Goal: Task Accomplishment & Management: Complete application form

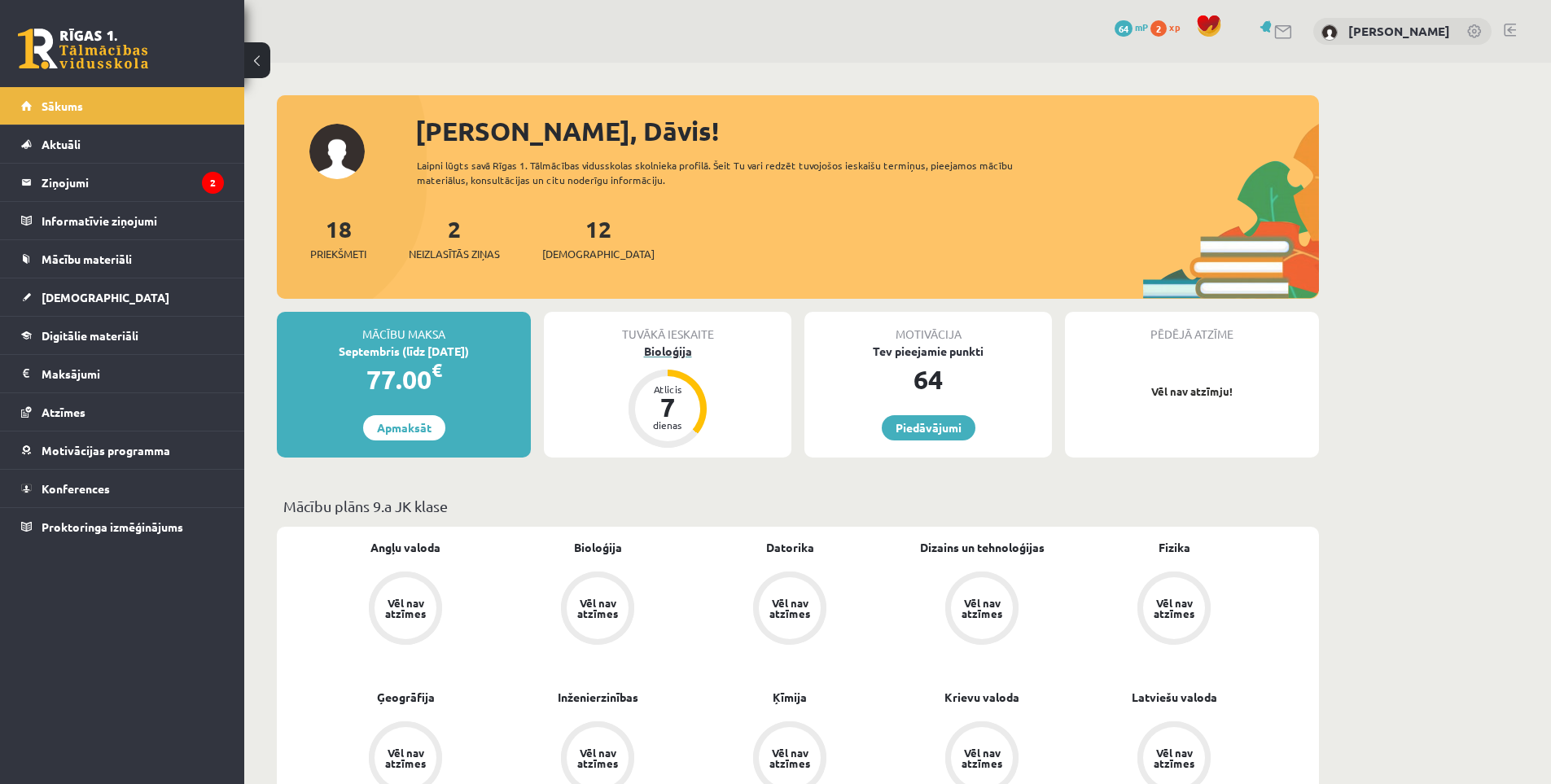
click at [664, 346] on div "Bioloģija" at bounding box center [668, 351] width 247 height 17
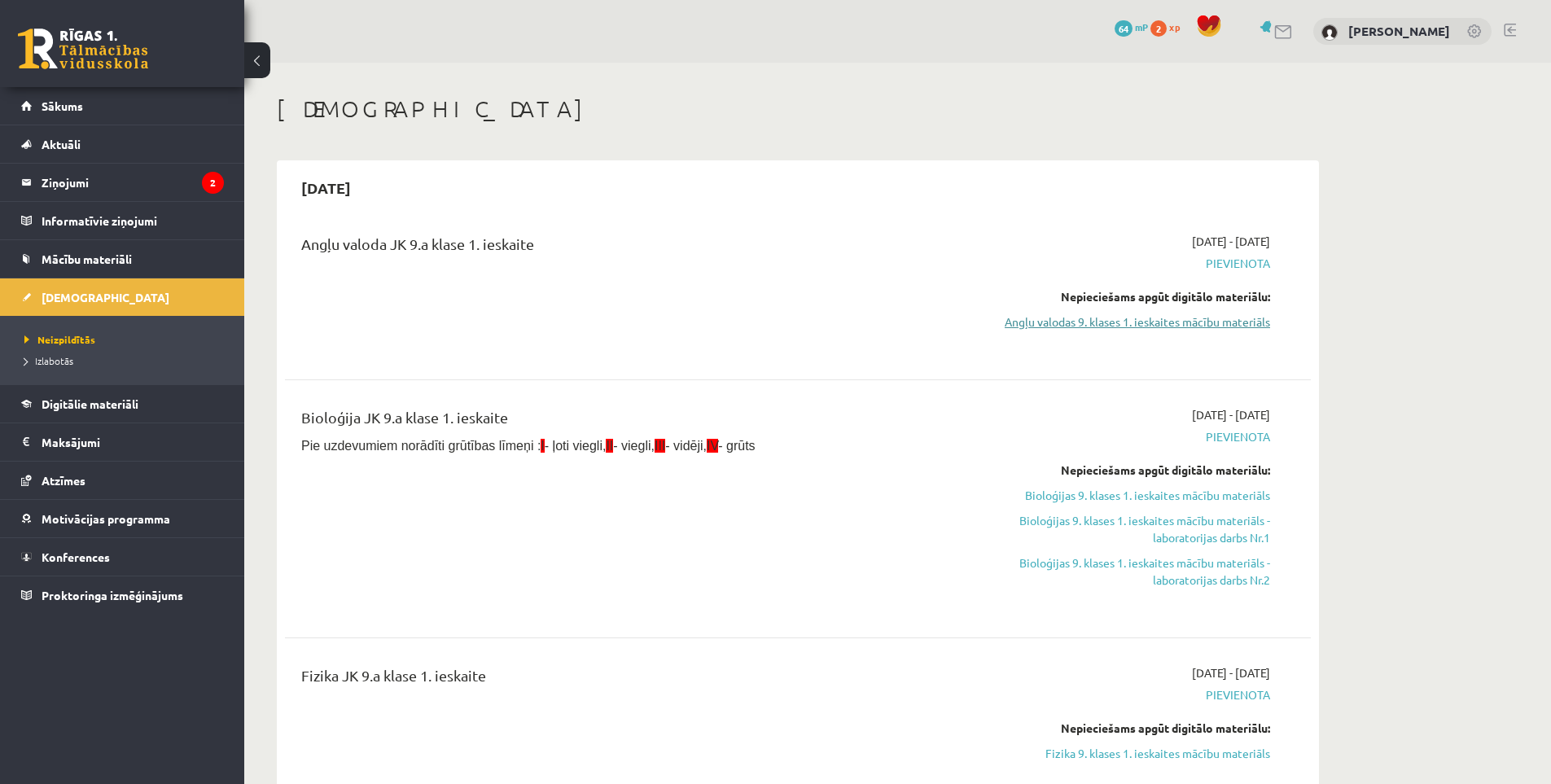
click at [1079, 322] on link "Angļu valodas 9. klases 1. ieskaites mācību materiāls" at bounding box center [1117, 321] width 307 height 17
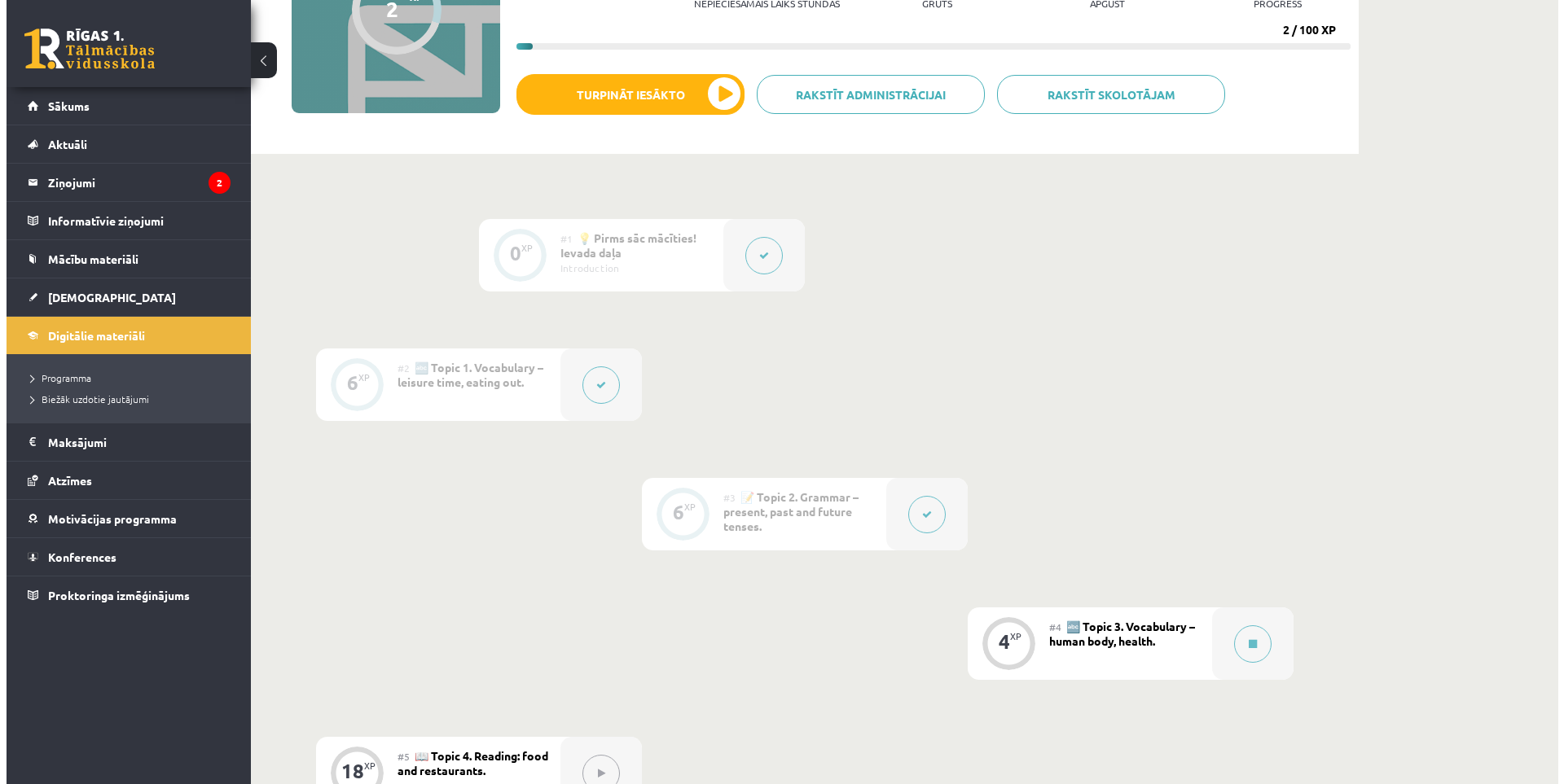
scroll to position [244, 0]
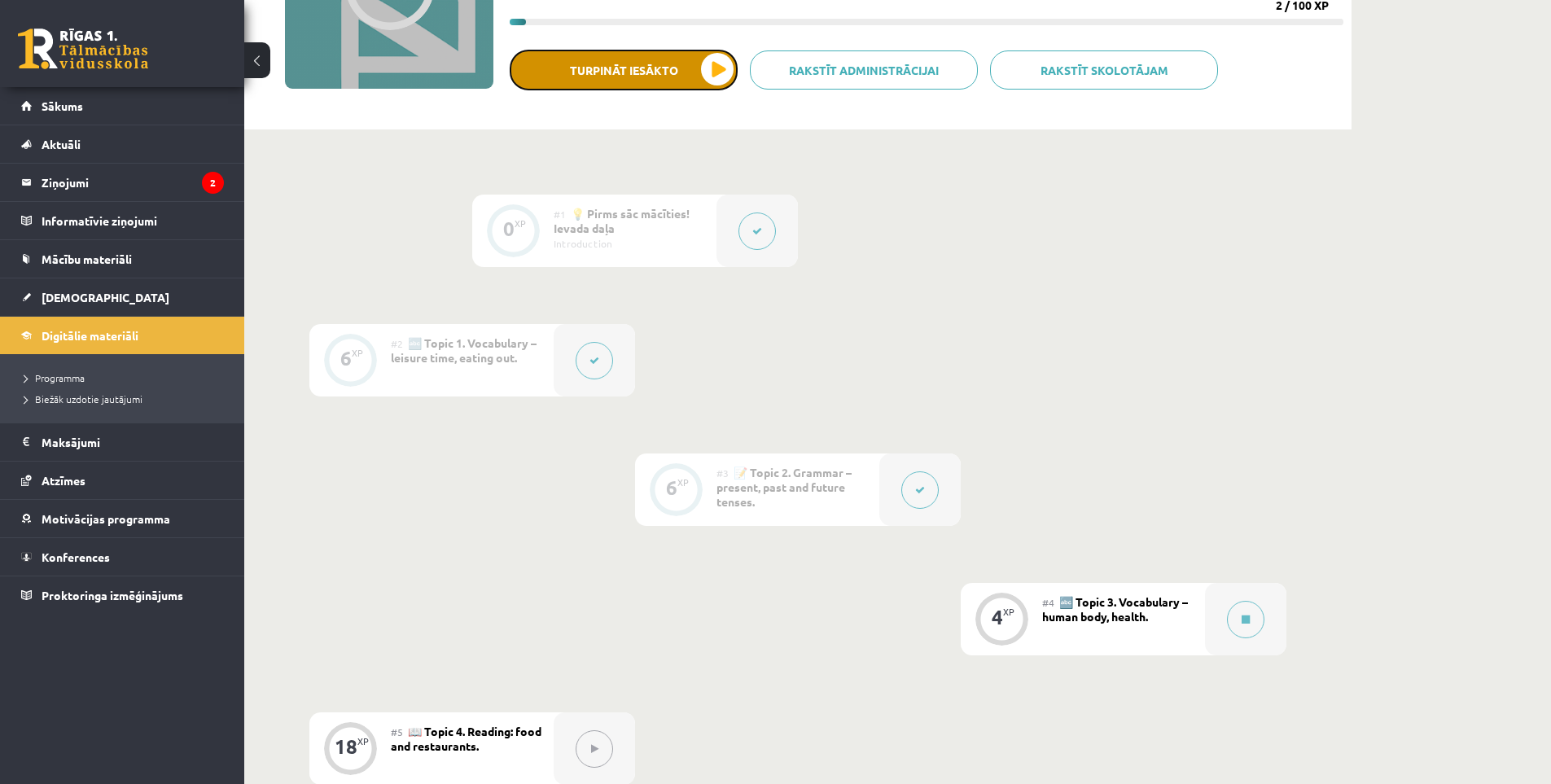
click at [695, 78] on button "Turpināt iesākto" at bounding box center [623, 69] width 228 height 41
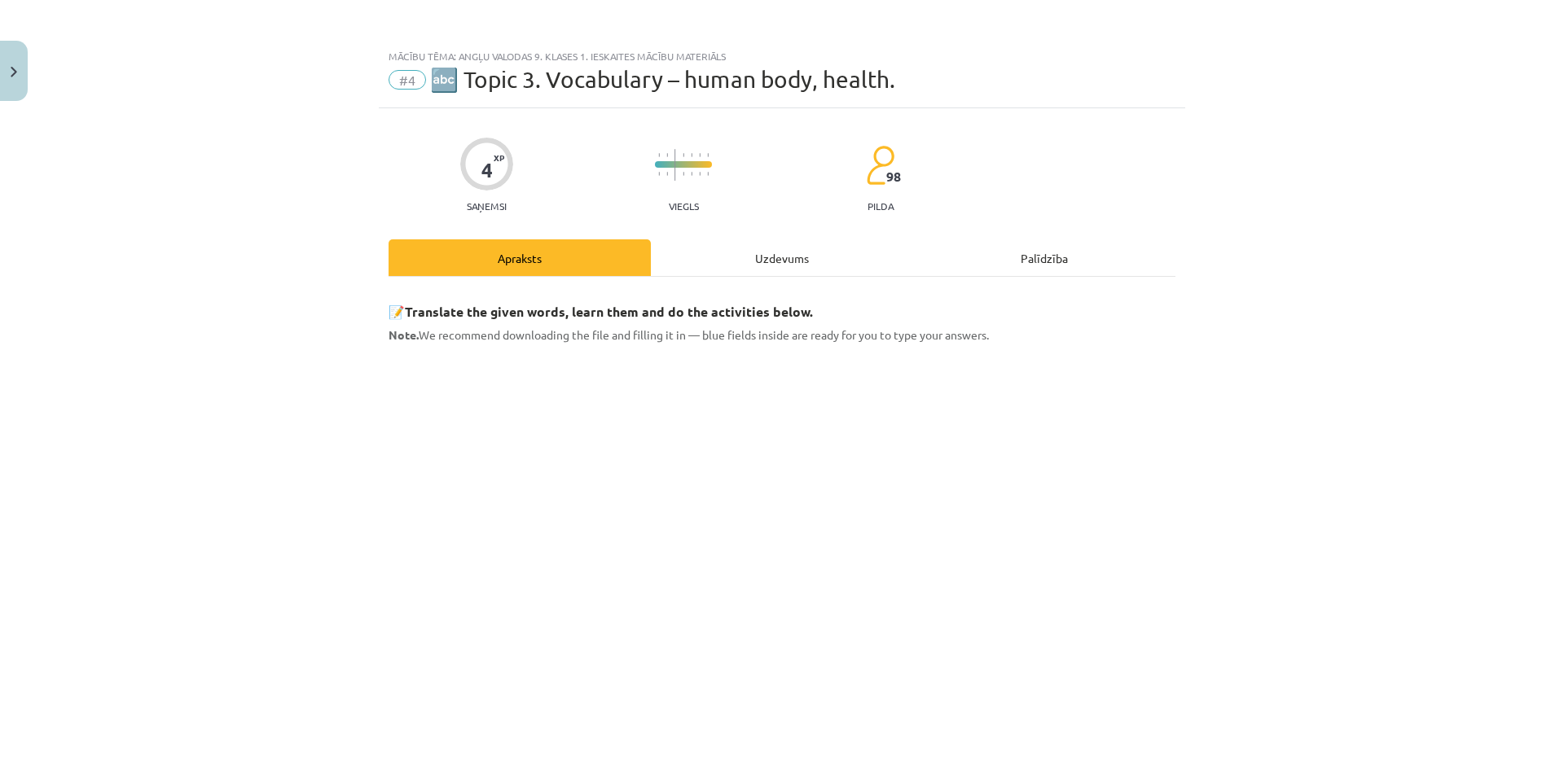
click at [772, 254] on div "Uzdevums" at bounding box center [782, 257] width 263 height 37
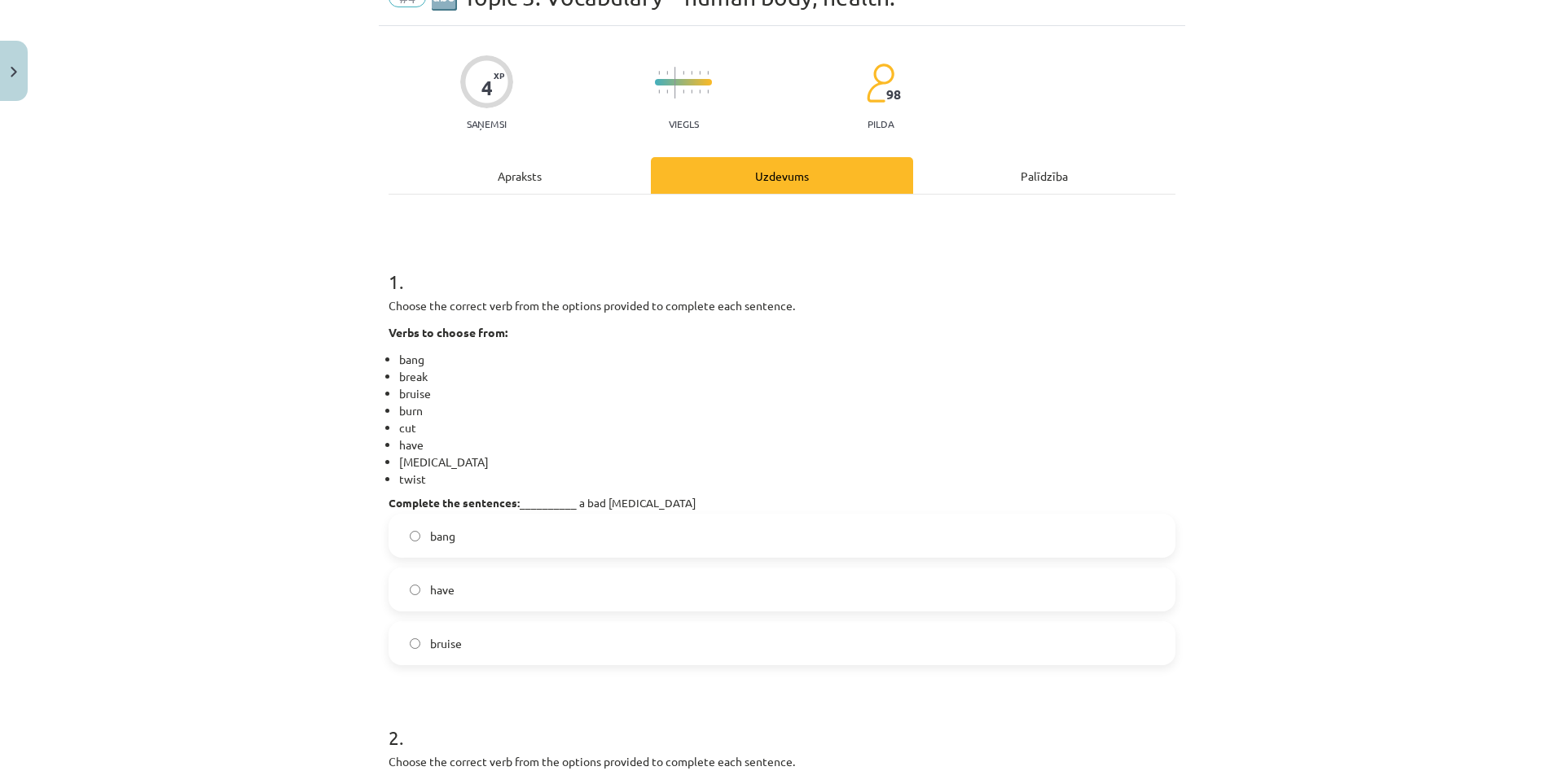
scroll to position [122, 0]
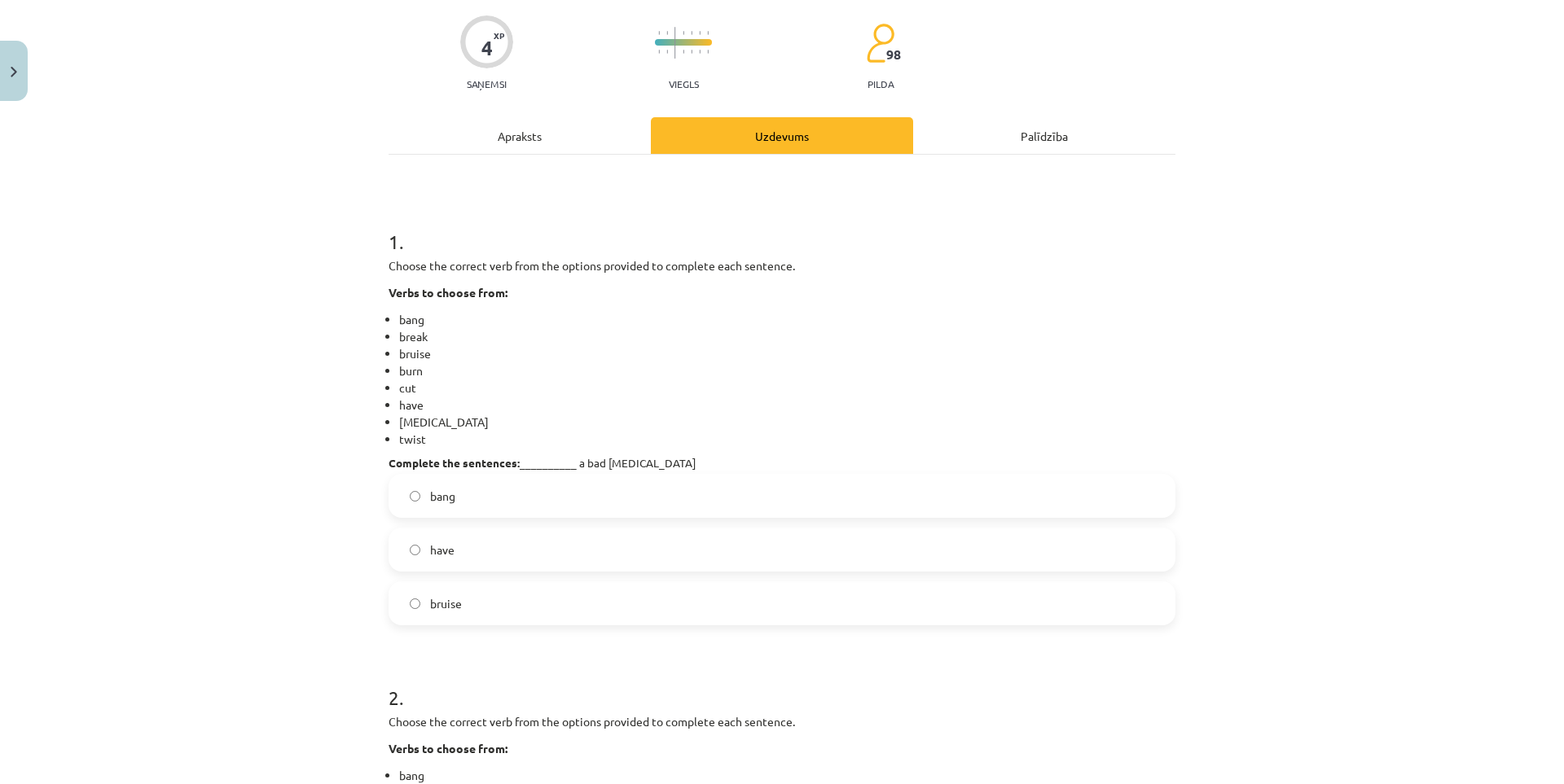
click at [541, 549] on label "have" at bounding box center [782, 549] width 783 height 41
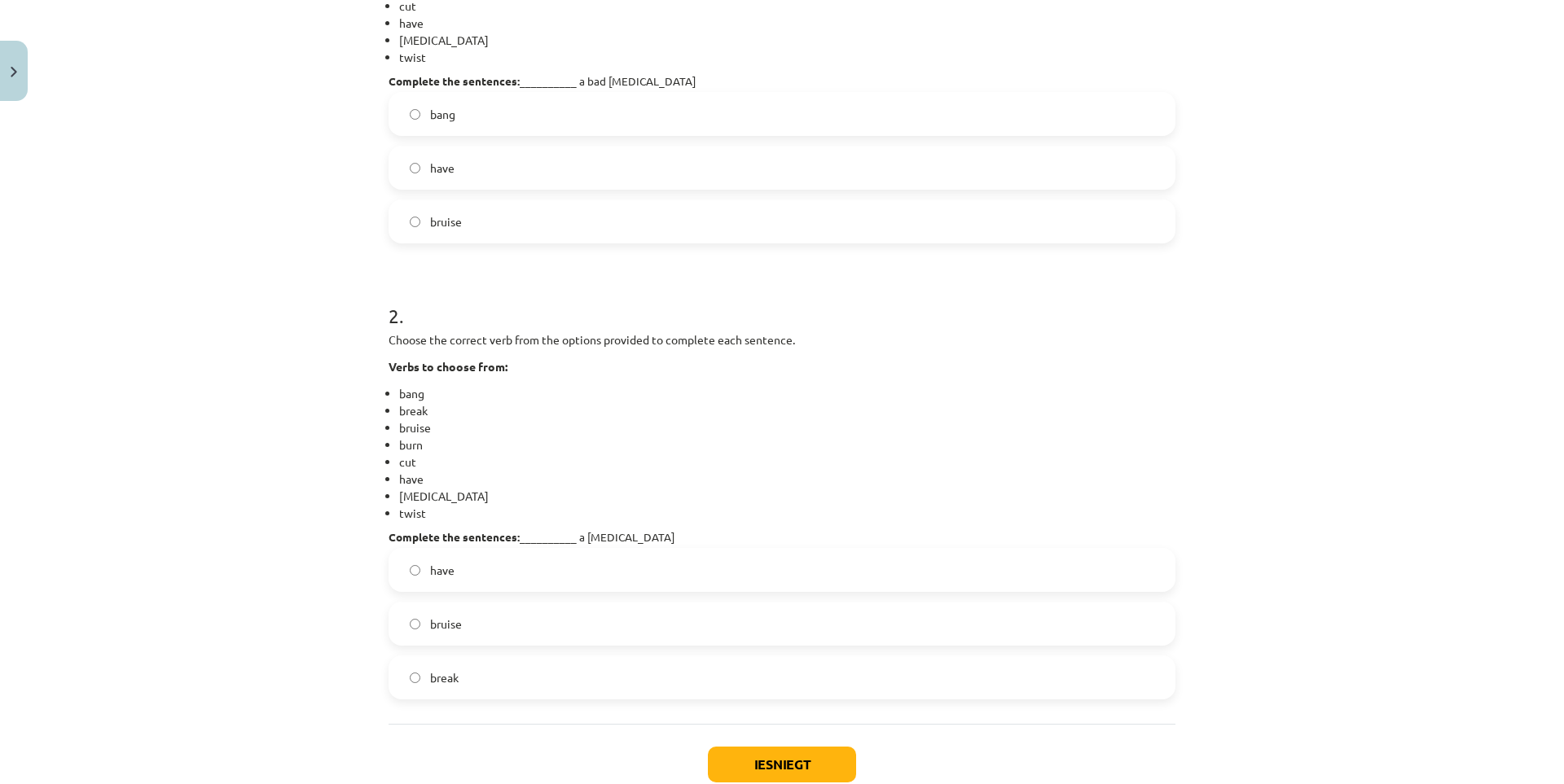
scroll to position [530, 0]
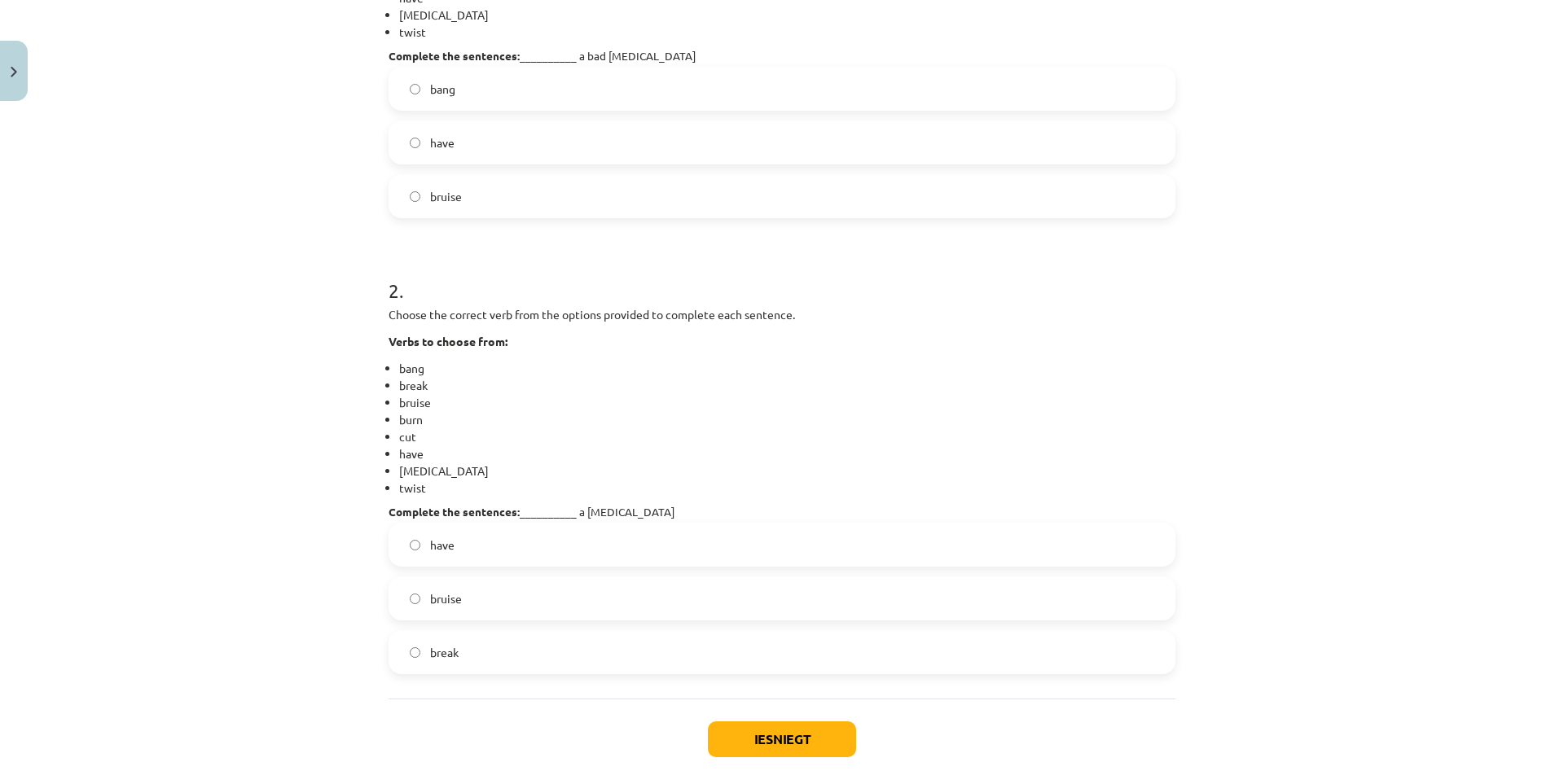
click at [522, 646] on label "break" at bounding box center [782, 651] width 783 height 41
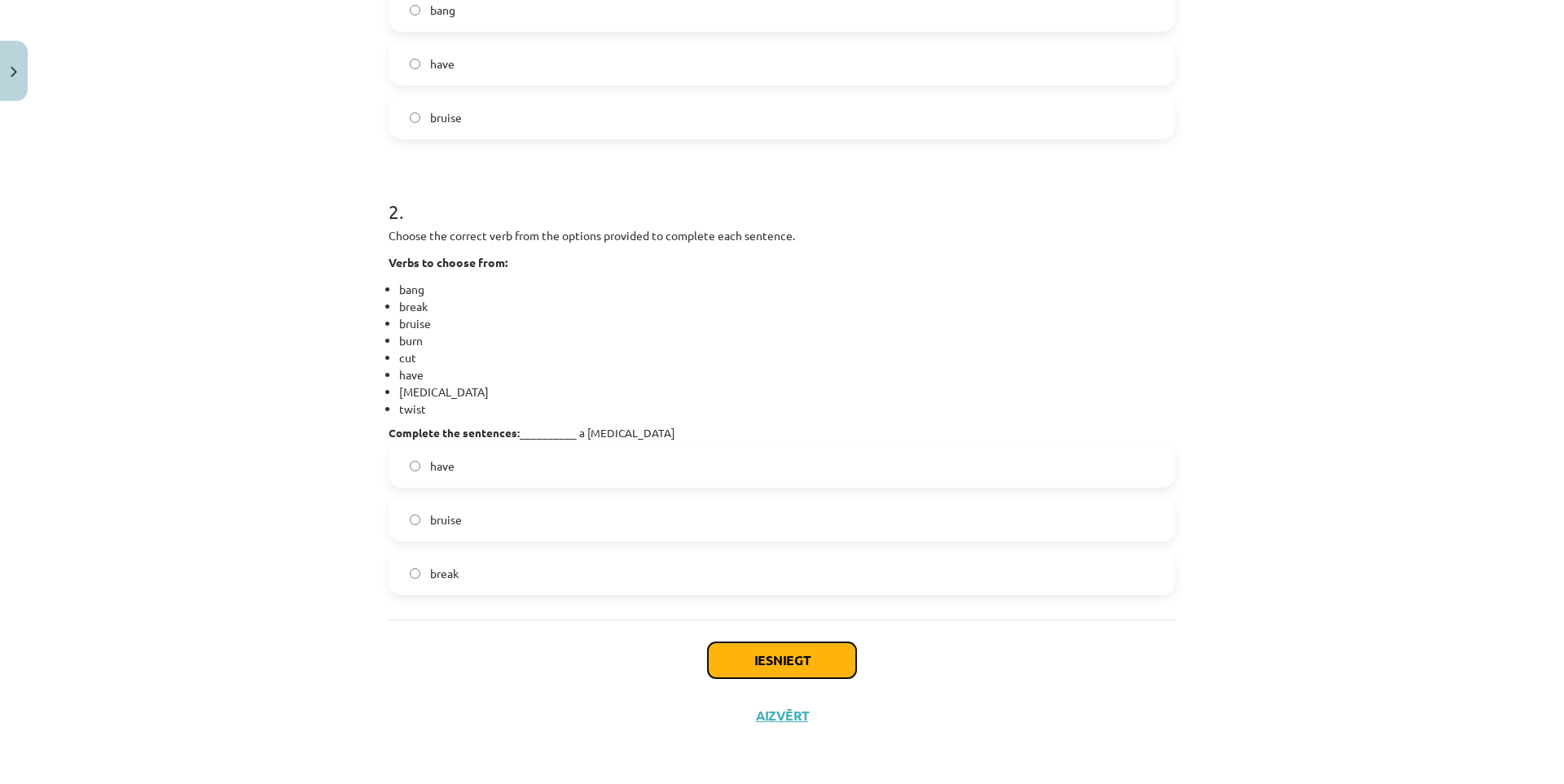
drag, startPoint x: 717, startPoint y: 656, endPoint x: 702, endPoint y: 655, distance: 15.0
click at [717, 656] on button "Iesniegt" at bounding box center [782, 660] width 148 height 36
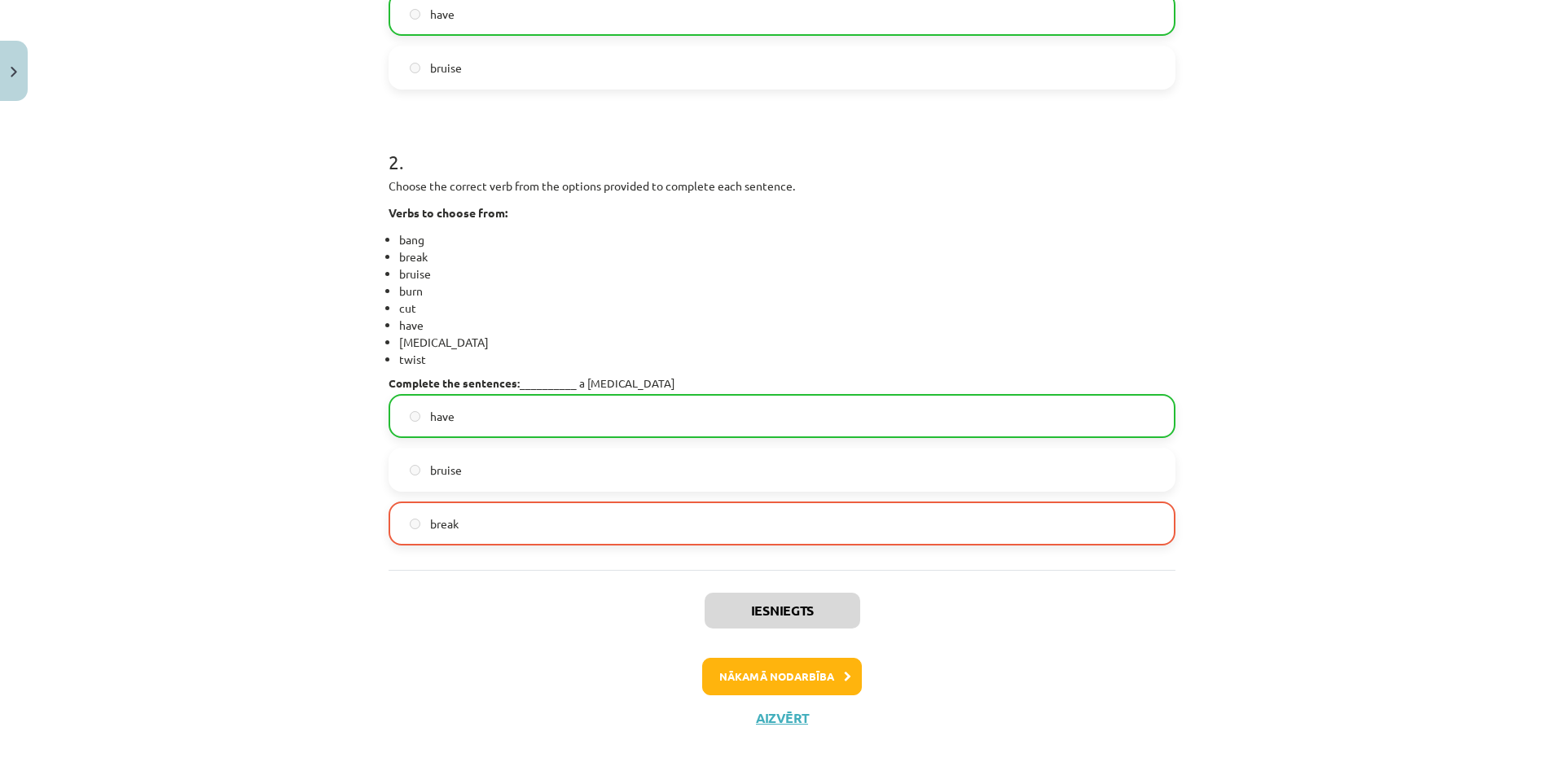
scroll to position [660, 0]
click at [822, 677] on button "Nākamā nodarbība" at bounding box center [782, 674] width 160 height 38
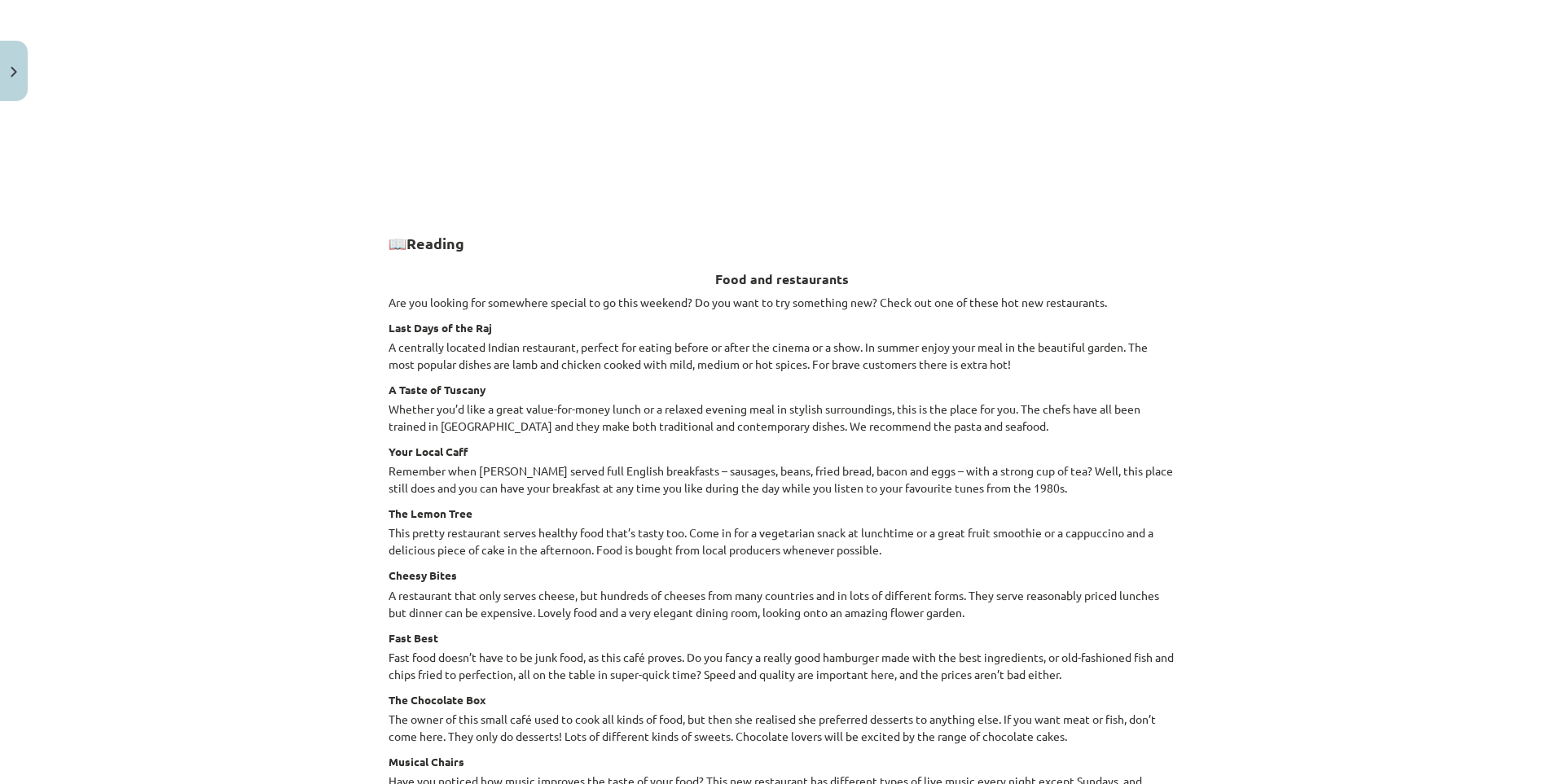
scroll to position [2047, 0]
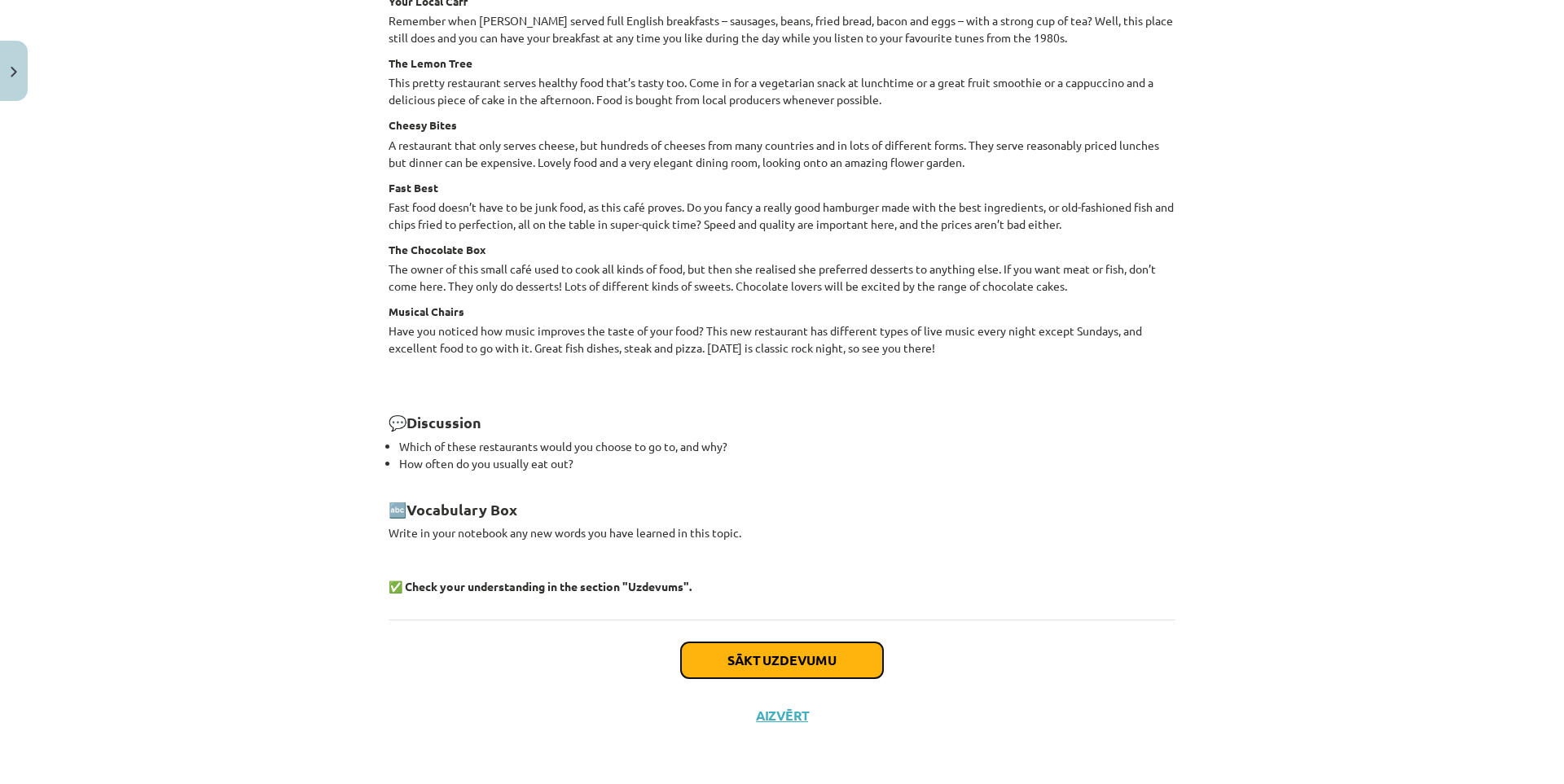
click at [847, 644] on button "Sākt uzdevumu" at bounding box center [782, 660] width 202 height 36
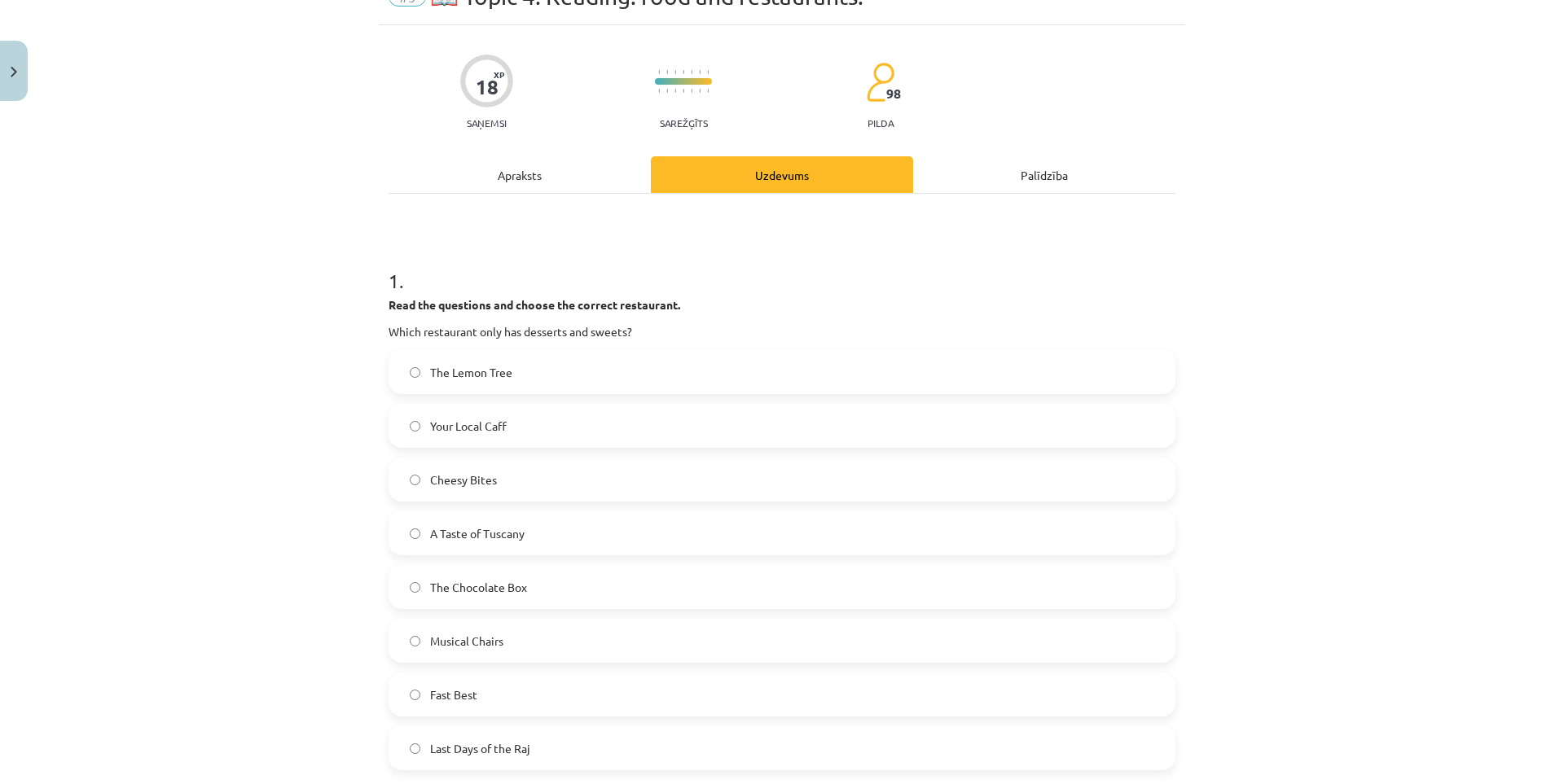
scroll to position [41, 0]
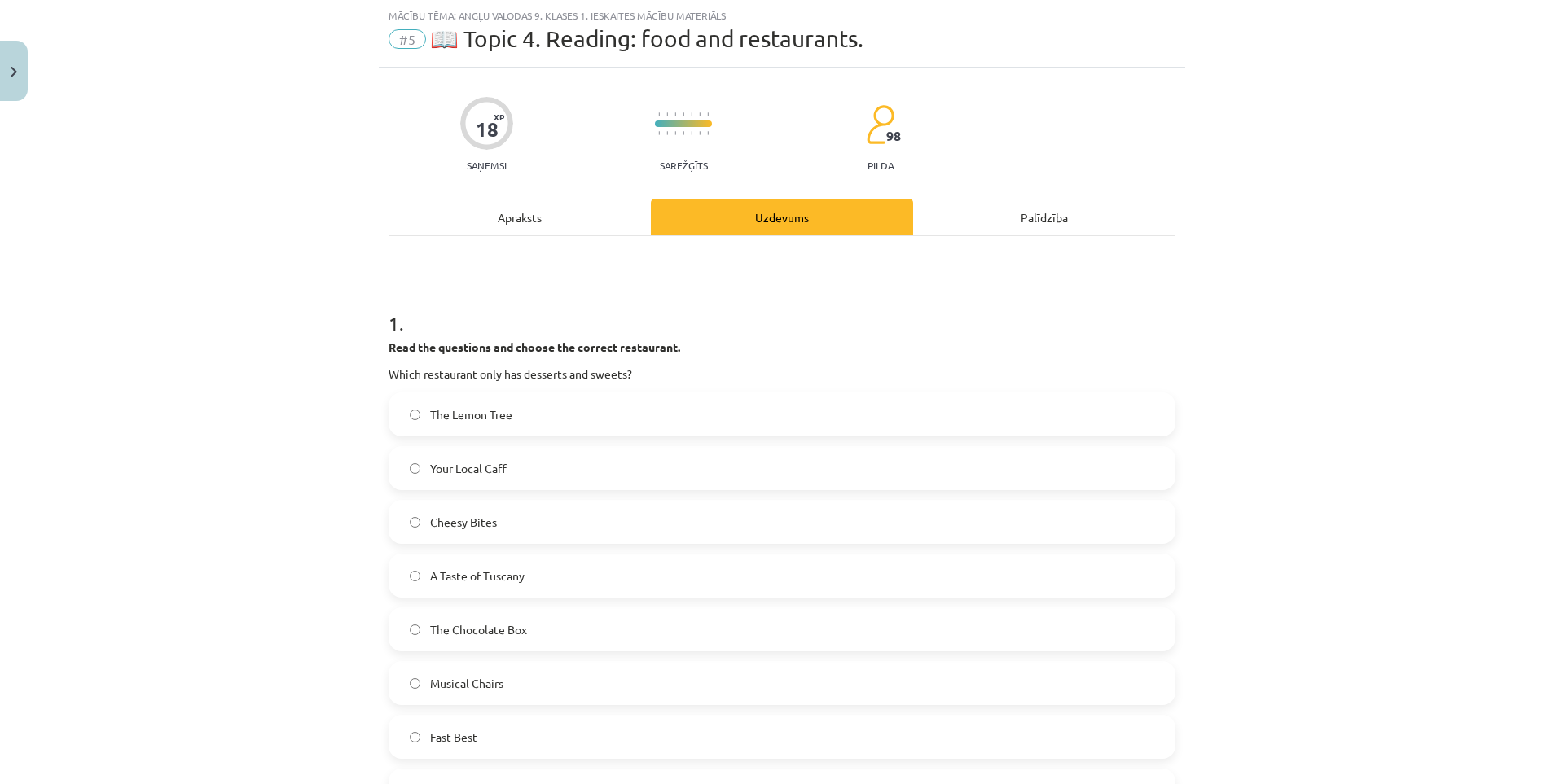
click at [477, 429] on label "The Lemon Tree" at bounding box center [782, 414] width 783 height 41
click at [481, 458] on label "Your Local Caff" at bounding box center [782, 467] width 783 height 41
click at [497, 436] on div "The Lemon Tree" at bounding box center [782, 414] width 787 height 44
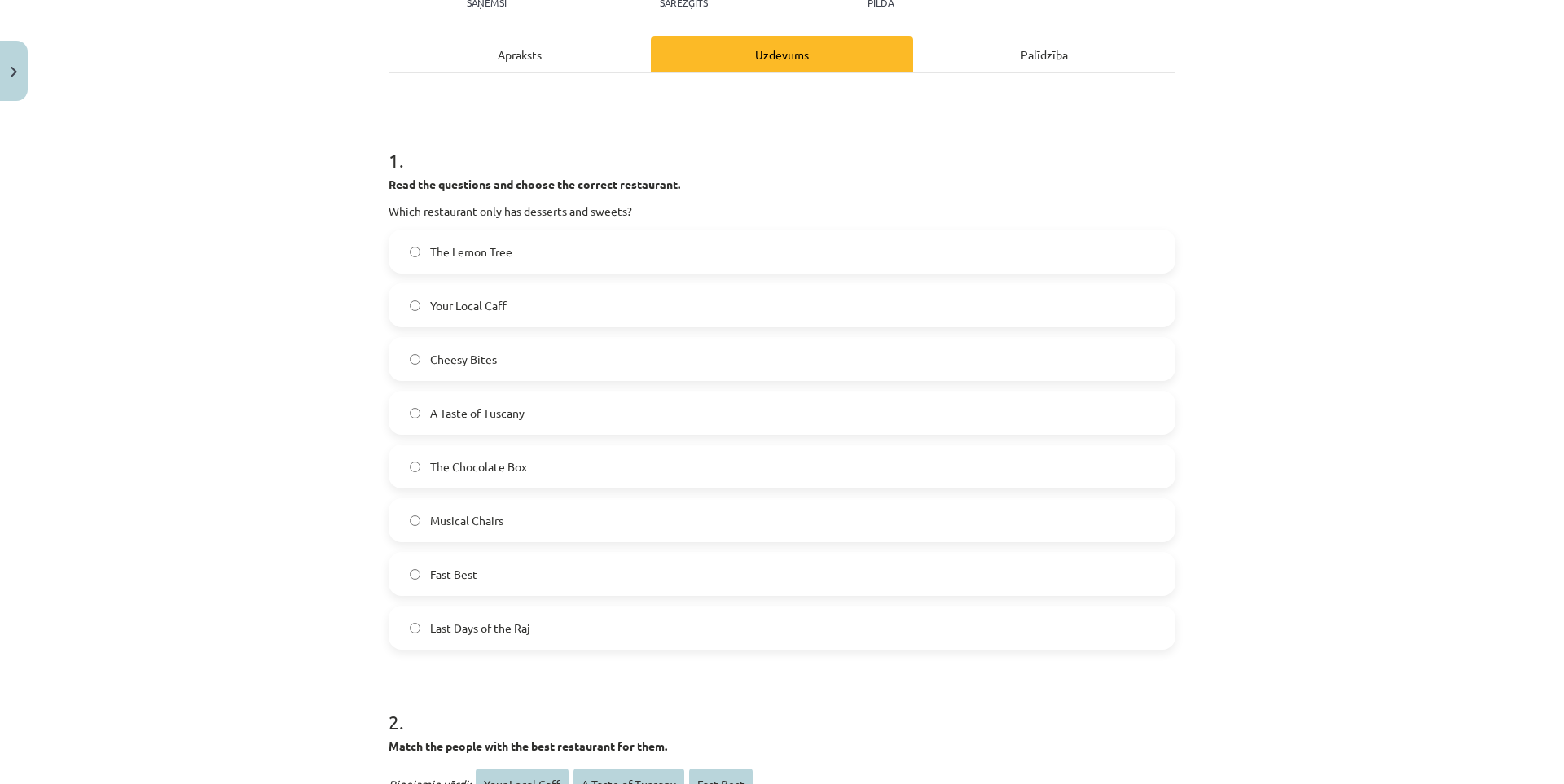
scroll to position [285, 0]
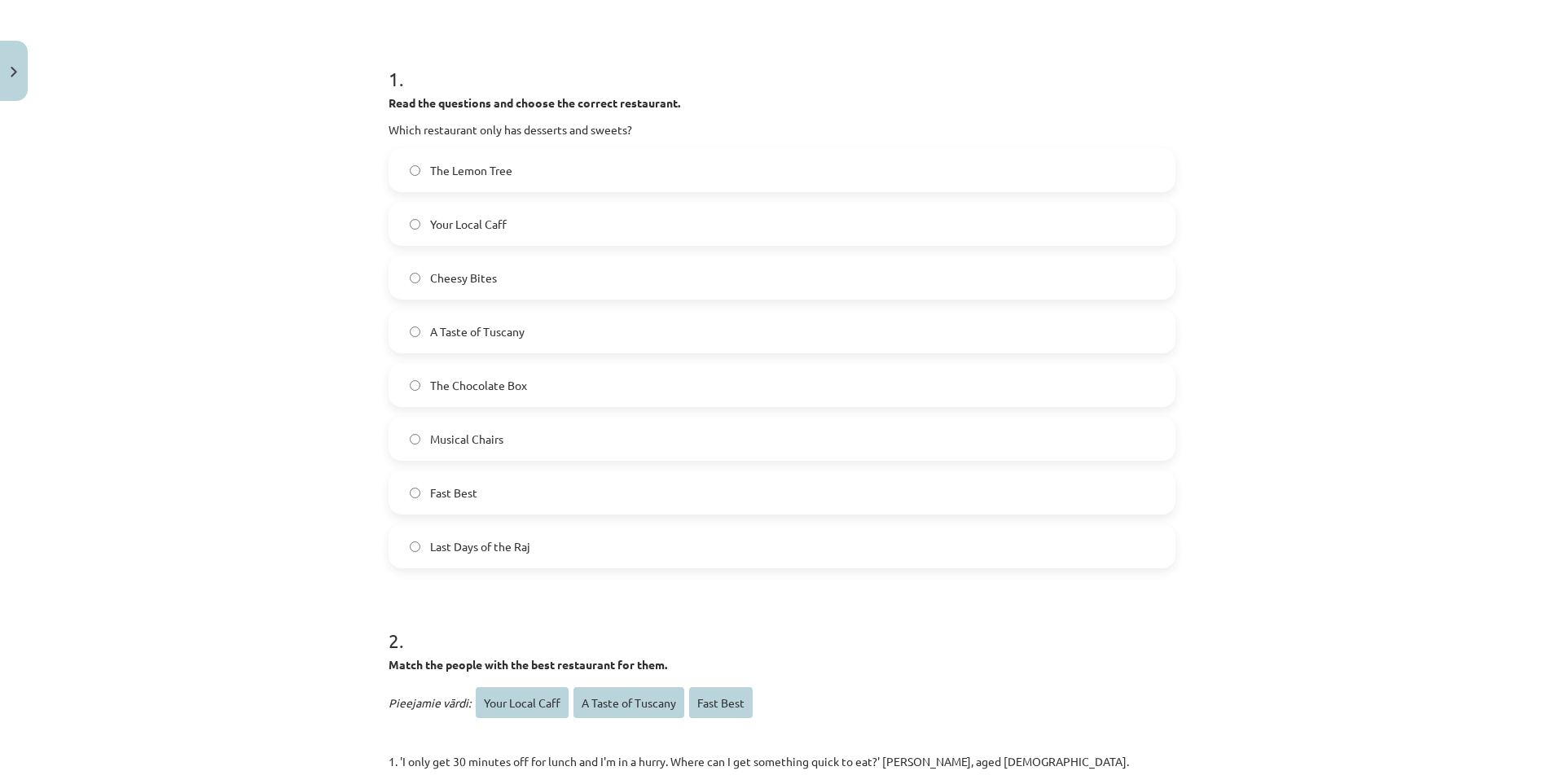
click at [471, 281] on span "Cheesy Bites" at bounding box center [463, 278] width 67 height 17
click at [471, 438] on span "Musical Chairs" at bounding box center [466, 438] width 73 height 17
click at [530, 488] on label "Fast Best" at bounding box center [782, 492] width 783 height 41
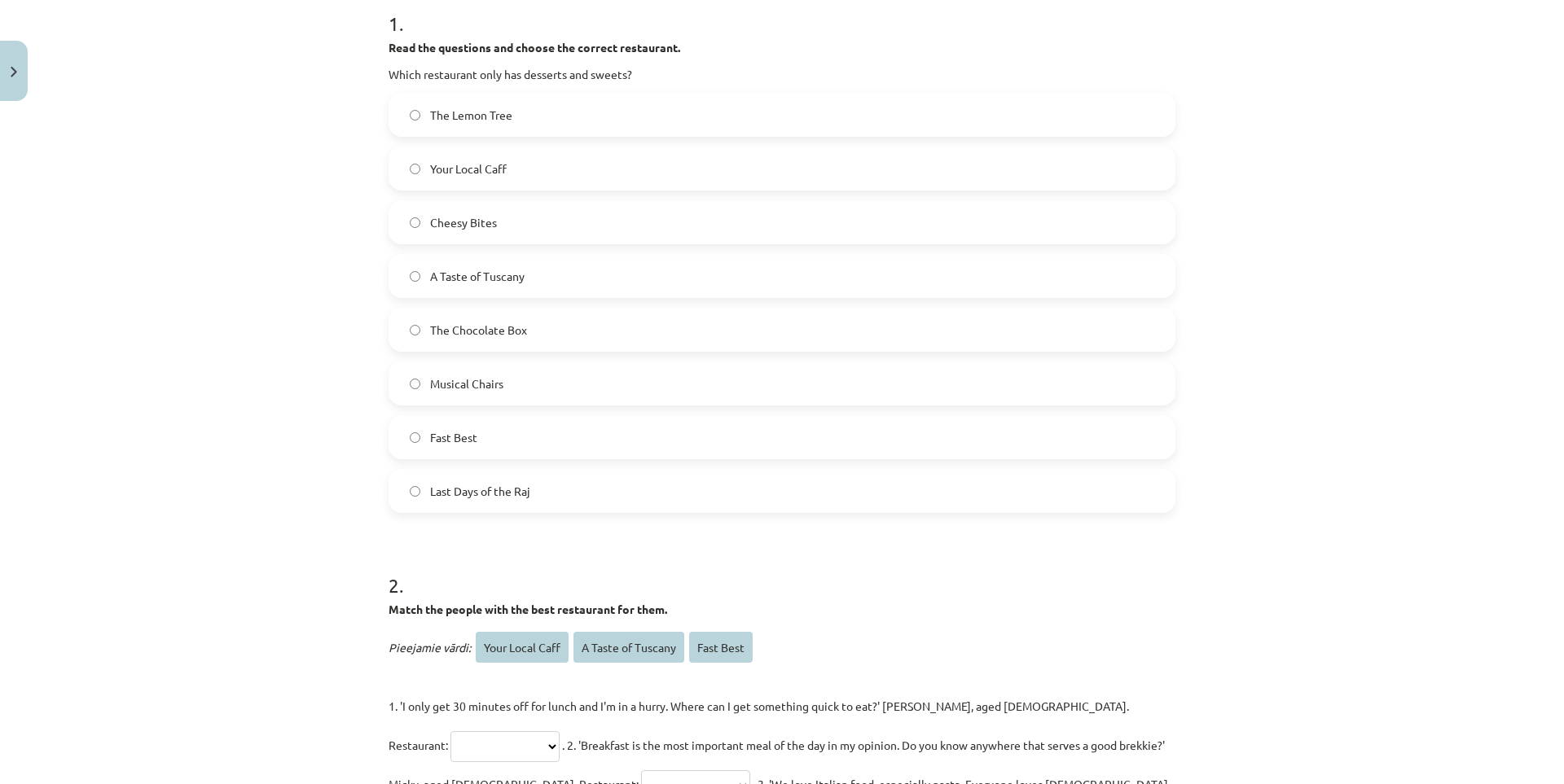
scroll to position [366, 0]
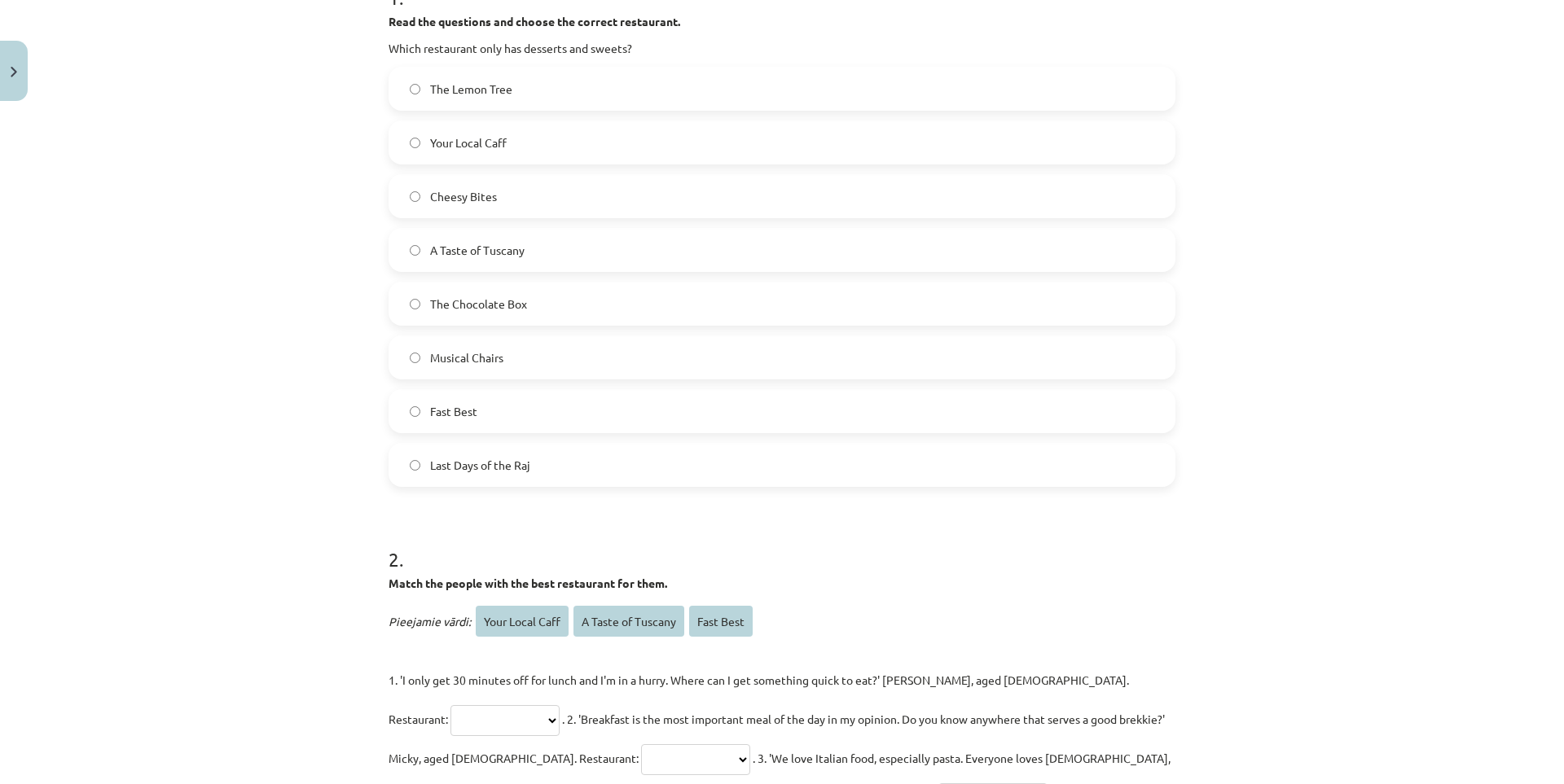
click at [505, 189] on label "Cheesy Bites" at bounding box center [782, 196] width 783 height 41
drag, startPoint x: 506, startPoint y: 308, endPoint x: 761, endPoint y: 386, distance: 266.7
click at [507, 308] on span "The Chocolate Box" at bounding box center [477, 304] width 97 height 17
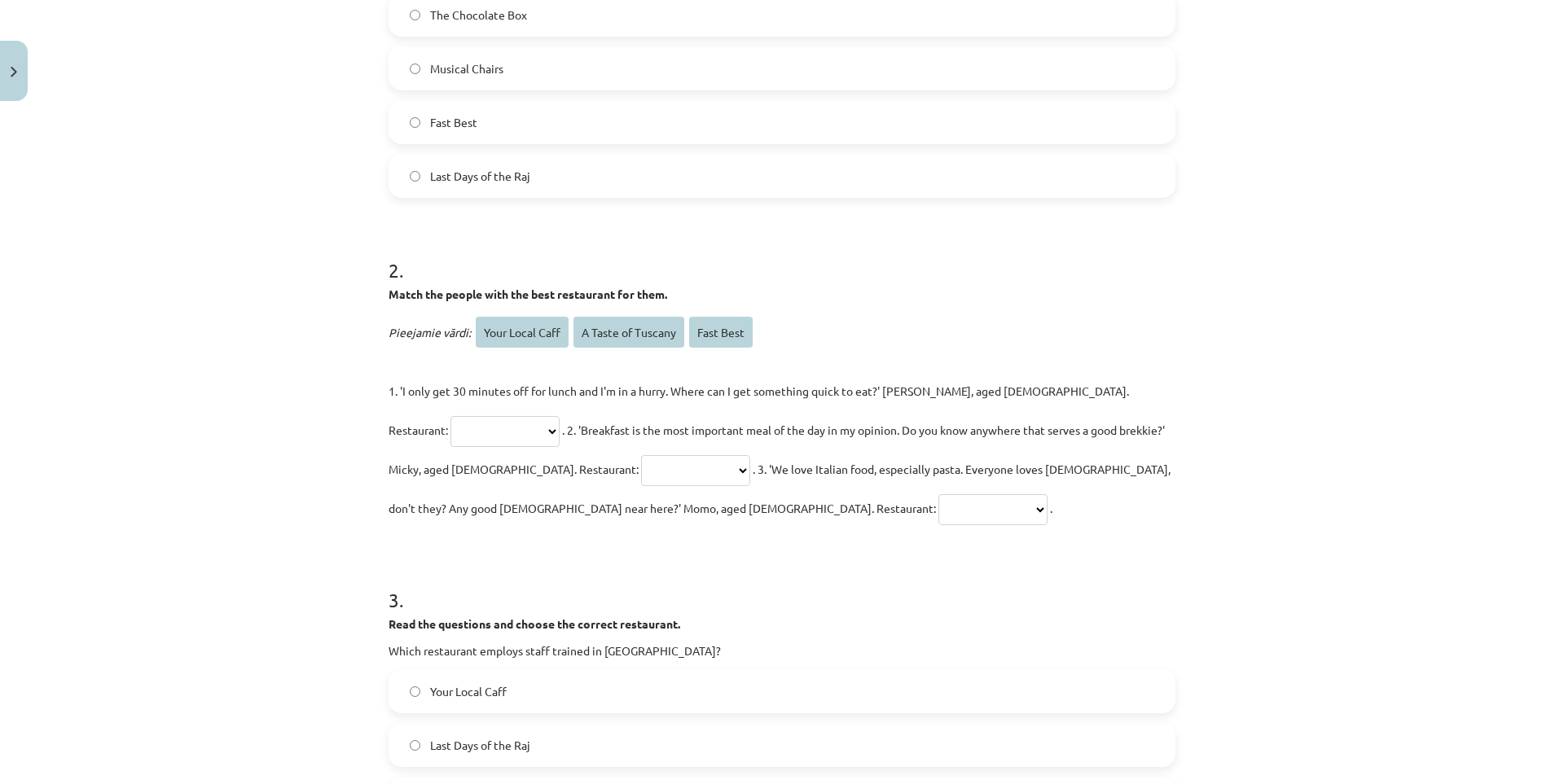
scroll to position [692, 0]
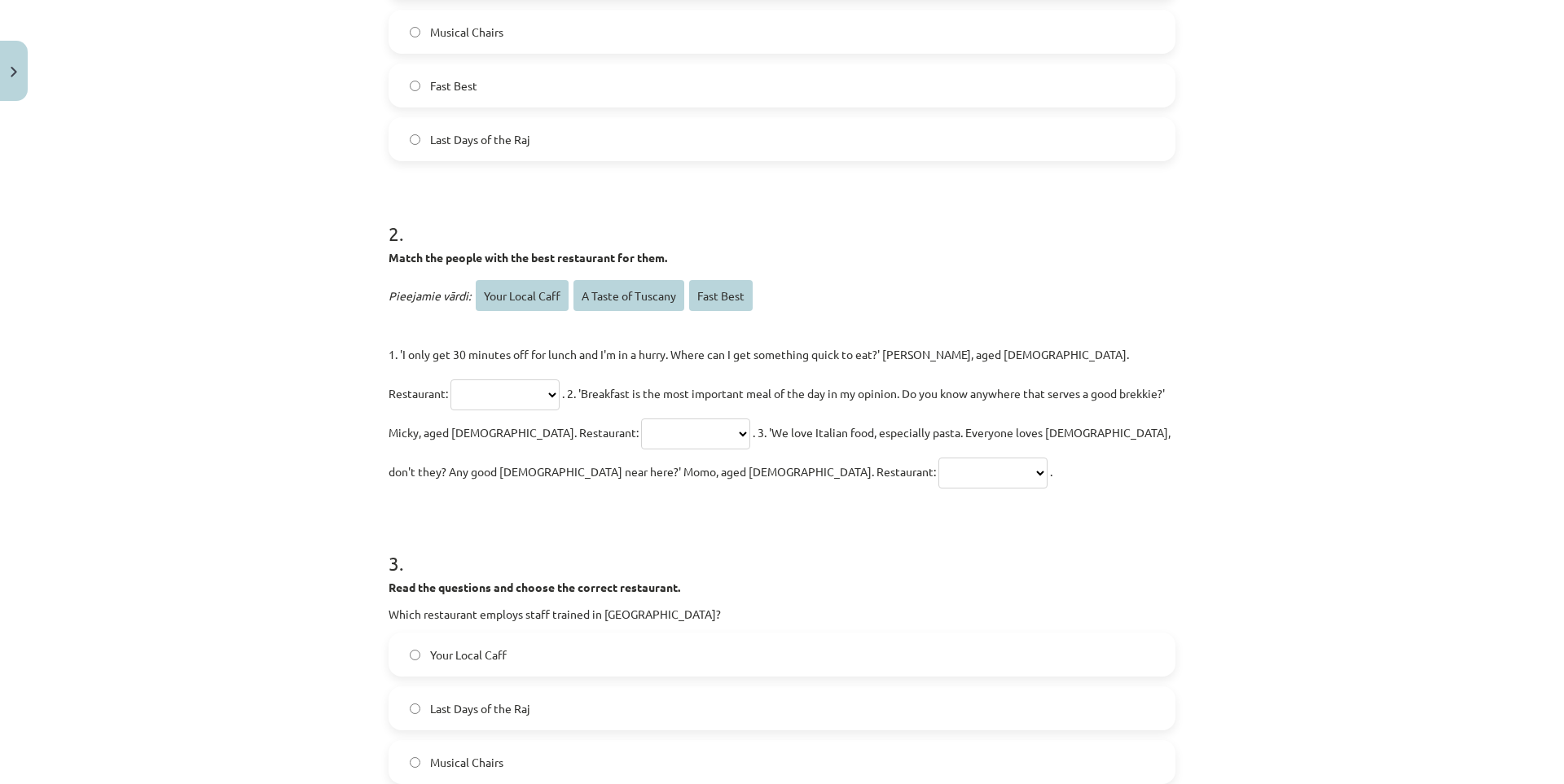
click at [641, 429] on select "**********" at bounding box center [695, 434] width 109 height 31
click at [560, 380] on select "**********" at bounding box center [504, 395] width 109 height 31
select select "**********"
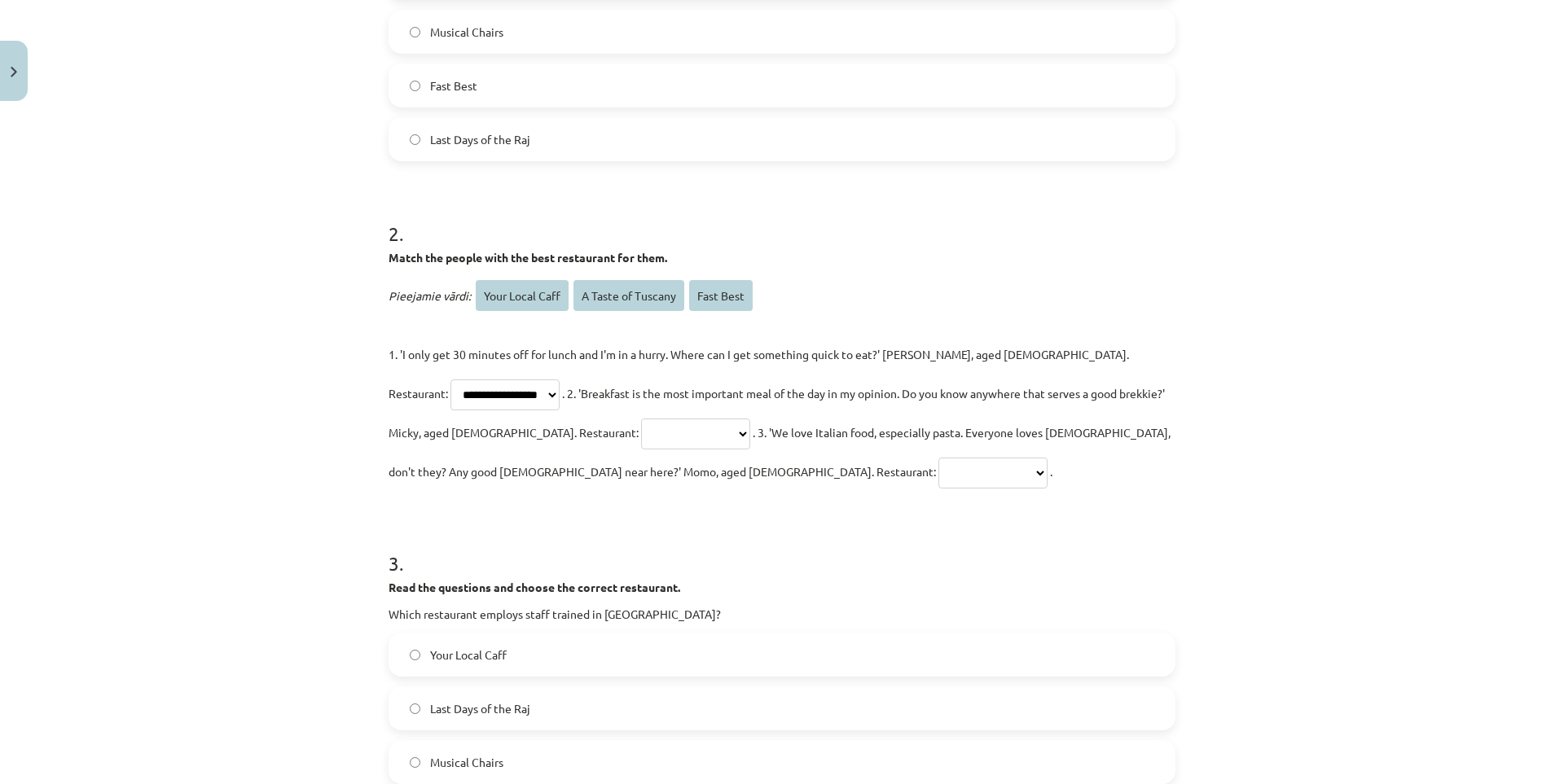
click at [560, 380] on select "**********" at bounding box center [504, 395] width 109 height 31
click at [641, 443] on select "**********" at bounding box center [695, 434] width 109 height 31
select select "*********"
click at [641, 419] on select "**********" at bounding box center [695, 434] width 109 height 31
click at [939, 471] on select "**********" at bounding box center [993, 473] width 109 height 31
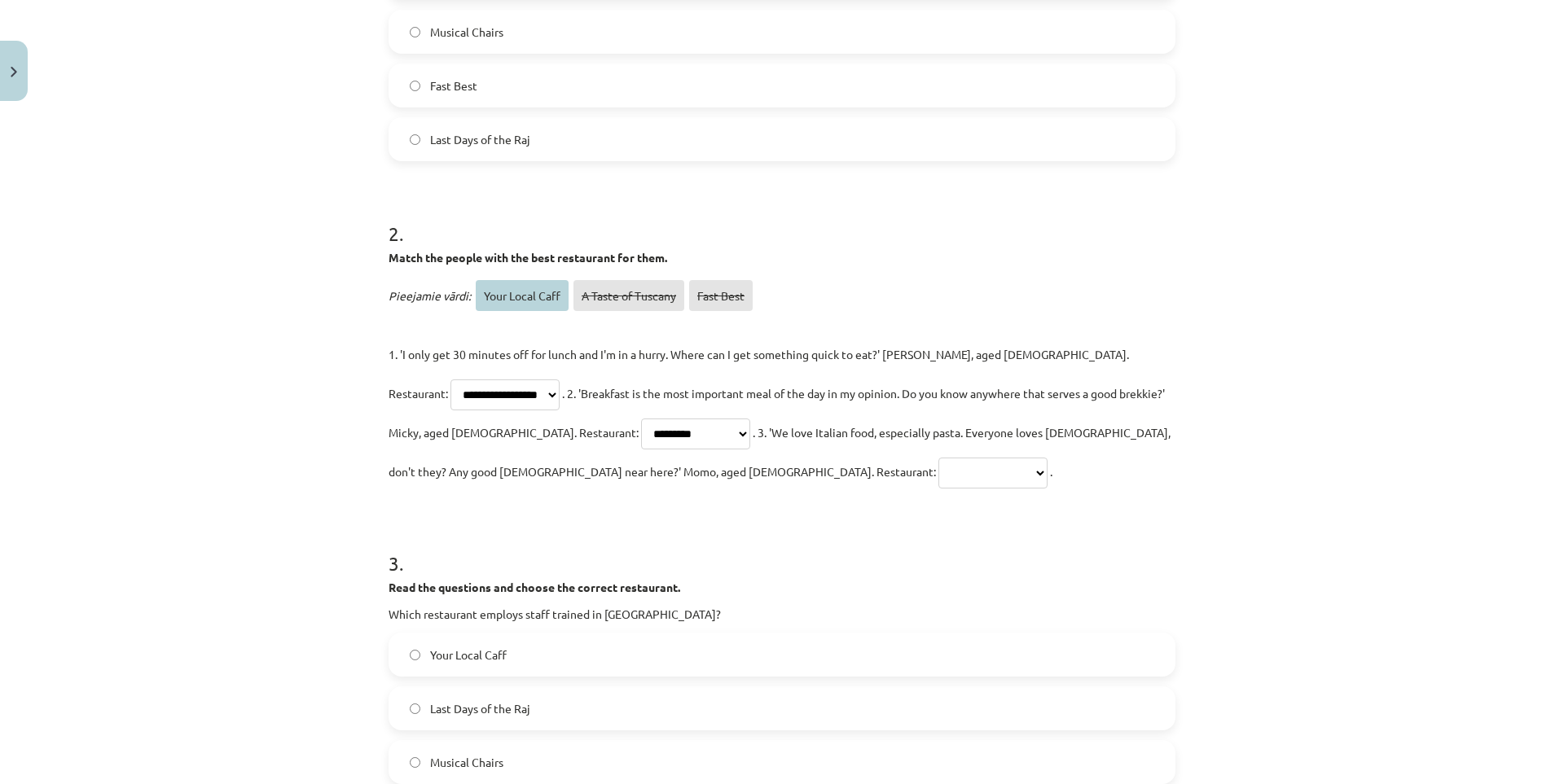
select select "**********"
click at [939, 457] on select "**********" at bounding box center [993, 473] width 109 height 31
click at [641, 424] on select "**********" at bounding box center [695, 434] width 109 height 31
select select "**********"
click at [641, 419] on select "**********" at bounding box center [695, 434] width 109 height 31
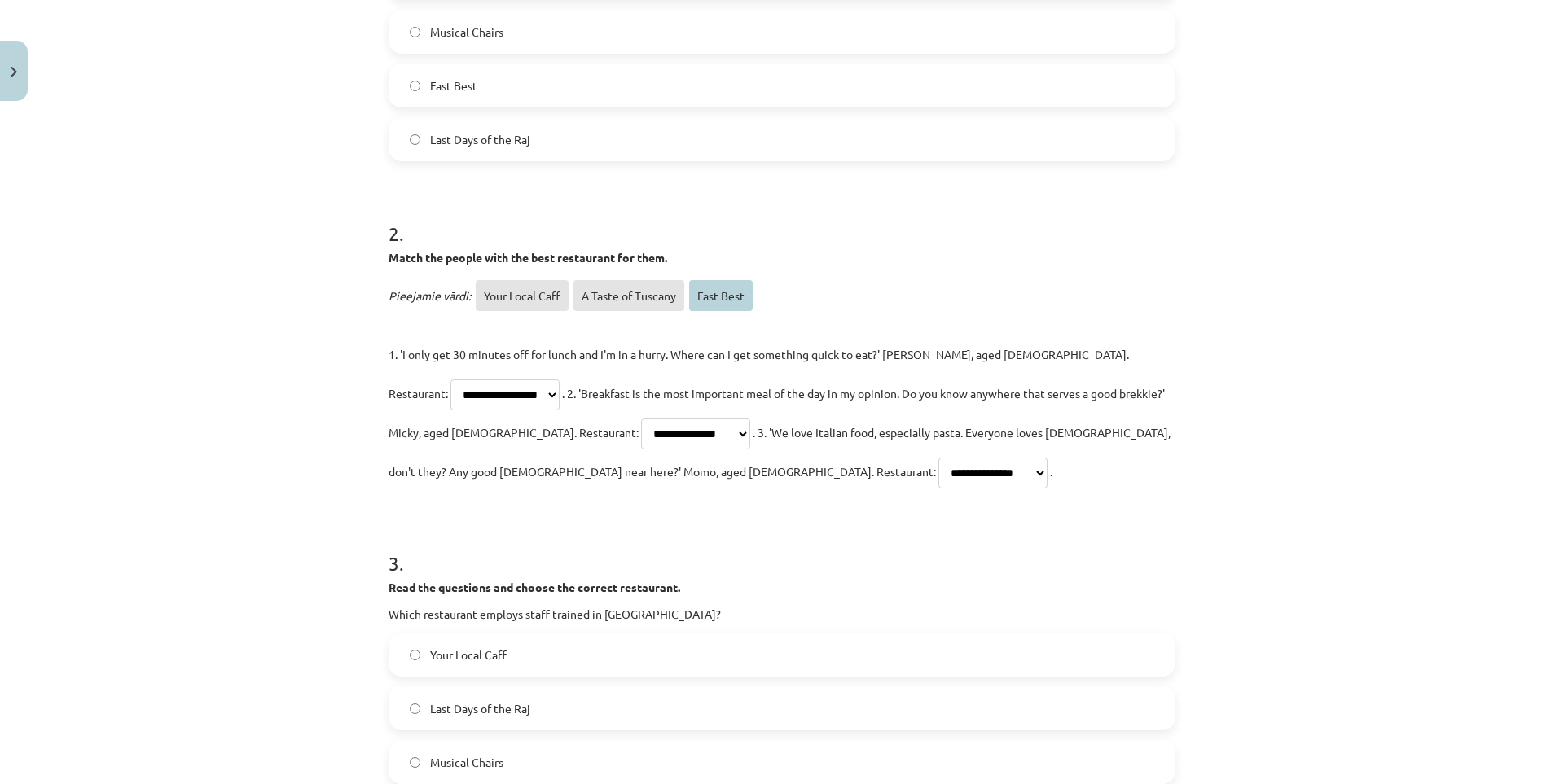
click at [939, 478] on select "**********" at bounding box center [993, 473] width 109 height 31
select select "*********"
click at [939, 457] on select "**********" at bounding box center [993, 473] width 109 height 31
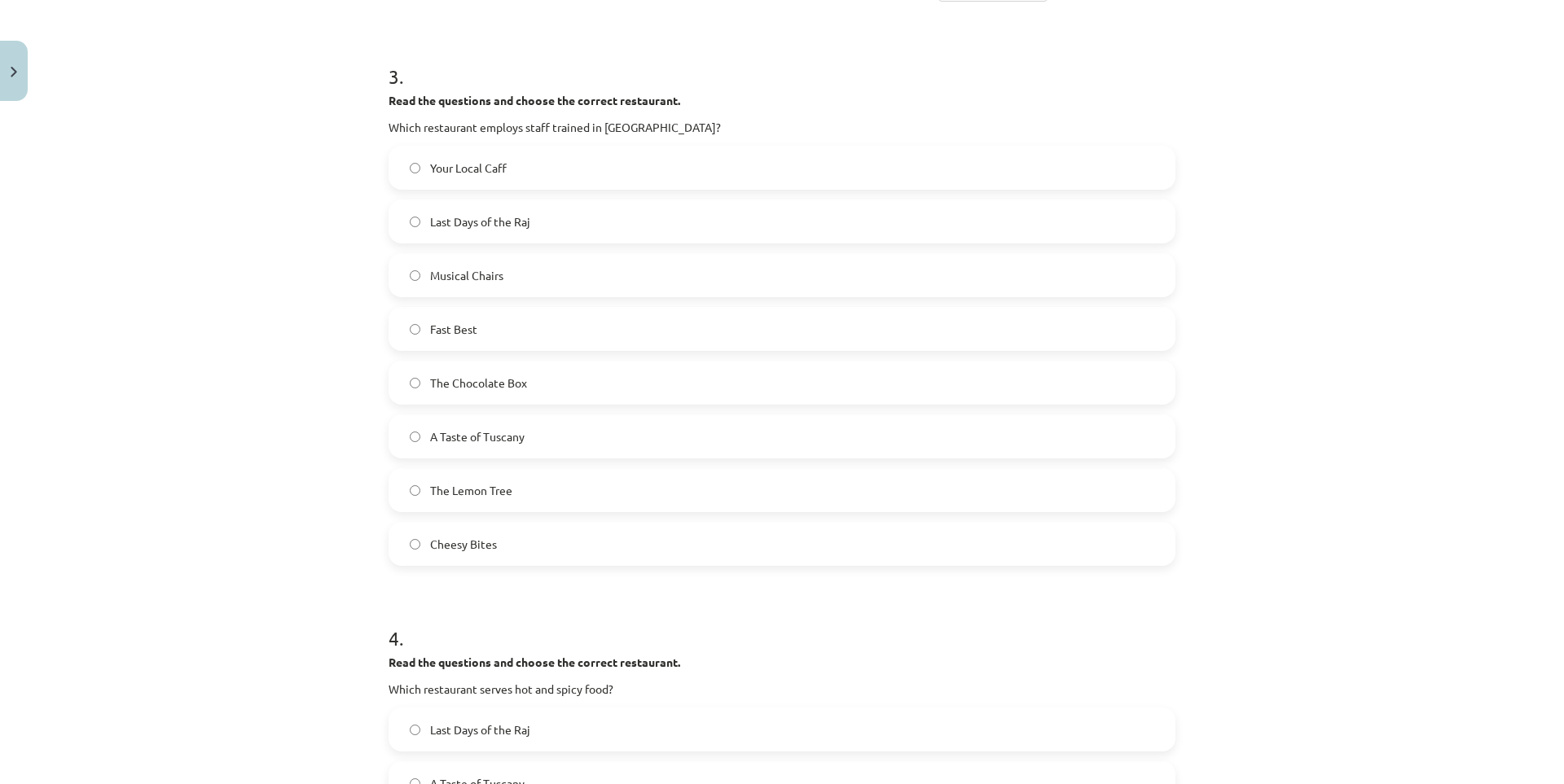
scroll to position [1181, 0]
click at [526, 380] on label "The Chocolate Box" at bounding box center [782, 381] width 783 height 41
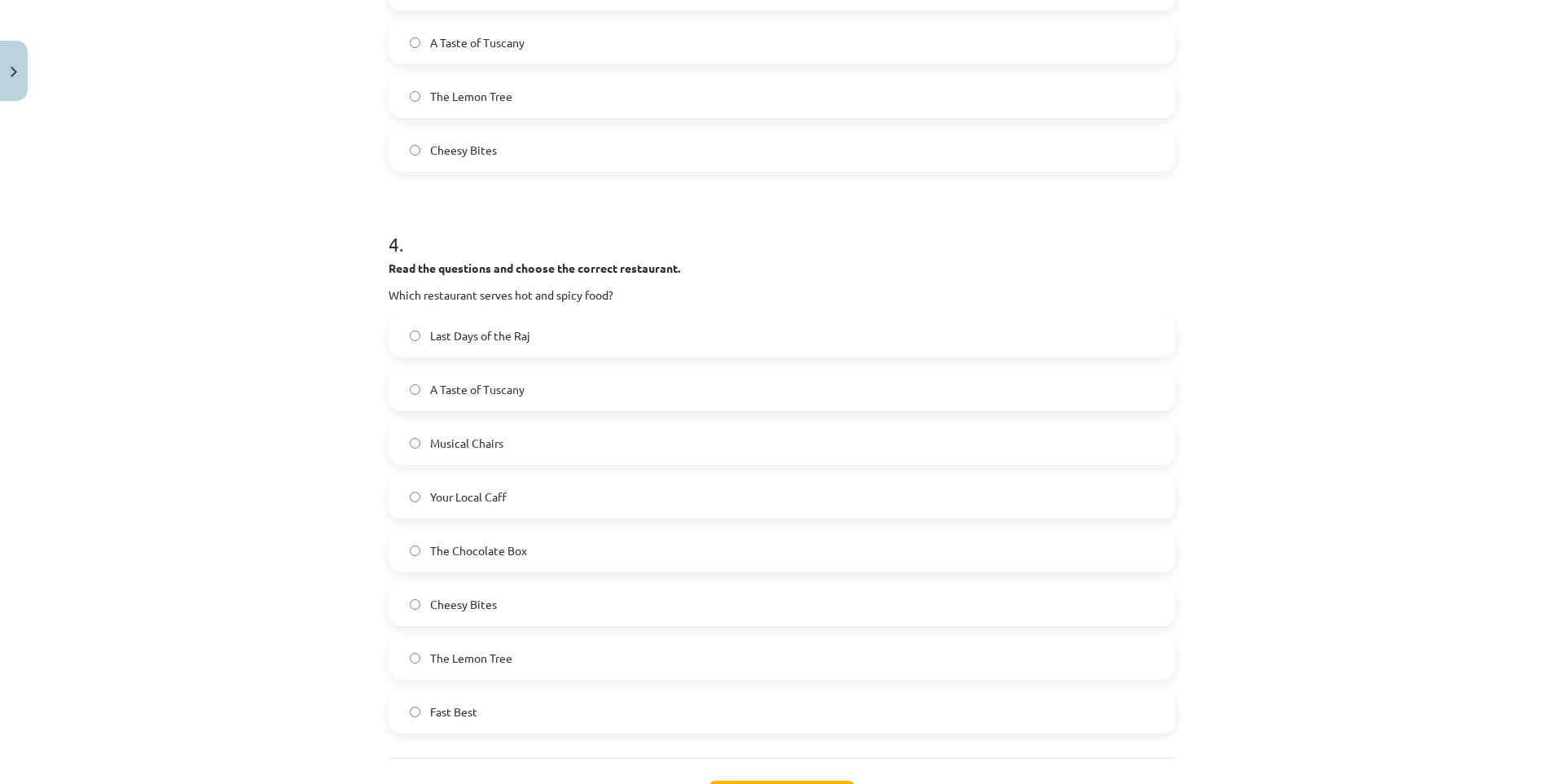
scroll to position [1588, 0]
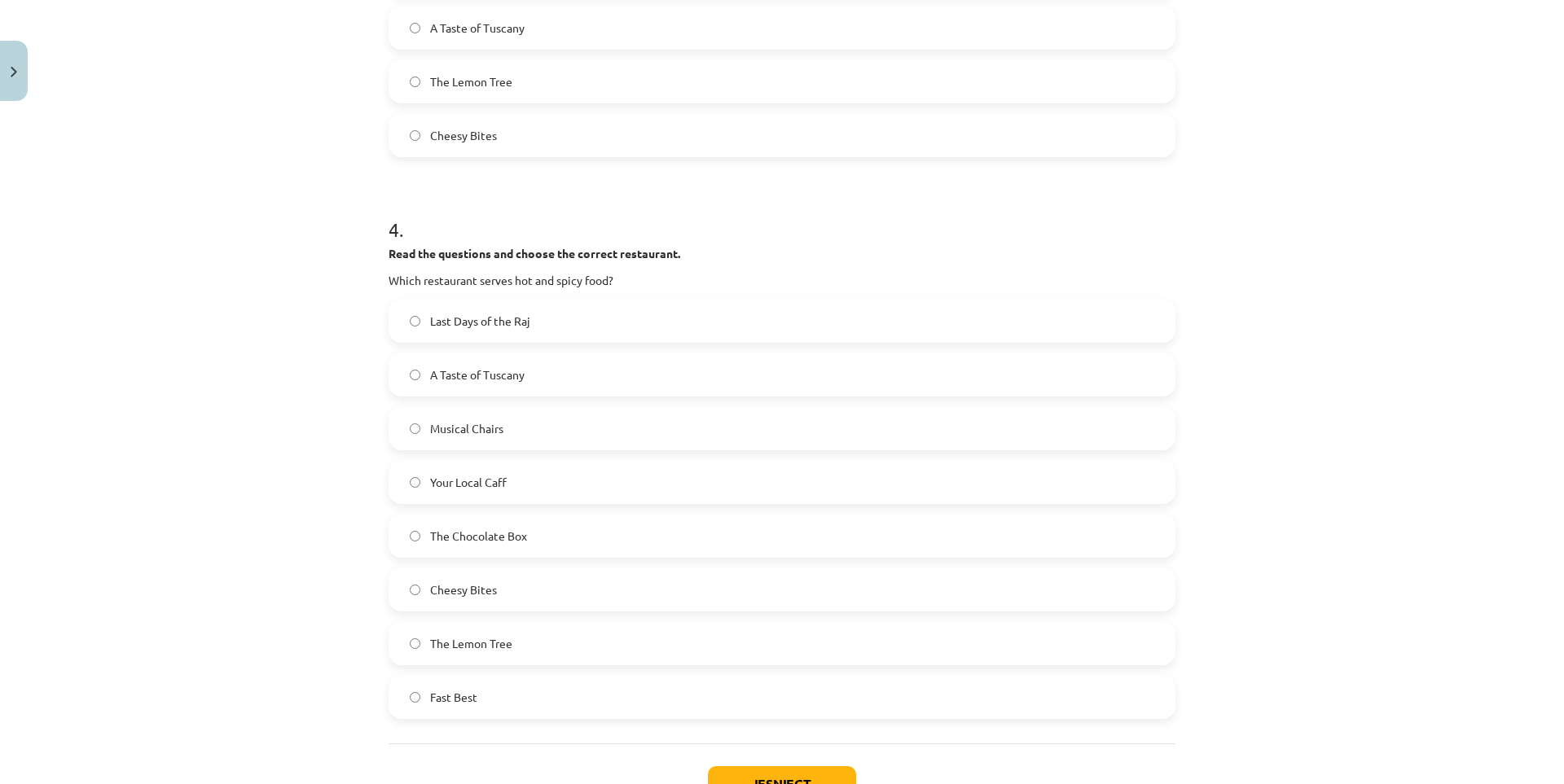
click at [481, 588] on span "Cheesy Bites" at bounding box center [463, 589] width 67 height 17
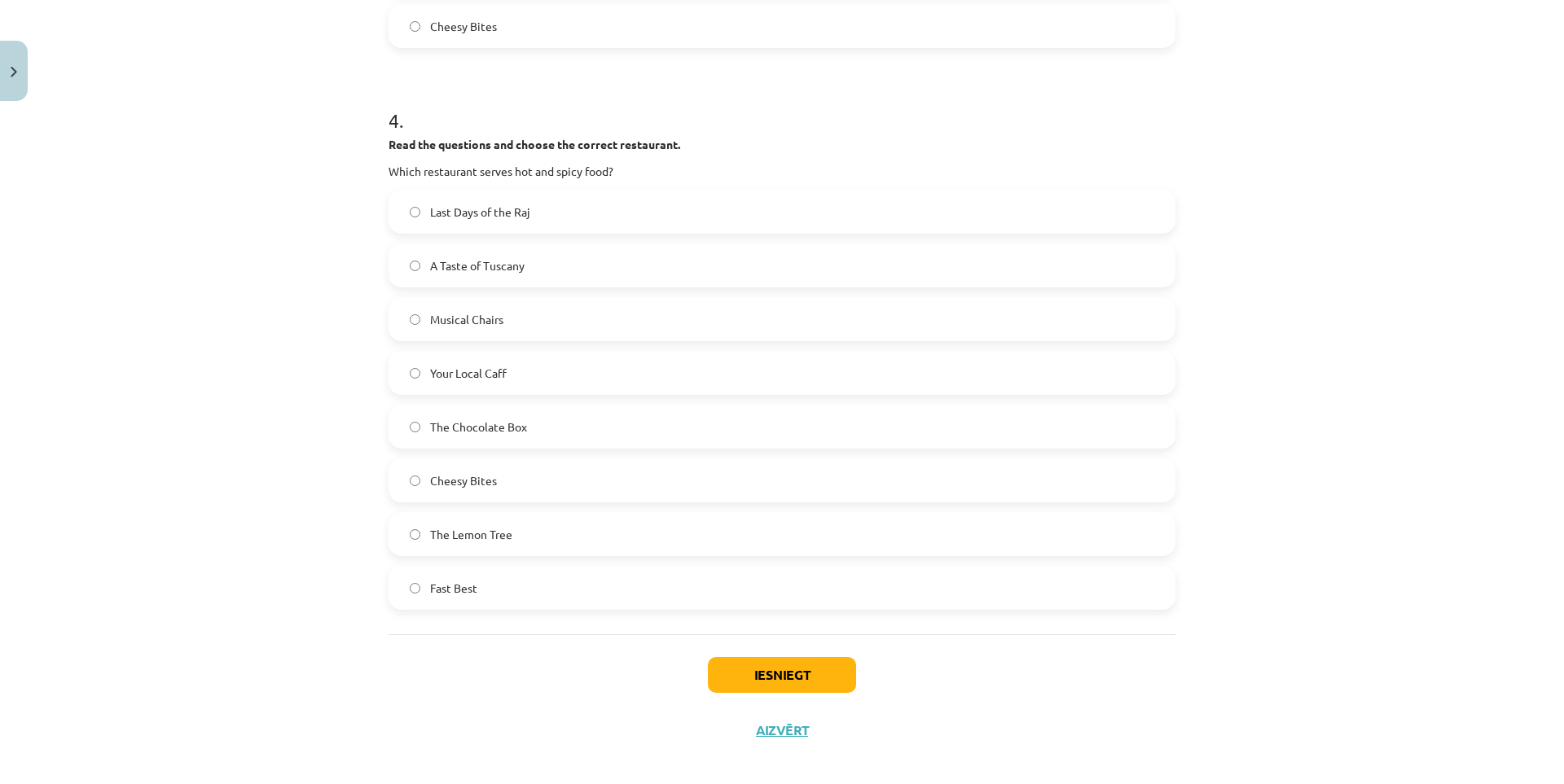
scroll to position [1711, 0]
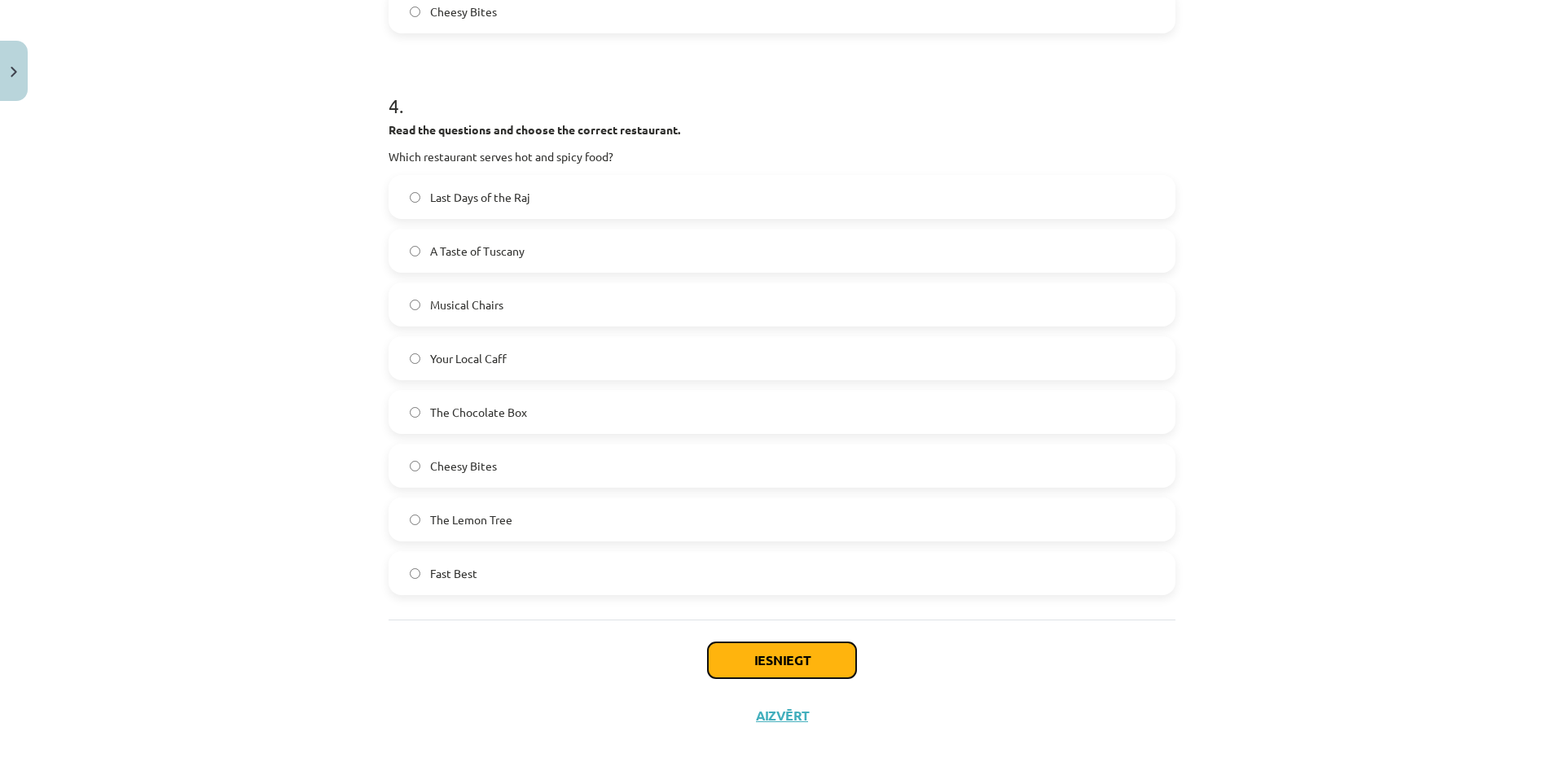
click at [753, 657] on button "Iesniegt" at bounding box center [782, 660] width 148 height 36
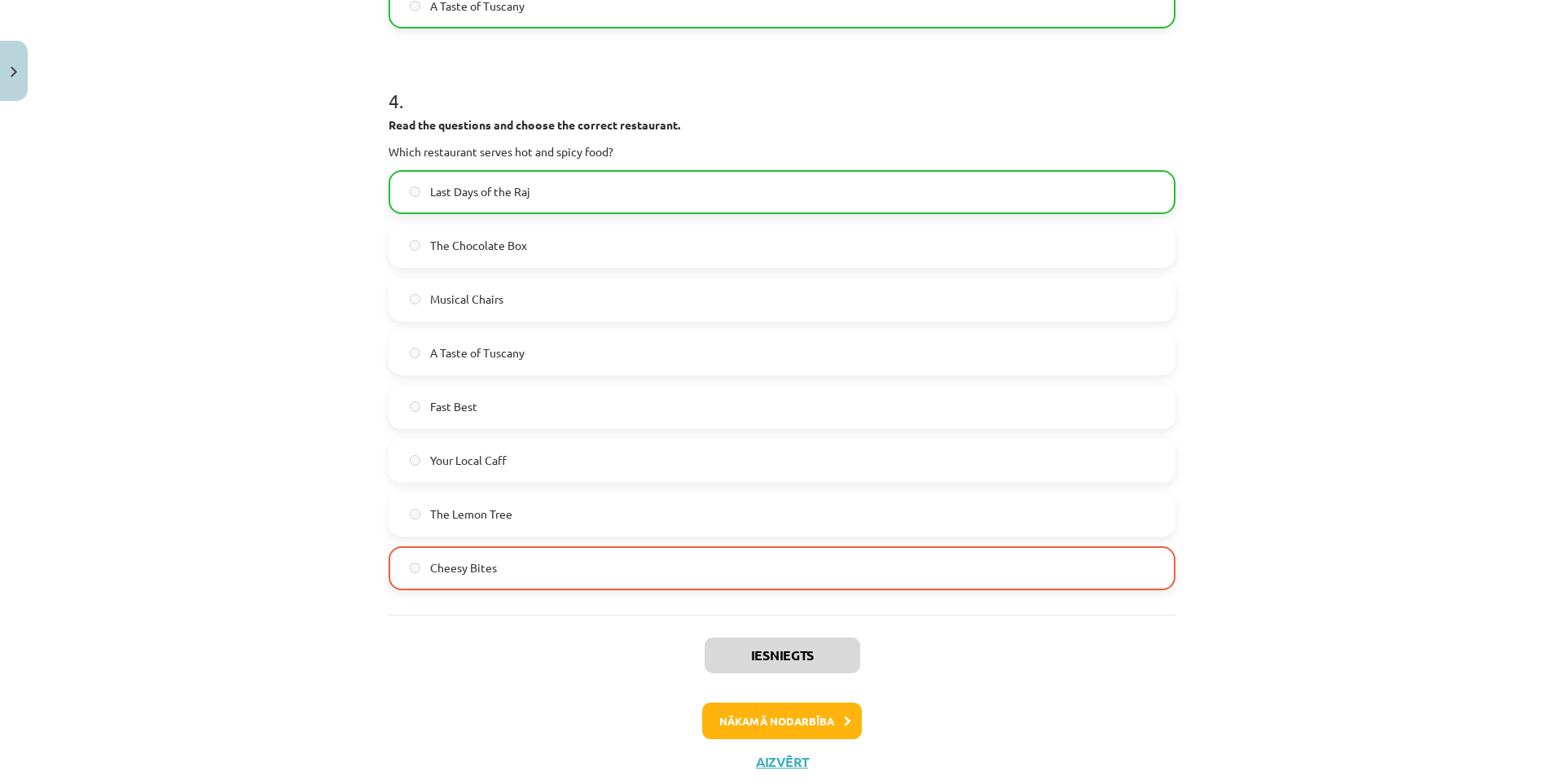
scroll to position [1999, 0]
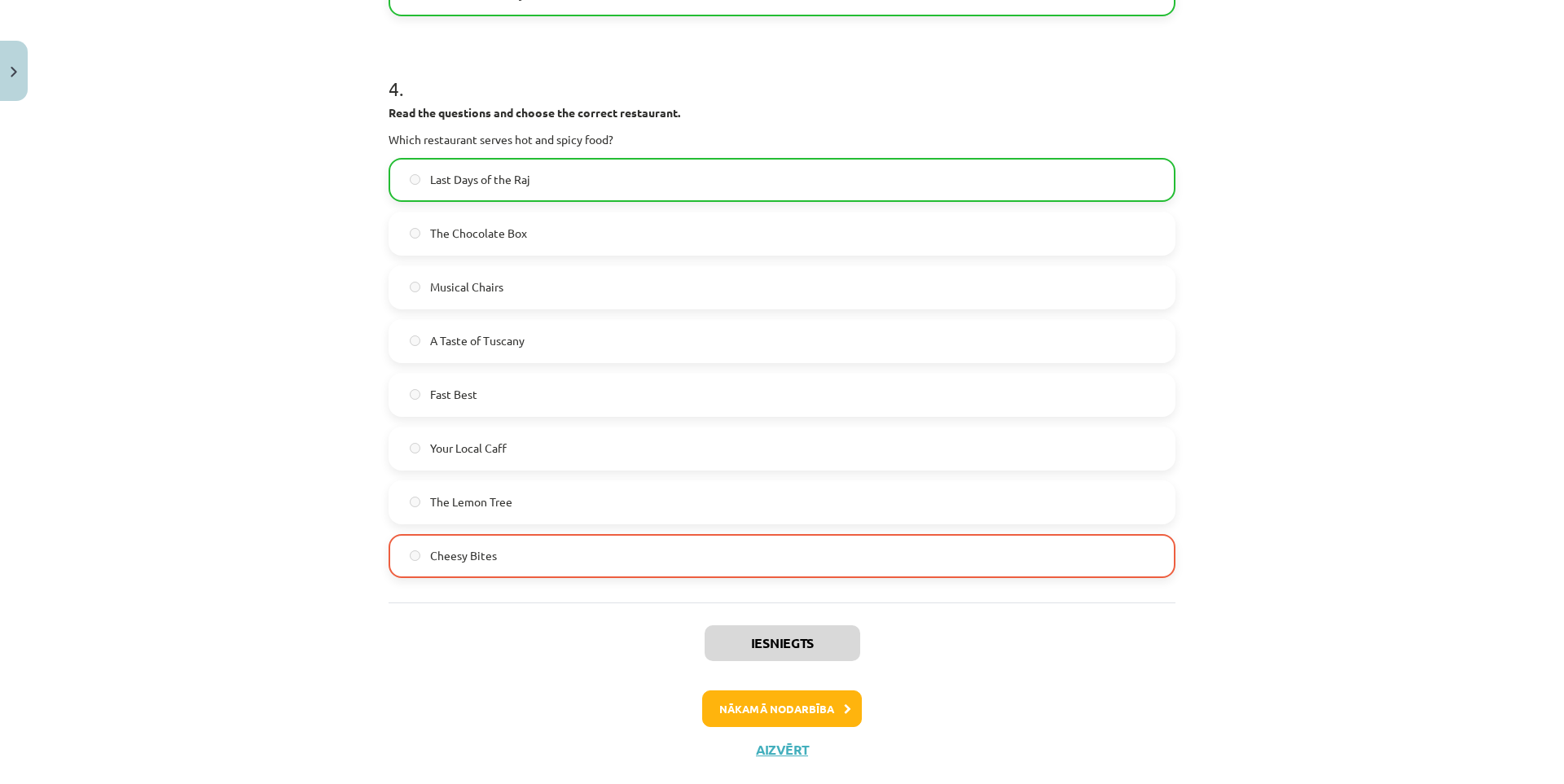
drag, startPoint x: 320, startPoint y: 573, endPoint x: 321, endPoint y: 615, distance: 42.0
click at [733, 690] on button "Nākamā nodarbība" at bounding box center [782, 709] width 160 height 38
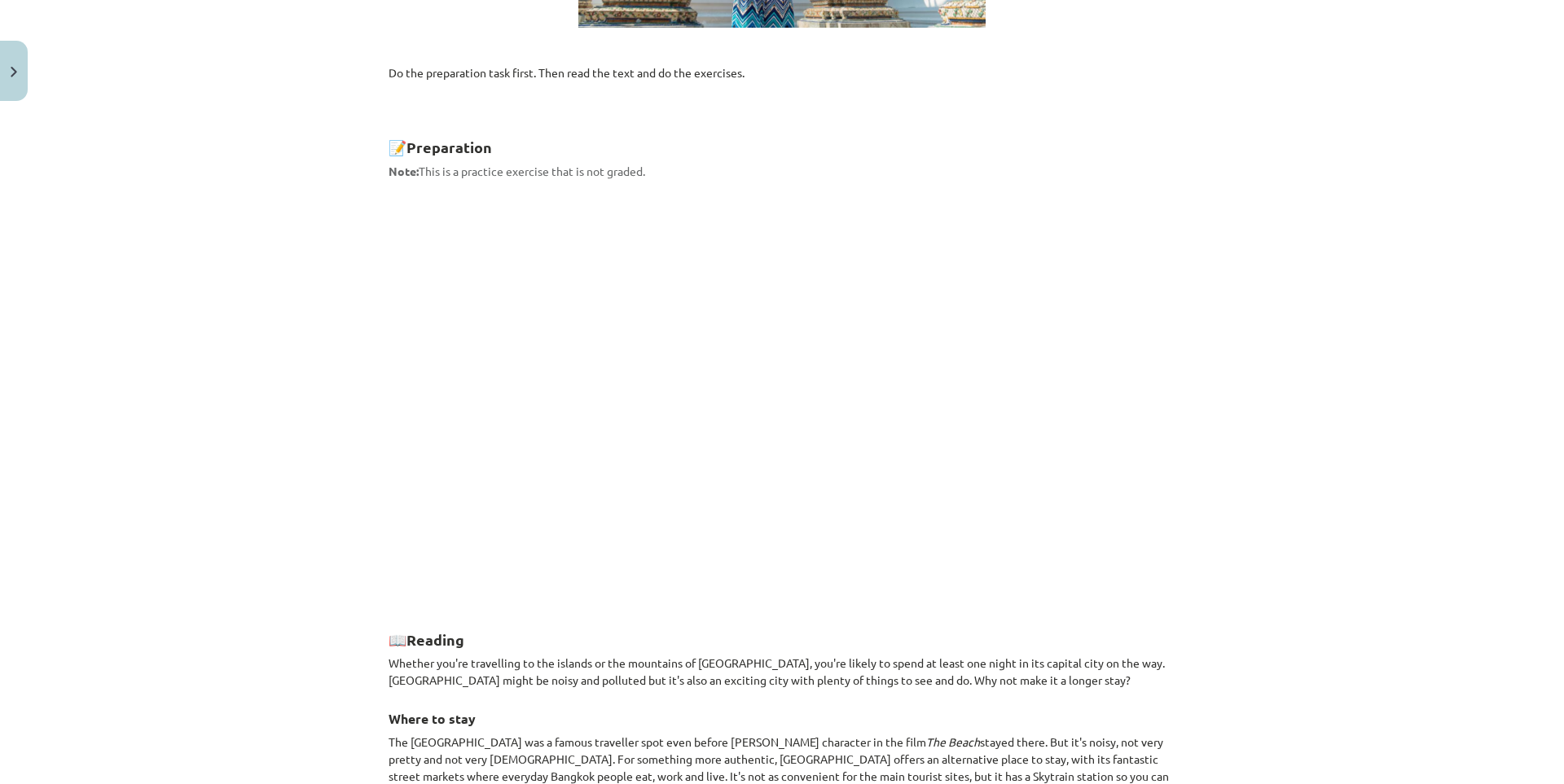
scroll to position [692, 0]
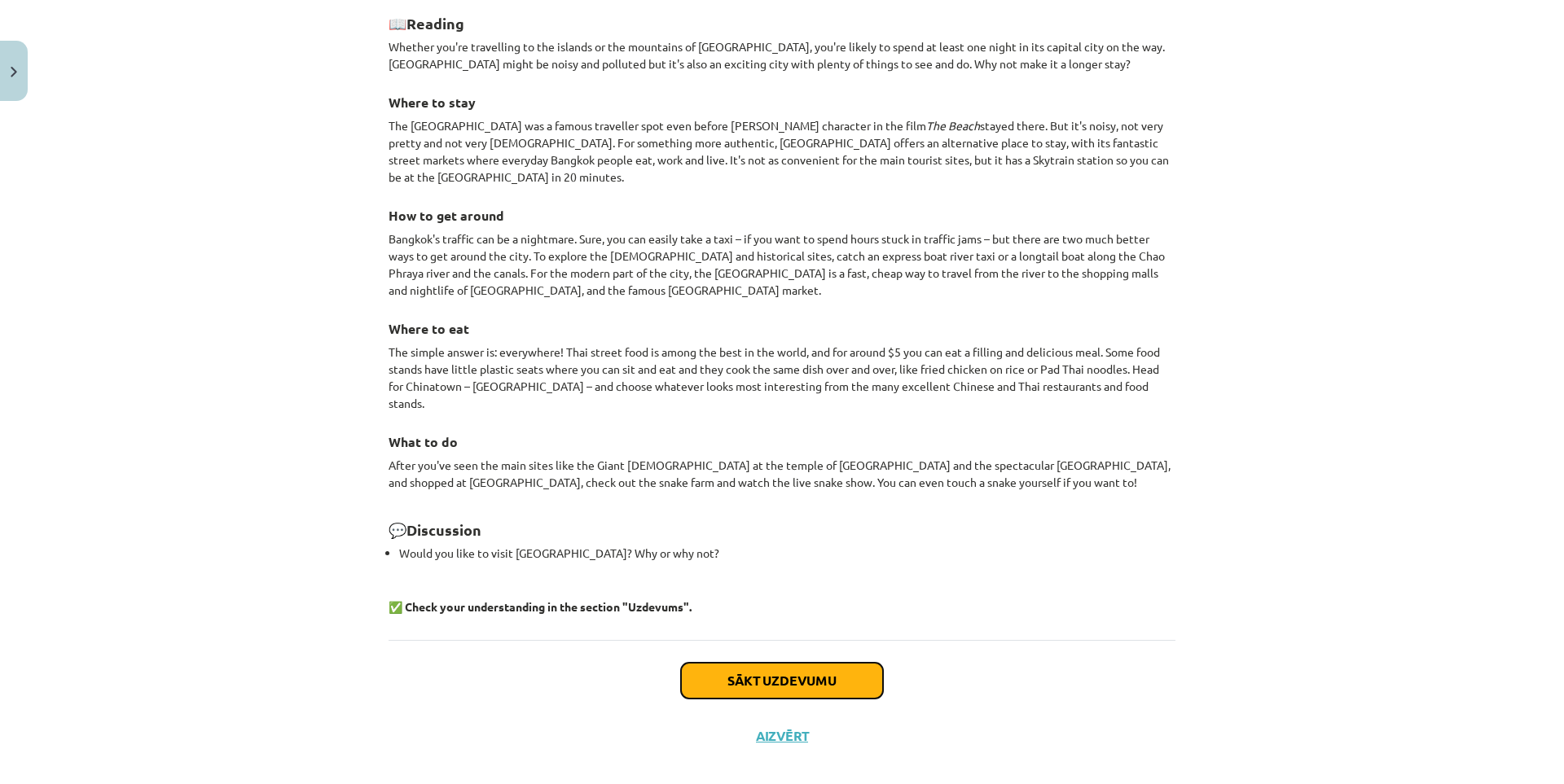
click at [782, 663] on button "Sākt uzdevumu" at bounding box center [782, 681] width 202 height 36
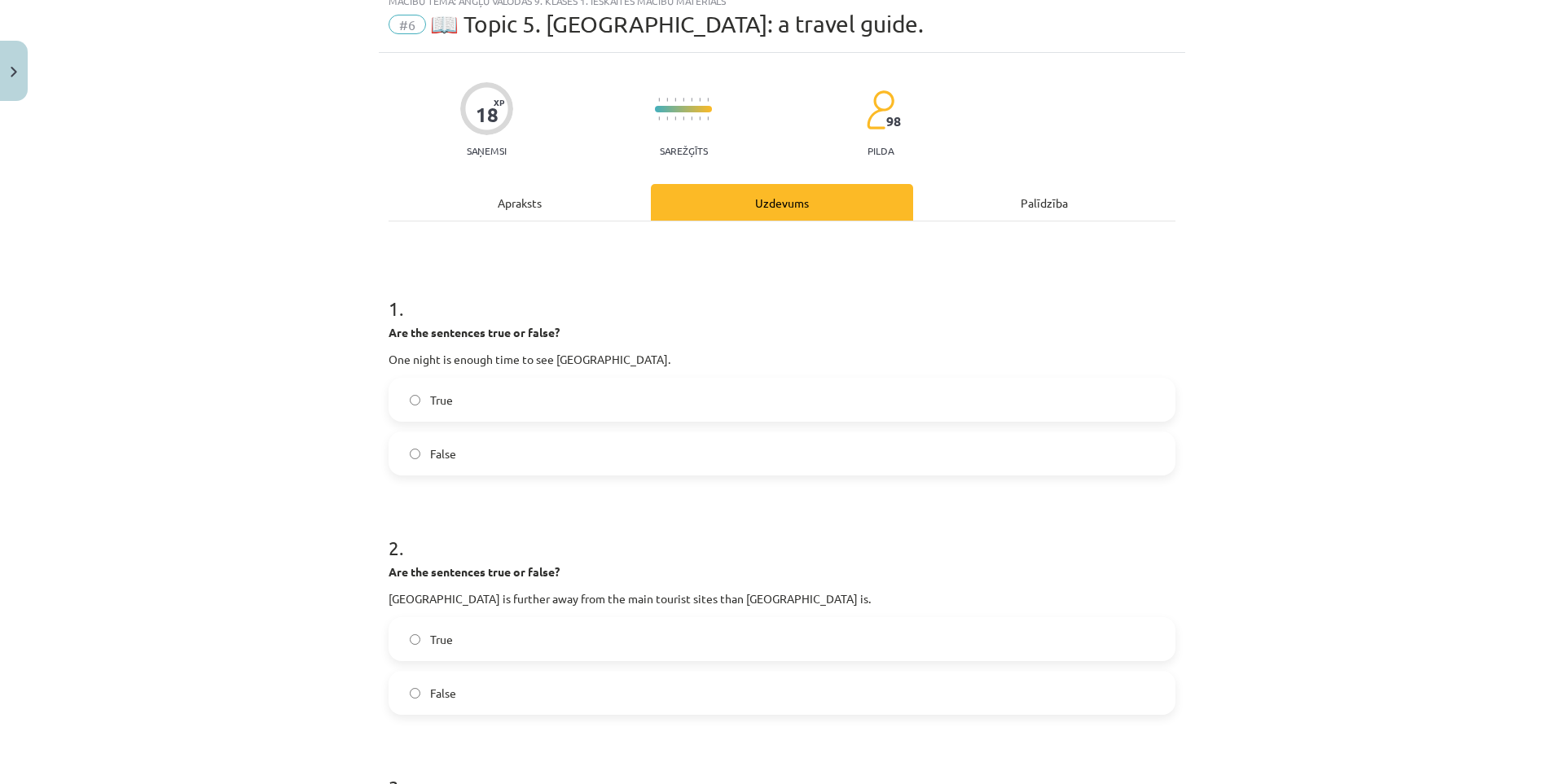
scroll to position [41, 0]
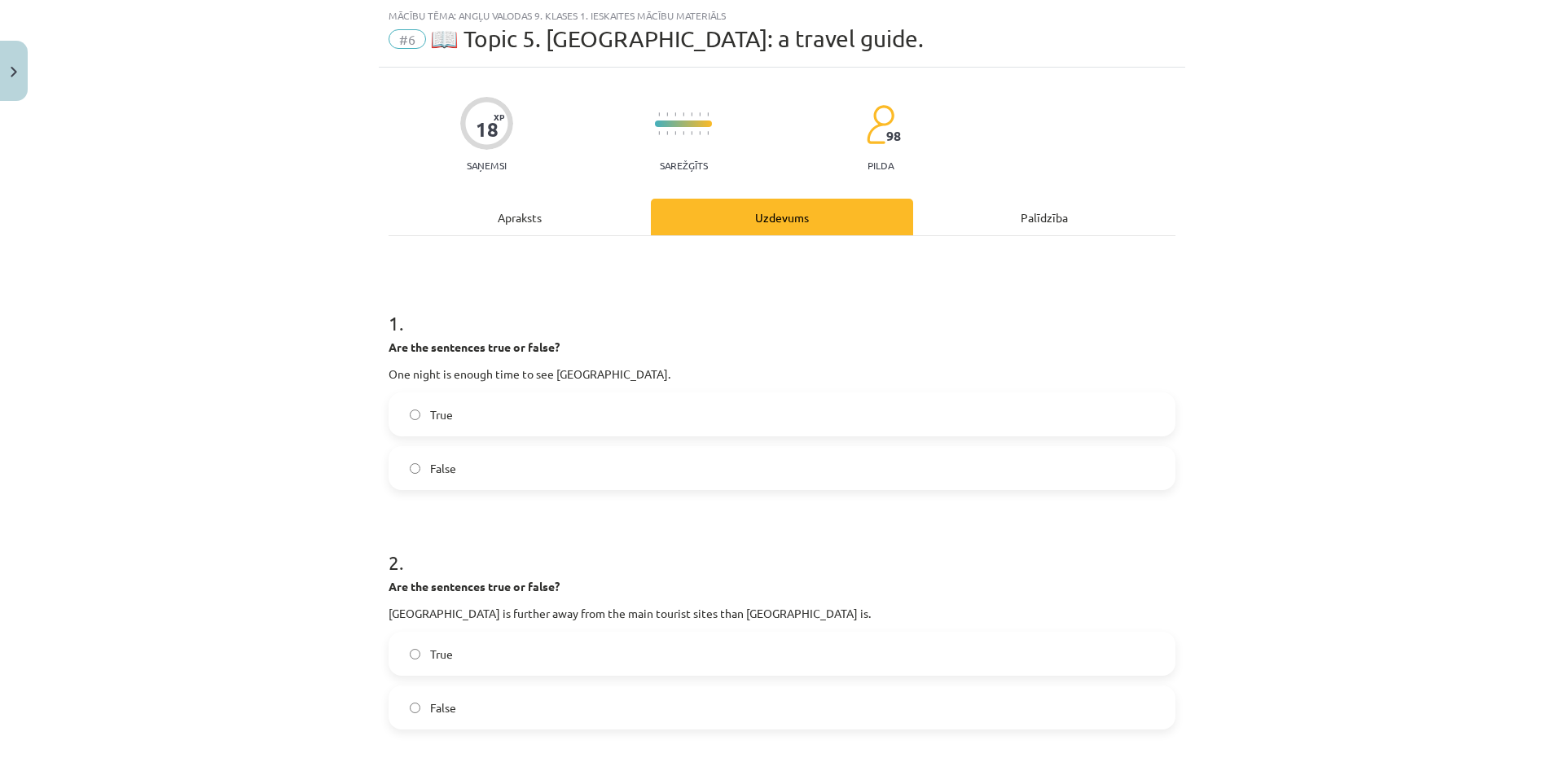
click at [480, 412] on label "True" at bounding box center [782, 414] width 783 height 41
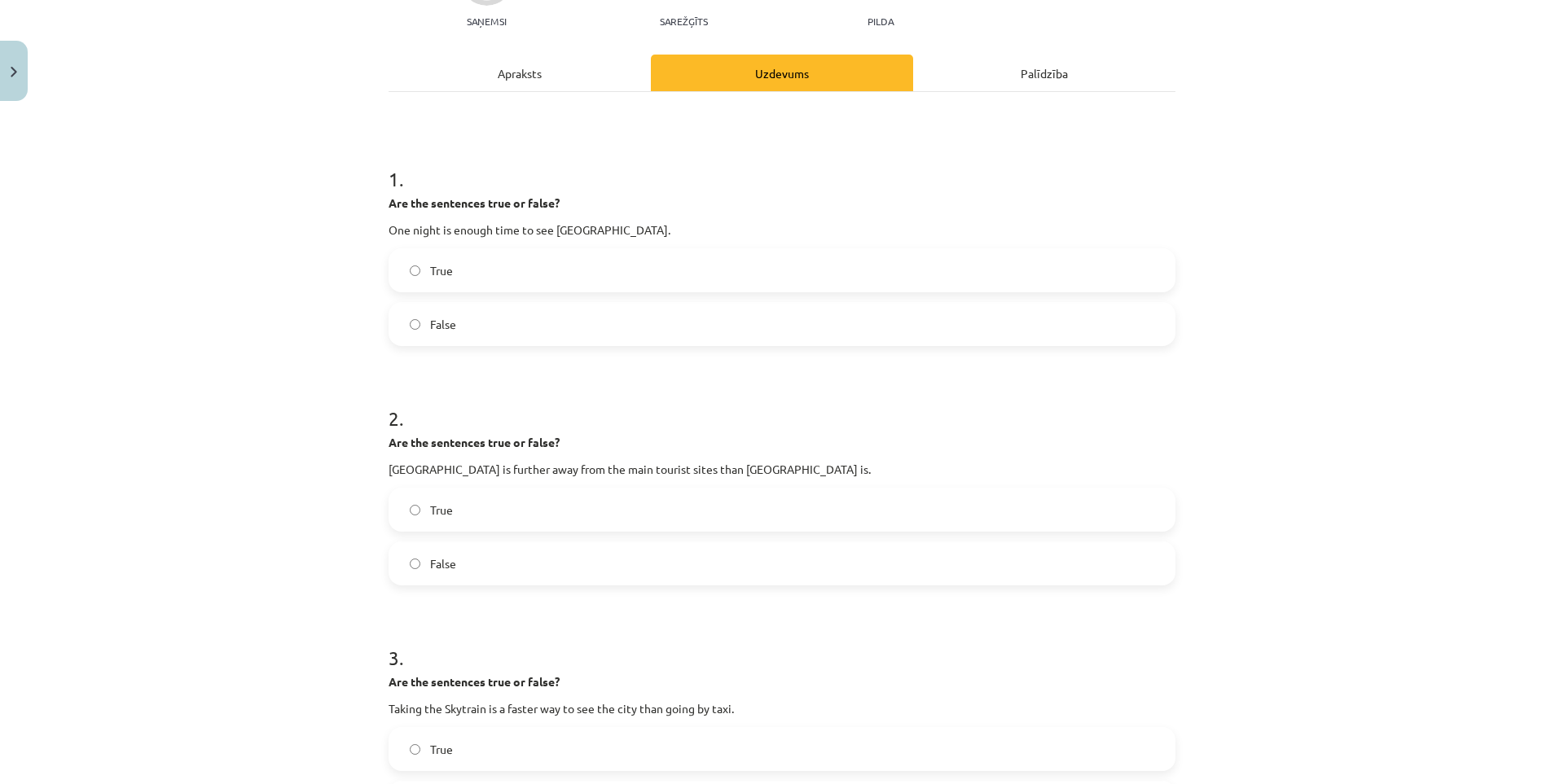
scroll to position [204, 0]
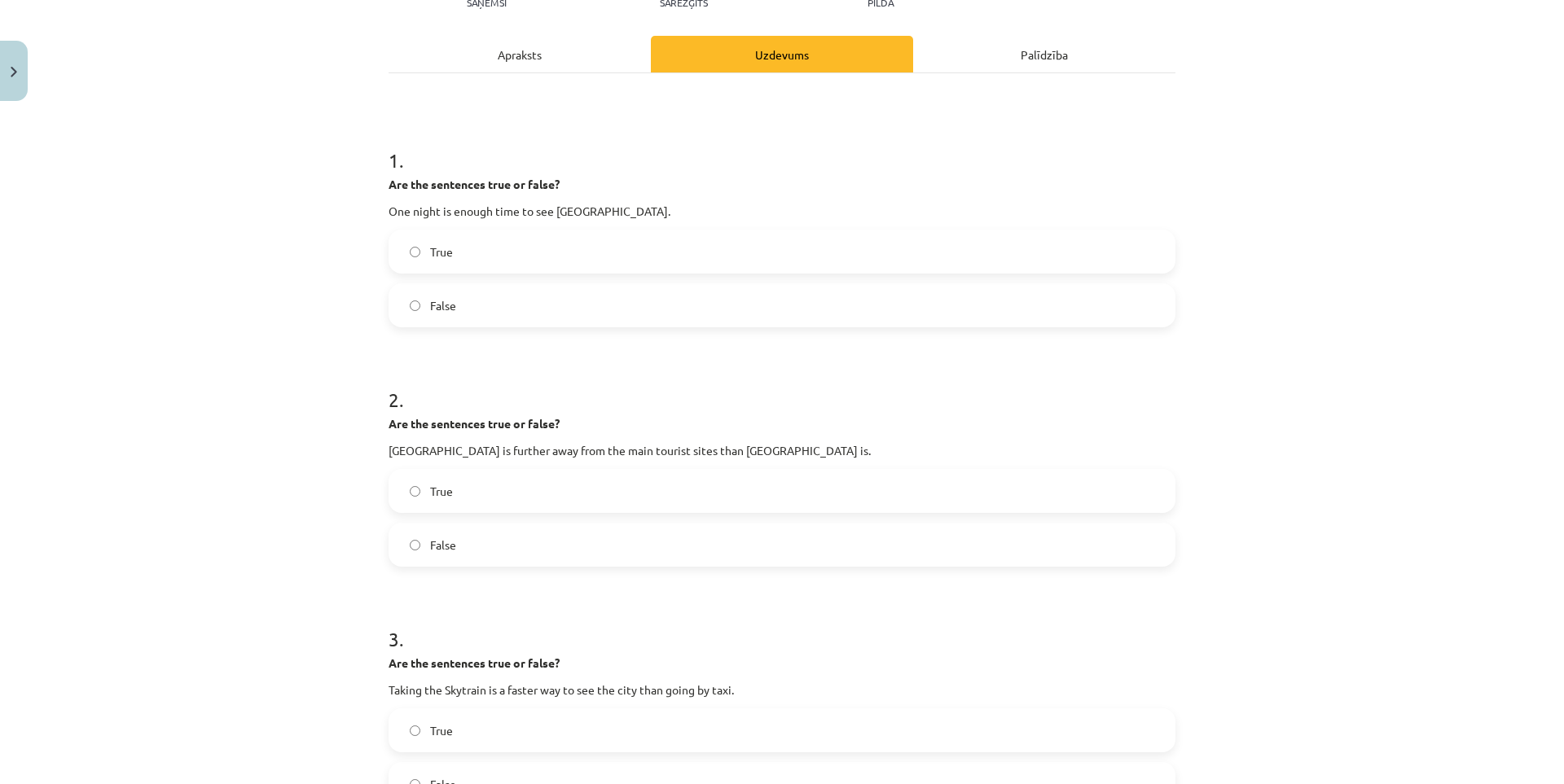
click at [465, 540] on label "False" at bounding box center [782, 544] width 783 height 41
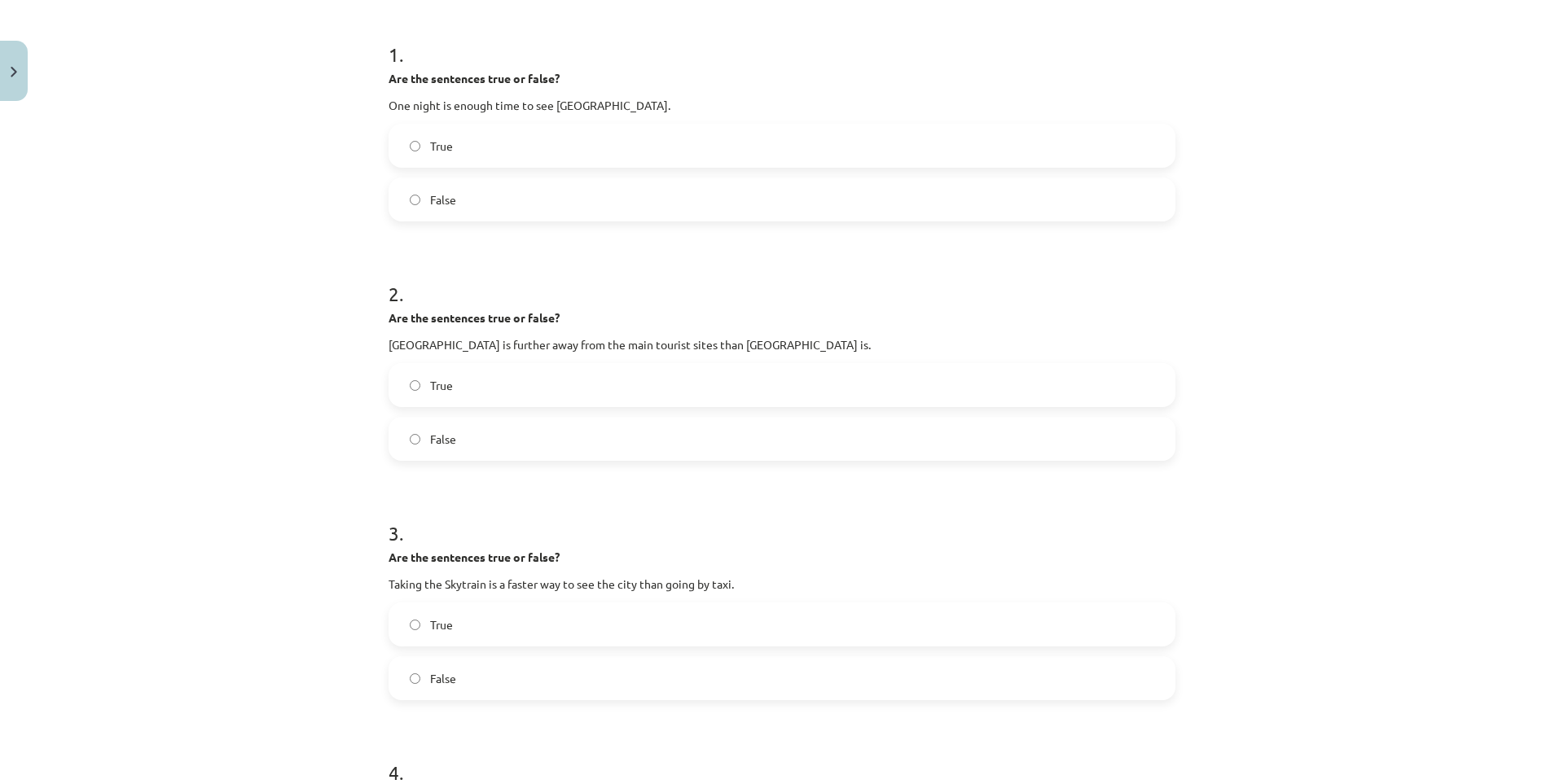
scroll to position [611, 0]
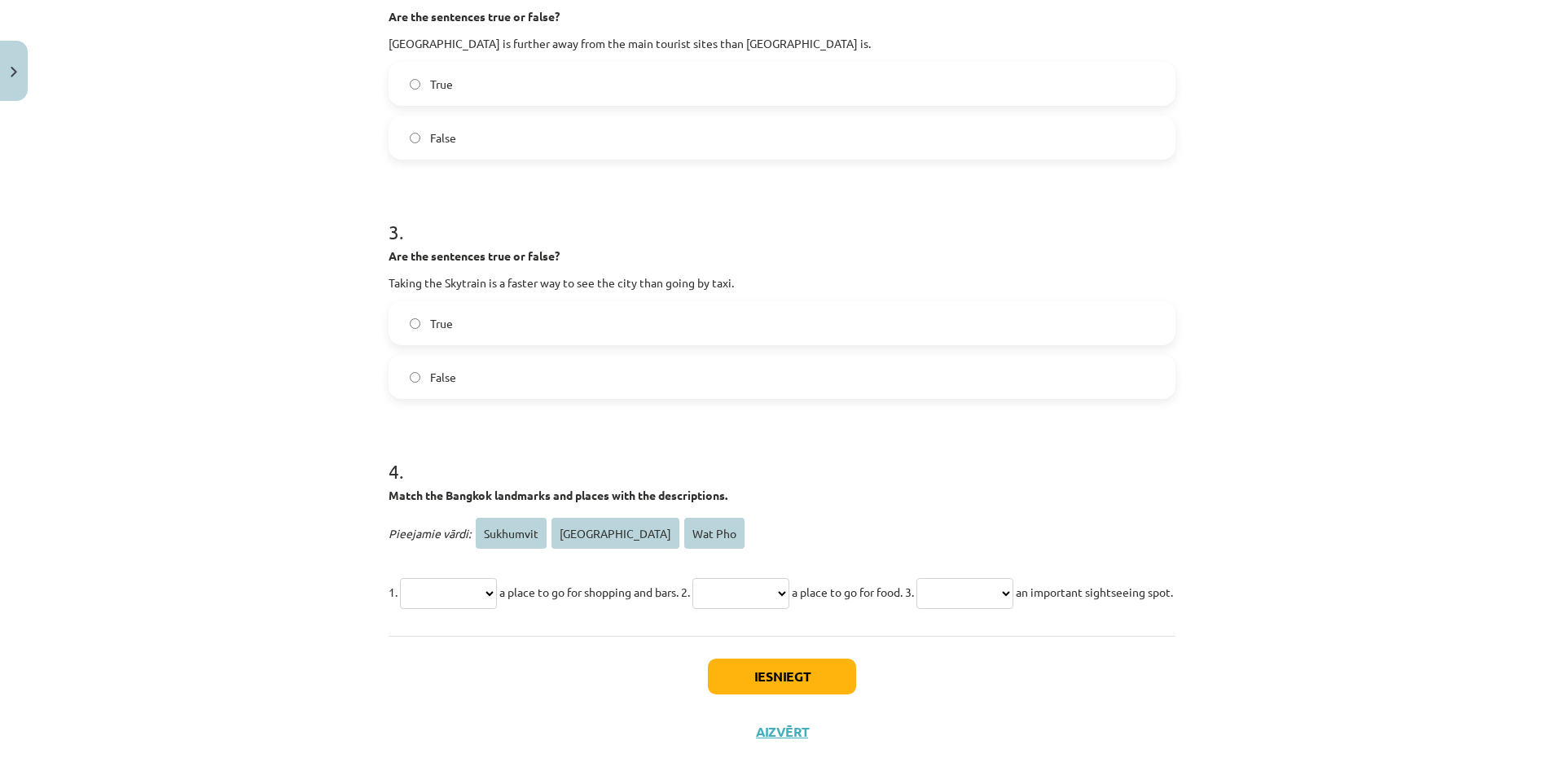
click at [275, 431] on div "**********" at bounding box center [782, 392] width 1564 height 784
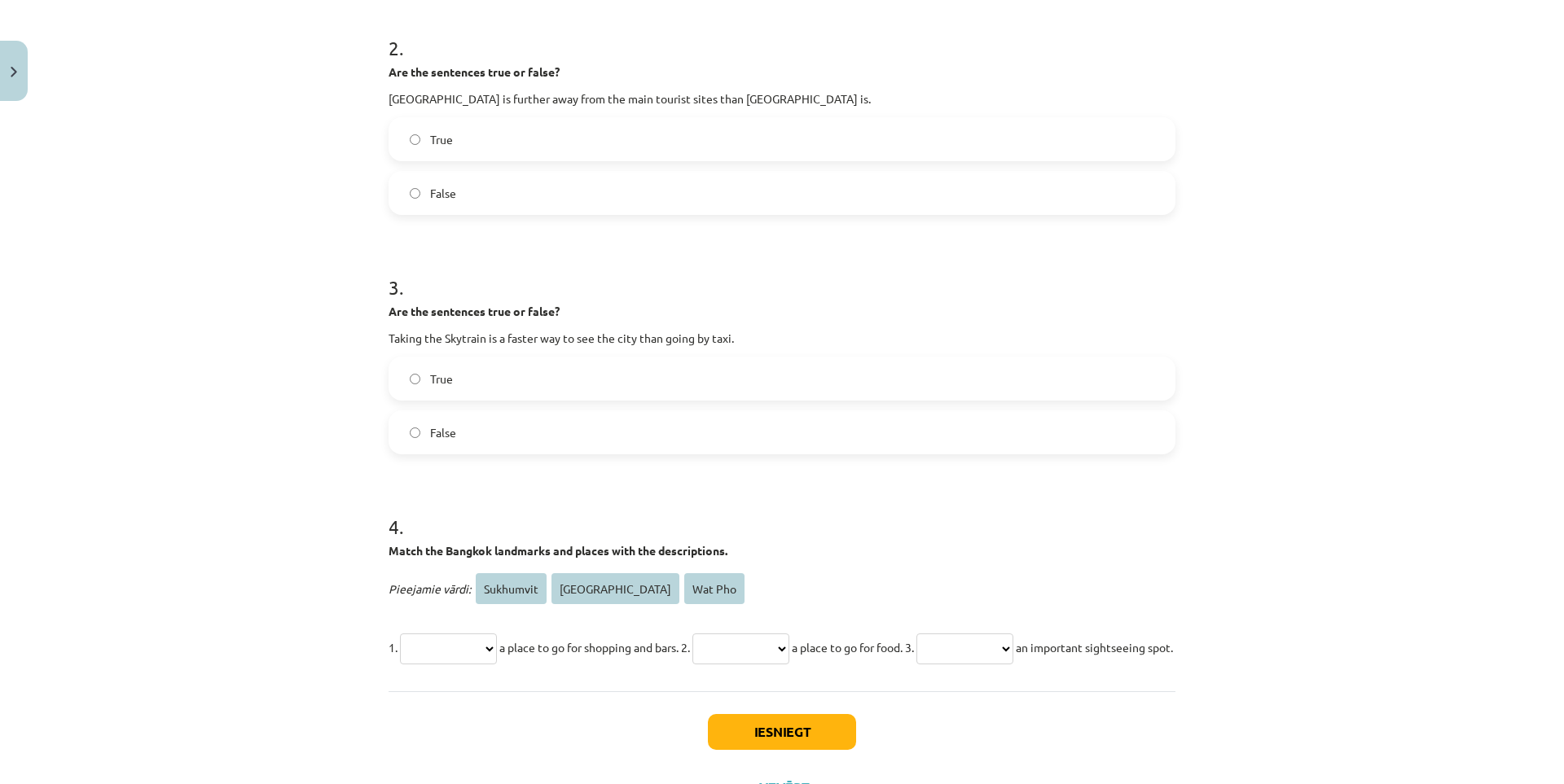
scroll to position [530, 0]
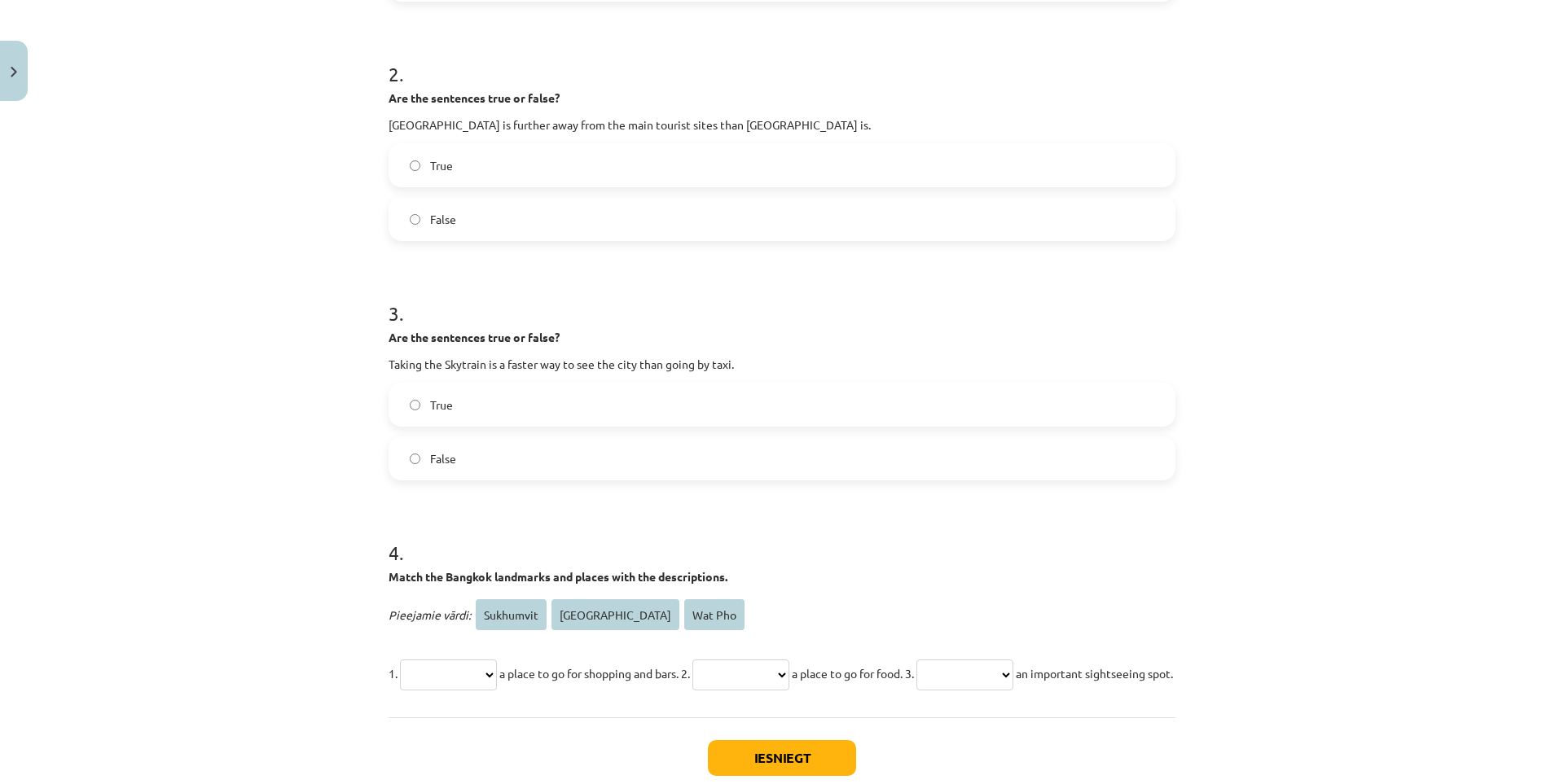
click at [463, 402] on label "True" at bounding box center [782, 404] width 783 height 41
click at [496, 664] on select "**********" at bounding box center [448, 675] width 97 height 31
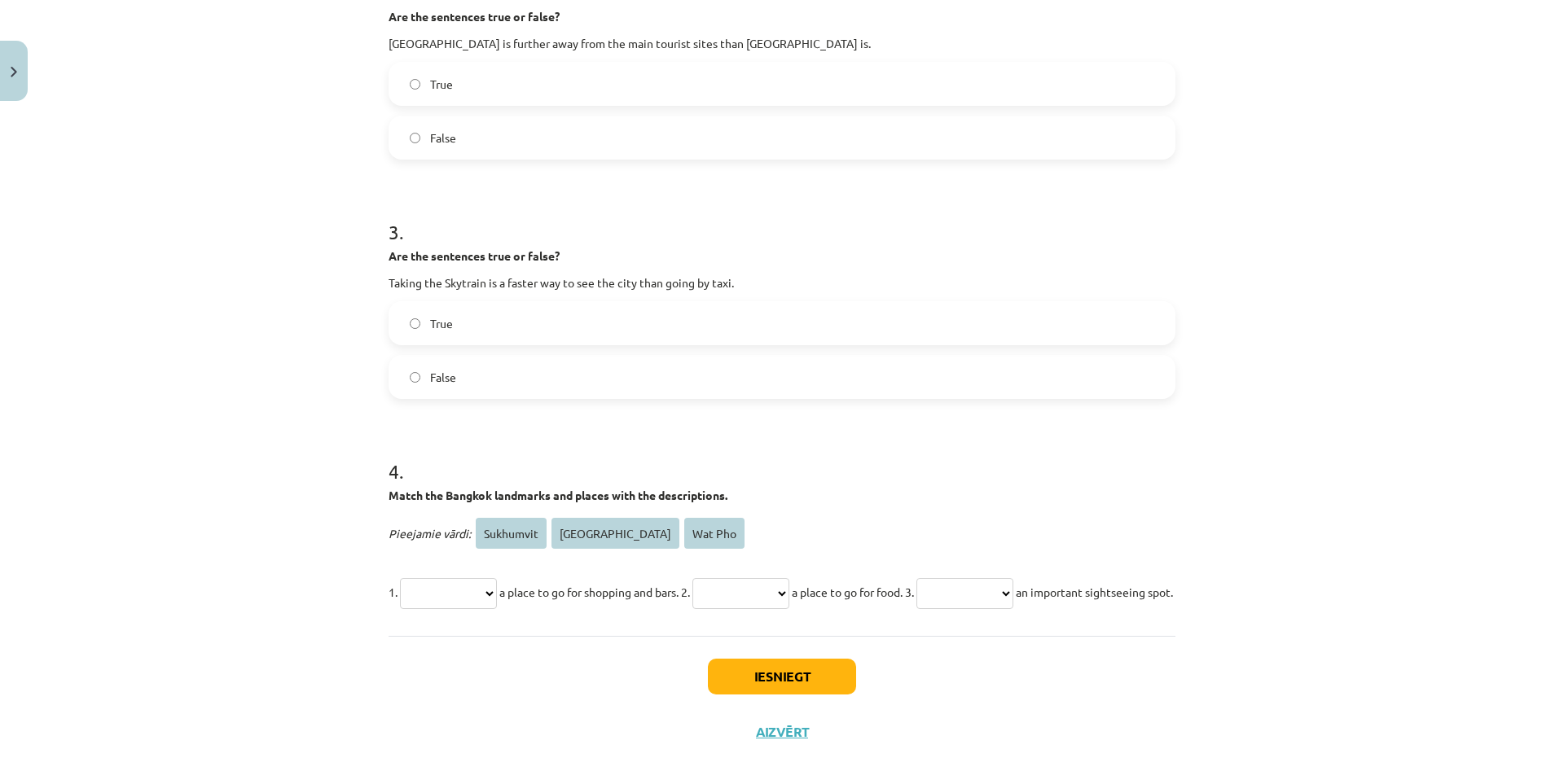
click at [485, 597] on select "**********" at bounding box center [448, 594] width 97 height 31
select select "**********"
click at [400, 578] on select "**********" at bounding box center [448, 594] width 97 height 31
click at [773, 595] on select "**********" at bounding box center [740, 594] width 97 height 31
select select "*******"
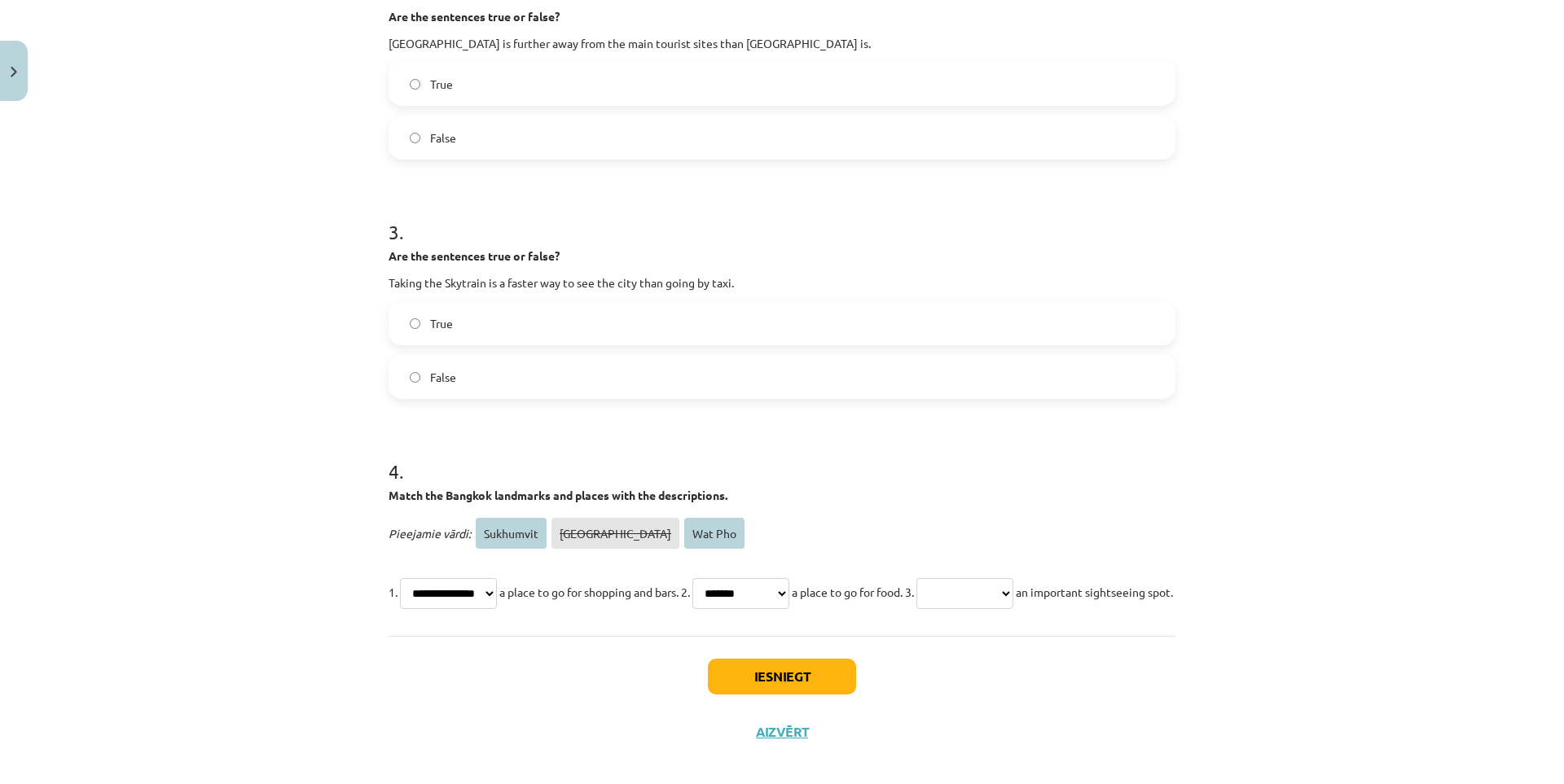
click at [720, 578] on select "**********" at bounding box center [740, 594] width 97 height 31
click at [1013, 588] on select "**********" at bounding box center [964, 594] width 97 height 31
select select "*********"
click at [974, 578] on select "**********" at bounding box center [964, 594] width 97 height 31
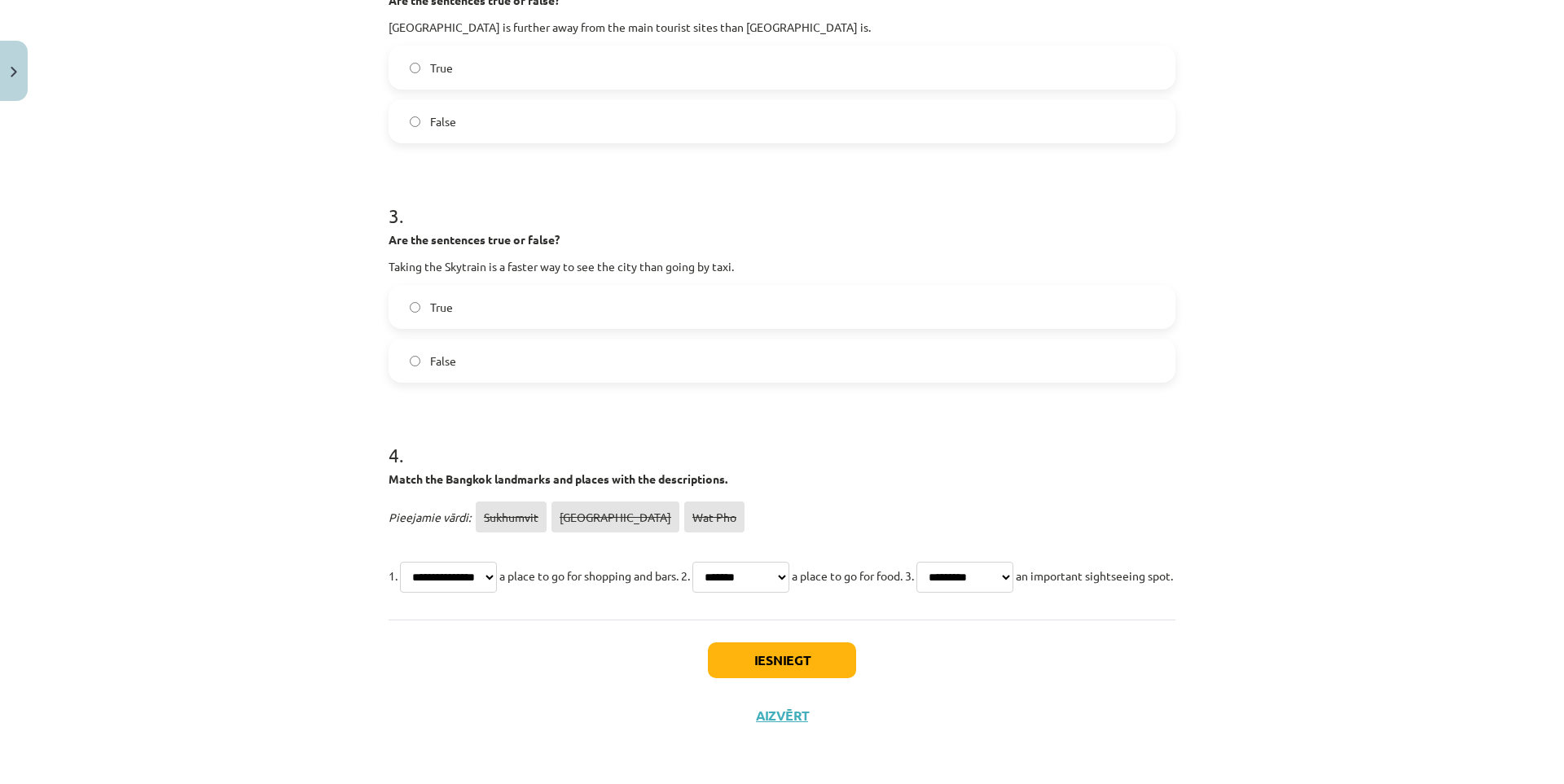
scroll to position [666, 0]
click at [821, 652] on button "Iesniegt" at bounding box center [782, 660] width 148 height 36
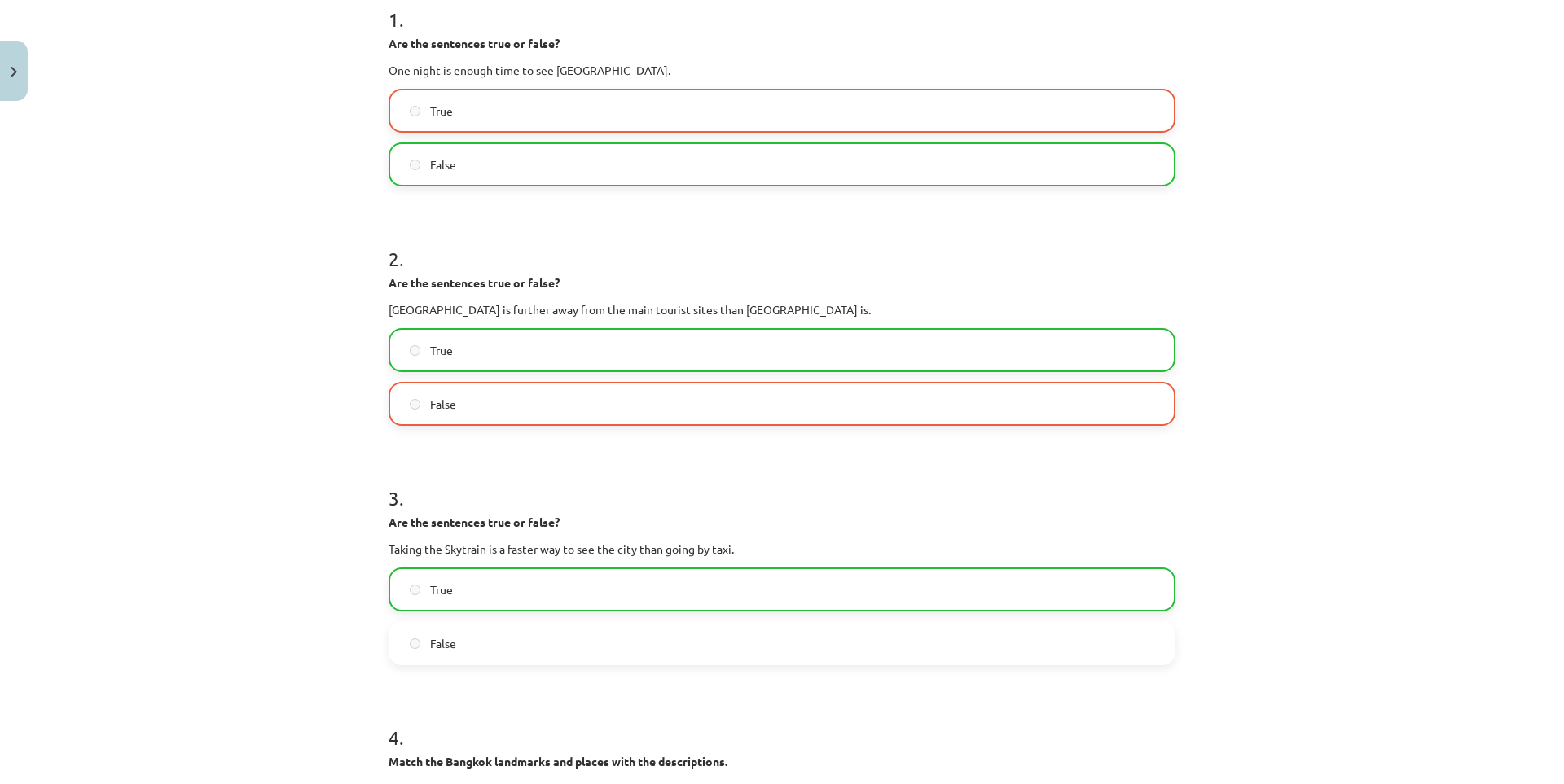
scroll to position [421, 0]
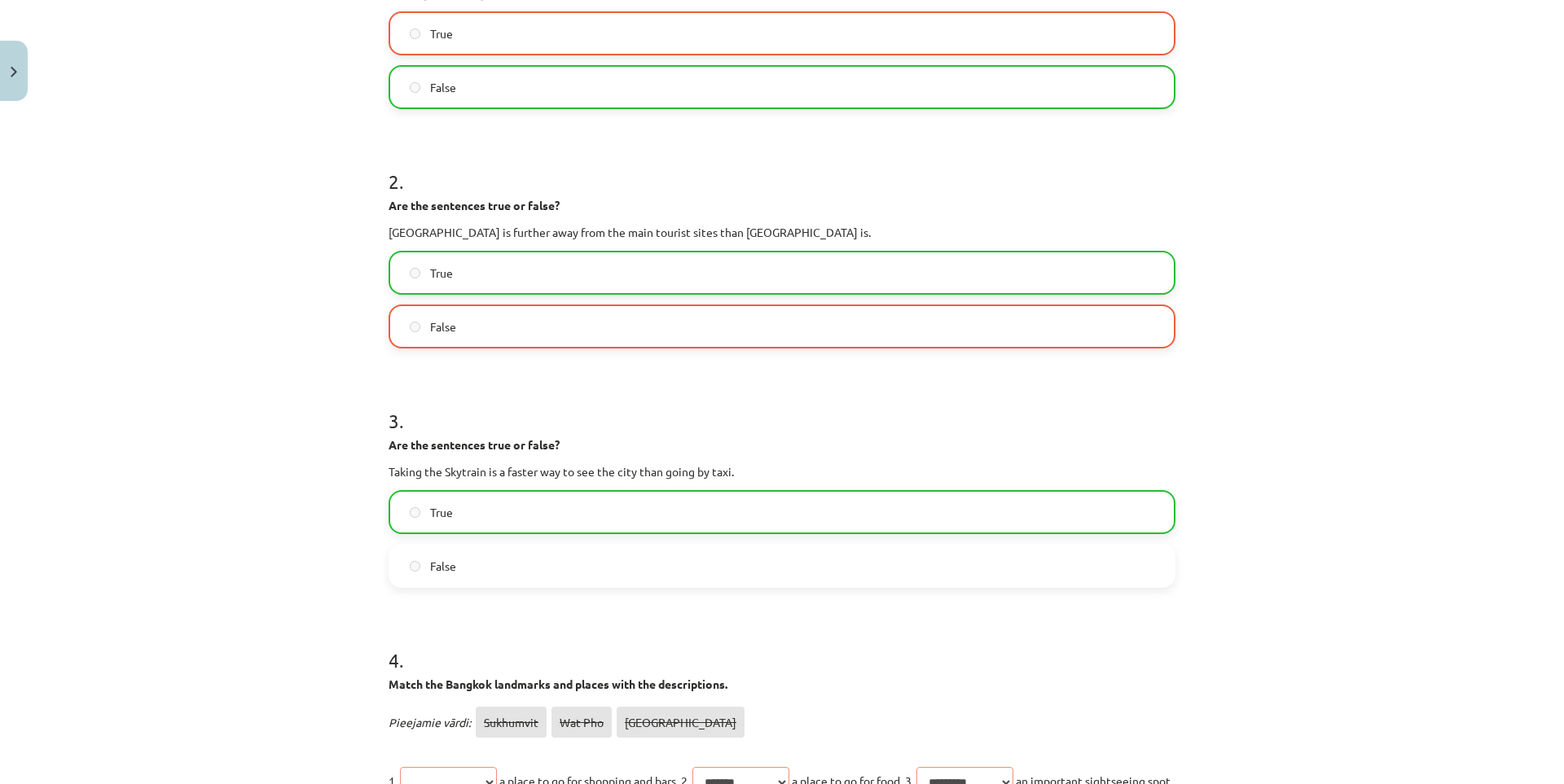
click at [451, 281] on label "True" at bounding box center [782, 272] width 783 height 41
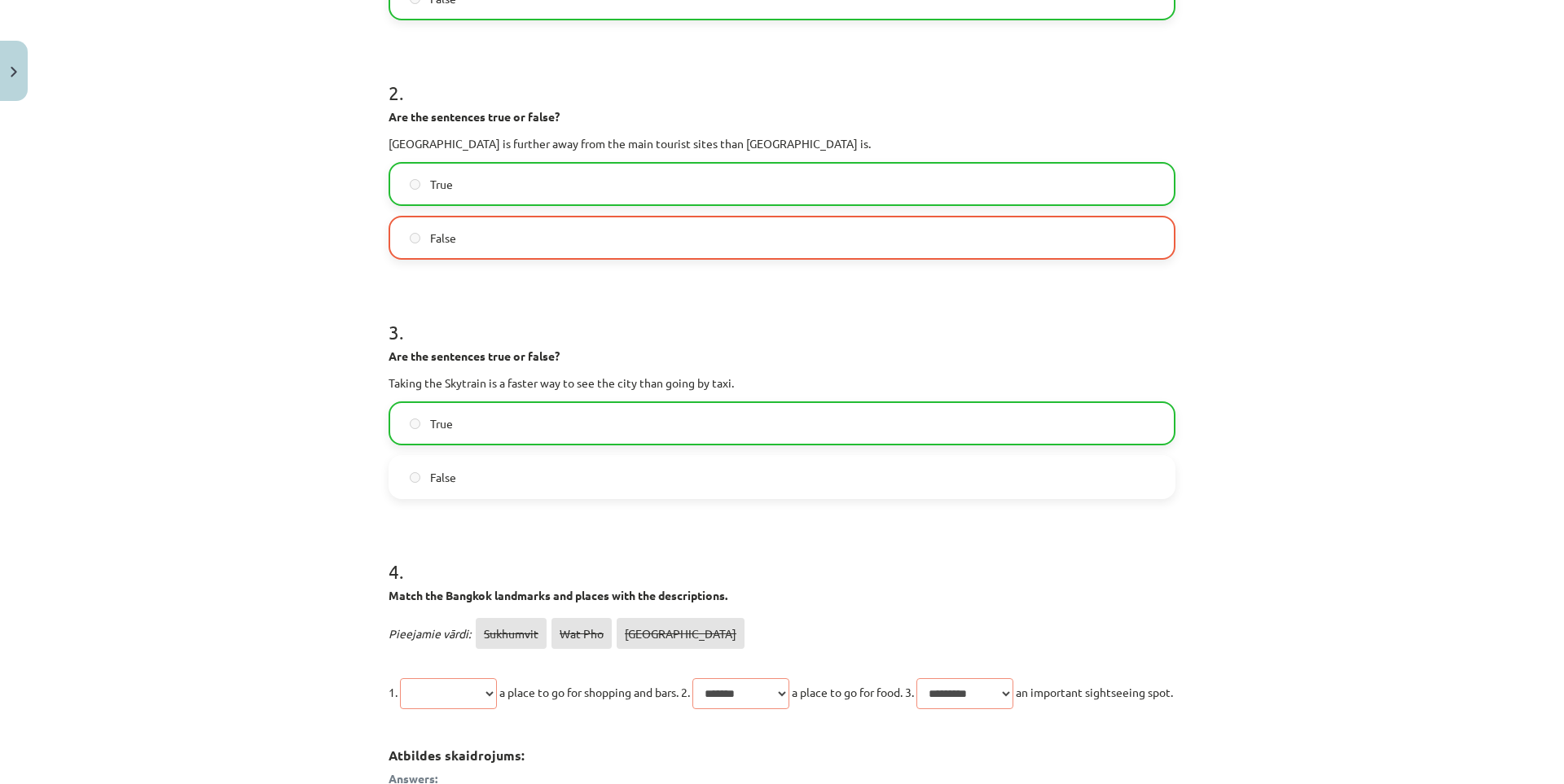
scroll to position [873, 0]
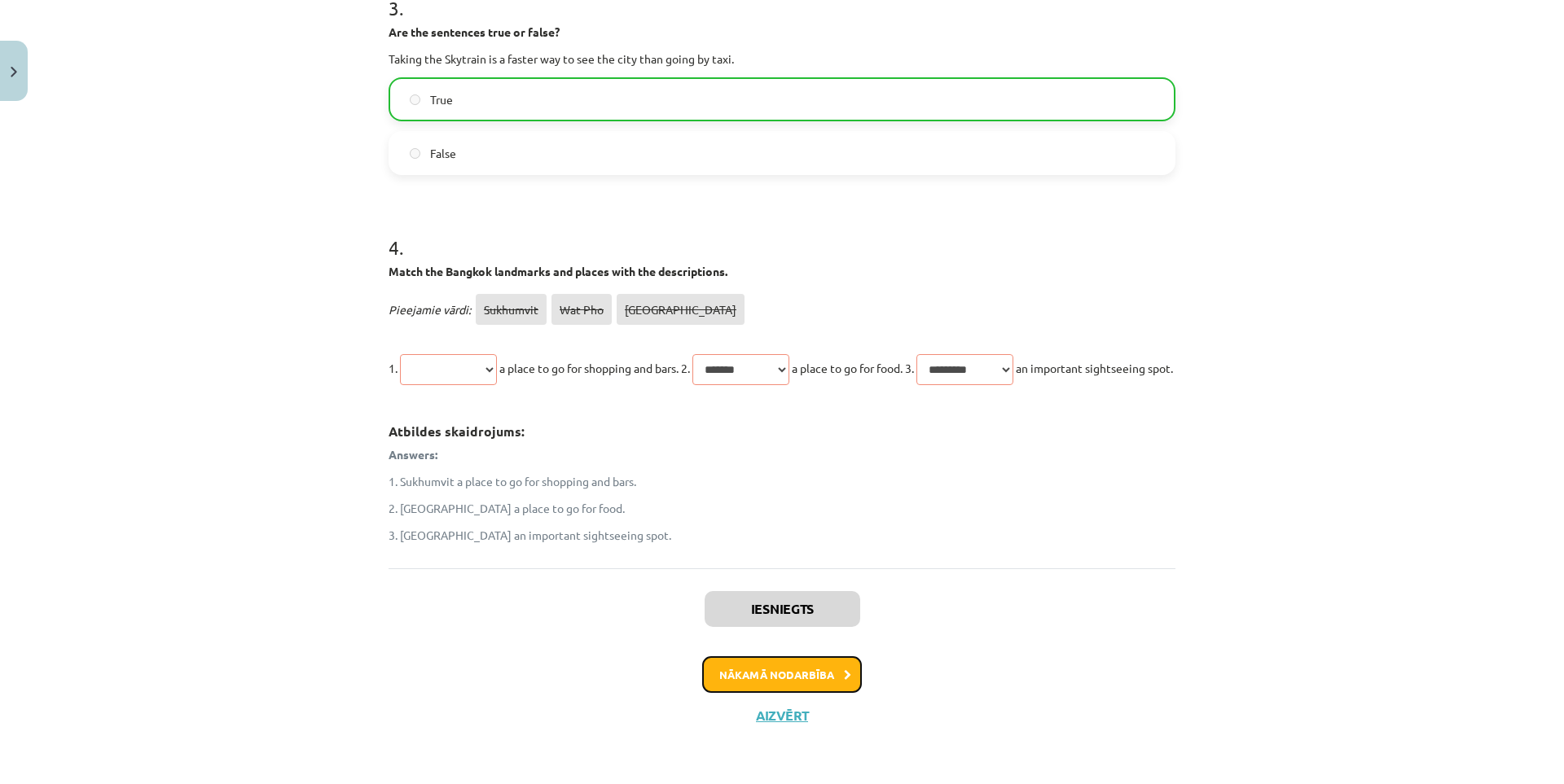
click at [791, 656] on button "Nākamā nodarbība" at bounding box center [782, 675] width 160 height 38
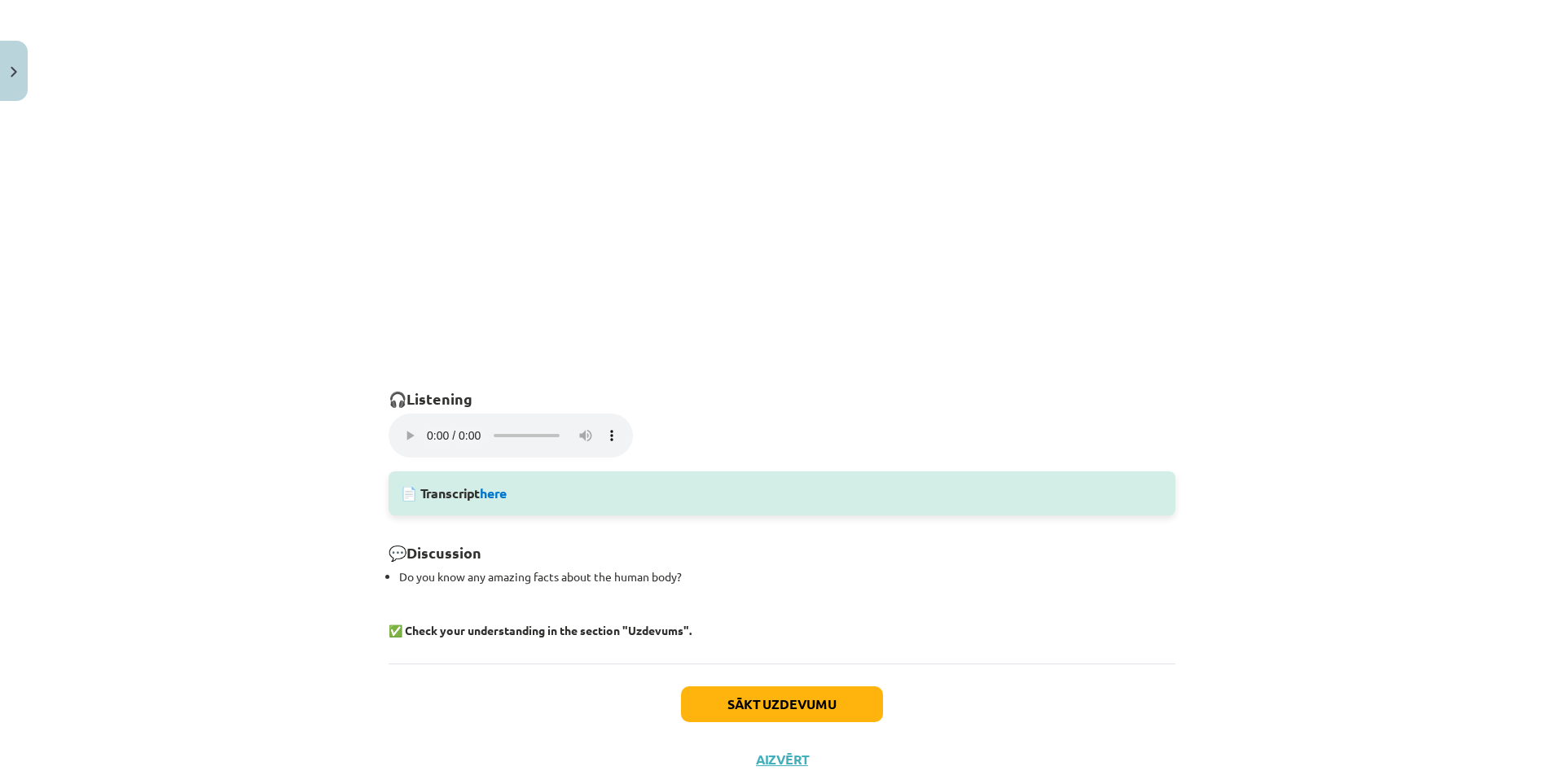
scroll to position [850, 0]
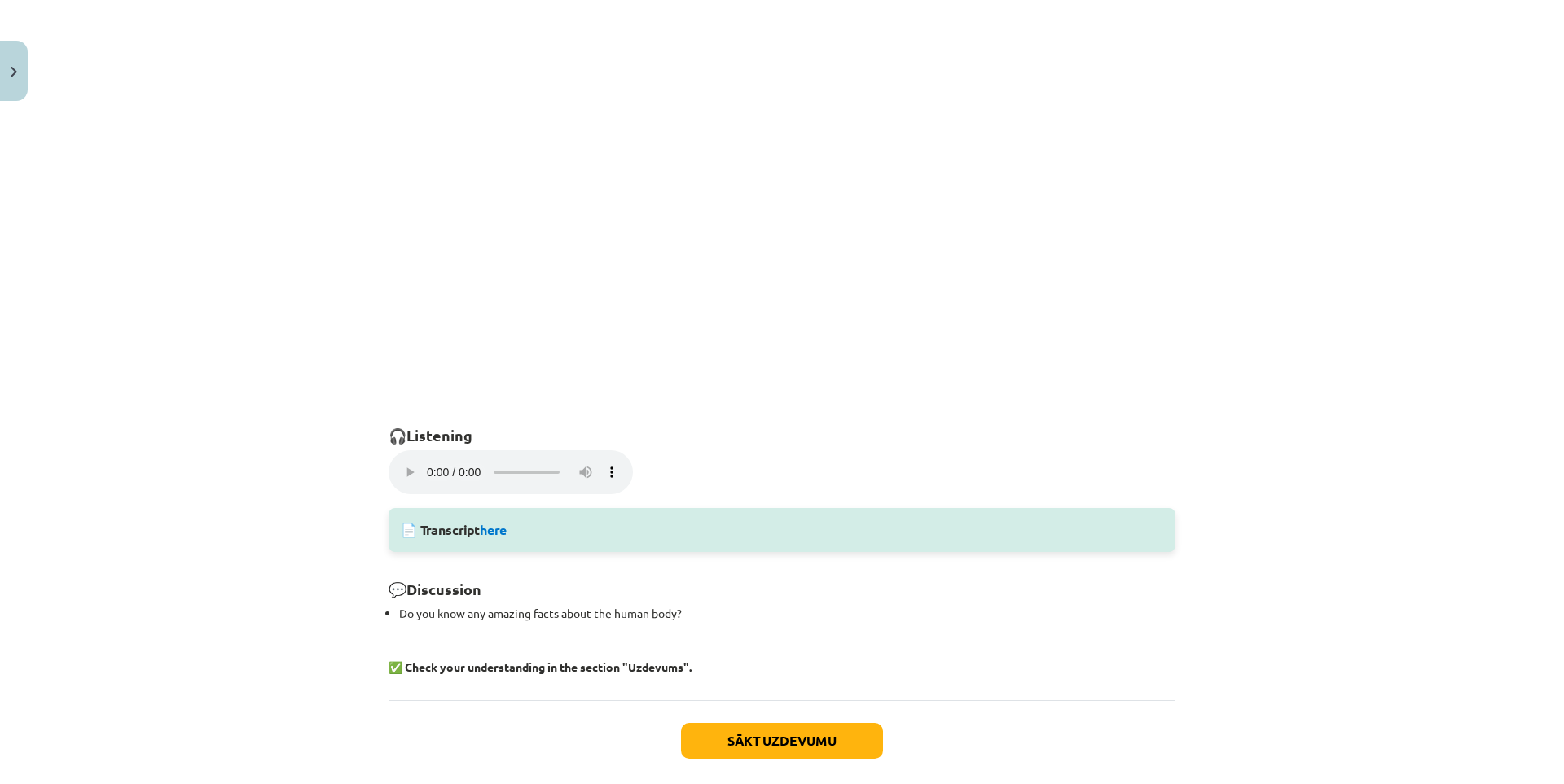
click at [1486, 758] on div "Mācību tēma: Angļu valodas 9. klases 1. ieskaites mācību materiāls #7 🎧 Topic 6…" at bounding box center [782, 392] width 1564 height 784
click at [717, 493] on p "Your browser does not support the audio element." at bounding box center [782, 474] width 787 height 48
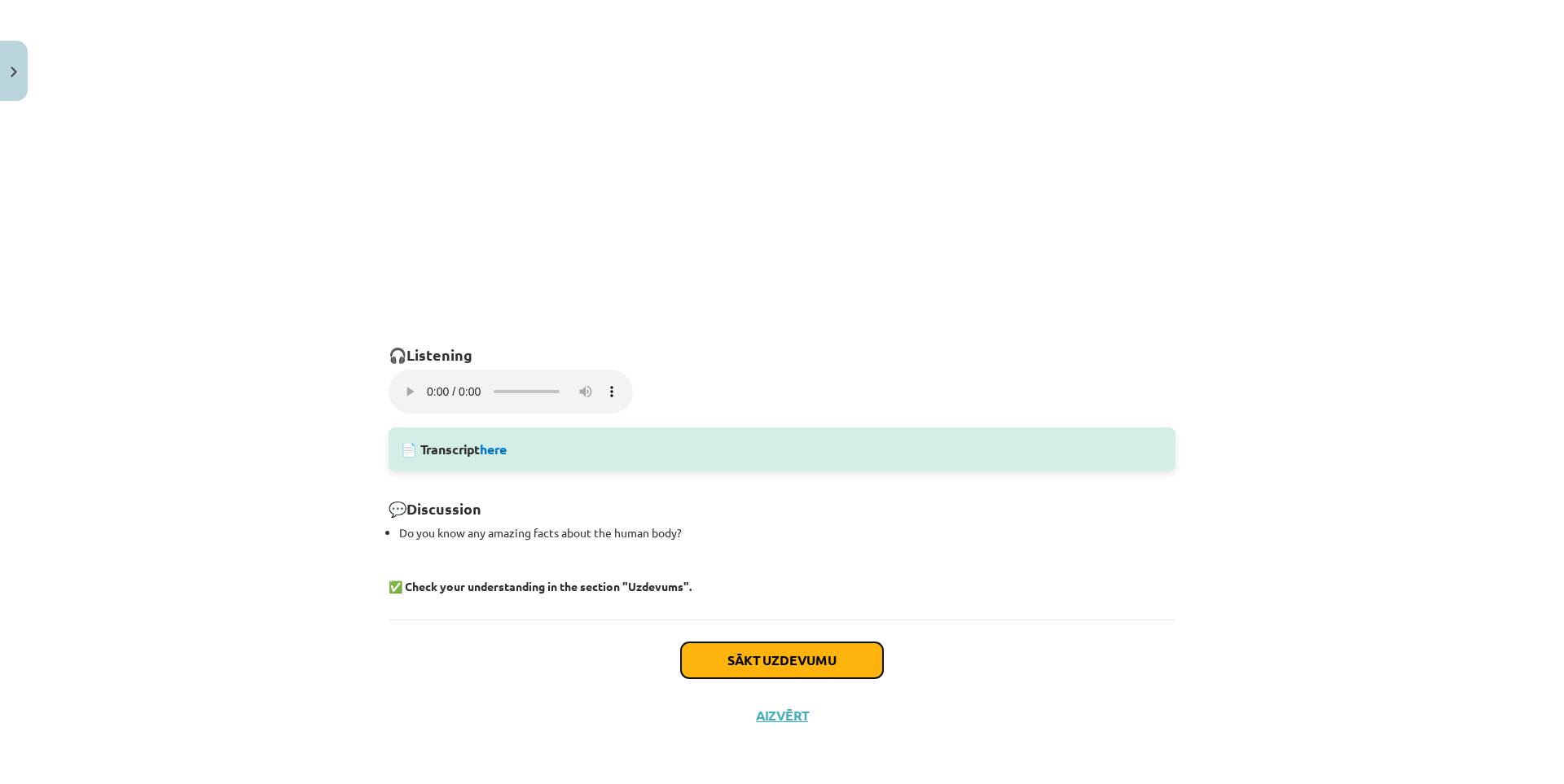
click at [801, 655] on button "Sākt uzdevumu" at bounding box center [782, 660] width 202 height 36
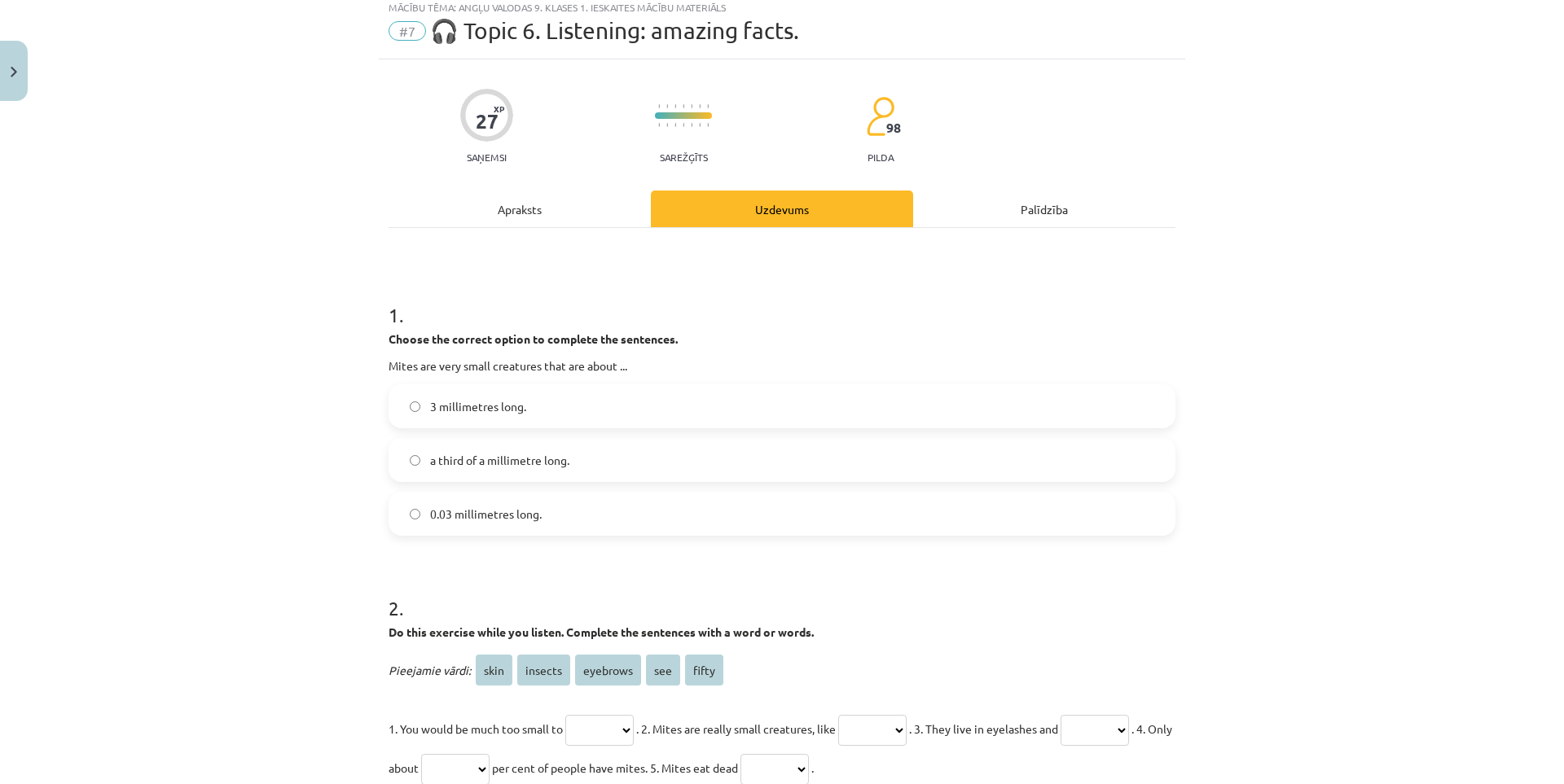
scroll to position [41, 0]
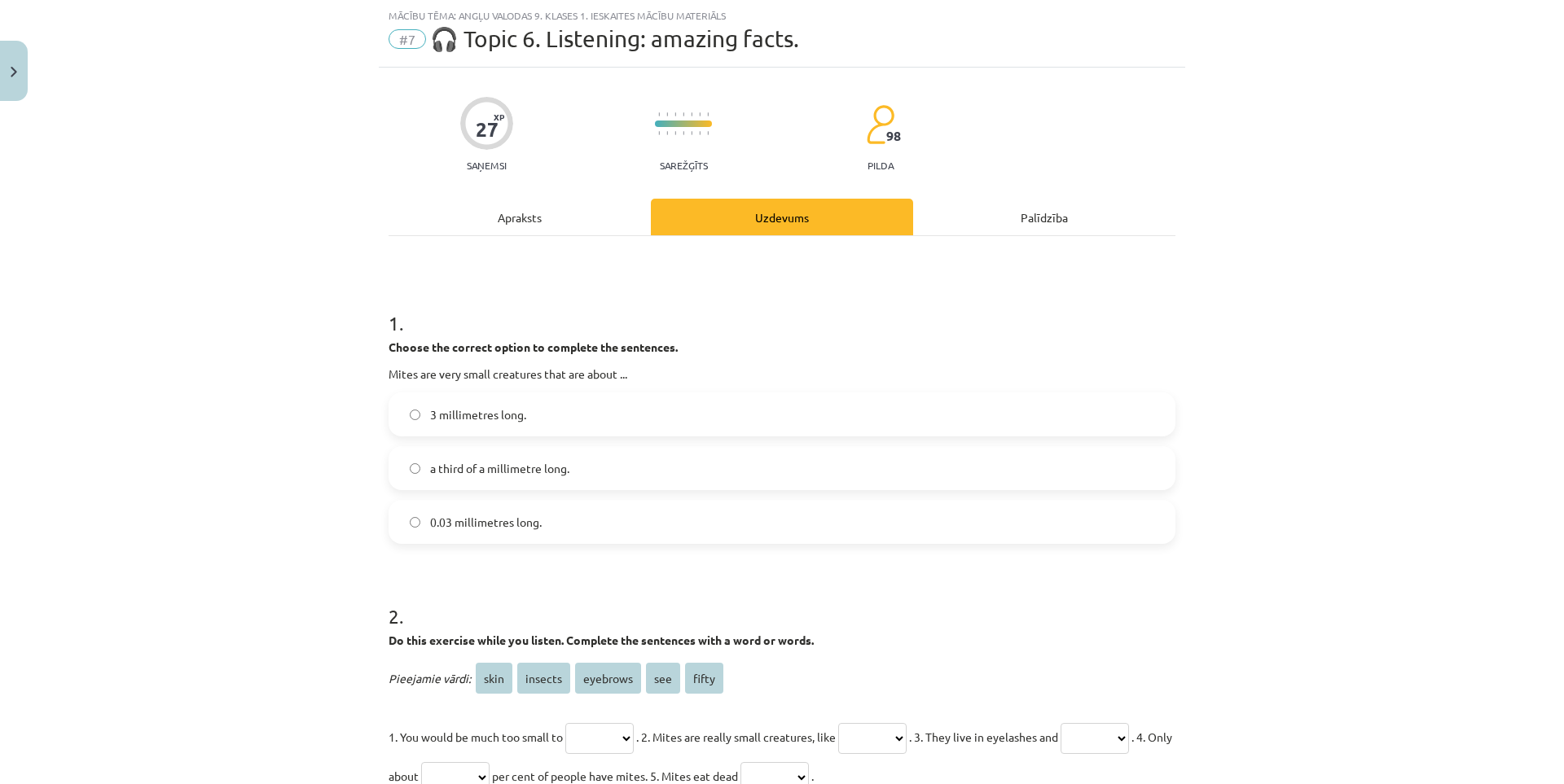
click at [571, 419] on label "3 millimetres long." at bounding box center [782, 414] width 783 height 41
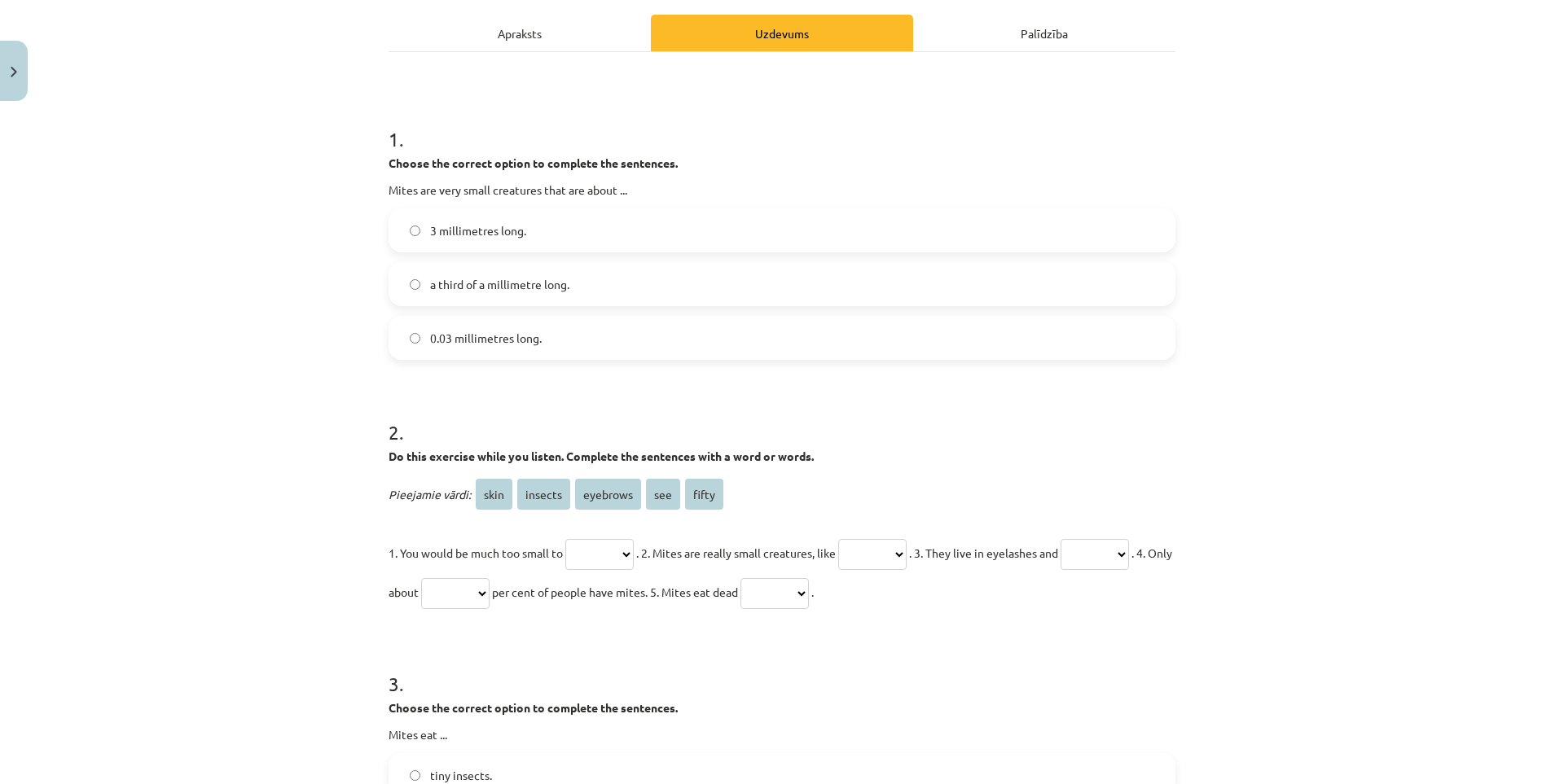
scroll to position [285, 0]
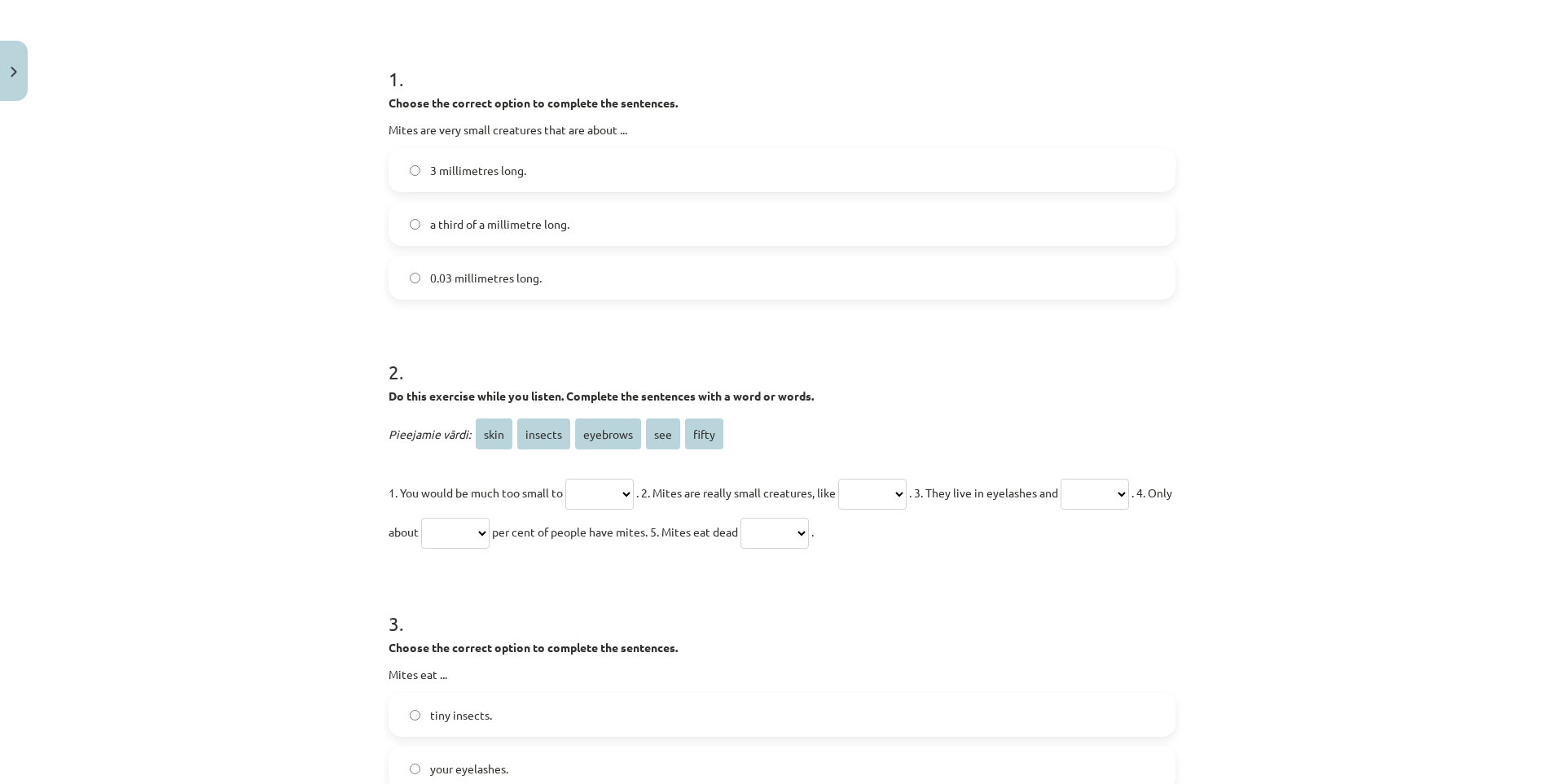
click at [612, 492] on select "**** ******* ******** *** *****" at bounding box center [599, 494] width 69 height 31
select select "****"
click at [565, 479] on select "**** ******* ******** *** *****" at bounding box center [599, 494] width 69 height 31
click at [890, 496] on select "**** ******* ******** *** *****" at bounding box center [873, 494] width 69 height 31
select select "********"
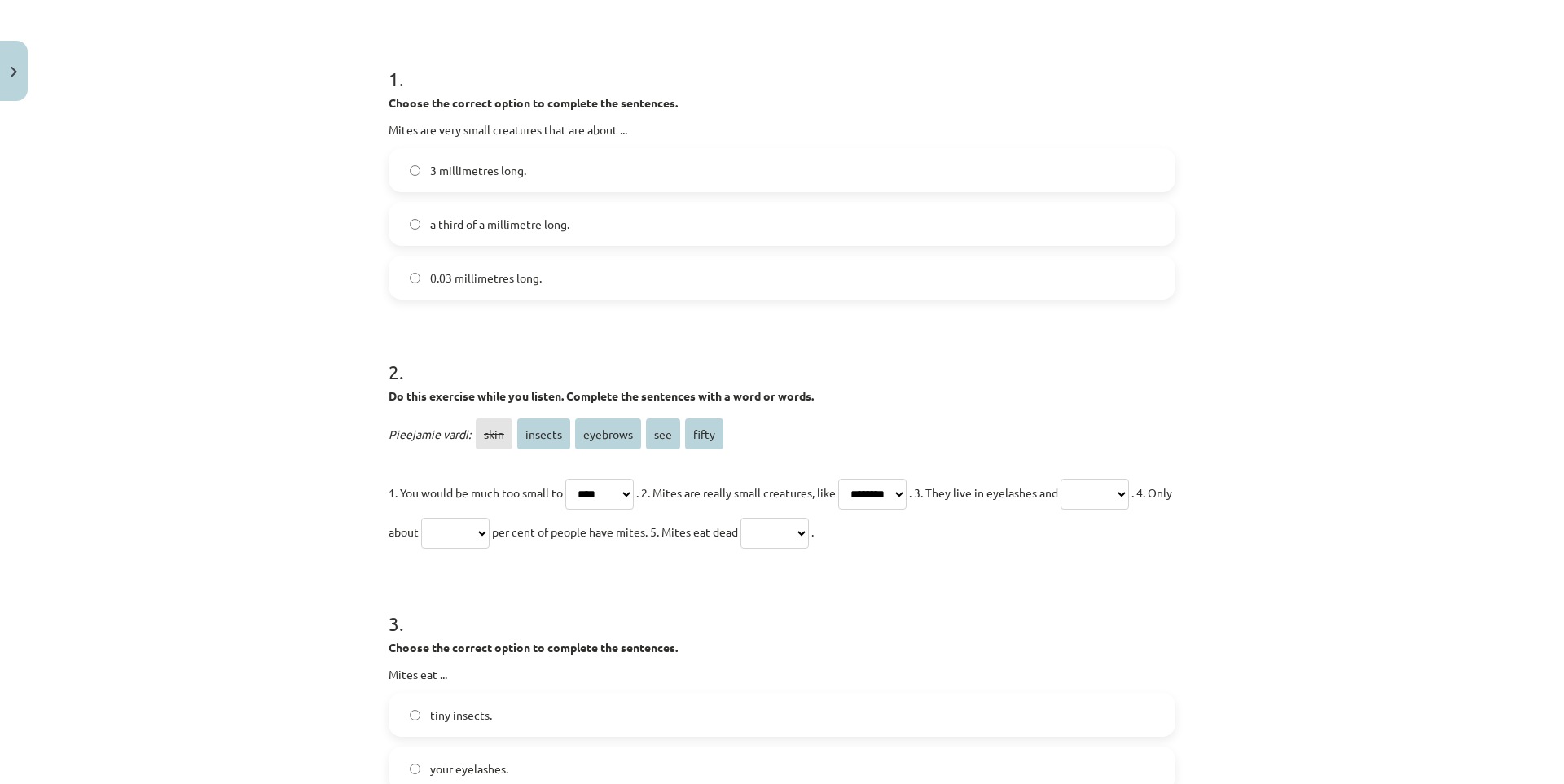
click at [856, 479] on select "**** ******* ******** *** *****" at bounding box center [873, 494] width 69 height 31
click at [1060, 510] on select "**** ******* ******** *** *****" at bounding box center [1095, 494] width 69 height 31
select select "*******"
click at [1060, 510] on select "**** ******* ******** *** *****" at bounding box center [1095, 494] width 69 height 31
click at [809, 523] on select "**** ******* ******** *** *****" at bounding box center [774, 533] width 69 height 31
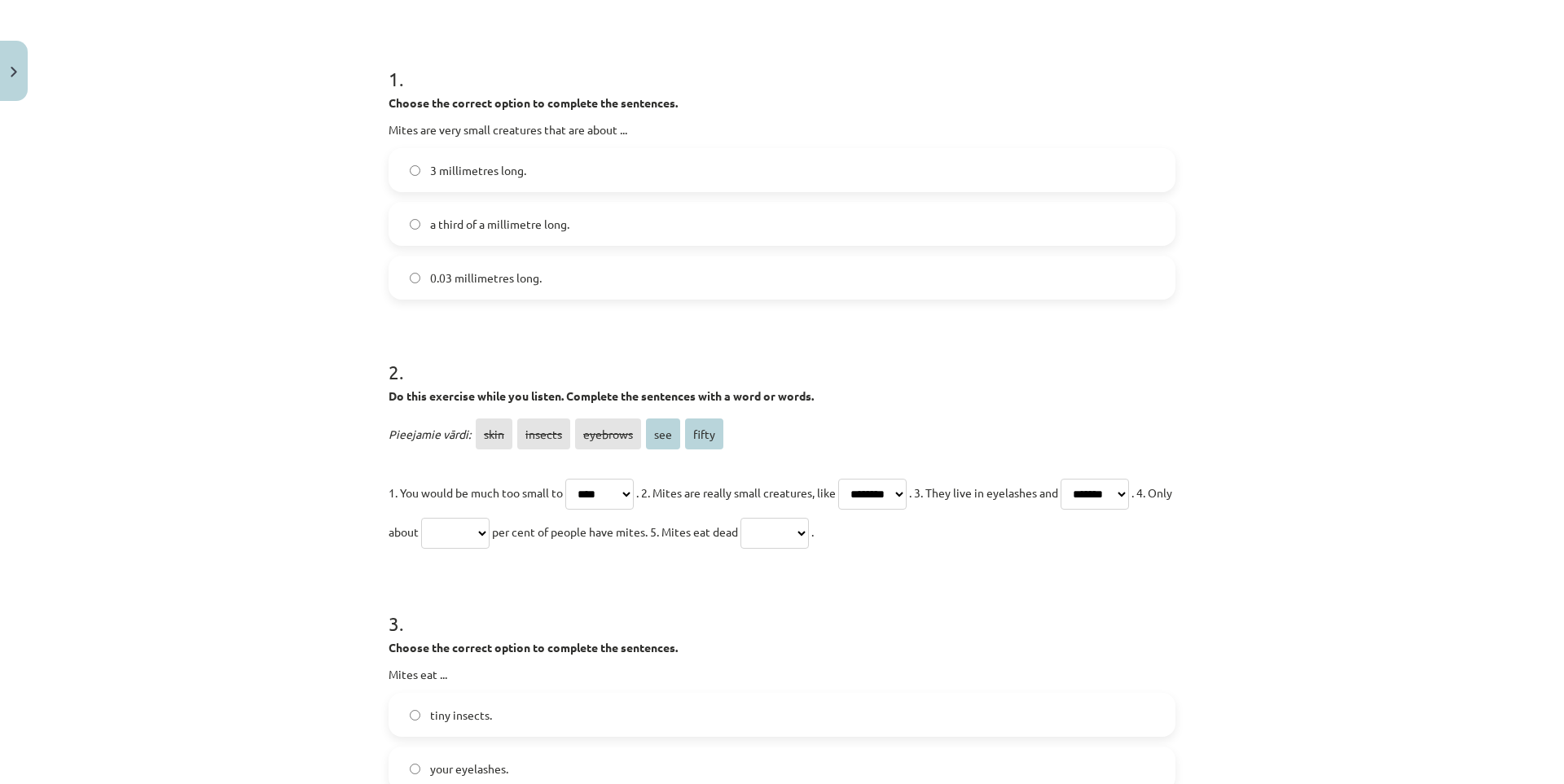
select select "*****"
click at [809, 518] on select "**** ******* ******** *** *****" at bounding box center [774, 533] width 69 height 31
click at [489, 528] on select "**** ******* ******** *** *****" at bounding box center [456, 533] width 69 height 31
select select "***"
click at [489, 518] on select "**** ******* ******** *** *****" at bounding box center [456, 533] width 69 height 31
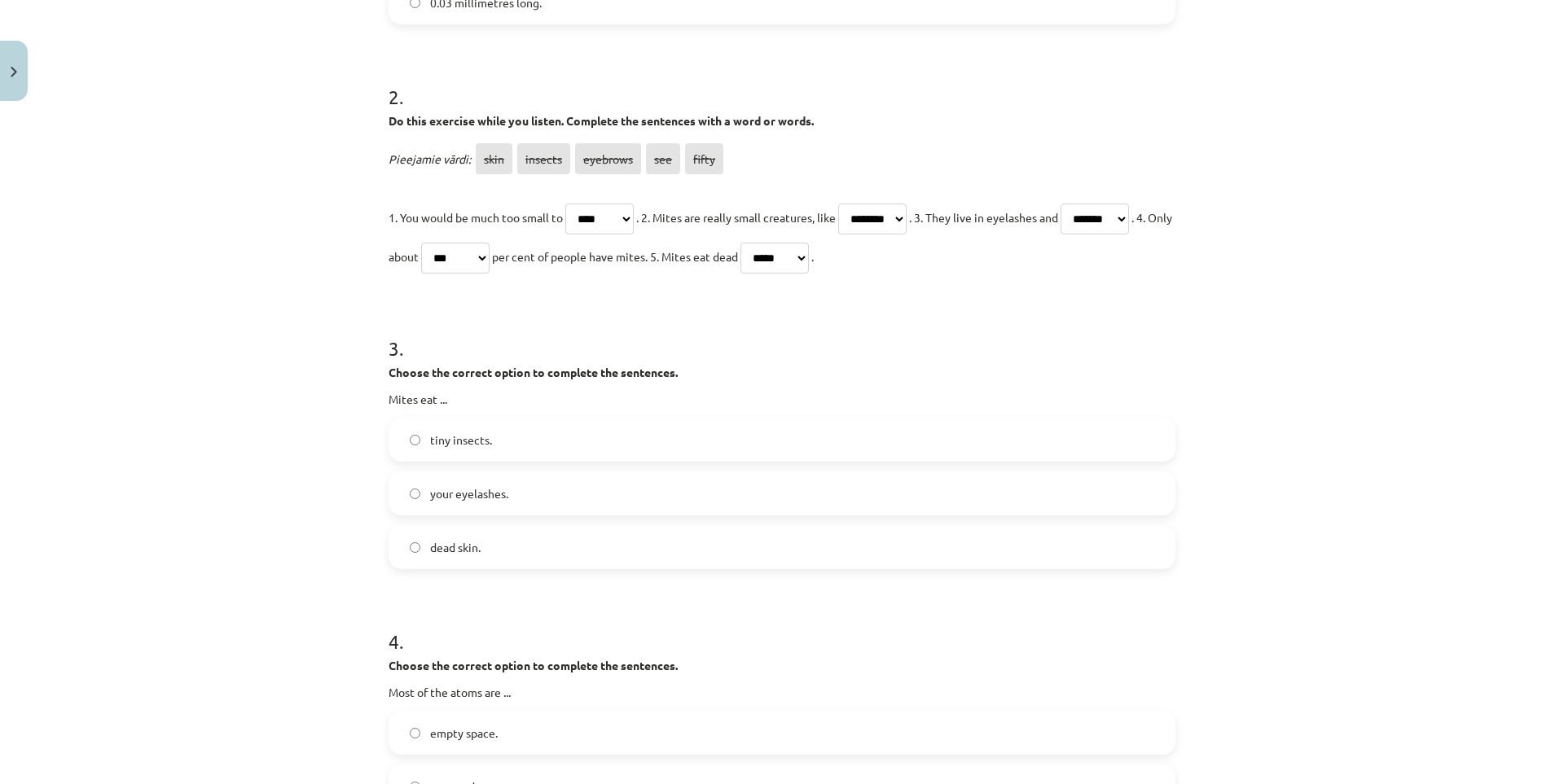
scroll to position [692, 0]
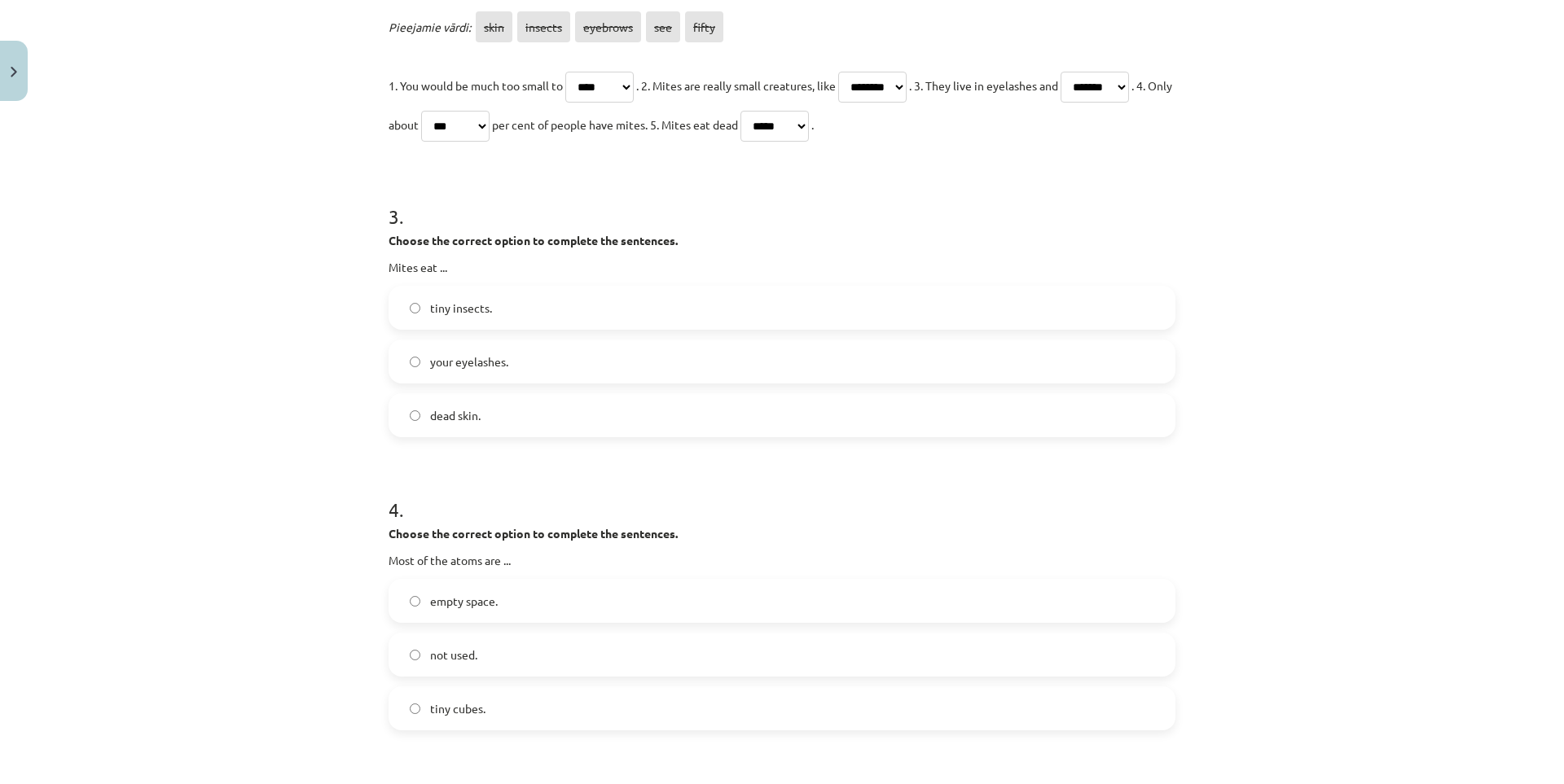
click at [563, 312] on label "tiny insects." at bounding box center [782, 308] width 783 height 41
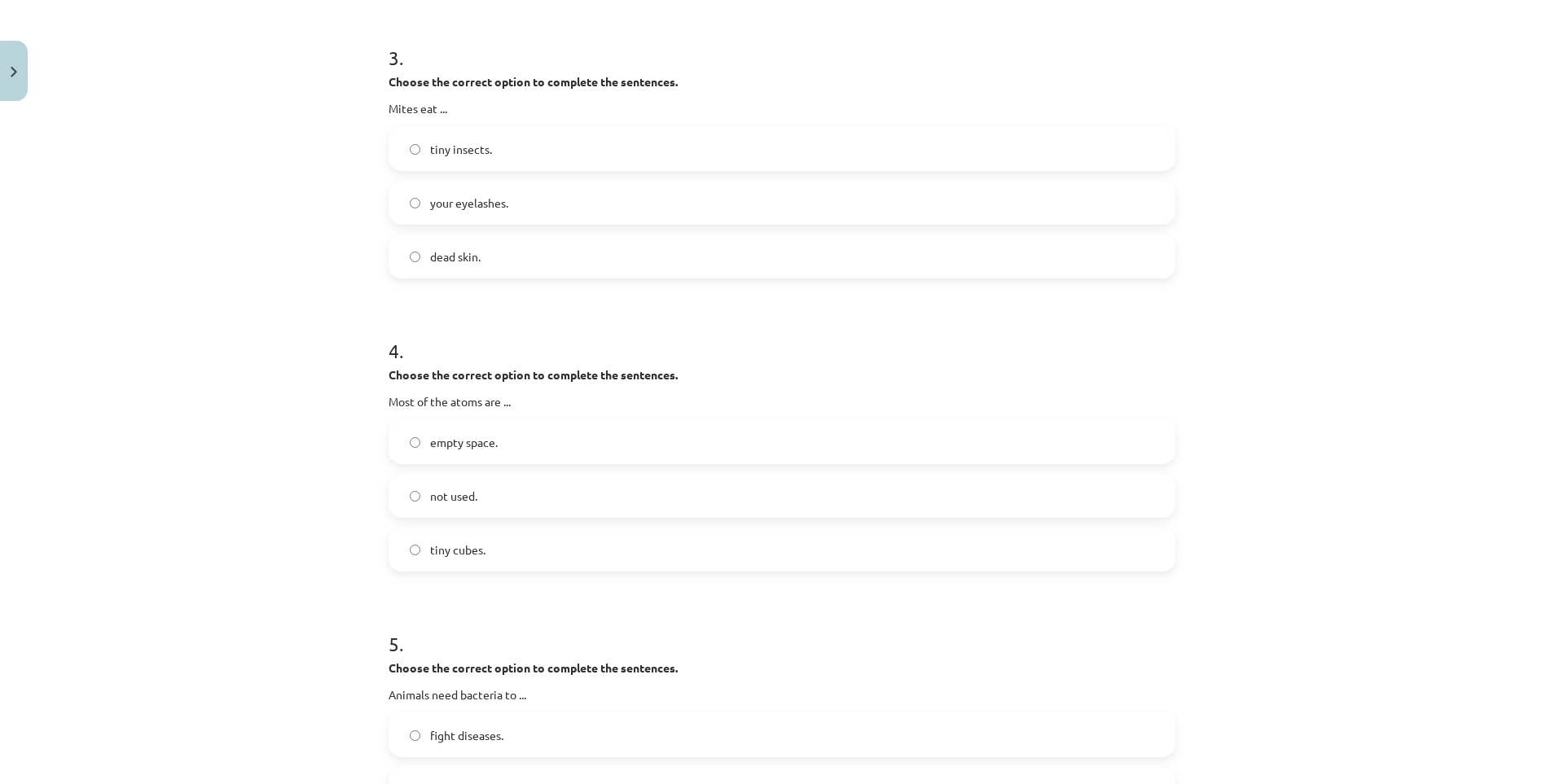
scroll to position [855, 0]
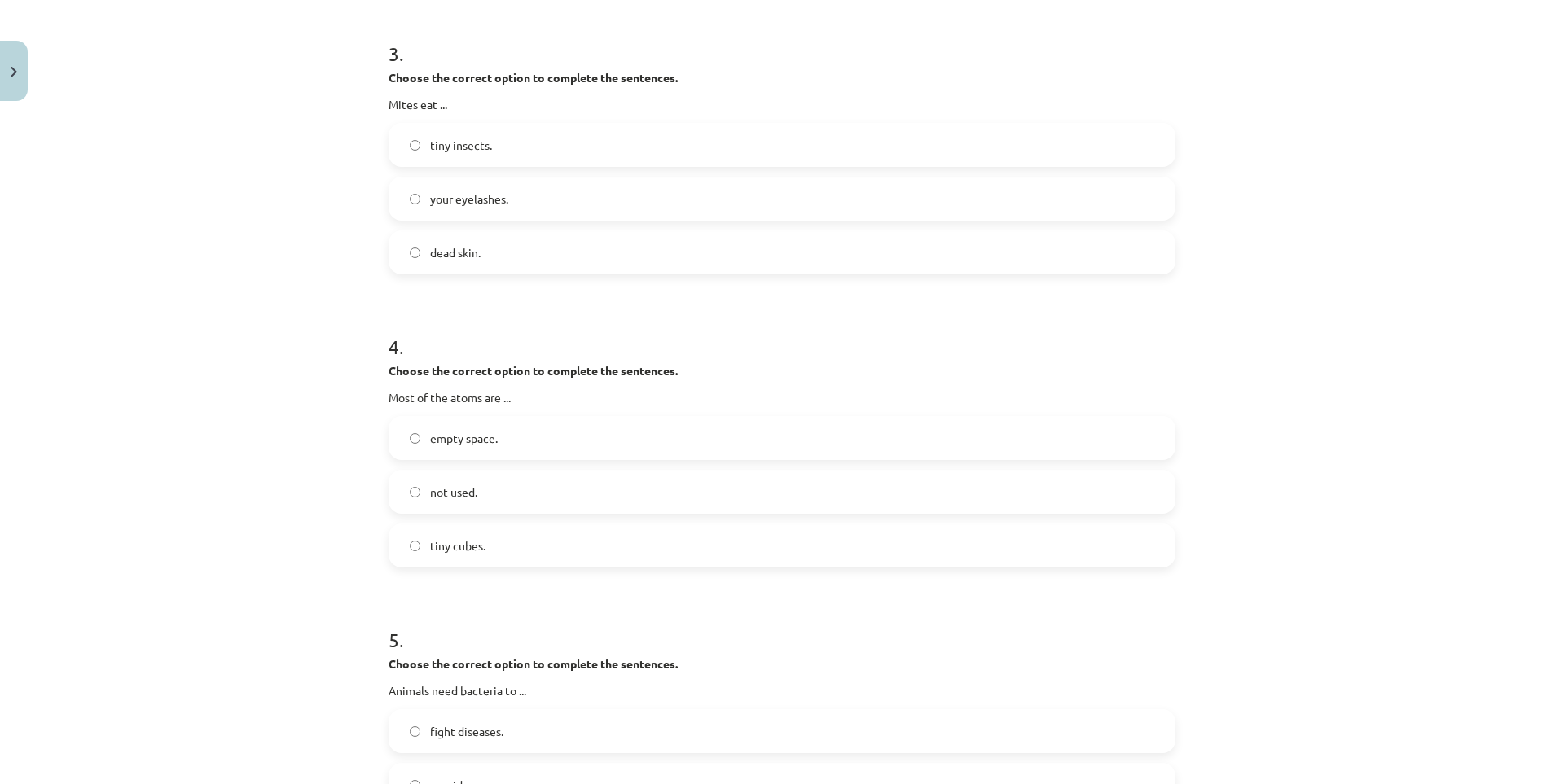
click at [510, 539] on label "tiny cubes." at bounding box center [782, 545] width 783 height 41
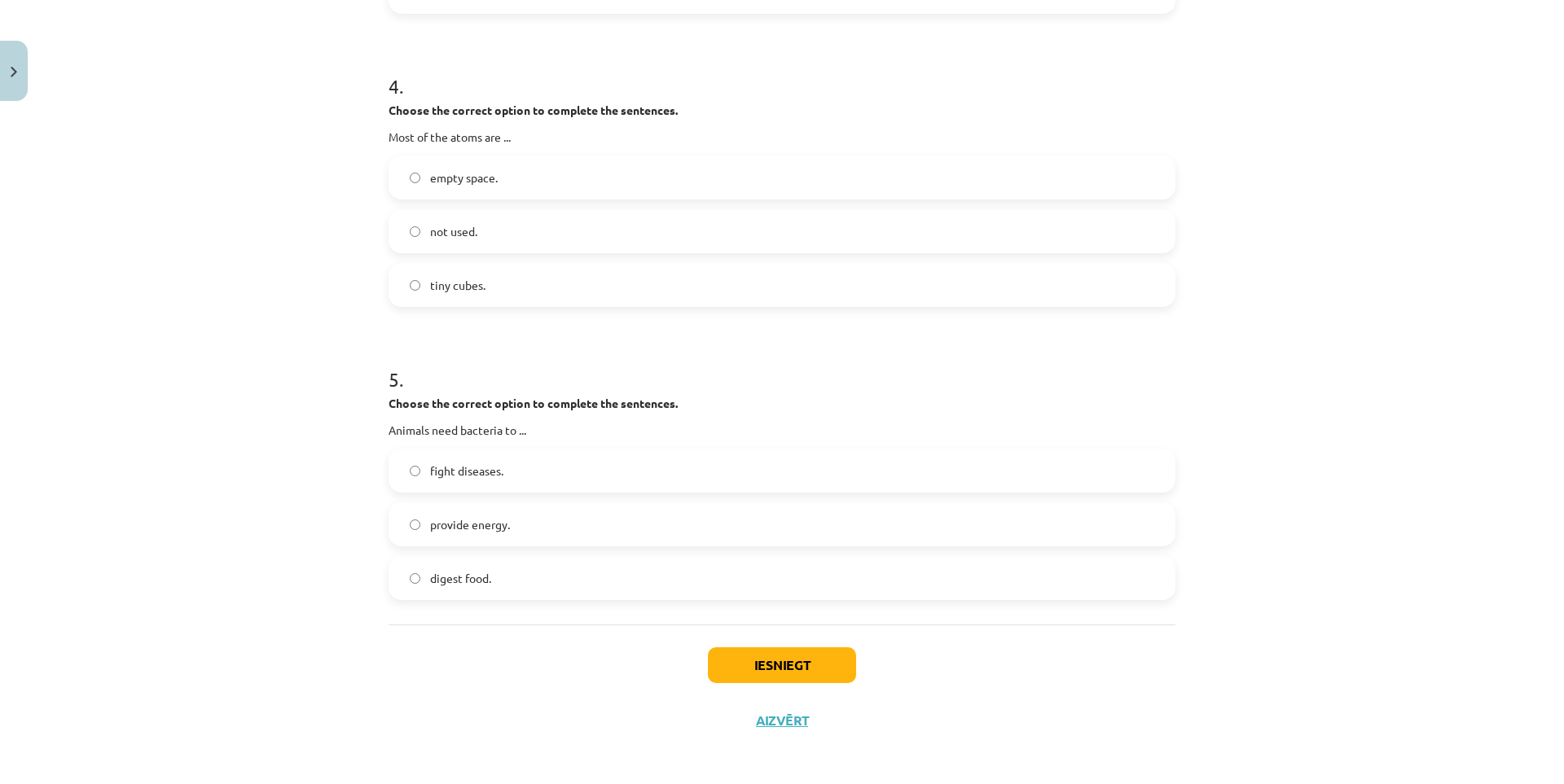
scroll to position [1121, 0]
click at [464, 528] on span "provide energy." at bounding box center [469, 520] width 79 height 17
click at [730, 642] on button "Iesniegt" at bounding box center [782, 660] width 148 height 36
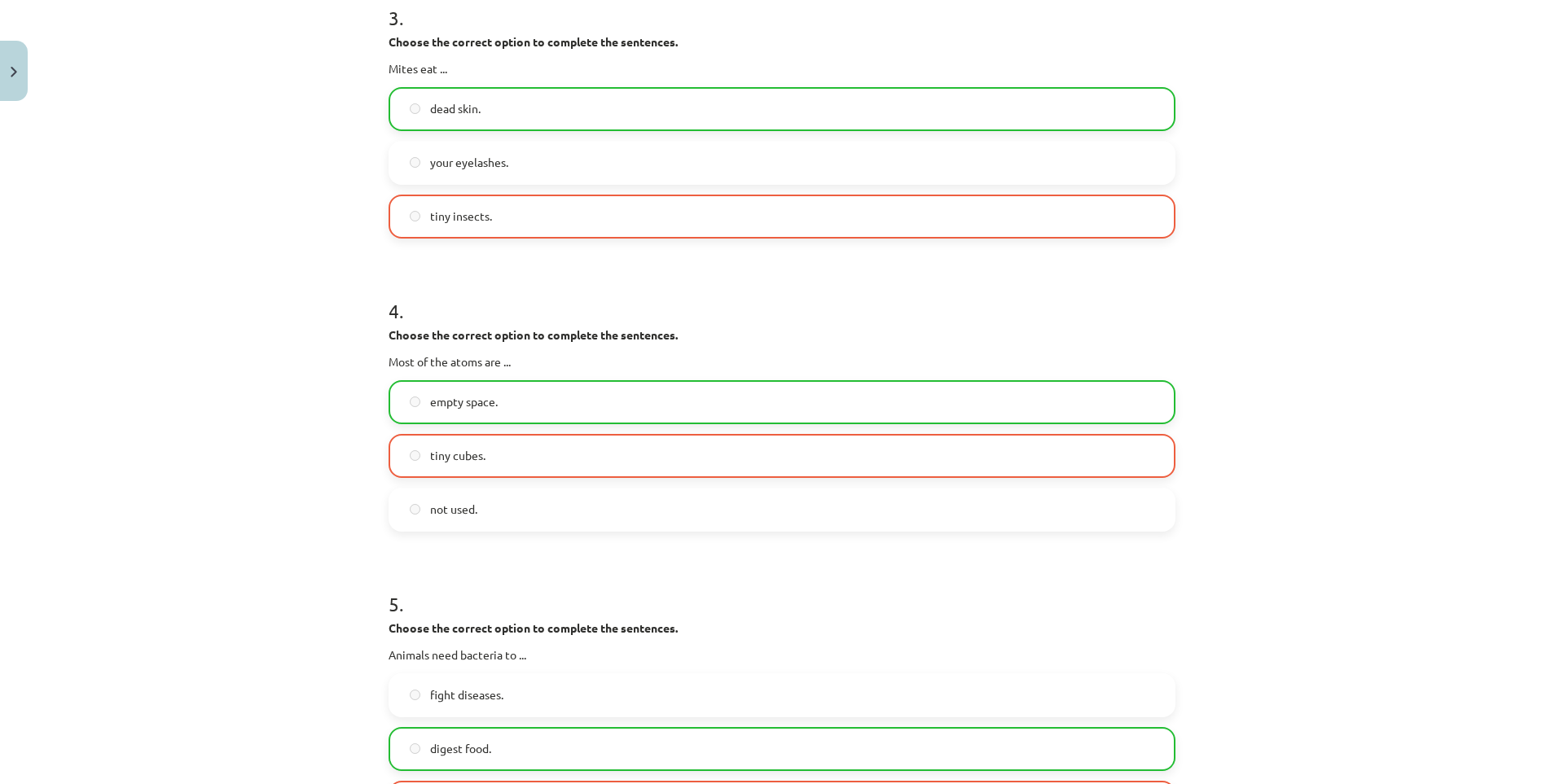
scroll to position [1060, 0]
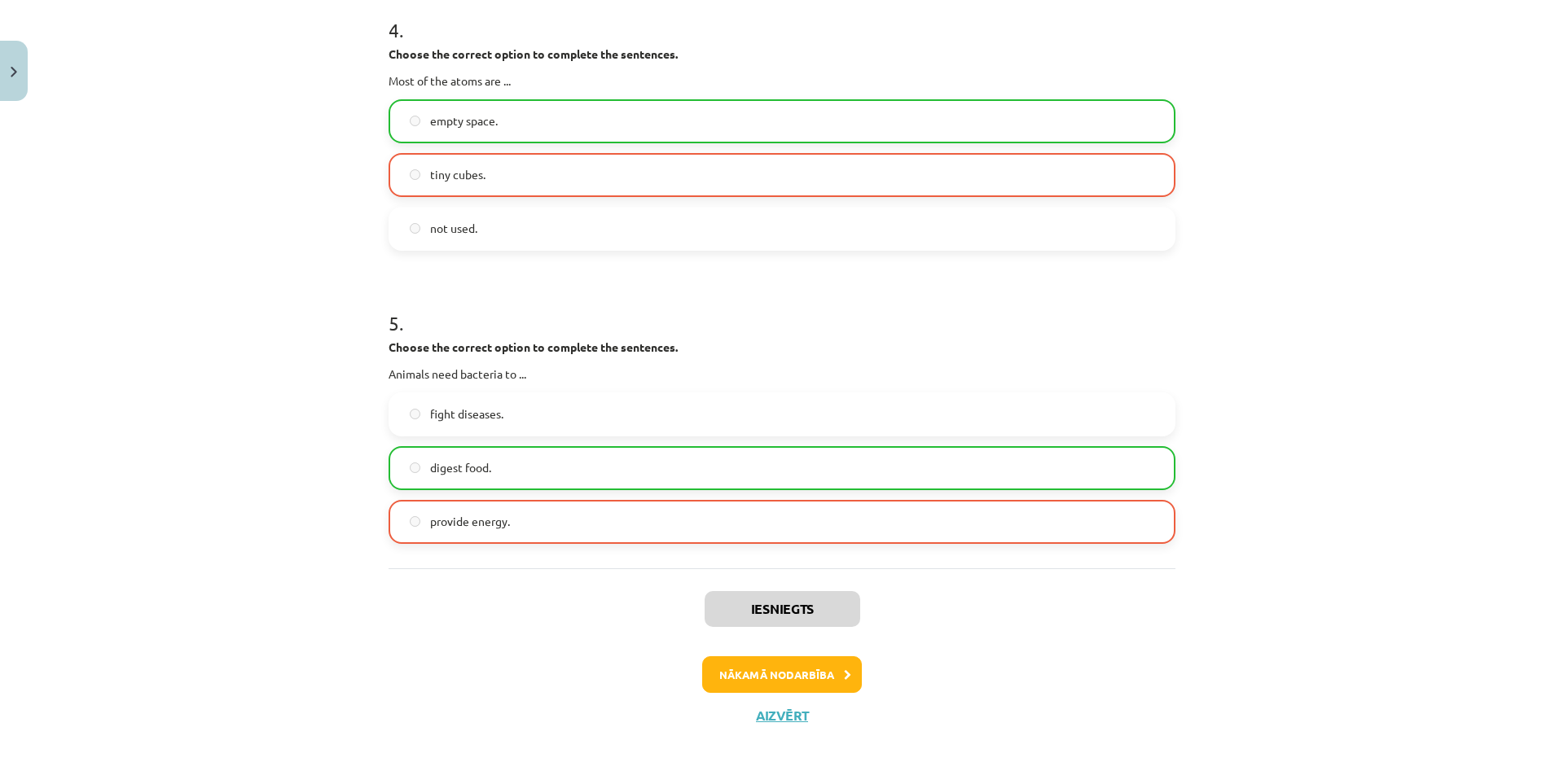
drag, startPoint x: 274, startPoint y: 438, endPoint x: 578, endPoint y: 615, distance: 351.8
click at [731, 661] on button "Nākamā nodarbība" at bounding box center [782, 675] width 160 height 38
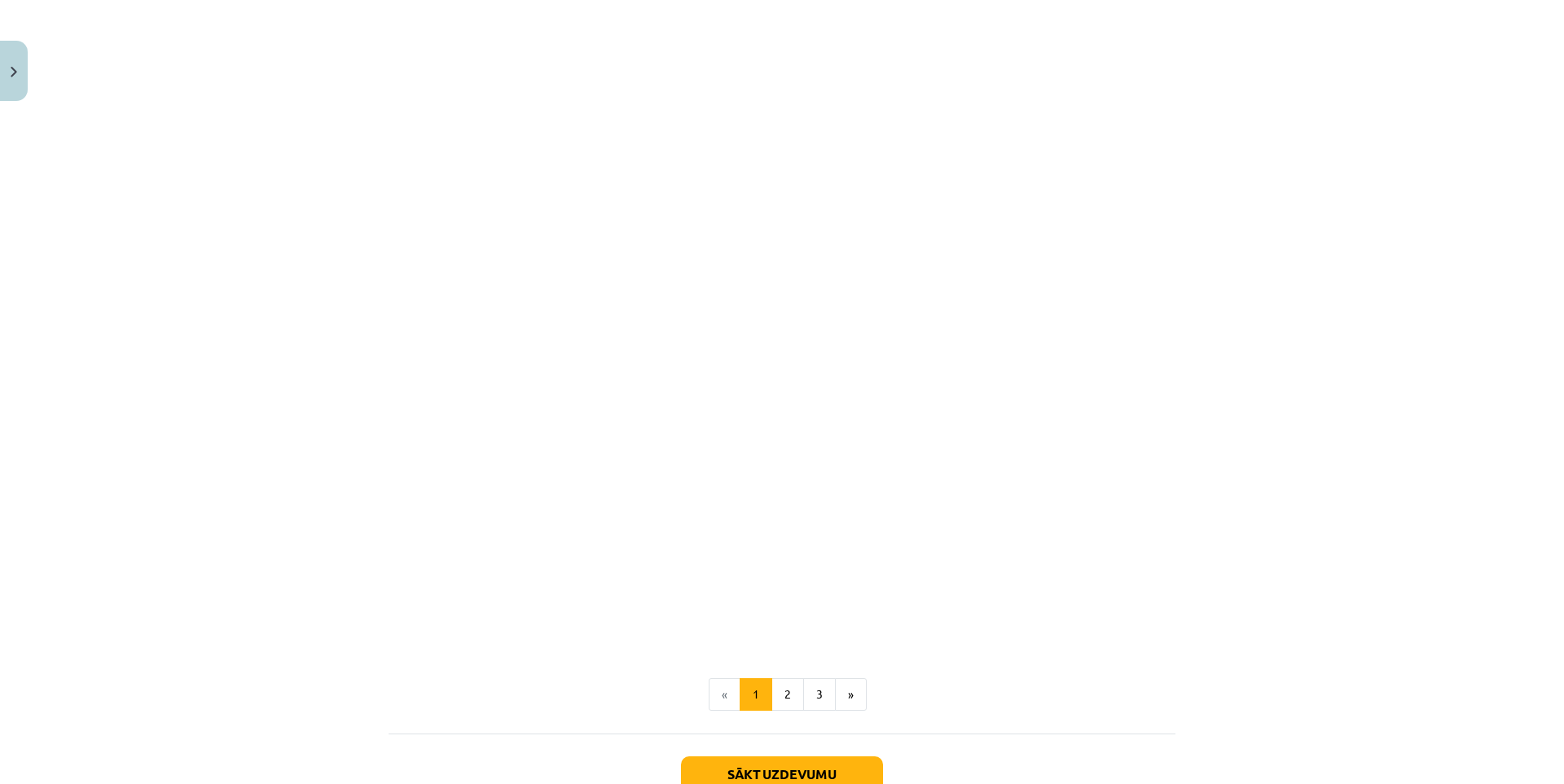
scroll to position [727, 0]
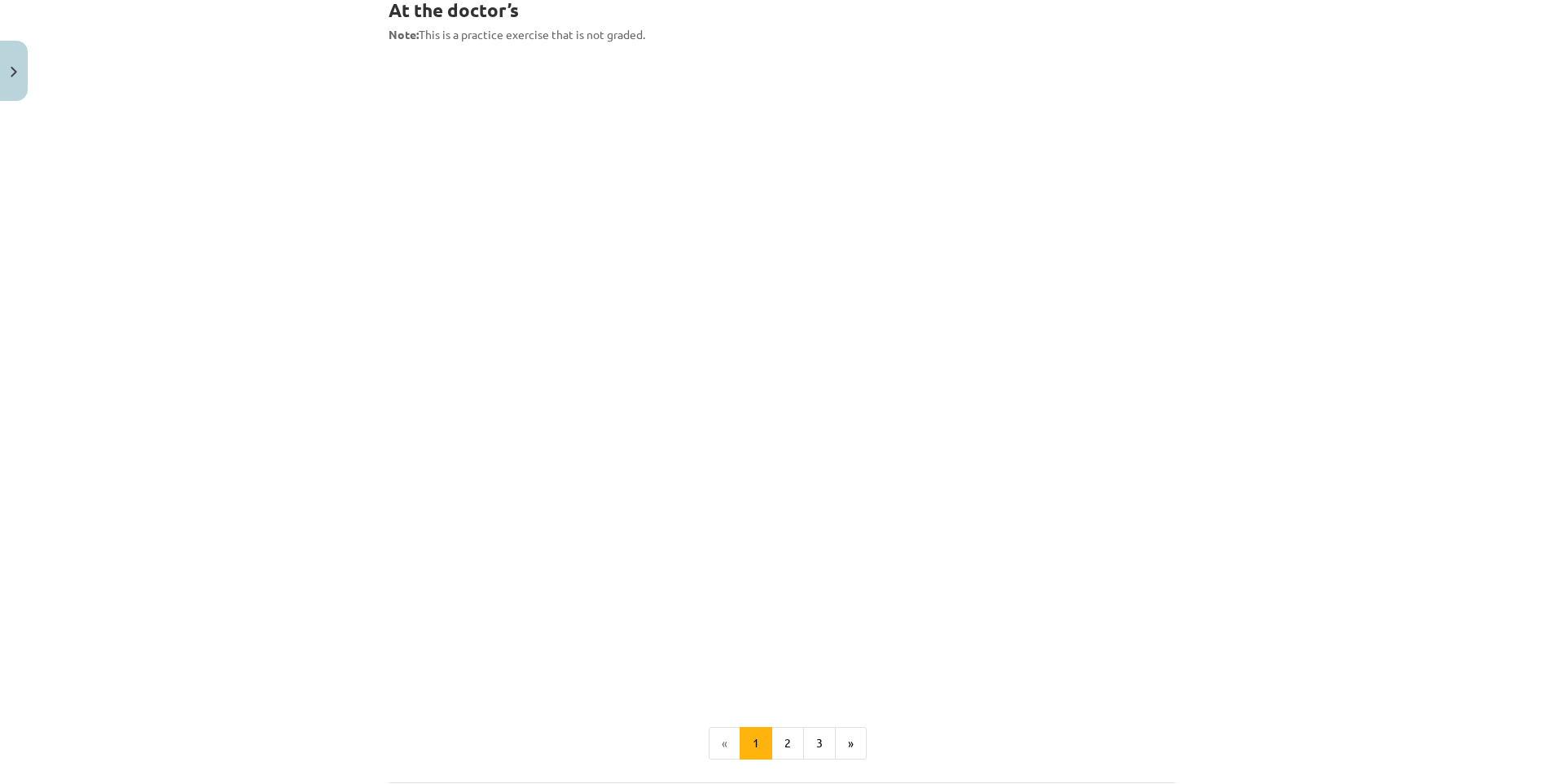
click at [263, 349] on div "Mācību tēma: Angļu valodas 9. klases 1. ieskaites mācību materiāls #8 🎧 Topic 7…" at bounding box center [782, 392] width 1564 height 784
click at [782, 741] on button "2" at bounding box center [788, 743] width 32 height 32
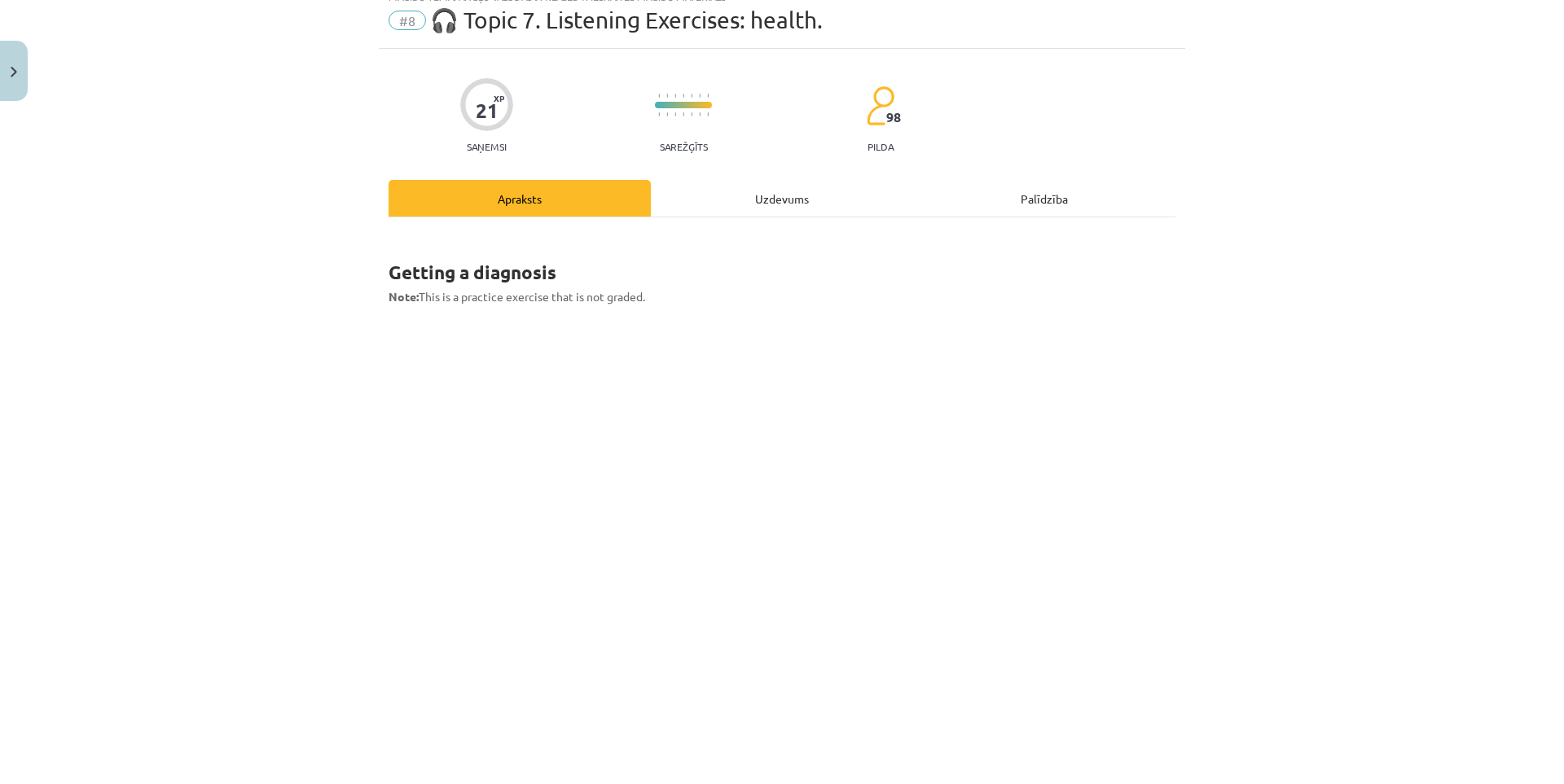
drag, startPoint x: 318, startPoint y: 360, endPoint x: 297, endPoint y: 186, distance: 175.3
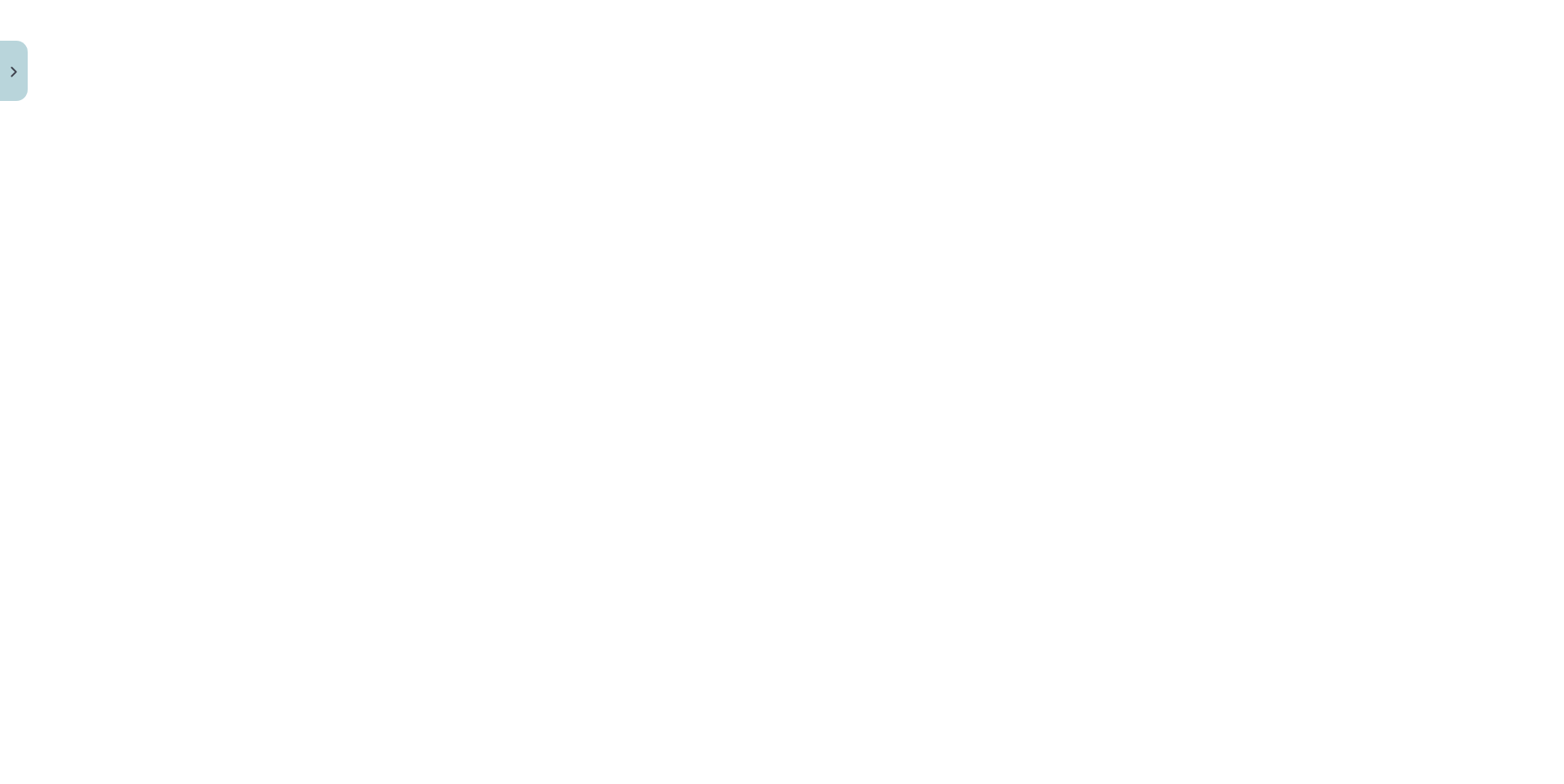
drag, startPoint x: 268, startPoint y: 421, endPoint x: 284, endPoint y: 542, distance: 122.1
click at [811, 712] on button "3" at bounding box center [819, 715] width 32 height 32
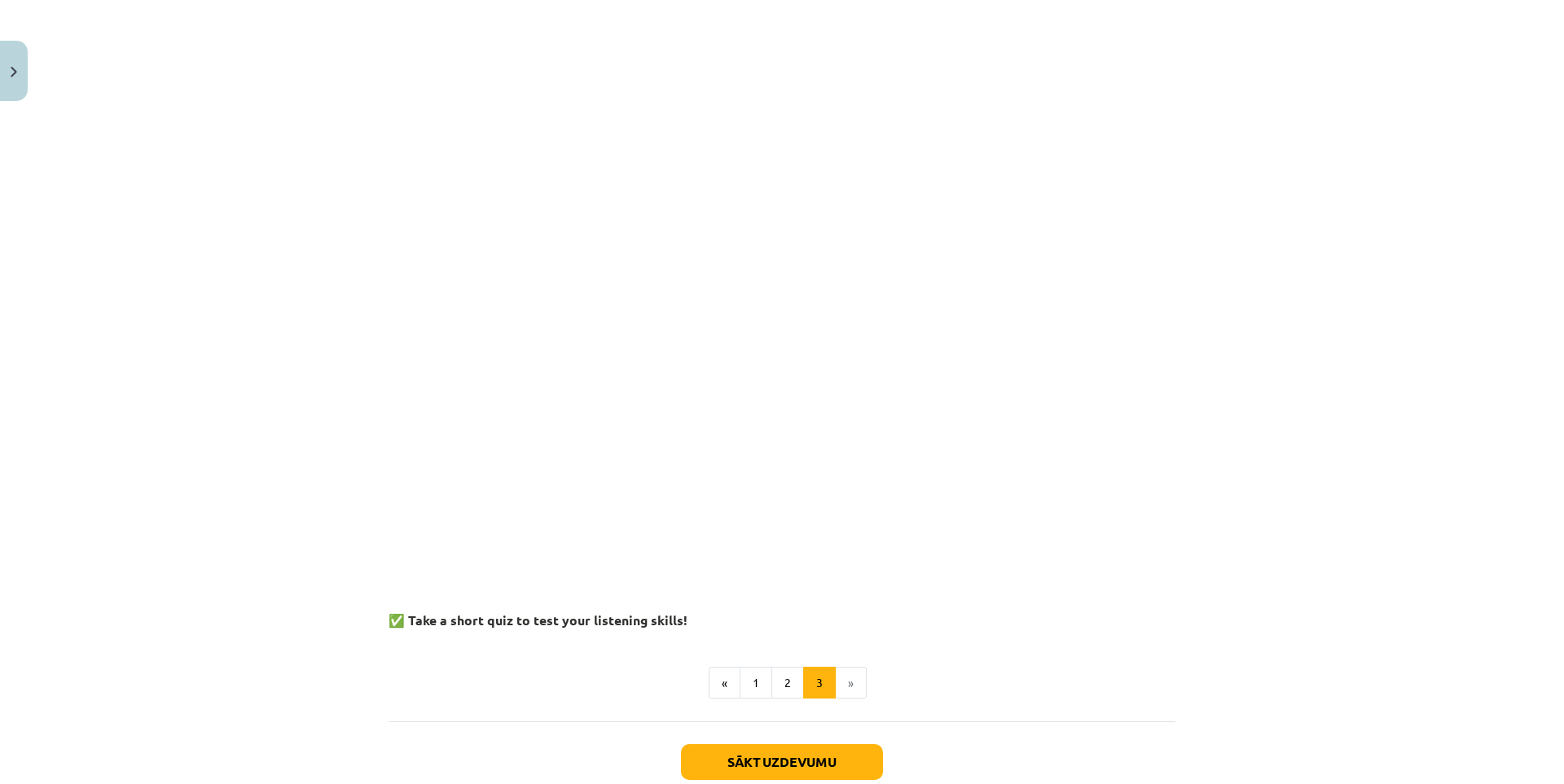
scroll to position [1288, 0]
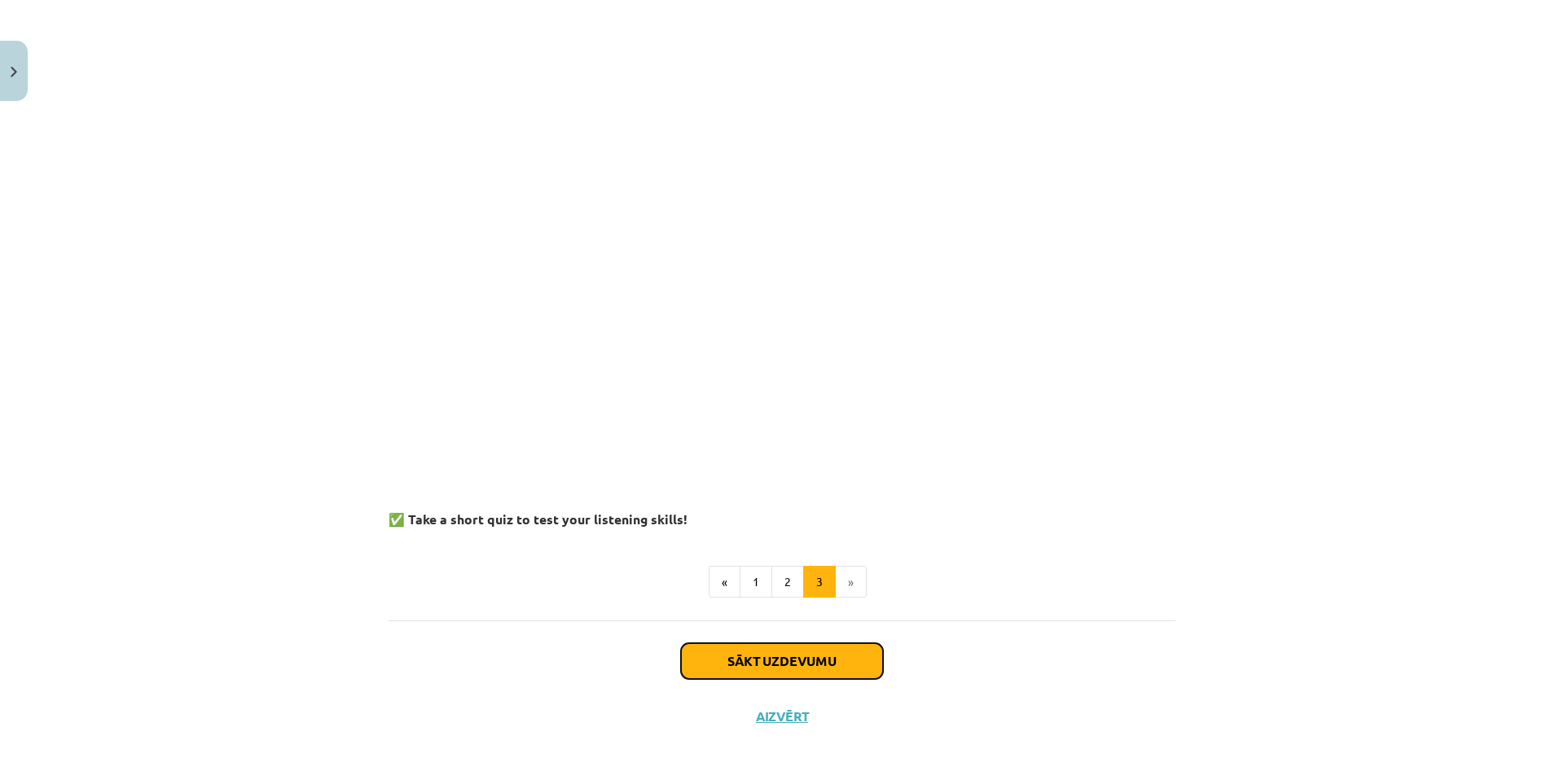
click at [723, 650] on button "Sākt uzdevumu" at bounding box center [782, 661] width 202 height 36
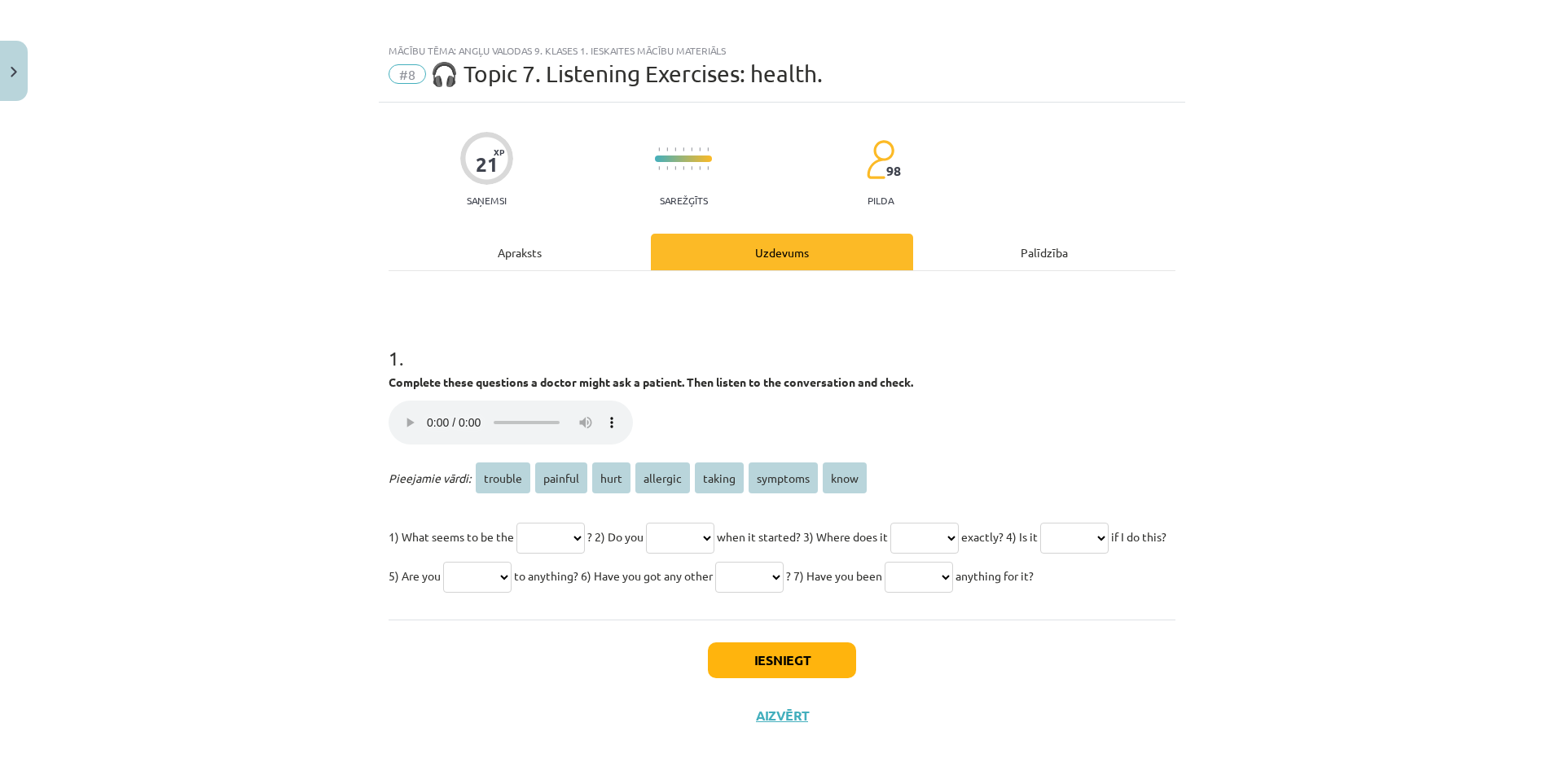
scroll to position [0, 0]
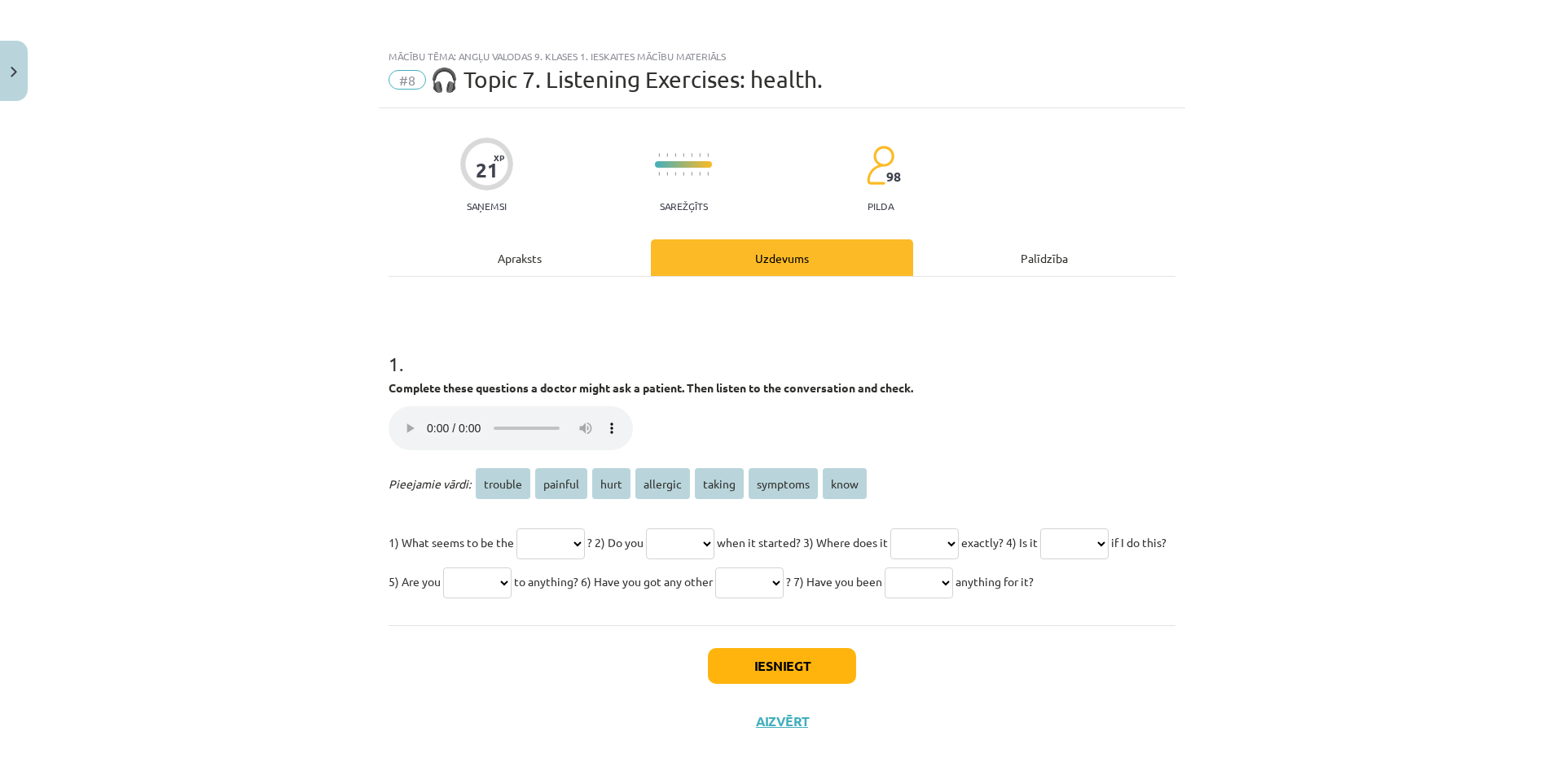
click at [556, 531] on select "******* ******* **** ******** ****** ******** ****" at bounding box center [551, 544] width 69 height 31
select select "*******"
click at [516, 529] on select "******* ******* **** ******** ****** ******** ****" at bounding box center [551, 544] width 69 height 31
click at [712, 539] on select "******* ******* **** ******** ****** ******** ****" at bounding box center [680, 544] width 69 height 31
select select "****"
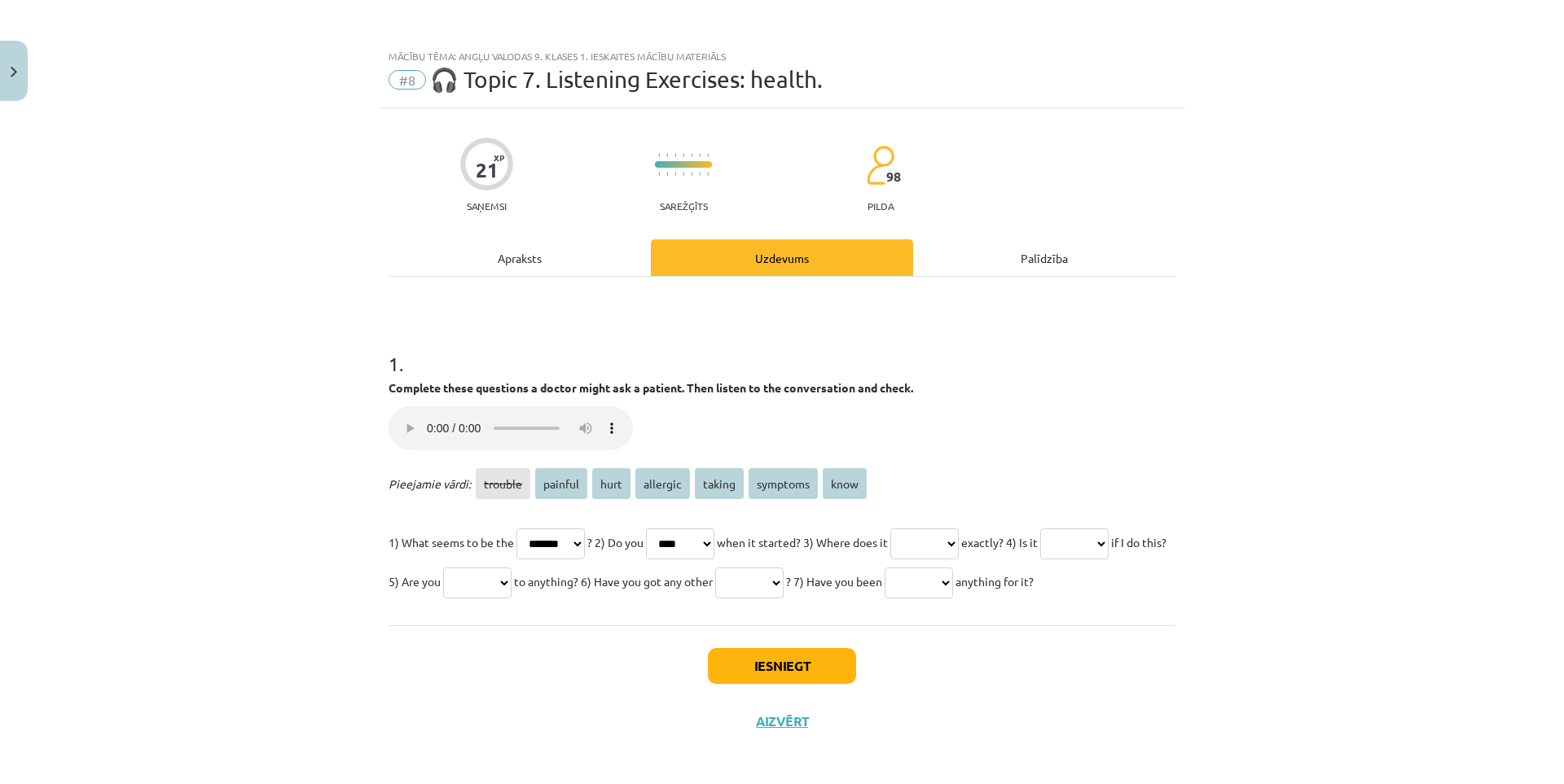
click at [664, 529] on select "******* ******* **** ******** ****** ******** ****" at bounding box center [680, 544] width 69 height 31
click at [958, 537] on select "******* ******* **** ******** ****** ******** ****" at bounding box center [924, 544] width 69 height 31
select select "*******"
click at [933, 529] on select "******* ******* **** ******** ****** ******** ****" at bounding box center [924, 544] width 69 height 31
click at [1040, 559] on select "******* ******* **** ******** ****** ******** ****" at bounding box center [1074, 544] width 69 height 31
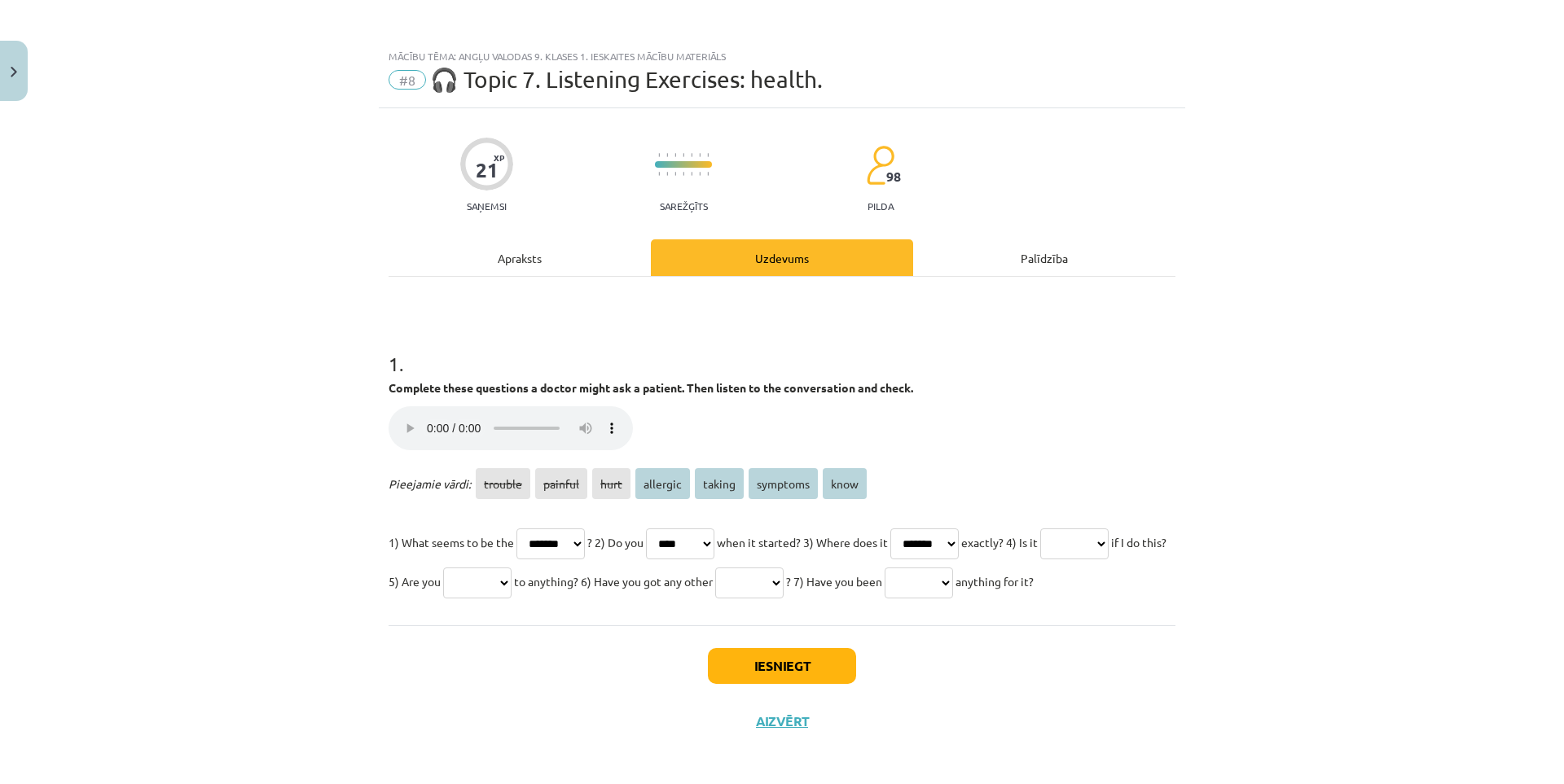
select select "******"
click at [1040, 559] on select "******* ******* **** ******** ****** ******** ****" at bounding box center [1074, 544] width 69 height 31
click at [512, 577] on select "******* ******* **** ******** ****** ******** ****" at bounding box center [477, 583] width 69 height 31
select select "********"
click at [512, 567] on select "******* ******* **** ******** ****** ******** ****" at bounding box center [477, 583] width 69 height 31
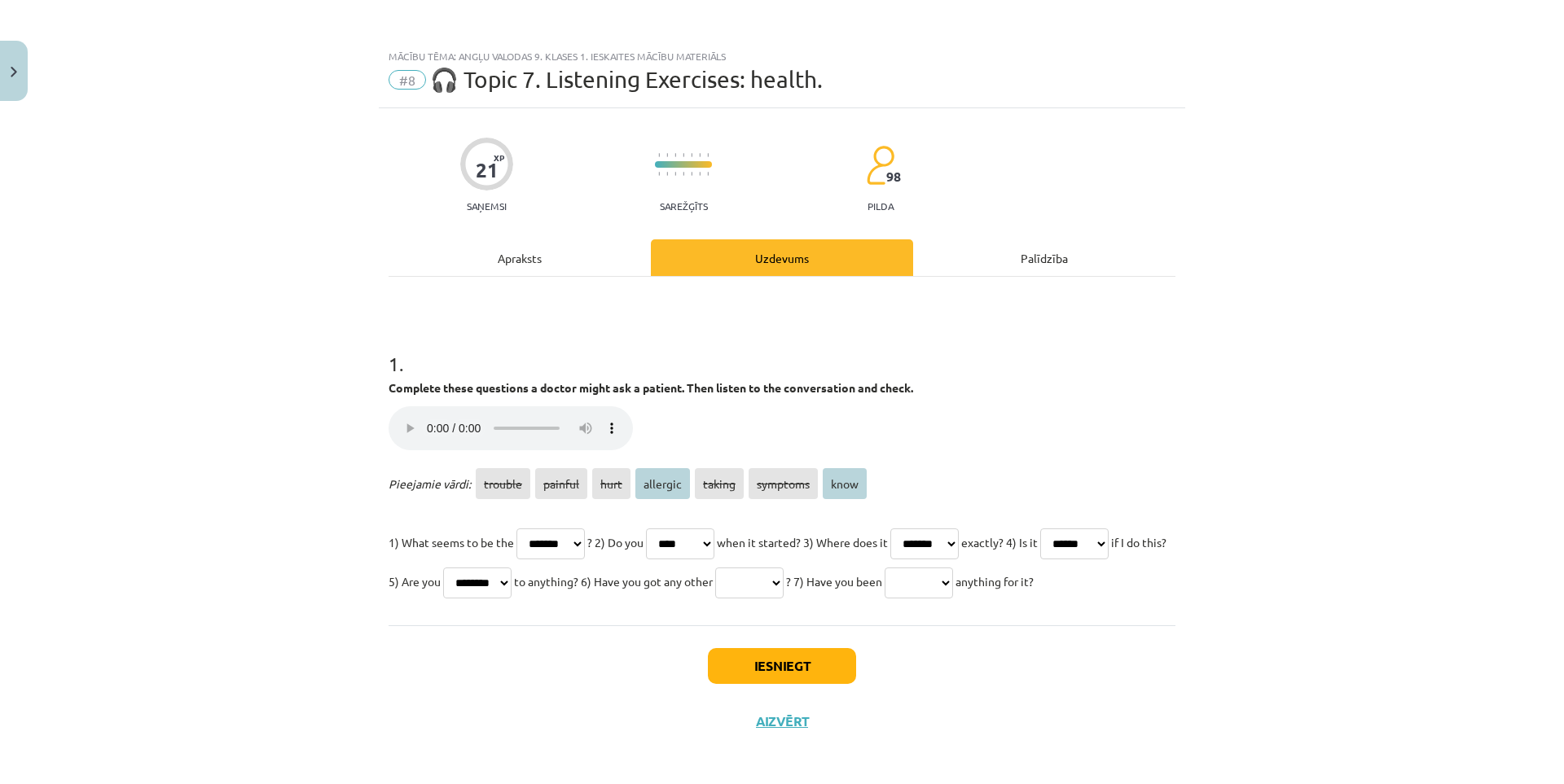
click at [783, 593] on select "******* ******* **** ******** ****** ******** ****" at bounding box center [749, 583] width 69 height 31
select select "****"
click at [783, 567] on select "******* ******* **** ******** ****** ******** ****" at bounding box center [749, 583] width 69 height 31
click at [884, 598] on select "******* ******* **** ******** ****** ******** ****" at bounding box center [919, 583] width 69 height 31
select select "********"
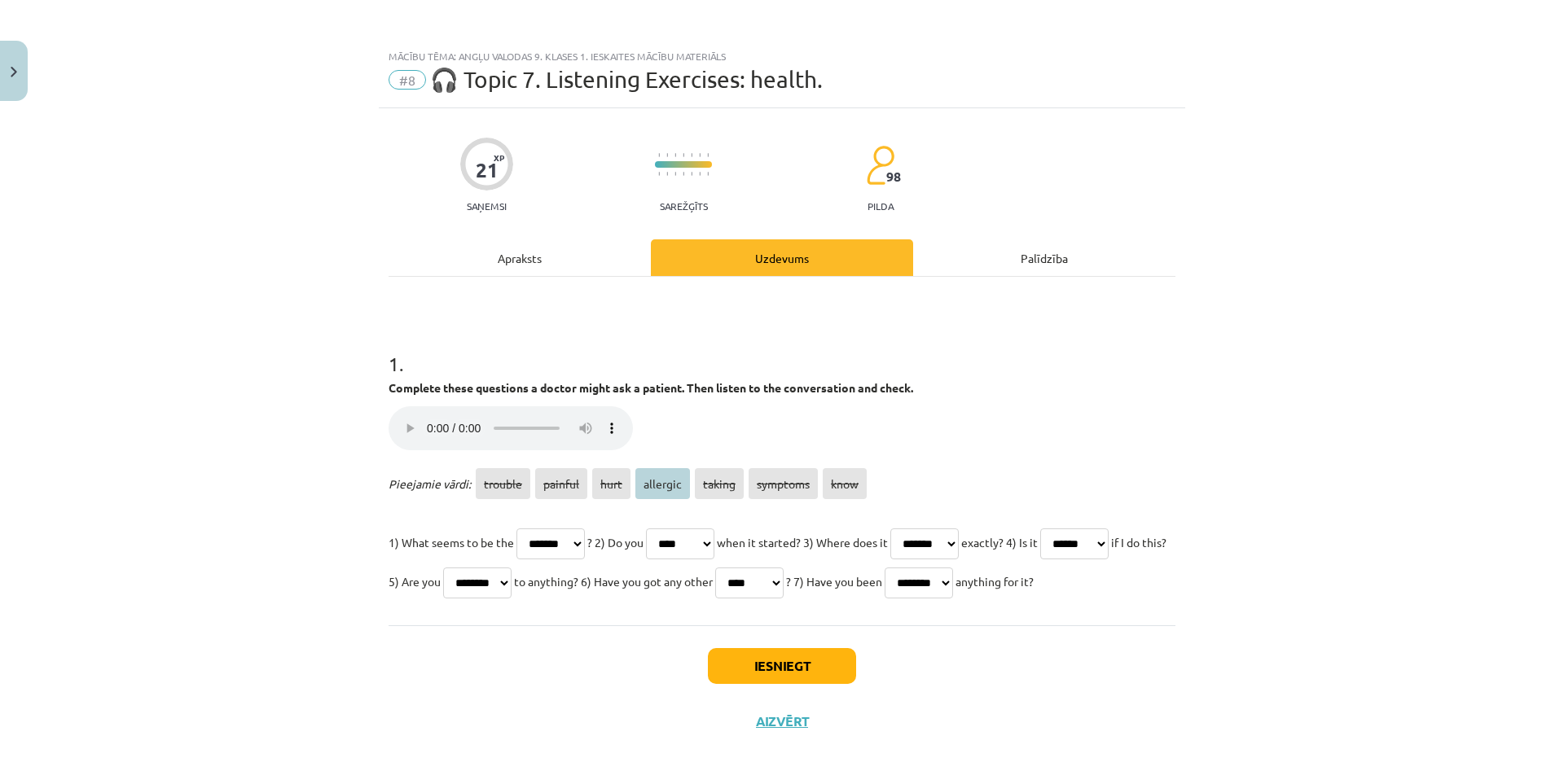
click at [884, 598] on select "******* ******* **** ******** ****** ******** ****" at bounding box center [919, 583] width 69 height 31
click at [760, 684] on button "Iesniegt" at bounding box center [782, 666] width 148 height 36
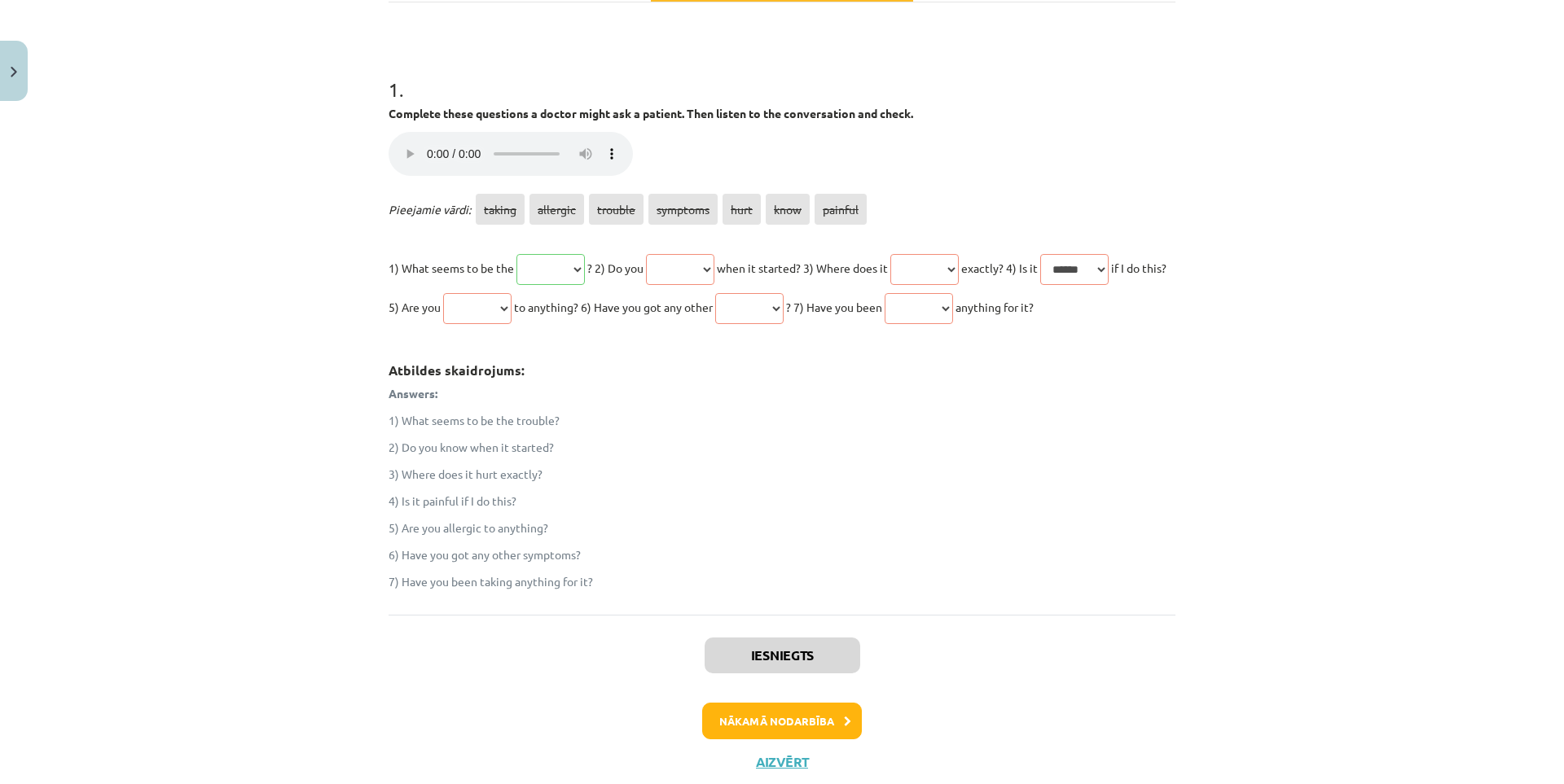
scroll to position [361, 0]
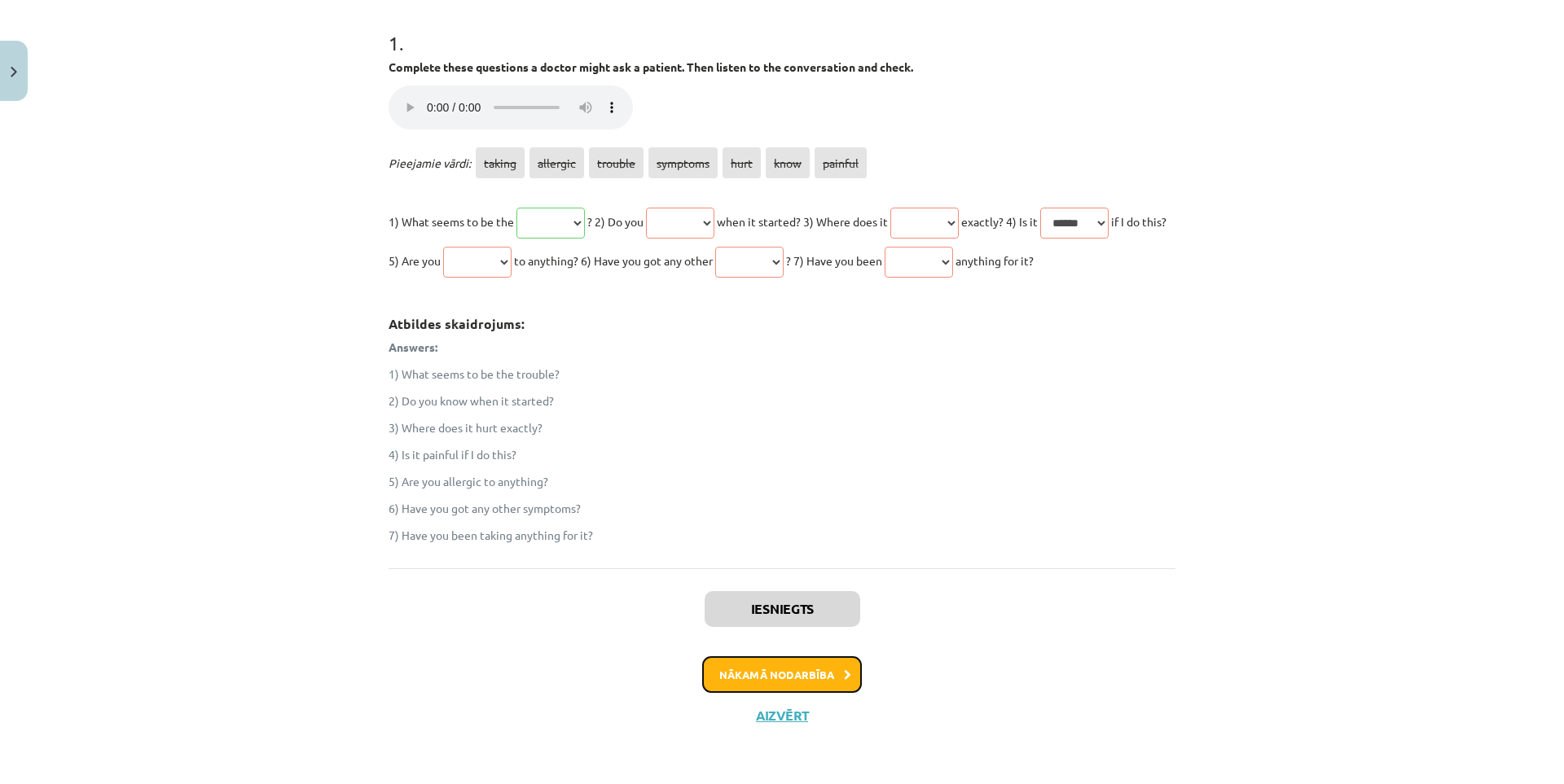
click at [759, 678] on button "Nākamā nodarbība" at bounding box center [782, 675] width 160 height 38
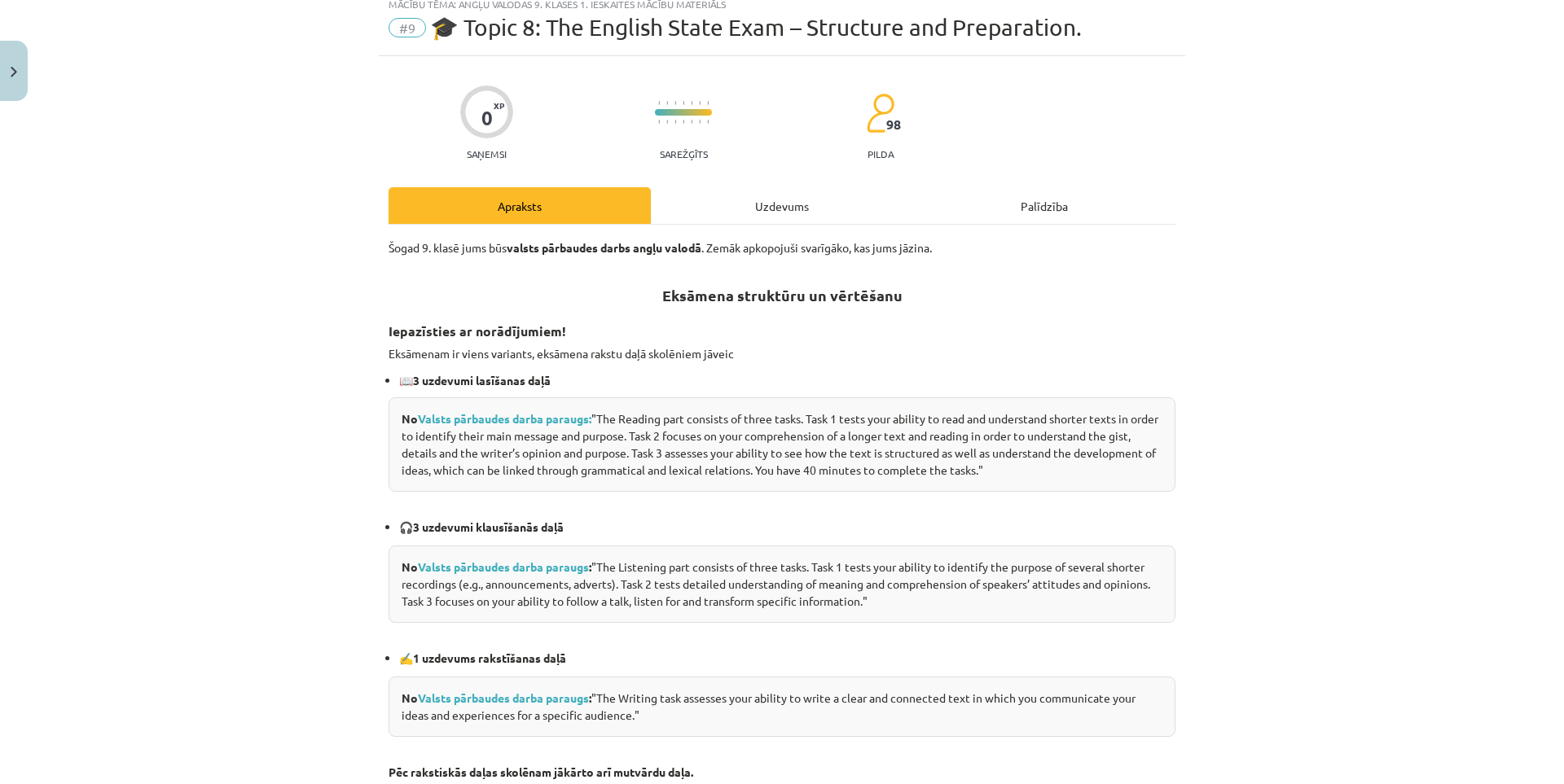
scroll to position [41, 0]
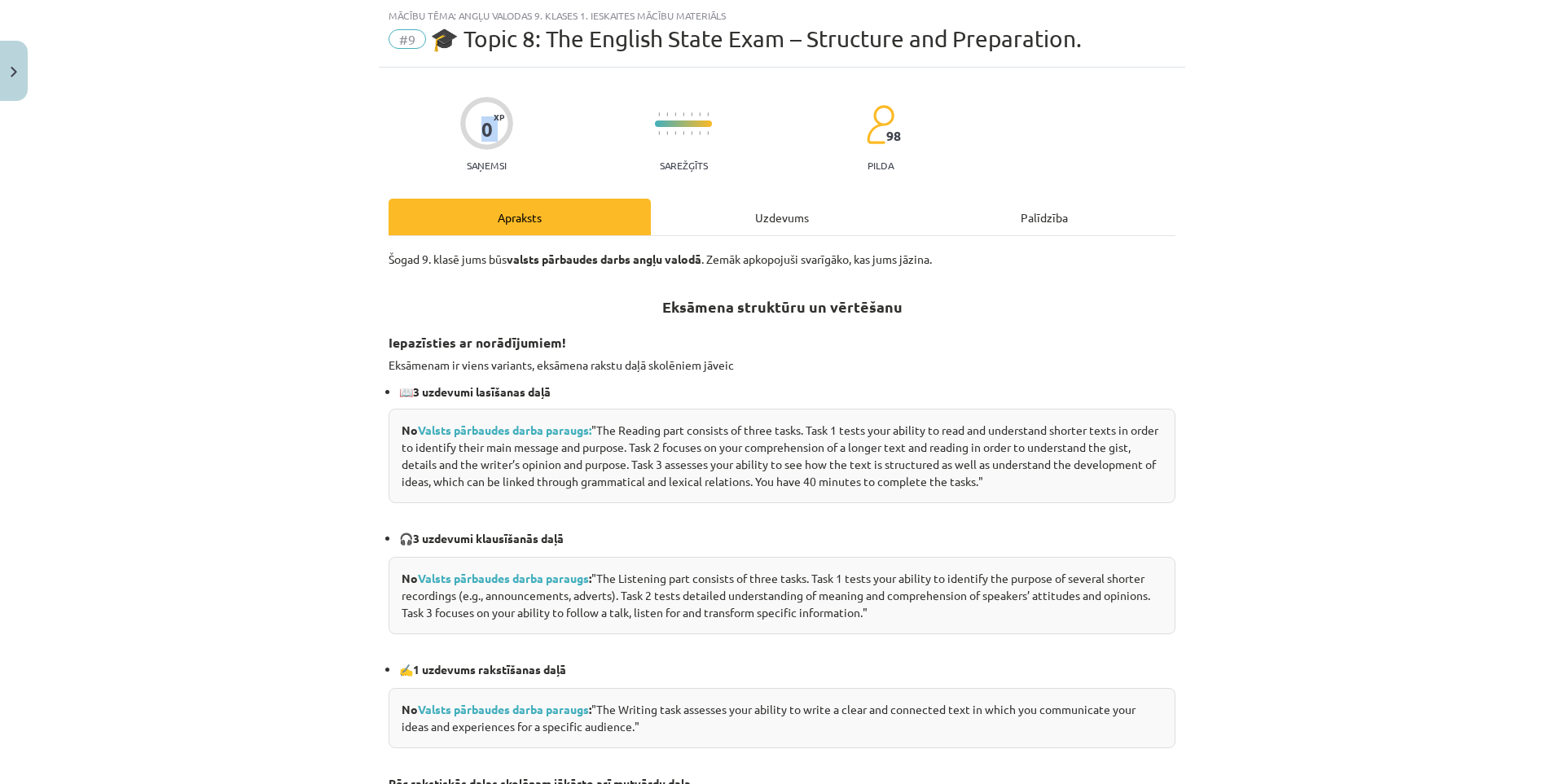
drag, startPoint x: 487, startPoint y: 117, endPoint x: 519, endPoint y: 117, distance: 32.0
click at [514, 115] on div "0 XP Saņemsi Sarežģīts 98 pilda" at bounding box center [782, 129] width 787 height 84
click at [588, 313] on h2 "Eksāmena struktūru un vērtēšanu" at bounding box center [782, 298] width 787 height 40
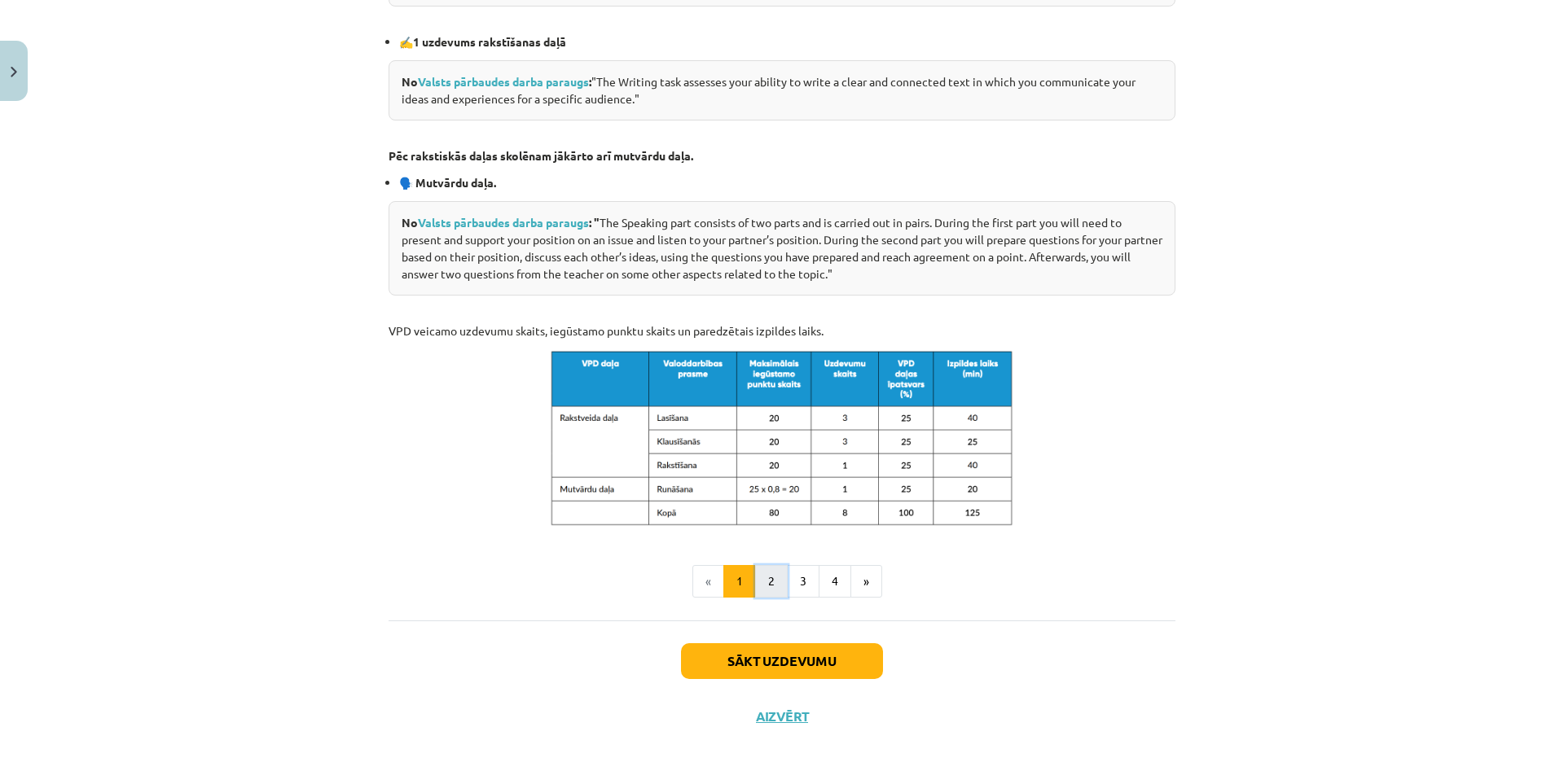
click at [765, 575] on button "2" at bounding box center [772, 581] width 32 height 32
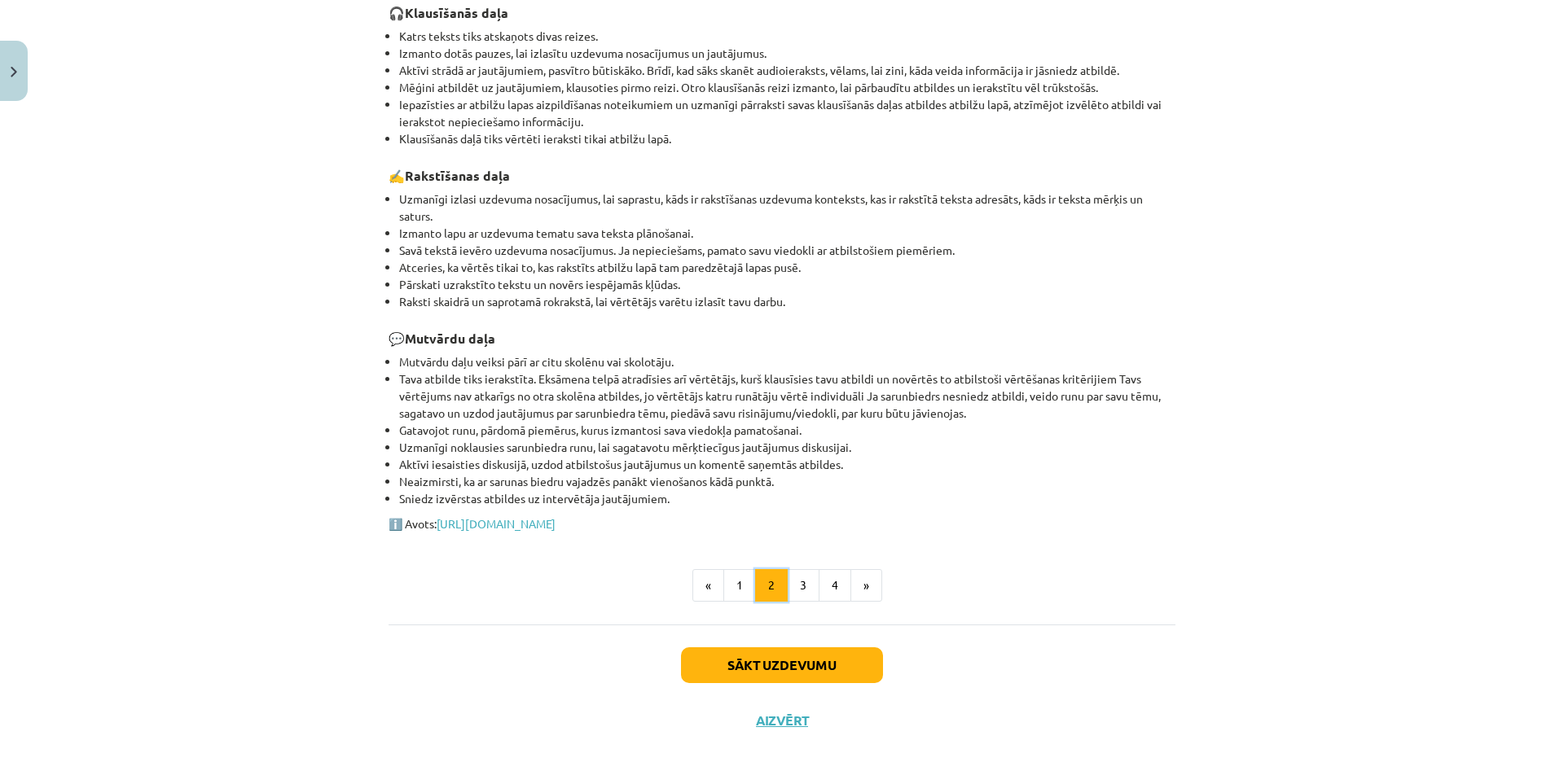
scroll to position [473, 0]
click at [738, 654] on button "Sākt uzdevumu" at bounding box center [782, 664] width 202 height 36
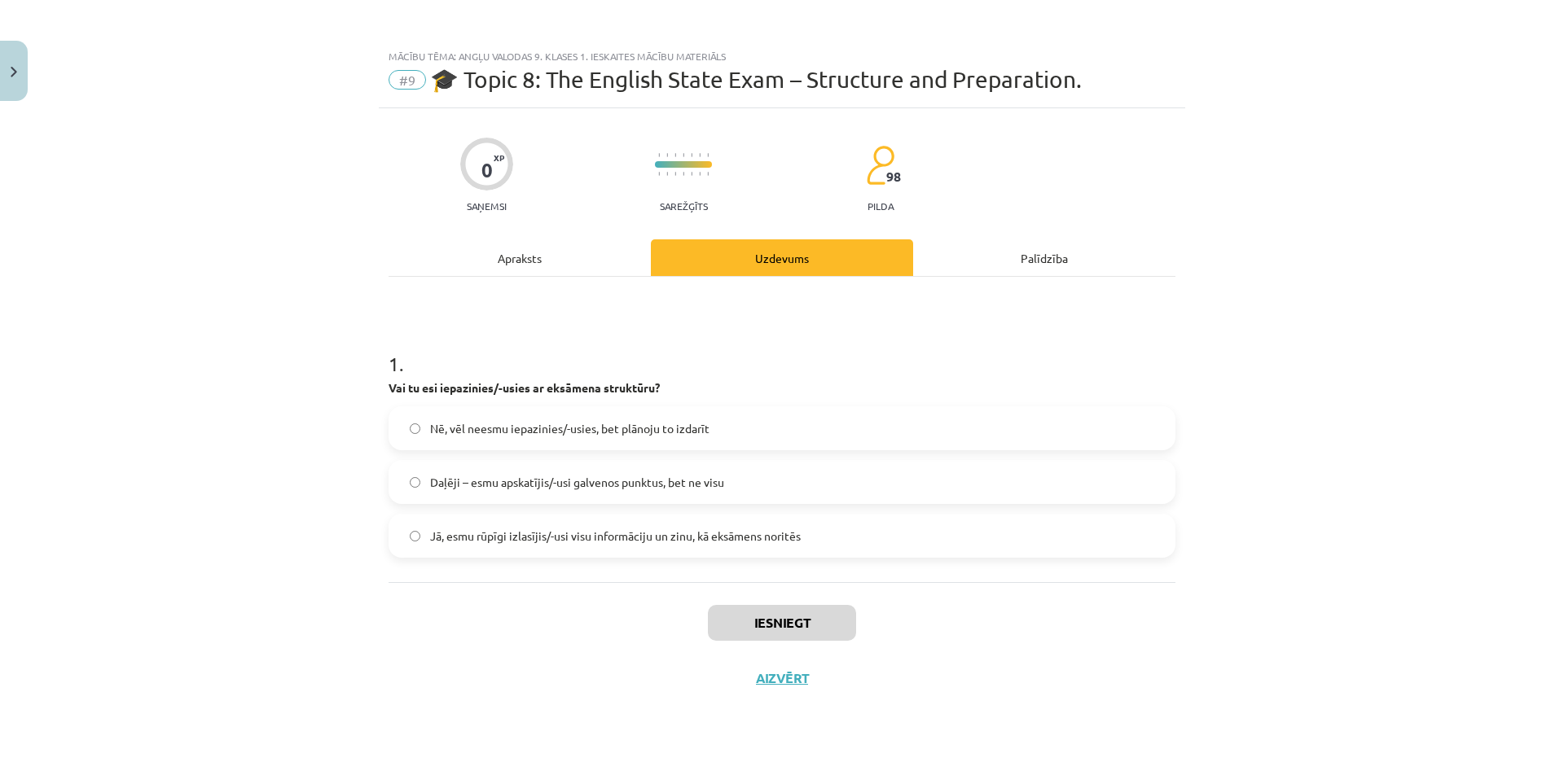
click at [439, 433] on span "Nē, vēl neesmu iepazinies/-usies, bet plānoju to izdarīt" at bounding box center [569, 429] width 280 height 17
click at [746, 607] on button "Iesniegt" at bounding box center [782, 623] width 148 height 36
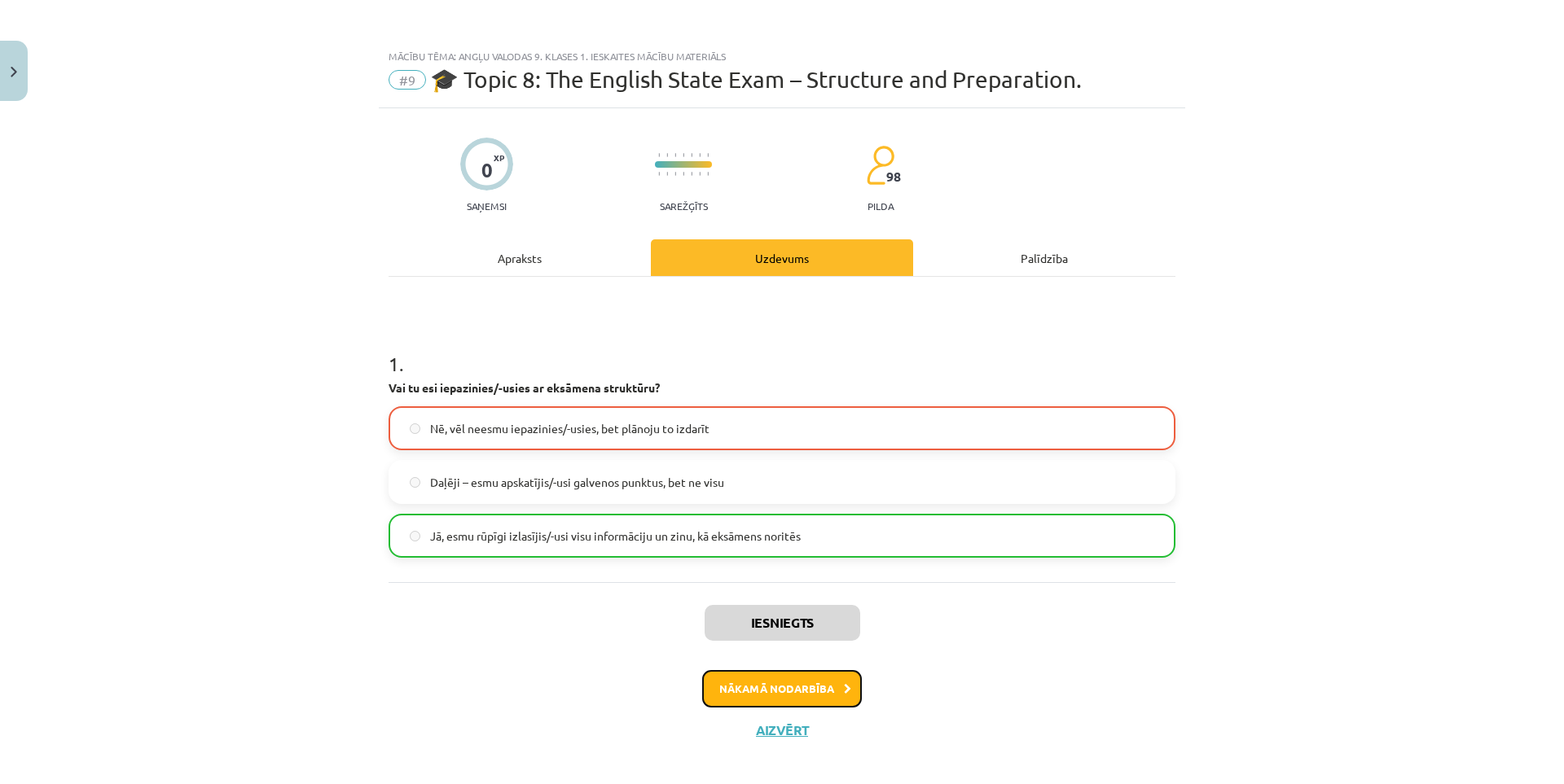
click at [745, 684] on button "Nākamā nodarbība" at bounding box center [782, 689] width 160 height 38
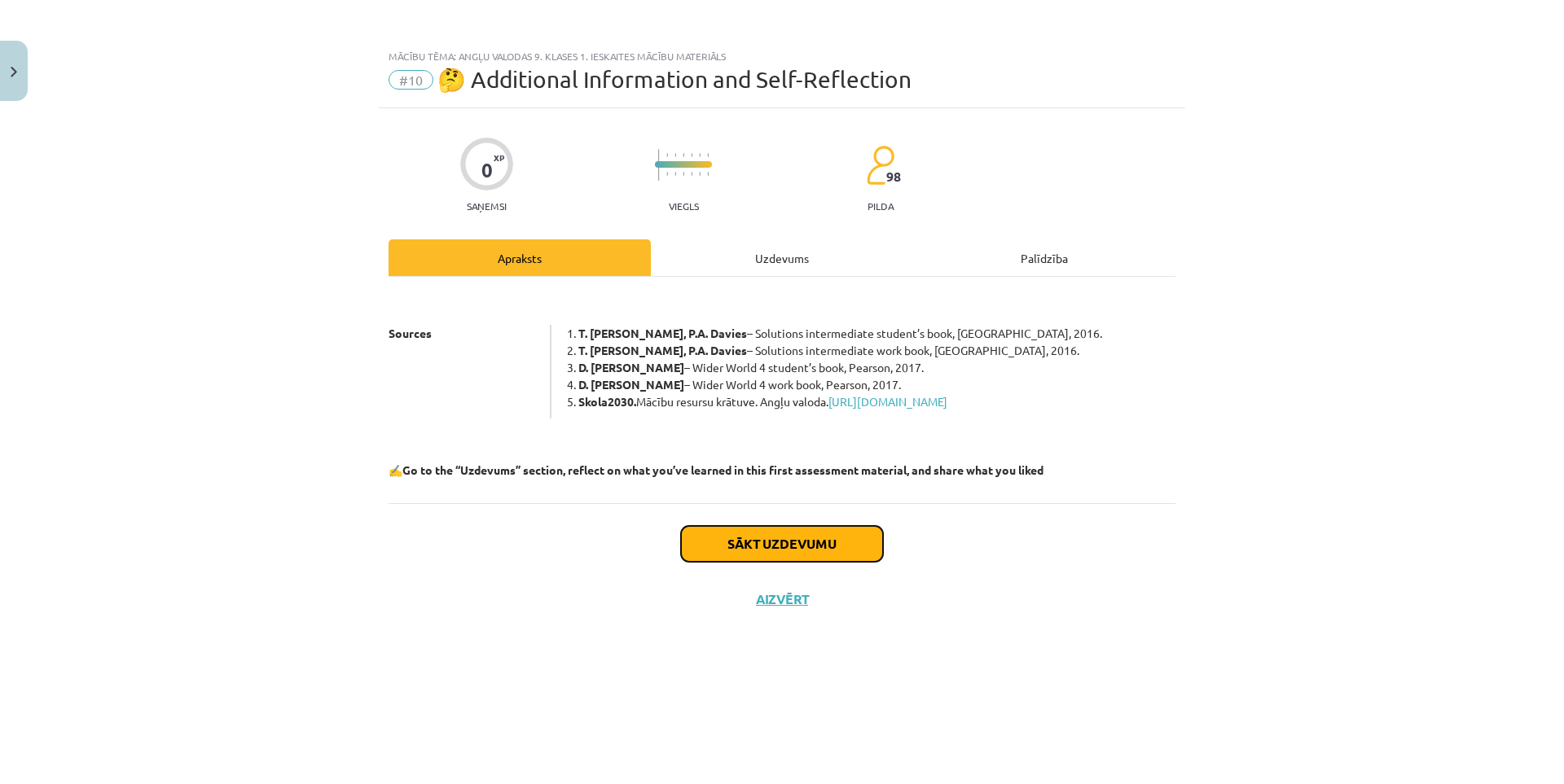
click at [721, 550] on button "Sākt uzdevumu" at bounding box center [782, 544] width 202 height 36
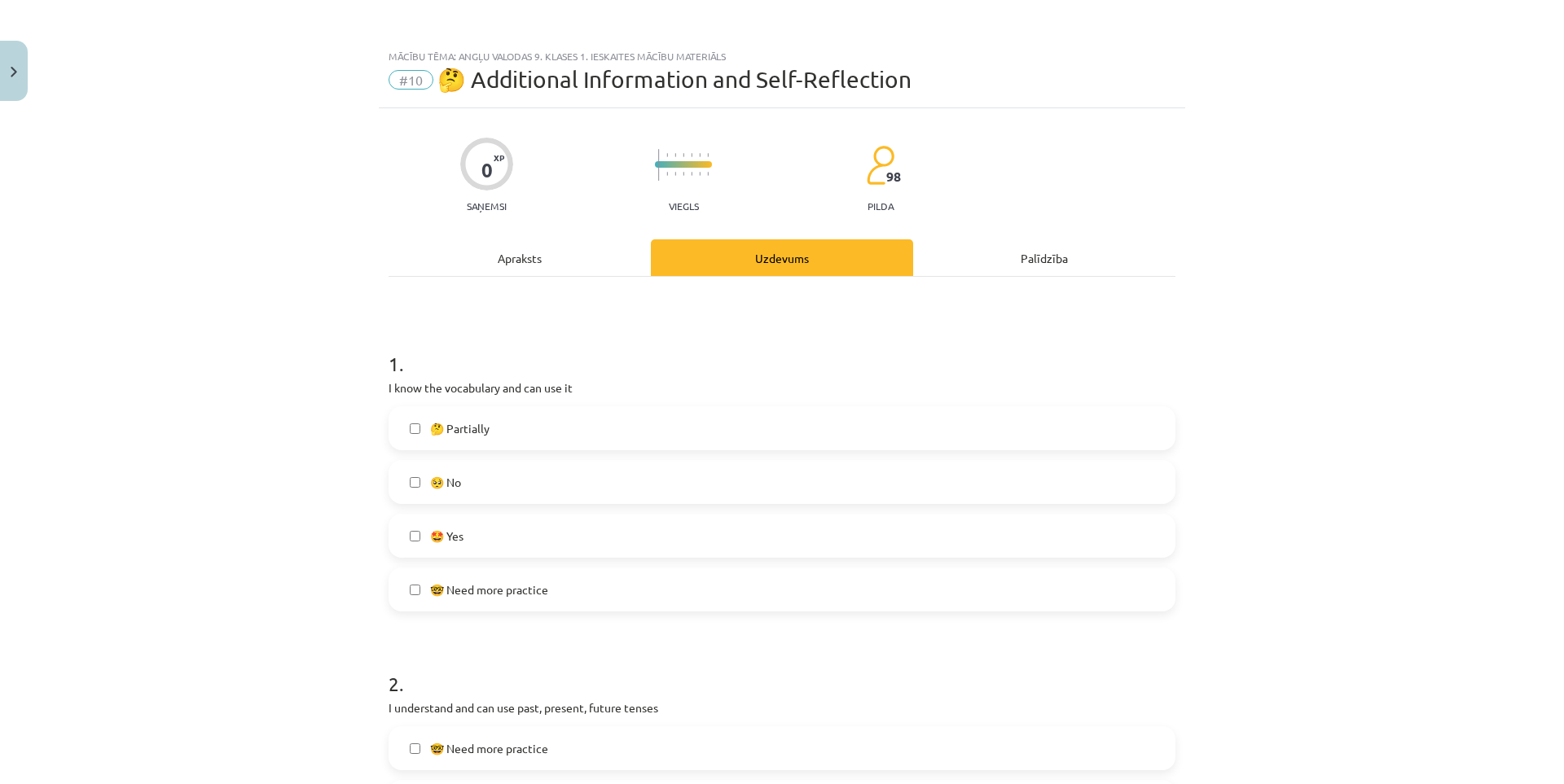
click at [458, 415] on label "🤔 Partially" at bounding box center [782, 428] width 783 height 41
click at [445, 475] on span "🥺 No" at bounding box center [445, 482] width 31 height 17
click at [474, 438] on label "🤔 Partially" at bounding box center [782, 428] width 783 height 41
click at [474, 474] on label "🥺 No" at bounding box center [782, 482] width 783 height 41
click at [505, 594] on span "🤓 Need more practice" at bounding box center [488, 589] width 118 height 17
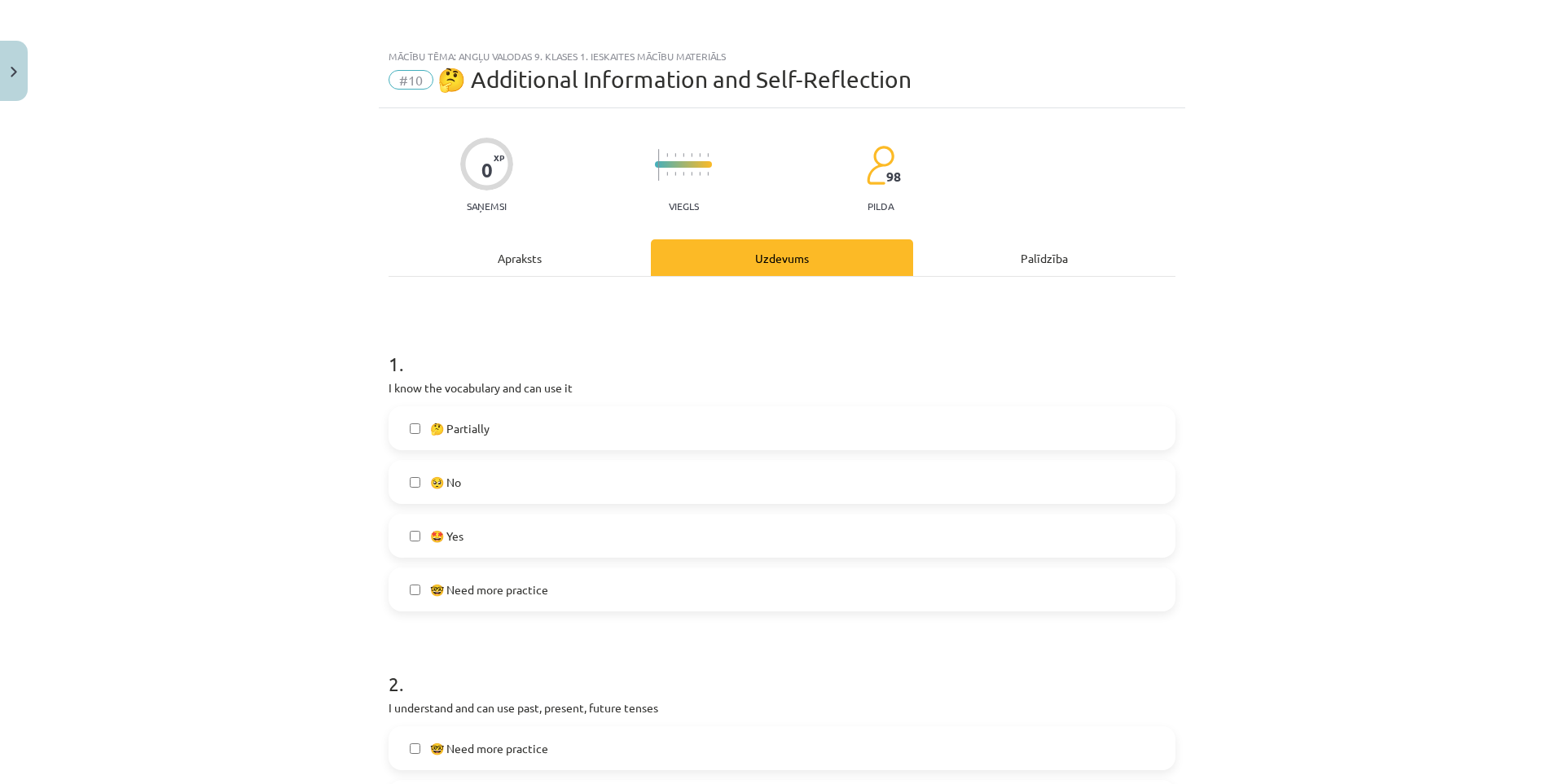
click at [490, 432] on label "🤔 Partially" at bounding box center [782, 428] width 783 height 41
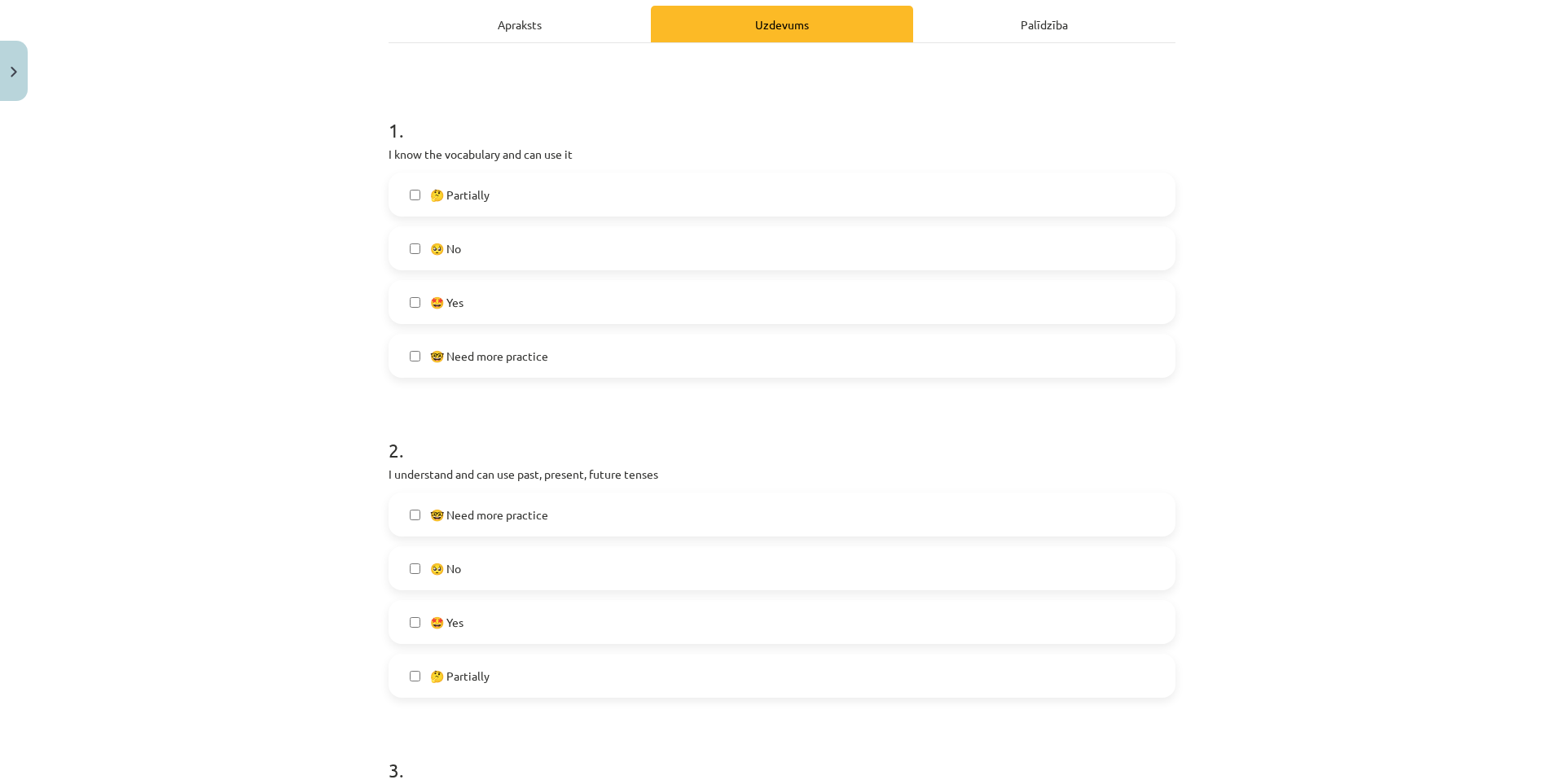
scroll to position [244, 0]
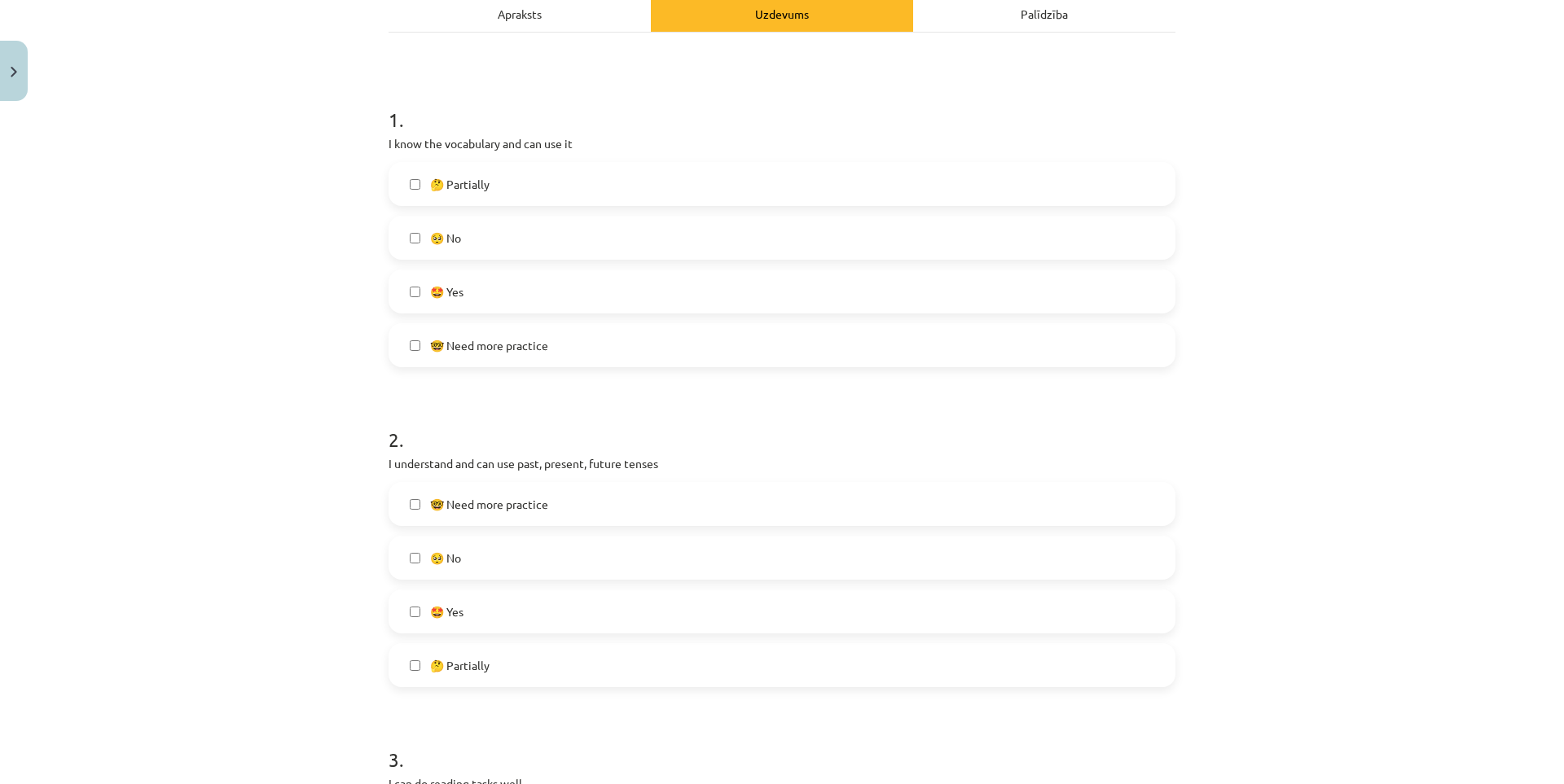
click at [449, 186] on span "🤔 Partially" at bounding box center [459, 184] width 60 height 17
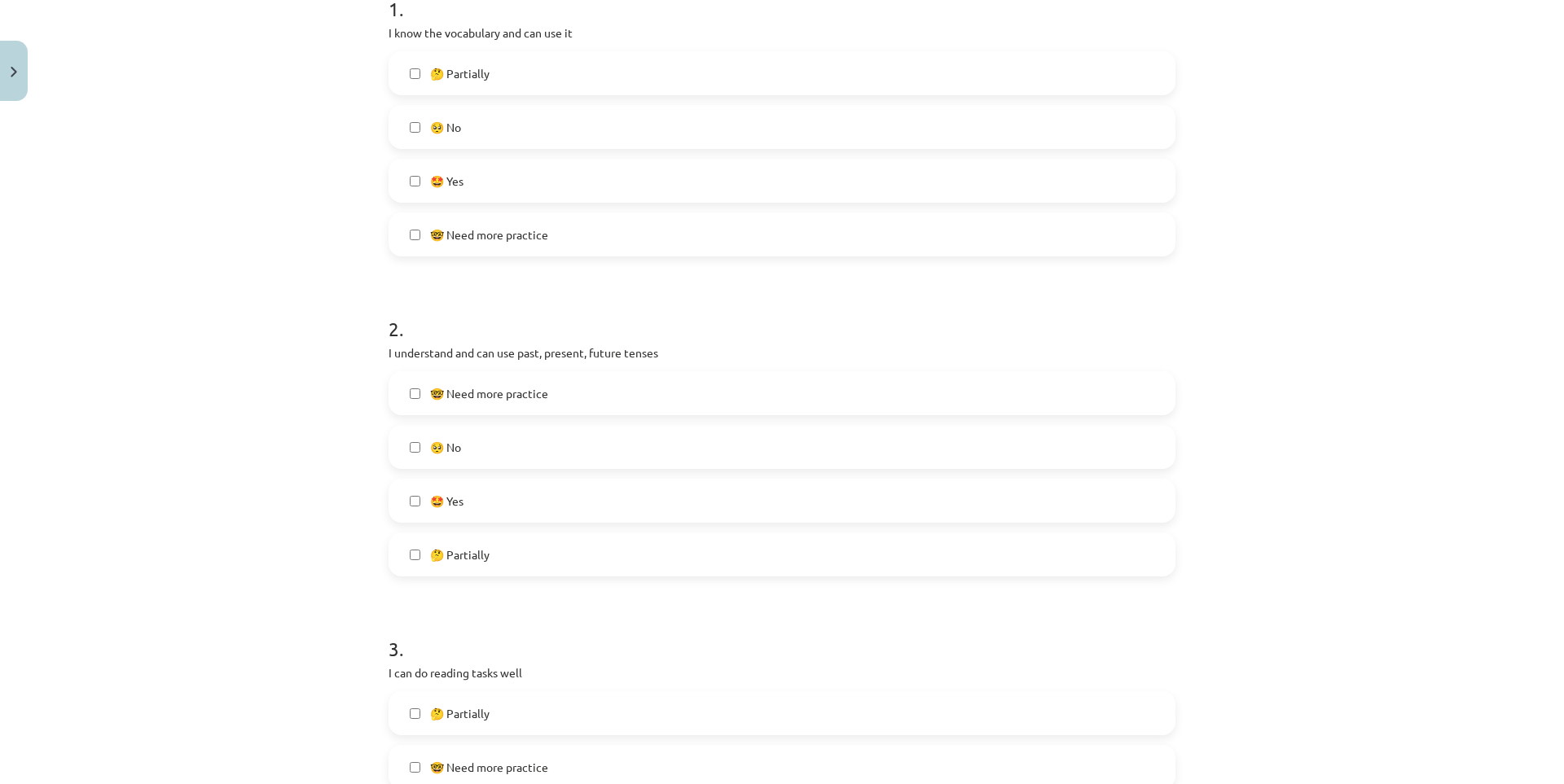
scroll to position [407, 0]
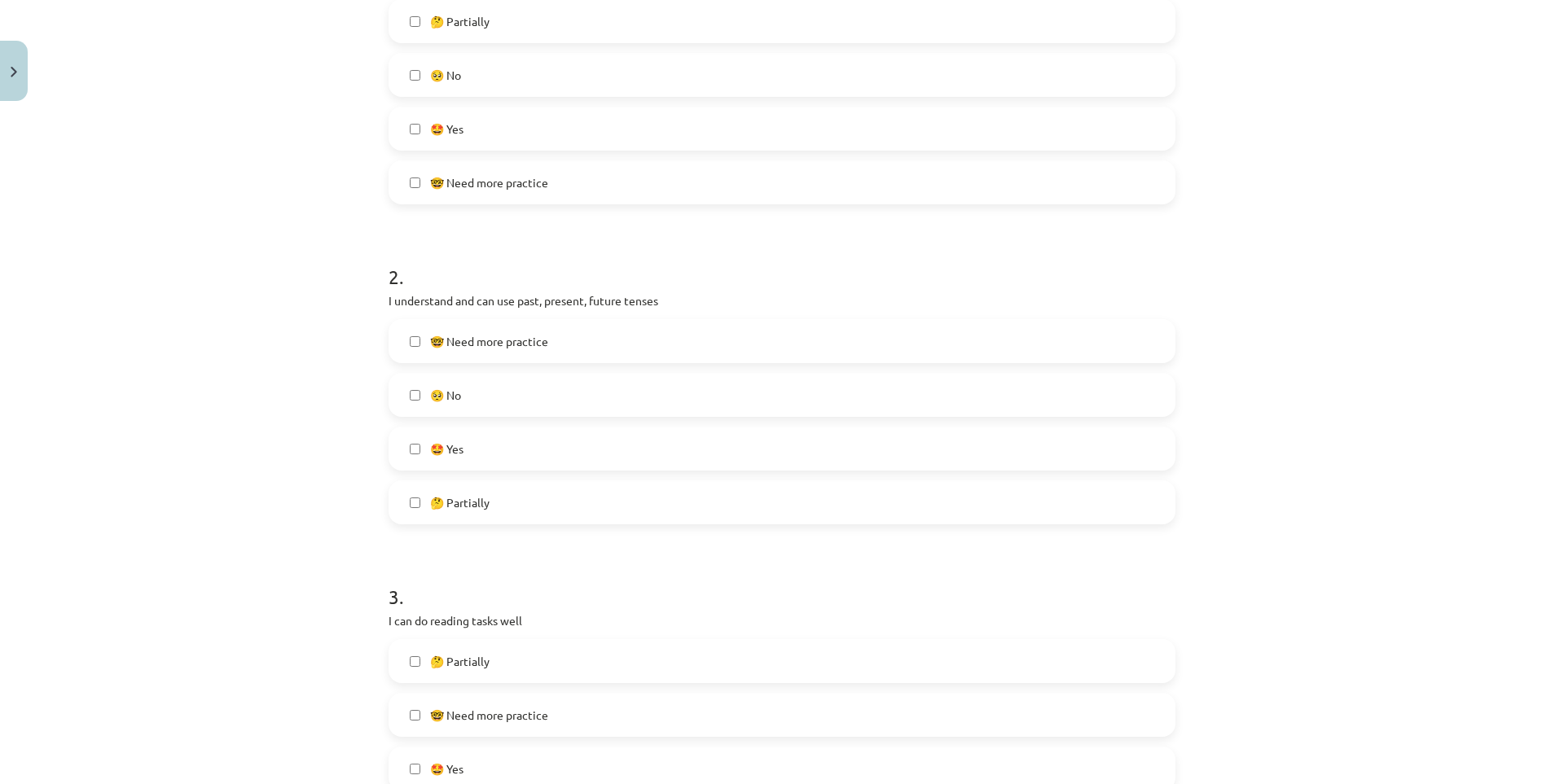
click at [472, 454] on label "🤩 Yes" at bounding box center [782, 448] width 783 height 41
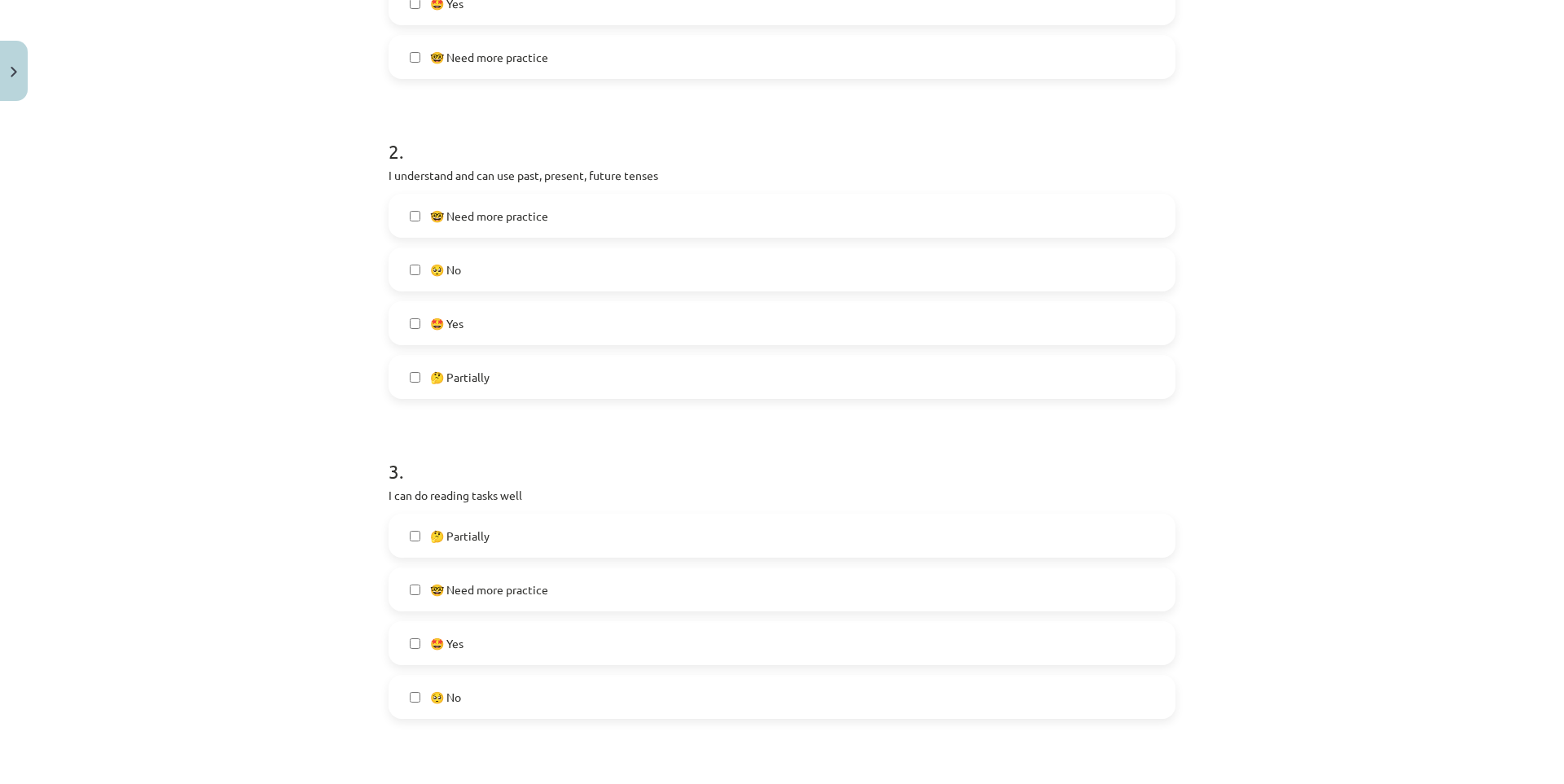
scroll to position [570, 0]
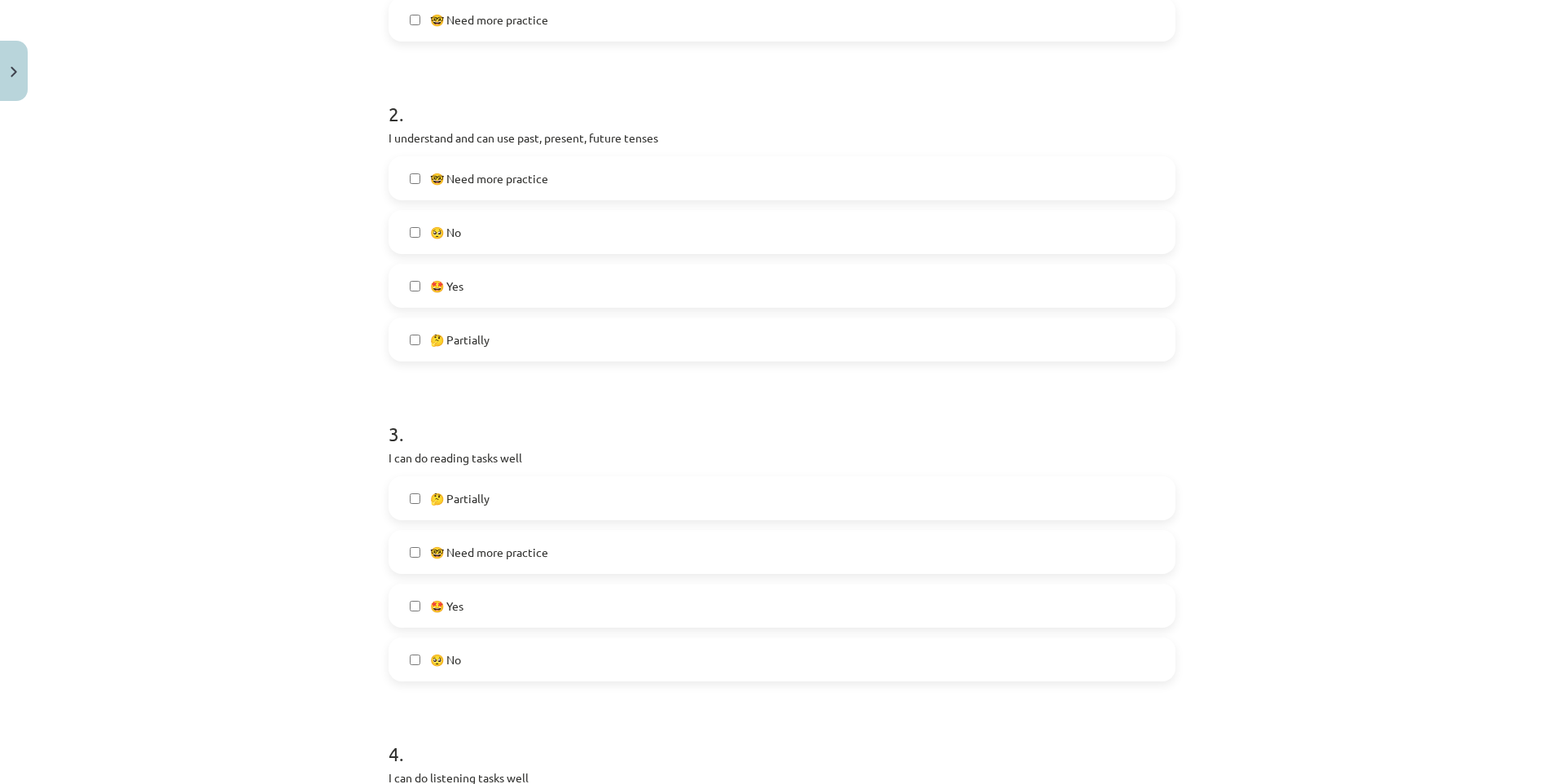
click at [499, 506] on label "🤔 Partially" at bounding box center [782, 498] width 783 height 41
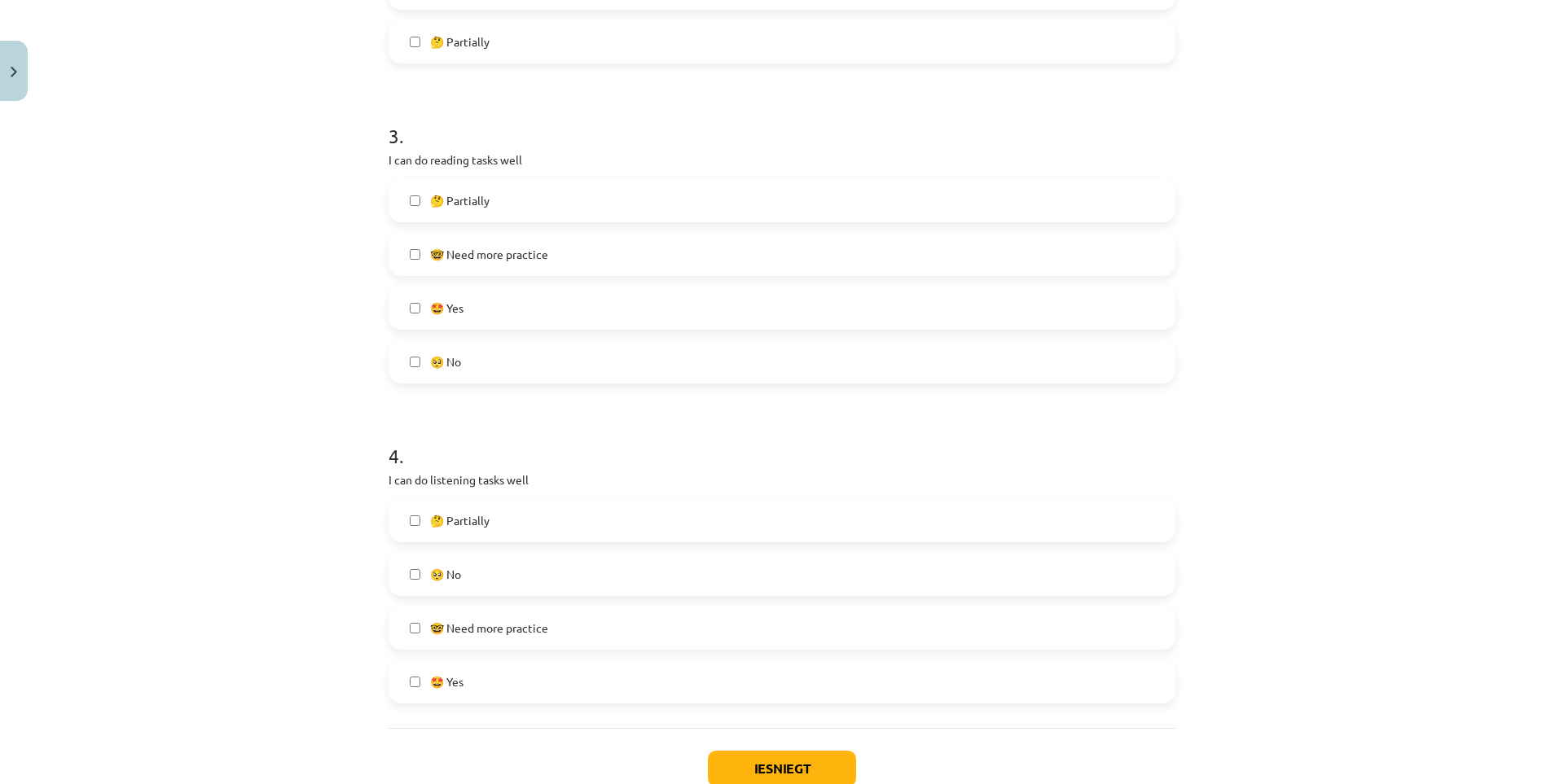
scroll to position [896, 0]
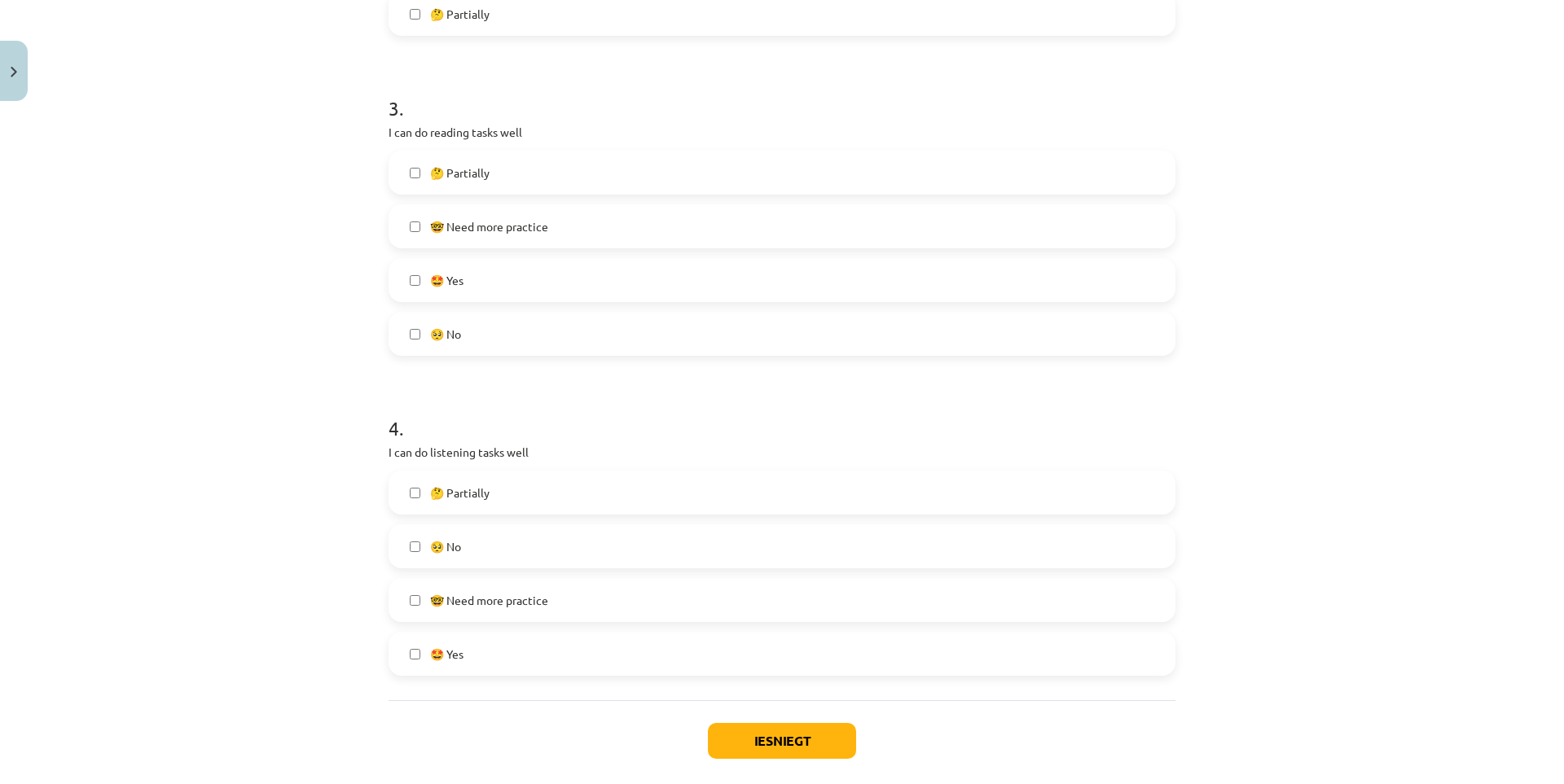
click at [479, 549] on label "🥺 No" at bounding box center [782, 546] width 783 height 41
drag, startPoint x: 833, startPoint y: 739, endPoint x: 832, endPoint y: 727, distance: 12.0
click at [833, 735] on button "Iesniegt" at bounding box center [782, 741] width 148 height 36
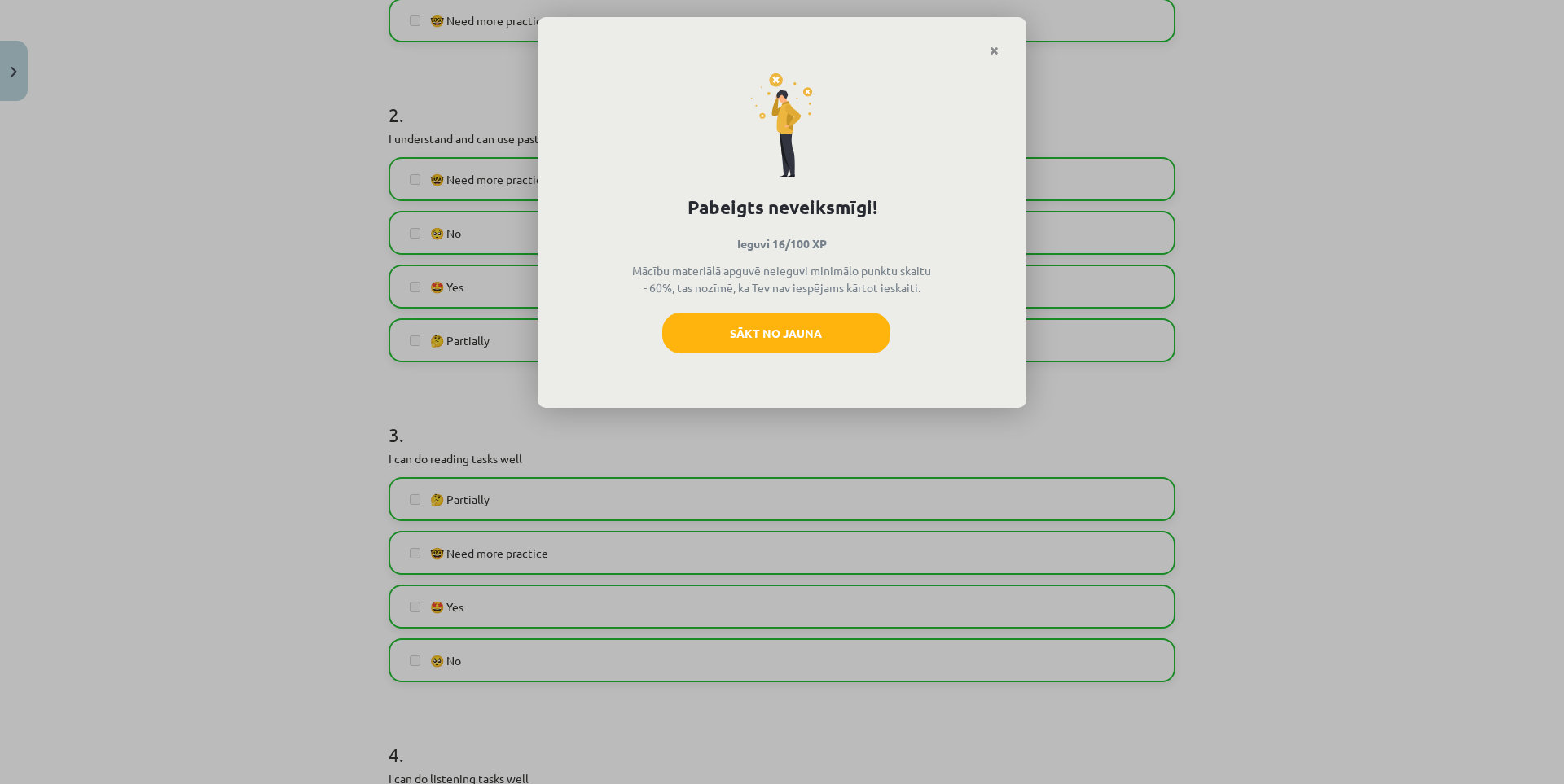
scroll to position [175, 0]
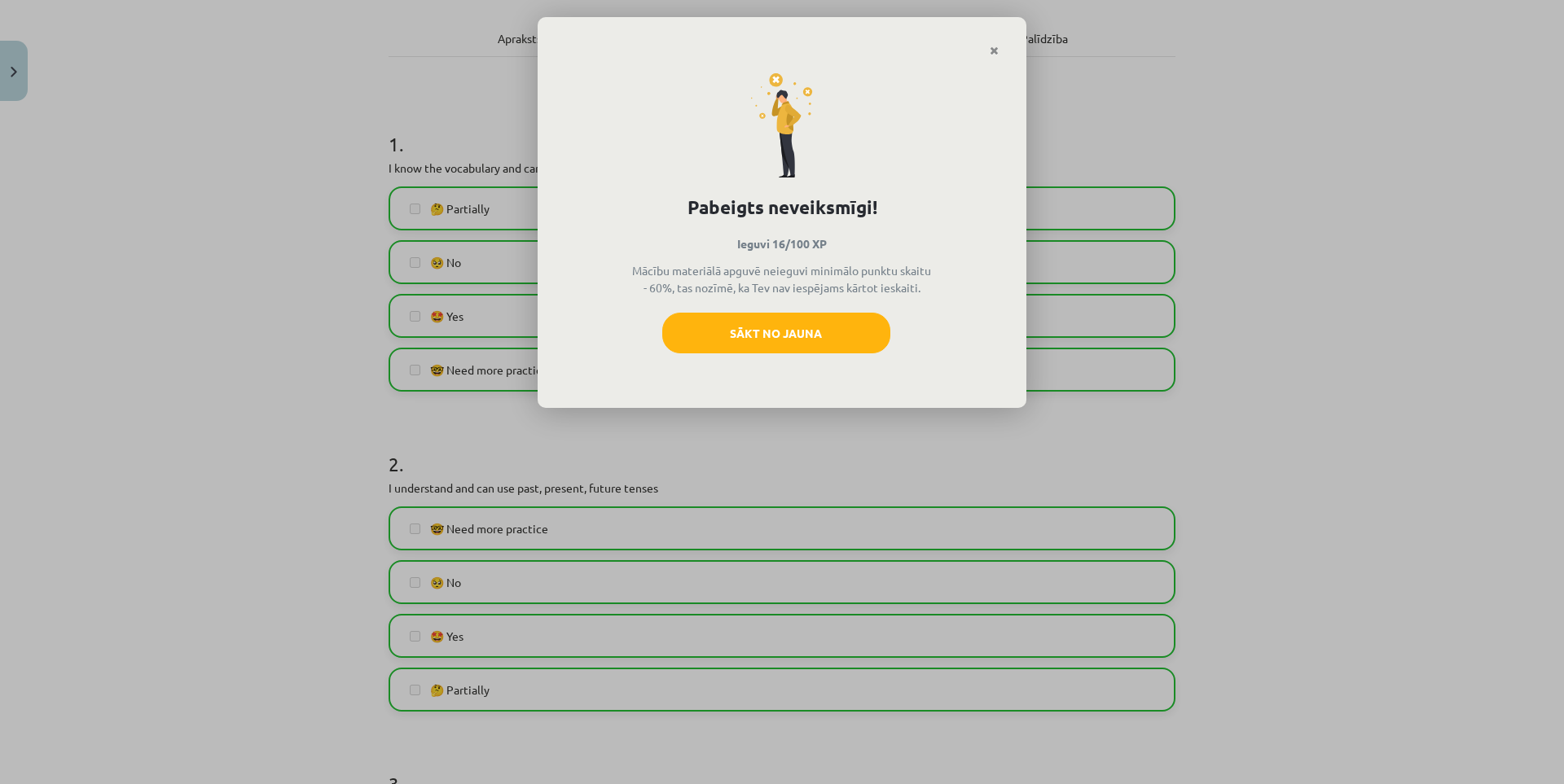
drag, startPoint x: 235, startPoint y: 374, endPoint x: 231, endPoint y: 289, distance: 85.1
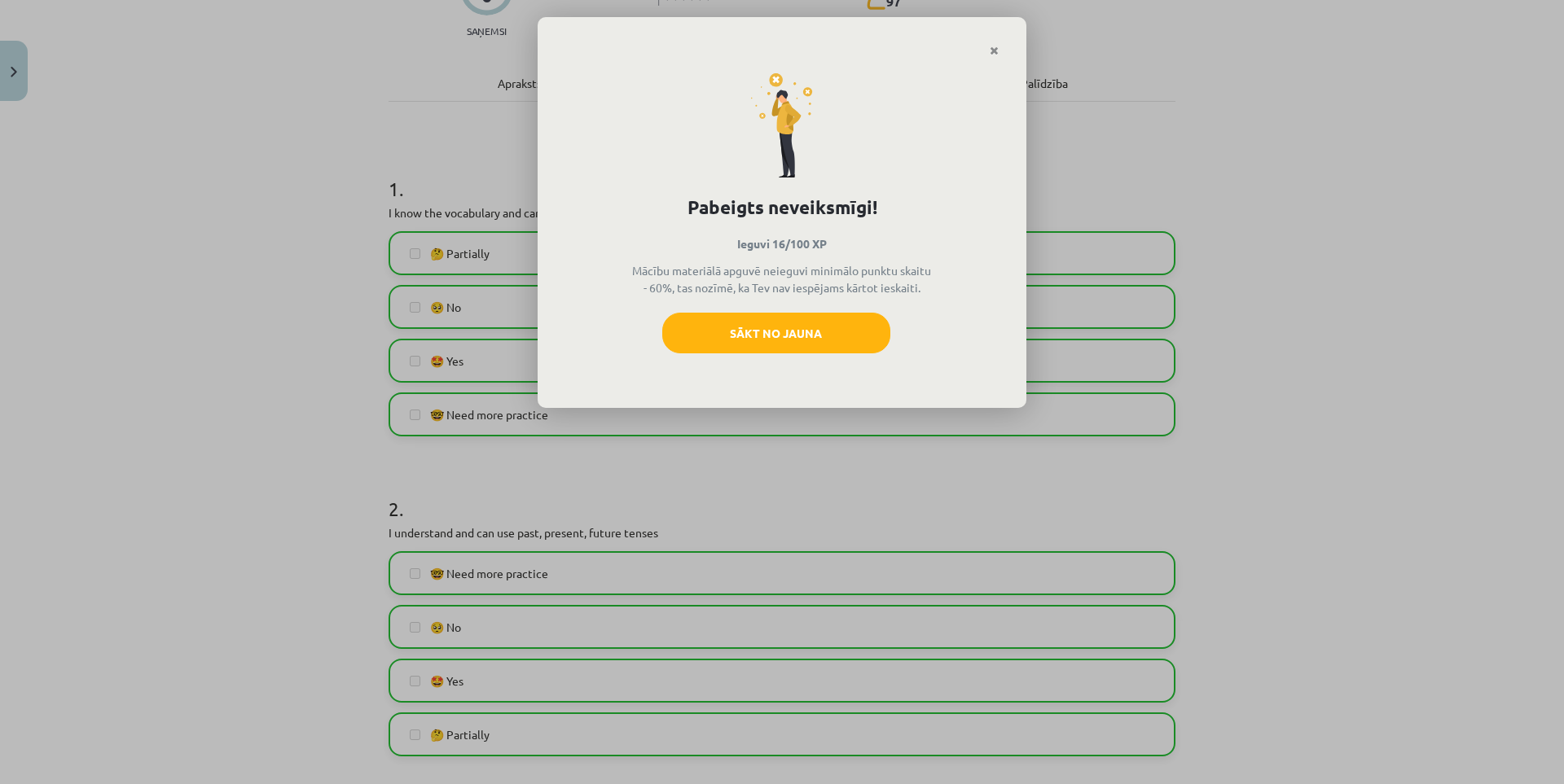
drag, startPoint x: 231, startPoint y: 291, endPoint x: 246, endPoint y: 455, distance: 164.7
click at [998, 50] on link "Close" at bounding box center [995, 51] width 29 height 32
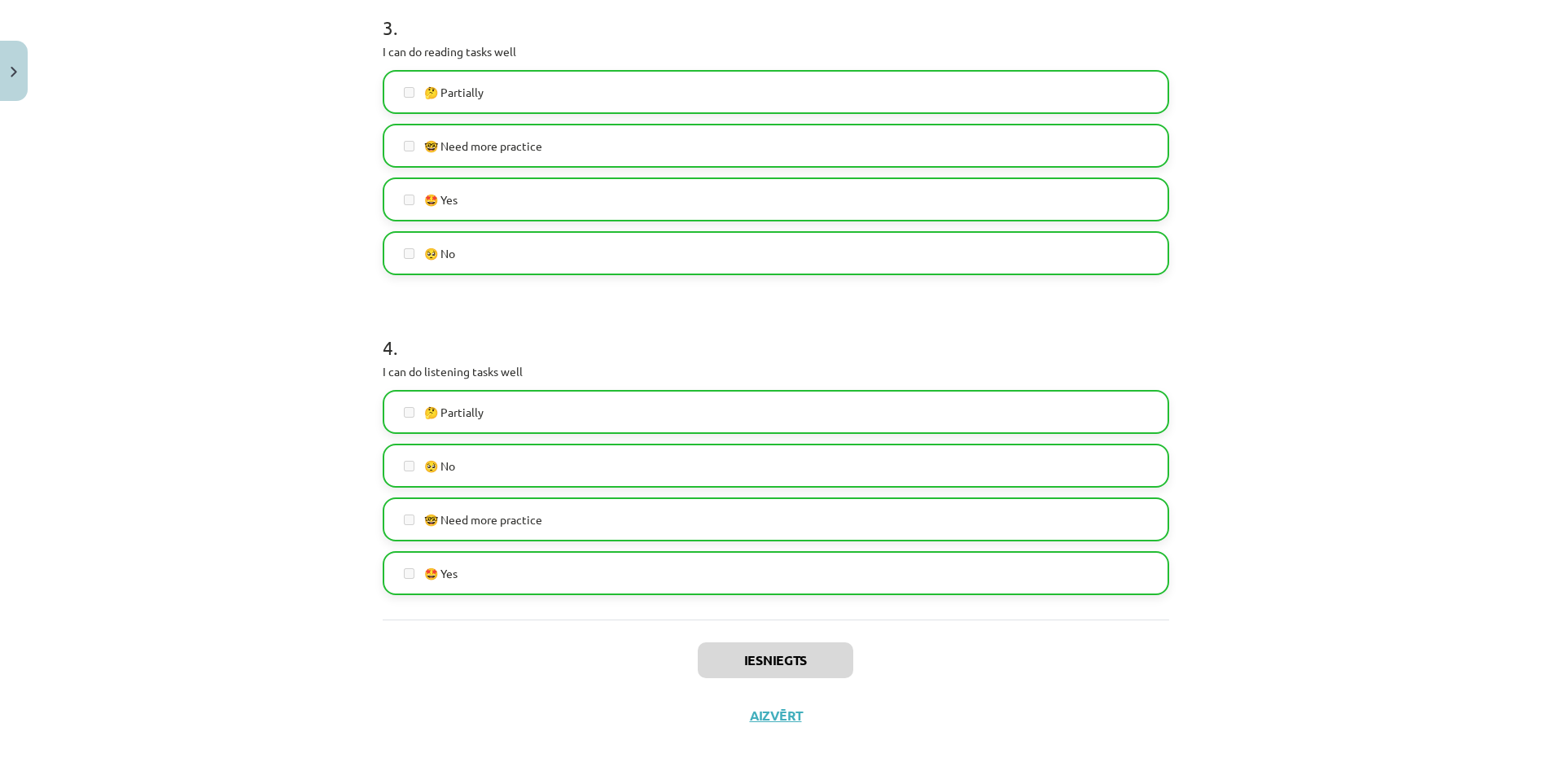
scroll to position [407, 0]
click at [761, 714] on button "Aizvērt" at bounding box center [776, 715] width 62 height 16
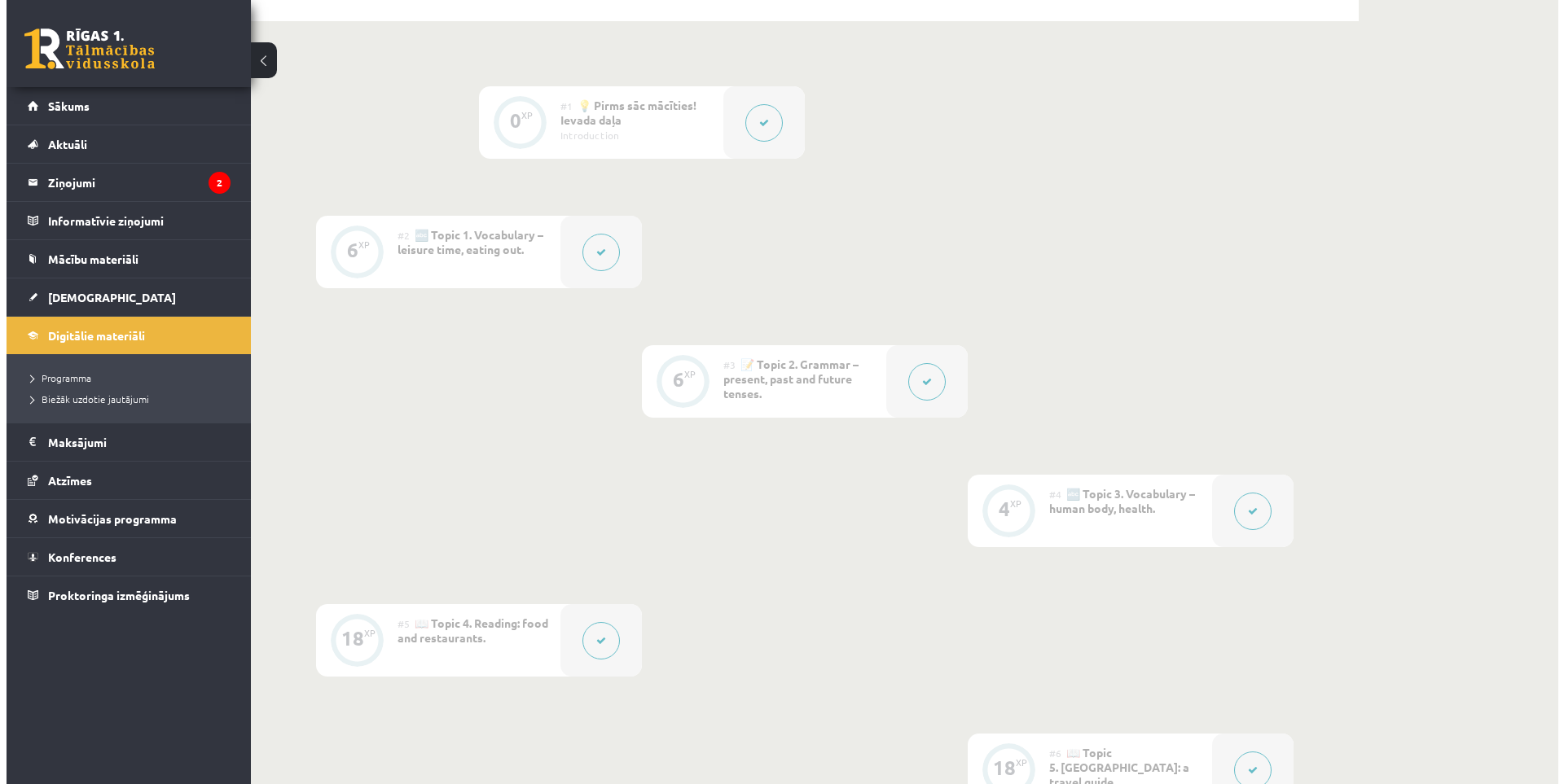
scroll to position [0, 0]
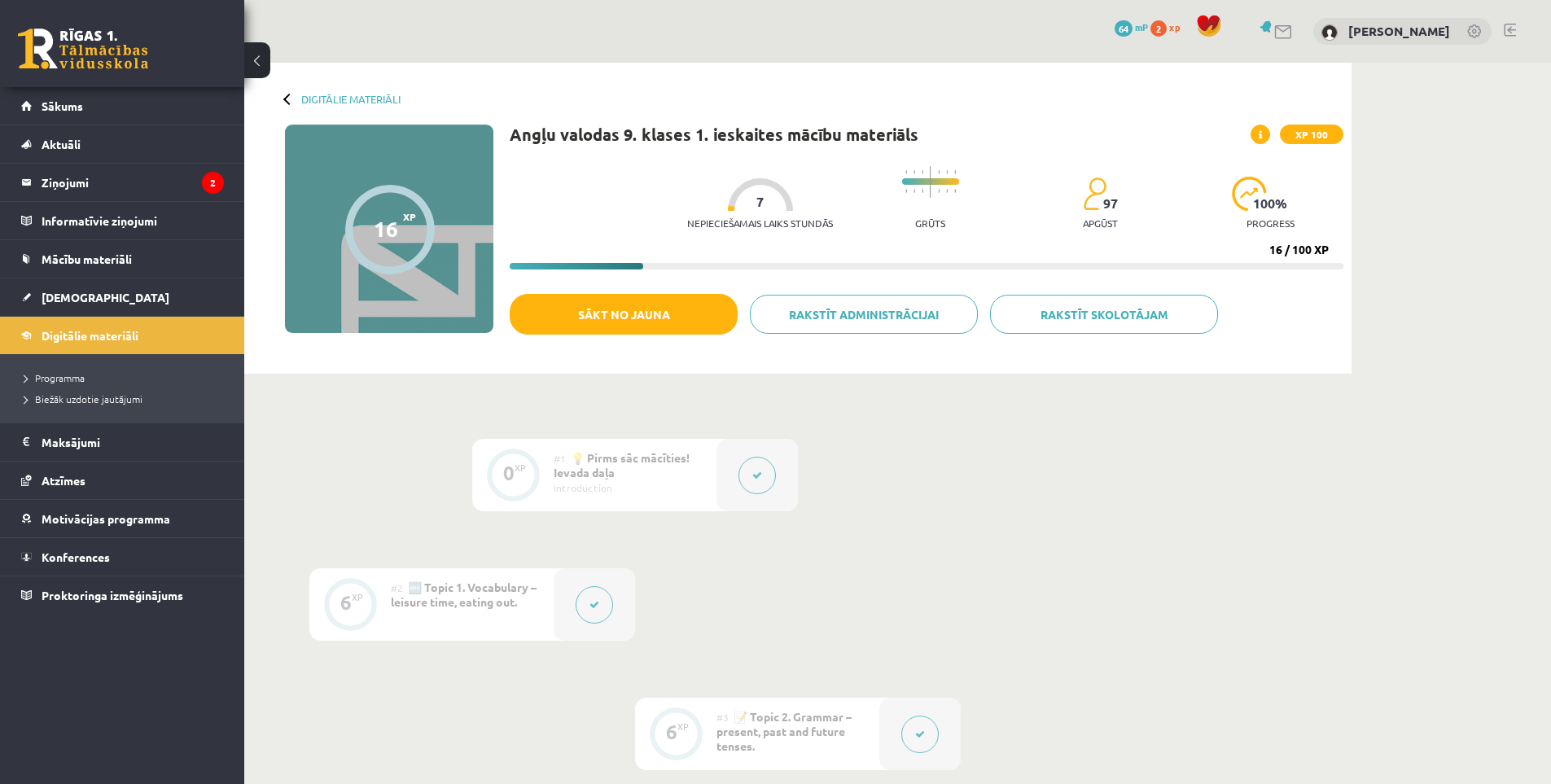
drag, startPoint x: 891, startPoint y: 596, endPoint x: 817, endPoint y: 350, distance: 256.9
click at [61, 105] on span "Sākums" at bounding box center [62, 106] width 42 height 14
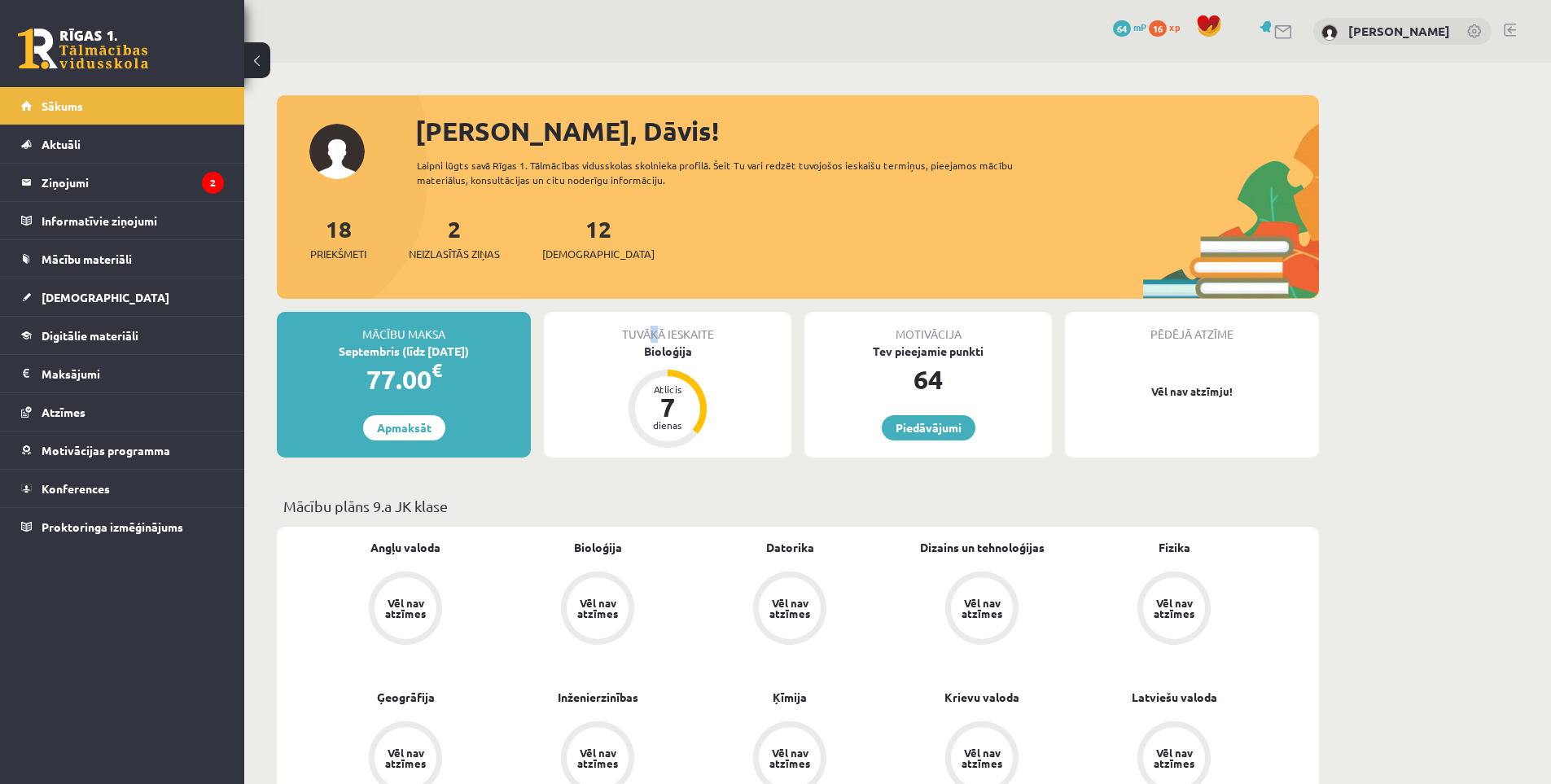
click at [654, 334] on div "Tuvākā ieskaite" at bounding box center [668, 327] width 247 height 31
click at [658, 348] on div "Bioloģija" at bounding box center [668, 351] width 247 height 17
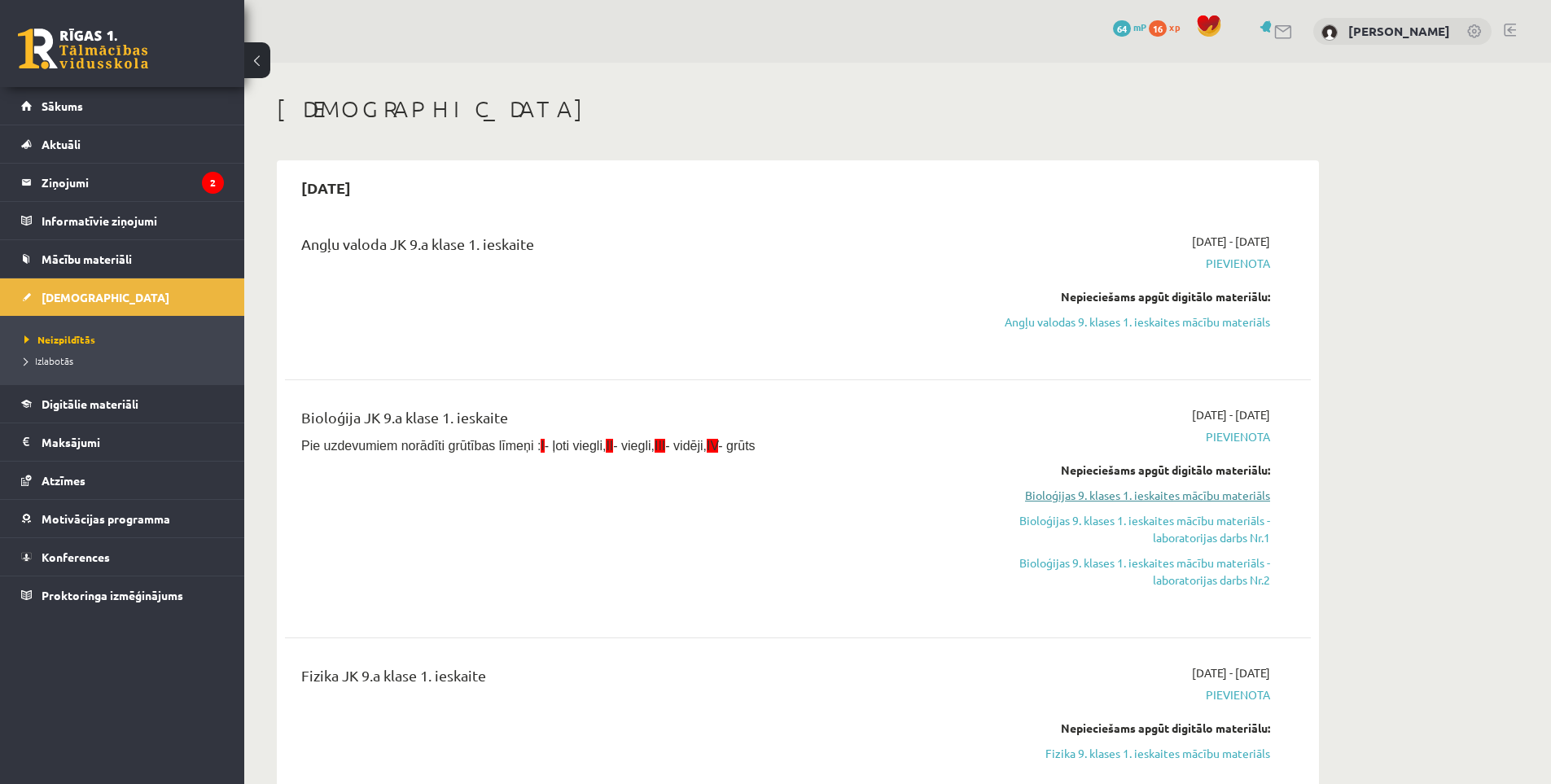
click at [1144, 495] on link "Bioloģijas 9. klases 1. ieskaites mācību materiāls" at bounding box center [1117, 495] width 307 height 17
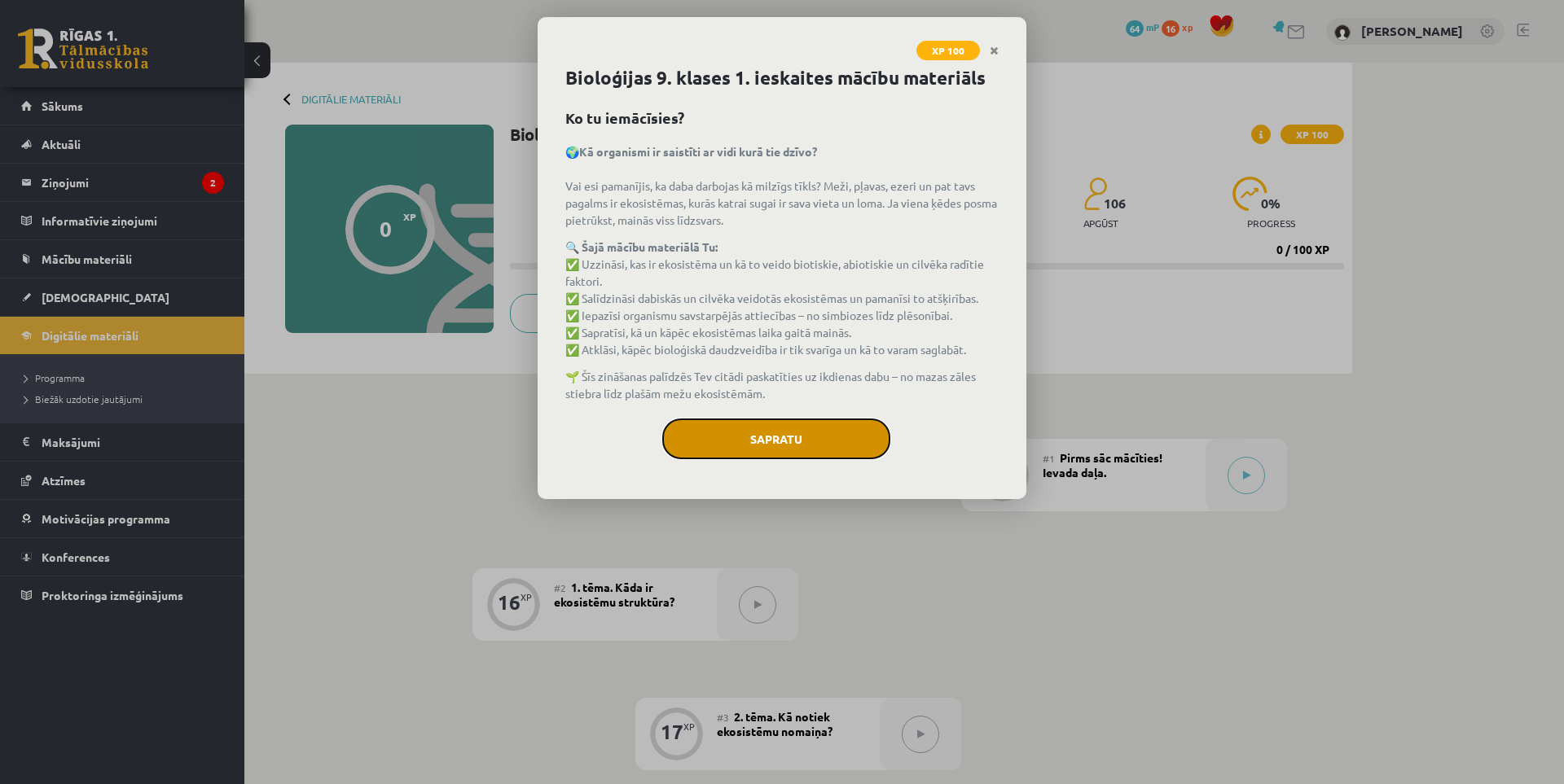
click at [731, 440] on button "Sapratu" at bounding box center [776, 438] width 228 height 41
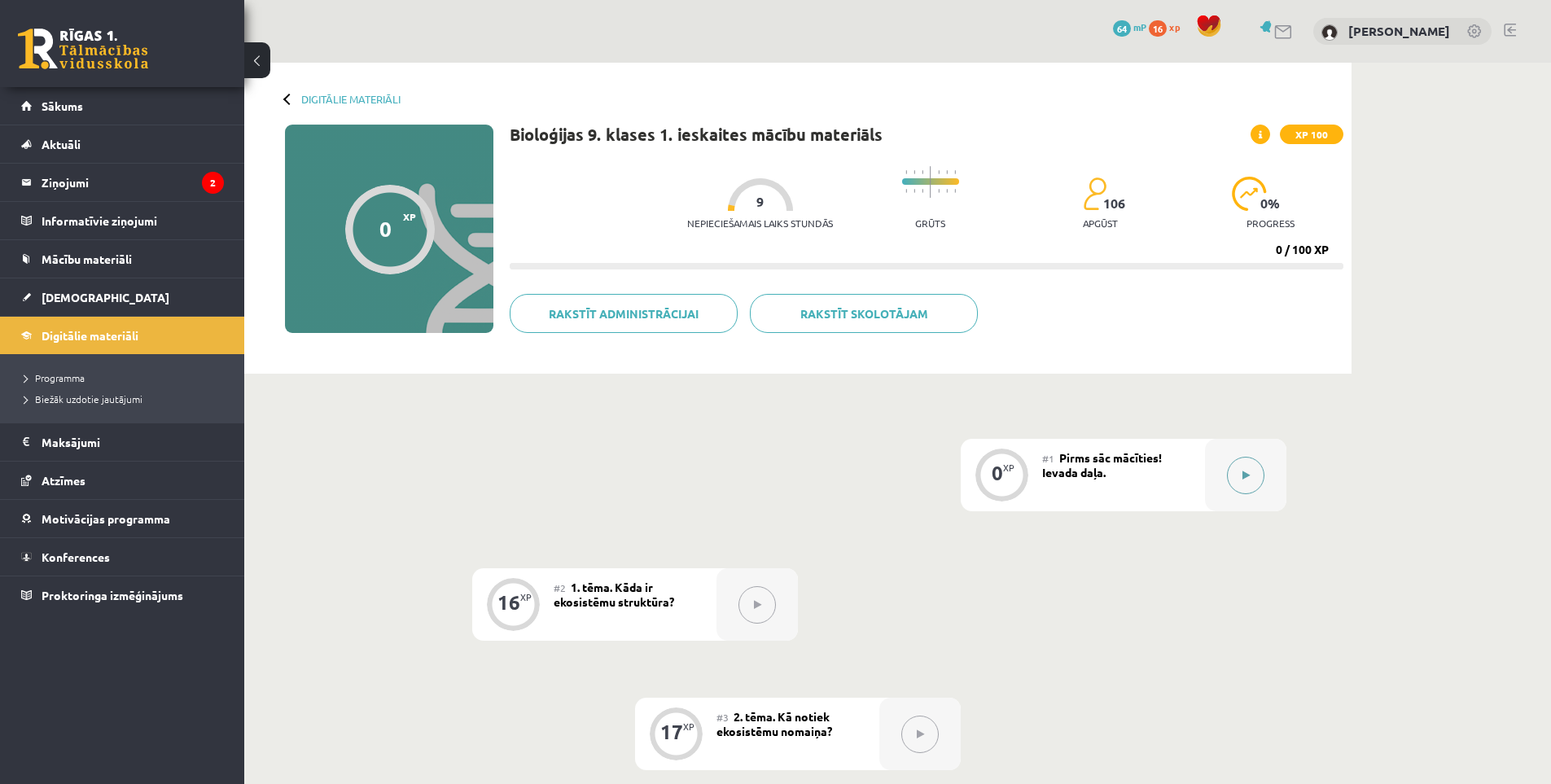
click at [1221, 461] on div at bounding box center [1246, 475] width 81 height 72
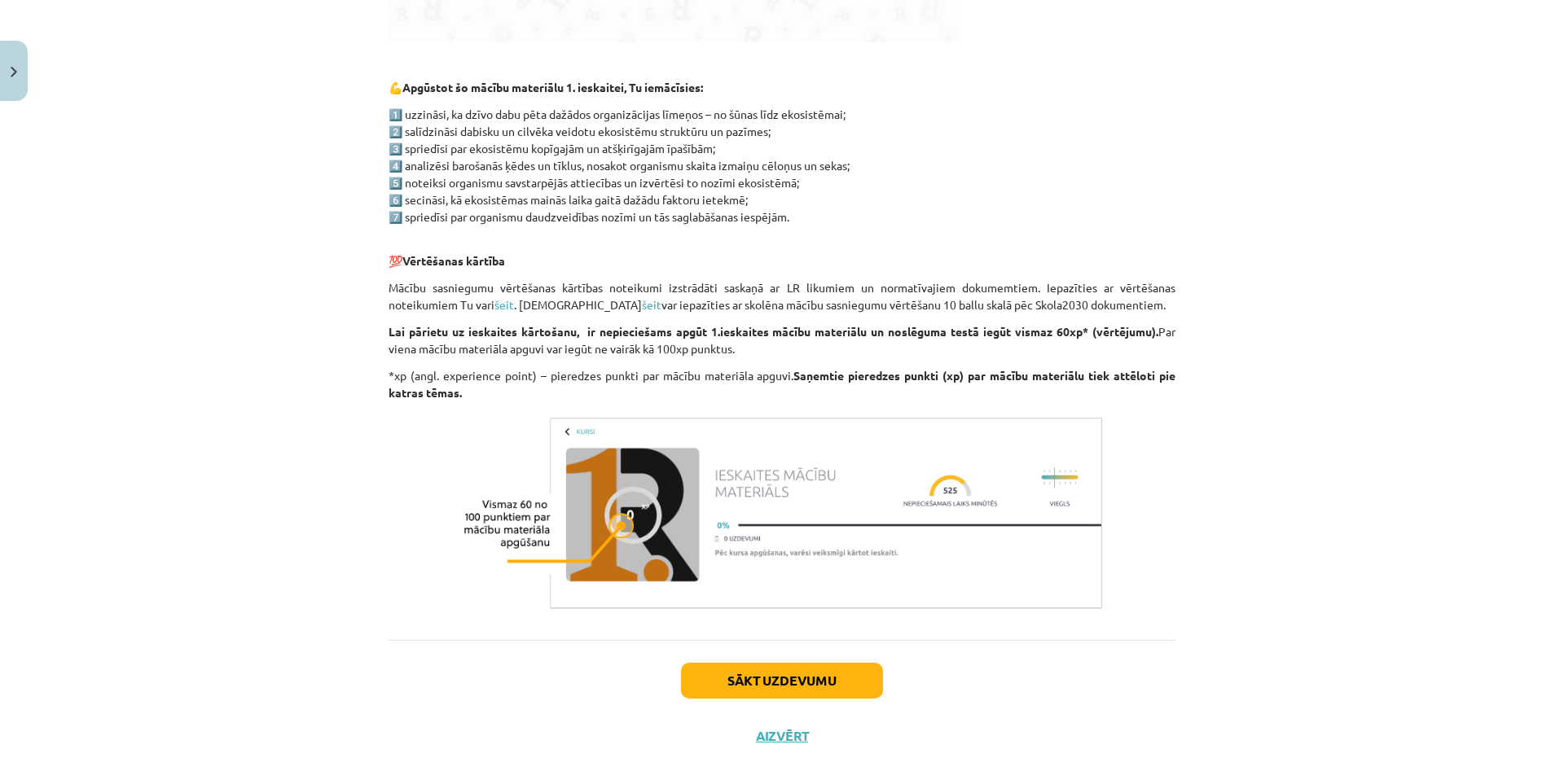
scroll to position [789, 0]
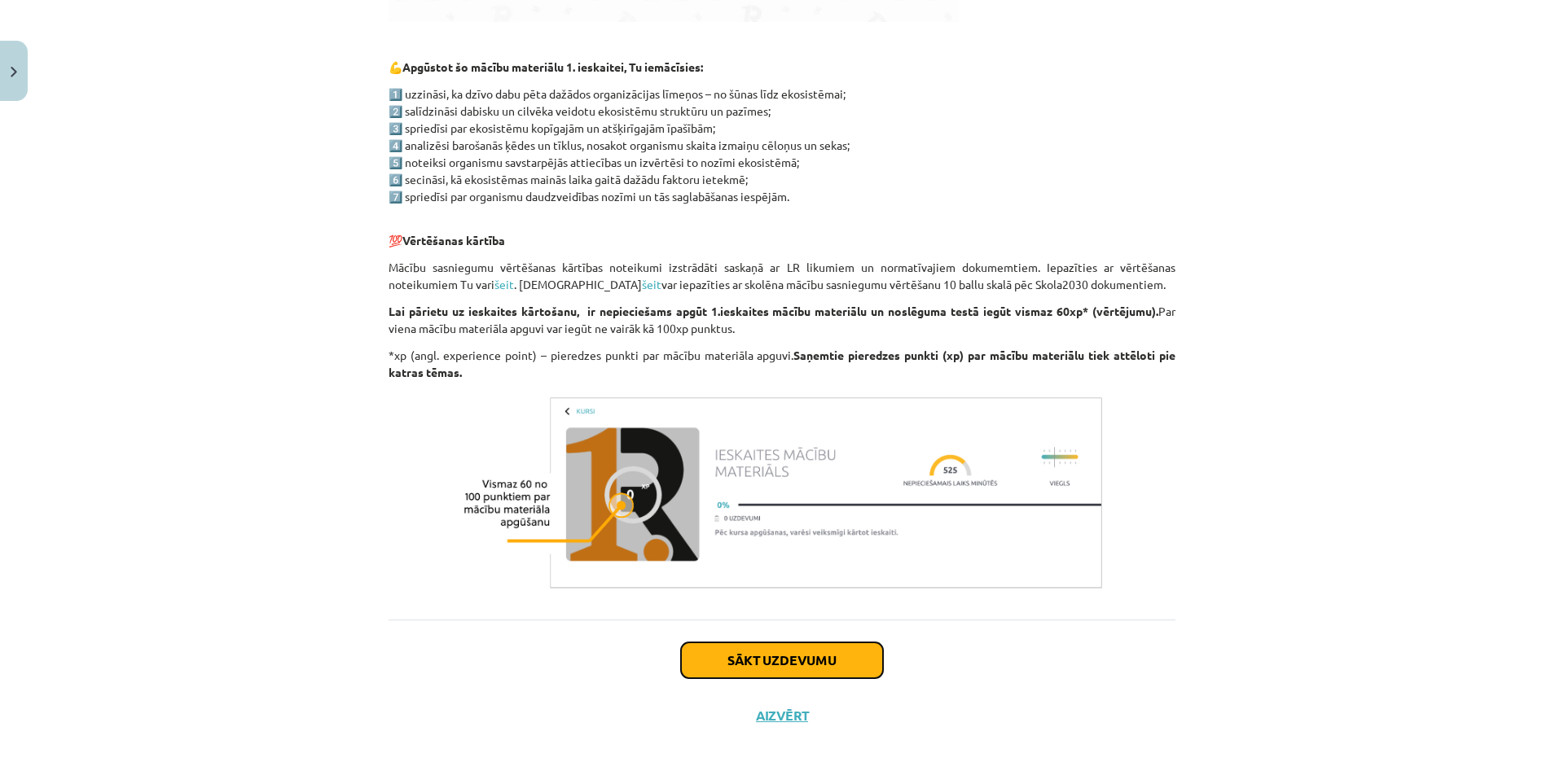
click at [821, 649] on button "Sākt uzdevumu" at bounding box center [782, 660] width 202 height 36
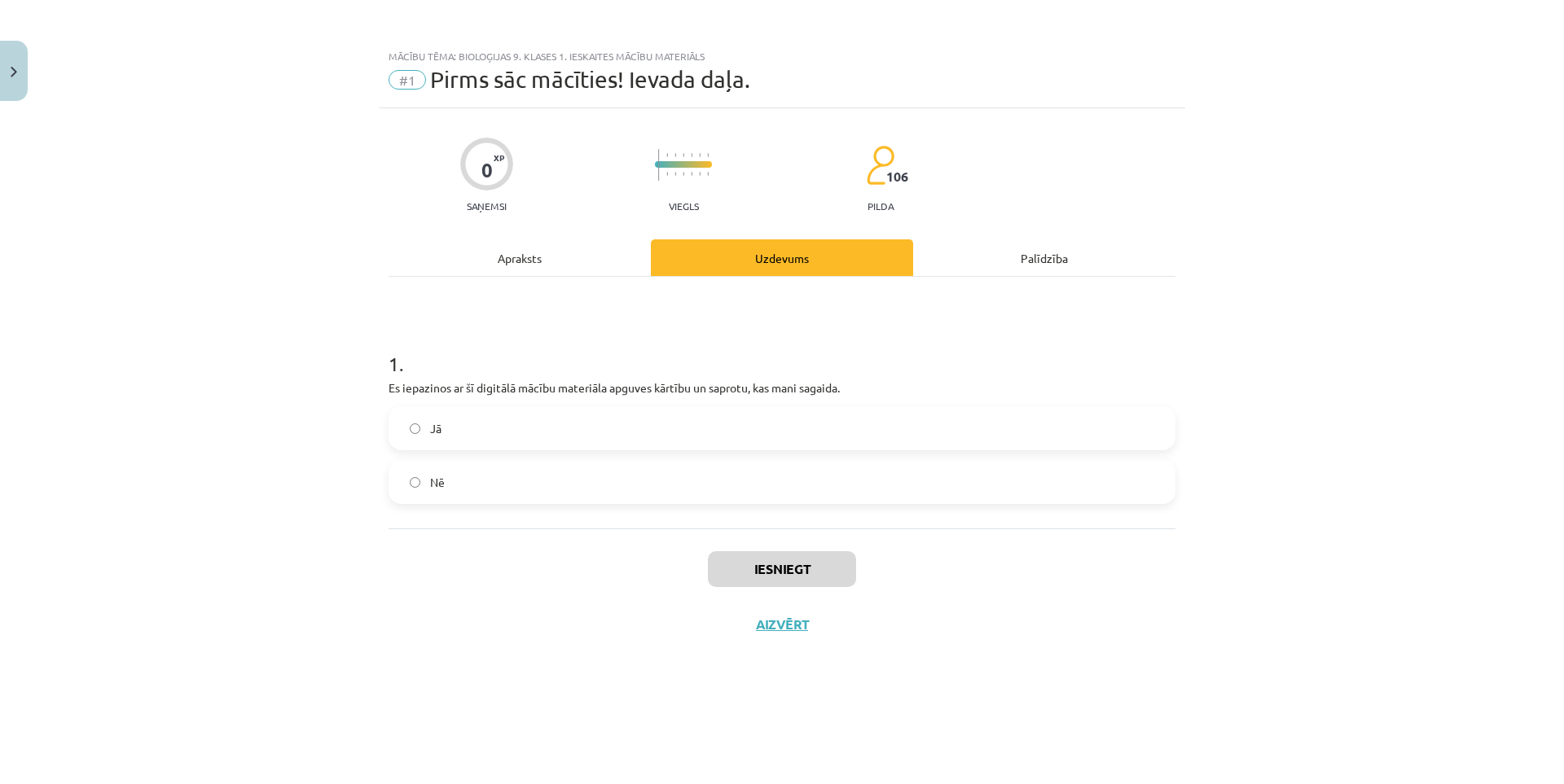
scroll to position [0, 0]
click at [539, 431] on label "Jā" at bounding box center [782, 428] width 783 height 41
click at [776, 554] on button "Iesniegt" at bounding box center [782, 569] width 148 height 36
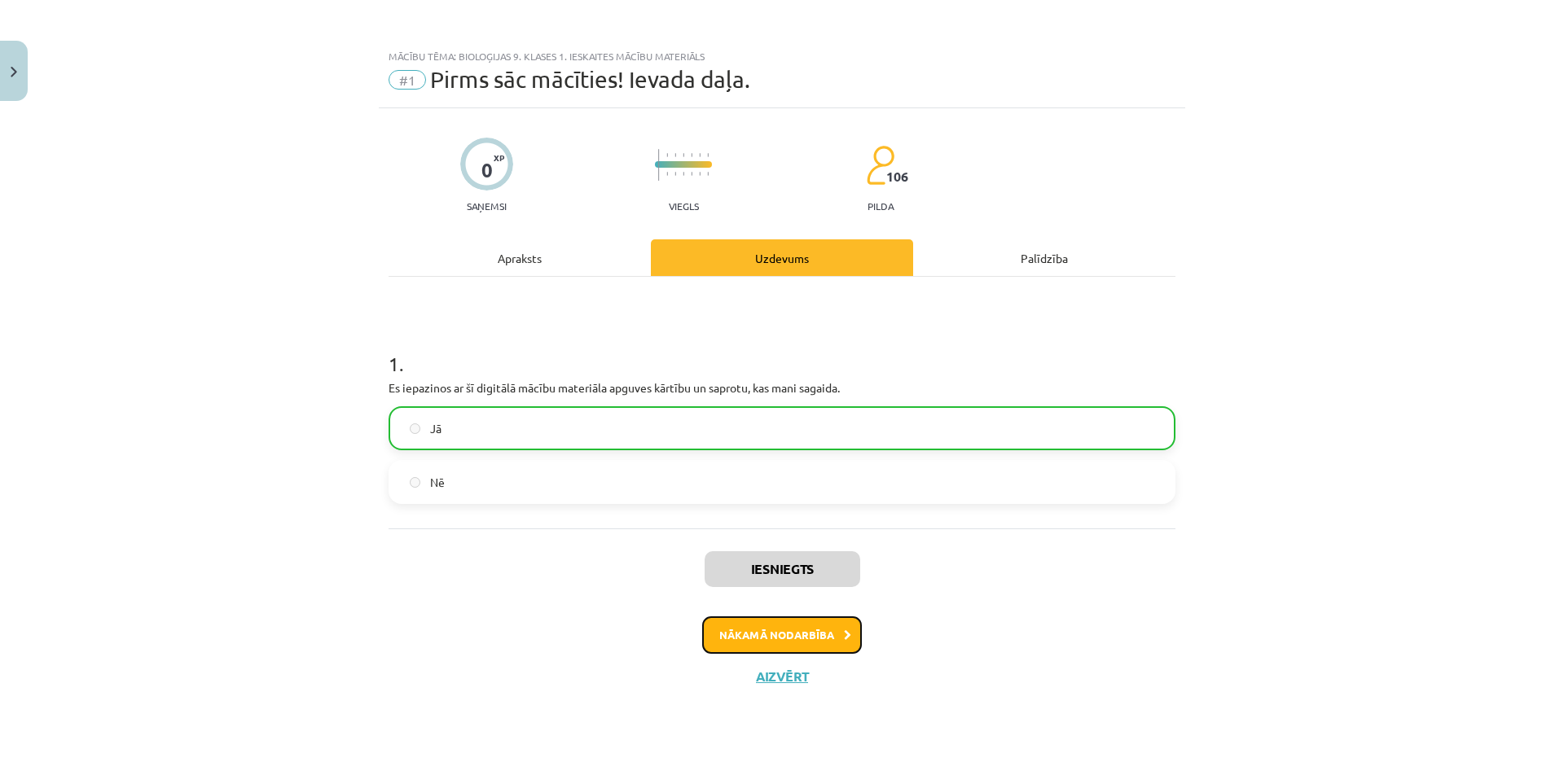
click at [812, 629] on button "Nākamā nodarbība" at bounding box center [782, 635] width 160 height 38
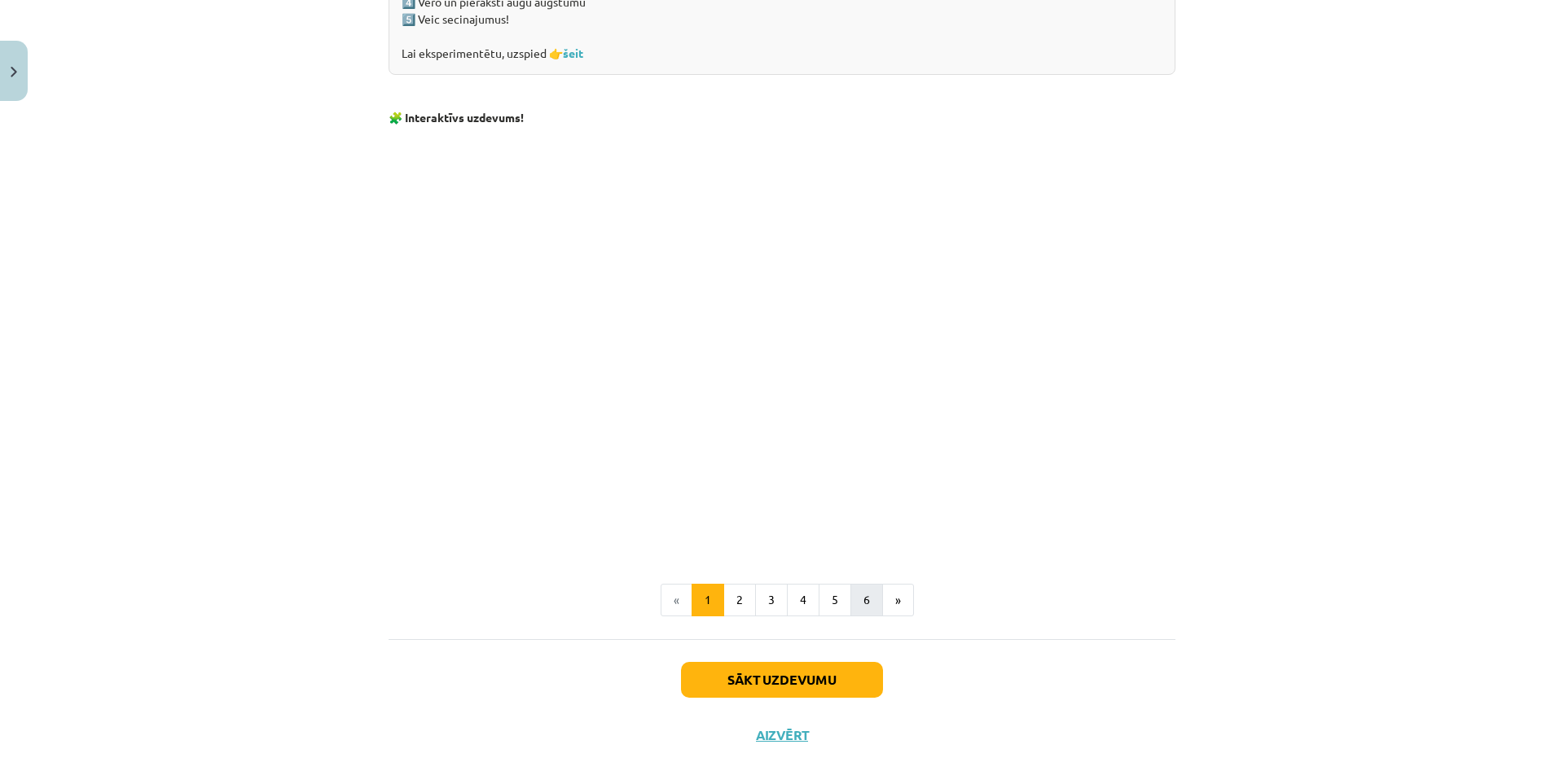
scroll to position [1445, 0]
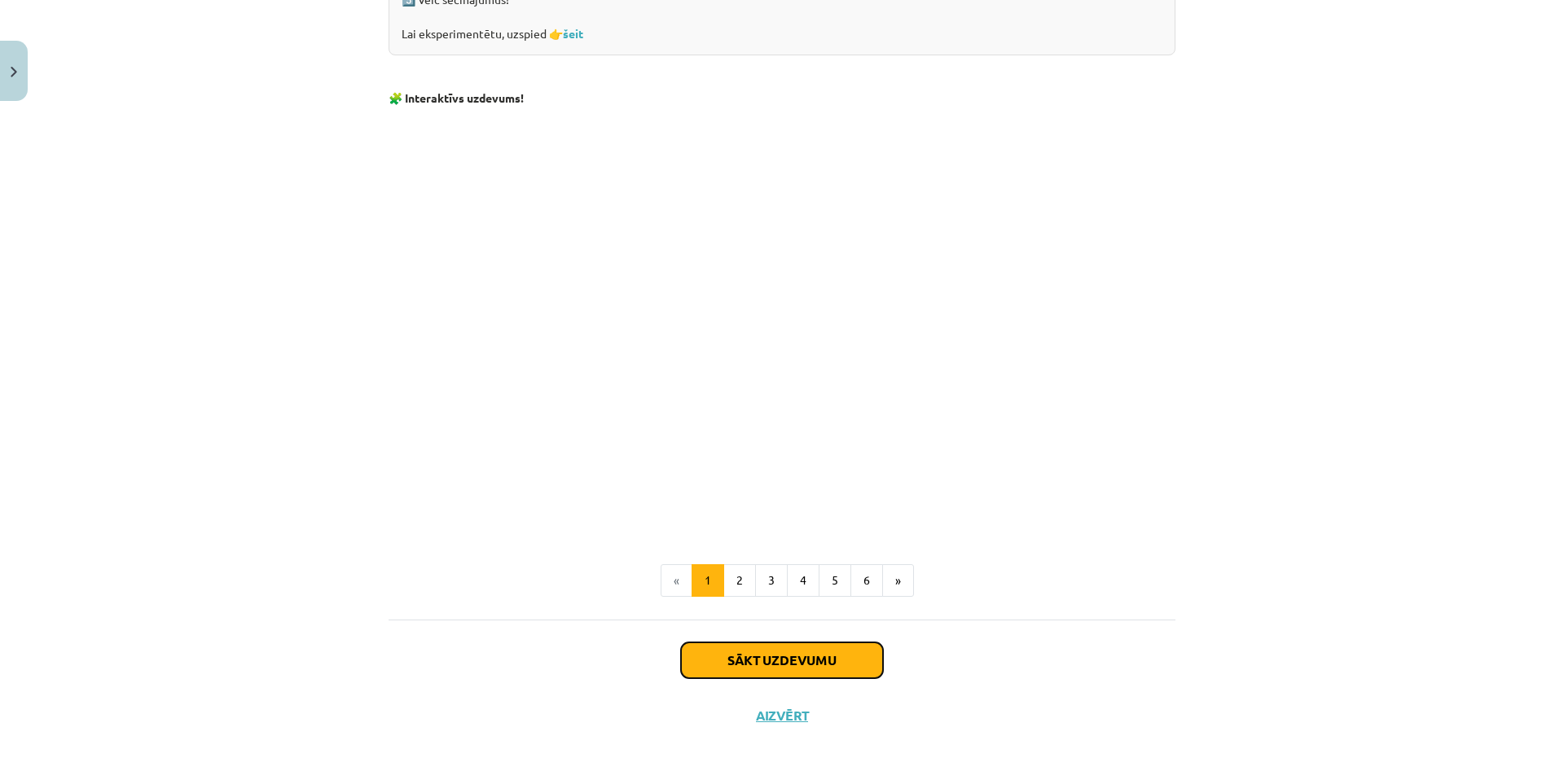
click at [849, 655] on button "Sākt uzdevumu" at bounding box center [782, 660] width 202 height 36
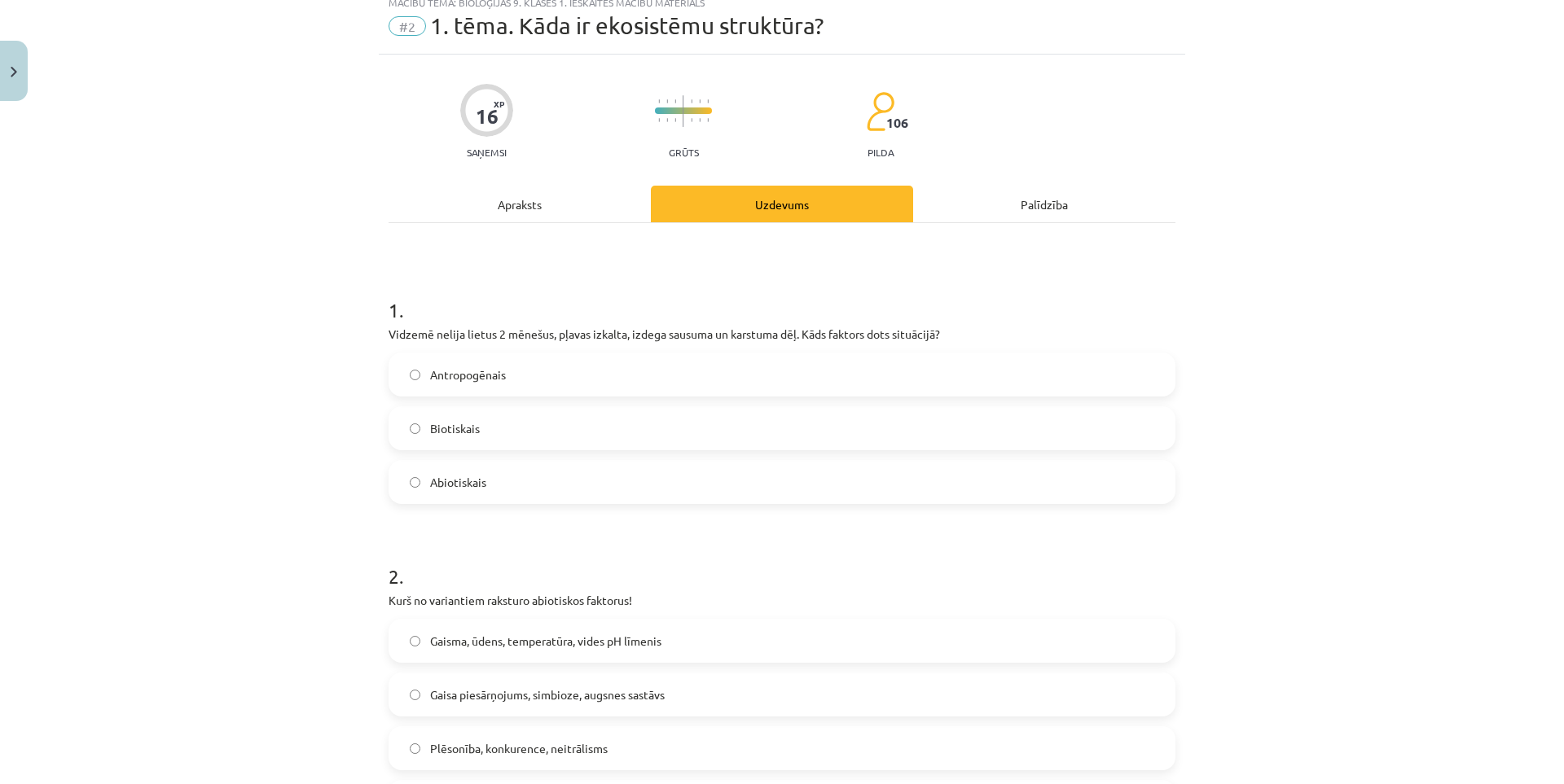
scroll to position [41, 0]
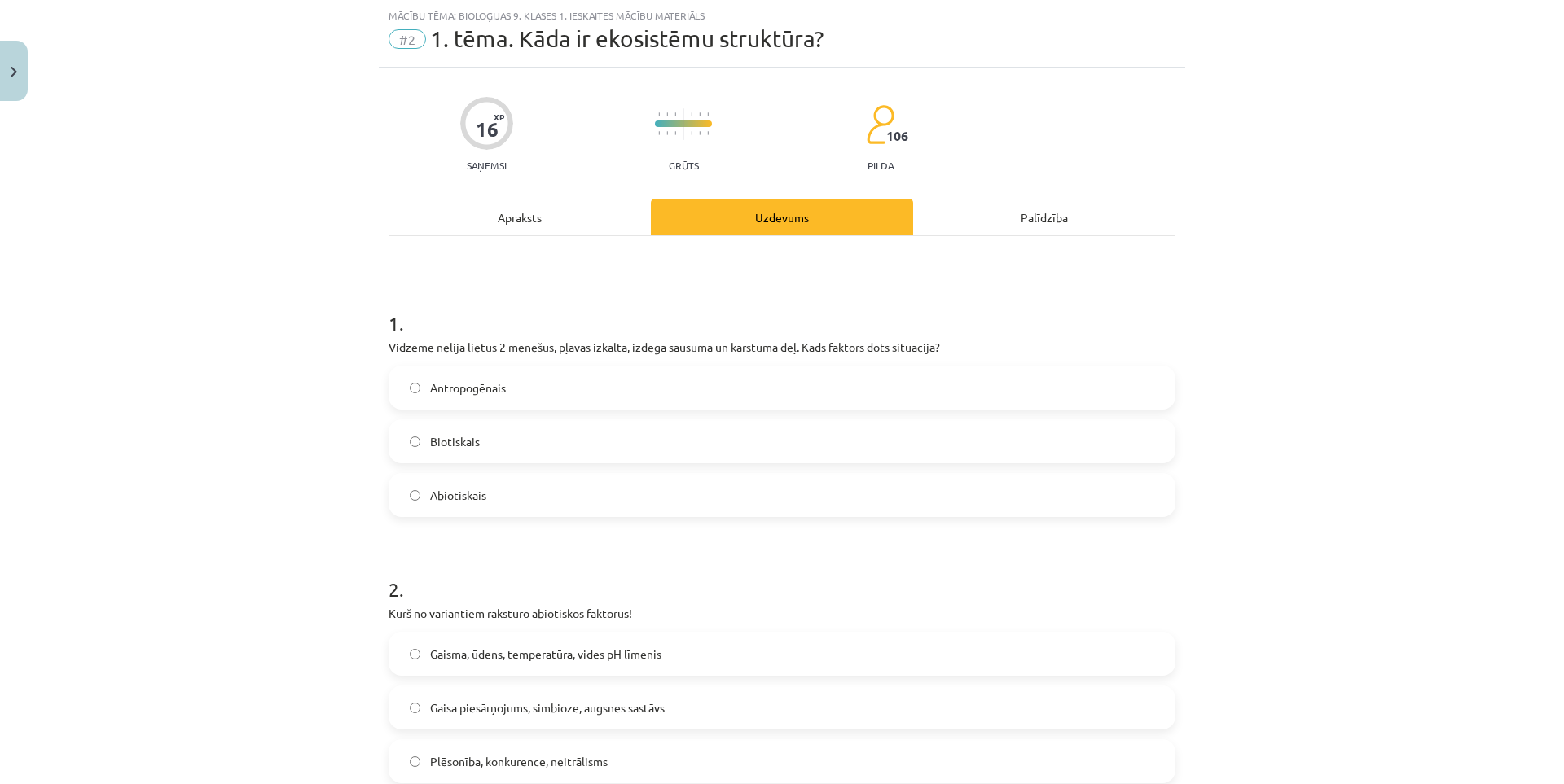
click at [368, 345] on div "Mācību tēma: Bioloģijas 9. klases 1. ieskaites mācību materiāls #2 1. tēma. Kād…" at bounding box center [782, 392] width 1564 height 784
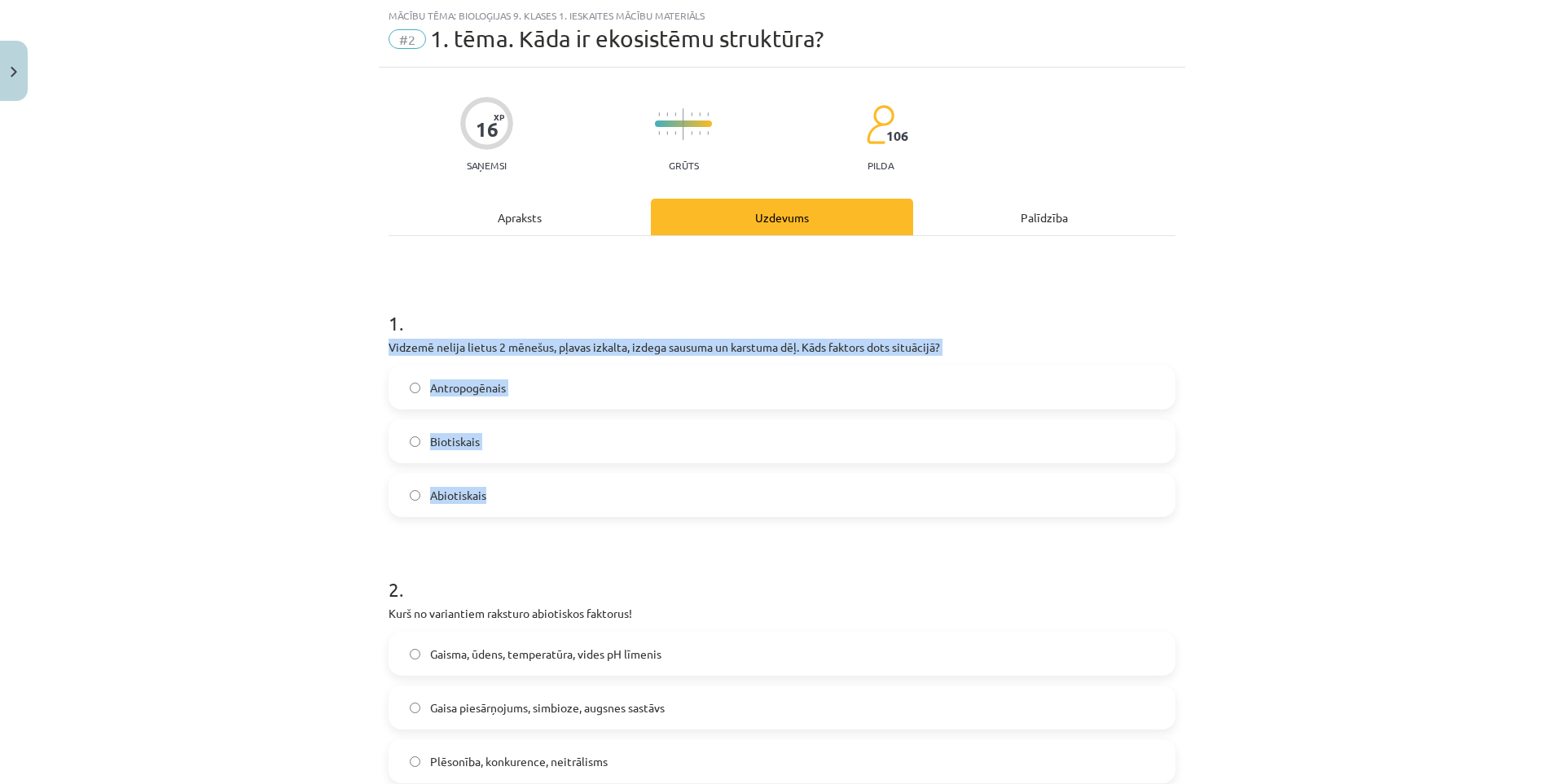
drag, startPoint x: 368, startPoint y: 345, endPoint x: 944, endPoint y: 503, distance: 597.3
click at [948, 505] on div "Mācību tēma: Bioloģijas 9. klases 1. ieskaites mācību materiāls #2 1. tēma. Kād…" at bounding box center [782, 392] width 1564 height 784
copy div "Vidzemē nelija lietus 2 mēnešus, pļavas izkalta, izdega sausuma un karstuma dēļ…"
click at [201, 384] on div "Mācību tēma: Bioloģijas 9. klases 1. ieskaites mācību materiāls #2 1. tēma. Kād…" at bounding box center [782, 392] width 1564 height 784
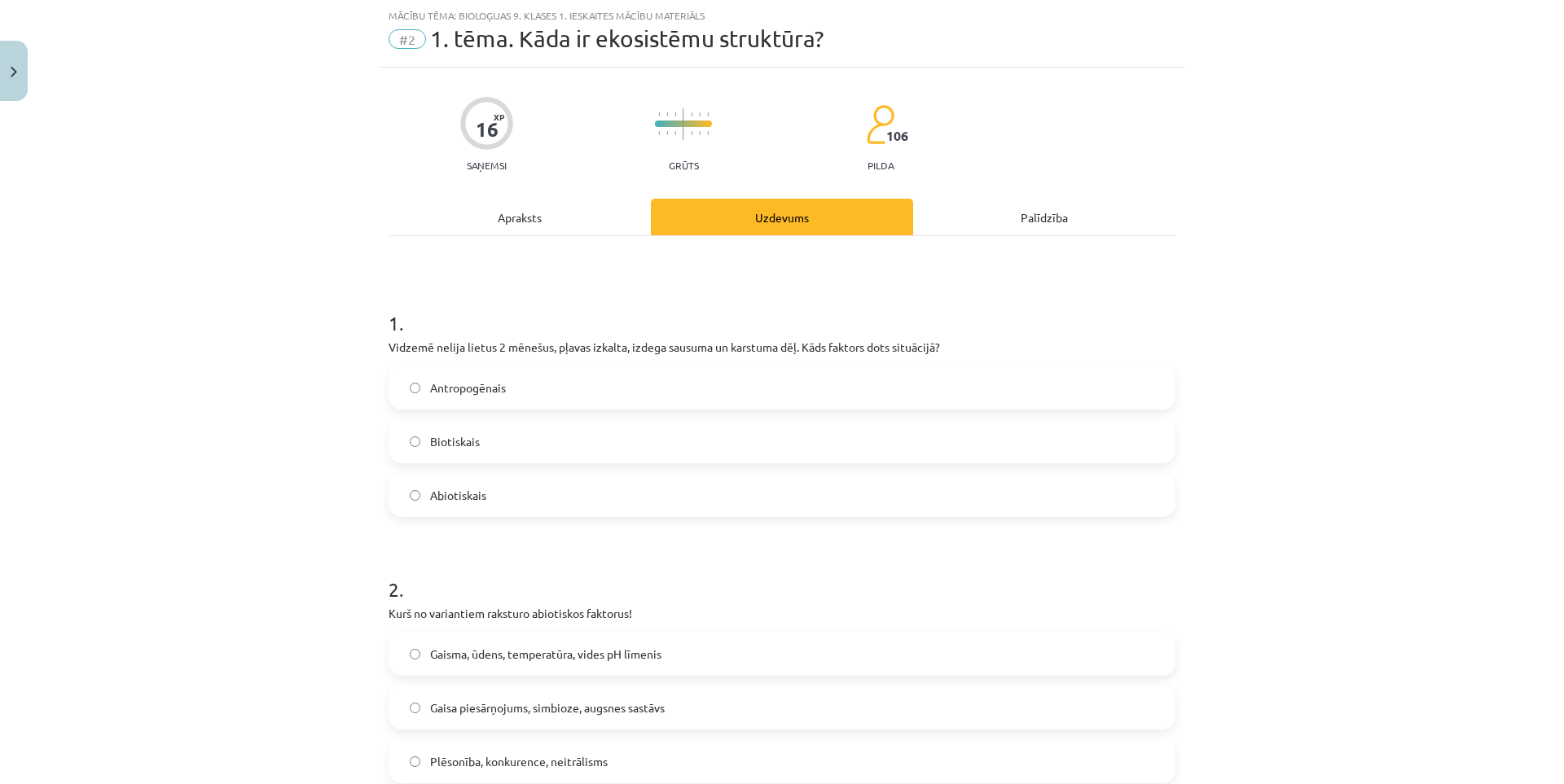
click at [508, 507] on label "Abiotiskais" at bounding box center [782, 494] width 783 height 41
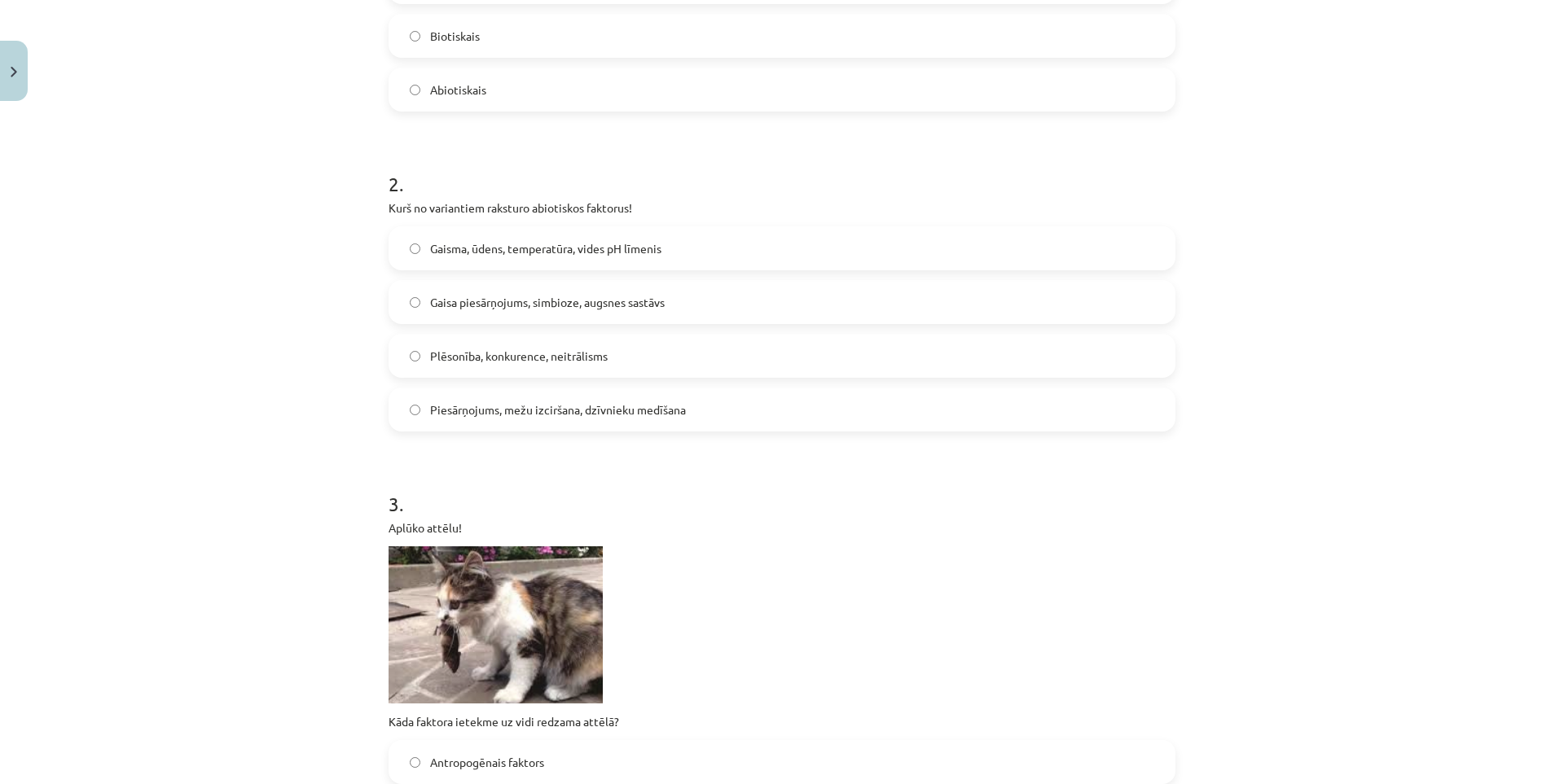
scroll to position [447, 0]
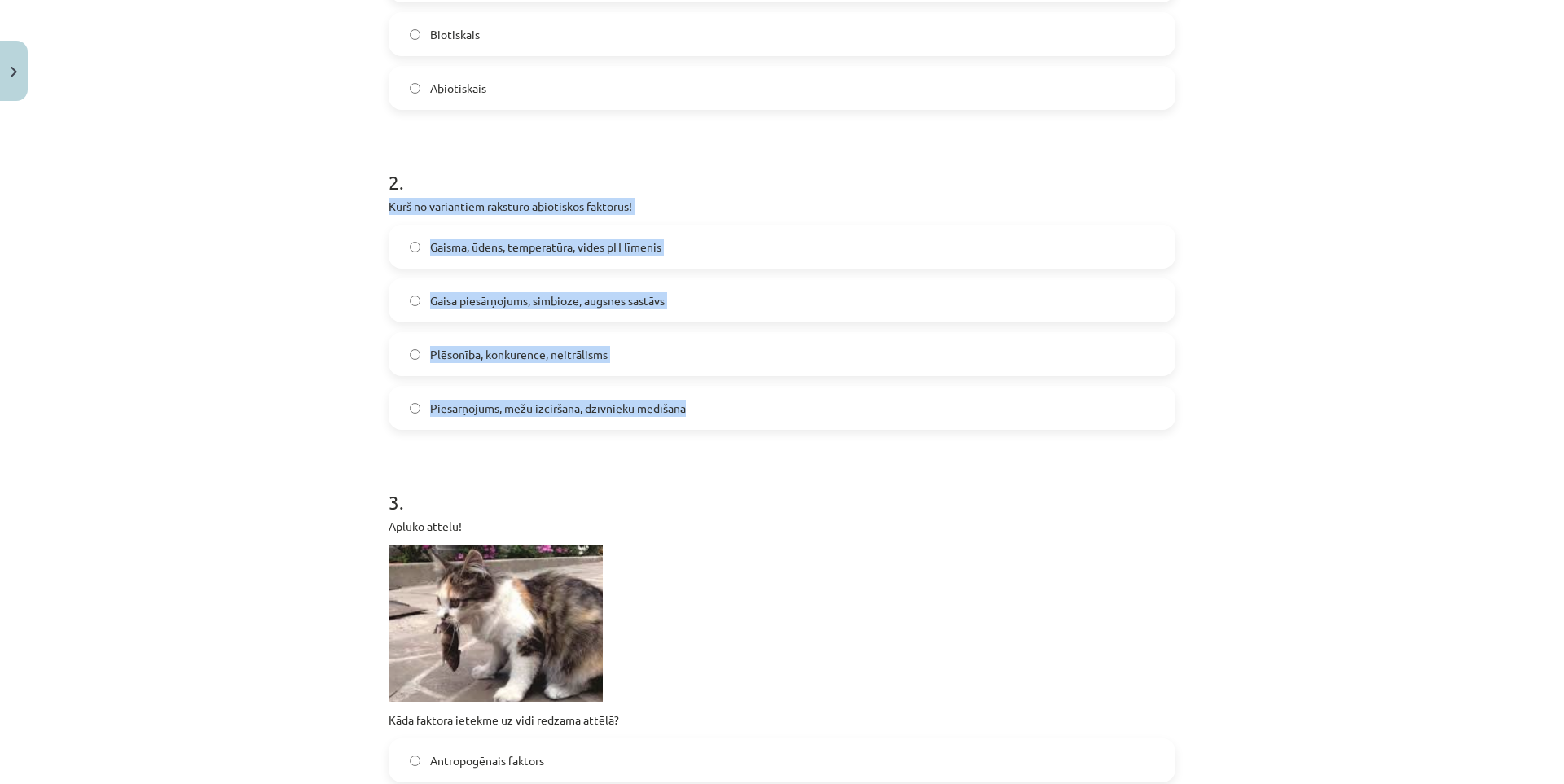
drag, startPoint x: 376, startPoint y: 205, endPoint x: 717, endPoint y: 404, distance: 394.8
copy div "Kurš no variantiem raksturo abiotiskos faktorus! Gaisma, ūdens, temperatūra, vi…"
click at [124, 349] on div "Mācību tēma: Bioloģijas 9. klases 1. ieskaites mācību materiāls #2 1. tēma. Kād…" at bounding box center [782, 392] width 1564 height 784
click at [337, 397] on div "Mācību tēma: Bioloģijas 9. klases 1. ieskaites mācību materiāls #2 1. tēma. Kād…" at bounding box center [782, 392] width 1564 height 784
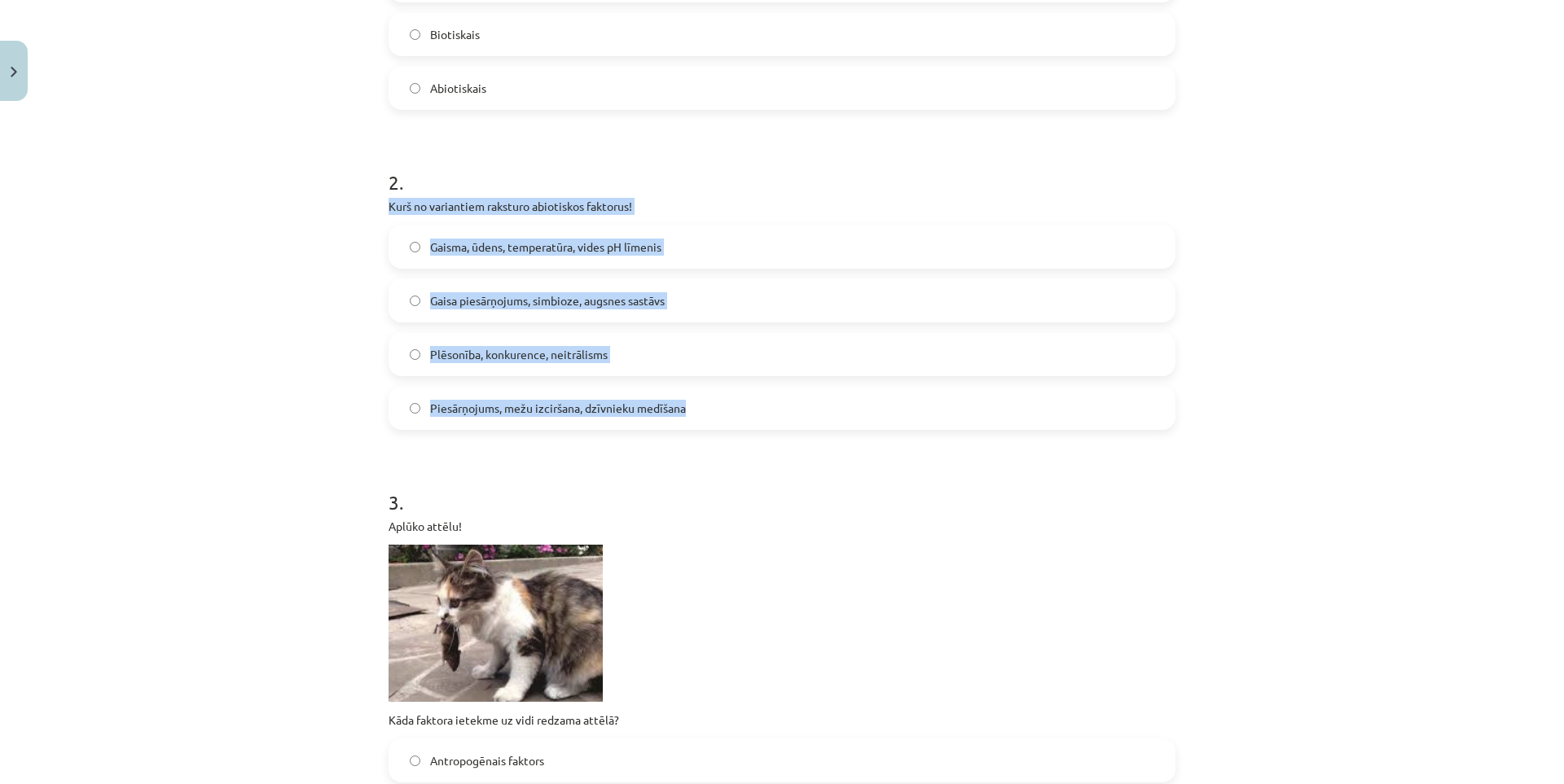
click at [337, 396] on div "Mācību tēma: Bioloģijas 9. klases 1. ieskaites mācību materiāls #2 1. tēma. Kād…" at bounding box center [782, 392] width 1564 height 784
click at [395, 200] on p "Kurš no variantiem raksturo abiotiskos faktorus!" at bounding box center [782, 206] width 787 height 17
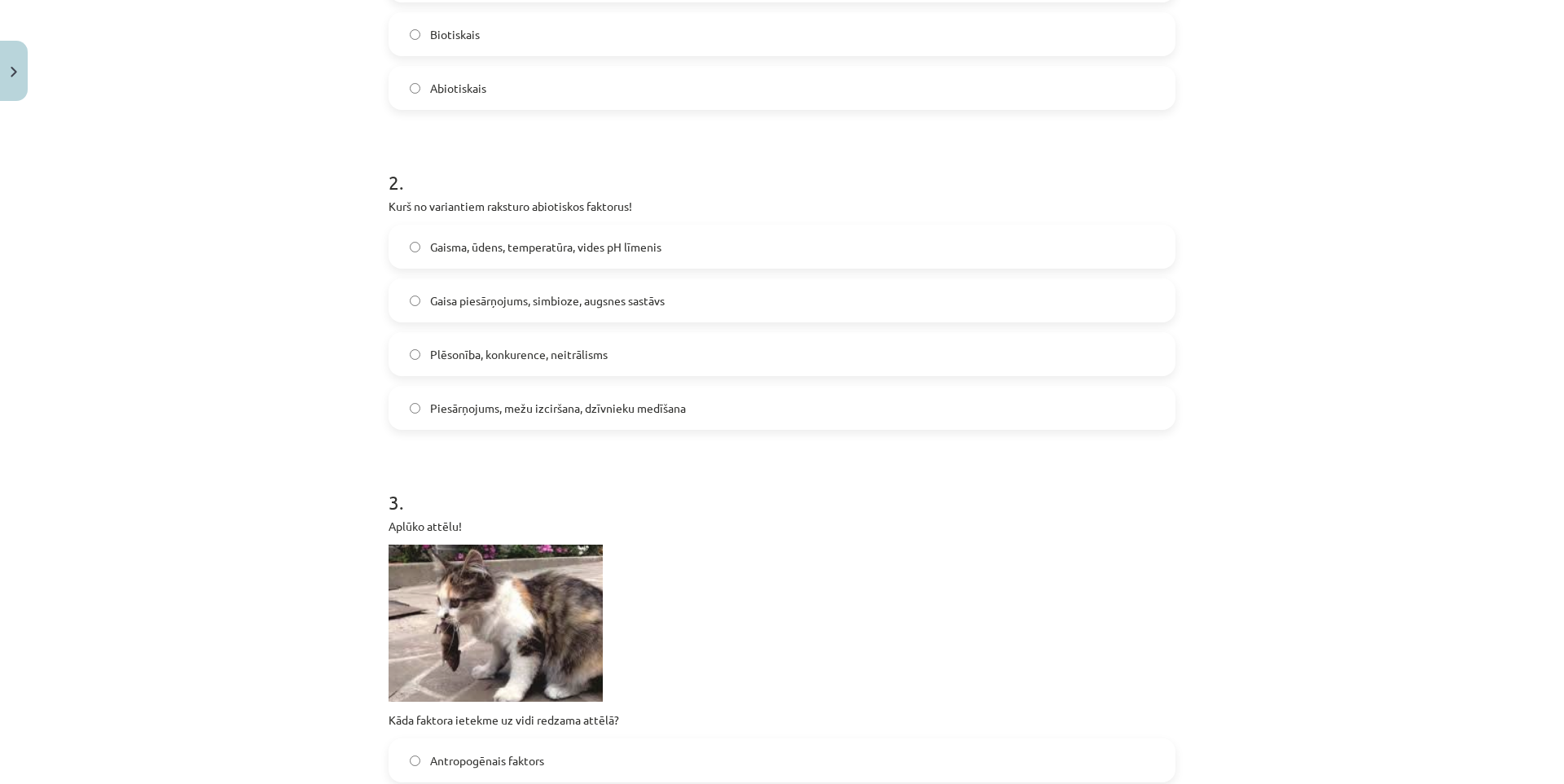
click at [543, 254] on span "Gaisma, ūdens, temperatūra, vides pH līmenis" at bounding box center [545, 246] width 231 height 17
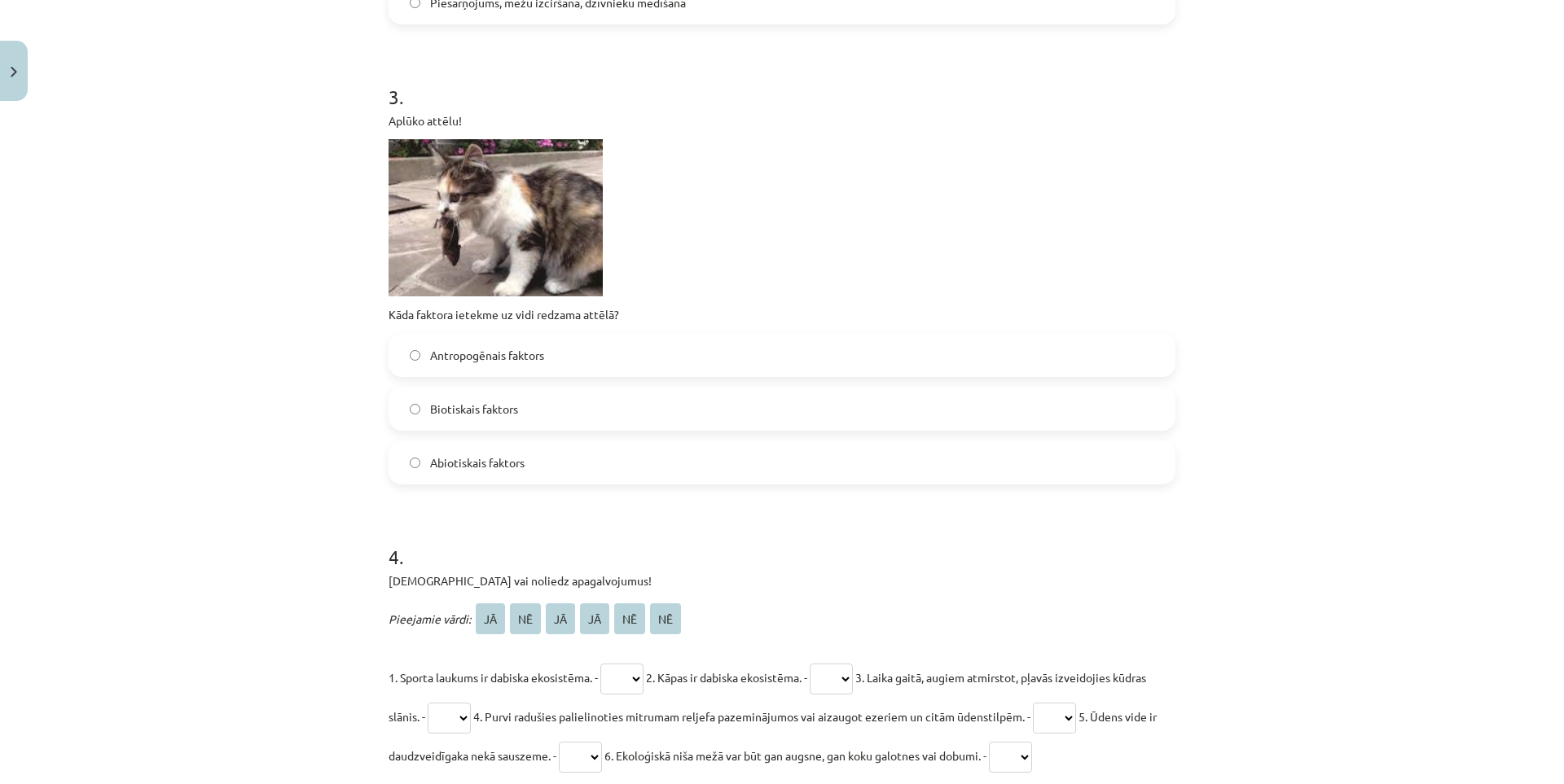
scroll to position [855, 0]
drag, startPoint x: 505, startPoint y: 365, endPoint x: 524, endPoint y: 405, distance: 44.3
click at [505, 365] on label "Antropogēnais faktors" at bounding box center [782, 353] width 783 height 41
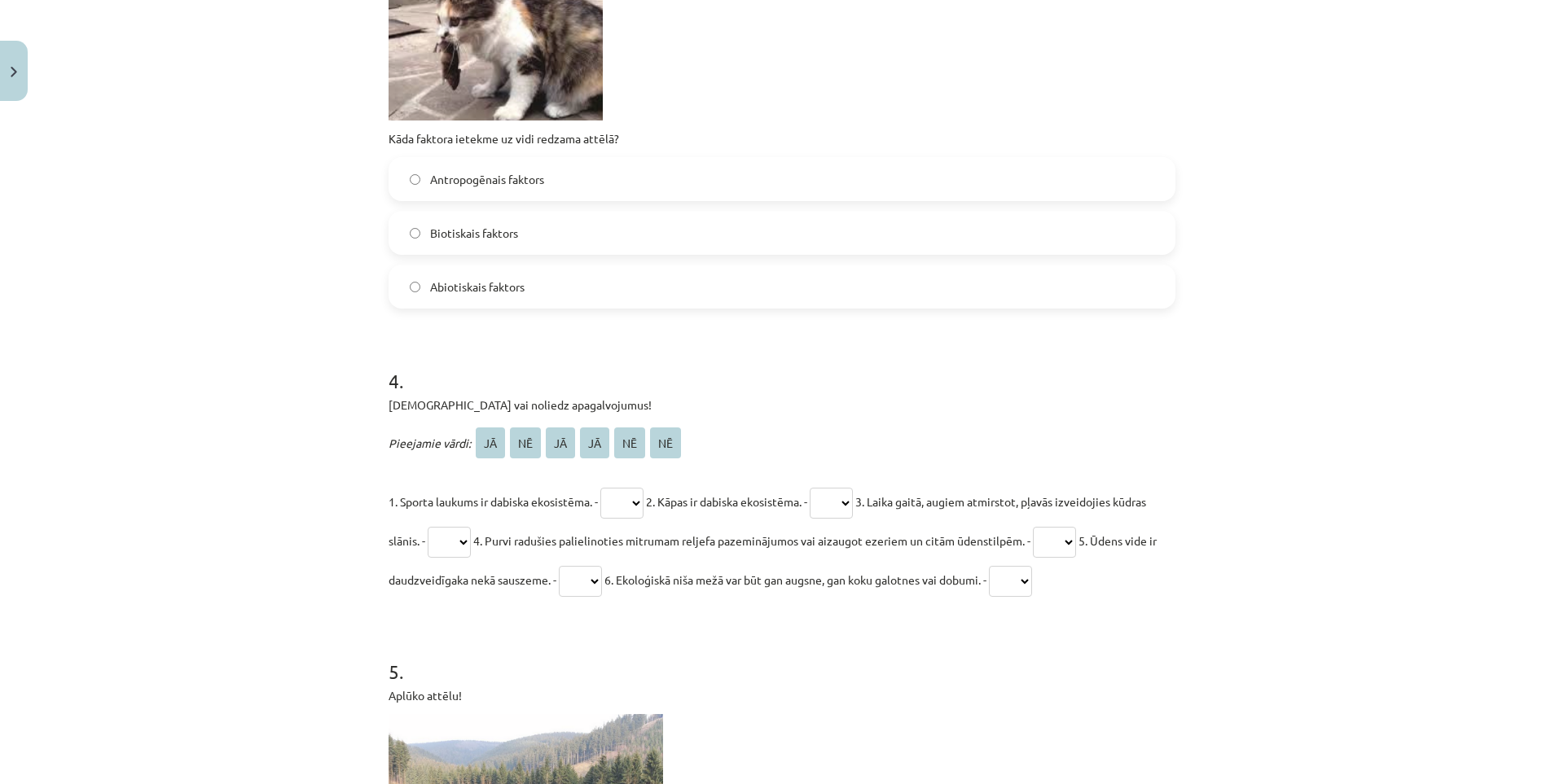
scroll to position [1099, 0]
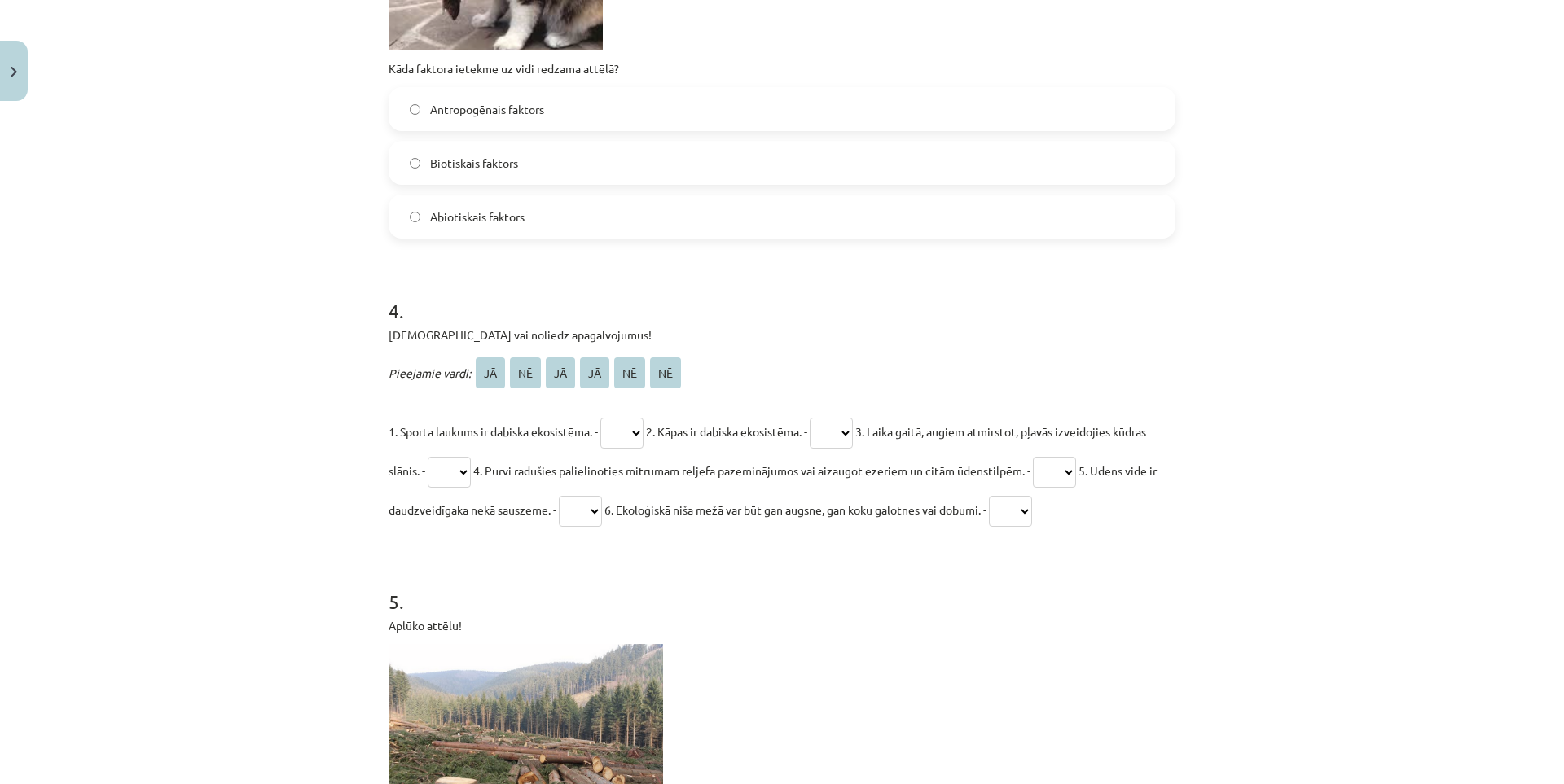
click at [628, 440] on select "** ** ** ** ** **" at bounding box center [622, 433] width 43 height 31
click at [629, 440] on select "** ** ** ** ** **" at bounding box center [622, 433] width 43 height 31
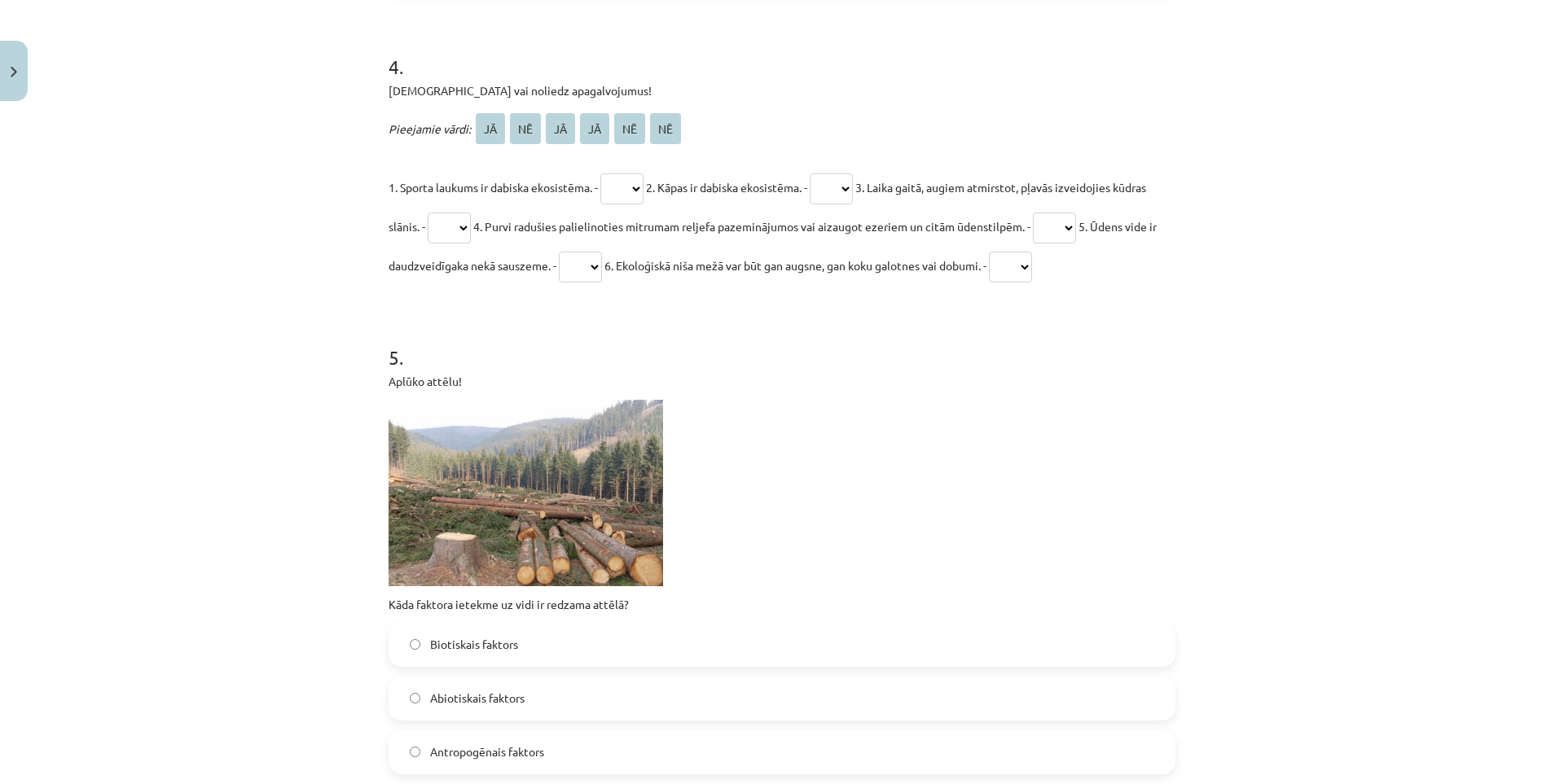
scroll to position [1425, 0]
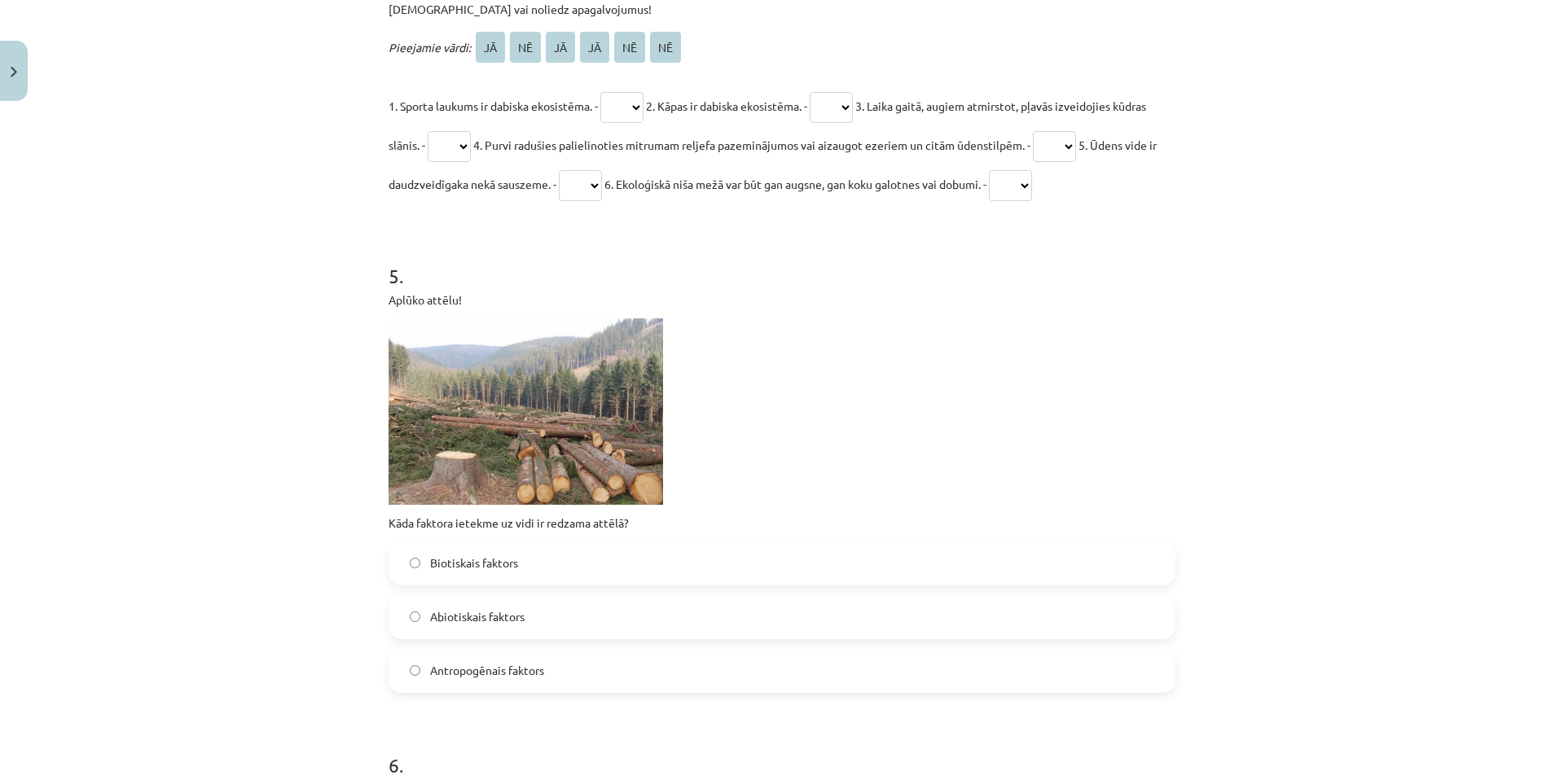
click at [560, 621] on label "Abiotiskais faktors" at bounding box center [782, 617] width 783 height 41
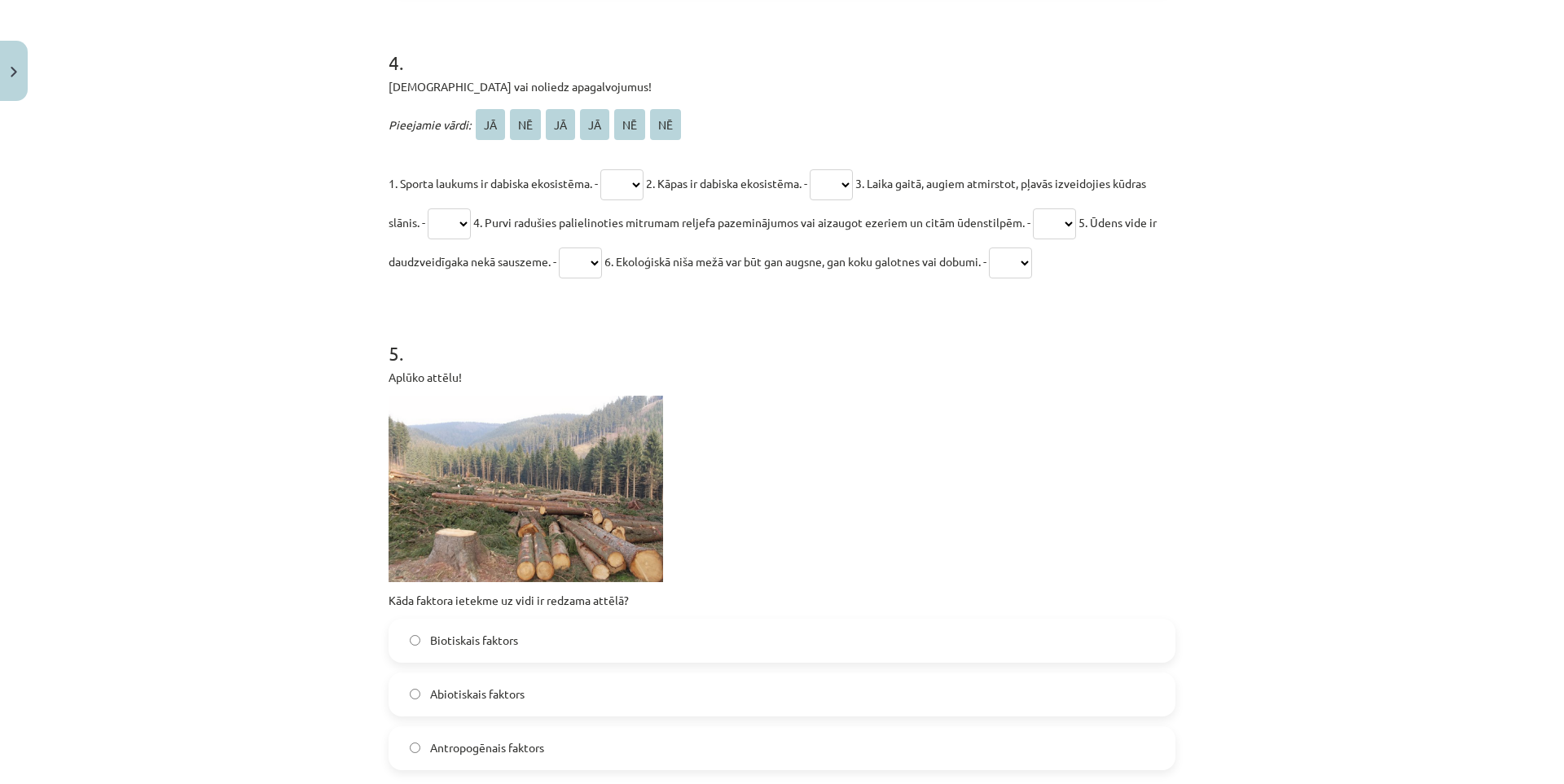
scroll to position [1181, 0]
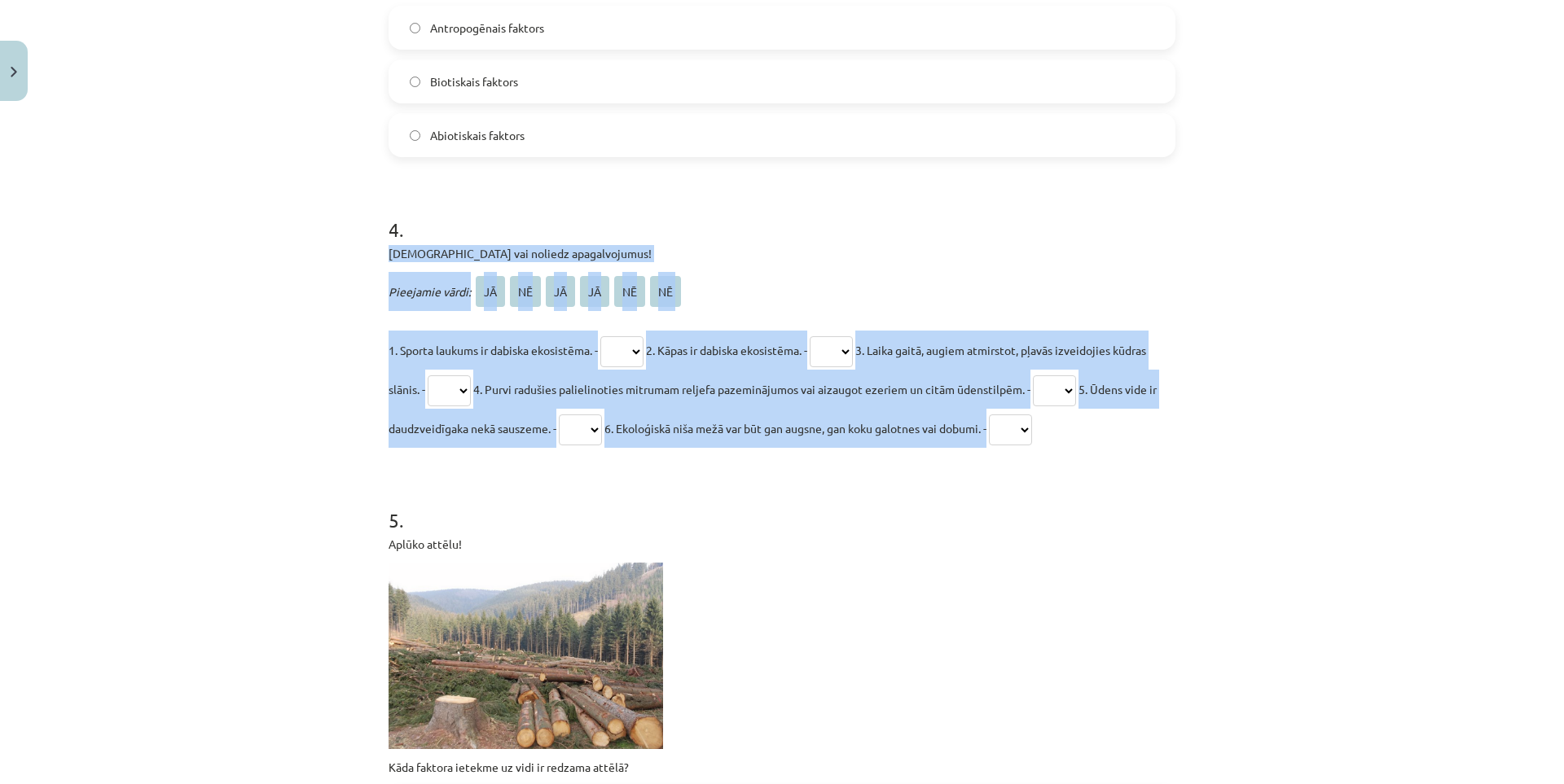
drag, startPoint x: 383, startPoint y: 250, endPoint x: 1188, endPoint y: 442, distance: 827.6
click at [1188, 442] on div "Mācību tēma: Bioloģijas 9. klases 1. ieskaites mācību materiāls #2 1. tēma. Kād…" at bounding box center [782, 392] width 1564 height 784
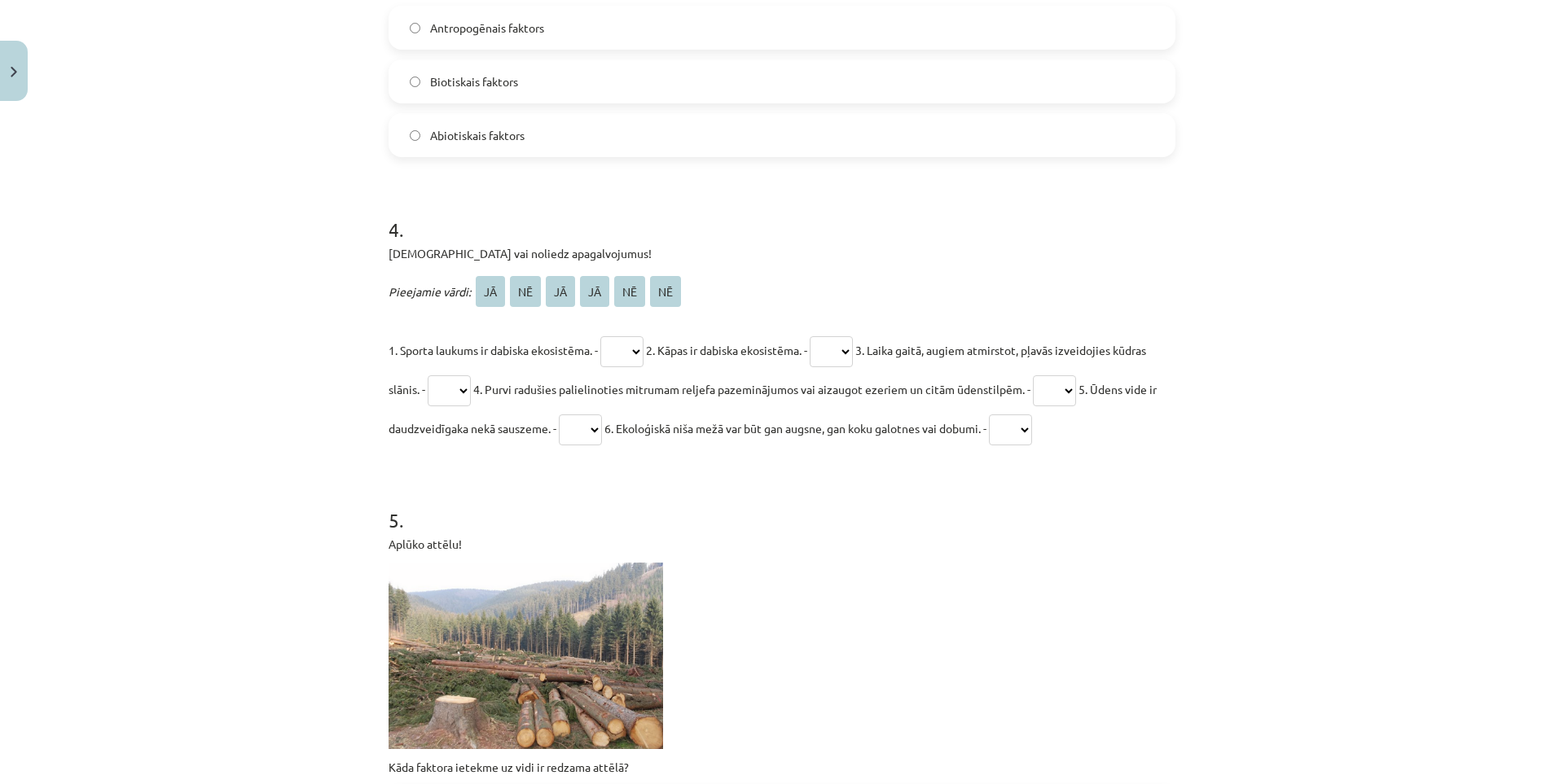
drag, startPoint x: 1181, startPoint y: 444, endPoint x: 1190, endPoint y: 449, distance: 10.3
click at [1190, 449] on div "Mācību tēma: Bioloģijas 9. klases 1. ieskaites mācību materiāls #2 1. tēma. Kād…" at bounding box center [782, 392] width 1564 height 784
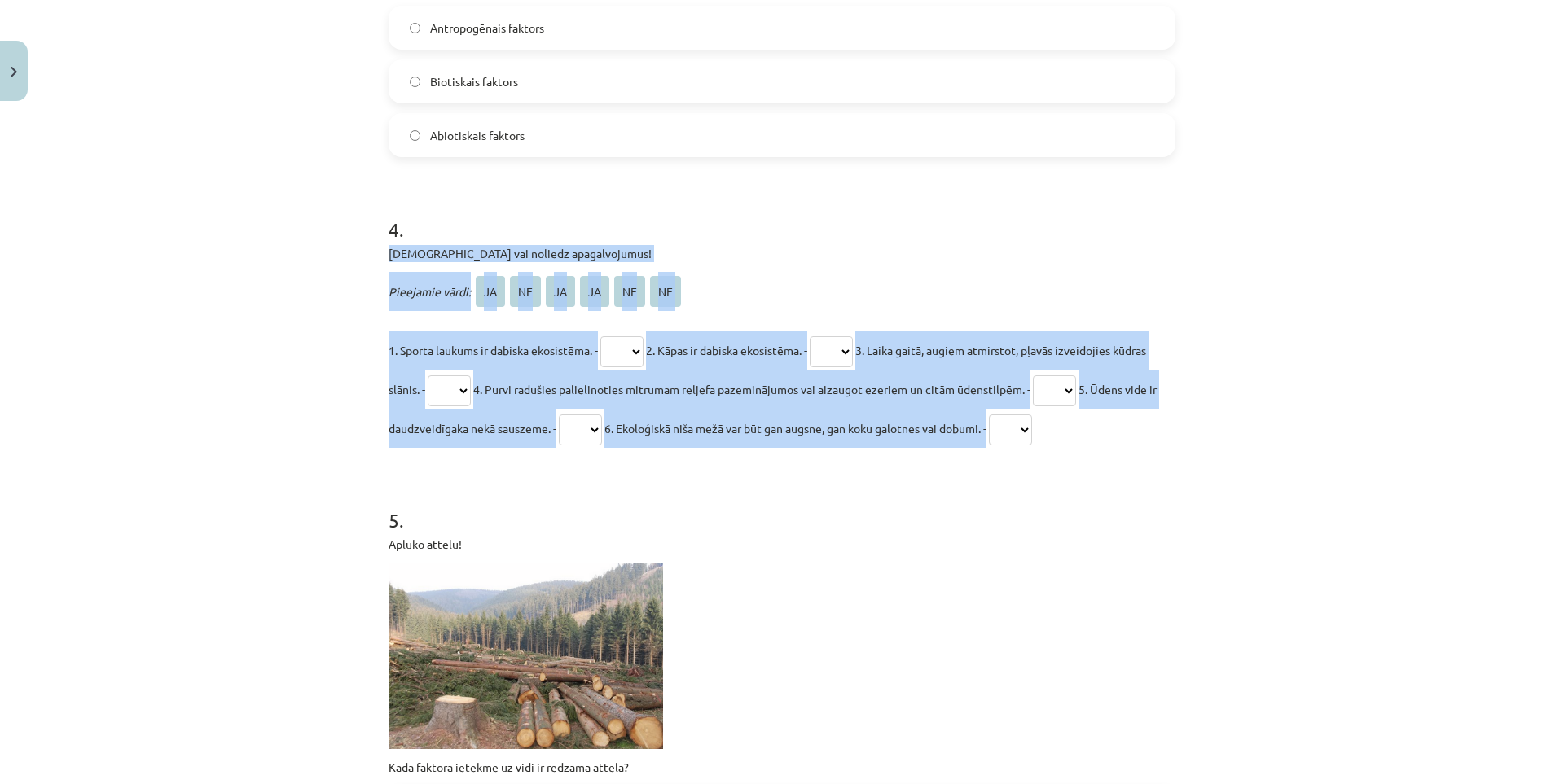
drag, startPoint x: 380, startPoint y: 246, endPoint x: 1181, endPoint y: 437, distance: 823.5
click at [1181, 437] on div "Mācību tēma: Bioloģijas 9. klases 1. ieskaites mācību materiāls #2 1. tēma. Kād…" at bounding box center [782, 392] width 1564 height 784
copy div "Apstiprini vai noliedz apagalvojumus! Pieejamie vārdi: JĀ NĒ JĀ JĀ NĒ NĒ 1. Spo…"
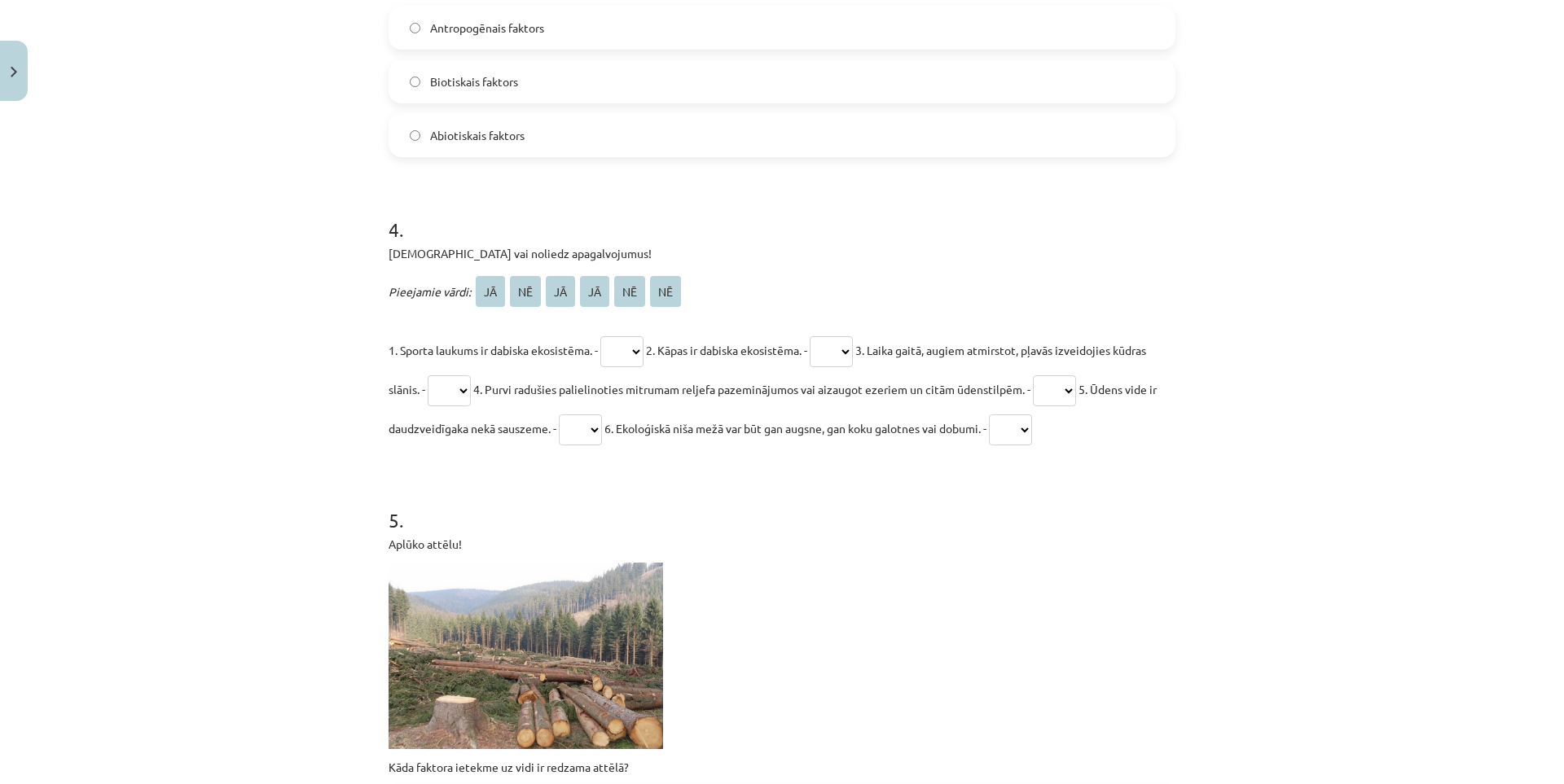
click at [1099, 470] on form "1 . Vidzemē nelija lietus 2 mēnešus, pļavas izkalta, izdega sausuma un karstuma…" at bounding box center [782, 200] width 787 height 2114
click at [635, 346] on select "** ** ** ** ** **" at bounding box center [622, 352] width 43 height 31
select select "**"
click at [601, 337] on select "** ** ** ** ** **" at bounding box center [622, 352] width 43 height 31
click at [847, 346] on select "** ** ** ** ** **" at bounding box center [831, 352] width 43 height 31
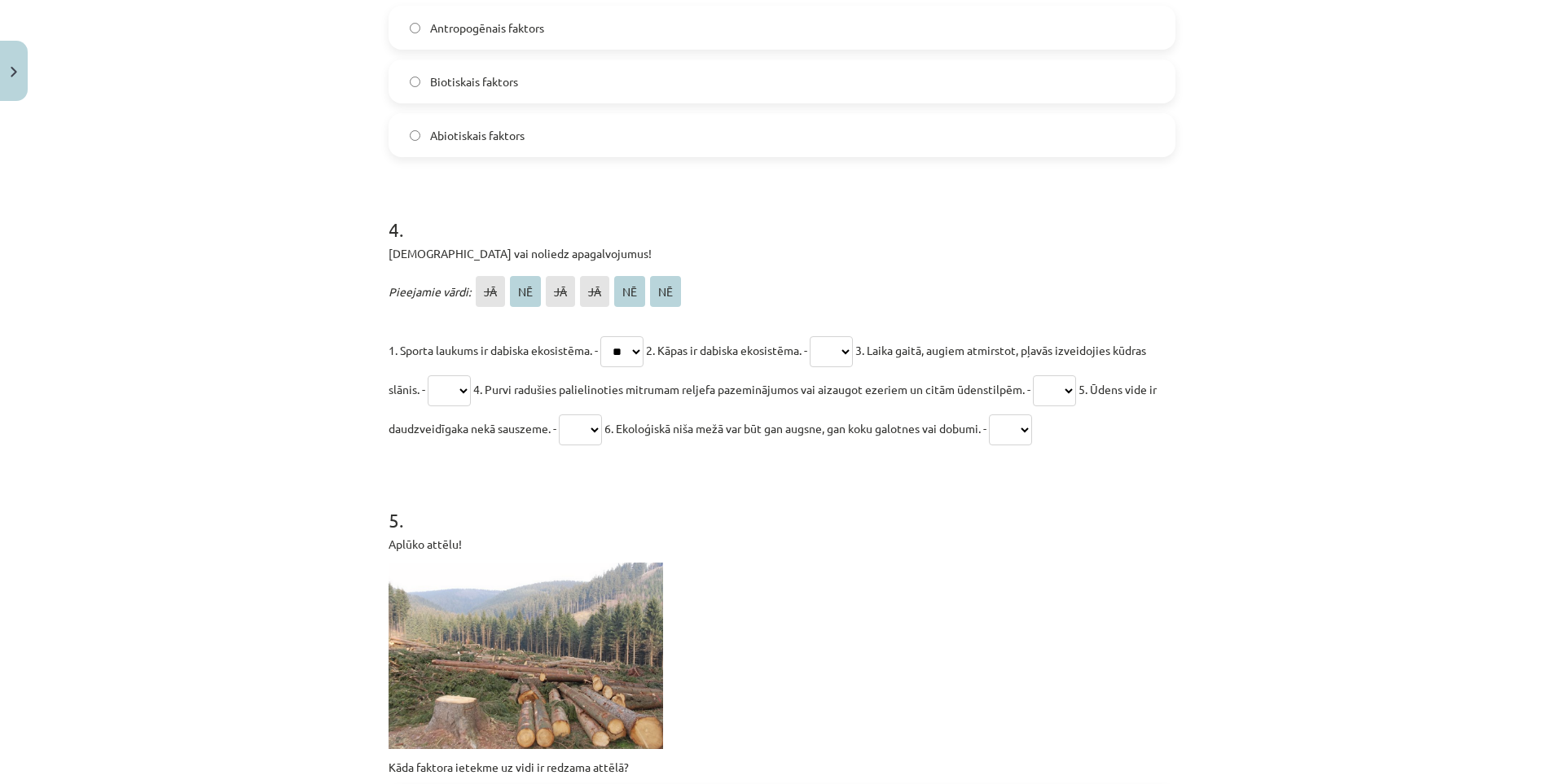
select select "**"
click at [825, 337] on select "** ** ** ** ** **" at bounding box center [831, 352] width 43 height 31
click at [471, 383] on select "** ** ** ** ** **" at bounding box center [449, 391] width 43 height 31
select select "**"
click at [462, 375] on select "** ** ** ** ** **" at bounding box center [449, 391] width 43 height 31
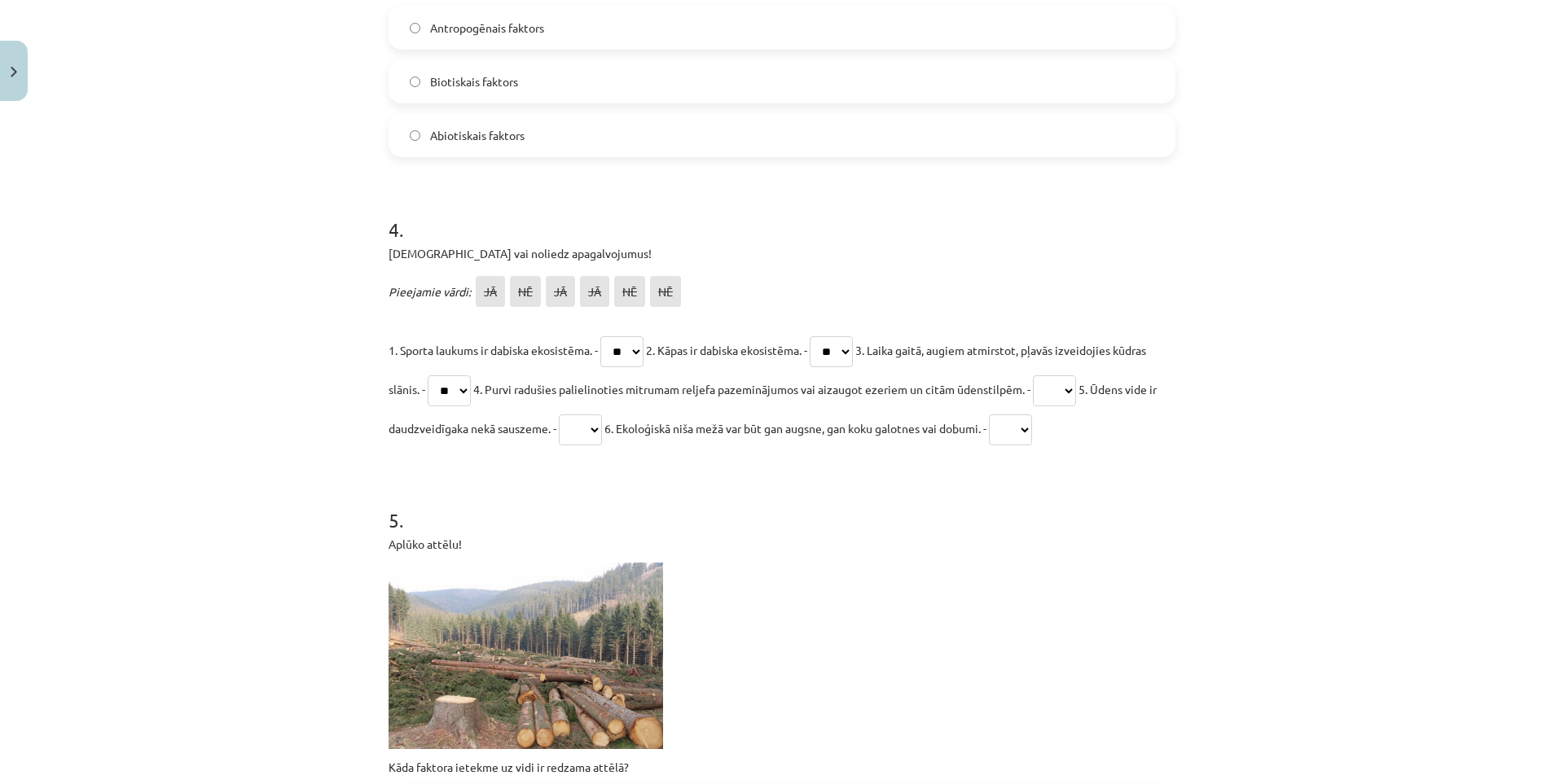
click at [1076, 392] on select "** ** ** ** ** **" at bounding box center [1054, 391] width 43 height 31
select select "**"
click at [1076, 375] on select "** ** ** ** ** **" at bounding box center [1054, 391] width 43 height 31
click at [602, 422] on select "** ** ** ** ** **" at bounding box center [580, 429] width 43 height 31
select select "**"
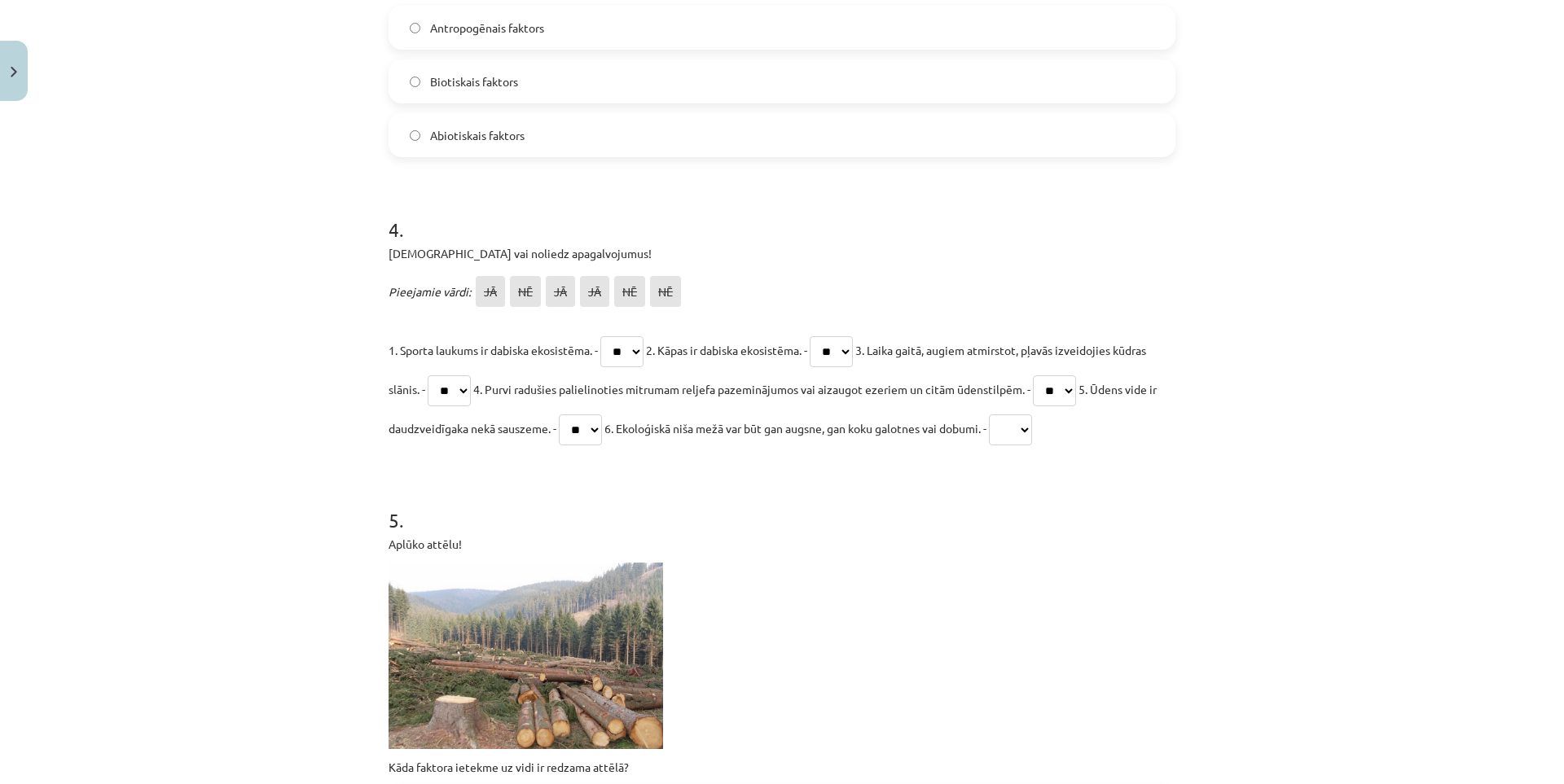
click at [602, 414] on select "** ** ** ** ** **" at bounding box center [580, 429] width 43 height 31
click at [1032, 429] on select "** ** ** ** ** **" at bounding box center [1011, 429] width 43 height 31
select select "**"
click at [1032, 414] on select "** ** ** ** ** **" at bounding box center [1011, 429] width 43 height 31
click at [1076, 399] on select "** ** ** ** ** **" at bounding box center [1054, 391] width 43 height 31
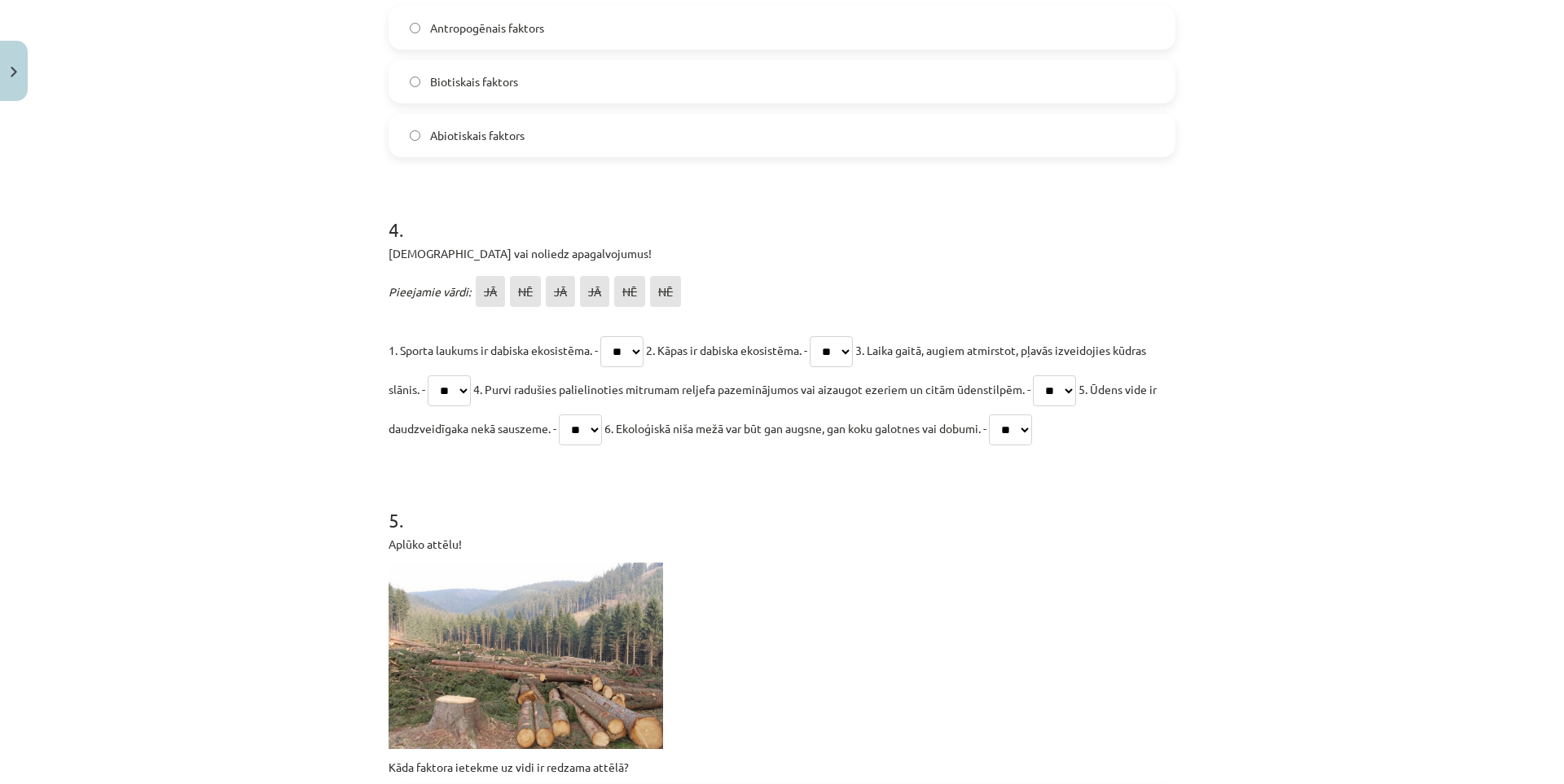
click at [1076, 392] on select "** ** ** ** ** **" at bounding box center [1054, 391] width 43 height 31
click at [1032, 414] on select "** ** ** ** ** **" at bounding box center [1011, 429] width 43 height 31
click at [1032, 424] on select "** ** ** ** ** **" at bounding box center [1011, 429] width 43 height 31
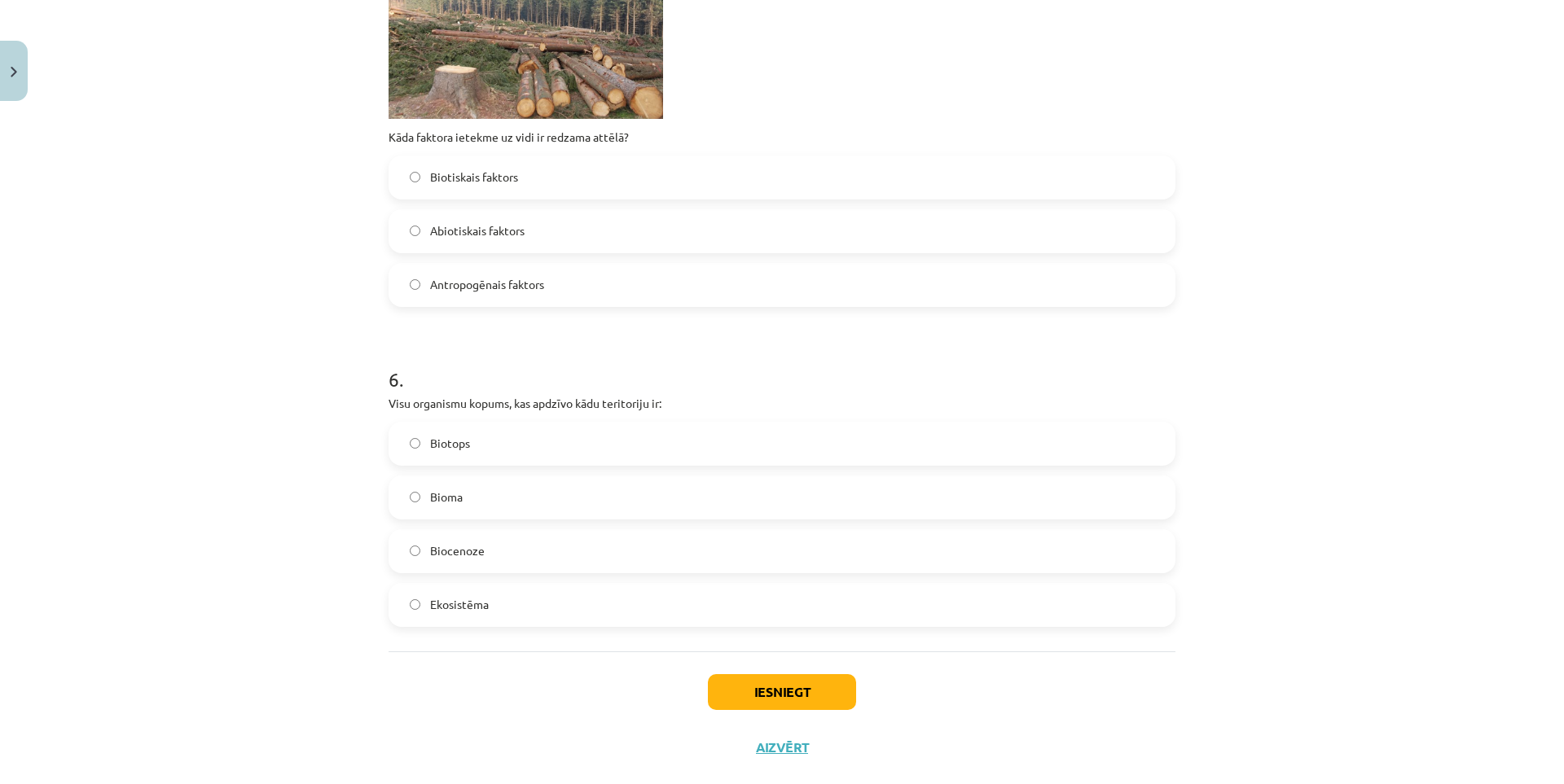
scroll to position [1832, 0]
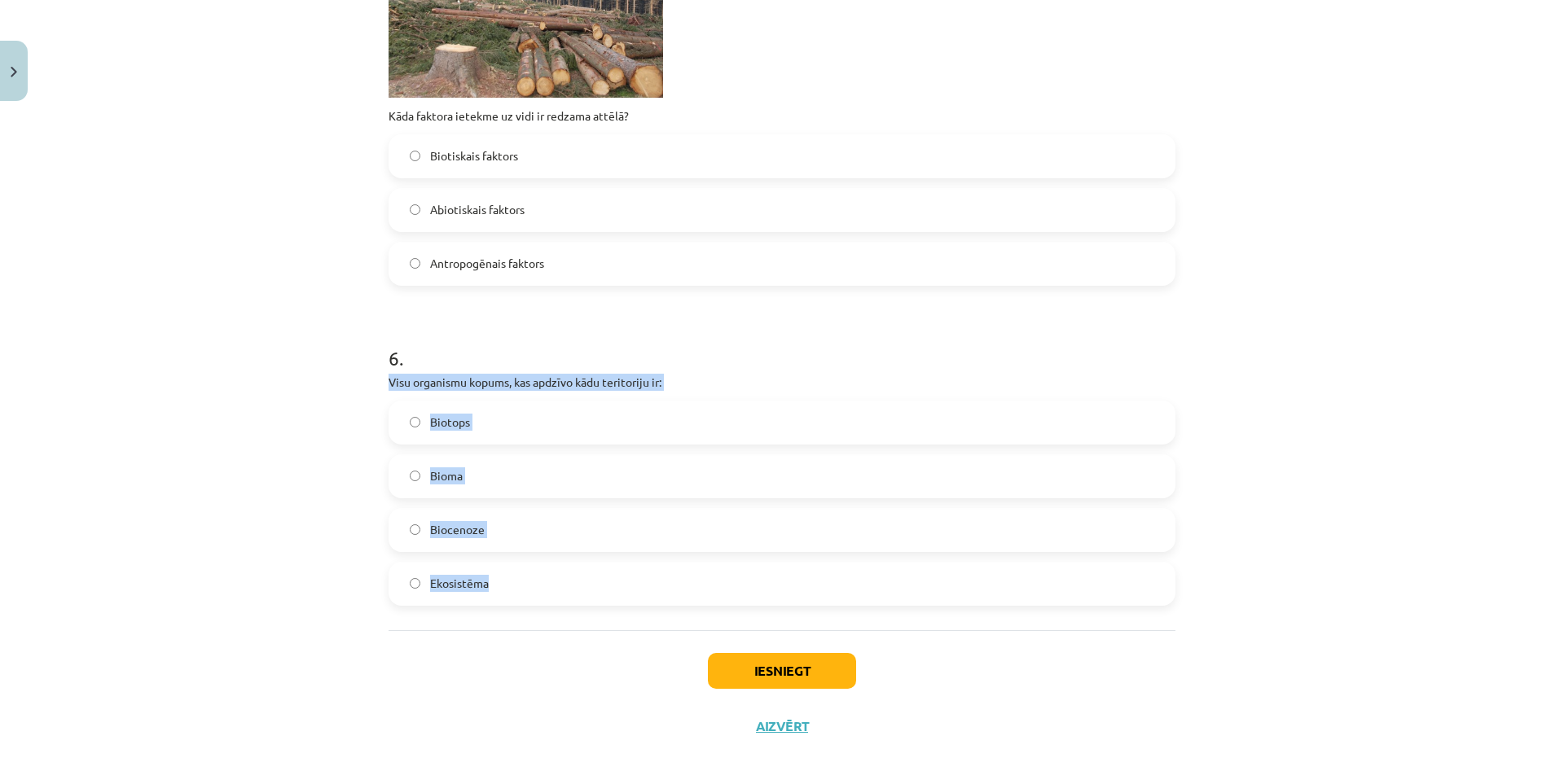
drag, startPoint x: 380, startPoint y: 382, endPoint x: 723, endPoint y: 576, distance: 394.1
copy div "Visu organismu kopums, kas apdzīvo kādu teritoriju ir: Biotops Bioma Biocenoze …"
click at [321, 483] on div "Mācību tēma: Bioloģijas 9. klases 1. ieskaites mācību materiāls #2 1. tēma. Kād…" at bounding box center [782, 392] width 1564 height 784
click at [539, 518] on label "Biocenoze" at bounding box center [782, 530] width 783 height 41
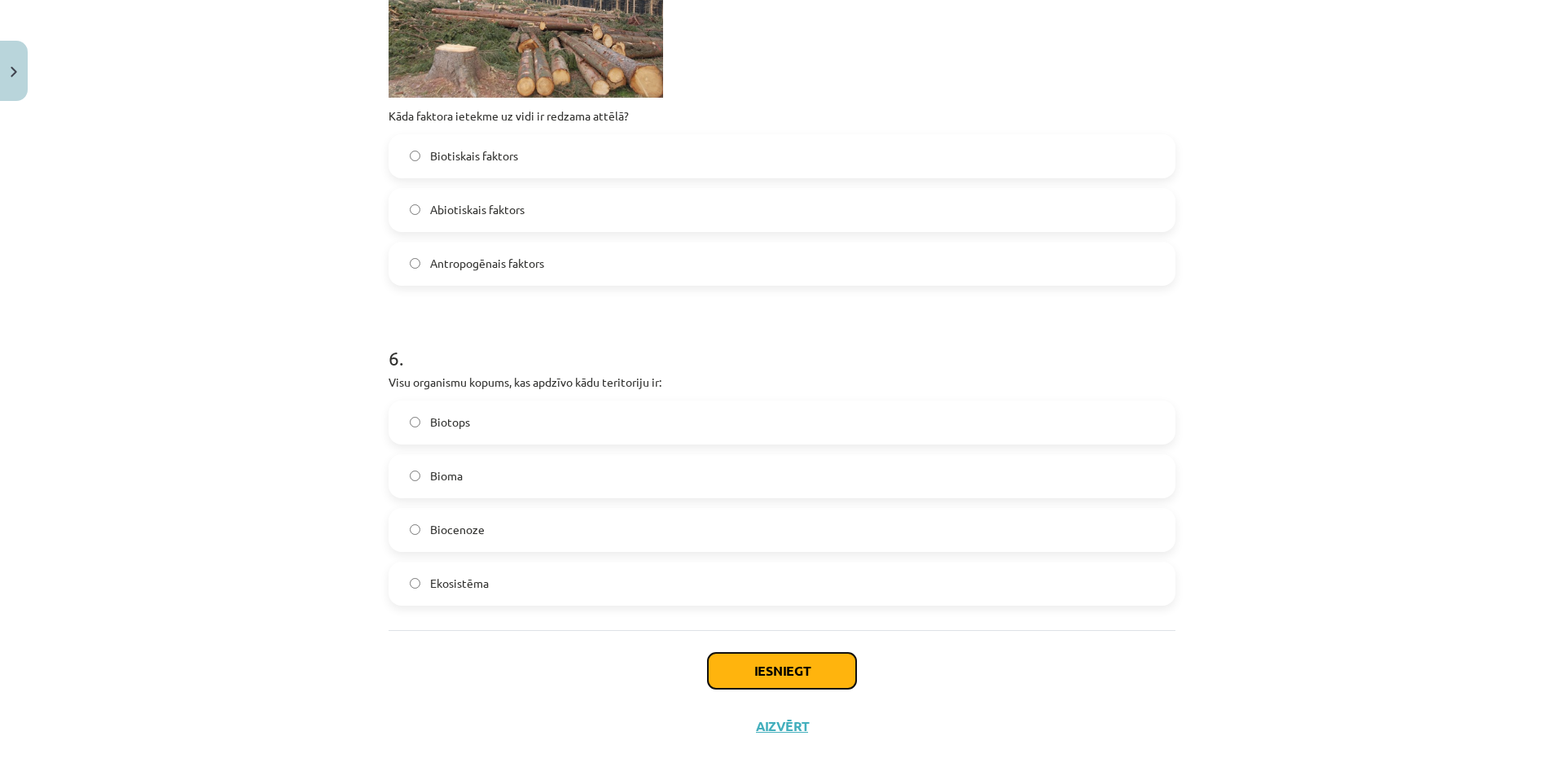
click at [722, 661] on button "Iesniegt" at bounding box center [782, 671] width 148 height 36
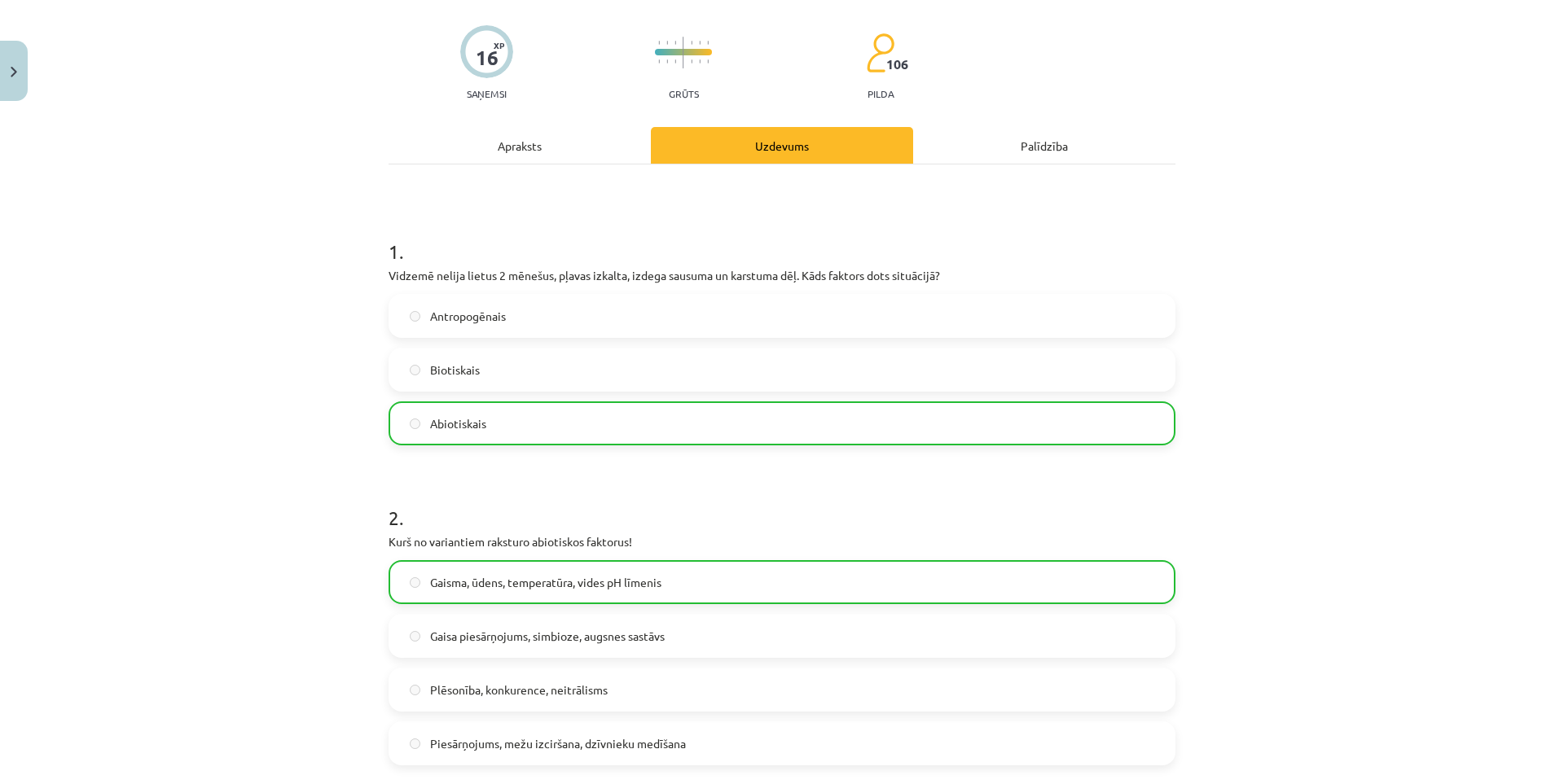
drag, startPoint x: 305, startPoint y: 413, endPoint x: 301, endPoint y: 316, distance: 97.1
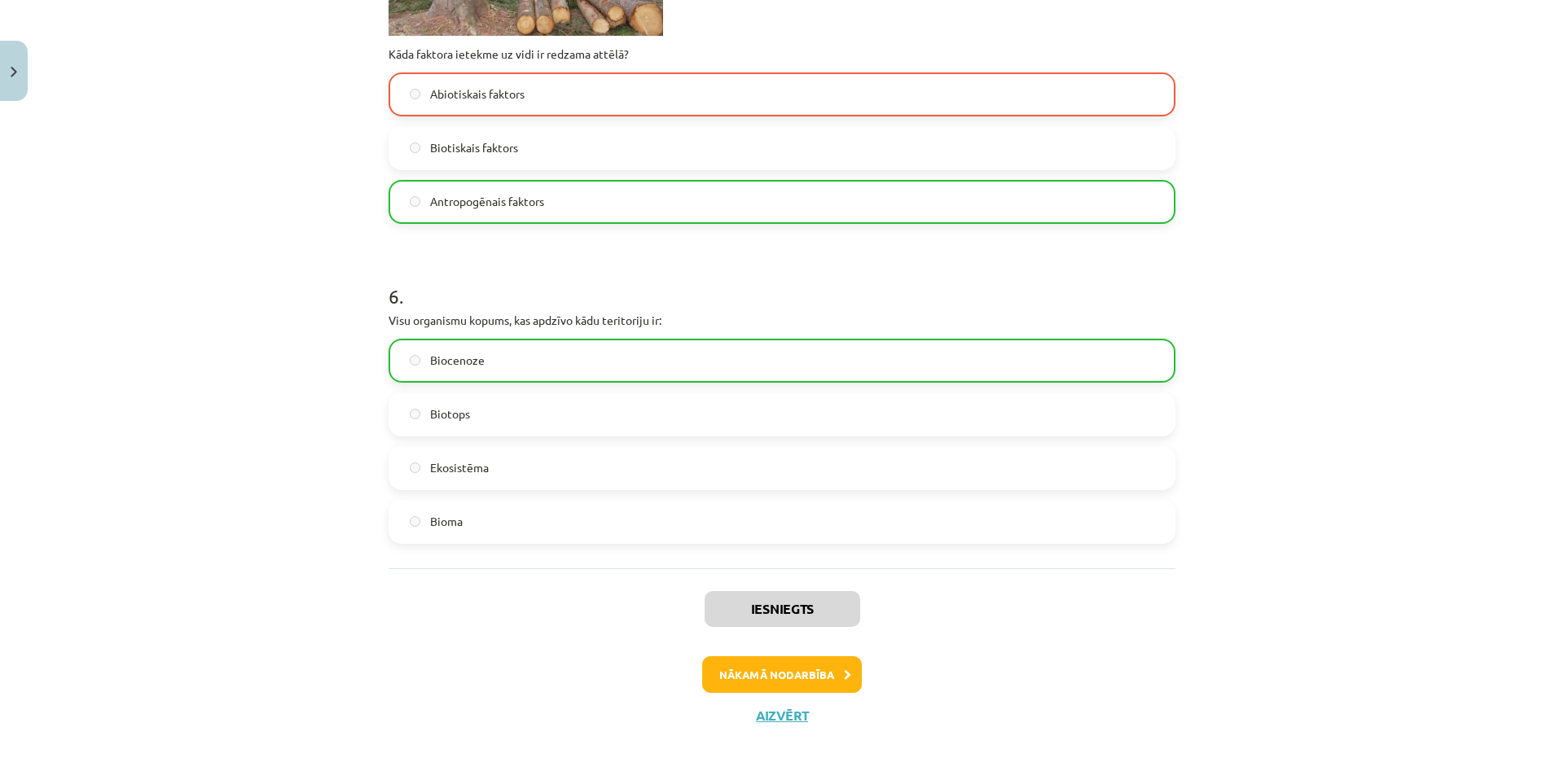
drag, startPoint x: 300, startPoint y: 314, endPoint x: 482, endPoint y: 557, distance: 303.6
click at [787, 671] on button "Nākamā nodarbība" at bounding box center [782, 675] width 160 height 38
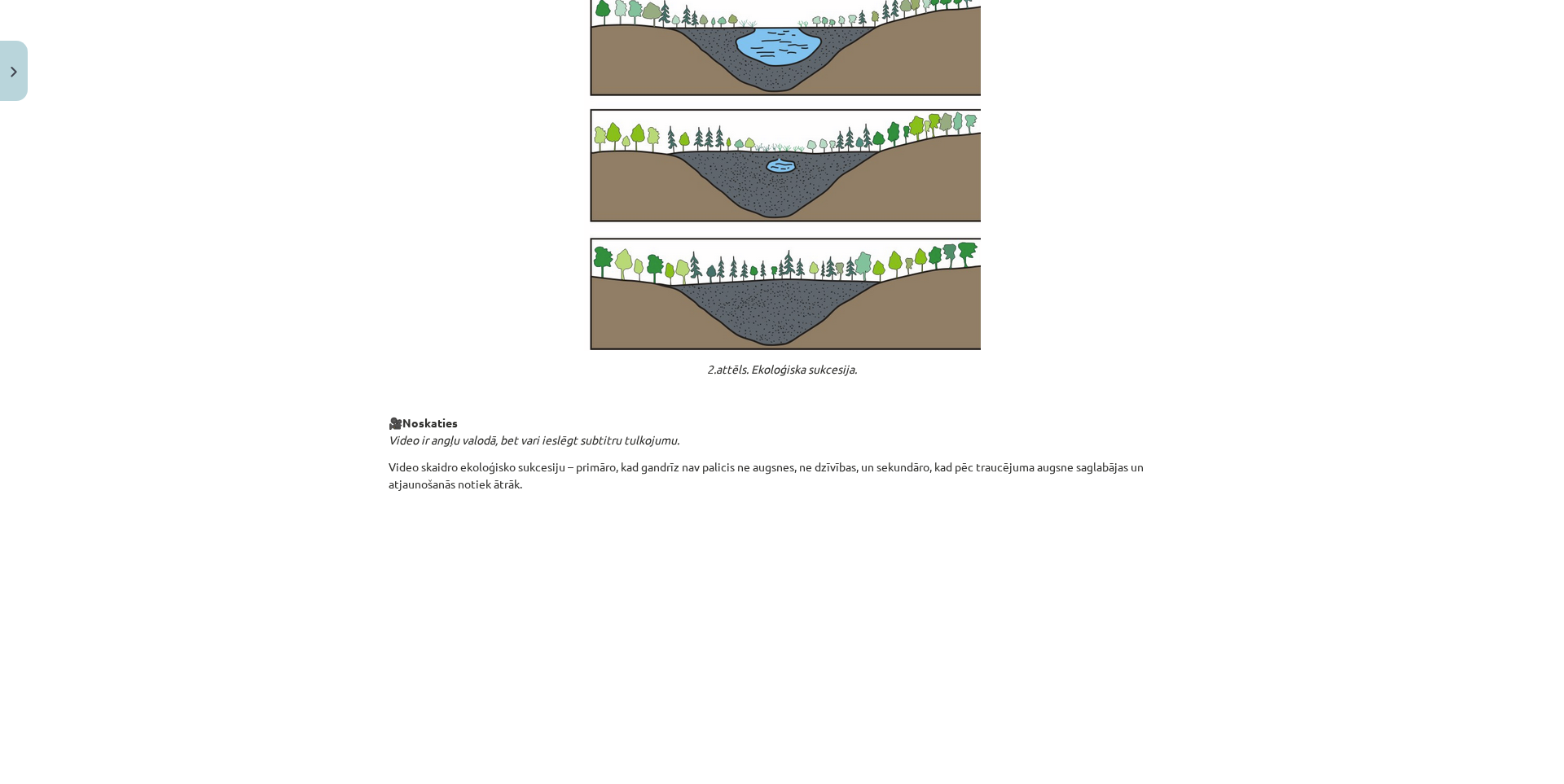
scroll to position [1535, 0]
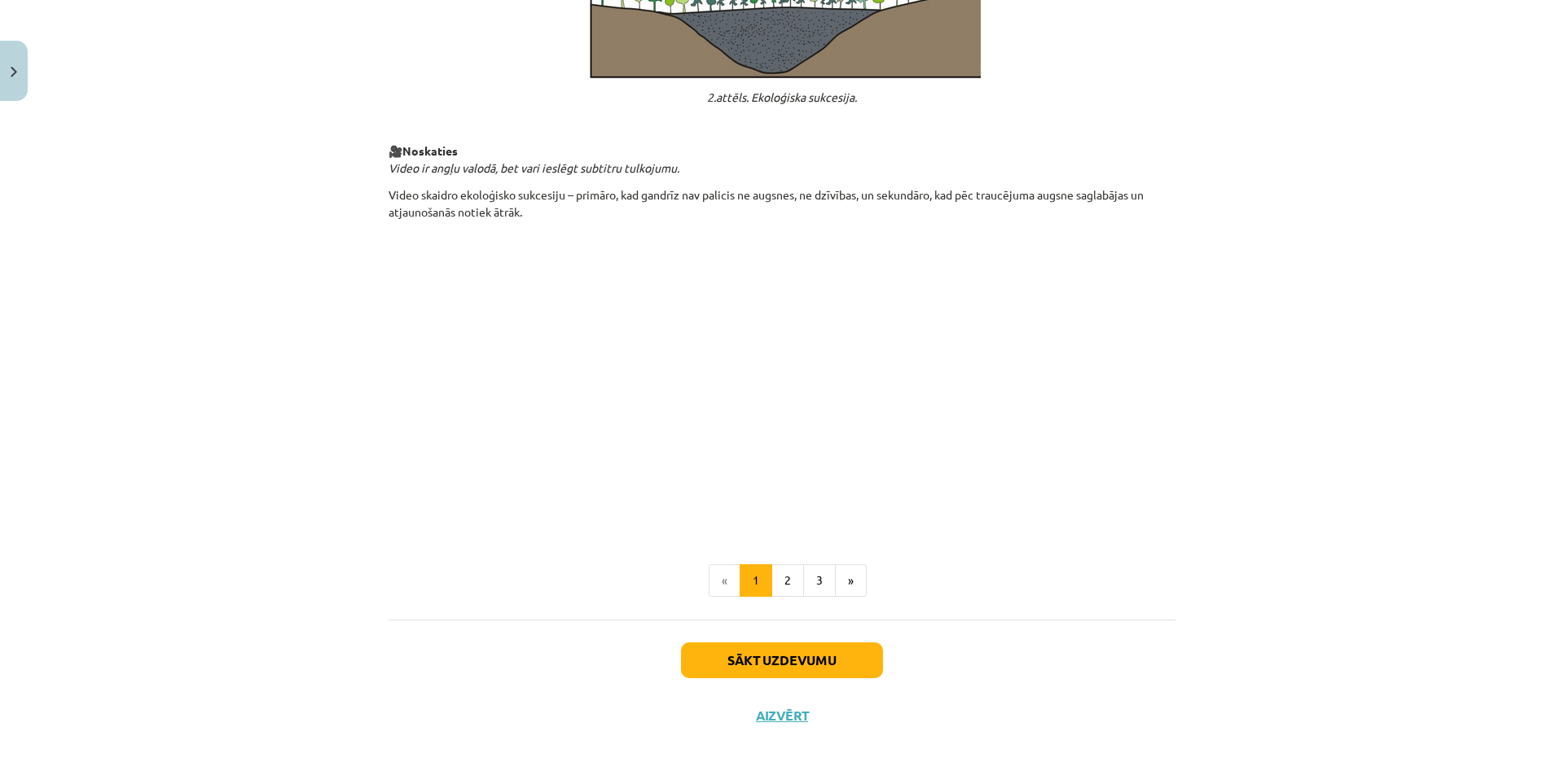
drag, startPoint x: 280, startPoint y: 442, endPoint x: 295, endPoint y: 535, distance: 94.2
click at [772, 649] on button "Sākt uzdevumu" at bounding box center [782, 660] width 202 height 36
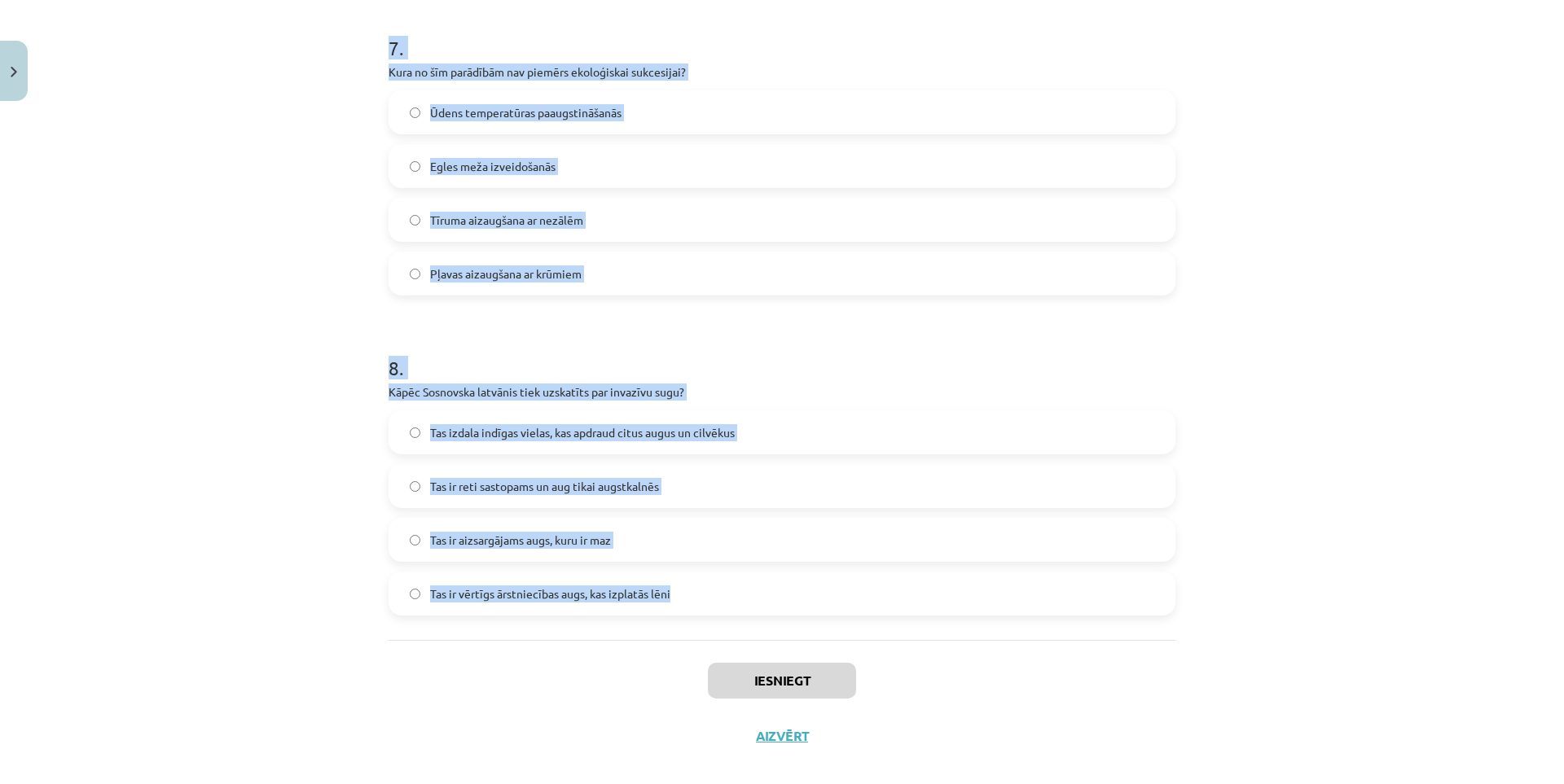
scroll to position [2256, 0]
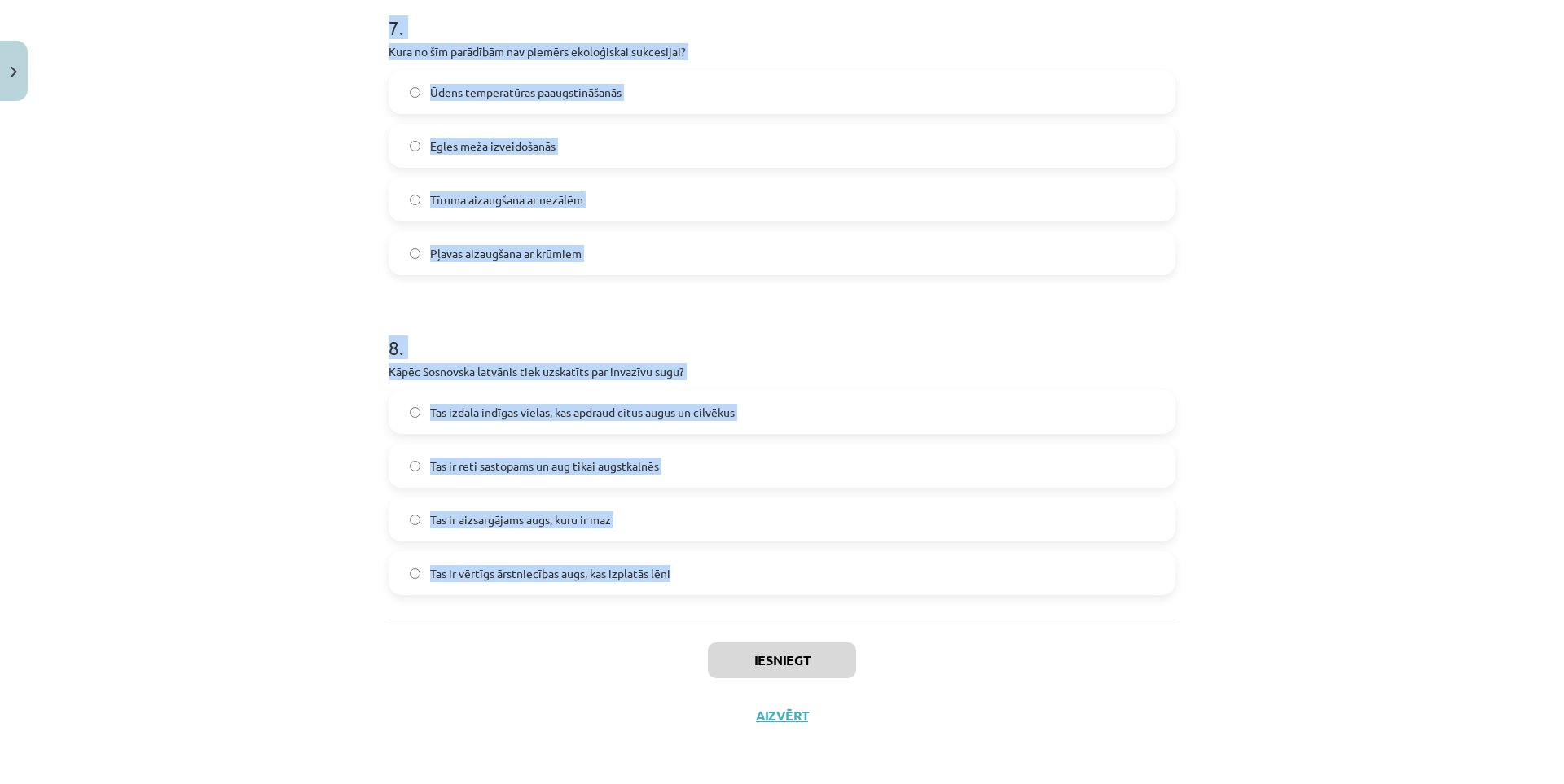
drag, startPoint x: 369, startPoint y: 341, endPoint x: 877, endPoint y: 569, distance: 556.8
click at [877, 569] on div "Mācību tēma: Bioloģijas 9. klases 1. ieskaites mācību materiāls #3 2. tēma. Kā …" at bounding box center [782, 392] width 1564 height 784
copy form "Kas ir ekoloģiskā sukcesija? Ekosistēmas attīstības process, kurā vienu biokopu…"
click at [116, 415] on div "Mācību tēma: Bioloģijas 9. klases 1. ieskaites mācību materiāls #3 2. tēma. Kā …" at bounding box center [782, 392] width 1564 height 784
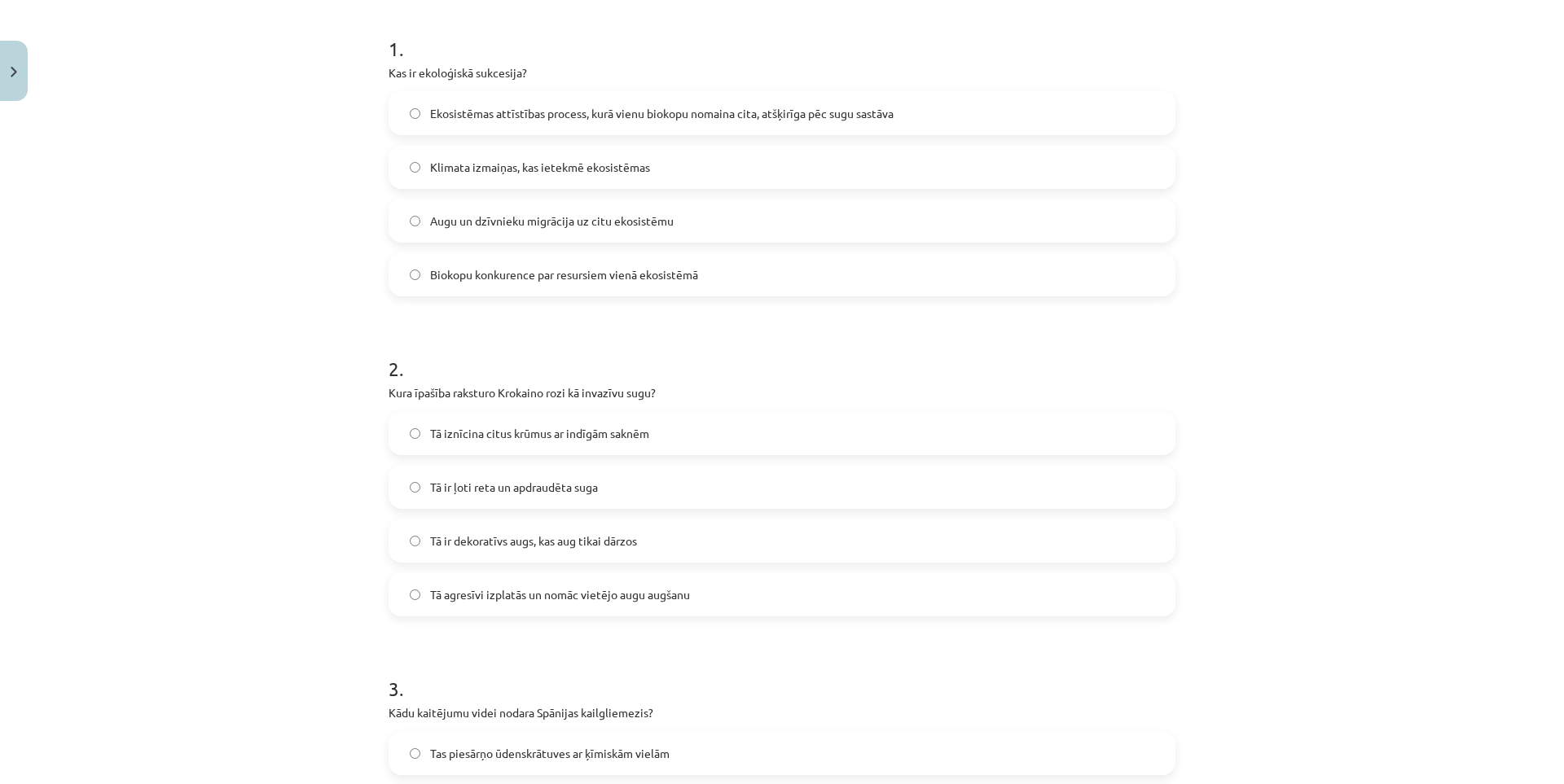
scroll to position [0, 0]
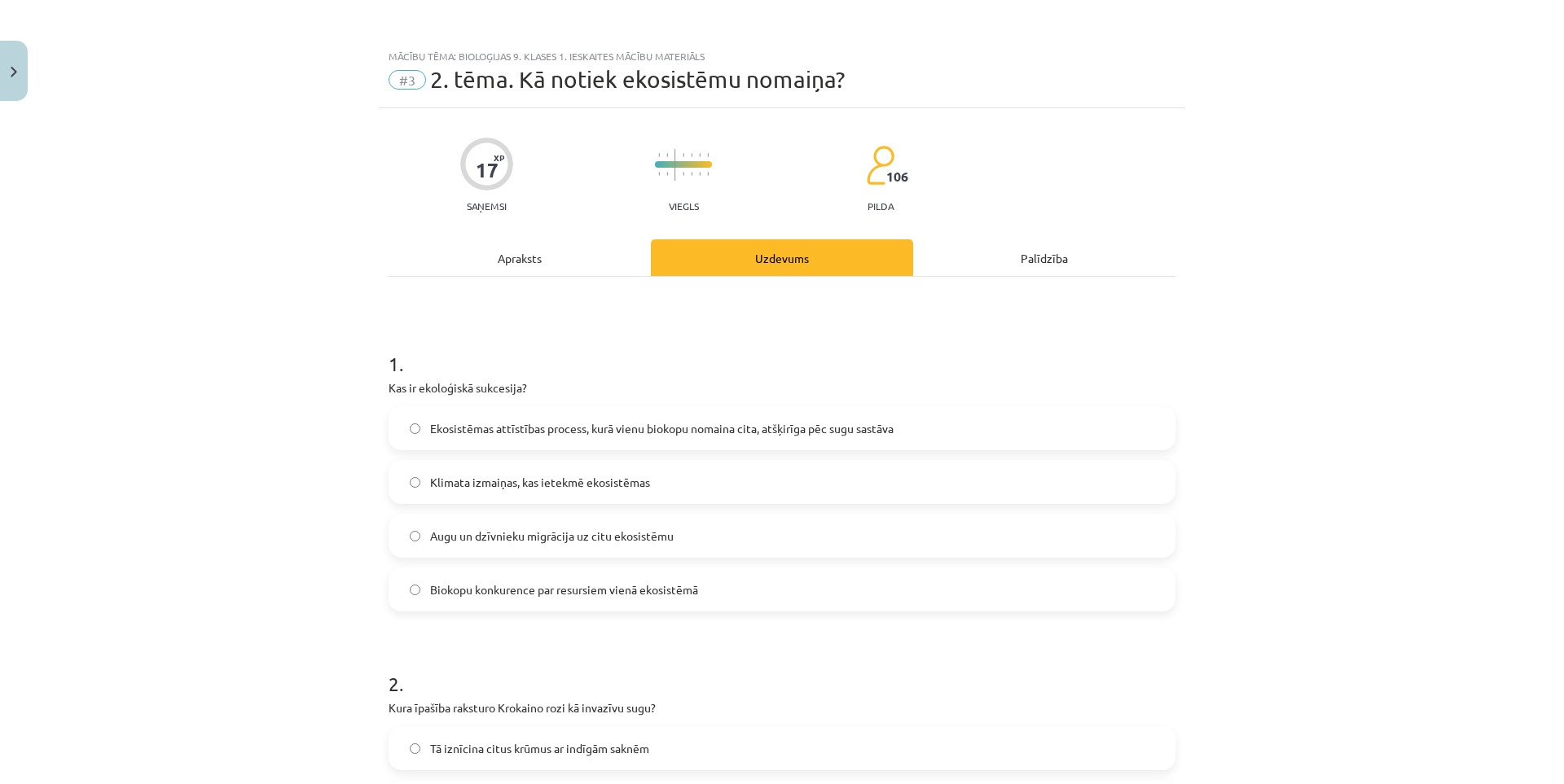
drag, startPoint x: 223, startPoint y: 553, endPoint x: 212, endPoint y: 263, distance: 290.2
click at [484, 433] on span "Ekosistēmas attīstības process, kurā vienu biokopu nomaina cita, atšķirīga pēc …" at bounding box center [661, 429] width 463 height 17
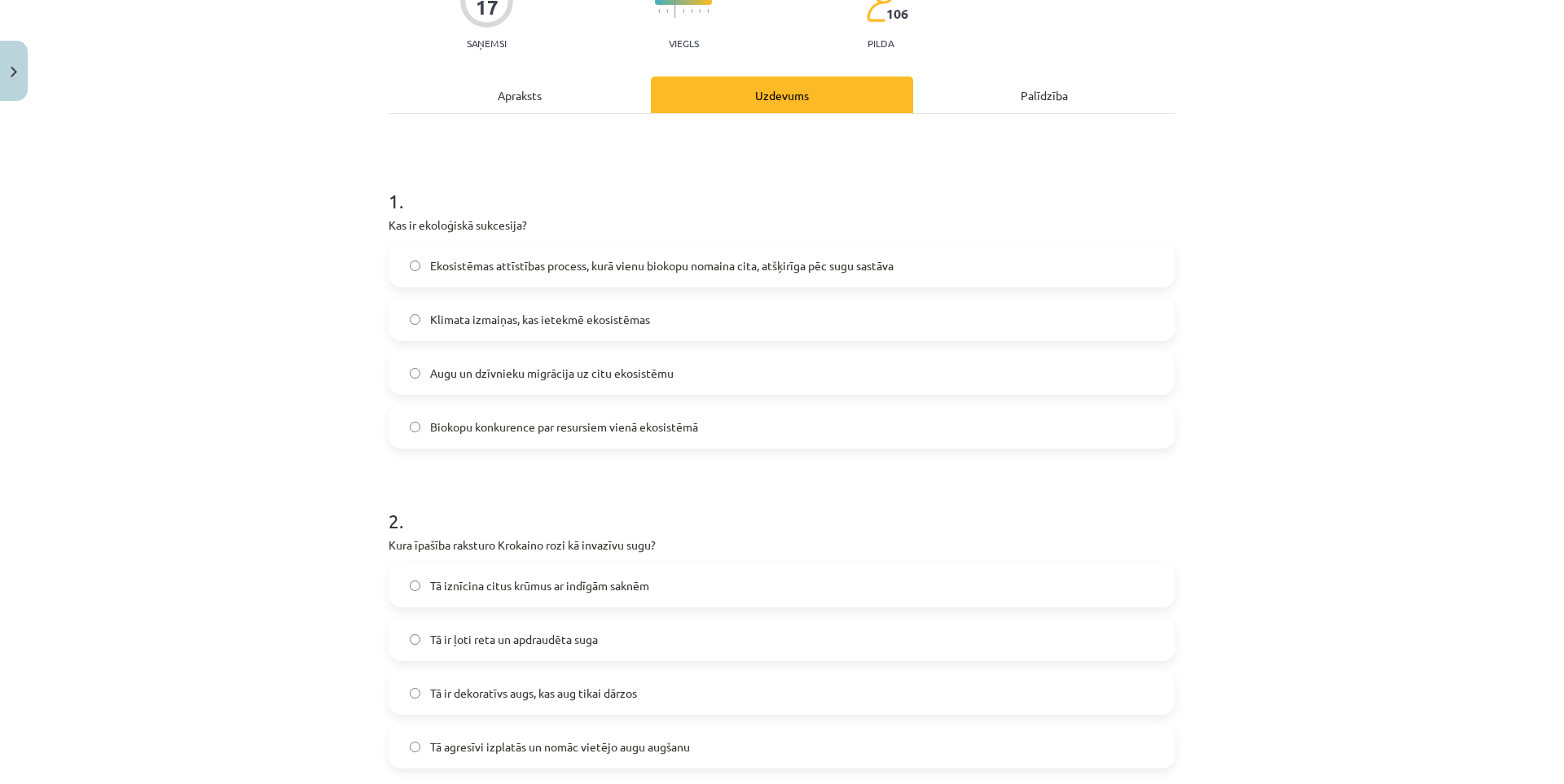
scroll to position [244, 0]
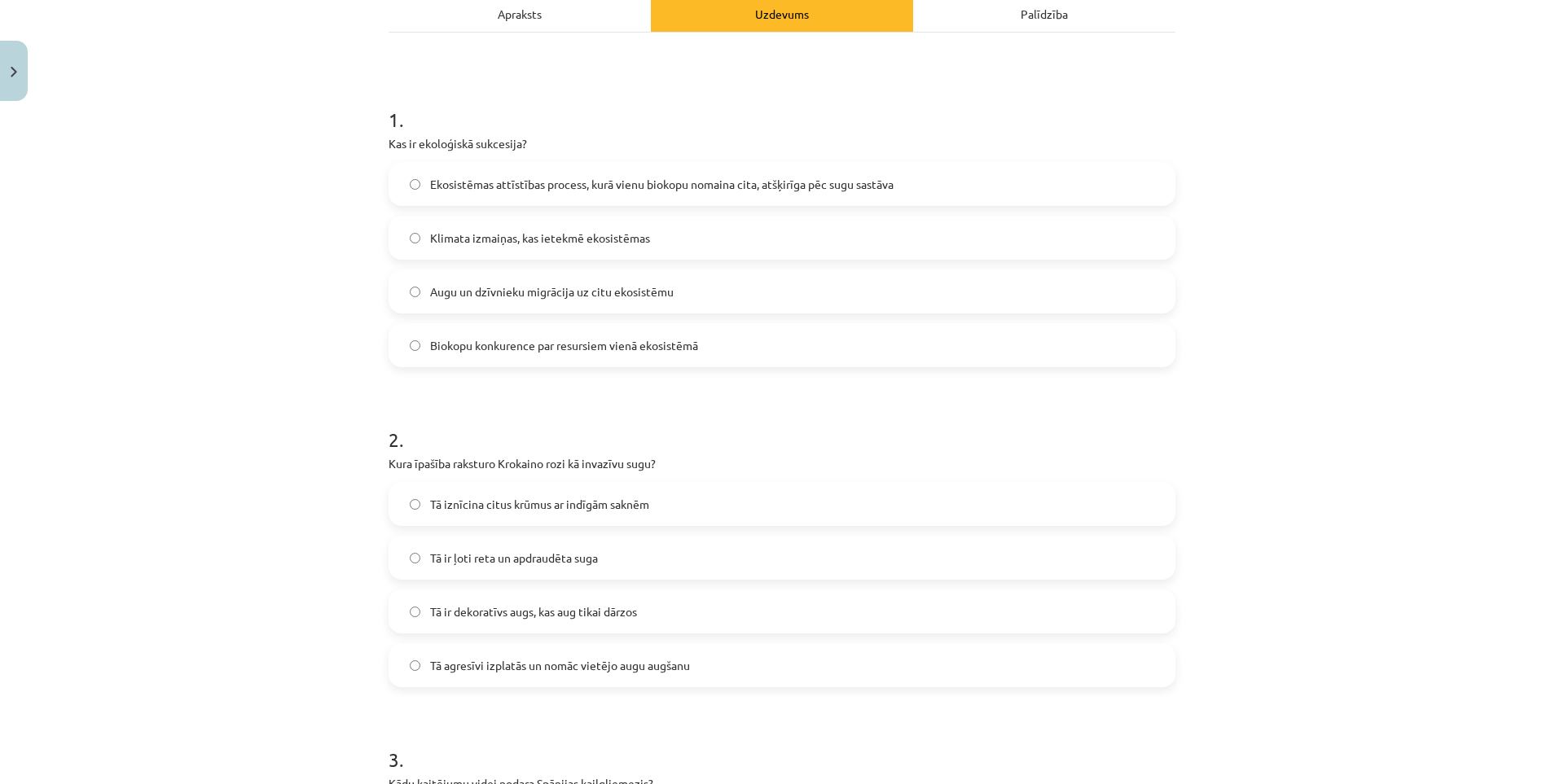
click at [541, 659] on span "Tā agresīvi izplatās un nomāc vietējo augu augšanu" at bounding box center [560, 665] width 260 height 17
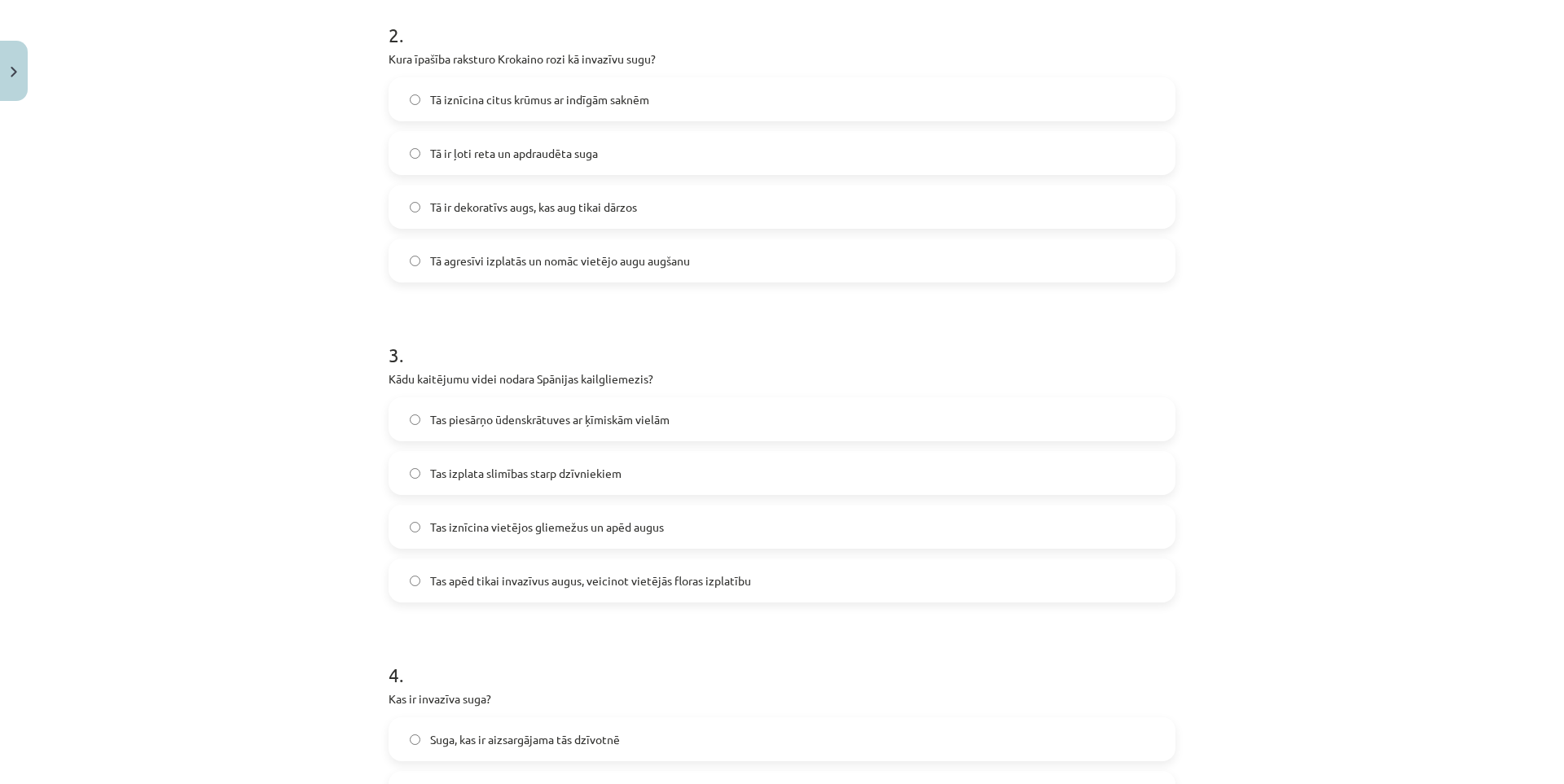
scroll to position [651, 0]
click at [448, 529] on span "Tas iznīcina vietējos gliemežus un apēd augus" at bounding box center [546, 524] width 234 height 17
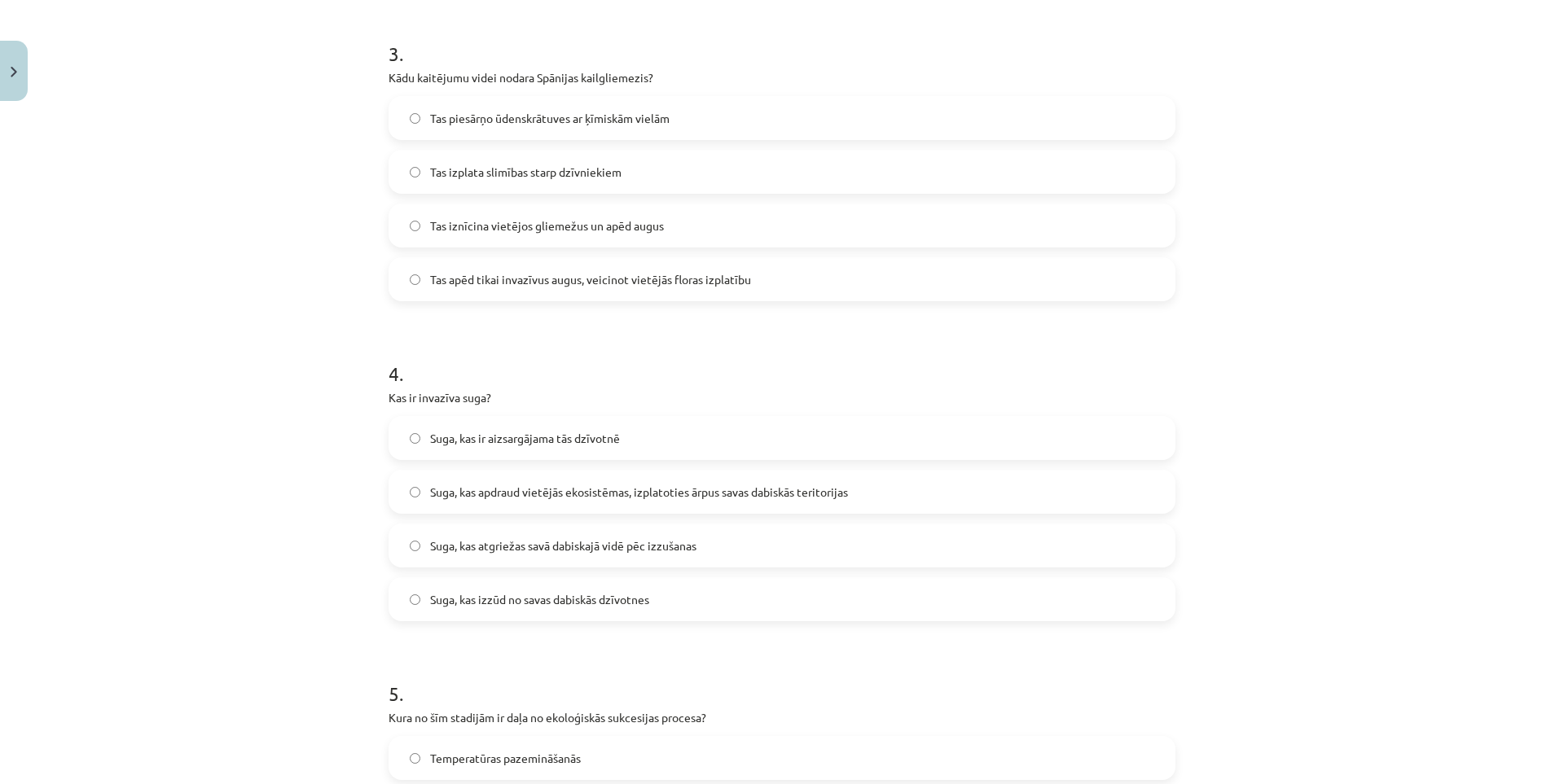
scroll to position [977, 0]
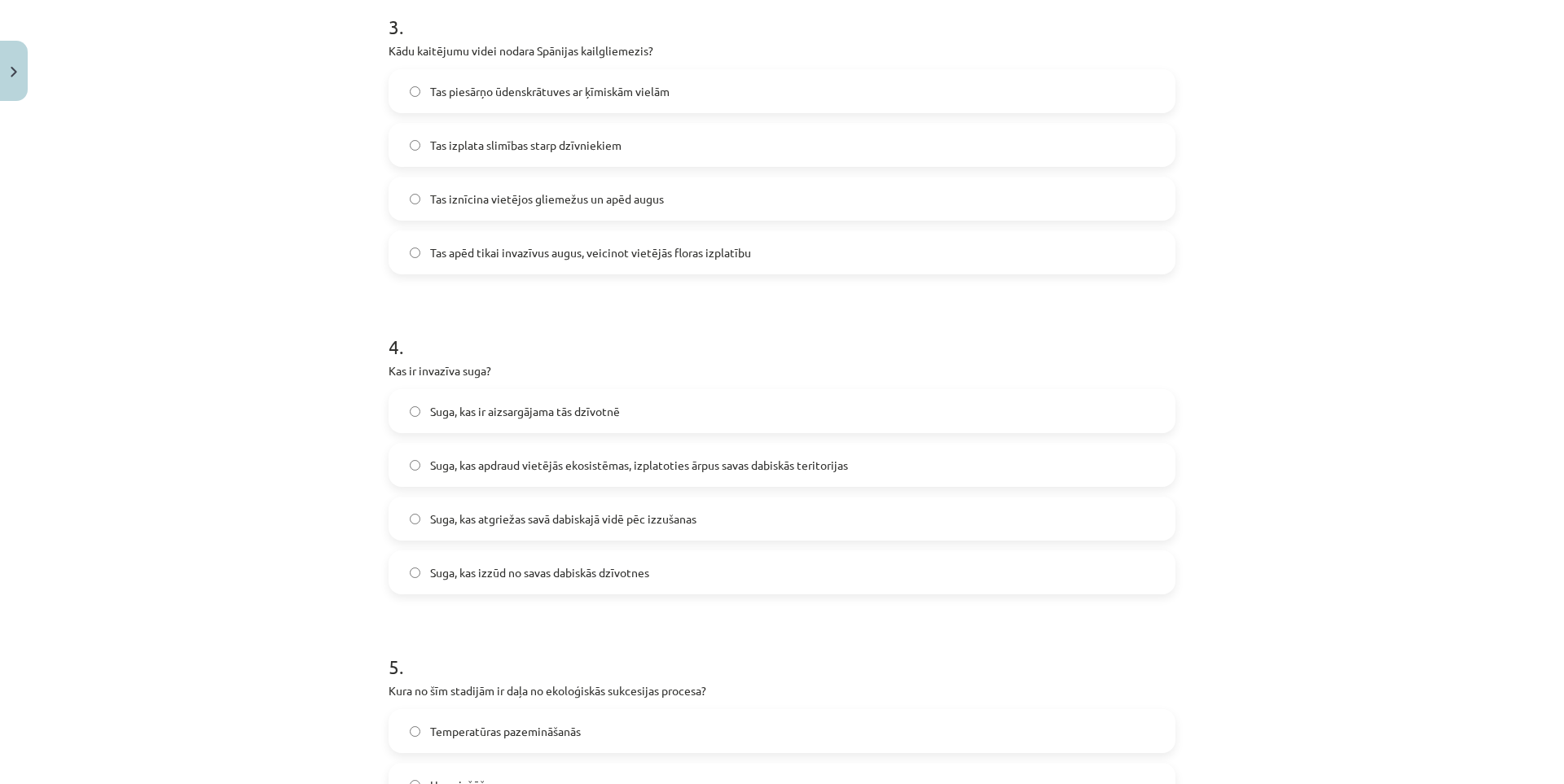
click at [434, 462] on span "Suga, kas apdraud vietējās ekosistēmas, izplatoties ārpus savas dabiskās terito…" at bounding box center [638, 465] width 418 height 17
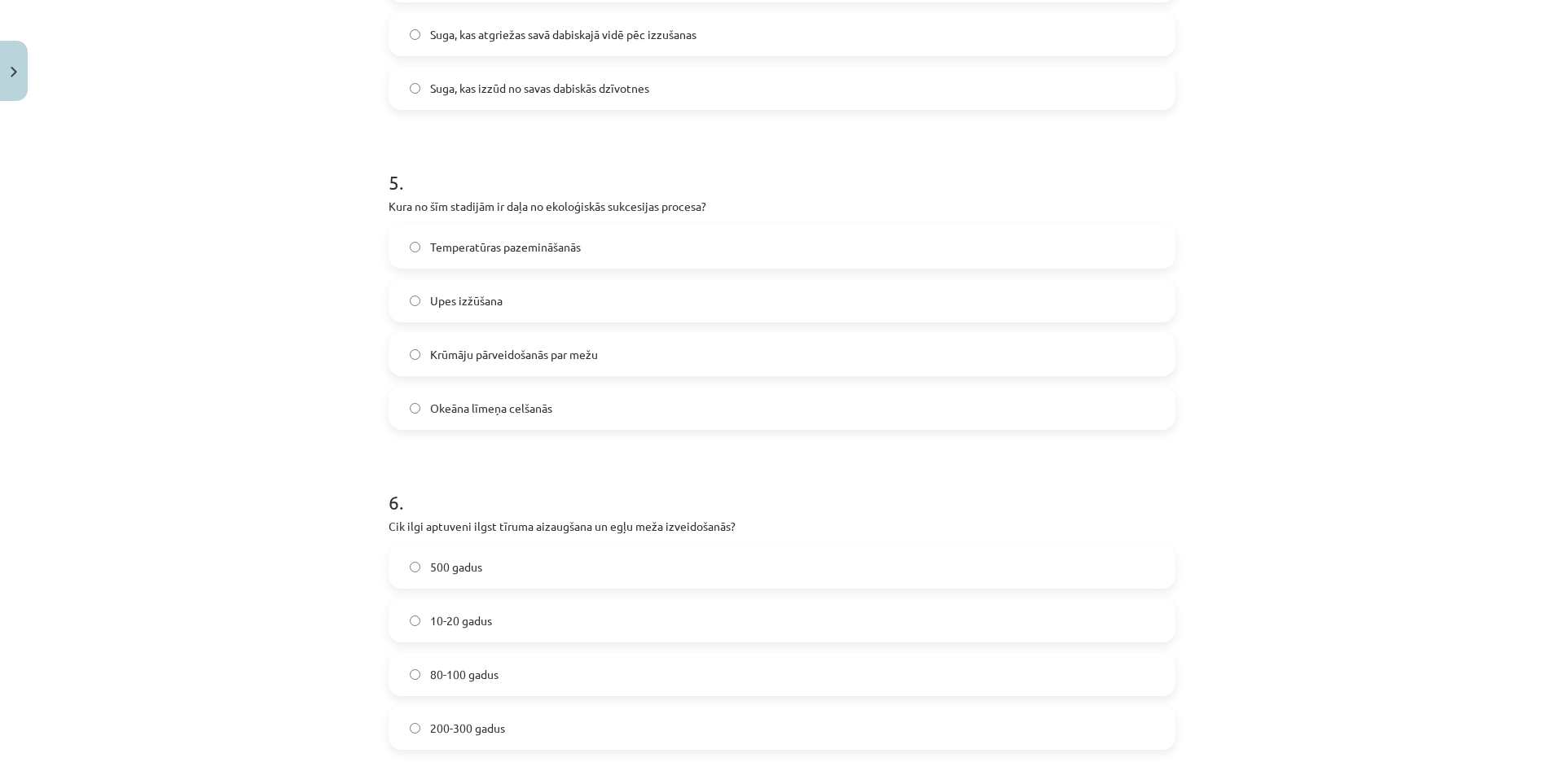
scroll to position [1465, 0]
click at [499, 353] on span "Krūmāju pārveidošanās par mežu" at bounding box center [514, 350] width 168 height 17
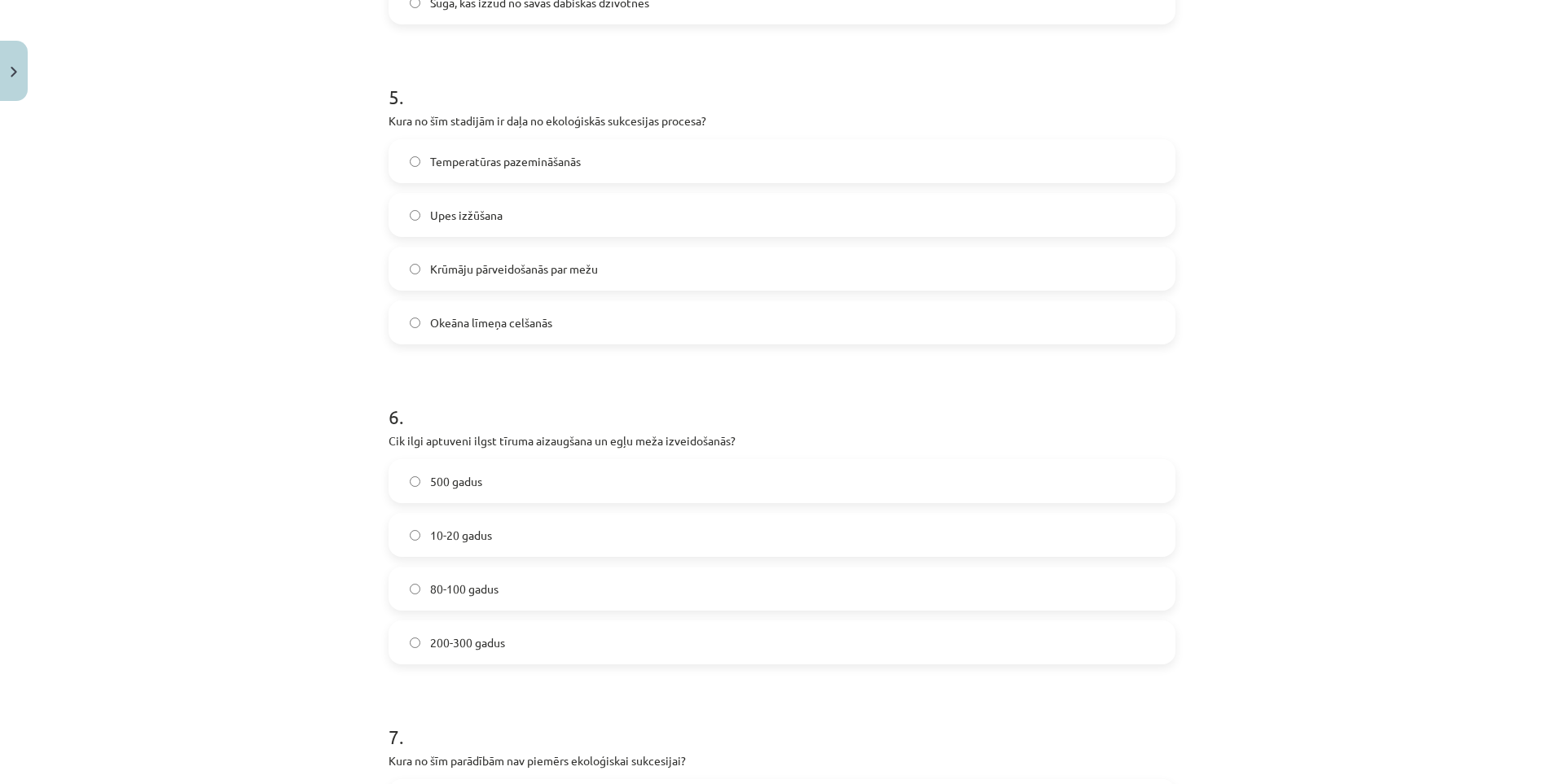
click at [477, 584] on span "80-100 gadus" at bounding box center [464, 588] width 69 height 17
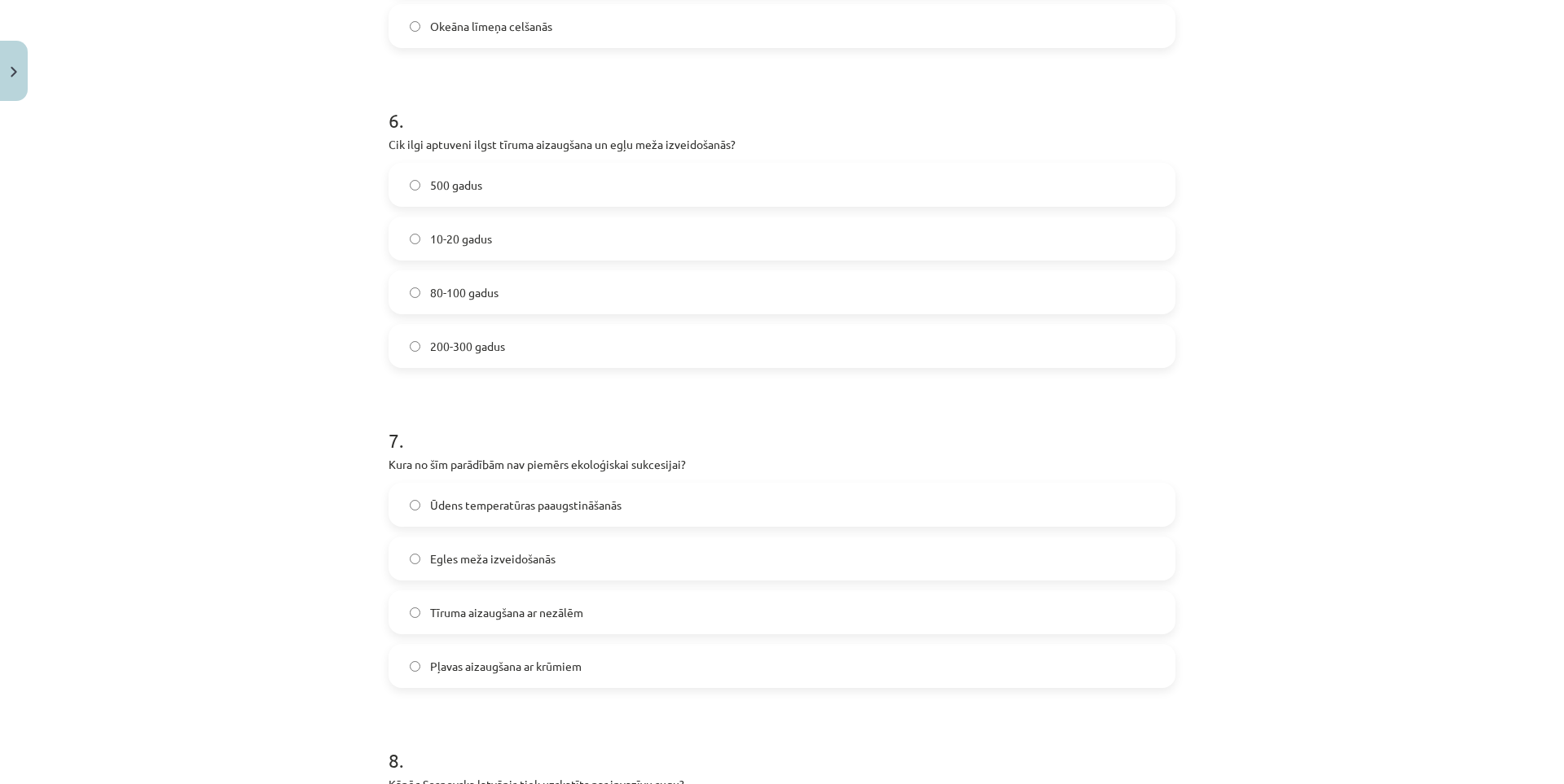
scroll to position [1873, 0]
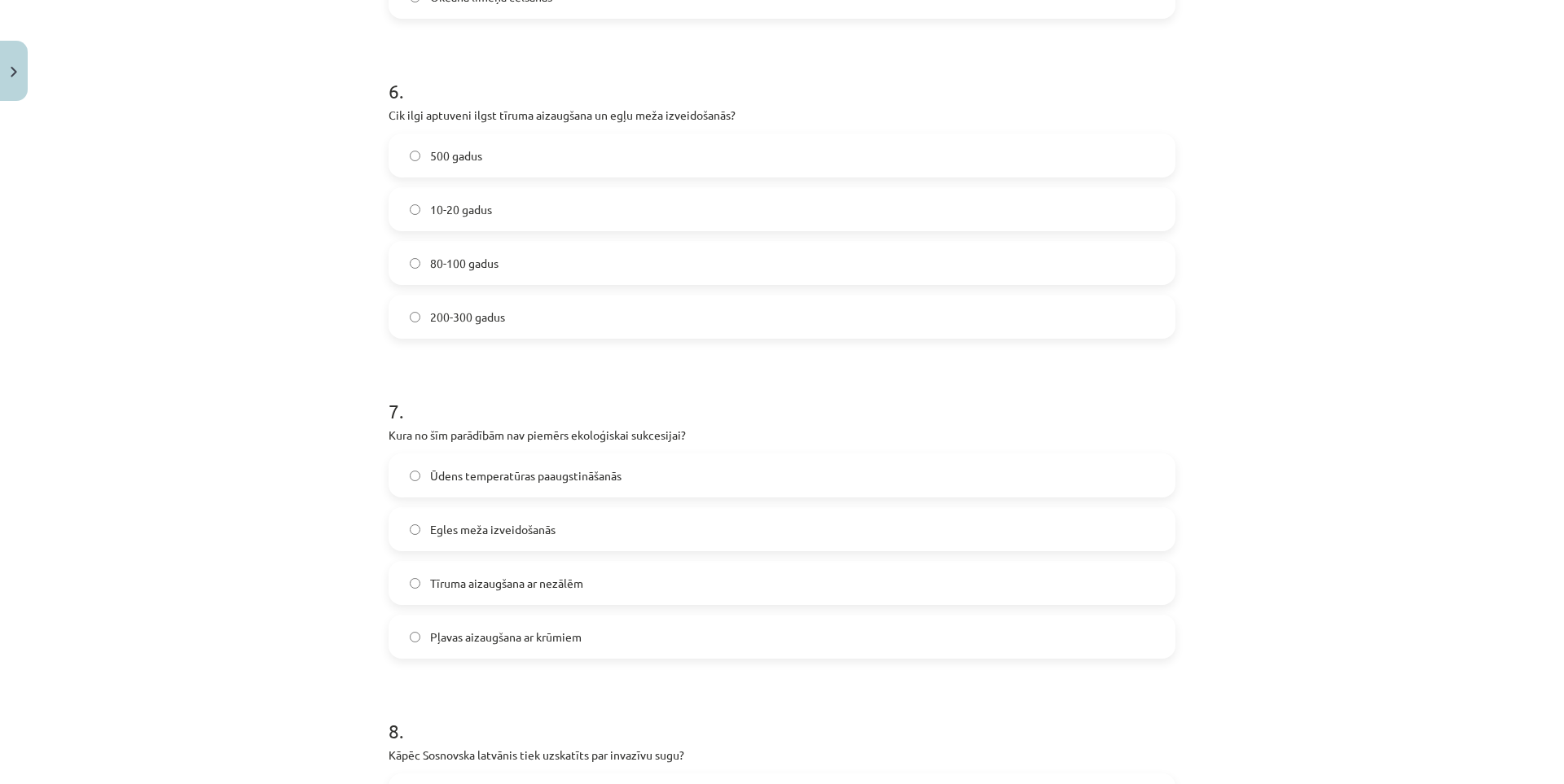
click at [438, 473] on span "Ūdens temperatūras paaugstināšanās" at bounding box center [525, 475] width 191 height 17
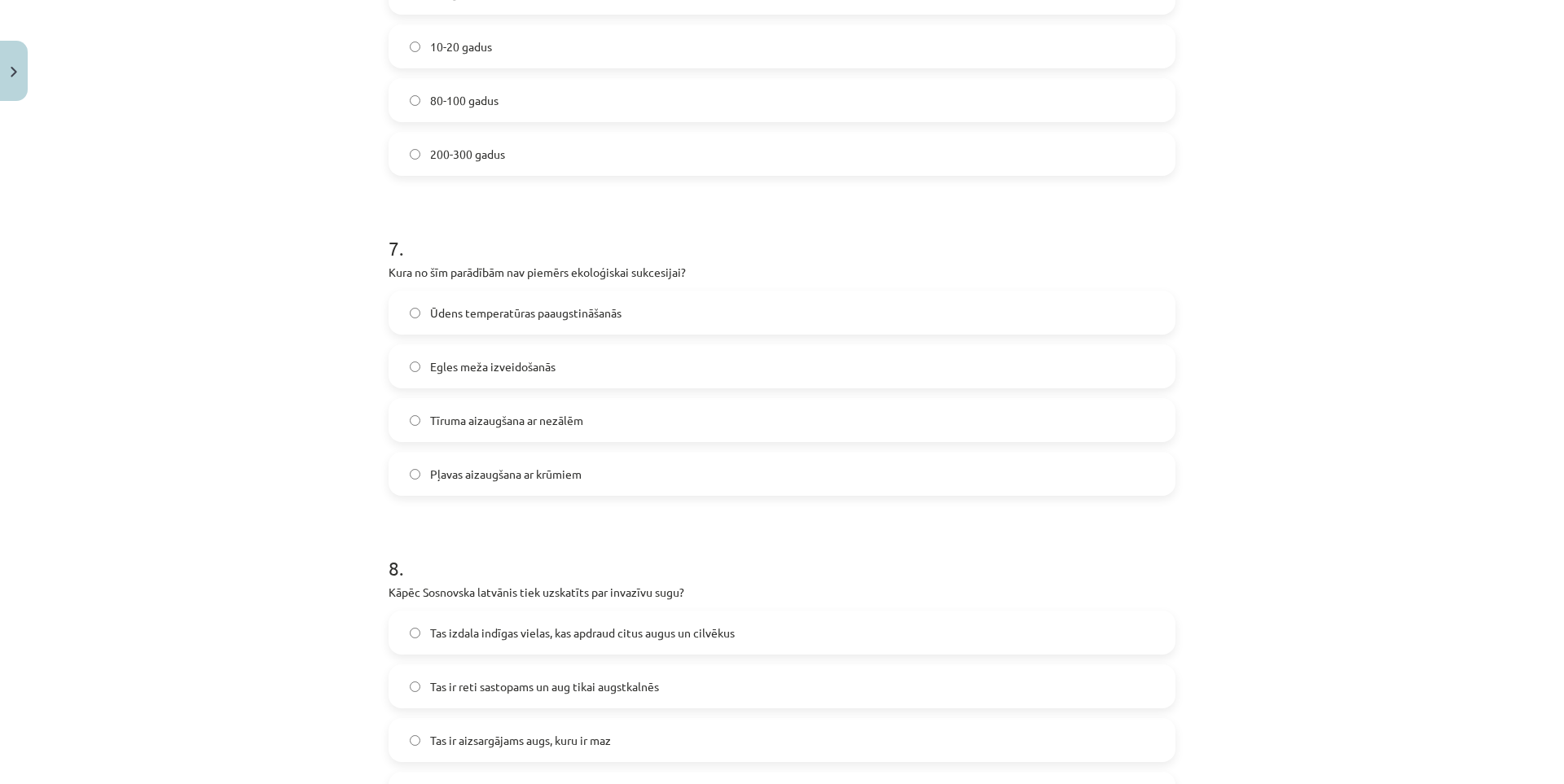
scroll to position [2117, 0]
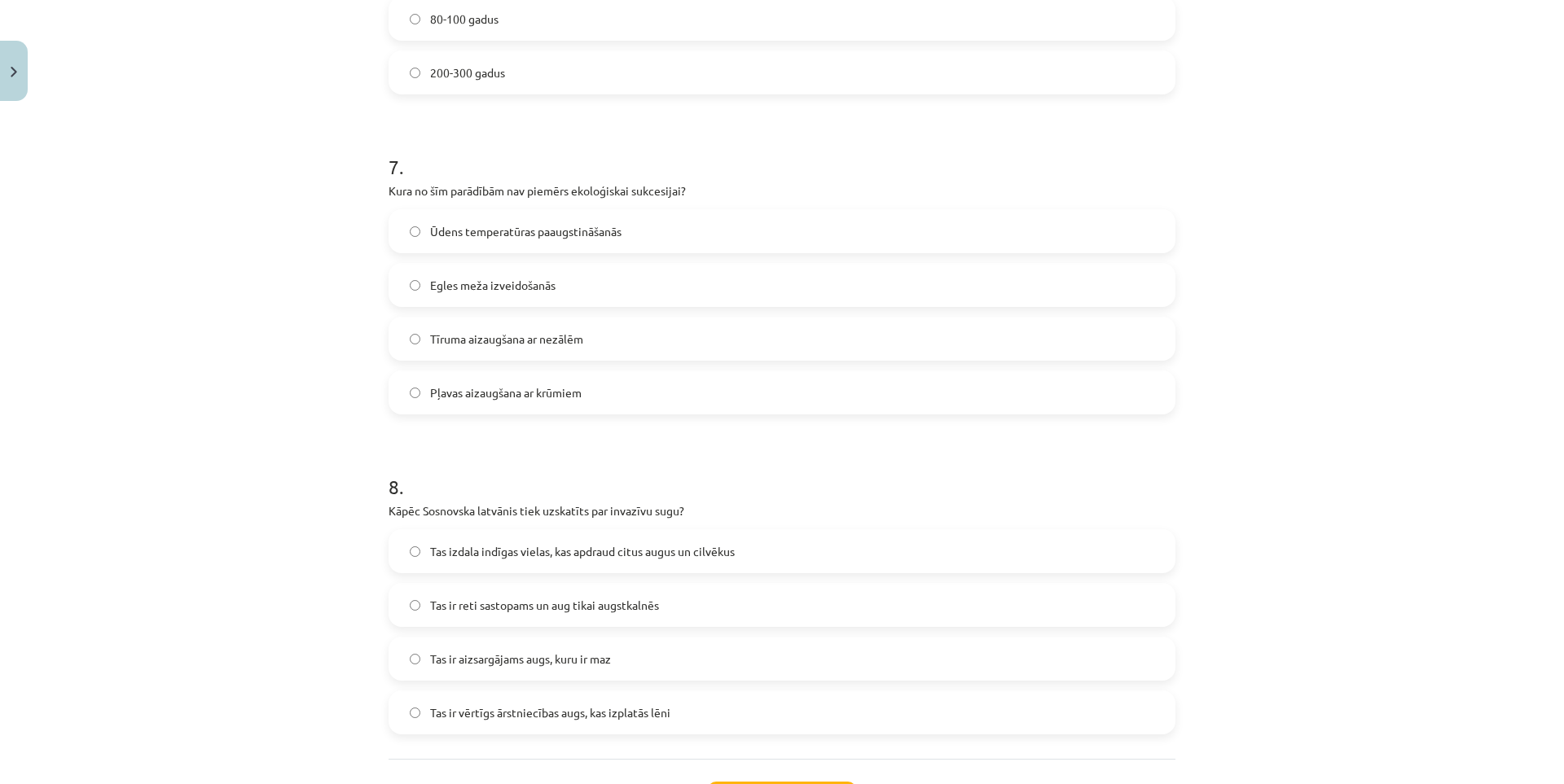
click at [430, 548] on span "Tas izdala indīgas vielas, kas apdraud citus augus un cilvēkus" at bounding box center [582, 551] width 305 height 17
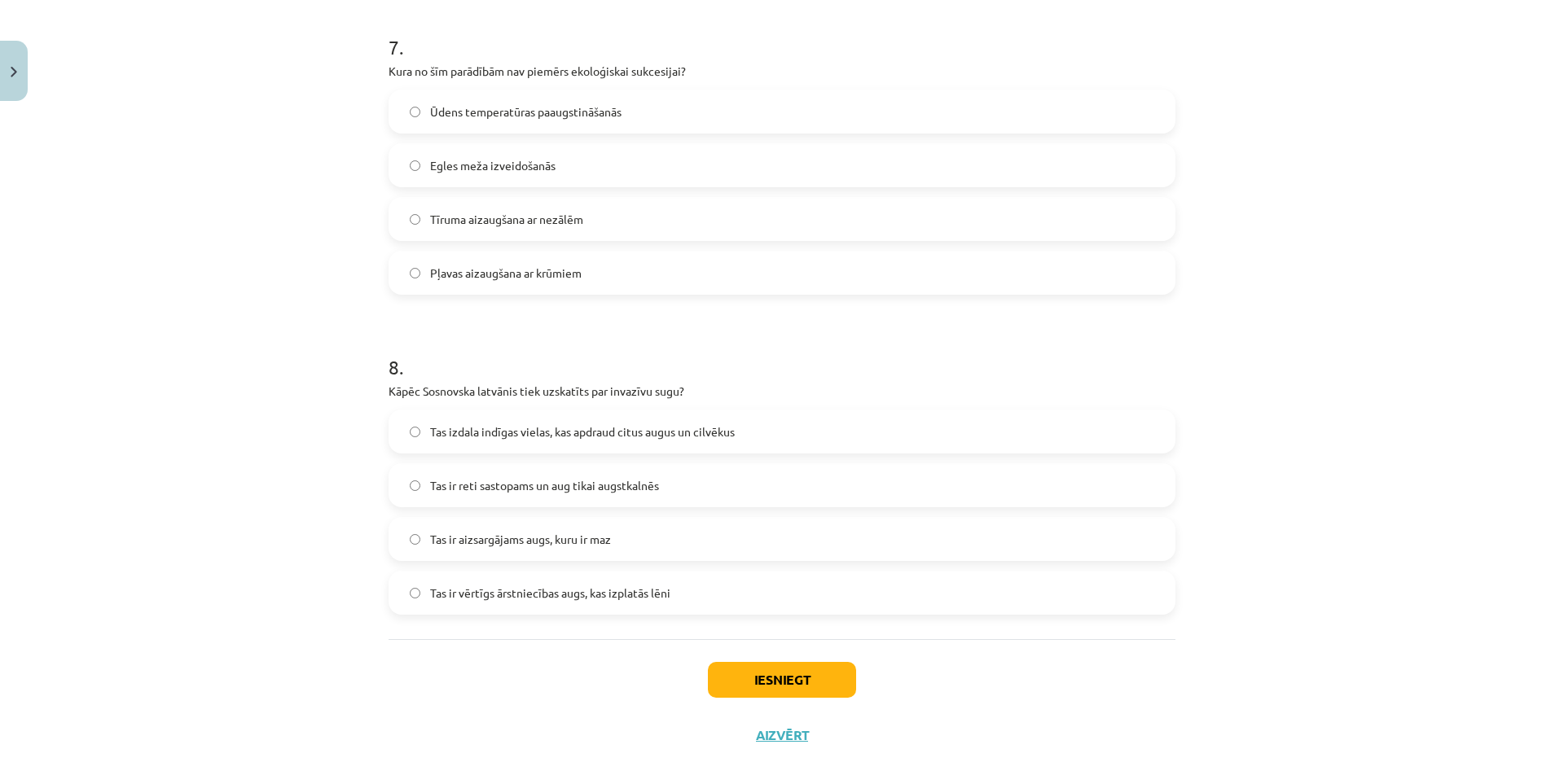
scroll to position [2256, 0]
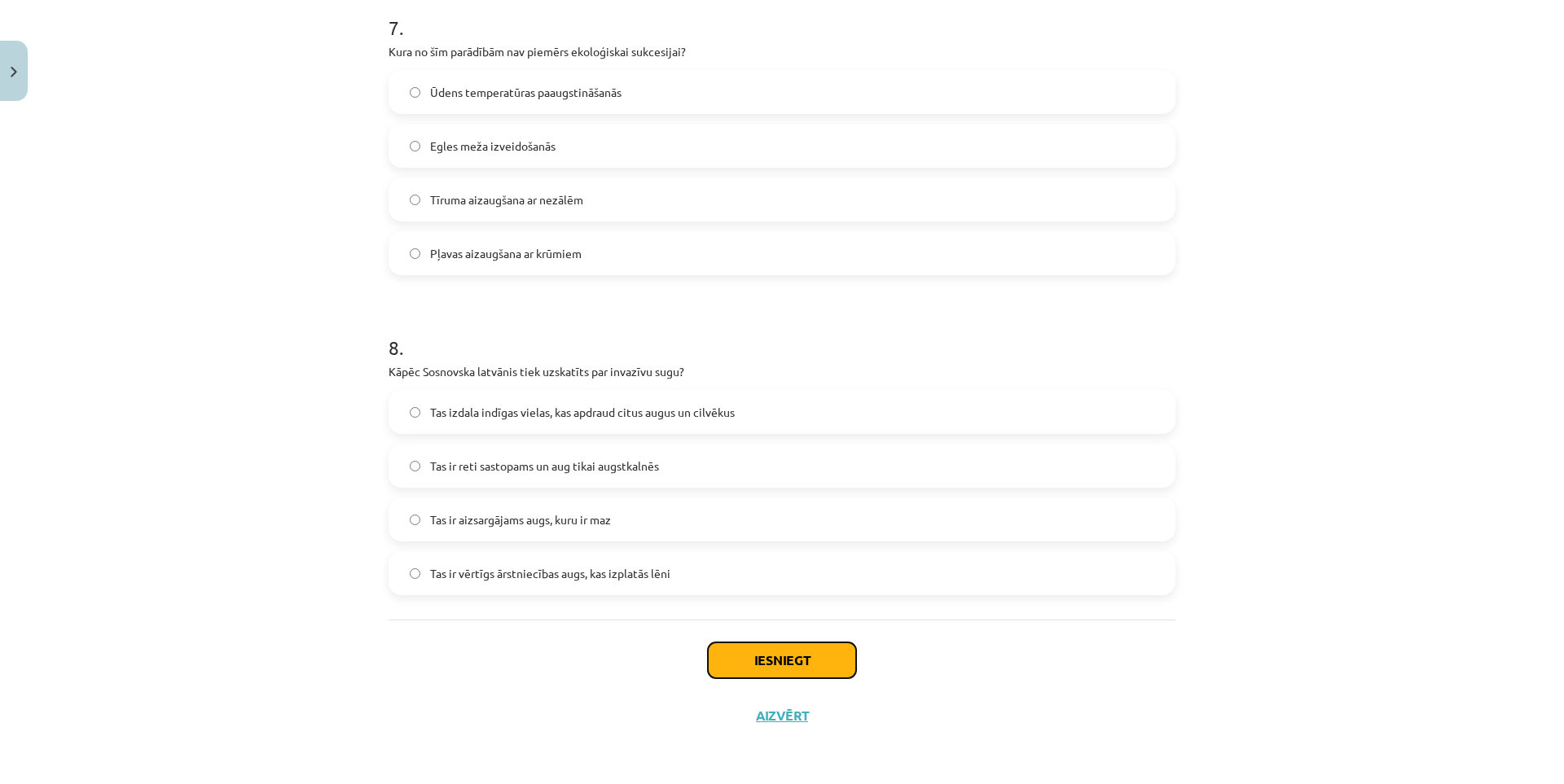
click at [800, 664] on button "Iesniegt" at bounding box center [782, 660] width 148 height 36
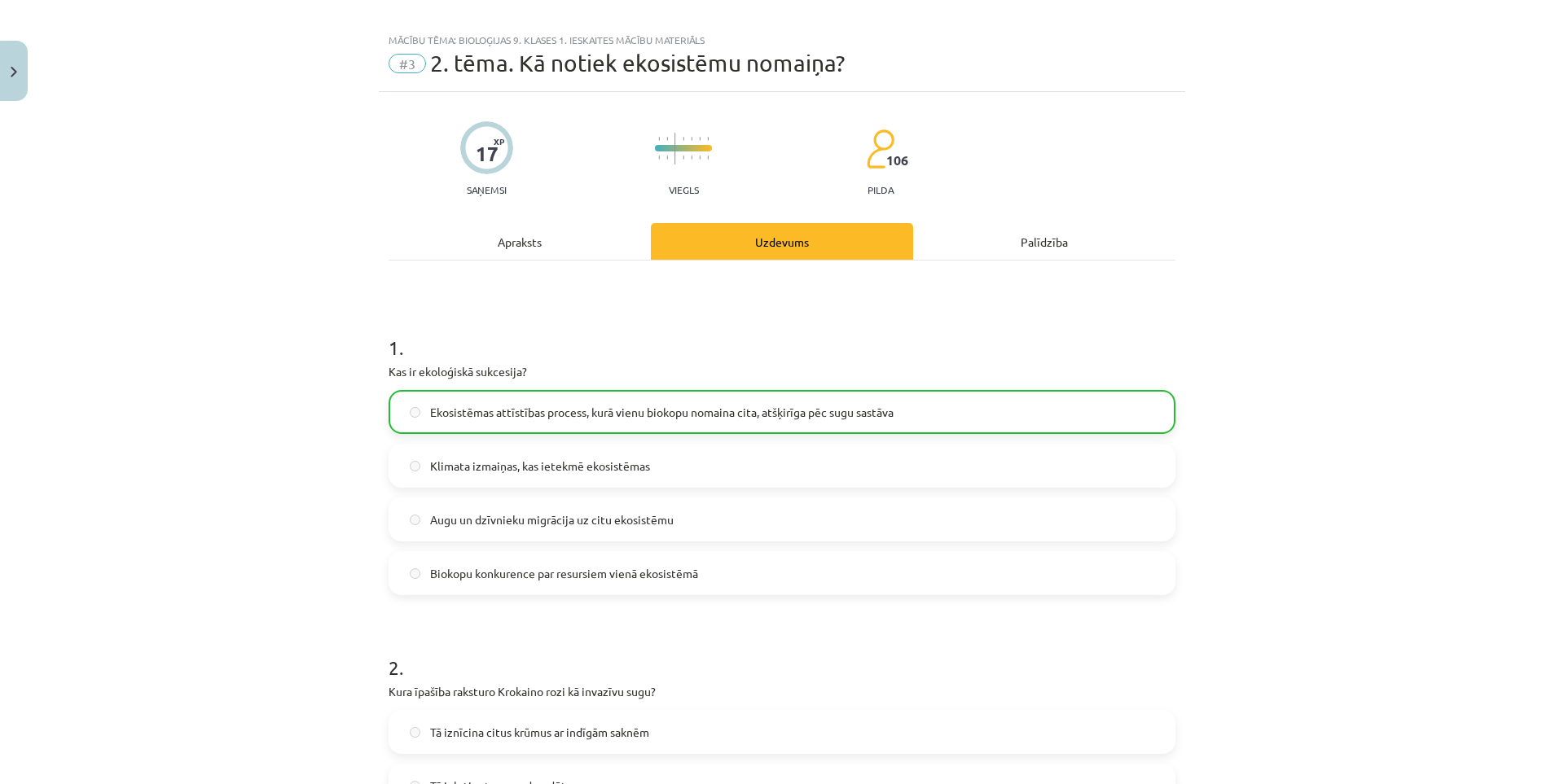
scroll to position [0, 0]
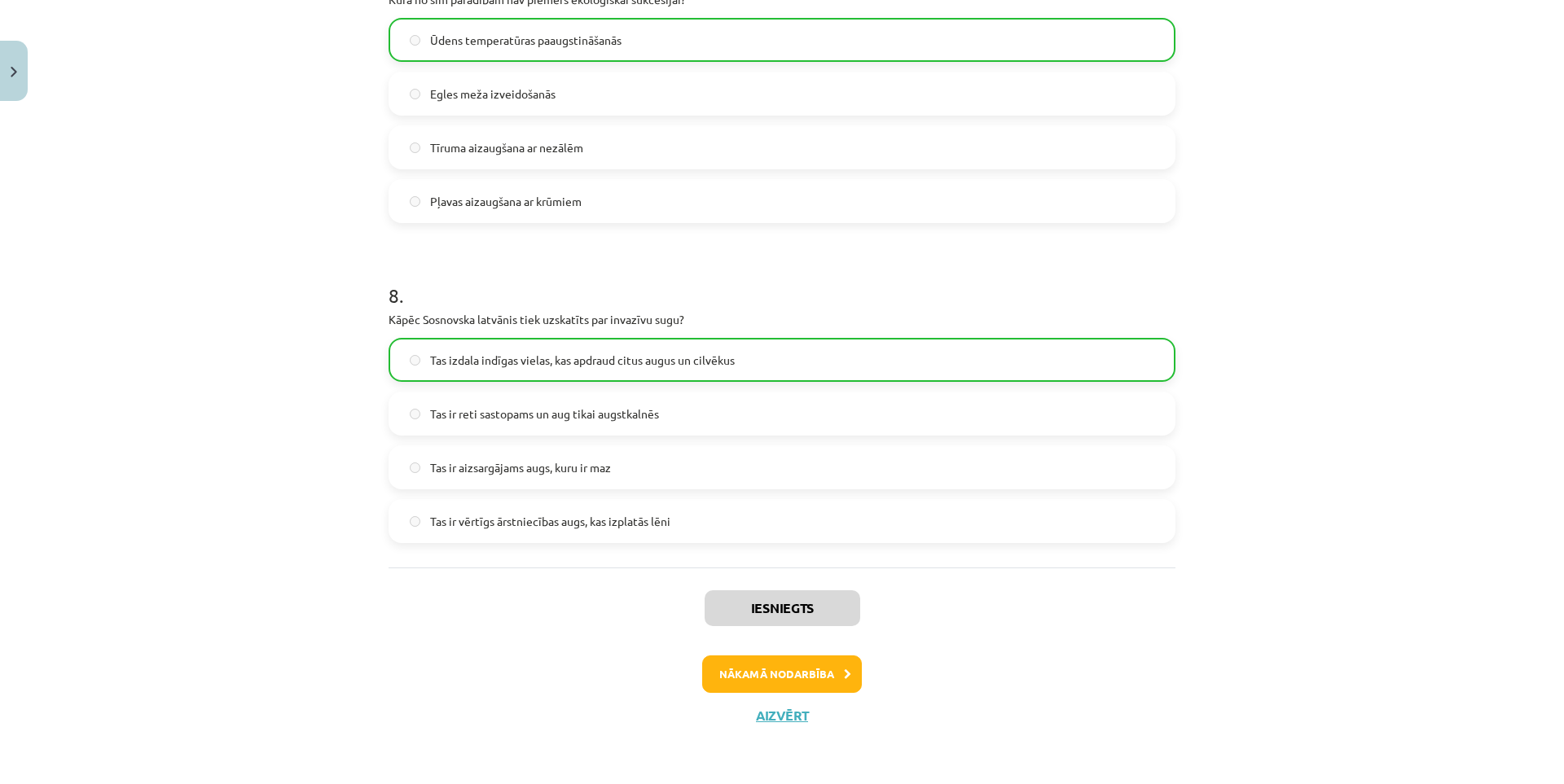
drag, startPoint x: 211, startPoint y: 458, endPoint x: 452, endPoint y: 641, distance: 302.6
click at [723, 655] on button "Nākamā nodarbība" at bounding box center [782, 674] width 160 height 38
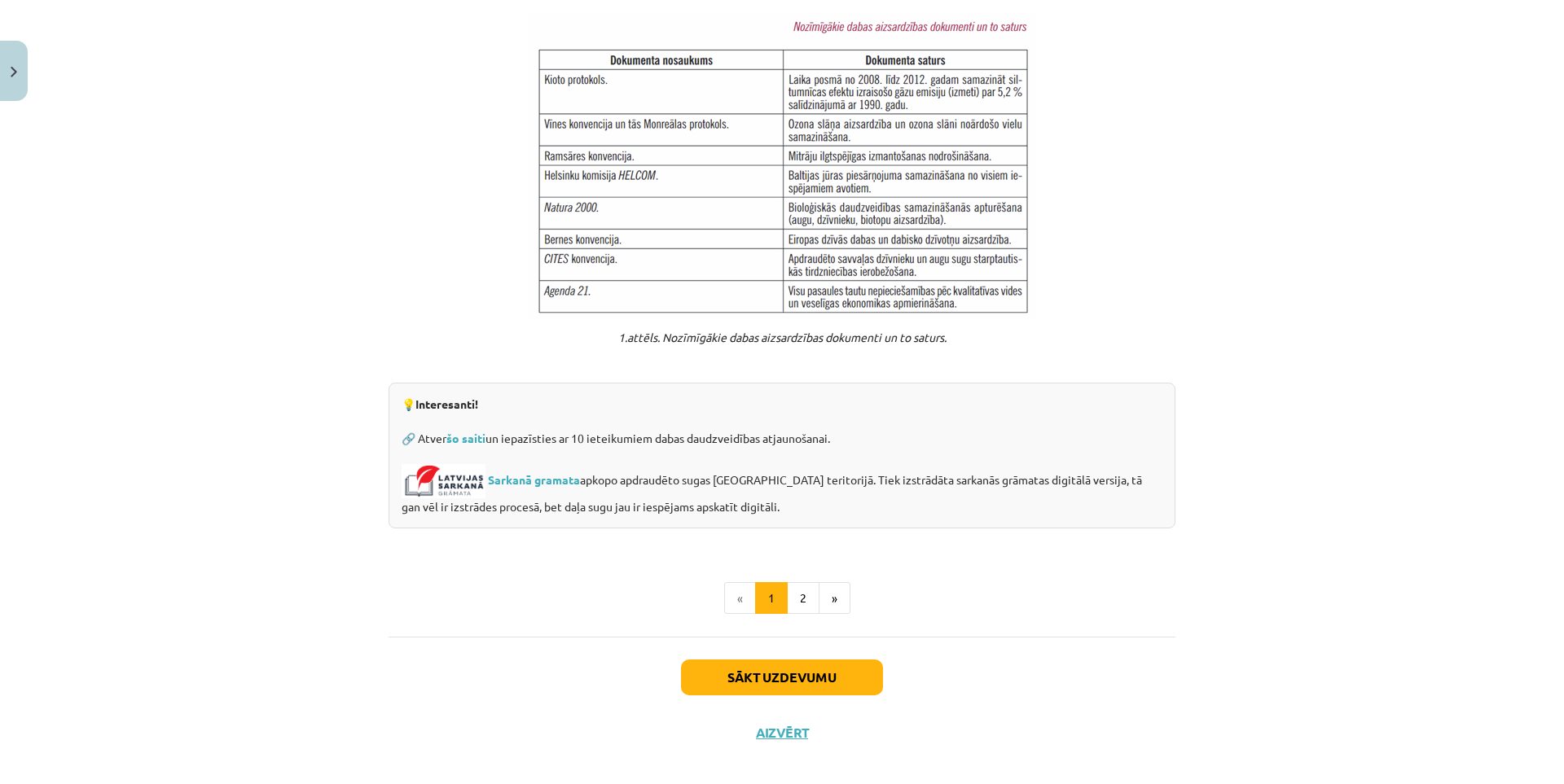
drag, startPoint x: 270, startPoint y: 569, endPoint x: 559, endPoint y: 650, distance: 300.1
click at [720, 659] on button "Sākt uzdevumu" at bounding box center [782, 678] width 202 height 36
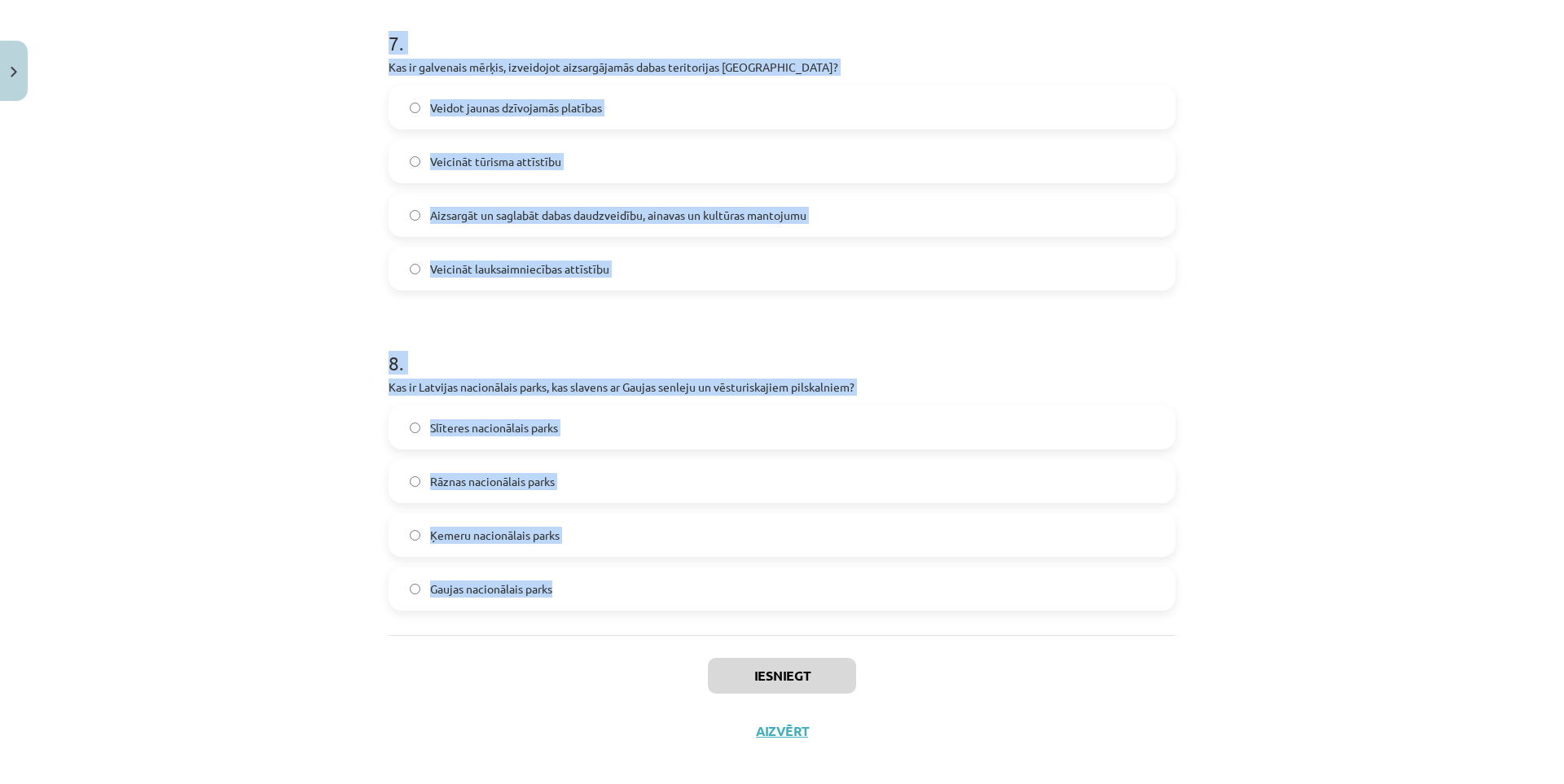
scroll to position [2344, 0]
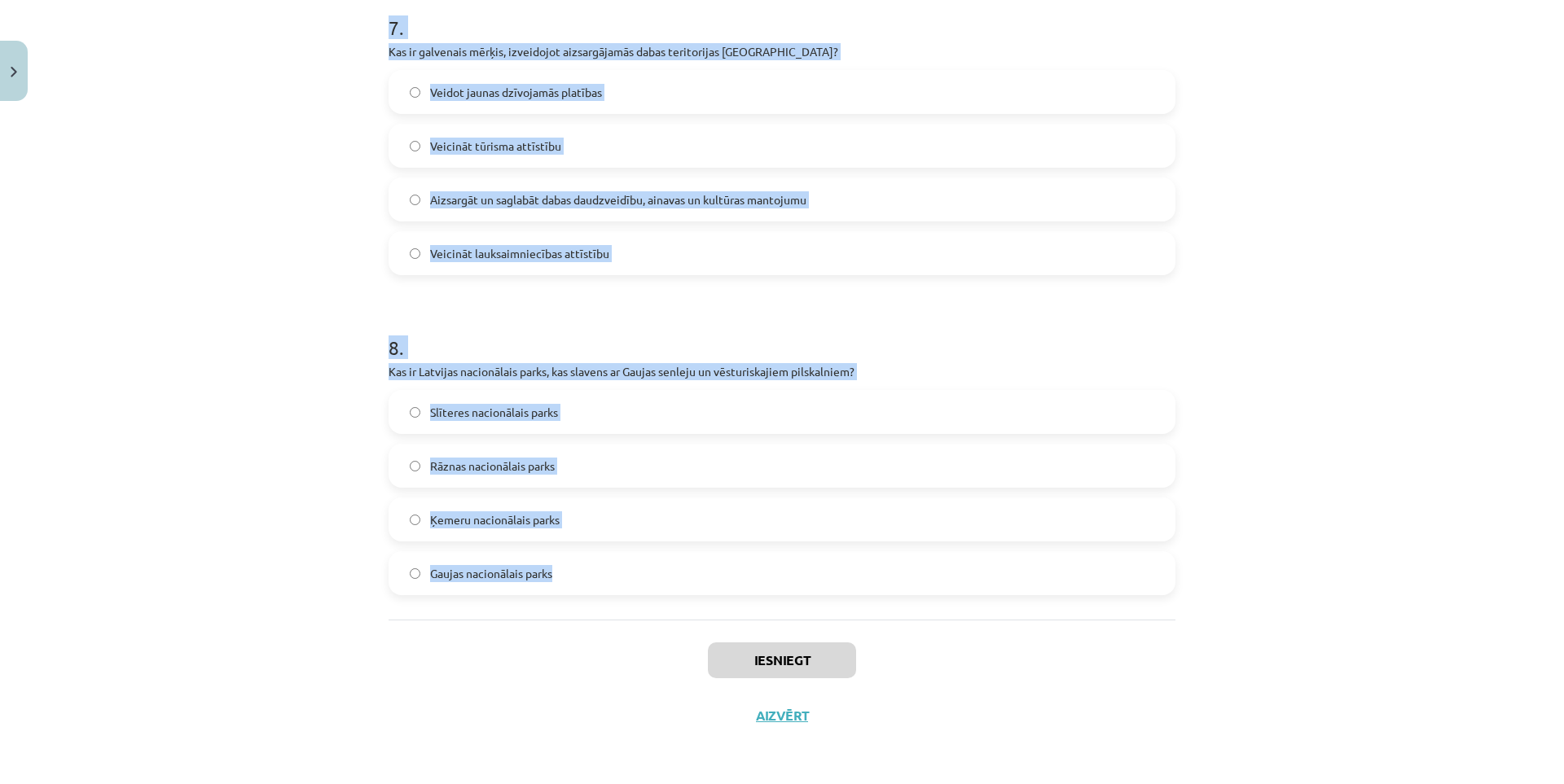
drag, startPoint x: 369, startPoint y: 343, endPoint x: 875, endPoint y: 551, distance: 547.1
click at [875, 551] on div "Mācību tēma: Bioloģijas 9. klases 1. ieskaites mācību materiāls #4 3. tēma. Kāp…" at bounding box center [782, 392] width 1564 height 784
copy form "Kura Latvijas aizsargājamā dabas teritorija ir pazīstama ar saviem plašajiem mi…"
click at [195, 431] on div "Mācību tēma: Bioloģijas 9. klases 1. ieskaites mācību materiāls #4 3. tēma. Kāp…" at bounding box center [782, 392] width 1564 height 784
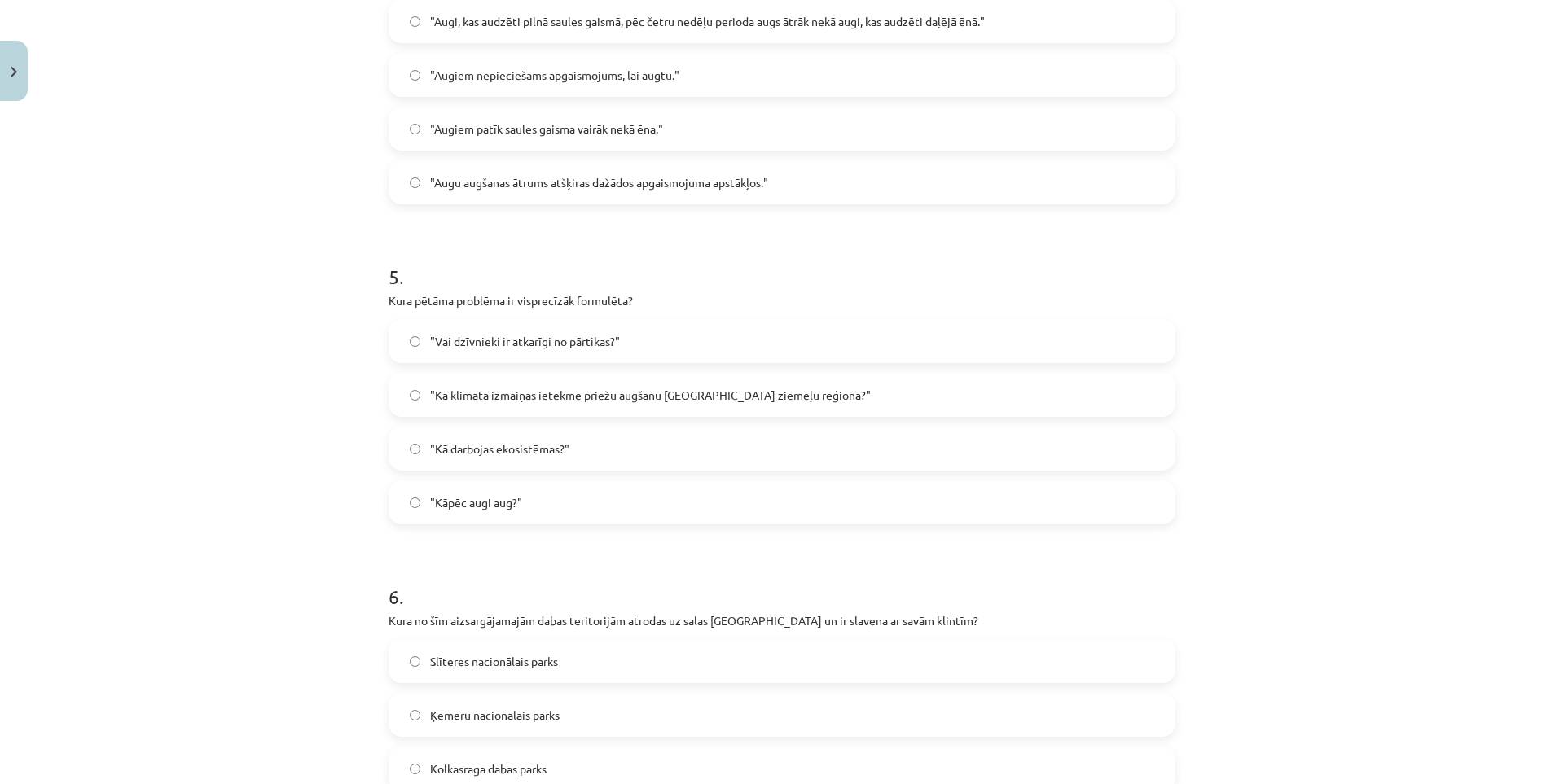
scroll to position [0, 0]
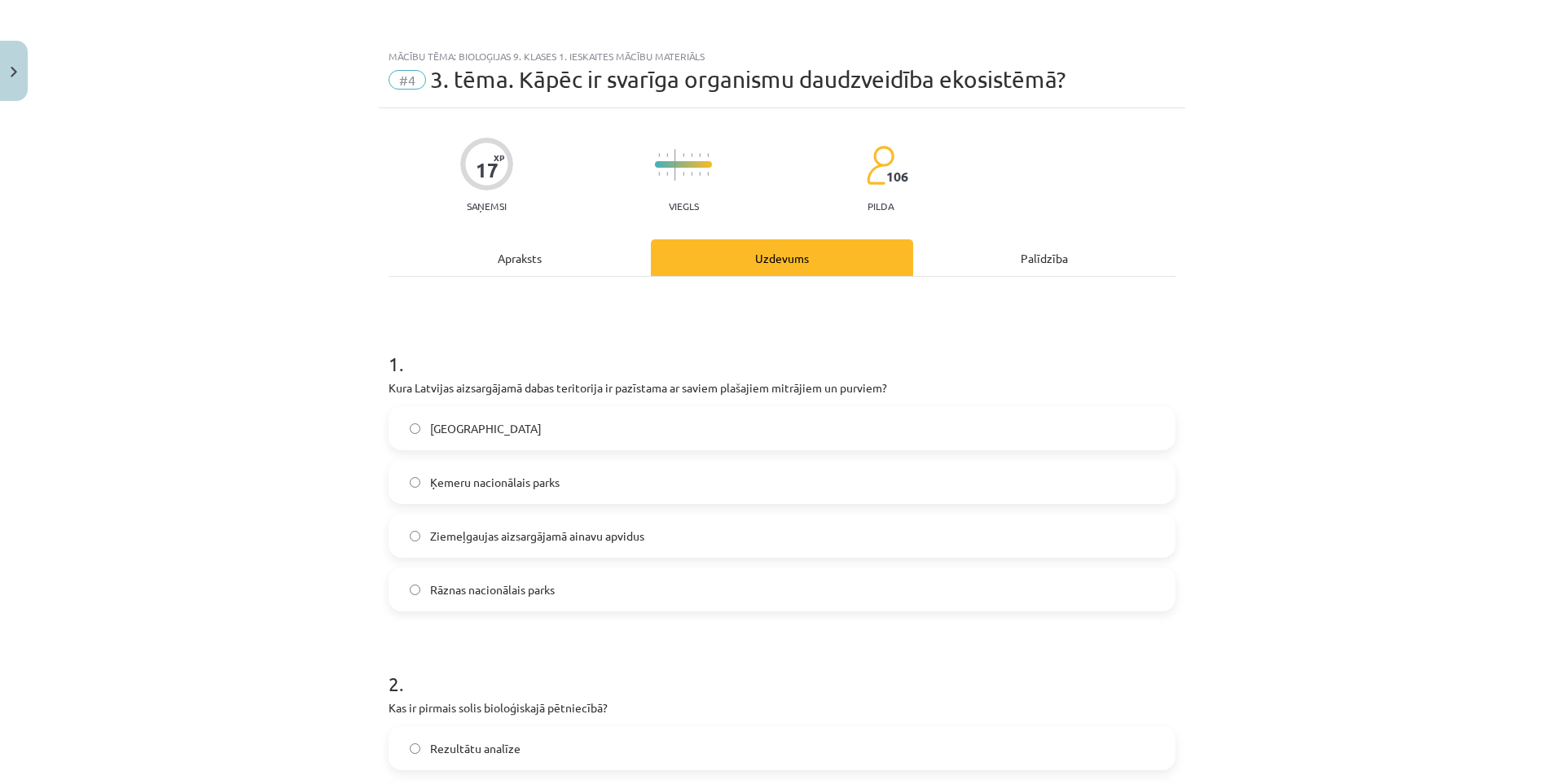
drag, startPoint x: 282, startPoint y: 409, endPoint x: 240, endPoint y: 188, distance: 225.0
drag, startPoint x: 504, startPoint y: 479, endPoint x: 486, endPoint y: 472, distance: 19.3
click at [504, 479] on span "Ķemeru nacionālais parks" at bounding box center [494, 482] width 129 height 17
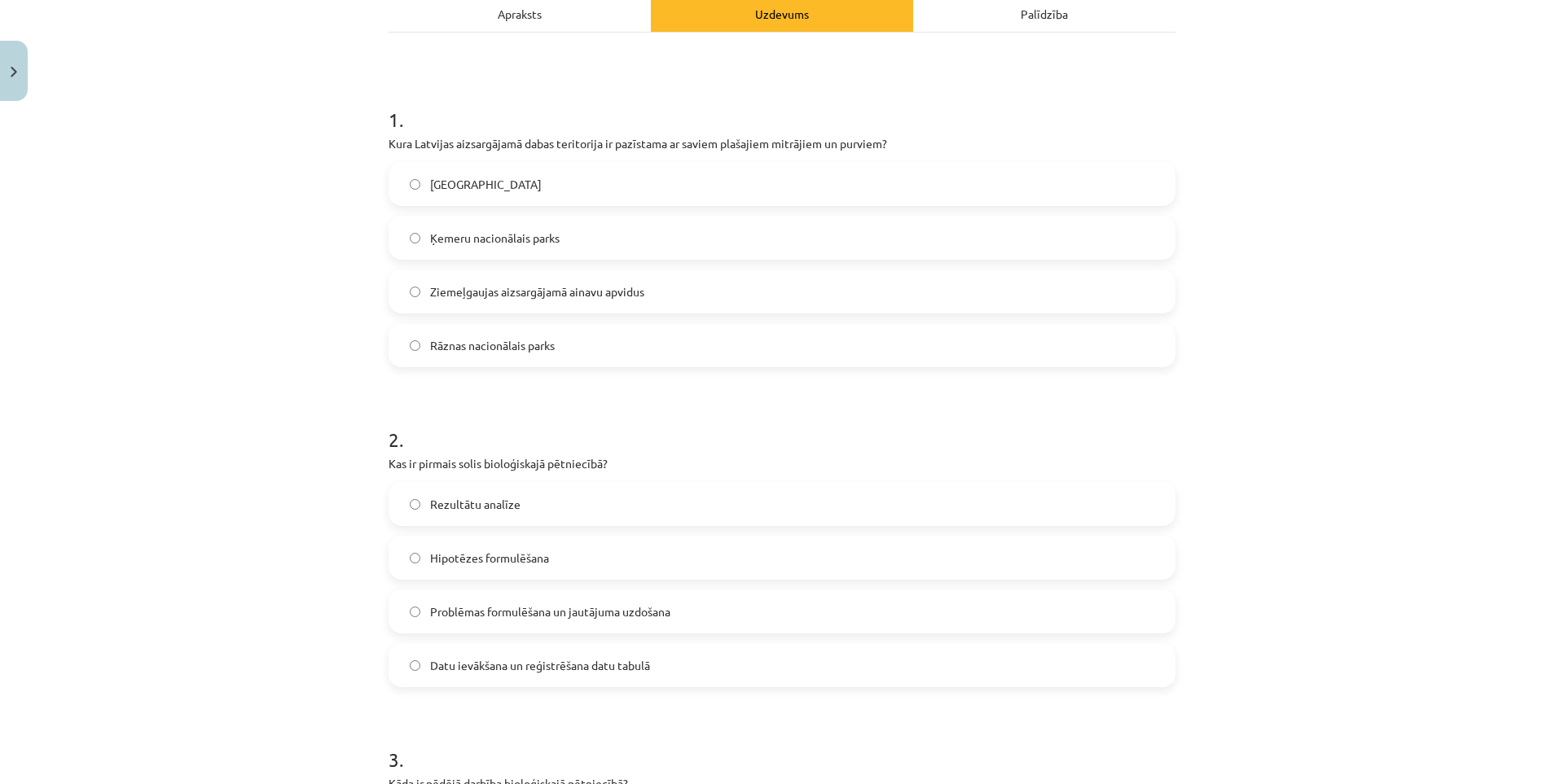
click at [526, 604] on span "Problēmas formulēšana un jautājuma uzdošana" at bounding box center [550, 612] width 240 height 17
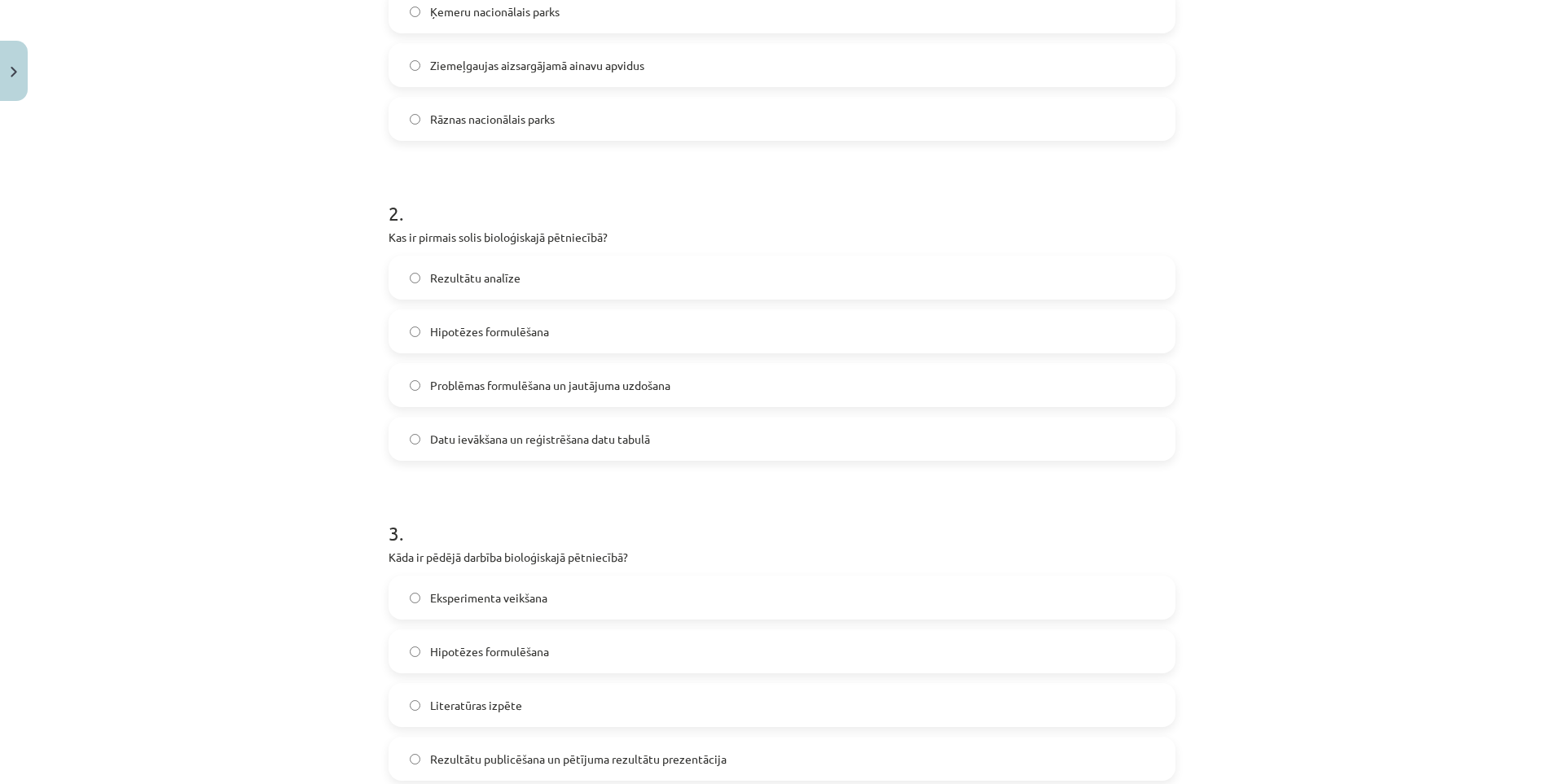
scroll to position [570, 0]
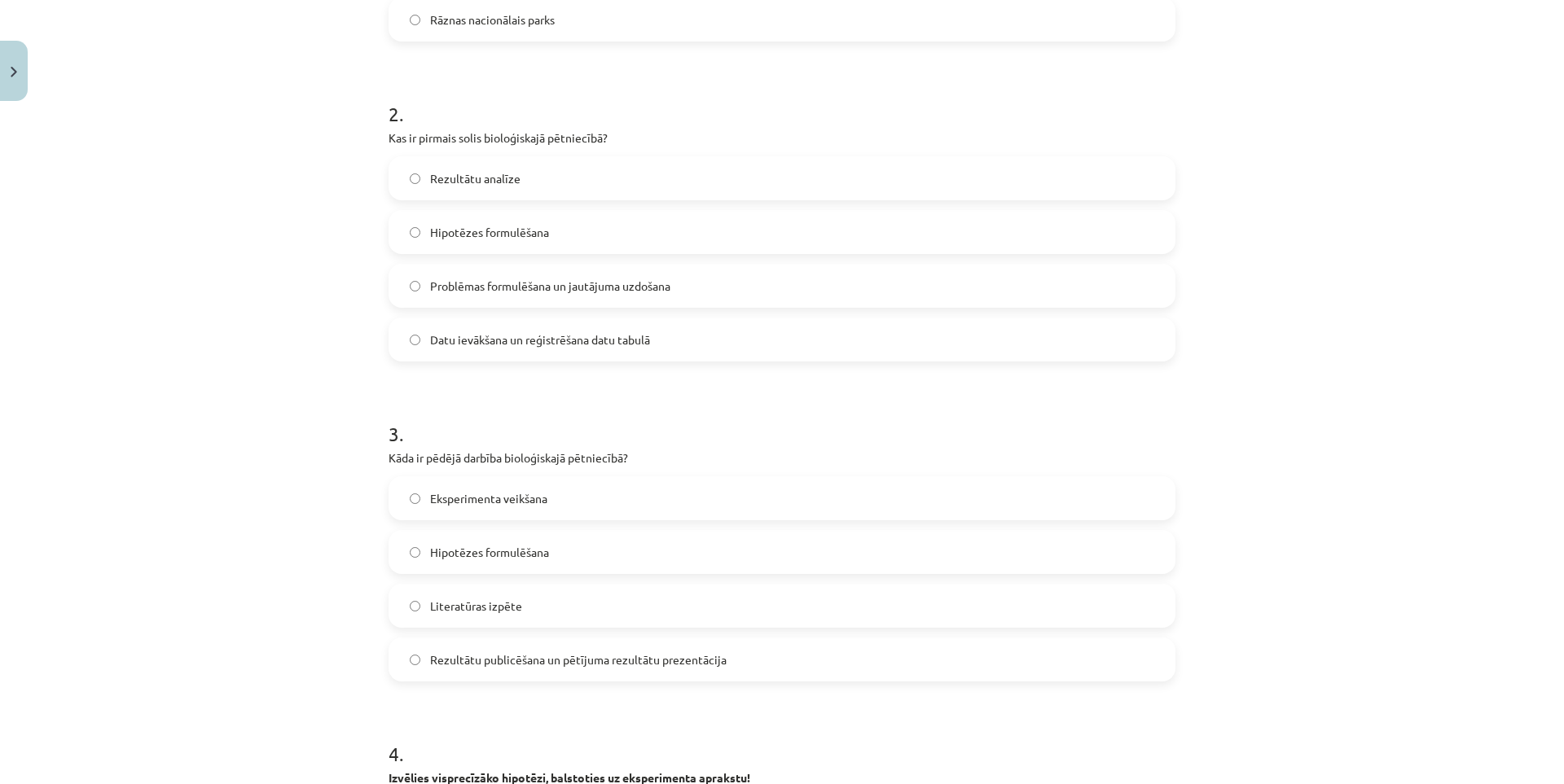
click at [502, 667] on span "Rezultātu publicēšana un pētījuma rezultātu prezentācija" at bounding box center [578, 659] width 296 height 17
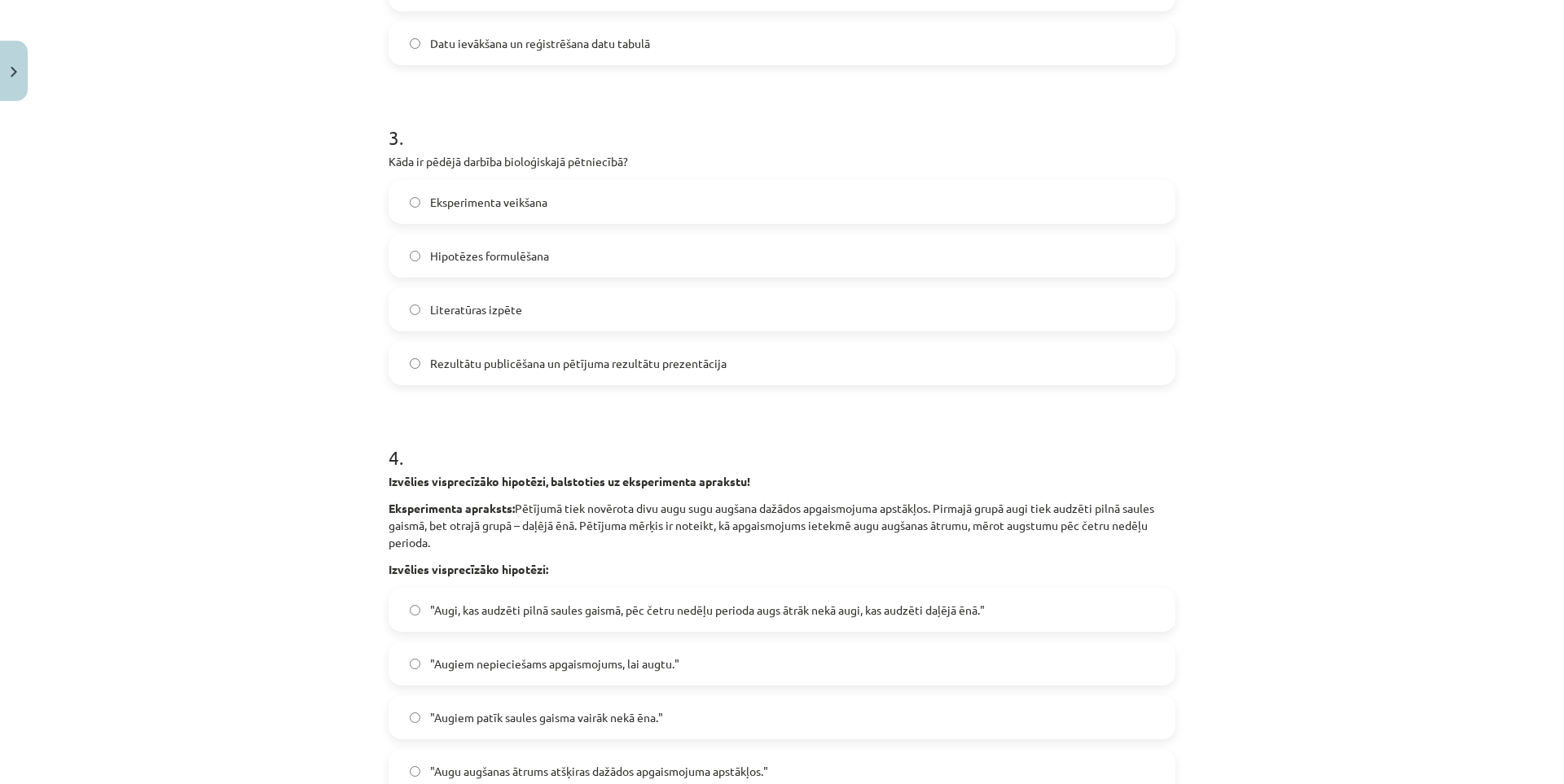
scroll to position [896, 0]
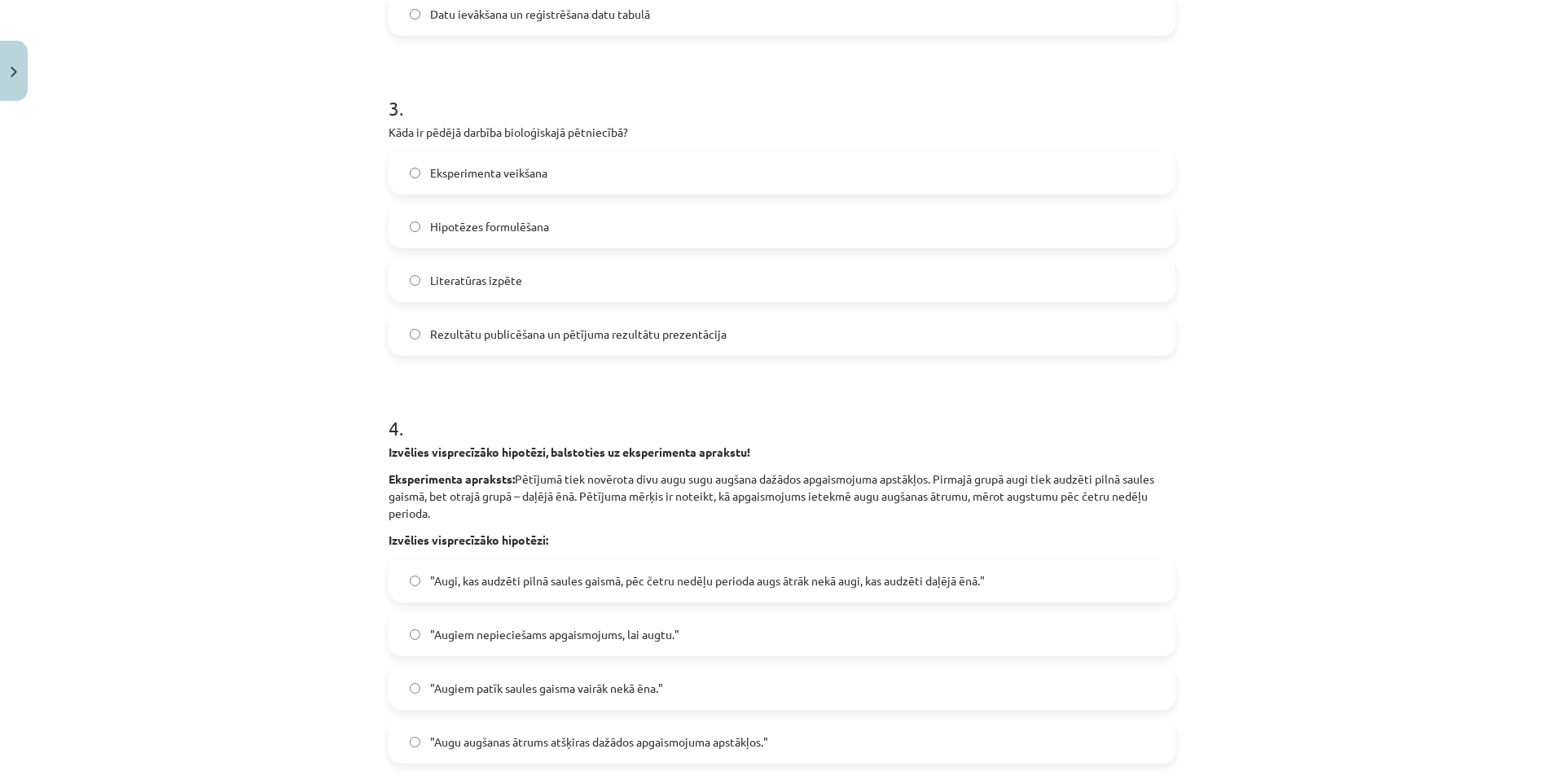
click at [516, 587] on span ""Augi, kas audzēti pilnā saules gaismā, pēc četru nedēļu perioda augs ātrāk nek…" at bounding box center [707, 580] width 555 height 17
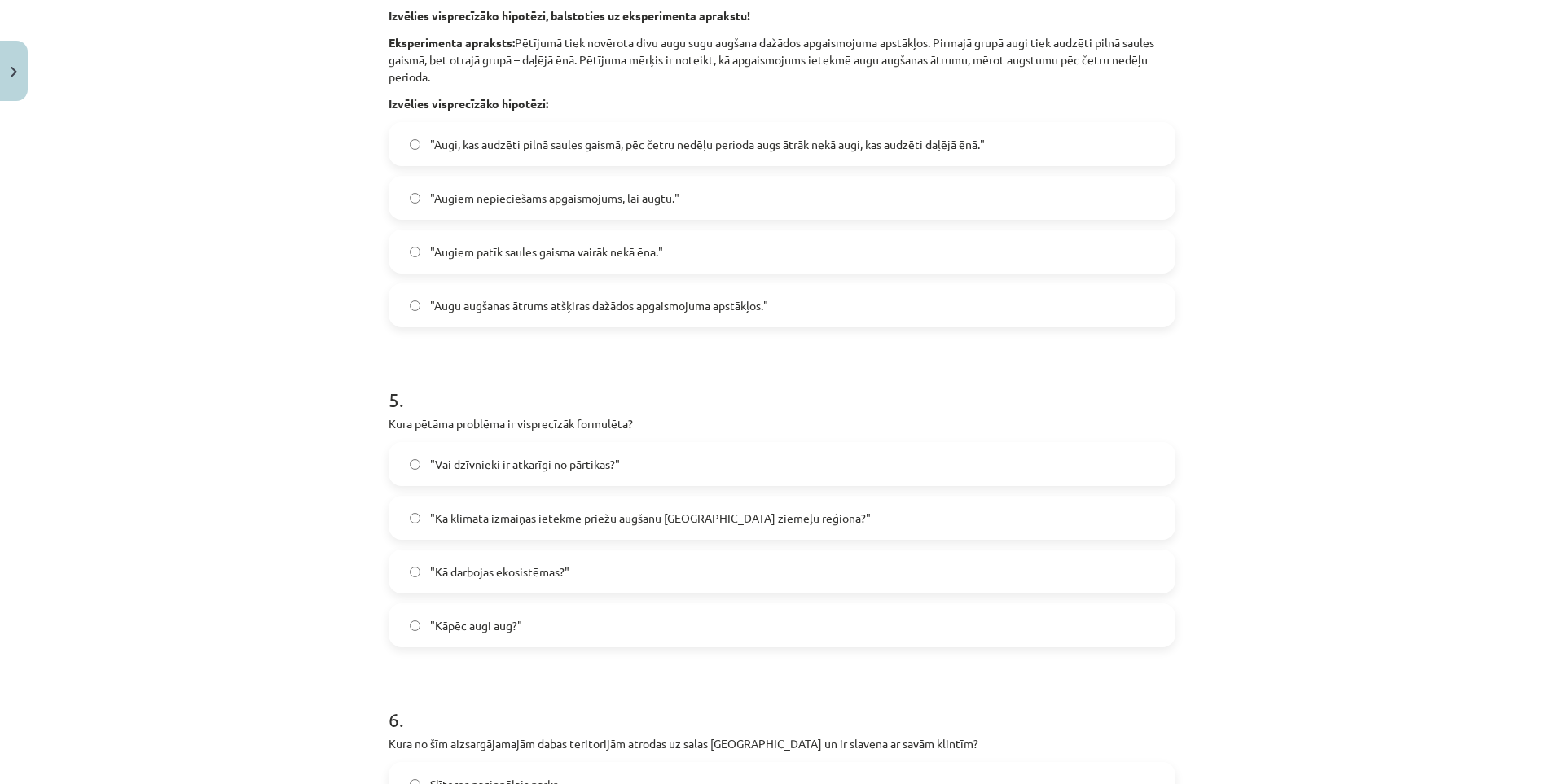
scroll to position [1384, 0]
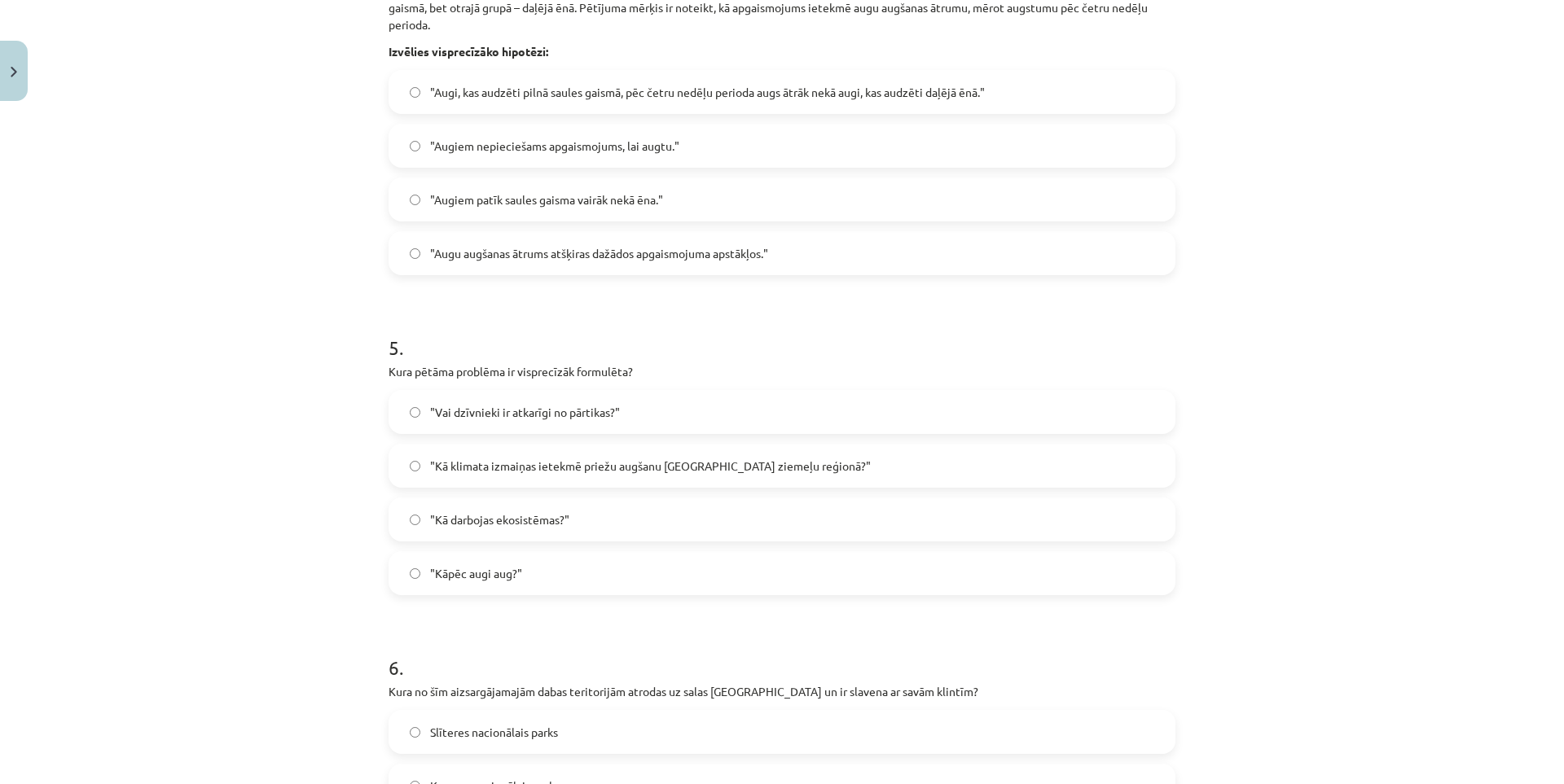
click at [509, 473] on span ""Kā klimata izmaiņas ietekmē priežu augšanu Latvijas ziemeļu reģionā?"" at bounding box center [650, 466] width 440 height 17
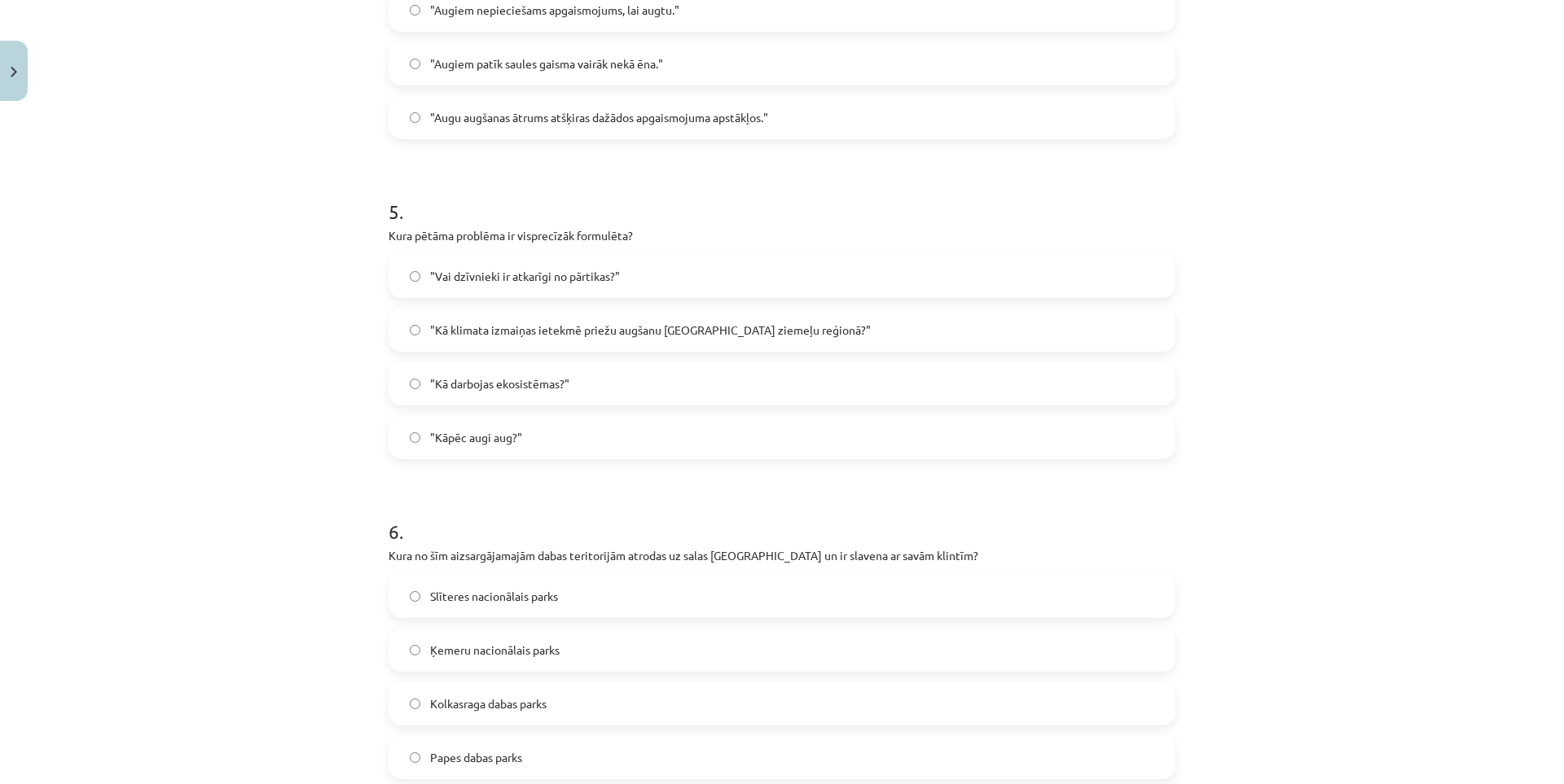
scroll to position [1547, 0]
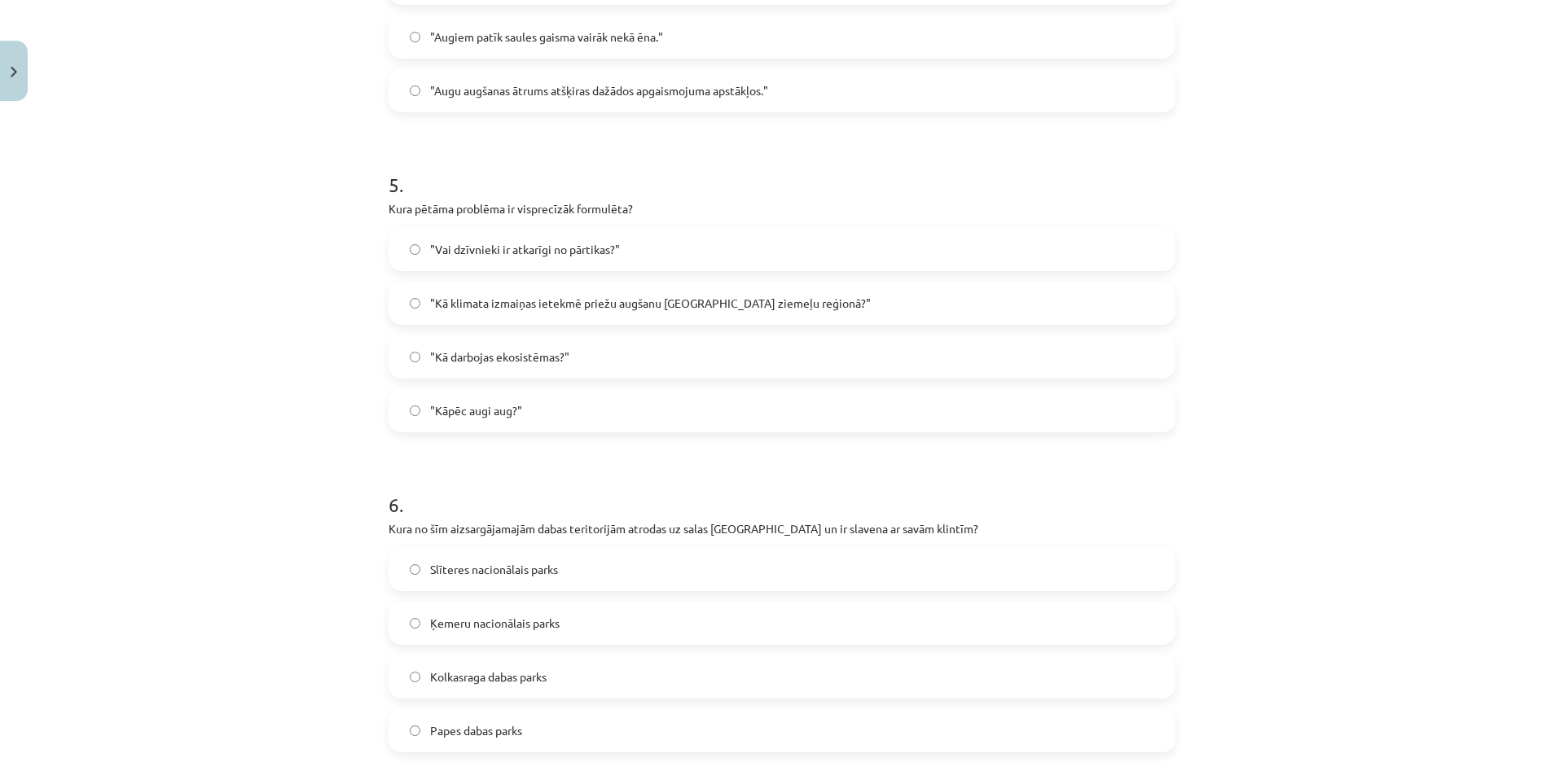
click at [443, 566] on span "Slīteres nacionālais parks" at bounding box center [494, 569] width 128 height 17
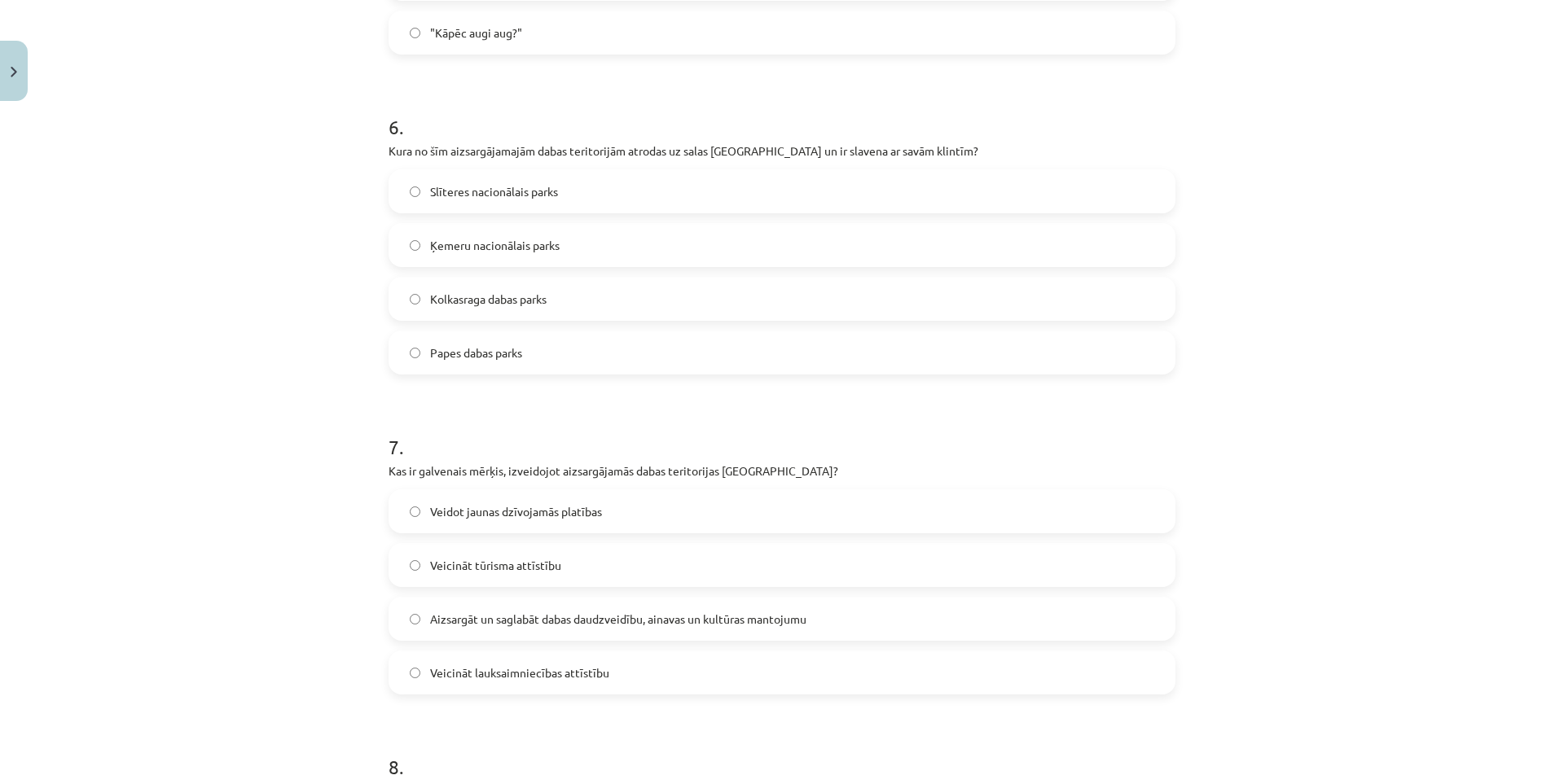
scroll to position [1954, 0]
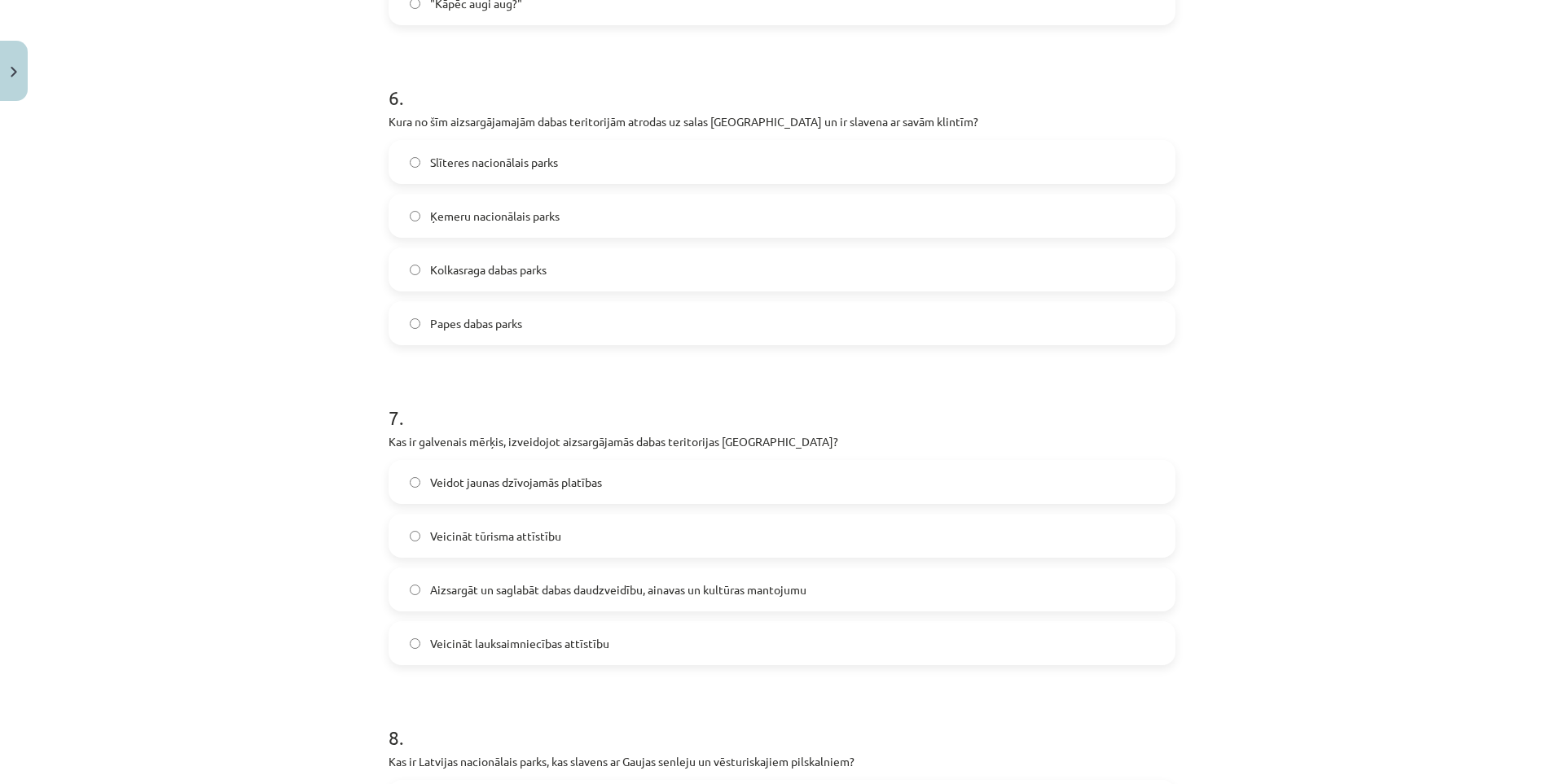
click at [543, 586] on span "Aizsargāt un saglabāt dabas daudzveidību, ainavas un kultūras mantojumu" at bounding box center [617, 589] width 376 height 17
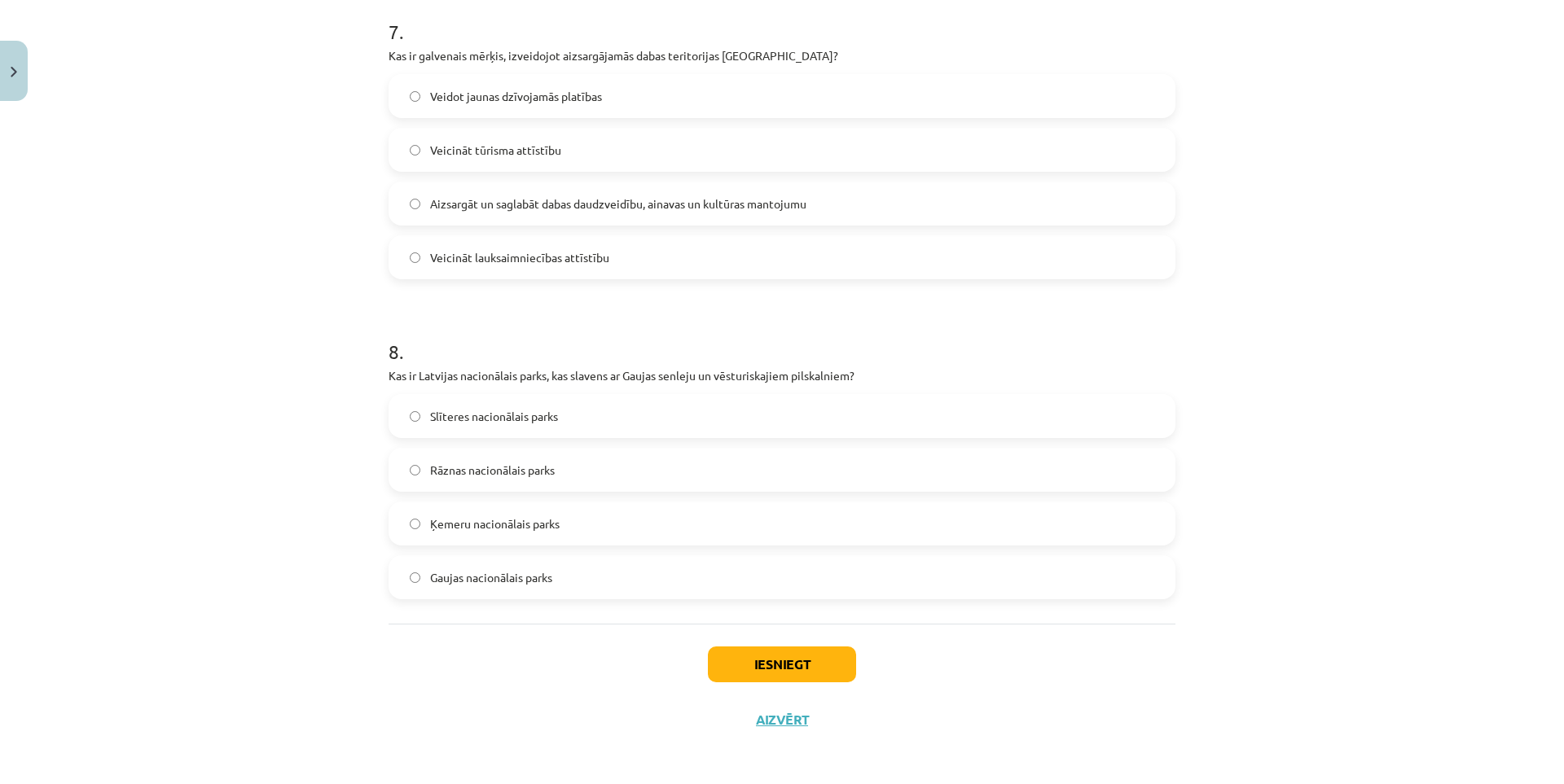
scroll to position [2344, 0]
click at [503, 575] on span "Gaujas nacionālais parks" at bounding box center [490, 573] width 122 height 17
click at [714, 645] on button "Iesniegt" at bounding box center [782, 660] width 148 height 36
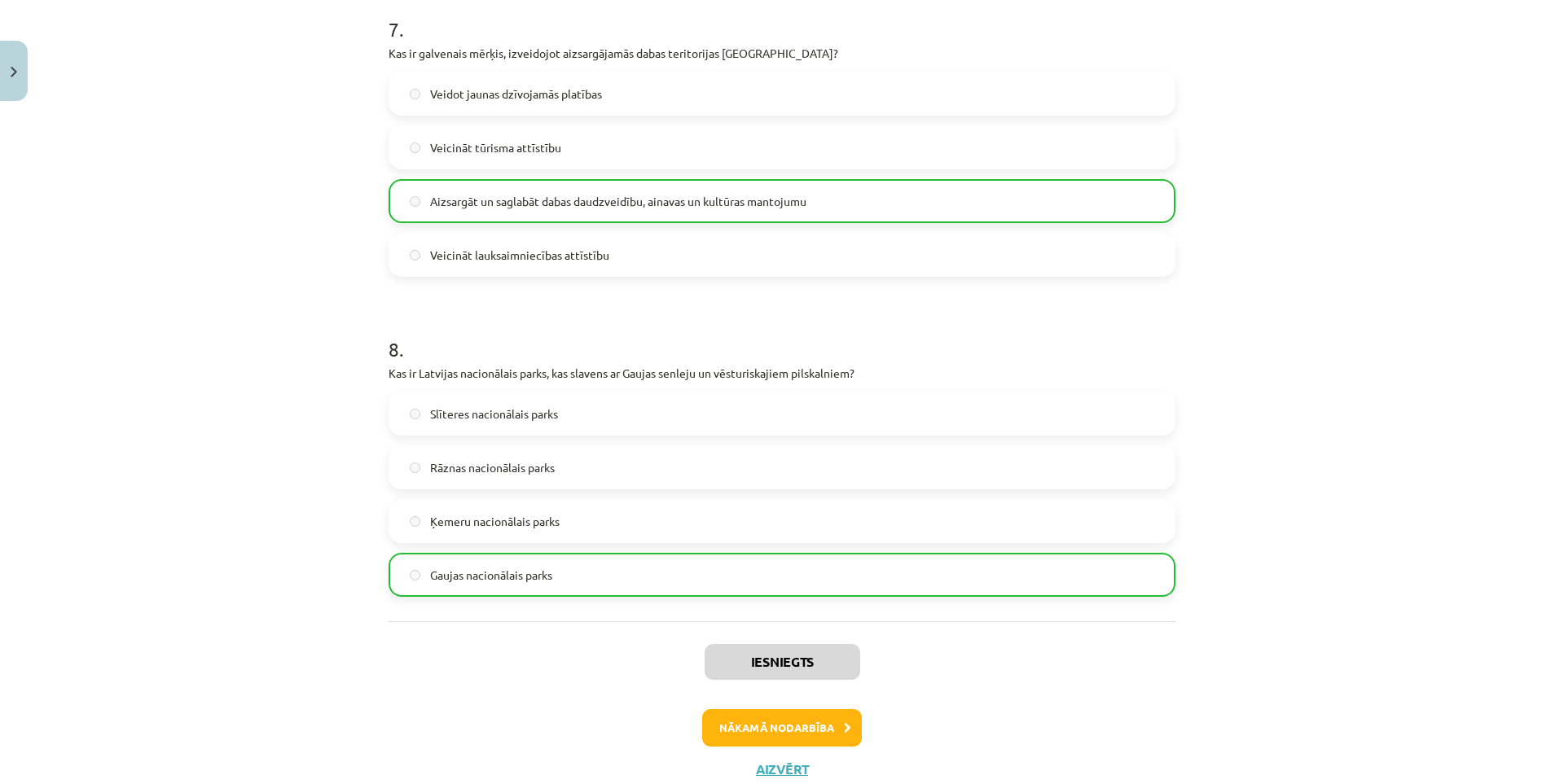
scroll to position [2396, 0]
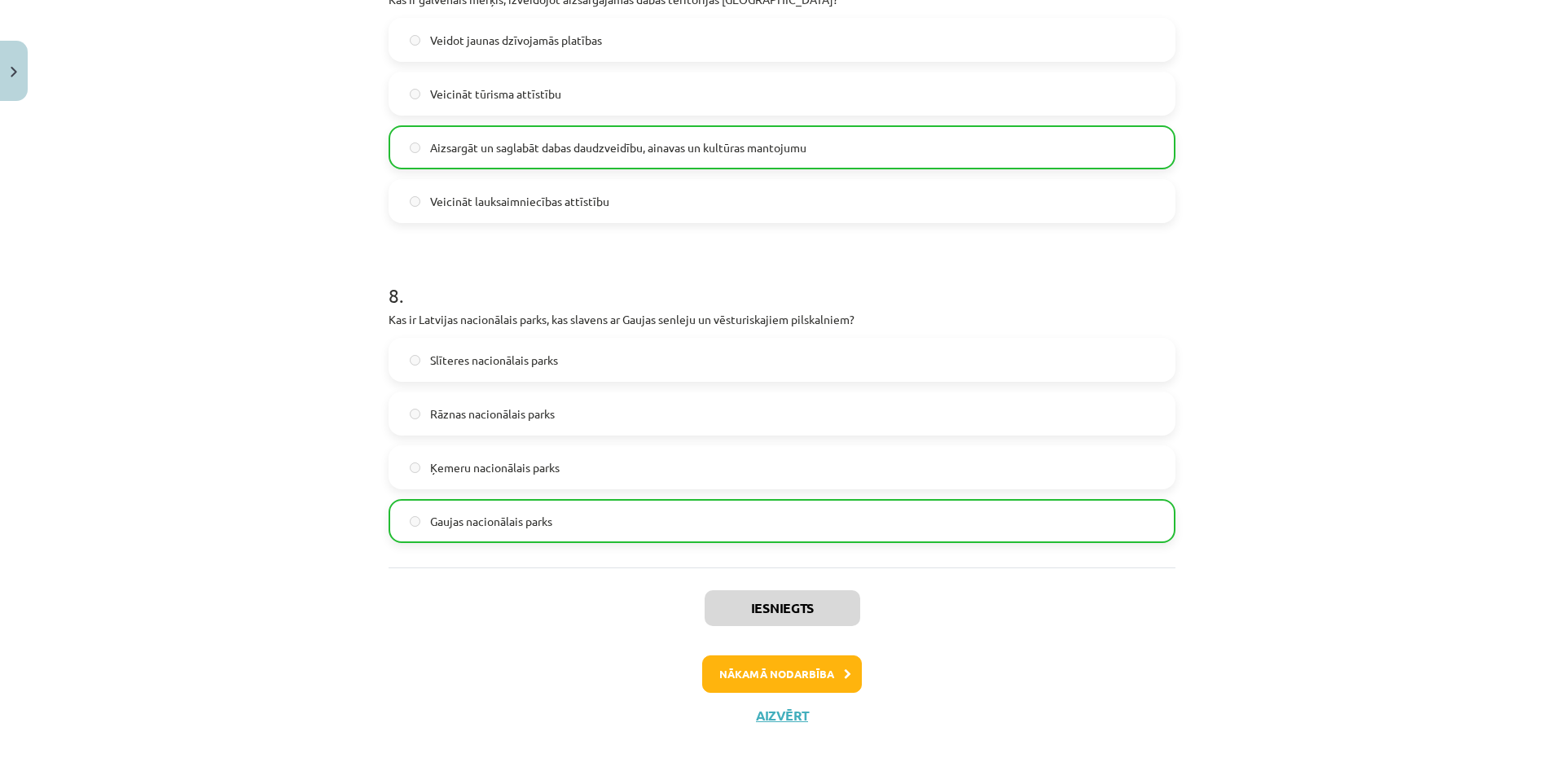
drag, startPoint x: 288, startPoint y: 561, endPoint x: 288, endPoint y: 771, distance: 210.0
click at [761, 689] on button "Nākamā nodarbība" at bounding box center [782, 674] width 160 height 38
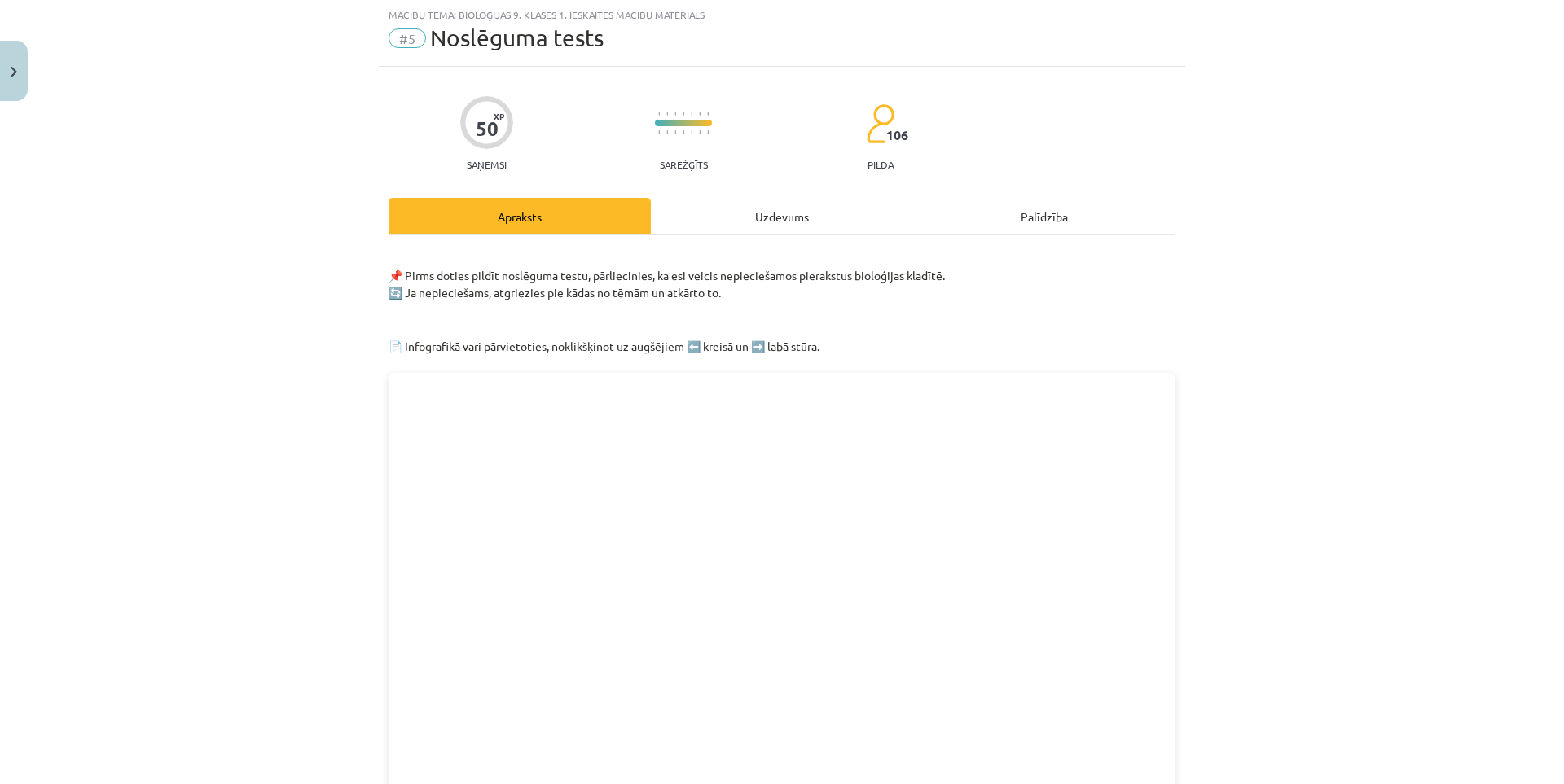
scroll to position [41, 0]
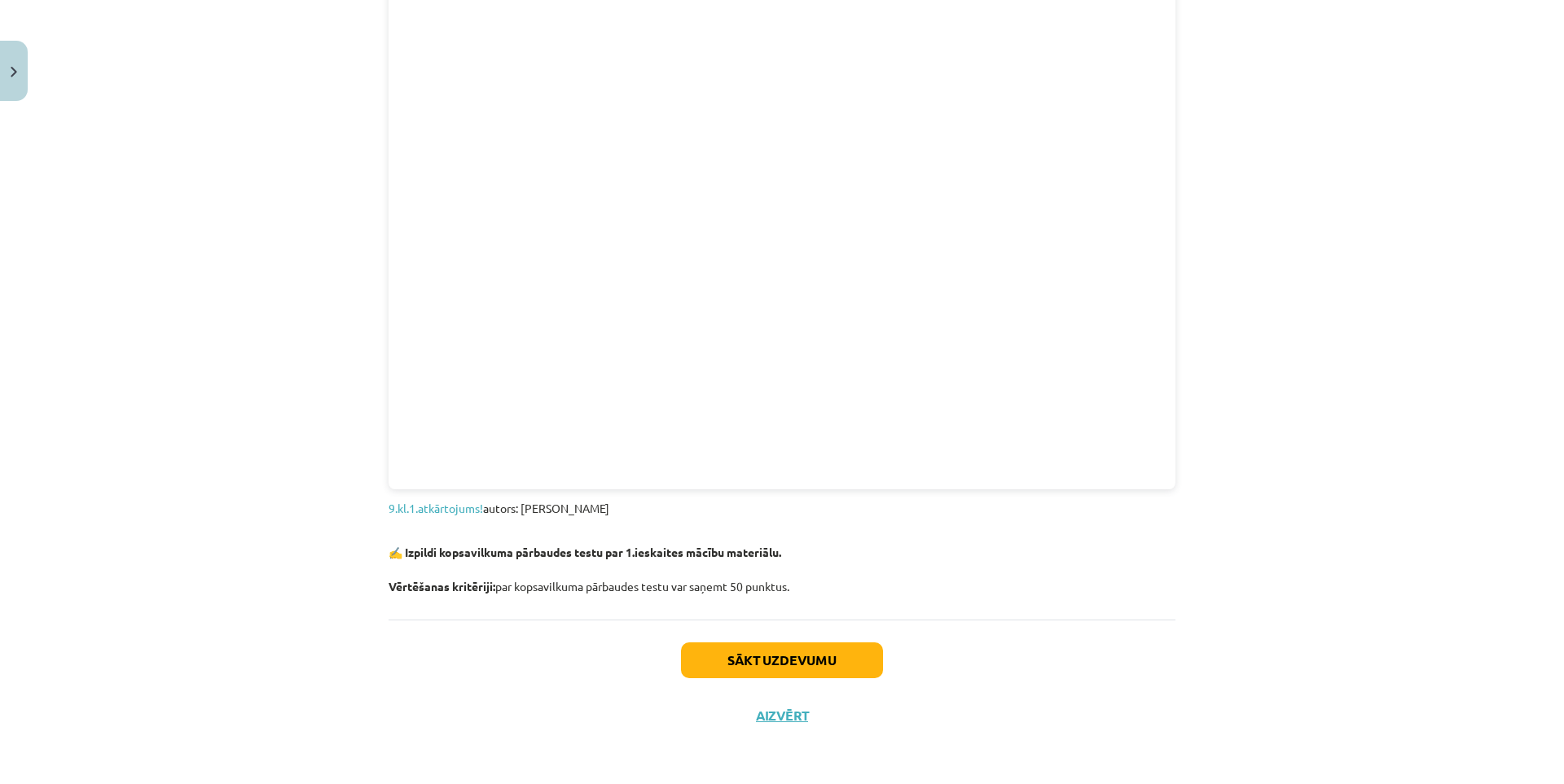
drag, startPoint x: 255, startPoint y: 392, endPoint x: 250, endPoint y: 466, distance: 74.2
click at [791, 663] on button "Sākt uzdevumu" at bounding box center [782, 660] width 202 height 36
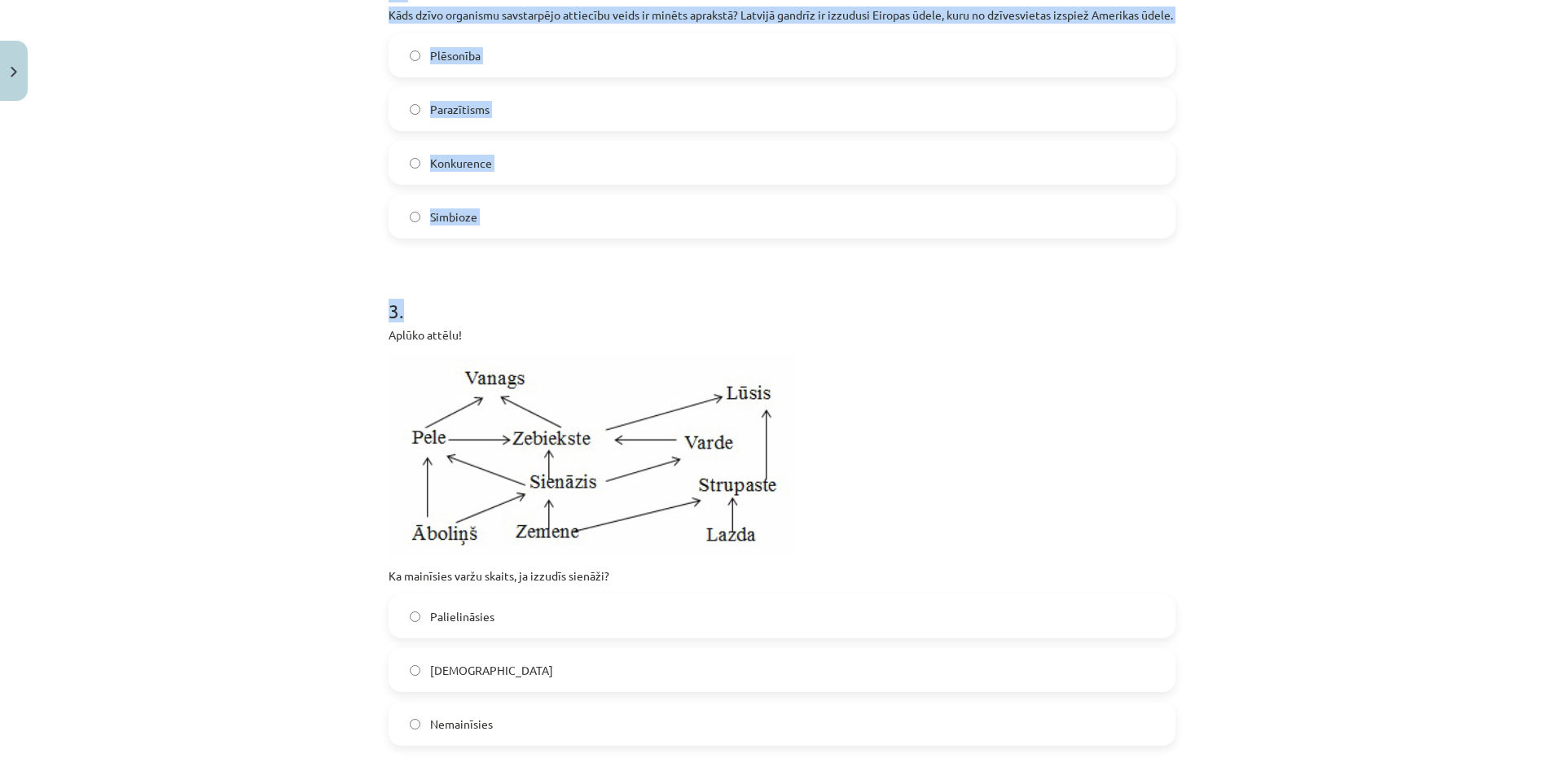
scroll to position [611, 0]
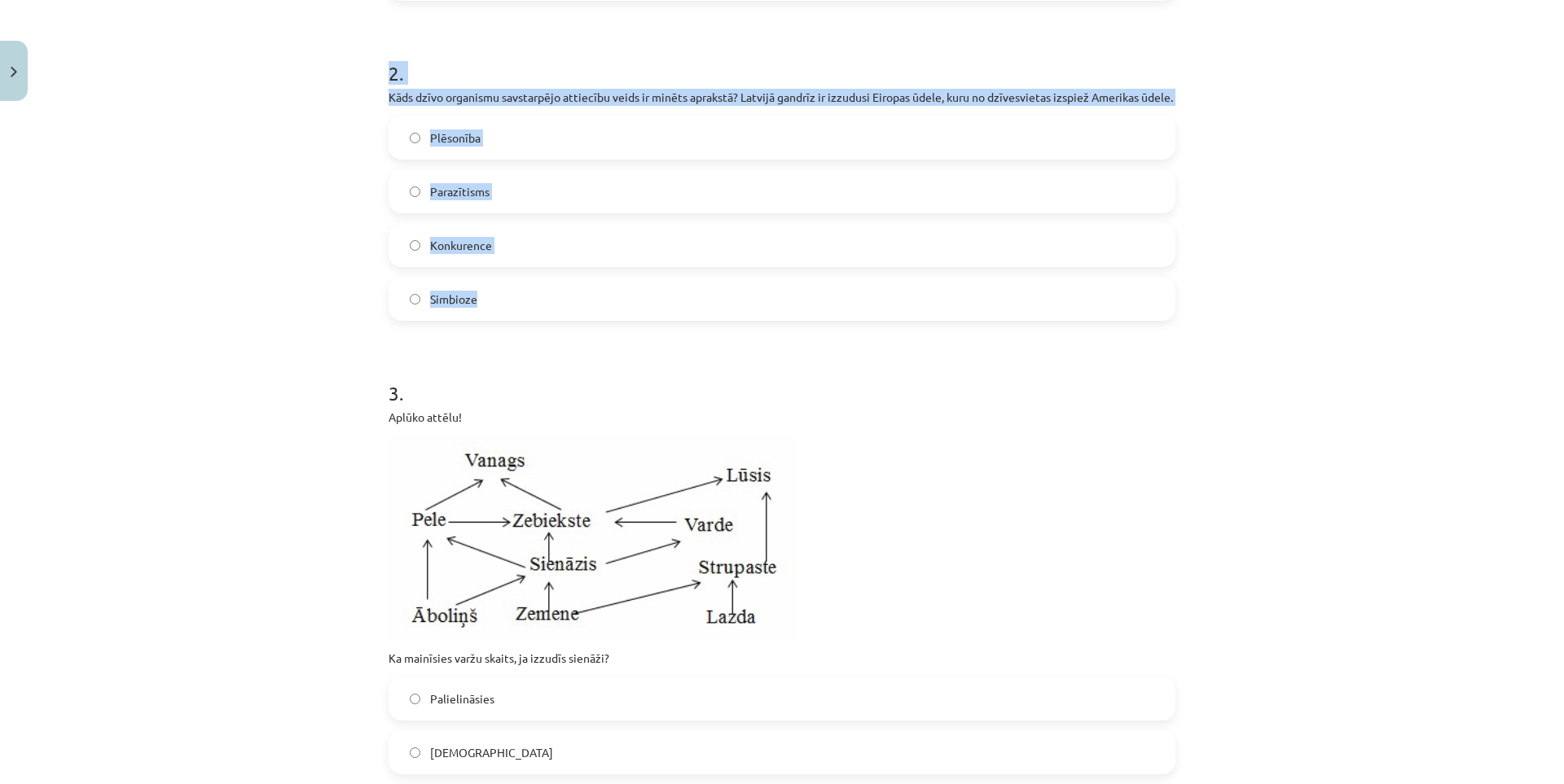
drag, startPoint x: 382, startPoint y: 342, endPoint x: 967, endPoint y: 337, distance: 585.0
copy form "Kura no šīm iespējām pareizi klasificē ekoloģiskos faktorus? Cilvēki, dzīvnieki…"
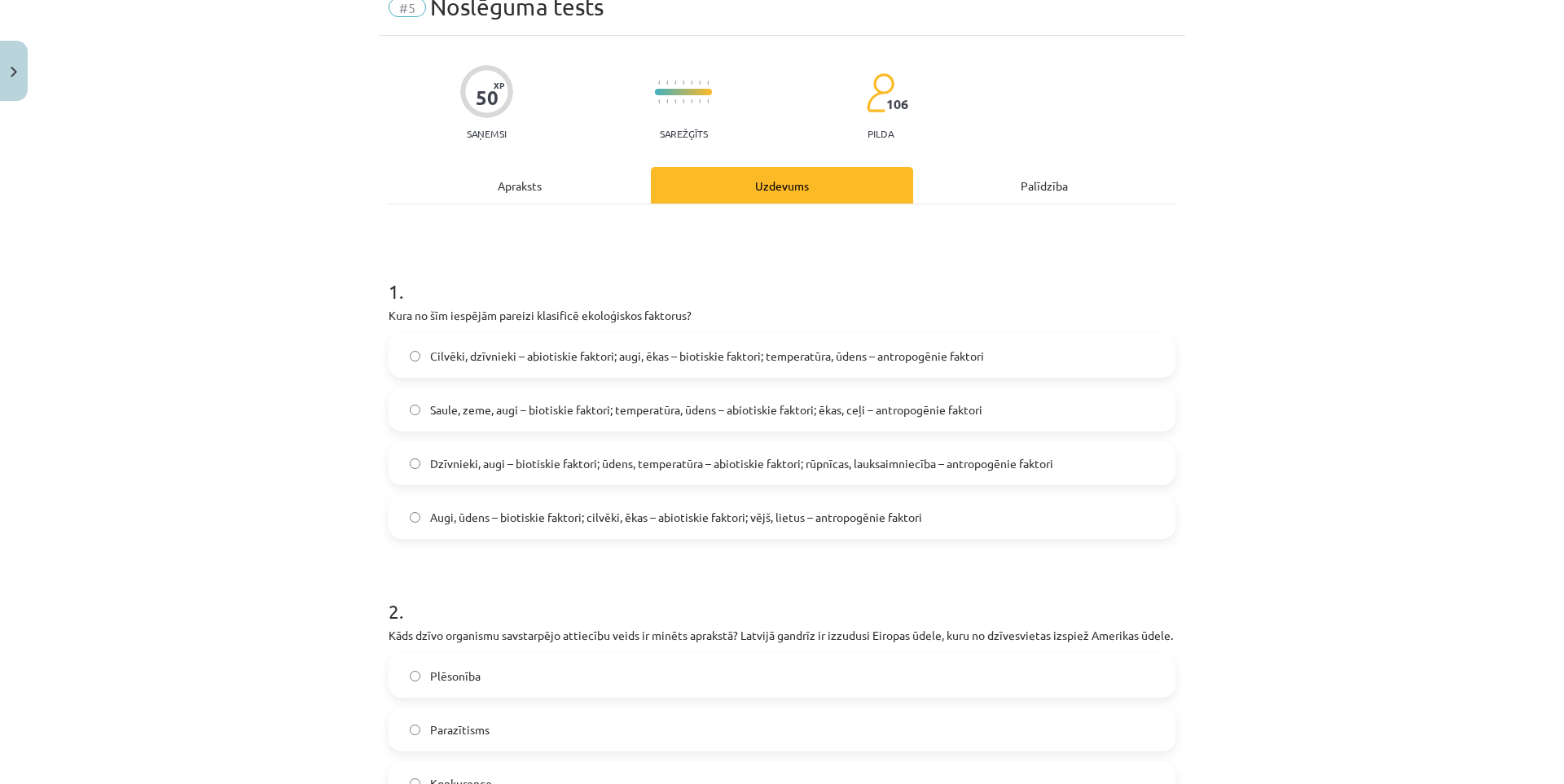
scroll to position [122, 0]
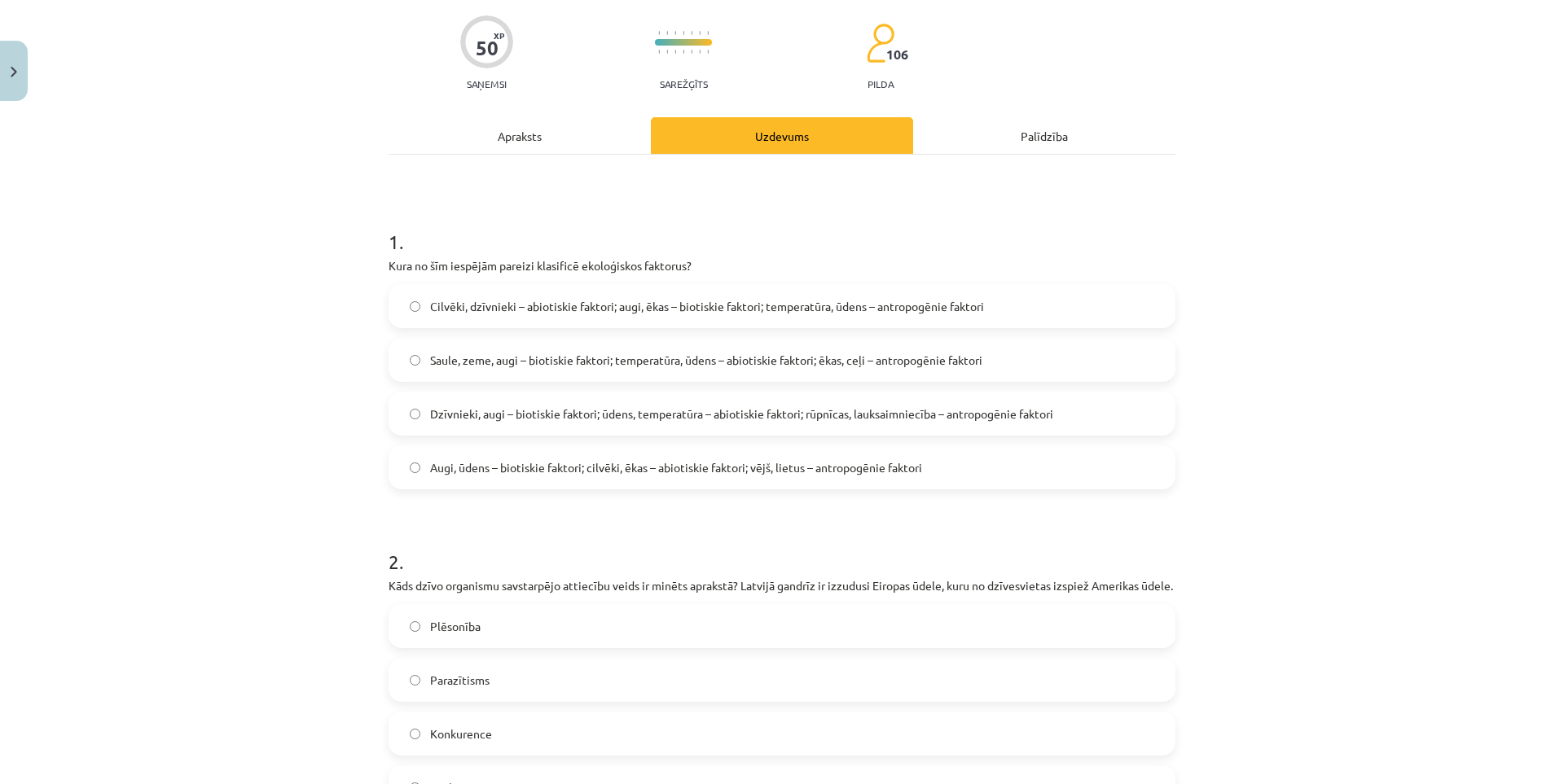
click at [503, 413] on span "Dzīvnieki, augi – biotiskie faktori; ūdens, temperatūra – abiotiskie faktori; r…" at bounding box center [741, 413] width 623 height 17
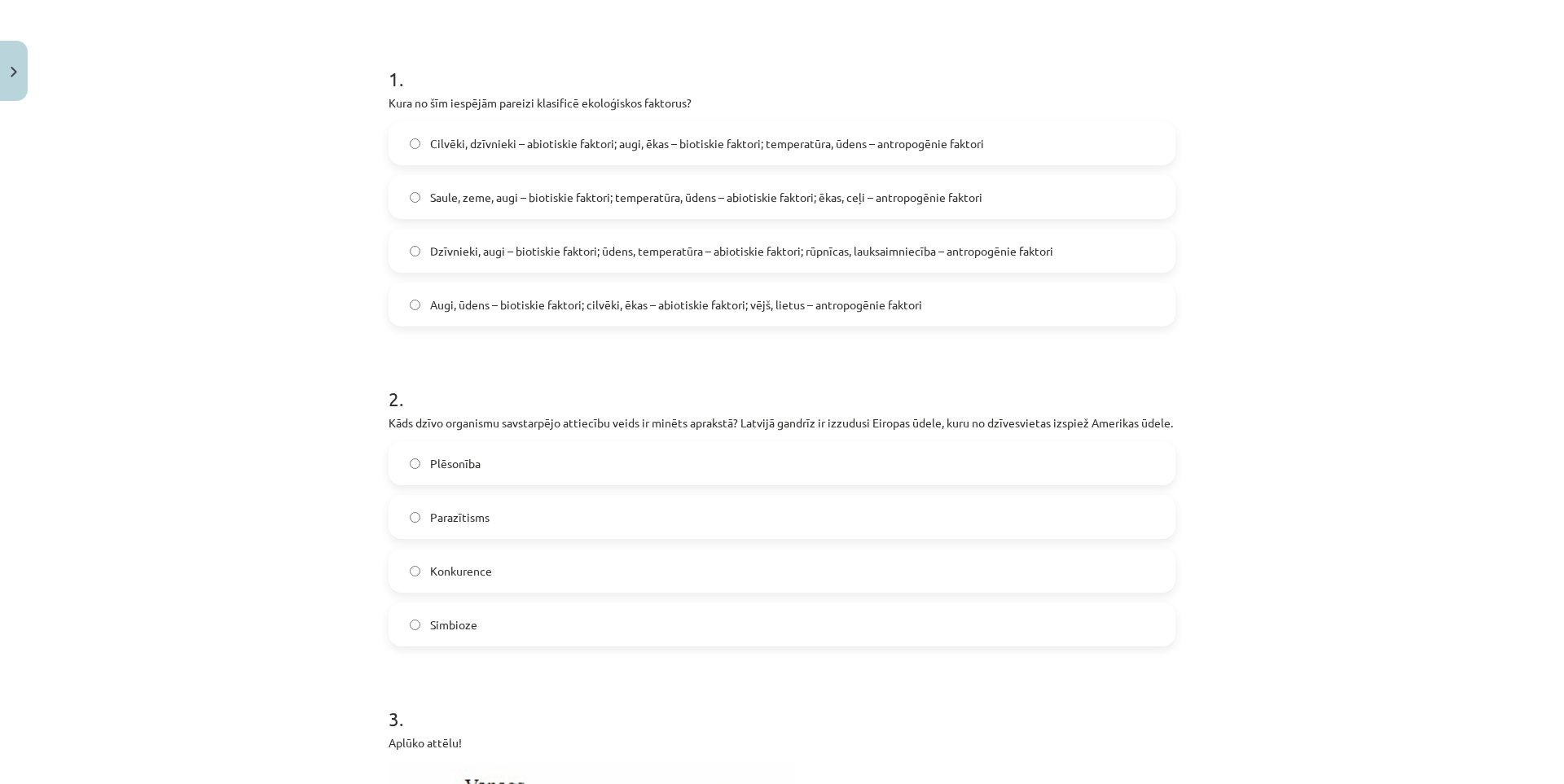
click at [506, 586] on label "Konkurence" at bounding box center [782, 570] width 783 height 41
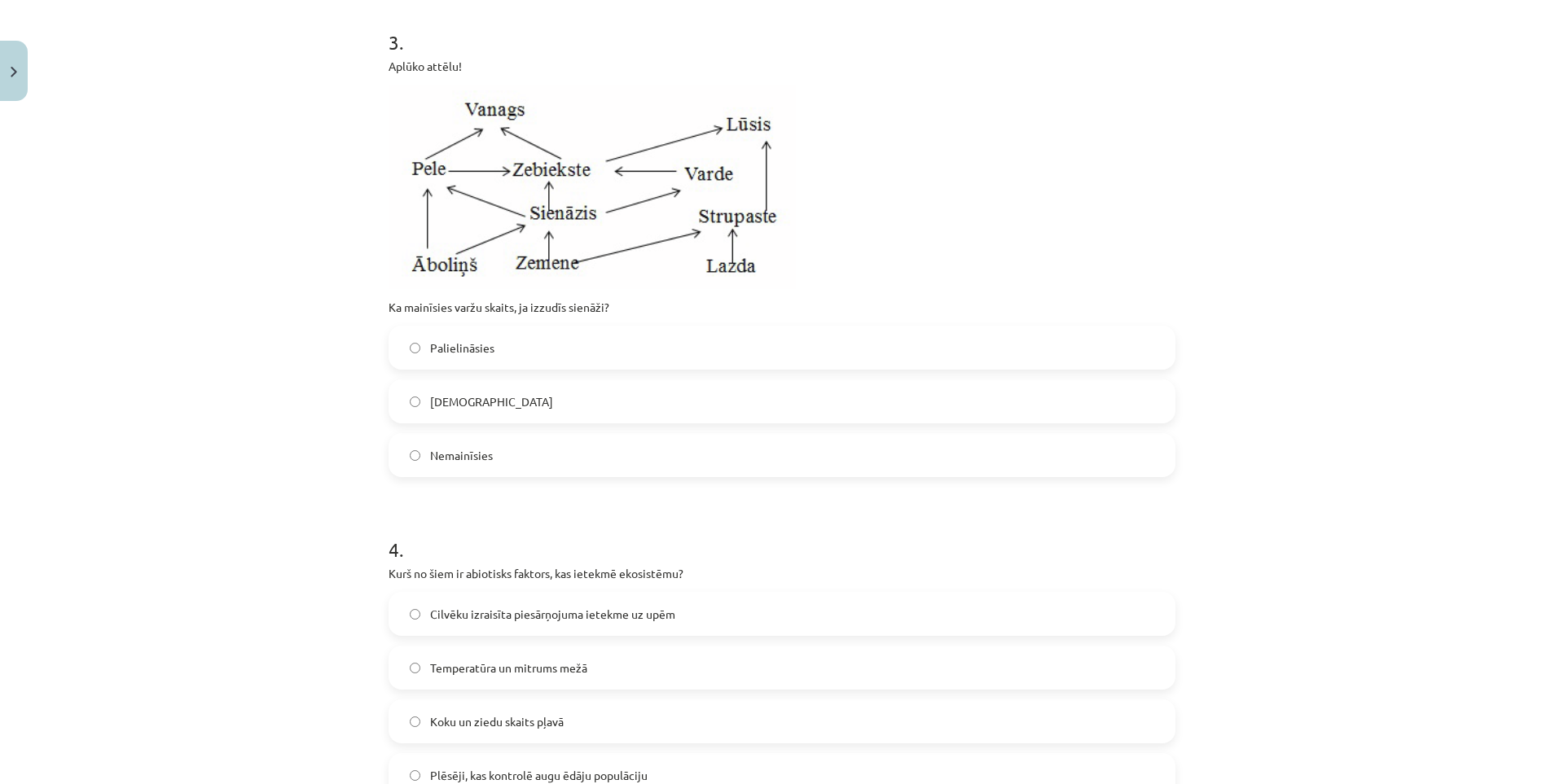
scroll to position [936, 0]
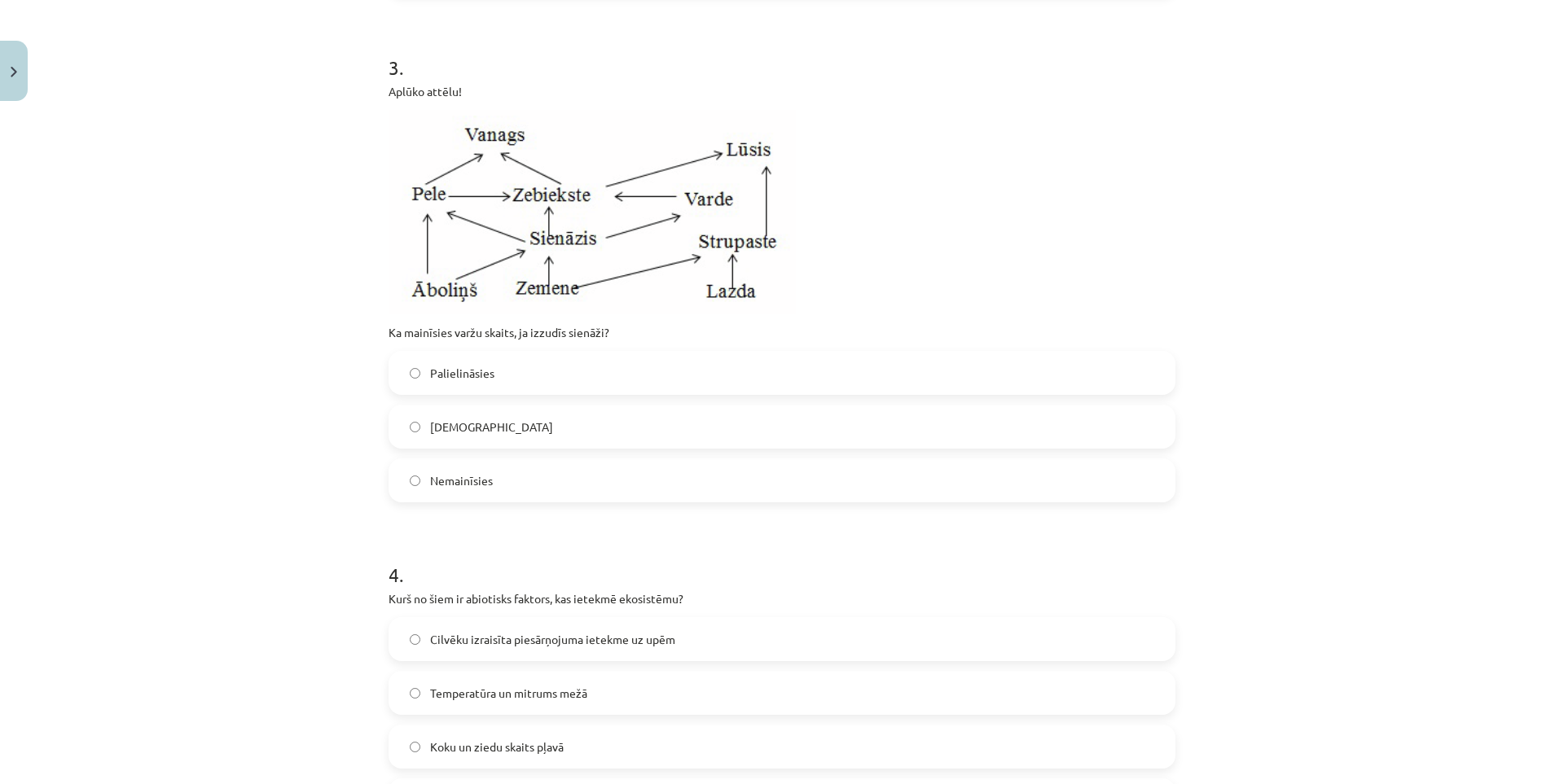
click at [430, 436] on span "Samazināsies" at bounding box center [491, 427] width 123 height 17
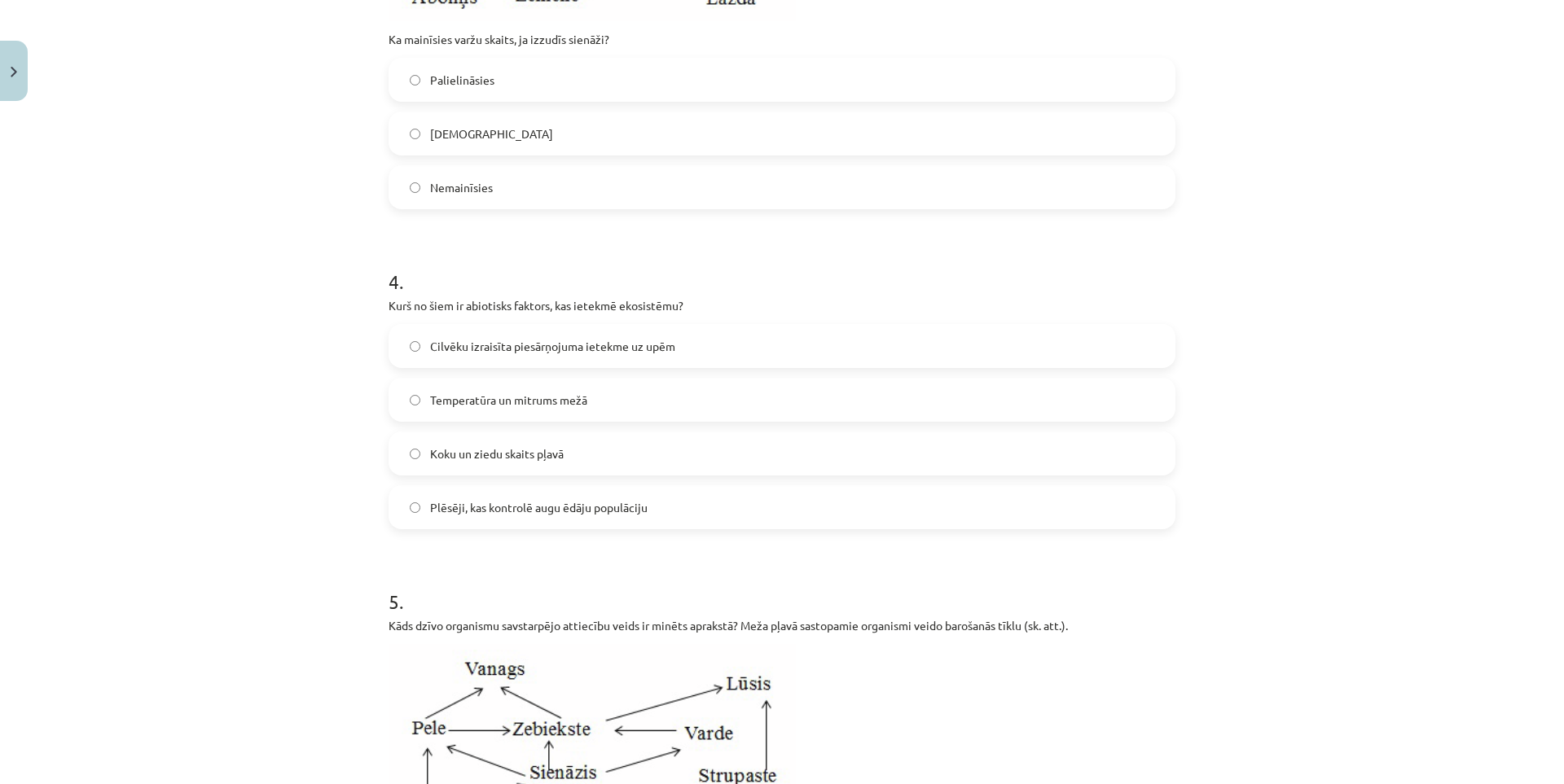
scroll to position [1262, 0]
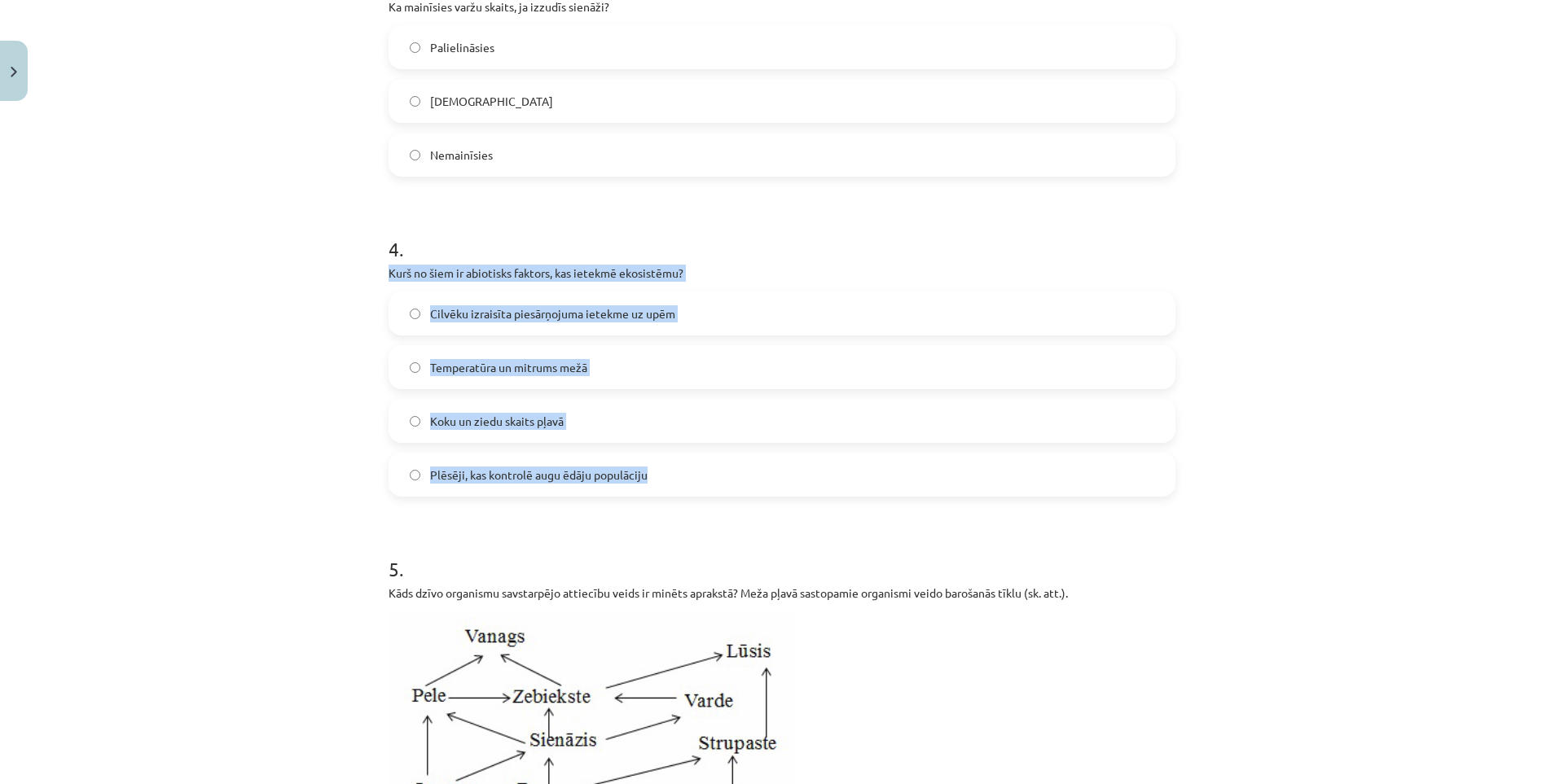
drag, startPoint x: 375, startPoint y: 283, endPoint x: 836, endPoint y: 495, distance: 507.4
copy div "Kurš no šiem ir abiotisks faktors, kas ietekmē ekosistēmu? Cilvēku izraisīta pi…"
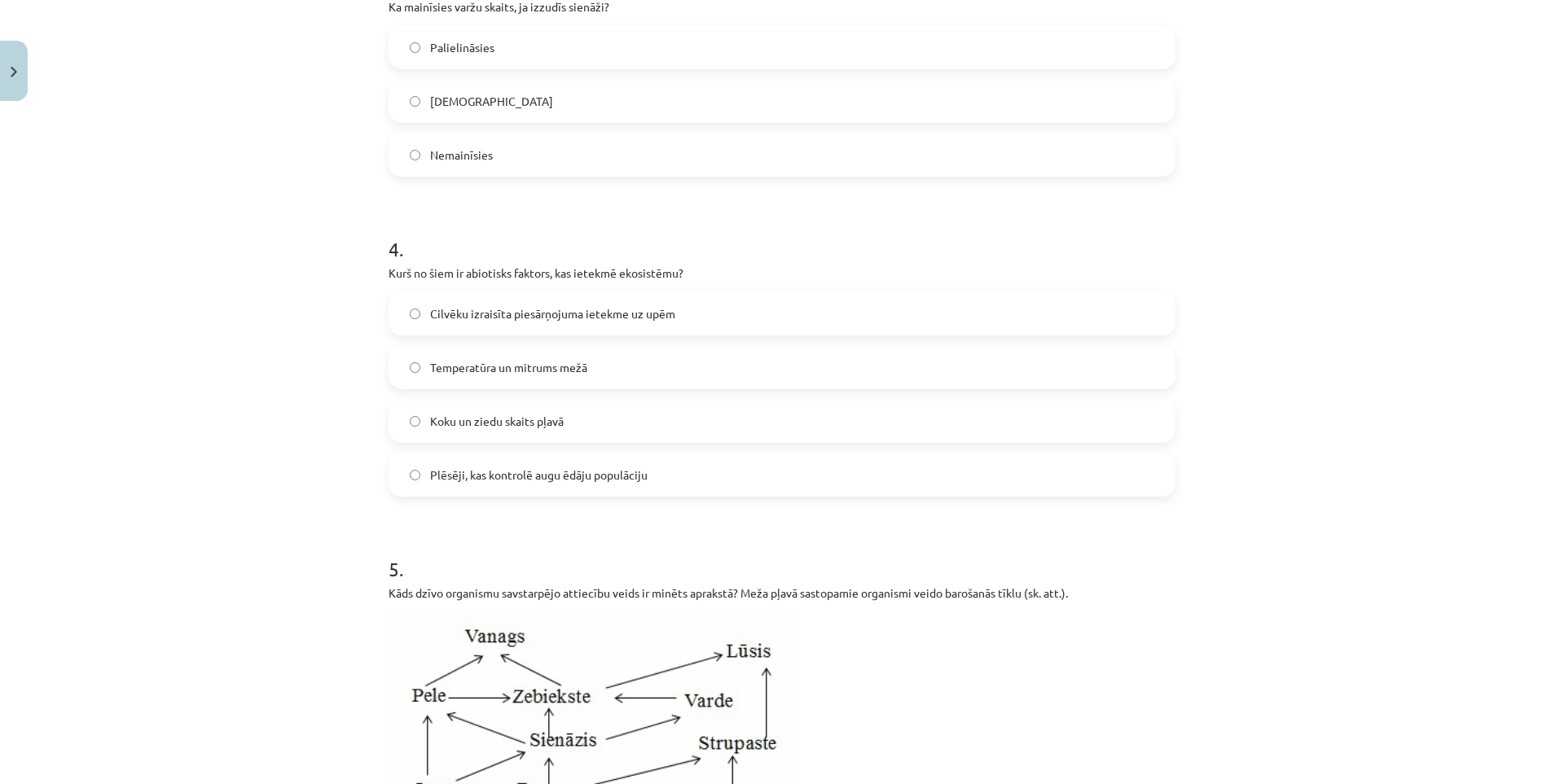
click at [196, 557] on div "Mācību tēma: Bioloģijas 9. klases 1. ieskaites mācību materiāls #5 Noslēguma te…" at bounding box center [782, 392] width 1564 height 784
click at [488, 376] on span "Temperatūra un mitrums mežā" at bounding box center [508, 367] width 157 height 17
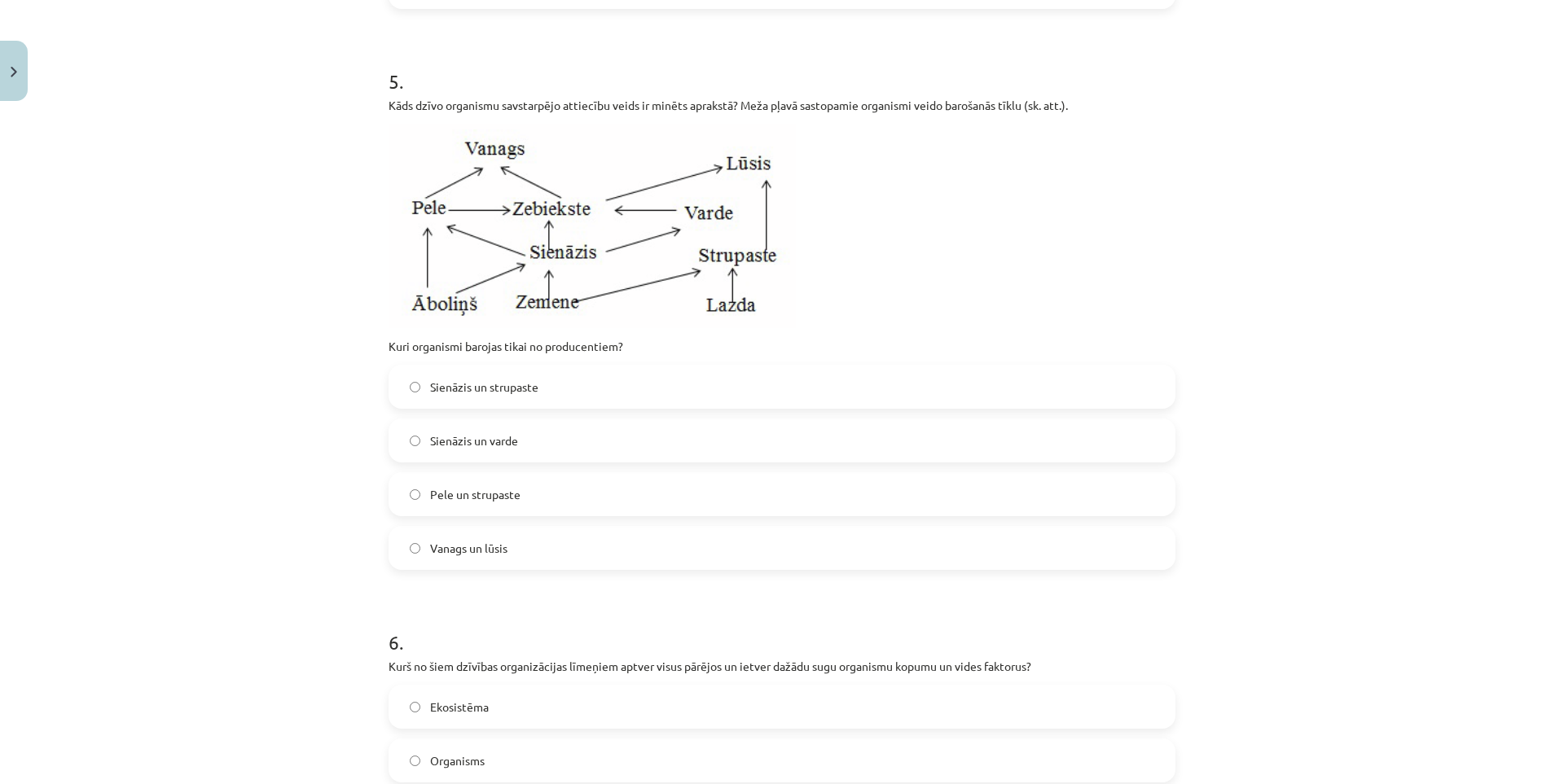
scroll to position [1750, 0]
click at [556, 460] on label "Sienāzis un varde" at bounding box center [782, 439] width 783 height 41
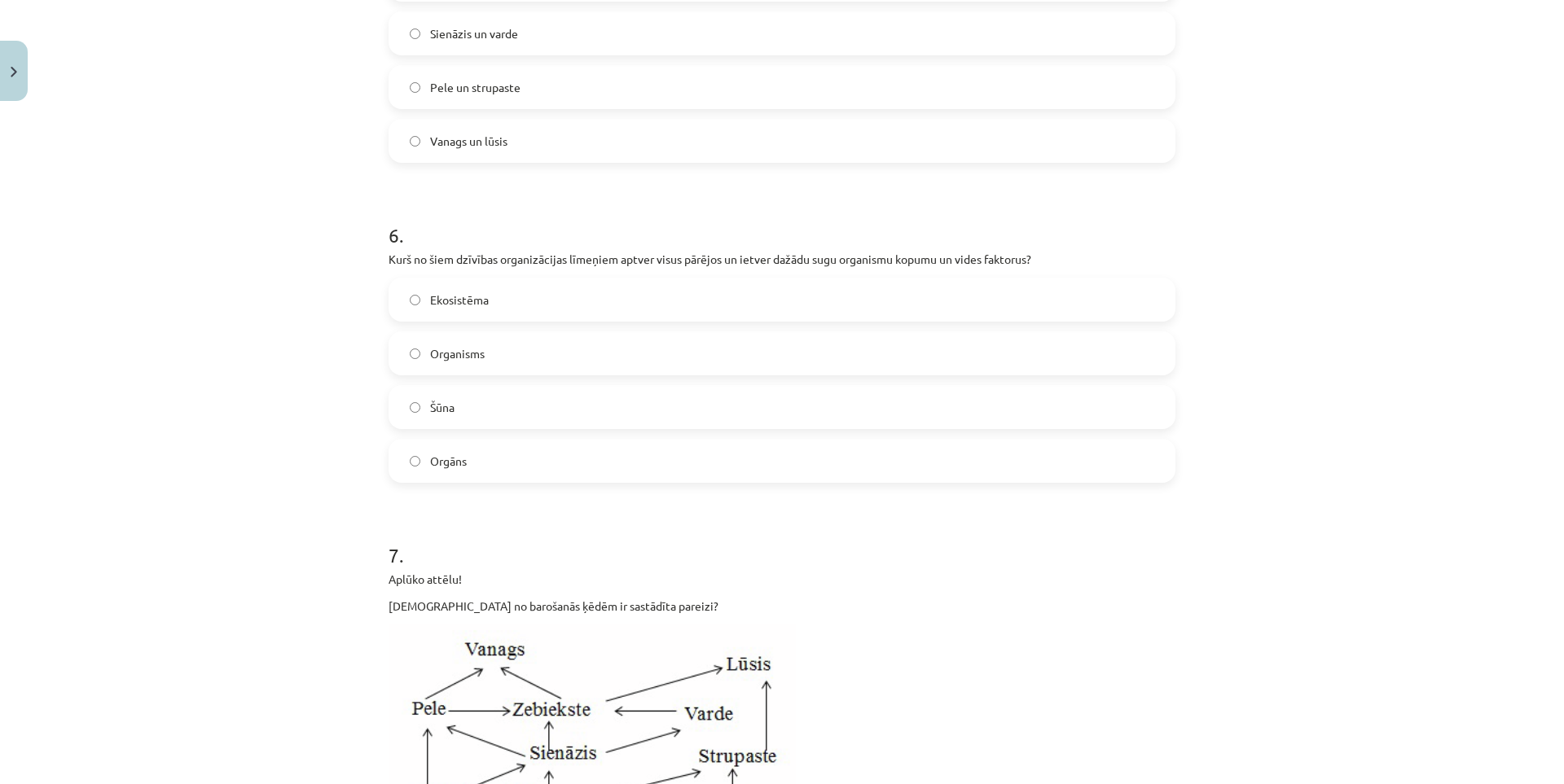
scroll to position [2158, 0]
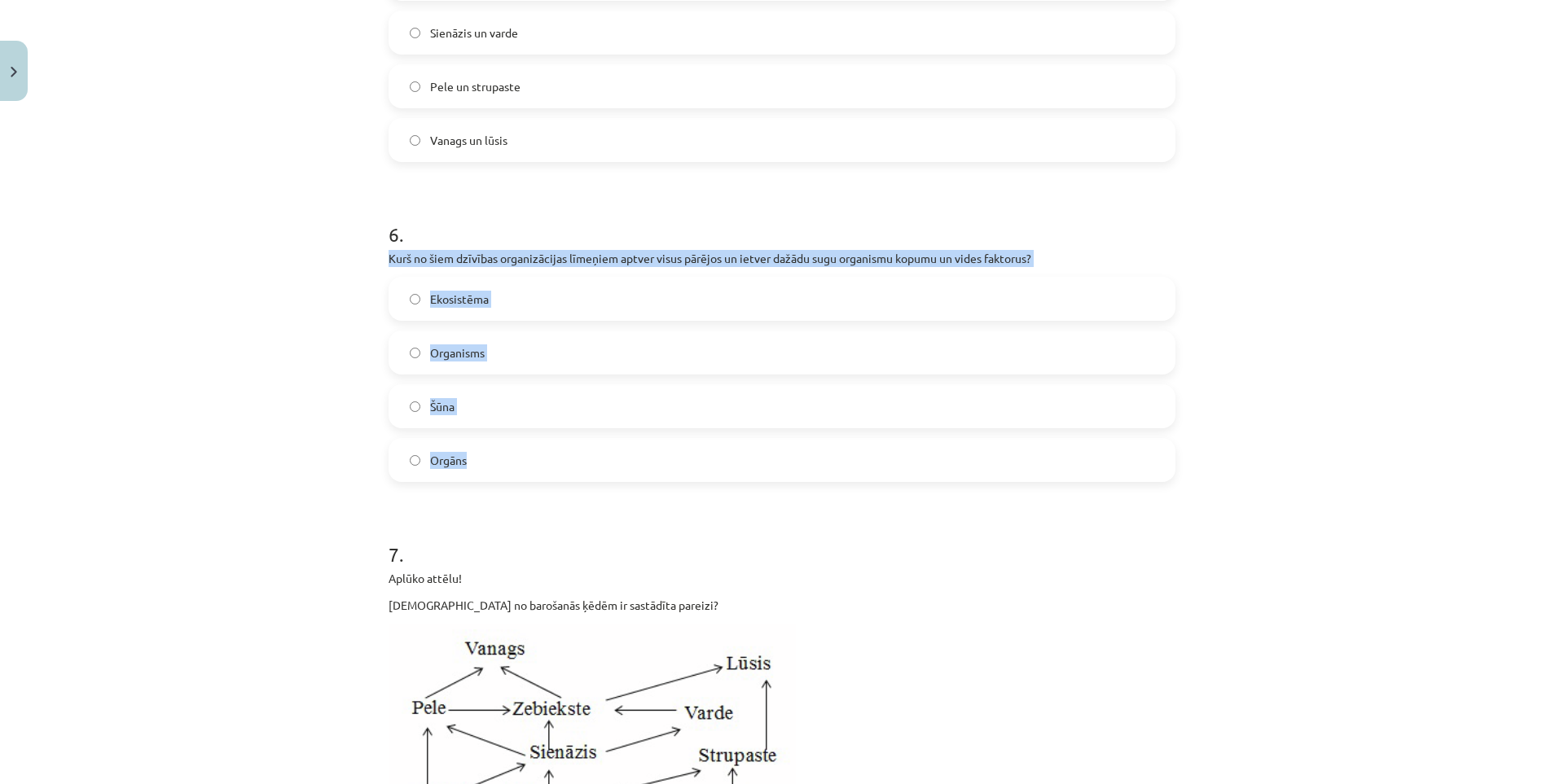
drag, startPoint x: 368, startPoint y: 267, endPoint x: 857, endPoint y: 485, distance: 535.4
click at [858, 486] on div "Mācību tēma: Bioloģijas 9. klases 1. ieskaites mācību materiāls #5 Noslēguma te…" at bounding box center [782, 392] width 1564 height 784
copy div "Kurš no šiem dzīvības organizācijas līmeņiem aptver visus pārējos un ietver daž…"
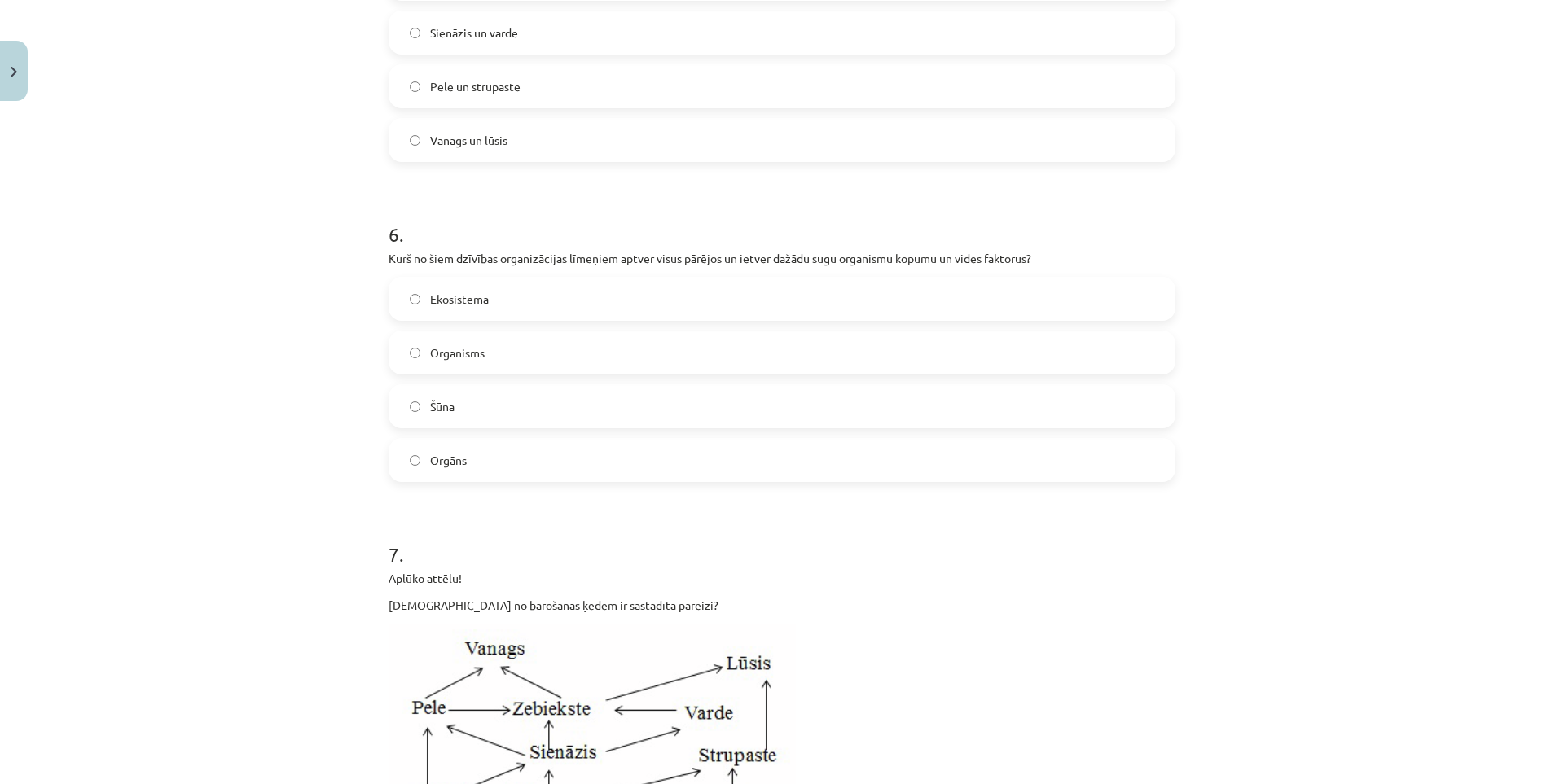
click at [303, 611] on div "Mācību tēma: Bioloģijas 9. klases 1. ieskaites mācību materiāls #5 Noslēguma te…" at bounding box center [782, 392] width 1564 height 784
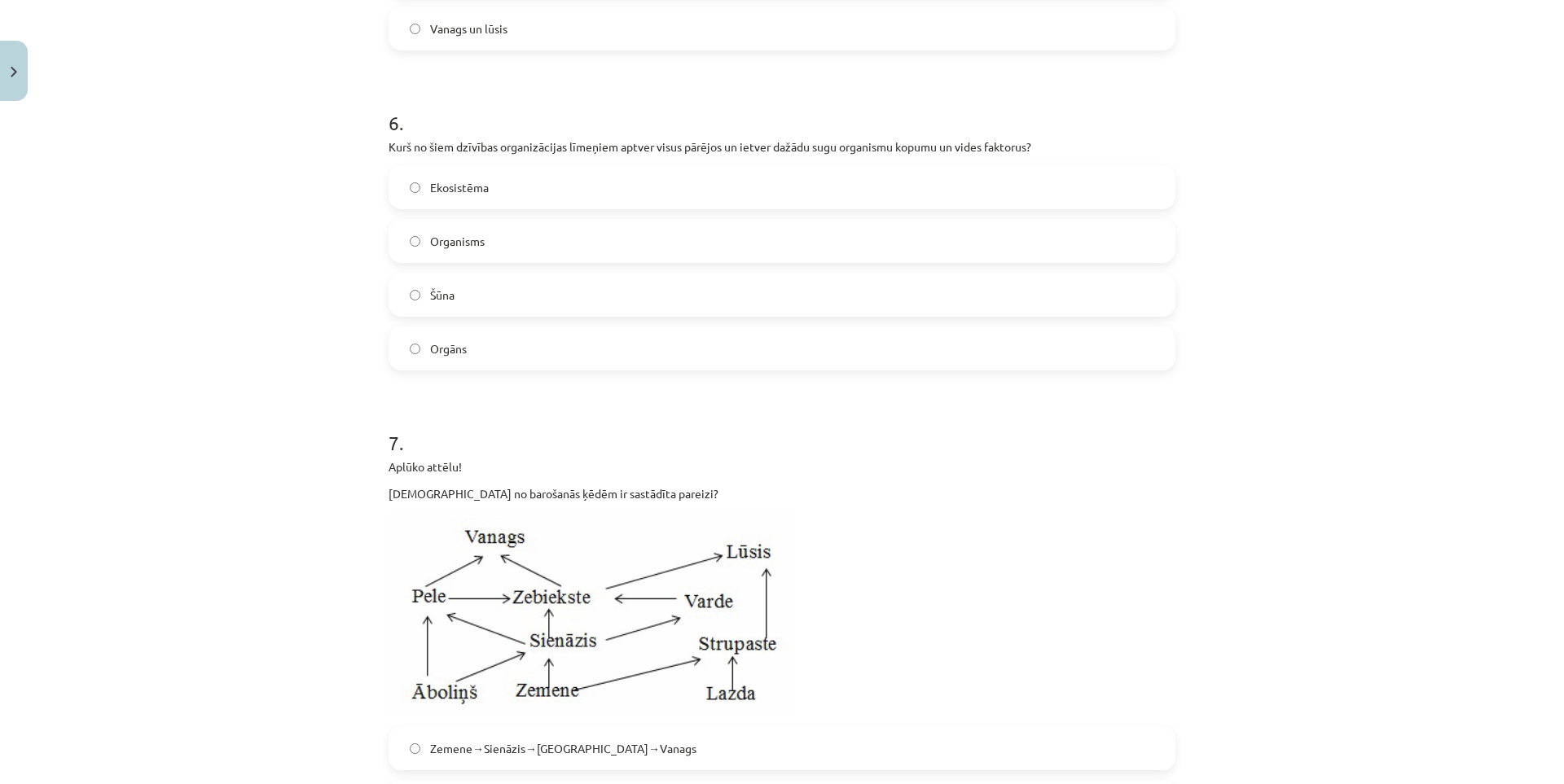
scroll to position [2565, 0]
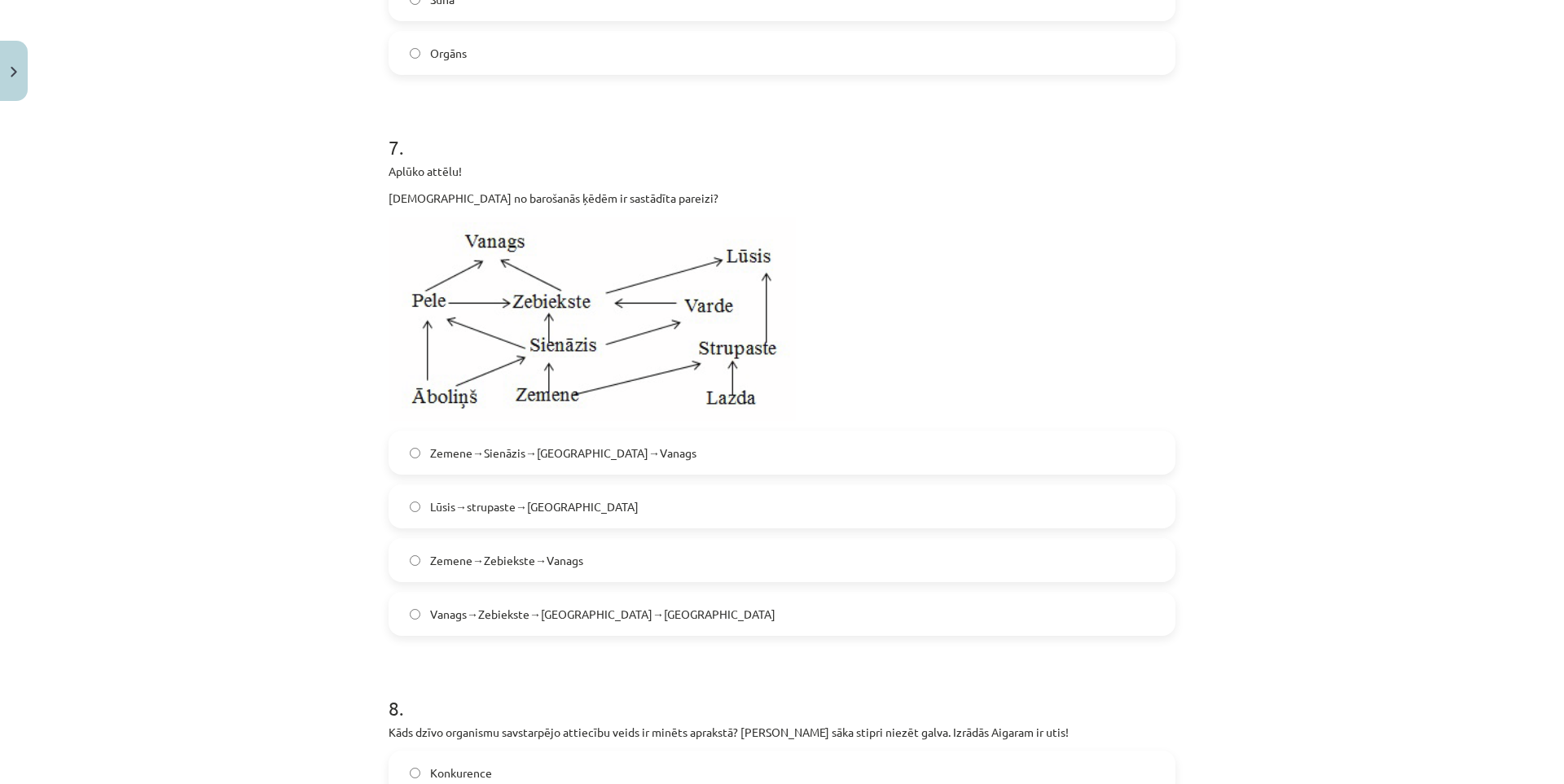
click at [513, 473] on label "Zemene→Sienāzis→Zebiekste→Vanags" at bounding box center [782, 452] width 783 height 41
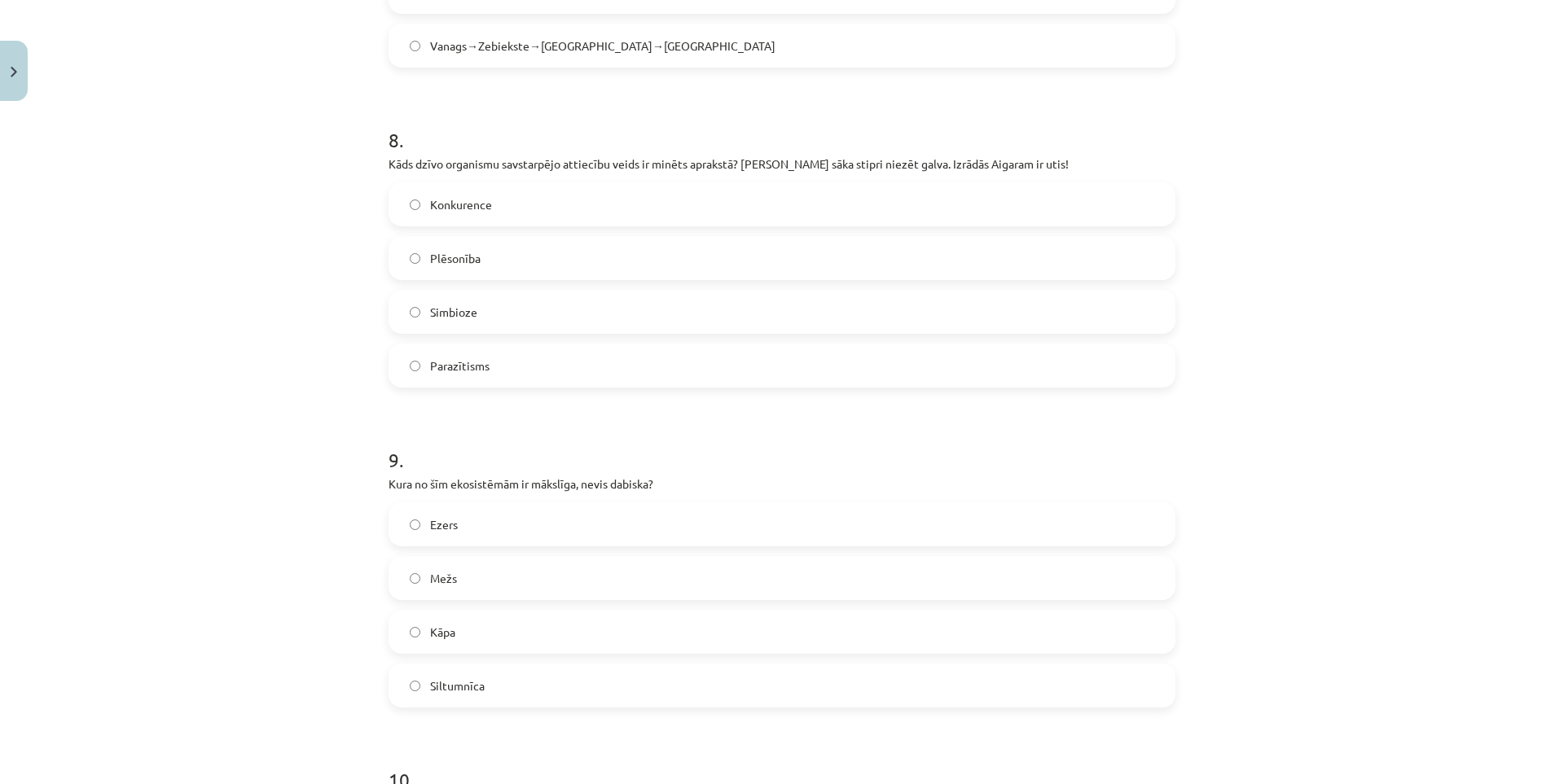
scroll to position [3134, 0]
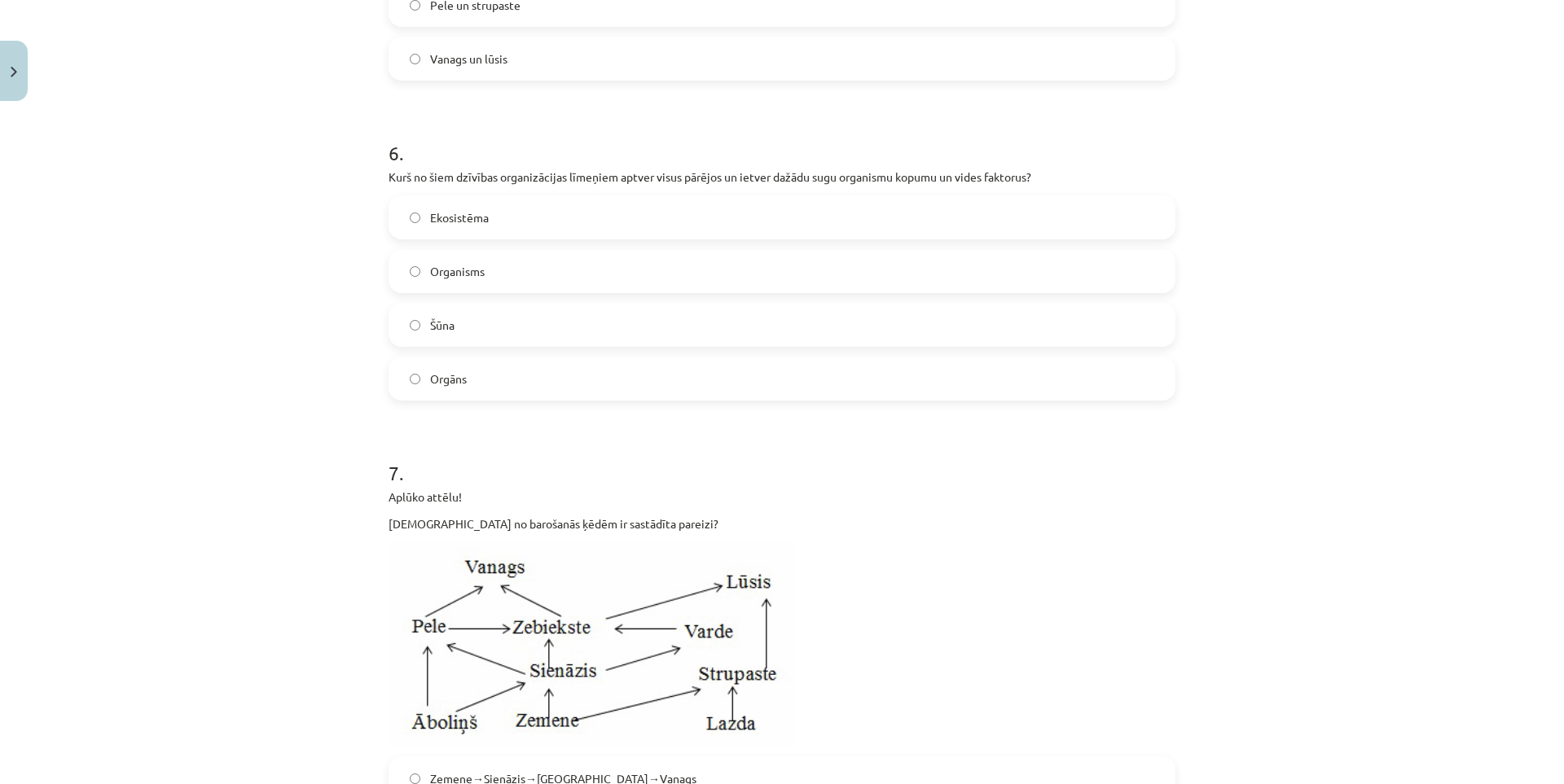
click at [487, 238] on label "Ekosistēma" at bounding box center [782, 217] width 783 height 41
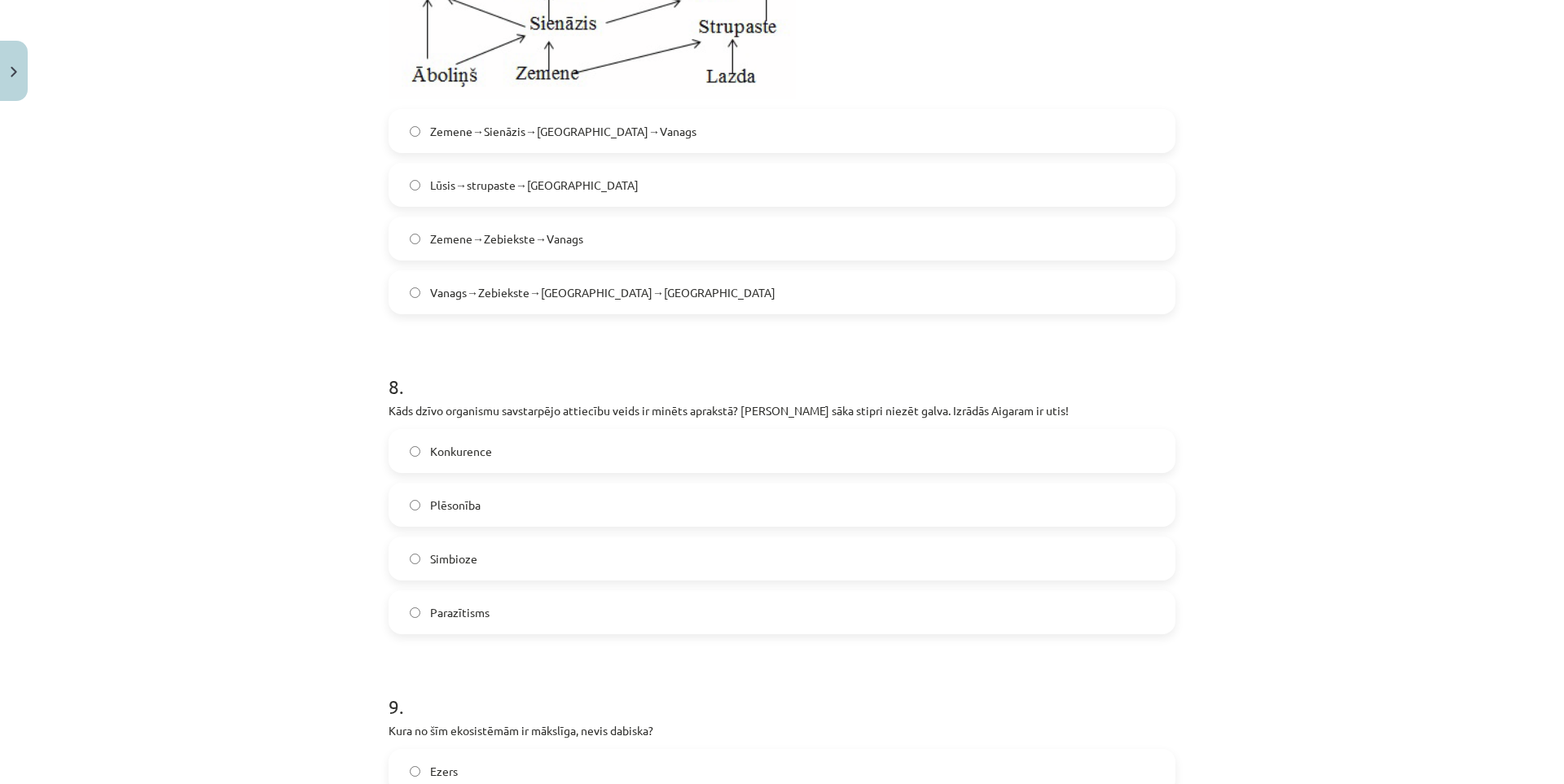
scroll to position [2891, 0]
click at [492, 521] on label "Plēsonība" at bounding box center [782, 500] width 783 height 41
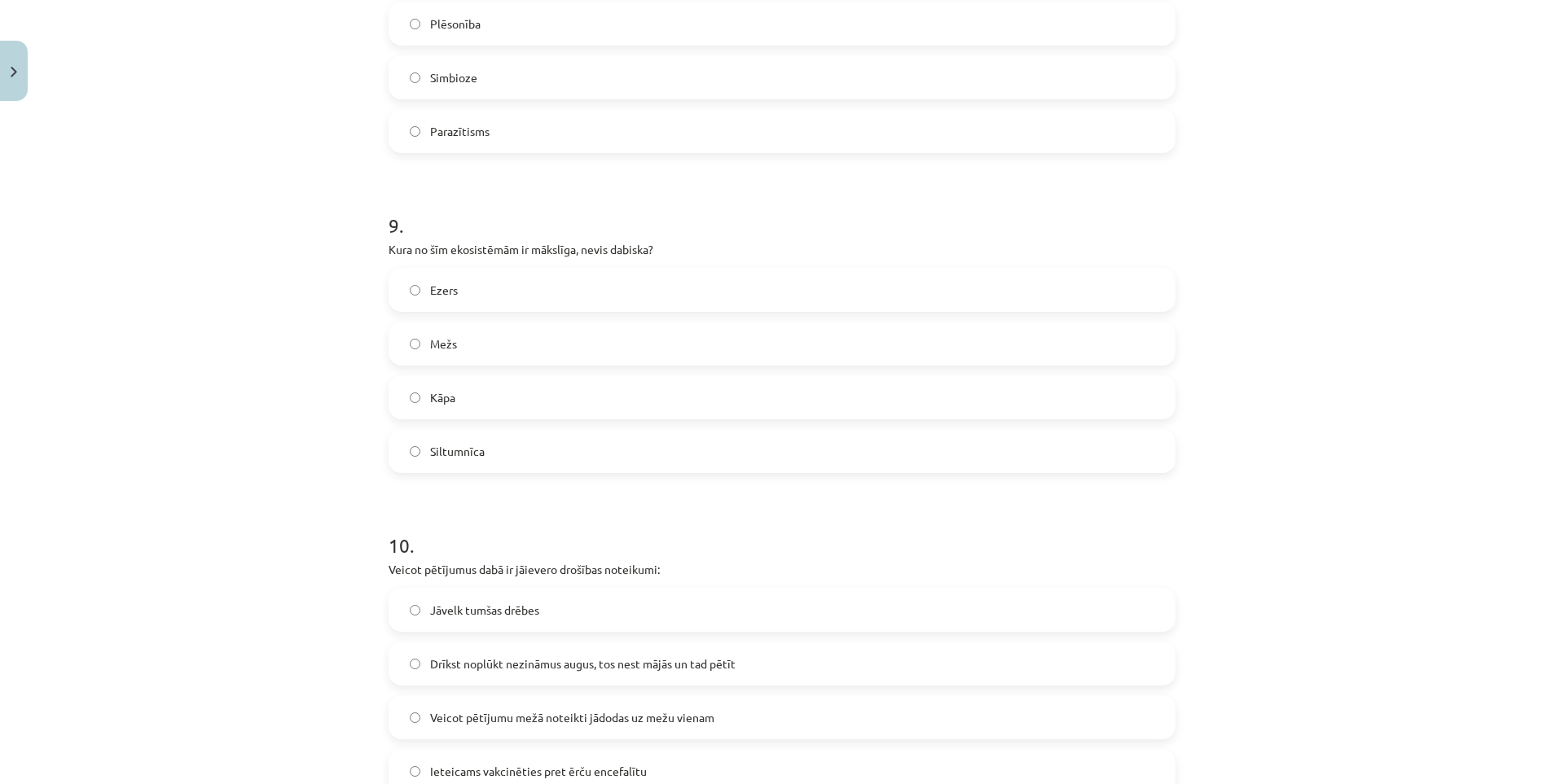
scroll to position [3379, 0]
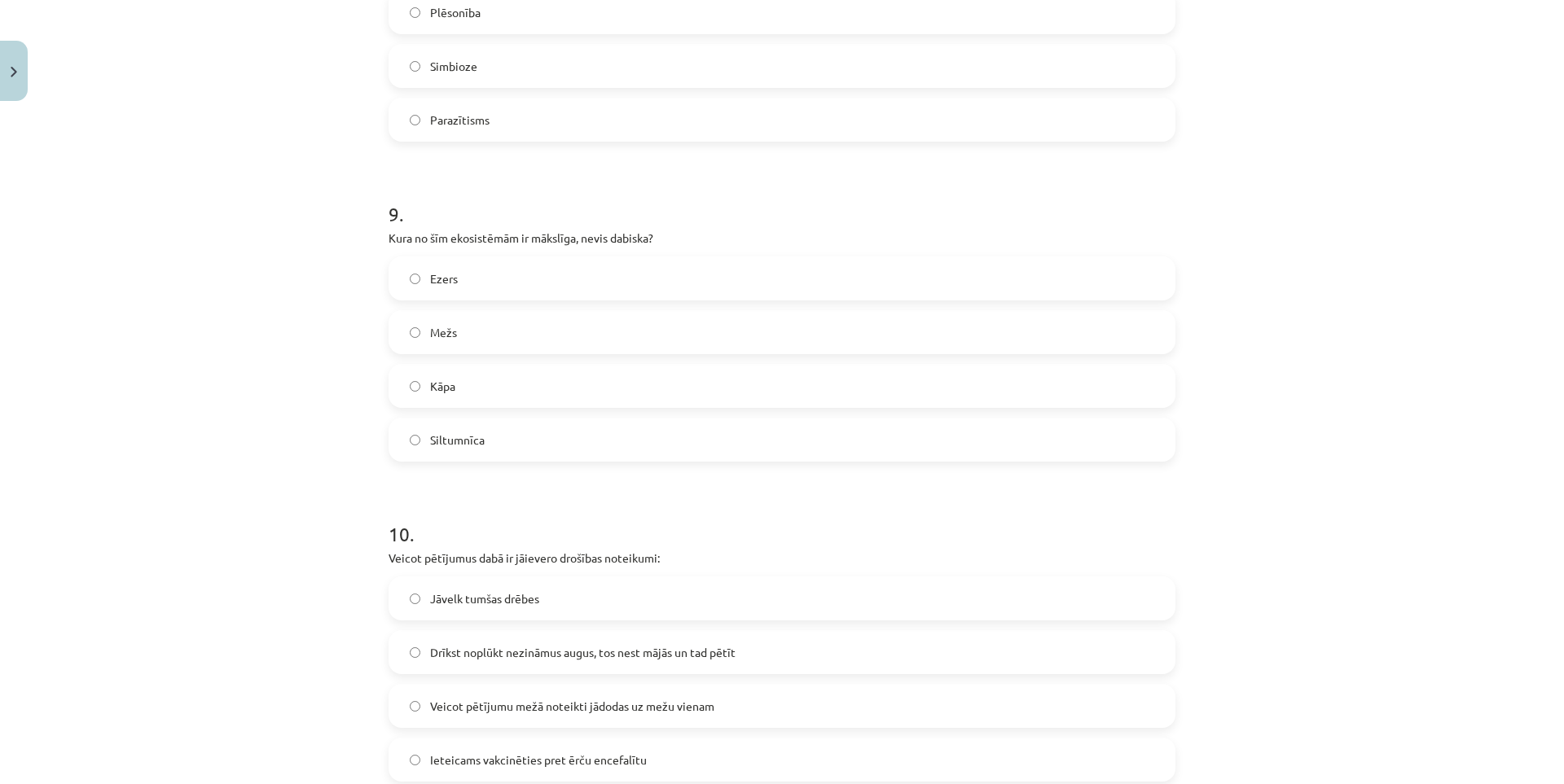
click at [461, 447] on label "Siltumnīca" at bounding box center [782, 439] width 783 height 41
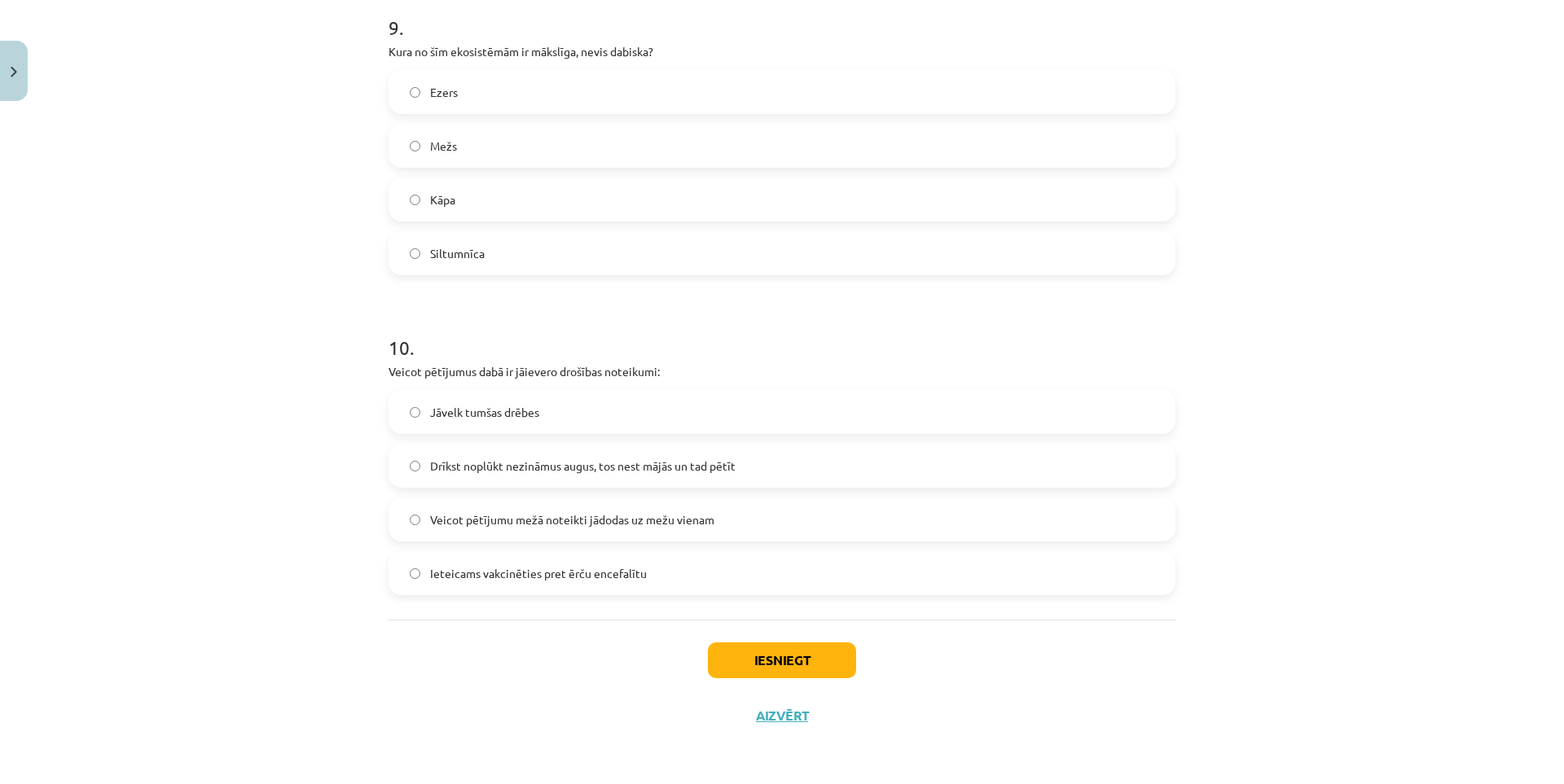
scroll to position [3583, 0]
click at [484, 521] on span "Veicot pētījumu mežā noteikti jādodas uz mežu vienam" at bounding box center [571, 520] width 284 height 17
click at [747, 645] on button "Iesniegt" at bounding box center [782, 660] width 148 height 36
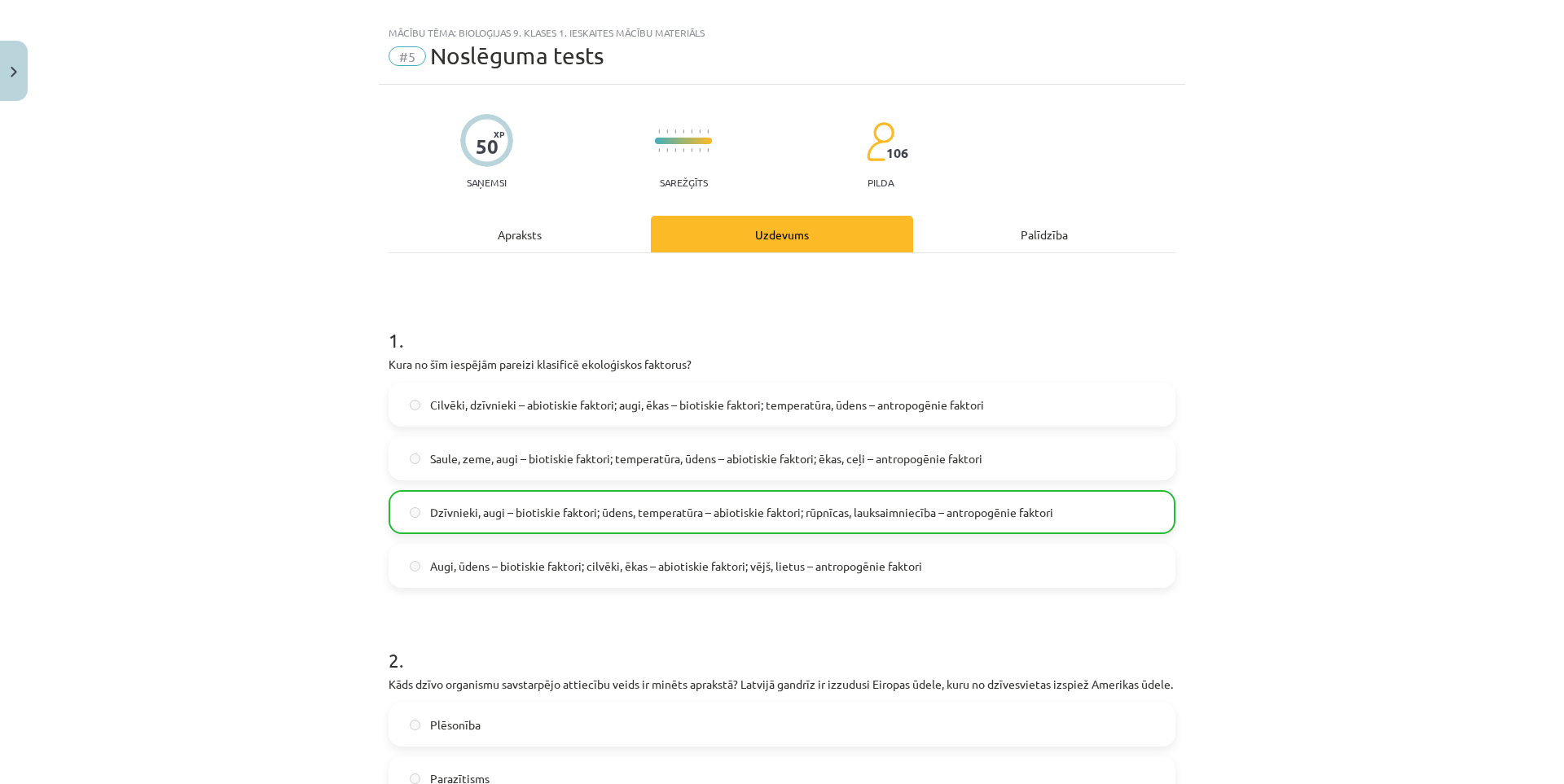
scroll to position [0, 0]
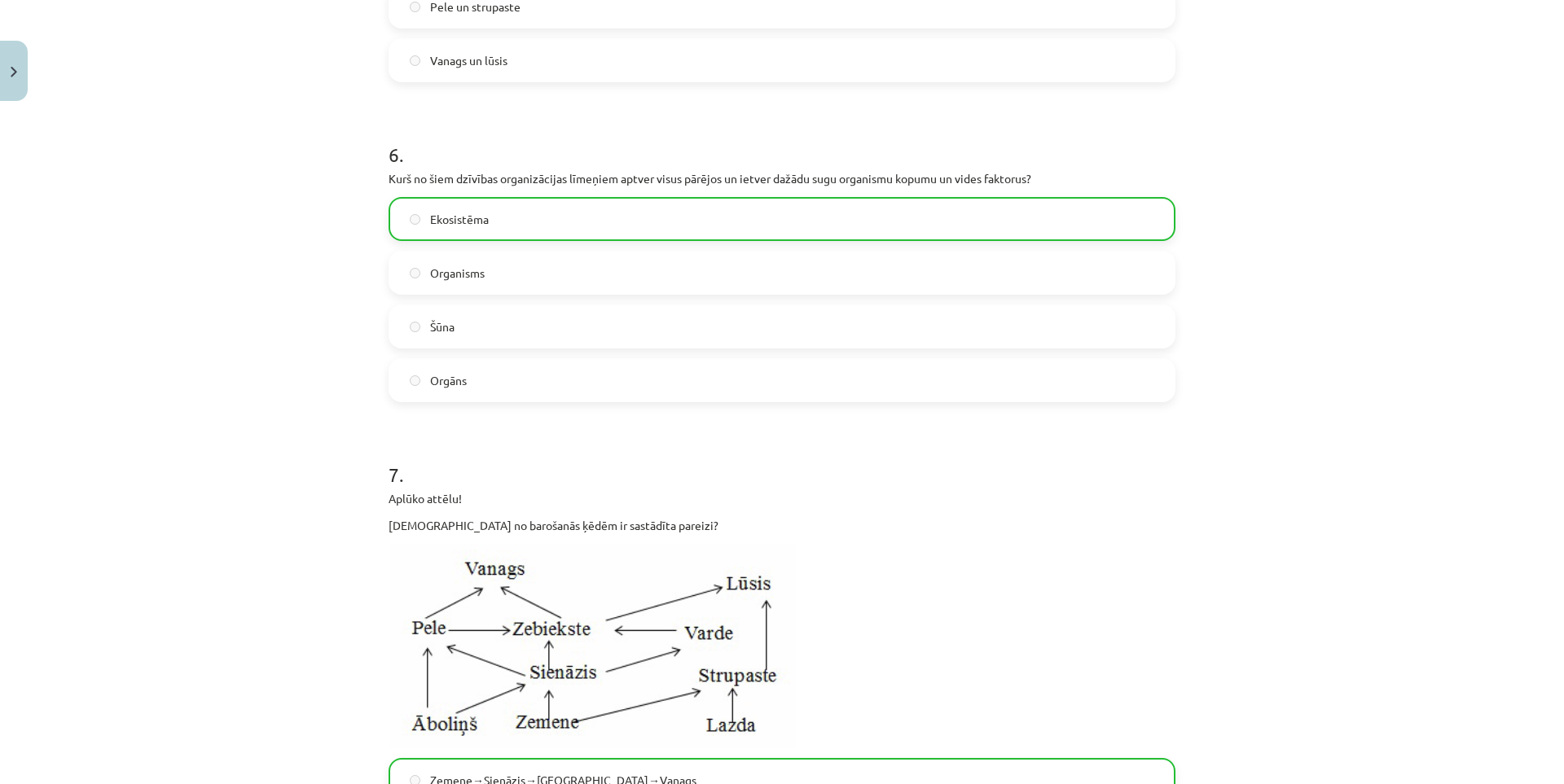
drag, startPoint x: 285, startPoint y: 525, endPoint x: 286, endPoint y: 599, distance: 74.0
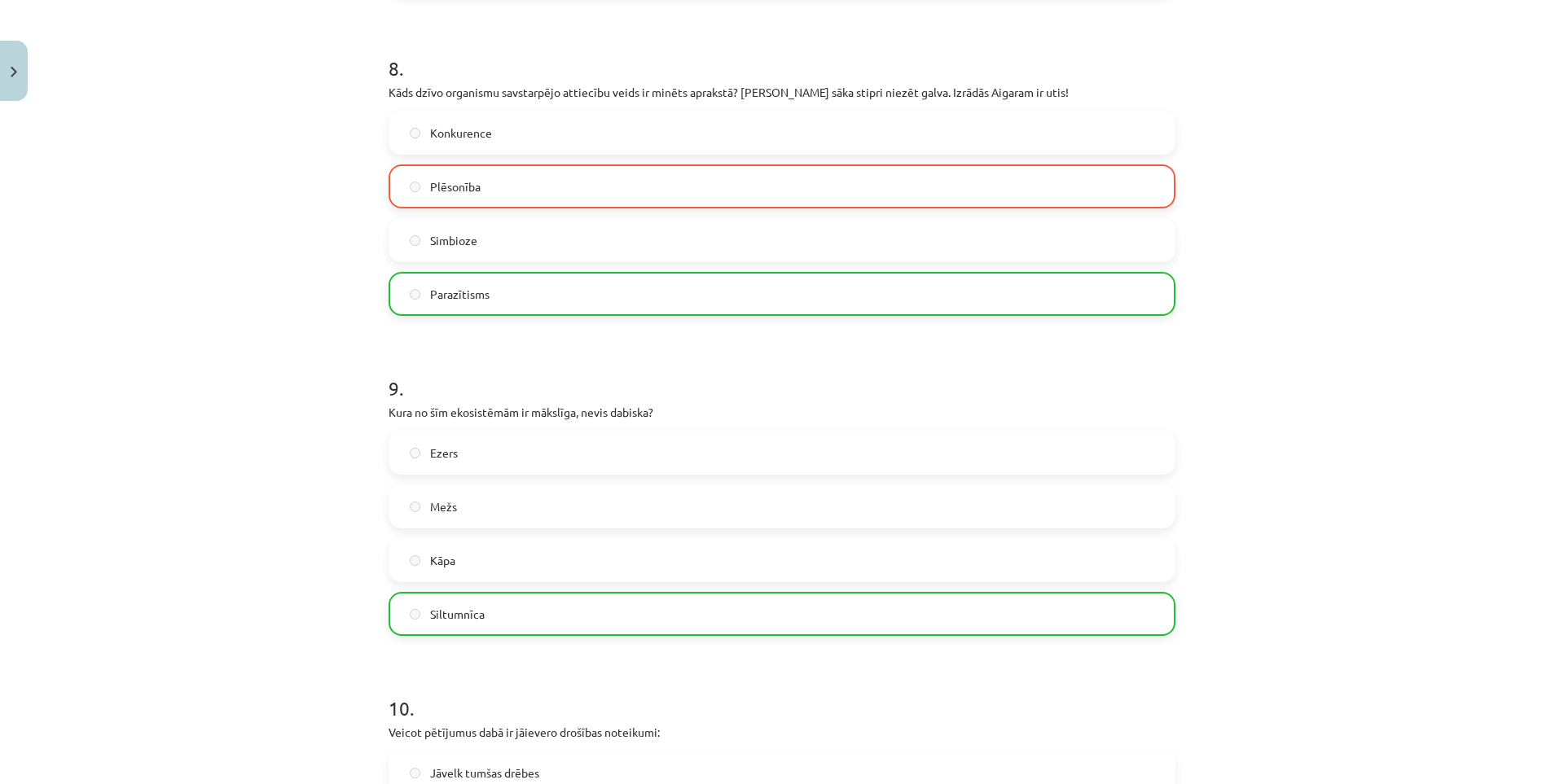
drag, startPoint x: 287, startPoint y: 467, endPoint x: 292, endPoint y: 579, distance: 112.1
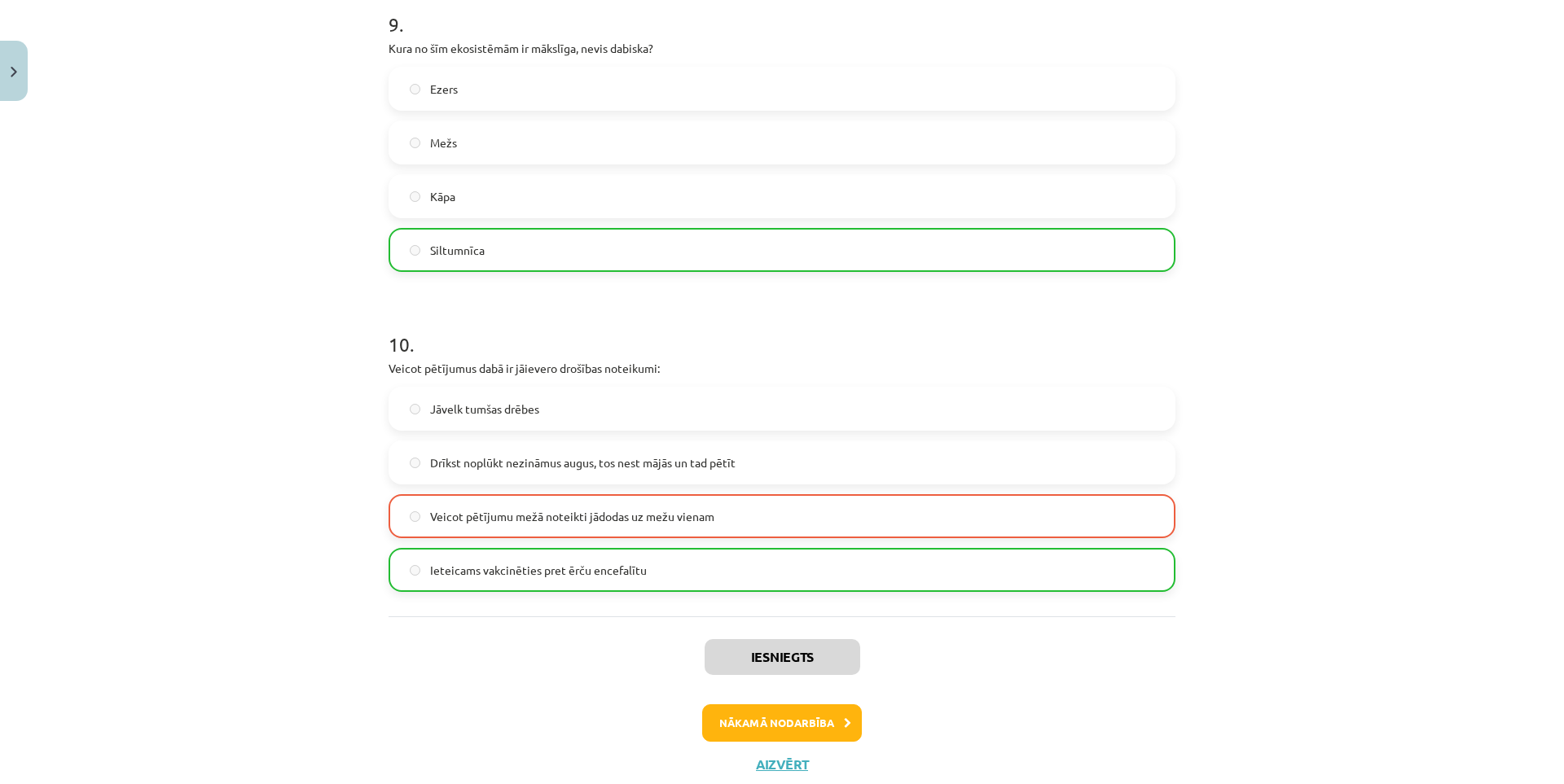
scroll to position [3635, 0]
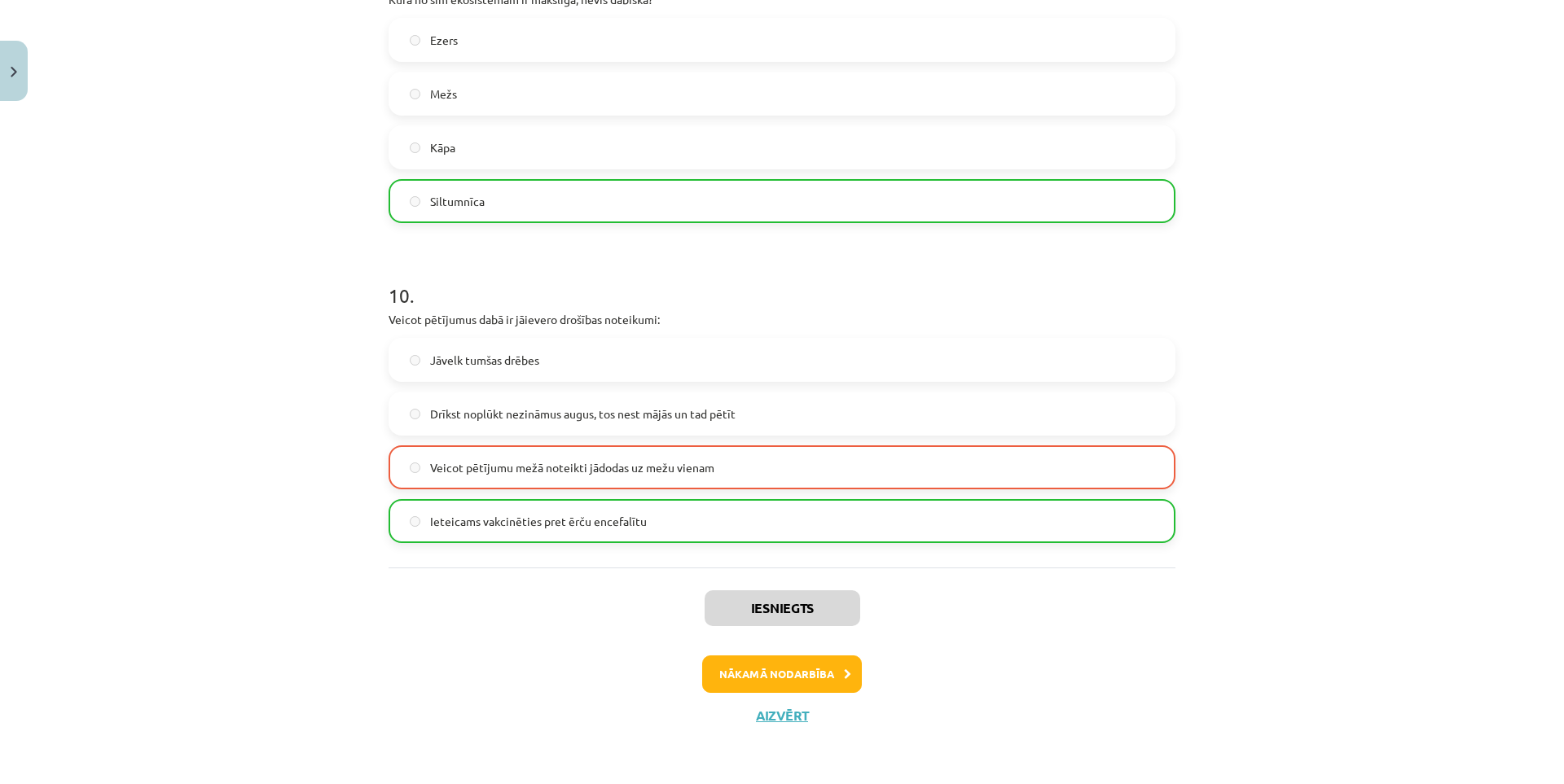
drag, startPoint x: 258, startPoint y: 453, endPoint x: 264, endPoint y: 589, distance: 136.1
drag, startPoint x: 790, startPoint y: 669, endPoint x: 816, endPoint y: 639, distance: 39.7
click at [790, 669] on button "Nākamā nodarbība" at bounding box center [782, 674] width 160 height 38
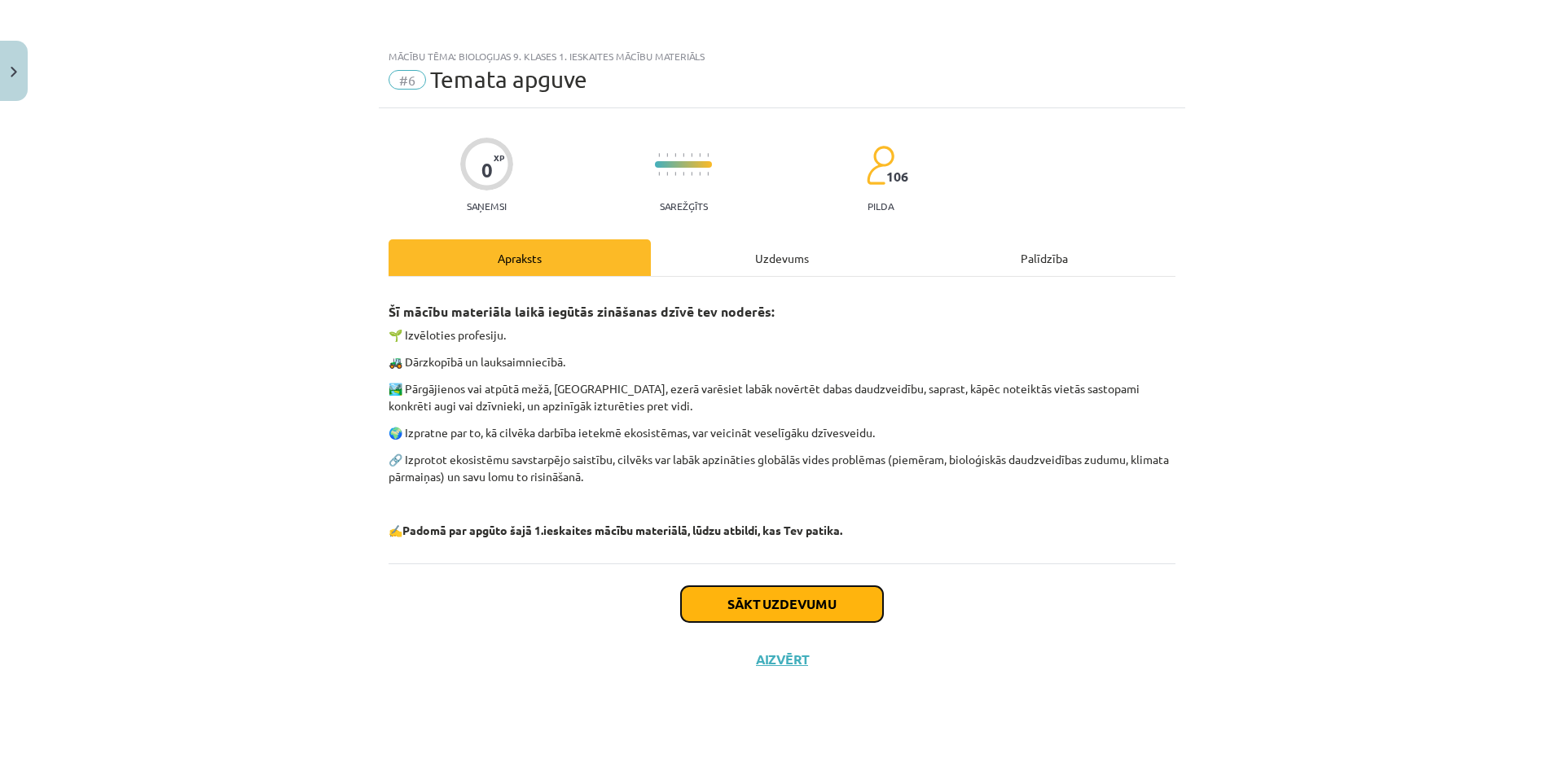
click at [777, 602] on button "Sākt uzdevumu" at bounding box center [782, 604] width 202 height 36
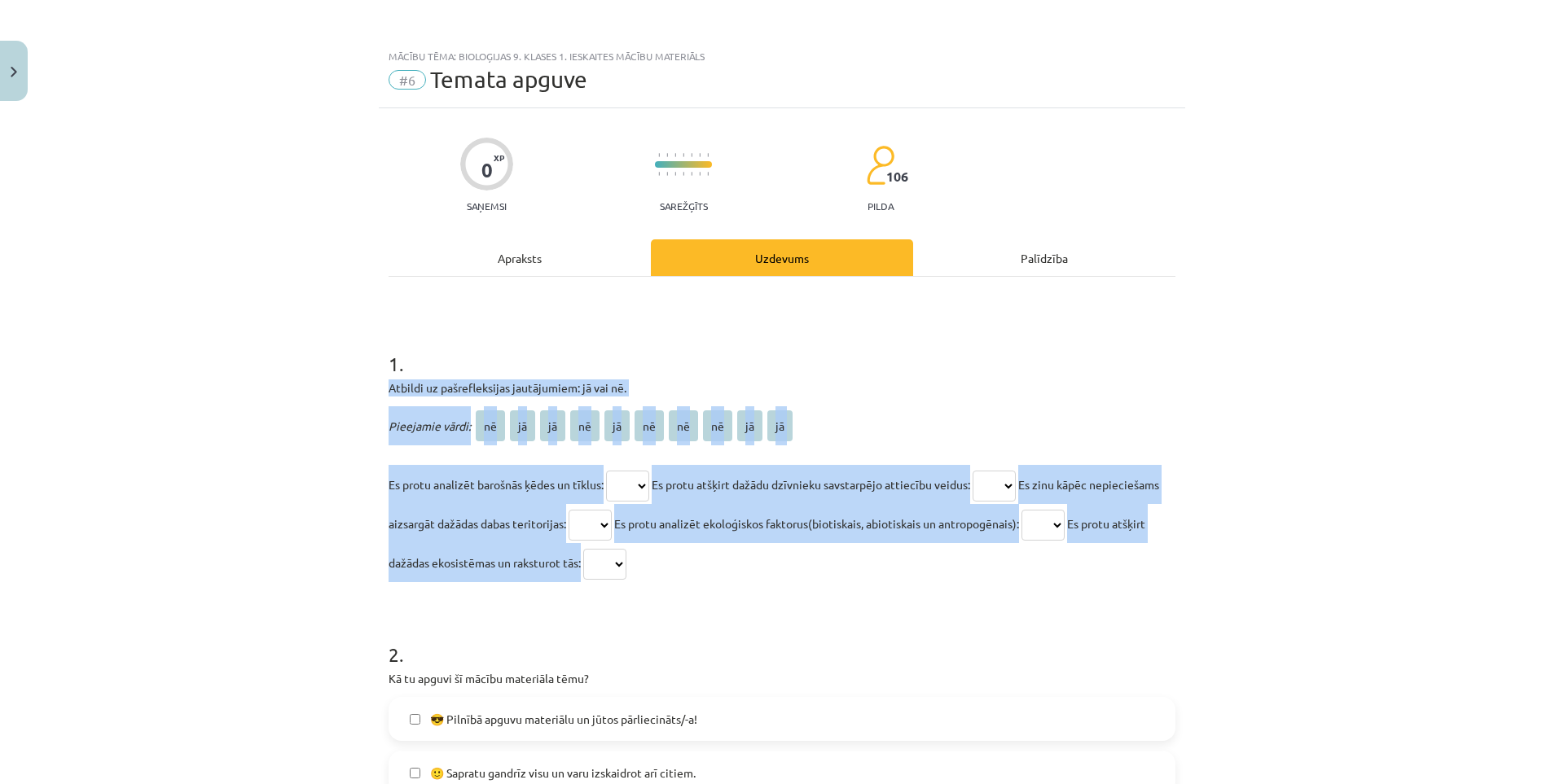
drag, startPoint x: 380, startPoint y: 384, endPoint x: 847, endPoint y: 574, distance: 504.2
copy div "Atbildi uz pašrefleksijas jautājumiem: jā vai nē. Pieejamie vārdi: nē jā jā nē …"
click at [847, 574] on p "Es protu analizēt barošnās ķēdes un tīklus: ** ** ** ** ** ** ** ** ** ** Es pr…" at bounding box center [782, 523] width 787 height 117
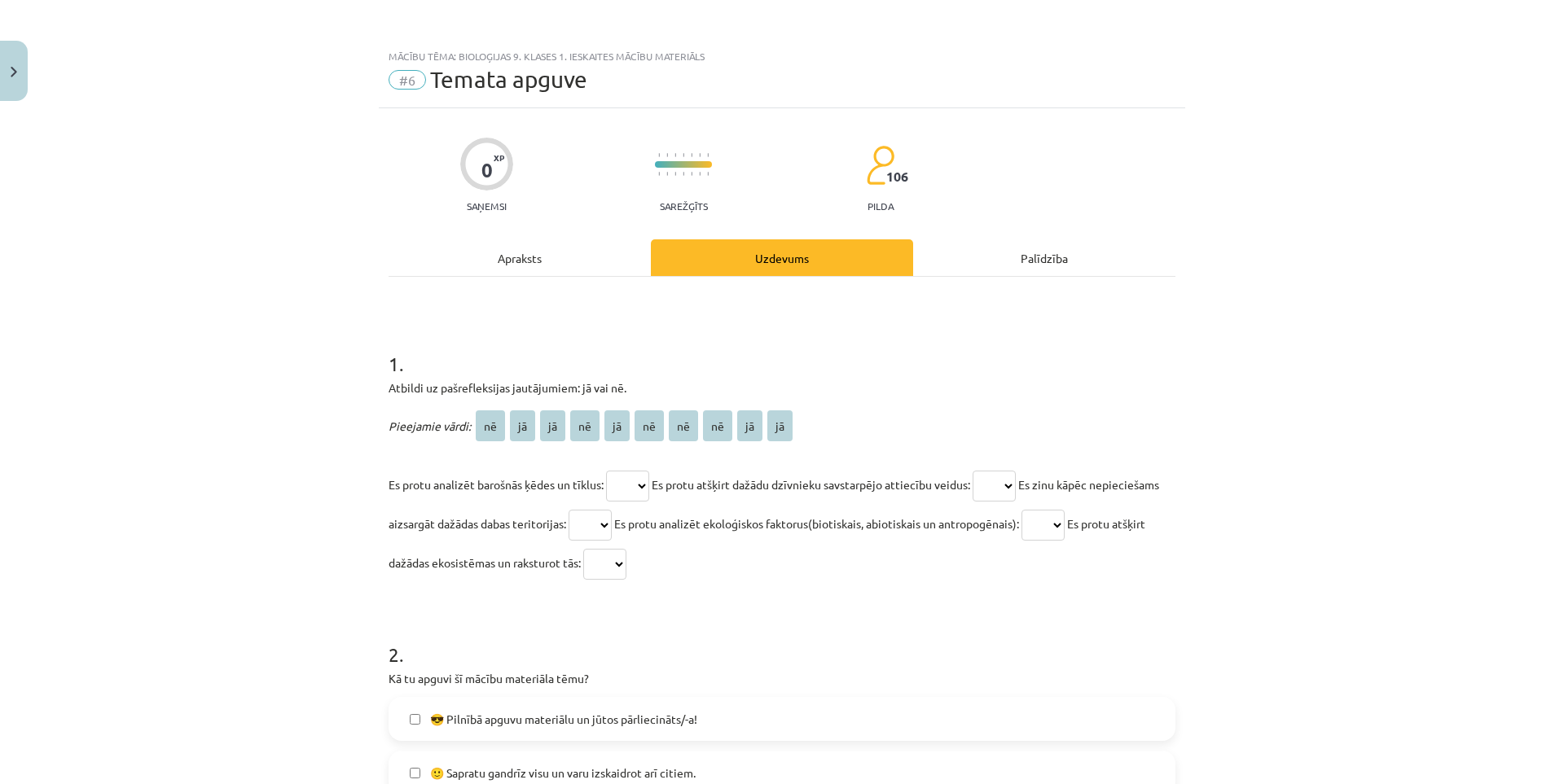
click at [636, 484] on select "** ** ** ** ** ** ** ** ** **" at bounding box center [627, 486] width 43 height 31
select select "**"
click at [606, 471] on select "** ** ** ** ** ** ** ** ** **" at bounding box center [627, 486] width 43 height 31
click at [991, 487] on select "** ** ** ** ** ** ** ** ** **" at bounding box center [995, 486] width 43 height 31
select select "**"
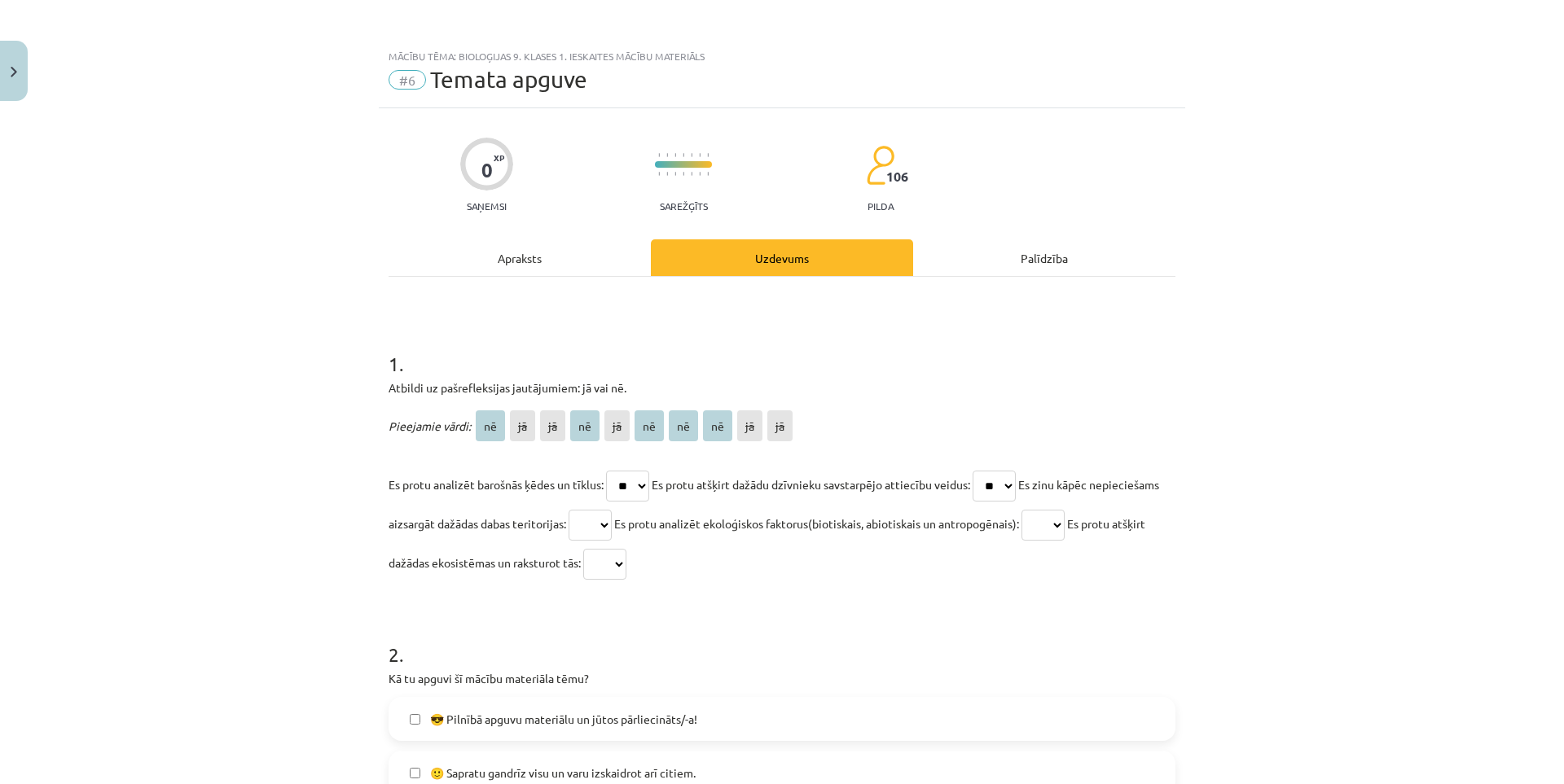
click at [982, 471] on select "** ** ** ** ** ** ** ** ** **" at bounding box center [995, 486] width 43 height 31
drag, startPoint x: 1133, startPoint y: 522, endPoint x: 1132, endPoint y: 539, distance: 17.0
click at [1065, 522] on select "** ** ** ** ** ** ** ** ** **" at bounding box center [1043, 525] width 43 height 31
select select "**"
click at [1065, 510] on select "** ** ** ** ** ** ** ** ** **" at bounding box center [1043, 525] width 43 height 31
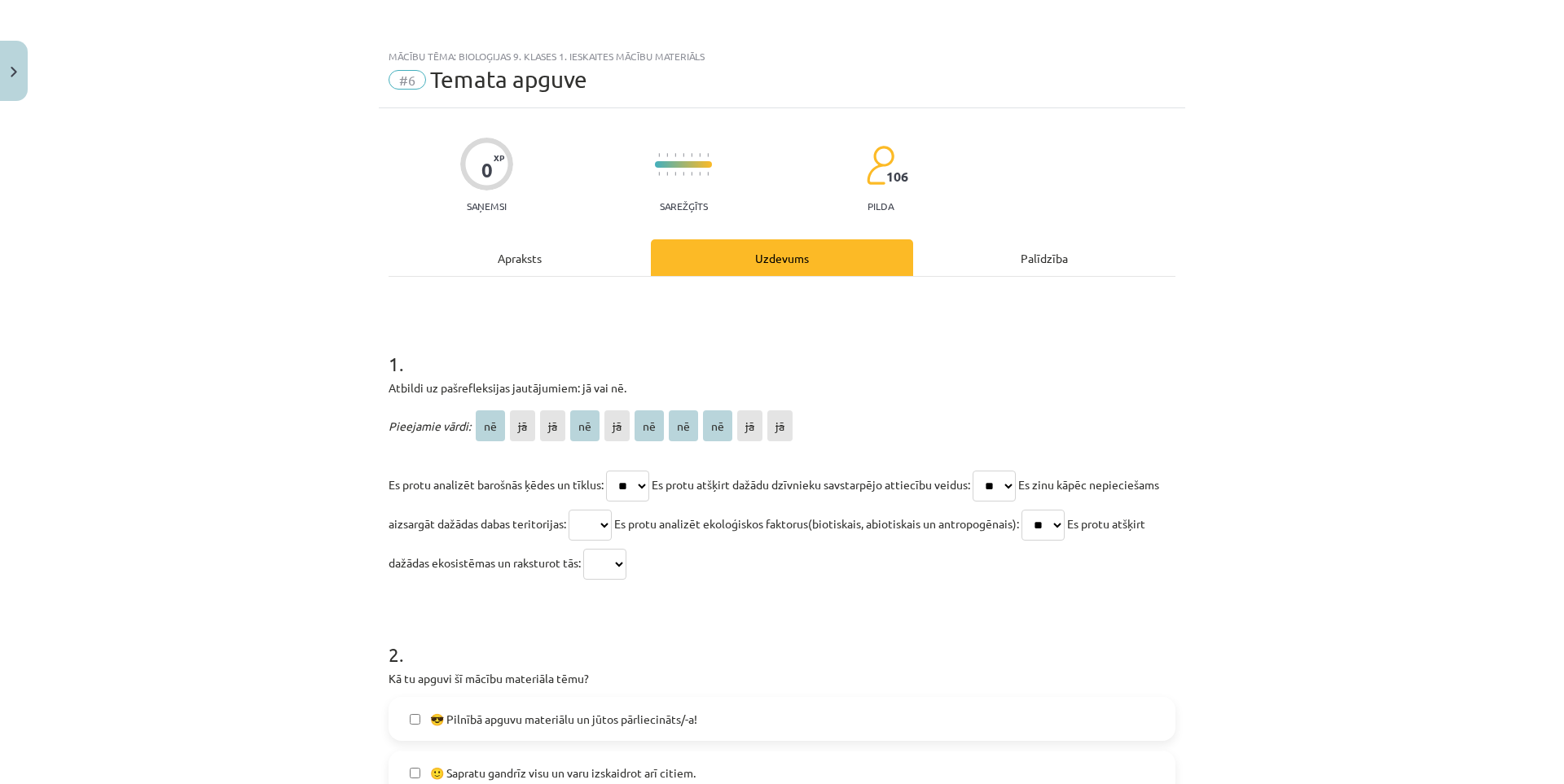
drag, startPoint x: 647, startPoint y: 513, endPoint x: 659, endPoint y: 527, distance: 18.4
click at [612, 513] on select "** ** ** ** ** ** ** ** ** **" at bounding box center [590, 525] width 43 height 31
select select "**"
click at [612, 510] on select "** ** ** ** ** ** ** ** ** **" at bounding box center [590, 525] width 43 height 31
click at [626, 569] on select "** ** ** ** ** ** ** ** ** **" at bounding box center [605, 564] width 43 height 31
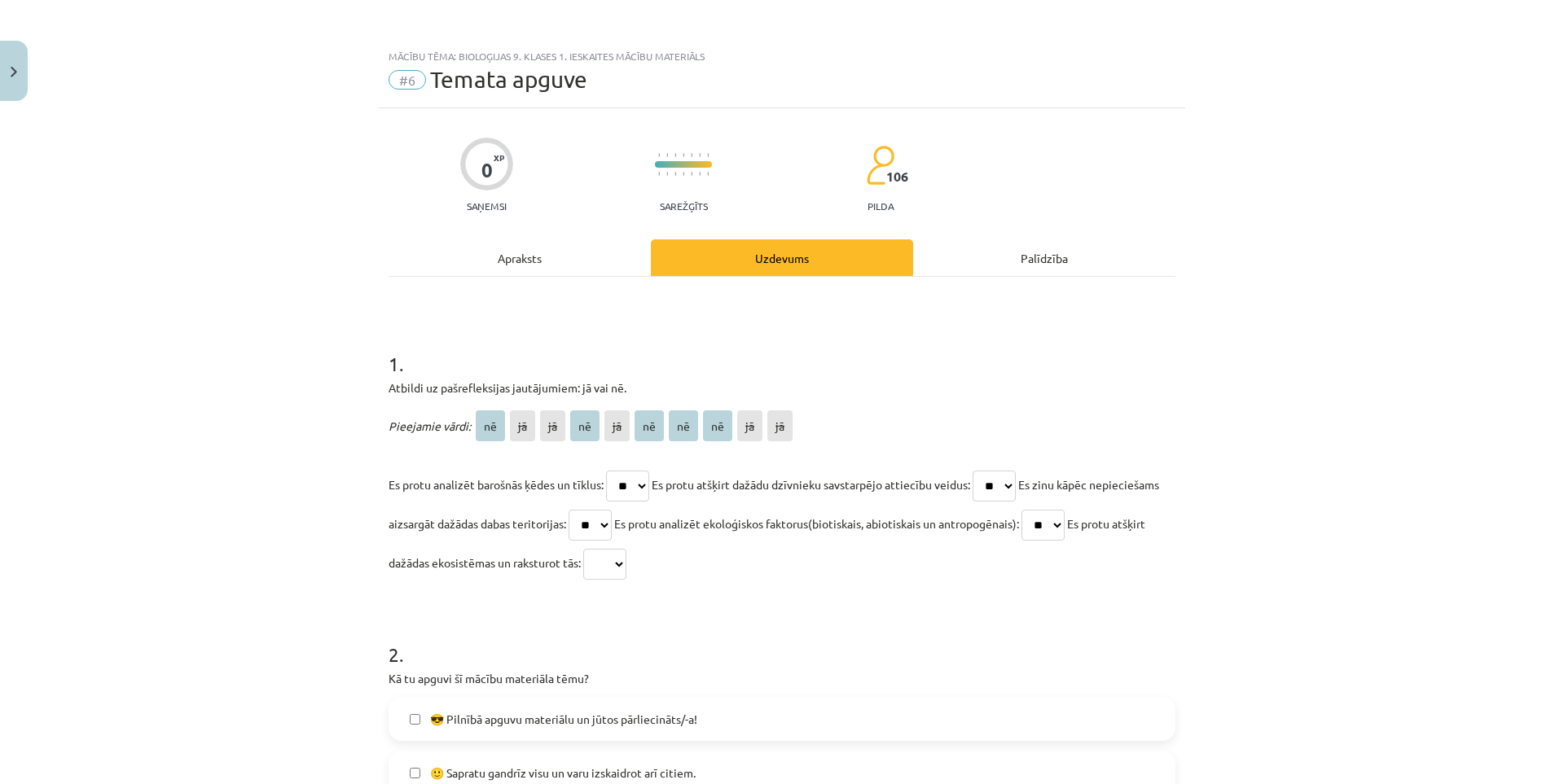
select select "**"
click at [626, 549] on select "** ** ** ** ** ** ** ** ** **" at bounding box center [605, 564] width 43 height 31
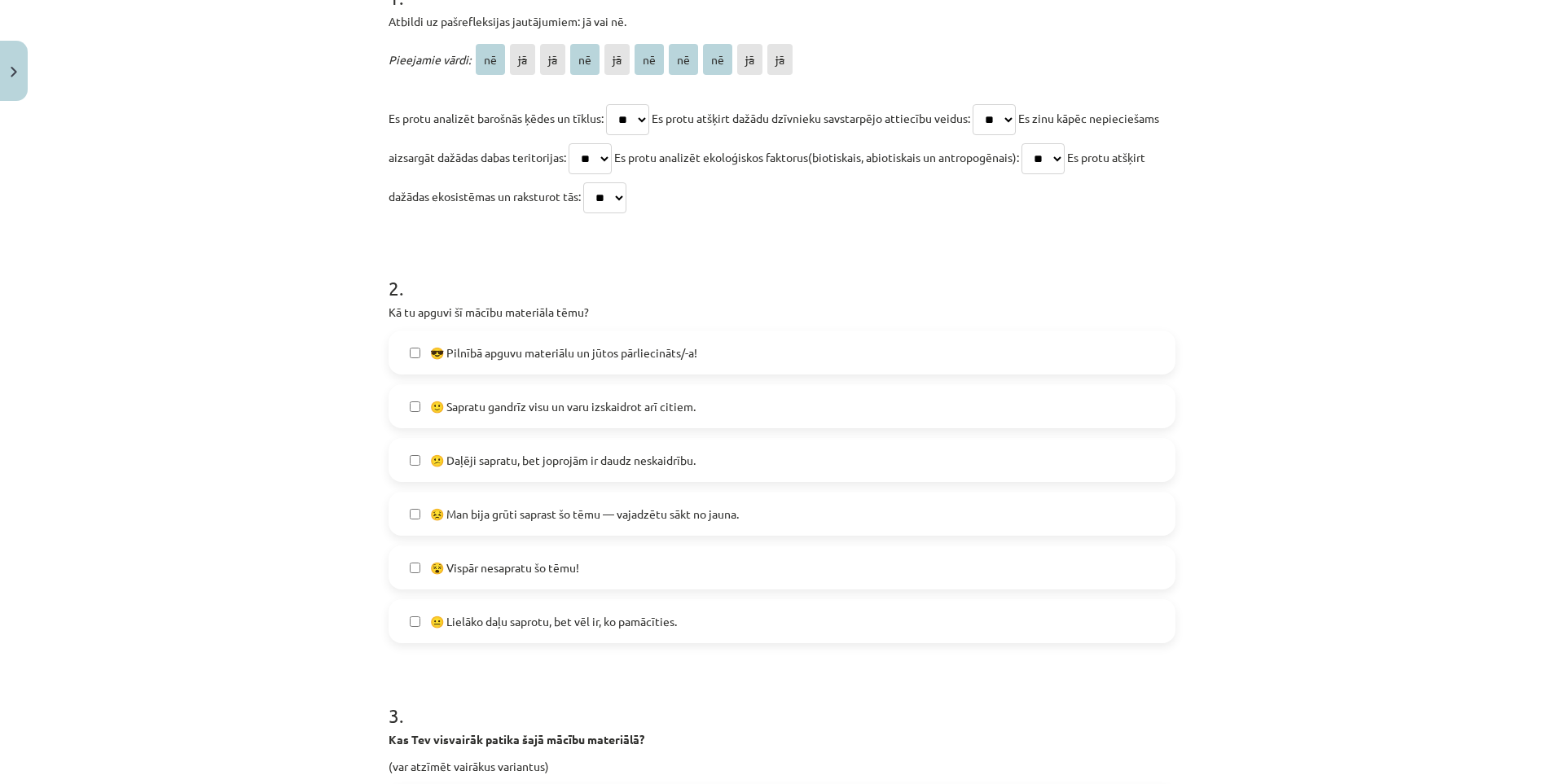
scroll to position [407, 0]
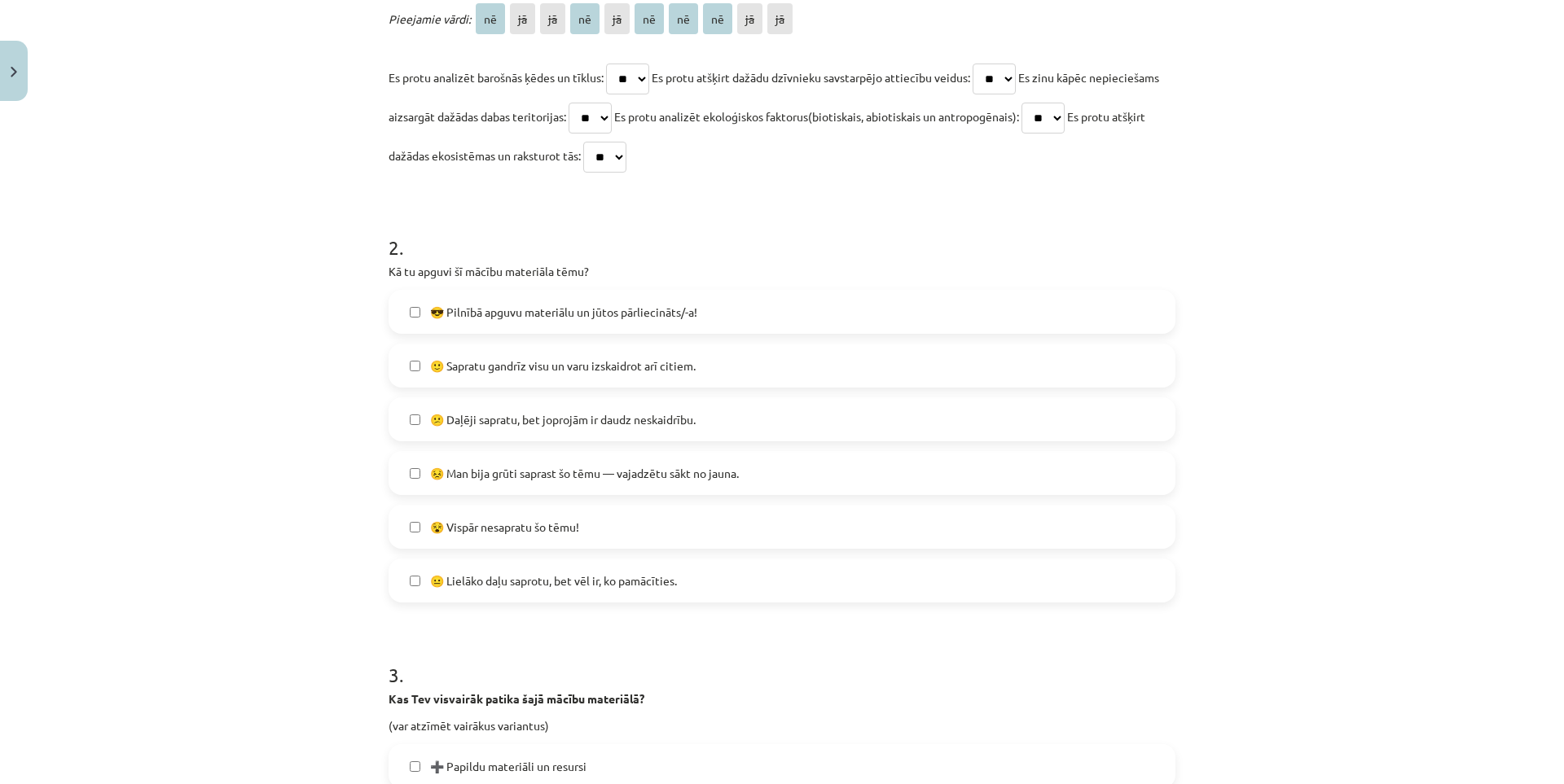
click at [482, 429] on label "😕 Daļēji sapratu, bet joprojām ir daudz neskaidrību." at bounding box center [782, 419] width 783 height 41
click at [468, 365] on span "🙂 Sapratu gandrīz visu un varu izskaidrot arī citiem." at bounding box center [562, 365] width 265 height 17
click at [469, 371] on span "🙂 Sapratu gandrīz visu un varu izskaidrot arī citiem." at bounding box center [562, 365] width 265 height 17
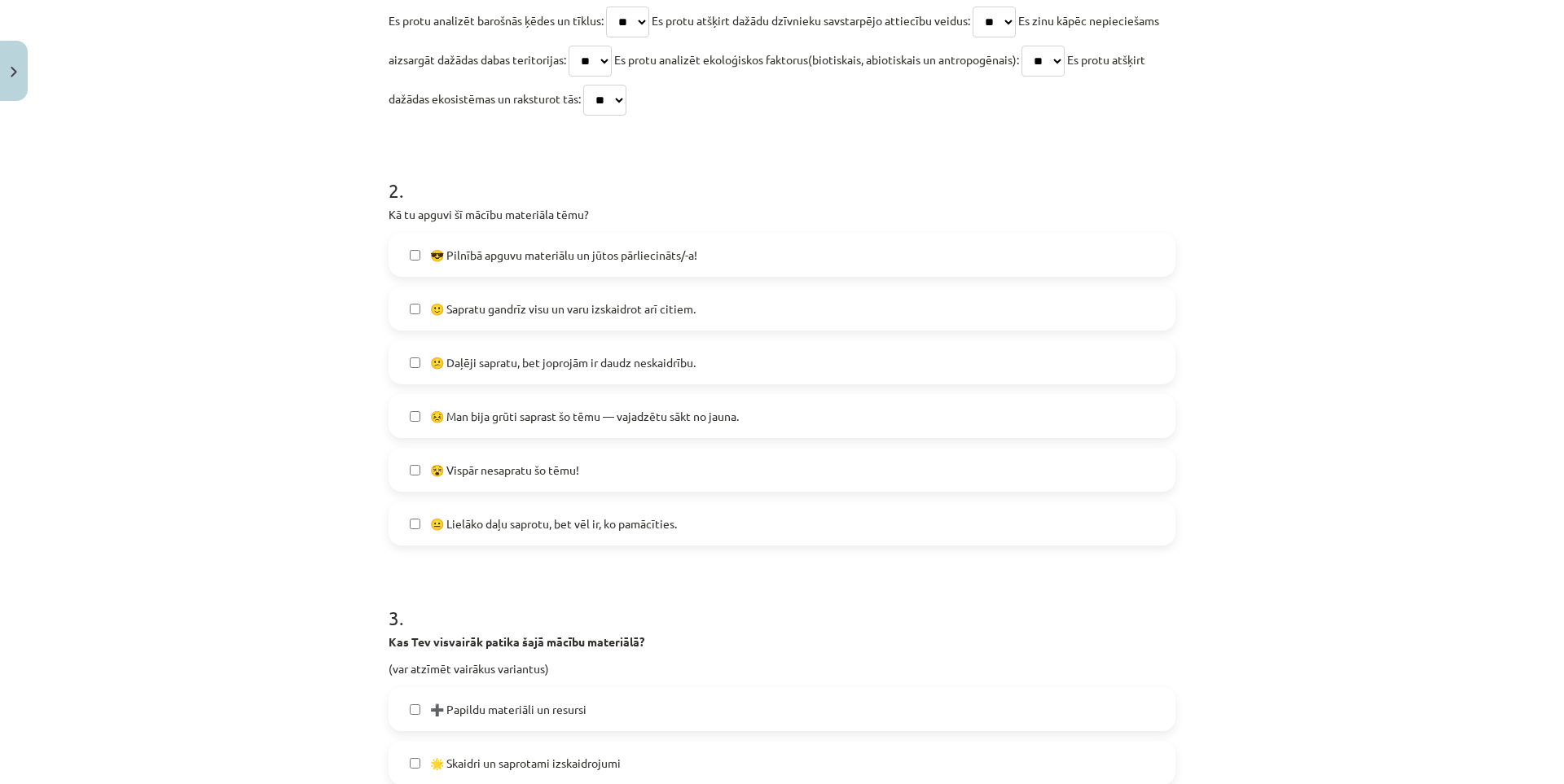
scroll to position [488, 0]
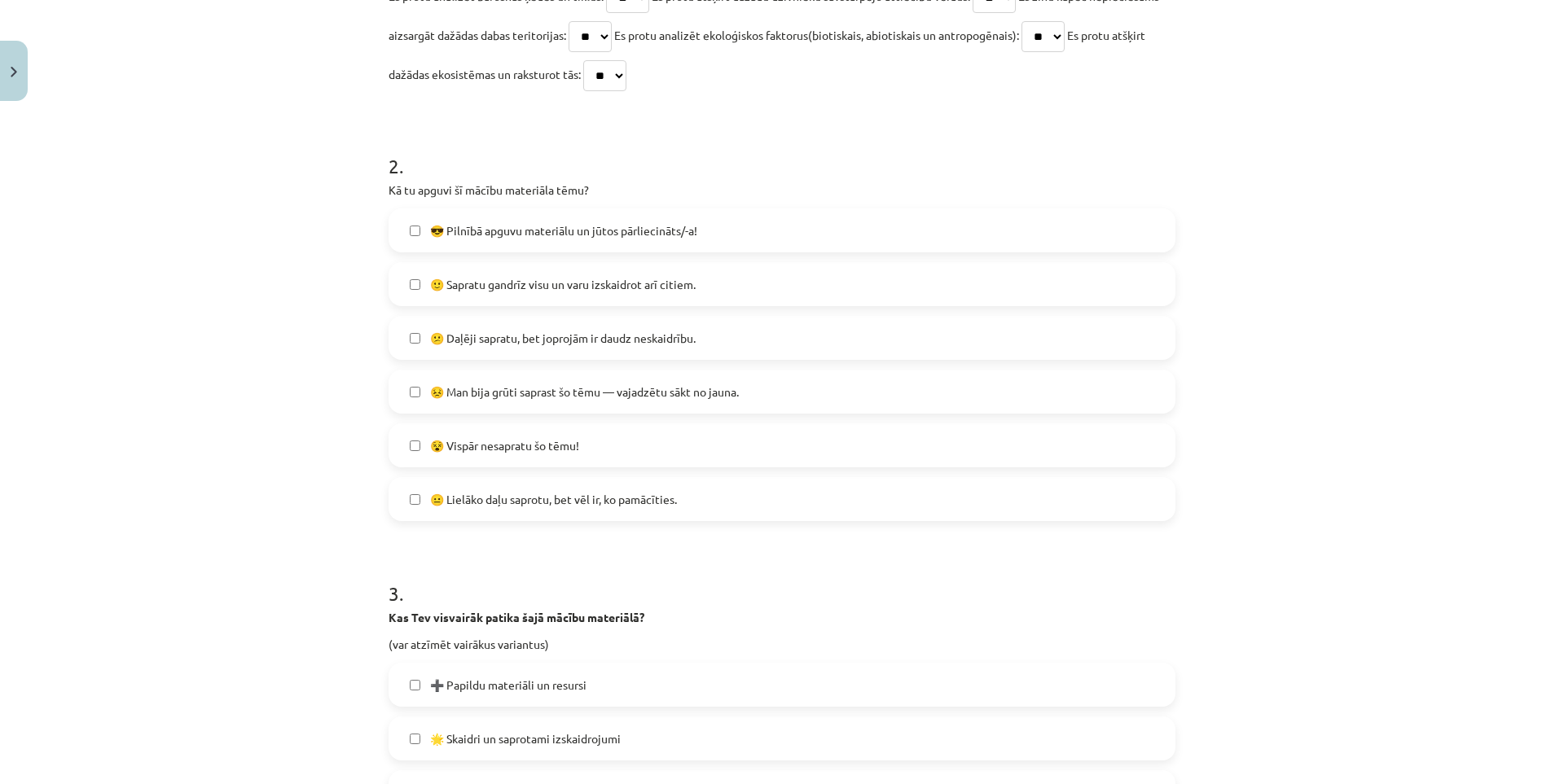
click at [474, 506] on span "😐 Lielāko daļu saprotu, bet vēl ir, ko pamācīties." at bounding box center [552, 499] width 246 height 17
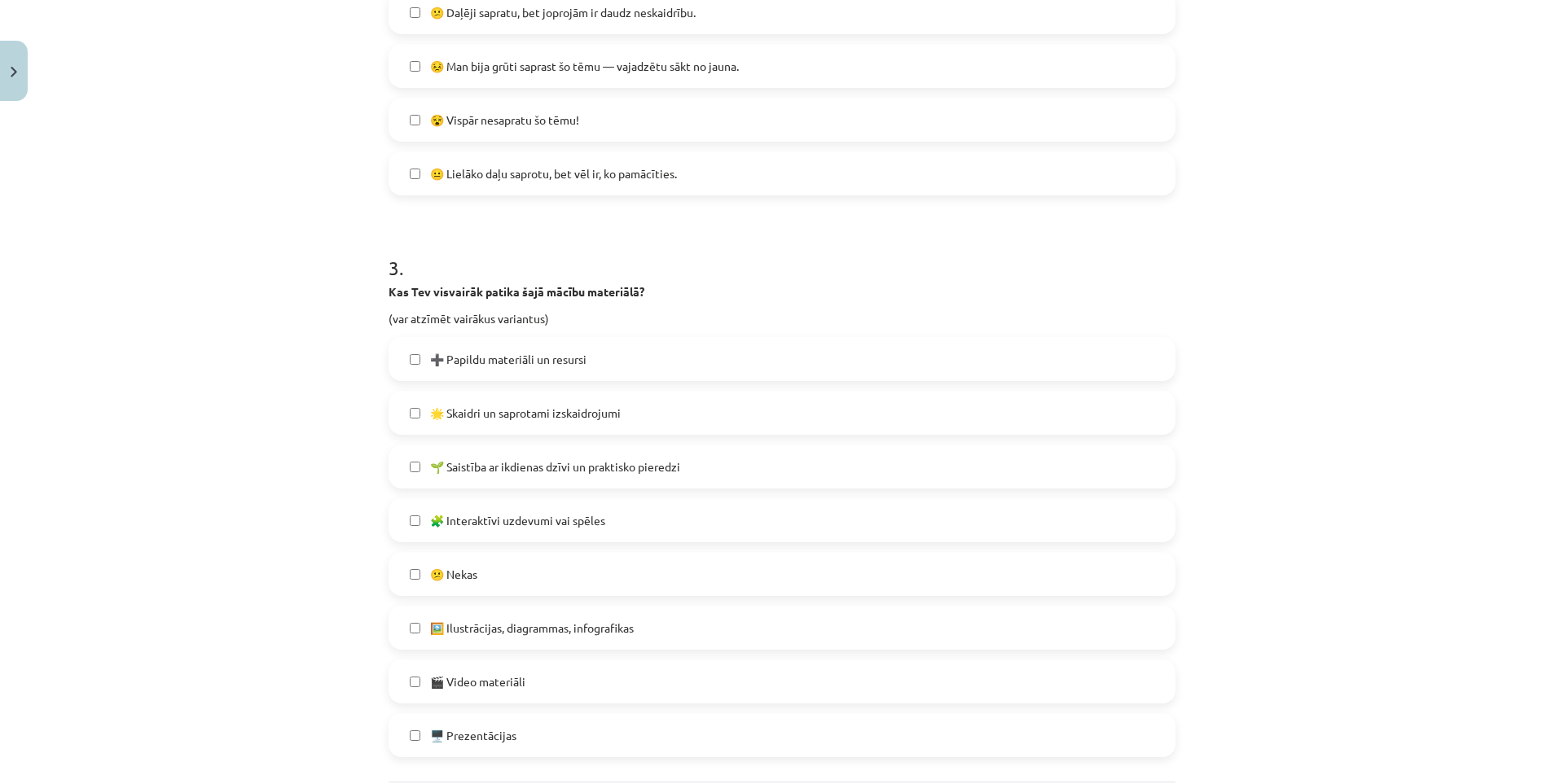
scroll to position [896, 0]
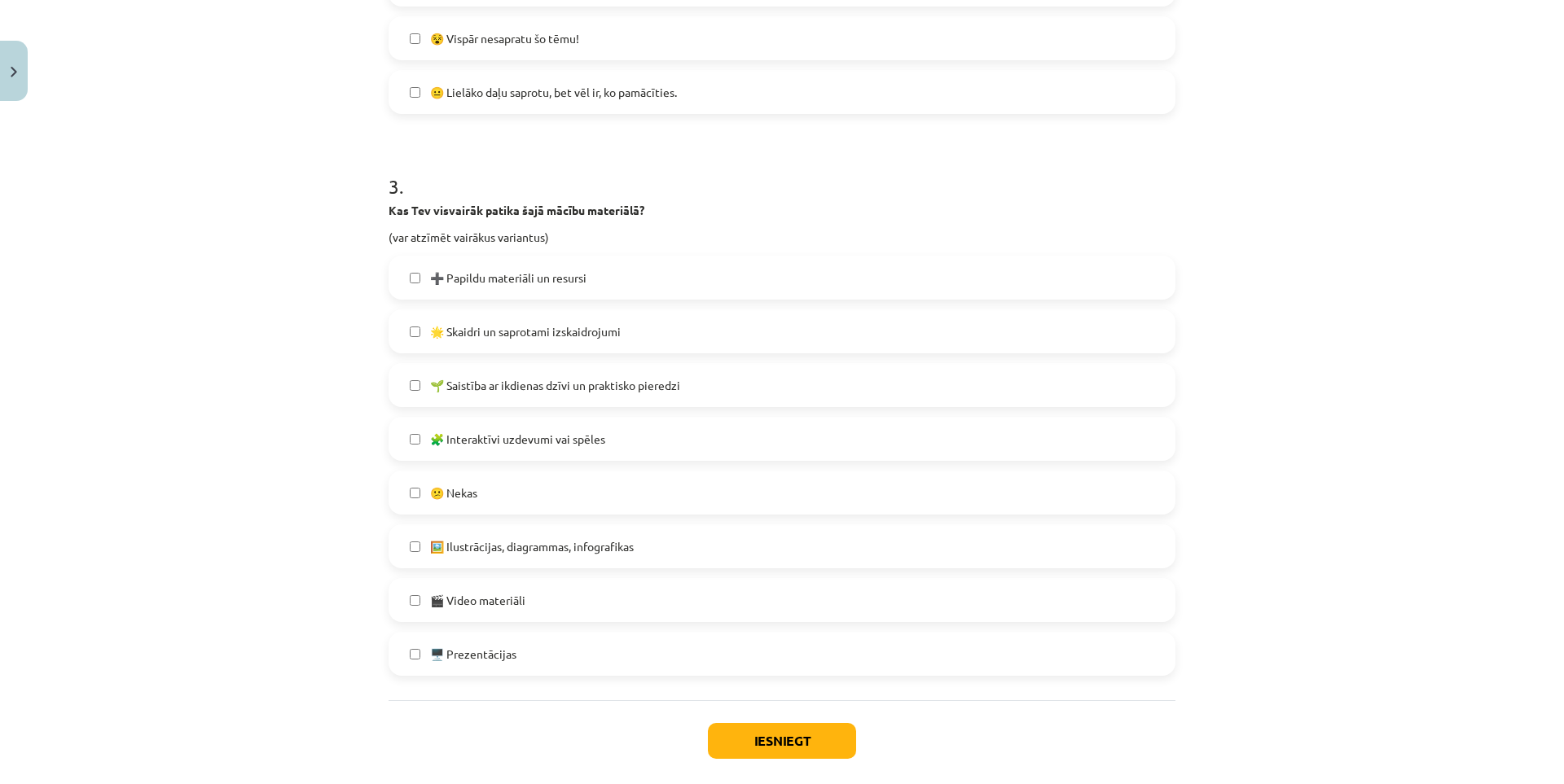
click at [583, 385] on span "🌱 Saistība ar ikdienas dzīvi un praktisko pieredzi" at bounding box center [554, 385] width 250 height 17
click at [555, 285] on span "➕ Papildu materiāli un resursi" at bounding box center [507, 278] width 156 height 17
click at [535, 319] on label "🌟 Skaidri un saprotami izskaidrojumi" at bounding box center [782, 331] width 783 height 41
click at [547, 280] on span "➕ Papildu materiāli un resursi" at bounding box center [507, 278] width 156 height 17
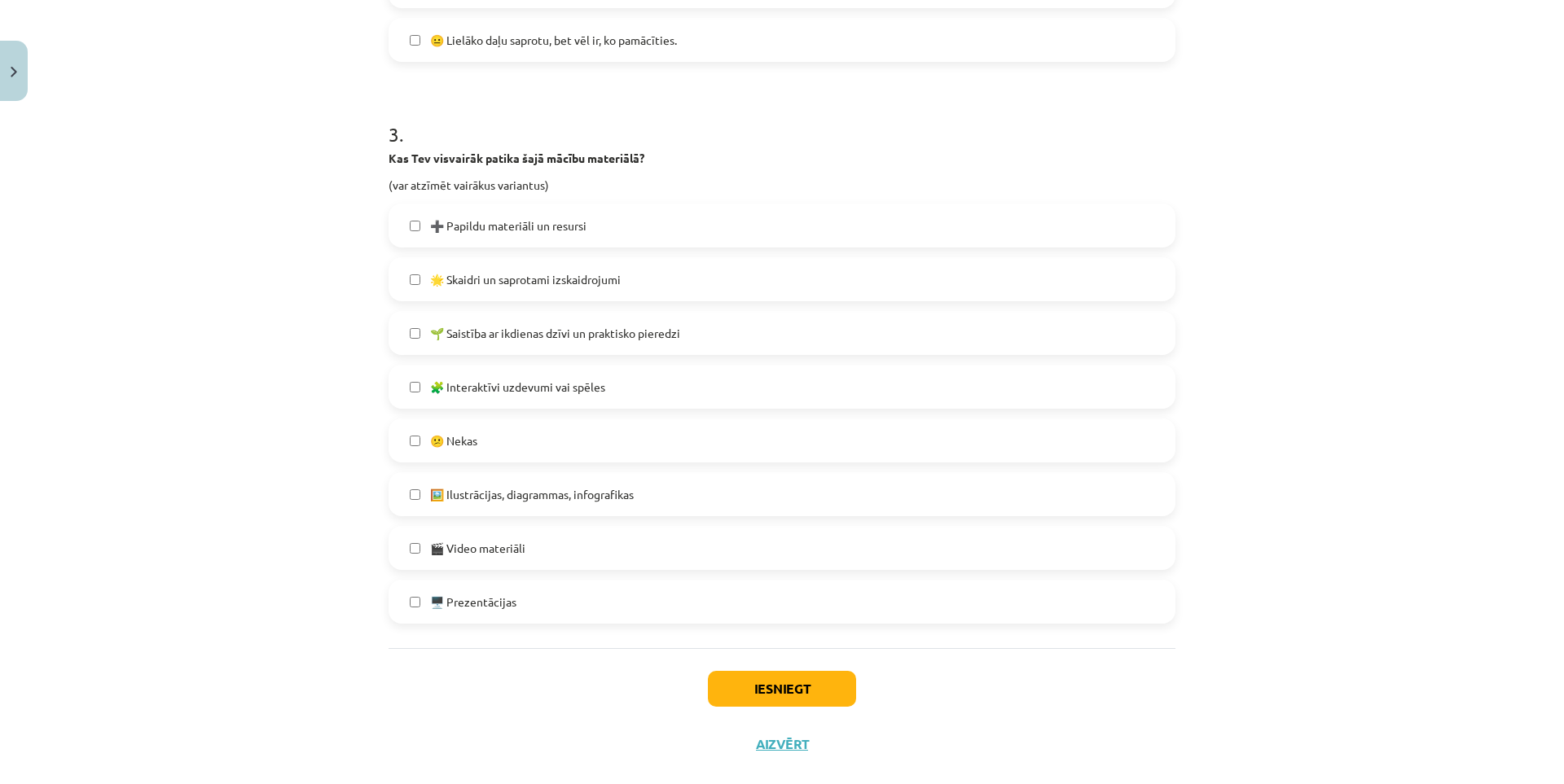
scroll to position [976, 0]
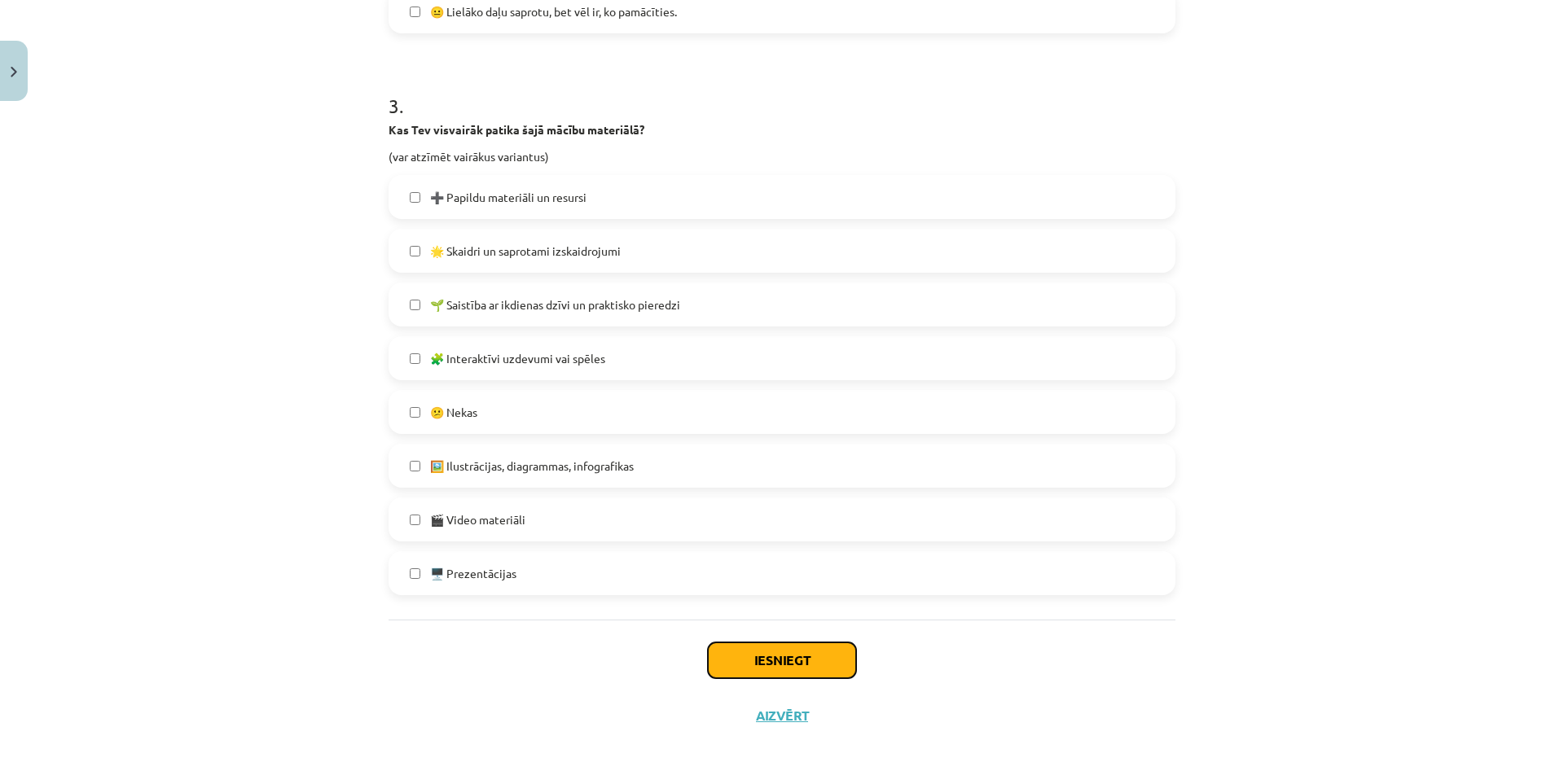
click at [805, 650] on button "Iesniegt" at bounding box center [782, 660] width 148 height 36
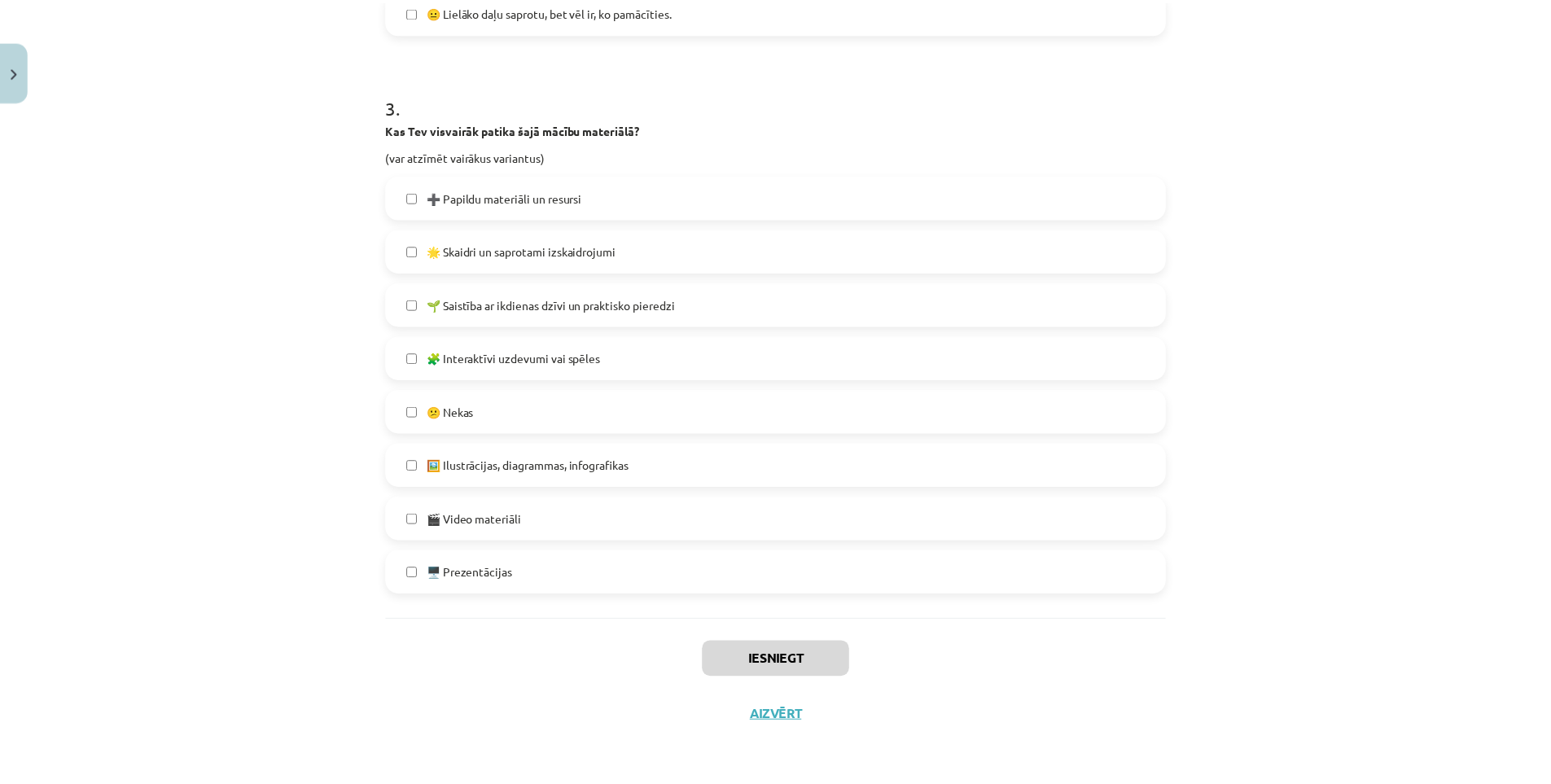
scroll to position [922, 0]
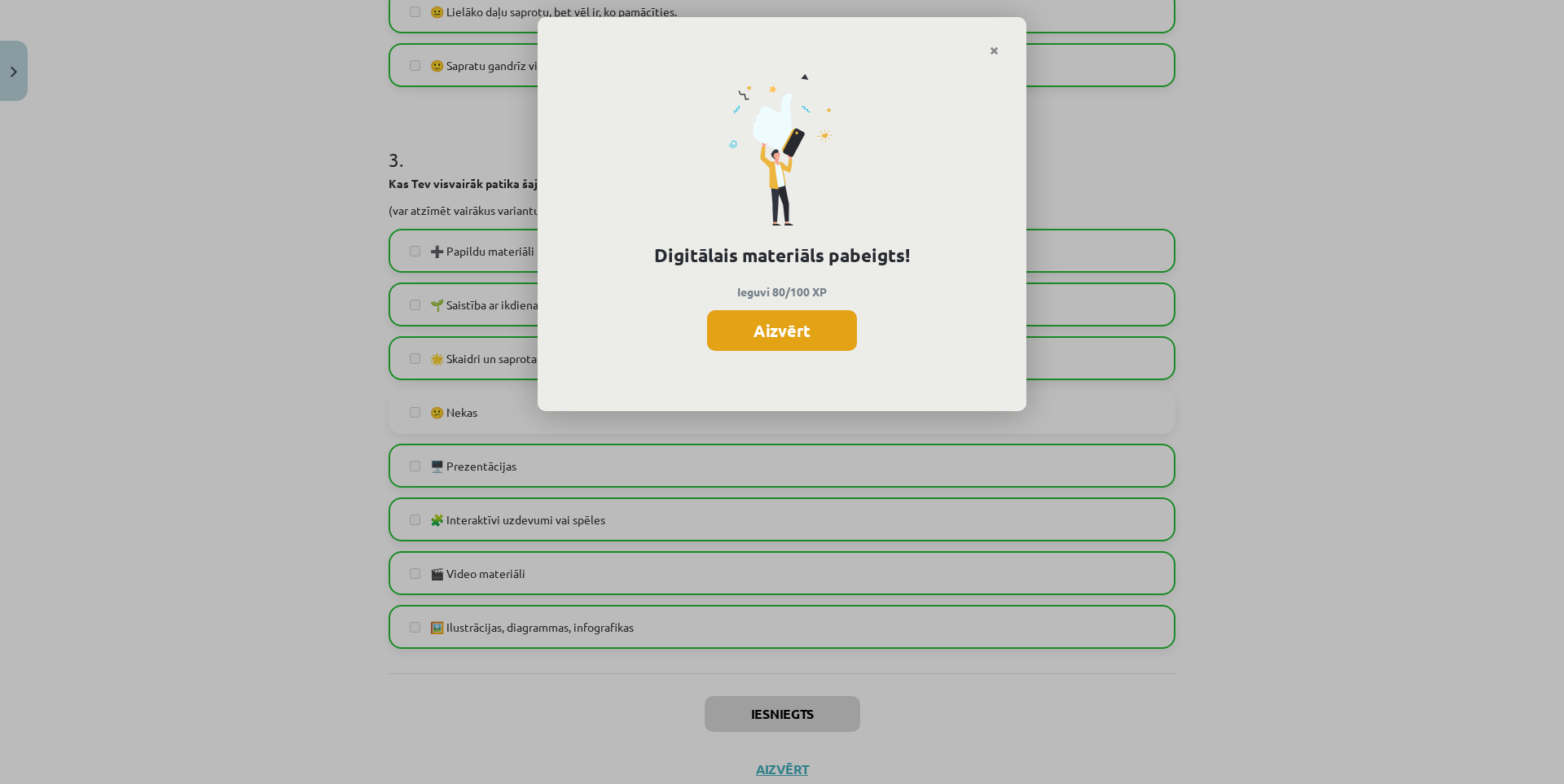
click at [776, 341] on button "Aizvērt" at bounding box center [782, 330] width 150 height 41
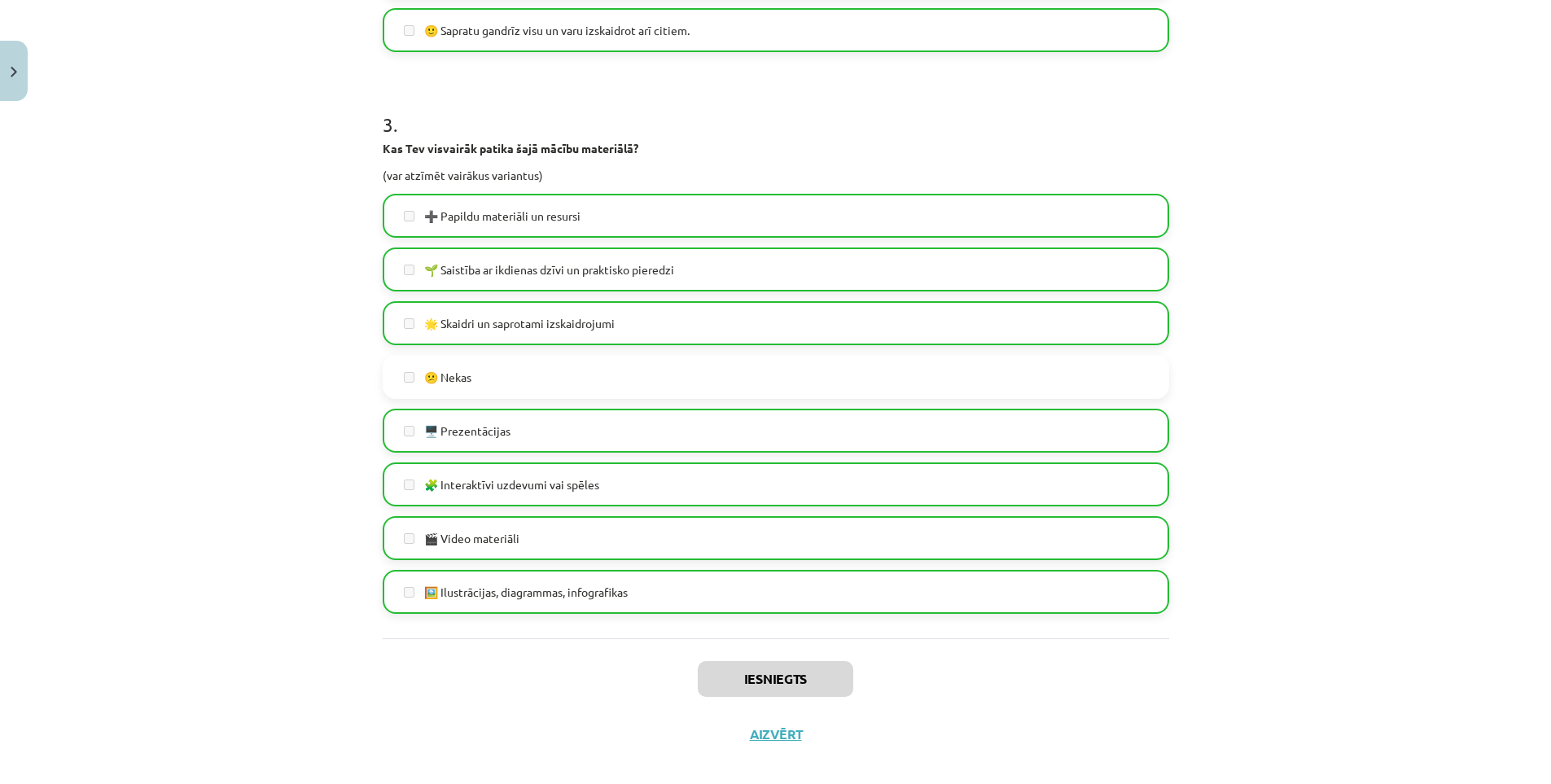
scroll to position [976, 0]
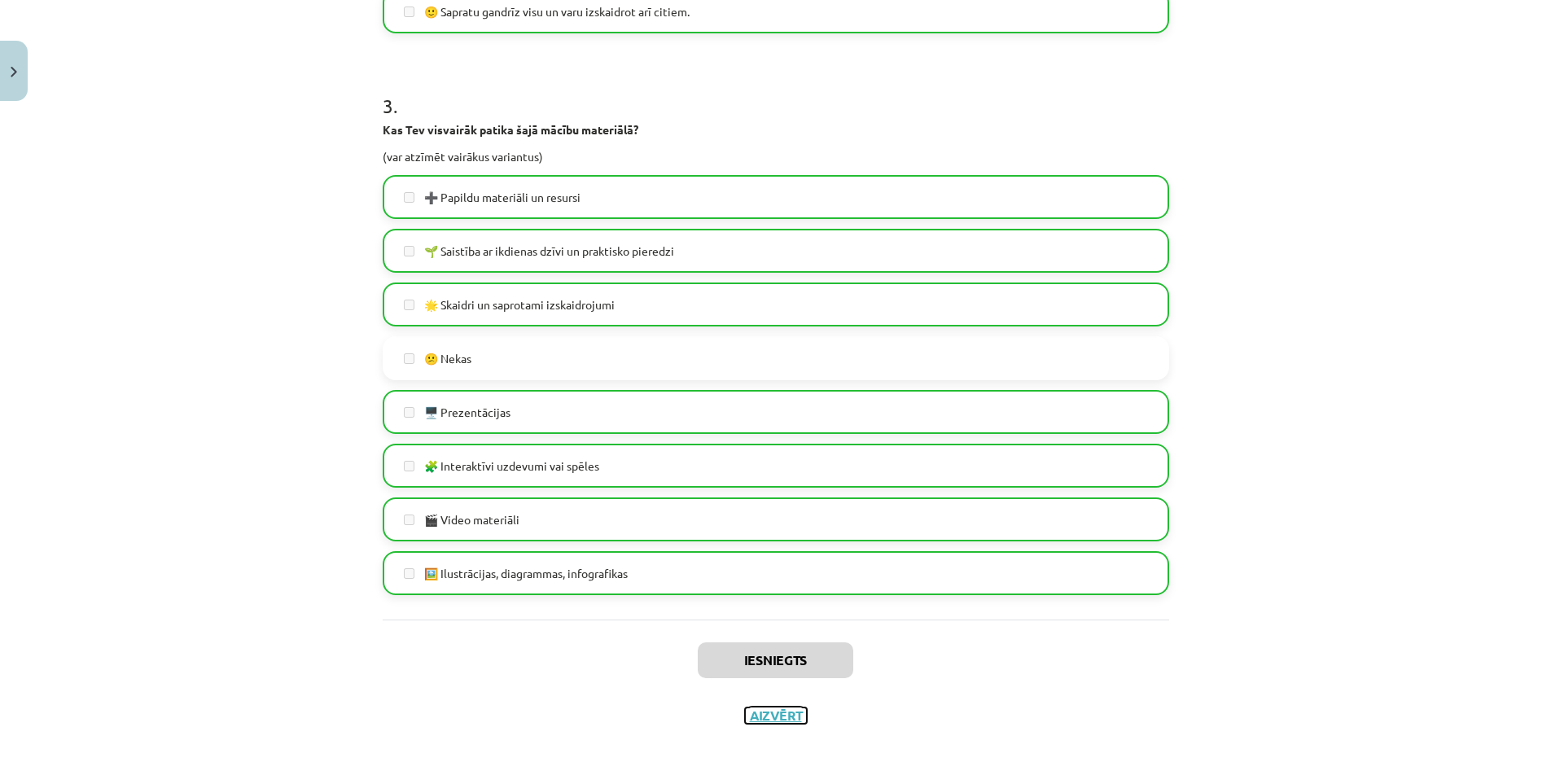
drag, startPoint x: 780, startPoint y: 714, endPoint x: 727, endPoint y: 650, distance: 83.1
click at [779, 714] on button "Aizvērt" at bounding box center [776, 715] width 62 height 16
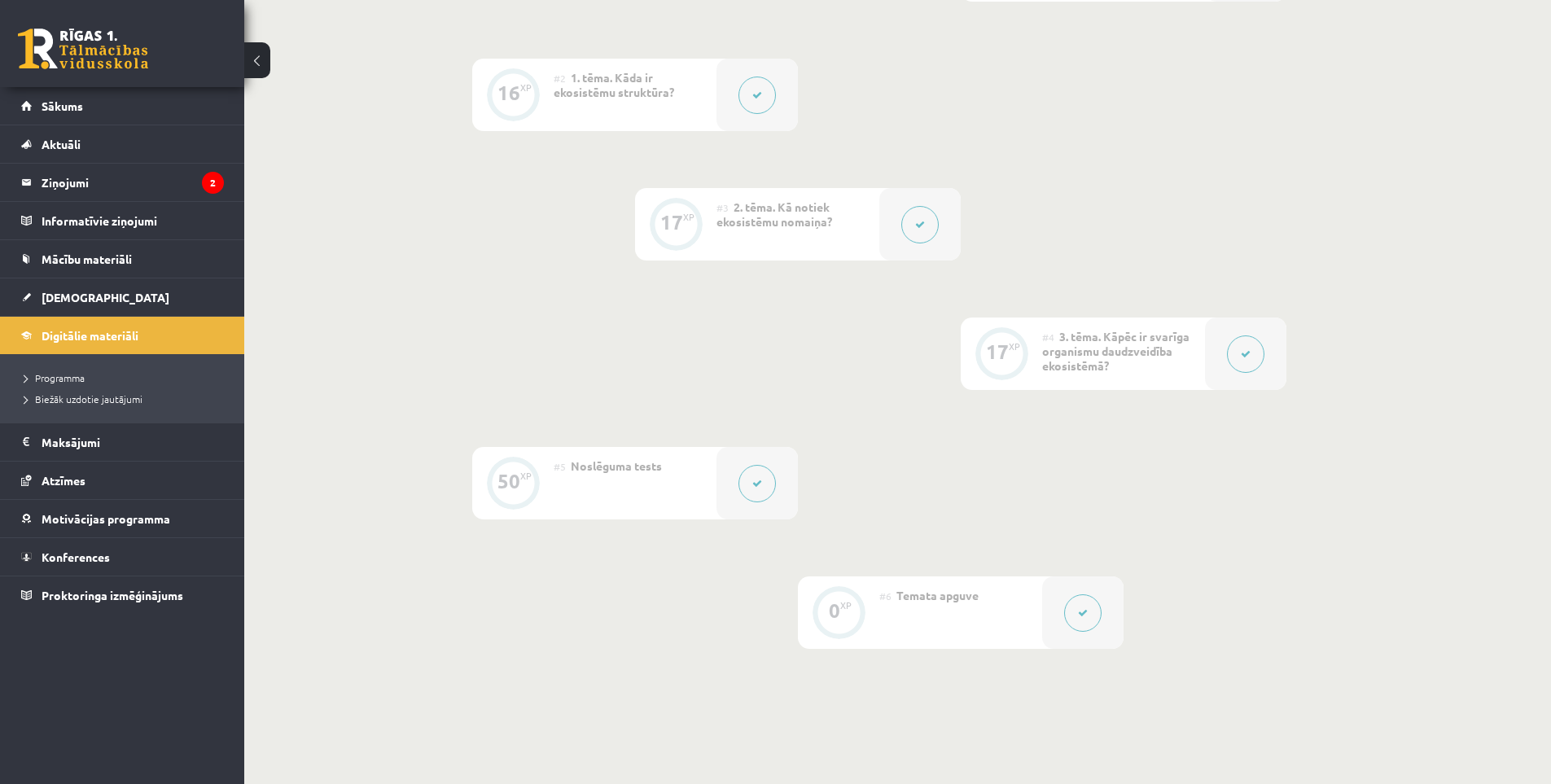
scroll to position [570, 0]
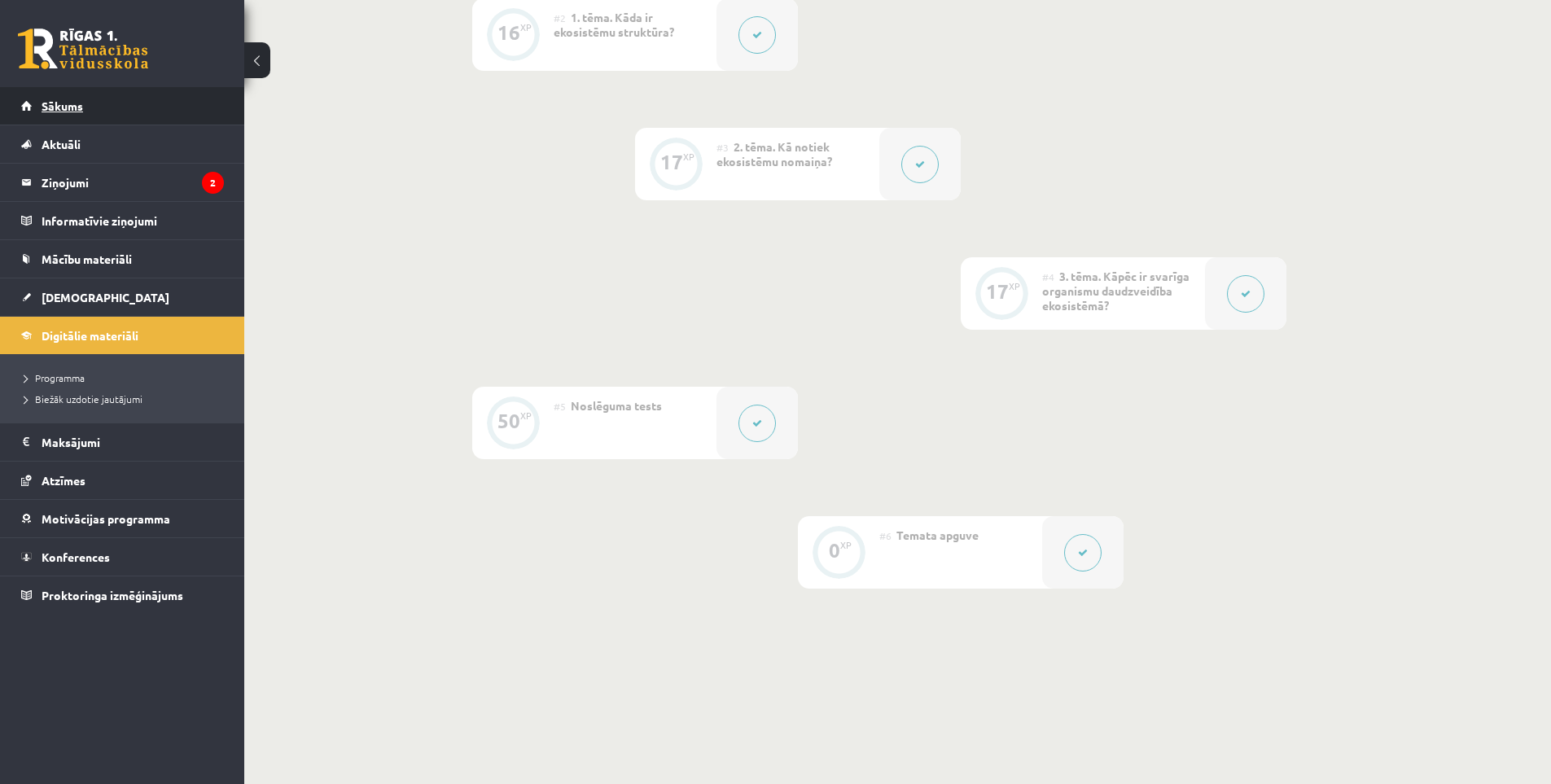
click at [82, 111] on span "Sākums" at bounding box center [62, 106] width 42 height 14
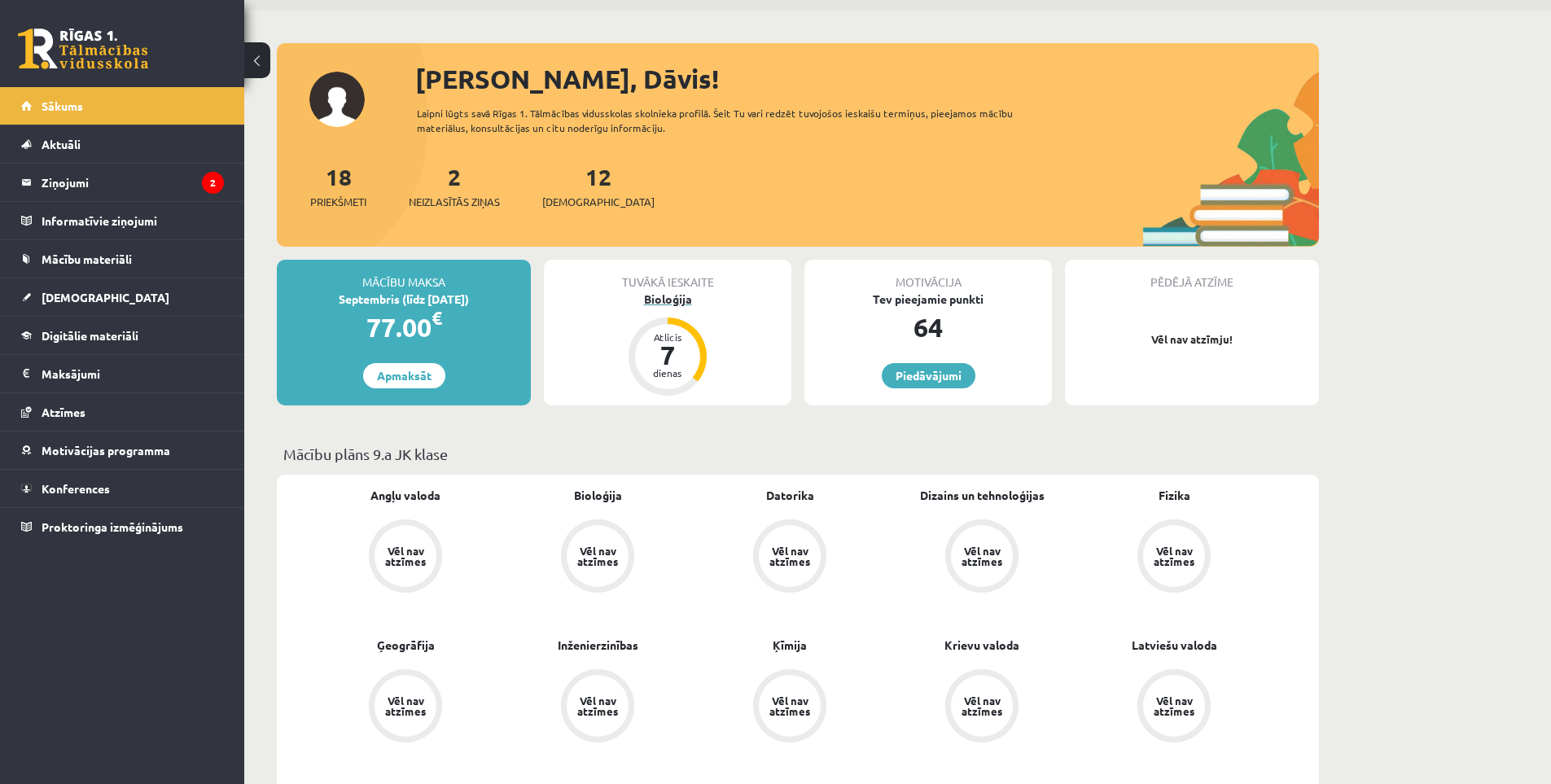
scroll to position [81, 0]
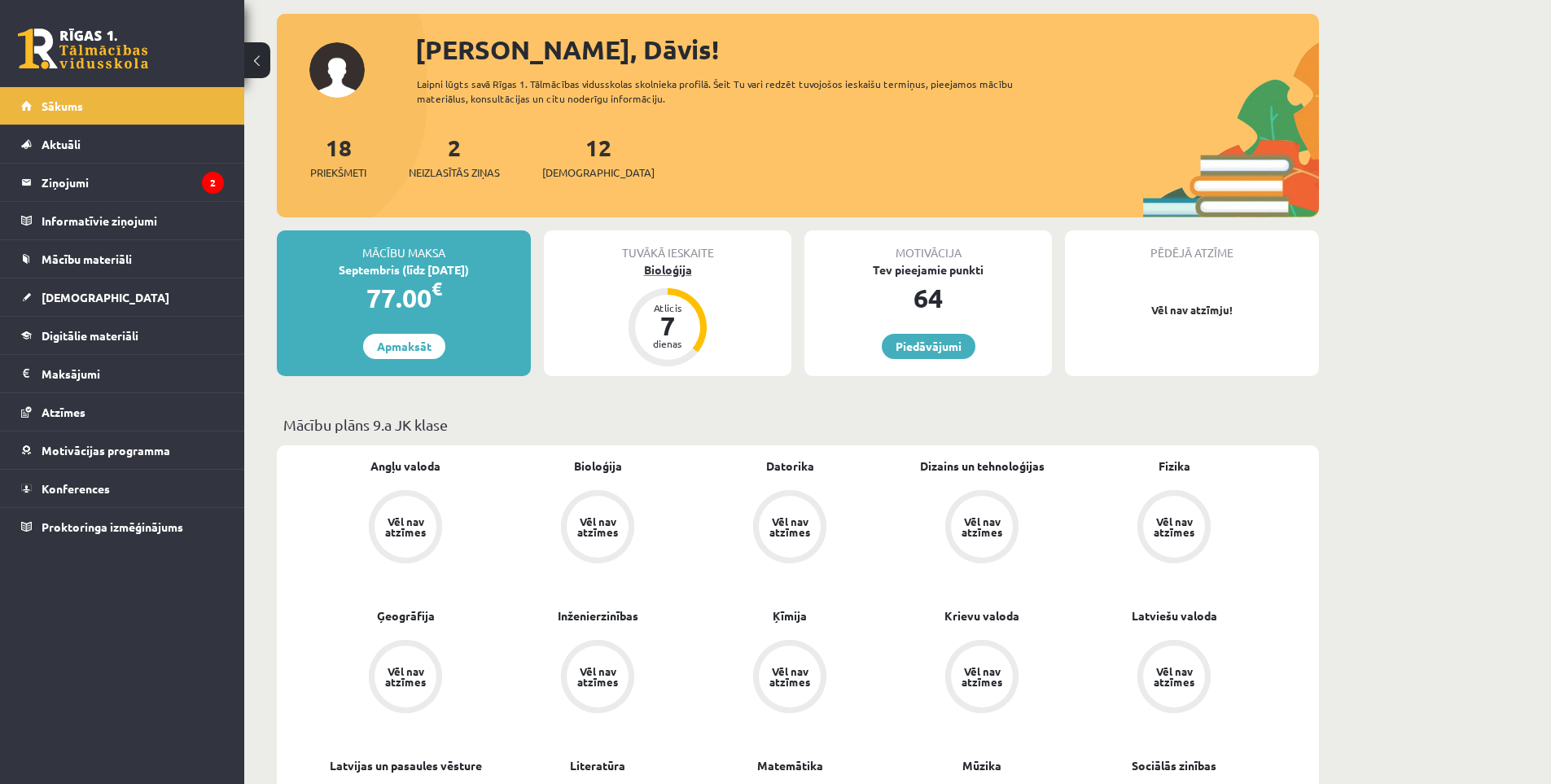
click at [659, 271] on div "Bioloģija" at bounding box center [668, 270] width 247 height 17
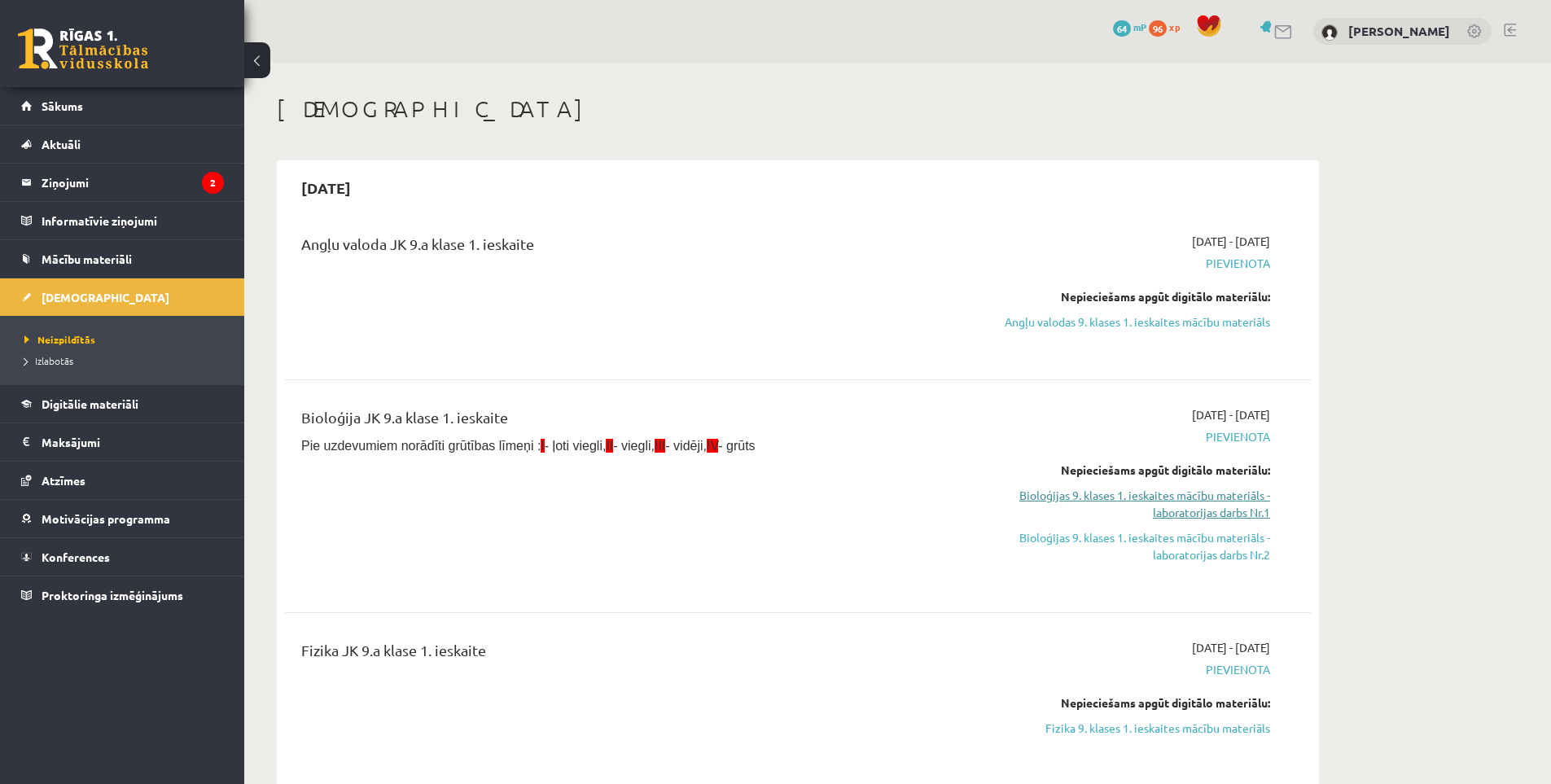
click at [1203, 494] on link "Bioloģijas 9. klases 1. ieskaites mācību materiāls - laboratorijas darbs Nr.1" at bounding box center [1117, 504] width 307 height 34
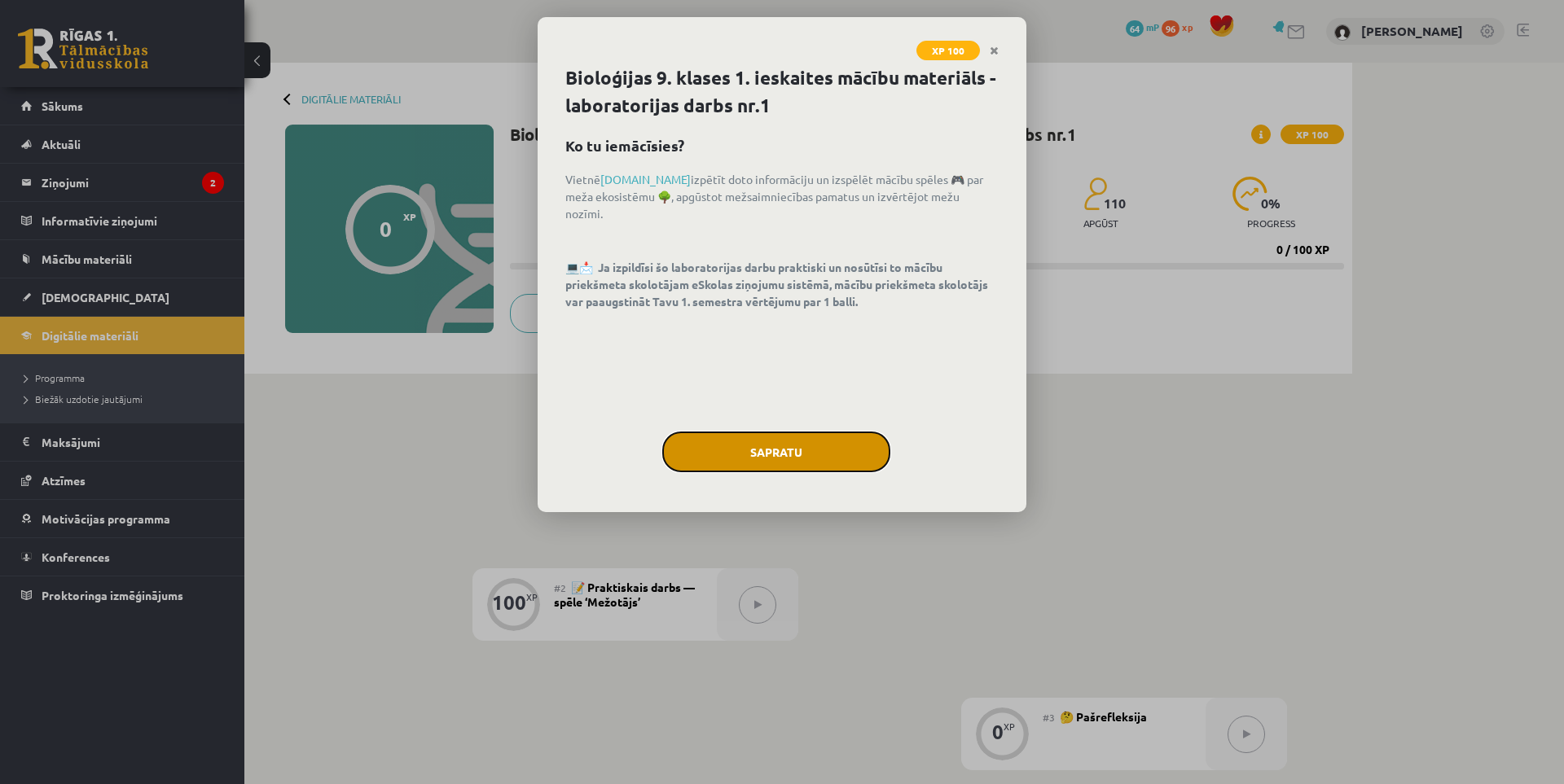
click at [809, 449] on button "Sapratu" at bounding box center [776, 451] width 228 height 41
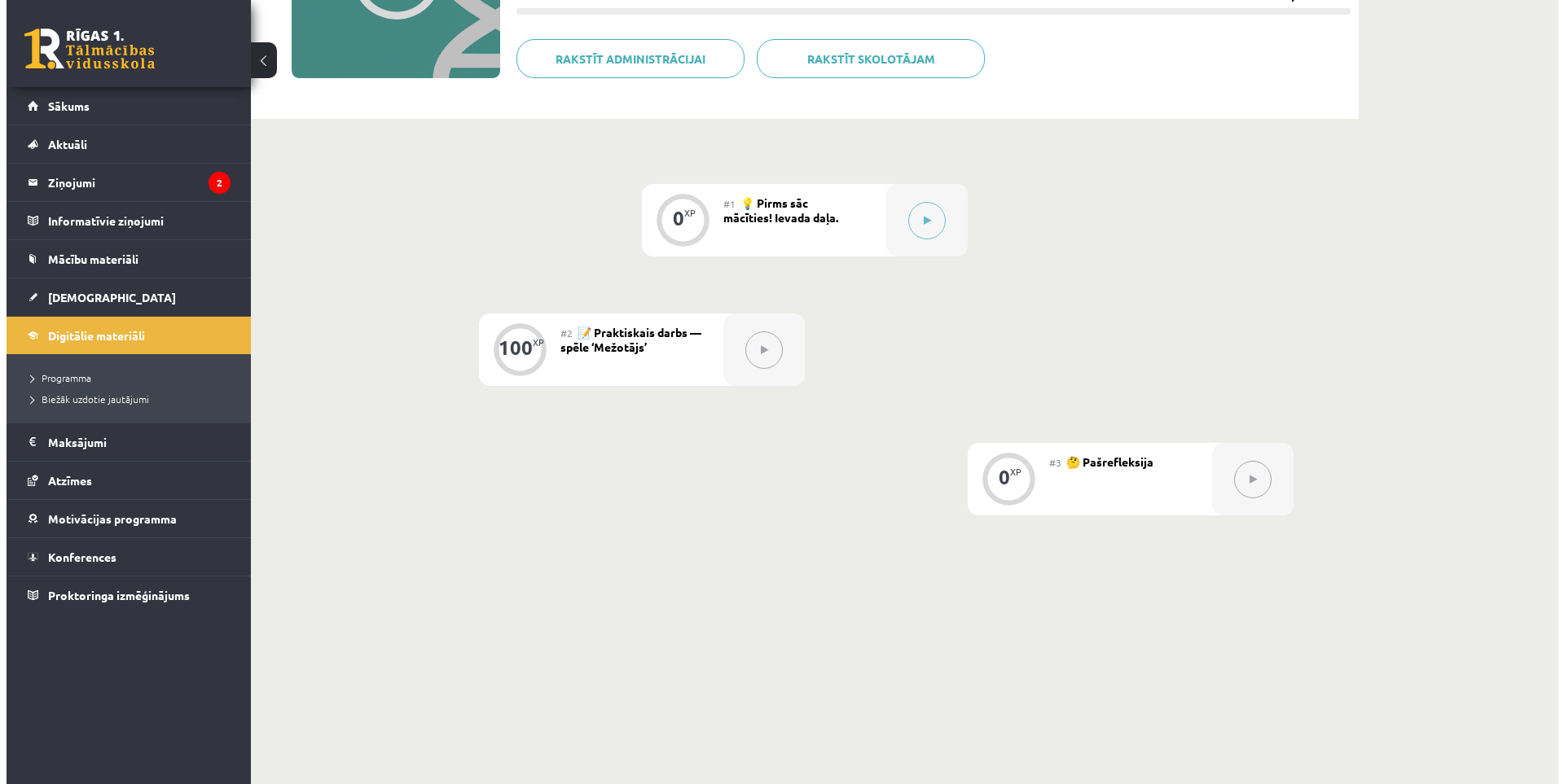
scroll to position [272, 0]
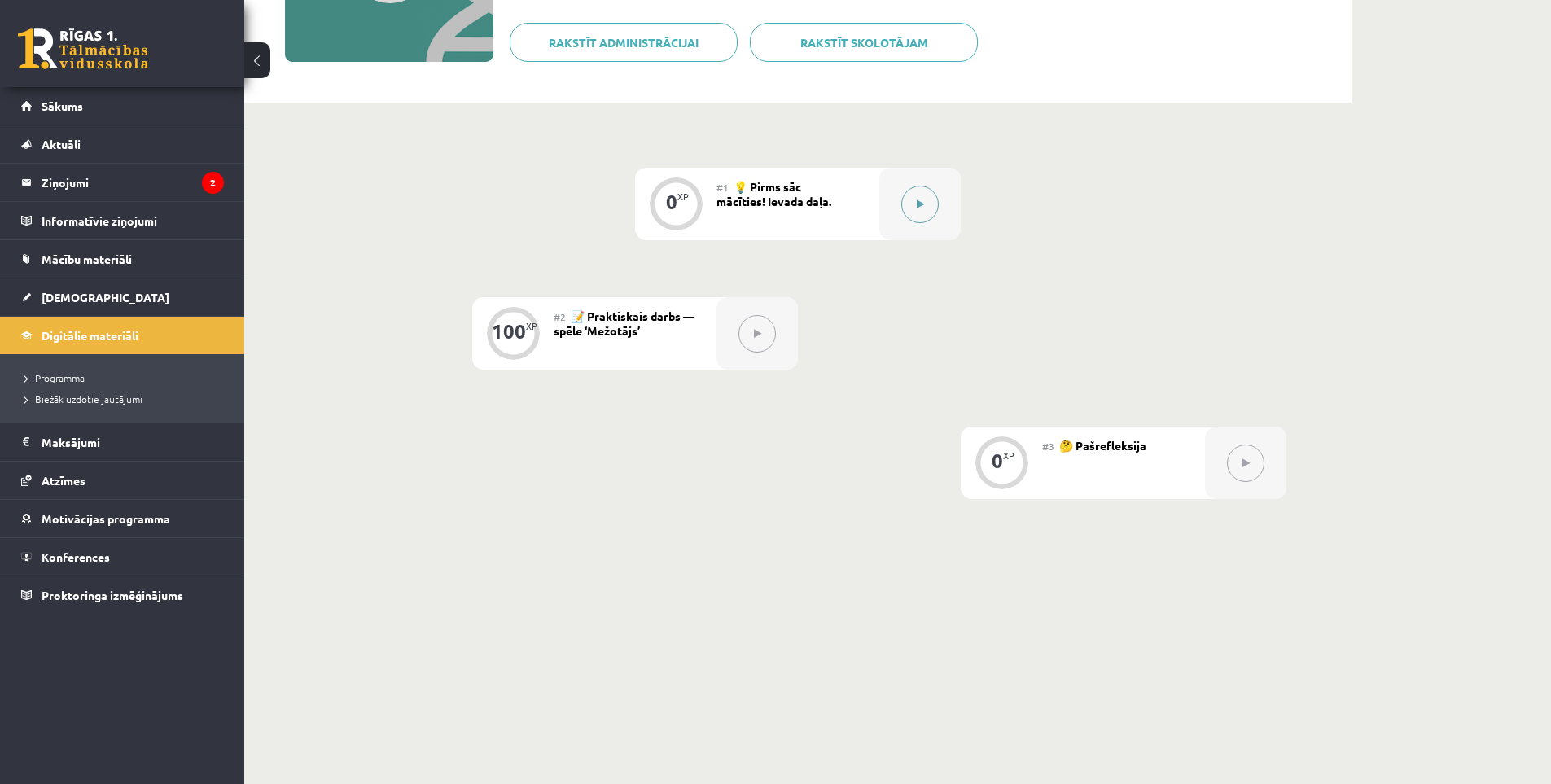
click at [900, 205] on div at bounding box center [920, 204] width 81 height 72
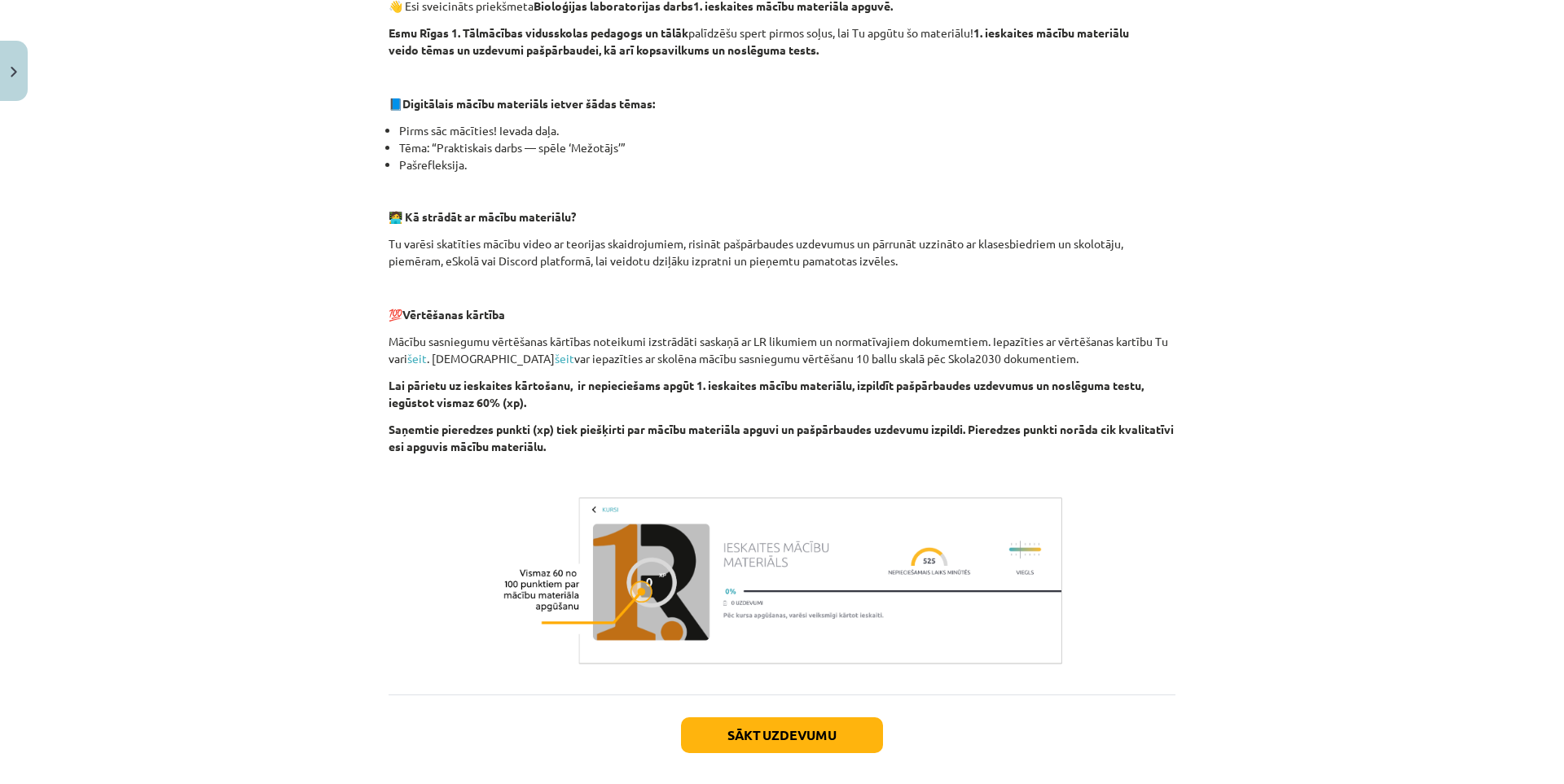
scroll to position [369, 0]
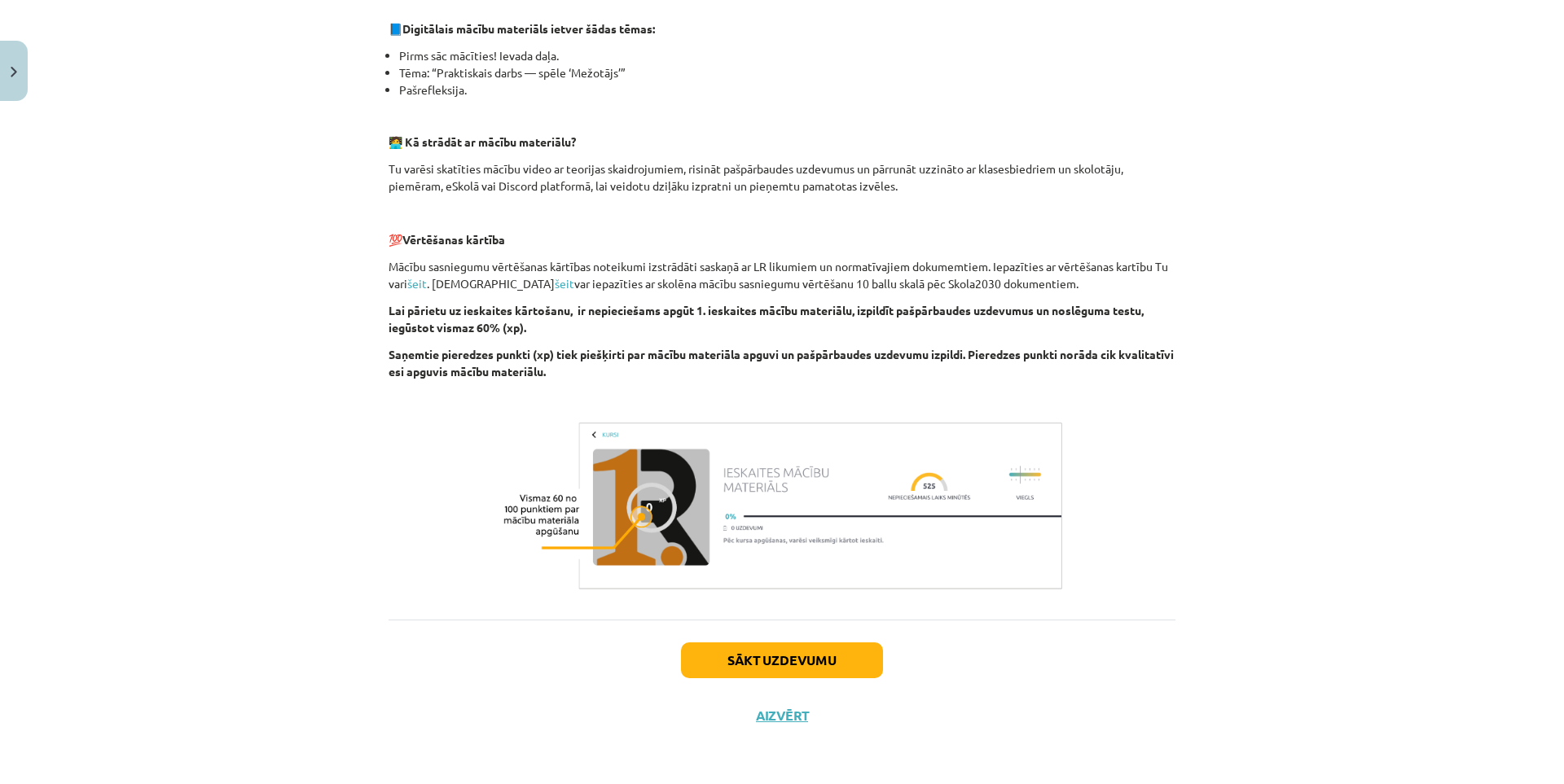
drag, startPoint x: 981, startPoint y: 499, endPoint x: 989, endPoint y: 556, distance: 57.6
click at [818, 667] on button "Sākt uzdevumu" at bounding box center [782, 660] width 202 height 36
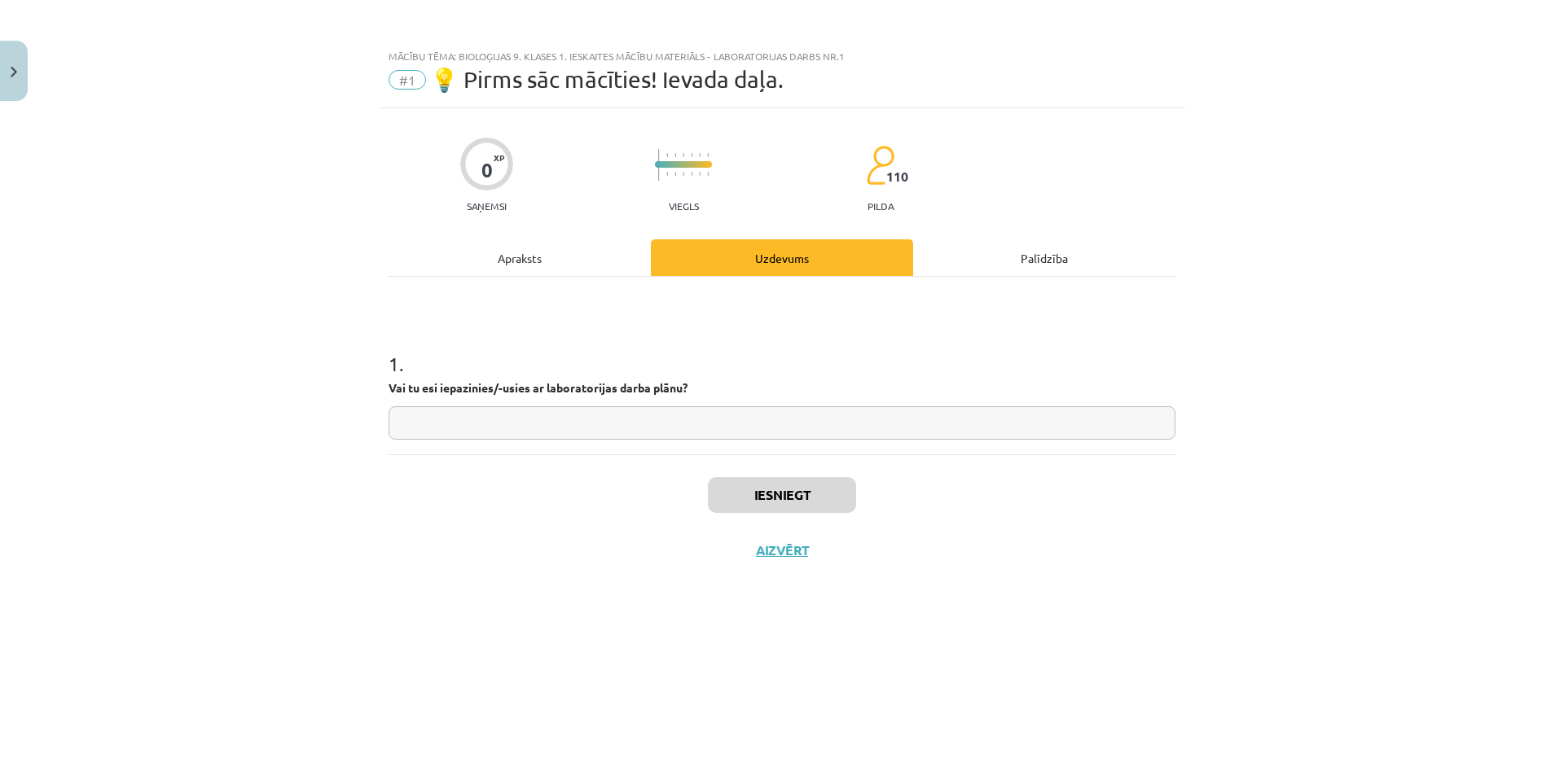
click at [560, 428] on input "text" at bounding box center [782, 422] width 787 height 33
click at [572, 394] on p "Vai tu esi iepazinies/-usies ar laboratorijas darba plānu?" at bounding box center [782, 388] width 787 height 17
click at [572, 413] on input "text" at bounding box center [782, 422] width 787 height 33
type input "**"
click at [754, 493] on button "Iesniegt" at bounding box center [782, 495] width 148 height 36
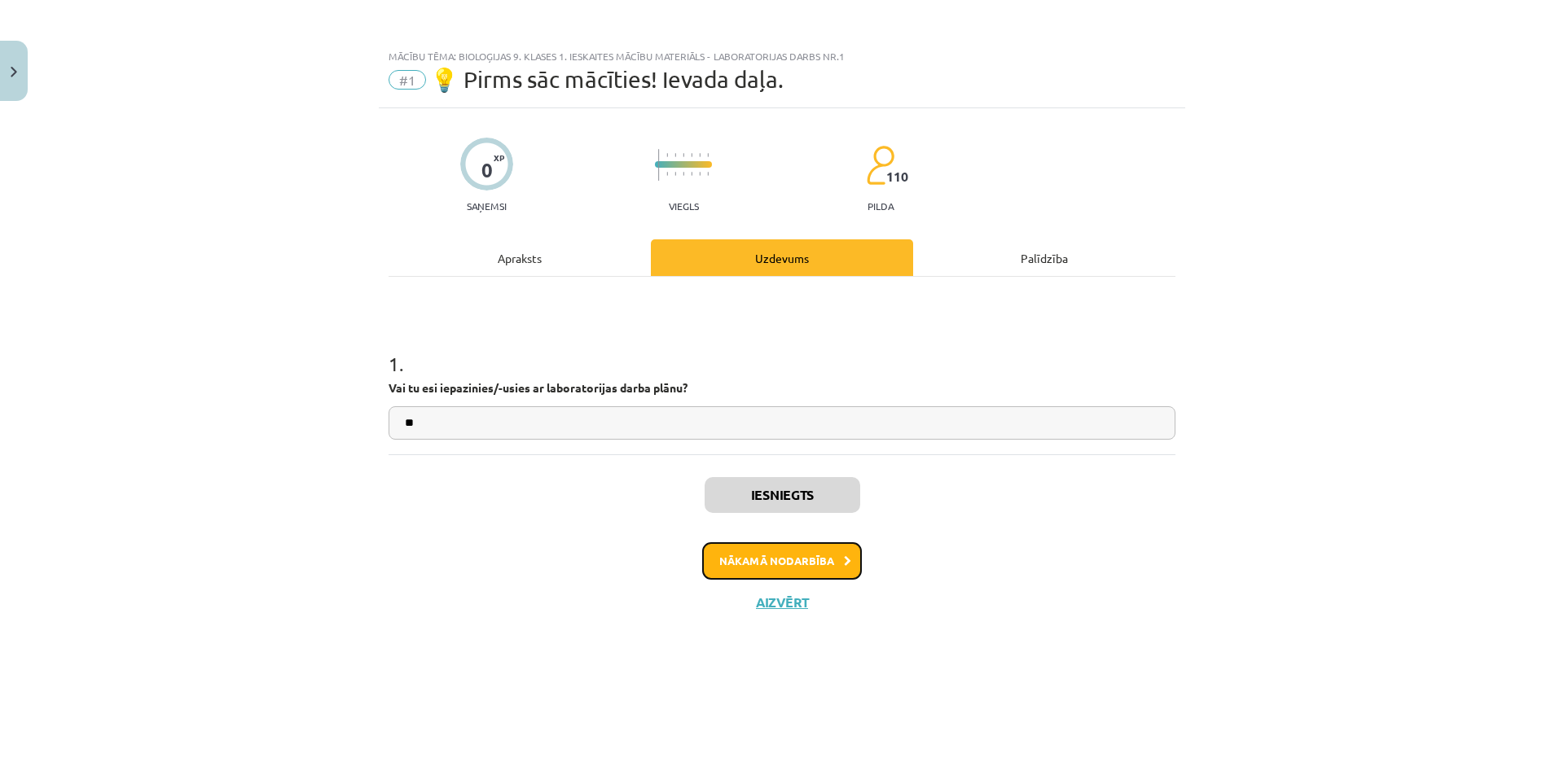
click at [815, 563] on button "Nākamā nodarbība" at bounding box center [782, 561] width 160 height 38
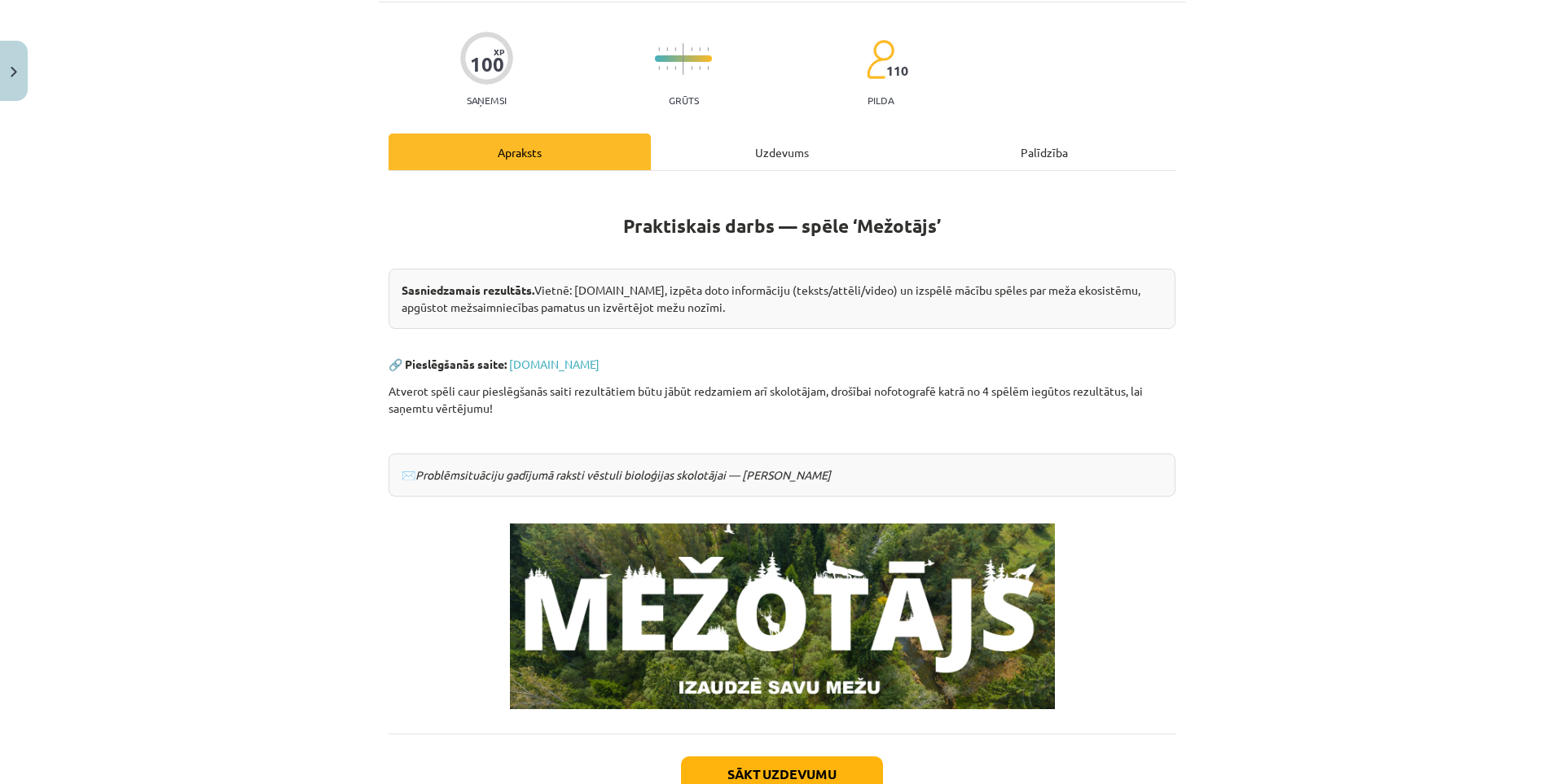
scroll to position [219, 0]
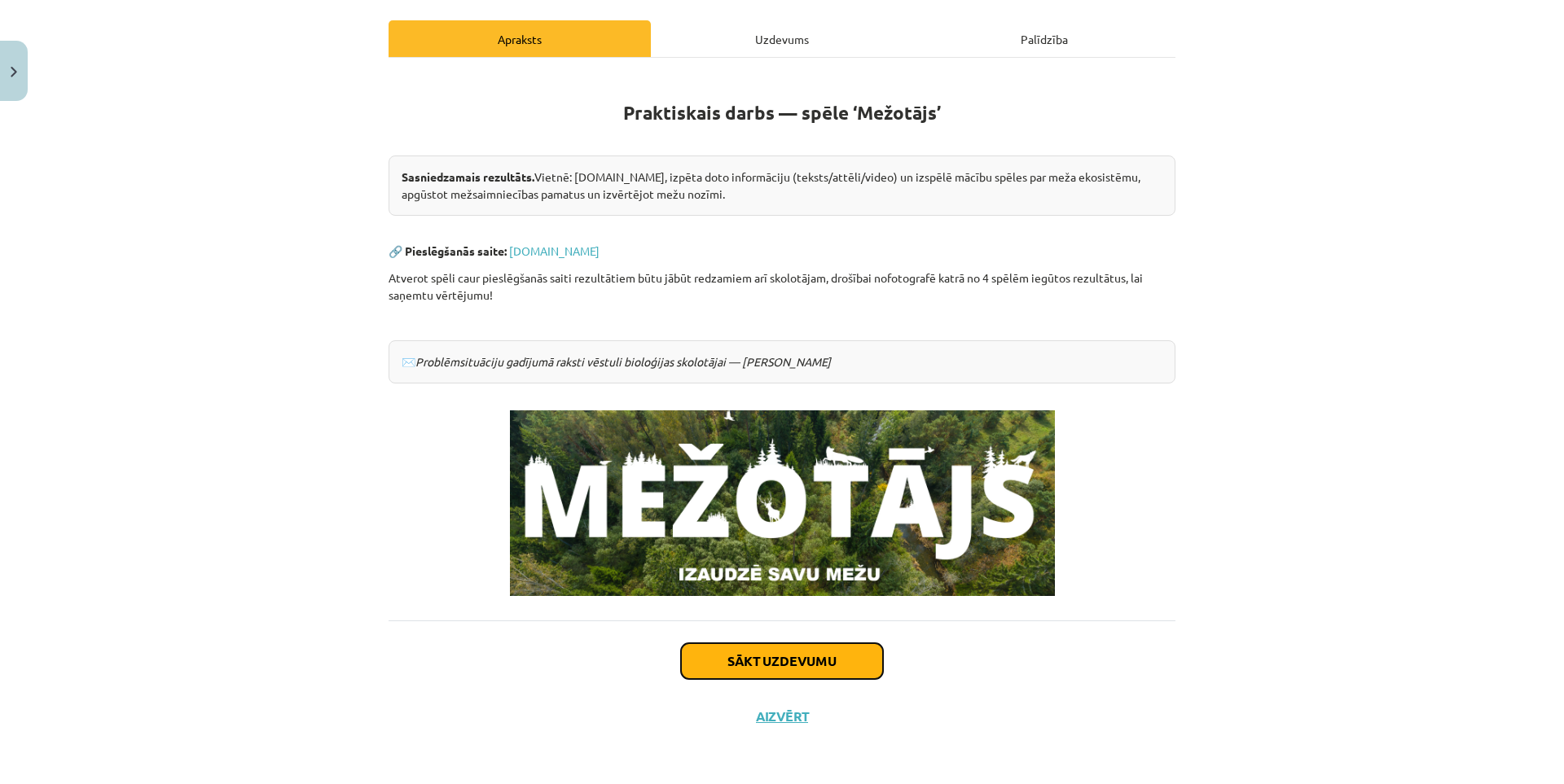
click at [782, 651] on button "Sākt uzdevumu" at bounding box center [782, 661] width 202 height 36
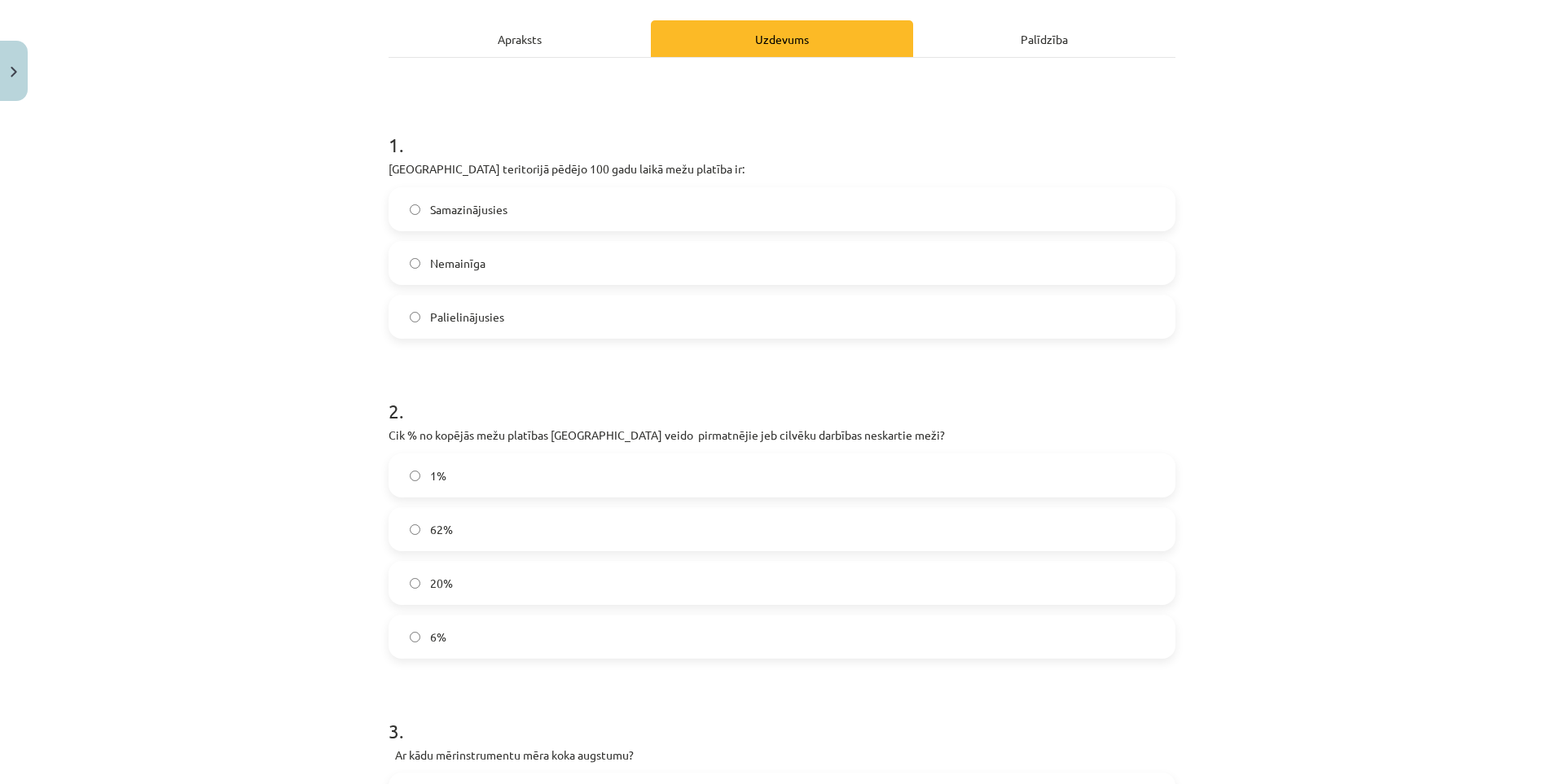
scroll to position [41, 0]
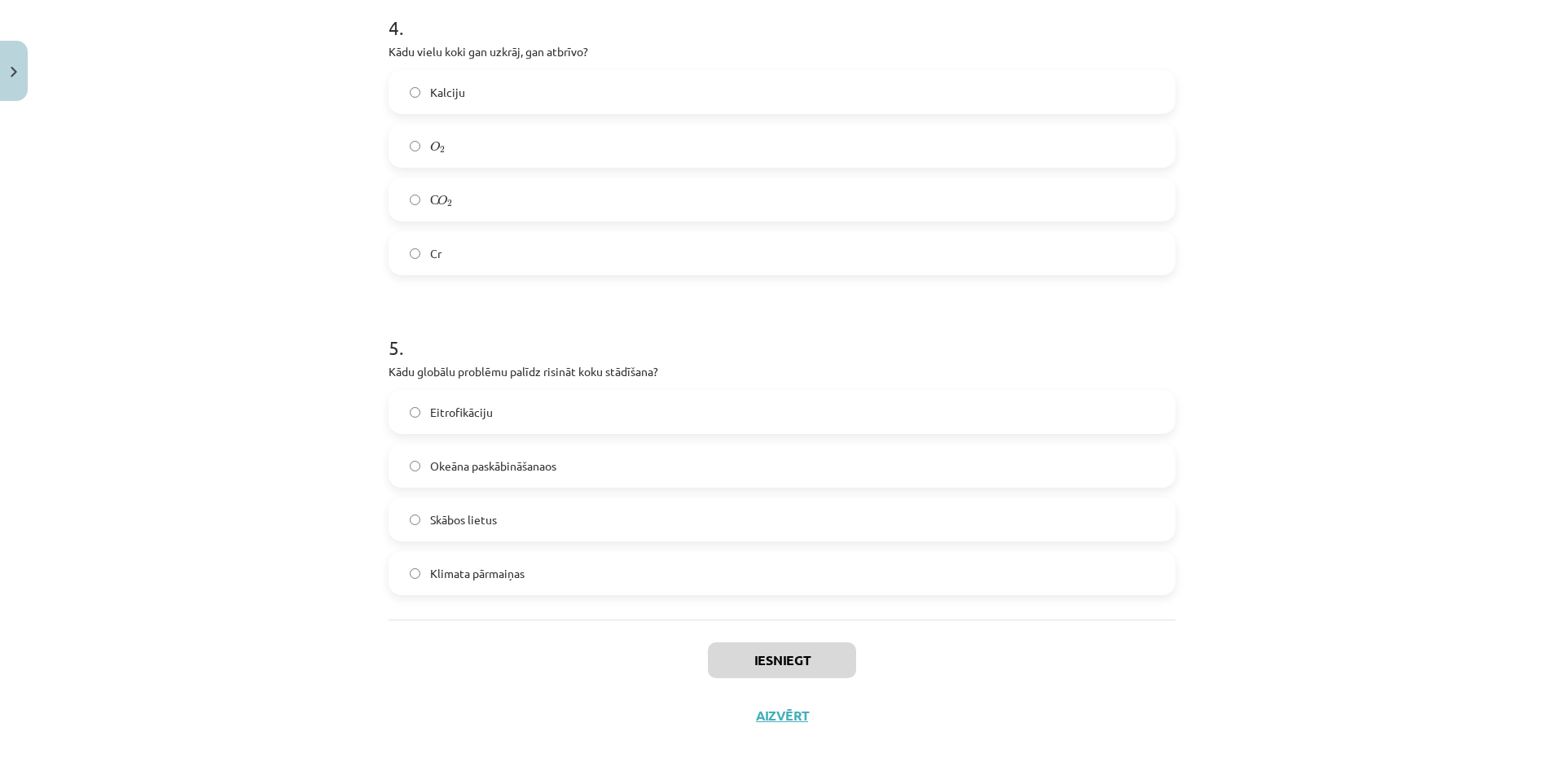
drag, startPoint x: 316, startPoint y: 327, endPoint x: 312, endPoint y: 488, distance: 161.0
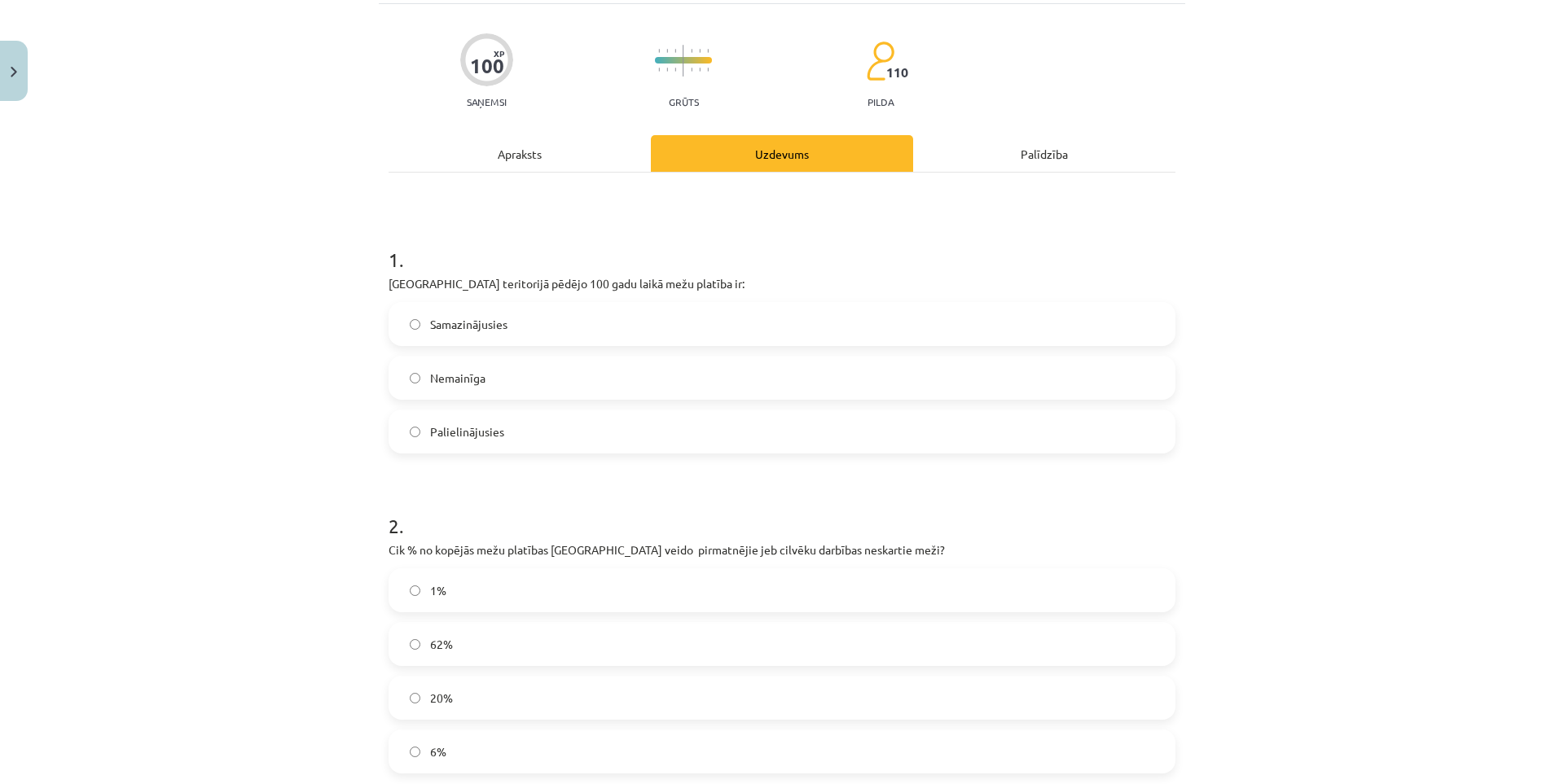
scroll to position [0, 0]
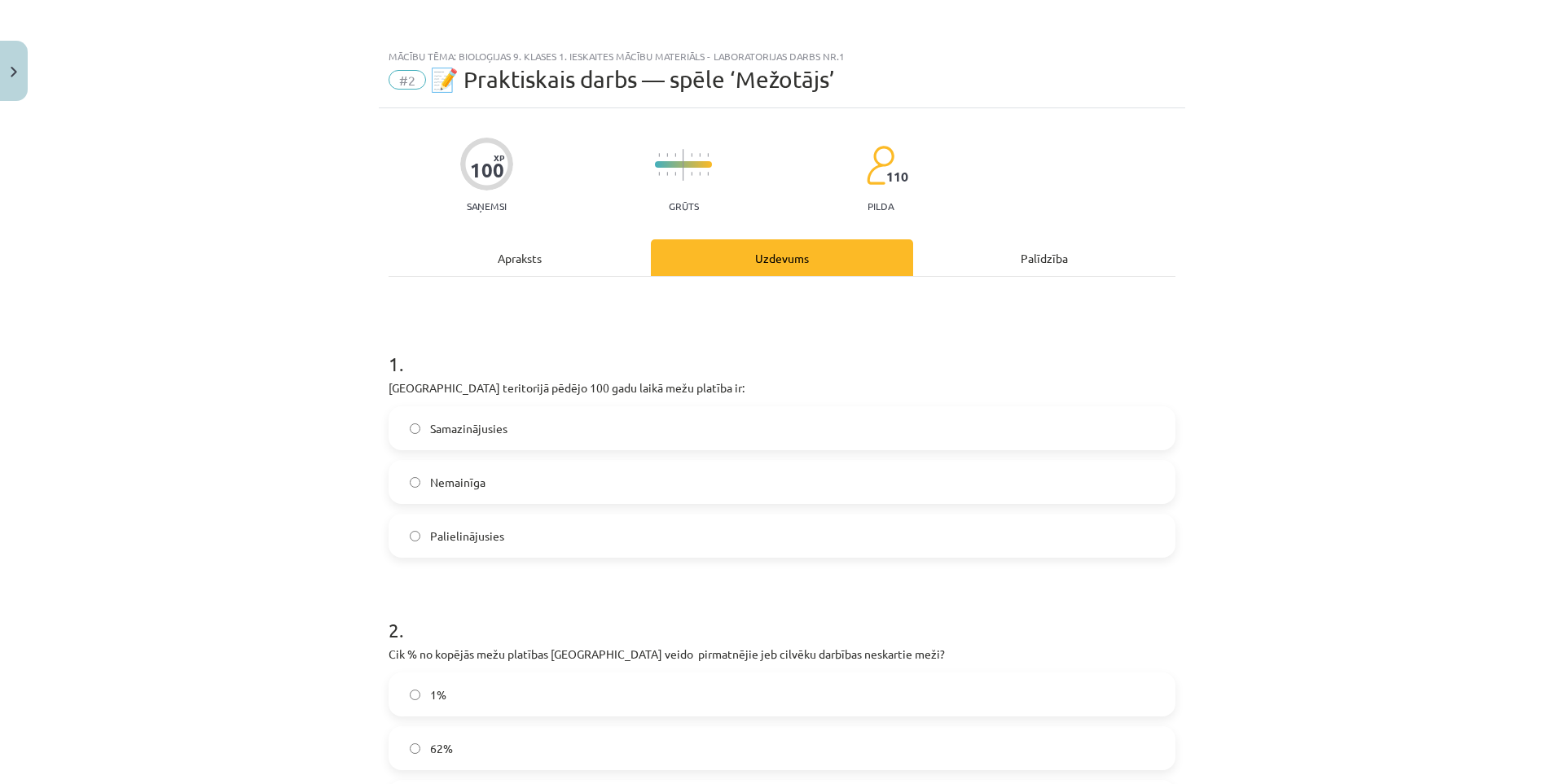
drag, startPoint x: 312, startPoint y: 488, endPoint x: 296, endPoint y: 246, distance: 242.5
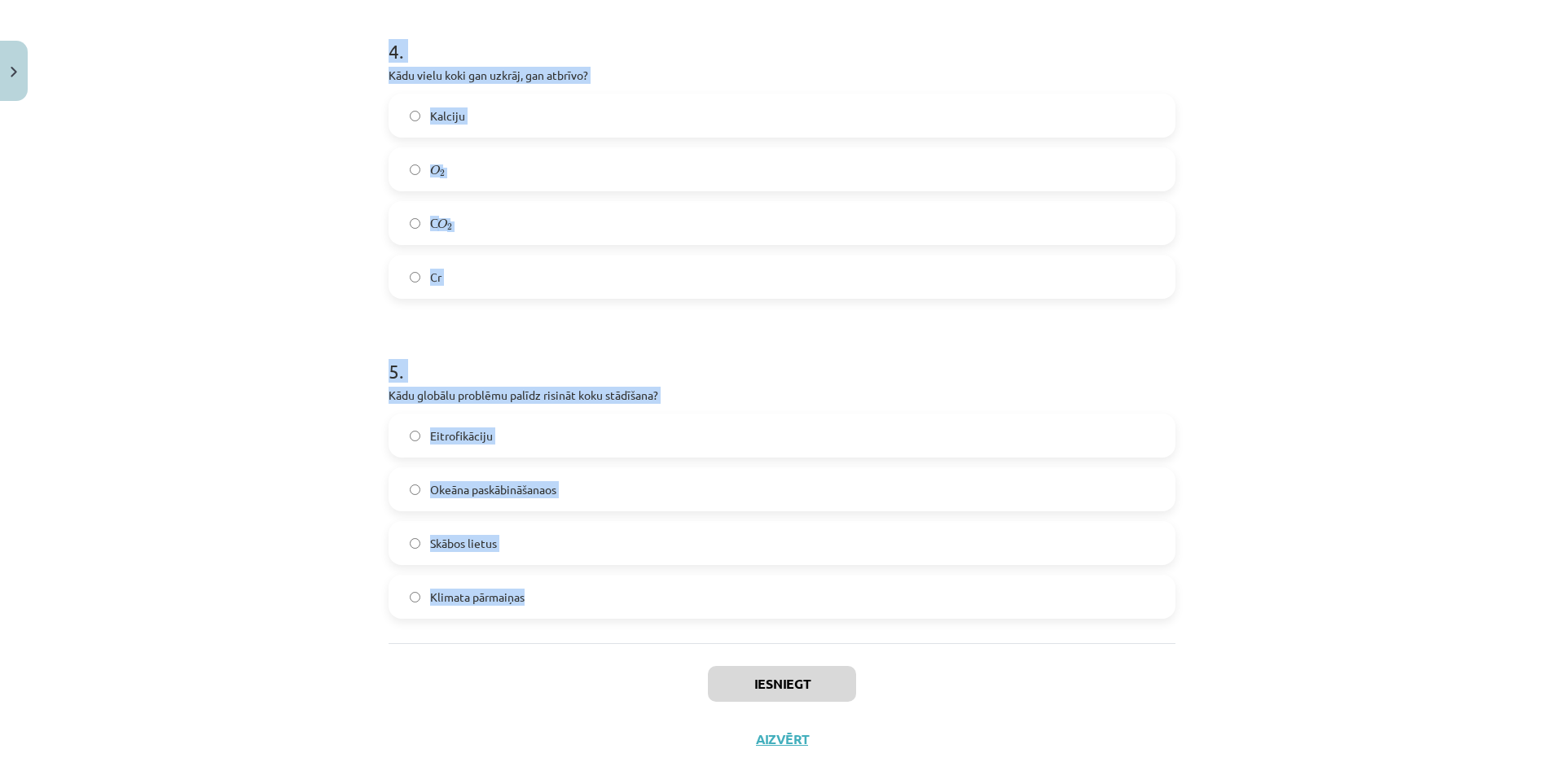
scroll to position [1222, 0]
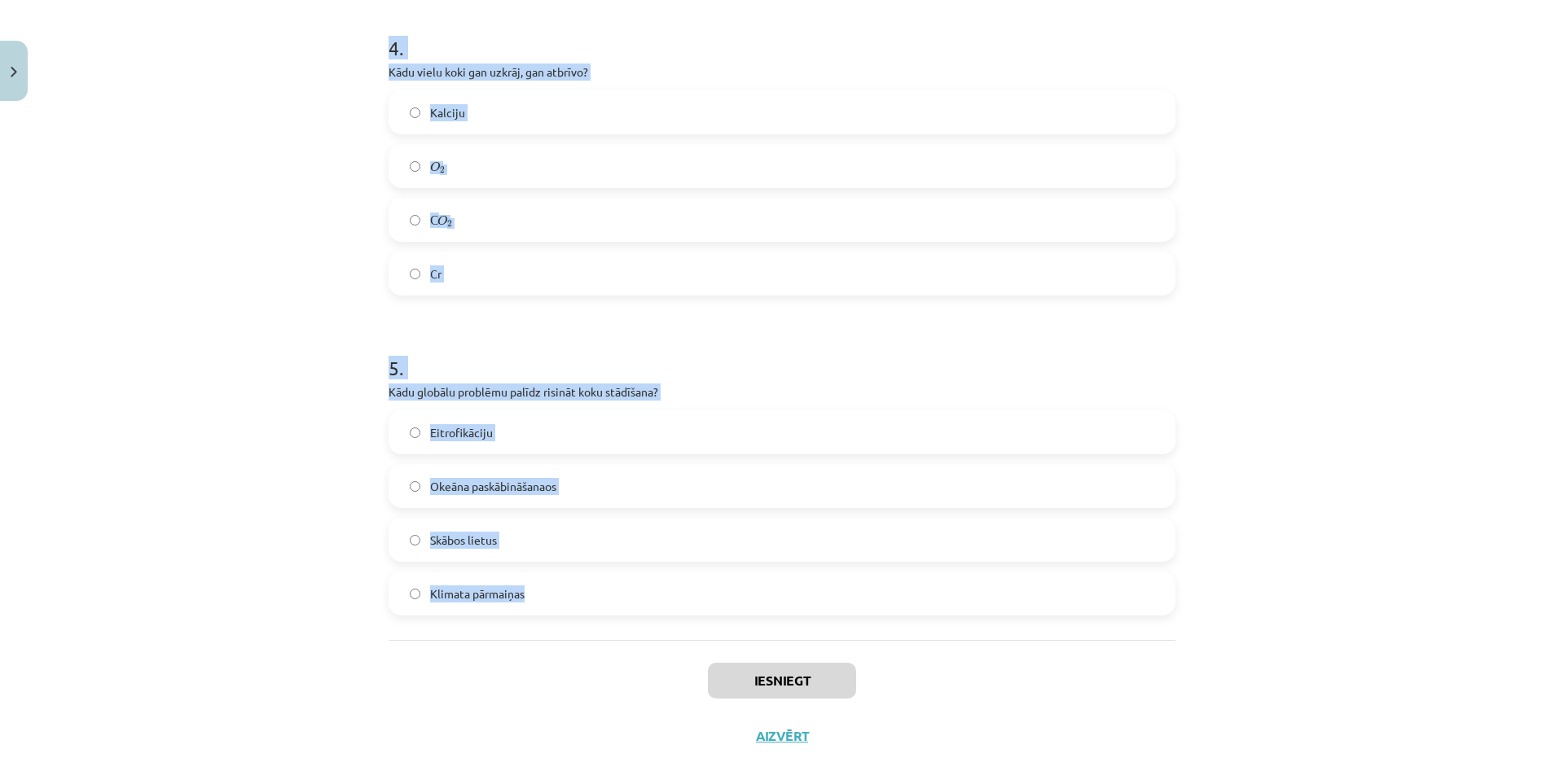
drag, startPoint x: 375, startPoint y: 382, endPoint x: 739, endPoint y: 567, distance: 408.3
copy form "Latvijas teritorijā pēdējo 100 gadu laikā mežu platība ir: Samazinājusies Nemai…"
click at [213, 451] on div "Mācību tēma: Bioloģijas 9. klases 1. ieskaites mācību materiāls - laboratorijas…" at bounding box center [782, 392] width 1564 height 784
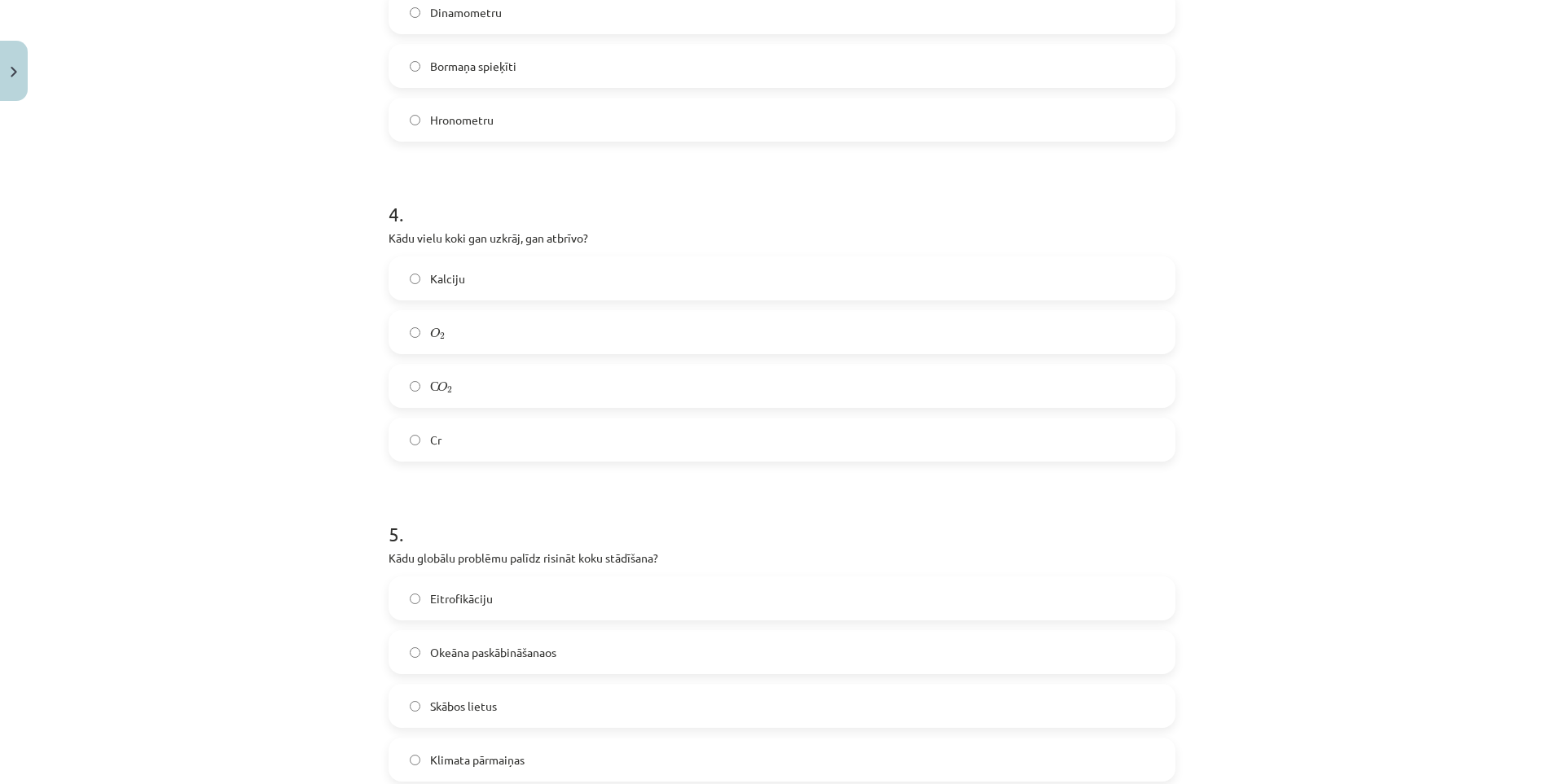
scroll to position [46, 0]
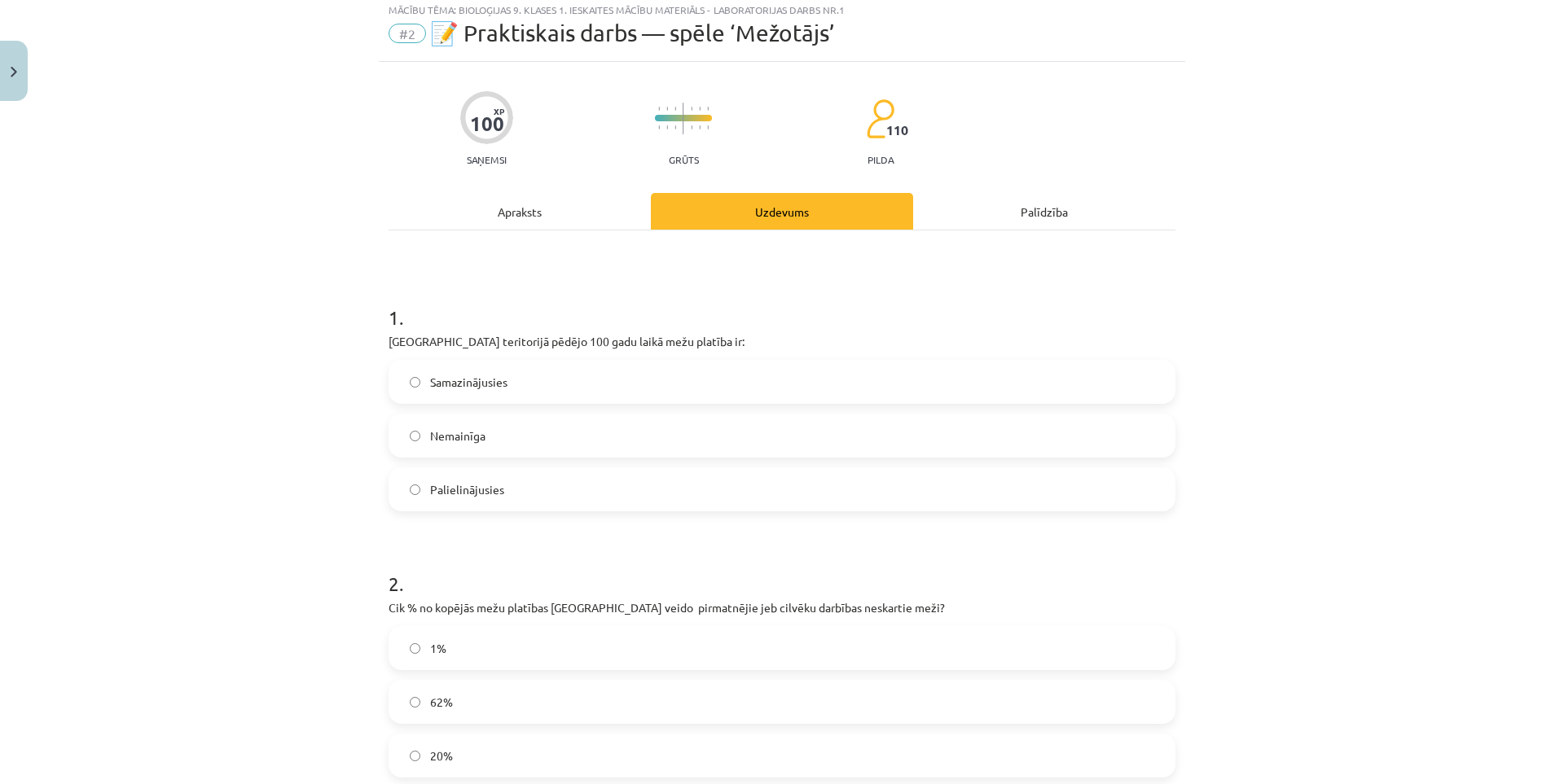
drag, startPoint x: 272, startPoint y: 449, endPoint x: 291, endPoint y: 296, distance: 154.2
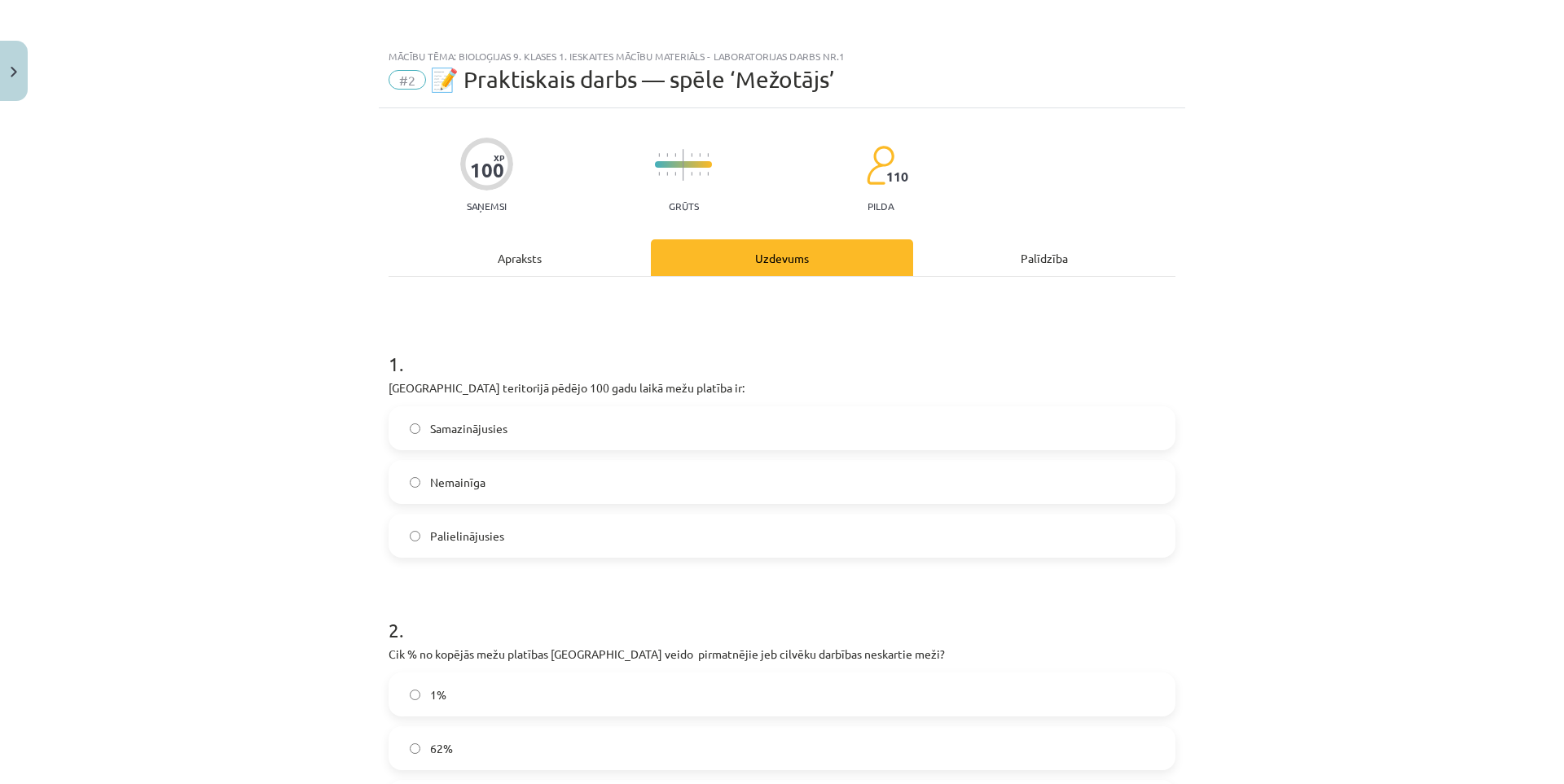
click at [494, 526] on label "Palielinājusies" at bounding box center [782, 535] width 783 height 41
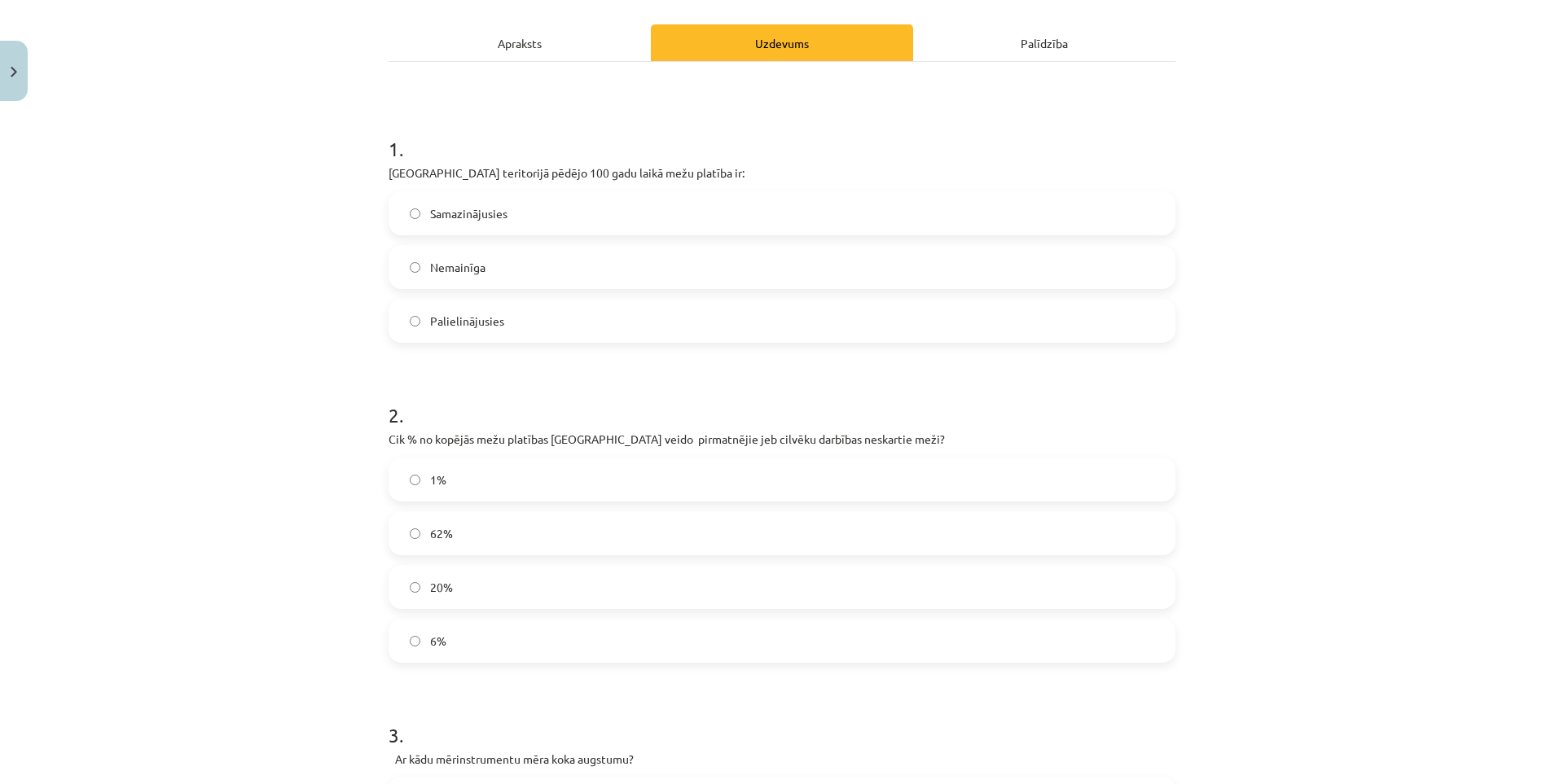
scroll to position [244, 0]
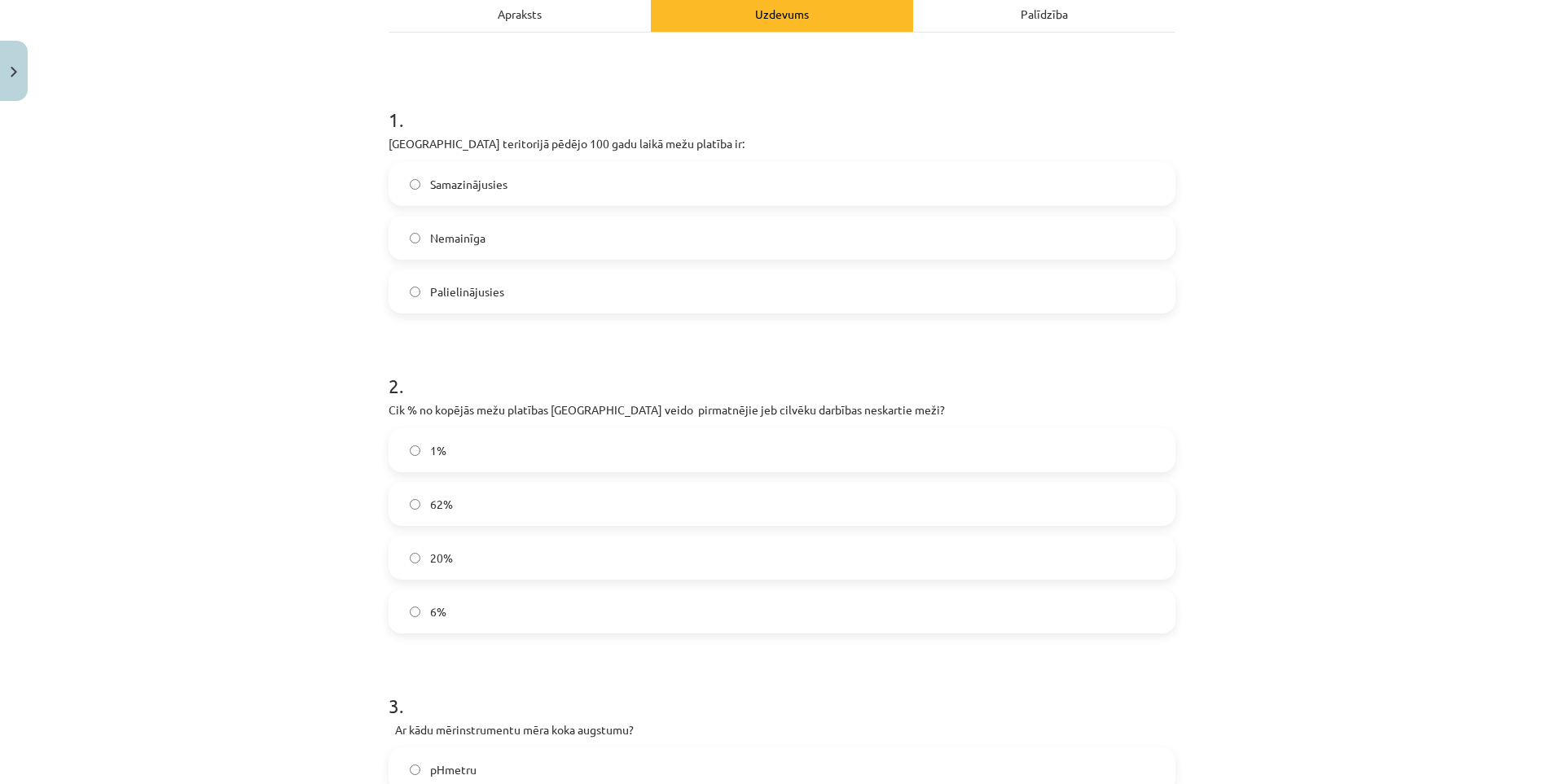
click at [481, 457] on label "1%" at bounding box center [782, 449] width 783 height 41
click at [438, 440] on label "1%" at bounding box center [782, 449] width 783 height 41
click label "62%"
click label "6%"
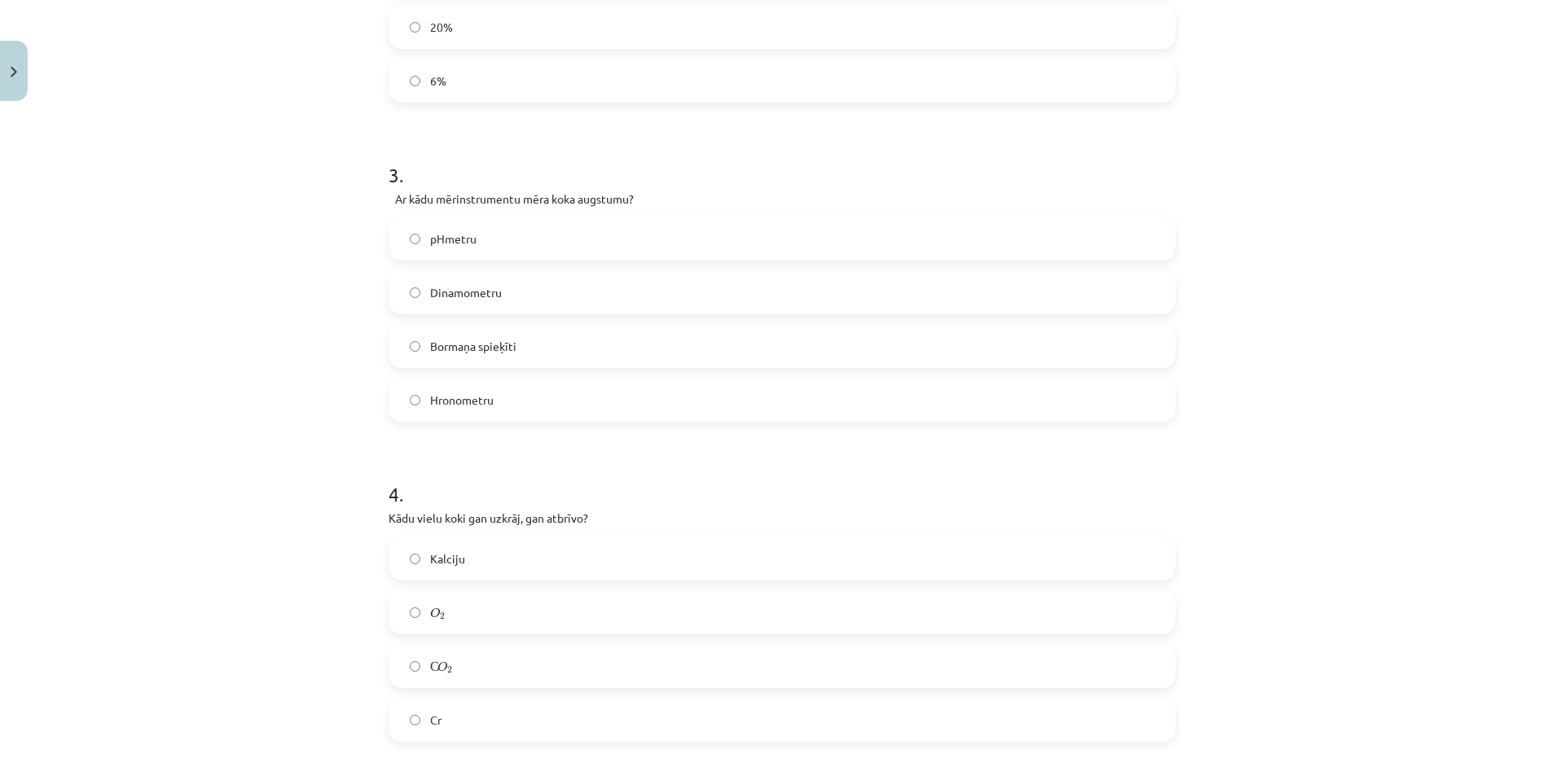
scroll to position [814, 0]
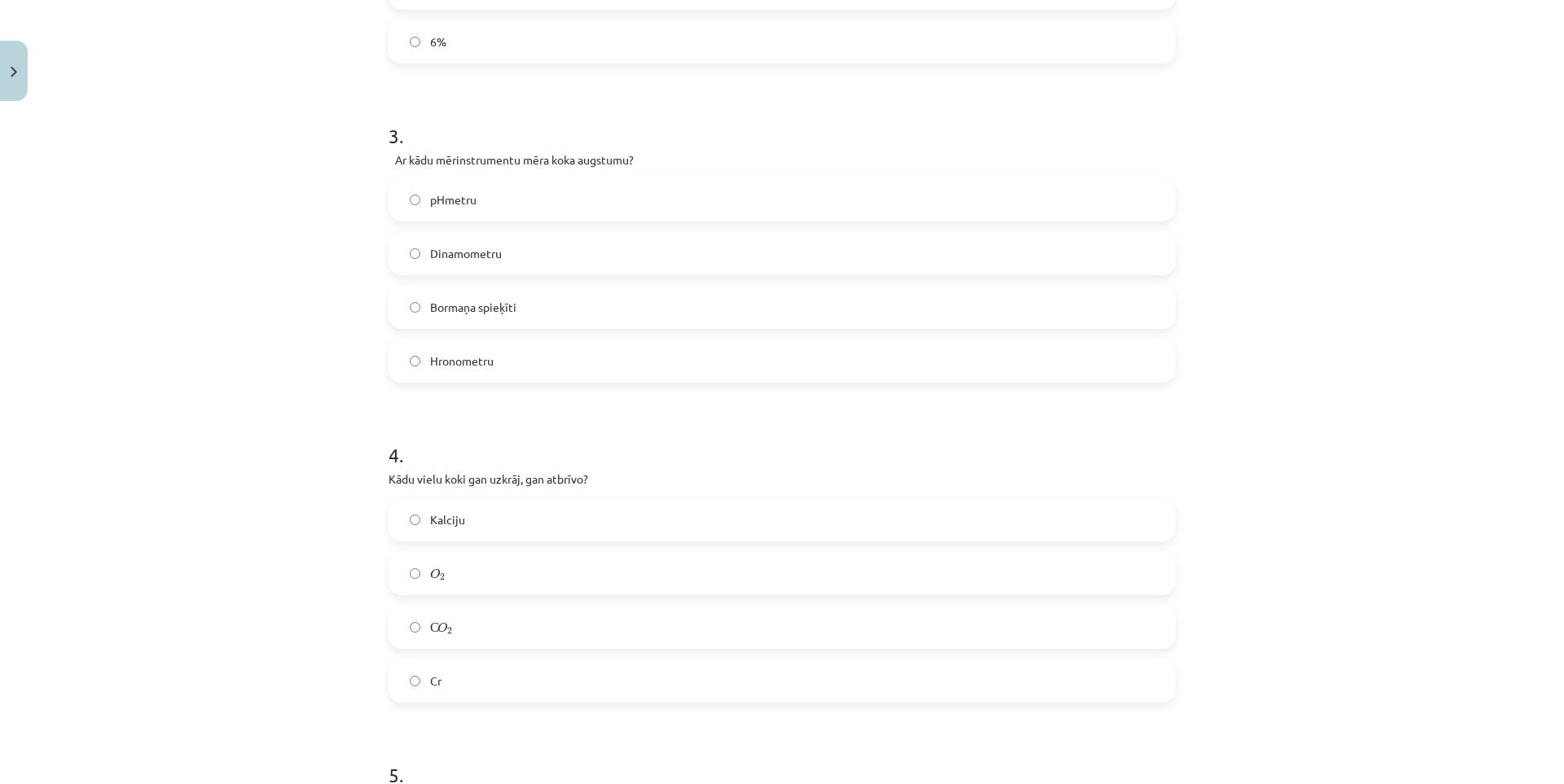
click label "O 2 O 2"
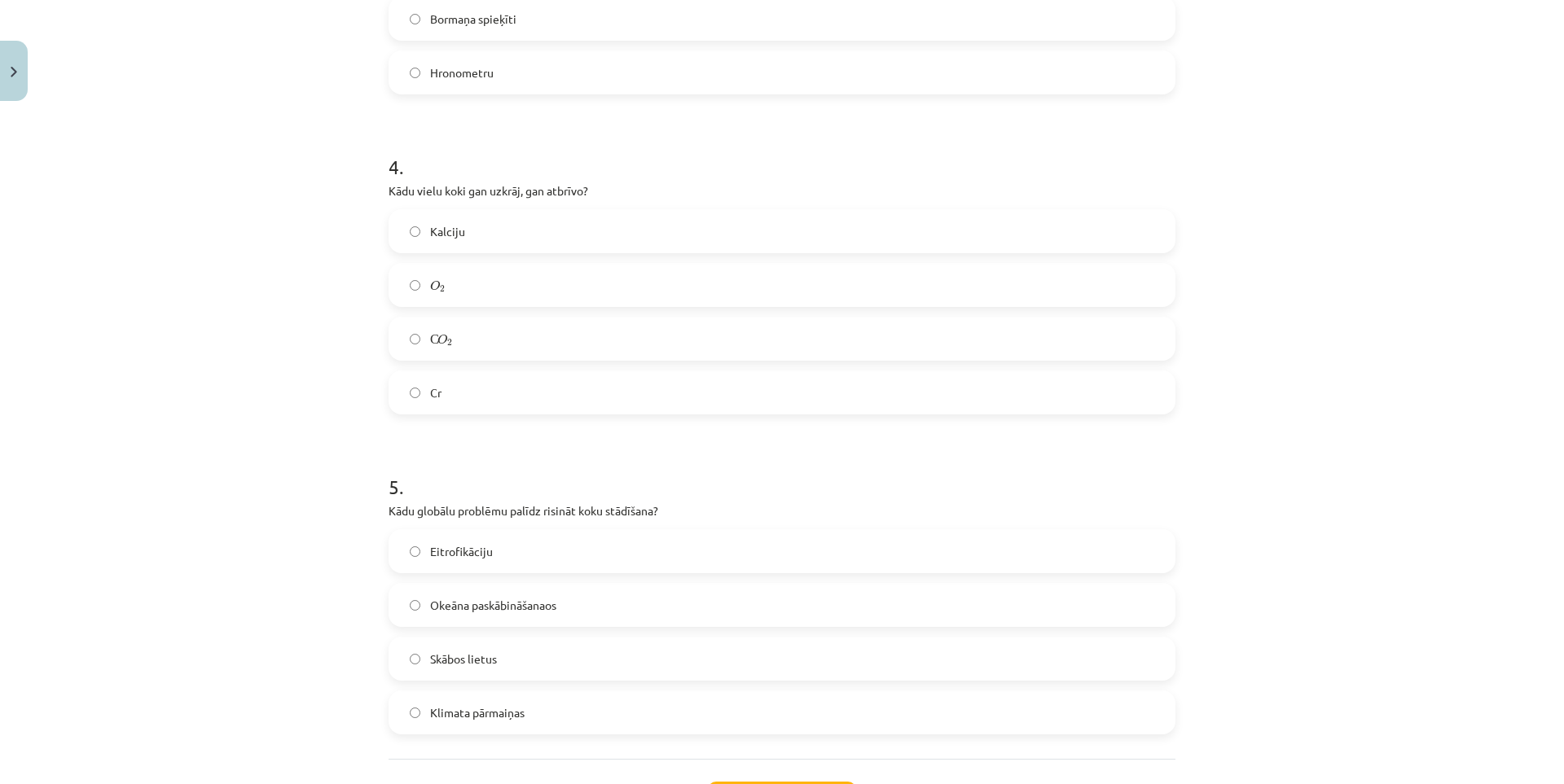
scroll to position [1139, 0]
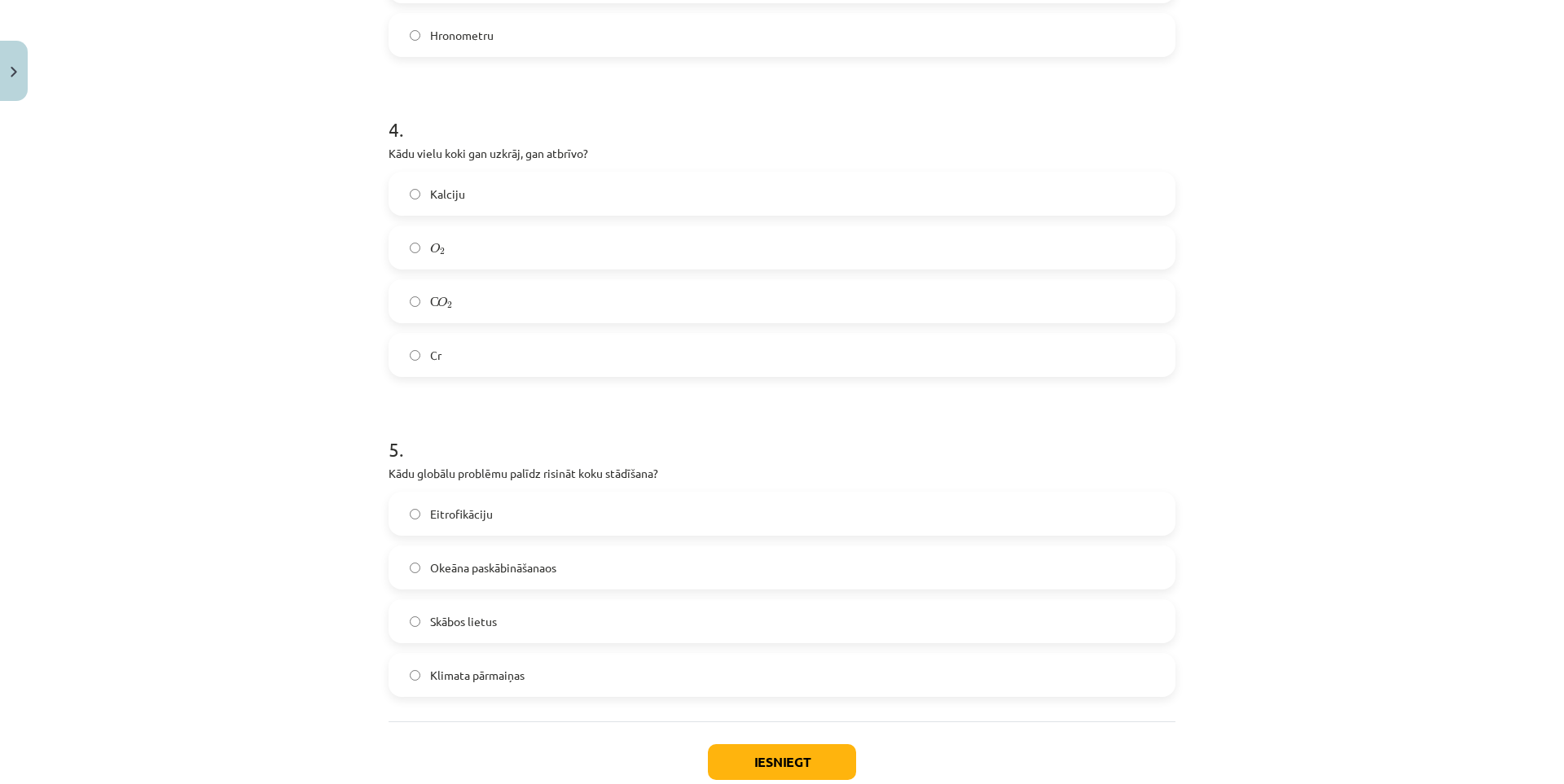
click span "Klimata pārmaiņas"
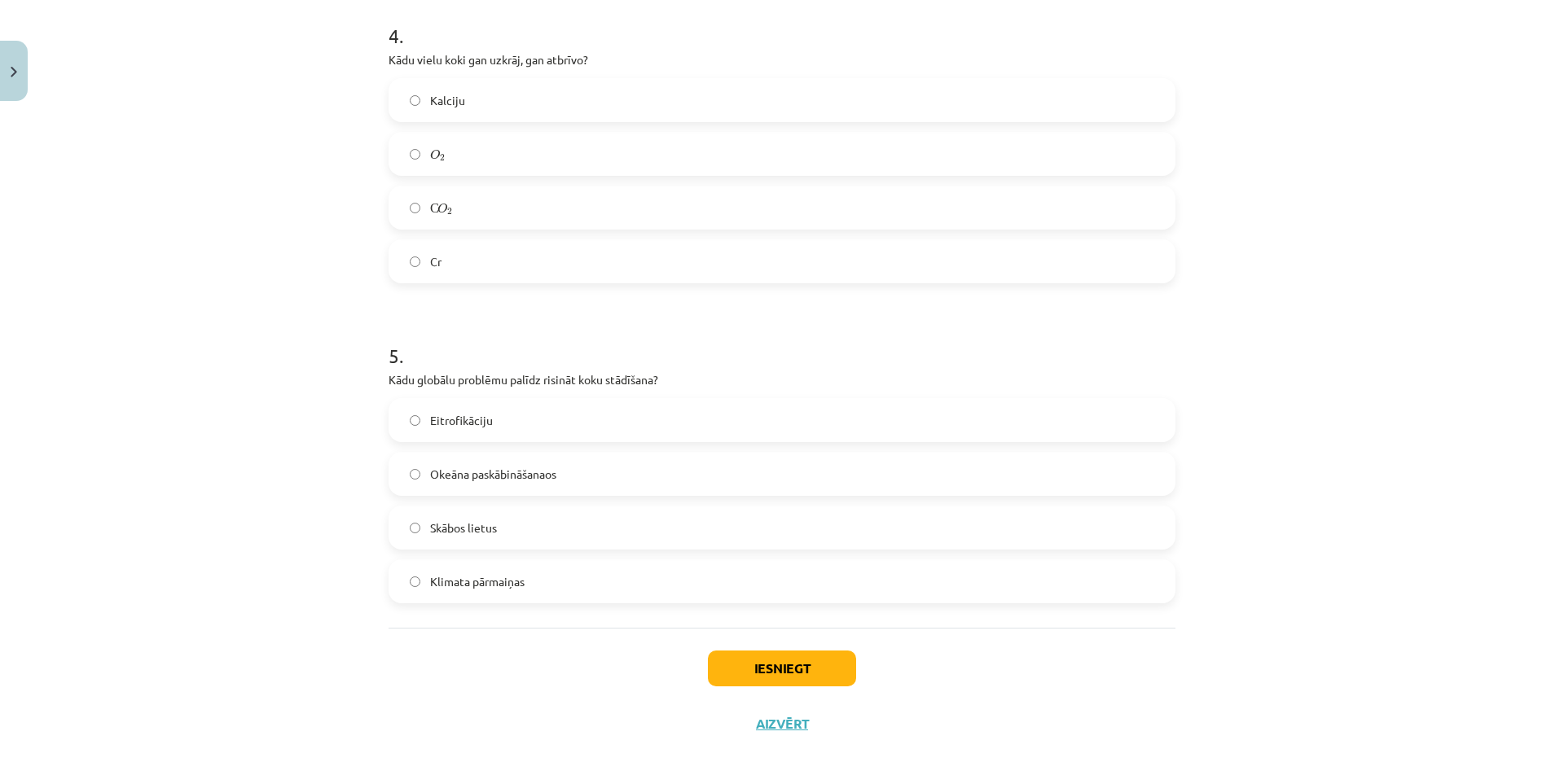
scroll to position [1241, 0]
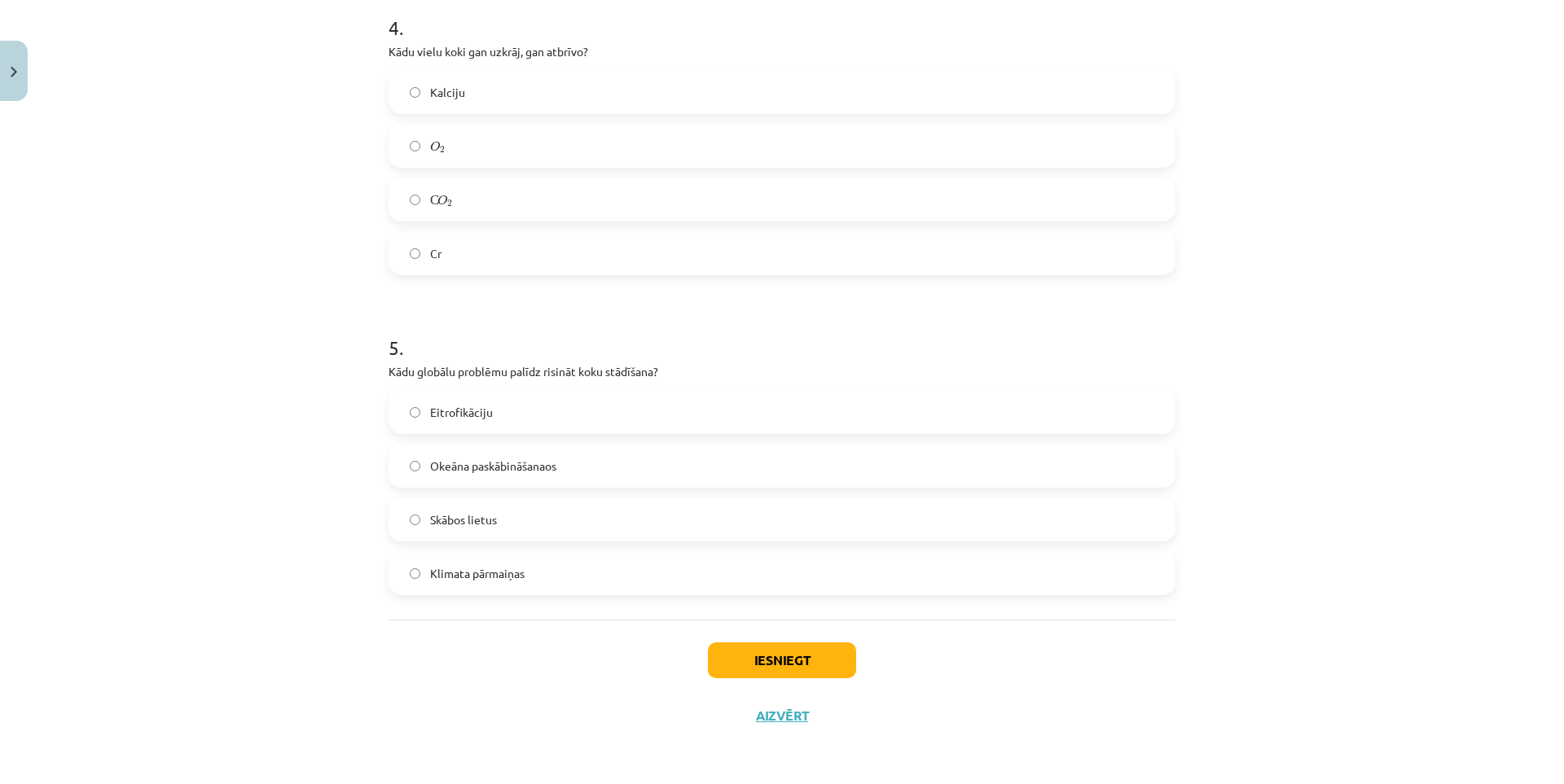
click div "Iesniegt Aizvērt"
click button "Iesniegt"
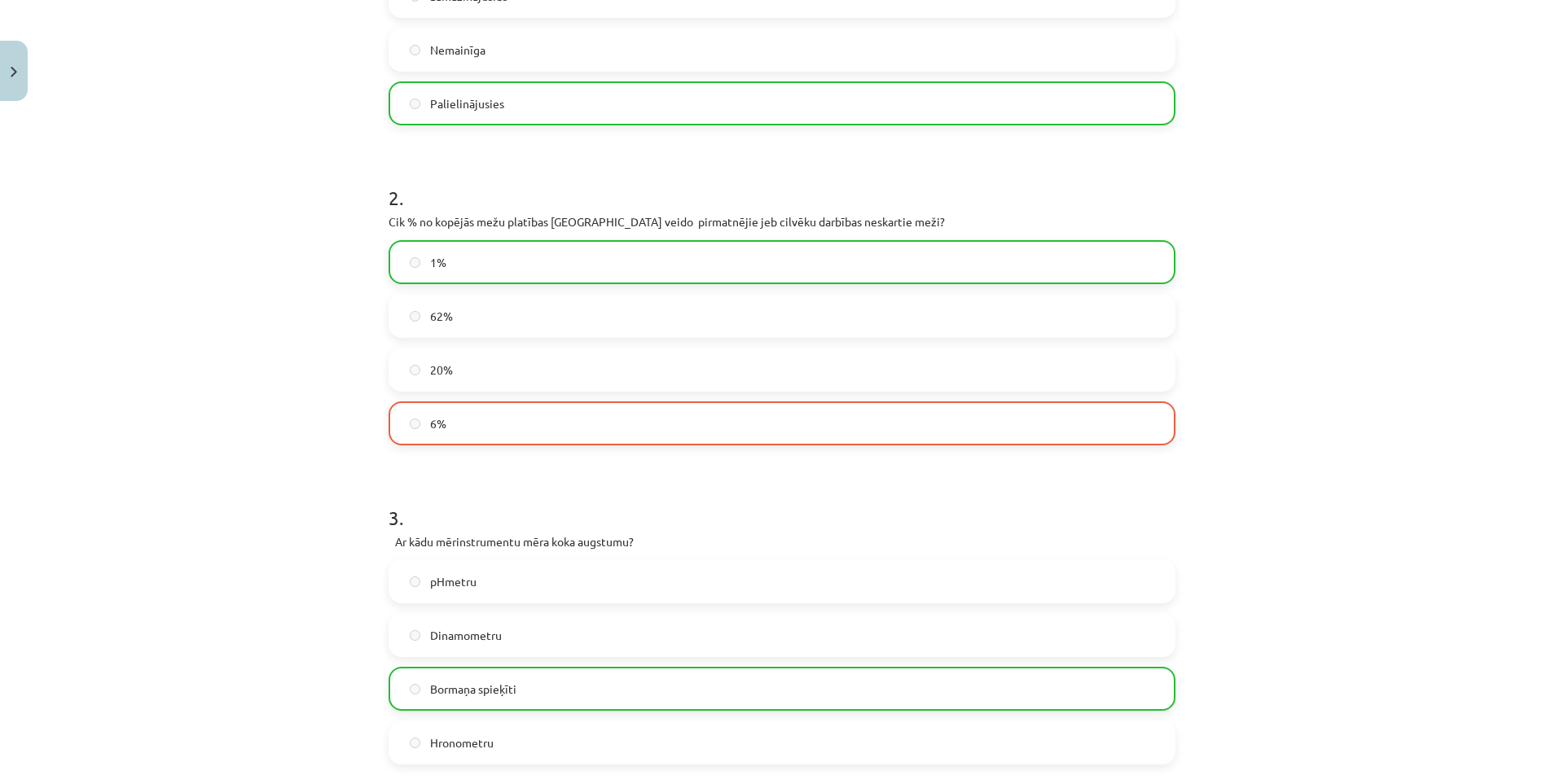
drag, startPoint x: 284, startPoint y: 443, endPoint x: 288, endPoint y: 365, distance: 78.1
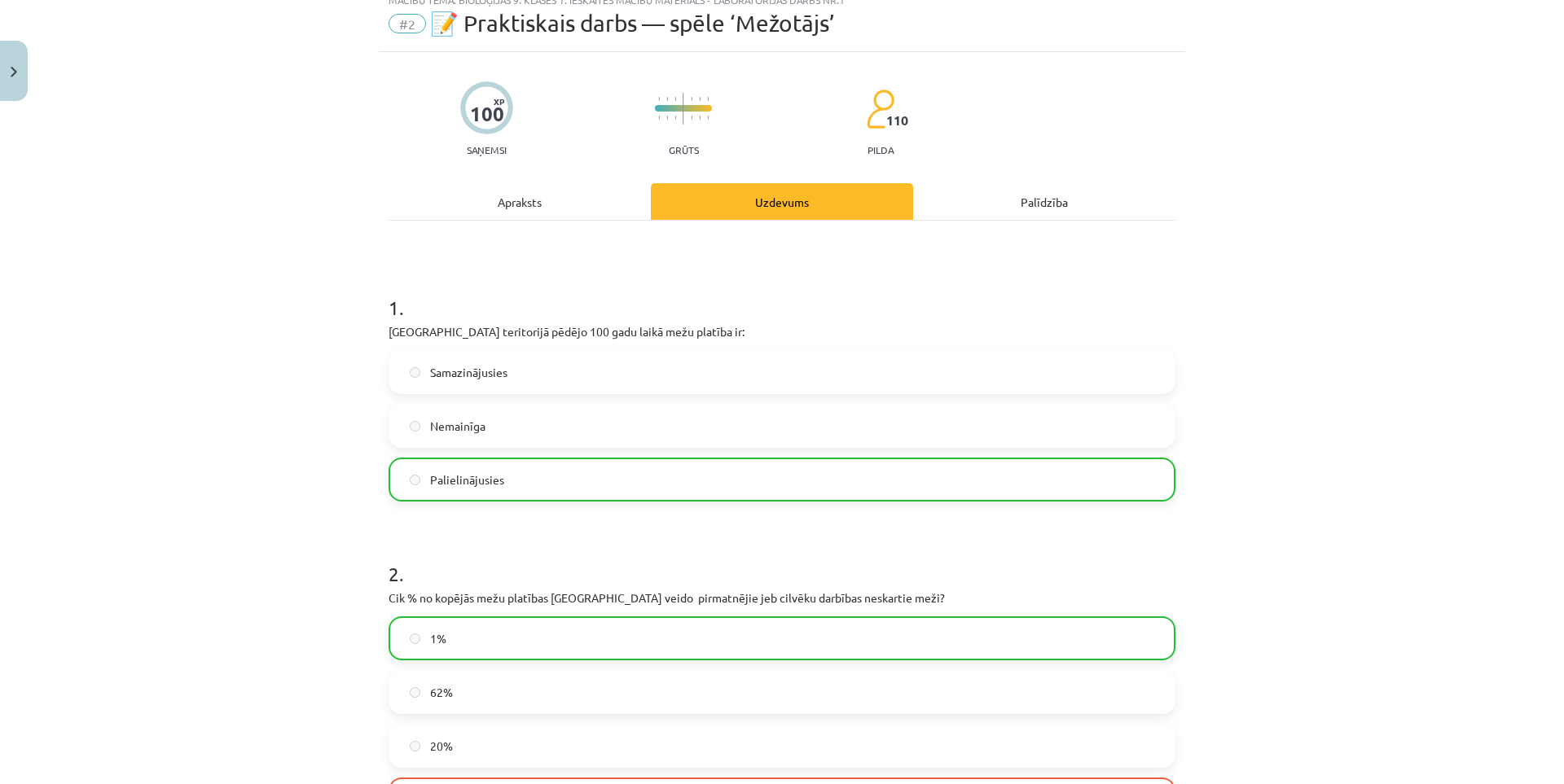
drag, startPoint x: 283, startPoint y: 351, endPoint x: 272, endPoint y: 238, distance: 113.5
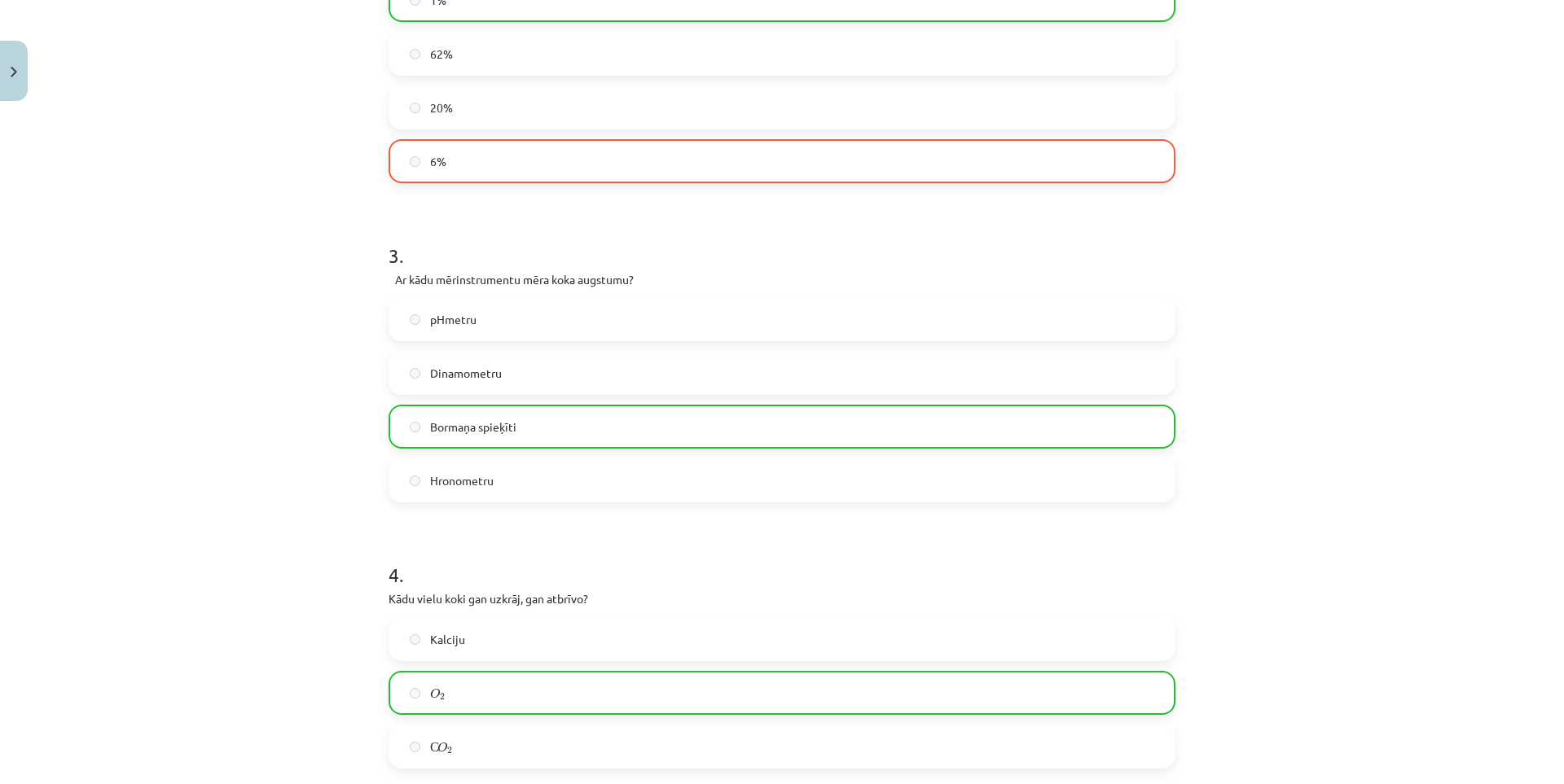
scroll to position [1294, 0]
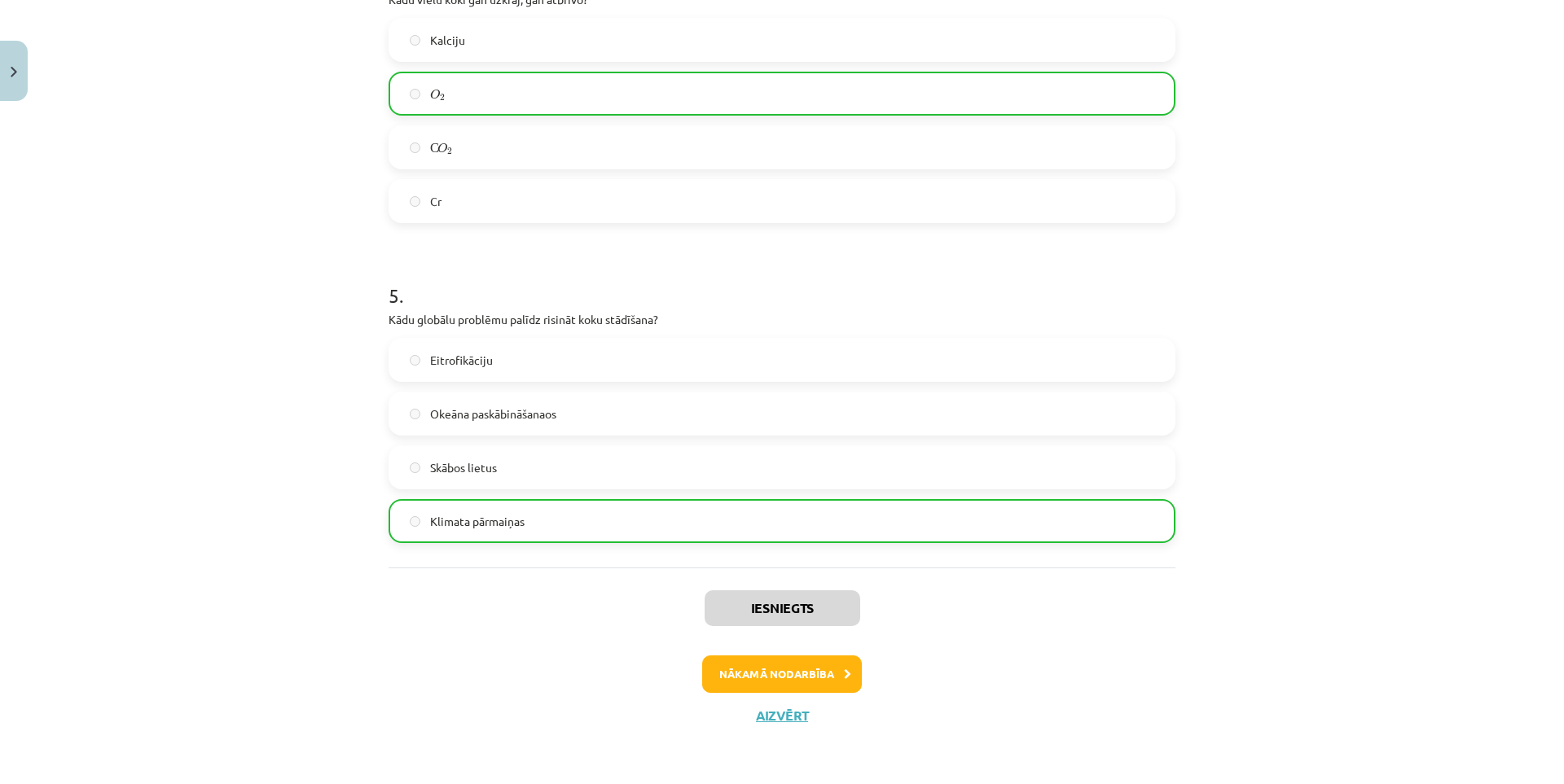
drag, startPoint x: 272, startPoint y: 269, endPoint x: 285, endPoint y: 446, distance: 177.5
click button "Nākamā nodarbība"
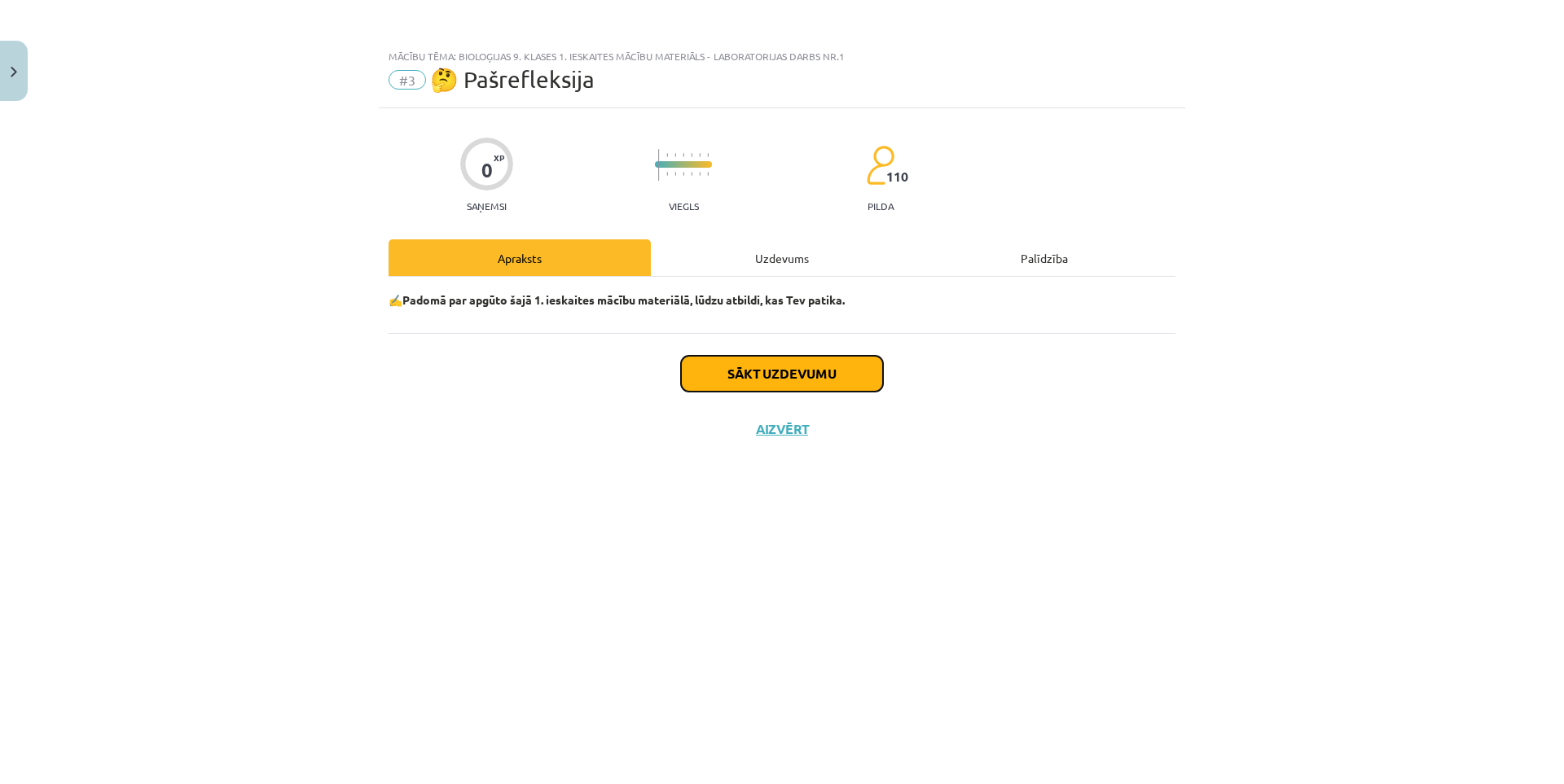
click button "Sākt uzdevumu"
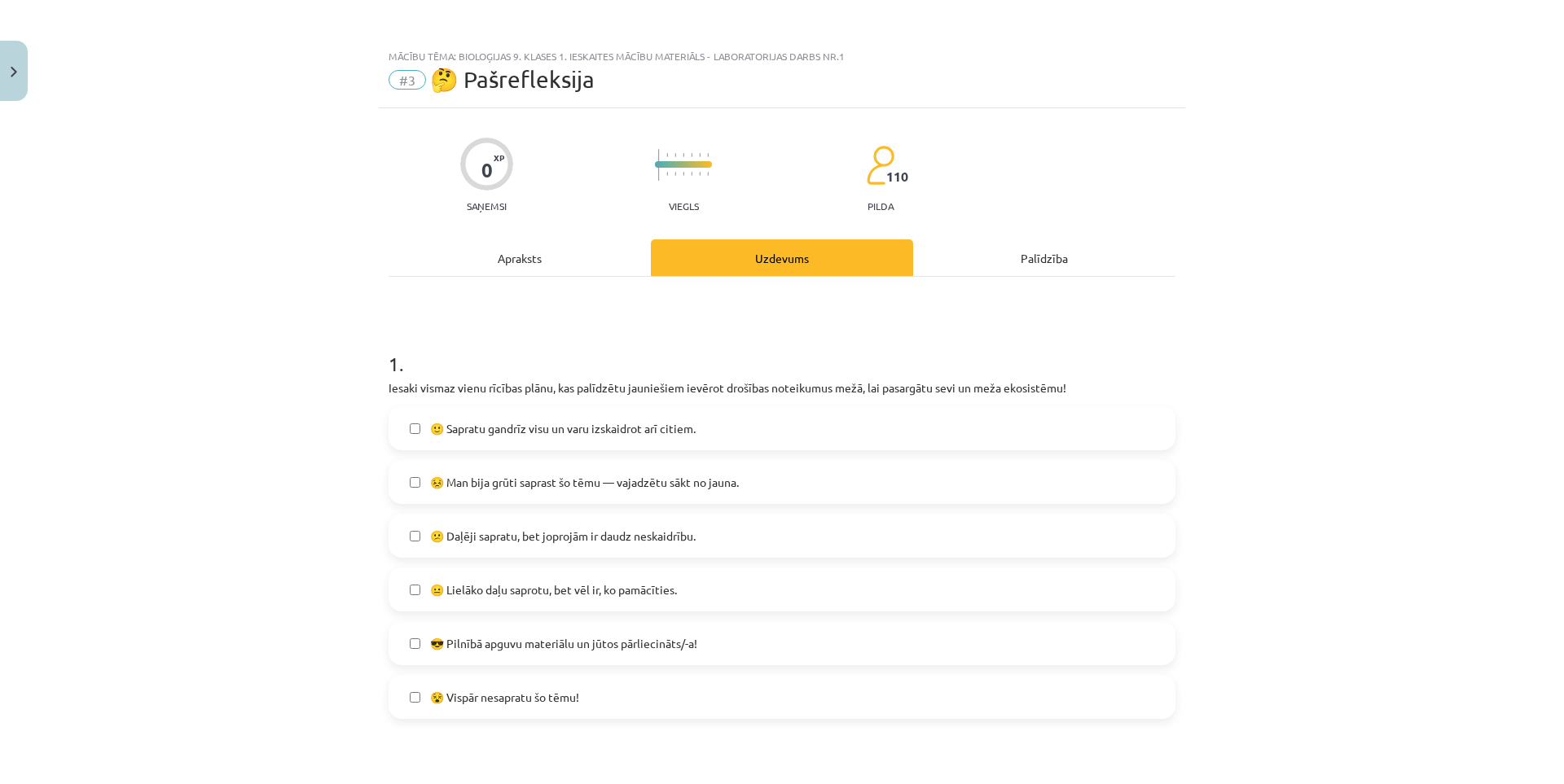
click label "🙂 Sapratu gandrīz visu un varu izskaidrot arī citiem."
click span "😐 Lielāko daļu saprotu, bet vēl ir, ko pamācīties."
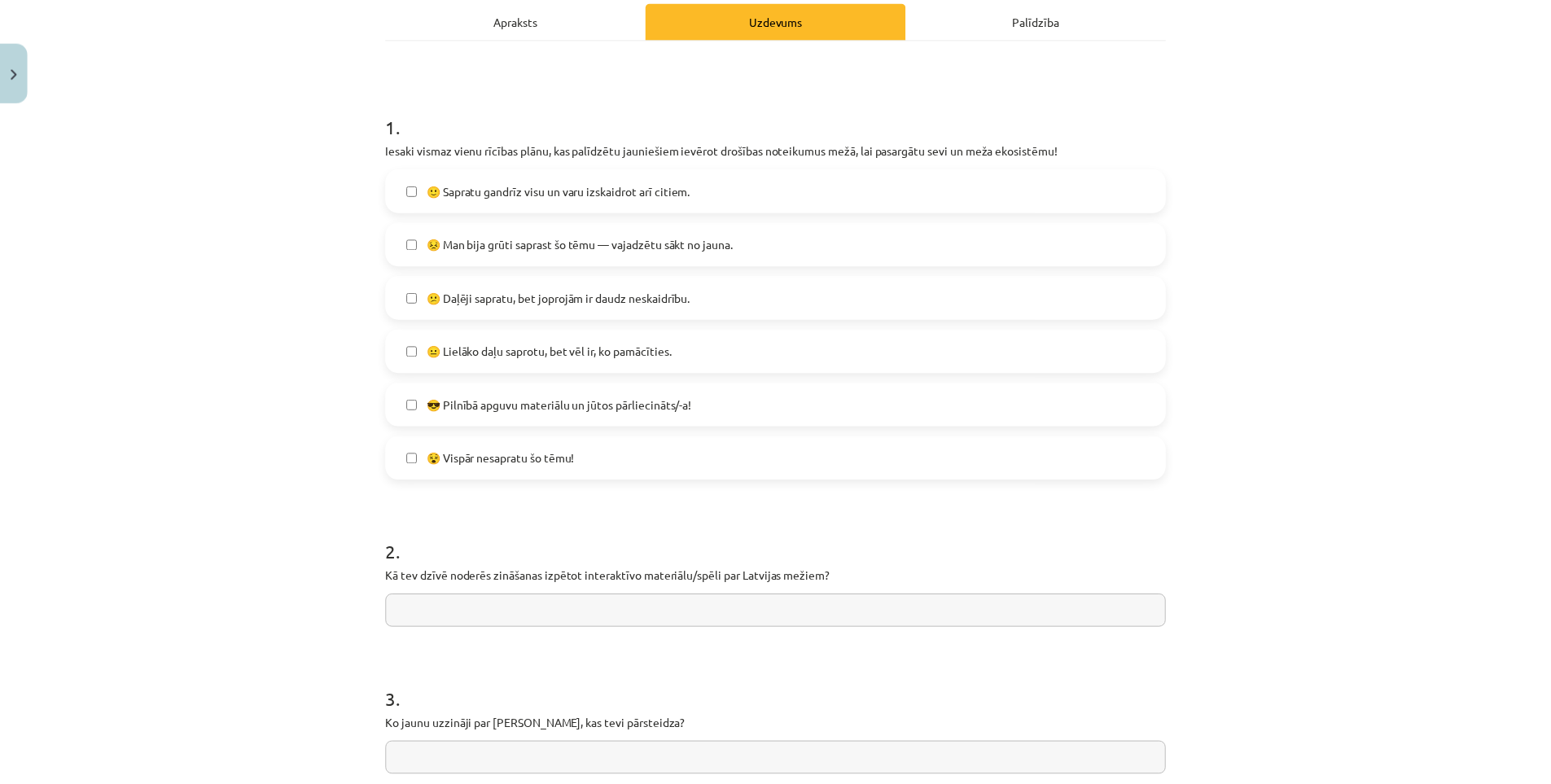
scroll to position [407, 0]
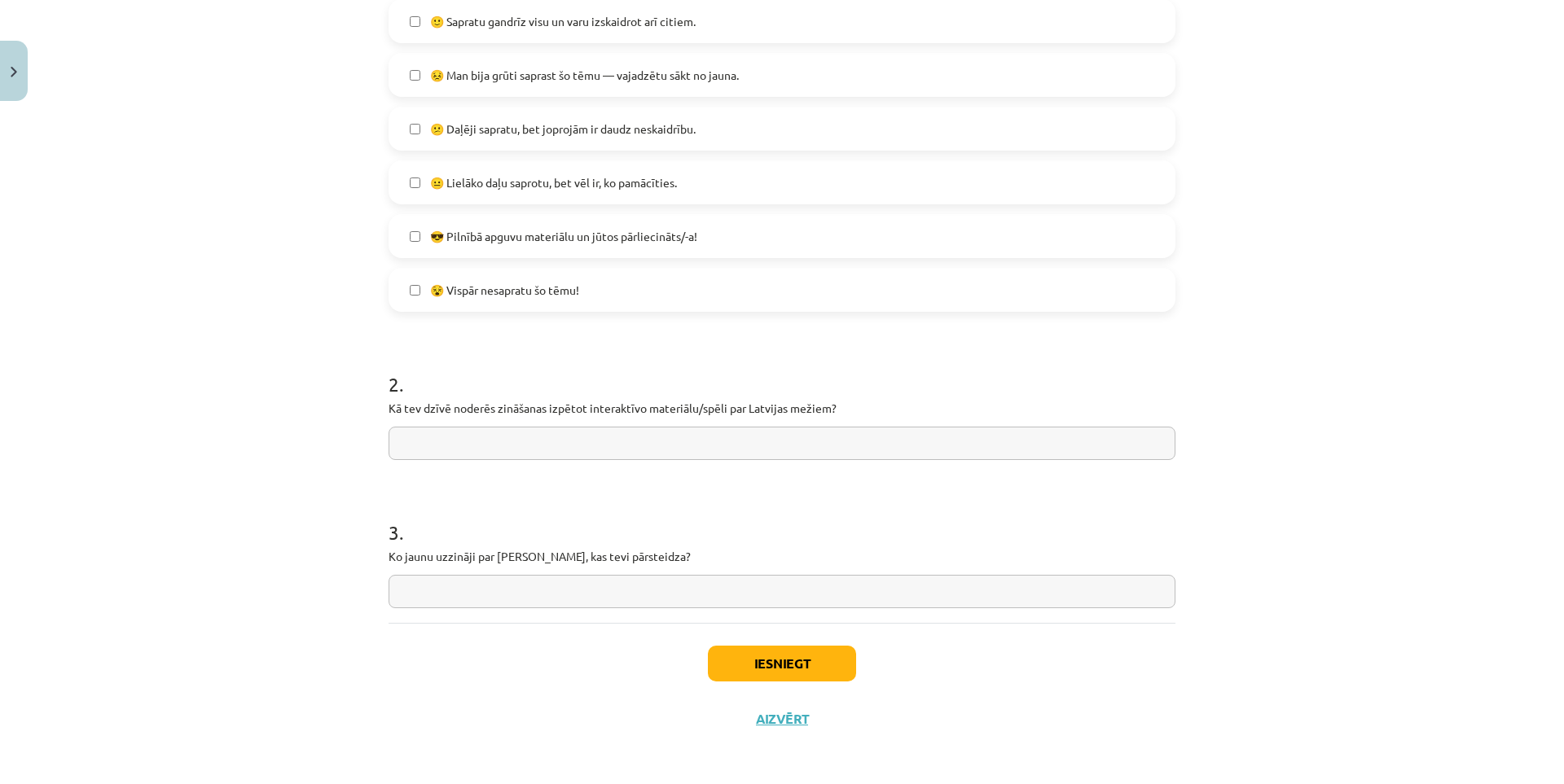
click input "text"
type input "**********"
click input "text"
drag, startPoint x: 647, startPoint y: 593, endPoint x: 731, endPoint y: 181, distance: 420.5
click label "😐 Lielāko daļu saprotu, bet vēl ir, ko pamācīties."
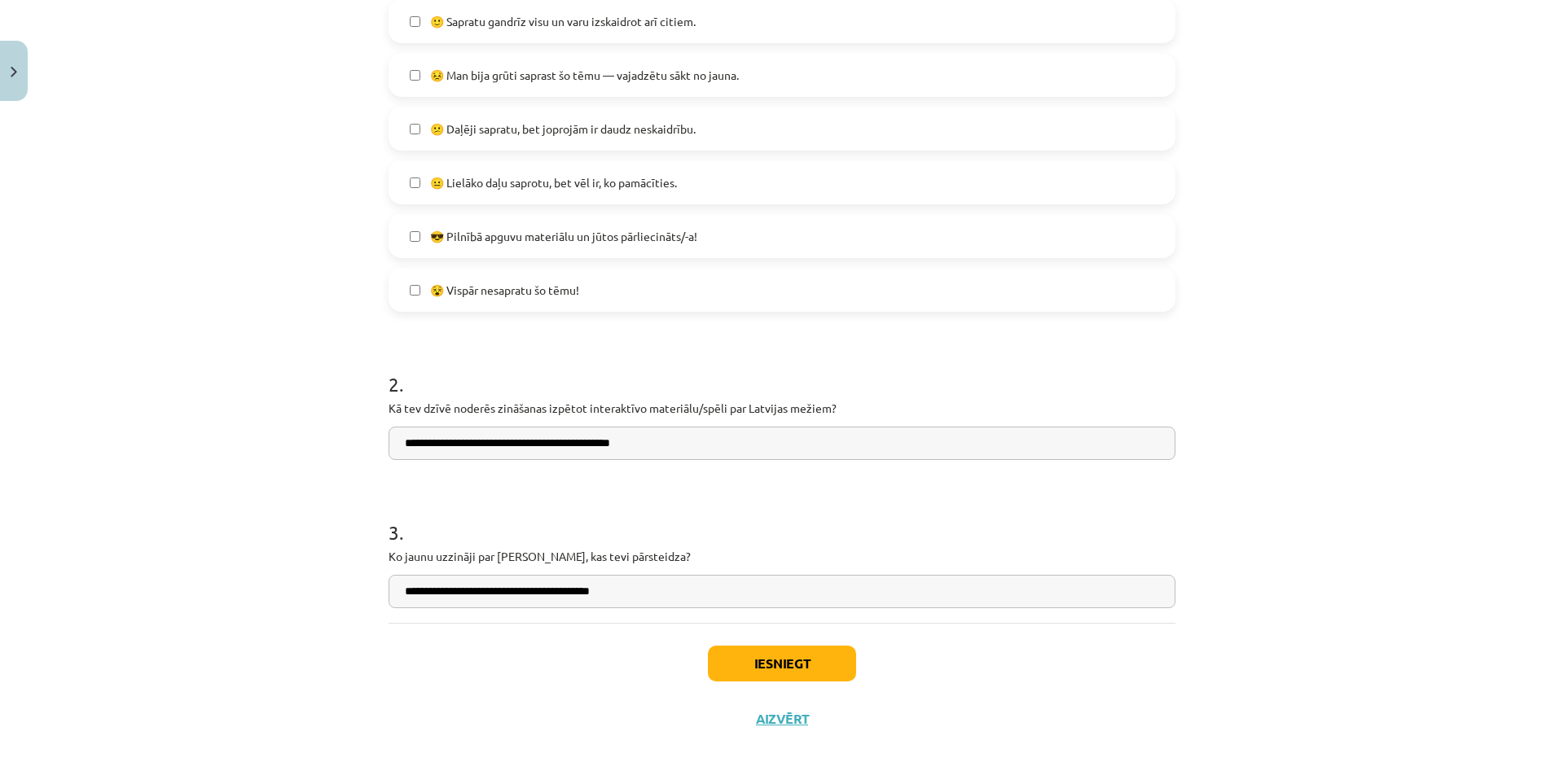
click span "😐 Lielāko daļu saprotu, bet vēl ir, ko pamācīties."
click input "**********"
type input "**********"
click button "Iesniegt"
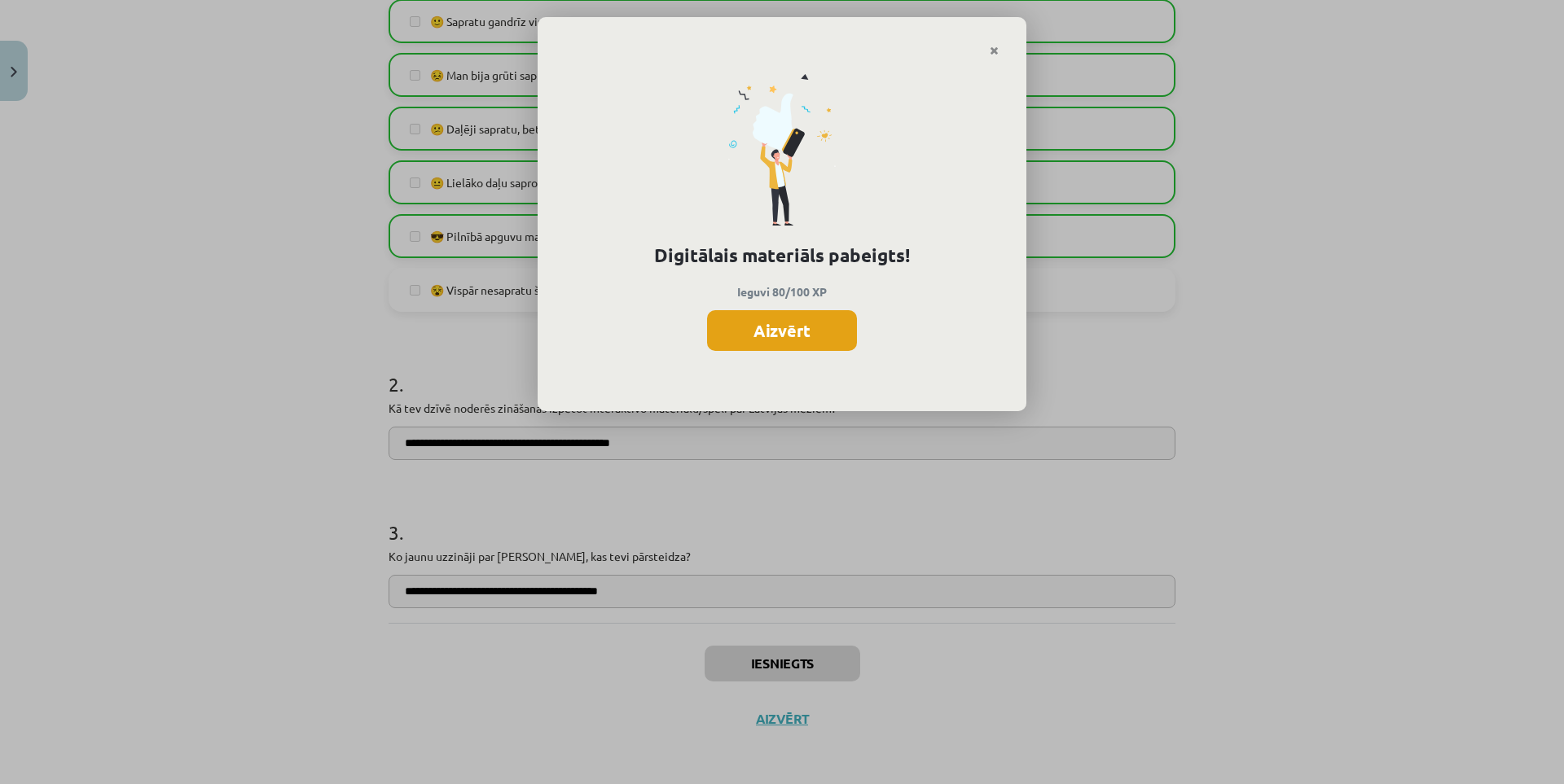
click button "Aizvērt"
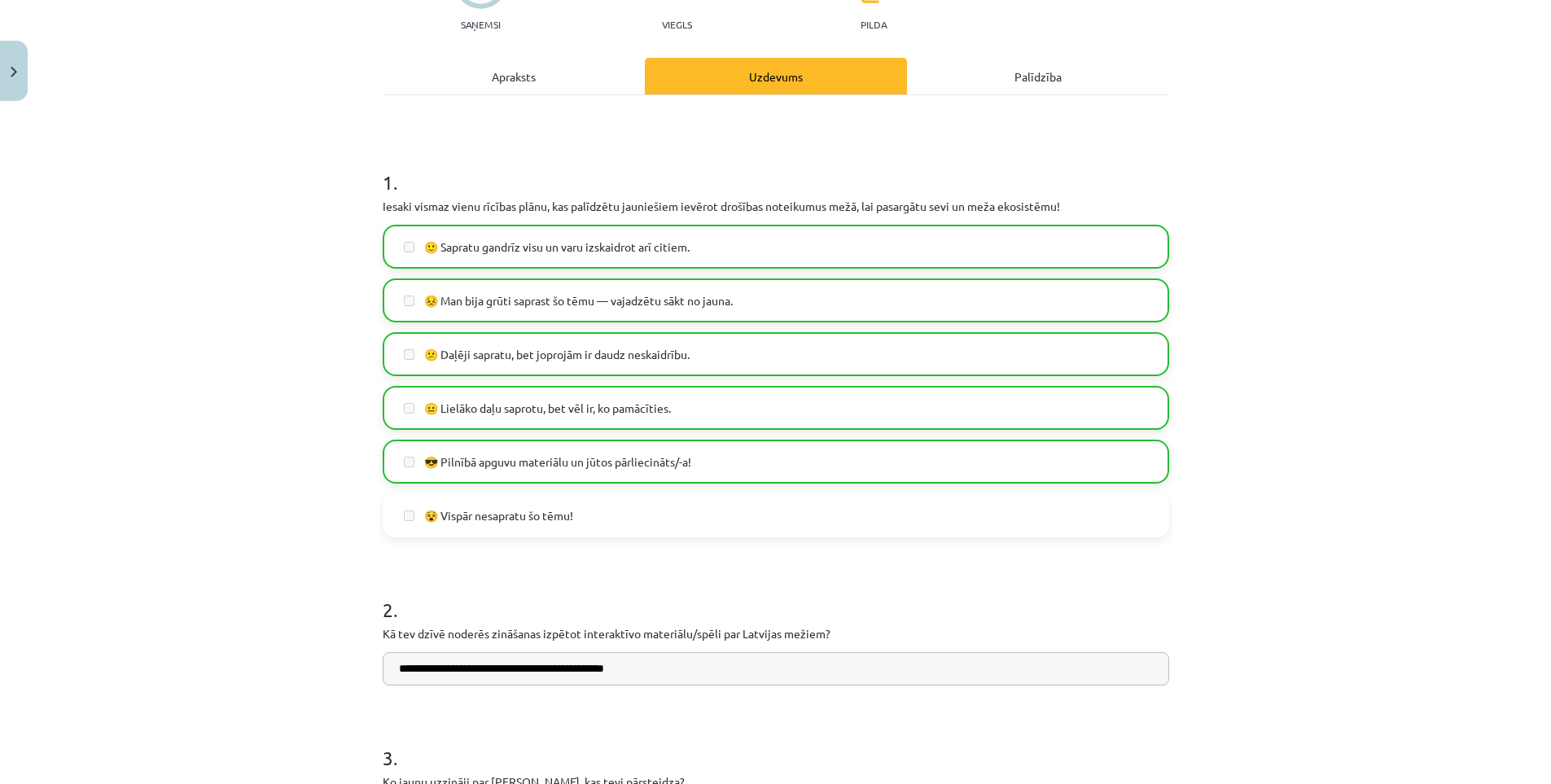
drag, startPoint x: 279, startPoint y: 502, endPoint x: 265, endPoint y: 399, distance: 103.9
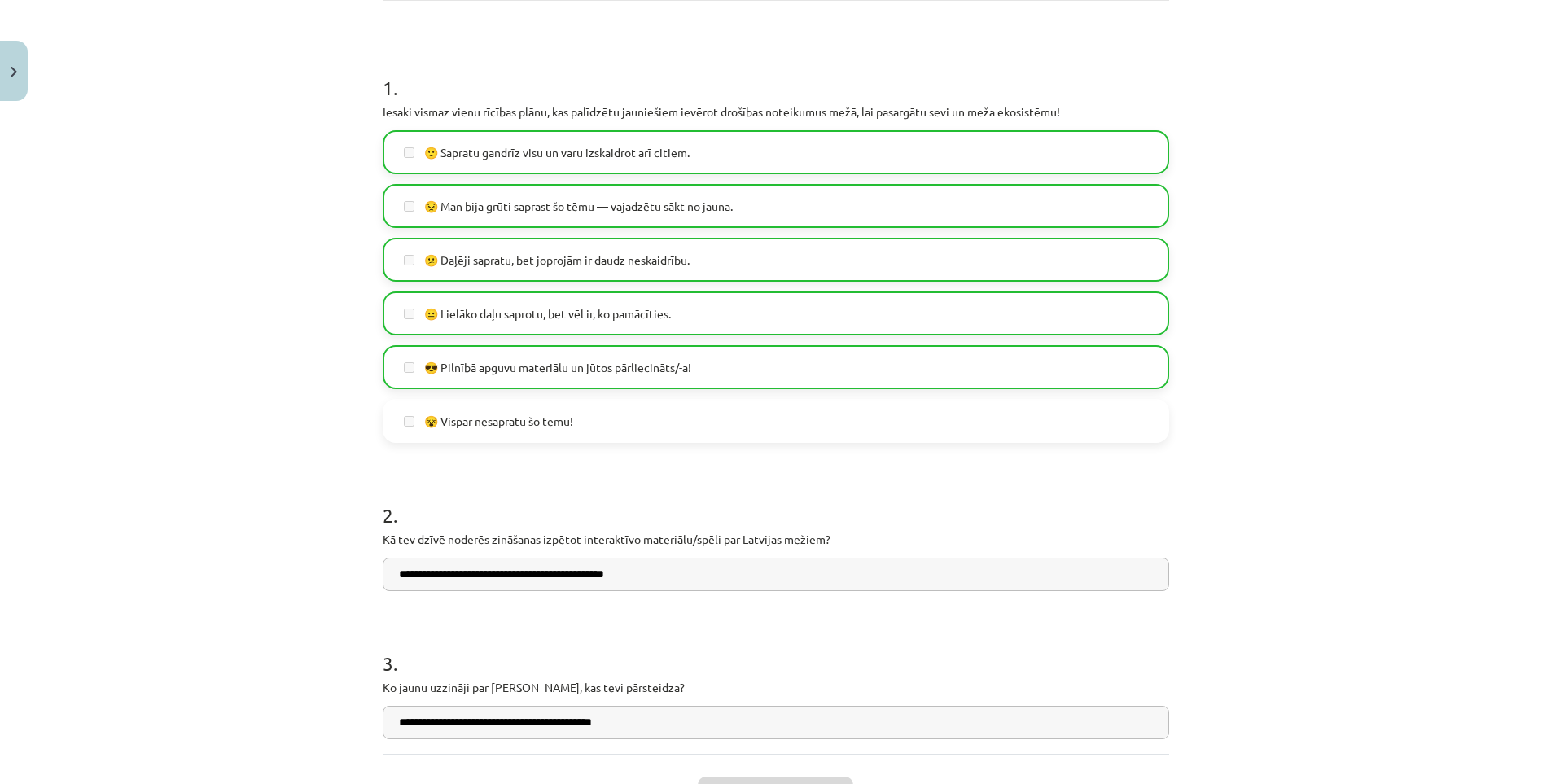
scroll to position [410, 0]
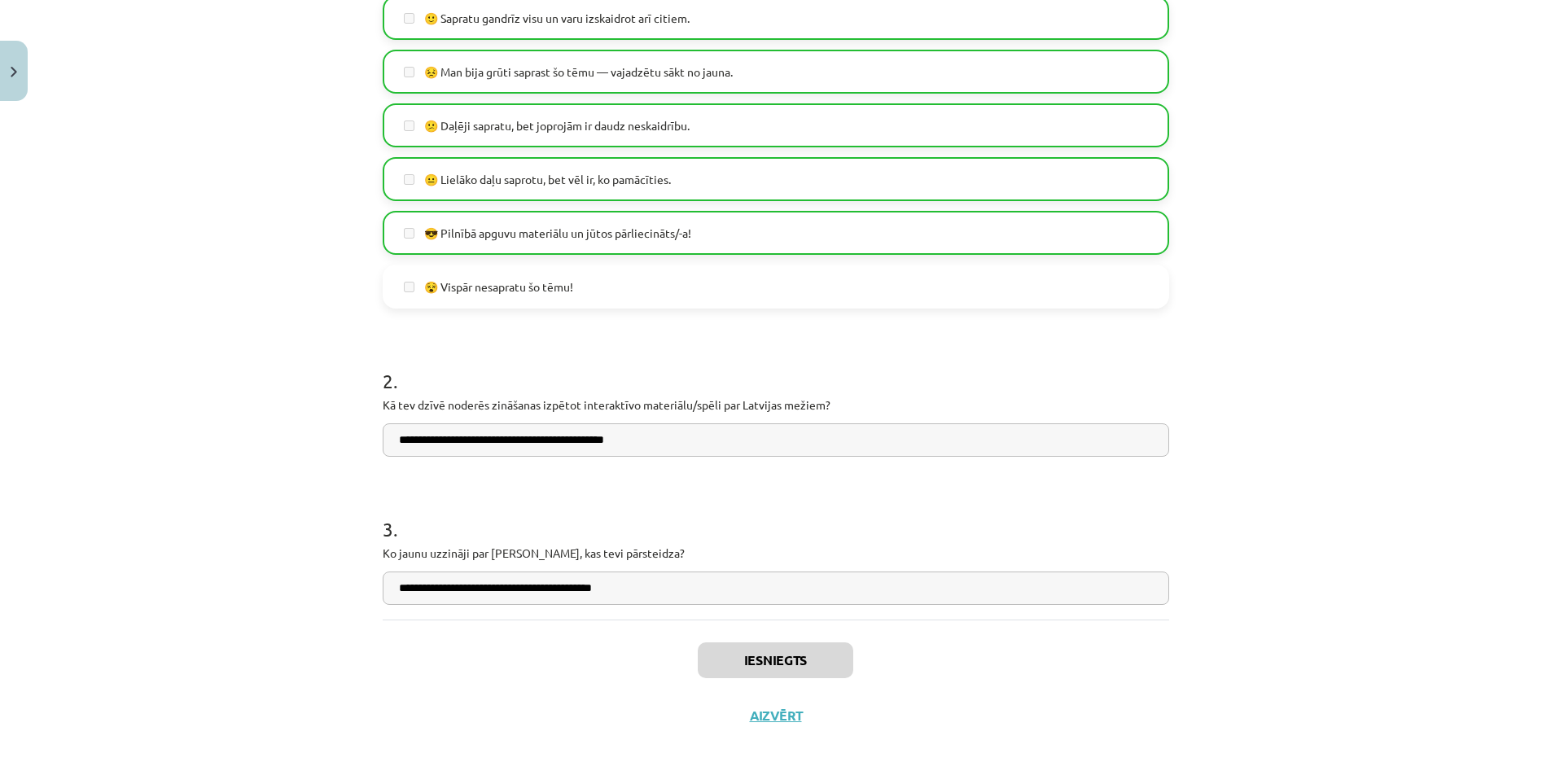
drag, startPoint x: 265, startPoint y: 396, endPoint x: 275, endPoint y: 541, distance: 145.3
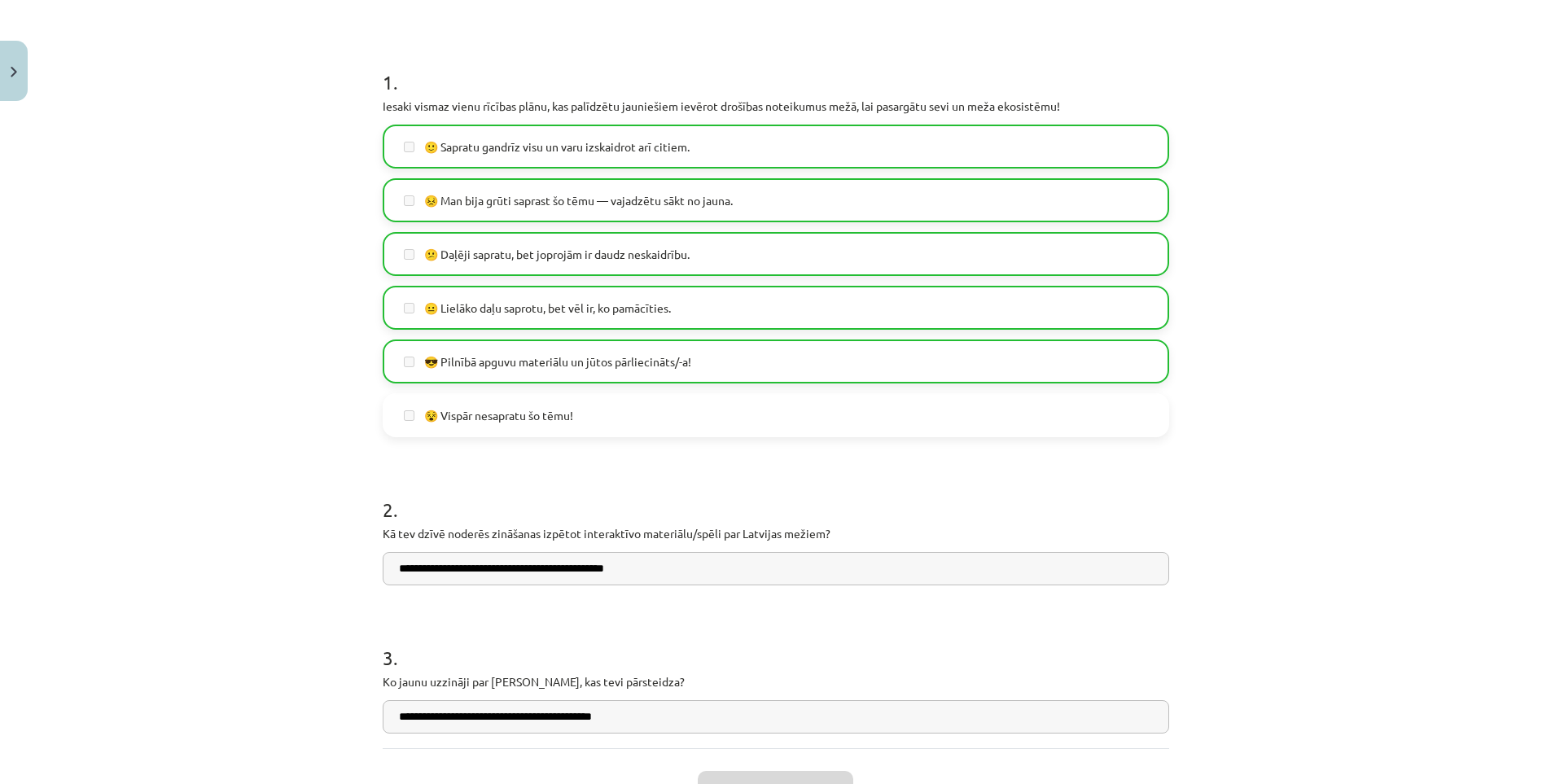
scroll to position [0, 0]
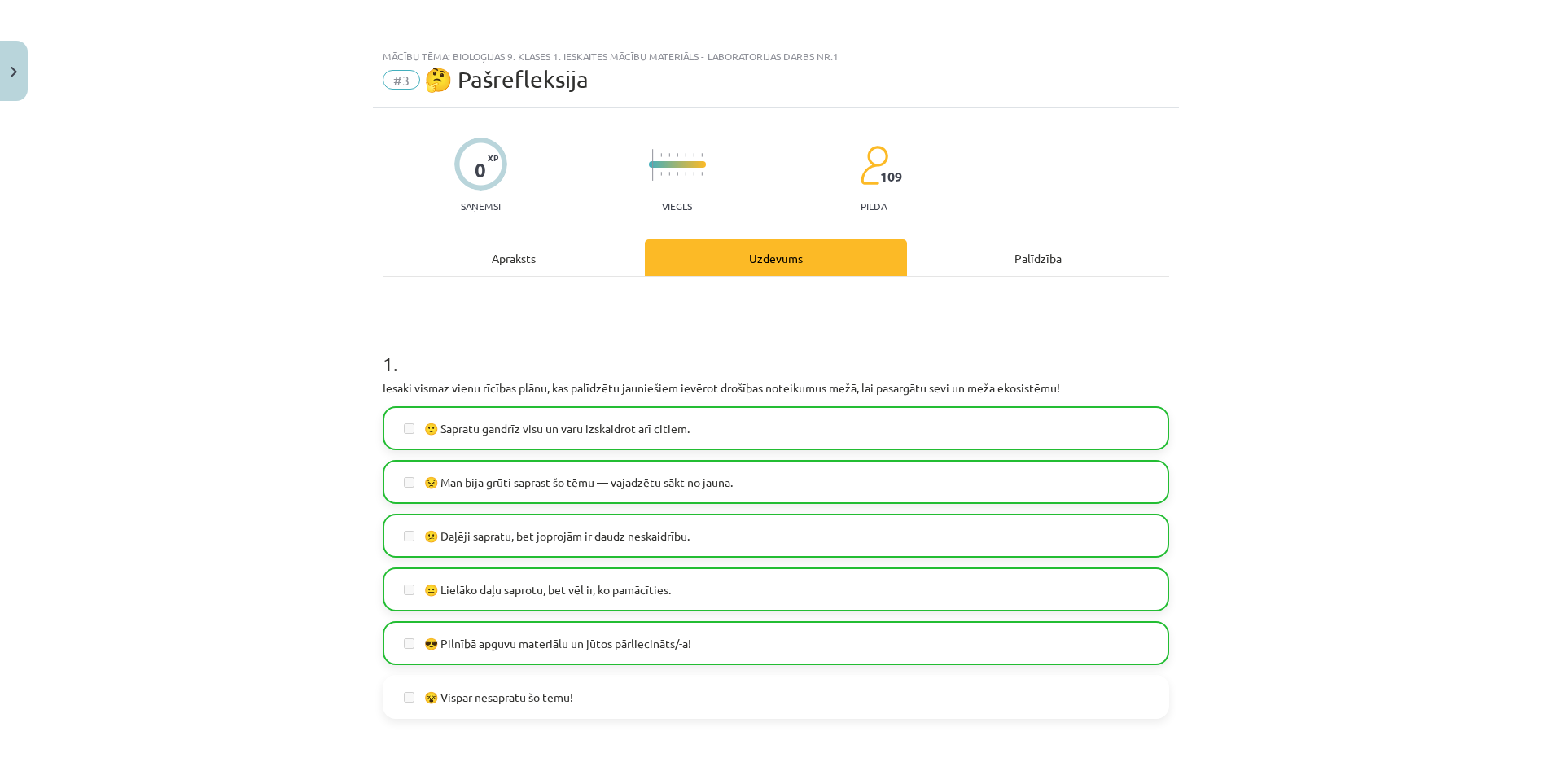
drag, startPoint x: 228, startPoint y: 343, endPoint x: 221, endPoint y: 254, distance: 89.3
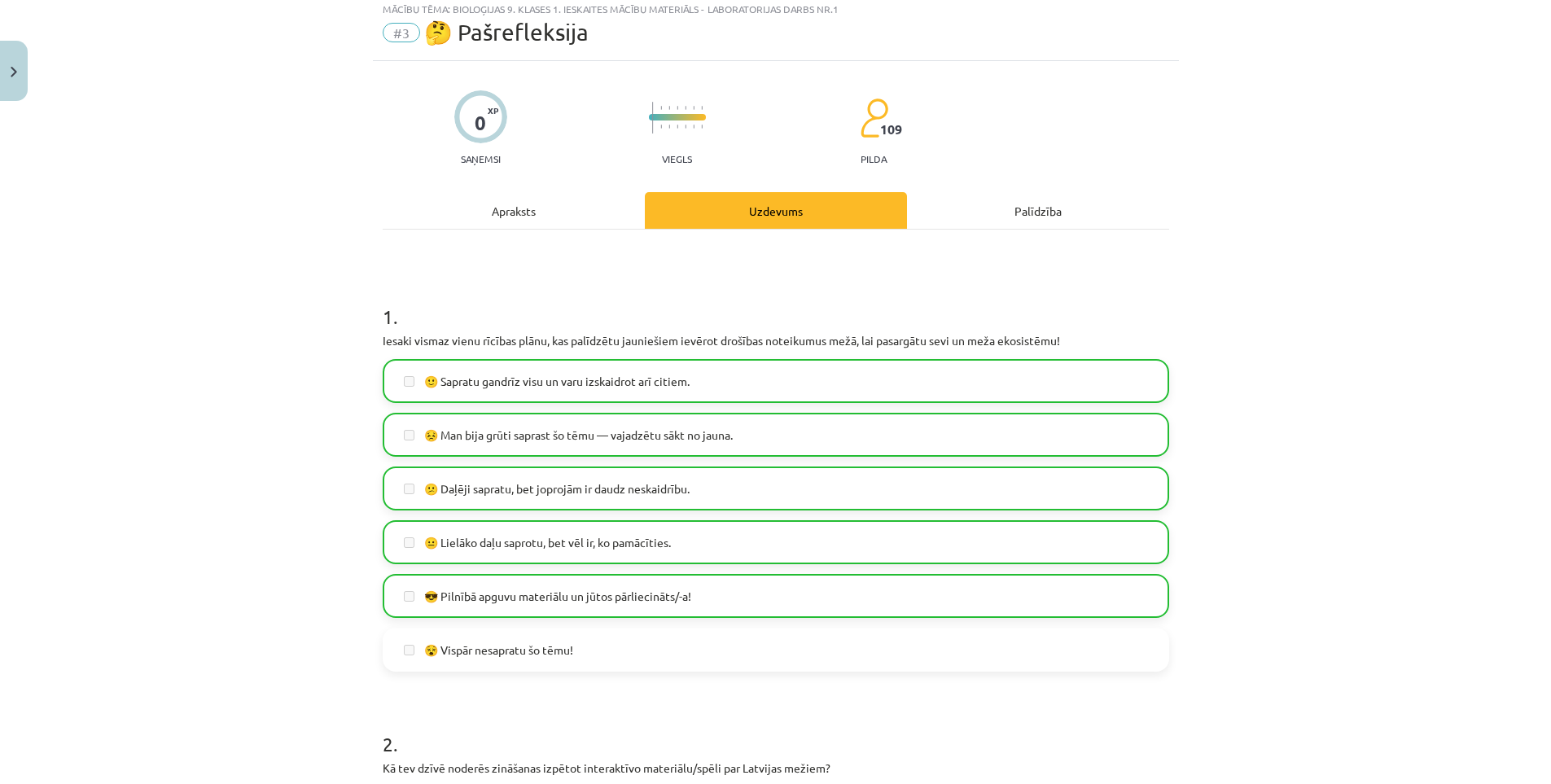
scroll to position [410, 0]
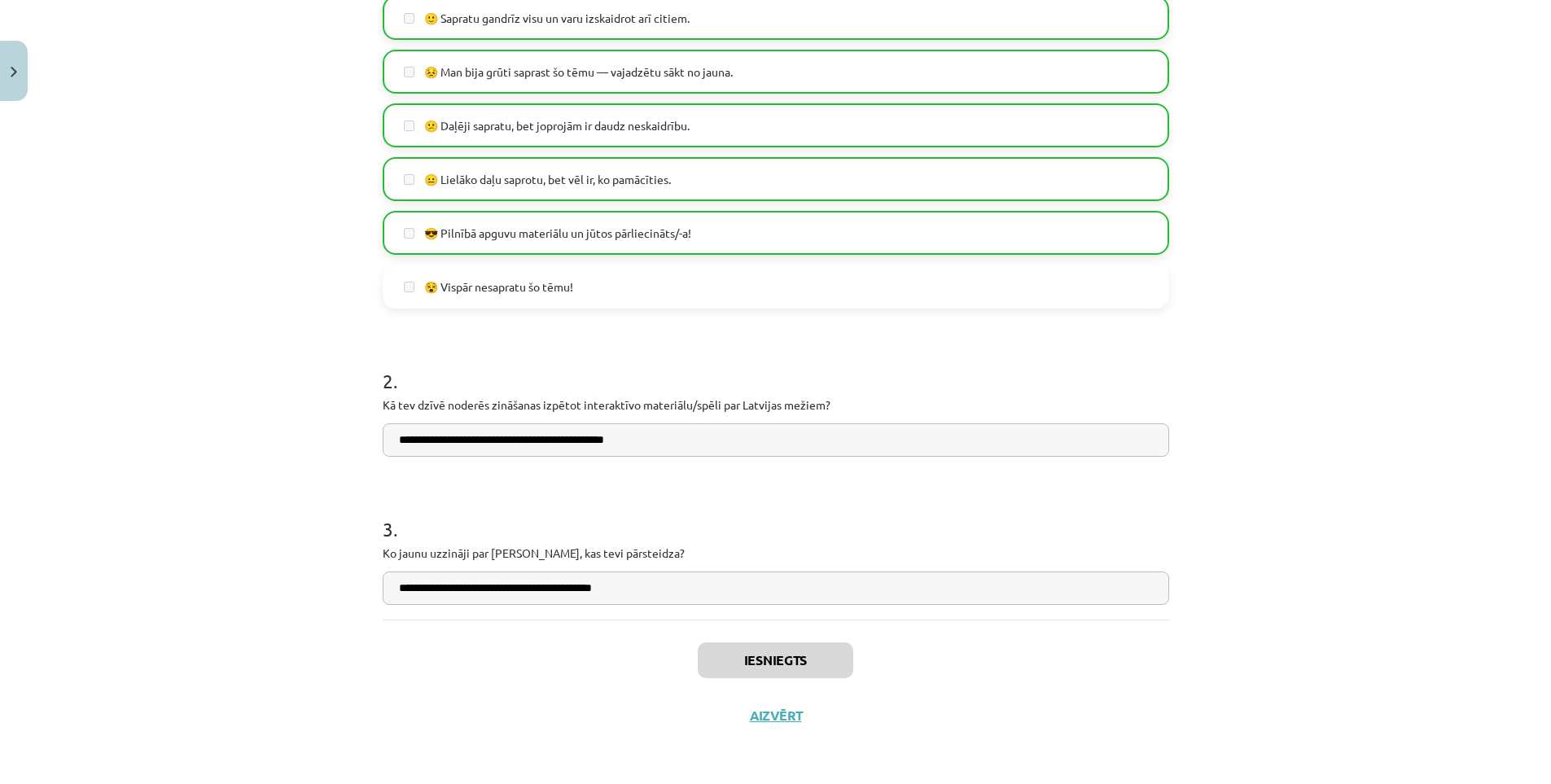
drag, startPoint x: 226, startPoint y: 278, endPoint x: 309, endPoint y: 532, distance: 267.2
click button "Aizvērt"
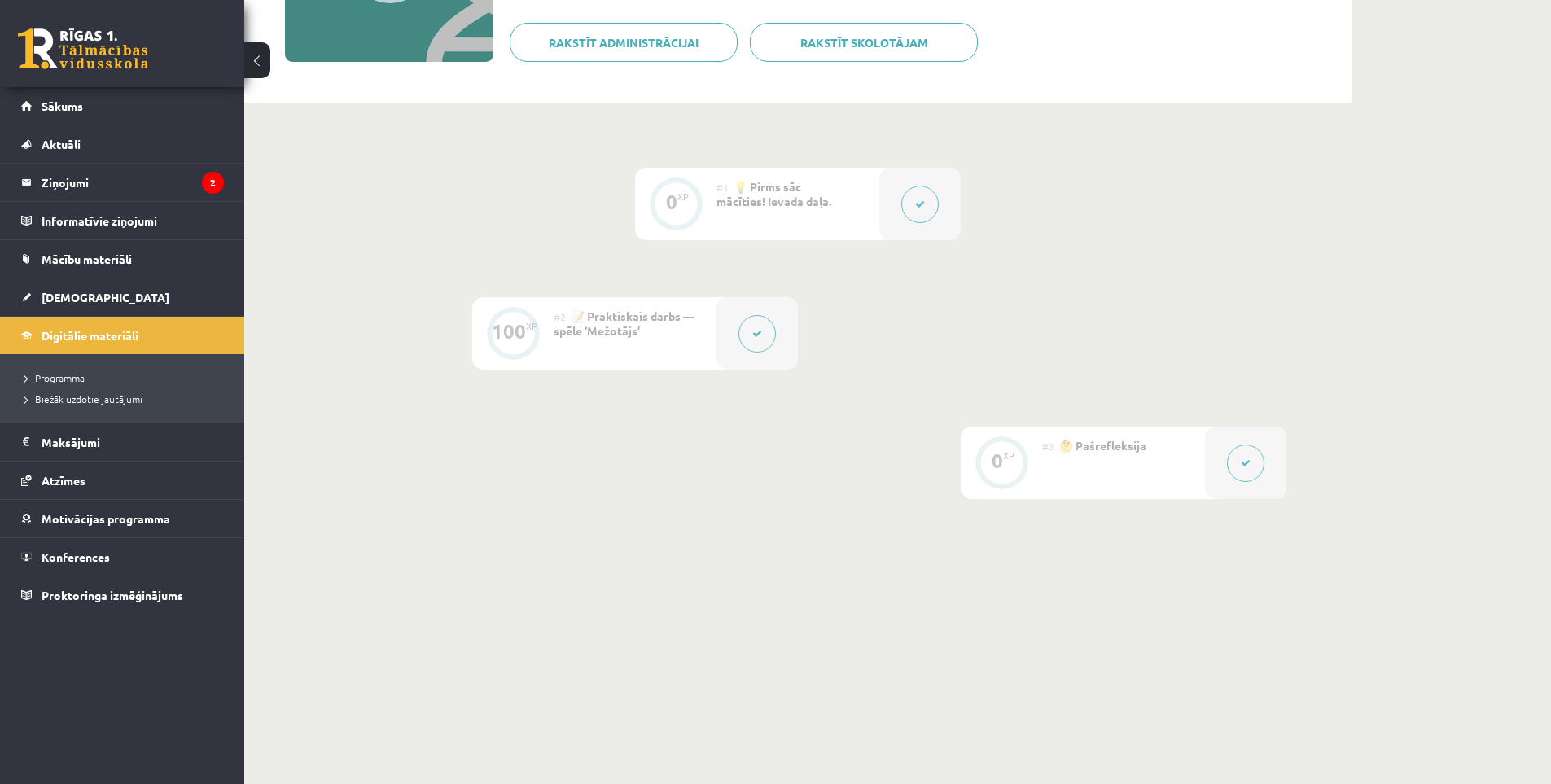
scroll to position [152, 0]
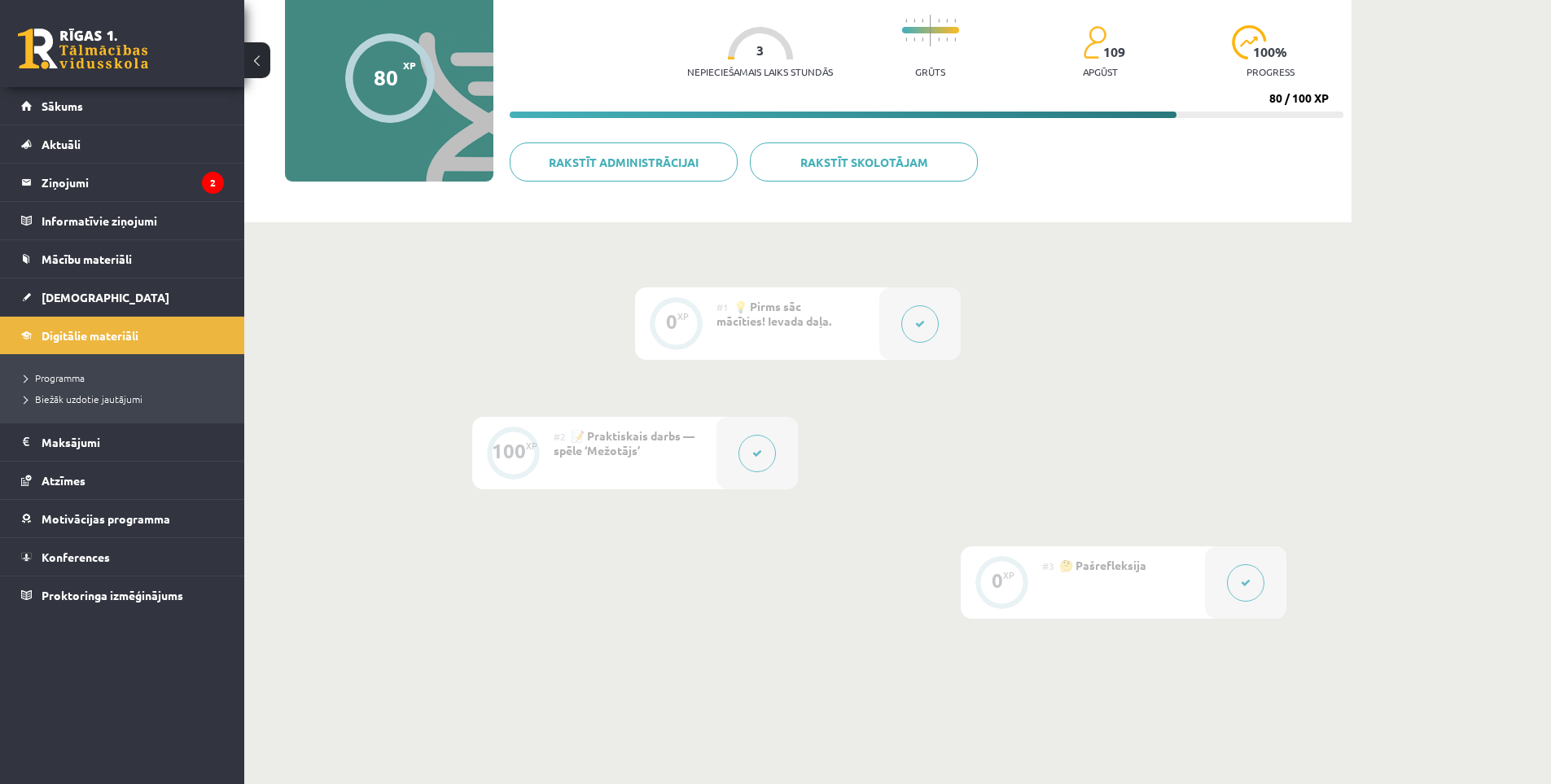
drag, startPoint x: 621, startPoint y: 495, endPoint x: 559, endPoint y: 355, distance: 153.1
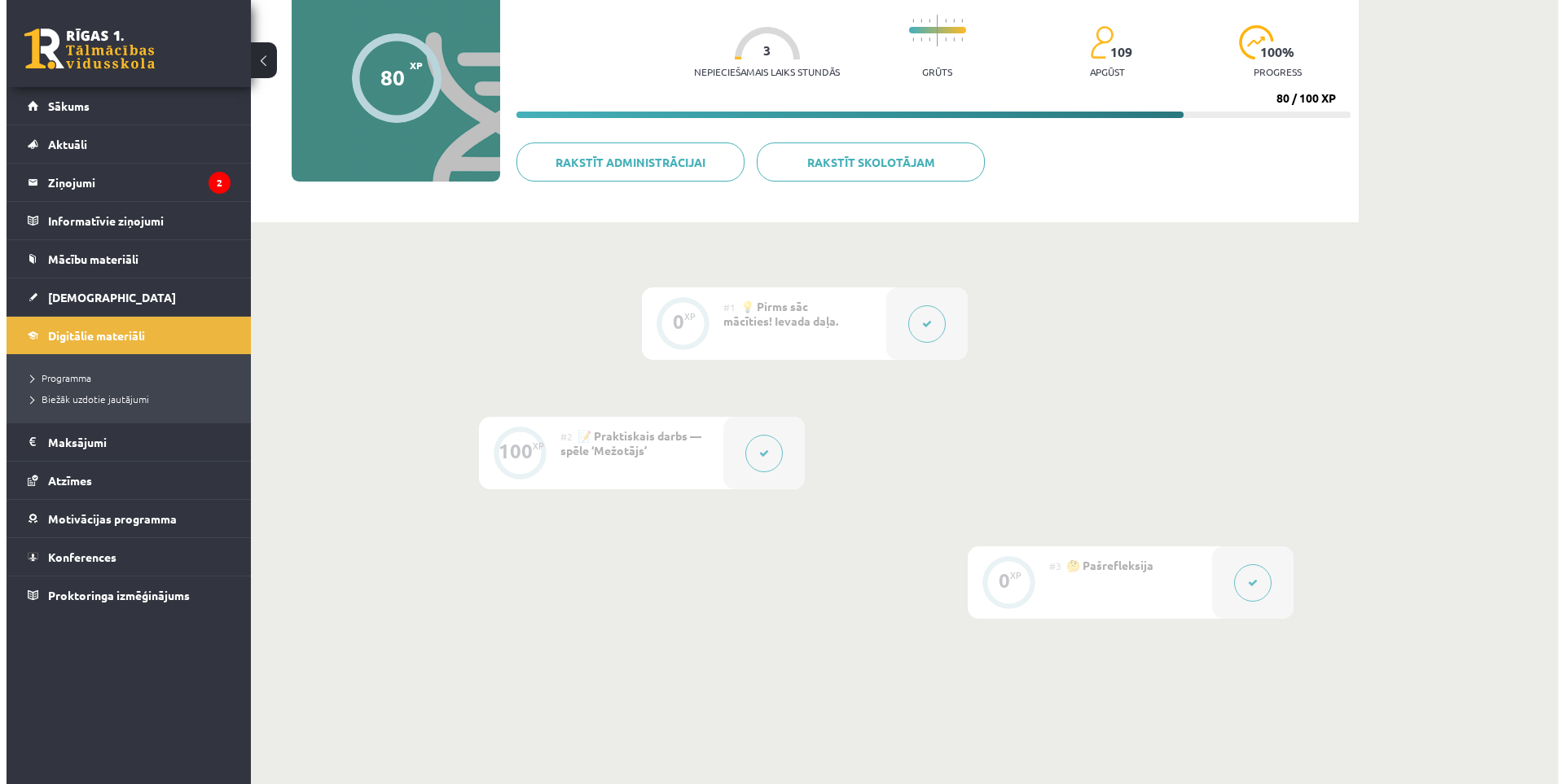
scroll to position [0, 0]
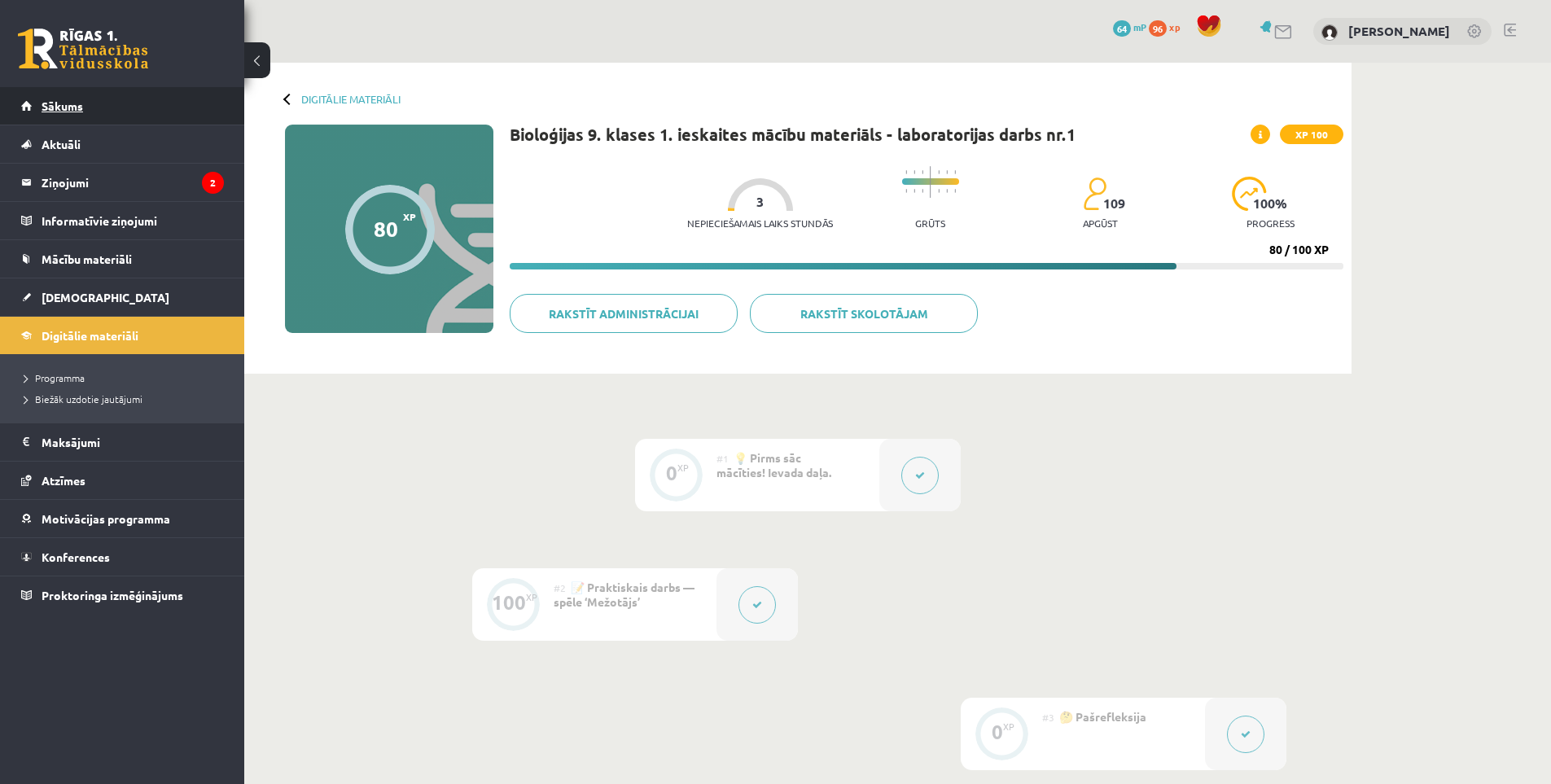
click link "Sākums"
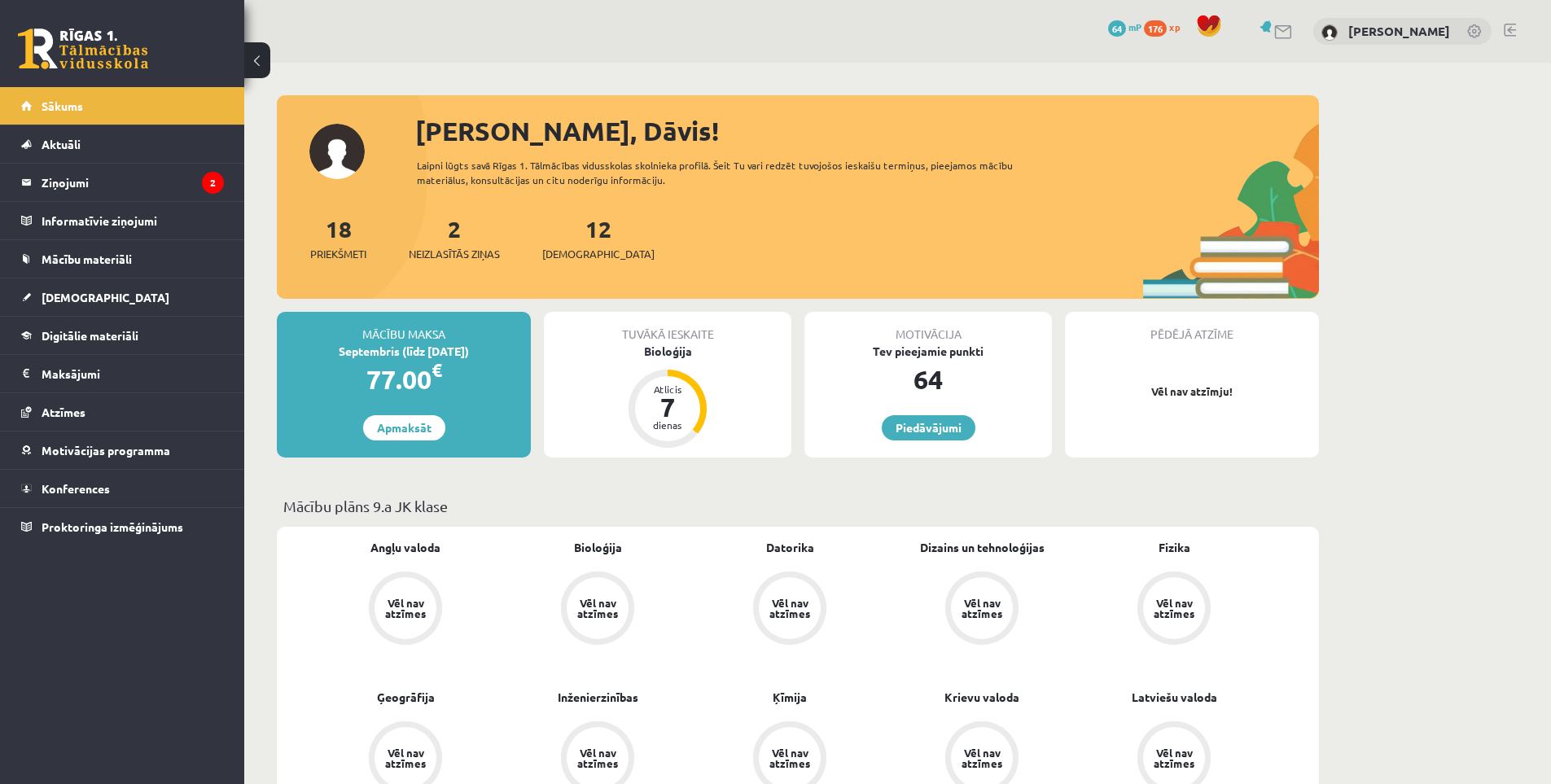
click at [1144, 29] on span "176" at bounding box center [1155, 29] width 23 height 16
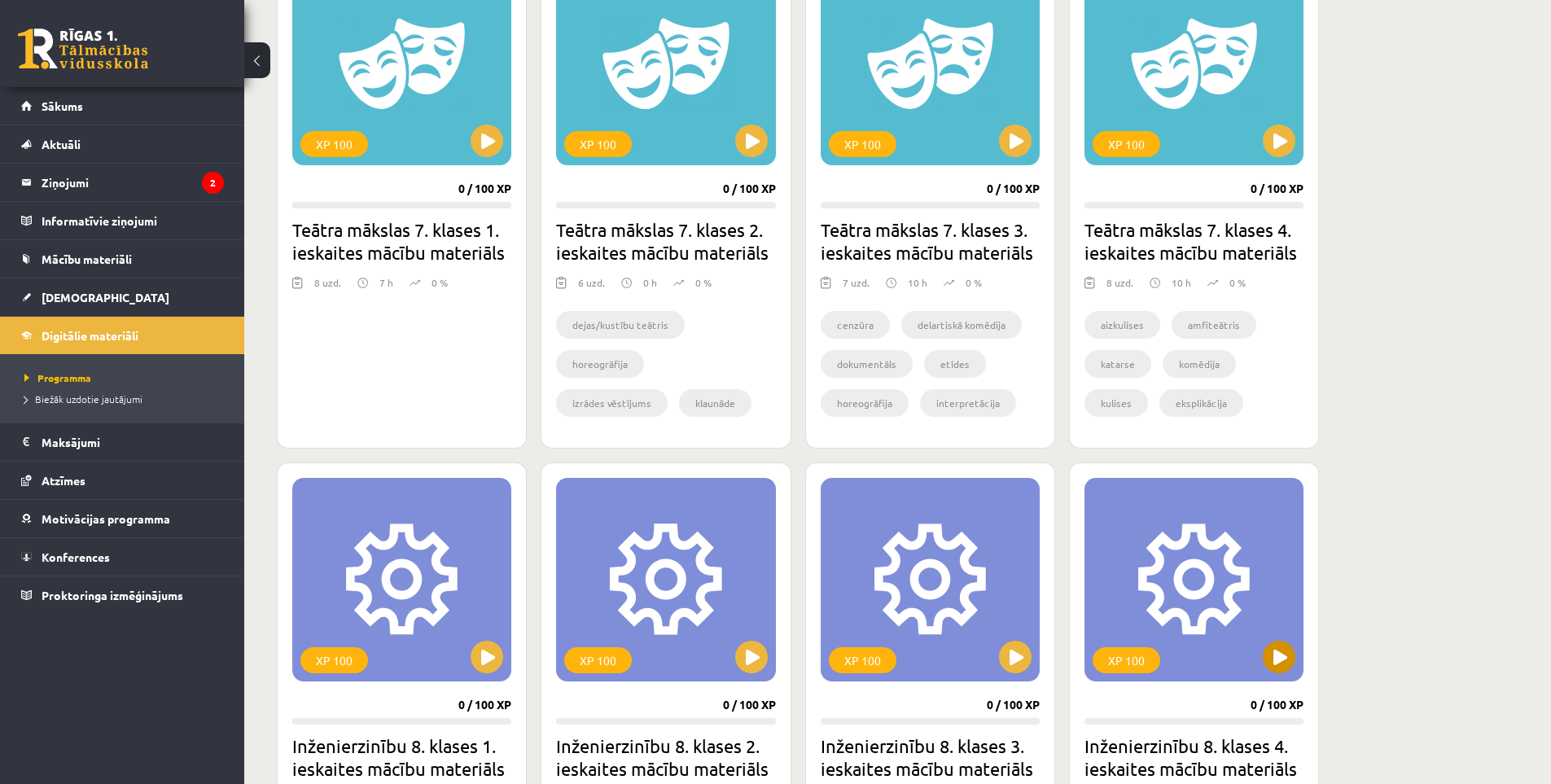
scroll to position [317, 0]
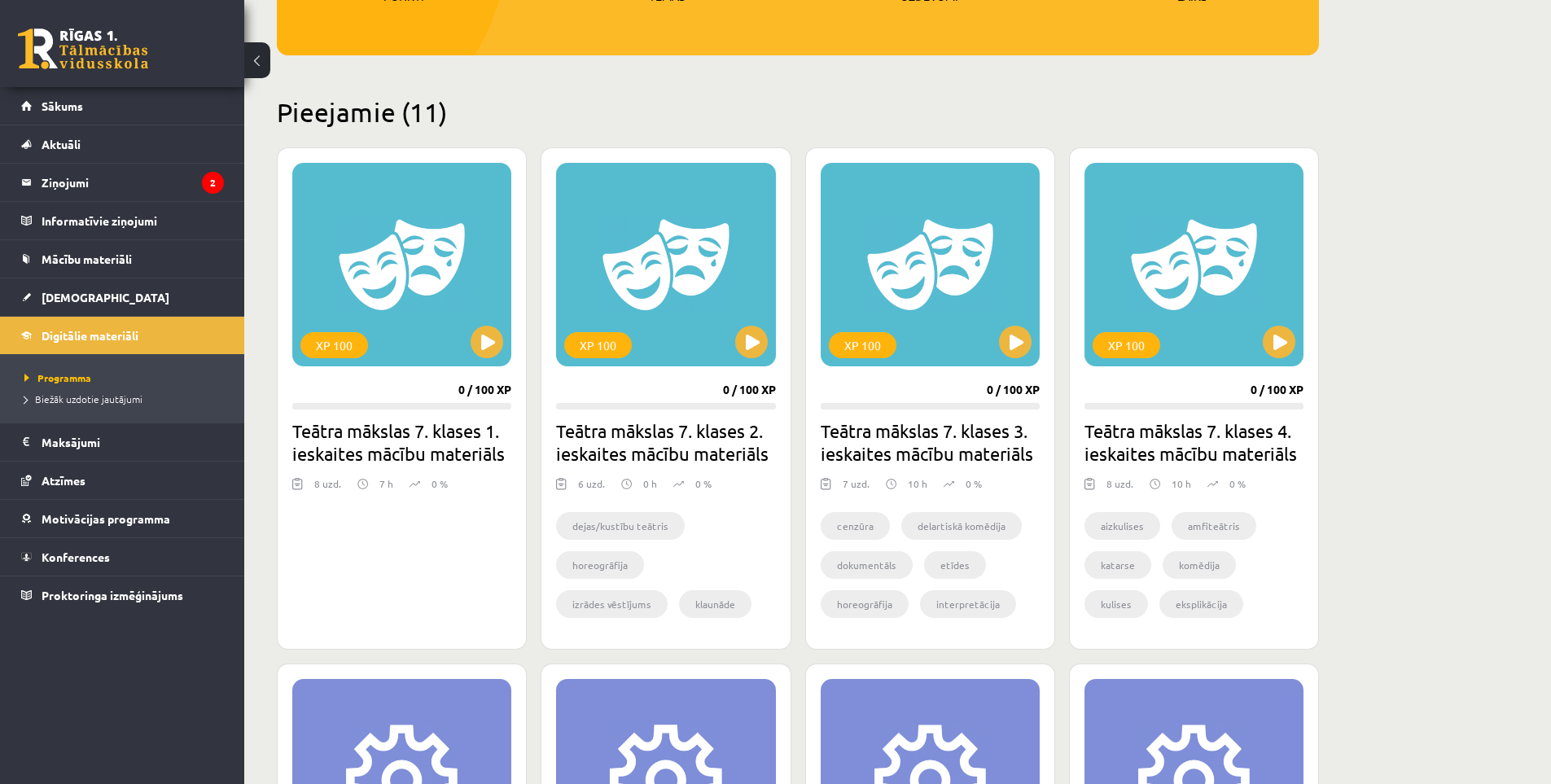
drag, startPoint x: 1098, startPoint y: 466, endPoint x: 1084, endPoint y: 299, distance: 167.6
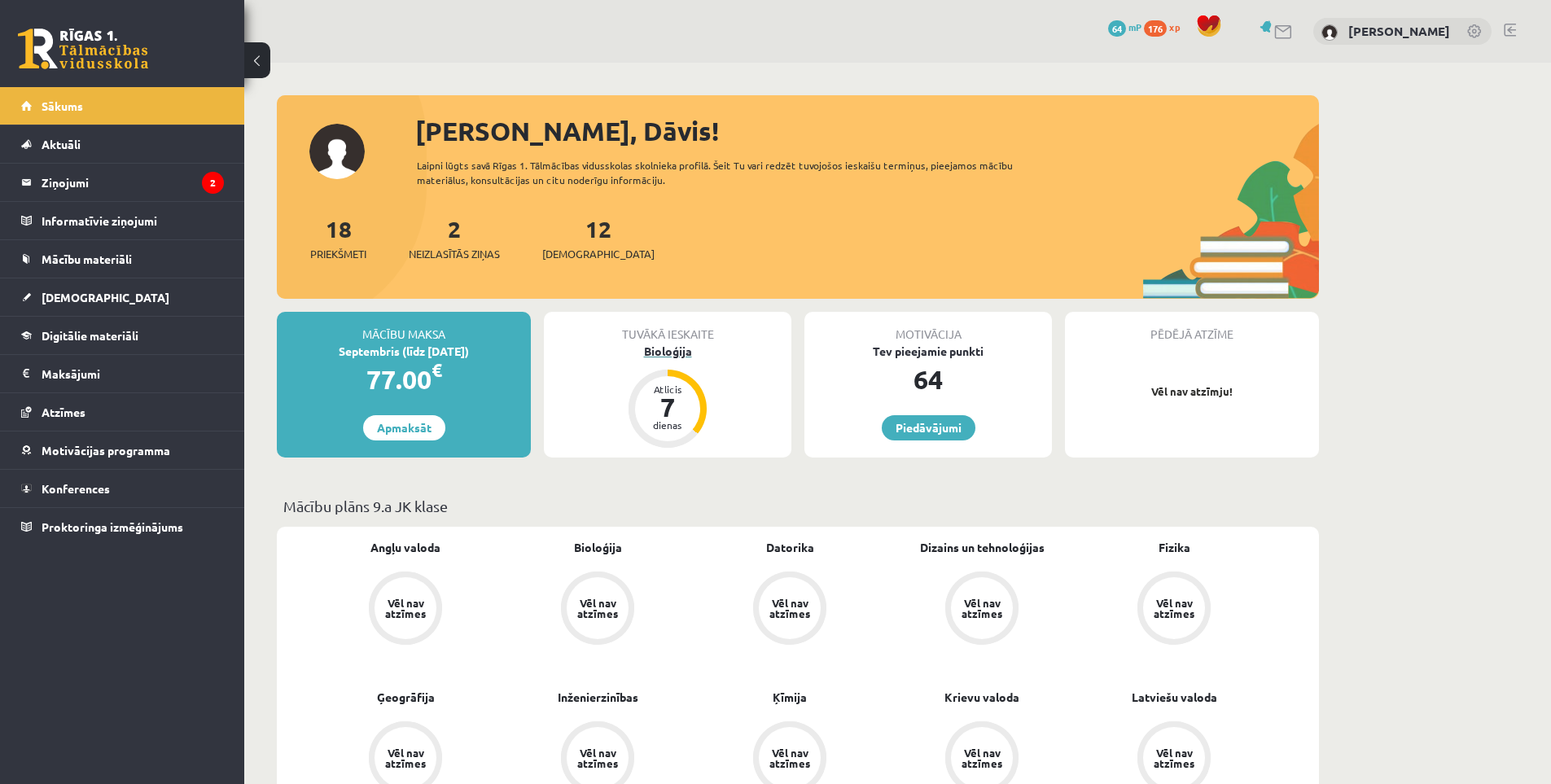
click at [656, 347] on div "Bioloģija" at bounding box center [668, 351] width 247 height 17
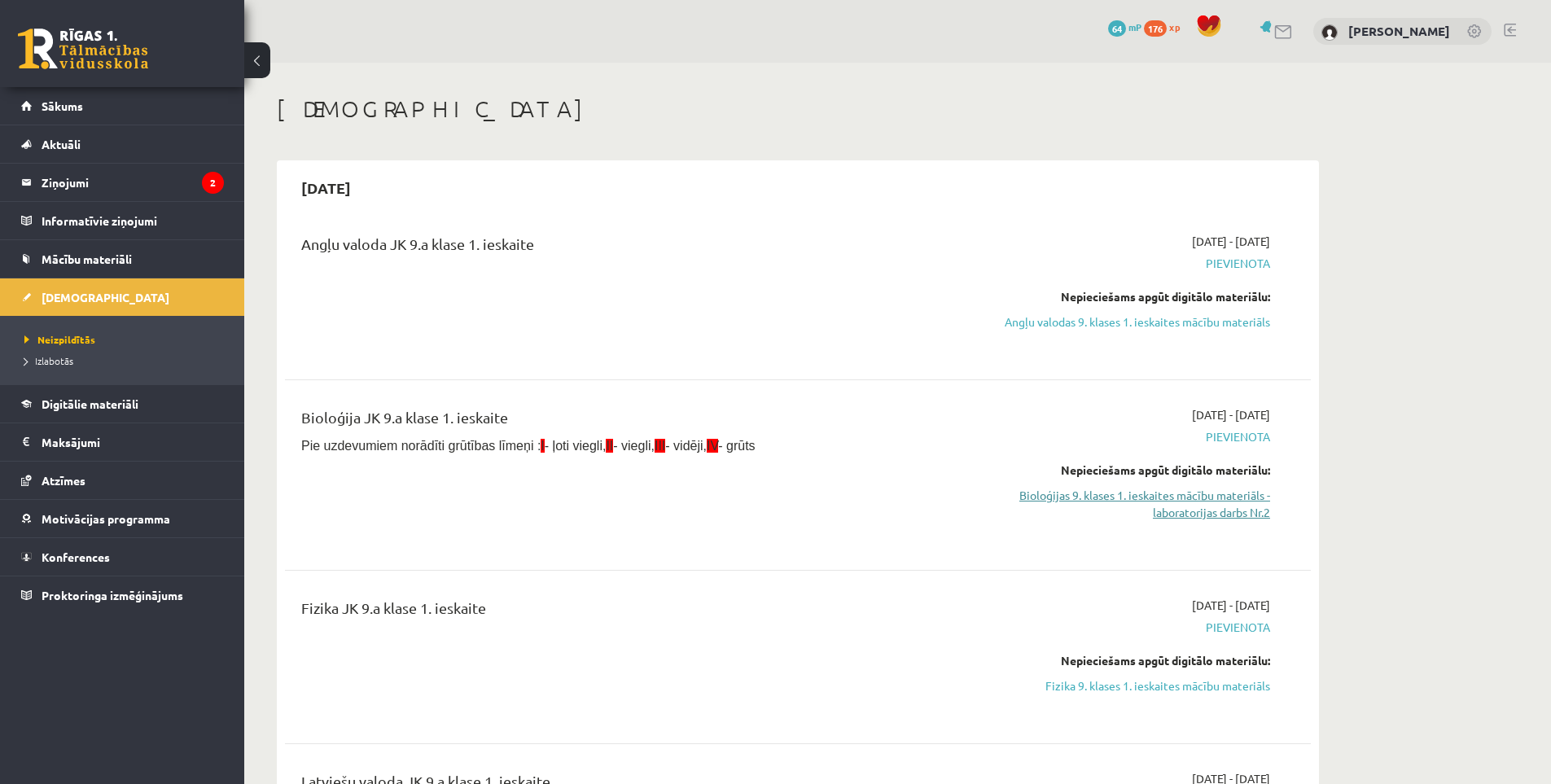
click at [1142, 503] on link "Bioloģijas 9. klases 1. ieskaites mācību materiāls - laboratorijas darbs Nr.2" at bounding box center [1117, 504] width 307 height 34
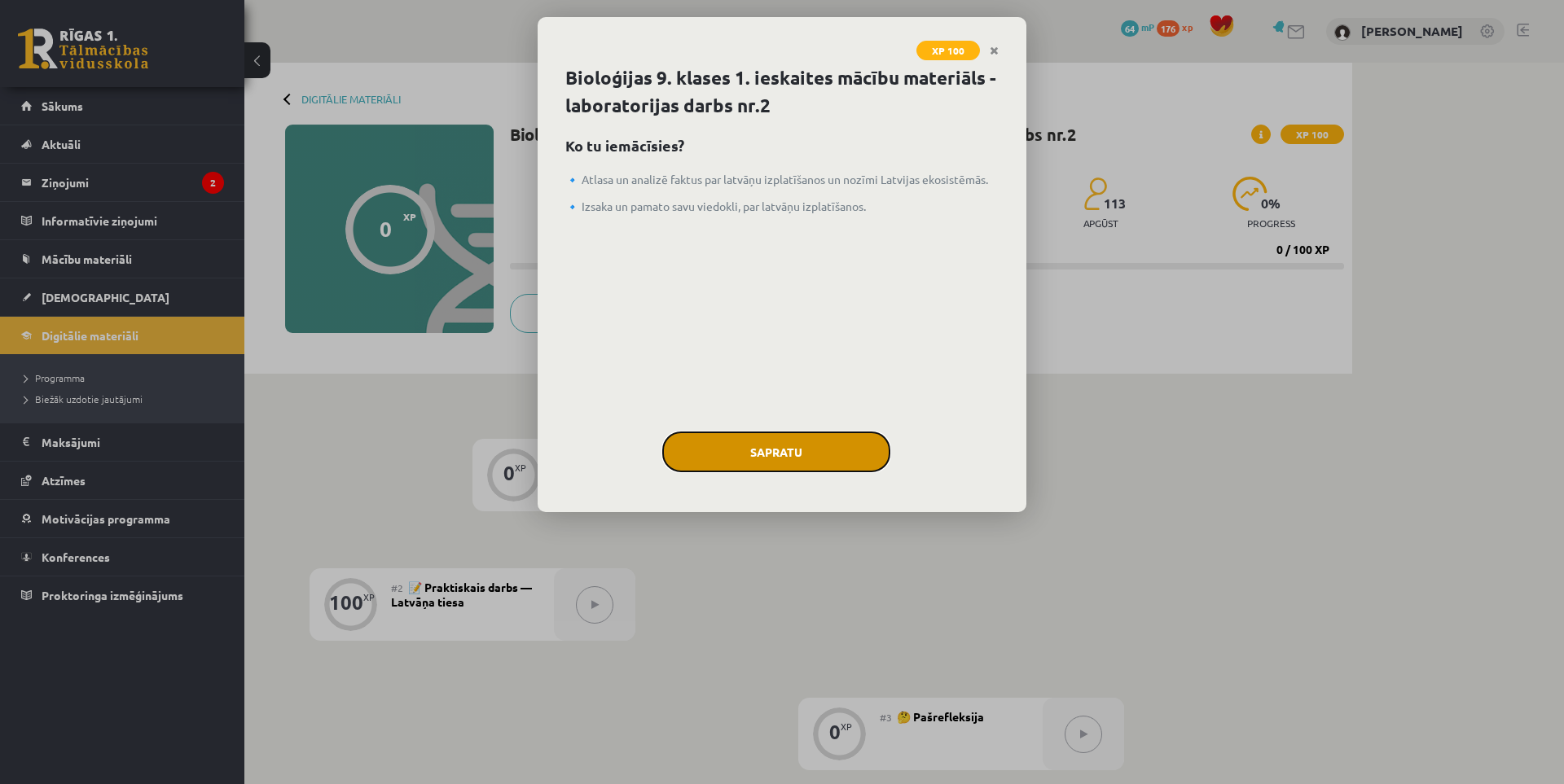
click at [813, 440] on button "Sapratu" at bounding box center [776, 451] width 228 height 41
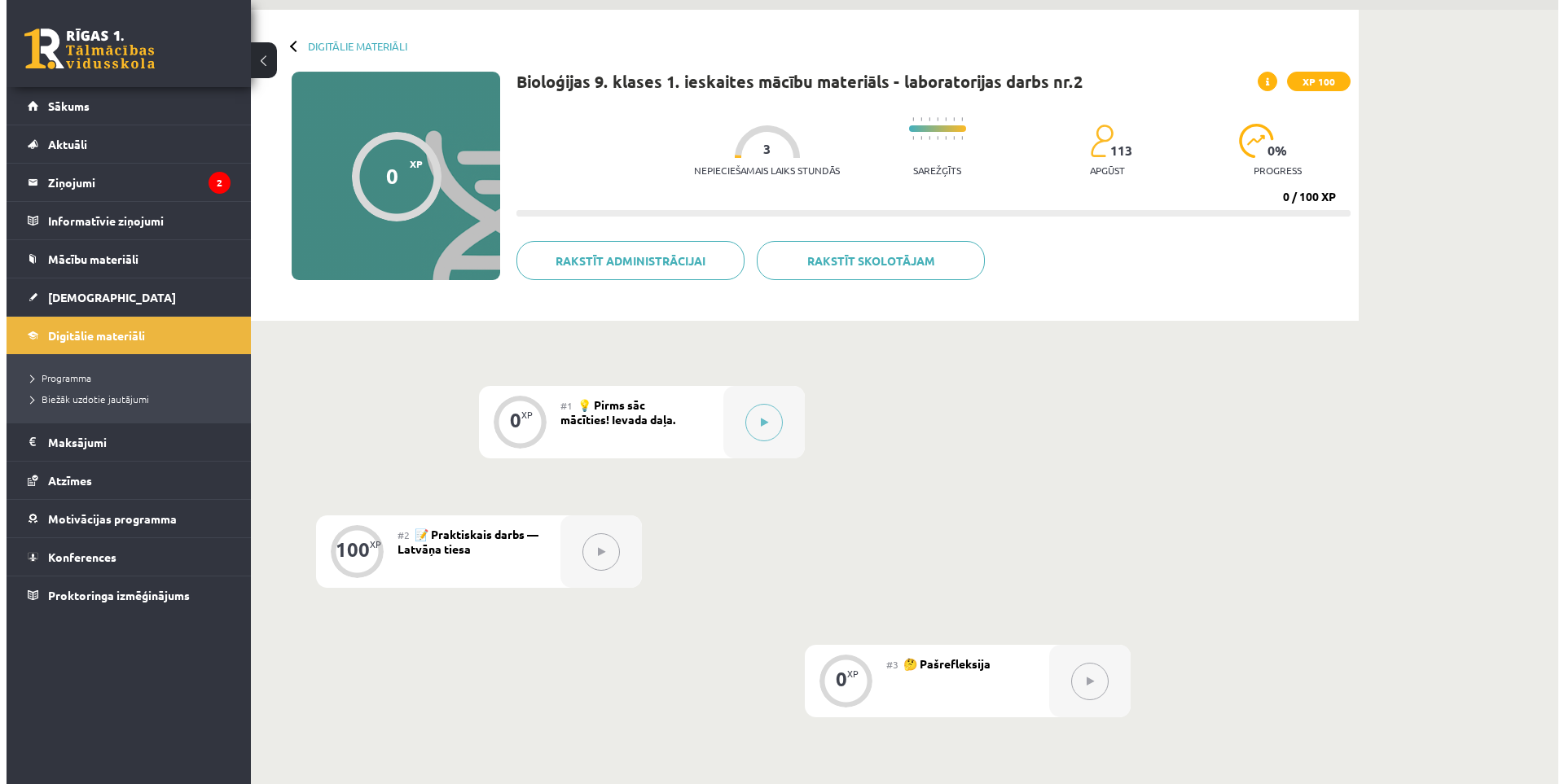
scroll to position [81, 0]
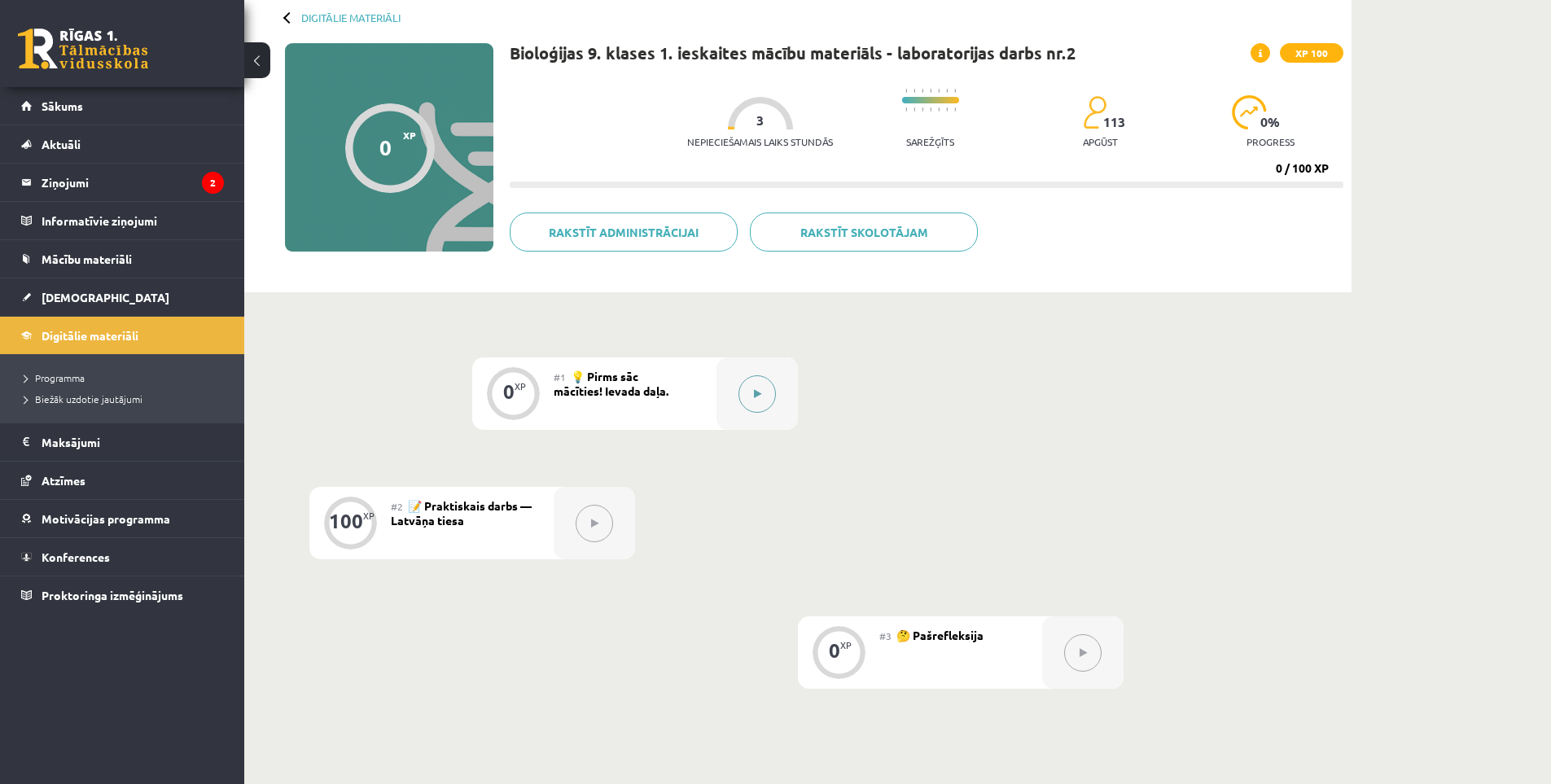
click at [778, 390] on div at bounding box center [757, 393] width 81 height 72
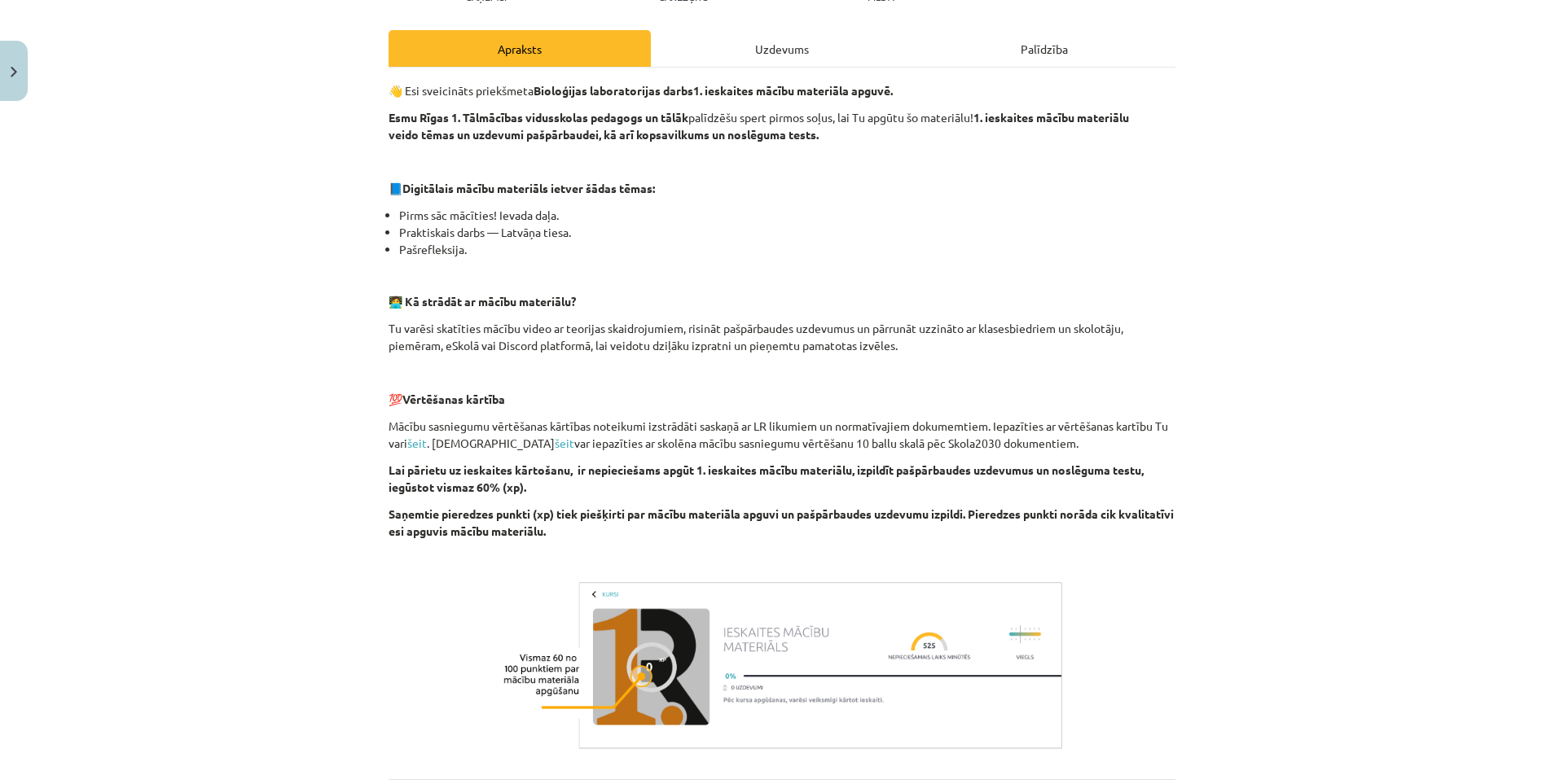
scroll to position [369, 0]
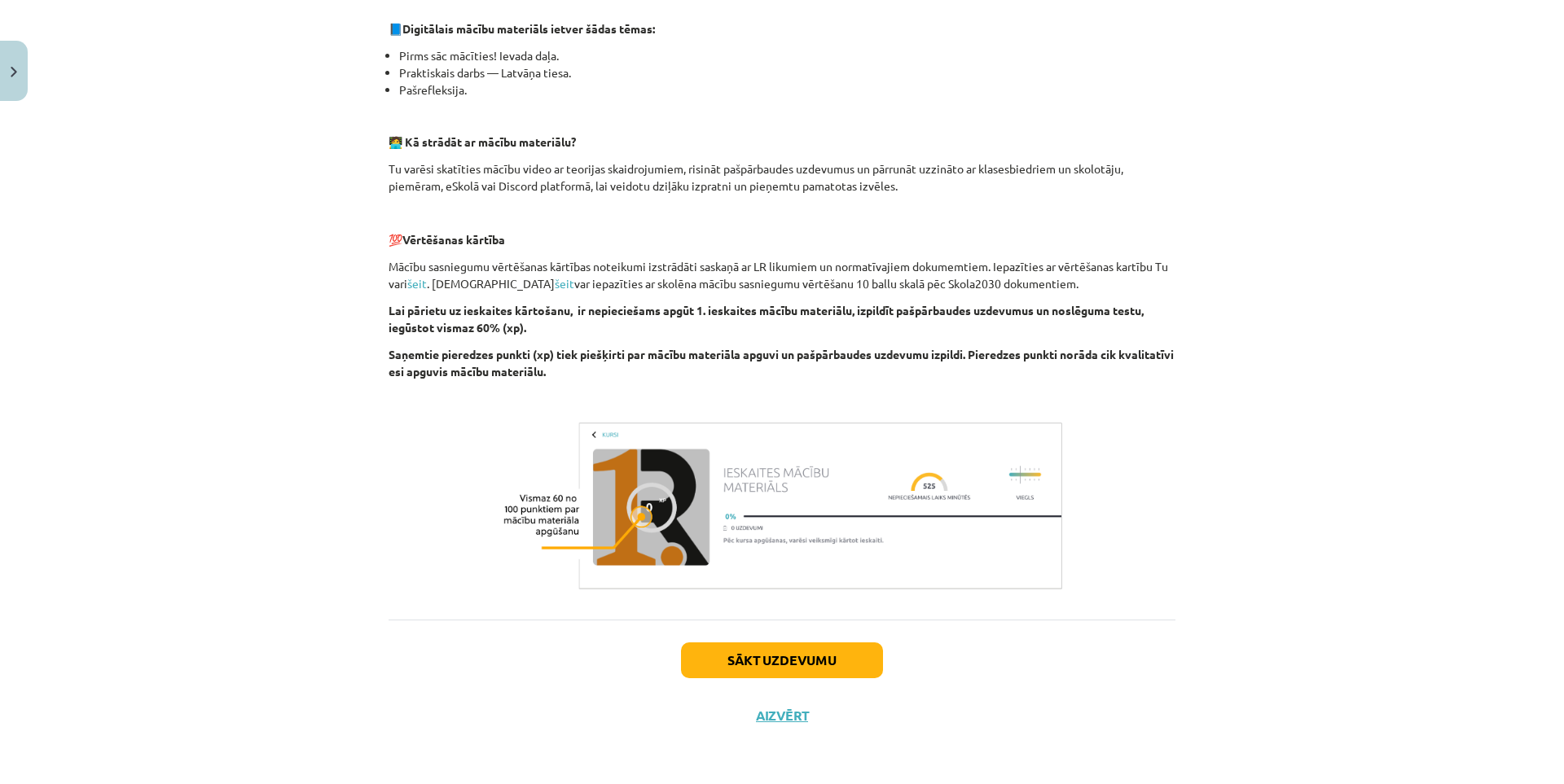
drag, startPoint x: 855, startPoint y: 391, endPoint x: 921, endPoint y: 539, distance: 162.0
click at [818, 655] on button "Sākt uzdevumu" at bounding box center [782, 660] width 202 height 36
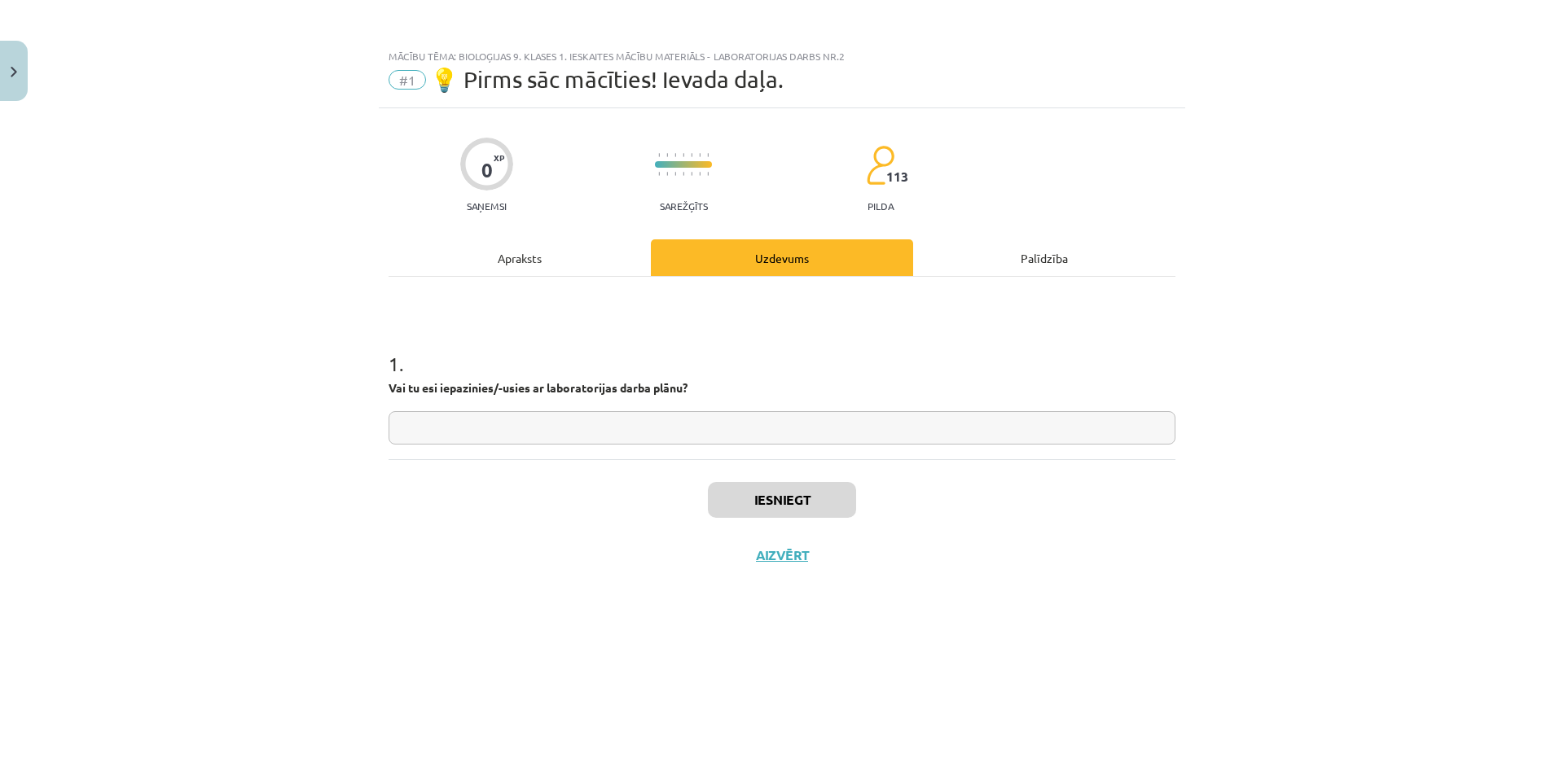
scroll to position [0, 0]
click at [501, 429] on input "text" at bounding box center [782, 428] width 787 height 33
type input "**"
click at [757, 493] on button "Iesniegt" at bounding box center [782, 500] width 148 height 36
click at [802, 555] on button "Nākamā nodarbība" at bounding box center [782, 566] width 160 height 38
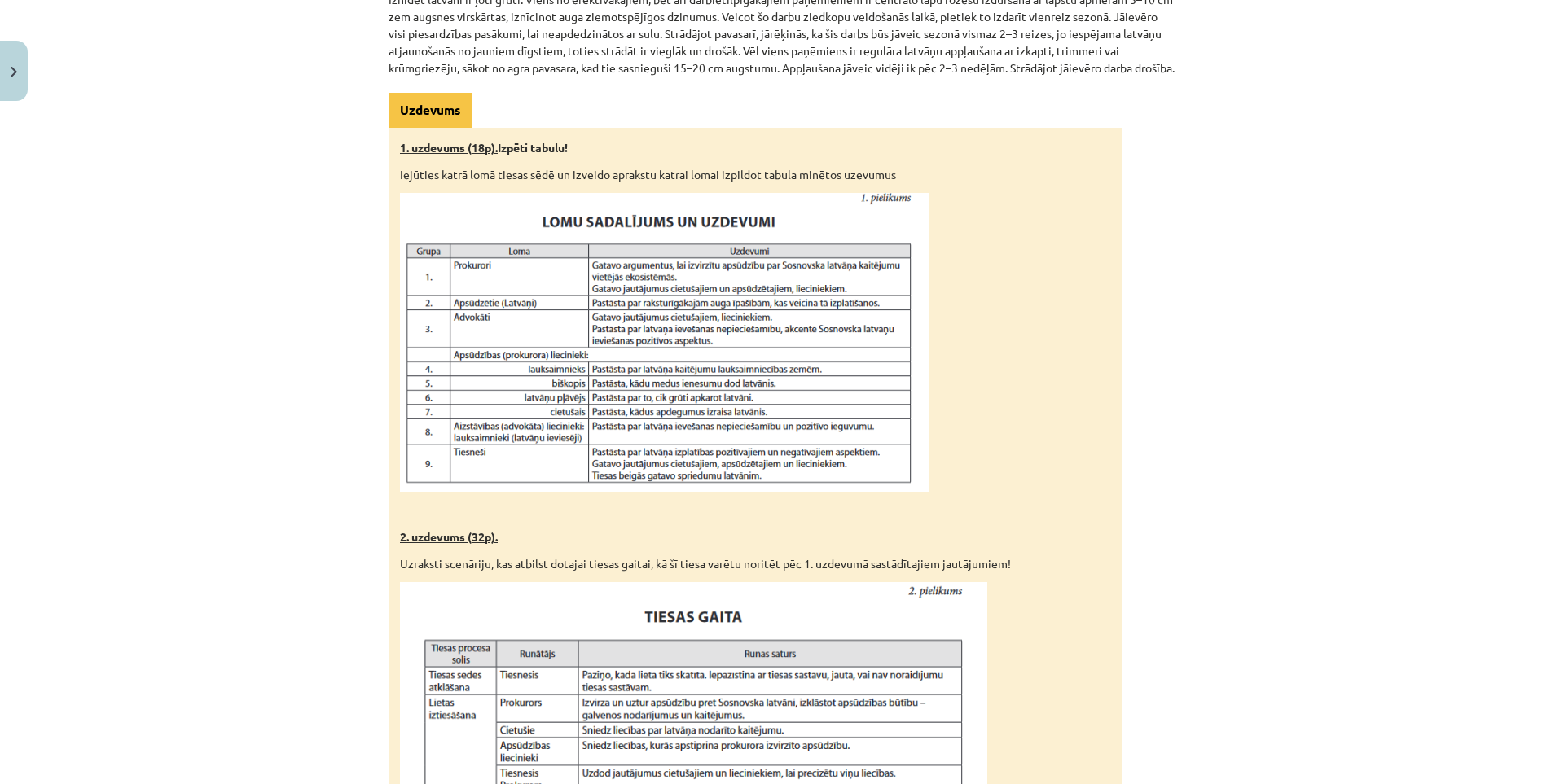
scroll to position [347, 0]
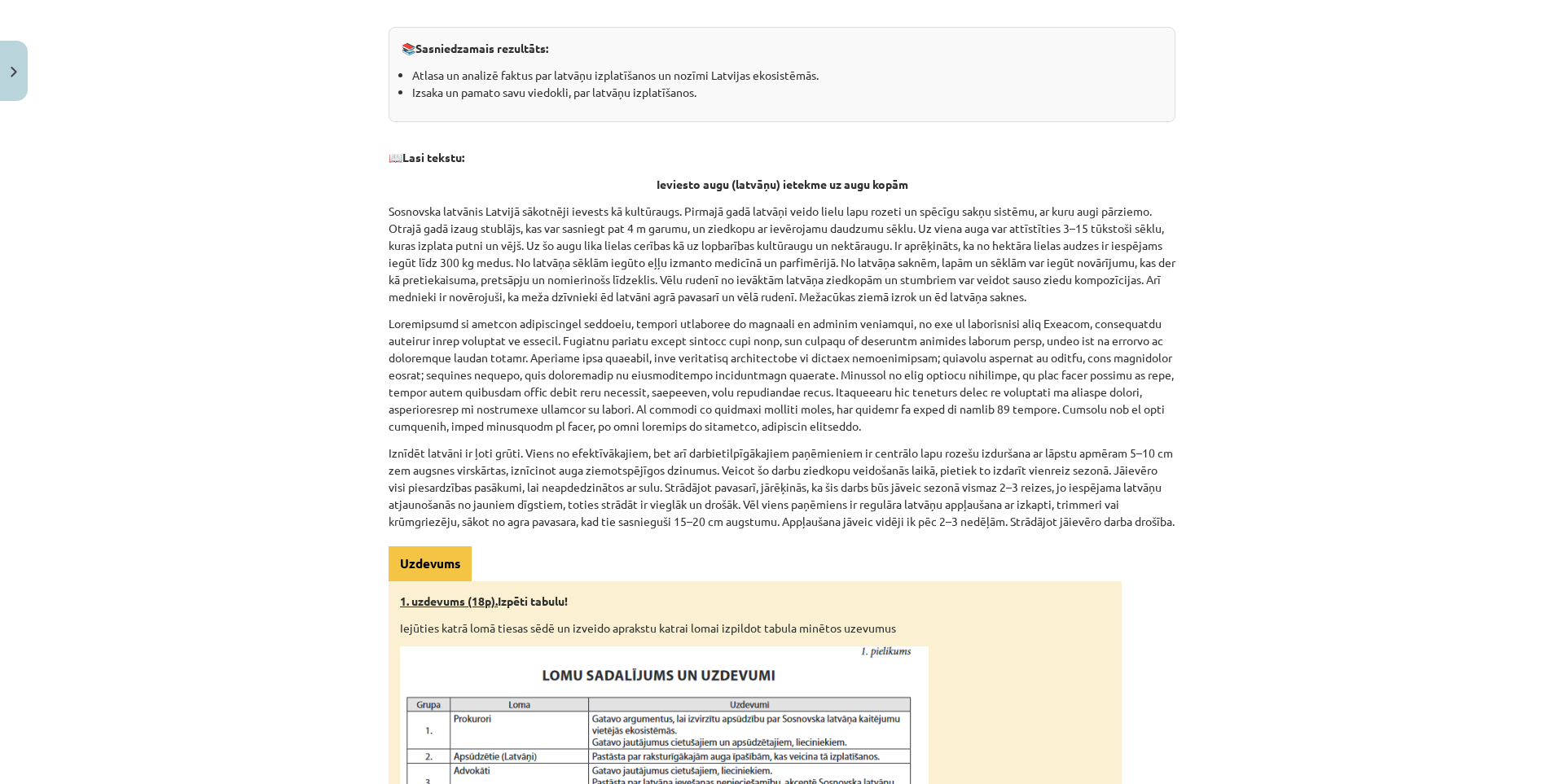
drag, startPoint x: 295, startPoint y: 272, endPoint x: 267, endPoint y: 170, distance: 105.8
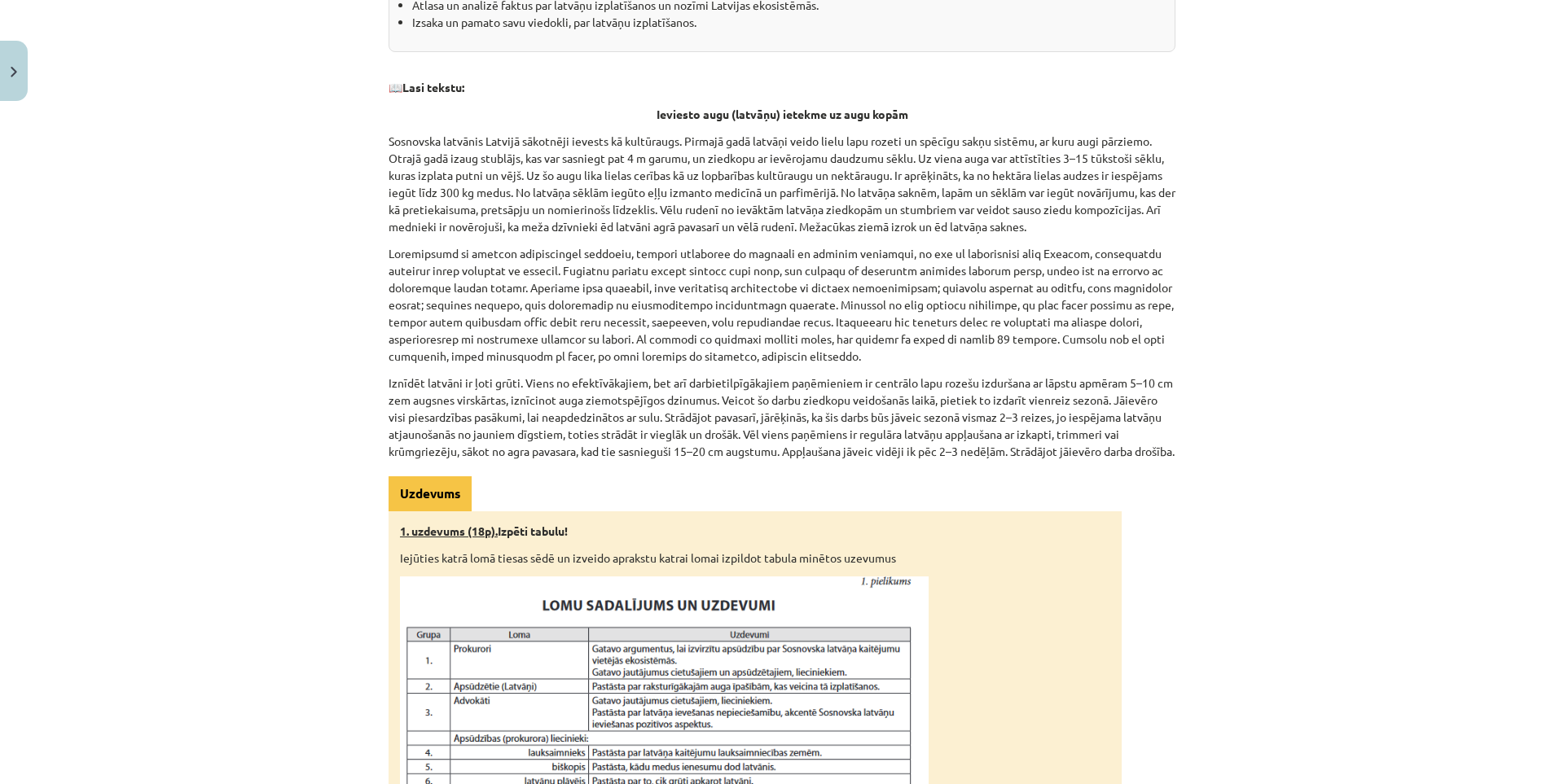
scroll to position [460, 0]
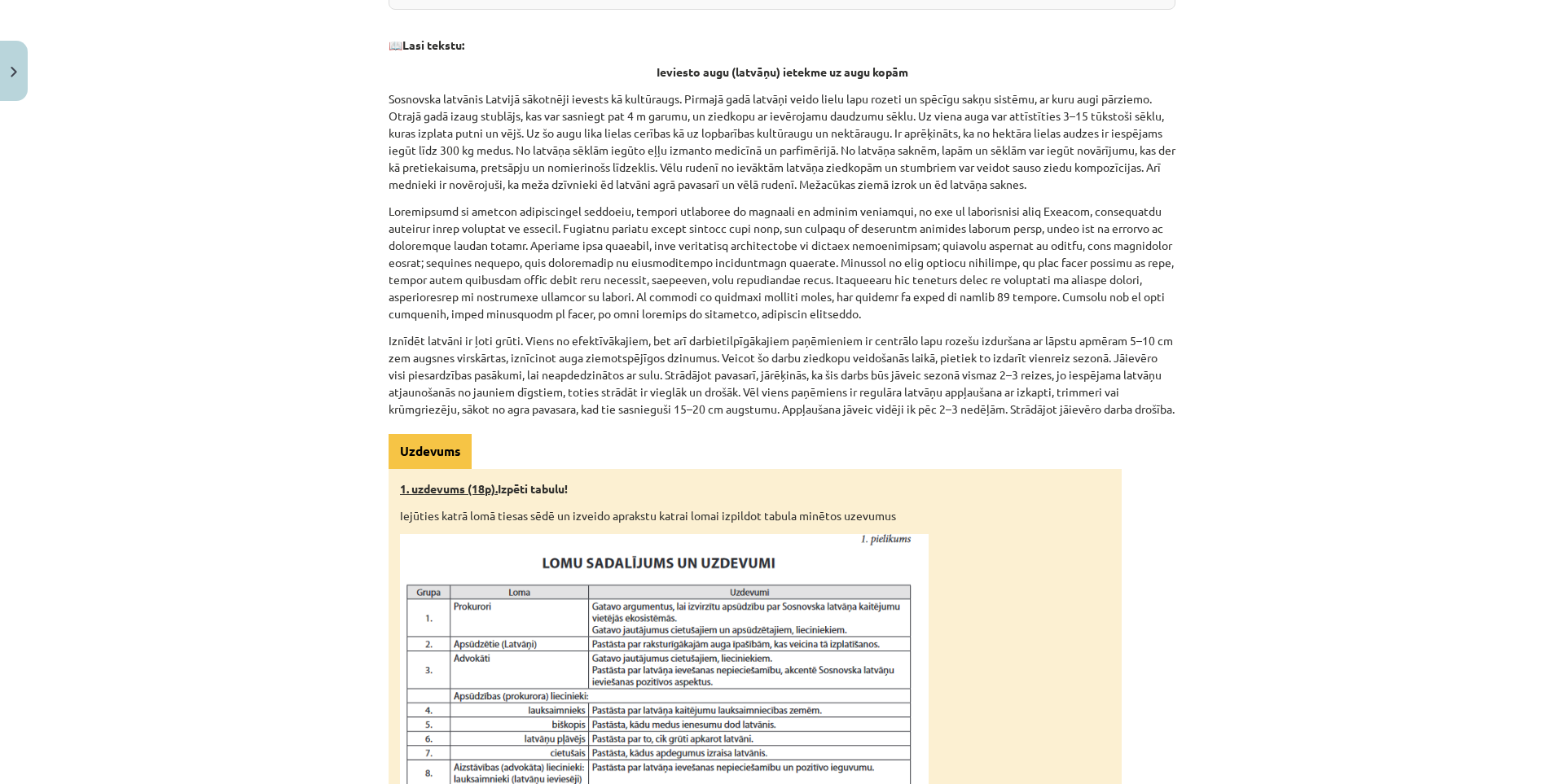
drag, startPoint x: 267, startPoint y: 170, endPoint x: 275, endPoint y: 226, distance: 56.6
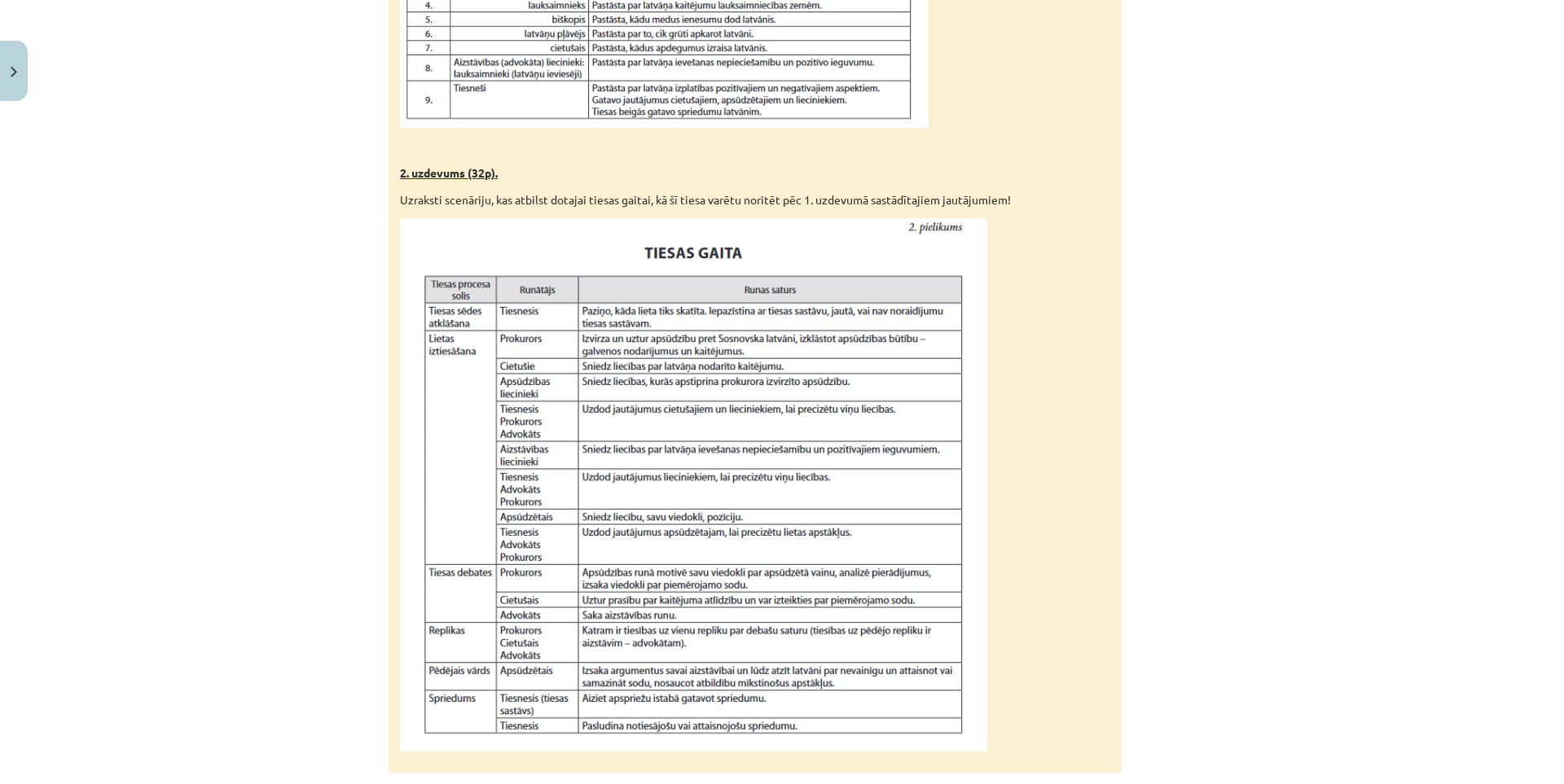
scroll to position [1303, 0]
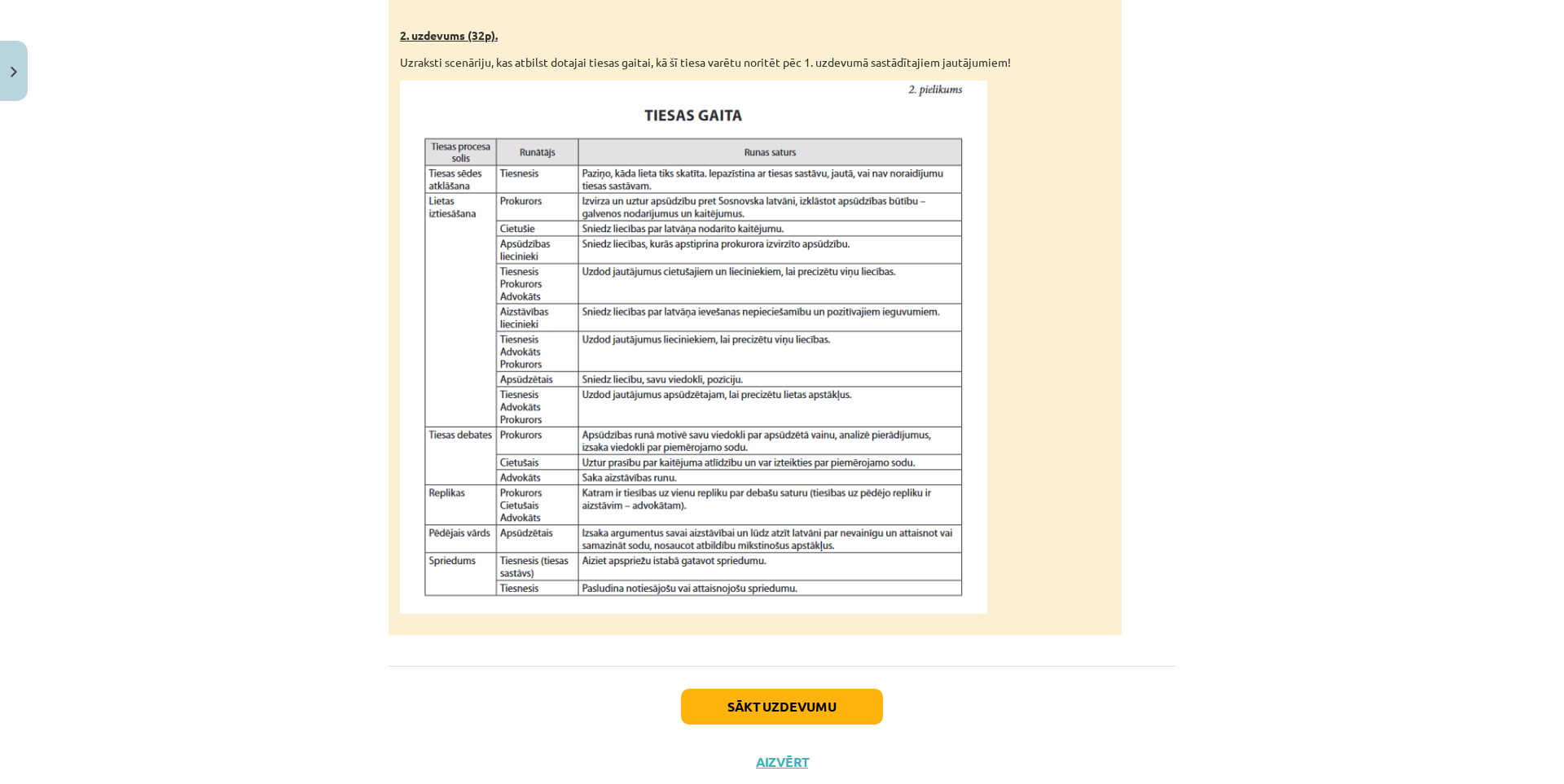
drag, startPoint x: 280, startPoint y: 235, endPoint x: 292, endPoint y: 323, distance: 88.8
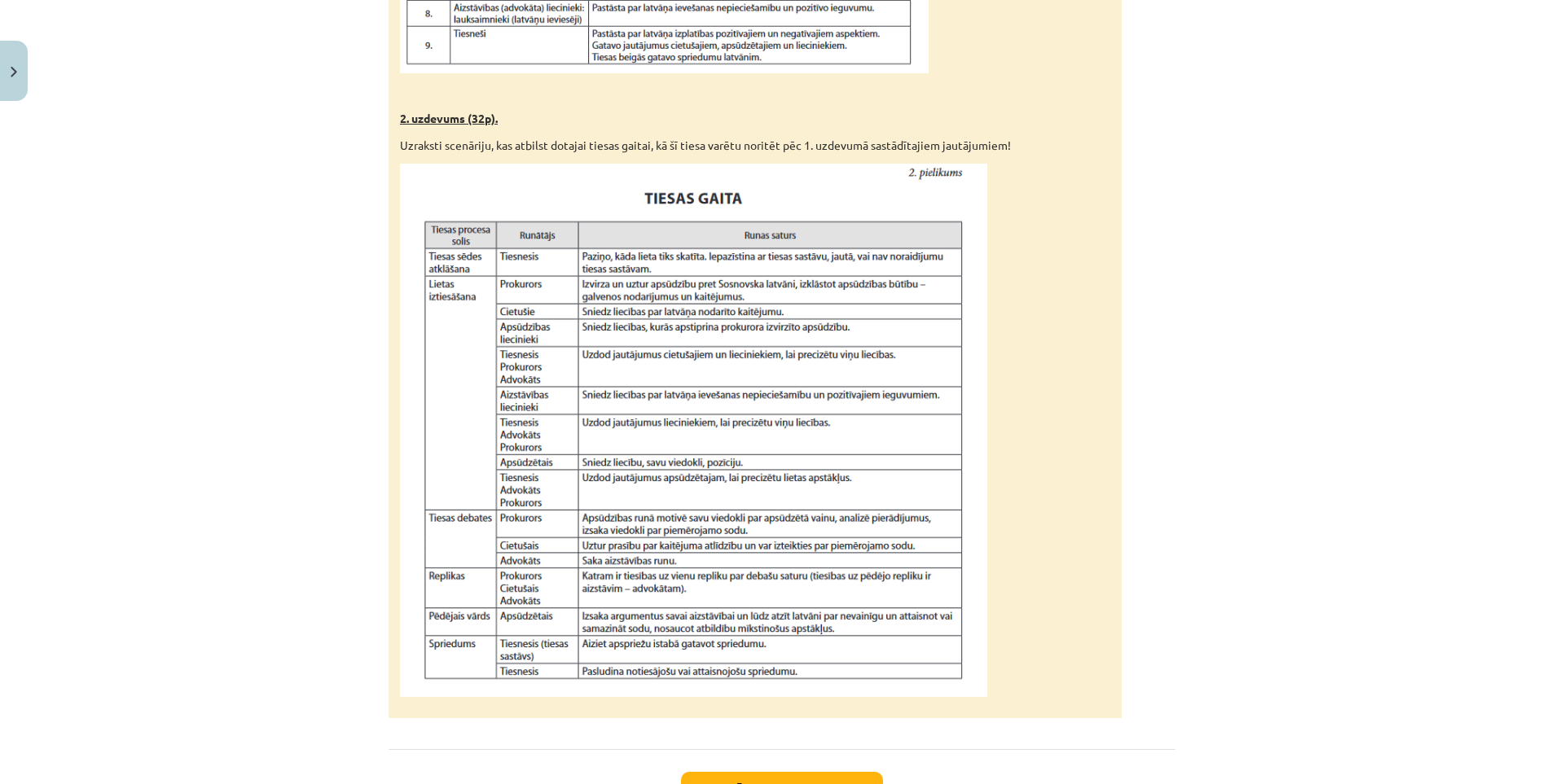
scroll to position [1301, 0]
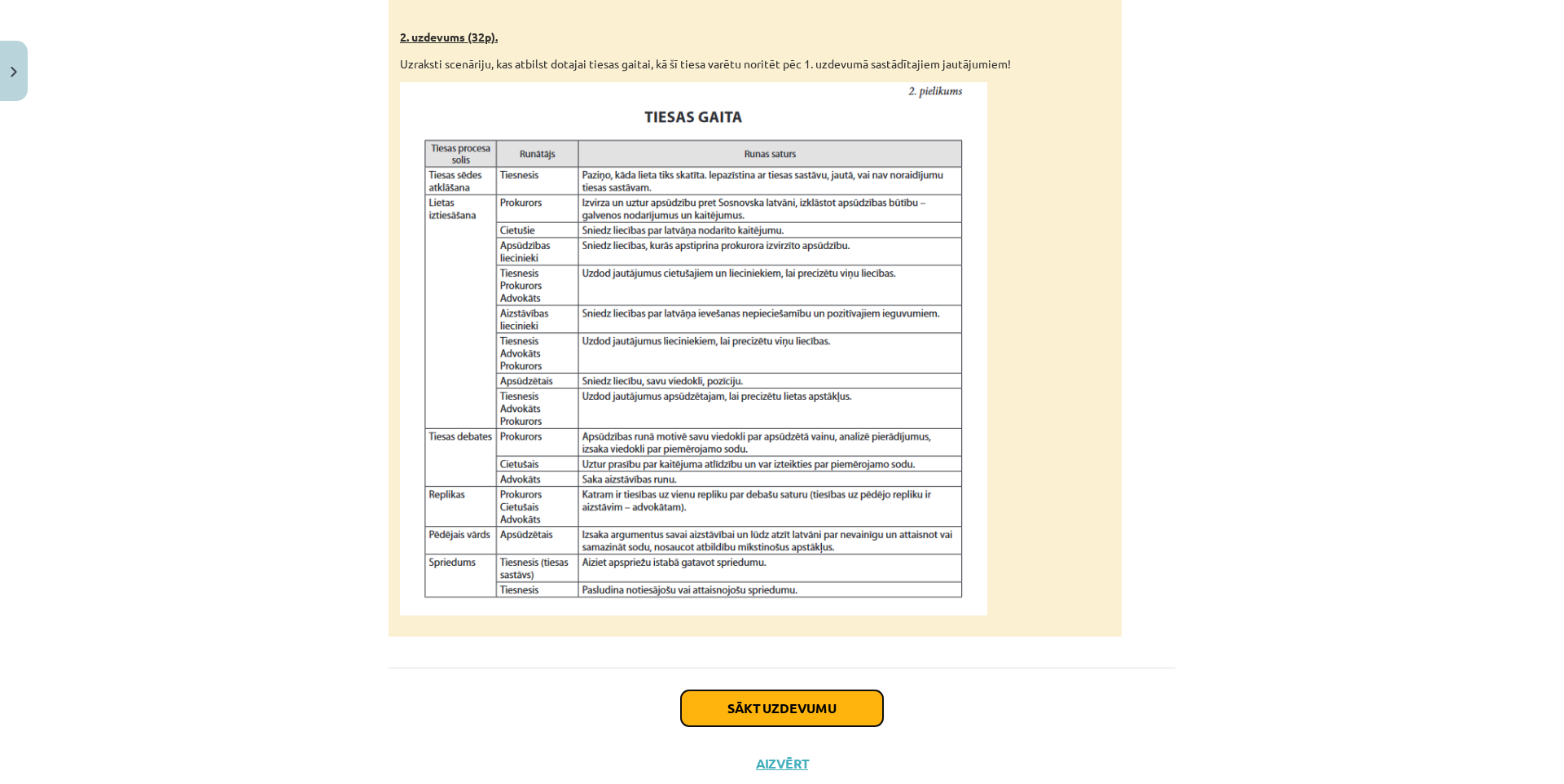
click at [840, 710] on button "Sākt uzdevumu" at bounding box center [782, 708] width 202 height 36
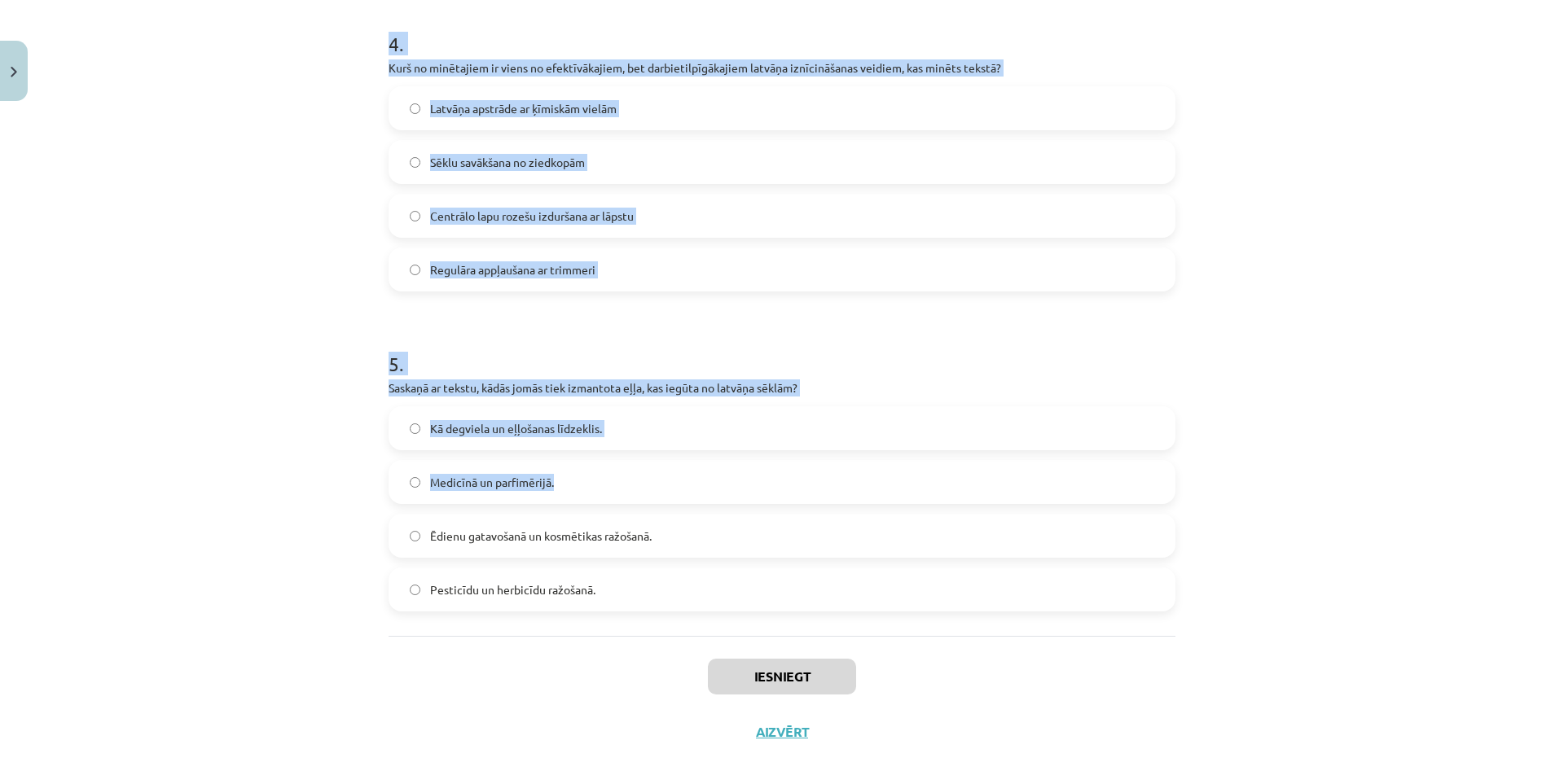
scroll to position [1296, 0]
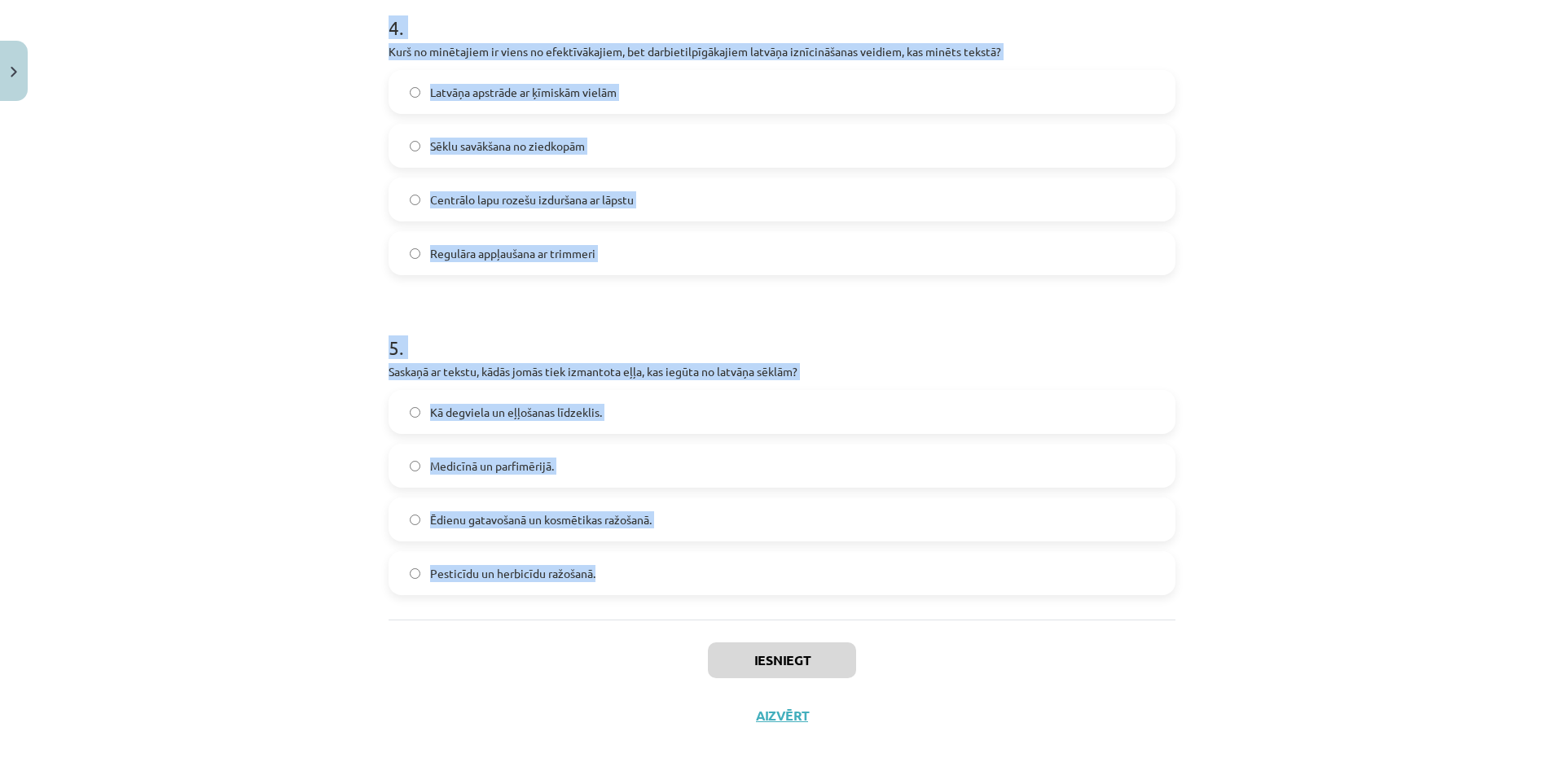
drag, startPoint x: 374, startPoint y: 181, endPoint x: 822, endPoint y: 563, distance: 588.8
click at [287, 450] on div "Mācību tēma: Bioloģijas 9. klases 1. ieskaites mācību materiāls - laboratorijas…" at bounding box center [782, 392] width 1564 height 784
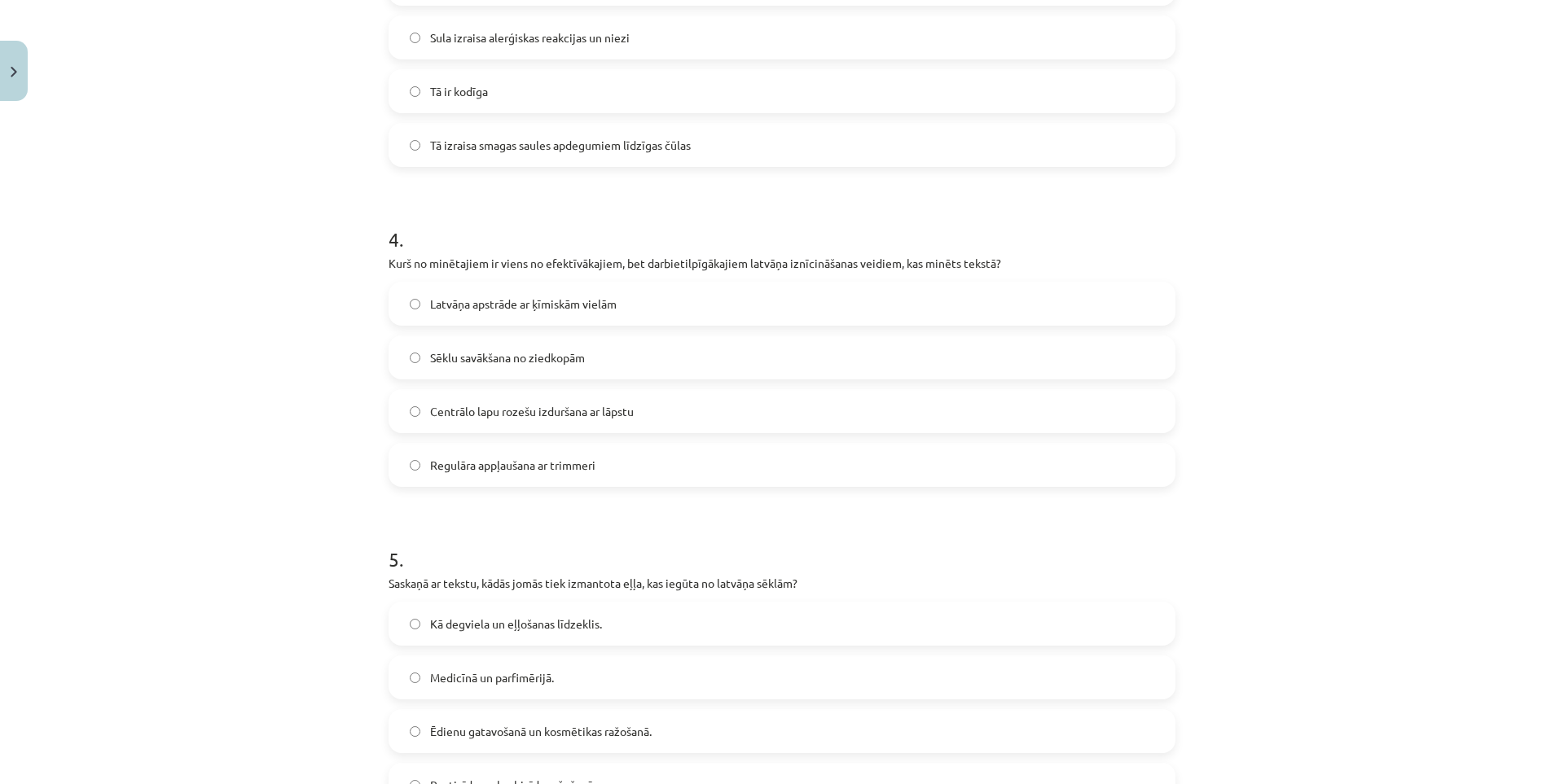
scroll to position [0, 0]
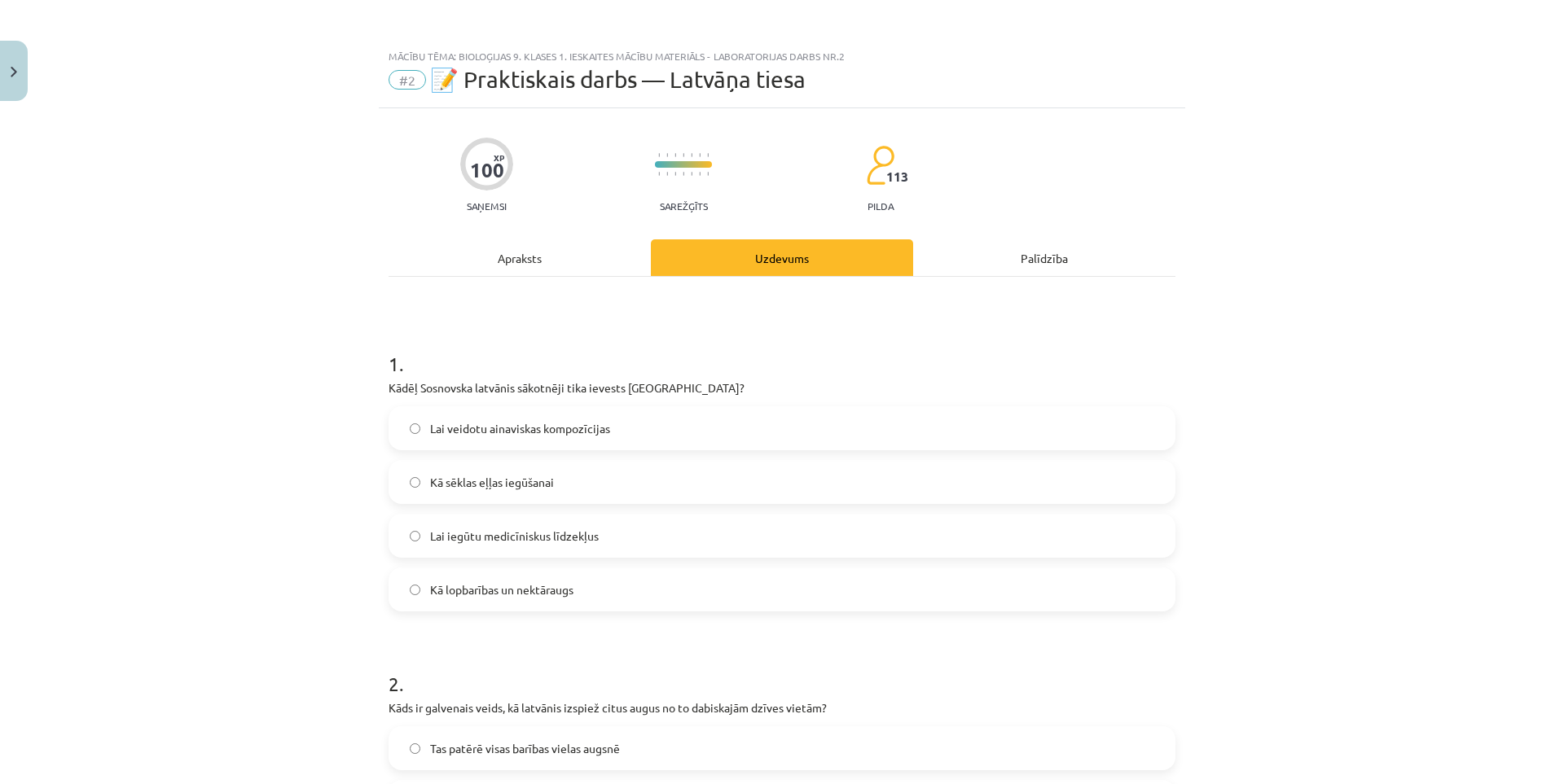
drag, startPoint x: 264, startPoint y: 343, endPoint x: 252, endPoint y: 221, distance: 122.6
click at [515, 434] on span "Lai veidotu ainaviskas kompozīcijas" at bounding box center [519, 429] width 180 height 17
click at [411, 419] on label "Lai veidotu ainaviskas kompozīcijas" at bounding box center [782, 428] width 783 height 41
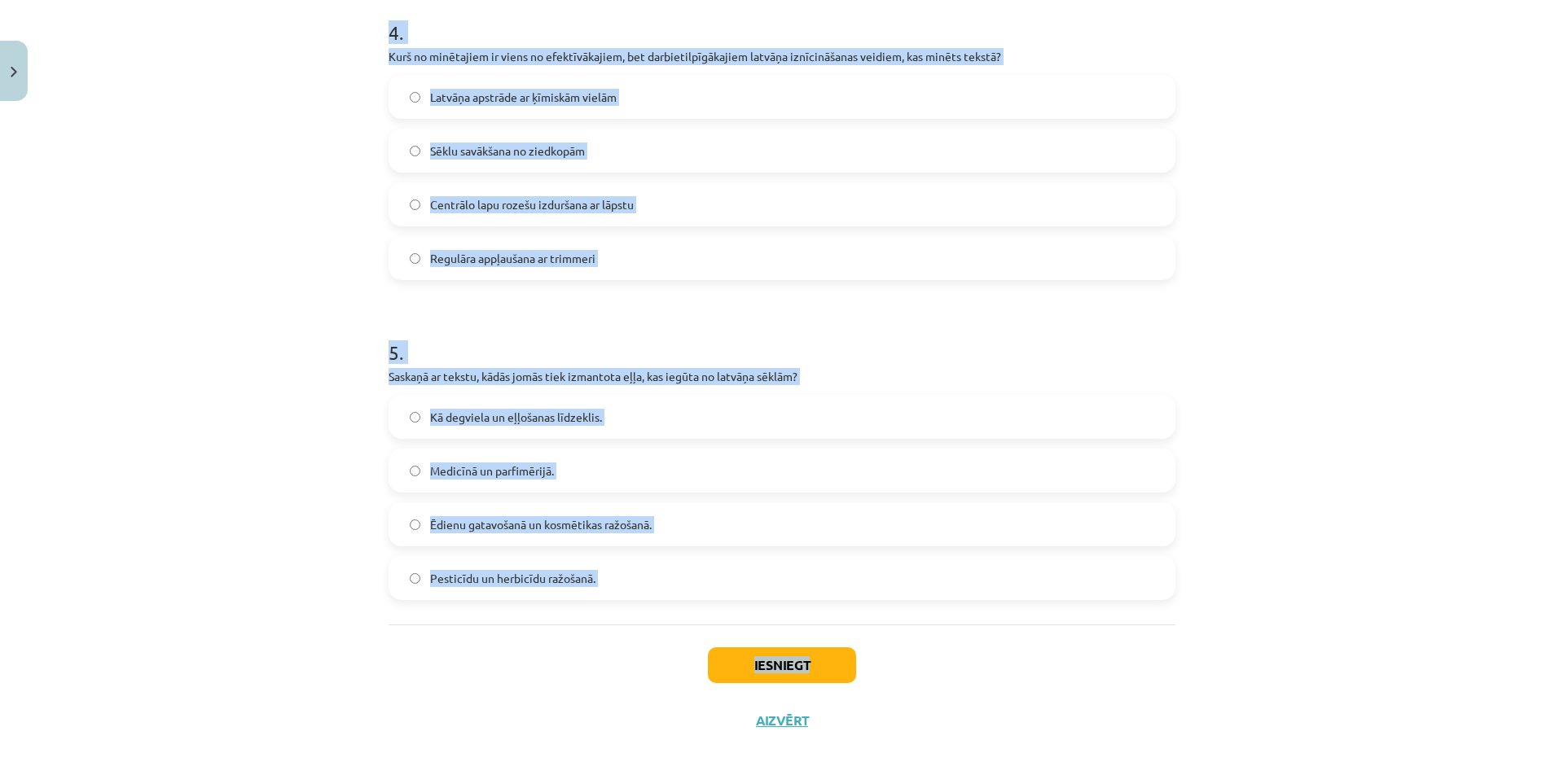
scroll to position [1296, 0]
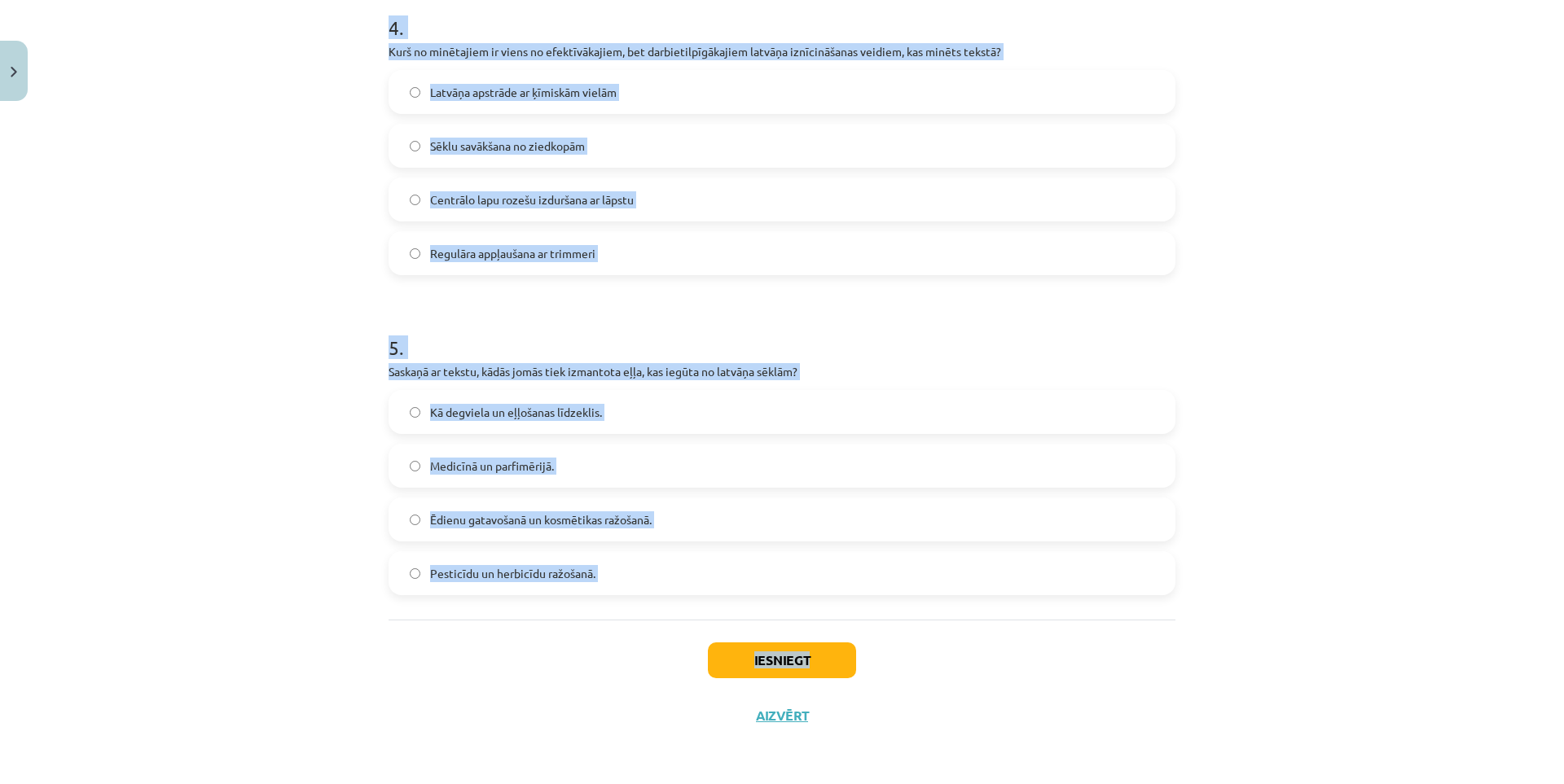
drag, startPoint x: 381, startPoint y: 386, endPoint x: 810, endPoint y: 632, distance: 494.5
click at [572, 627] on div "Iesniegt Aizvērt" at bounding box center [782, 677] width 787 height 114
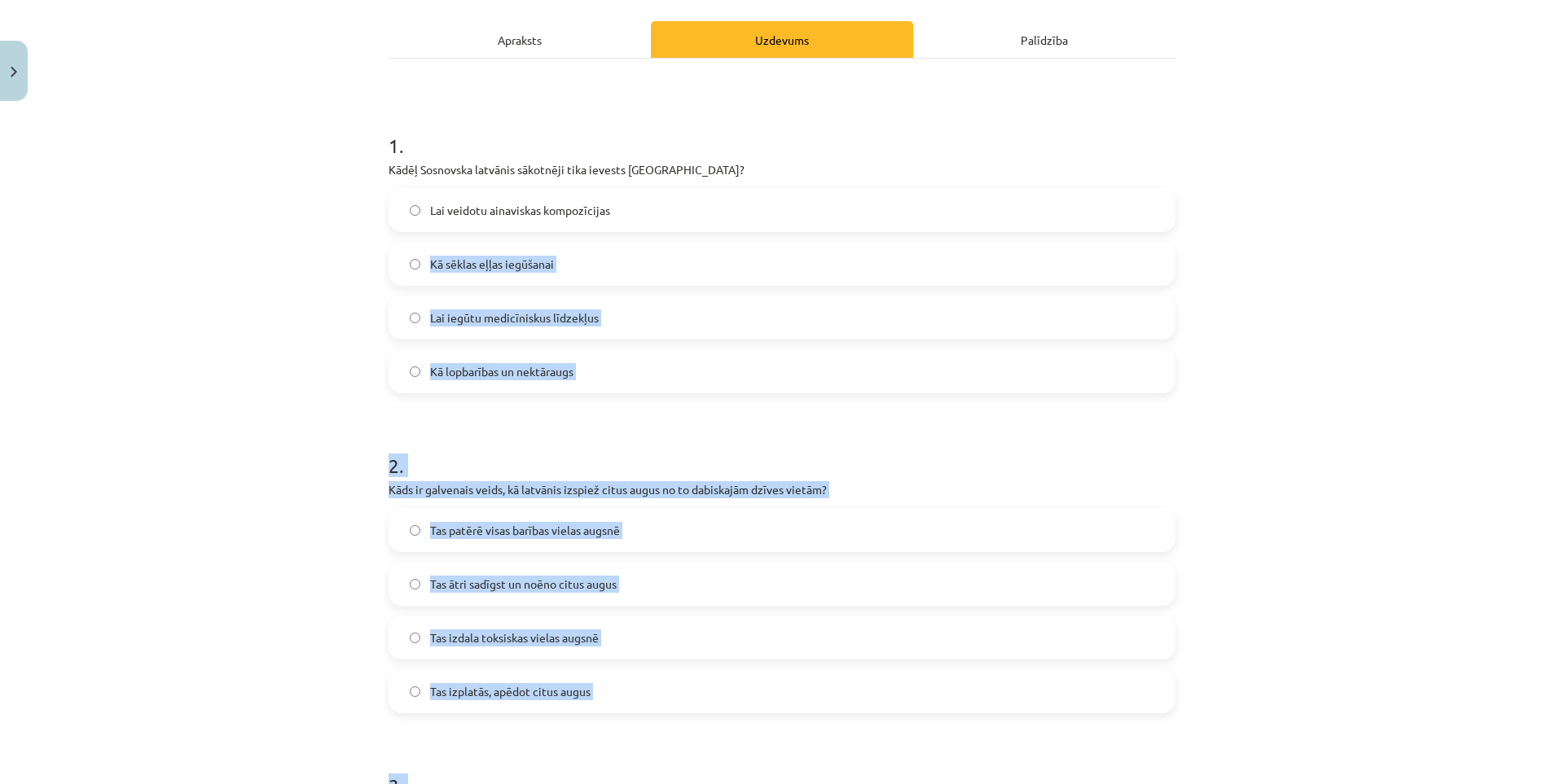
scroll to position [0, 0]
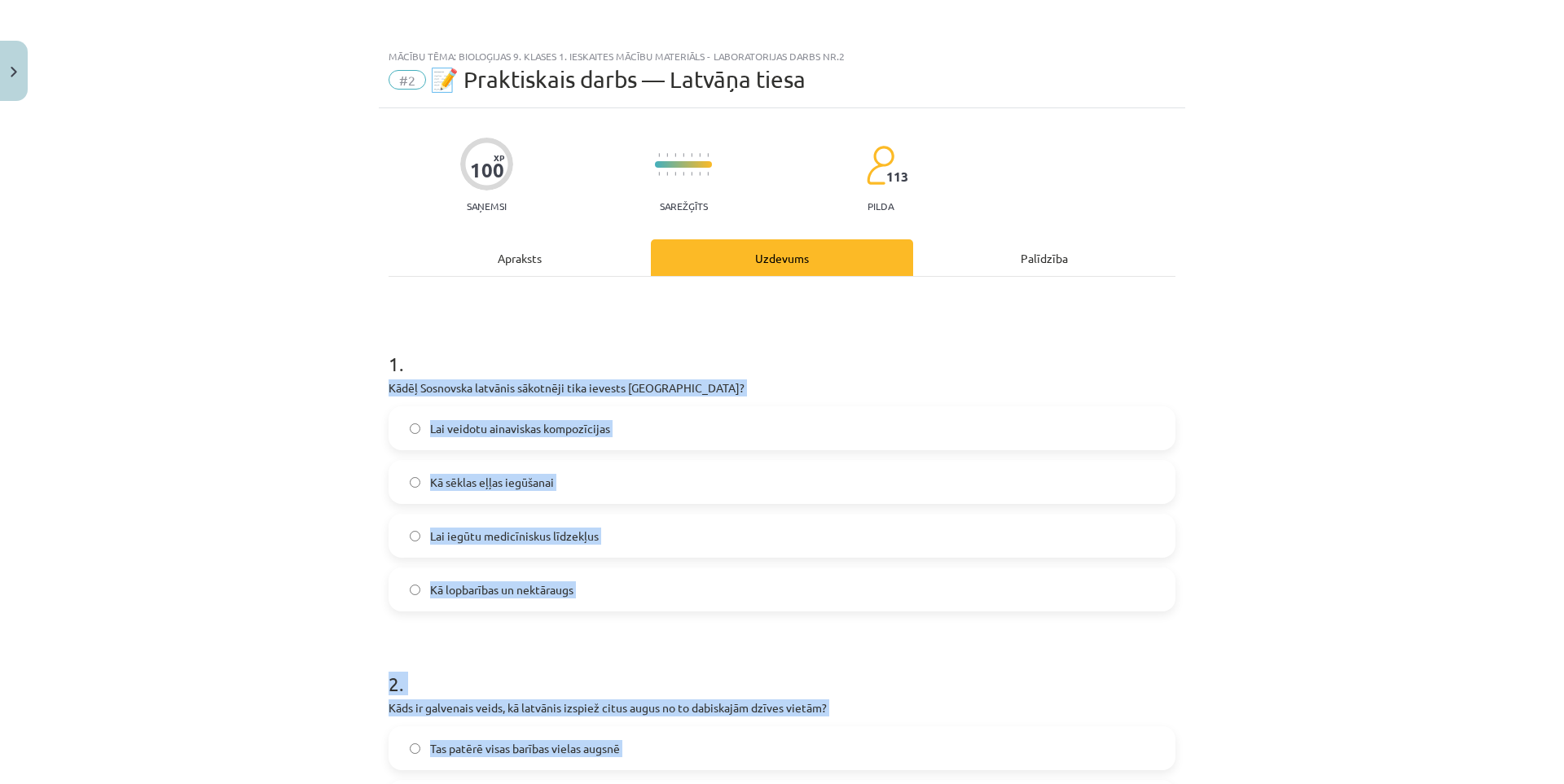
drag, startPoint x: 615, startPoint y: 613, endPoint x: 360, endPoint y: 392, distance: 337.4
click at [360, 392] on div "Mācību tēma: Bioloģijas 9. klases 1. ieskaites mācību materiāls - laboratorijas…" at bounding box center [782, 392] width 1564 height 784
copy form "Lorem Ipsumdolo sitametc adipiscin elit seddoei Tempori? Utl etdolor magnaaliqu…"
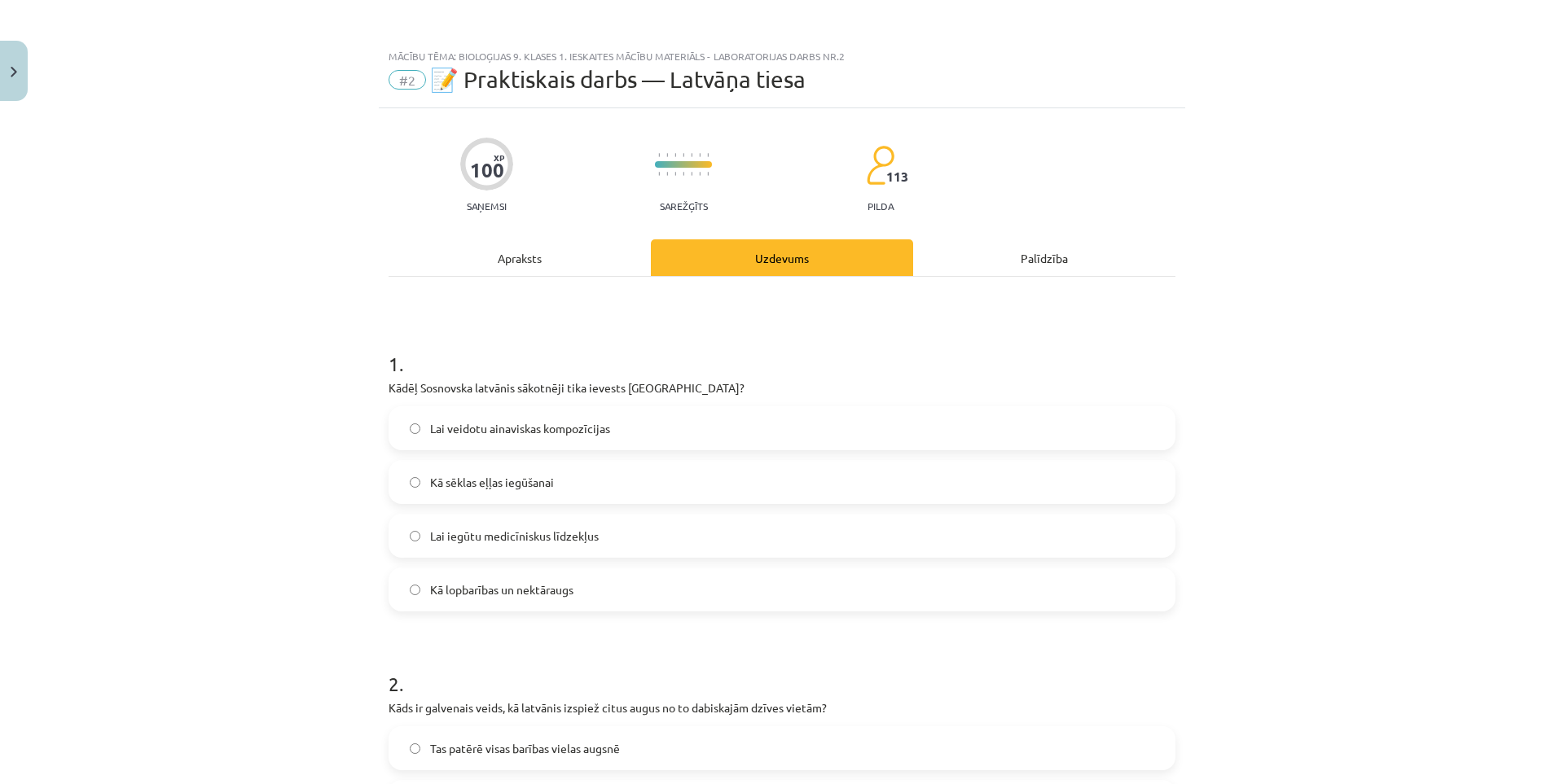
click at [491, 586] on span "Kā lopbarības un nektāraugs" at bounding box center [501, 589] width 143 height 17
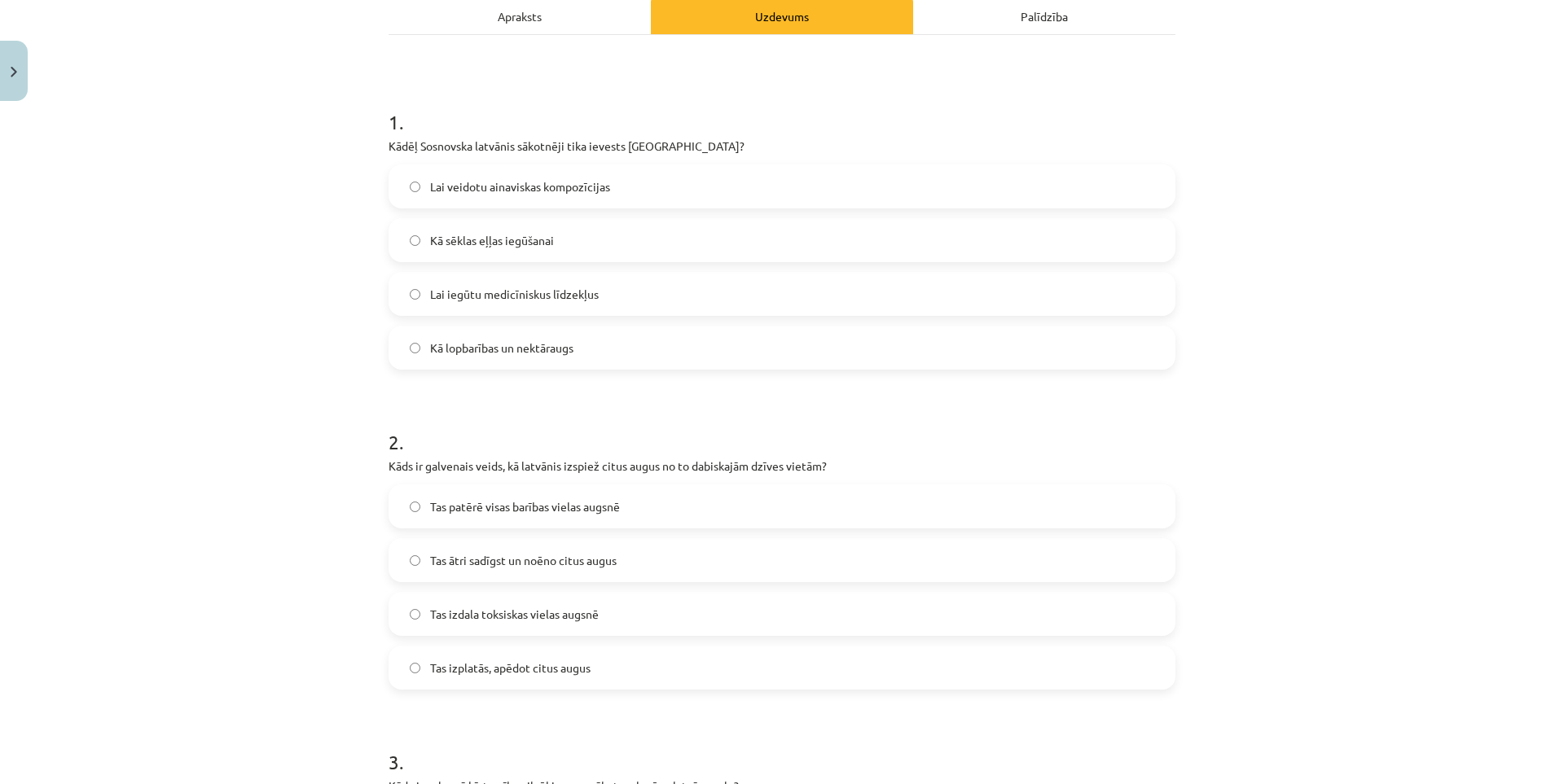
scroll to position [244, 0]
click at [482, 506] on span "Tas patērē visas barības vielas augsnē" at bounding box center [524, 504] width 190 height 17
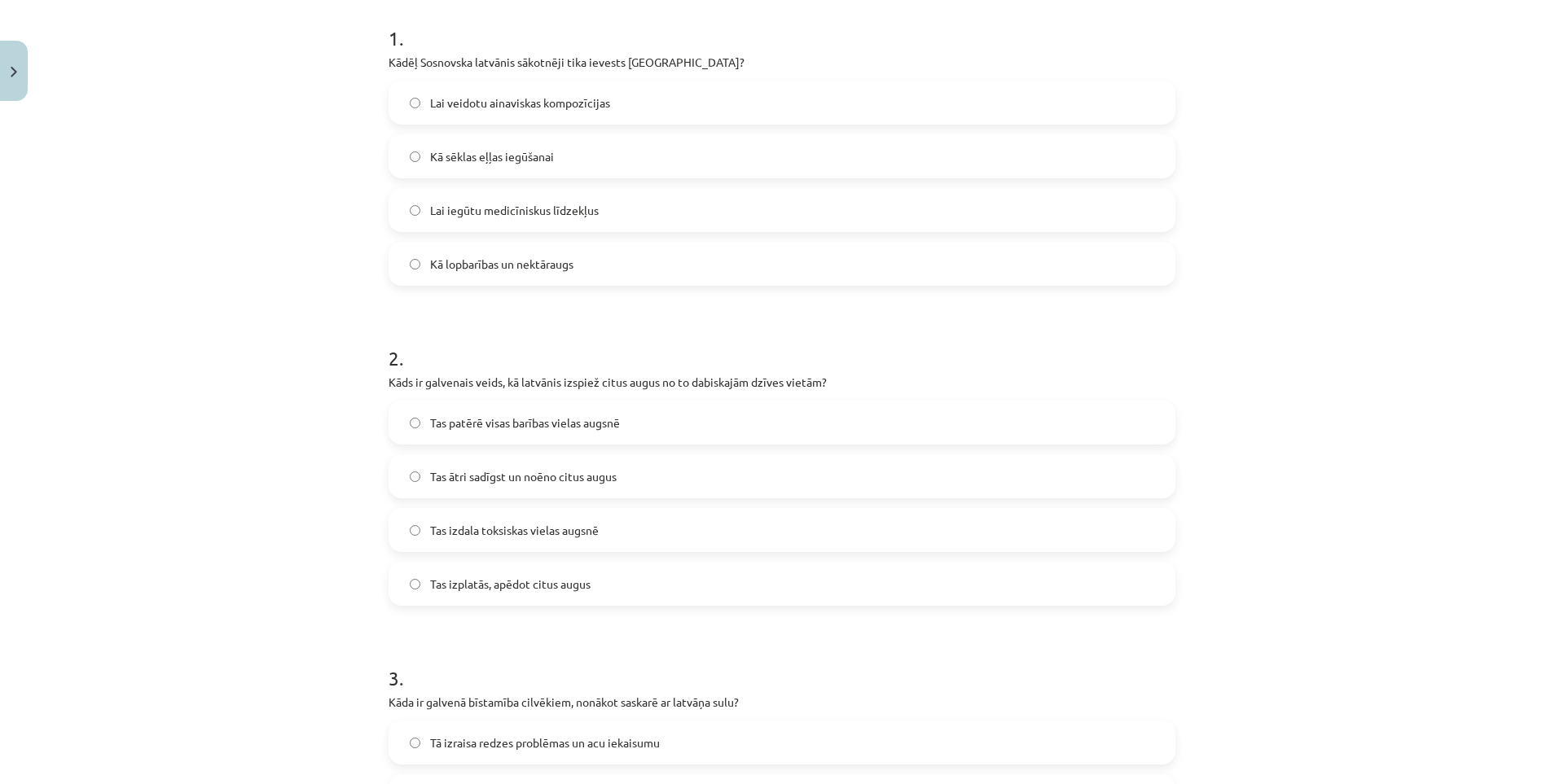
click at [544, 476] on span "Tas ātri sadīgst un noēno citus augus" at bounding box center [523, 476] width 187 height 17
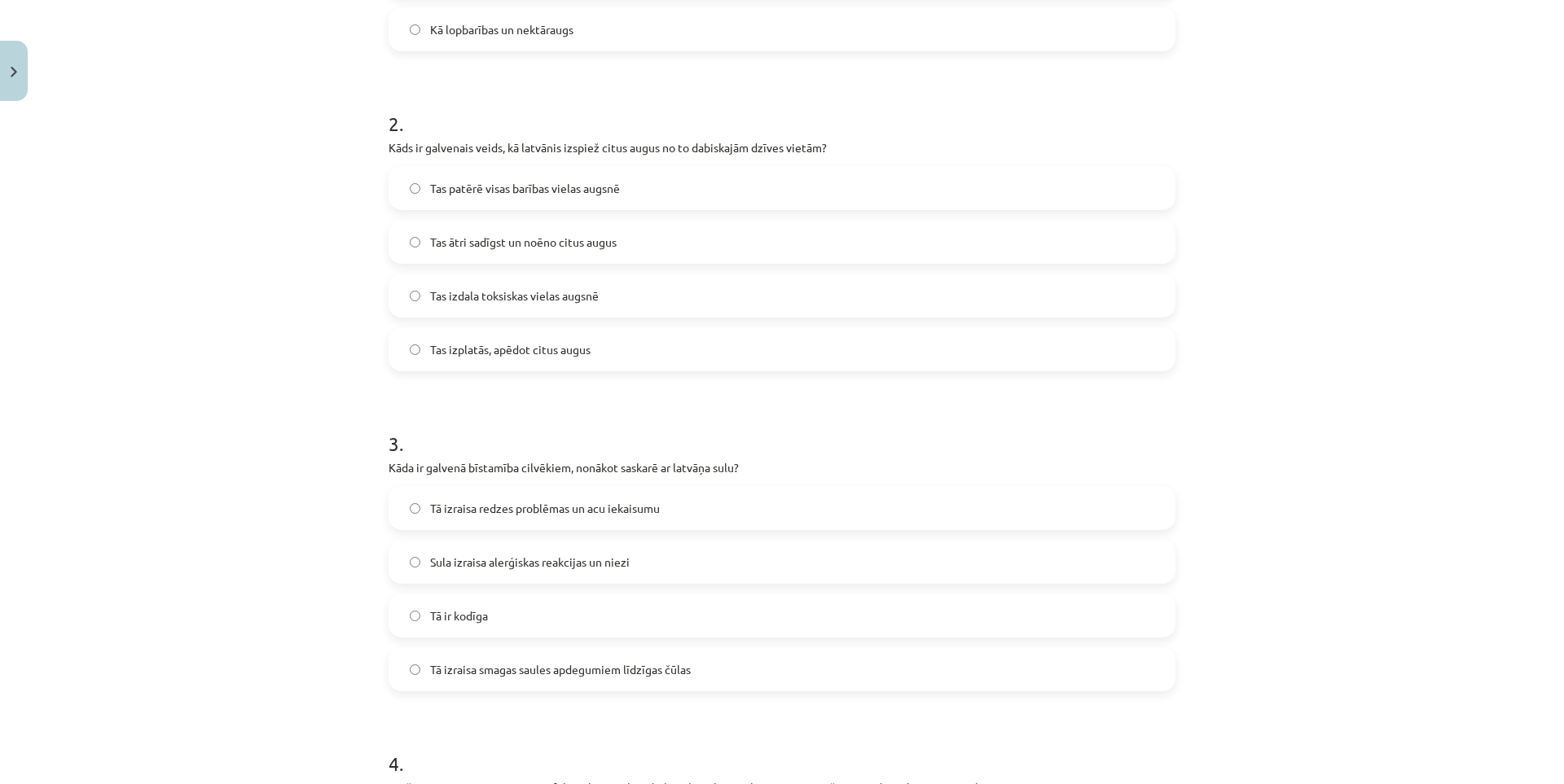
scroll to position [570, 0]
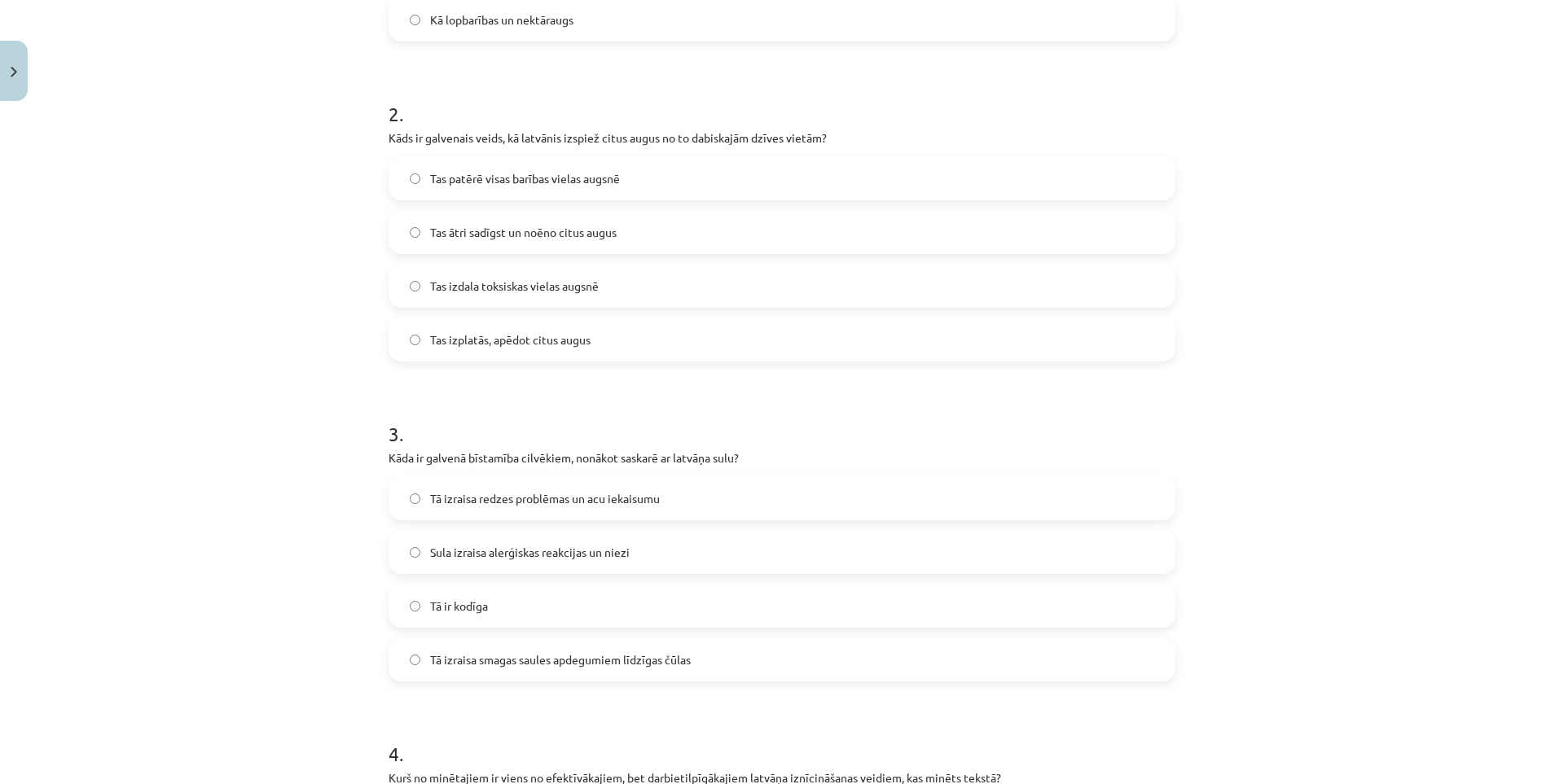
click at [467, 590] on label "Tā ir kodīga" at bounding box center [782, 605] width 783 height 41
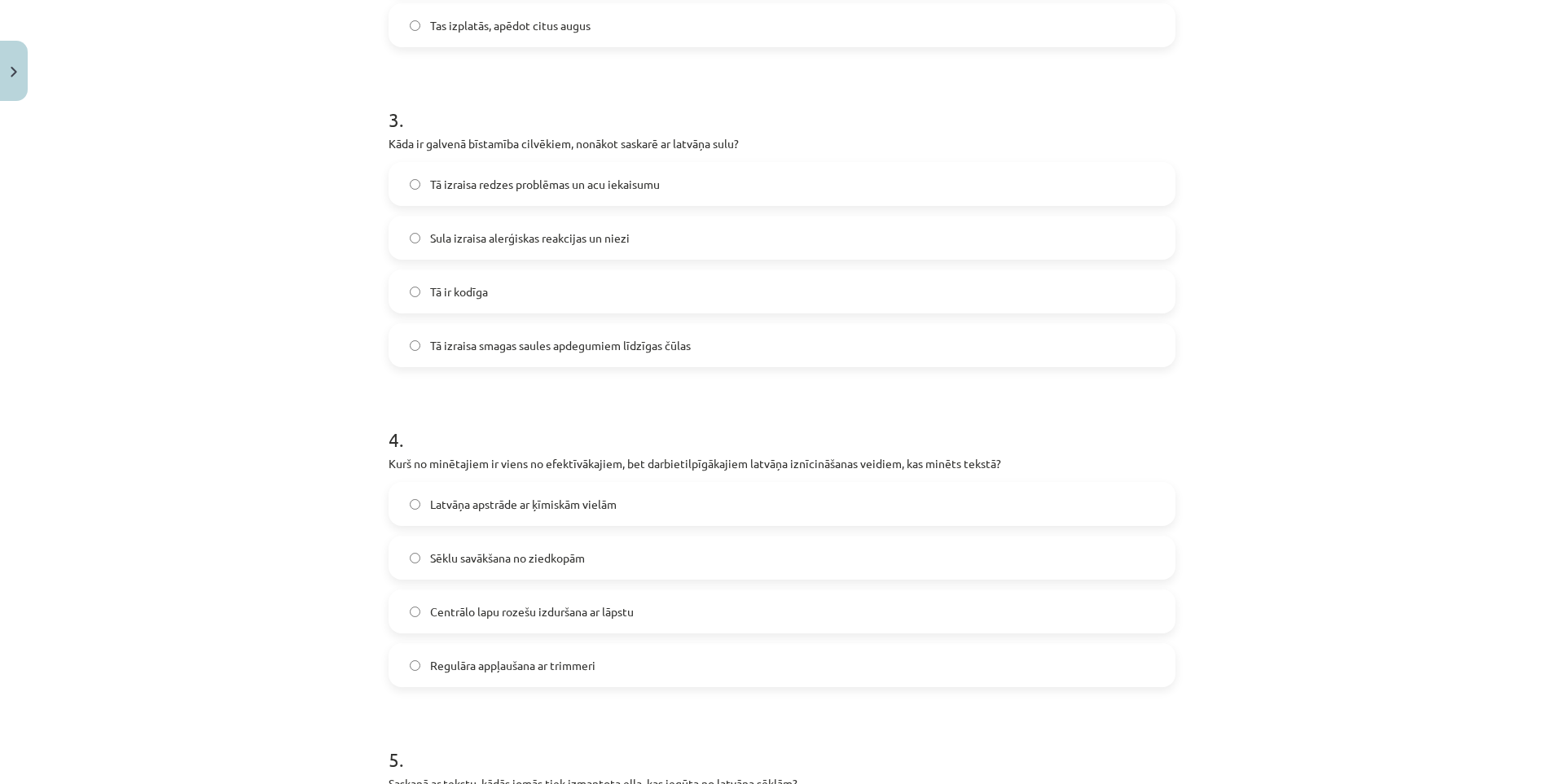
scroll to position [977, 0]
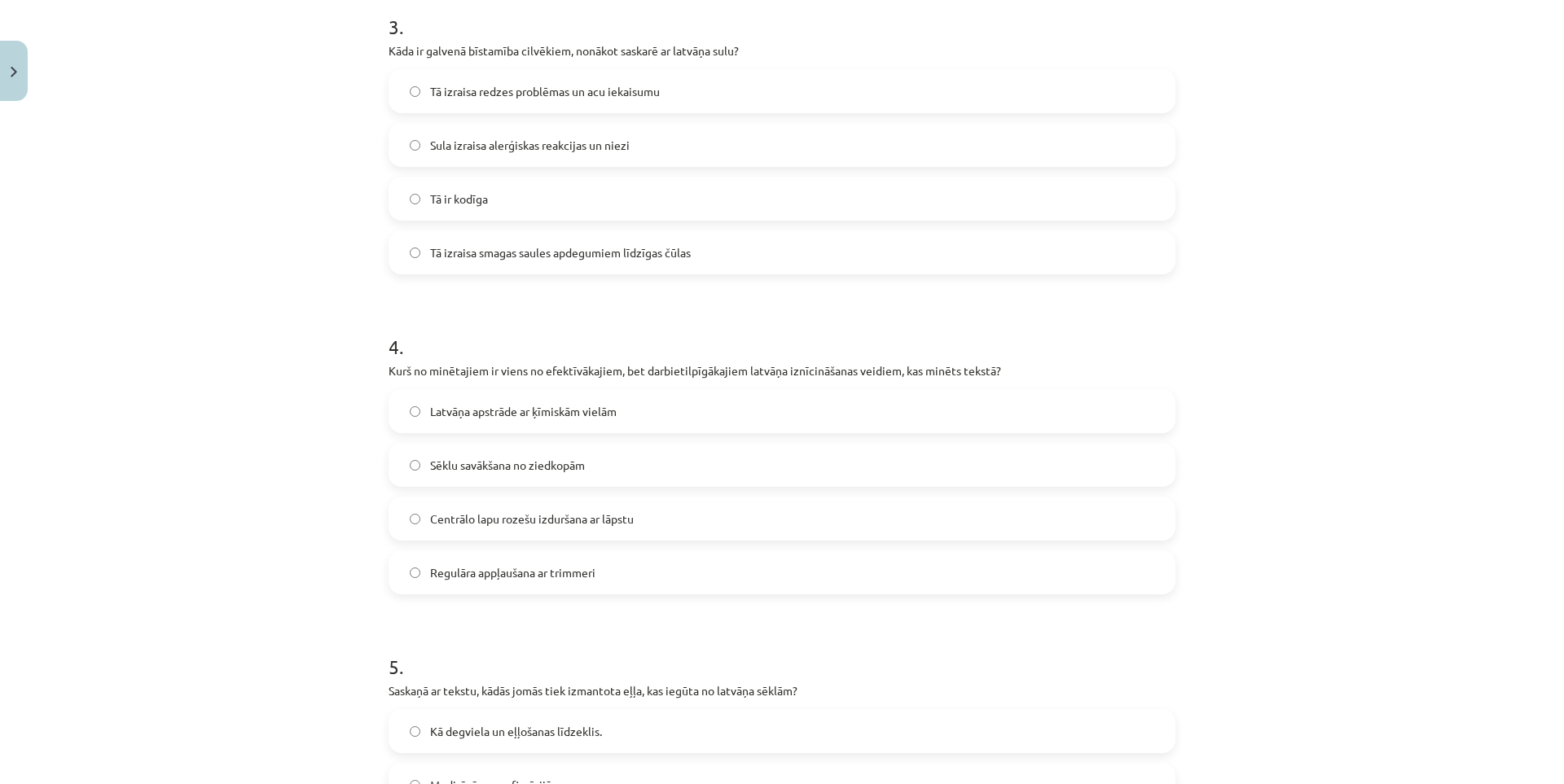
click at [394, 521] on label "Centrālo lapu rozešu izduršana ar lāpstu" at bounding box center [782, 518] width 783 height 41
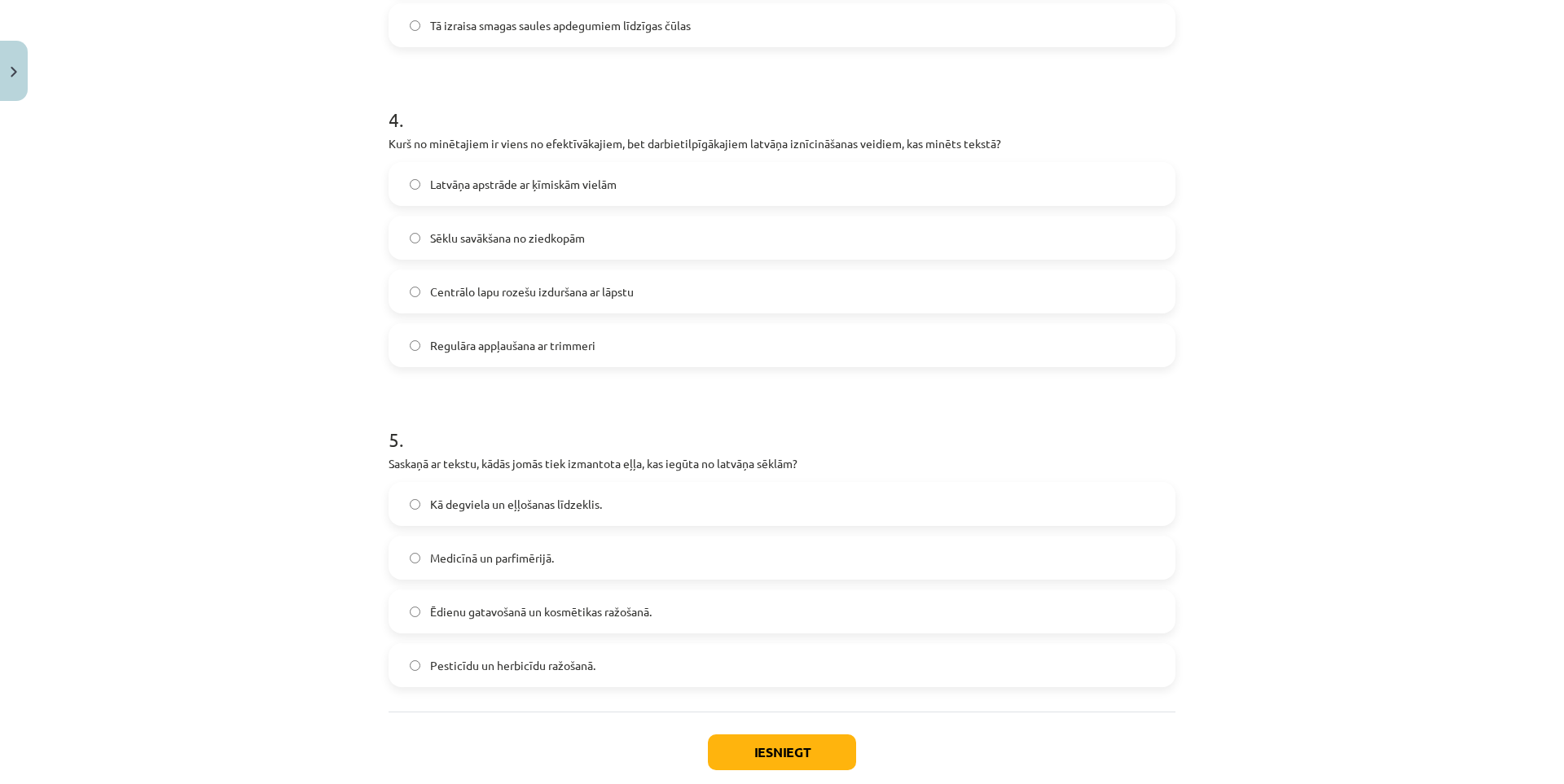
scroll to position [1222, 0]
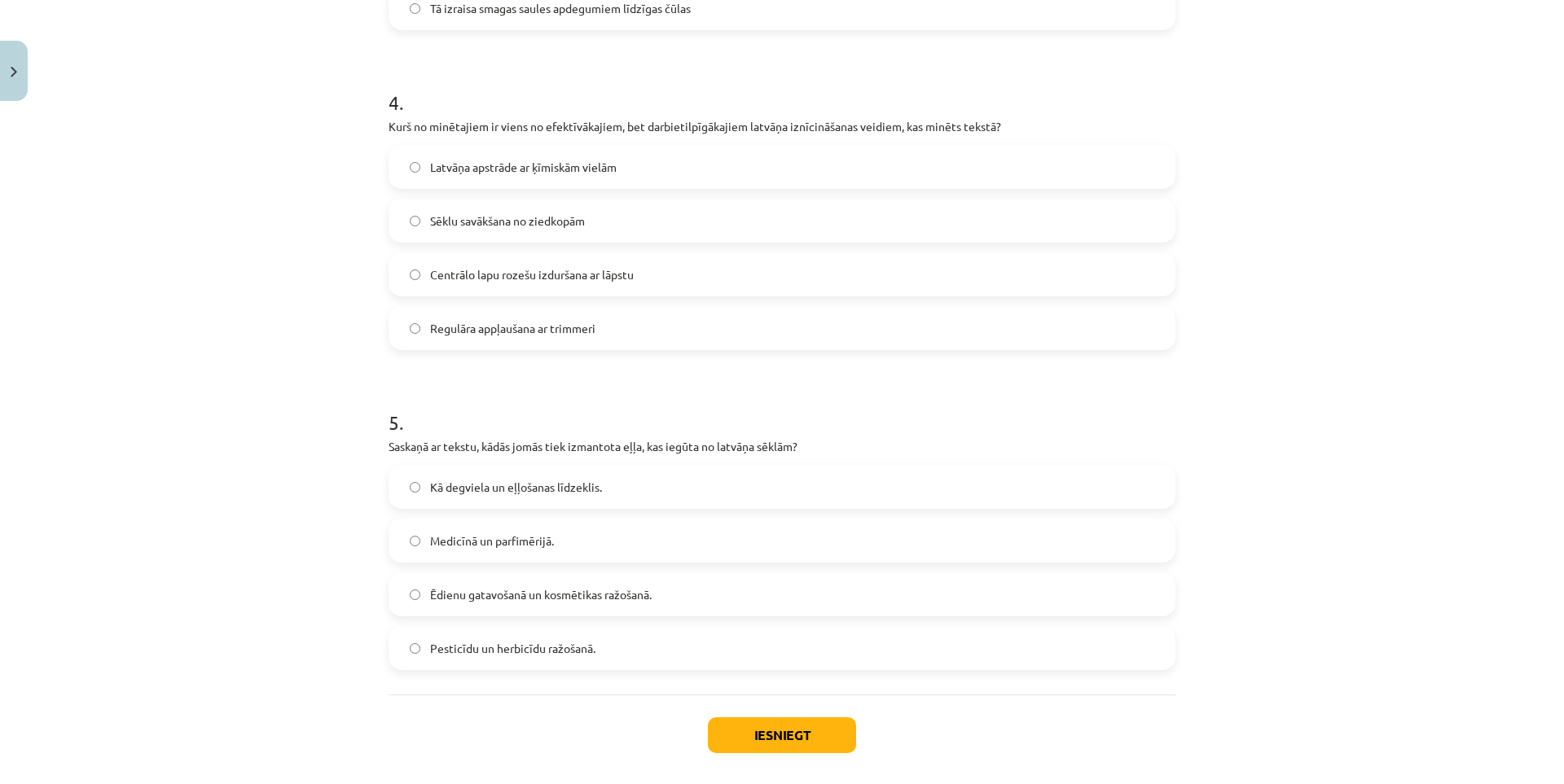
click at [443, 496] on label "Kā degviela un eļļošanas līdzeklis." at bounding box center [782, 486] width 783 height 41
click at [726, 738] on button "Iesniegt" at bounding box center [782, 735] width 148 height 36
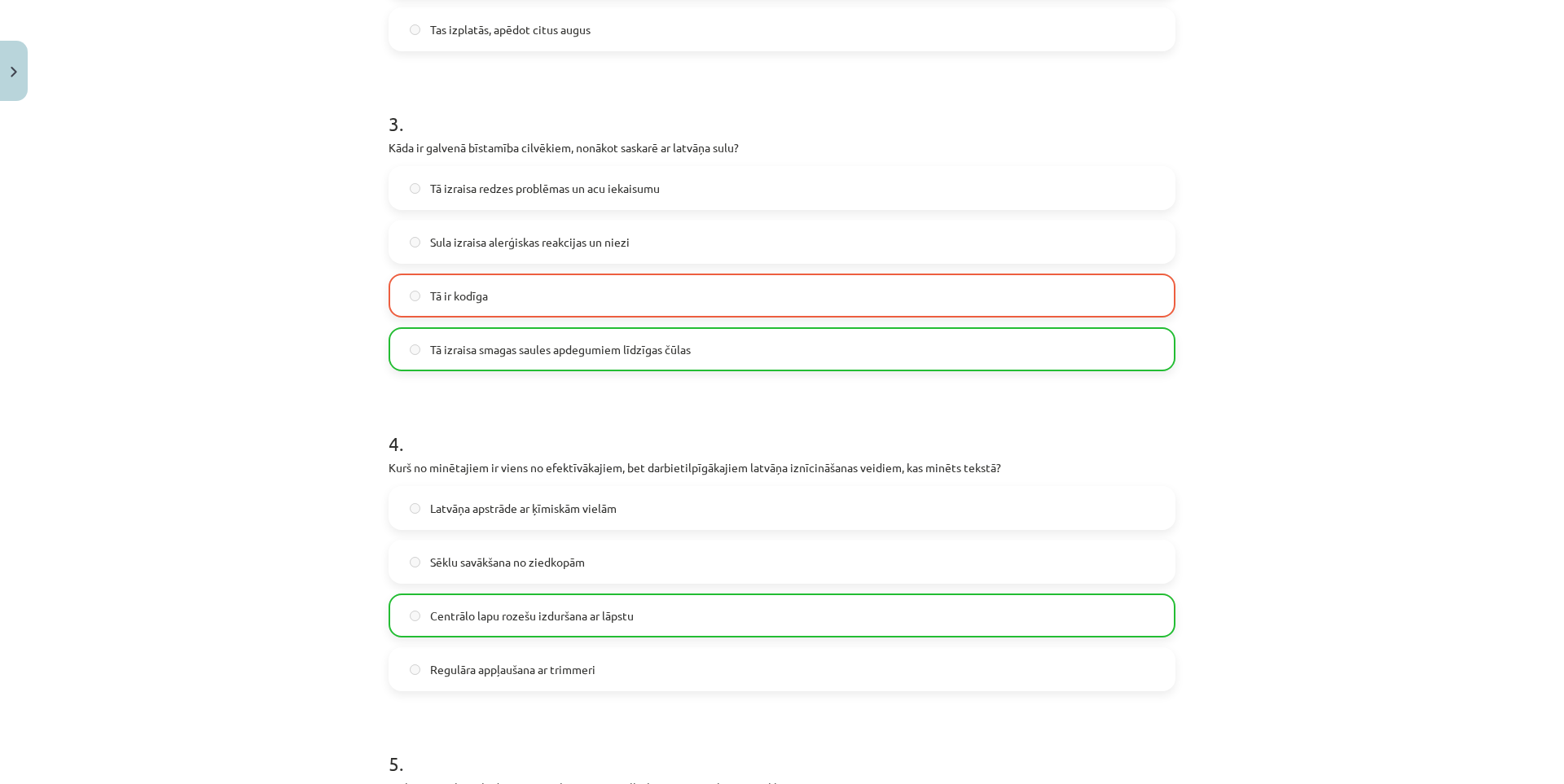
drag, startPoint x: 301, startPoint y: 541, endPoint x: 284, endPoint y: 446, distance: 96.5
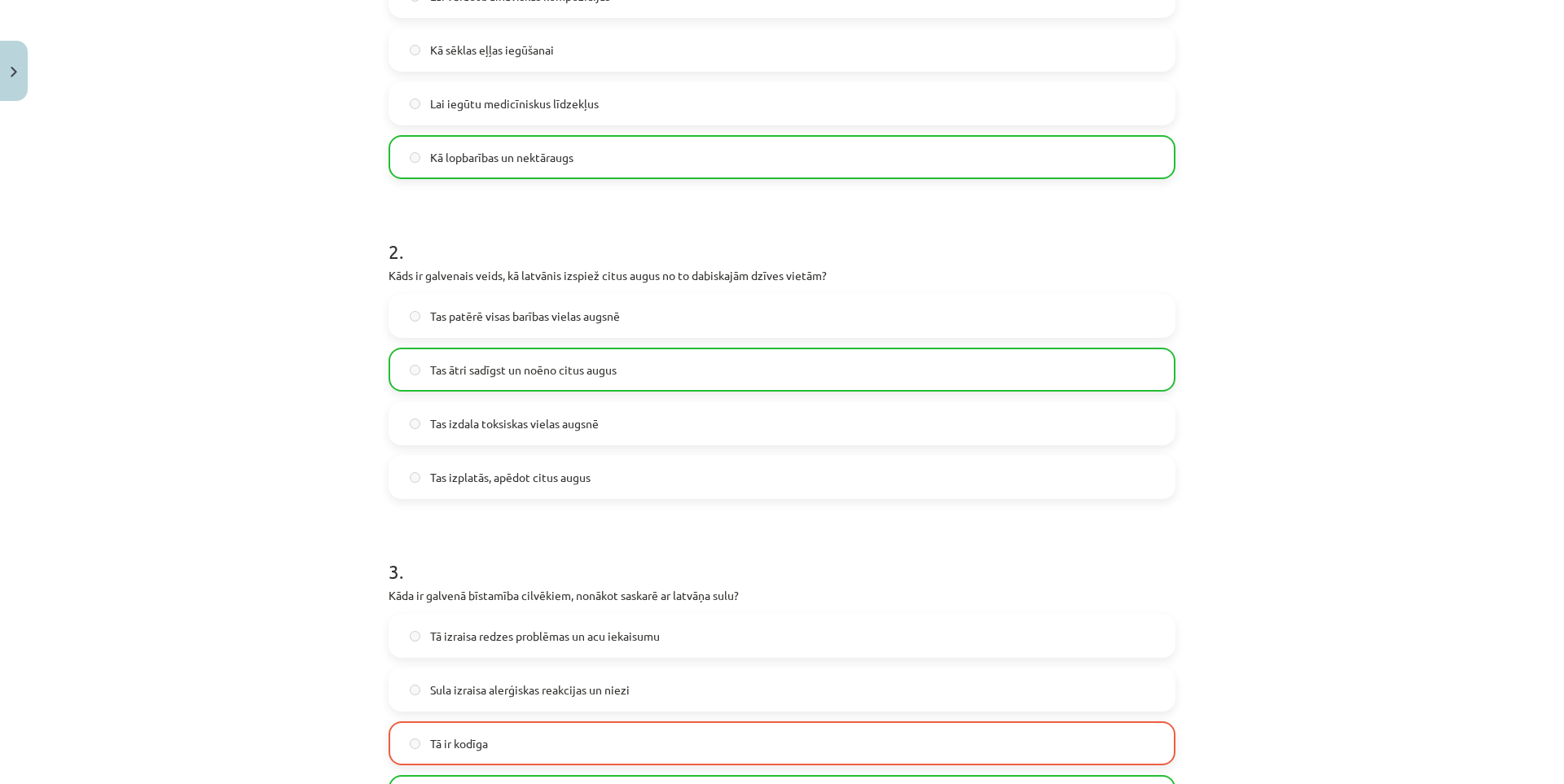
drag, startPoint x: 284, startPoint y: 446, endPoint x: 282, endPoint y: 340, distance: 106.0
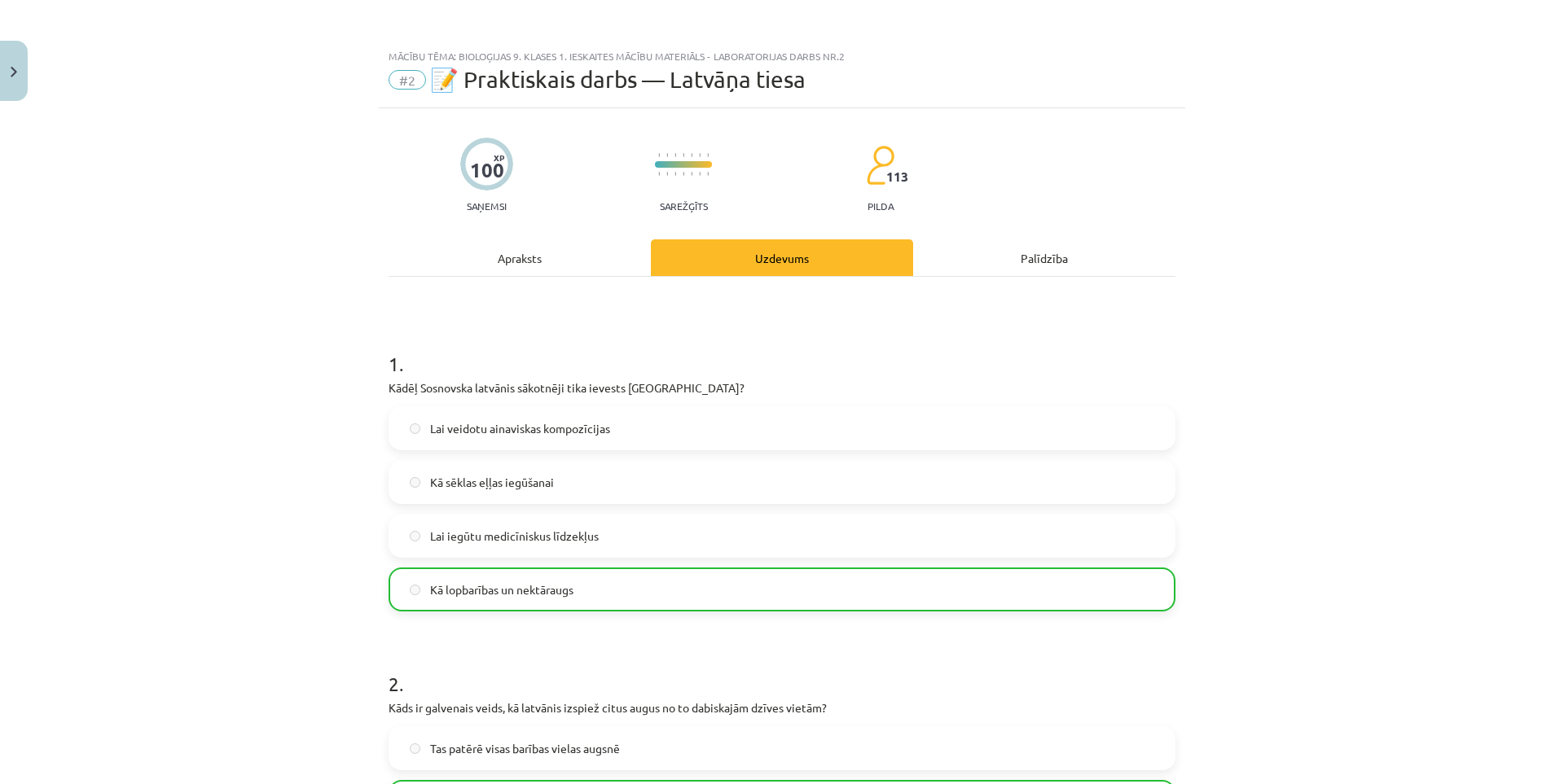
scroll to position [1348, 0]
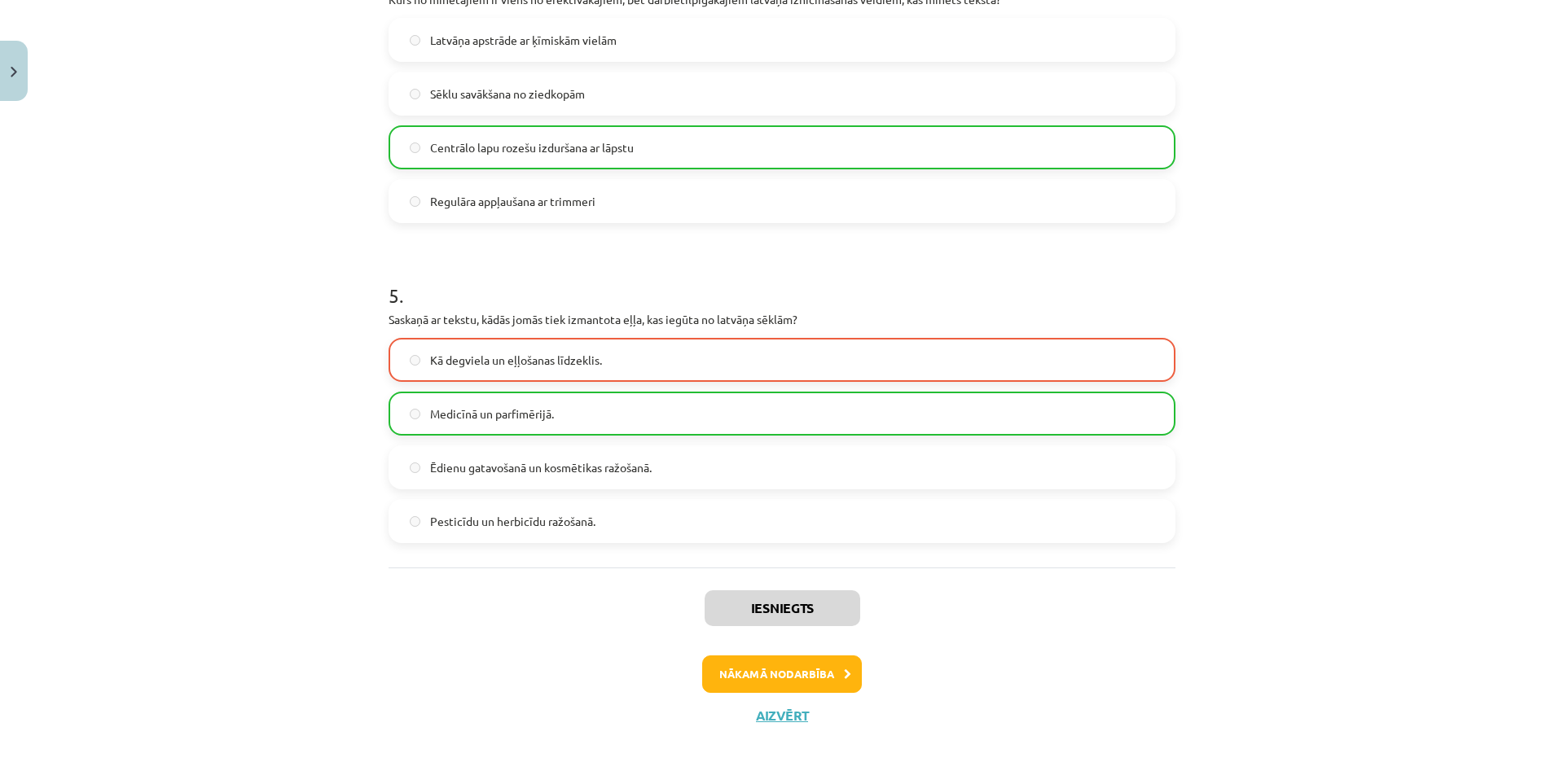
drag, startPoint x: 282, startPoint y: 289, endPoint x: 315, endPoint y: 807, distance: 519.1
click at [827, 675] on button "Nākamā nodarbība" at bounding box center [782, 674] width 160 height 38
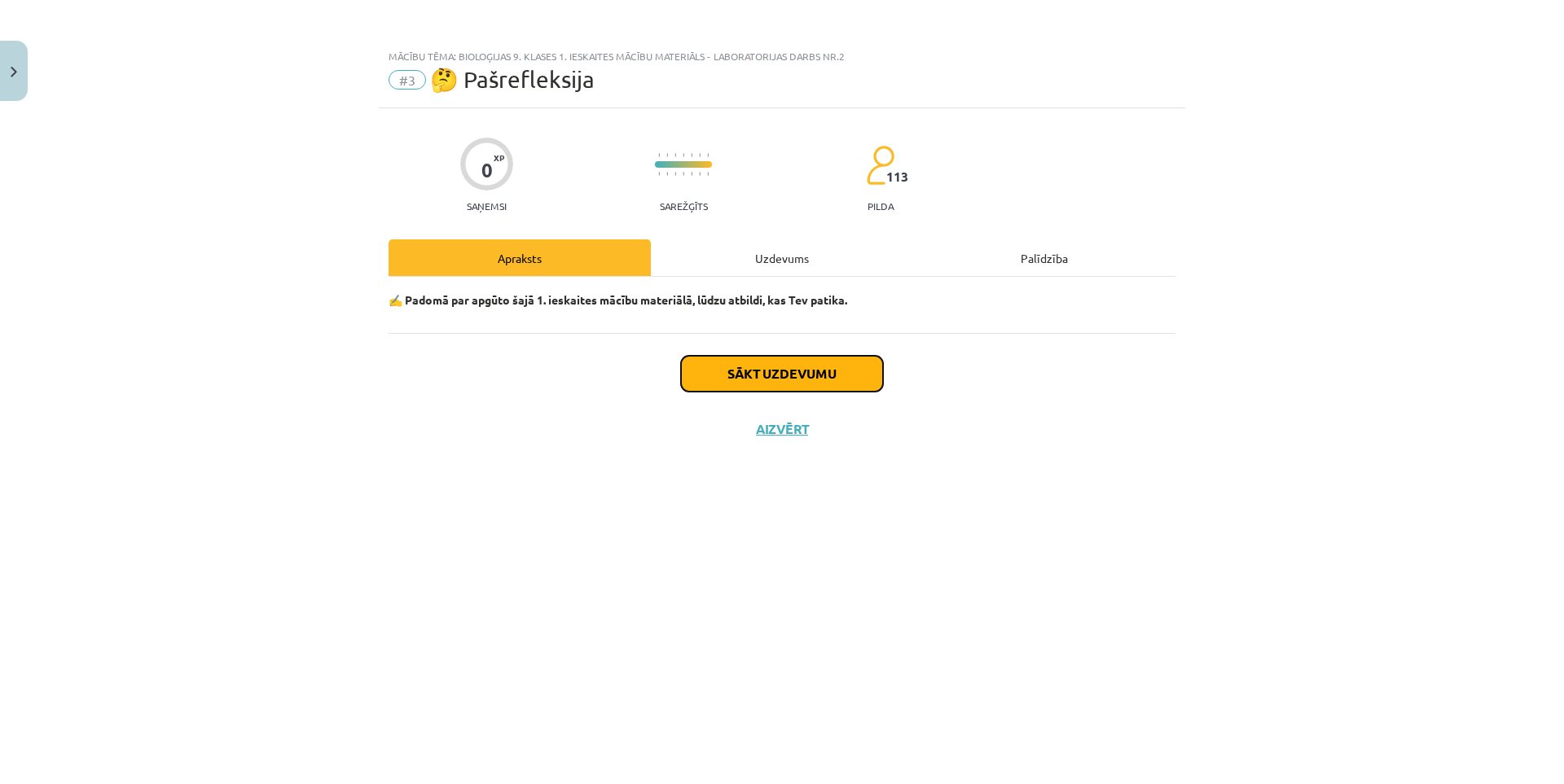
click at [805, 378] on button "Sākt uzdevumu" at bounding box center [782, 374] width 202 height 36
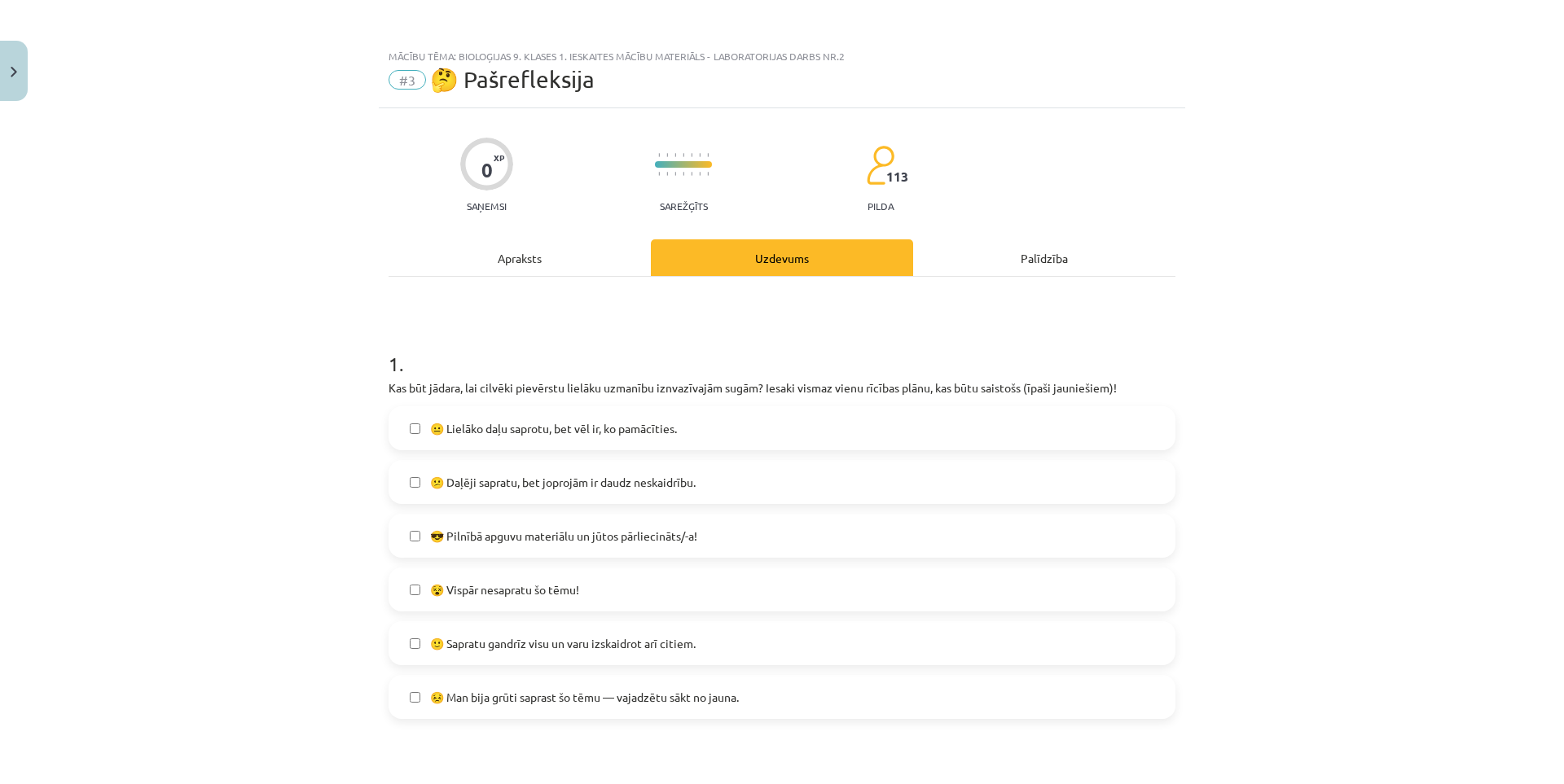
click at [527, 431] on span "😐 Lielāko daļu saprotu, bet vēl ir, ko pamācīties." at bounding box center [552, 429] width 246 height 17
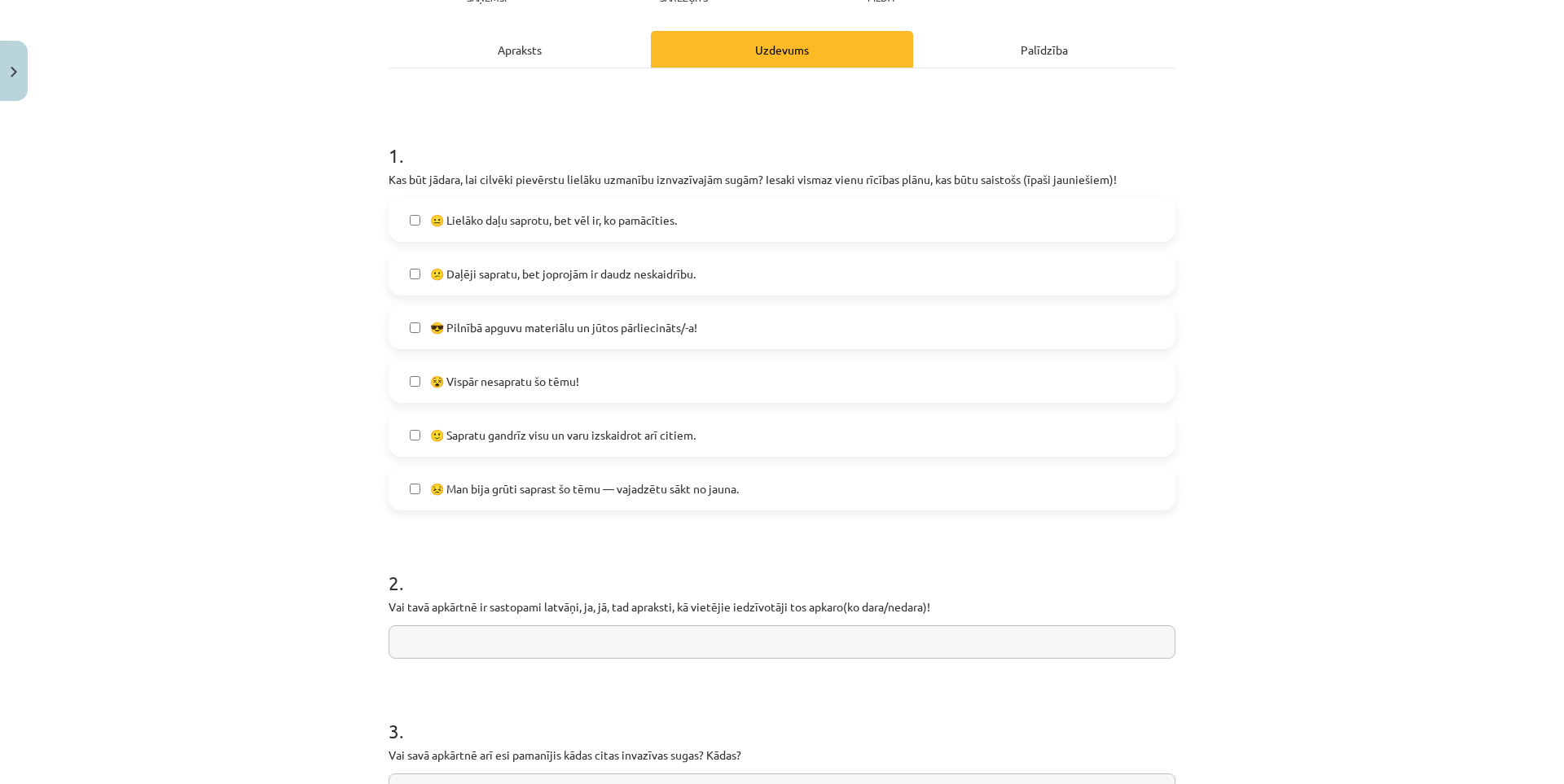
drag, startPoint x: 217, startPoint y: 498, endPoint x: 248, endPoint y: 594, distance: 100.9
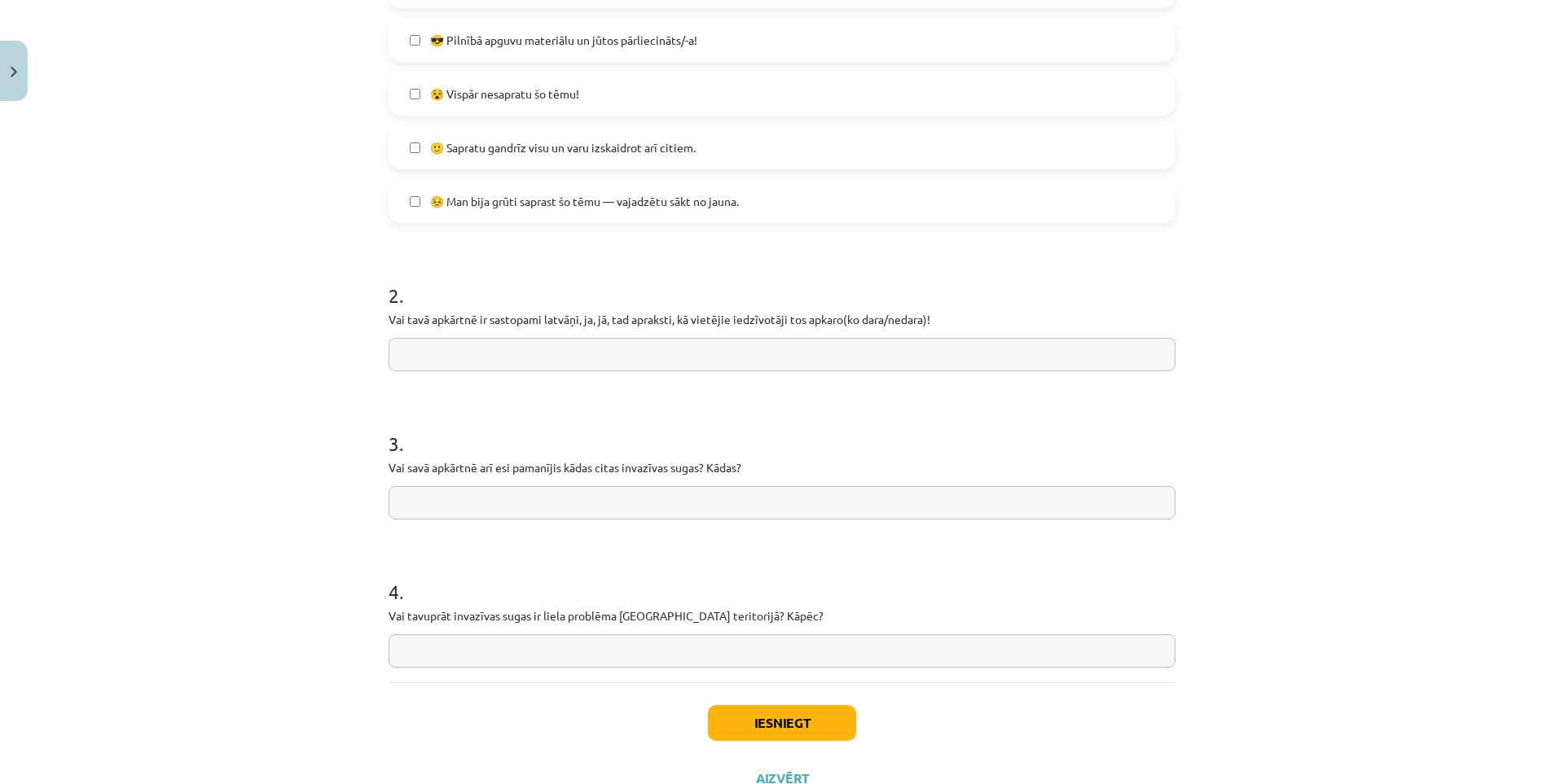
scroll to position [534, 0]
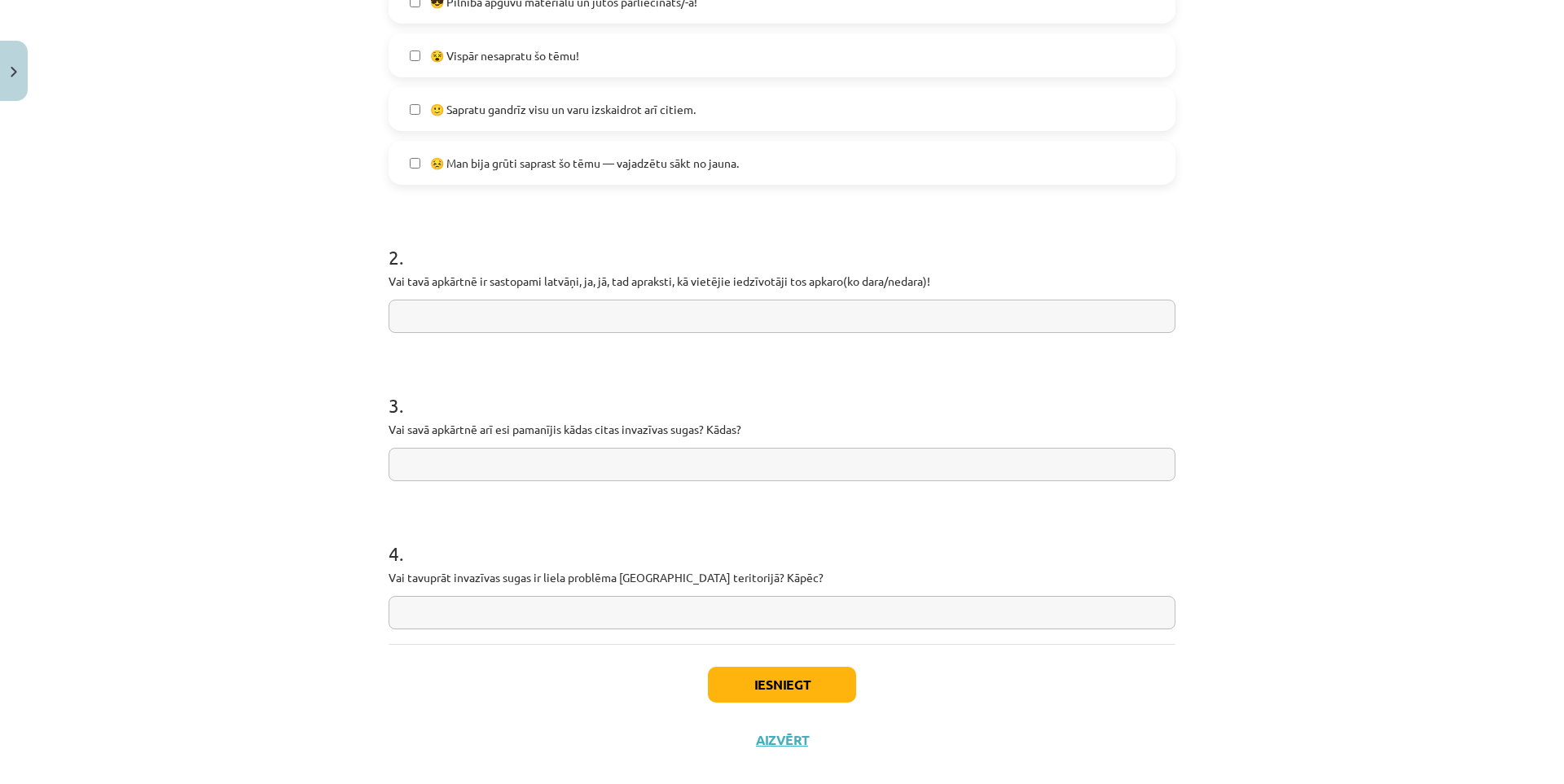
click at [498, 329] on input "text" at bounding box center [782, 316] width 787 height 33
type input "**"
click at [541, 473] on input "text" at bounding box center [782, 464] width 787 height 33
type input "**********"
click at [505, 613] on input "text" at bounding box center [782, 613] width 787 height 33
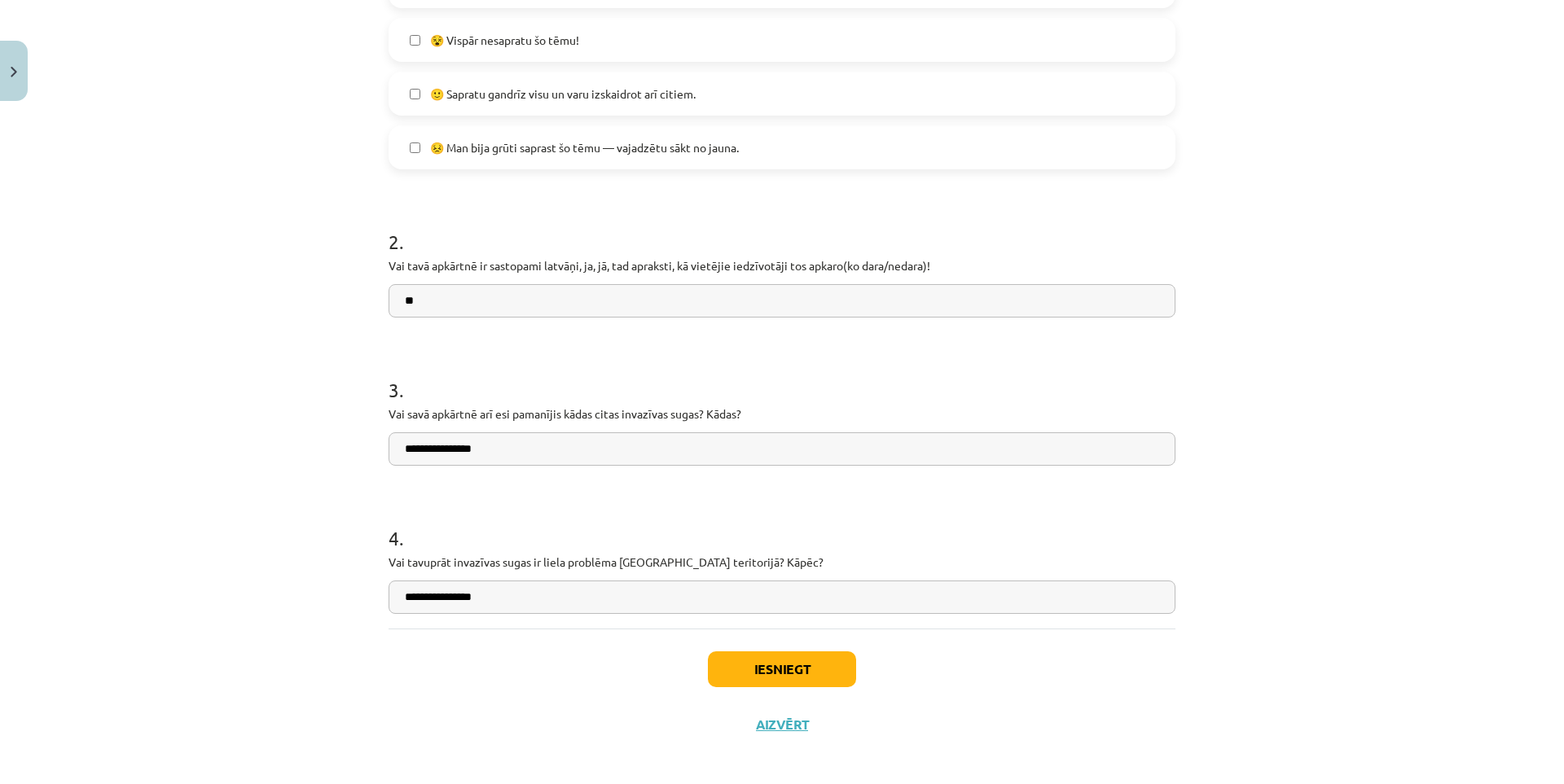
scroll to position [558, 0]
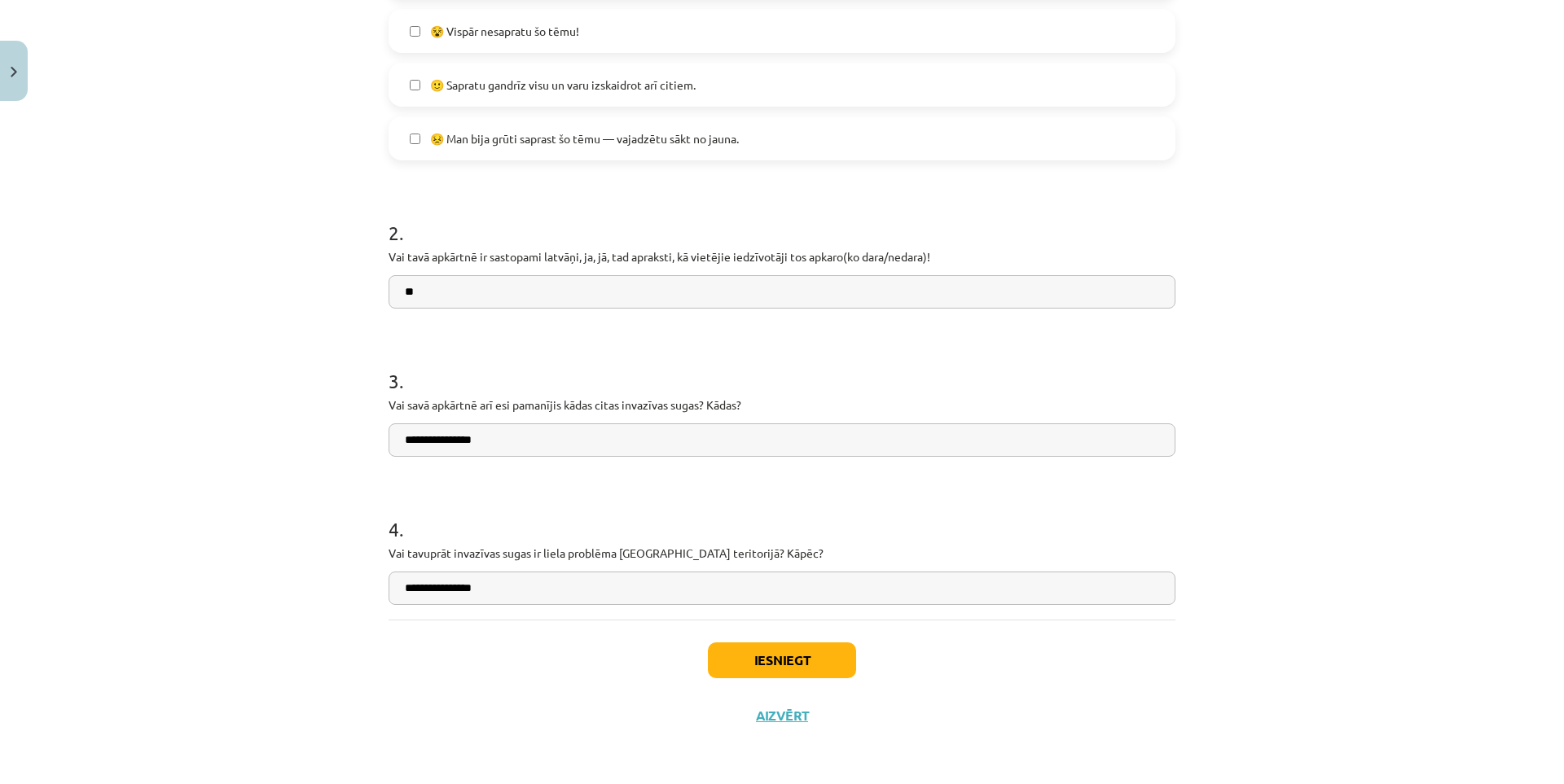
type input "**********"
click at [723, 656] on button "Iesniegt" at bounding box center [782, 660] width 148 height 36
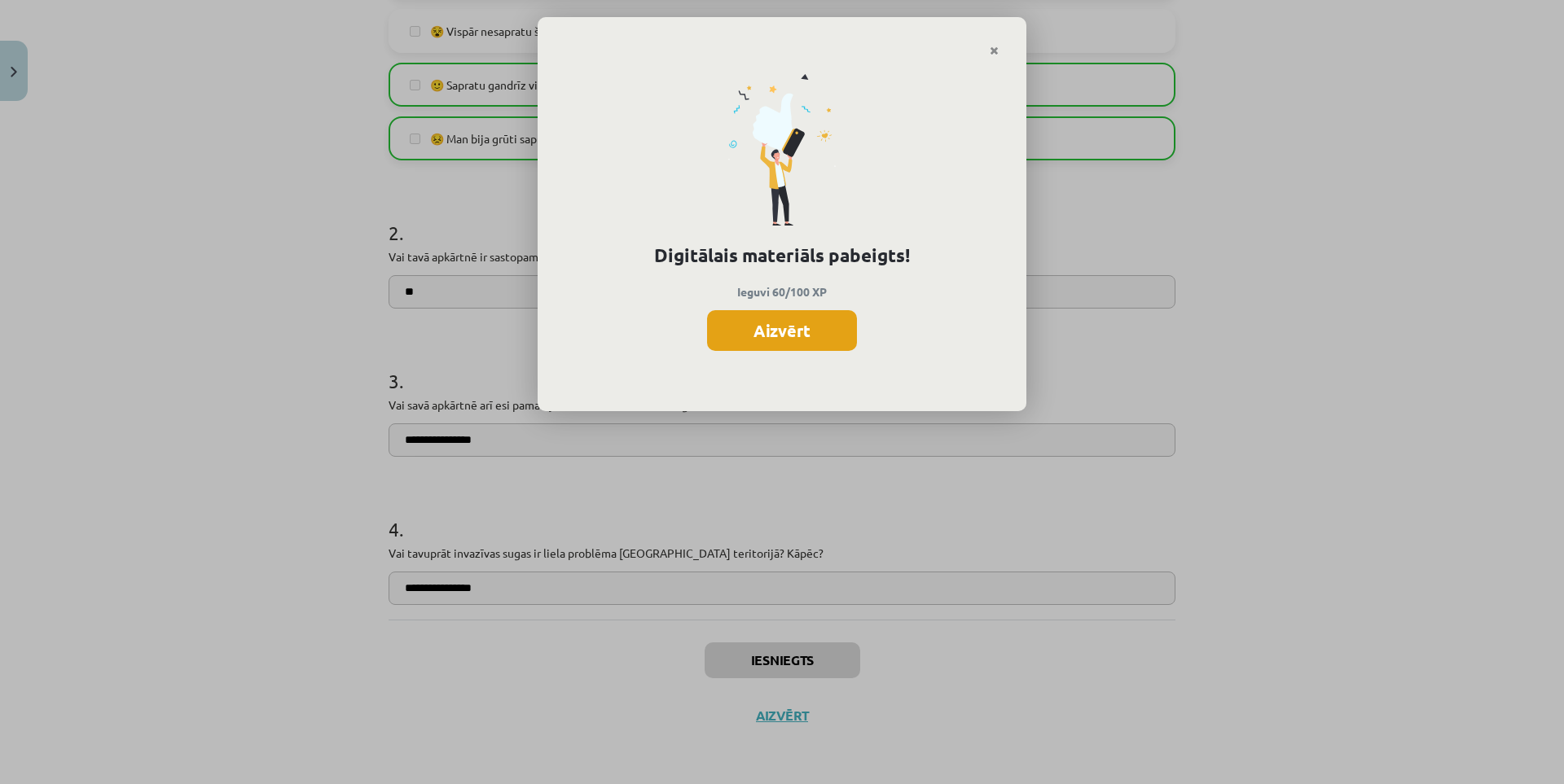
click at [767, 337] on button "Aizvērt" at bounding box center [782, 330] width 150 height 41
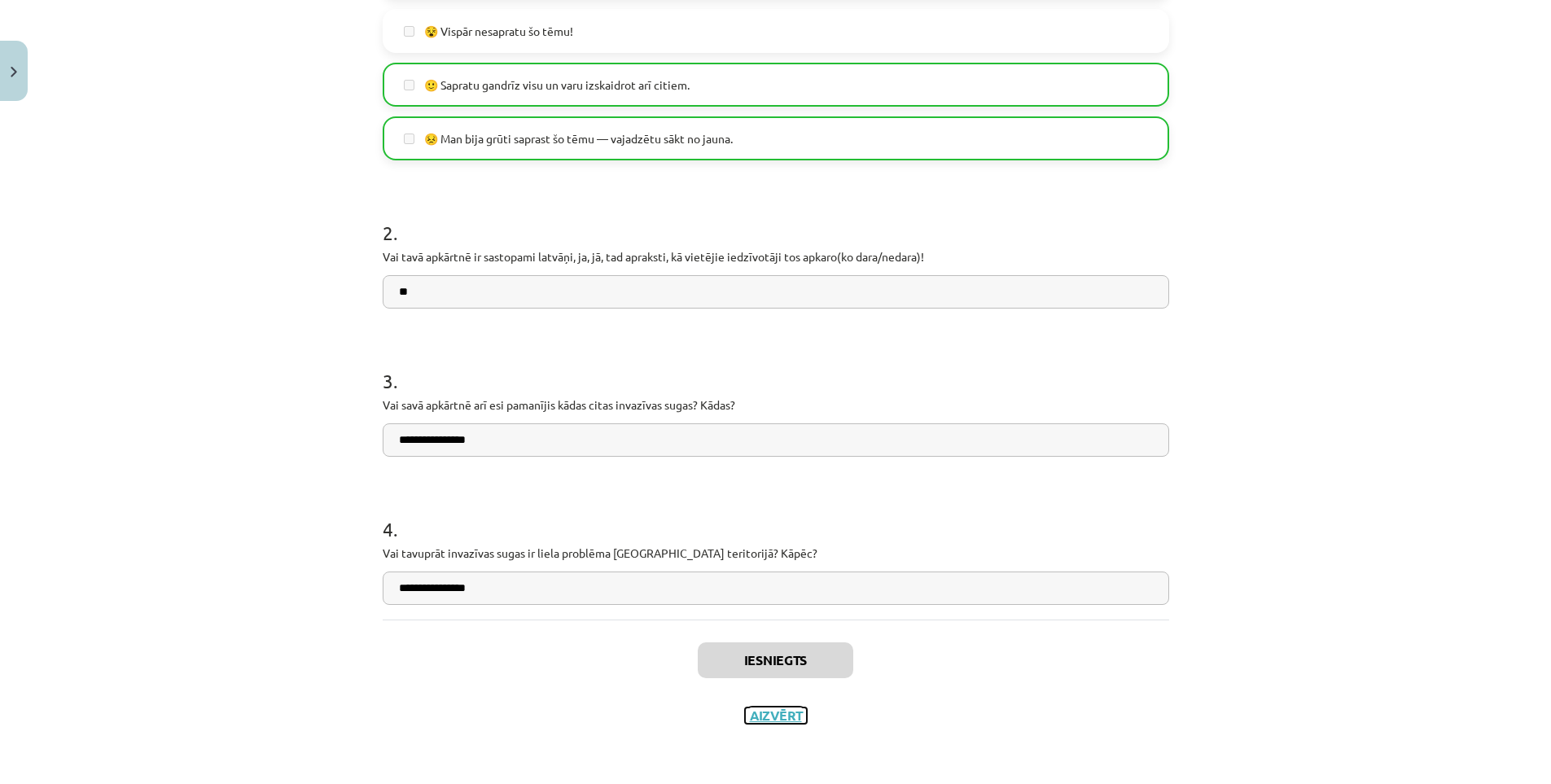
click at [783, 715] on button "Aizvērt" at bounding box center [776, 715] width 62 height 16
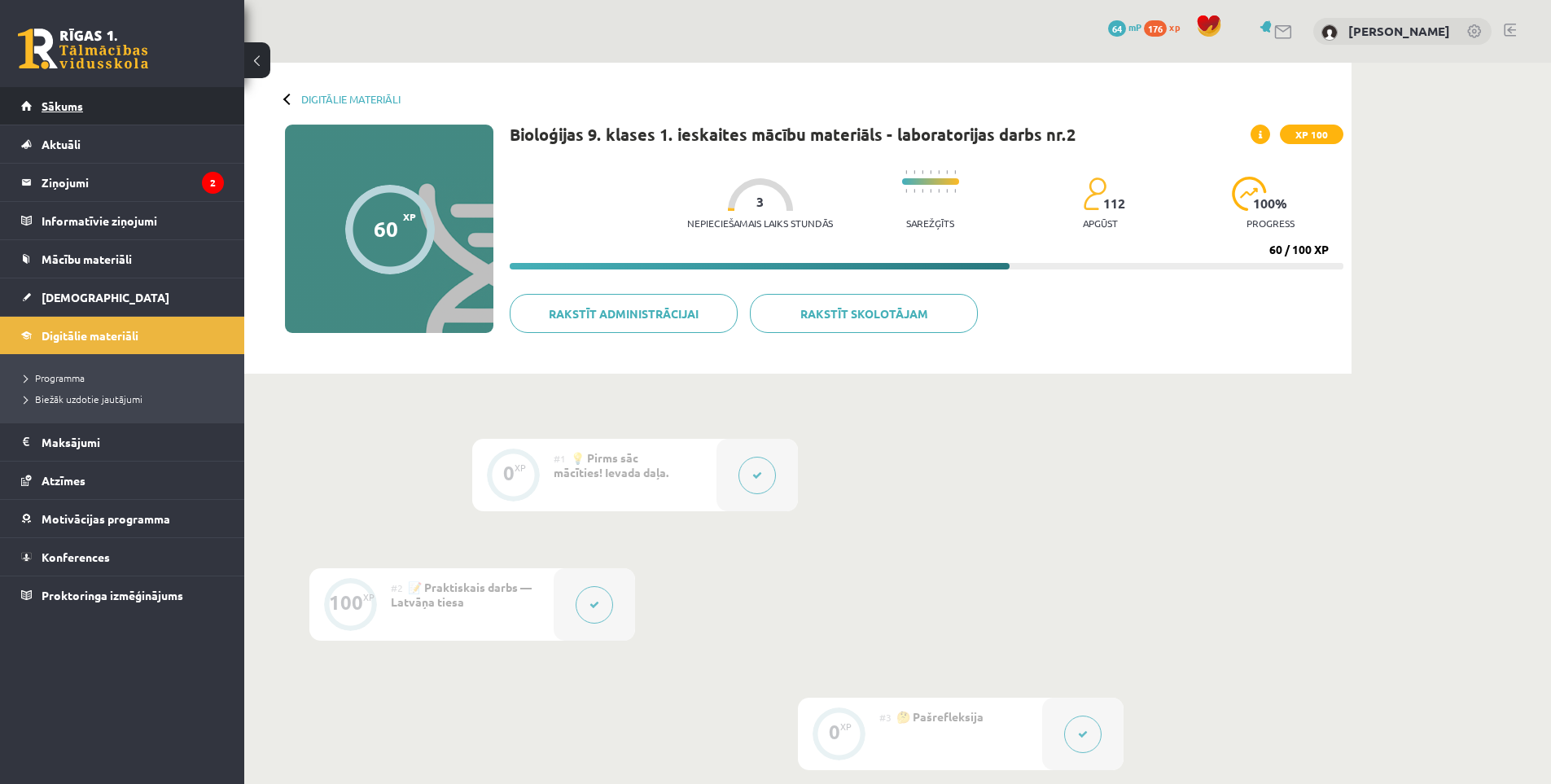
click at [76, 100] on span "Sākums" at bounding box center [62, 106] width 42 height 14
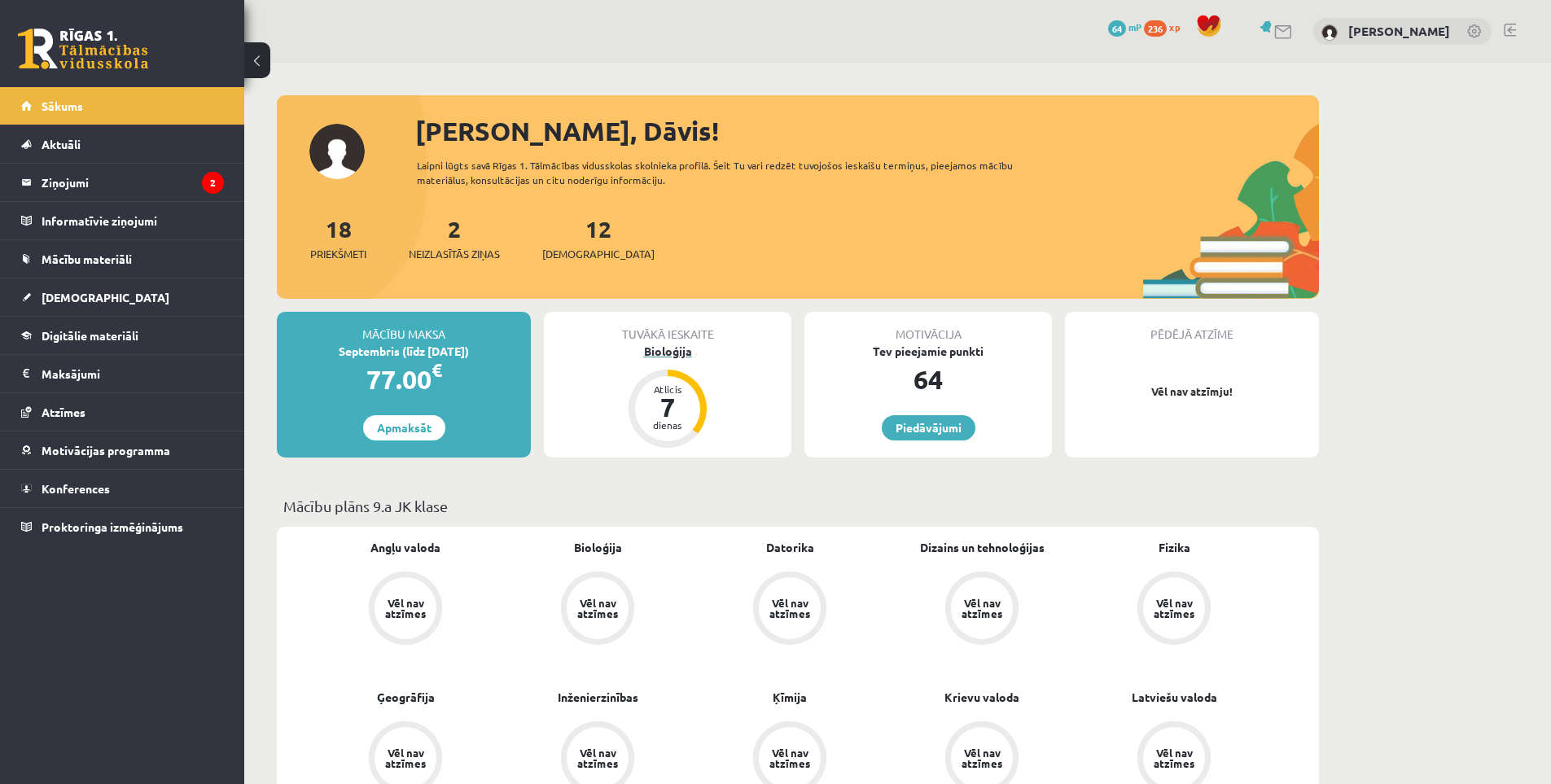
click at [668, 348] on div "Bioloģija" at bounding box center [668, 351] width 247 height 17
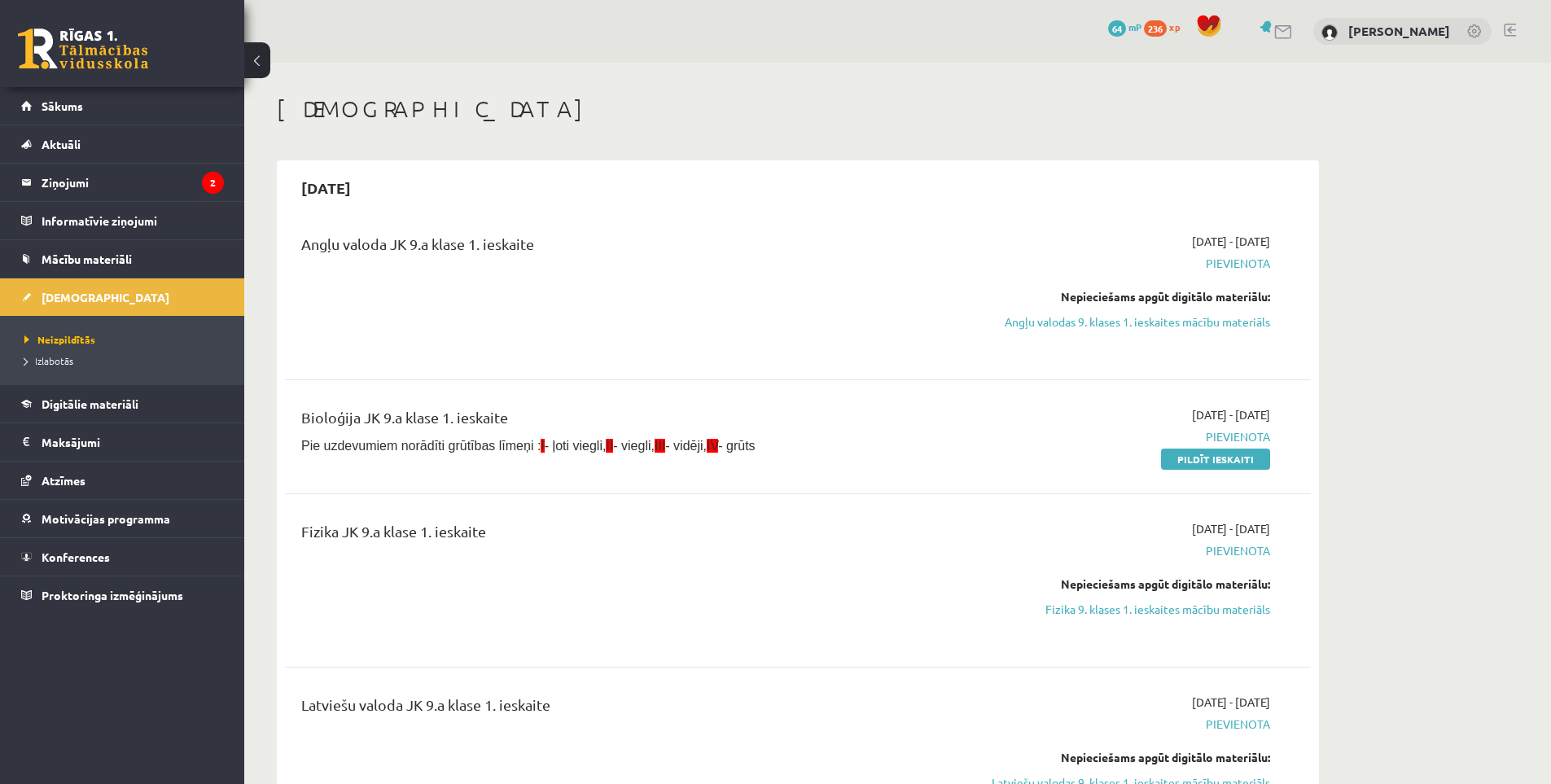
scroll to position [81, 0]
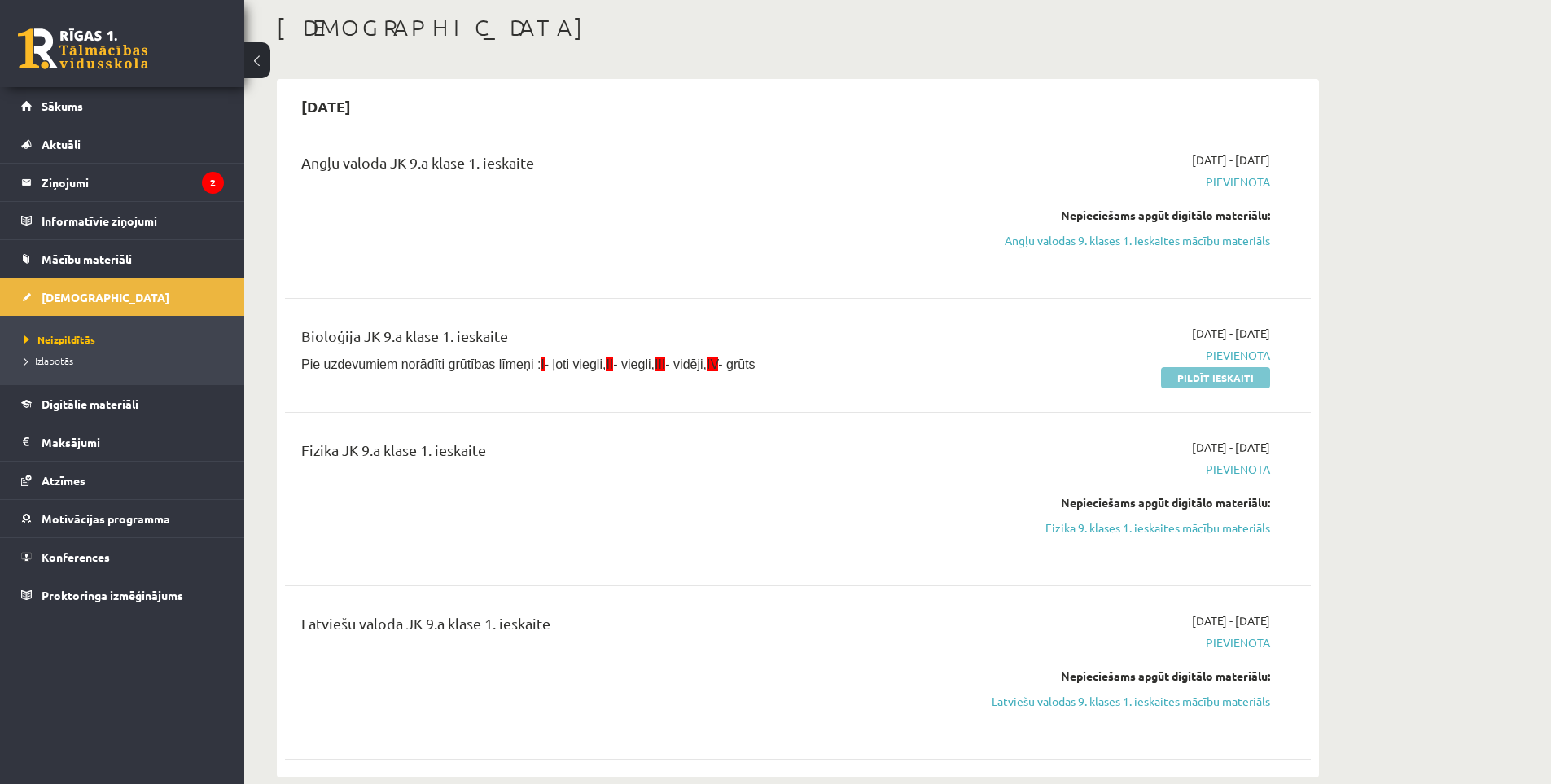
click at [1204, 385] on link "Pildīt ieskaiti" at bounding box center [1215, 377] width 109 height 21
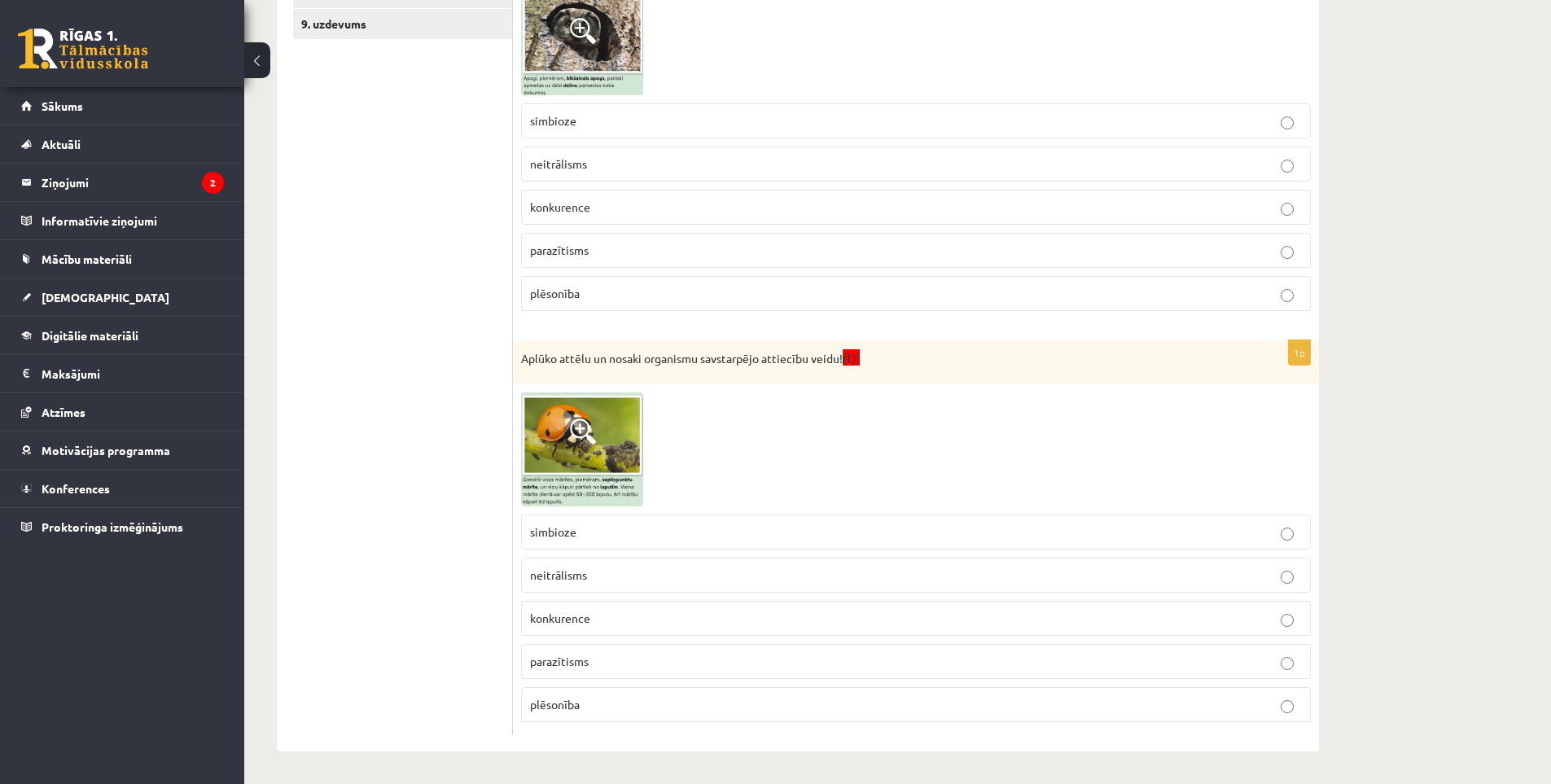
drag, startPoint x: 1323, startPoint y: 307, endPoint x: 1339, endPoint y: 448, distance: 141.9
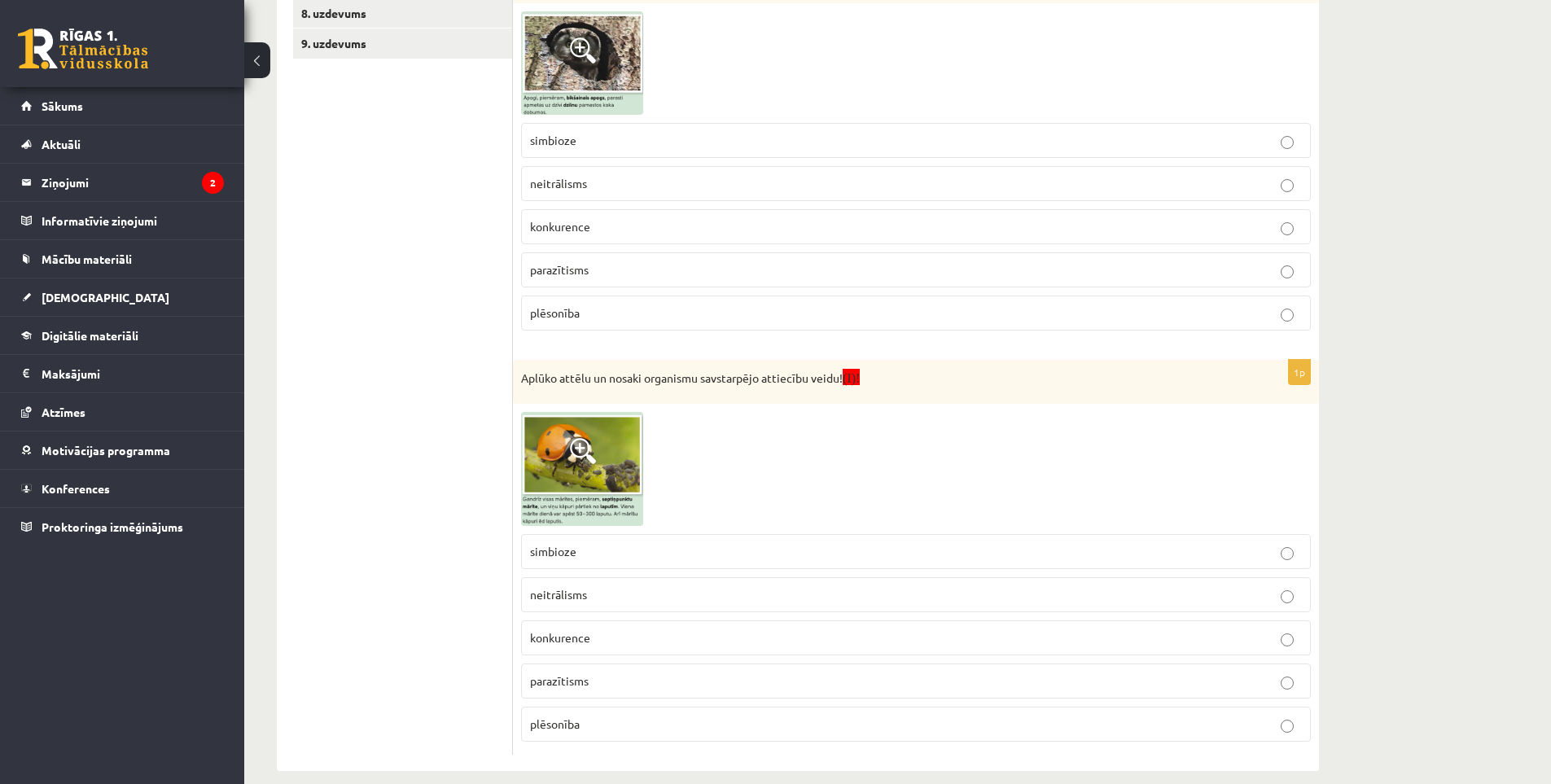
scroll to position [141, 0]
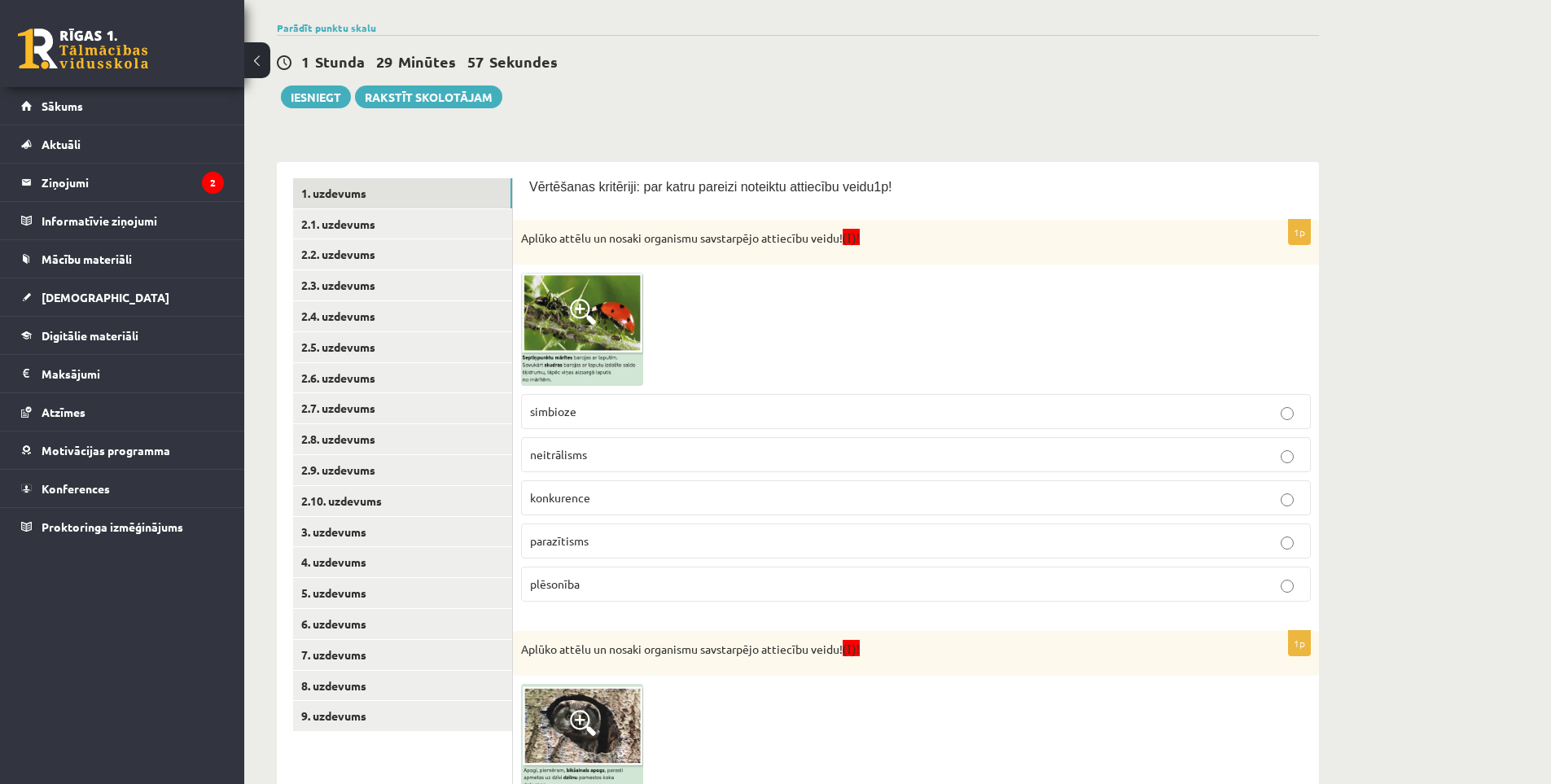
drag, startPoint x: 1339, startPoint y: 448, endPoint x: 1300, endPoint y: 263, distance: 189.1
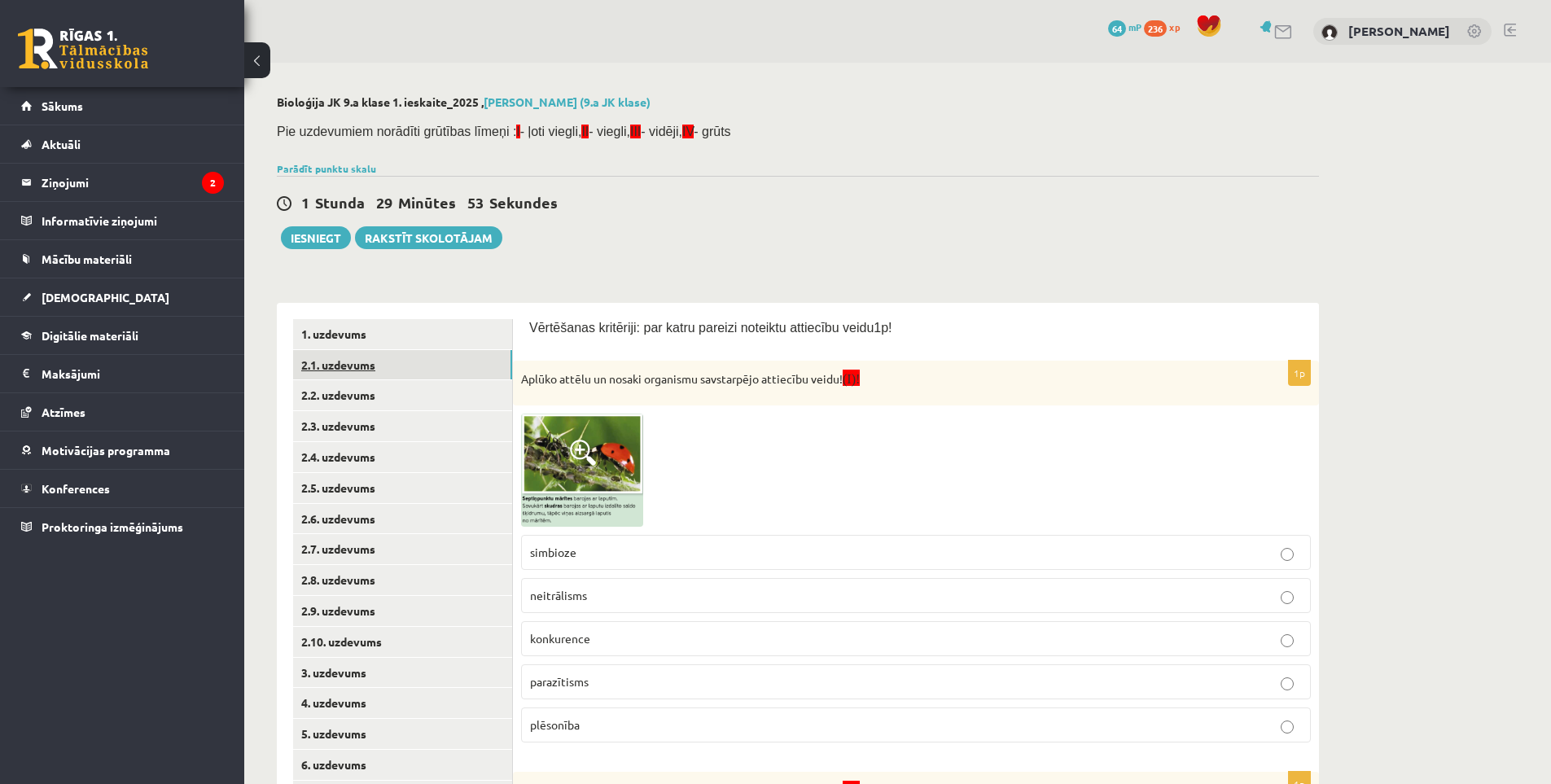
click at [385, 373] on link "2.1. uzdevums" at bounding box center [402, 364] width 219 height 30
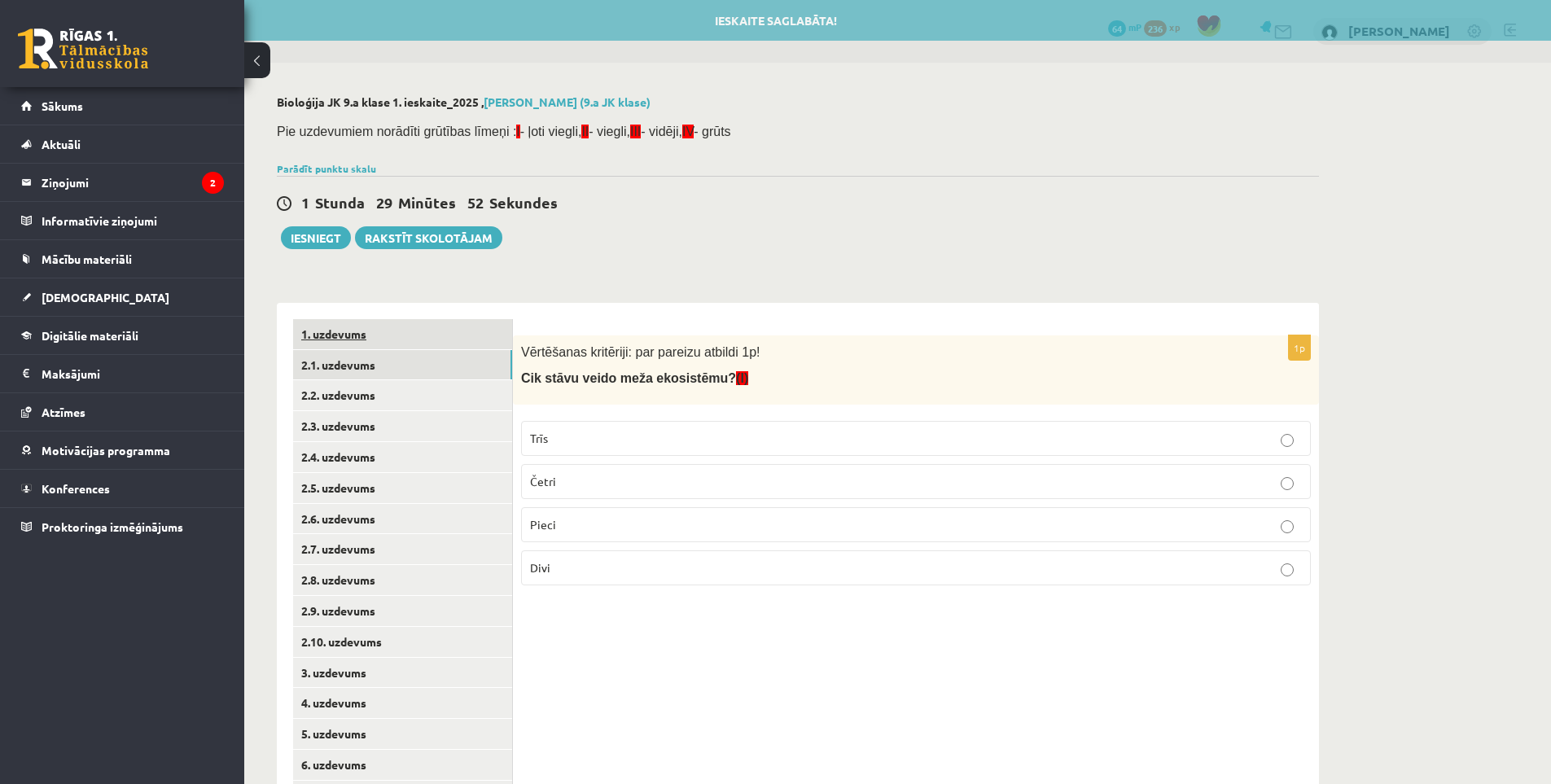
click at [388, 338] on link "1. uzdevums" at bounding box center [402, 334] width 219 height 30
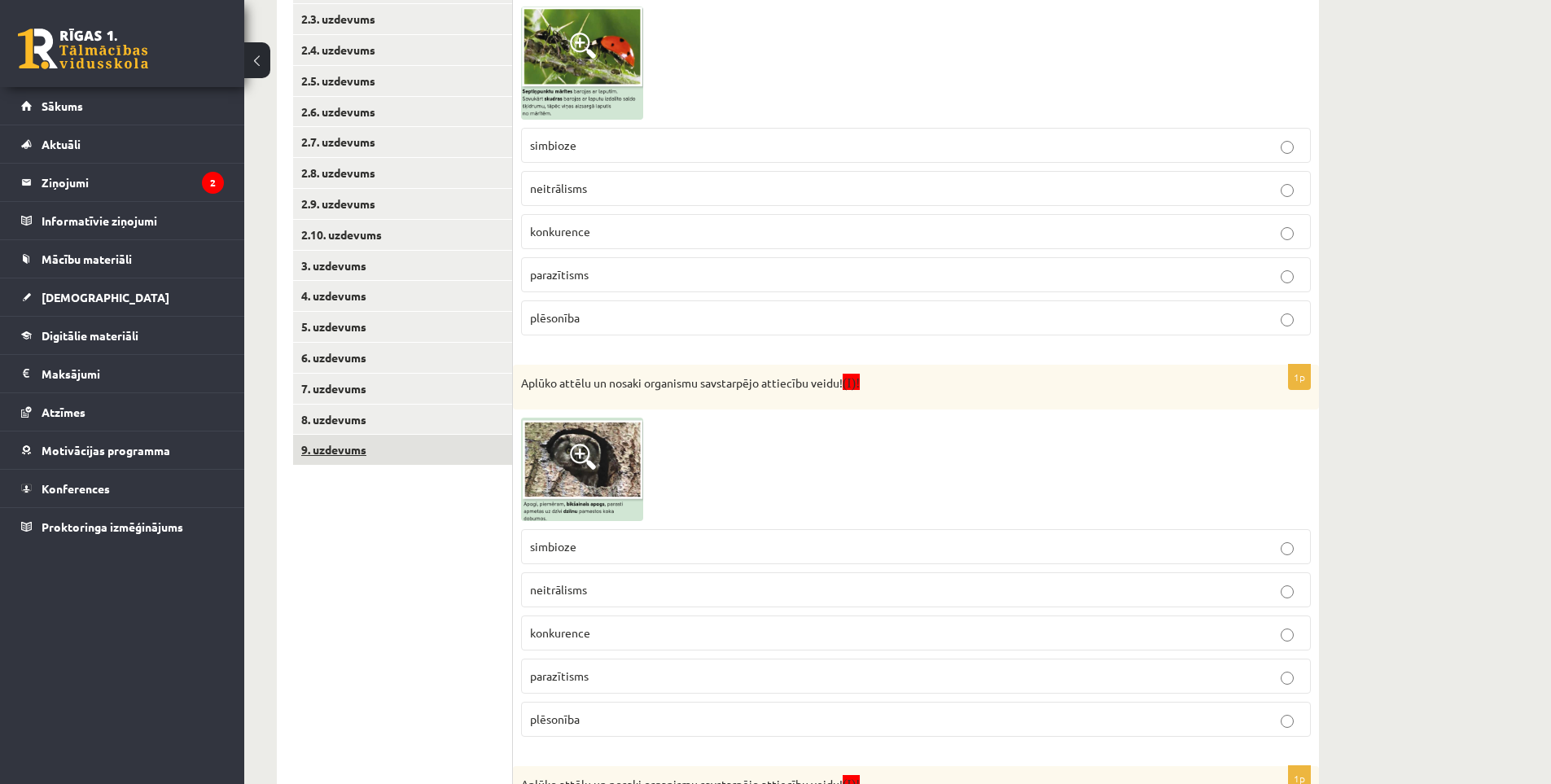
click at [380, 441] on link "9. uzdevums" at bounding box center [402, 449] width 219 height 30
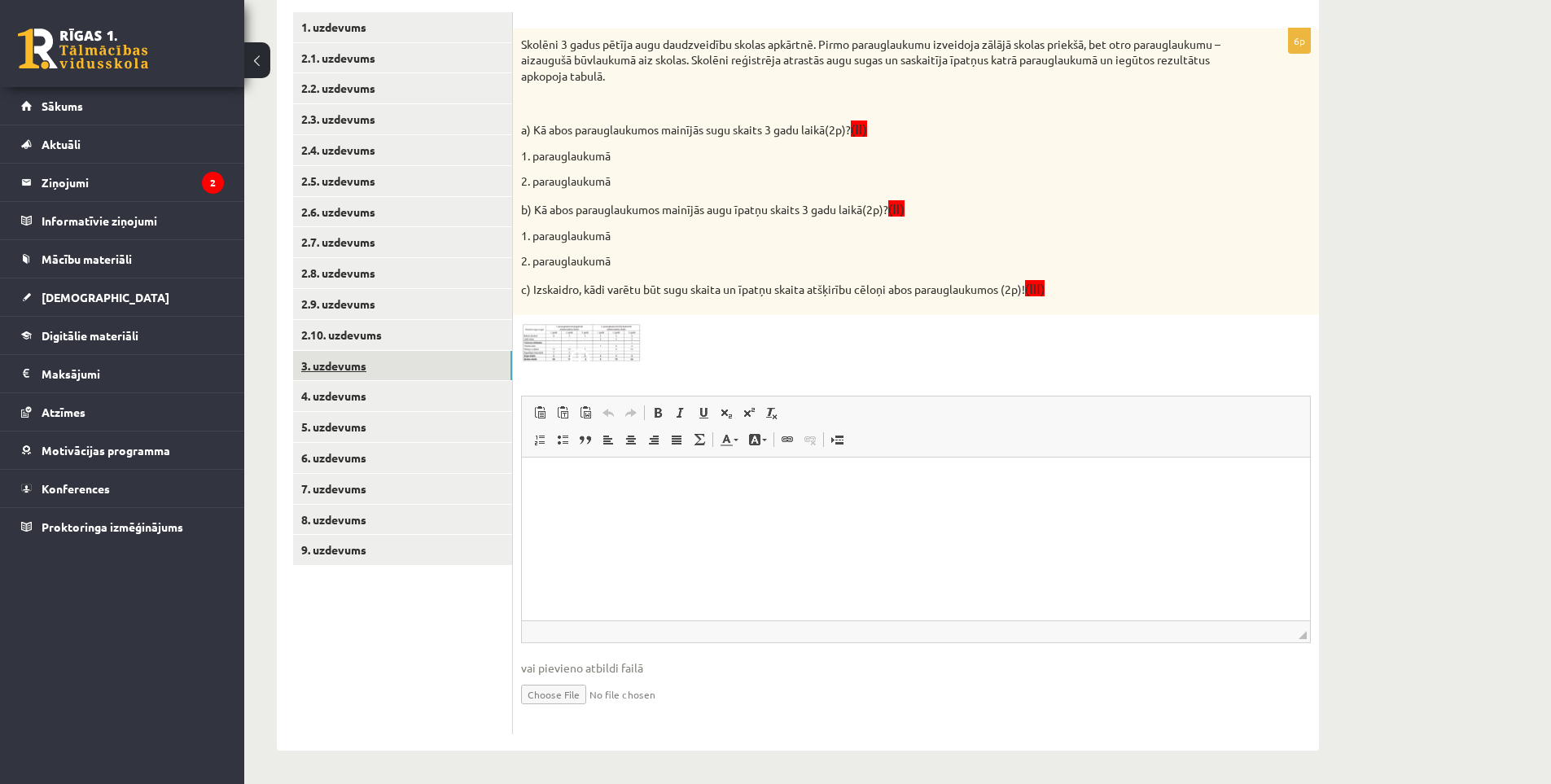
click at [356, 380] on link "3. uzdevums" at bounding box center [402, 365] width 219 height 30
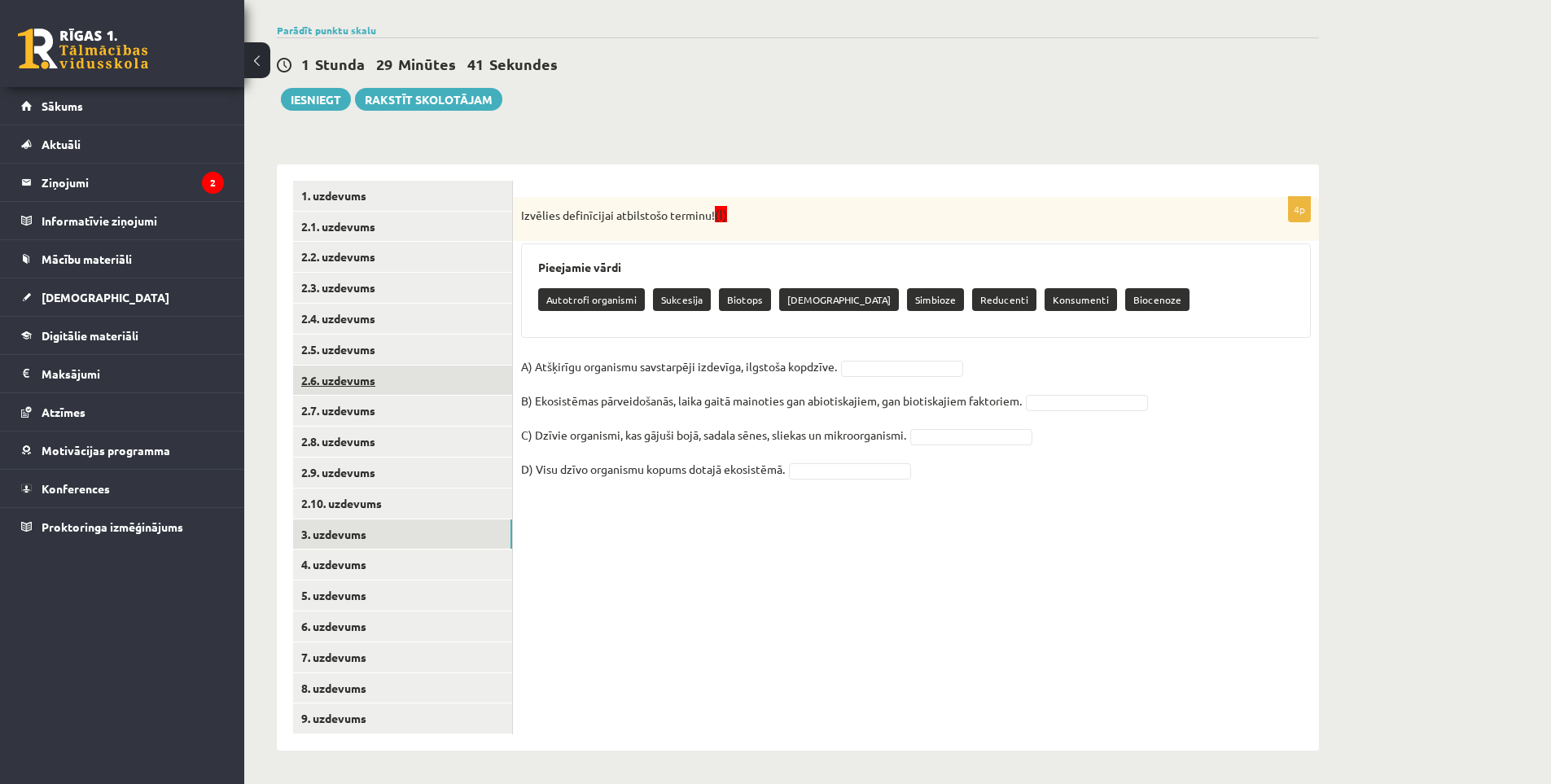
scroll to position [139, 0]
click at [346, 194] on link "1. uzdevums" at bounding box center [402, 195] width 219 height 30
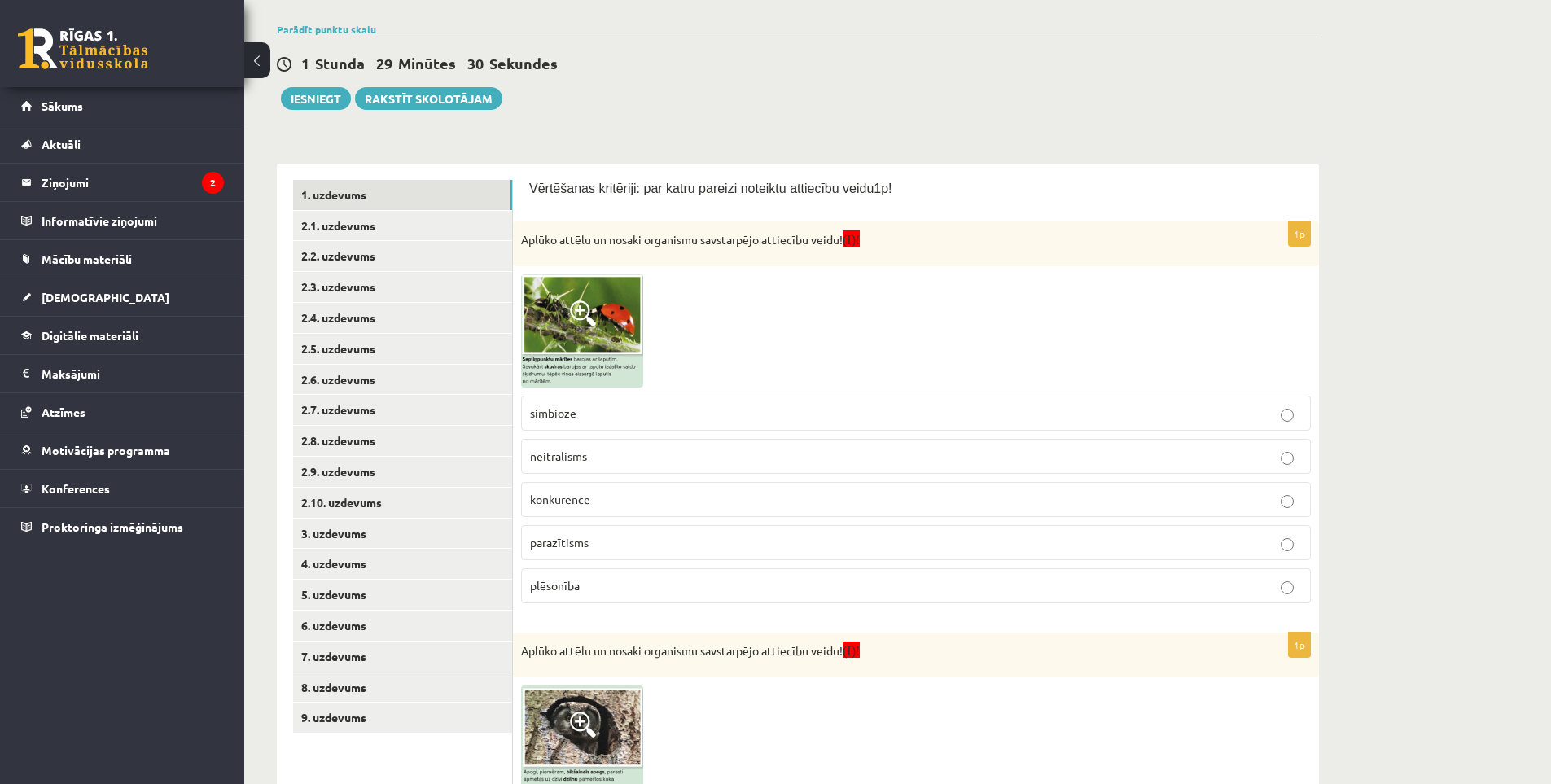
click at [570, 313] on span at bounding box center [583, 313] width 26 height 26
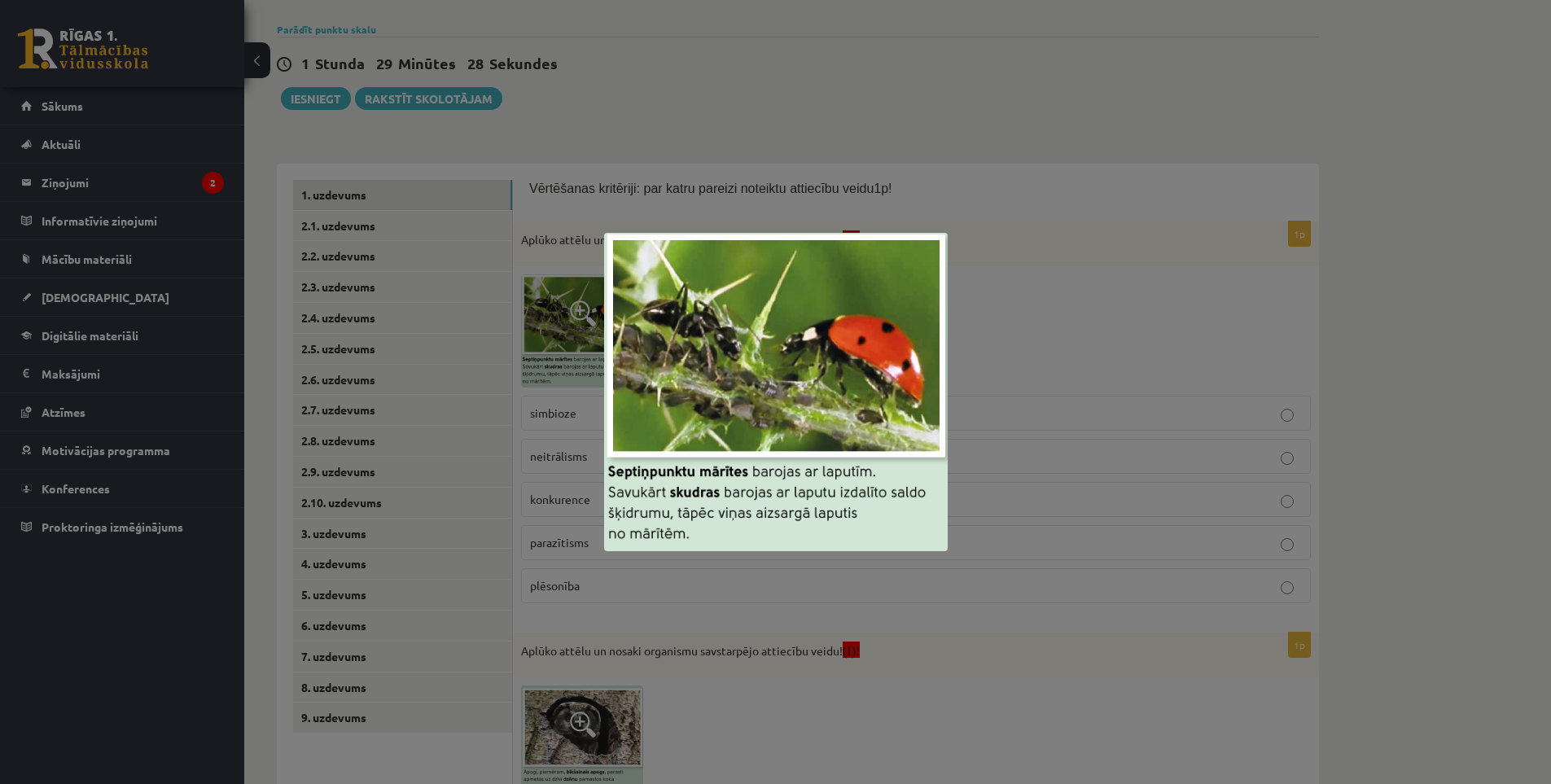
click at [1065, 381] on div at bounding box center [775, 392] width 1551 height 784
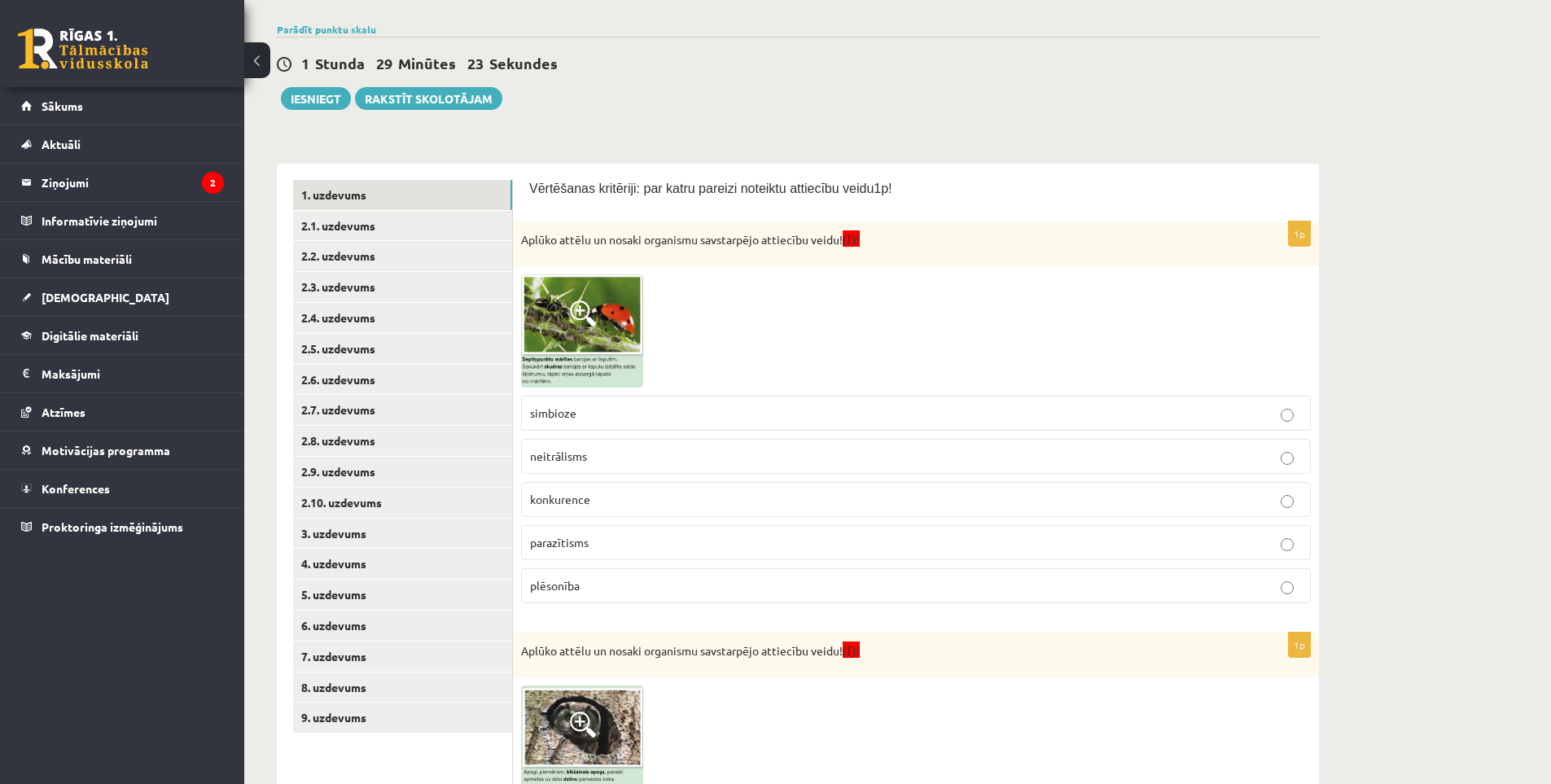
click at [647, 461] on p "neitrālisms" at bounding box center [916, 456] width 772 height 17
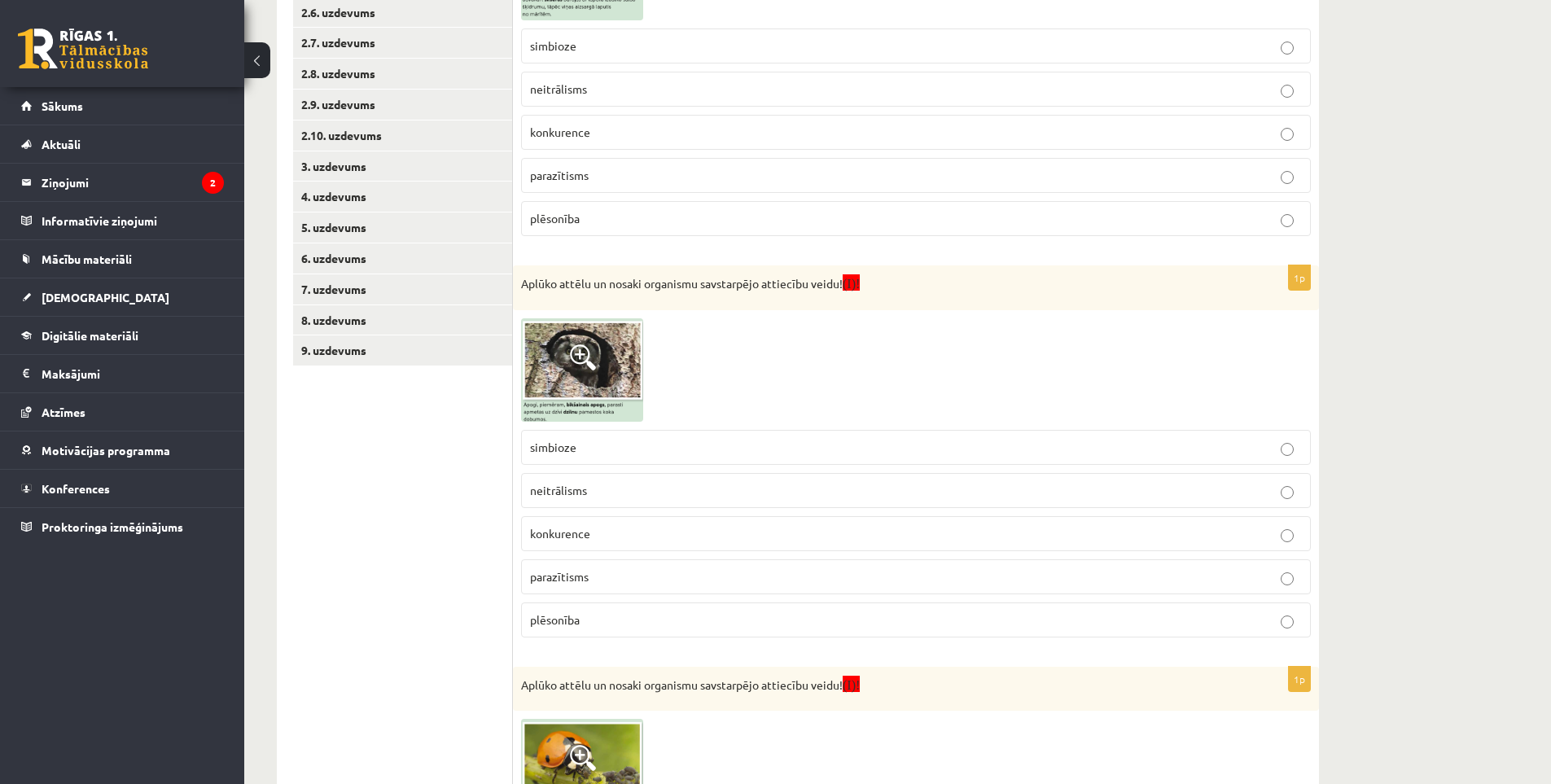
scroll to position [547, 0]
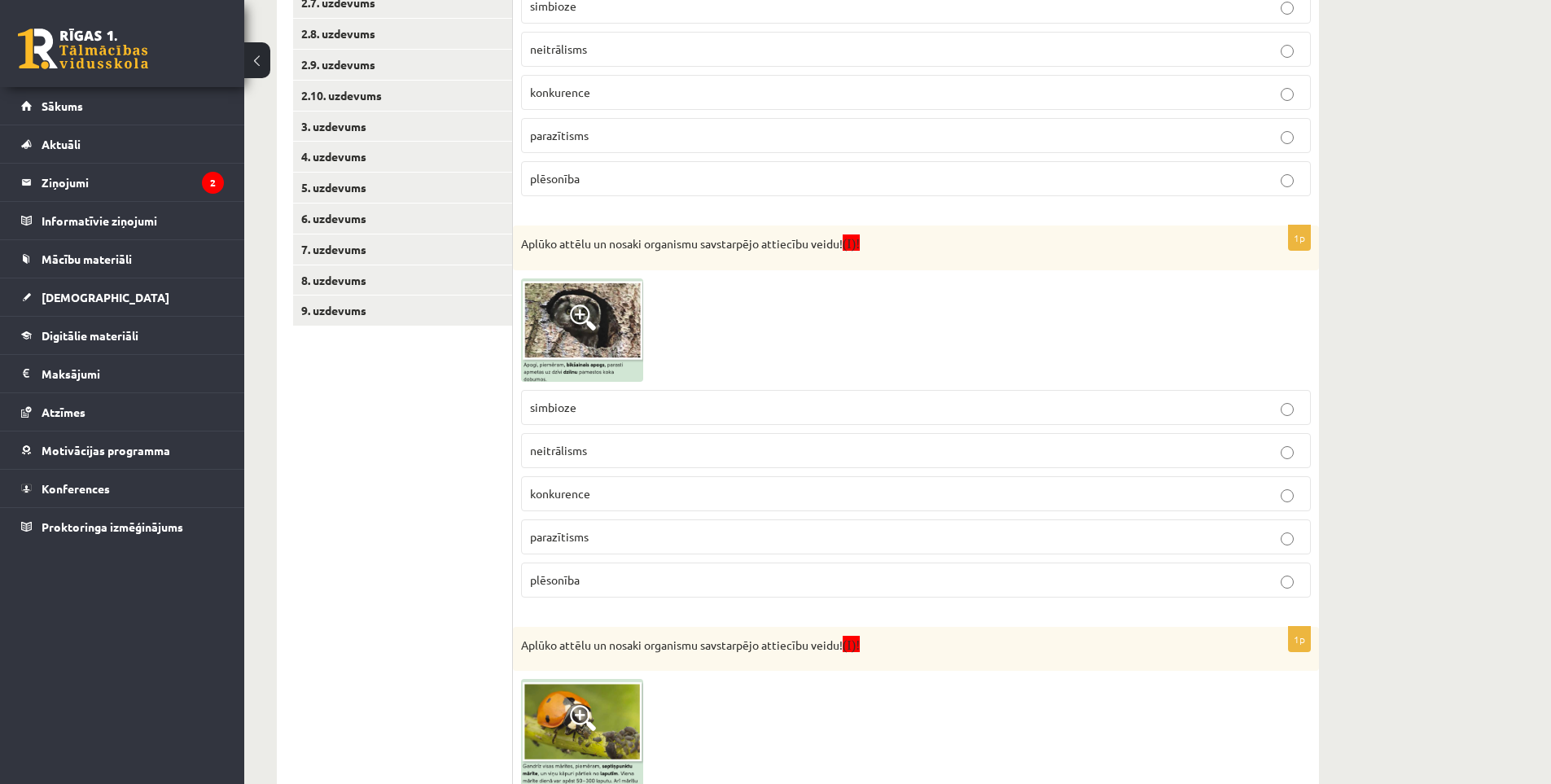
click at [585, 339] on img at bounding box center [582, 330] width 122 height 104
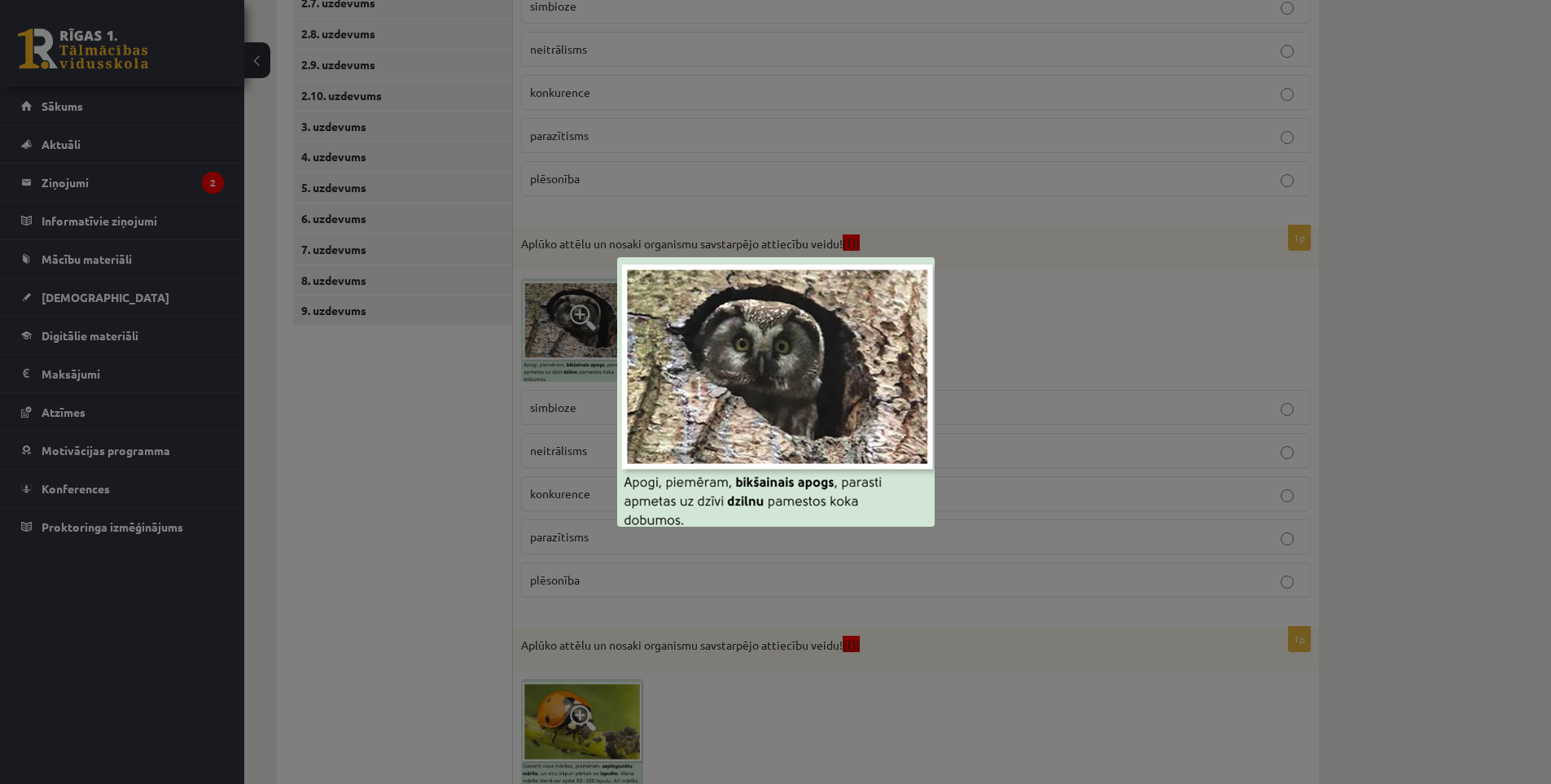
click at [965, 359] on div at bounding box center [775, 392] width 1551 height 784
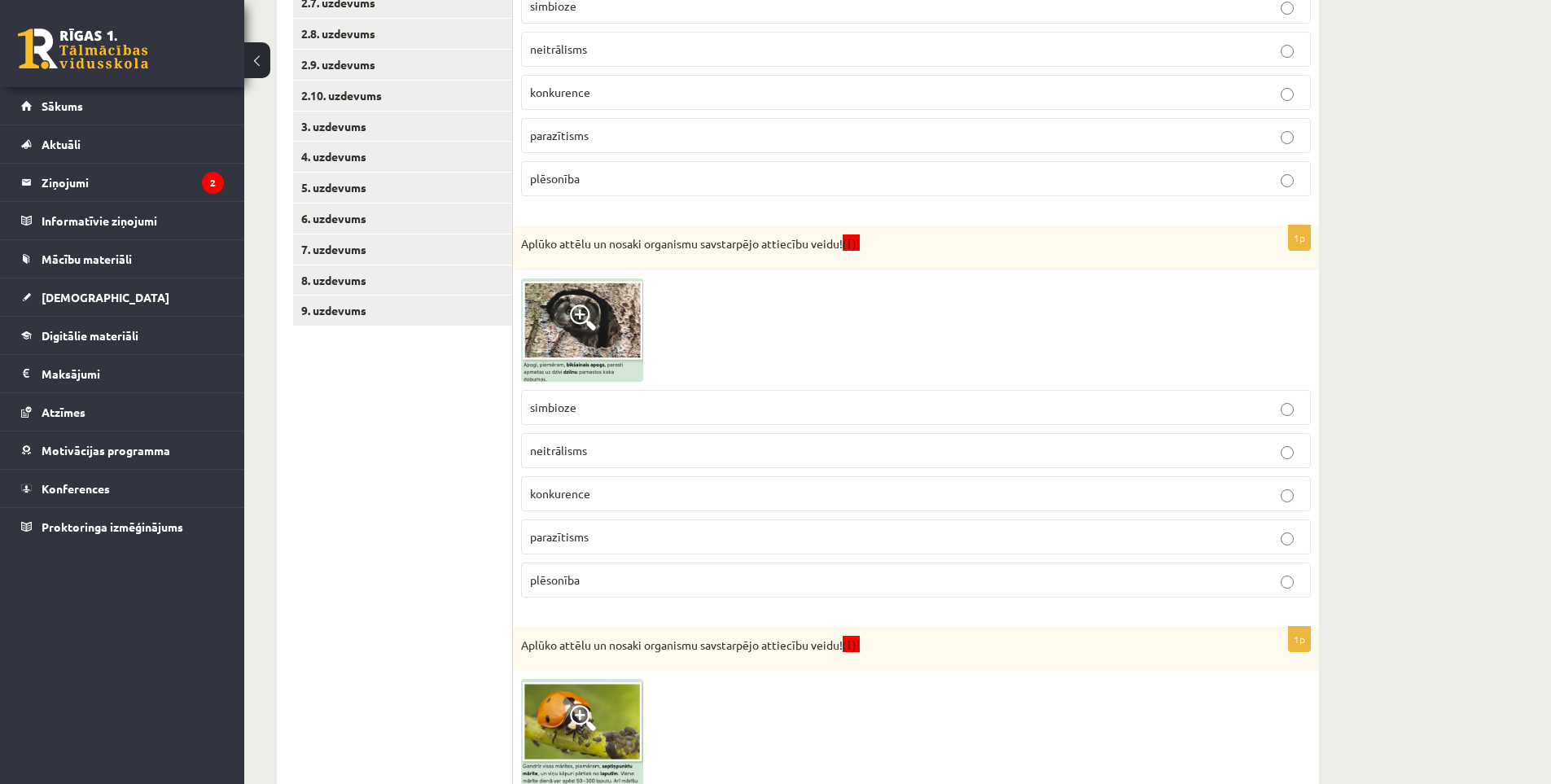
click at [654, 487] on p "konkurence" at bounding box center [916, 493] width 772 height 17
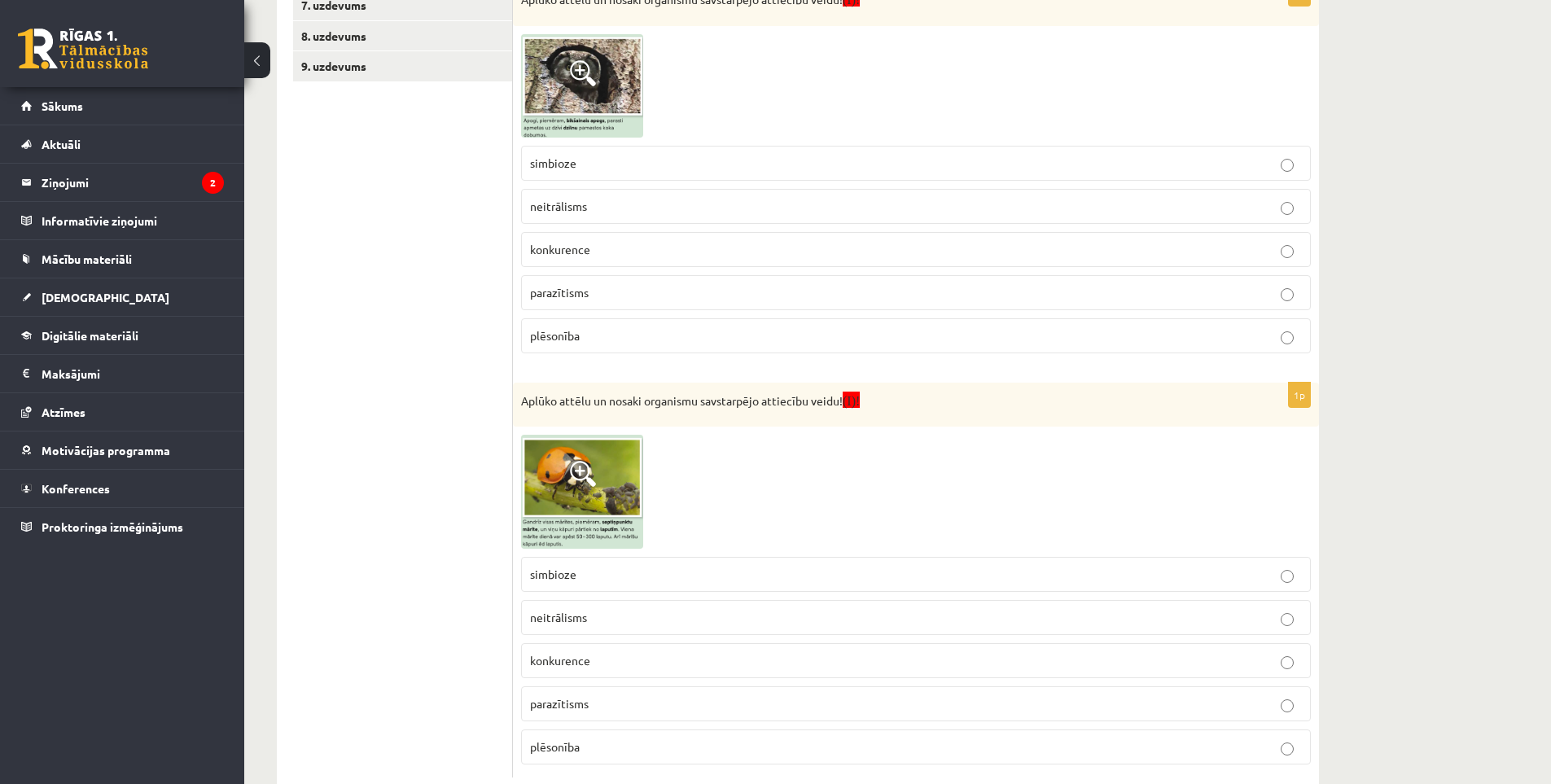
scroll to position [835, 0]
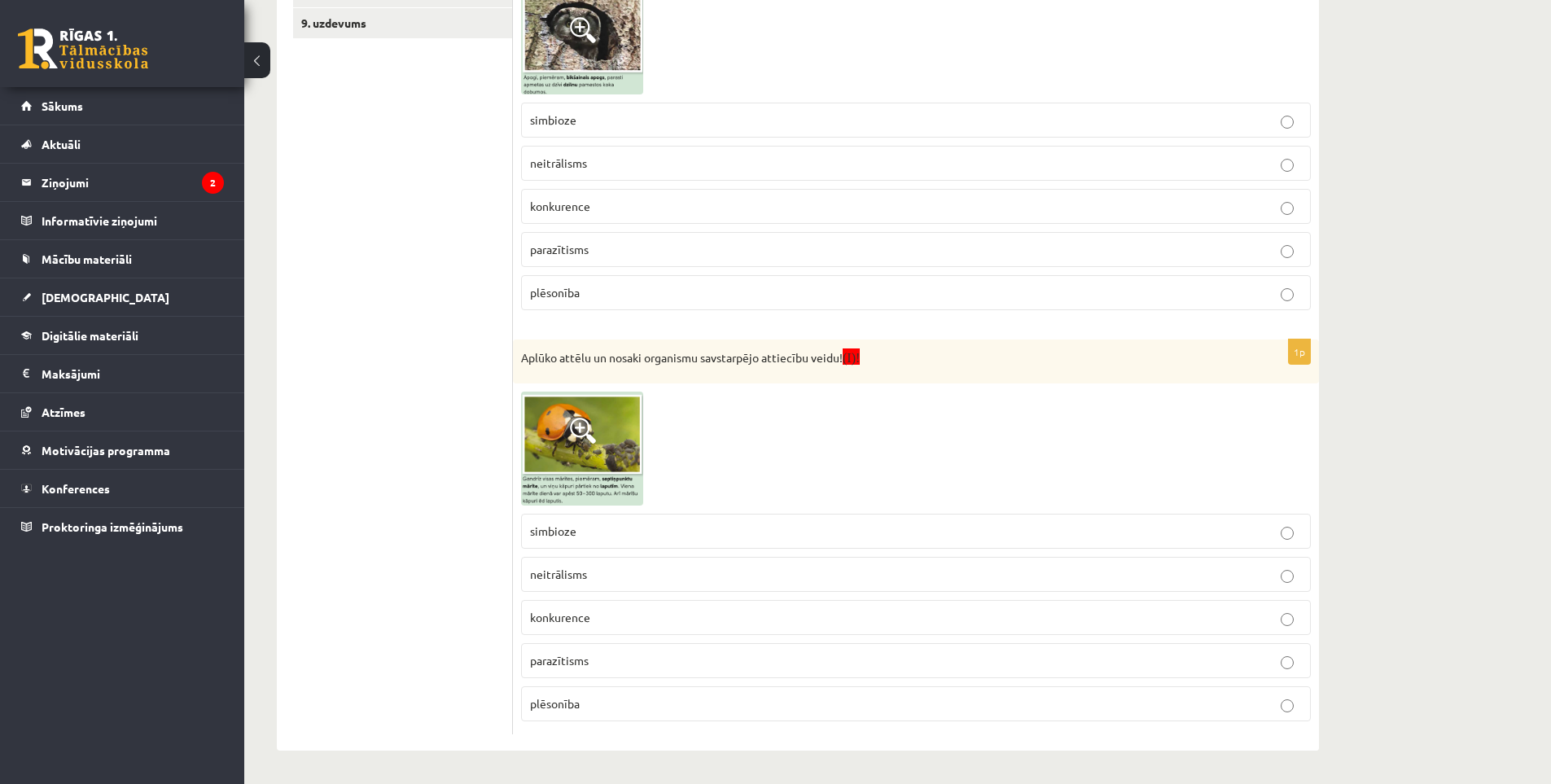
click at [607, 657] on p "parazītisms" at bounding box center [916, 660] width 772 height 17
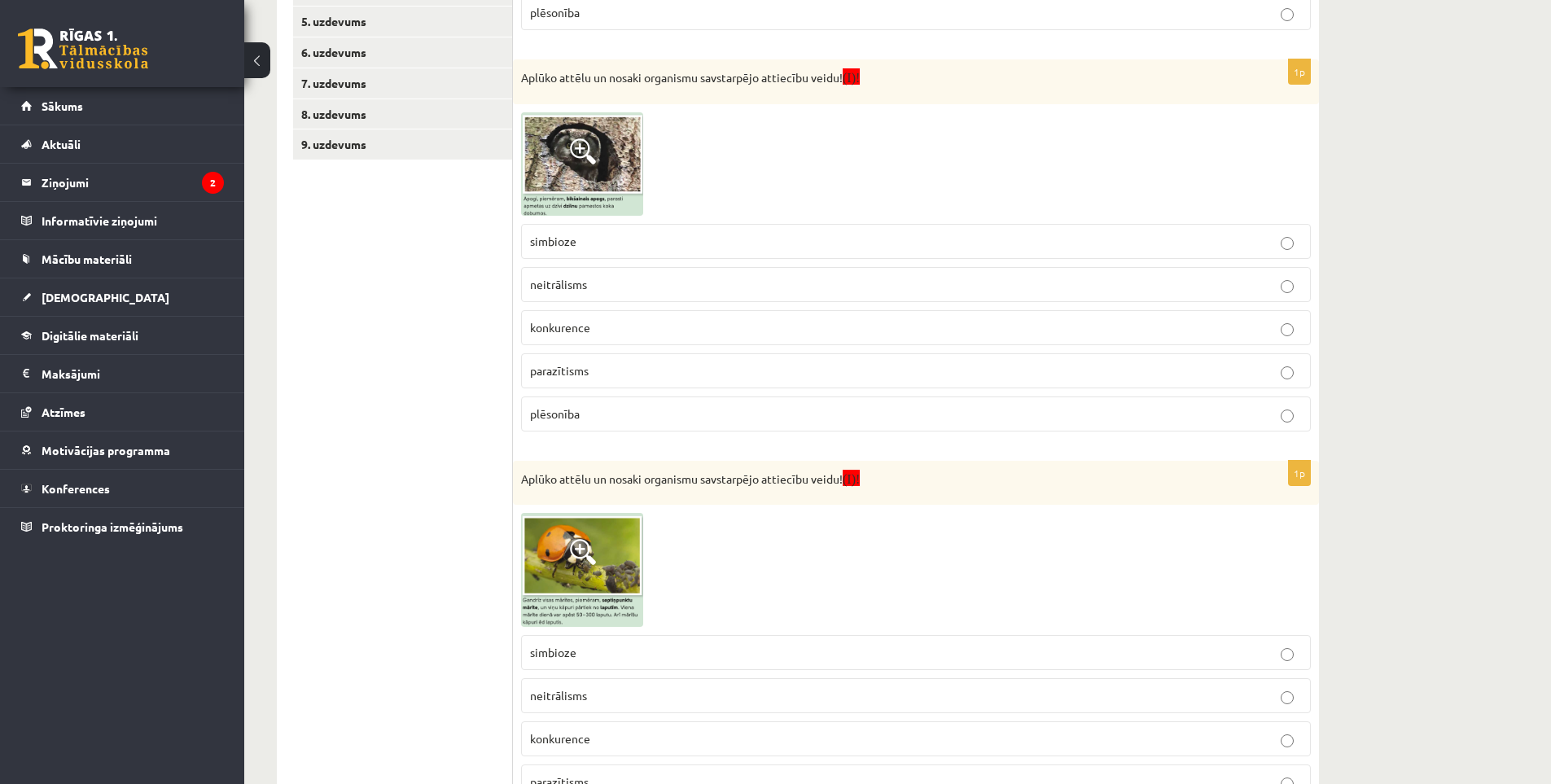
scroll to position [0, 0]
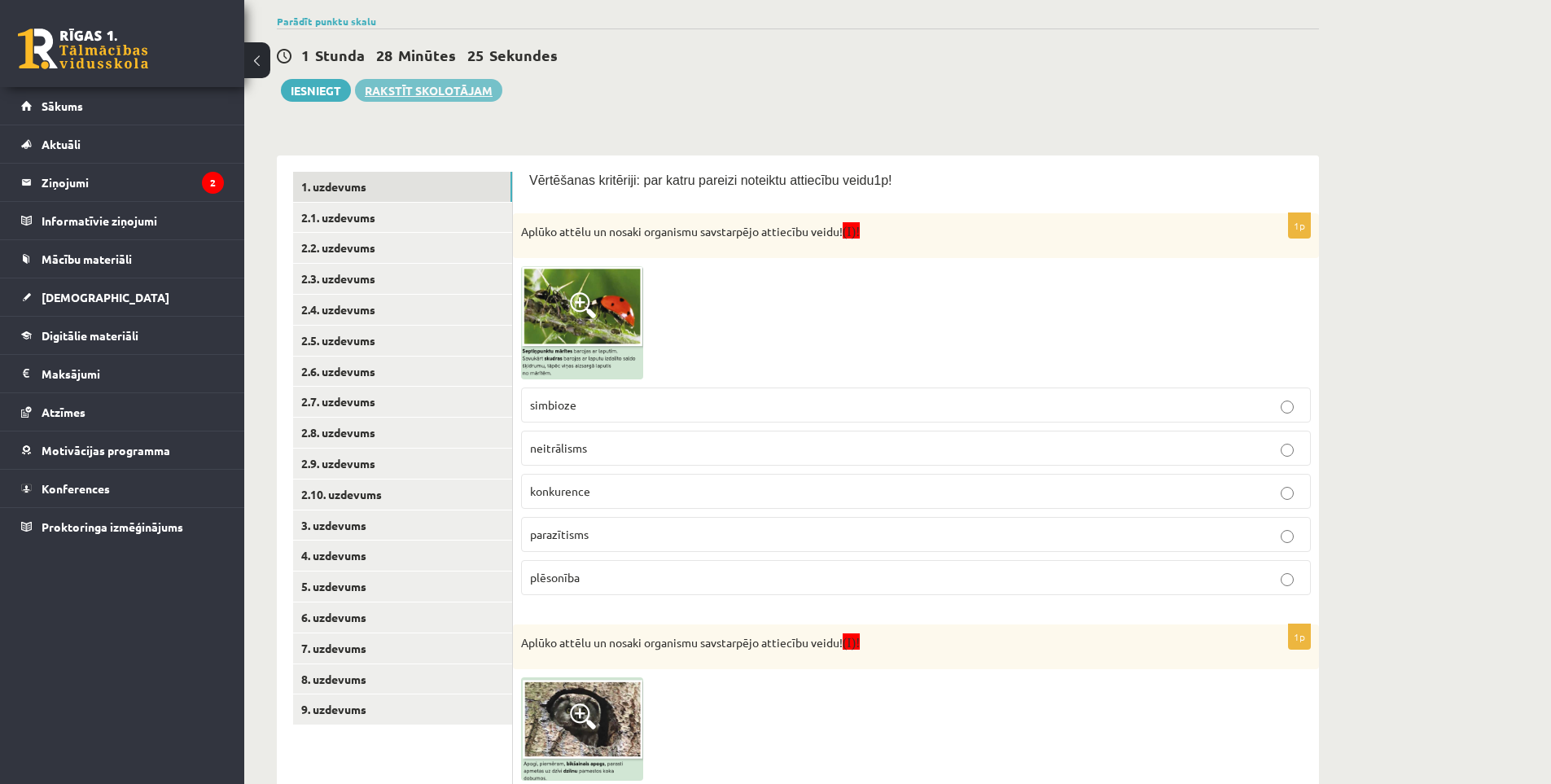
drag, startPoint x: 380, startPoint y: 435, endPoint x: 363, endPoint y: 241, distance: 194.7
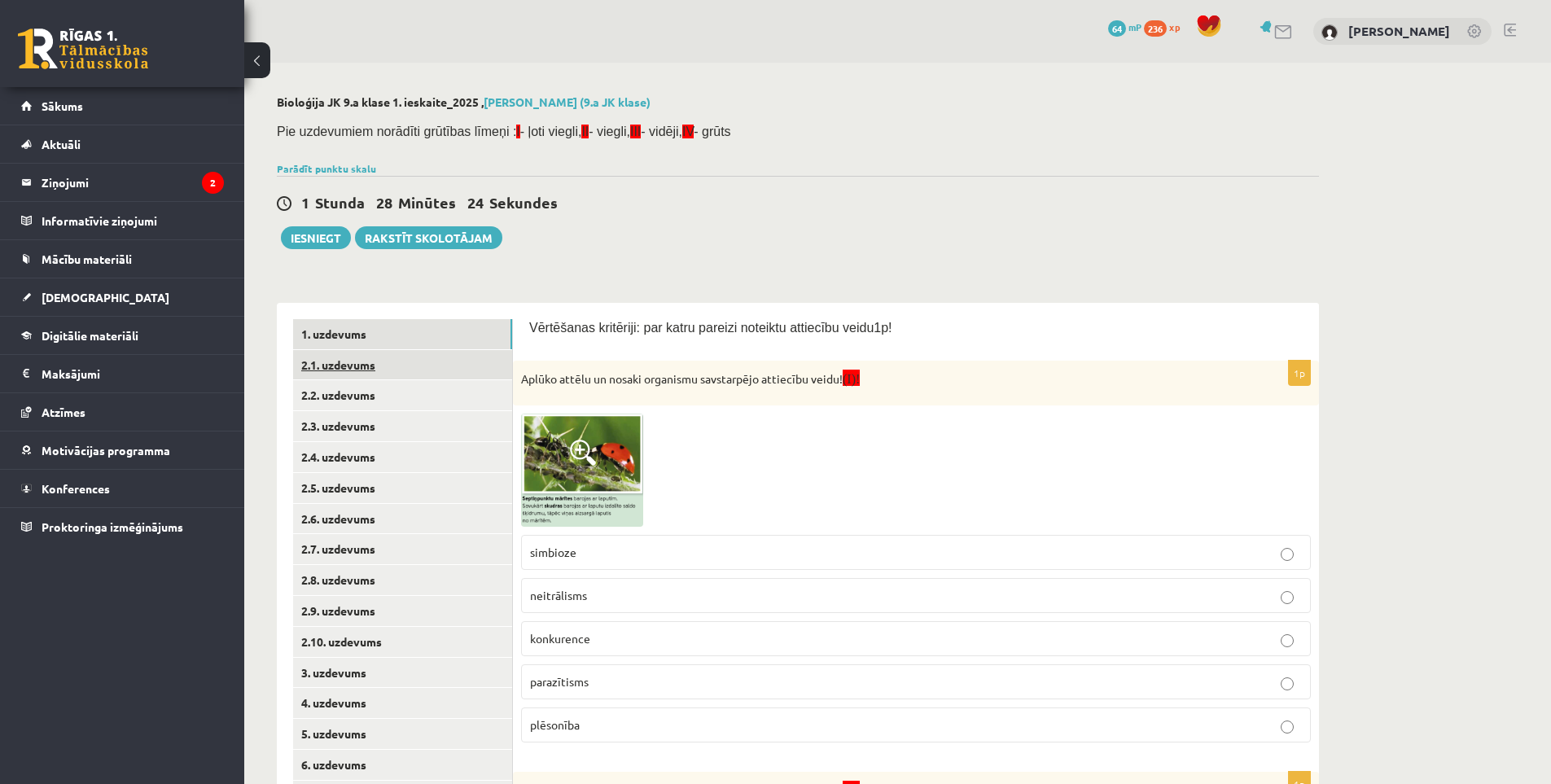
click at [334, 365] on link "2.1. uzdevums" at bounding box center [402, 364] width 219 height 30
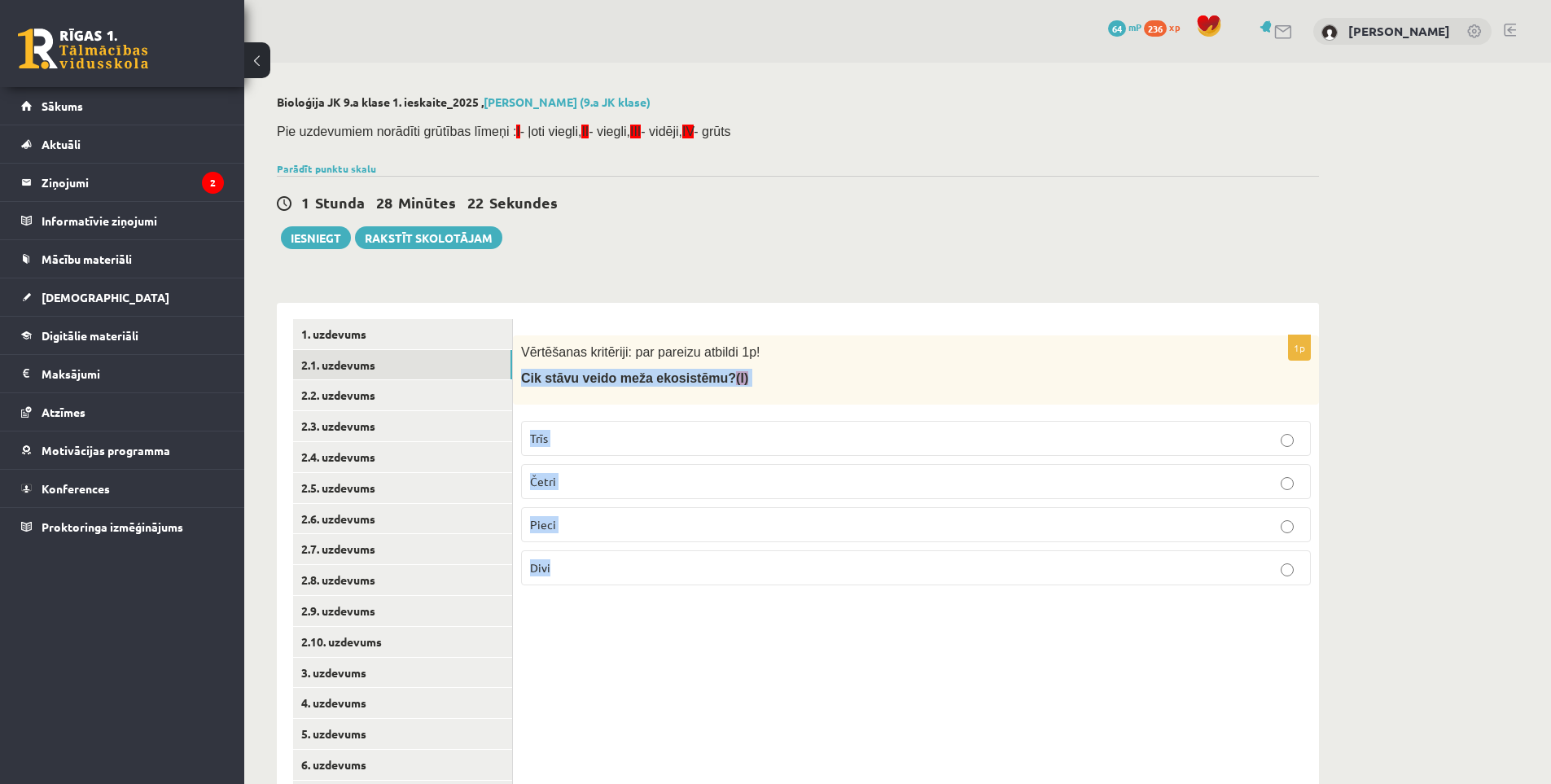
drag, startPoint x: 513, startPoint y: 378, endPoint x: 781, endPoint y: 576, distance: 333.2
click at [781, 578] on div "1p Vērtēšanas kritēriji: par pareizu atbildi 1p! Cik stāvu veido meža ekosistēm…" at bounding box center [916, 466] width 806 height 263
copy div "Cik stāvu veido meža ekosistēmu? (I) Trīs Četri Pieci Divi"
click at [764, 613] on div "1p Vērtēšanas kritēriji: par pareizu atbildi 1p! Cik stāvu veido meža ekosistēm…" at bounding box center [916, 596] width 806 height 586
click at [589, 436] on p "Trīs" at bounding box center [916, 438] width 772 height 17
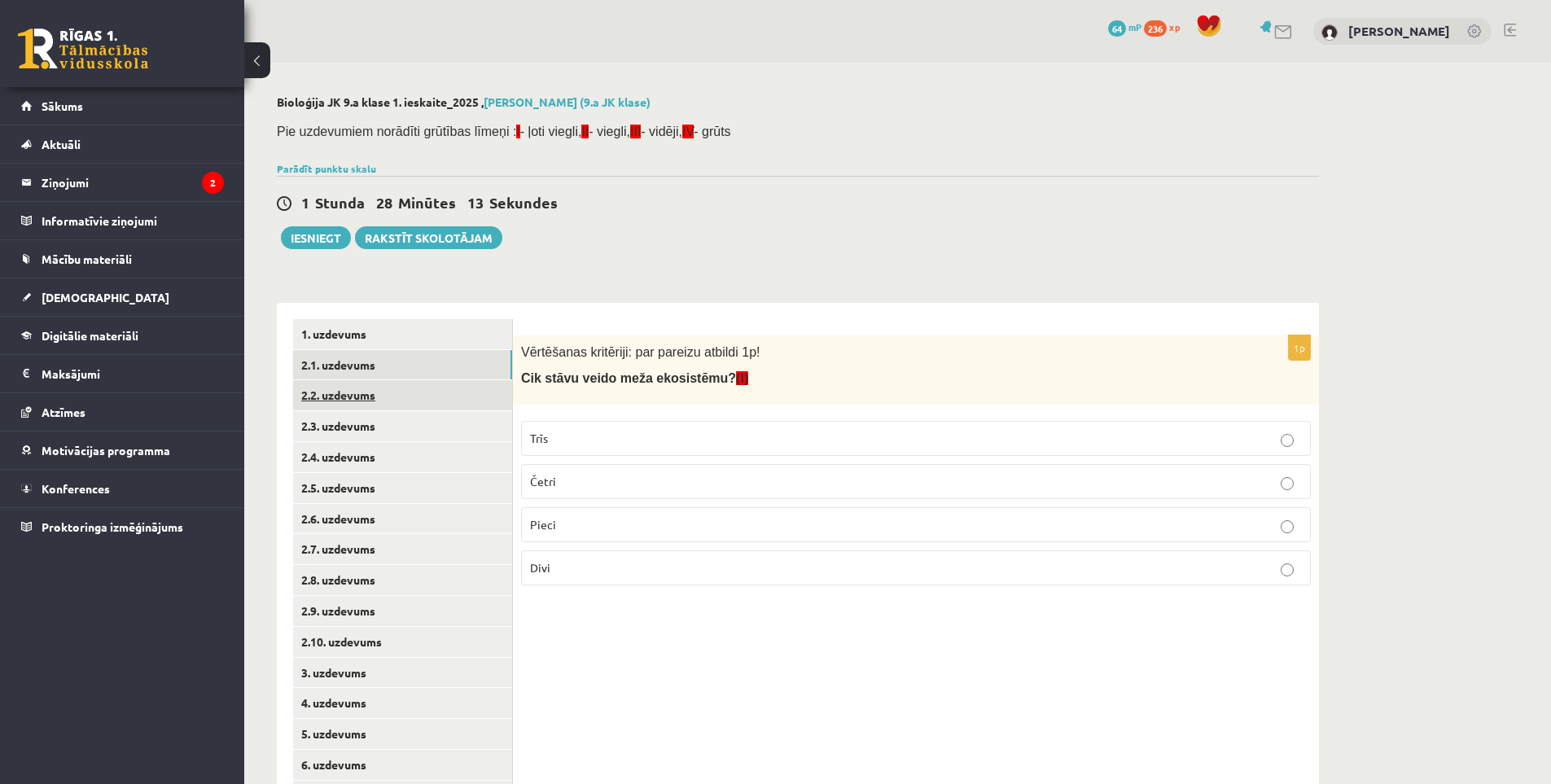
drag, startPoint x: 350, startPoint y: 398, endPoint x: 382, endPoint y: 406, distance: 33.0
click at [350, 399] on link "2.2. uzdevums" at bounding box center [402, 394] width 219 height 30
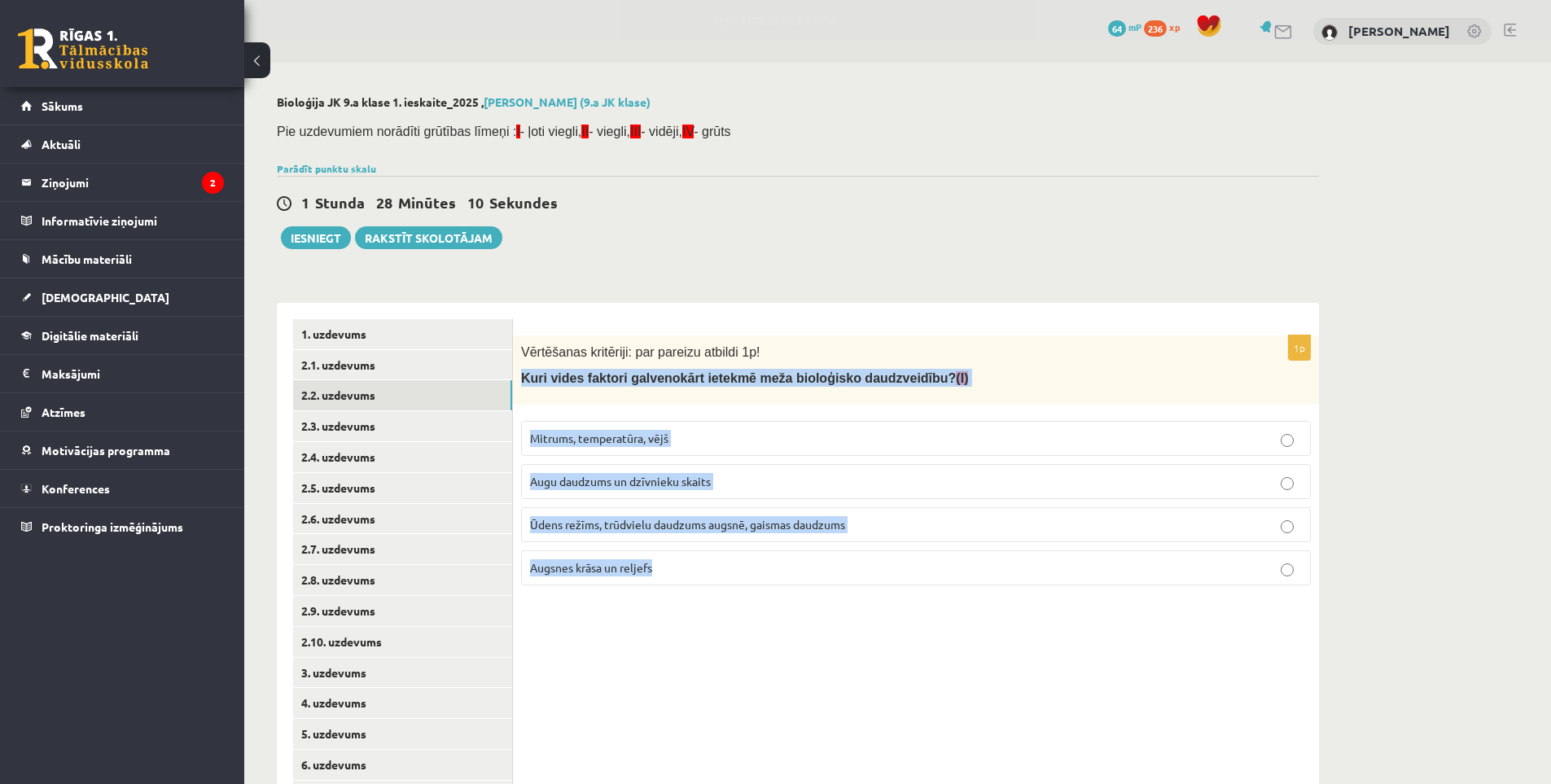
drag, startPoint x: 518, startPoint y: 383, endPoint x: 895, endPoint y: 601, distance: 435.5
click at [895, 601] on div "1p Vērtēšanas kritēriji: par pareizu atbildi 1p! Kuri vides faktori galvenokārt…" at bounding box center [916, 596] width 806 height 586
copy div "Kuri vides faktori galvenokārt ietekmē meža bioloģisko daudzveidību? (I) Mitrum…"
click at [895, 601] on div "1p Vērtēšanas kritēriji: par pareizu atbildi 1p! Kuri vides faktori galvenokārt…" at bounding box center [916, 596] width 806 height 586
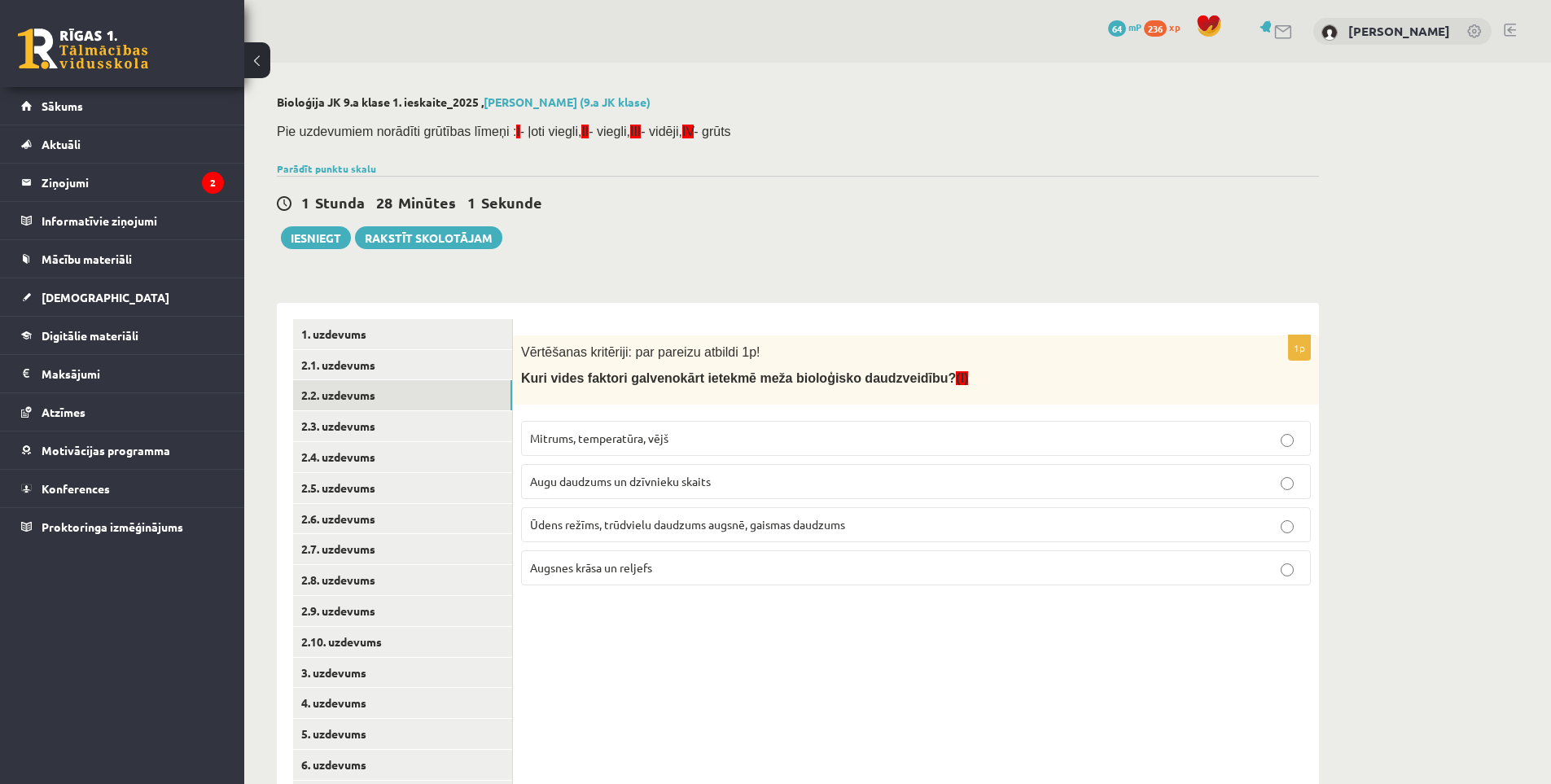
click at [623, 534] on label "Ūdens režīms, trūdvielu daudzums augsnē, gaismas daudzums" at bounding box center [916, 524] width 789 height 35
click at [328, 429] on link "2.3. uzdevums" at bounding box center [402, 426] width 219 height 30
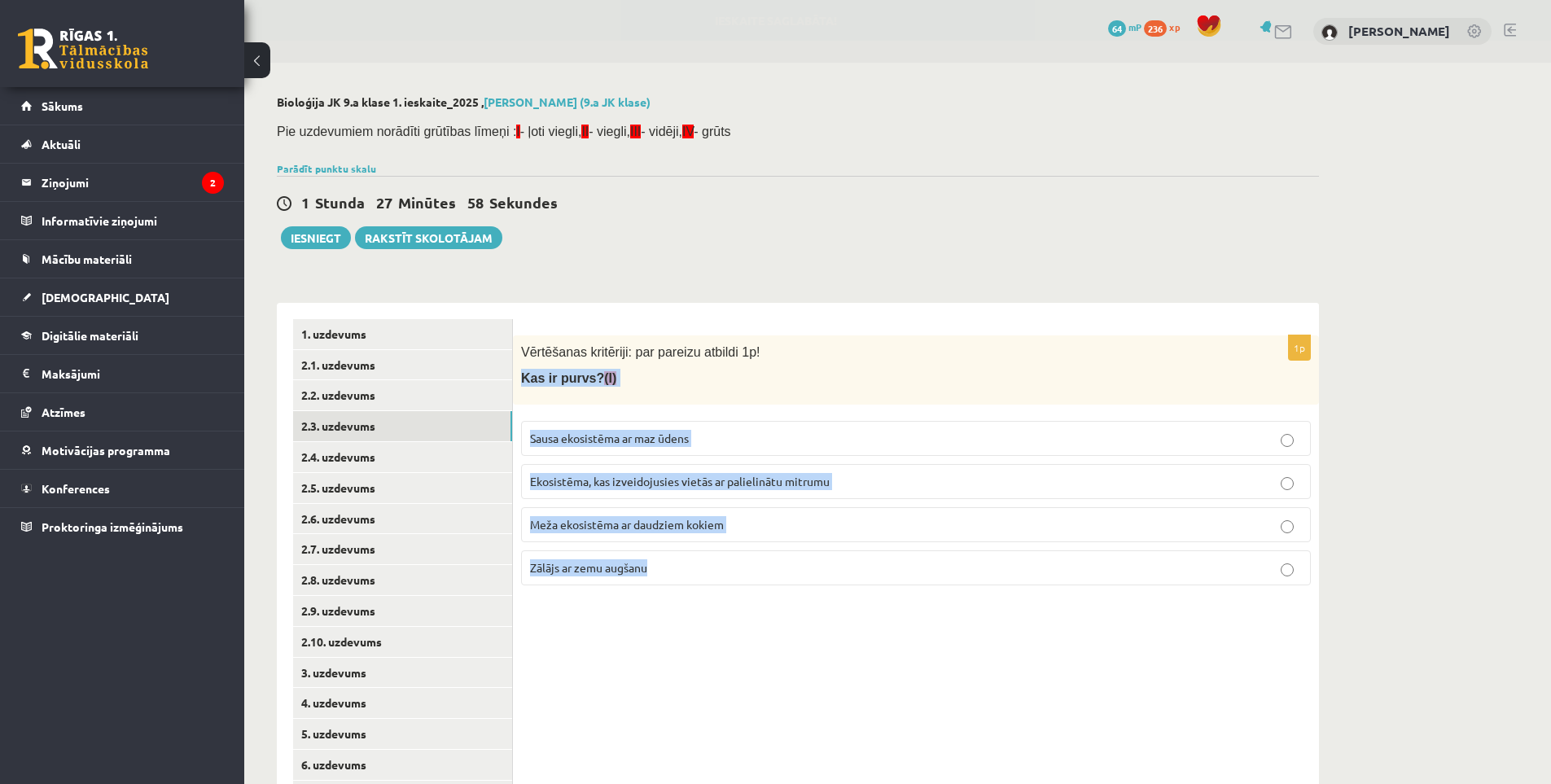
drag, startPoint x: 516, startPoint y: 380, endPoint x: 734, endPoint y: 573, distance: 291.2
click at [734, 573] on div "1p Vērtēšanas kritēriji: par pareizu atbildi 1p! Kas ir purvs? (I) Sausa ekosis…" at bounding box center [916, 466] width 806 height 263
copy div "Kas ir purvs? (I) Sausa ekosistēma ar maz ūdens Ekosistēma, kas izveidojusies v…"
click at [714, 664] on div "1p Vērtēšanas kritēriji: par pareizu atbildi 1p! Kas ir purvs? (I) Sausa ekosis…" at bounding box center [916, 596] width 806 height 586
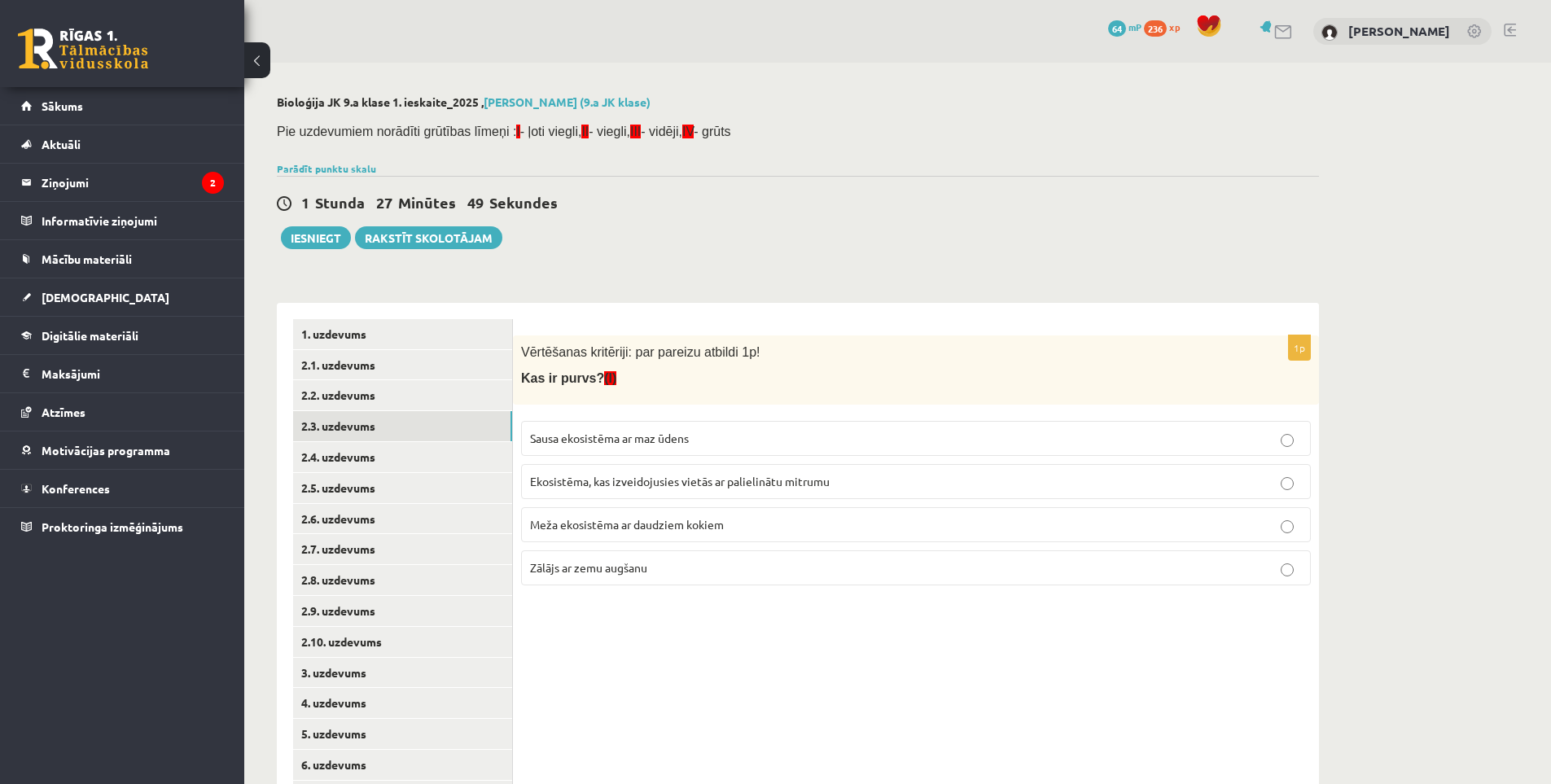
click at [626, 484] on span "Ekosistēma, kas izveidojusies vietās ar palielinātu mitrumu" at bounding box center [679, 481] width 300 height 14
click at [358, 457] on link "2.4. uzdevums" at bounding box center [402, 457] width 219 height 30
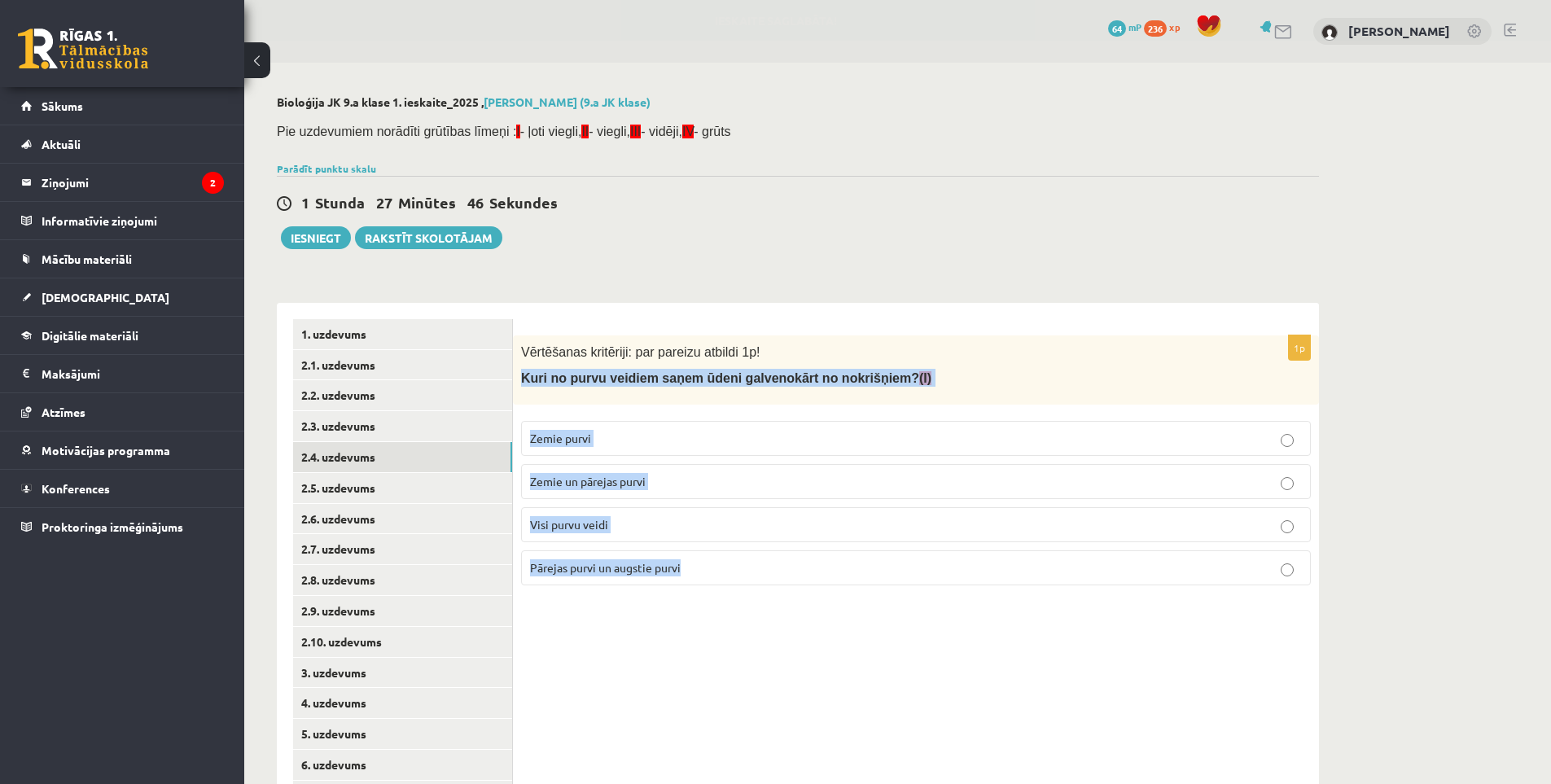
drag, startPoint x: 517, startPoint y: 380, endPoint x: 888, endPoint y: 609, distance: 436.0
click at [888, 609] on div "1p Vērtēšanas kritēriji: par pareizu atbildi 1p! Kuri no purvu veidiem saņem ūd…" at bounding box center [916, 596] width 806 height 586
copy div "Kuri no purvu veidiem saņem ūdeni galvenokārt no nokrišņiem? (I) Zemie purvi Ze…"
click at [664, 672] on div "1p Vērtēšanas kritēriji: par pareizu atbildi 1p! Kuri no purvu veidiem saņem ūd…" at bounding box center [916, 596] width 806 height 586
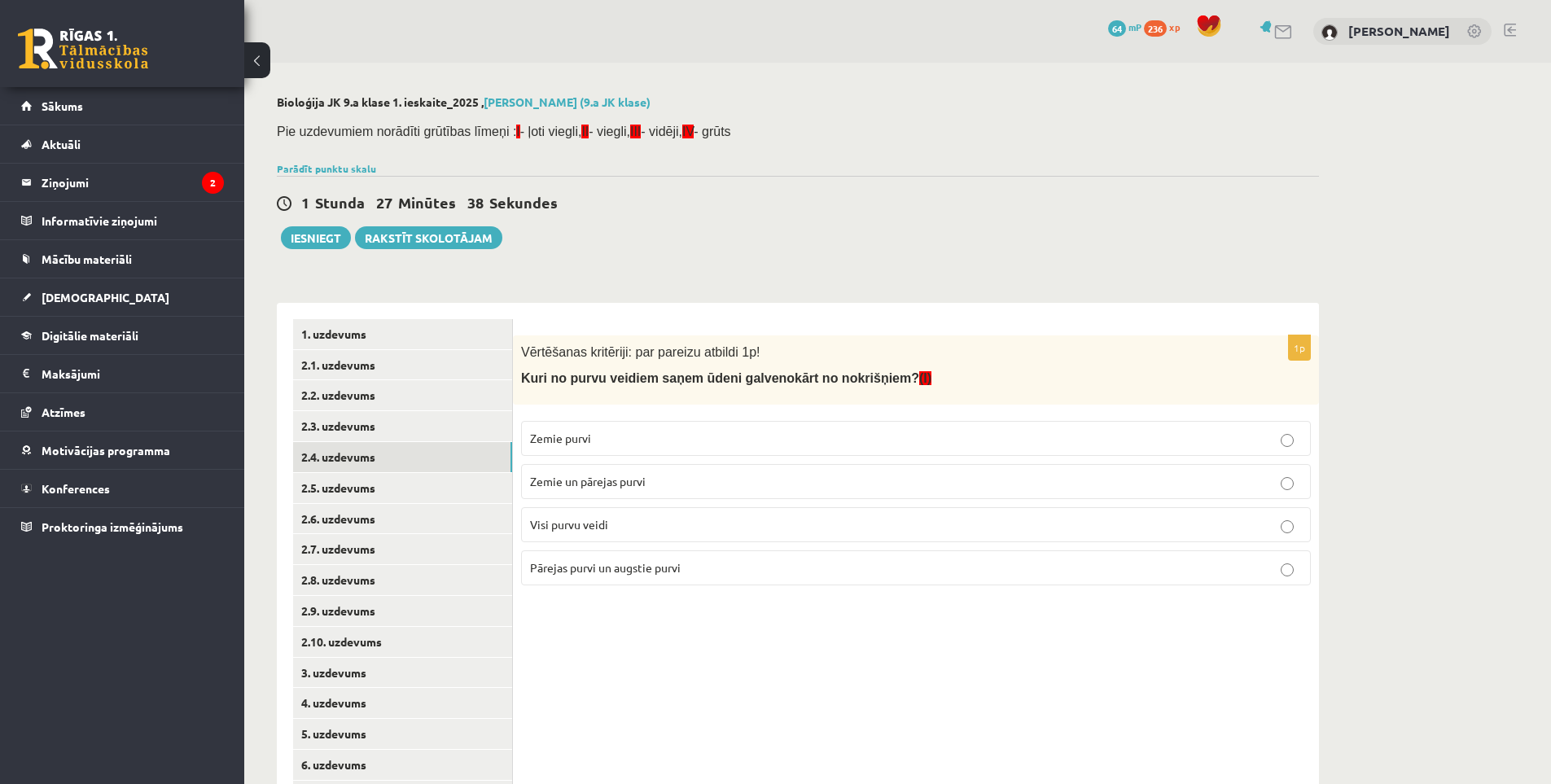
click at [642, 575] on p "Pārejas purvi un augstie purvi" at bounding box center [916, 567] width 772 height 17
click at [347, 479] on link "2.5. uzdevums" at bounding box center [402, 487] width 219 height 30
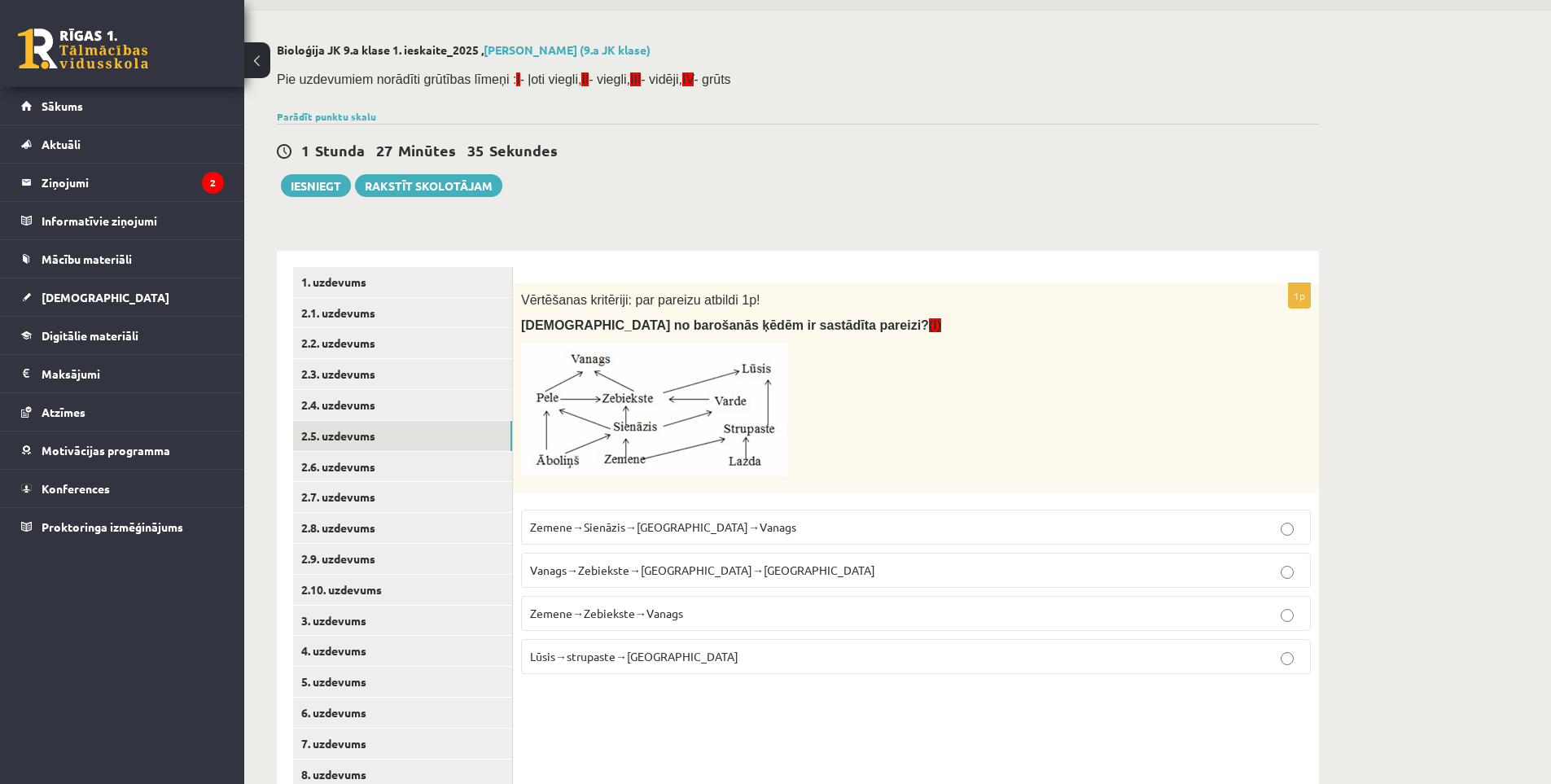
scroll to position [81, 0]
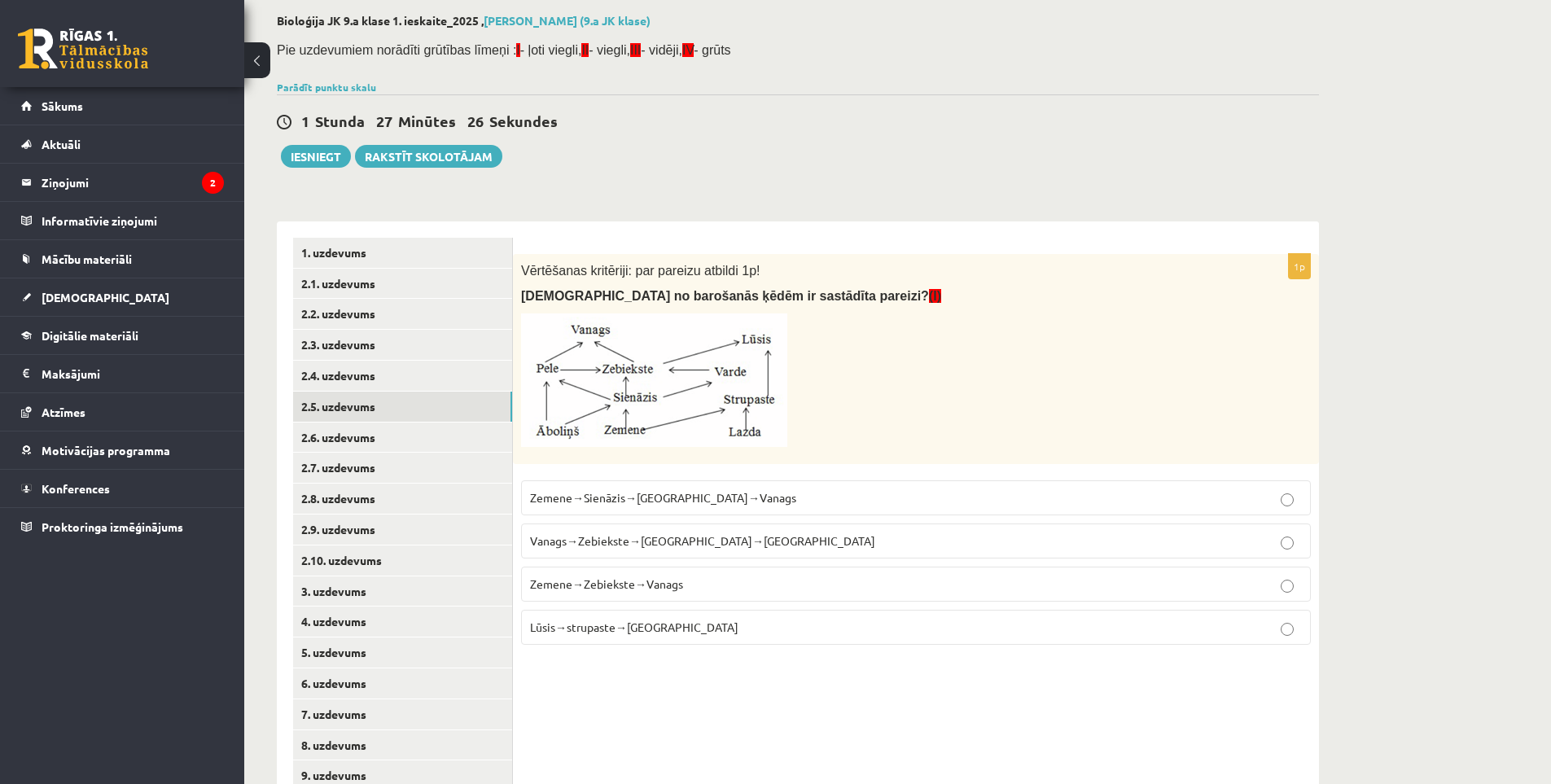
click at [714, 502] on span "Zemene→Sienāzis→Zebiekste→Vanags" at bounding box center [662, 497] width 266 height 14
click at [349, 437] on link "2.6. uzdevums" at bounding box center [402, 437] width 219 height 30
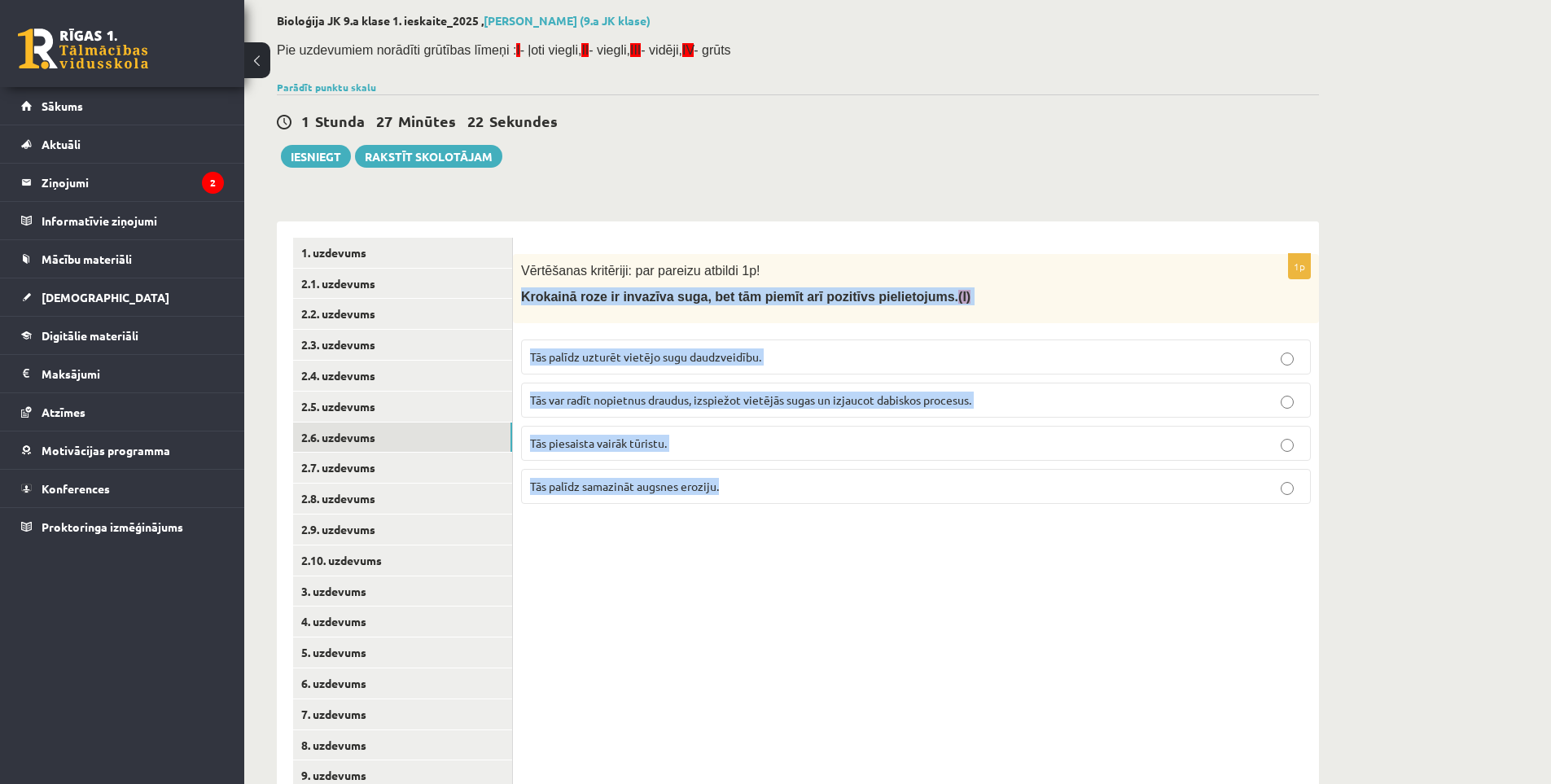
drag, startPoint x: 519, startPoint y: 300, endPoint x: 888, endPoint y: 519, distance: 429.1
click at [888, 519] on div "1p Vērtēšanas kritēriji: par pareizu atbildi 1p! Krokainā roze ir invazīva suga…" at bounding box center [916, 514] width 806 height 586
copy div "Krokainā roze ir invazīva suga, bet tām piemīt arī pozitīvs pielietojums. (I) T…"
click at [876, 562] on div "1p Vērtēšanas kritēriji: par pareizu atbildi 1p! Krokainā roze ir invazīva suga…" at bounding box center [916, 514] width 806 height 586
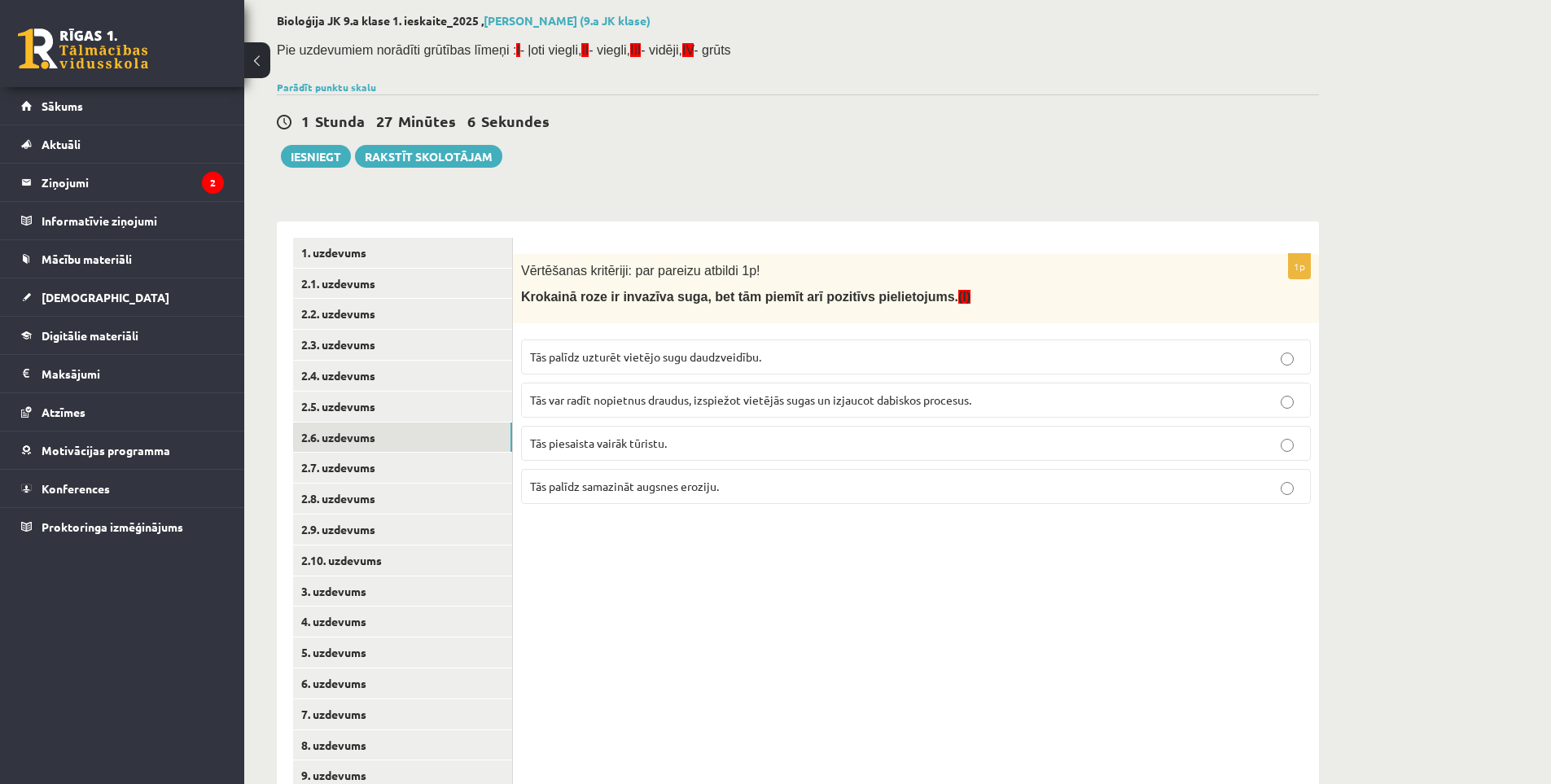
click at [706, 491] on span "Tās palīdz samazināt augsnes eroziju." at bounding box center [623, 486] width 189 height 14
click at [380, 469] on link "2.7. uzdevums" at bounding box center [402, 467] width 219 height 30
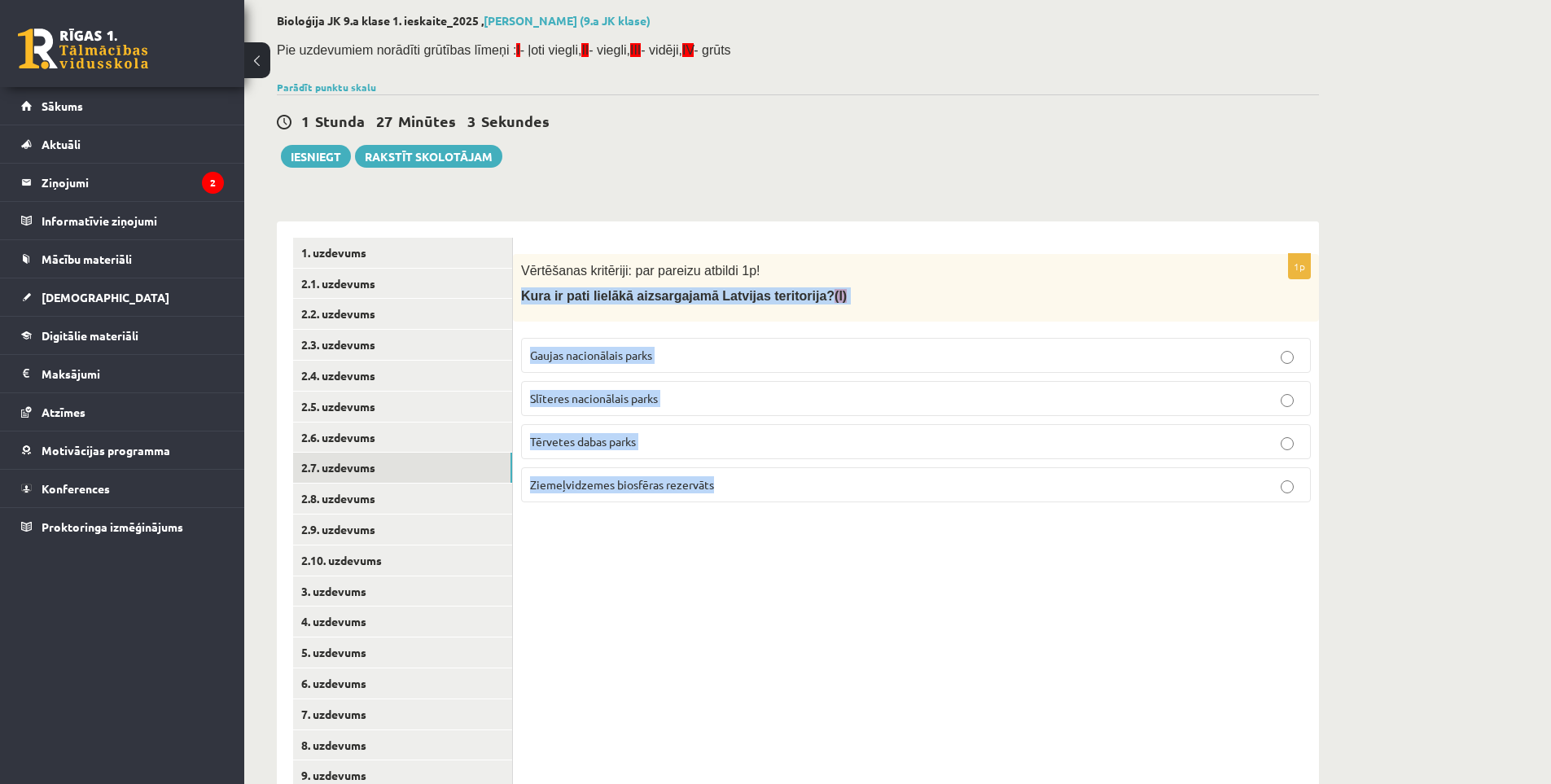
drag, startPoint x: 568, startPoint y: 297, endPoint x: 828, endPoint y: 514, distance: 338.7
click at [828, 514] on div "1p Vērtēšanas kritēriji: par pareizu atbildi 1p! Kura ir pati lielākā aizsargaj…" at bounding box center [916, 385] width 806 height 262
copy div "Kura ir pati lielākā aizsargajamā Latvijas teritorija? (I) Gaujas nacionālais p…"
click at [953, 582] on div "1p Vērtēšanas kritēriji: par pareizu atbildi 1p! Kura ir pati lielākā aizsargaj…" at bounding box center [916, 514] width 806 height 586
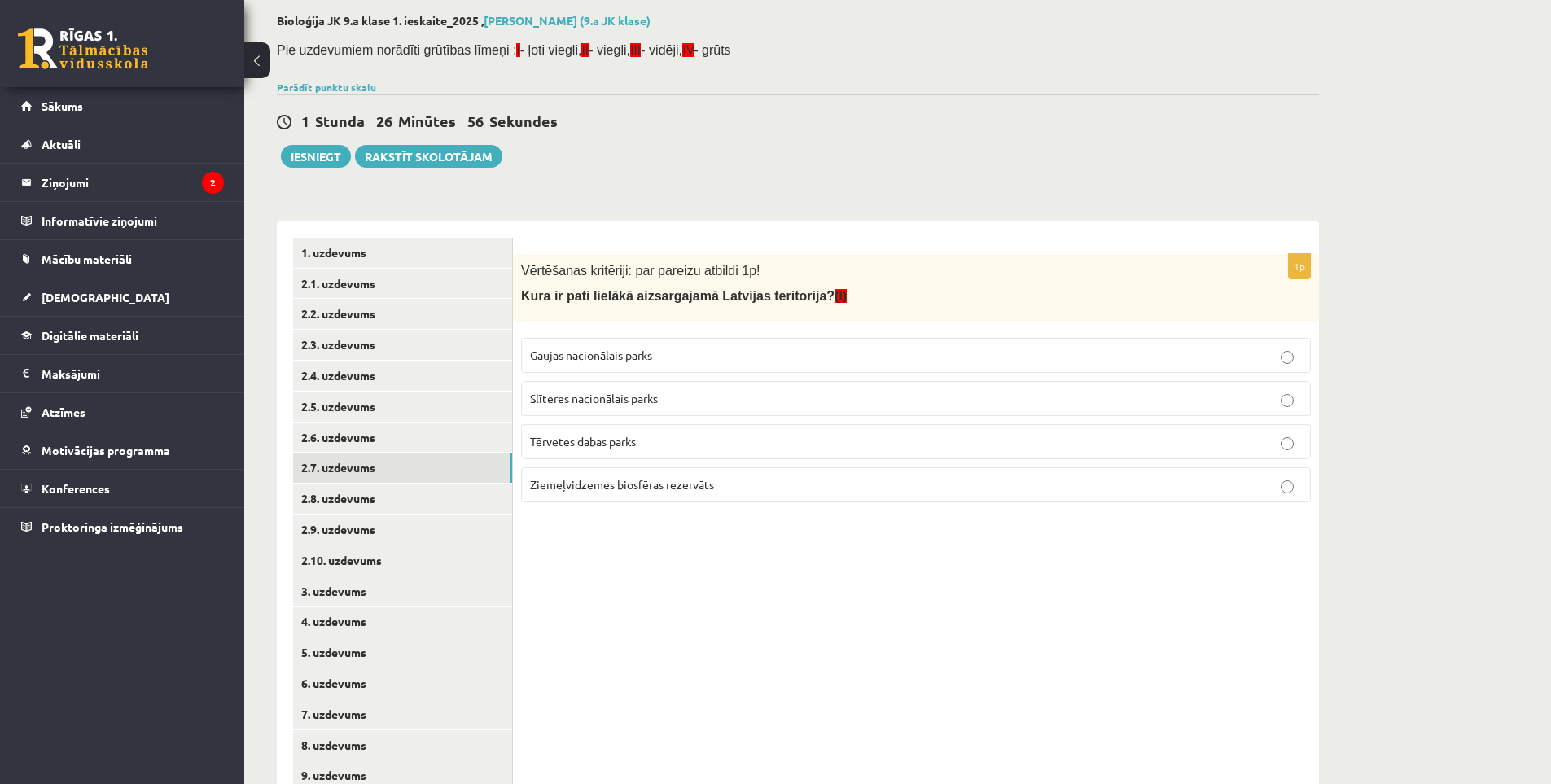
click at [658, 489] on span "Ziemeļvidzemes biosfēras rezervāts" at bounding box center [622, 484] width 184 height 14
click at [344, 490] on link "2.8. uzdevums" at bounding box center [402, 498] width 219 height 30
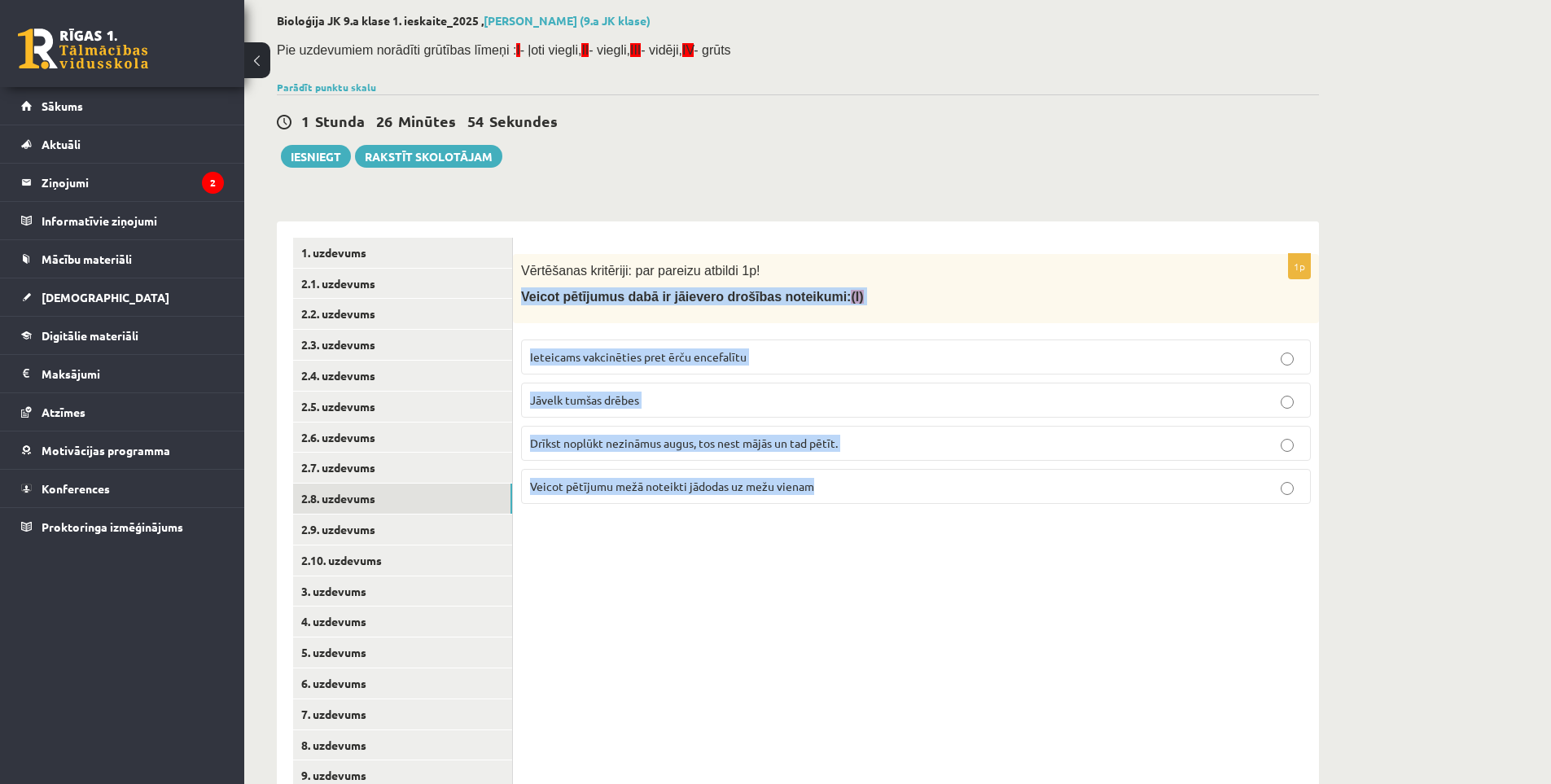
drag, startPoint x: 521, startPoint y: 298, endPoint x: 860, endPoint y: 488, distance: 388.6
click at [860, 488] on div "1p Vērtēšanas kritēriji: par pareizu atbildi 1p! Veicot pētījumus dabā ir jāiev…" at bounding box center [916, 385] width 806 height 263
copy div "Veicot pētījumus dabā ir jāievero drošības noteikumi: (I) Ieteicams vakcinēties…"
click at [897, 616] on div "1p Vērtēšanas kritēriji: par pareizu atbildi 1p! Veicot pētījumus dabā ir jāiev…" at bounding box center [916, 514] width 806 height 586
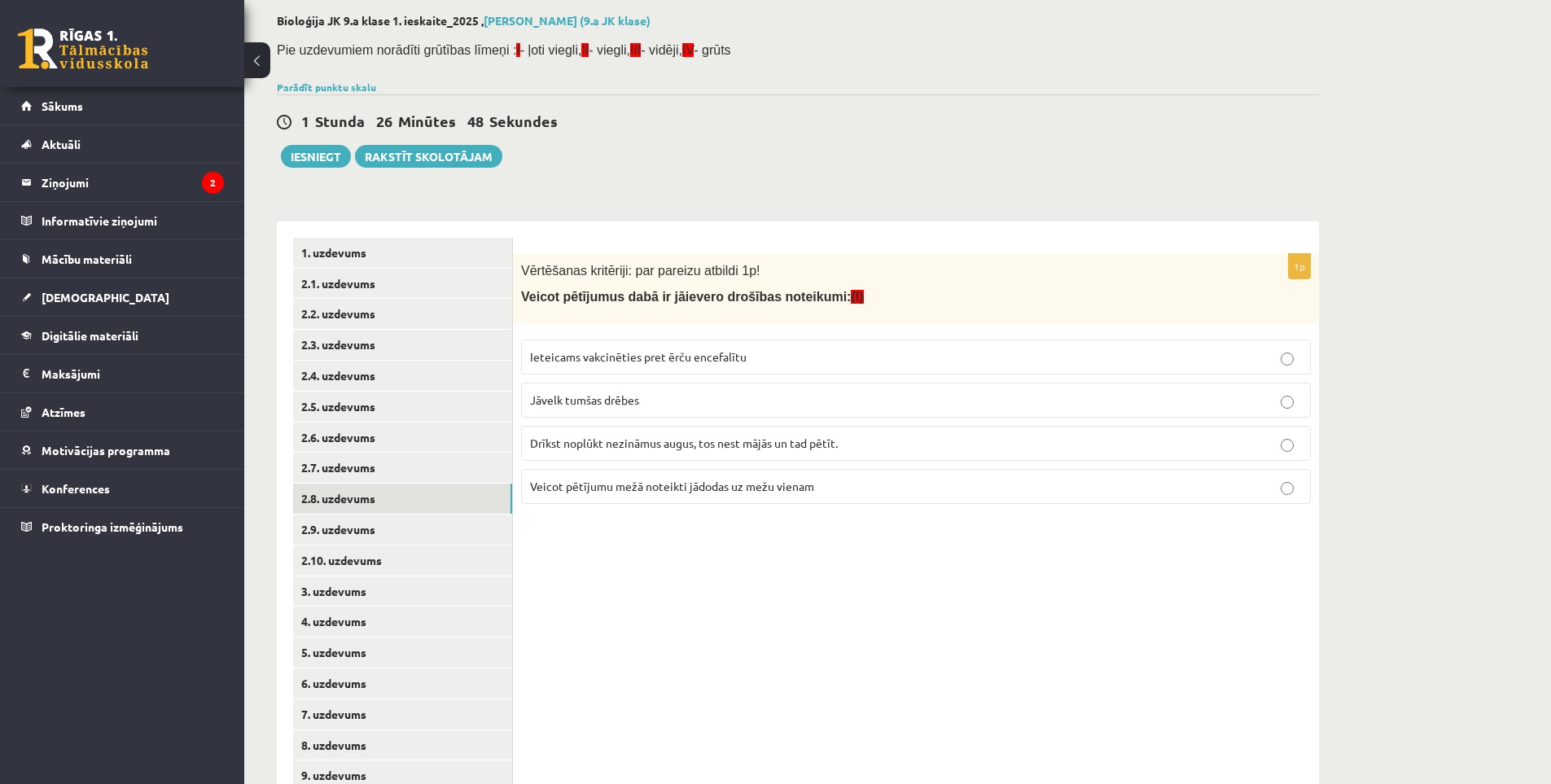
click at [569, 346] on label "Ieteicams vakcinēties pret ērču encefalītu" at bounding box center [916, 356] width 789 height 35
click at [358, 532] on link "2.9. uzdevums" at bounding box center [402, 529] width 219 height 30
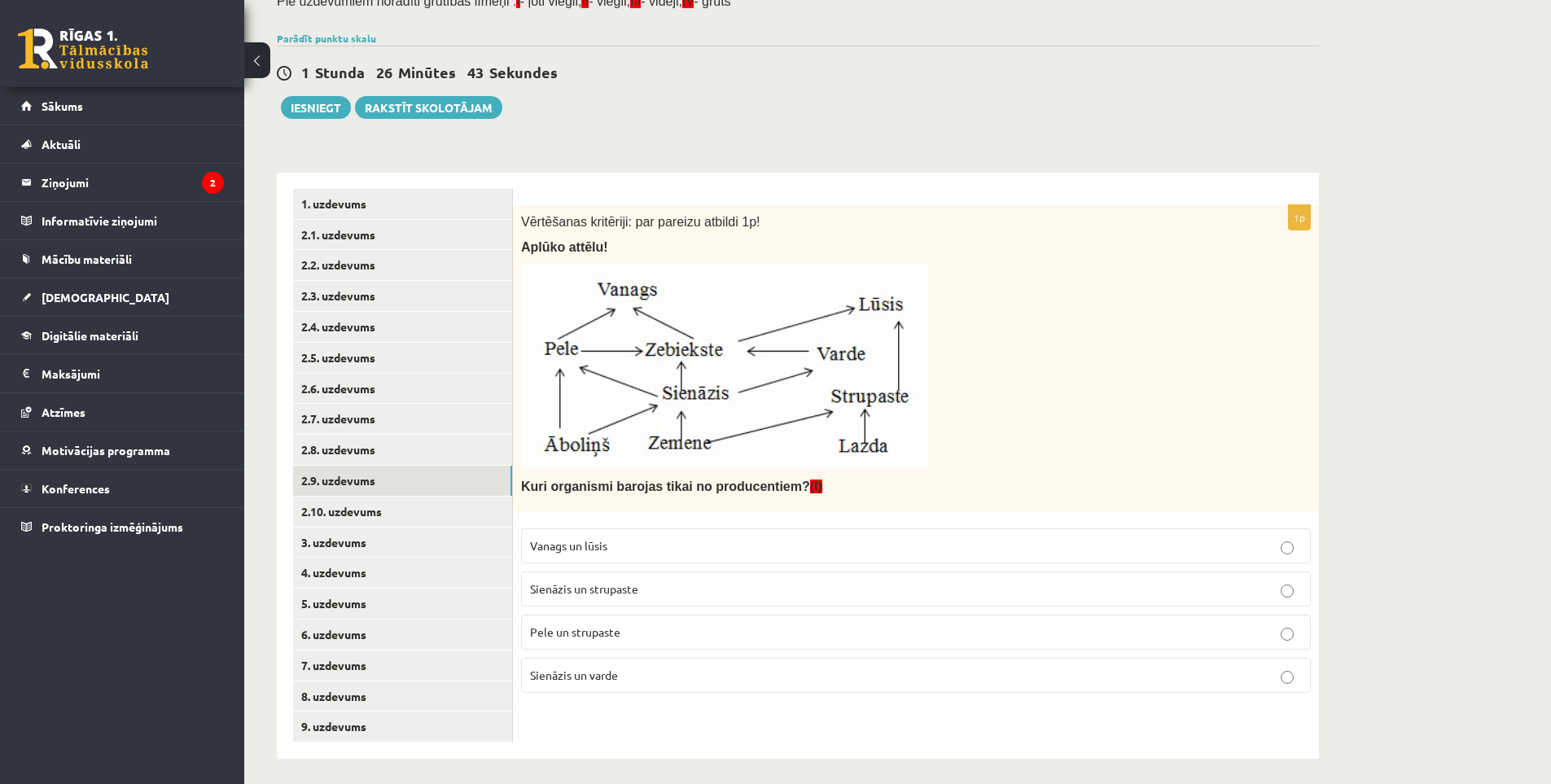
scroll to position [139, 0]
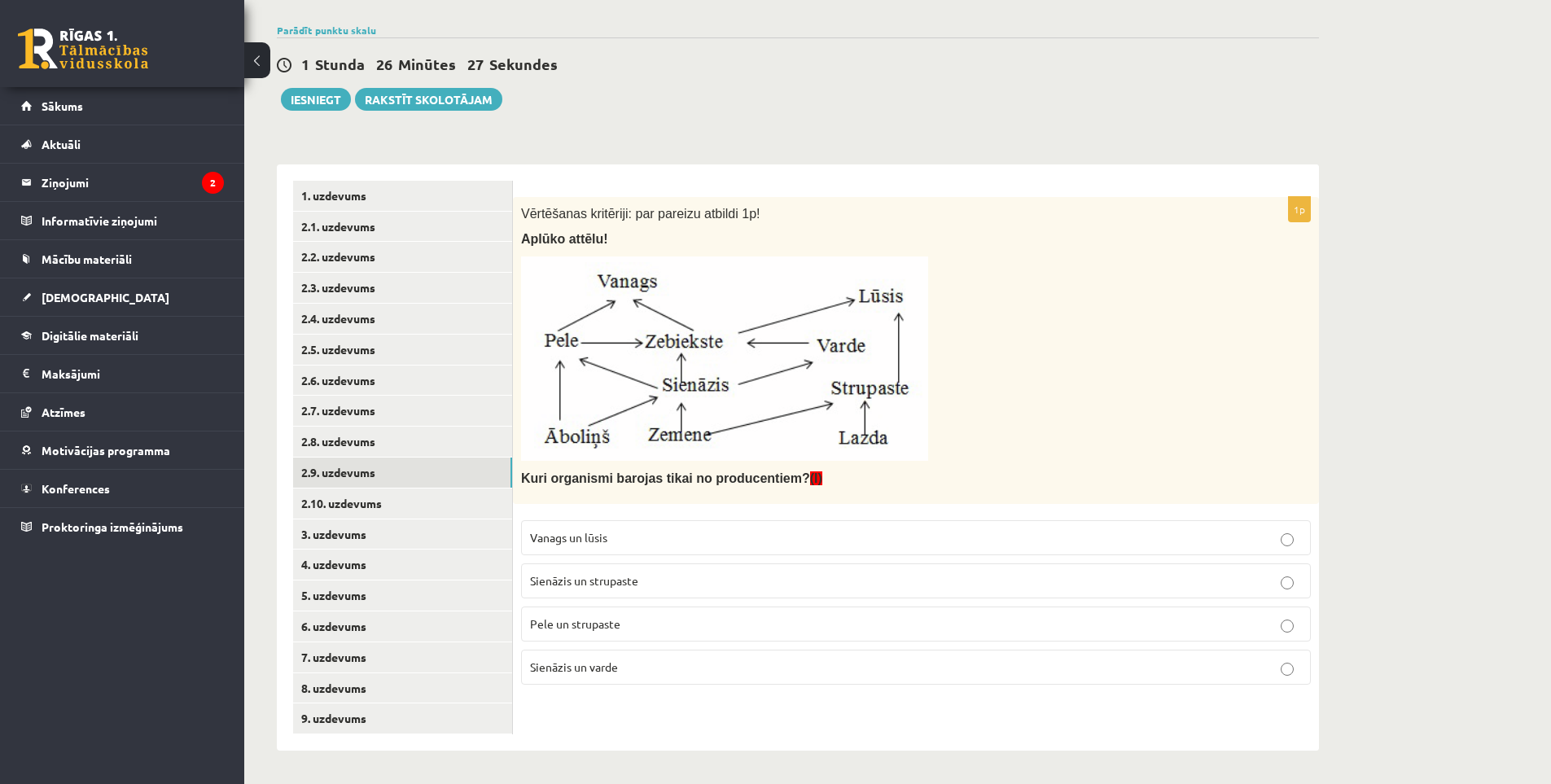
click at [642, 618] on p "Pele un strupaste" at bounding box center [916, 623] width 772 height 17
click at [324, 501] on link "2.10. uzdevums" at bounding box center [402, 503] width 219 height 30
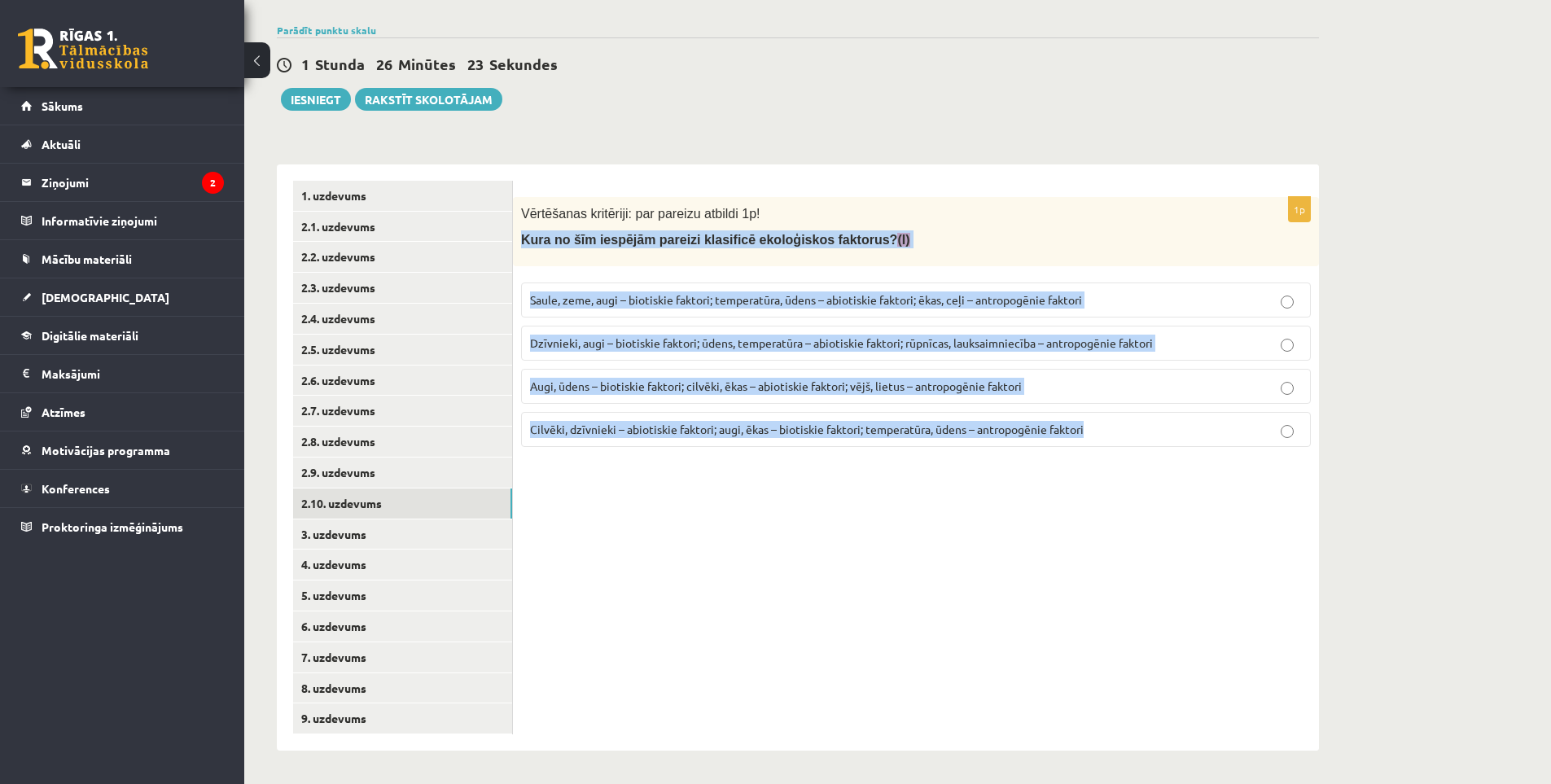
drag, startPoint x: 523, startPoint y: 240, endPoint x: 1103, endPoint y: 521, distance: 644.5
click at [1103, 519] on div "1p Vērtēšanas kritēriji: par pareizu atbildi 1p! Kura no šīm iespējām pareizi k…" at bounding box center [916, 457] width 806 height 586
copy div "Kura no šīm iespējām pareizi klasificē ekoloģiskos faktorus? (I) Saule, zeme, a…"
click at [1103, 521] on div "1p Vērtēšanas kritēriji: par pareizu atbildi 1p! Kura no šīm iespējām pareizi k…" at bounding box center [916, 457] width 806 height 586
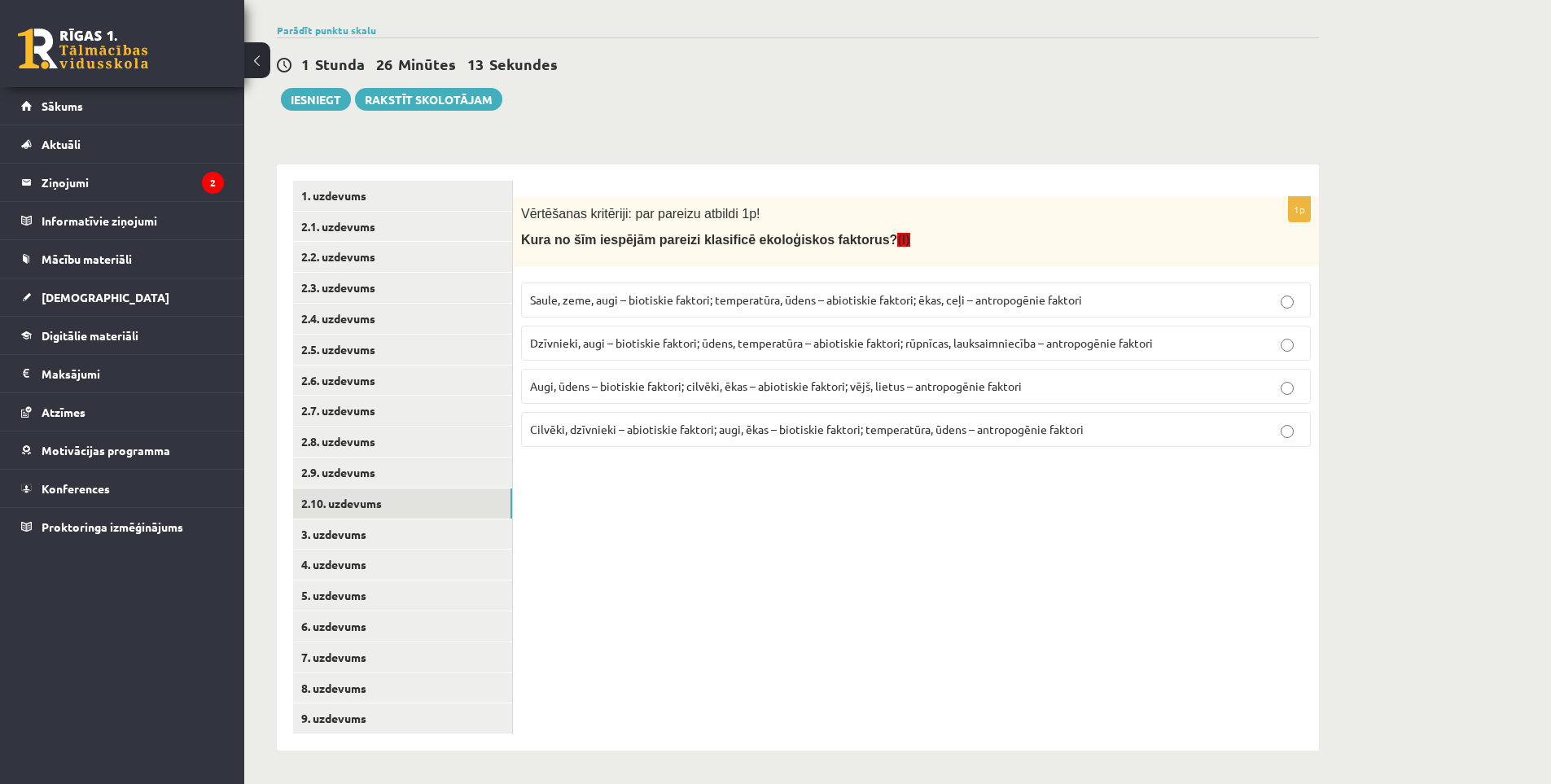
drag, startPoint x: 596, startPoint y: 338, endPoint x: 598, endPoint y: 351, distance: 13.2
click at [596, 338] on span "Dzīvnieki, augi – biotiskie faktori; ūdens, temperatūra – abiotiskie faktori; r…" at bounding box center [841, 343] width 623 height 14
click at [346, 538] on link "3. uzdevums" at bounding box center [402, 534] width 219 height 30
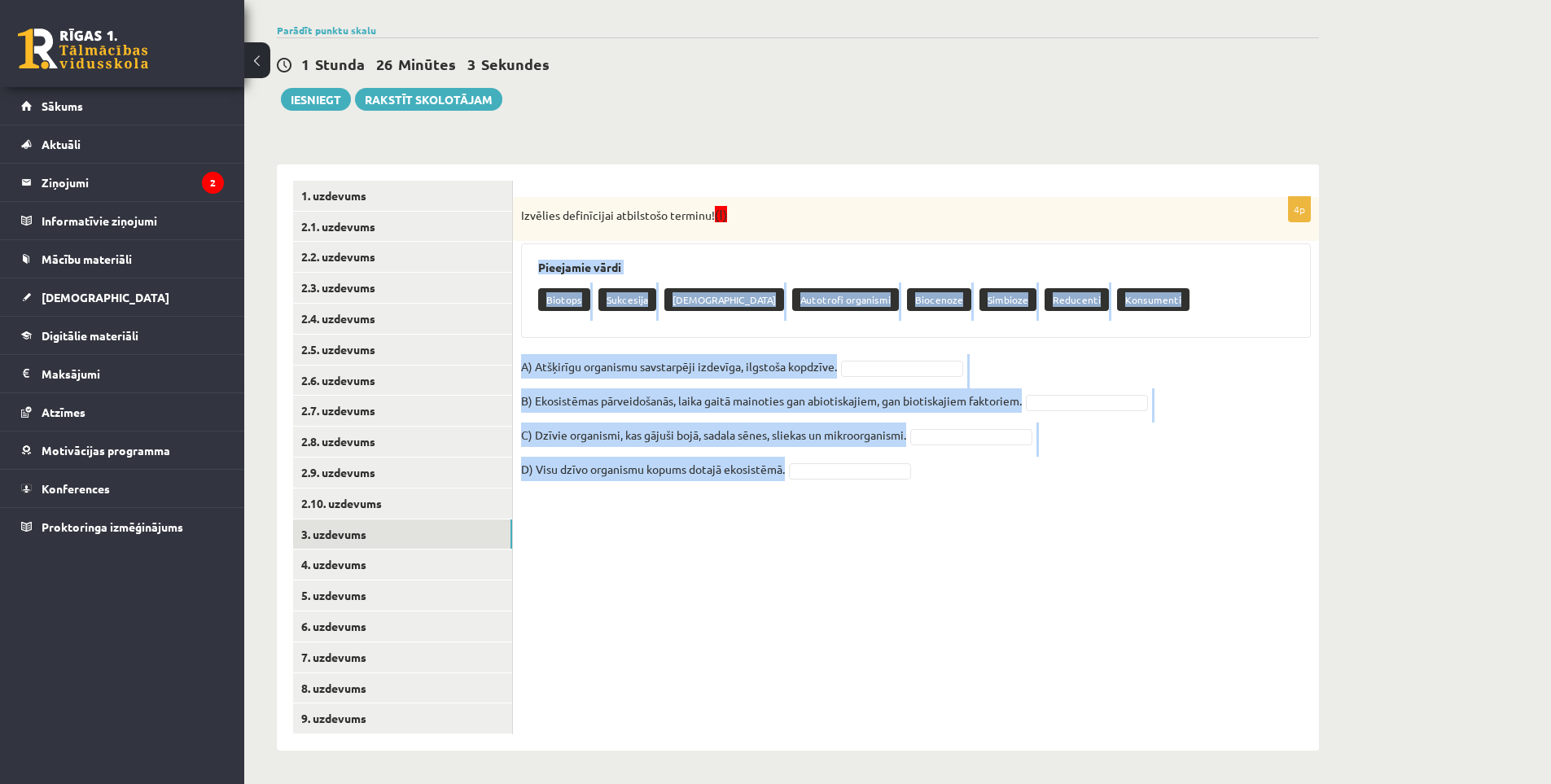
drag, startPoint x: 536, startPoint y: 265, endPoint x: 950, endPoint y: 468, distance: 461.1
click at [944, 470] on div "4p Izvēlies definīcijai atbilstošo terminu! (I) Pieejamie vārdi Biotops Sukcesi…" at bounding box center [916, 347] width 806 height 302
copy div "Pieejamie vārdi Biotops Sukcesija Neitrālisms Autotrofi organismi Biocenoze Sim…"
click at [943, 664] on div "4p Izvēlies definīcijai atbilstošo terminu! (I) Pieejamie vārdi Biotops Sukcesi…" at bounding box center [916, 457] width 806 height 586
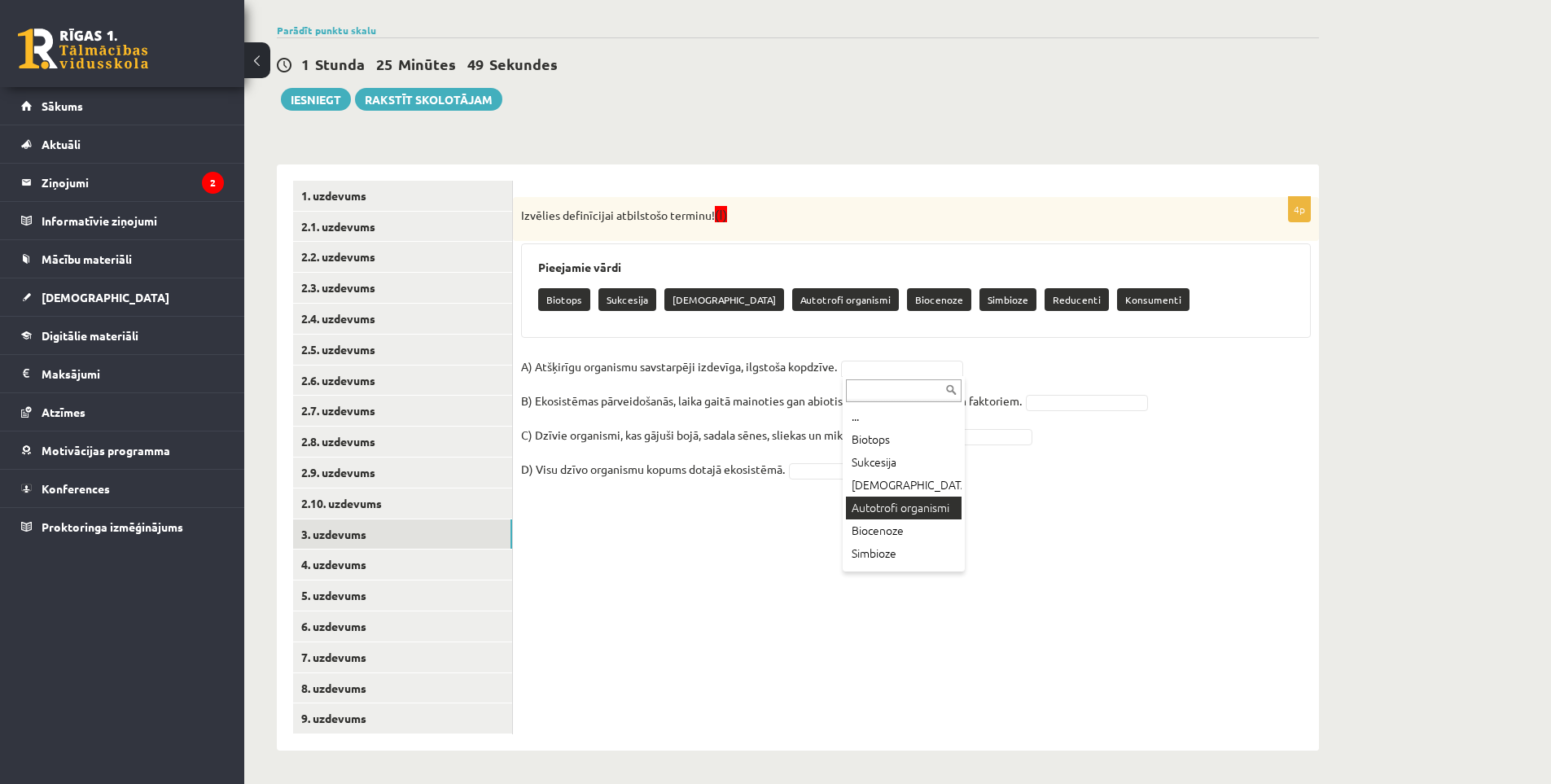
scroll to position [60, 0]
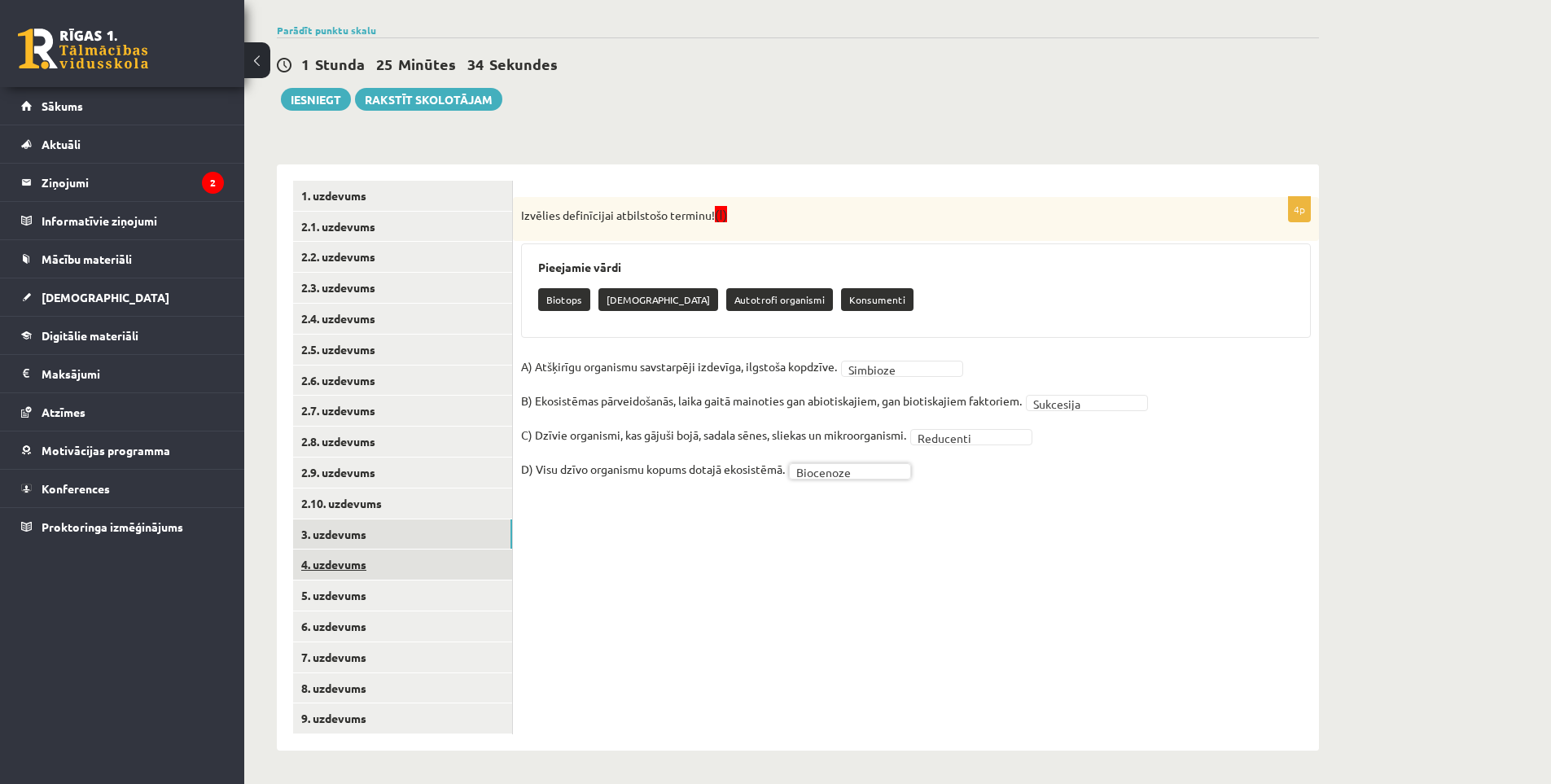
click at [343, 563] on link "4. uzdevums" at bounding box center [402, 564] width 219 height 30
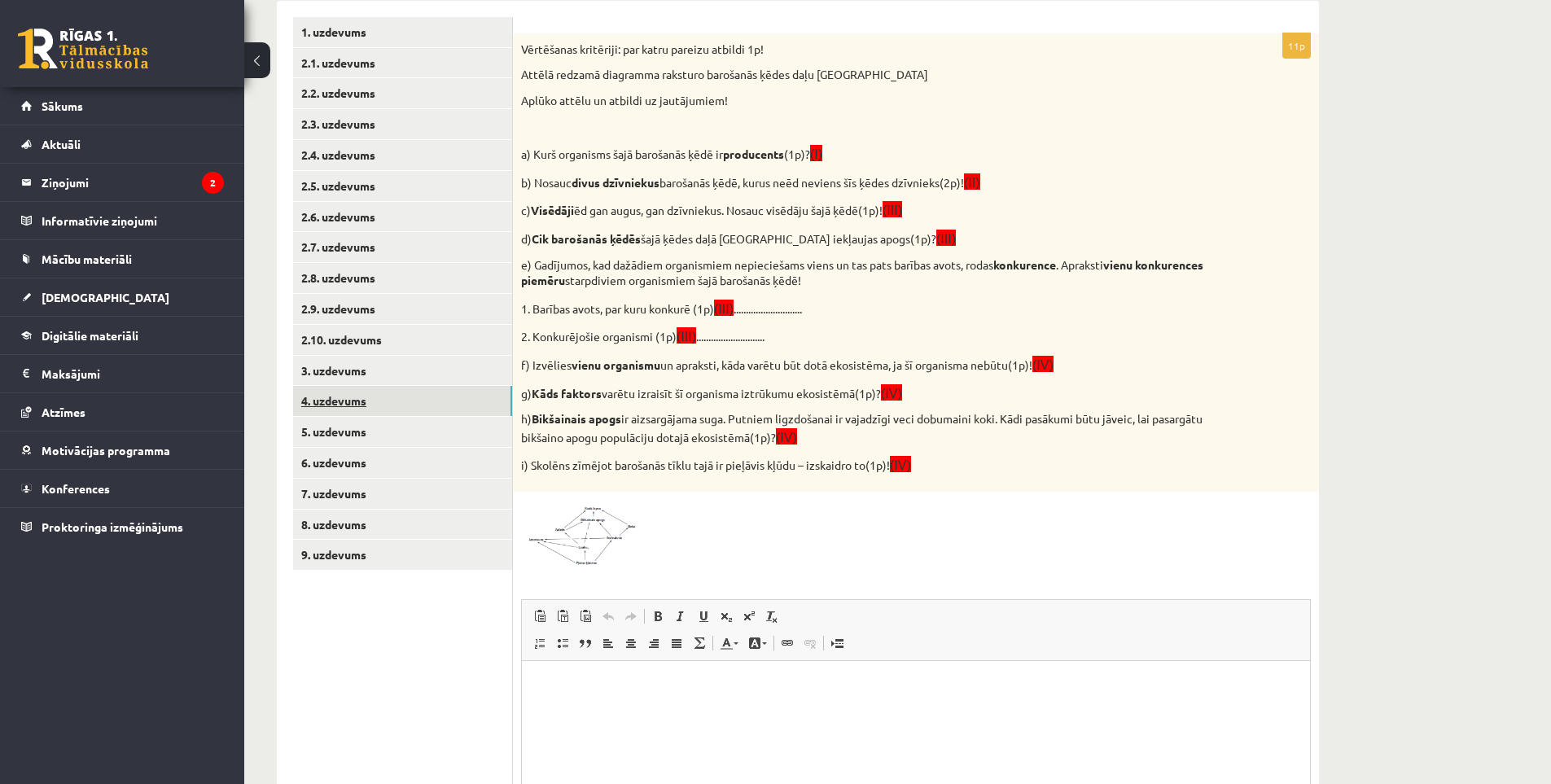
scroll to position [0, 0]
click at [344, 375] on link "3. uzdevums" at bounding box center [402, 370] width 219 height 30
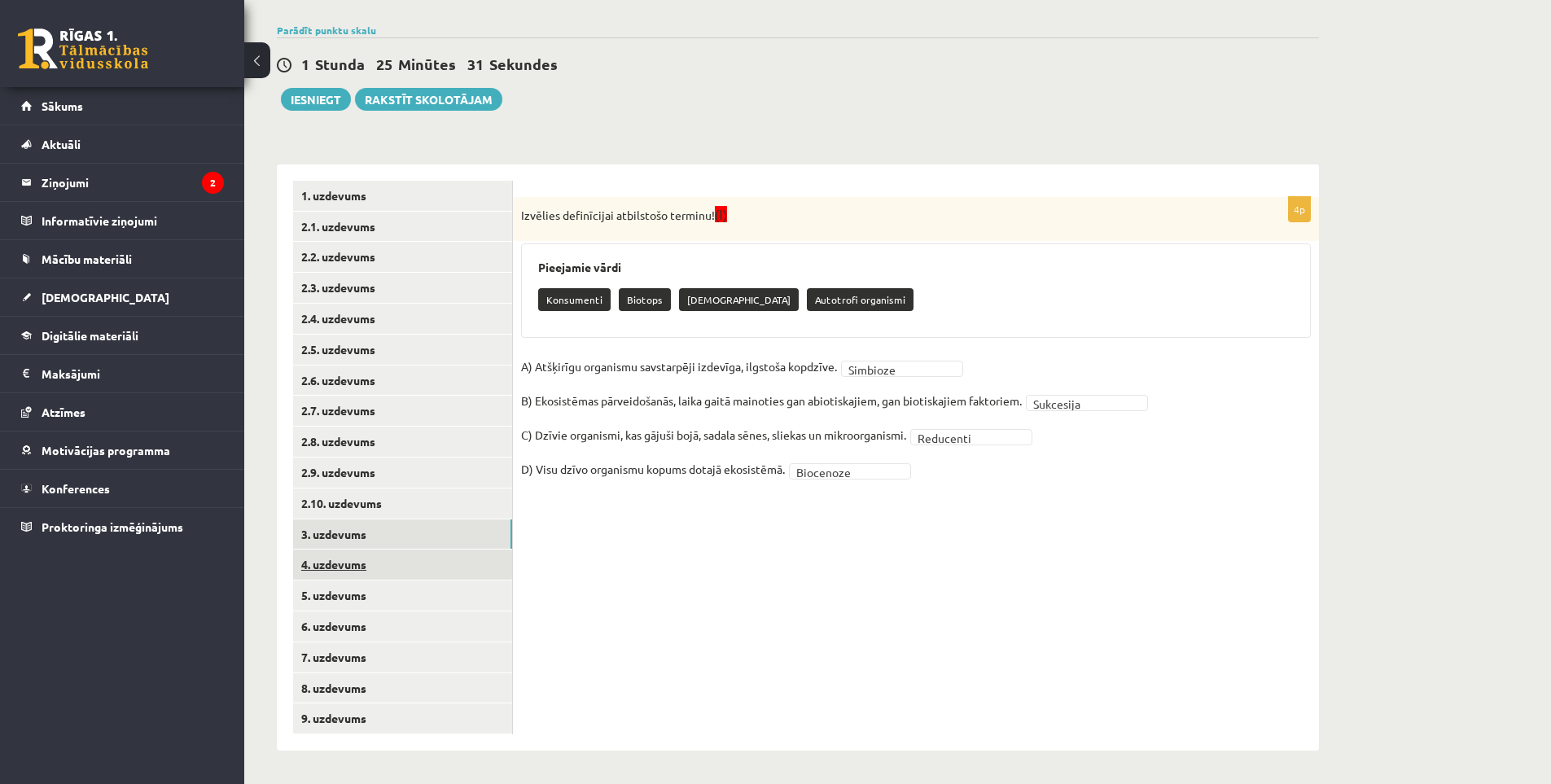
click at [333, 562] on link "4. uzdevums" at bounding box center [402, 564] width 219 height 30
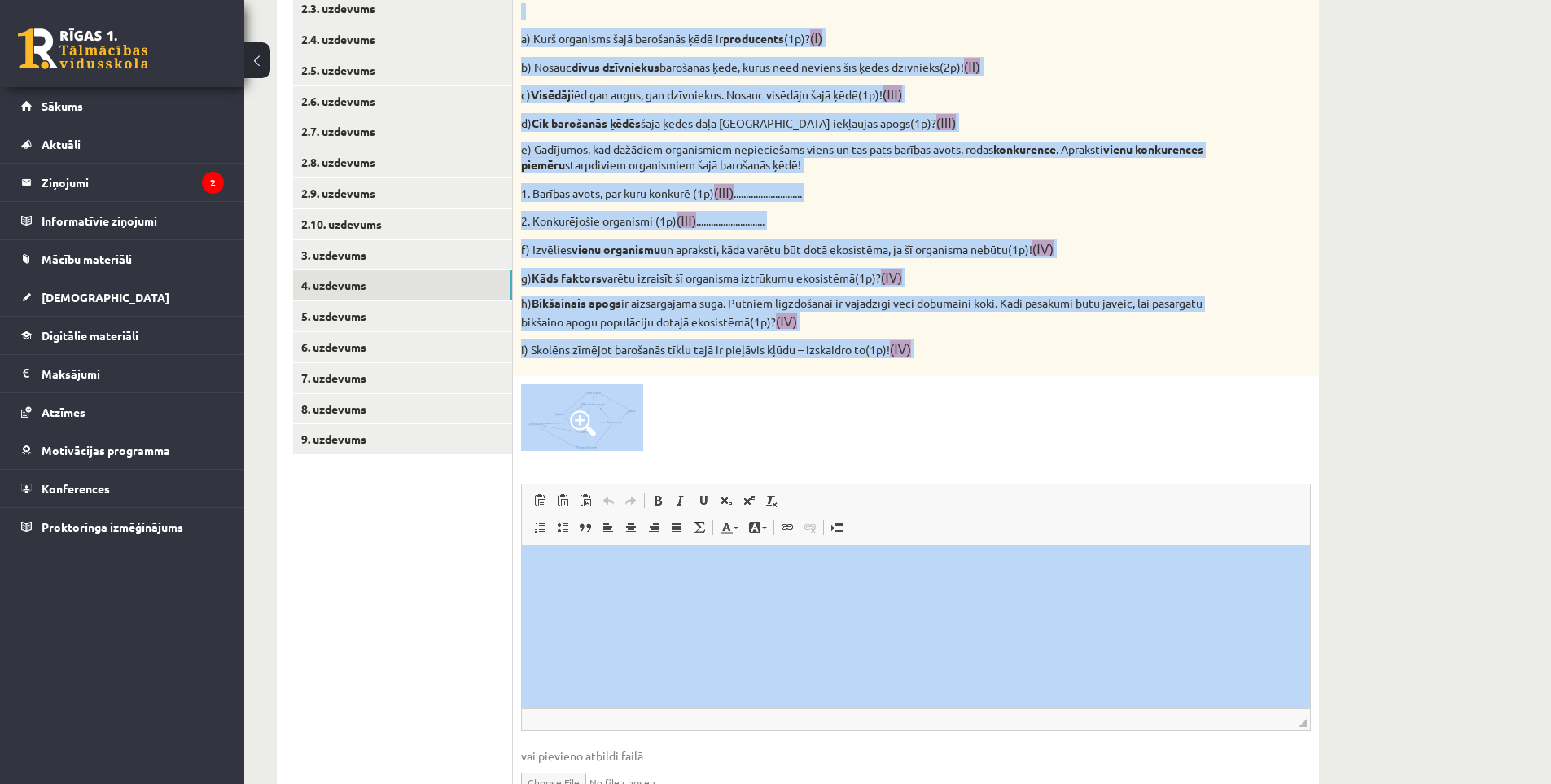
scroll to position [425, 0]
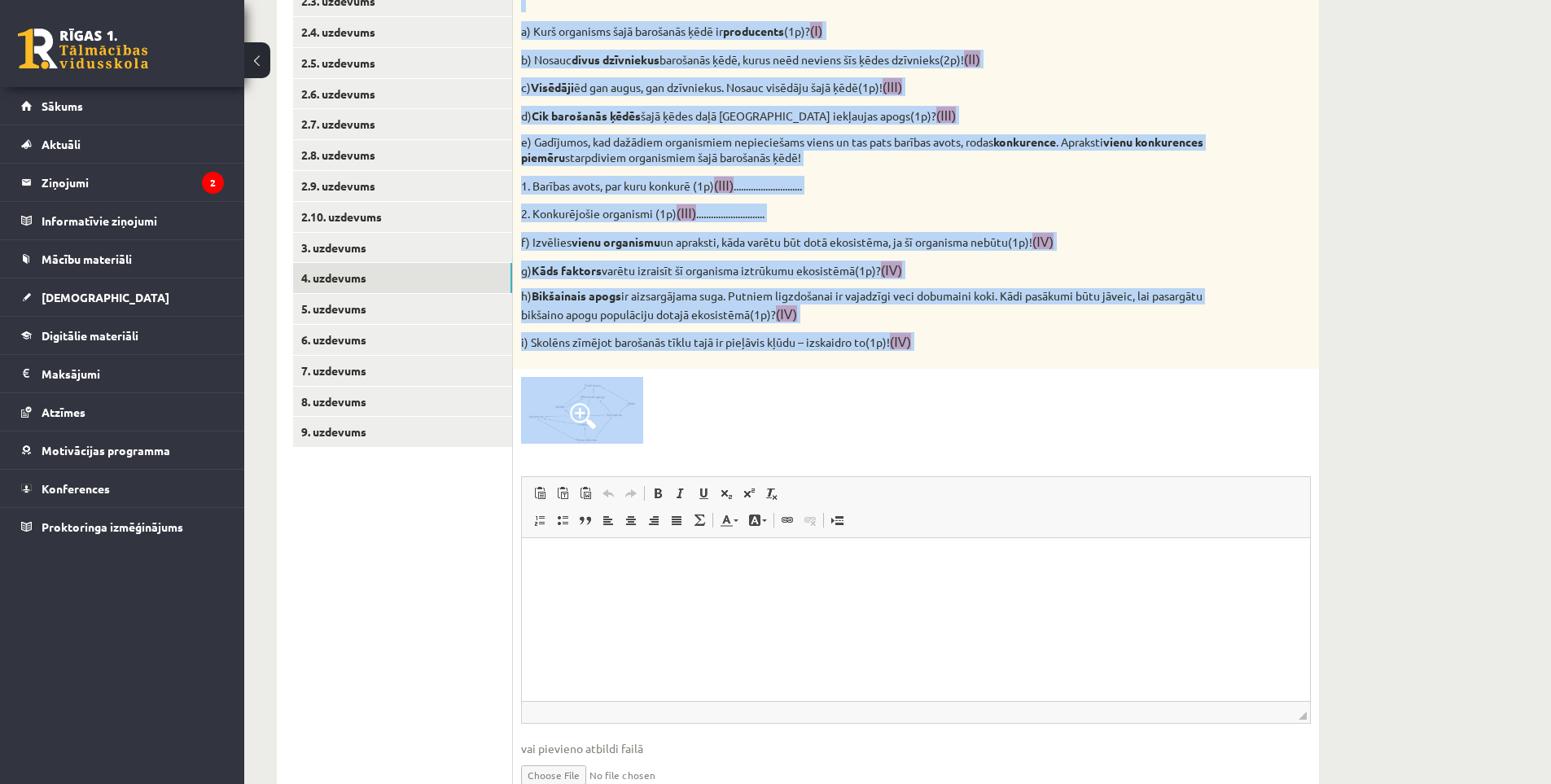
drag, startPoint x: 521, startPoint y: 170, endPoint x: 1033, endPoint y: 420, distance: 569.8
click at [1033, 420] on div "11p Vērtēšanas kritēriji: par katru pareizu atbildi 1p! Attēlā redzamā diagramm…" at bounding box center [916, 363] width 806 height 905
copy div "Vērtēšanas kritēriji: par katru pareizu atbildi 1p! Attēlā redzamā diagramma ra…"
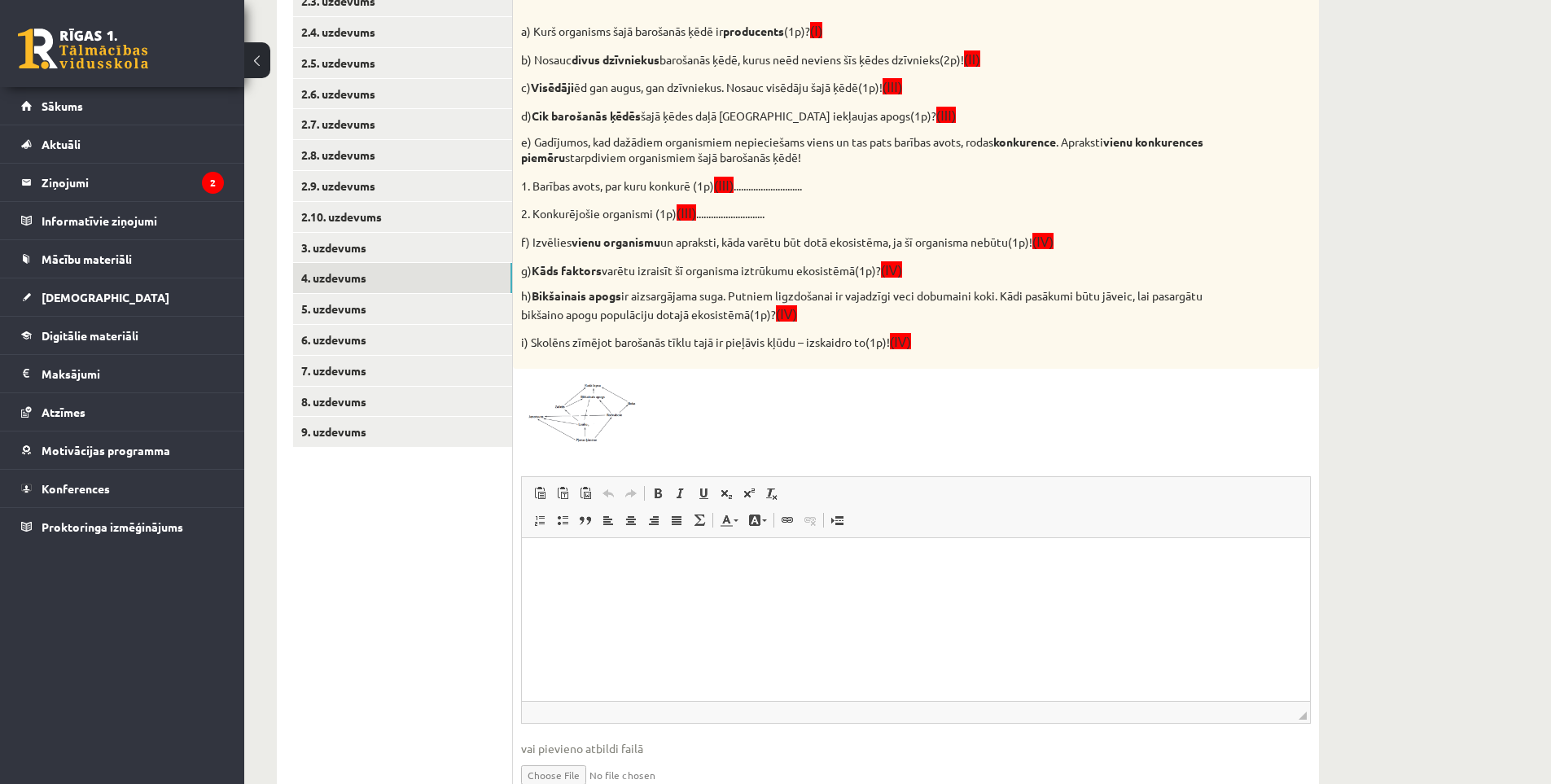
click at [1033, 420] on div at bounding box center [916, 410] width 789 height 67
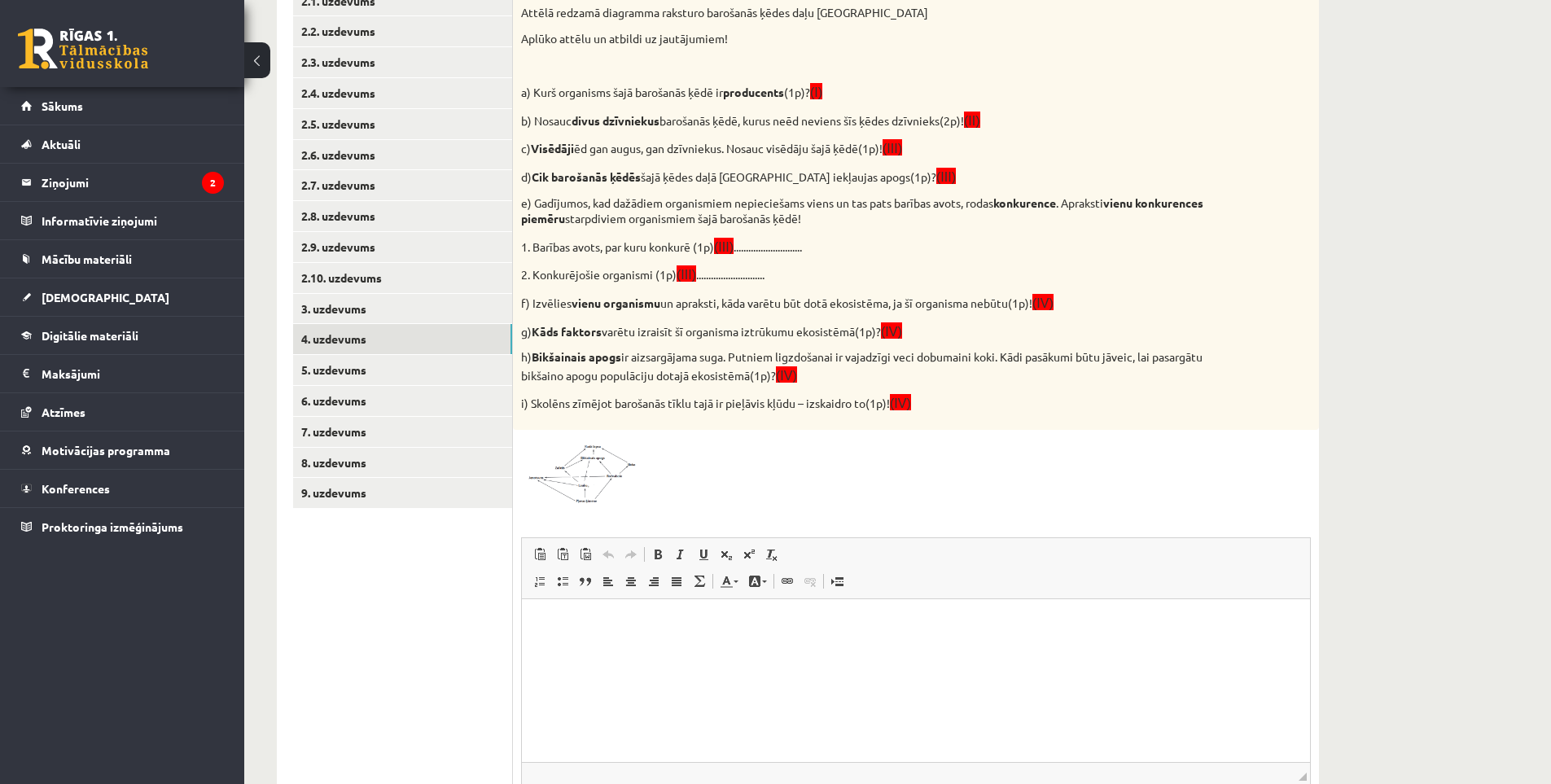
scroll to position [263, 0]
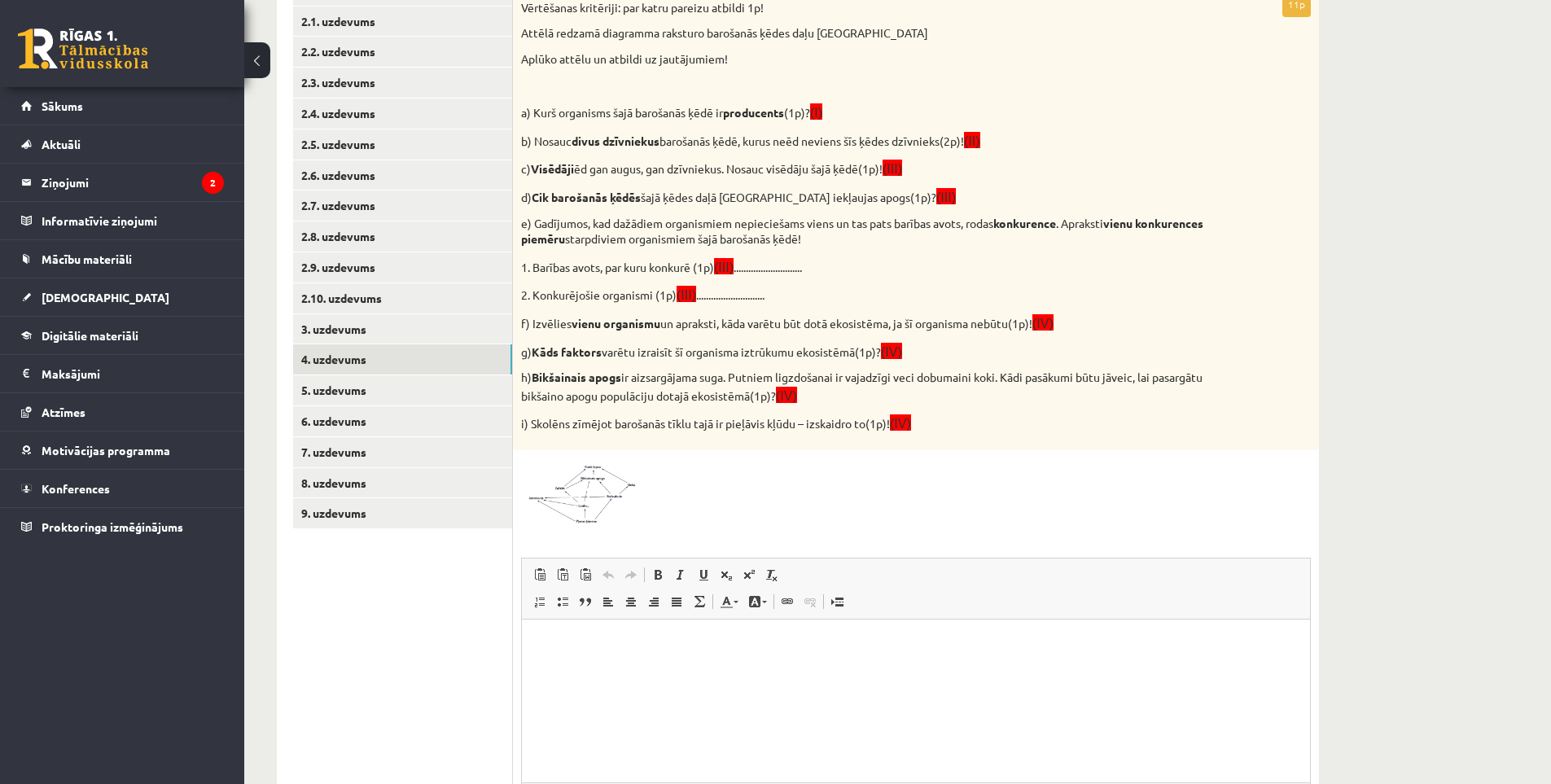
click at [660, 658] on html at bounding box center [916, 643] width 789 height 50
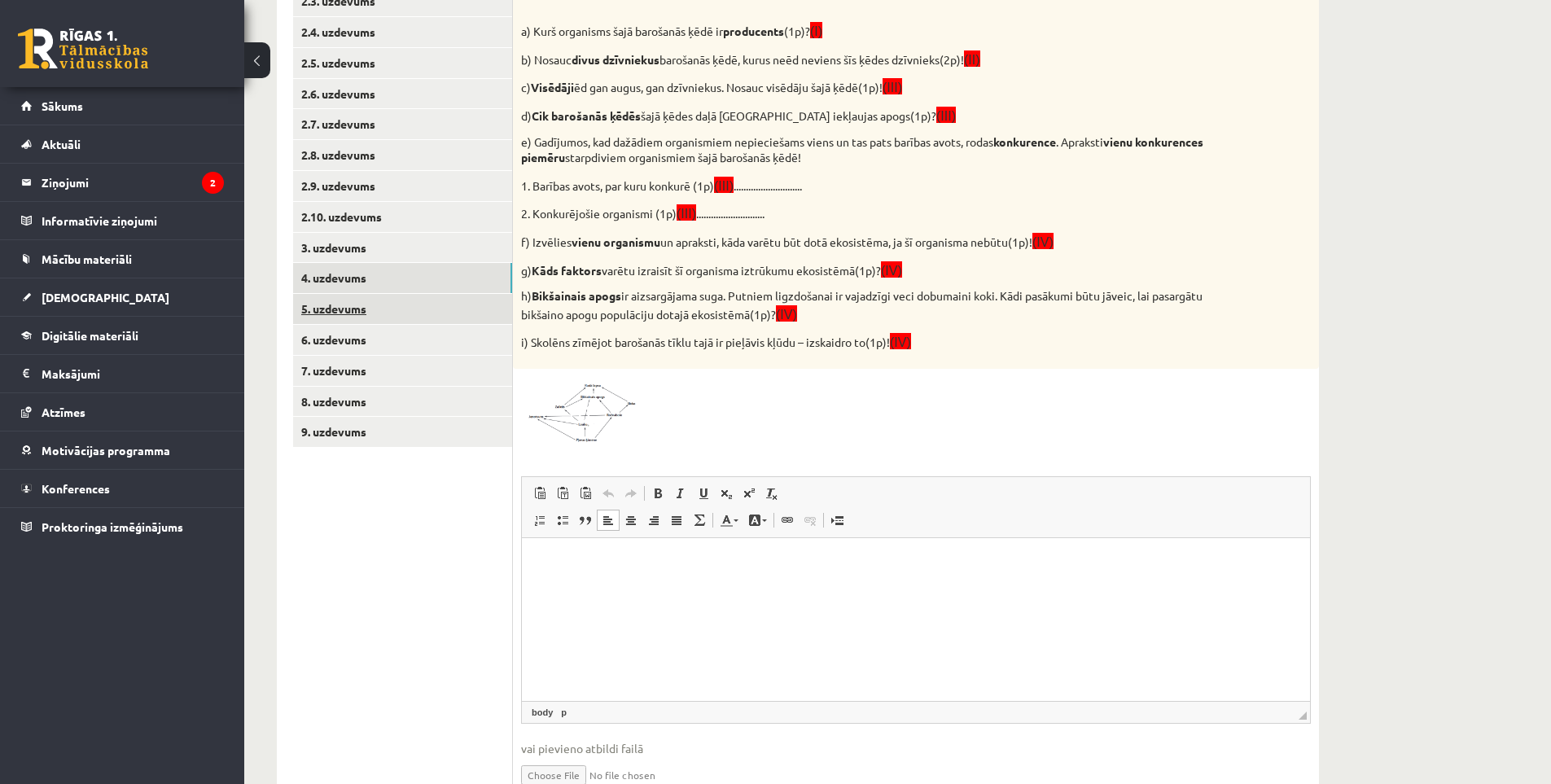
click at [372, 319] on link "5. uzdevums" at bounding box center [402, 309] width 219 height 30
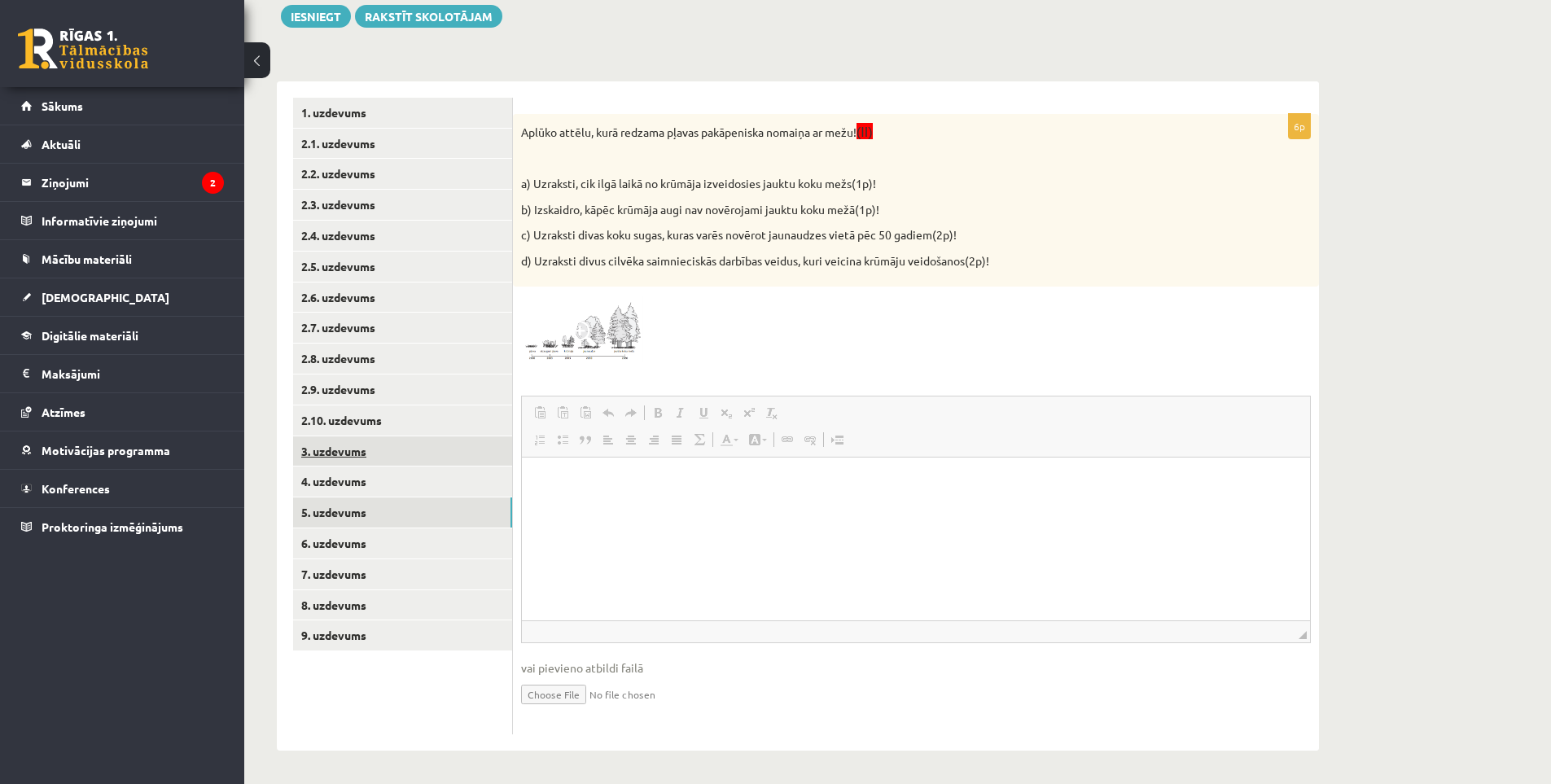
scroll to position [0, 0]
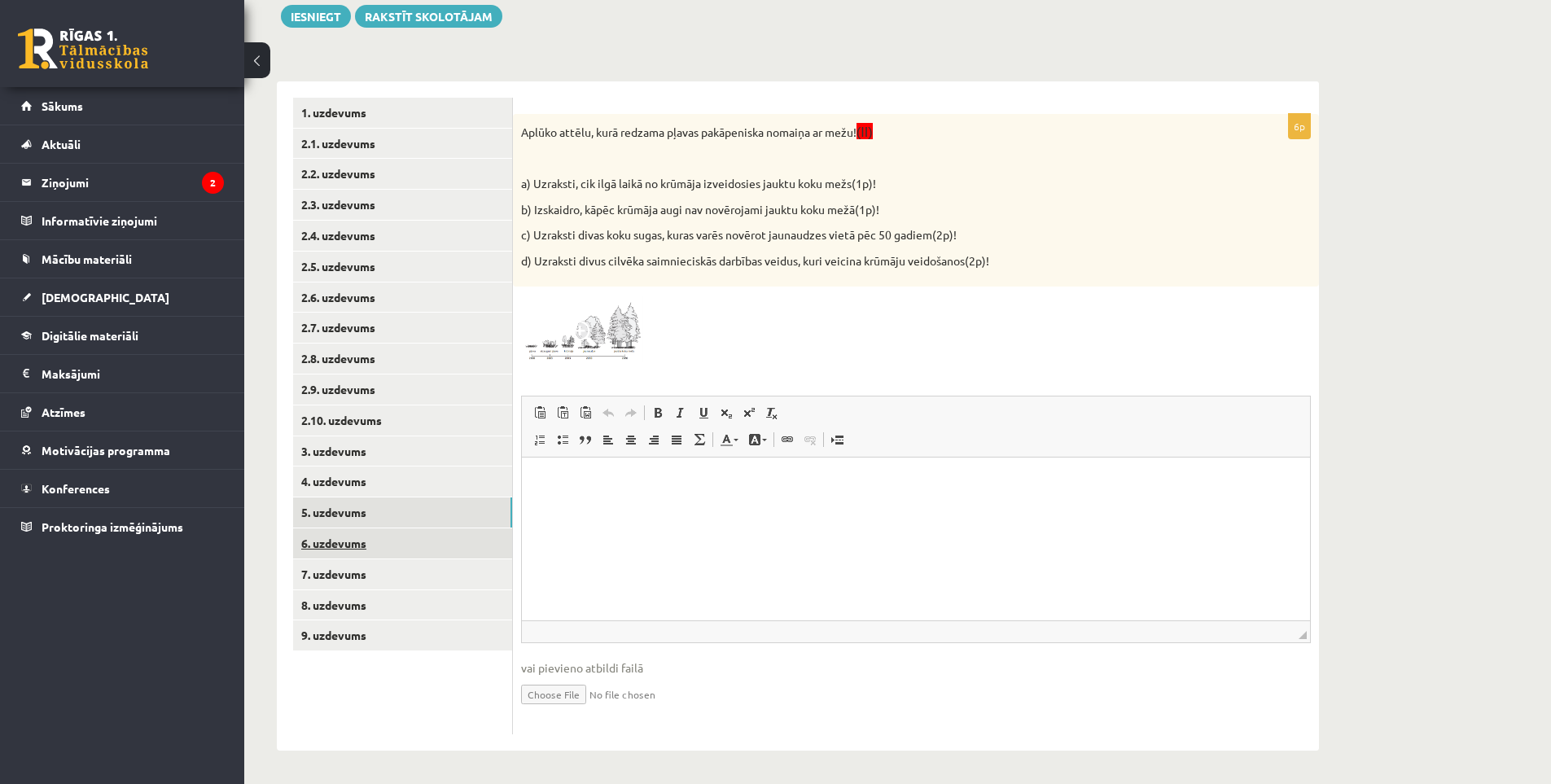
click at [361, 541] on link "6. uzdevums" at bounding box center [402, 543] width 219 height 30
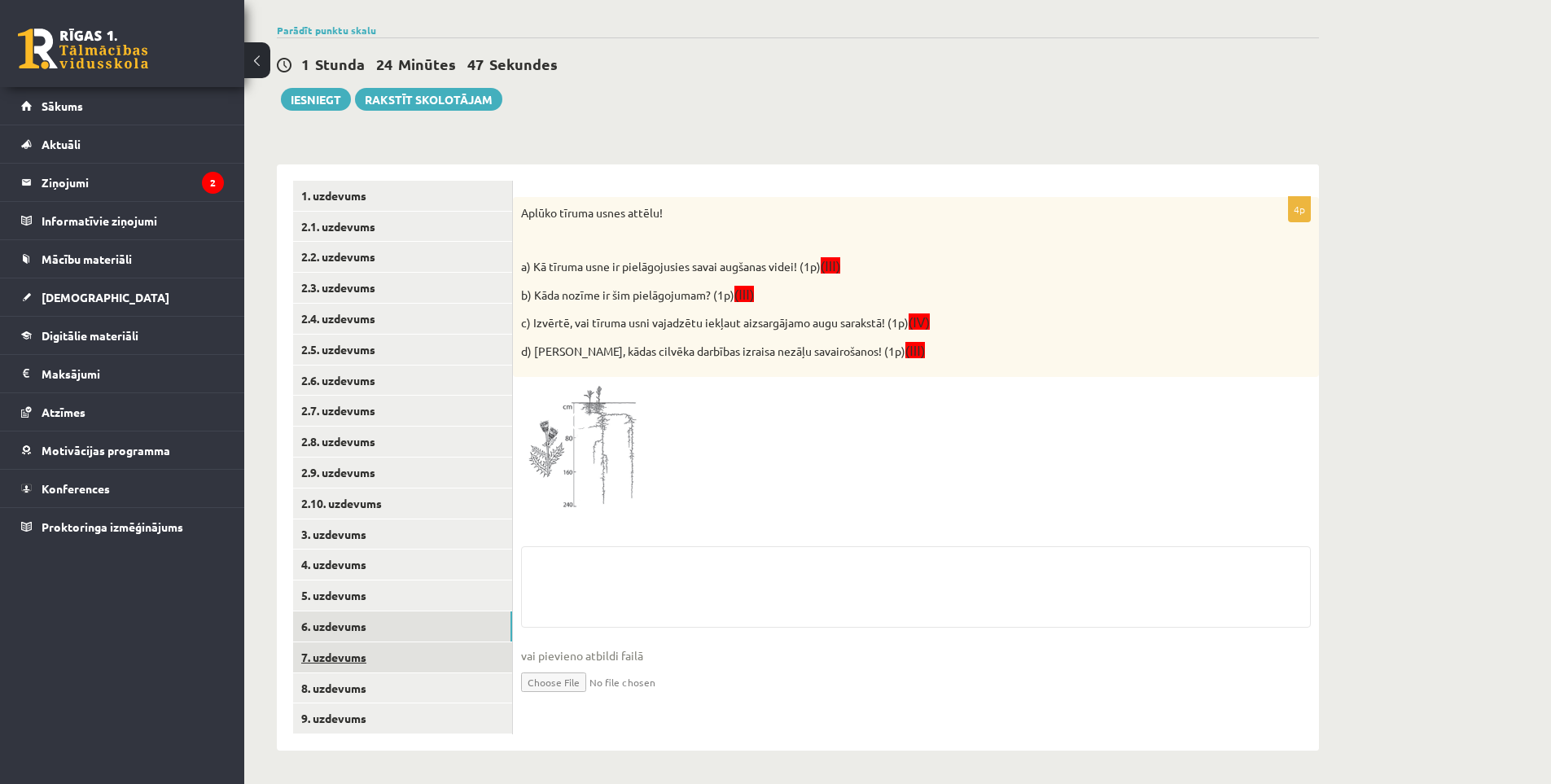
click at [343, 647] on link "7. uzdevums" at bounding box center [402, 657] width 219 height 30
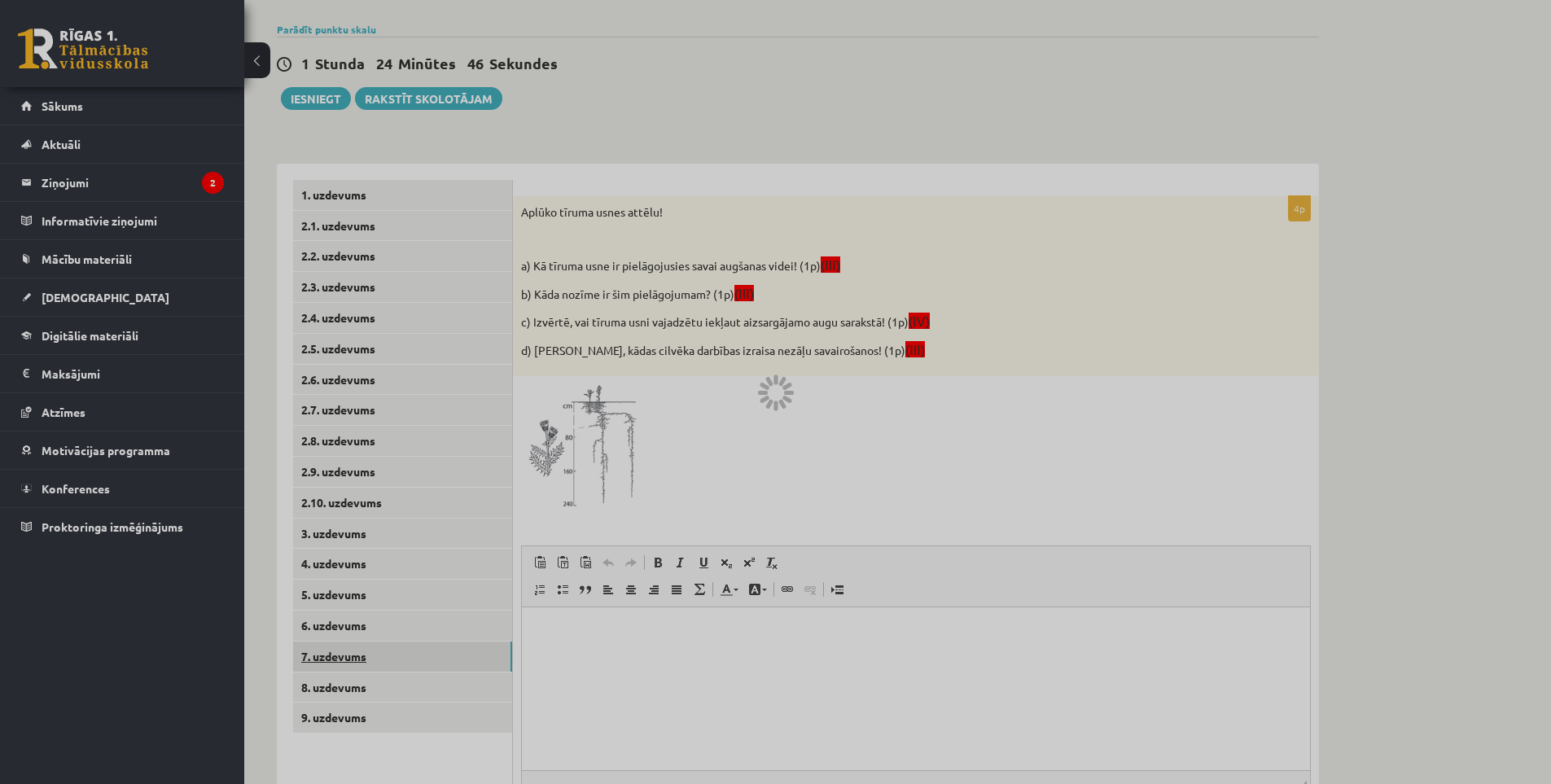
scroll to position [0, 0]
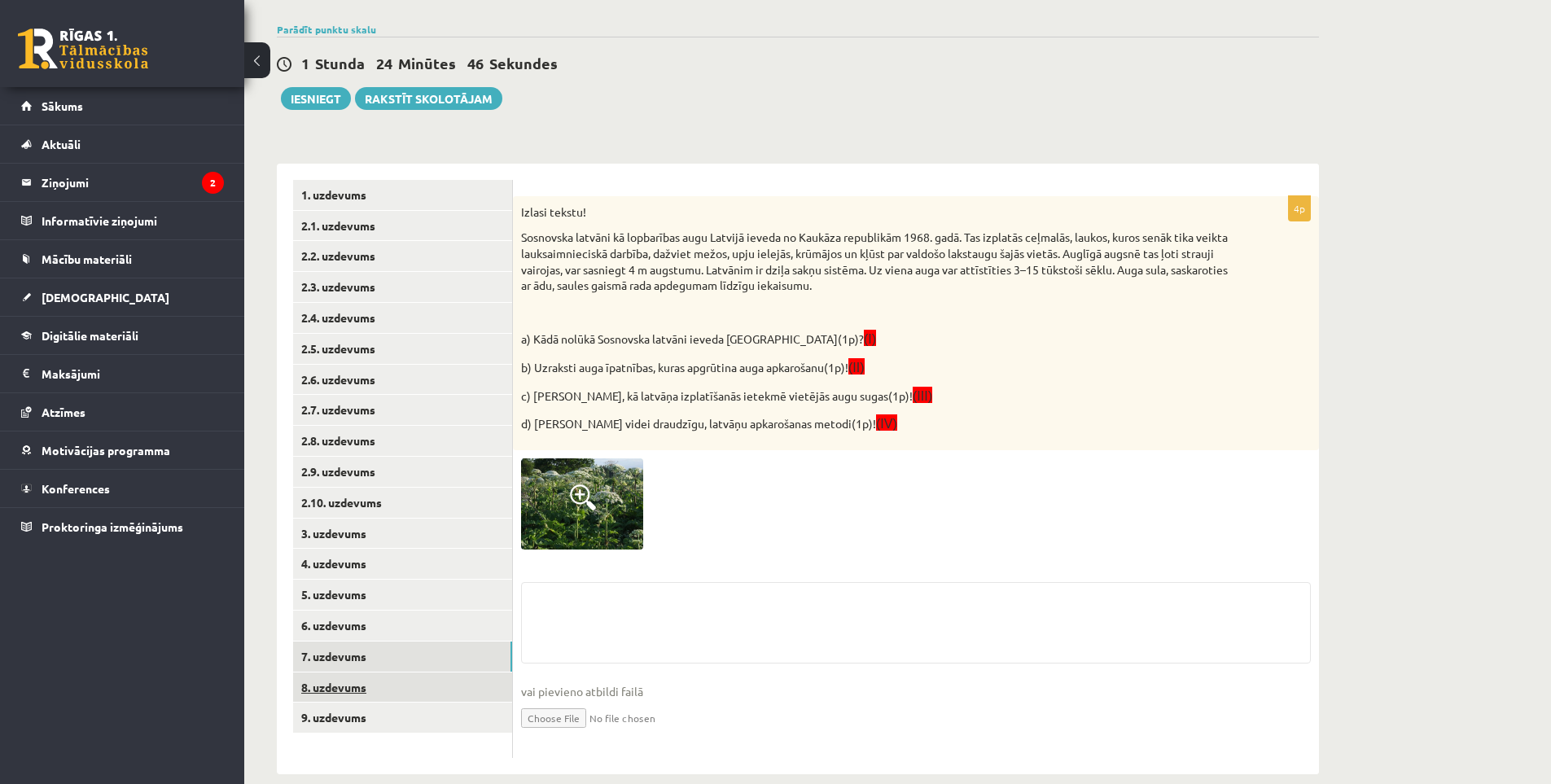
click at [343, 690] on link "8. uzdevums" at bounding box center [402, 687] width 219 height 30
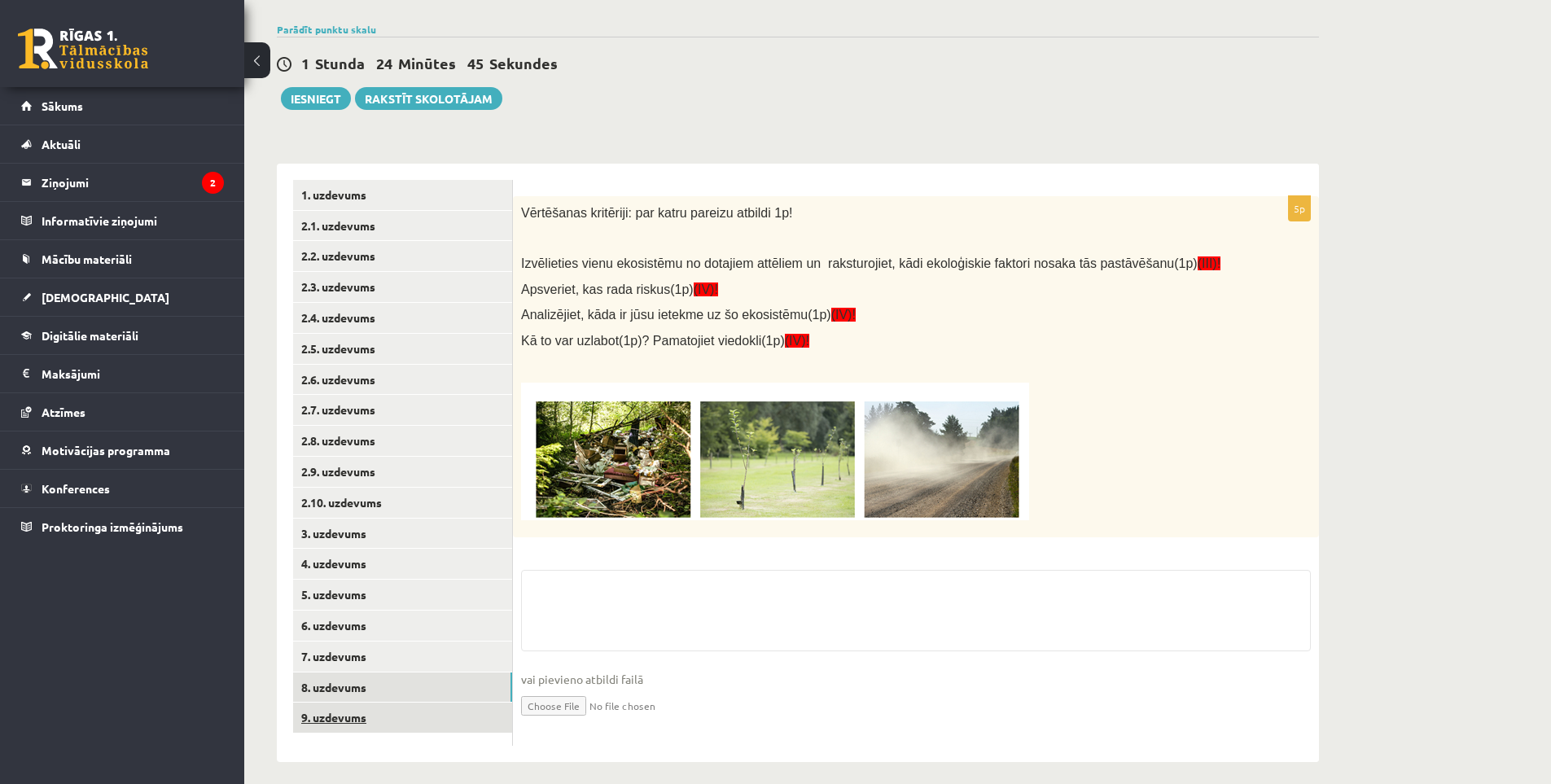
click at [343, 714] on link "9. uzdevums" at bounding box center [402, 717] width 219 height 30
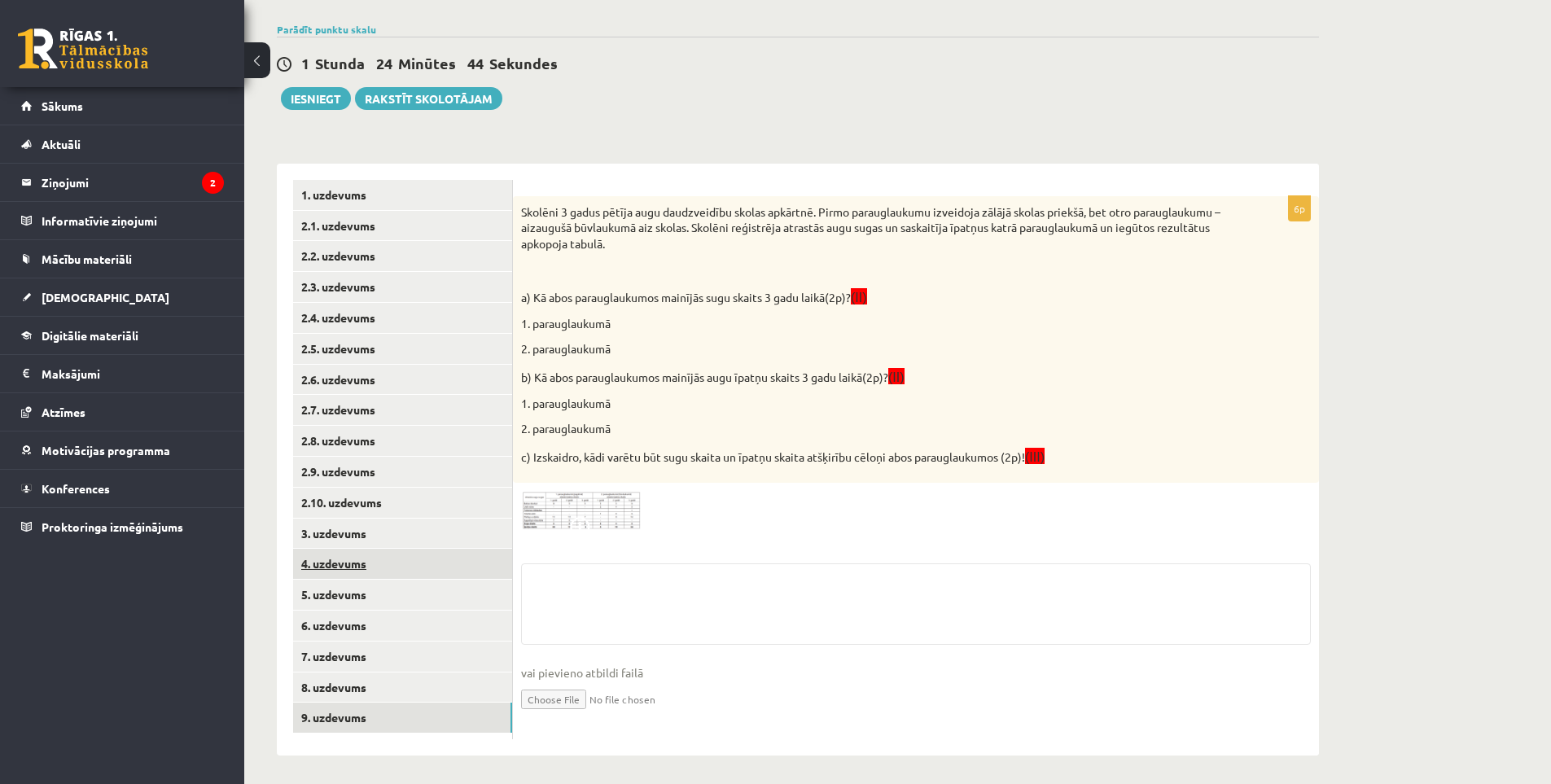
click at [350, 579] on link "4. uzdevums" at bounding box center [402, 563] width 219 height 30
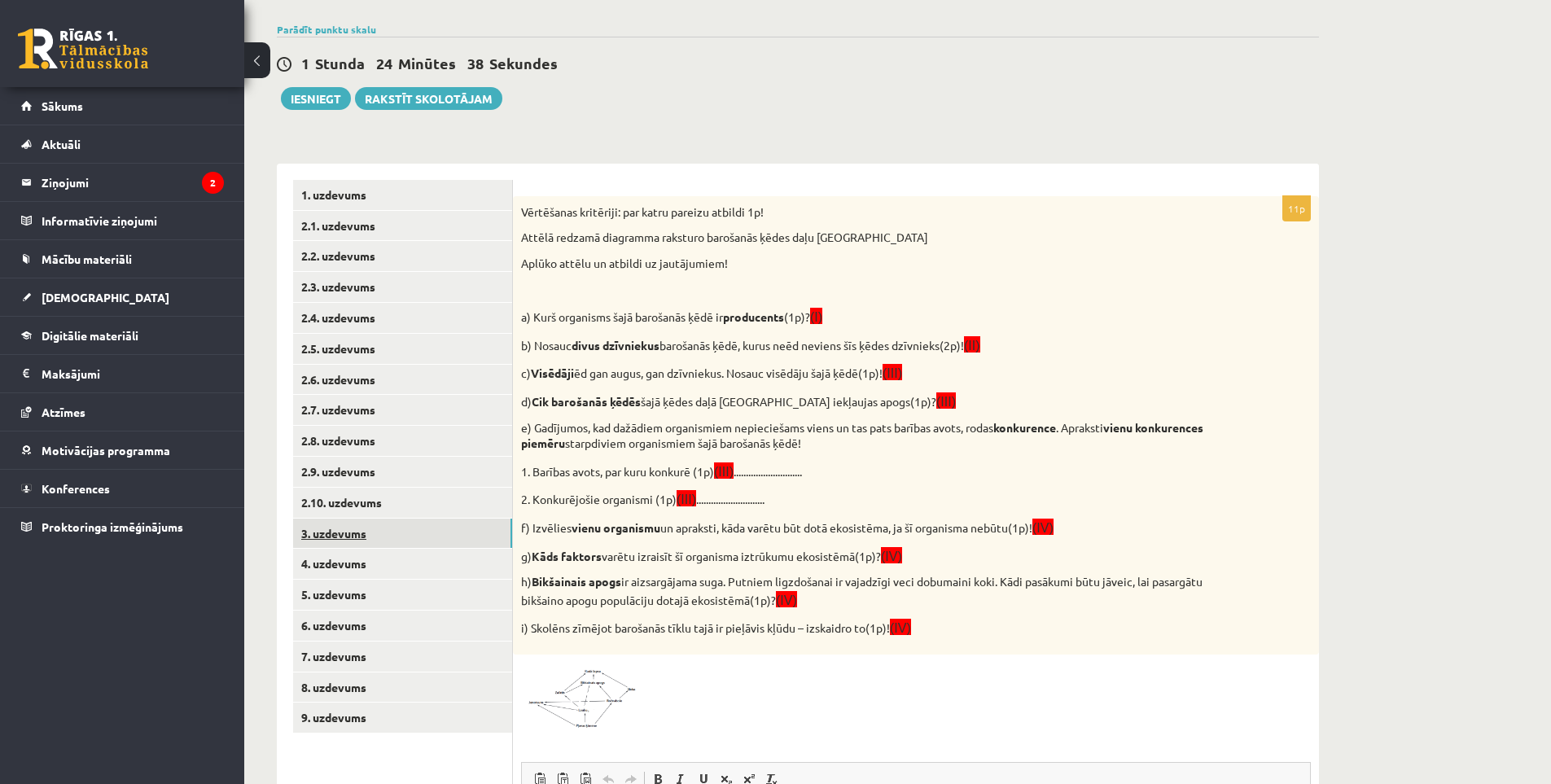
click at [337, 530] on link "3. uzdevums" at bounding box center [402, 533] width 219 height 30
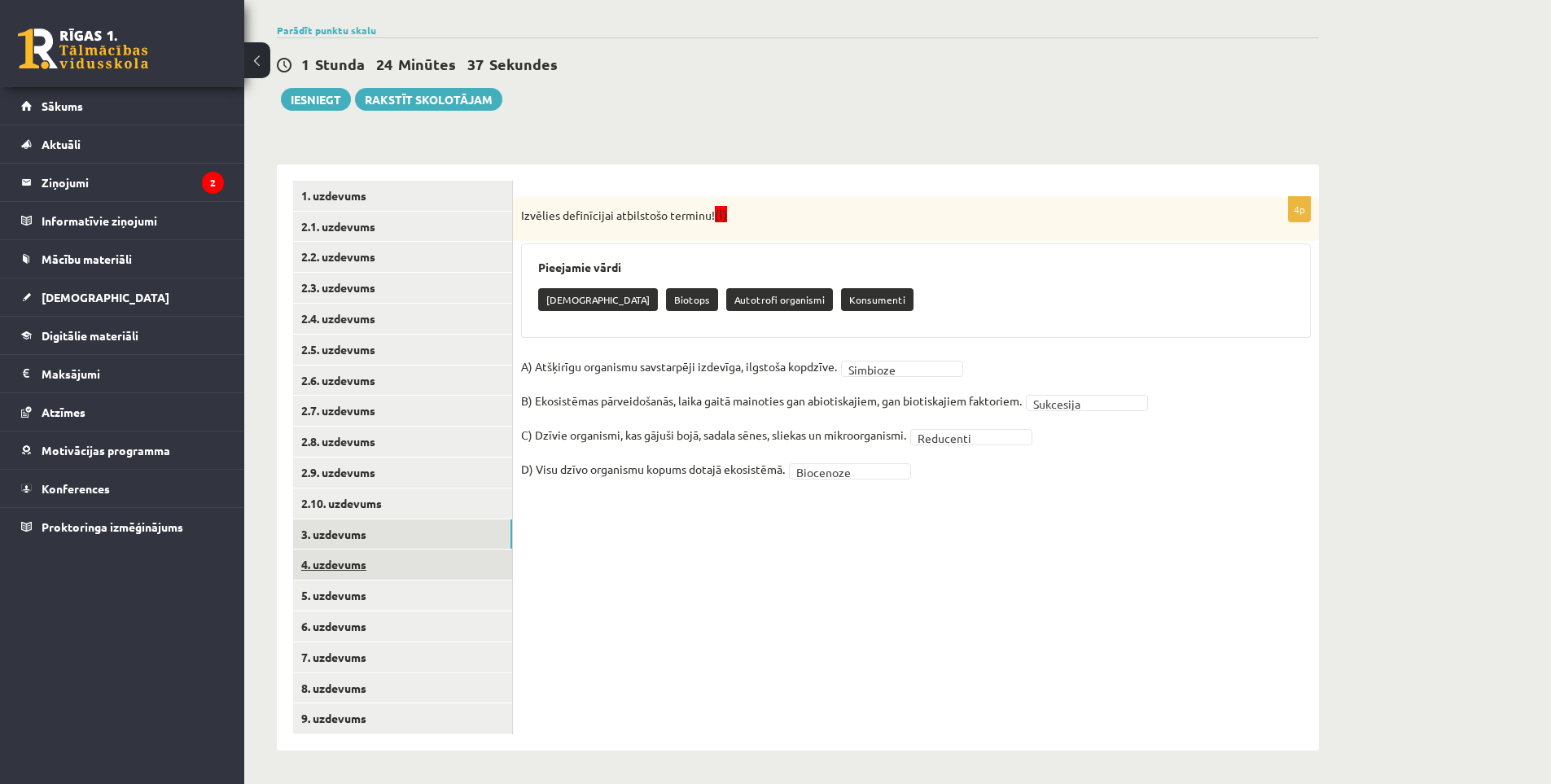
click at [374, 564] on link "4. uzdevums" at bounding box center [402, 564] width 219 height 30
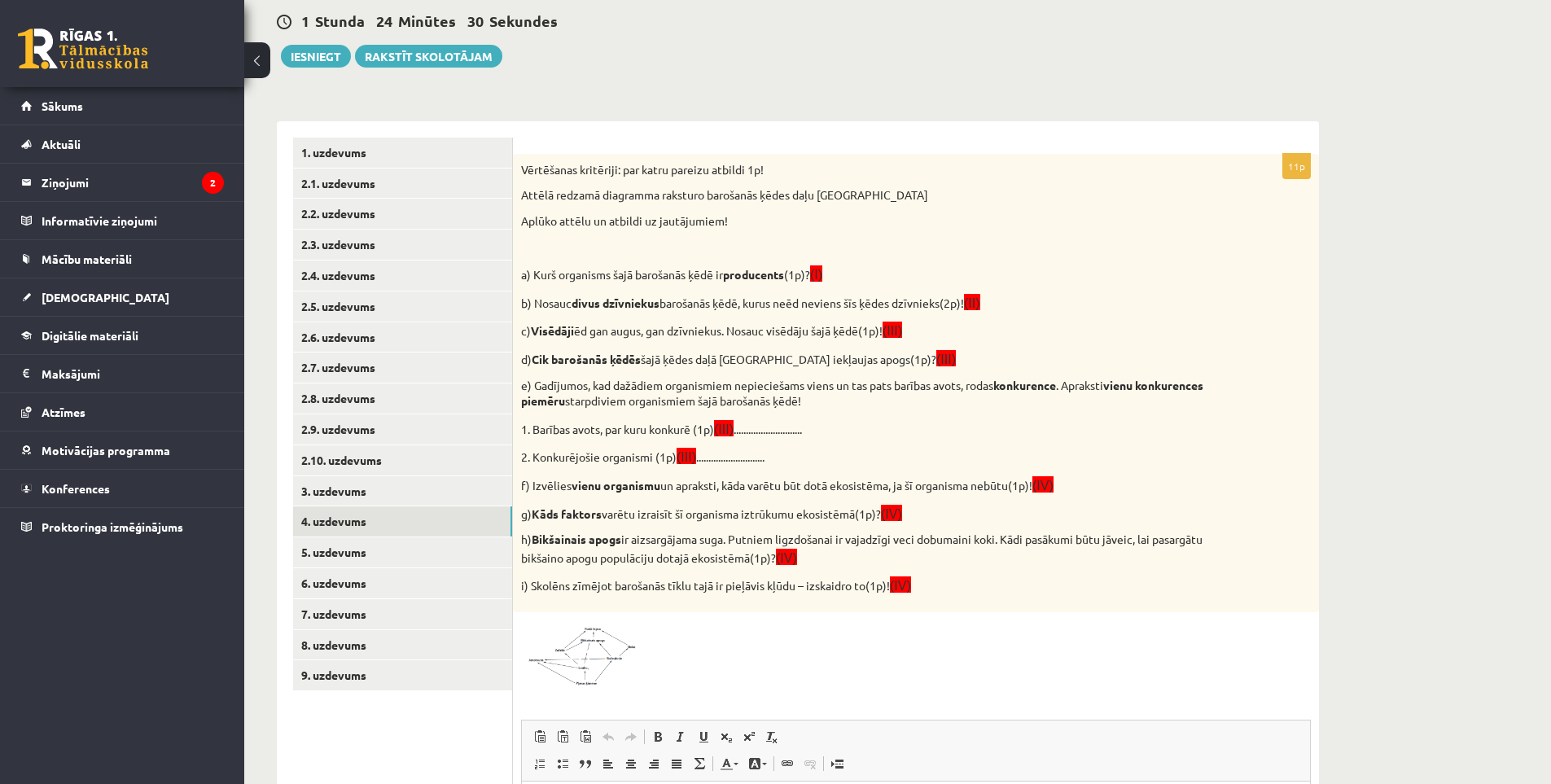
scroll to position [221, 0]
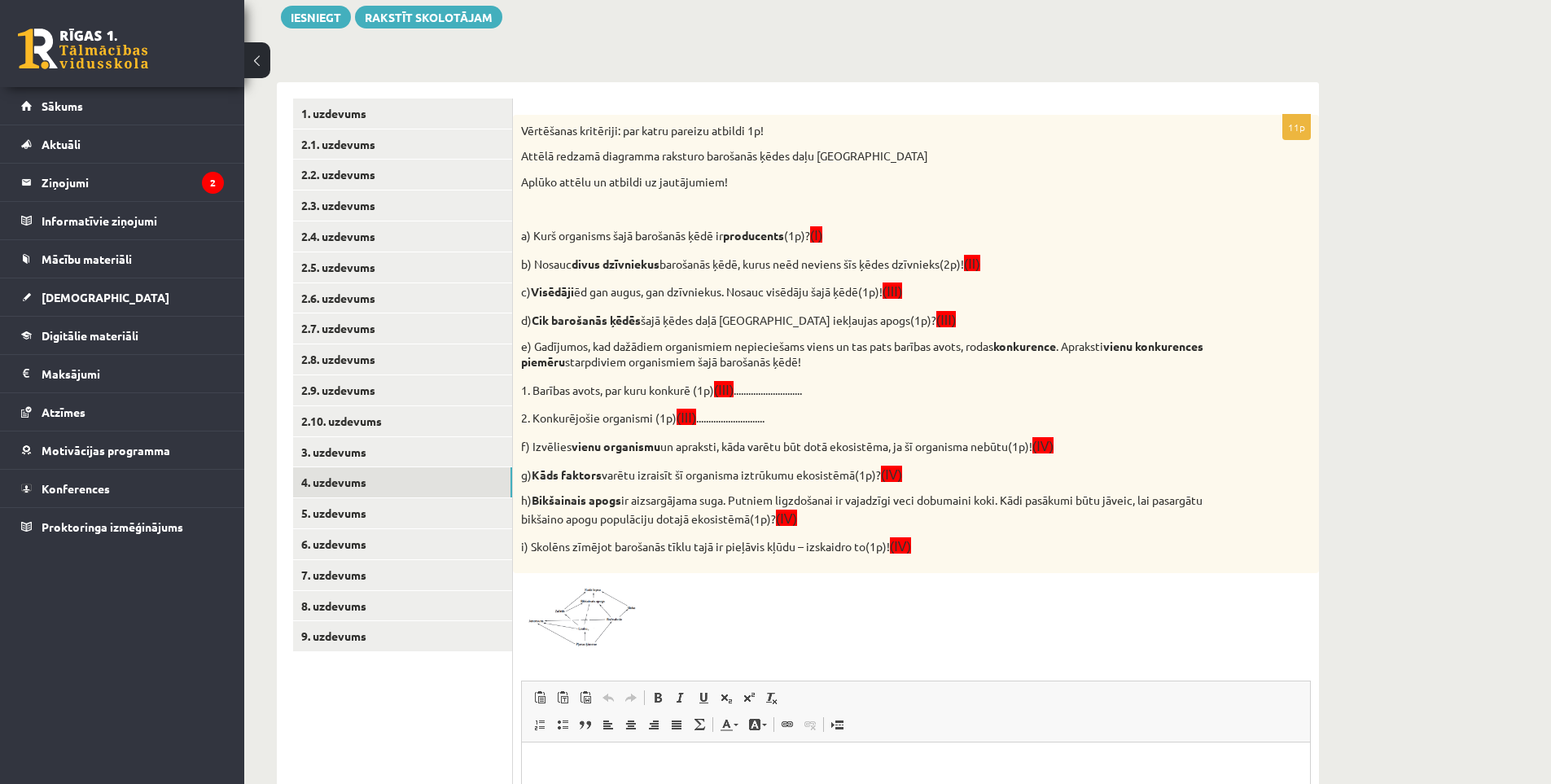
click at [785, 383] on p "1. Barības avots, par kuru konkurē (1p) (III) ............................" at bounding box center [875, 389] width 708 height 19
click at [787, 385] on p "1. Barības avots, par kuru konkurē (1p) (III) ............................" at bounding box center [875, 389] width 708 height 19
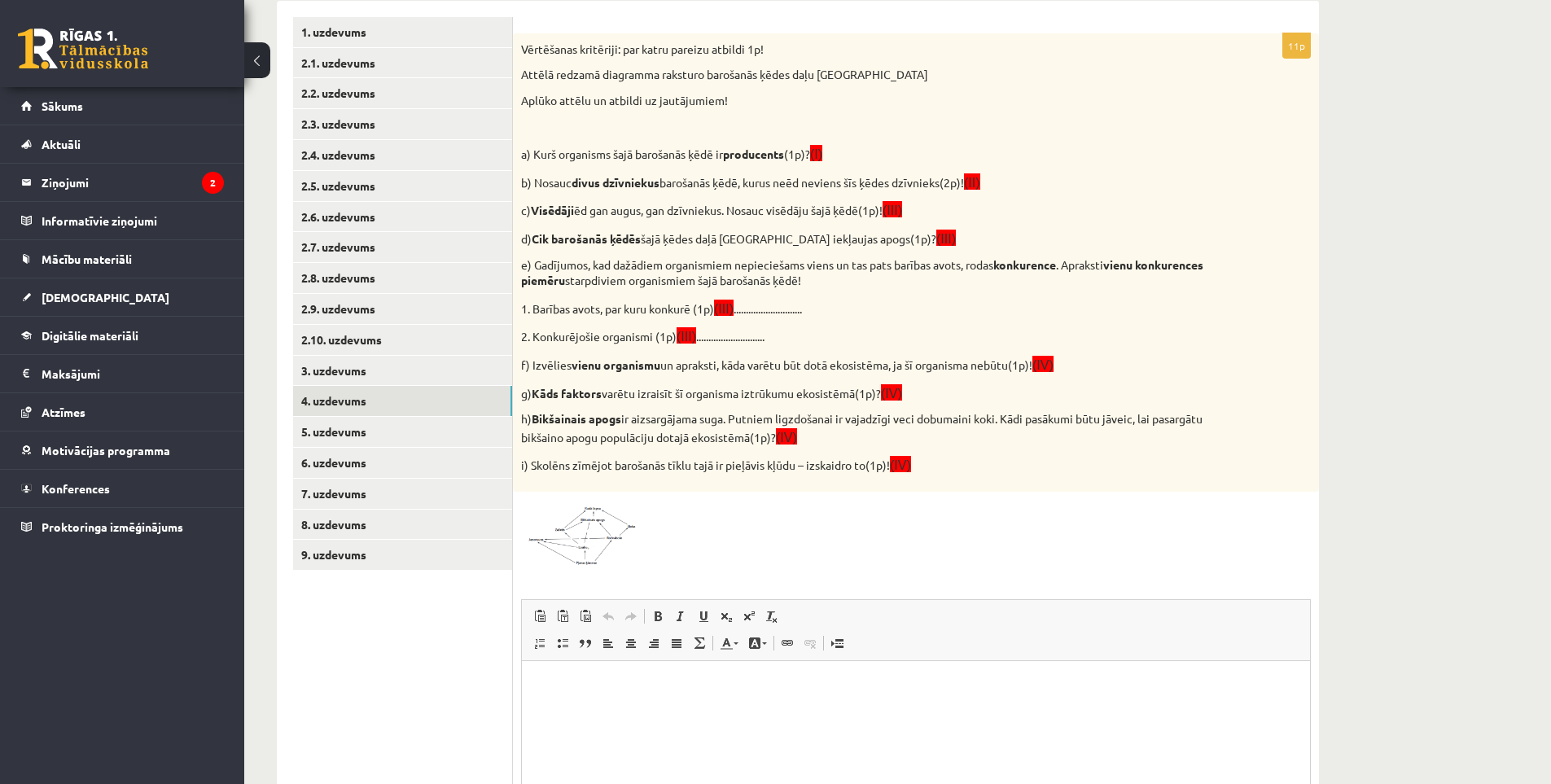
click at [560, 707] on html at bounding box center [916, 685] width 789 height 50
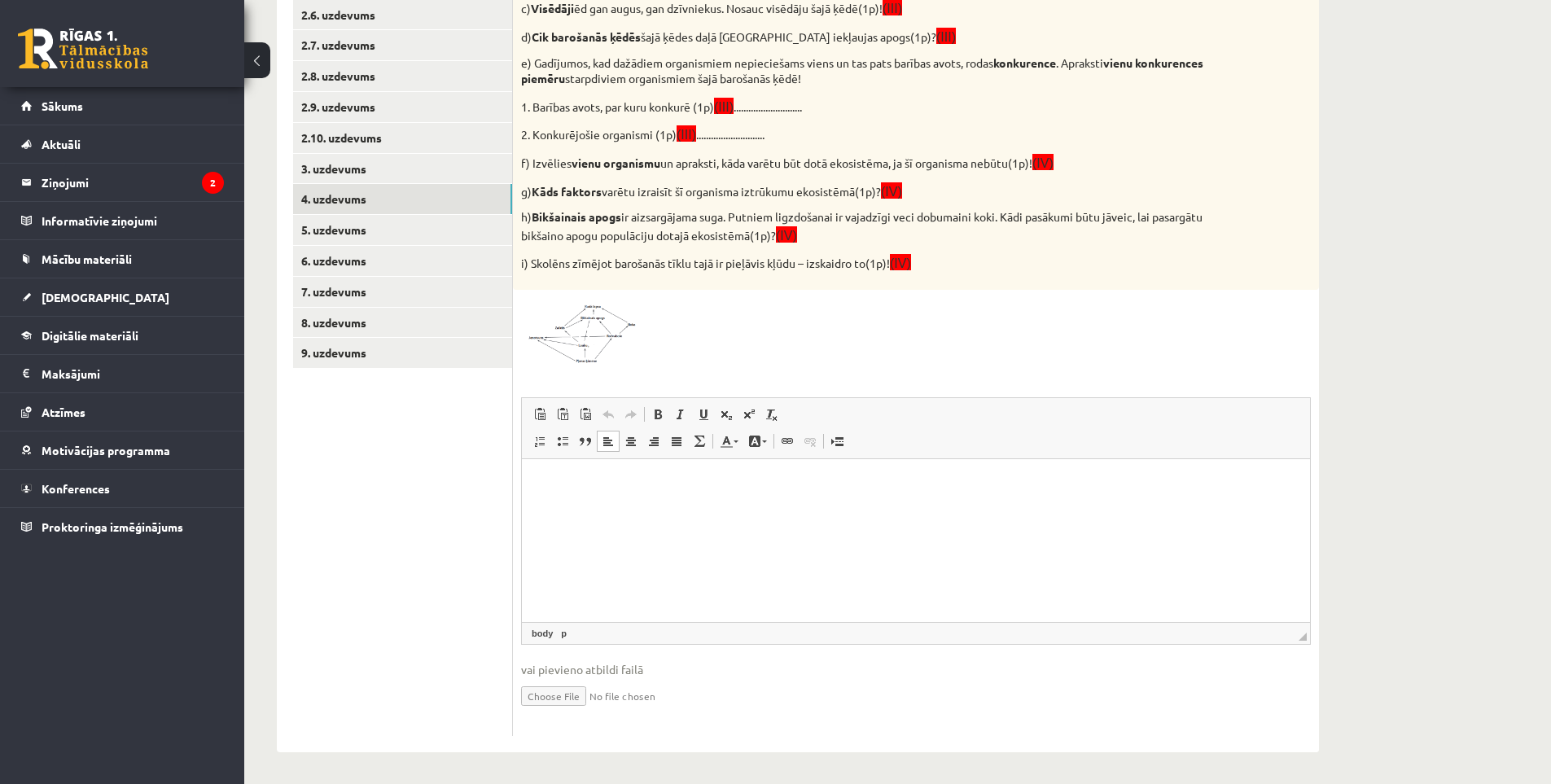
scroll to position [506, 0]
click at [586, 341] on span at bounding box center [583, 335] width 26 height 26
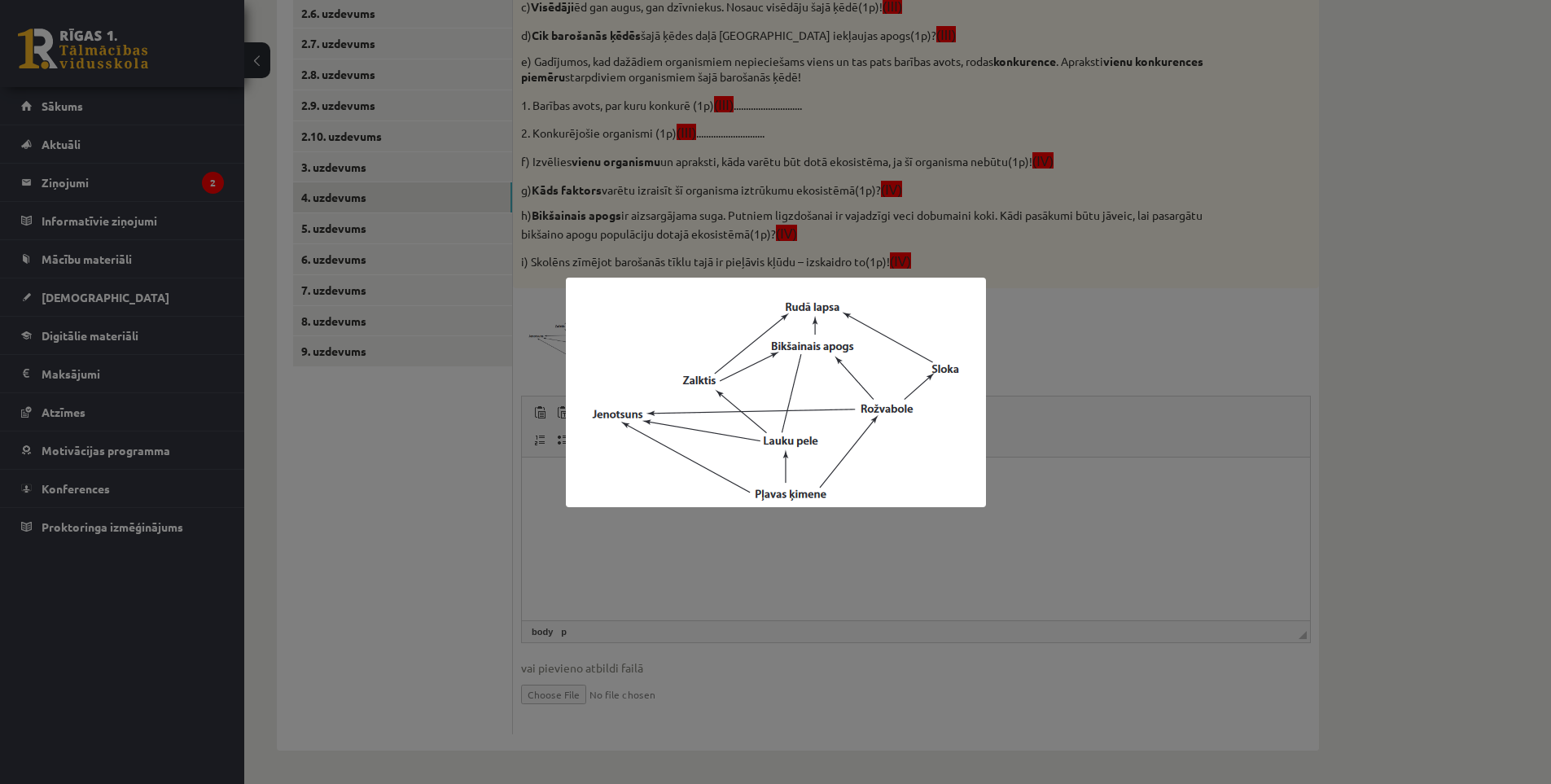
click at [695, 664] on div at bounding box center [775, 392] width 1551 height 784
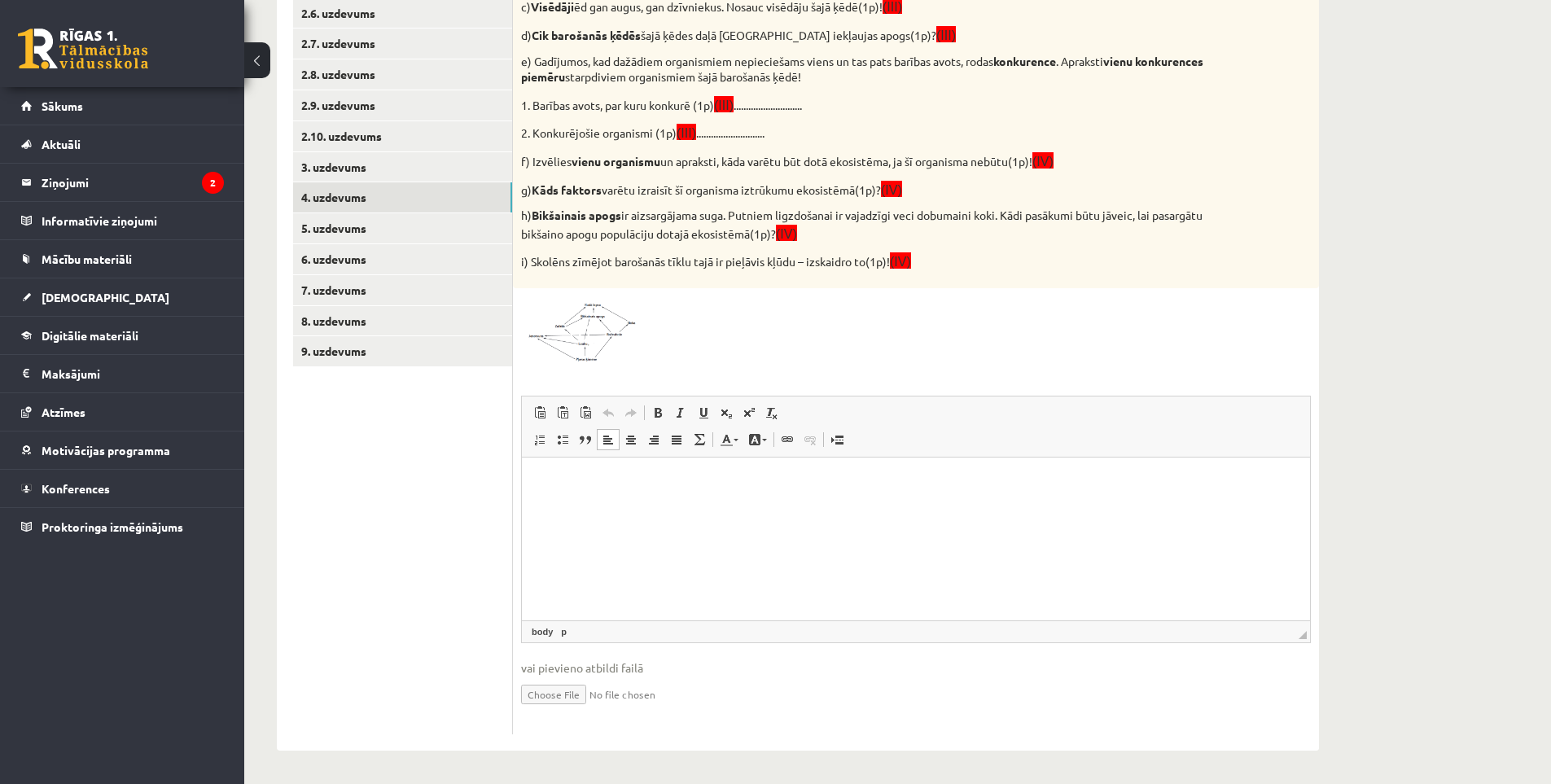
click at [548, 686] on input "file" at bounding box center [916, 693] width 789 height 33
type input "**********"
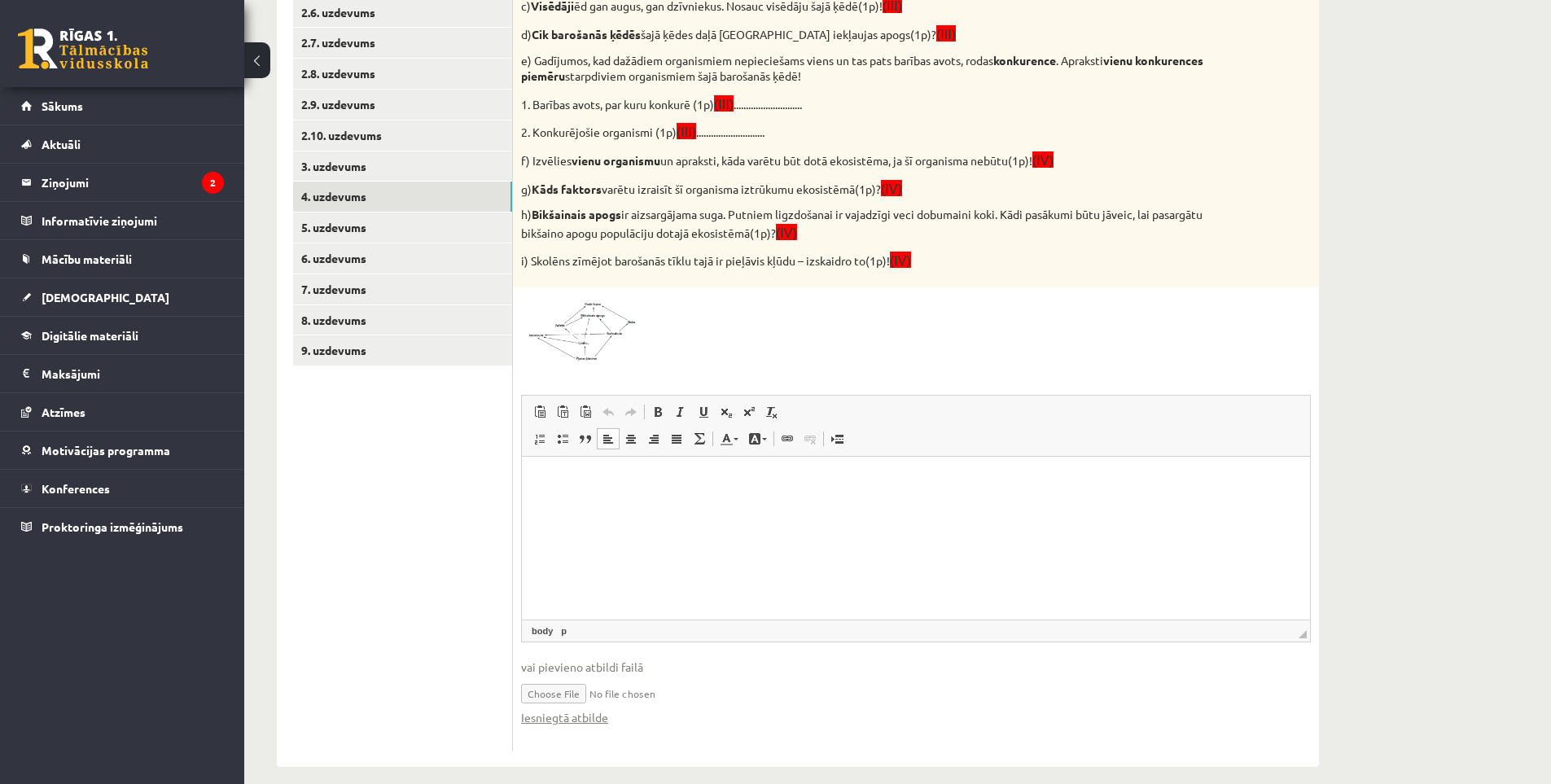
click at [622, 687] on input "file" at bounding box center [916, 692] width 789 height 33
click at [623, 696] on input "file" at bounding box center [916, 692] width 789 height 33
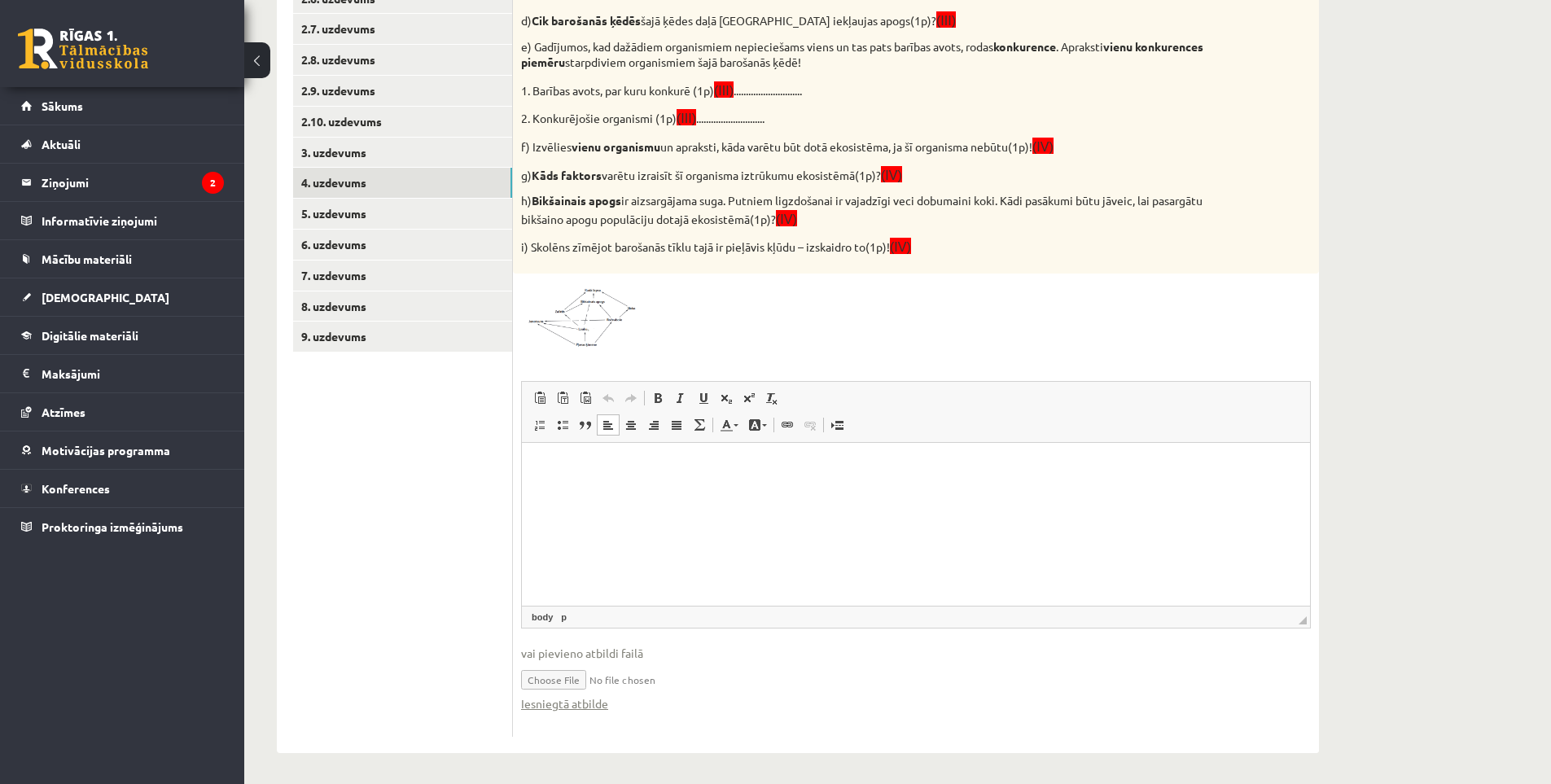
scroll to position [523, 0]
click at [555, 484] on html at bounding box center [916, 464] width 789 height 50
click at [586, 477] on html at bounding box center [916, 464] width 789 height 50
click at [597, 539] on p "**" at bounding box center [916, 547] width 755 height 17
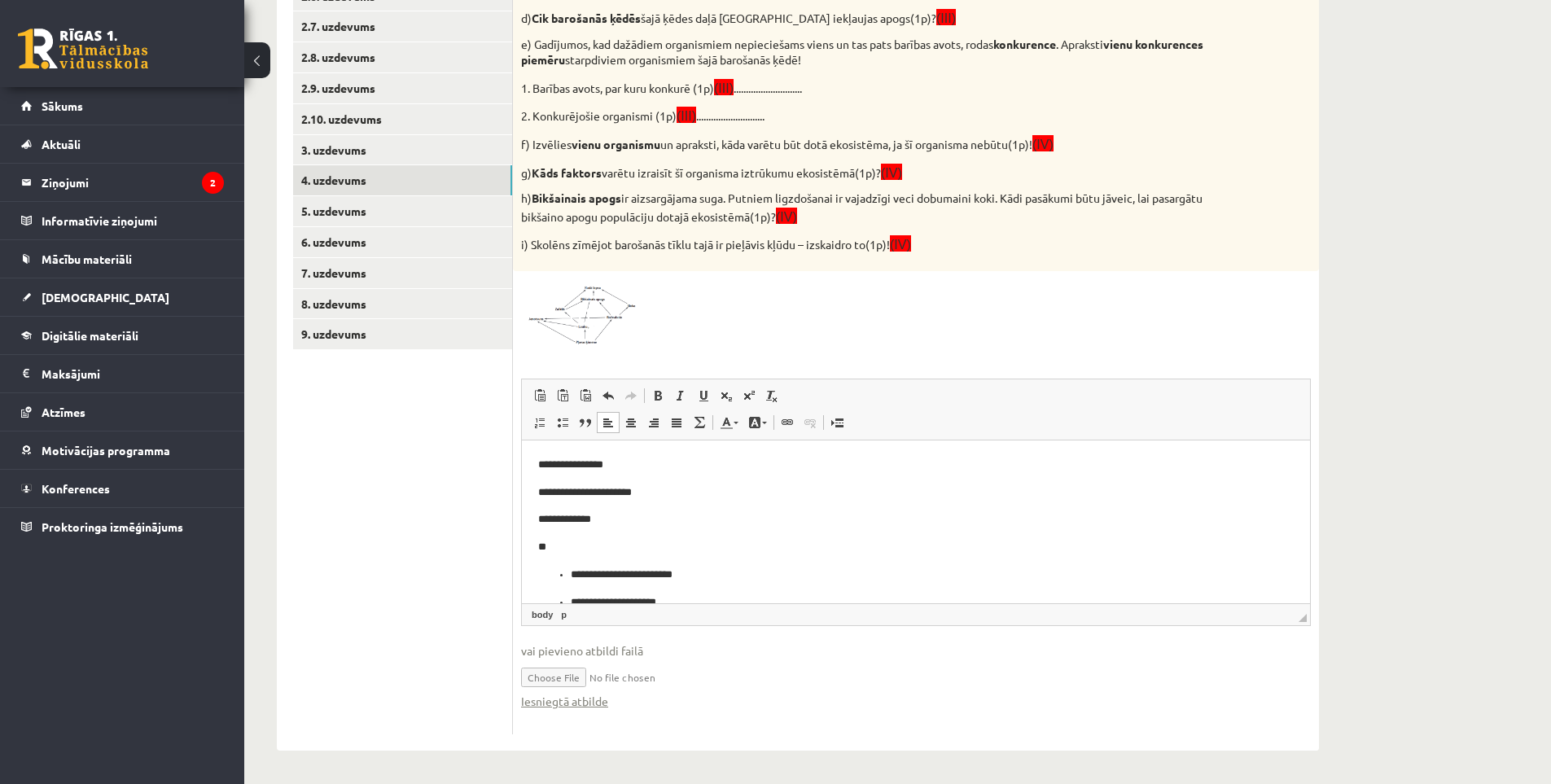
scroll to position [32, 0]
click at [572, 580] on p "**********" at bounding box center [910, 576] width 679 height 17
click at [568, 576] on ul "**********" at bounding box center [916, 564] width 755 height 44
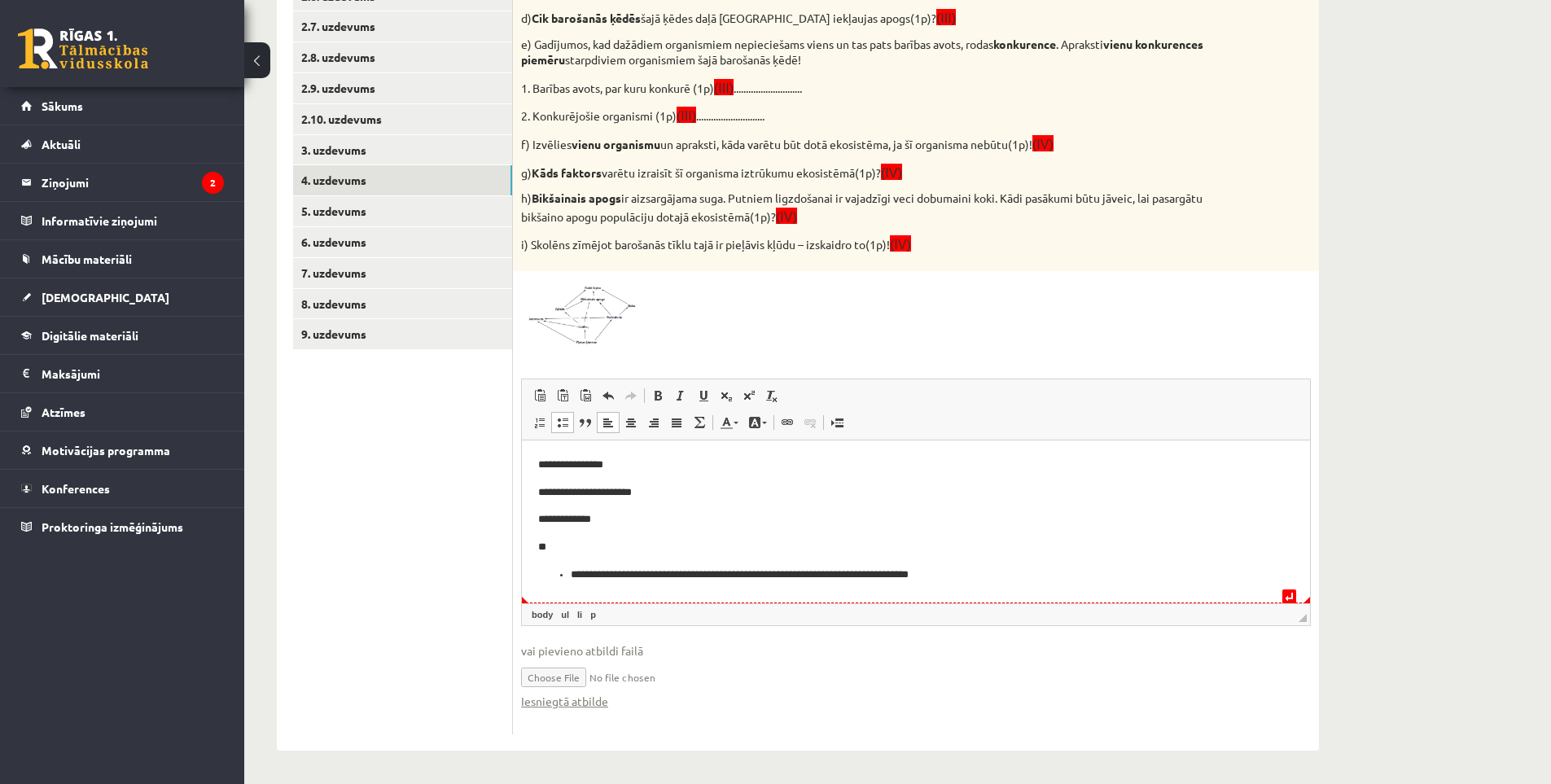
click at [570, 571] on ul "**********" at bounding box center [916, 574] width 755 height 17
click at [662, 569] on p "**********" at bounding box center [916, 574] width 755 height 17
click at [665, 573] on p "**********" at bounding box center [916, 574] width 755 height 17
click at [768, 571] on p "**********" at bounding box center [916, 574] width 755 height 17
click at [715, 572] on p "**********" at bounding box center [916, 574] width 755 height 17
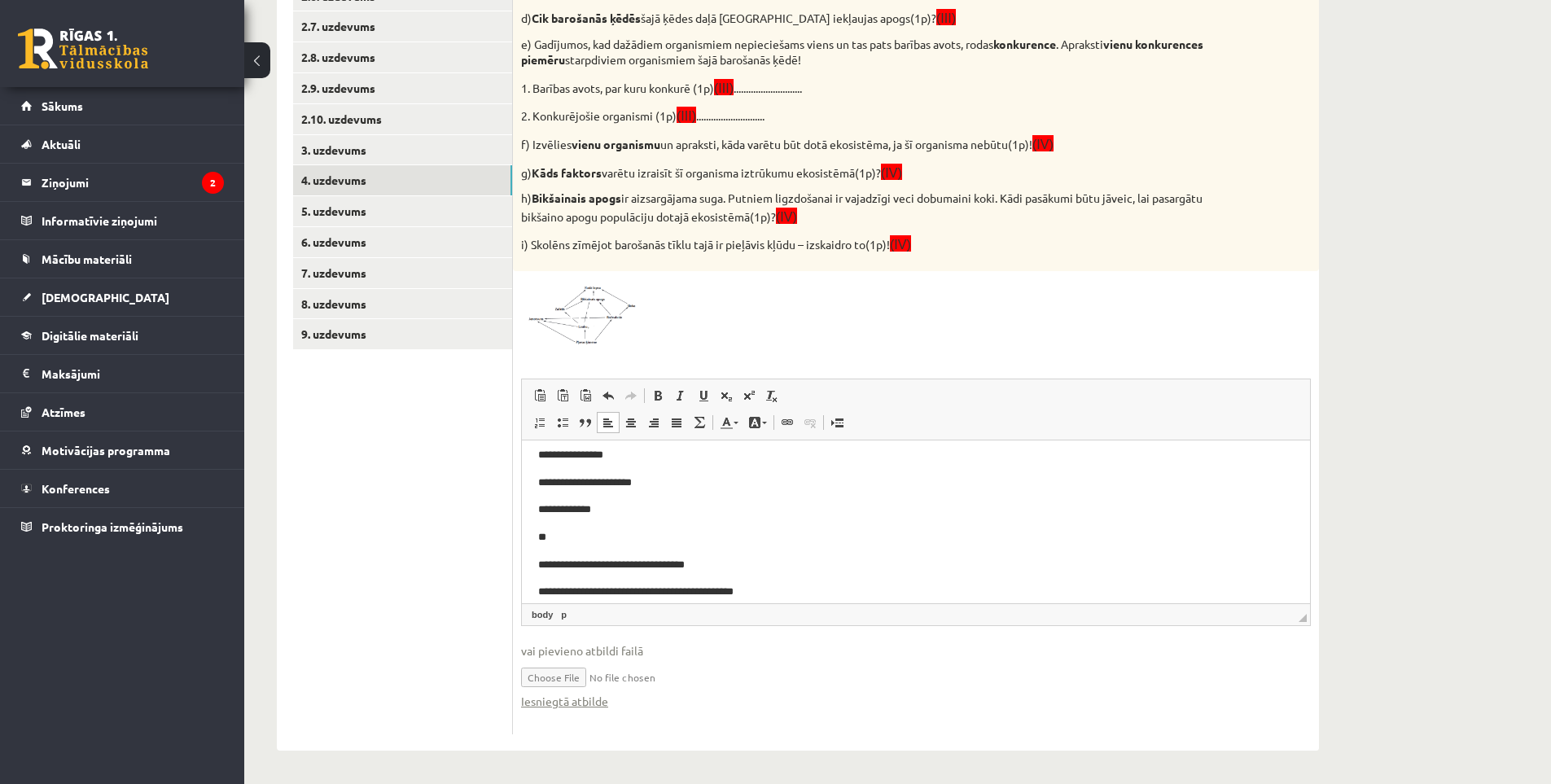
scroll to position [24, 0]
click at [669, 546] on p "**********" at bounding box center [910, 550] width 743 height 17
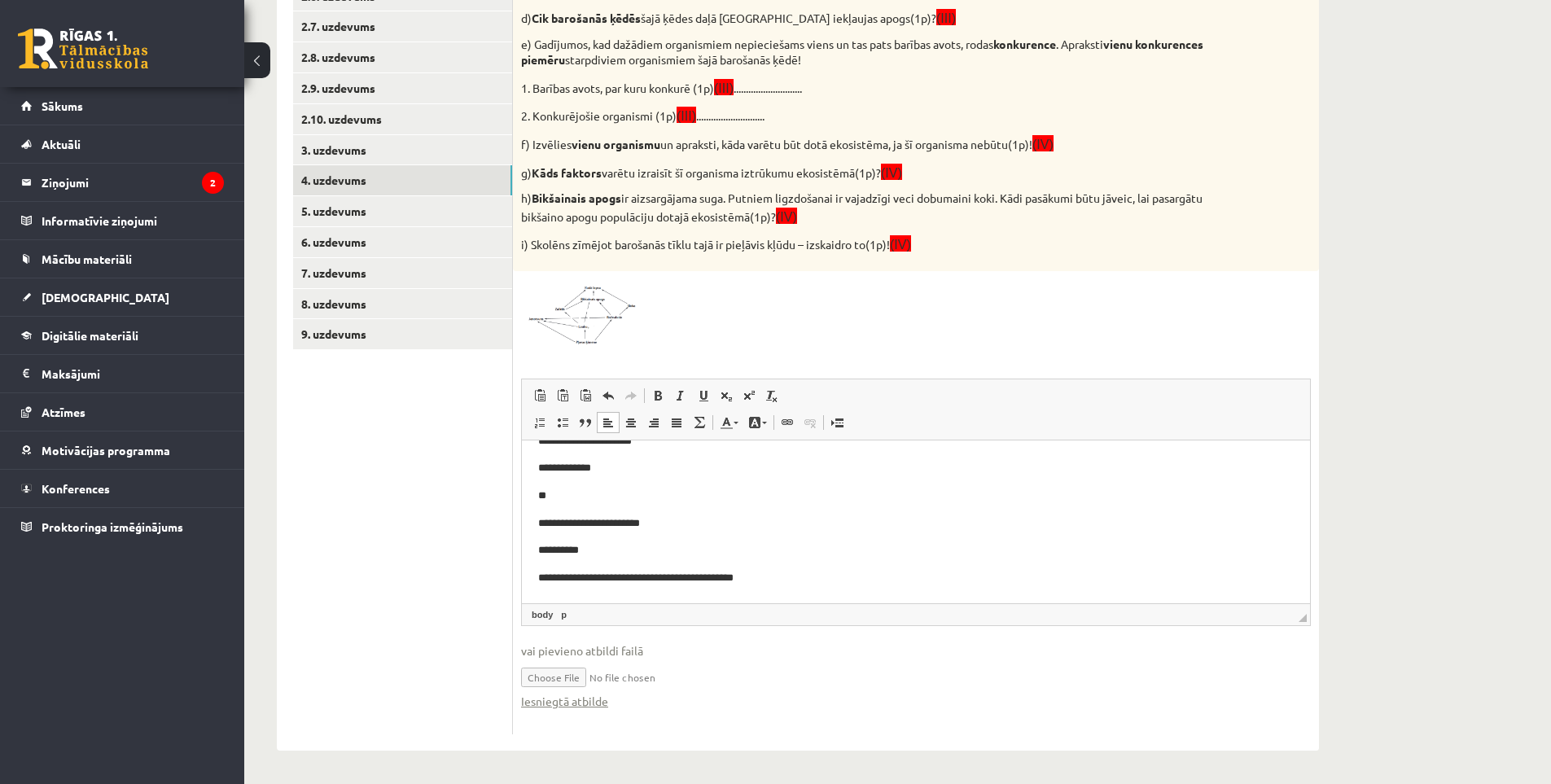
click at [536, 576] on html "**********" at bounding box center [916, 494] width 789 height 214
click at [640, 576] on p "**********" at bounding box center [910, 577] width 743 height 17
click at [719, 572] on p "**********" at bounding box center [910, 577] width 743 height 17
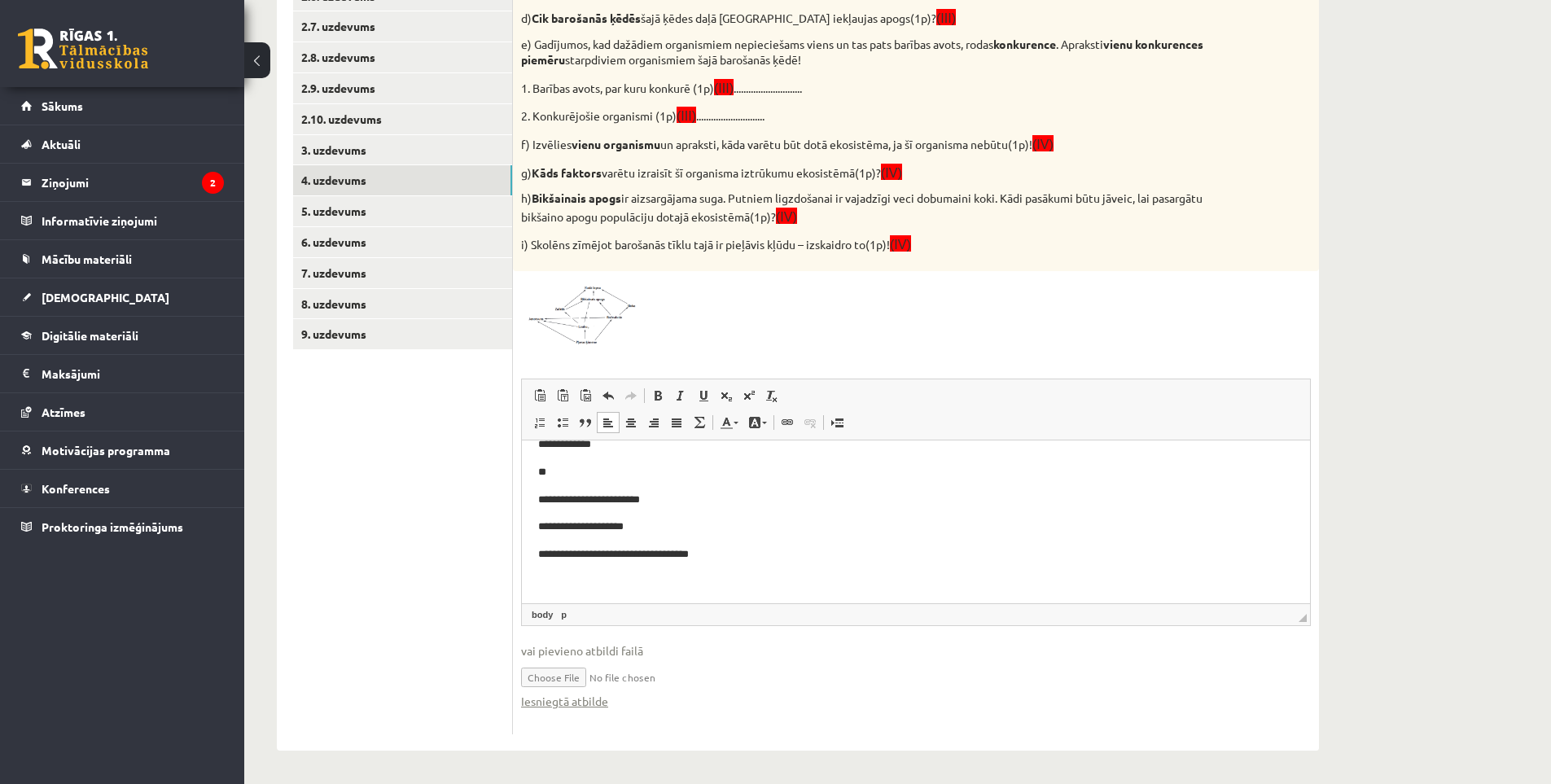
scroll to position [79, 0]
click at [616, 572] on p "Editor, wiswyg-editor-user-answer-47024935208340" at bounding box center [916, 577] width 755 height 17
click at [584, 581] on p "**" at bounding box center [910, 577] width 743 height 17
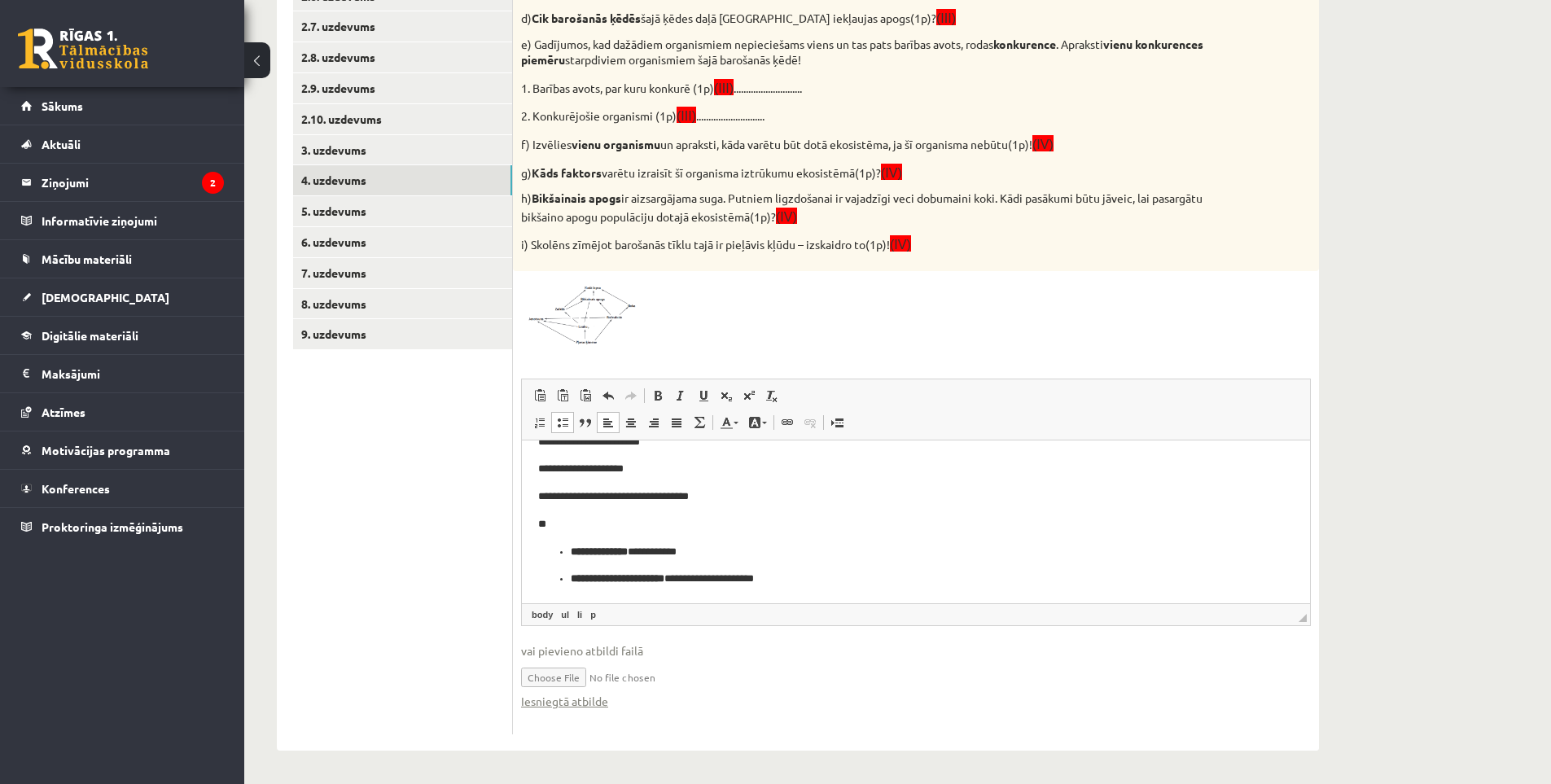
scroll to position [134, 0]
click at [664, 577] on strong "**********" at bounding box center [618, 576] width 94 height 11
drag, startPoint x: 694, startPoint y: 576, endPoint x: 566, endPoint y: 576, distance: 128.0
click at [566, 576] on ul "**********" at bounding box center [916, 564] width 755 height 44
click at [661, 400] on span at bounding box center [658, 395] width 13 height 13
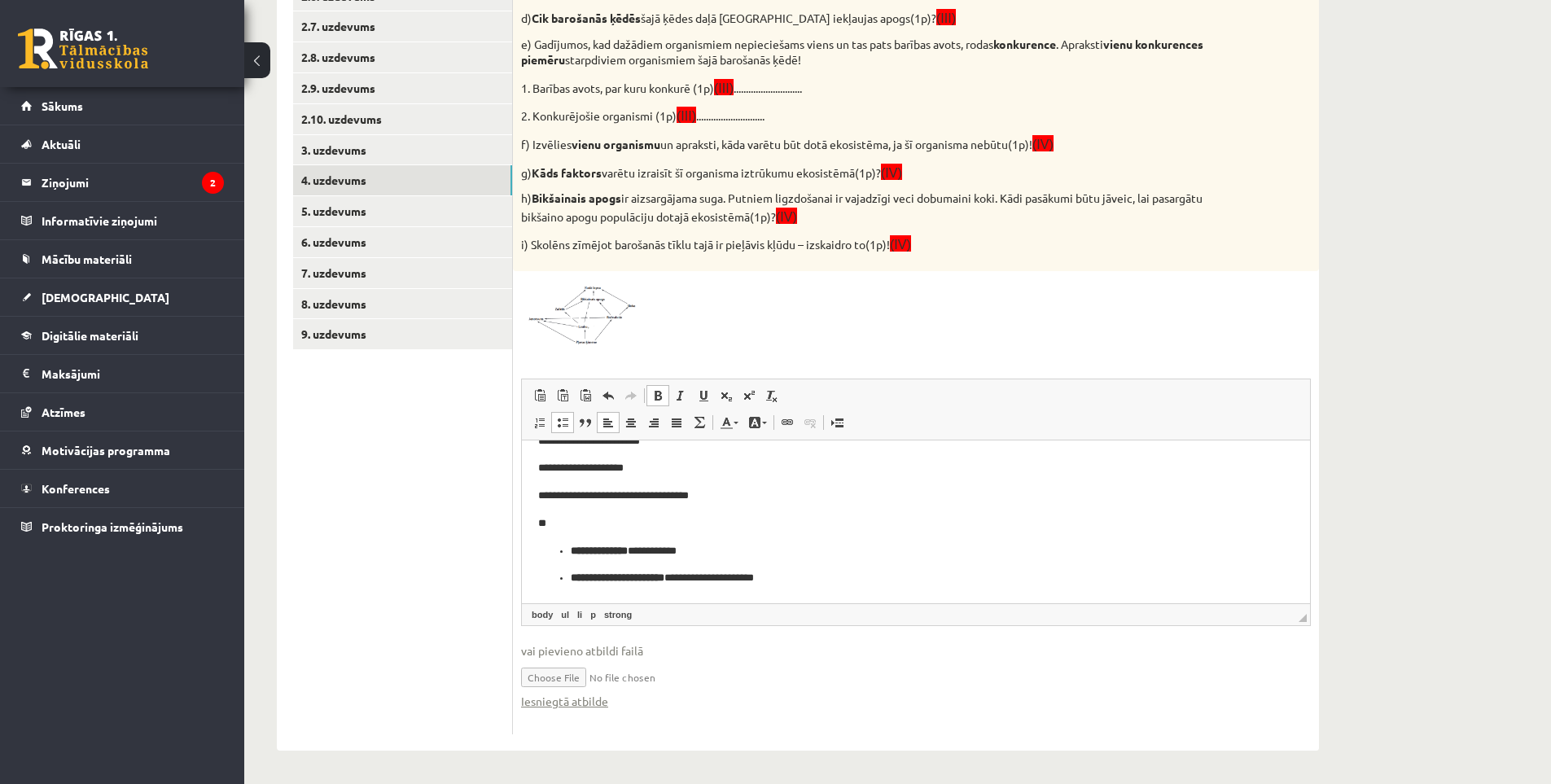
click at [680, 515] on p "**" at bounding box center [910, 522] width 743 height 17
click at [571, 572] on strong "**********" at bounding box center [618, 576] width 94 height 11
click at [571, 575] on strong "**********" at bounding box center [599, 577] width 57 height 11
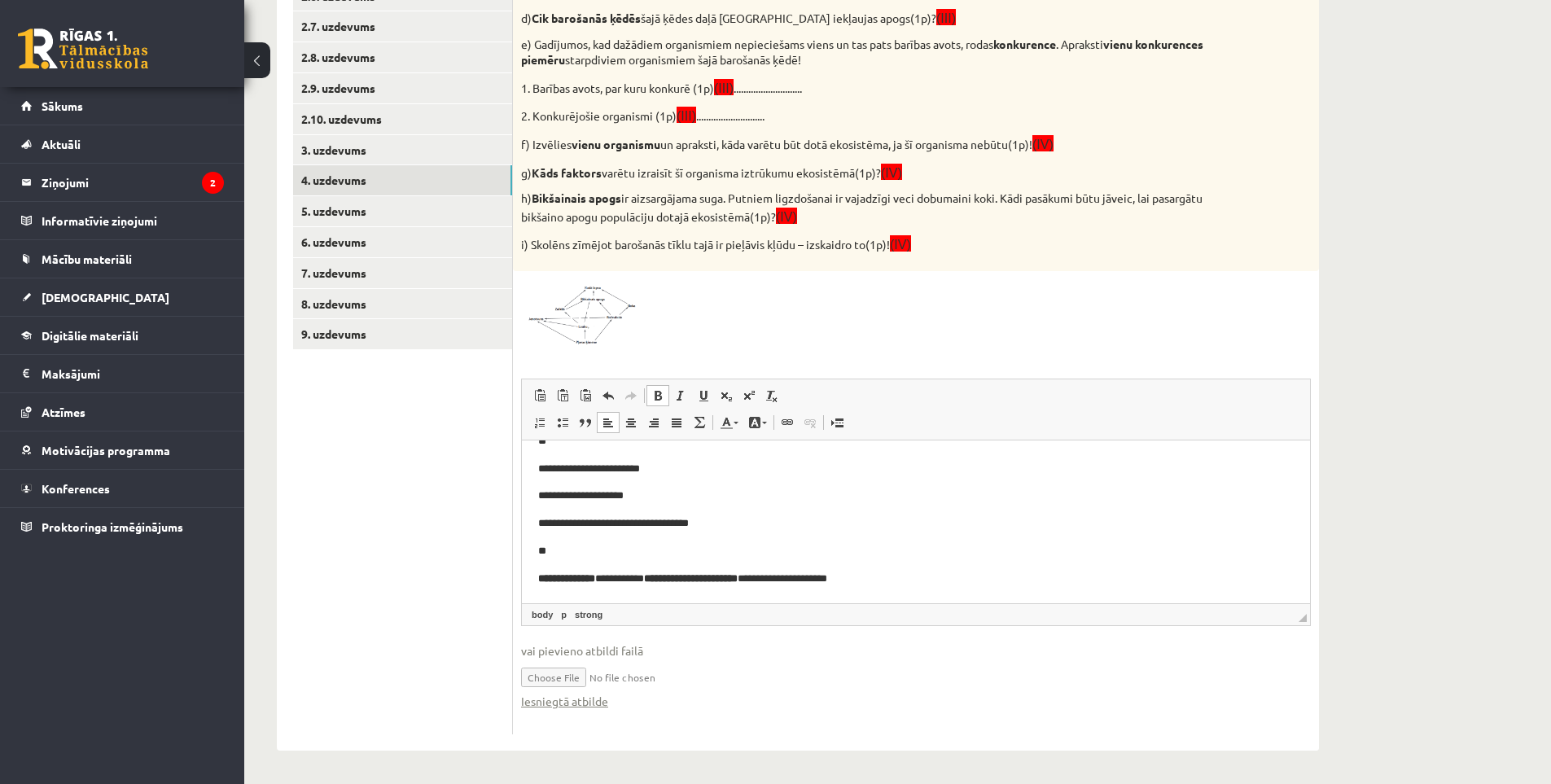
click at [667, 573] on strong "**********" at bounding box center [691, 577] width 94 height 11
click at [772, 556] on p "**********" at bounding box center [910, 550] width 743 height 17
click at [550, 493] on p "**********" at bounding box center [910, 495] width 743 height 17
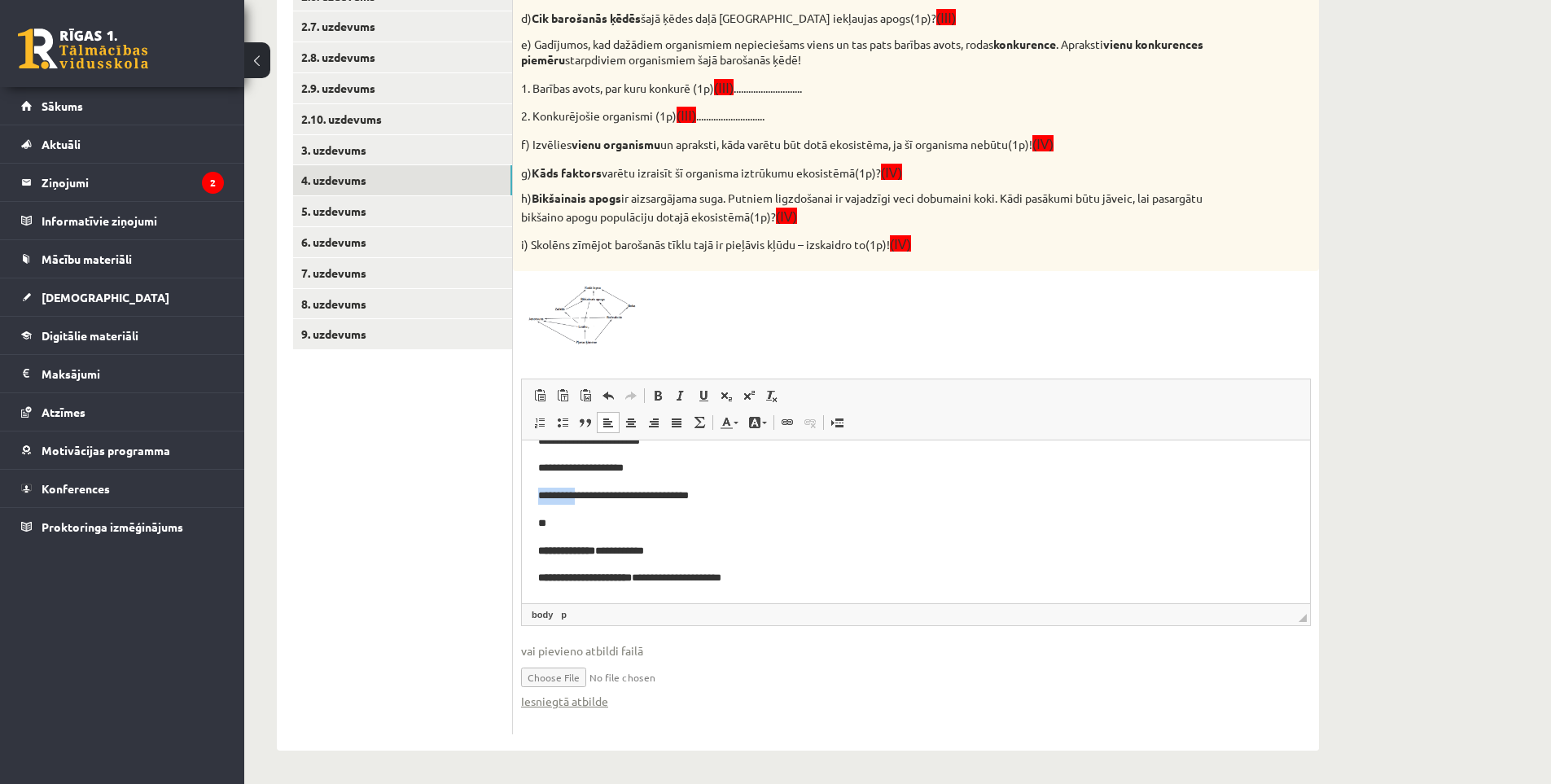
click at [550, 493] on p "**********" at bounding box center [910, 495] width 743 height 17
click at [660, 398] on span at bounding box center [658, 395] width 13 height 13
click at [562, 463] on p "**********" at bounding box center [910, 467] width 743 height 17
click at [657, 395] on span at bounding box center [658, 395] width 13 height 13
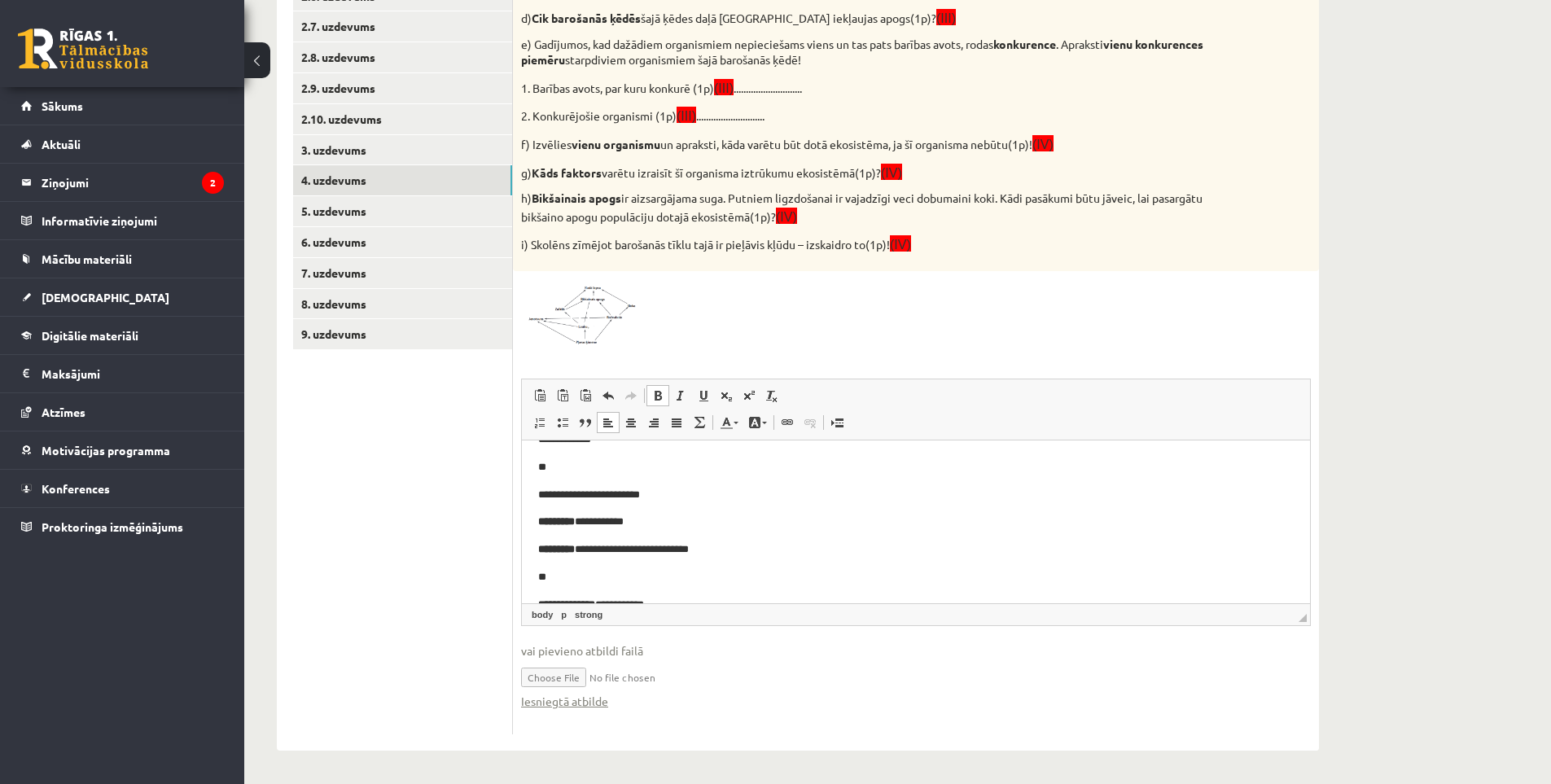
scroll to position [53, 0]
click at [563, 521] on p "**********" at bounding box center [910, 521] width 743 height 17
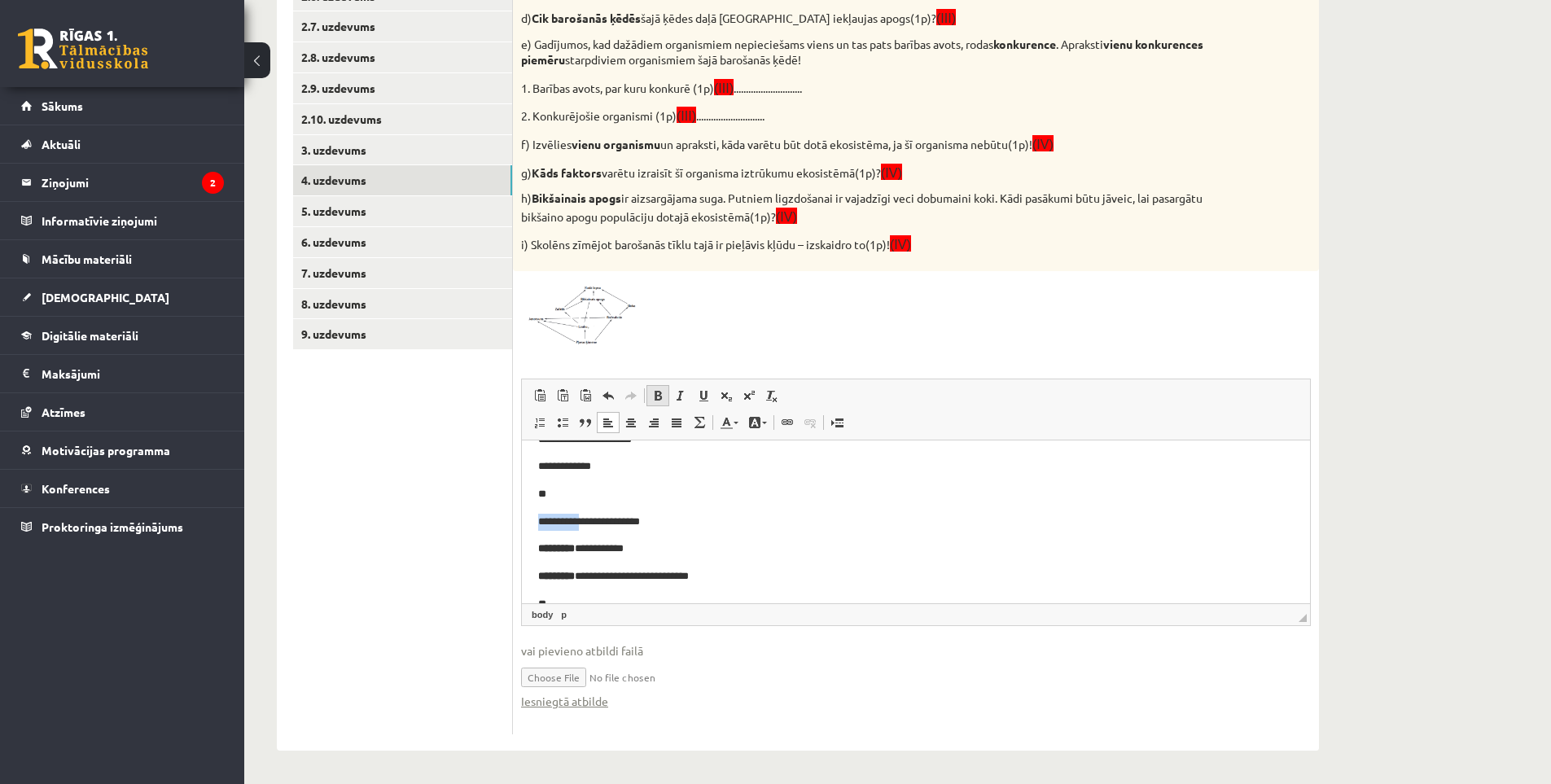
click at [653, 393] on span at bounding box center [658, 395] width 13 height 13
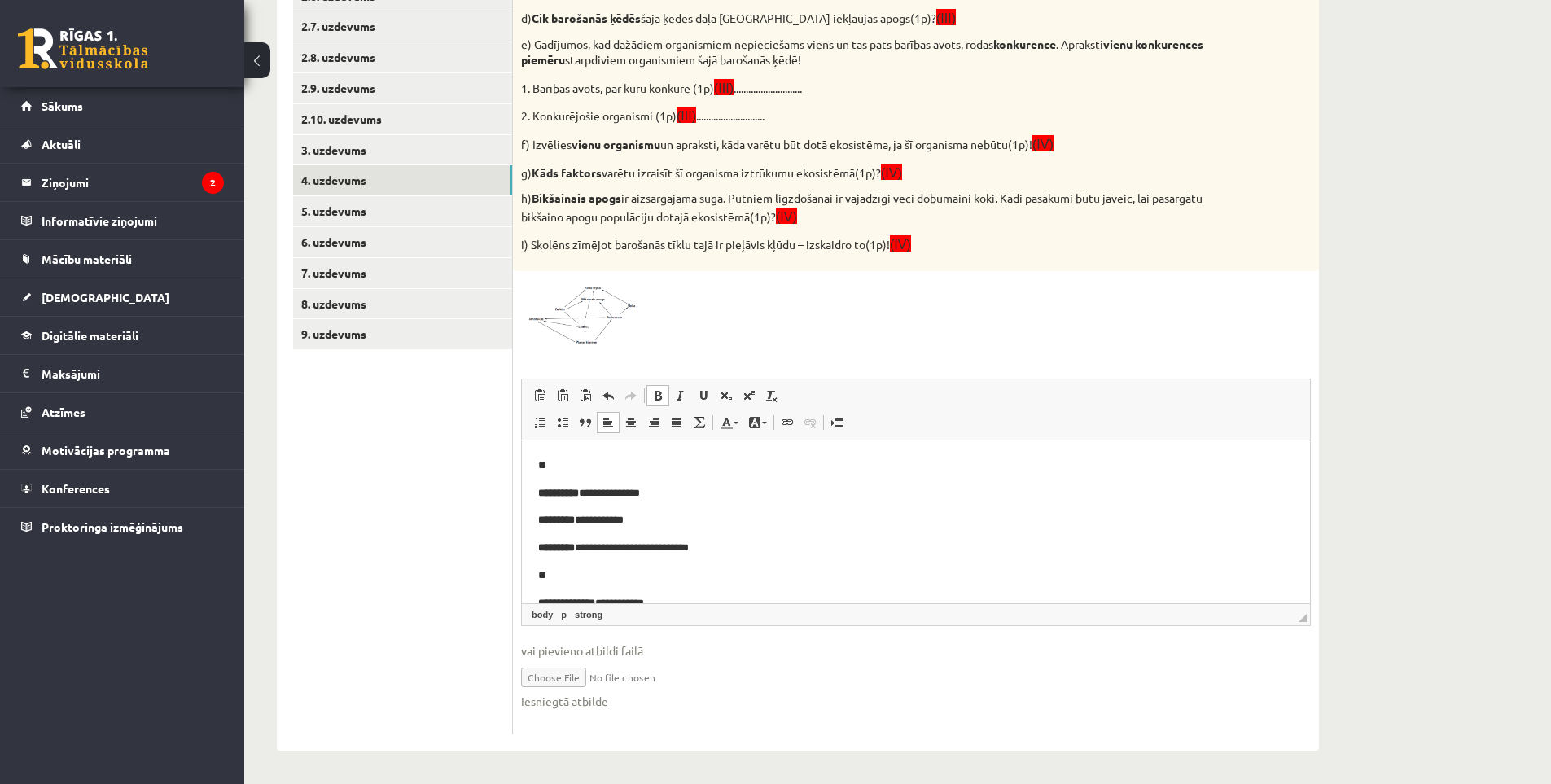
scroll to position [134, 0]
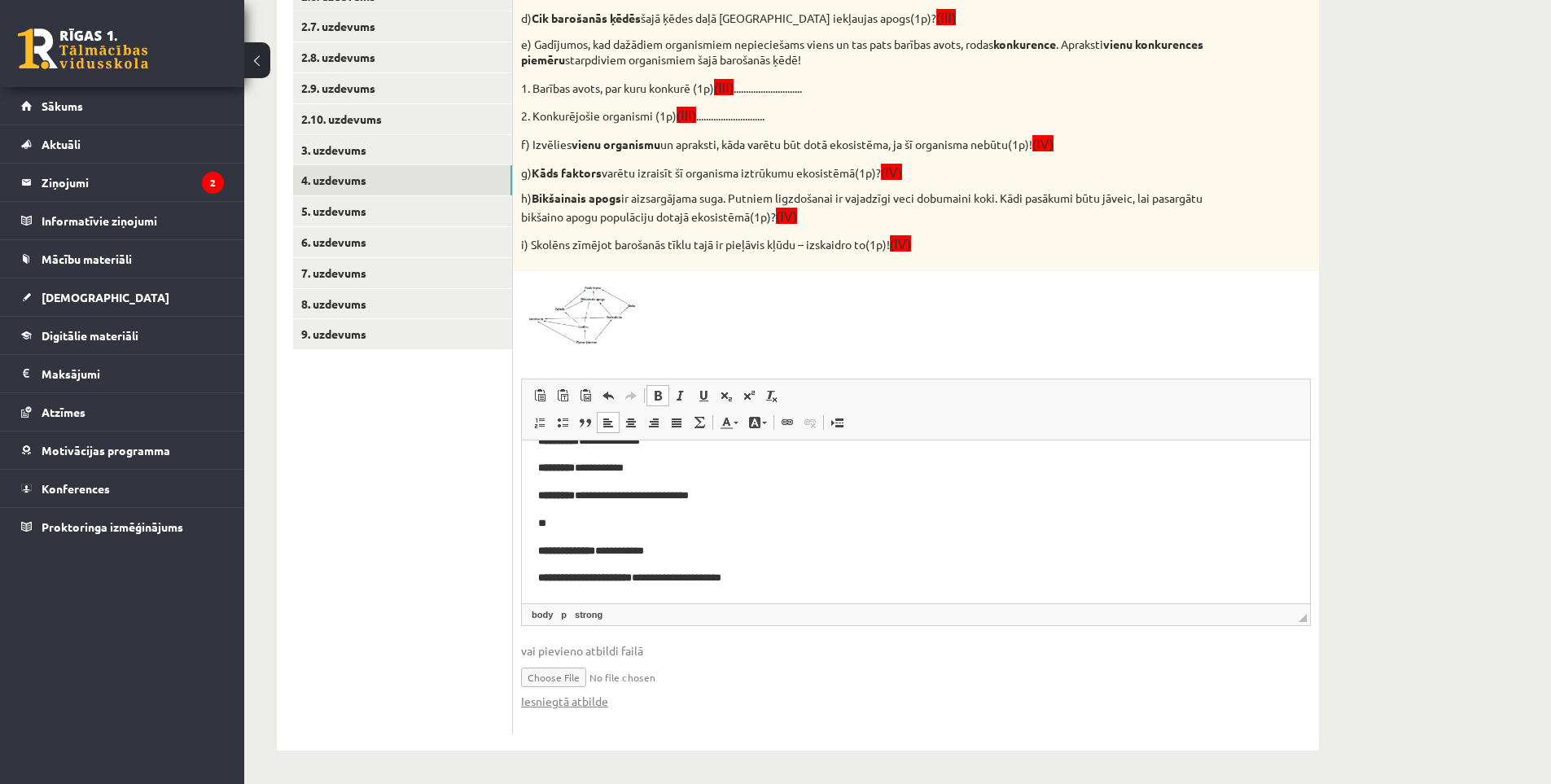
click at [789, 576] on p "**********" at bounding box center [910, 577] width 743 height 17
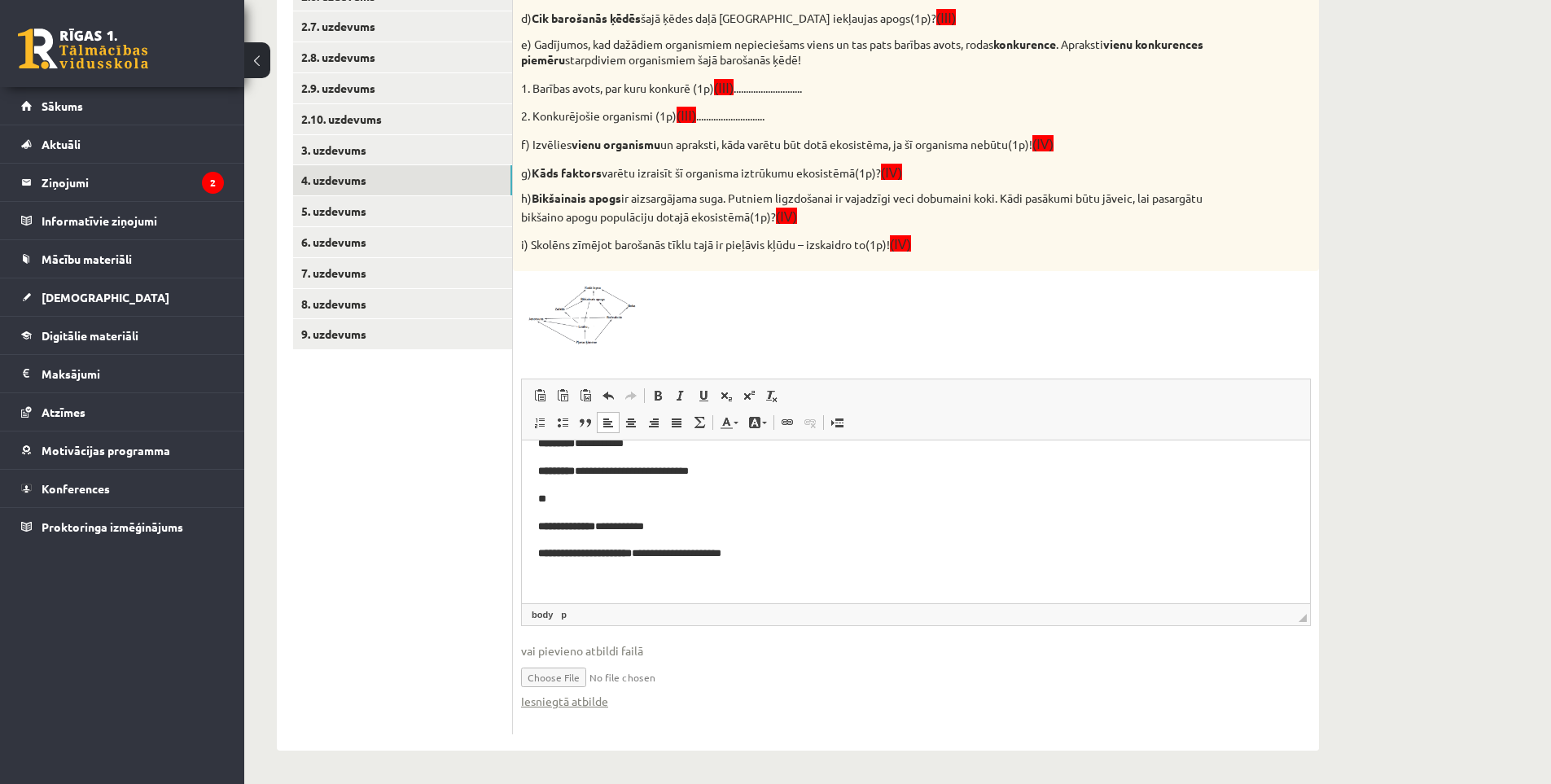
scroll to position [162, 0]
click at [563, 563] on body "**********" at bounding box center [916, 440] width 755 height 291
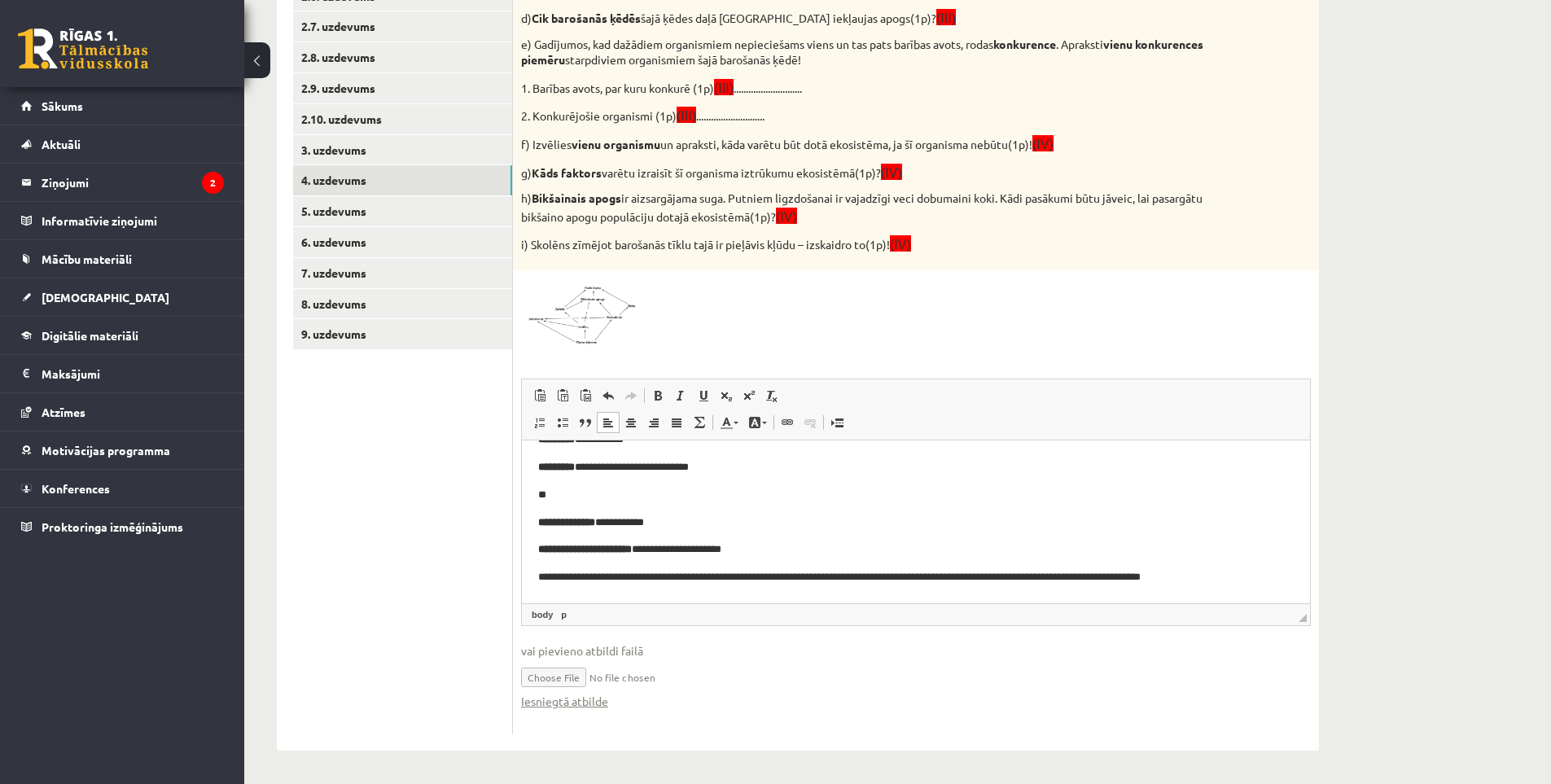
scroll to position [171, 0]
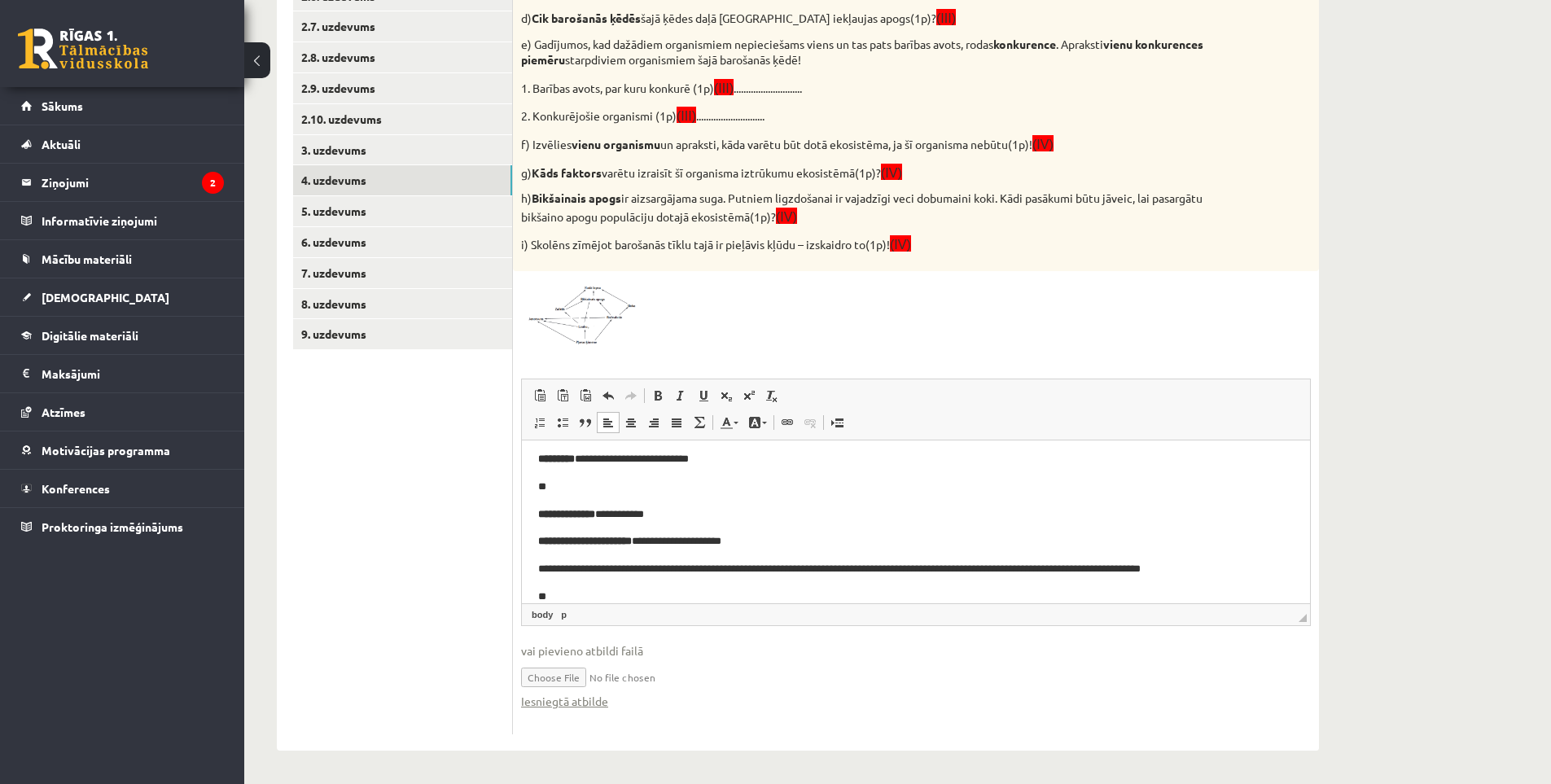
click at [580, 594] on p "**" at bounding box center [910, 596] width 743 height 17
click at [922, 589] on p "**********" at bounding box center [910, 596] width 743 height 17
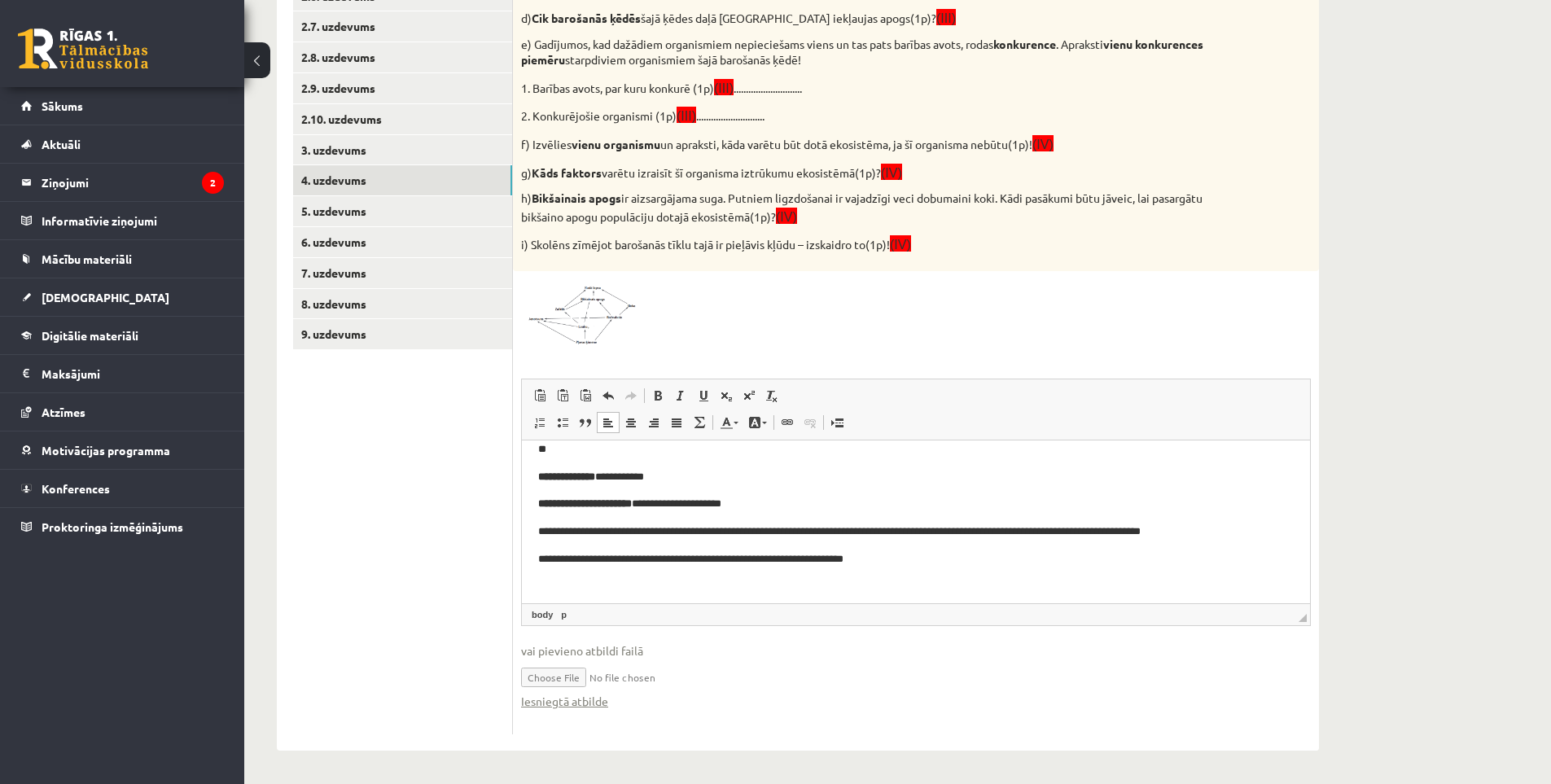
scroll to position [217, 0]
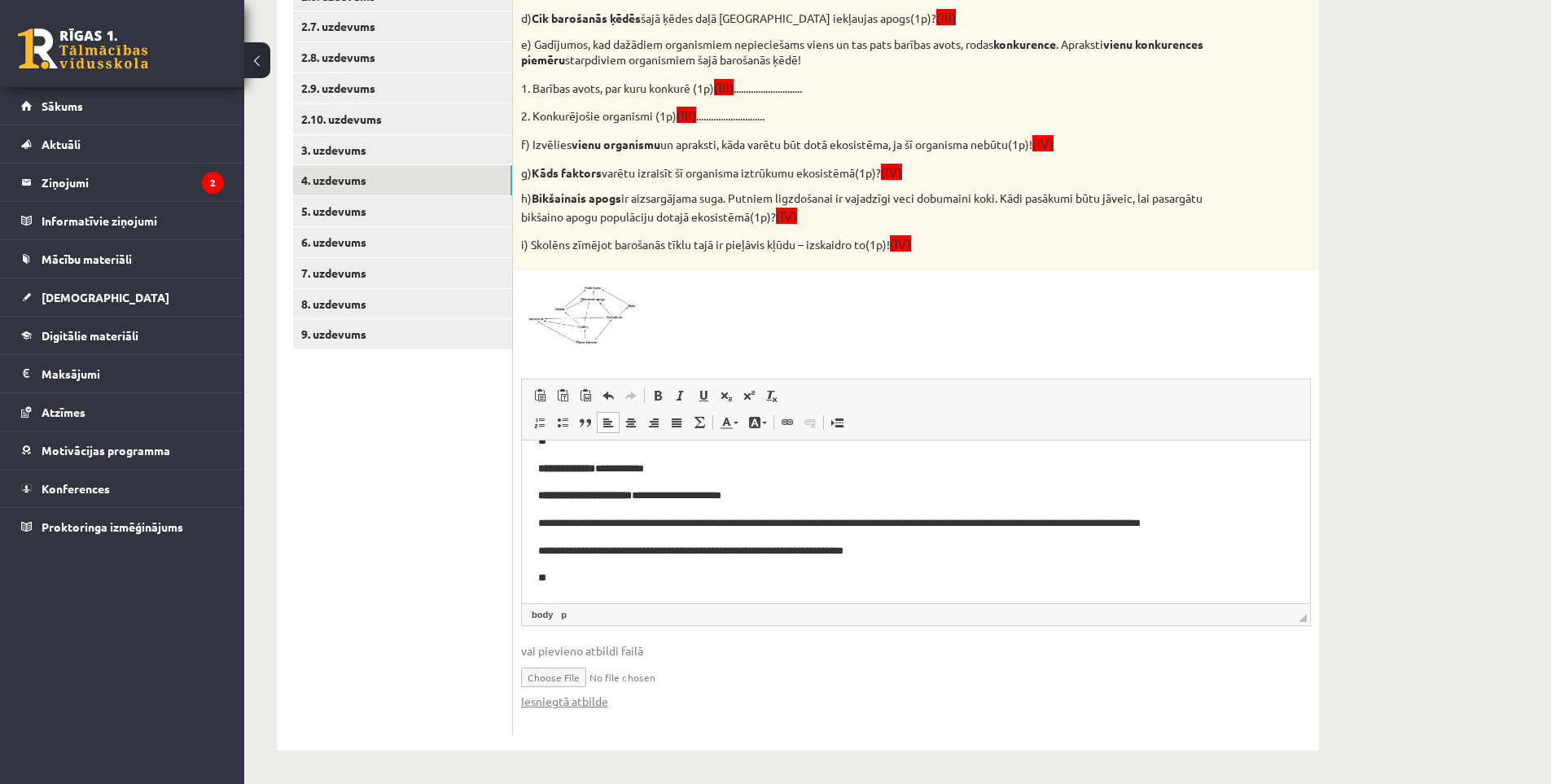
click at [581, 573] on p "**" at bounding box center [910, 577] width 743 height 17
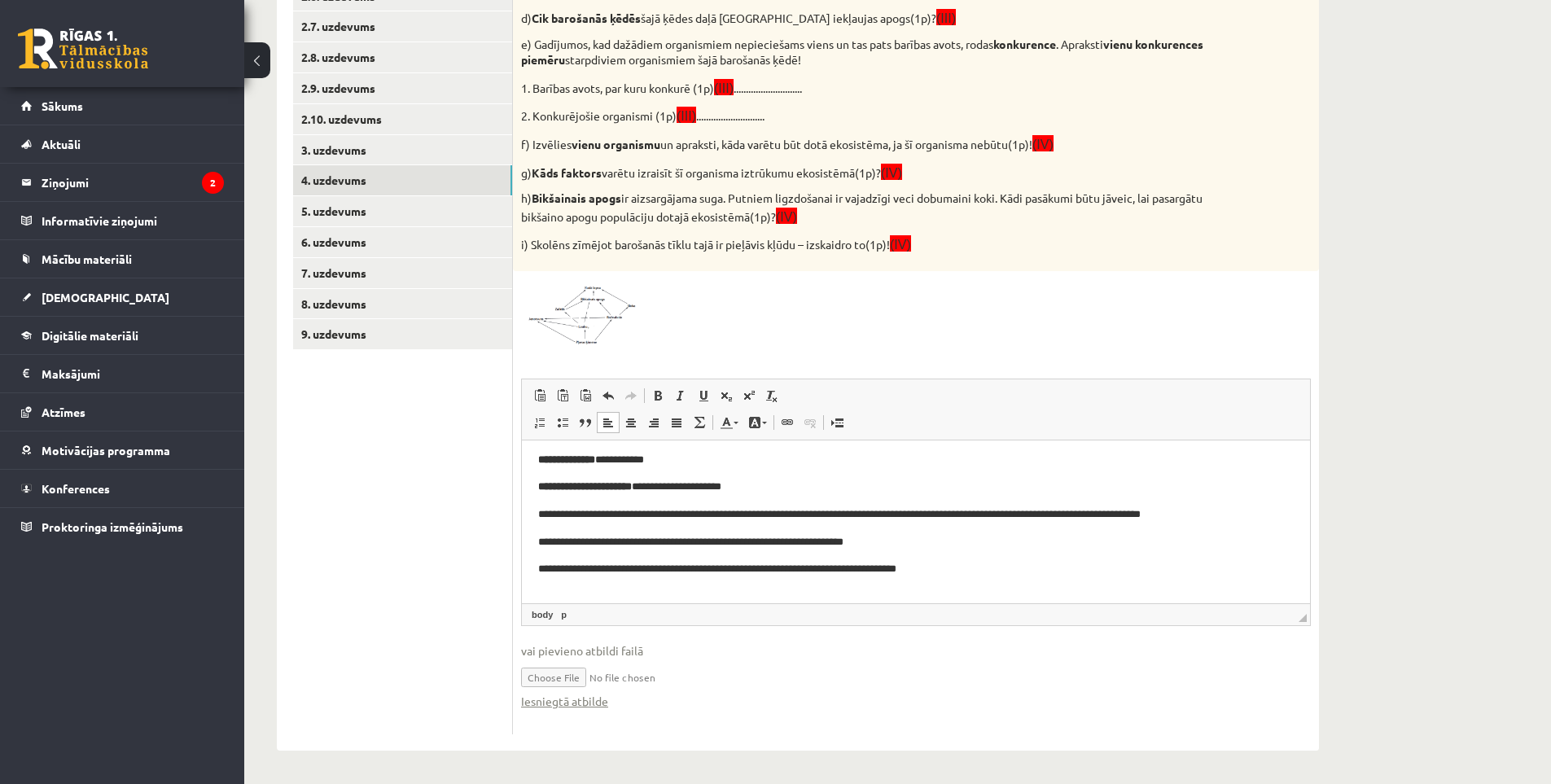
scroll to position [226, 0]
click at [609, 599] on p "**" at bounding box center [910, 595] width 743 height 17
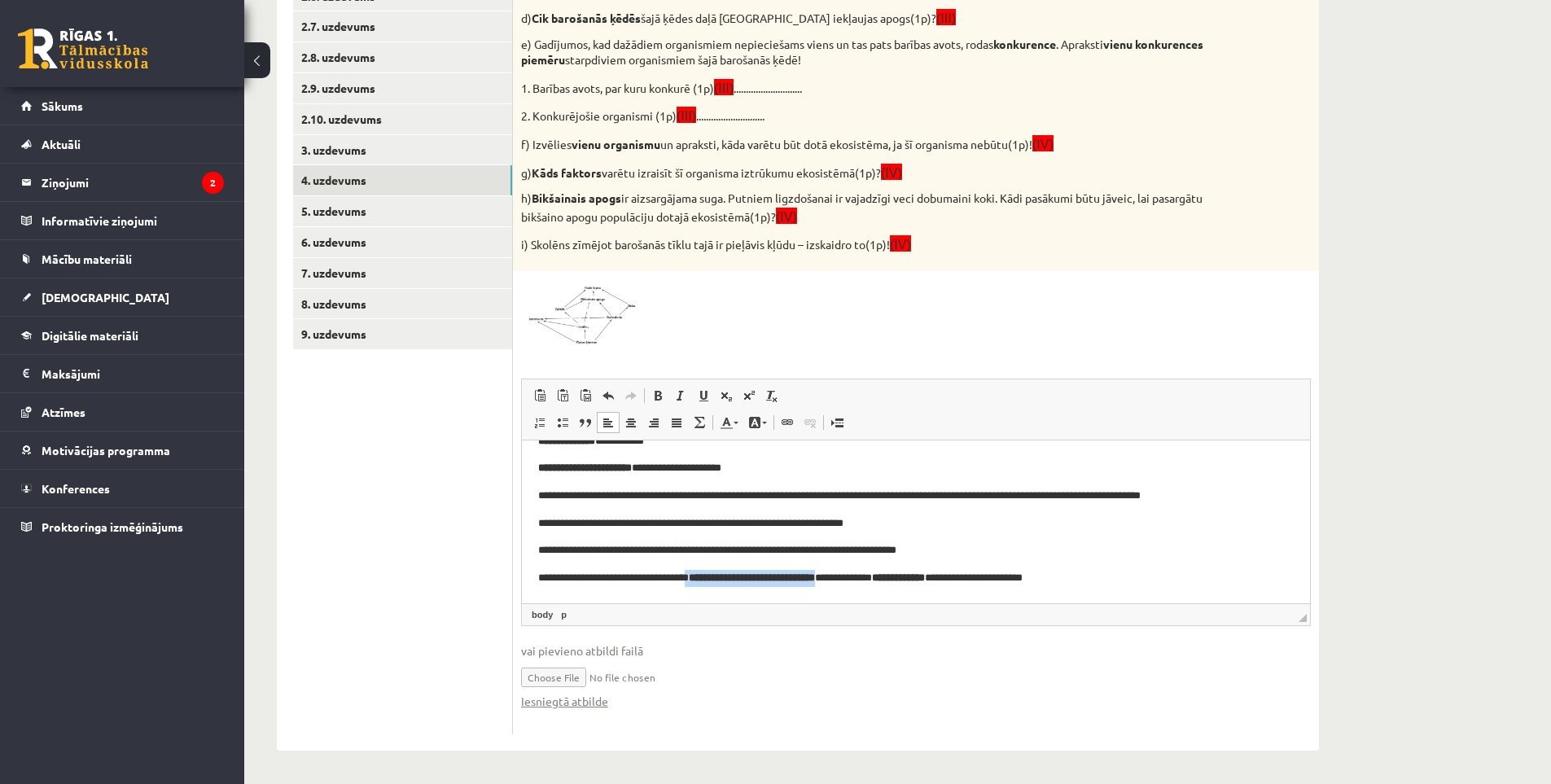
drag, startPoint x: 713, startPoint y: 597, endPoint x: 874, endPoint y: 595, distance: 161.0
click at [874, 595] on html "**********" at bounding box center [916, 399] width 789 height 406
click at [655, 391] on span at bounding box center [658, 395] width 13 height 13
click at [924, 564] on body "**********" at bounding box center [916, 400] width 755 height 374
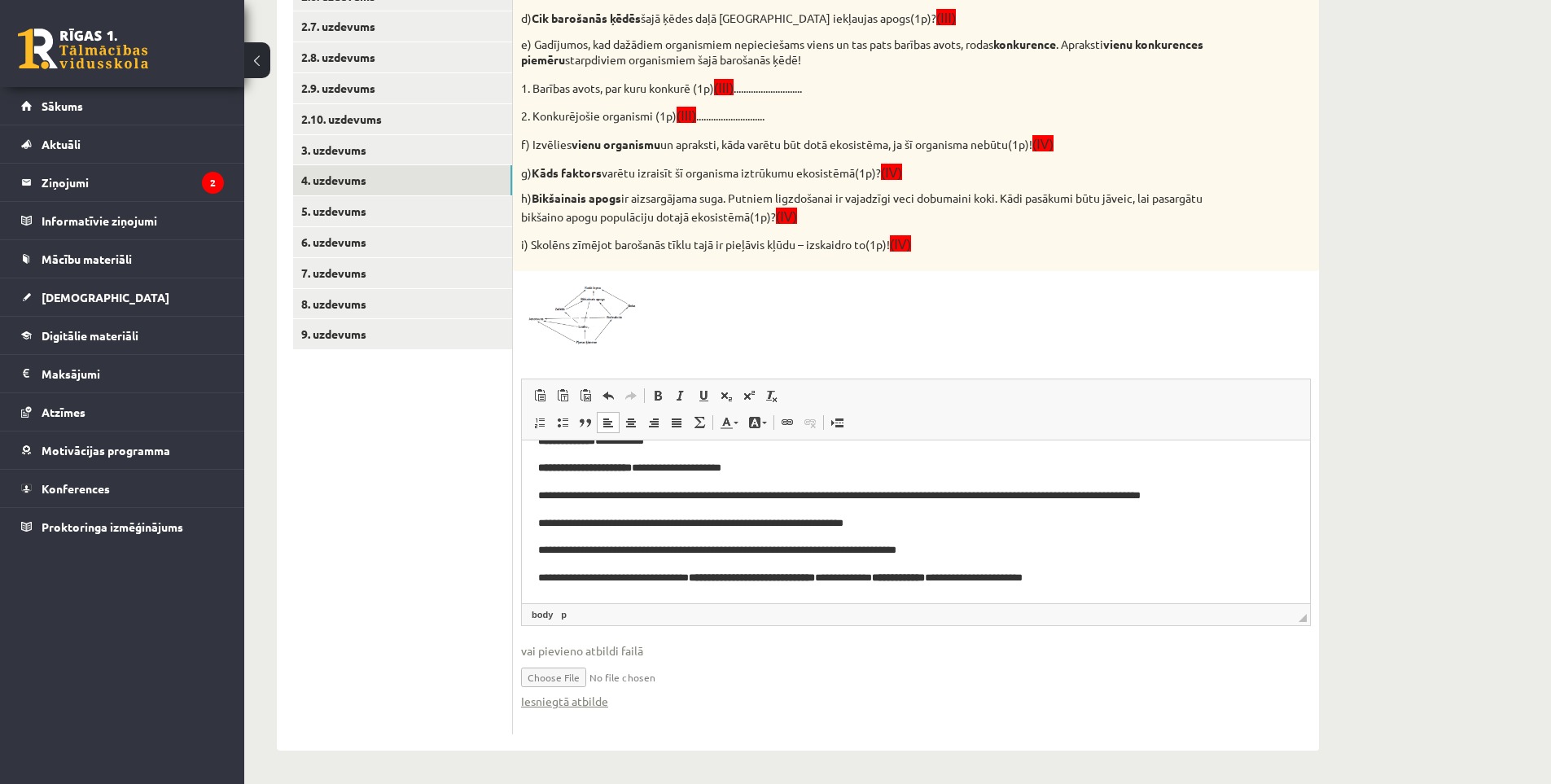
click at [751, 572] on strong "**********" at bounding box center [752, 577] width 126 height 11
click at [349, 211] on link "5. uzdevums" at bounding box center [402, 210] width 219 height 30
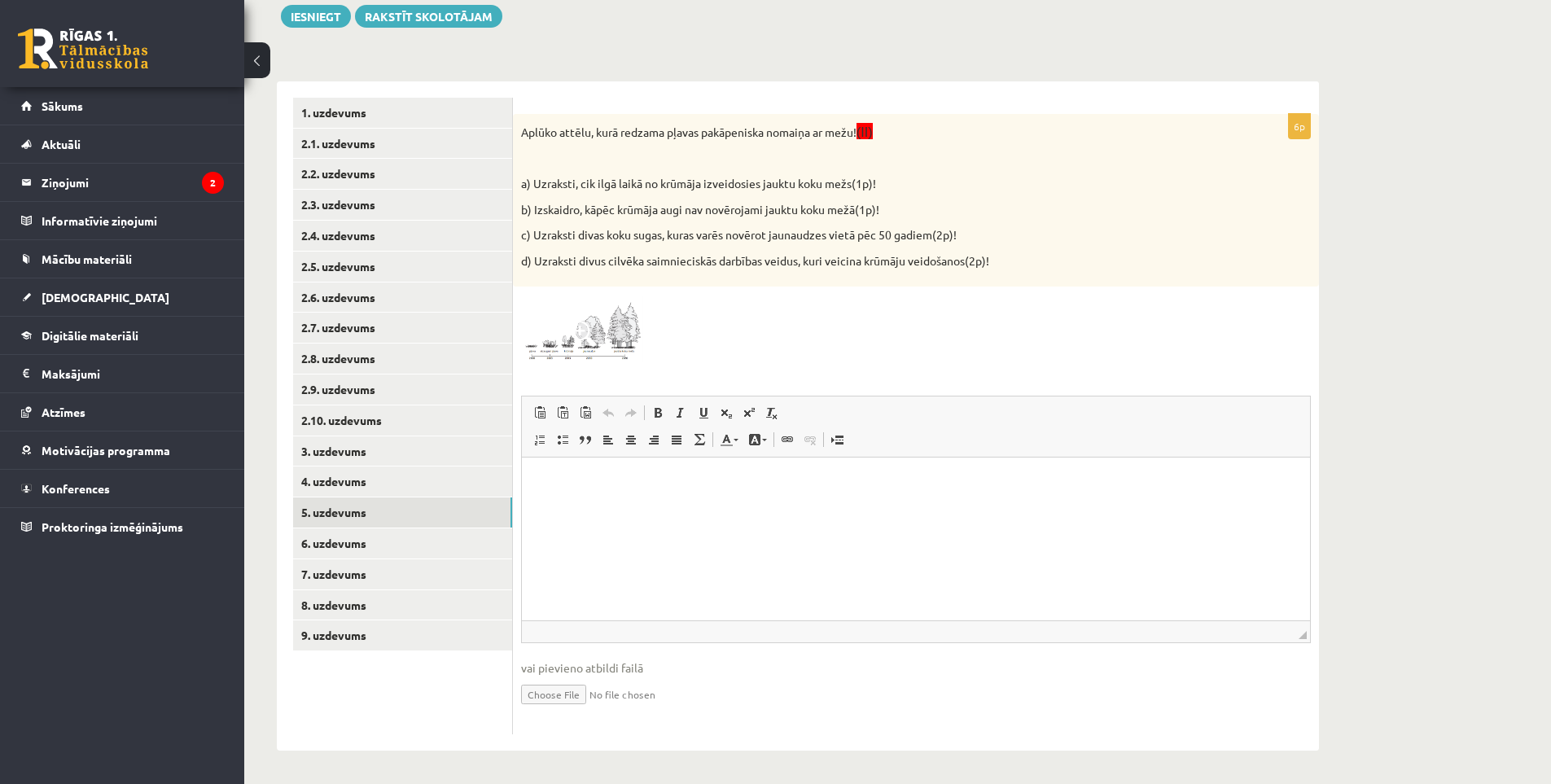
scroll to position [0, 0]
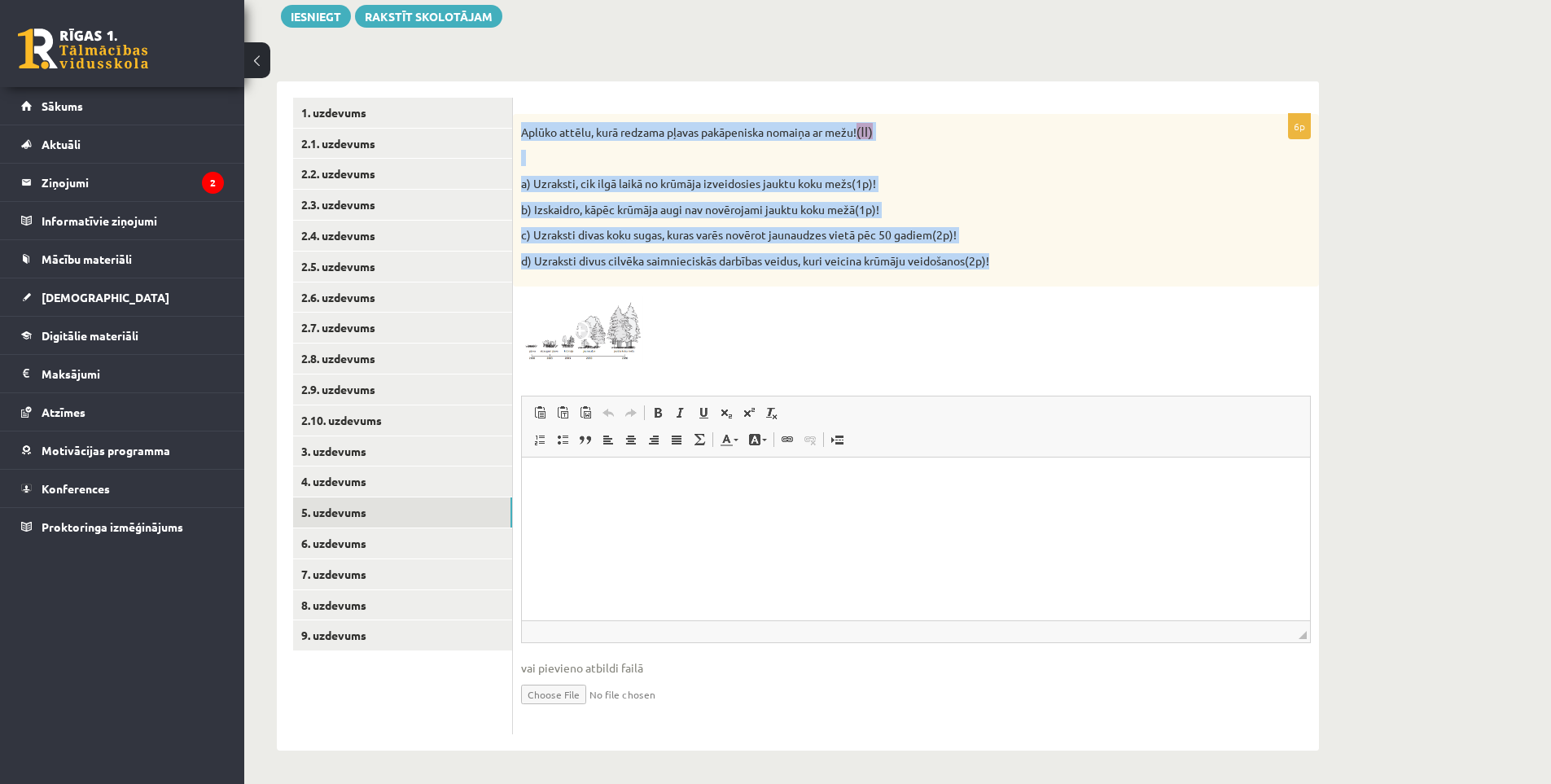
drag, startPoint x: 521, startPoint y: 130, endPoint x: 1017, endPoint y: 271, distance: 515.7
click at [1011, 268] on div "Aplūko attēlu, kurā redzama pļavas pakāpeniska nomaiņa ar mežu! (II) a) Uzrakst…" at bounding box center [916, 200] width 806 height 173
click at [1016, 271] on div "Aplūko attēlu, kurā redzama pļavas pakāpeniska nomaiņa ar mežu! (II) a) Uzrakst…" at bounding box center [916, 200] width 806 height 173
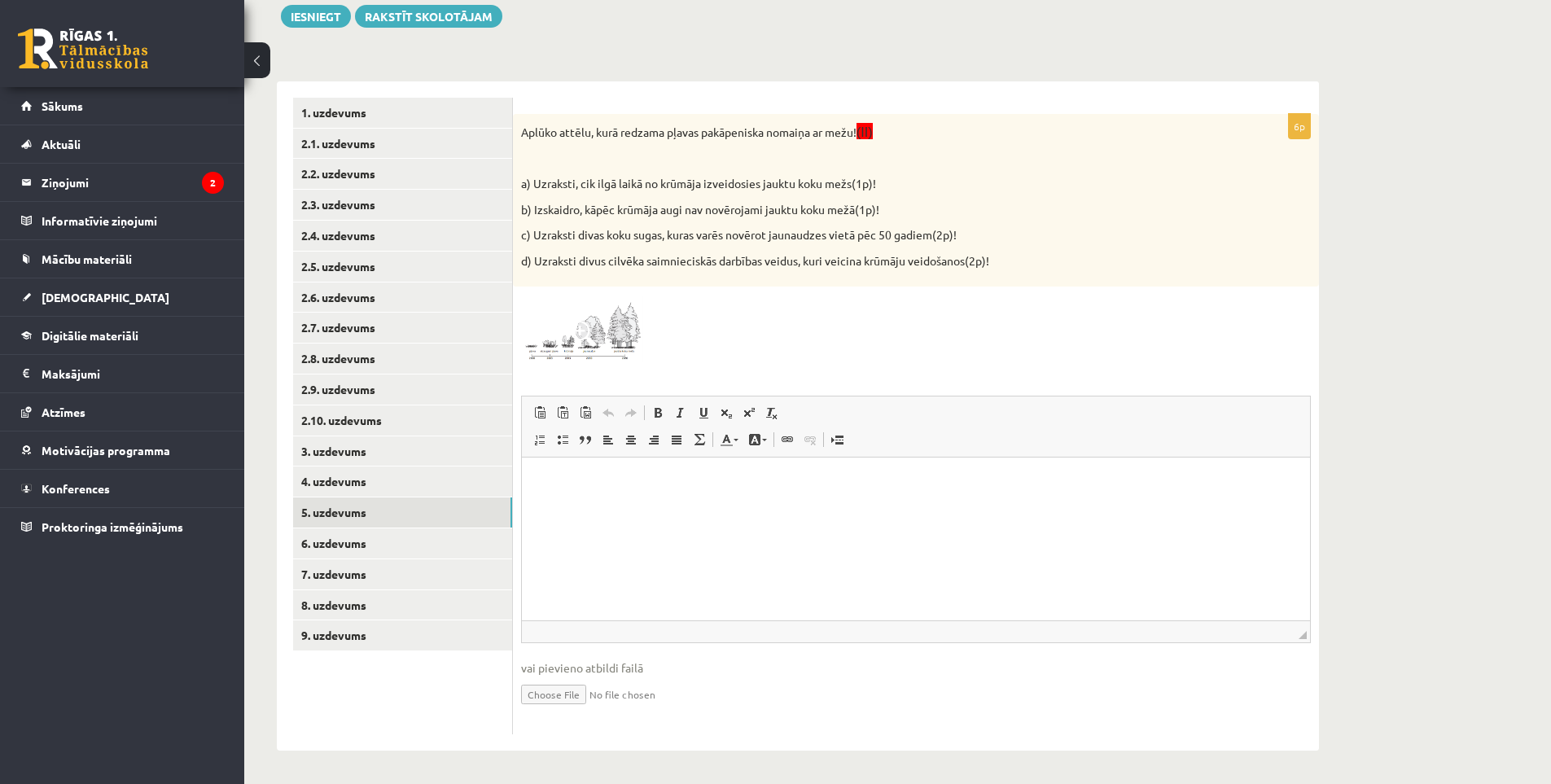
click at [632, 337] on img at bounding box center [582, 329] width 122 height 69
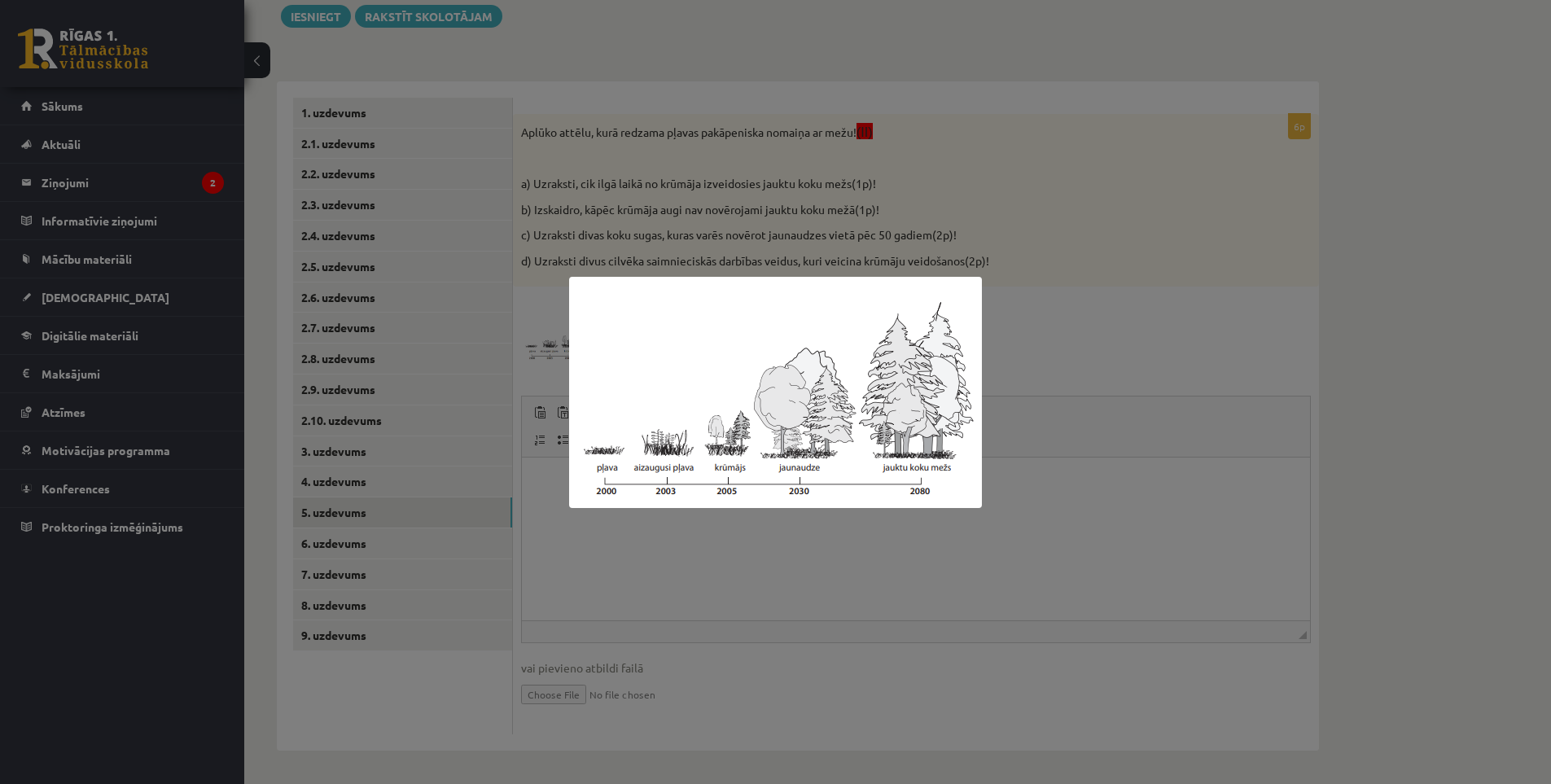
click at [1028, 664] on div at bounding box center [775, 392] width 1551 height 784
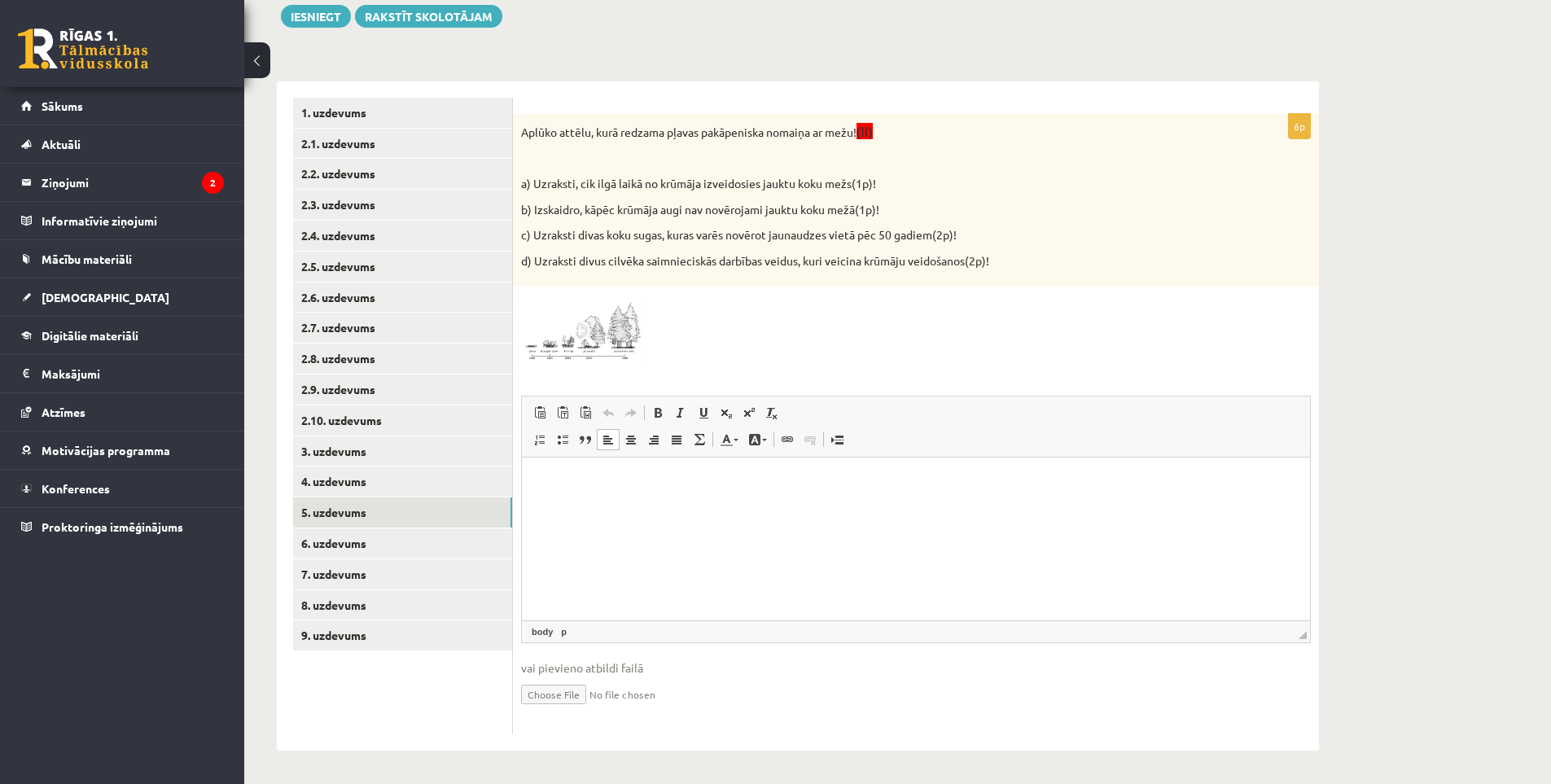
click at [626, 507] on html at bounding box center [916, 482] width 789 height 50
click at [618, 492] on html "**" at bounding box center [916, 482] width 789 height 50
click at [605, 518] on html "**********" at bounding box center [916, 495] width 789 height 77
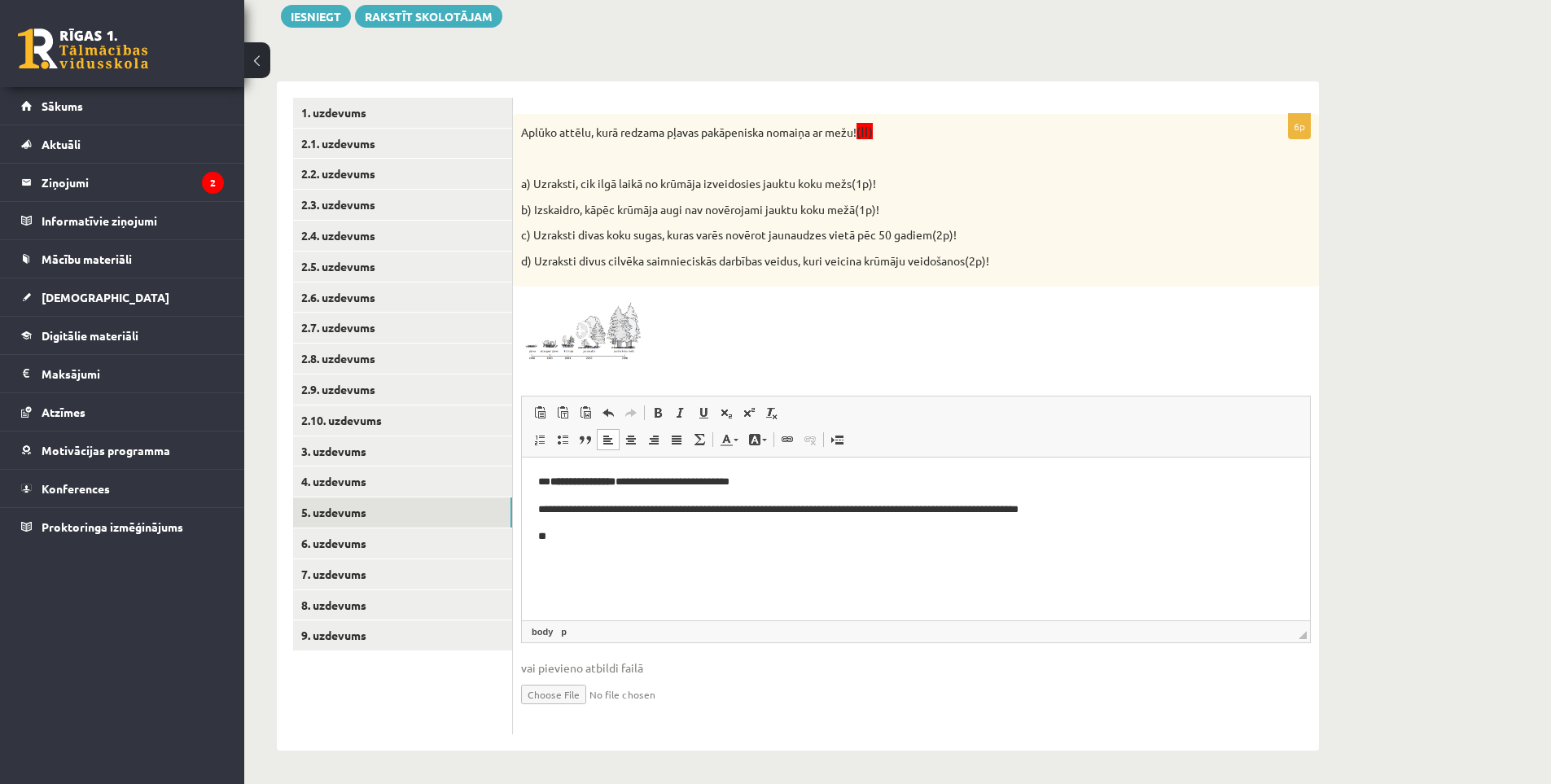
click at [585, 546] on html "**********" at bounding box center [916, 510] width 789 height 105
click at [564, 592] on ul "**** *****" at bounding box center [916, 578] width 755 height 45
click at [572, 561] on strong "****" at bounding box center [579, 564] width 16 height 11
click at [560, 563] on strong "*****" at bounding box center [565, 564] width 21 height 11
click at [578, 560] on strong "*****" at bounding box center [573, 564] width 21 height 11
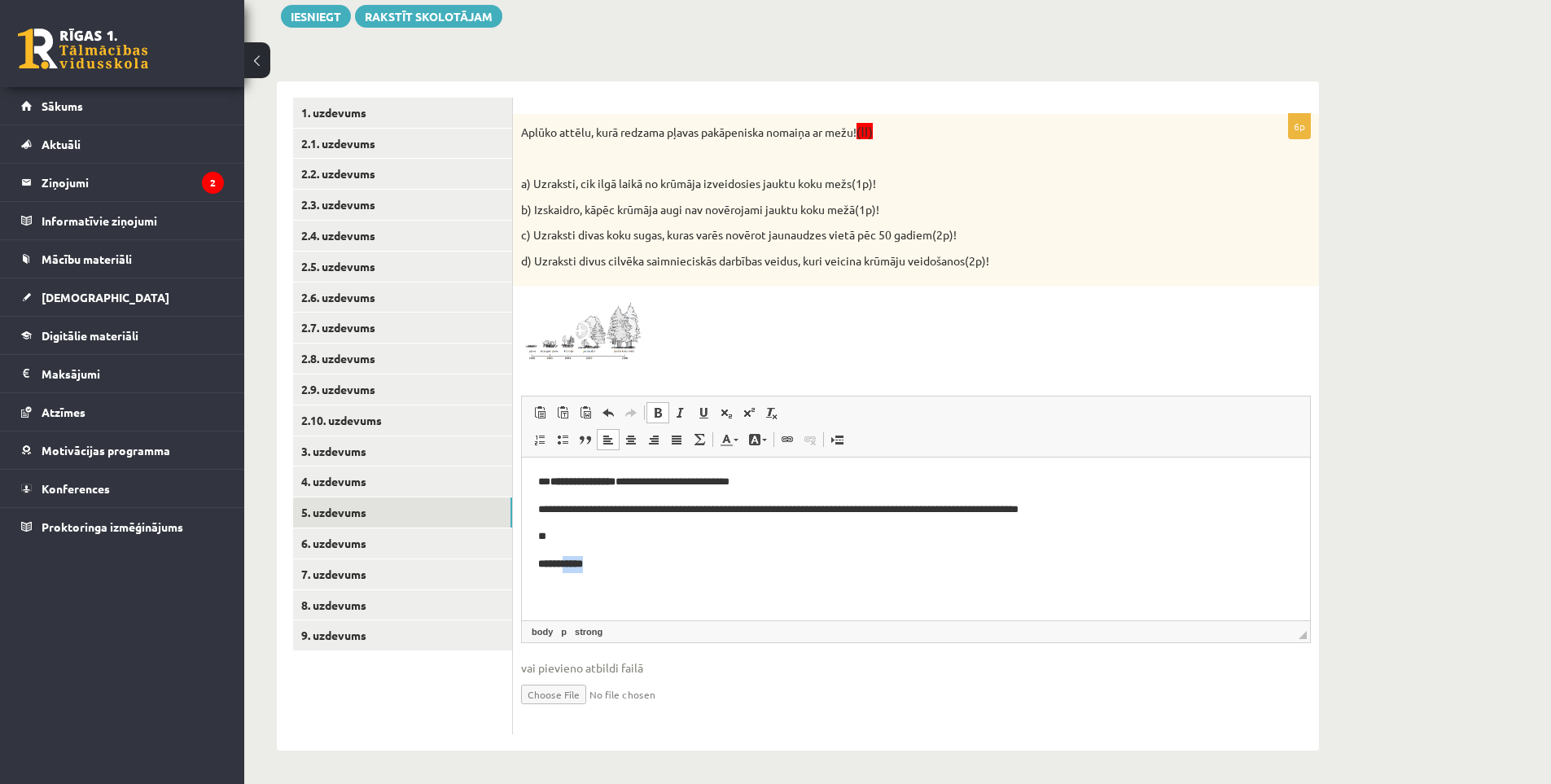
click at [578, 560] on strong "*****" at bounding box center [573, 564] width 21 height 11
click at [663, 409] on span at bounding box center [658, 412] width 13 height 13
click at [663, 412] on span at bounding box center [658, 412] width 13 height 13
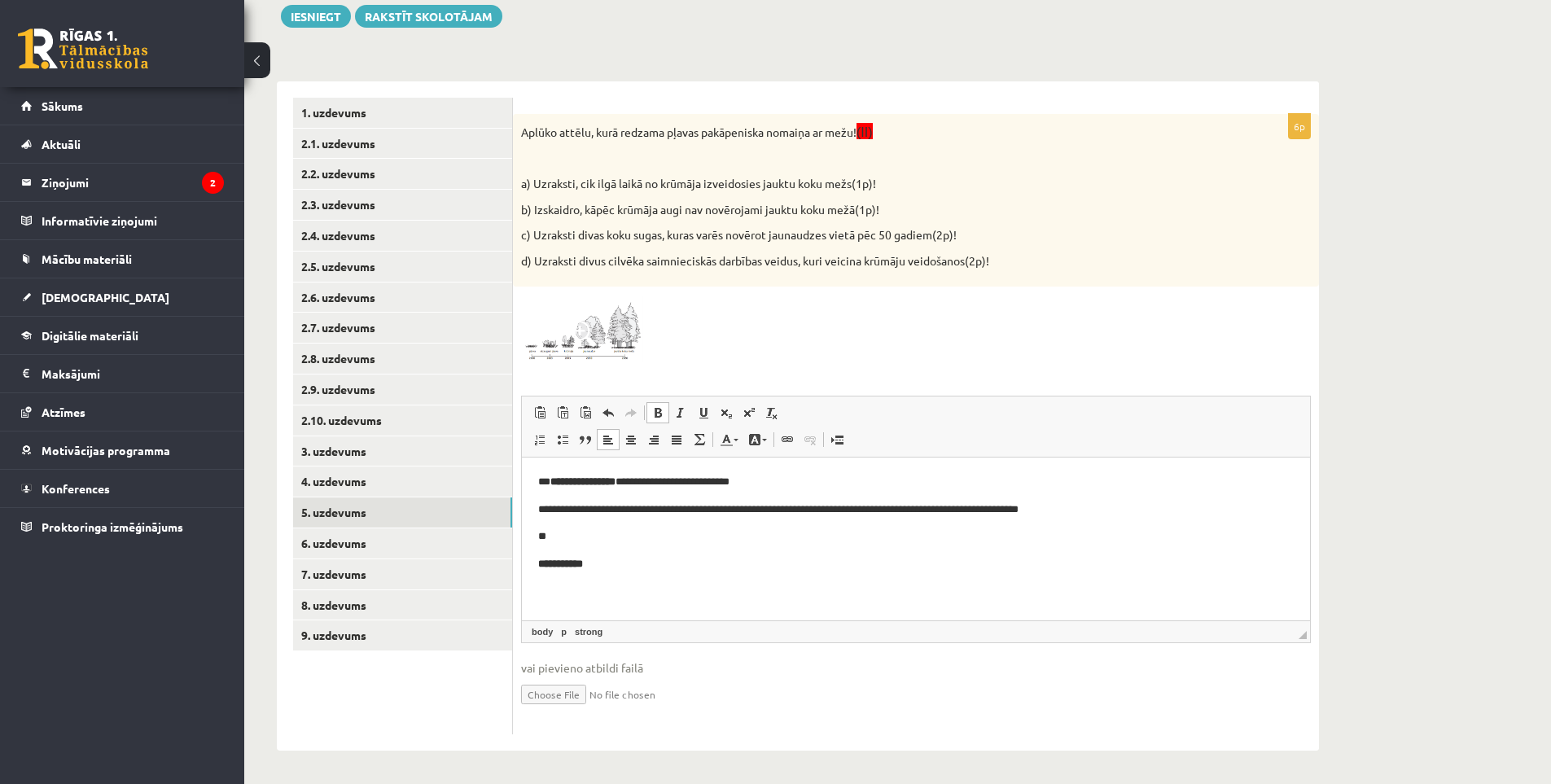
click at [666, 407] on link "Bold Keyboard shortcut Ctrl+B" at bounding box center [658, 412] width 23 height 21
click at [678, 408] on span at bounding box center [680, 412] width 13 height 13
click at [632, 556] on p "***** *****" at bounding box center [916, 564] width 755 height 17
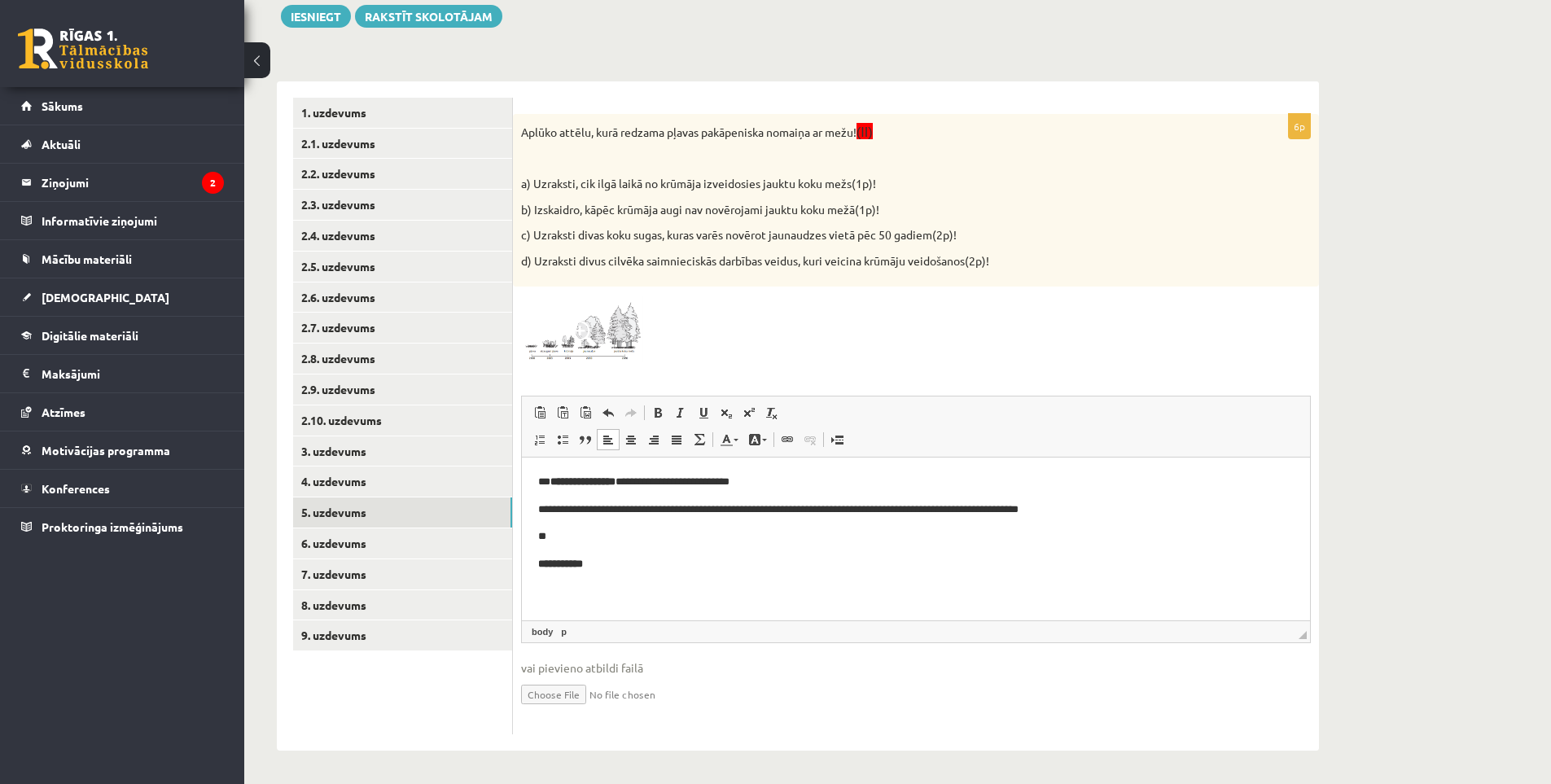
click at [622, 566] on p "***** *****" at bounding box center [916, 564] width 755 height 17
click at [522, 595] on html "**********" at bounding box center [916, 550] width 789 height 187
click at [654, 413] on span at bounding box center [658, 412] width 13 height 13
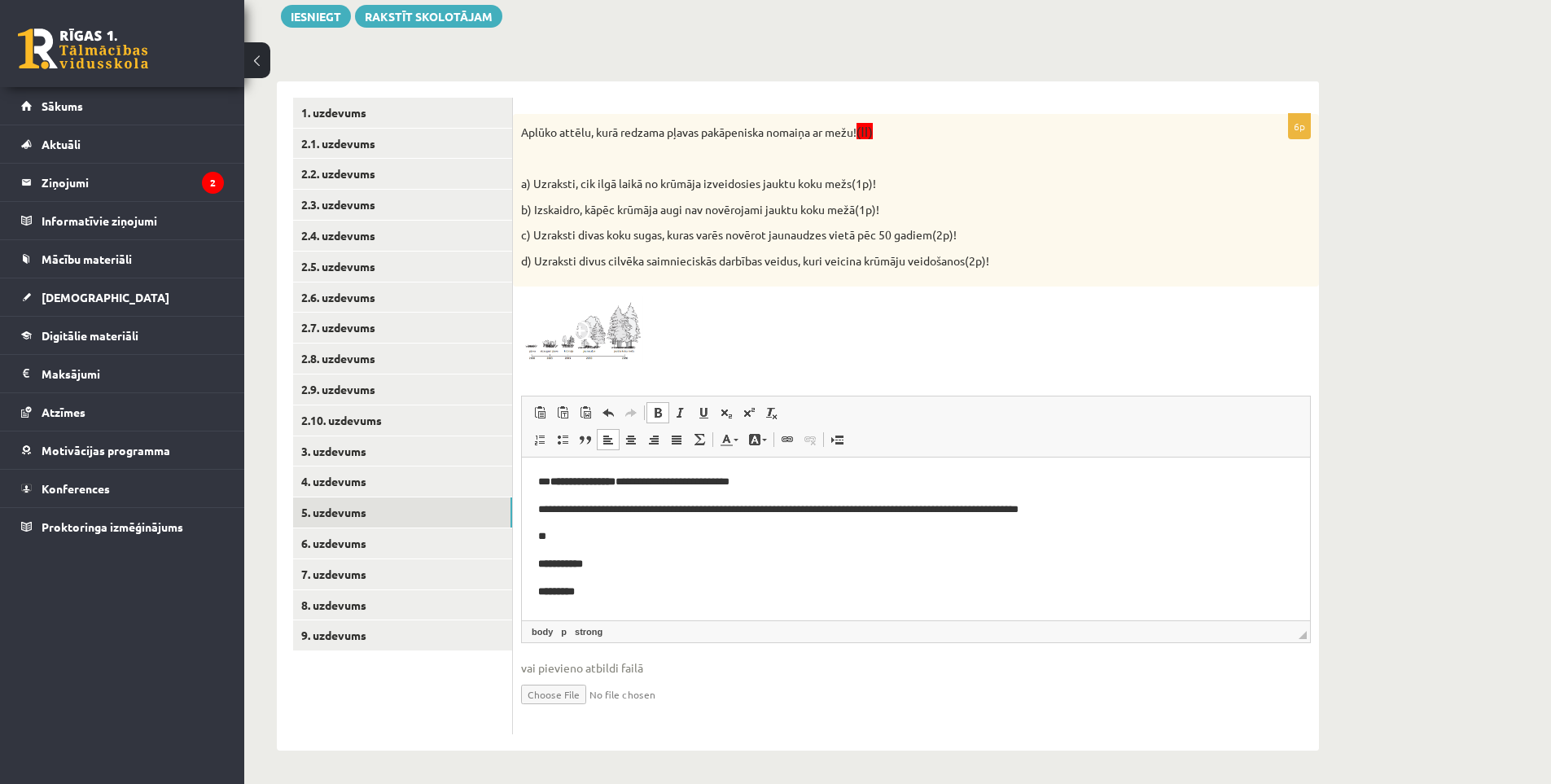
click at [654, 413] on span at bounding box center [658, 412] width 13 height 13
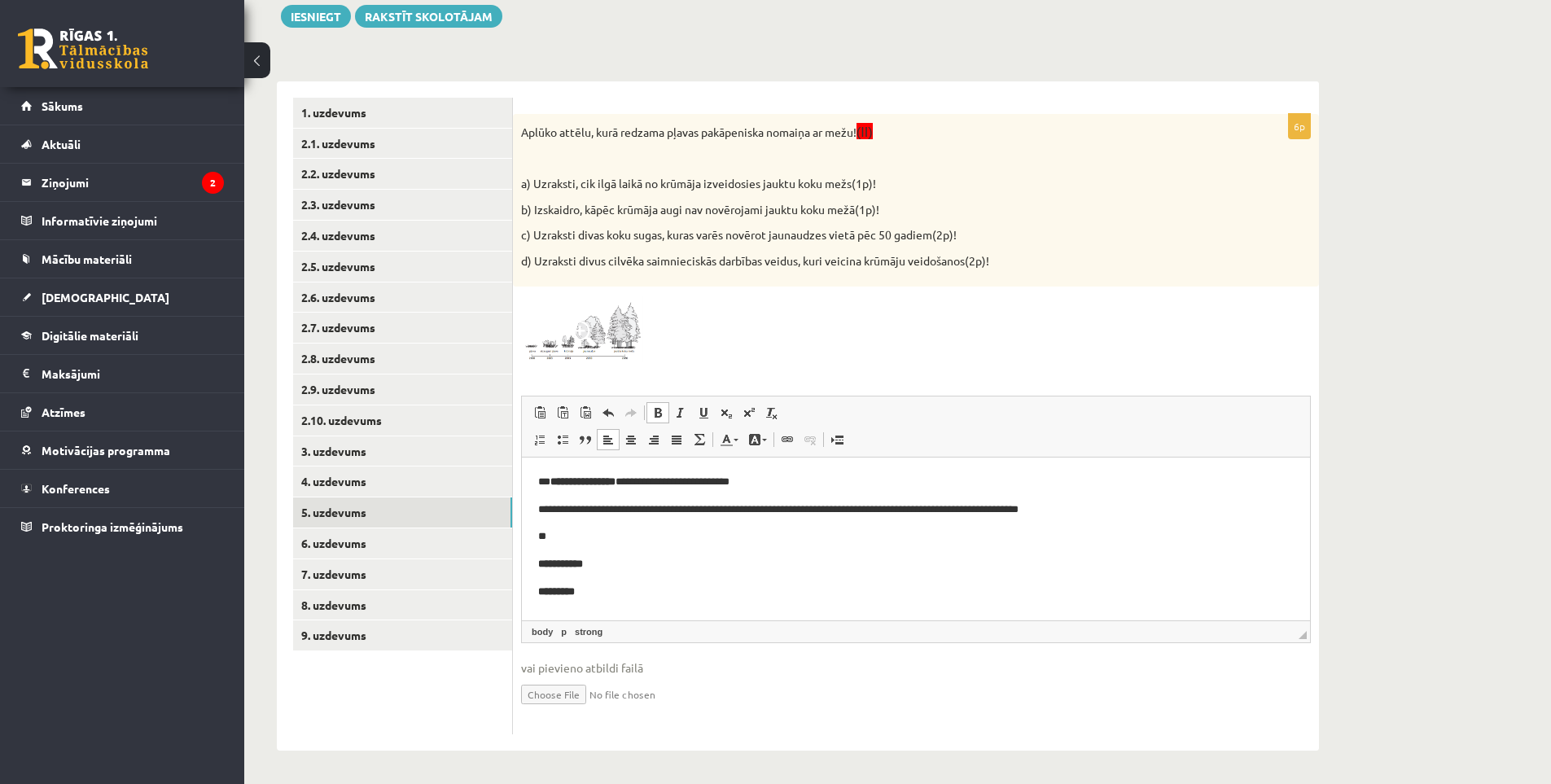
click at [654, 413] on span at bounding box center [658, 412] width 13 height 13
click at [697, 417] on span at bounding box center [704, 412] width 13 height 13
click at [696, 418] on link "Underline Keyboard shortcut Ctrl+U" at bounding box center [703, 412] width 23 height 21
click at [586, 590] on p "**" at bounding box center [916, 592] width 755 height 17
drag, startPoint x: 106, startPoint y: 78, endPoint x: 122, endPoint y: 54, distance: 28.8
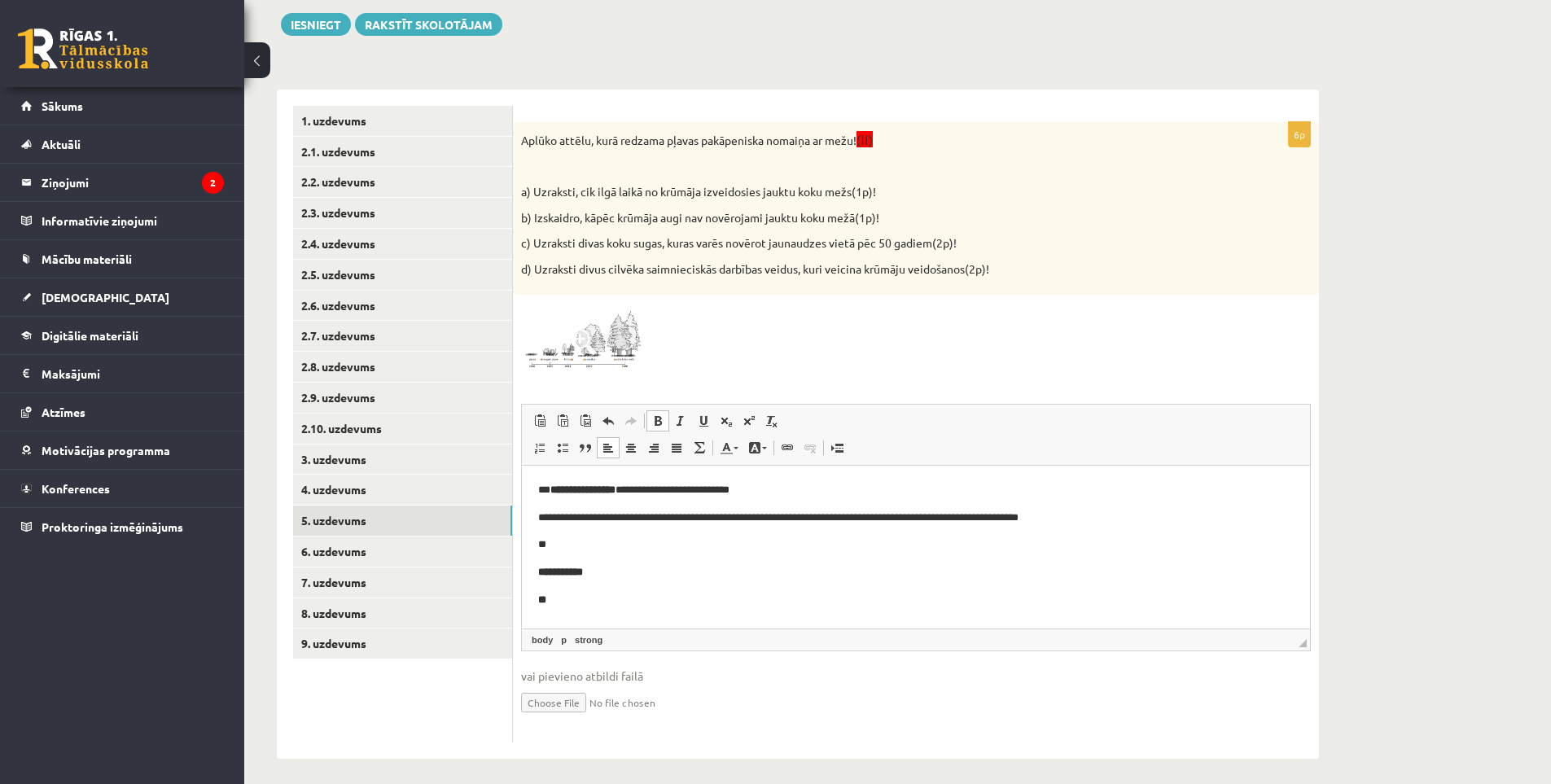
scroll to position [202, 0]
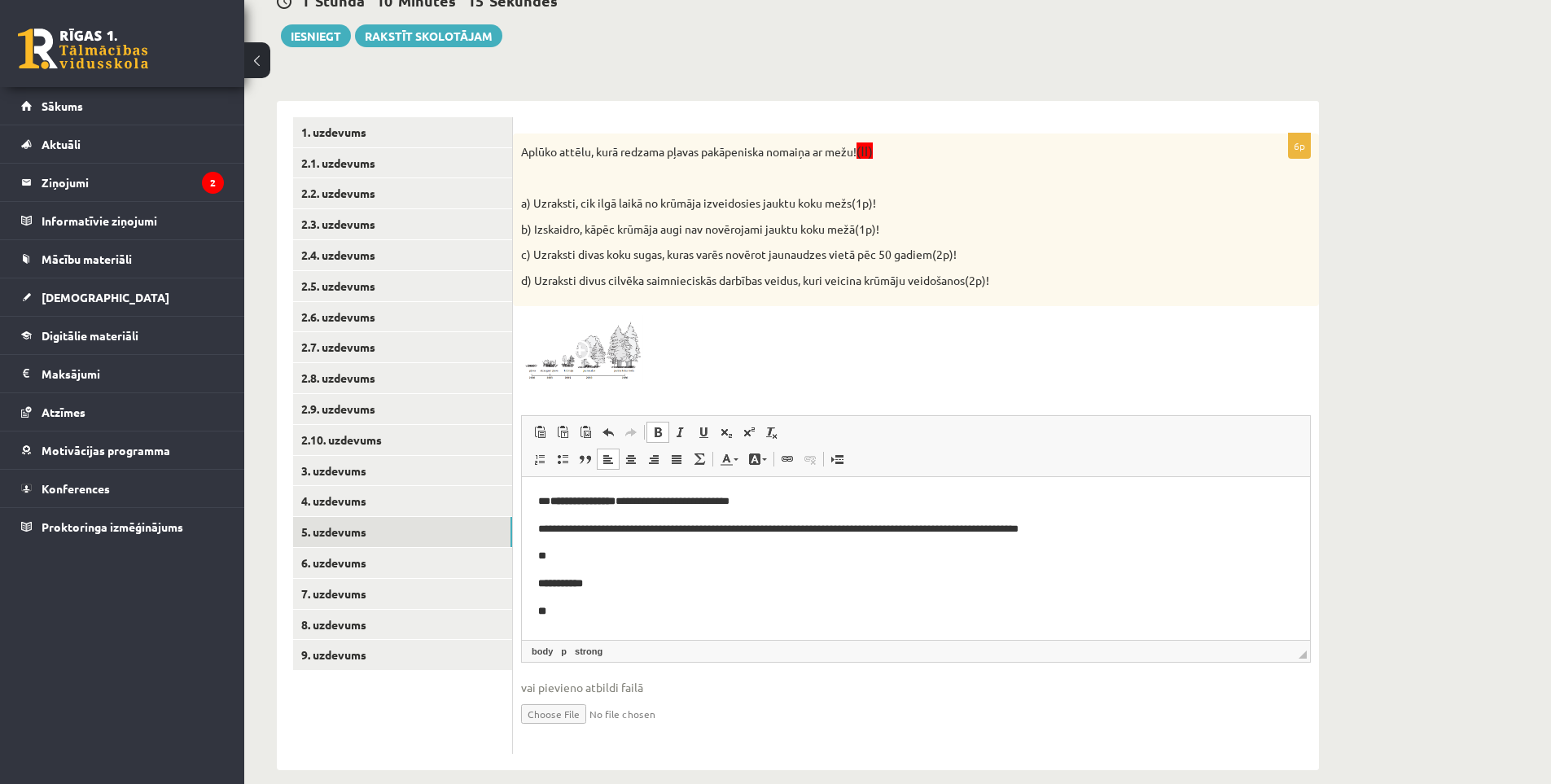
click at [581, 617] on p "**" at bounding box center [916, 612] width 755 height 17
click at [340, 560] on link "6. uzdevums" at bounding box center [402, 562] width 219 height 30
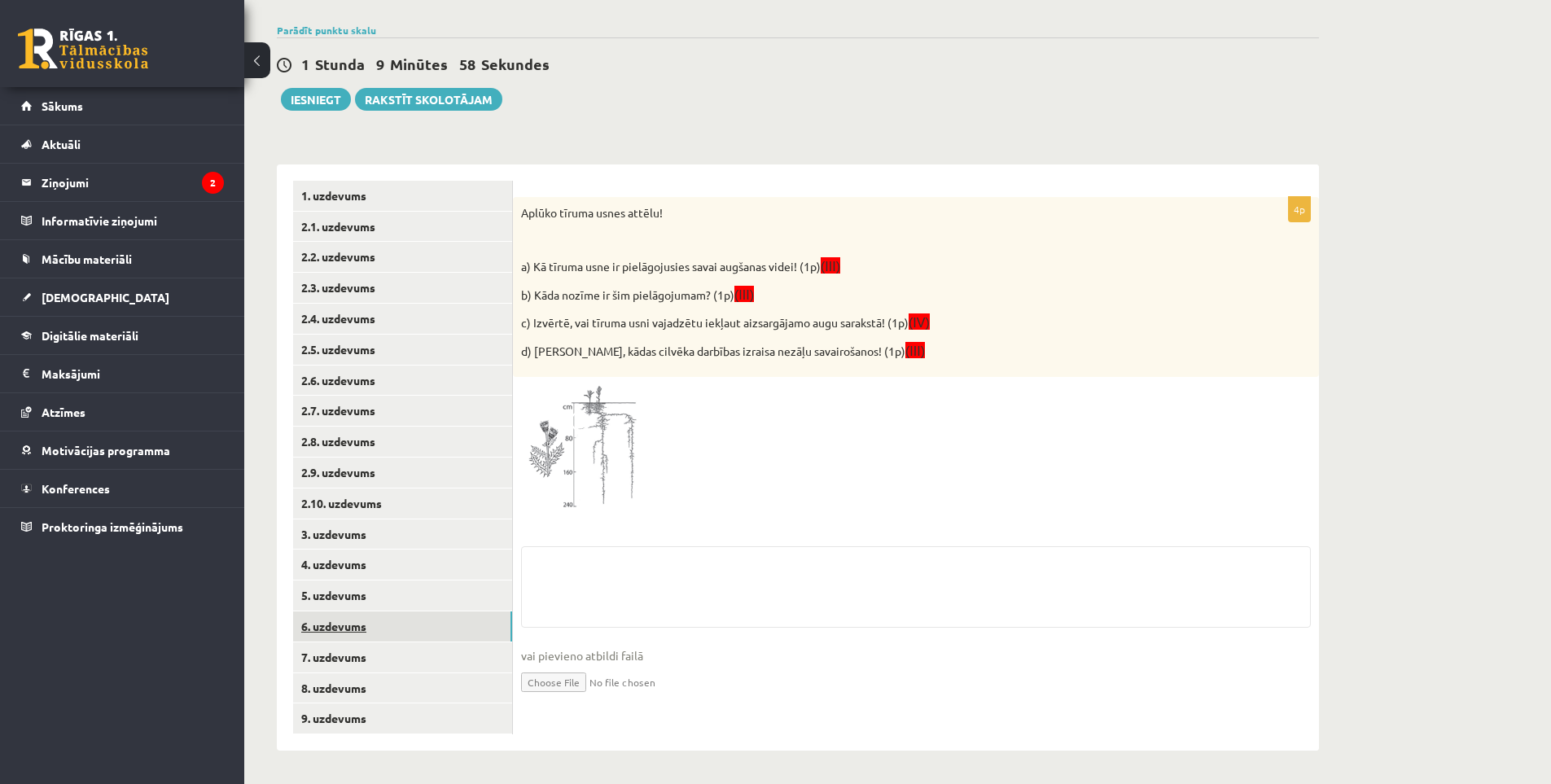
scroll to position [139, 0]
click at [348, 652] on link "7. uzdevums" at bounding box center [402, 657] width 219 height 30
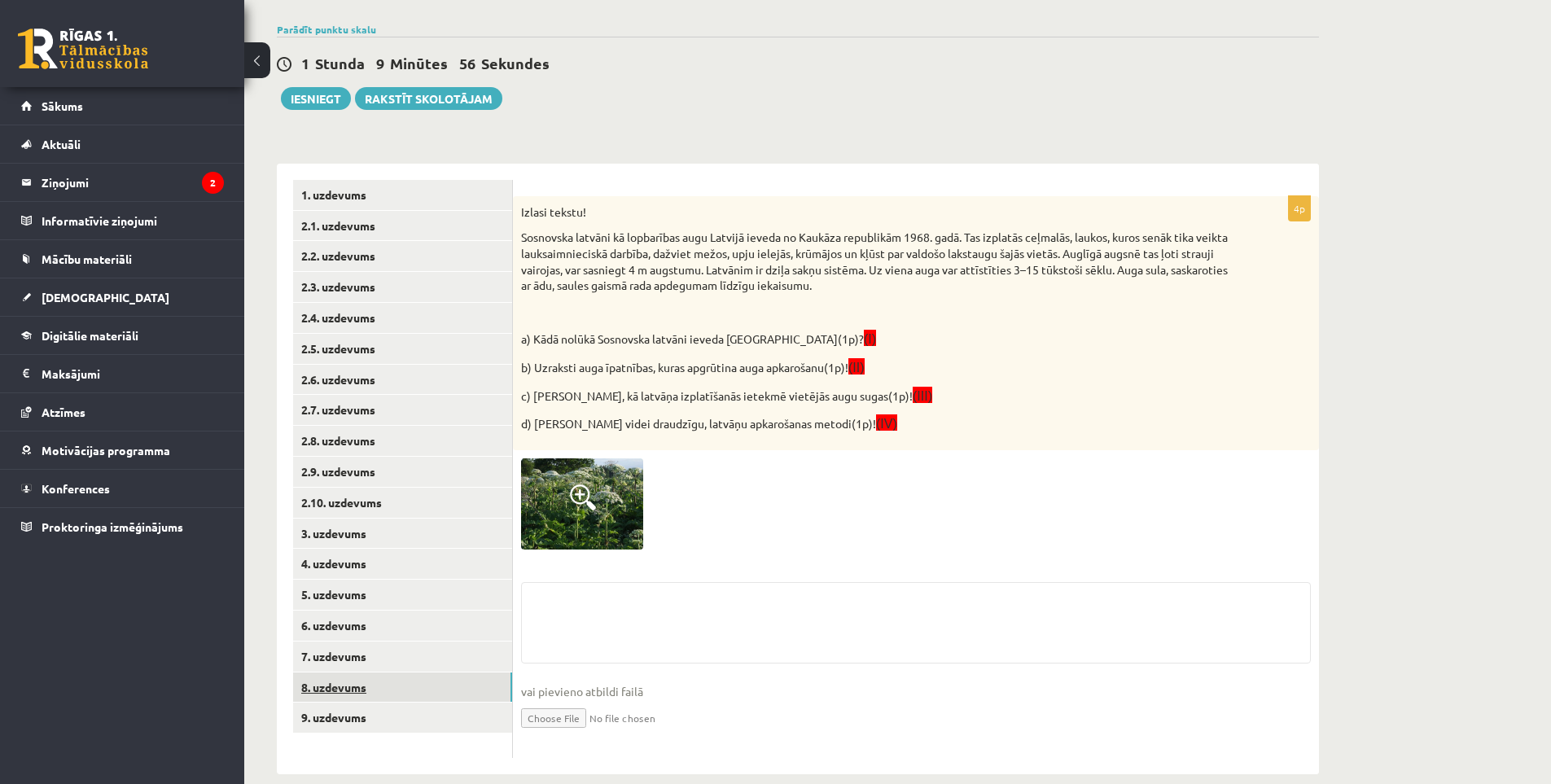
click at [351, 686] on link "8. uzdevums" at bounding box center [402, 687] width 219 height 30
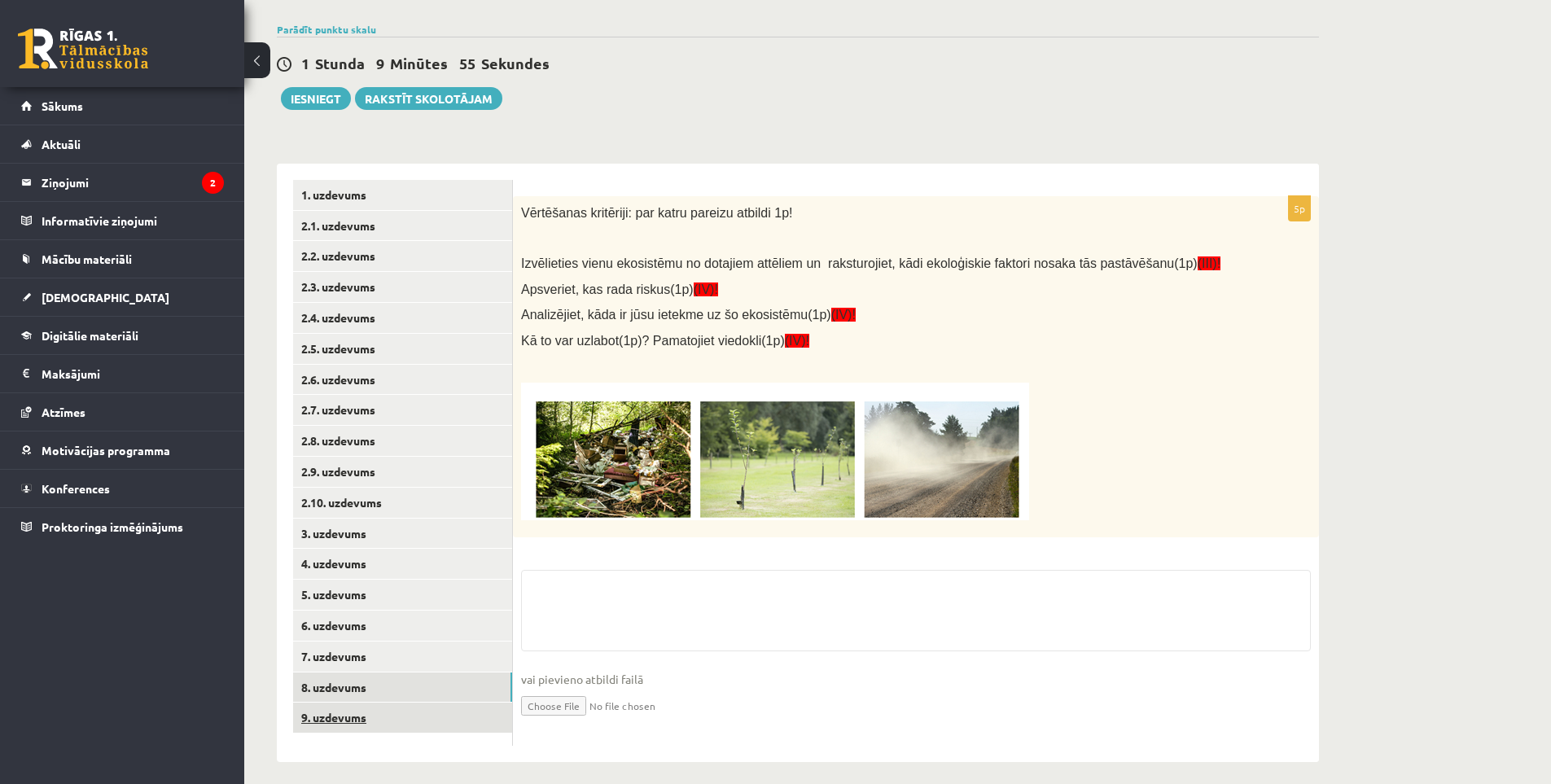
click at [356, 715] on link "9. uzdevums" at bounding box center [402, 717] width 219 height 30
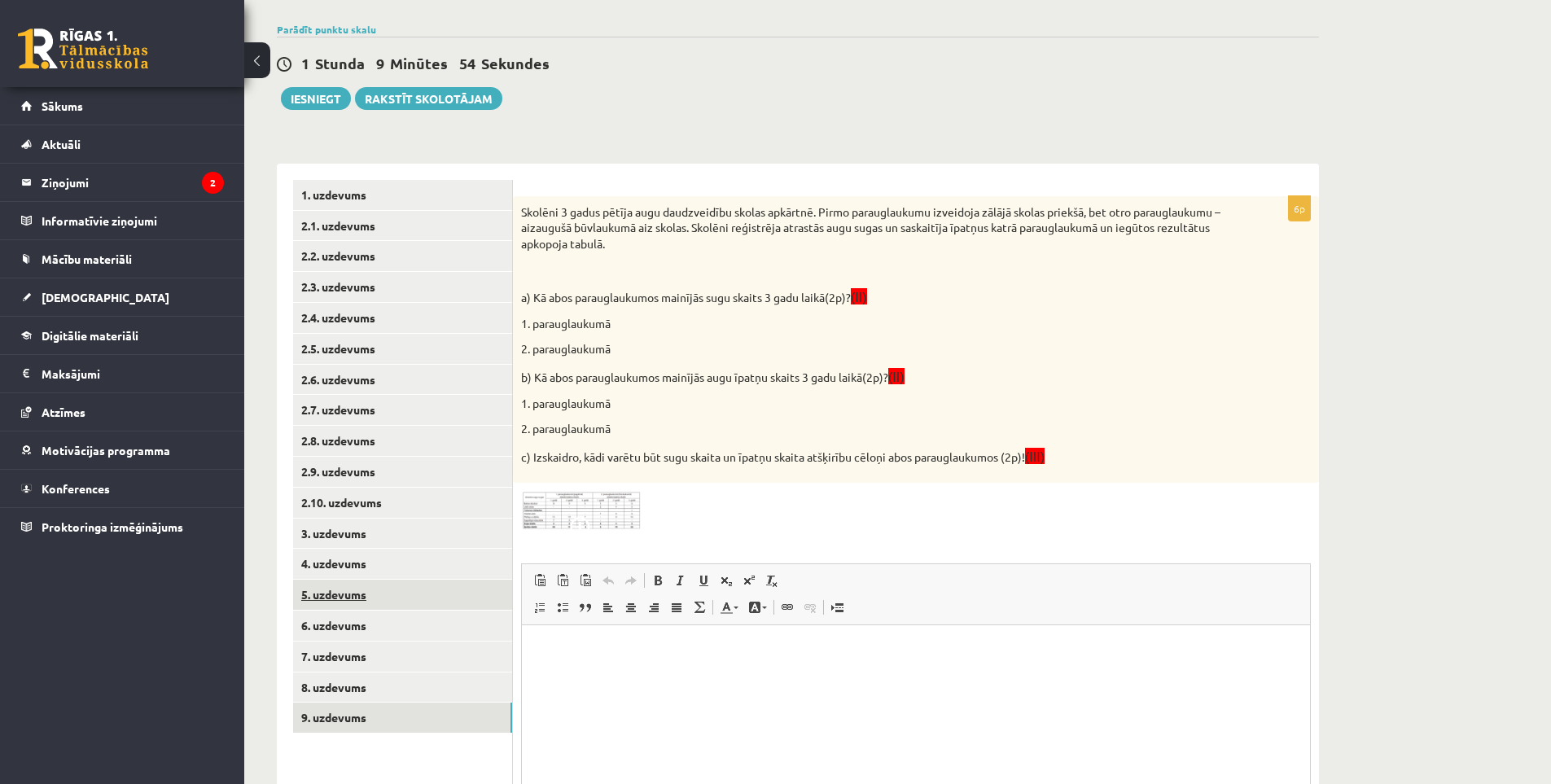
scroll to position [0, 0]
click at [351, 586] on link "5. uzdevums" at bounding box center [402, 595] width 219 height 30
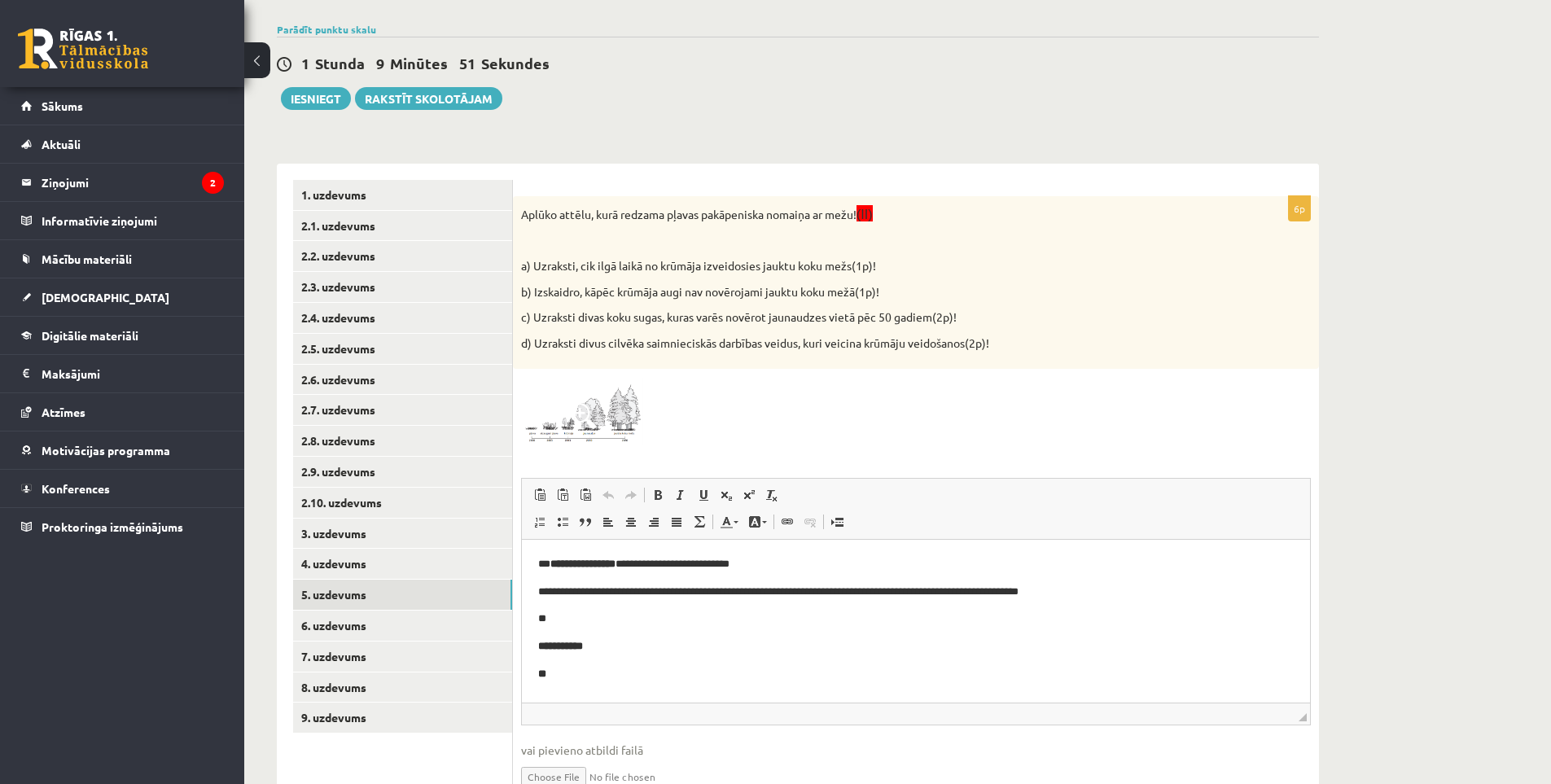
click at [600, 676] on p "**" at bounding box center [916, 674] width 755 height 17
click at [588, 673] on p "**" at bounding box center [916, 674] width 755 height 17
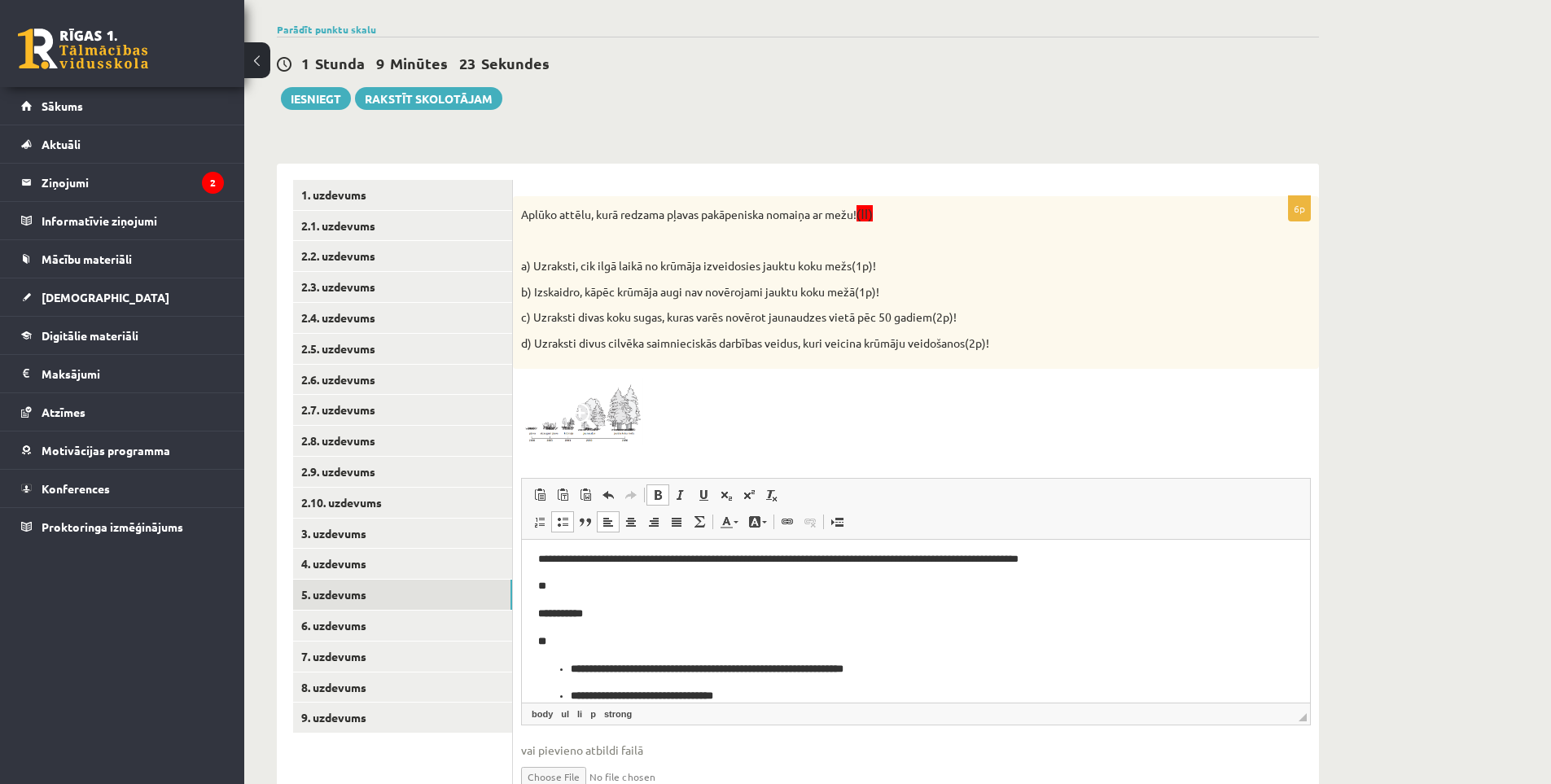
click at [563, 688] on ul "**********" at bounding box center [916, 684] width 755 height 45
click at [571, 668] on strong "**********" at bounding box center [707, 669] width 272 height 11
click at [860, 669] on strong "**********" at bounding box center [882, 669] width 143 height 11
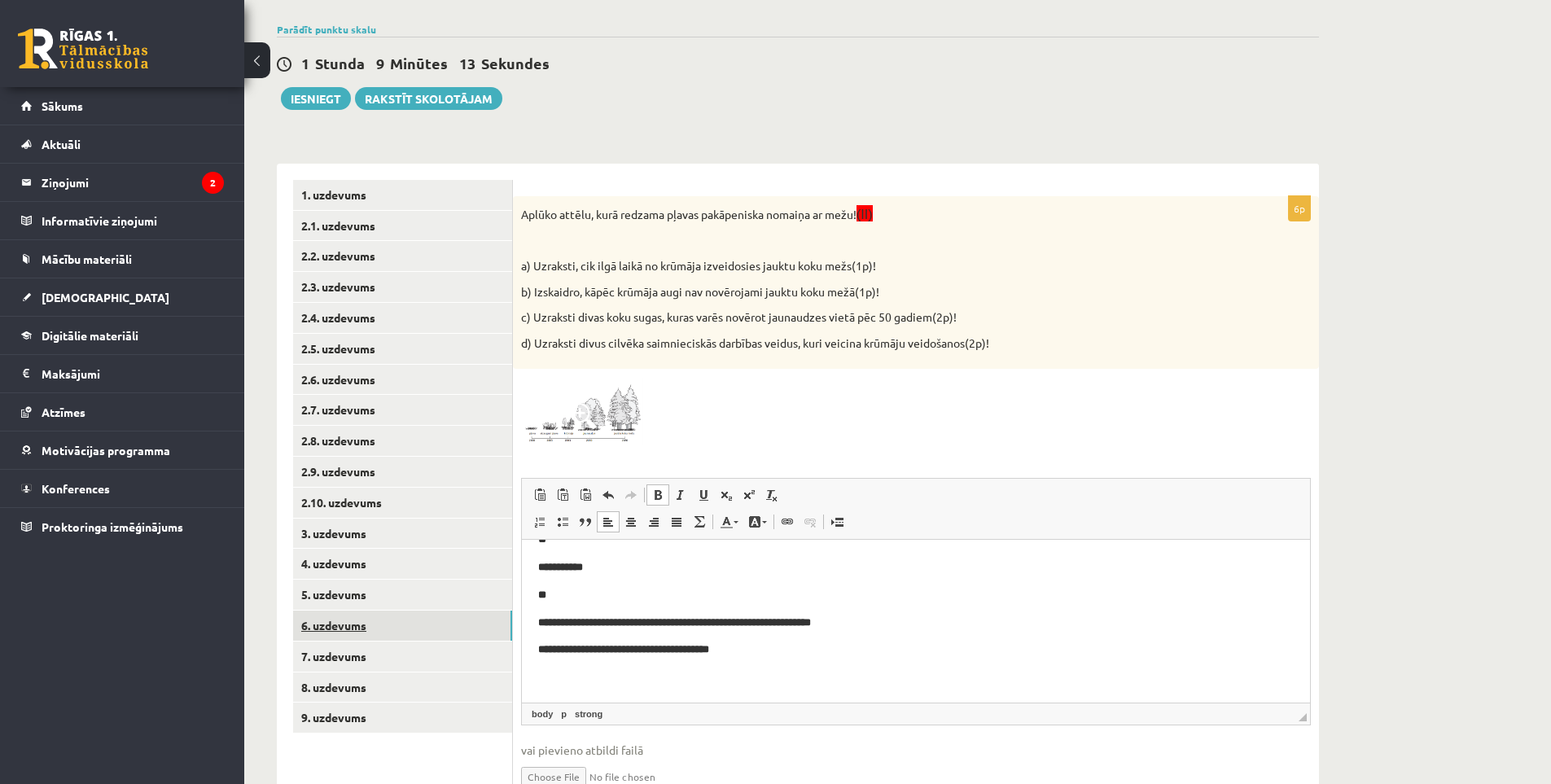
click at [378, 622] on link "6. uzdevums" at bounding box center [402, 625] width 219 height 30
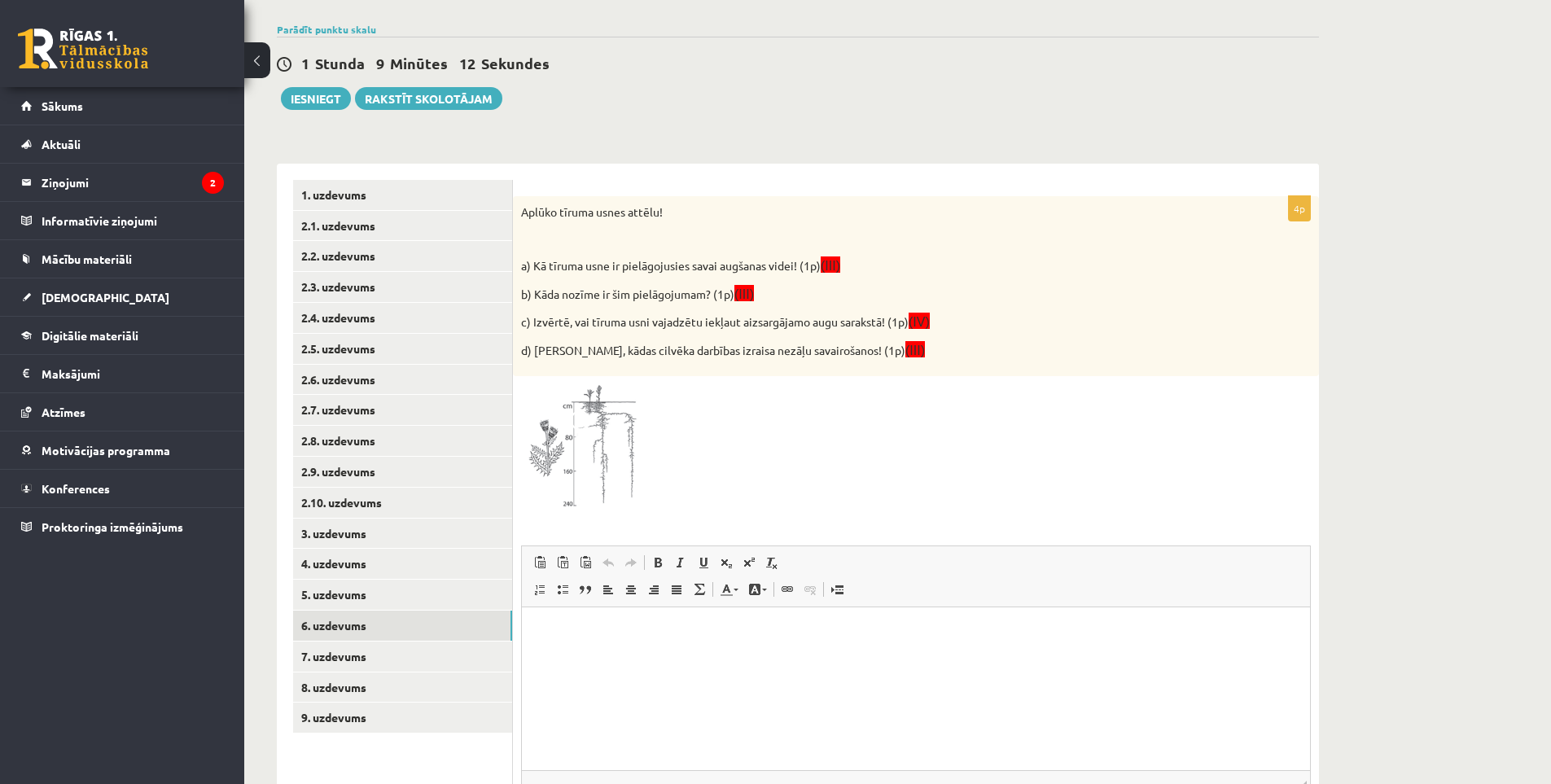
scroll to position [0, 0]
drag, startPoint x: 519, startPoint y: 205, endPoint x: 540, endPoint y: 240, distance: 40.8
click at [514, 210] on div "Aplūko tīruma usnes attēlu! a) Kā tīruma usne ir pielāgojusies savai augšanas v…" at bounding box center [916, 286] width 806 height 180
click at [605, 442] on img at bounding box center [582, 448] width 122 height 129
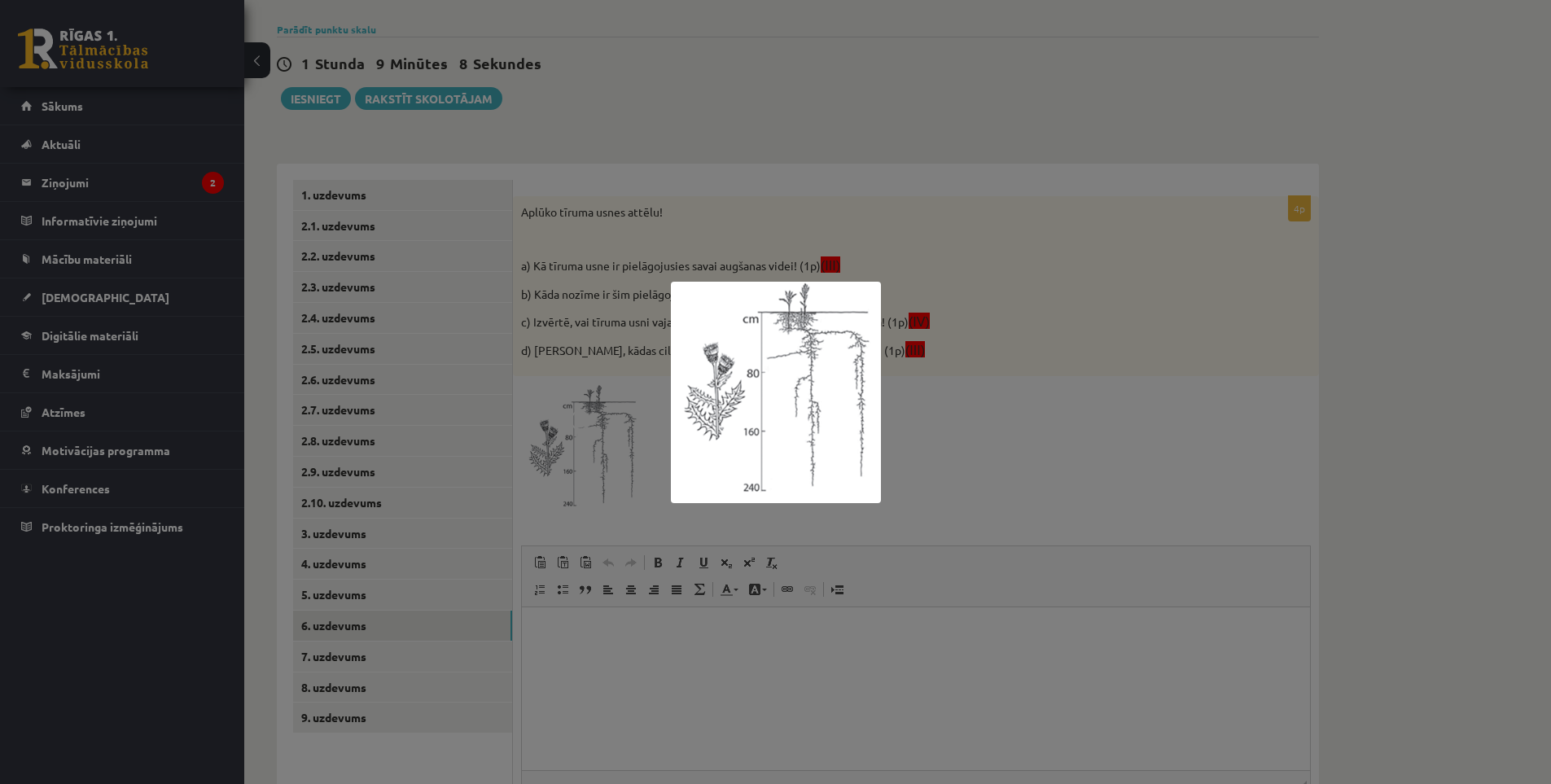
click at [754, 383] on img at bounding box center [776, 392] width 210 height 221
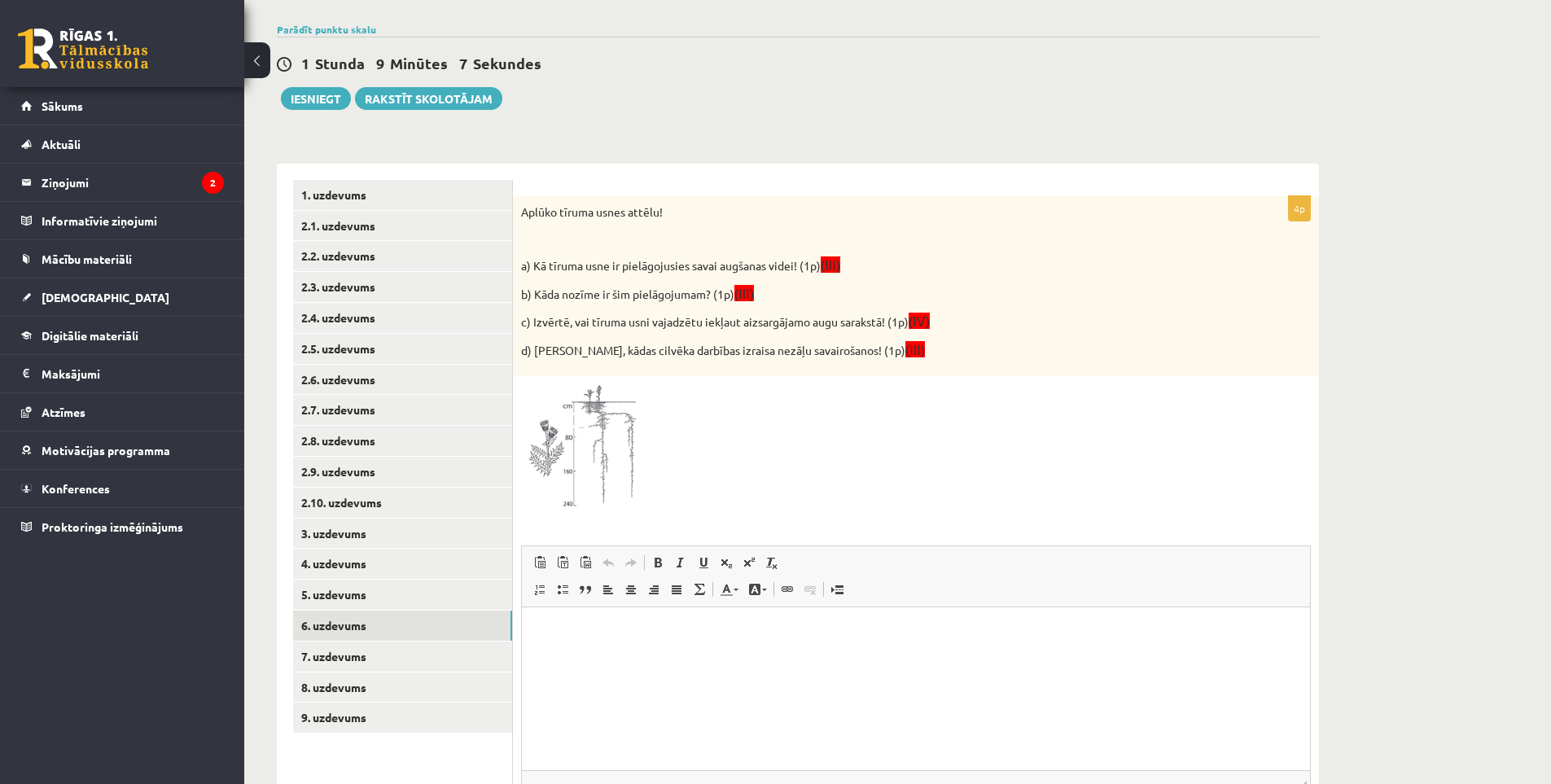
click at [595, 448] on img at bounding box center [582, 448] width 122 height 129
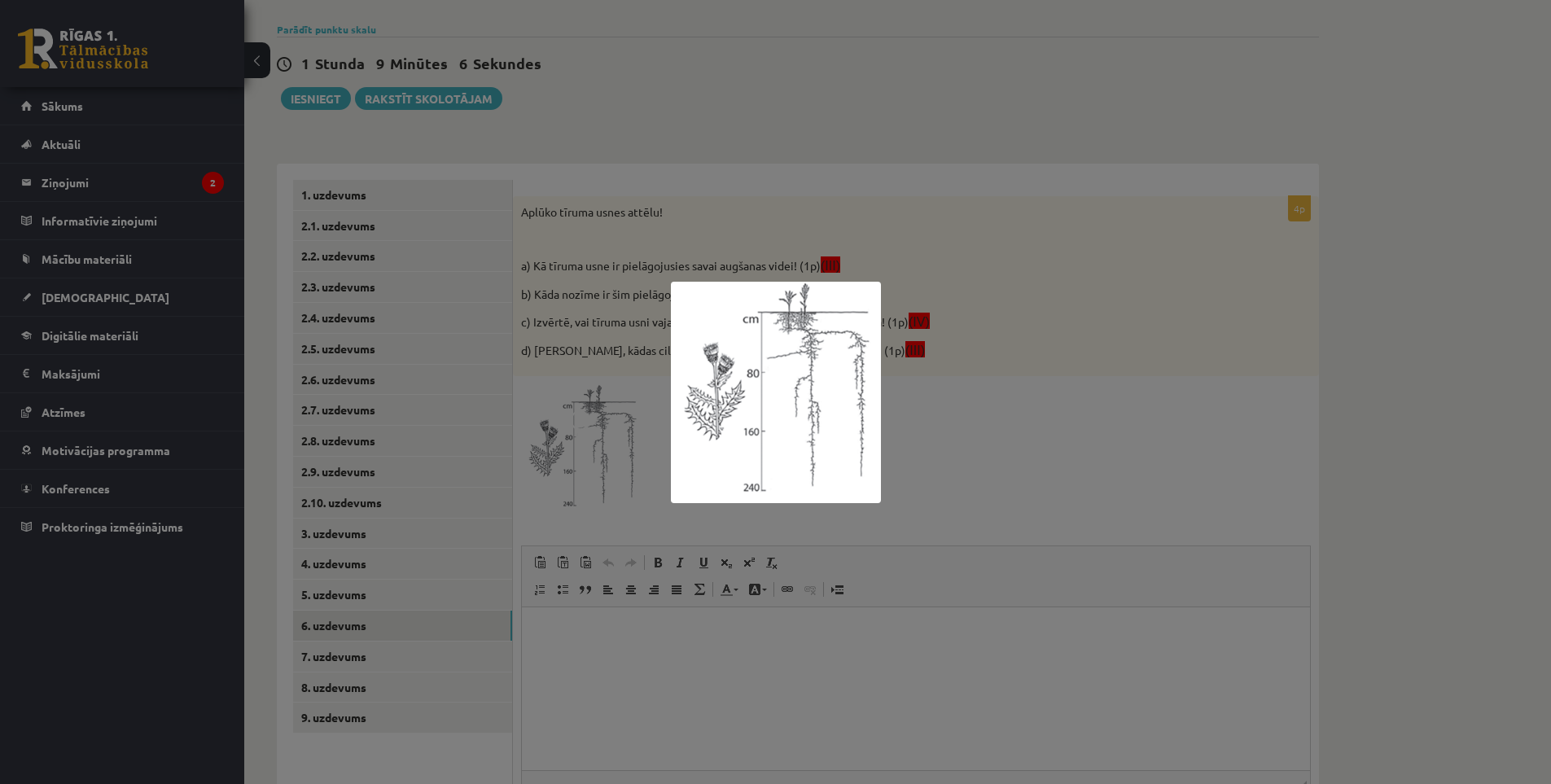
click at [776, 457] on img at bounding box center [776, 392] width 210 height 221
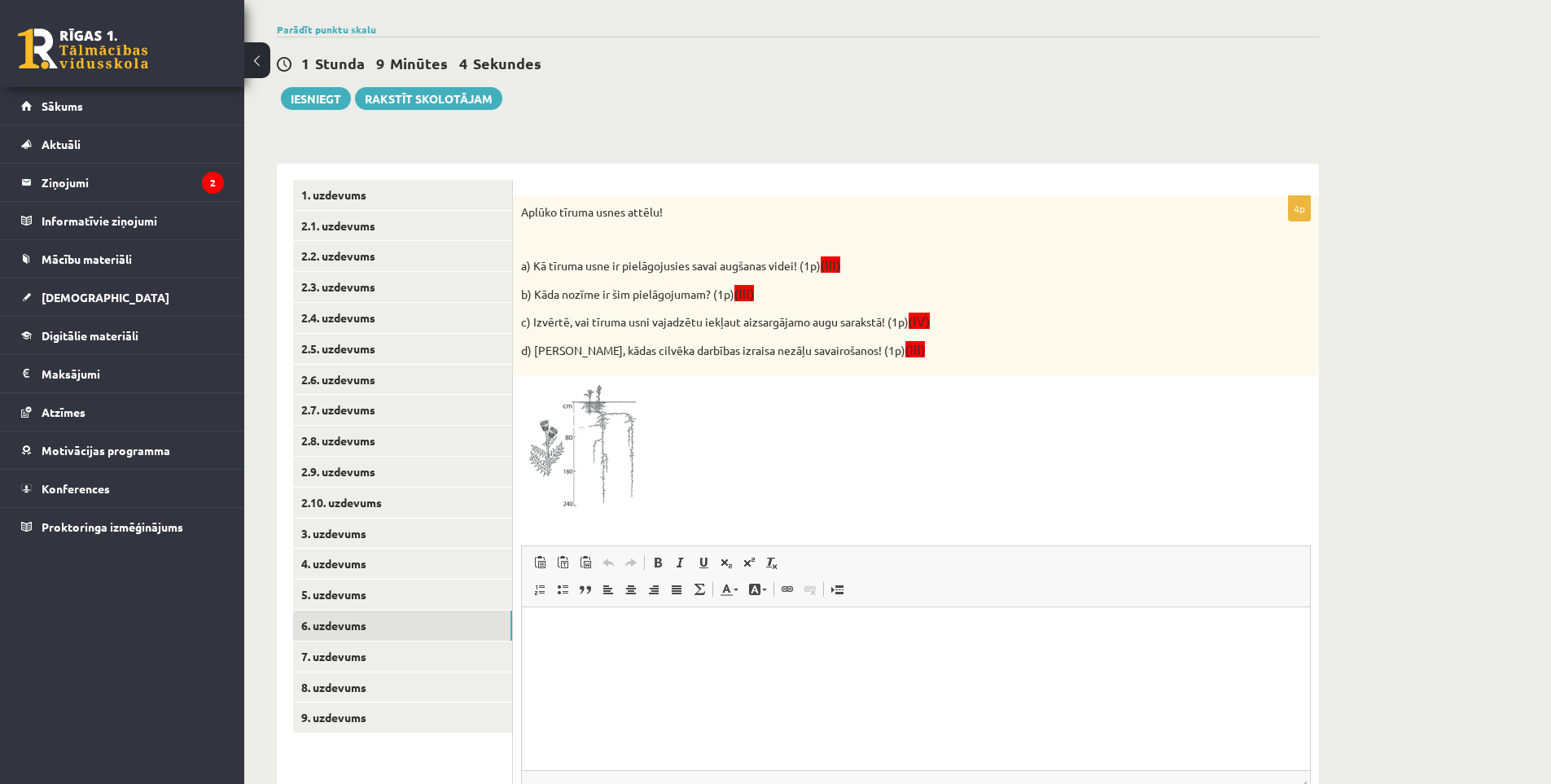
click at [613, 422] on img at bounding box center [582, 448] width 122 height 129
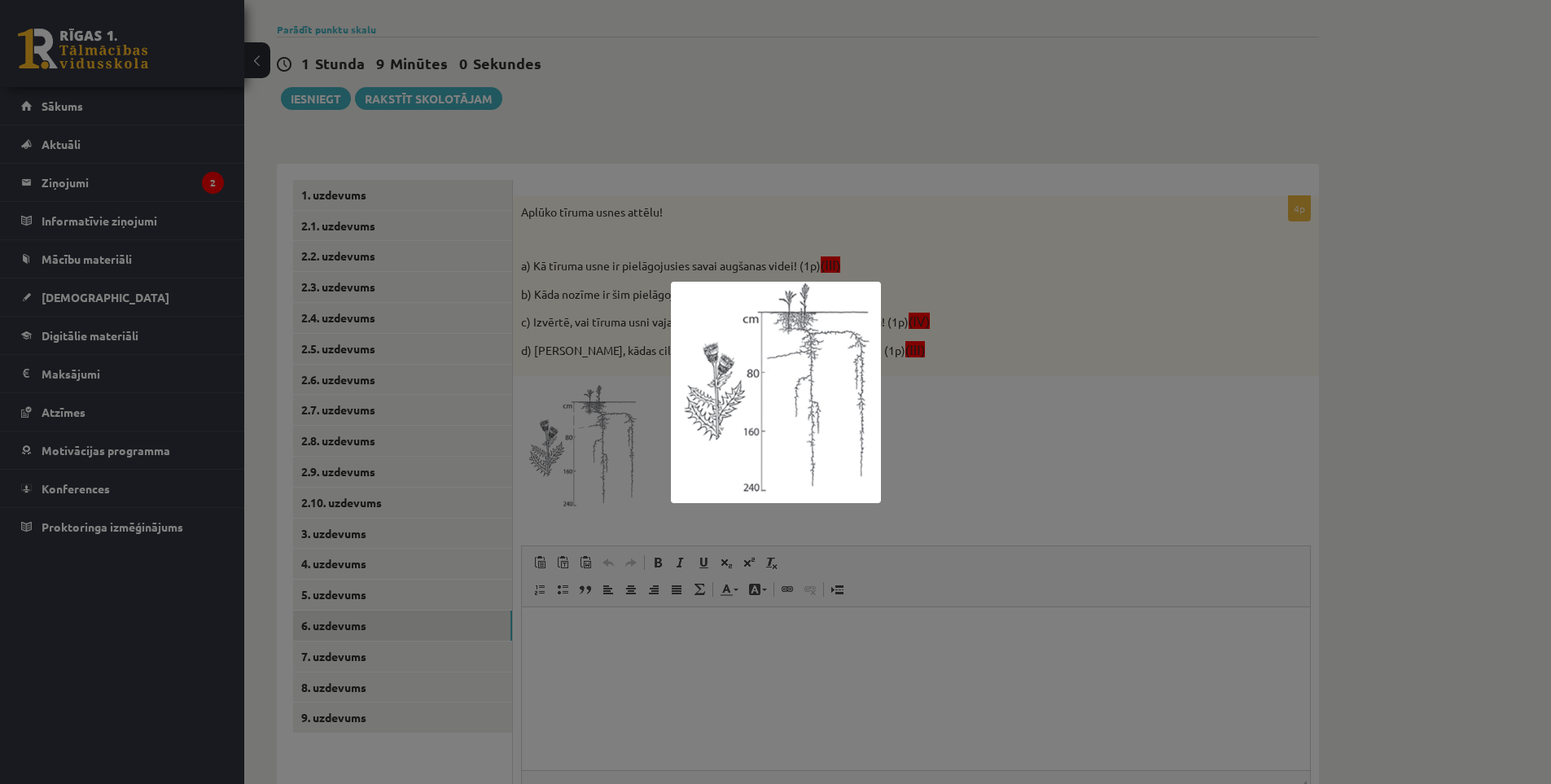
click at [992, 425] on div at bounding box center [775, 392] width 1551 height 784
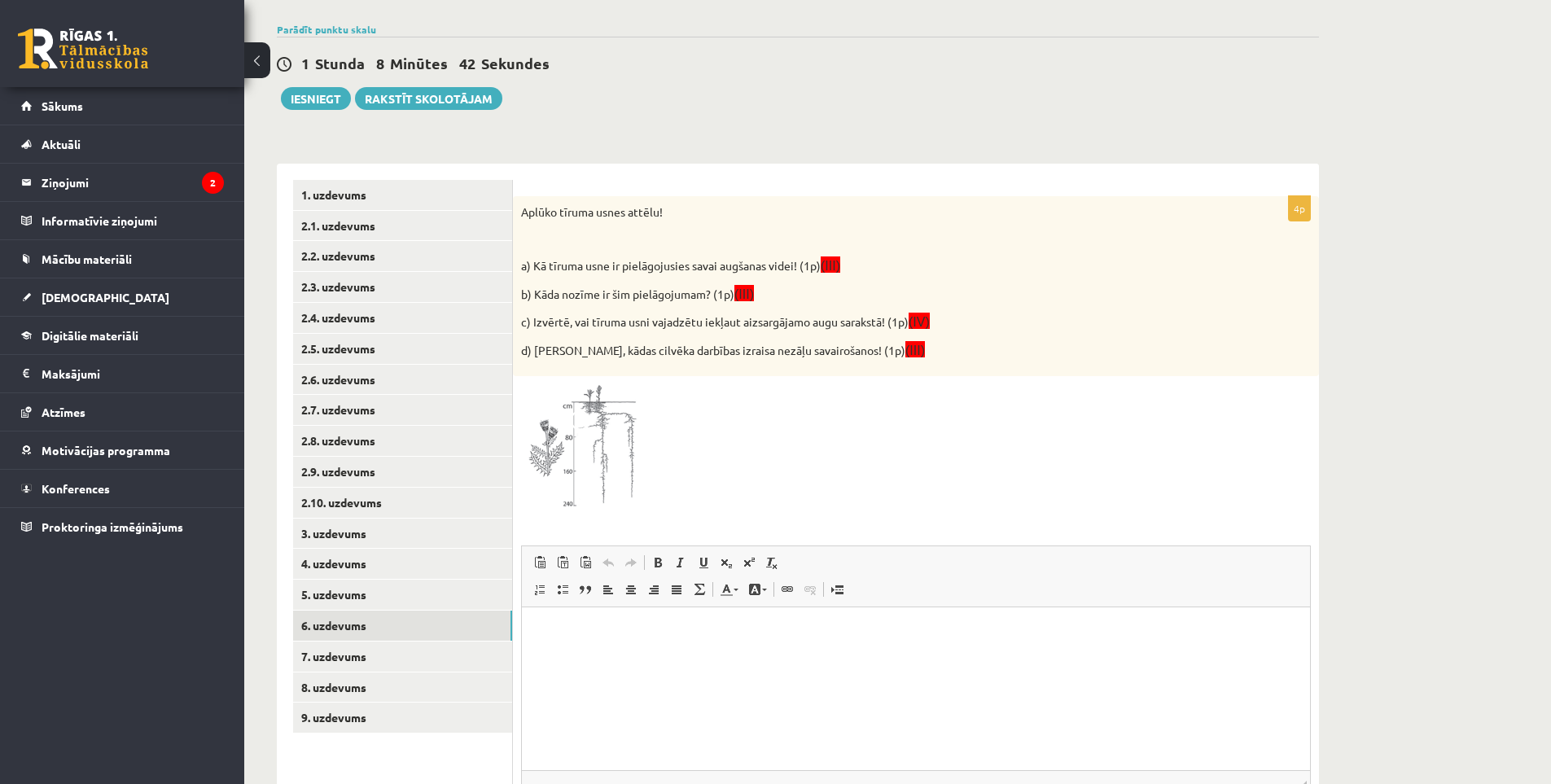
click at [598, 439] on img at bounding box center [582, 448] width 122 height 129
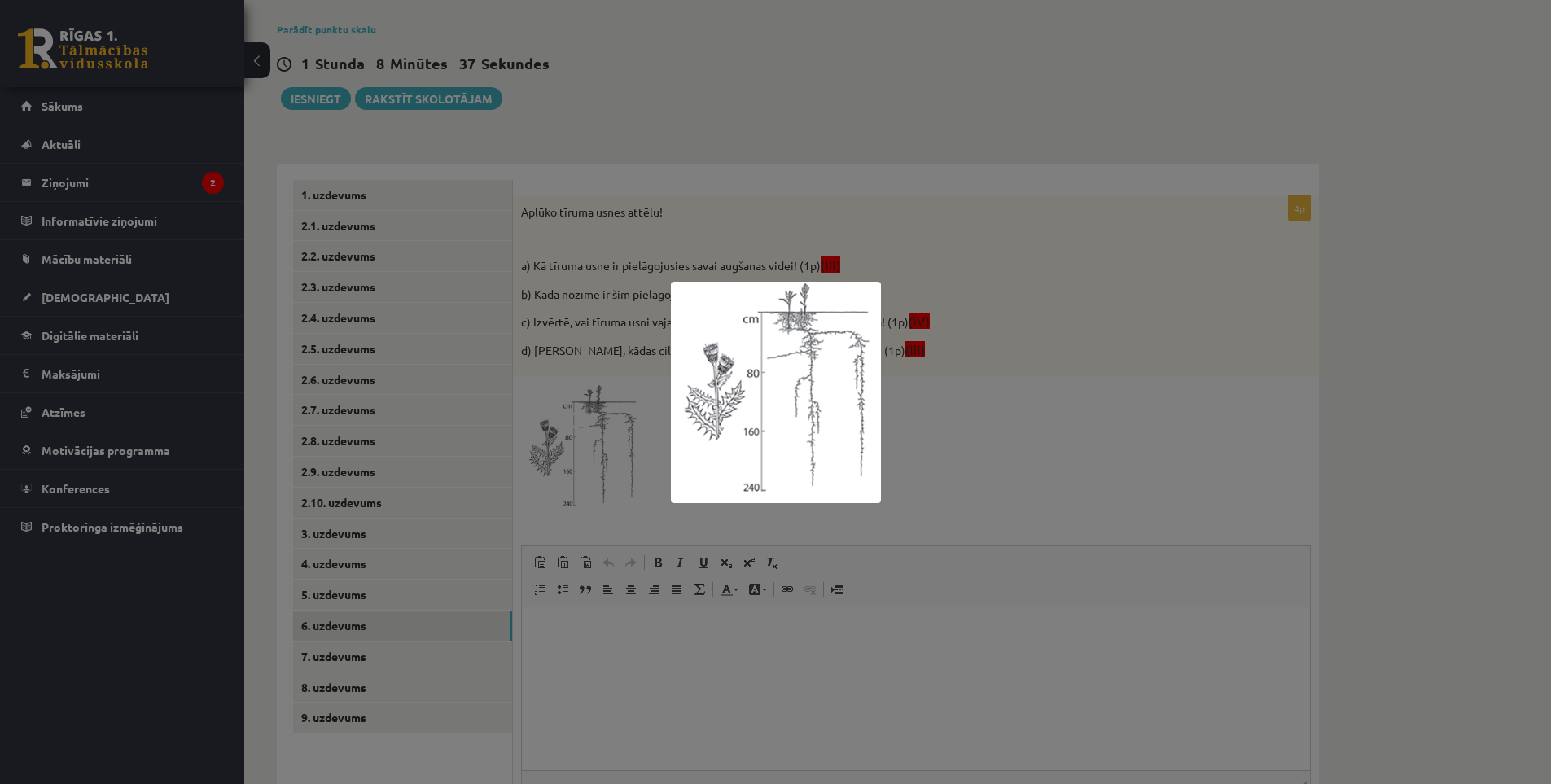
click at [599, 439] on div at bounding box center [775, 392] width 1551 height 784
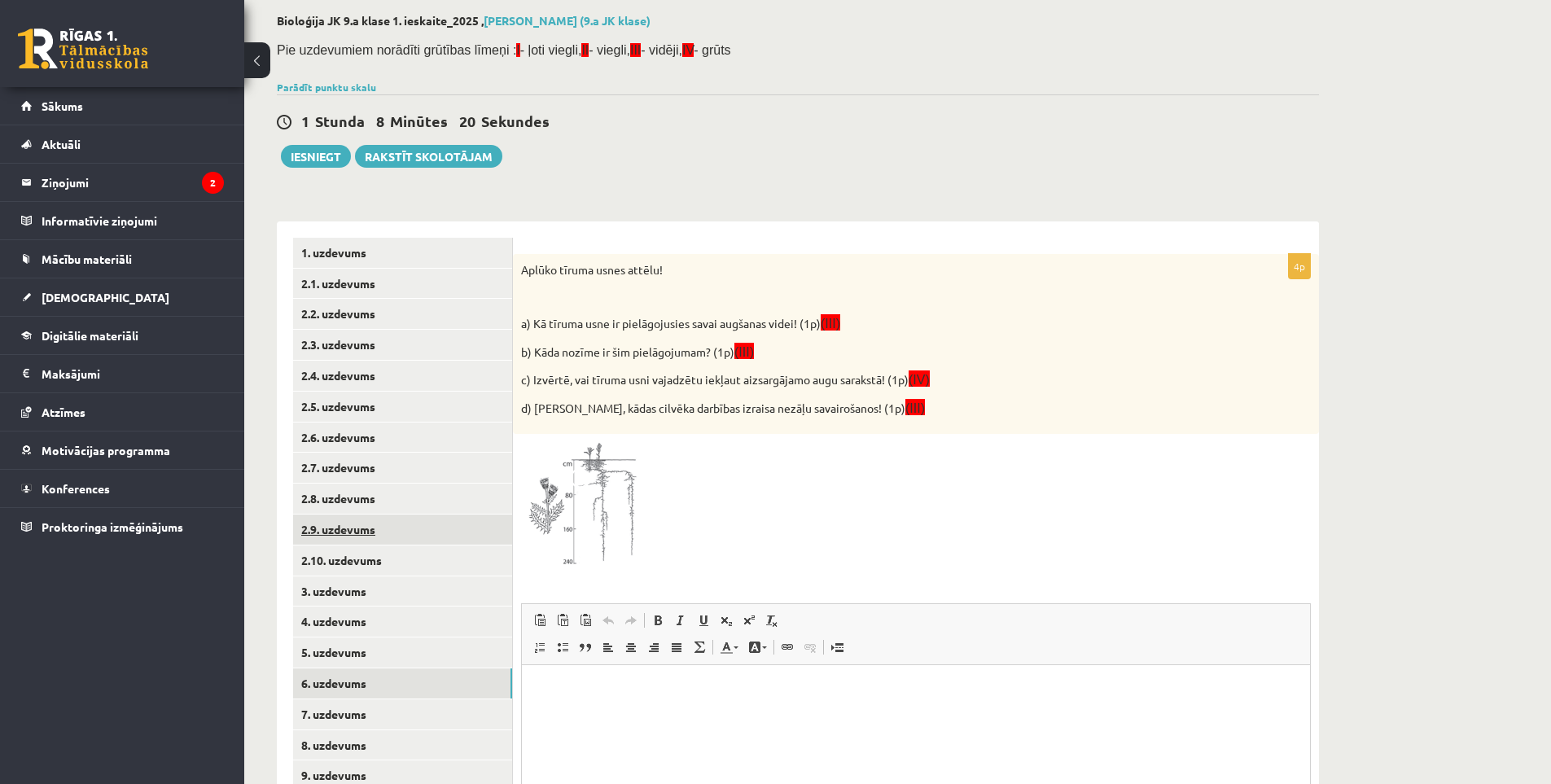
scroll to position [162, 0]
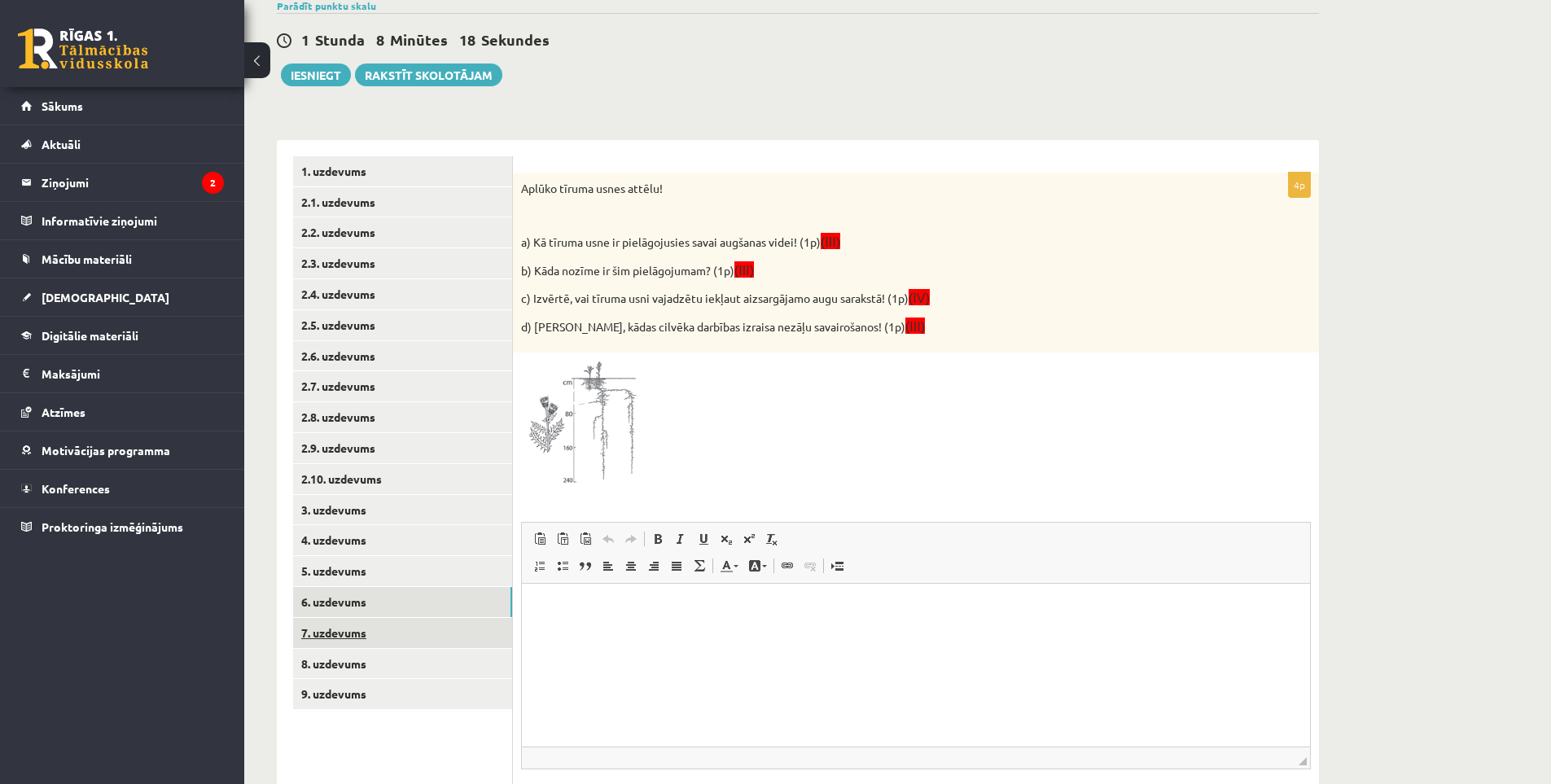
click at [381, 629] on link "7. uzdevums" at bounding box center [402, 632] width 219 height 30
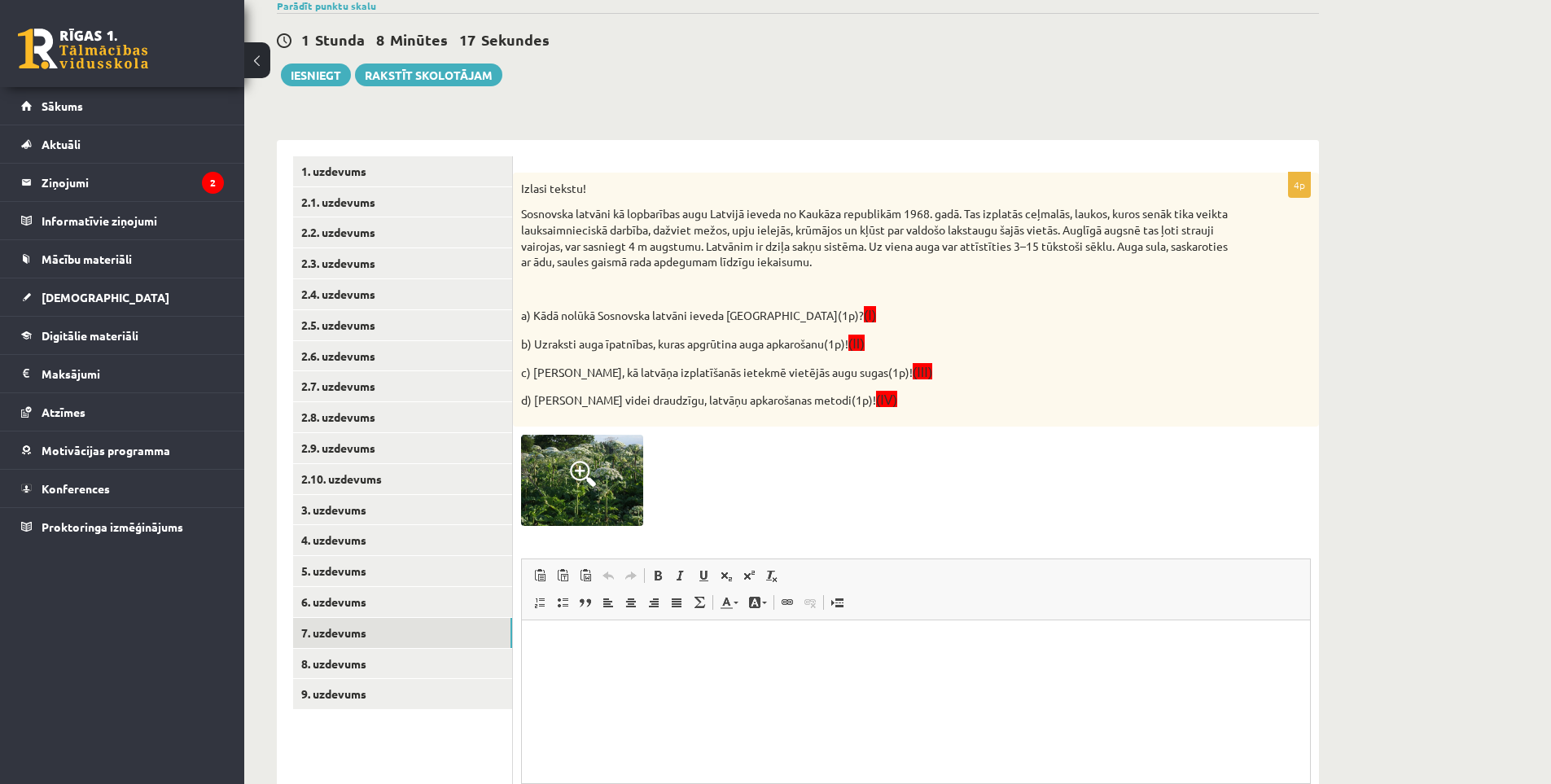
scroll to position [0, 0]
click at [328, 659] on link "8. uzdevums" at bounding box center [402, 663] width 219 height 30
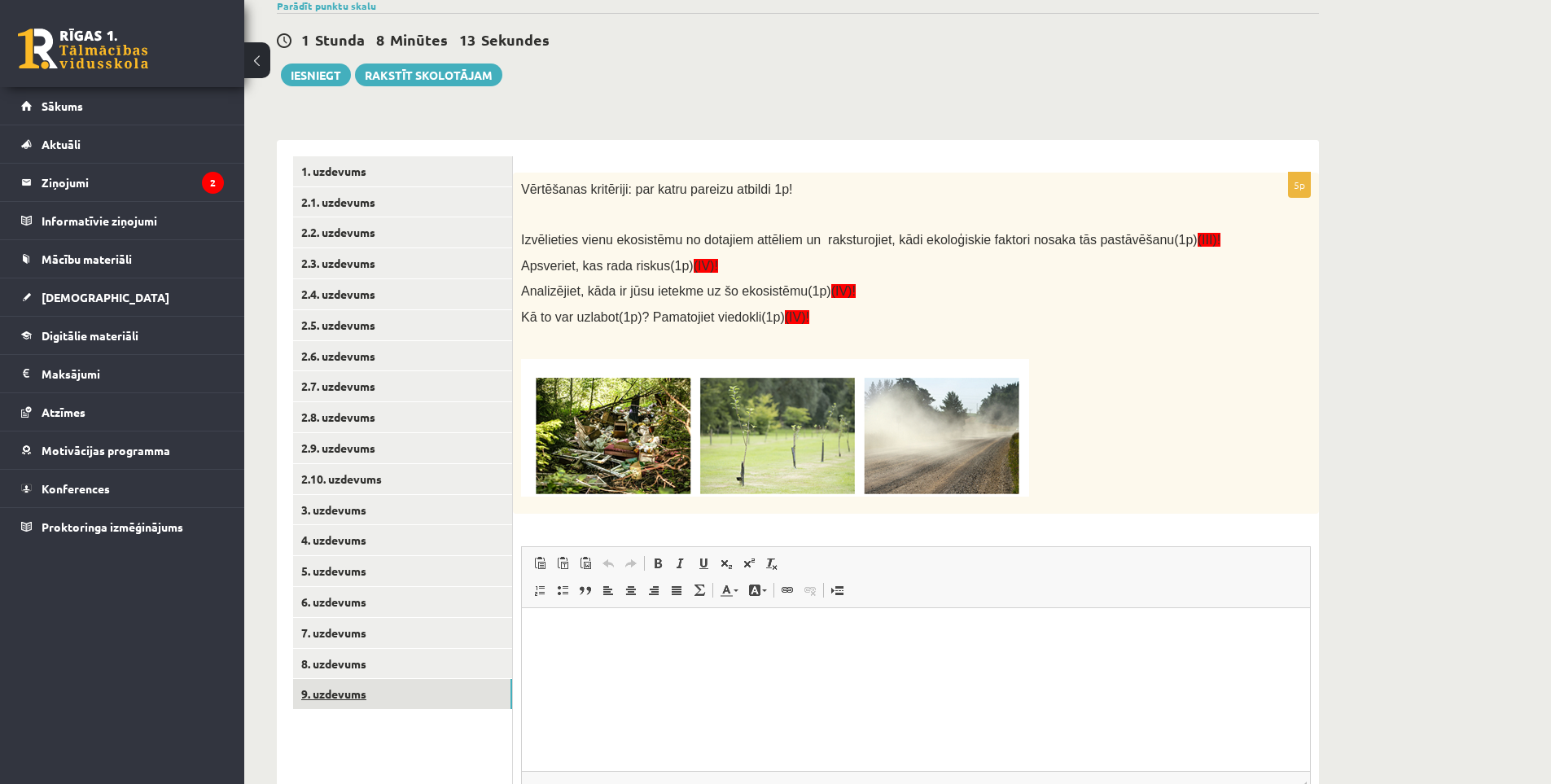
click at [361, 704] on link "9. uzdevums" at bounding box center [402, 694] width 219 height 30
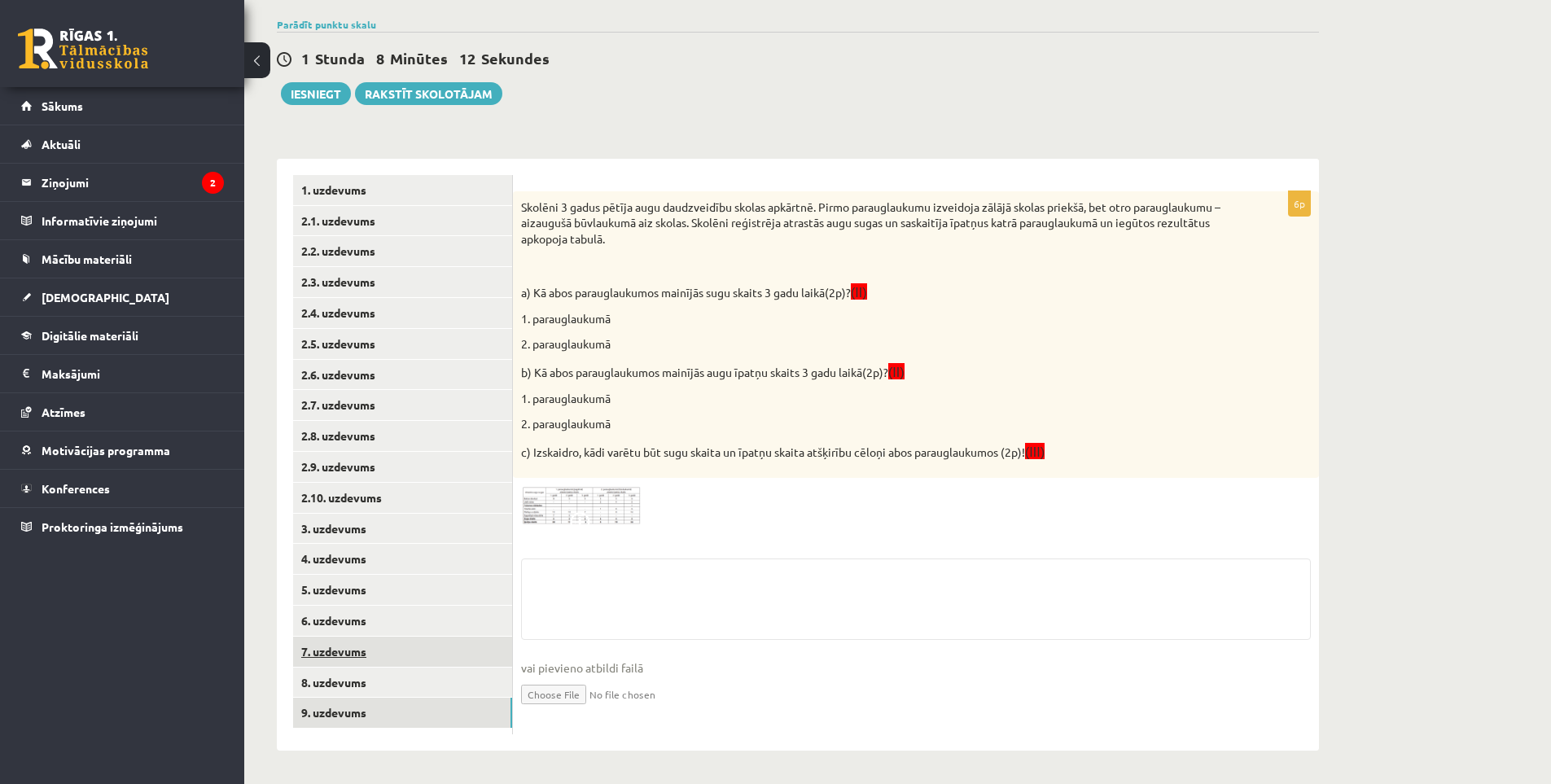
scroll to position [162, 0]
click at [347, 642] on link "7. uzdevums" at bounding box center [402, 651] width 219 height 30
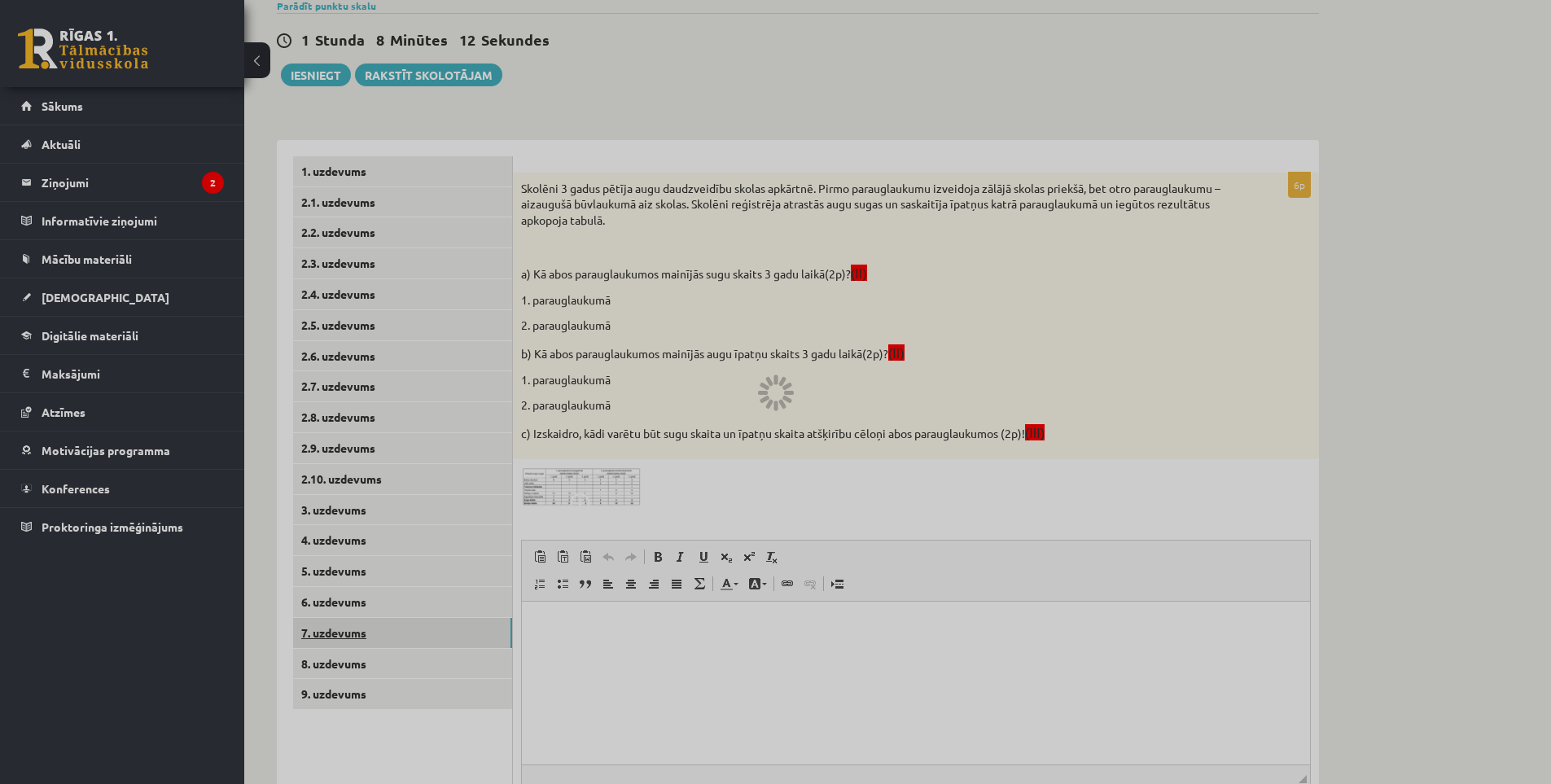
scroll to position [0, 0]
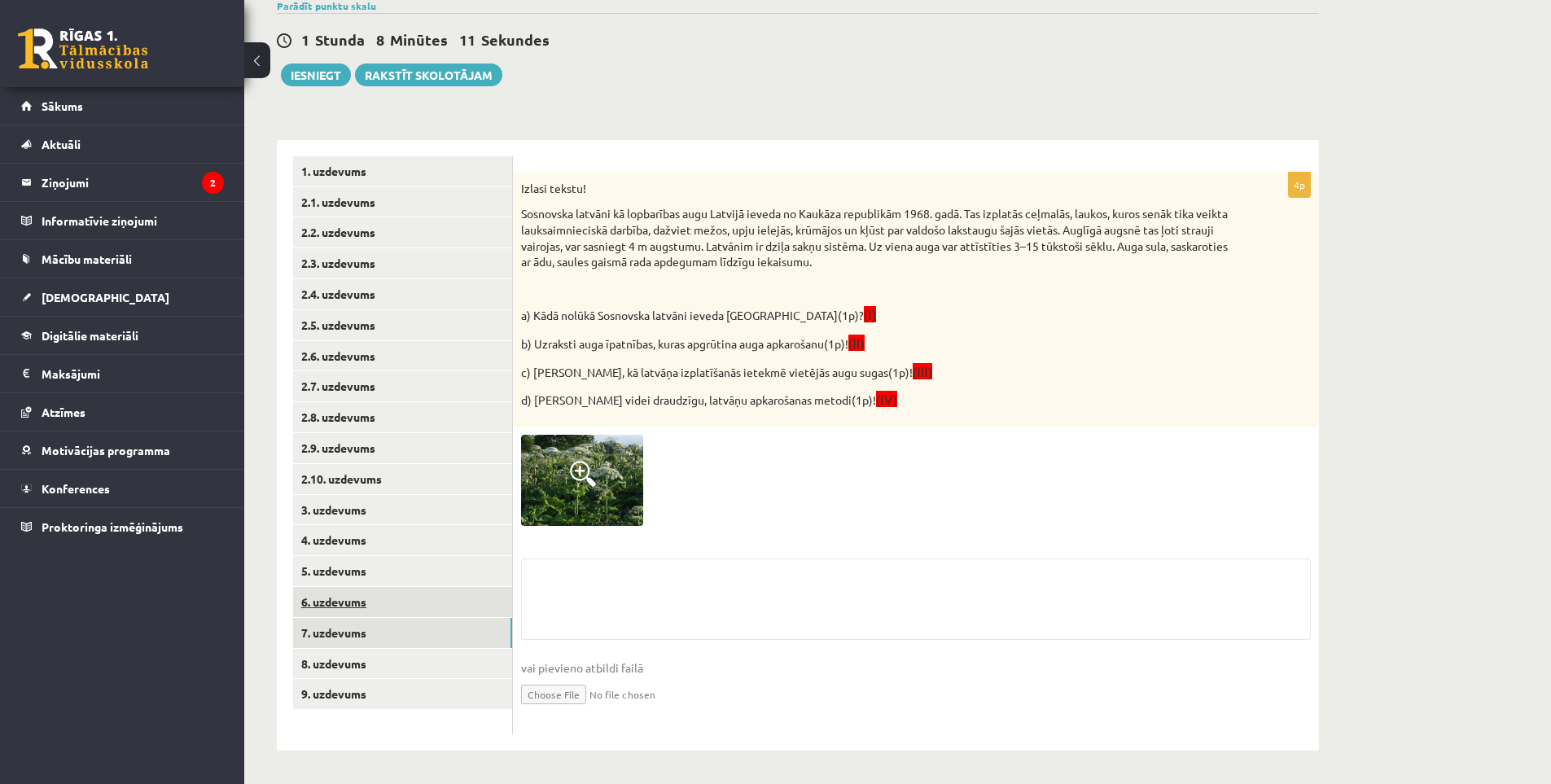
click at [348, 606] on link "6. uzdevums" at bounding box center [402, 602] width 219 height 30
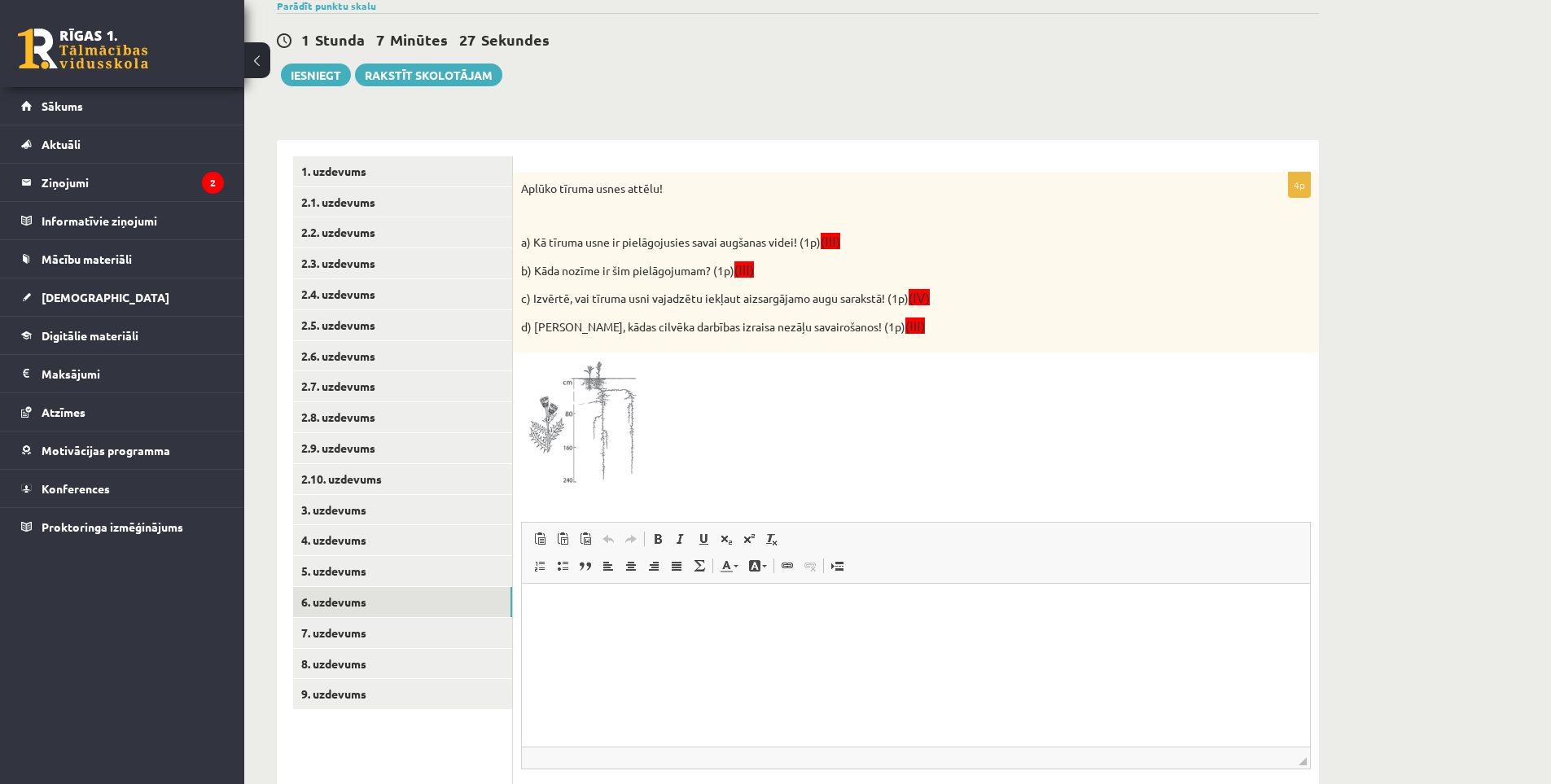
click at [595, 383] on img at bounding box center [582, 425] width 122 height 129
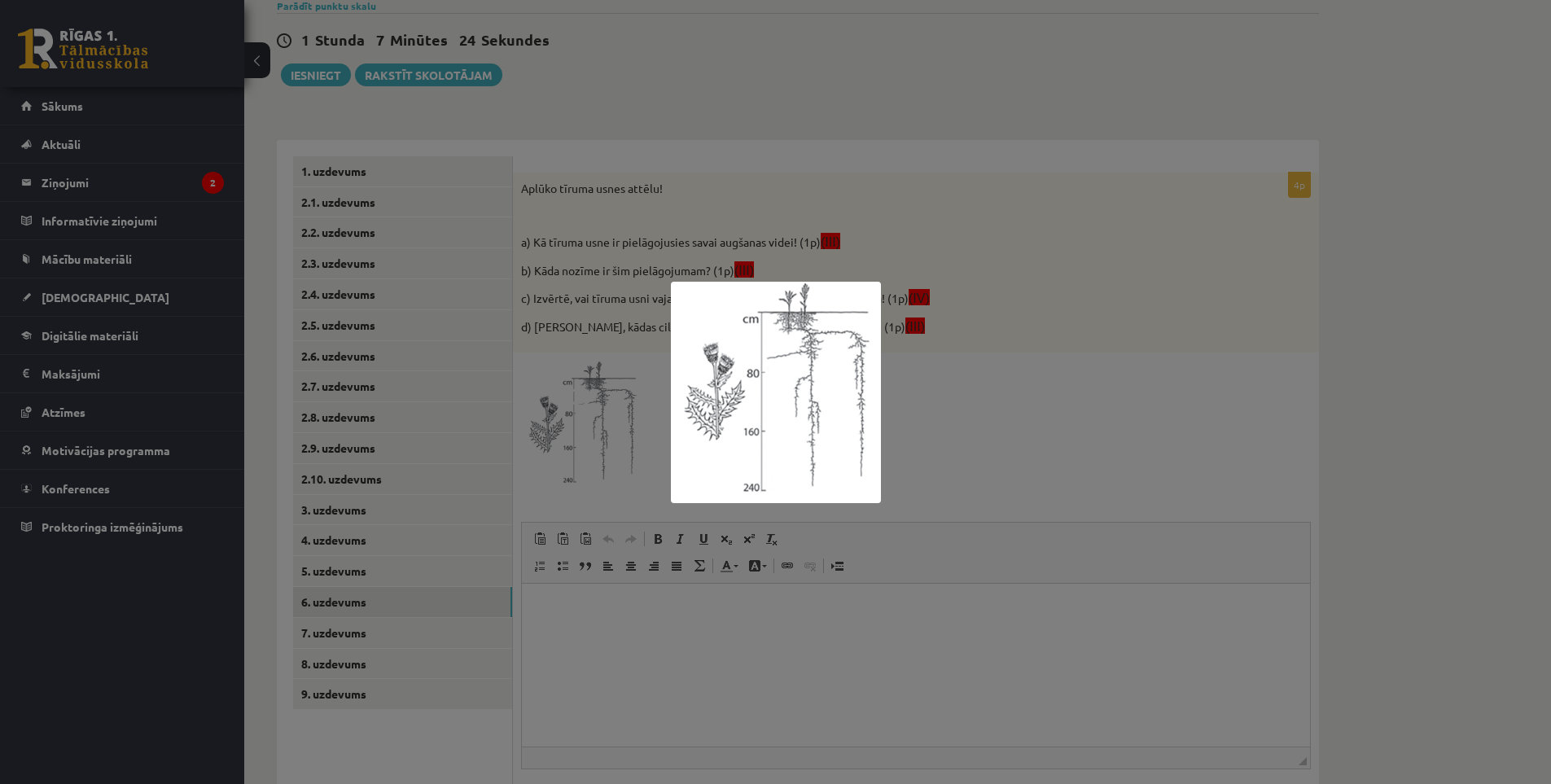
click at [617, 391] on div at bounding box center [775, 392] width 1551 height 784
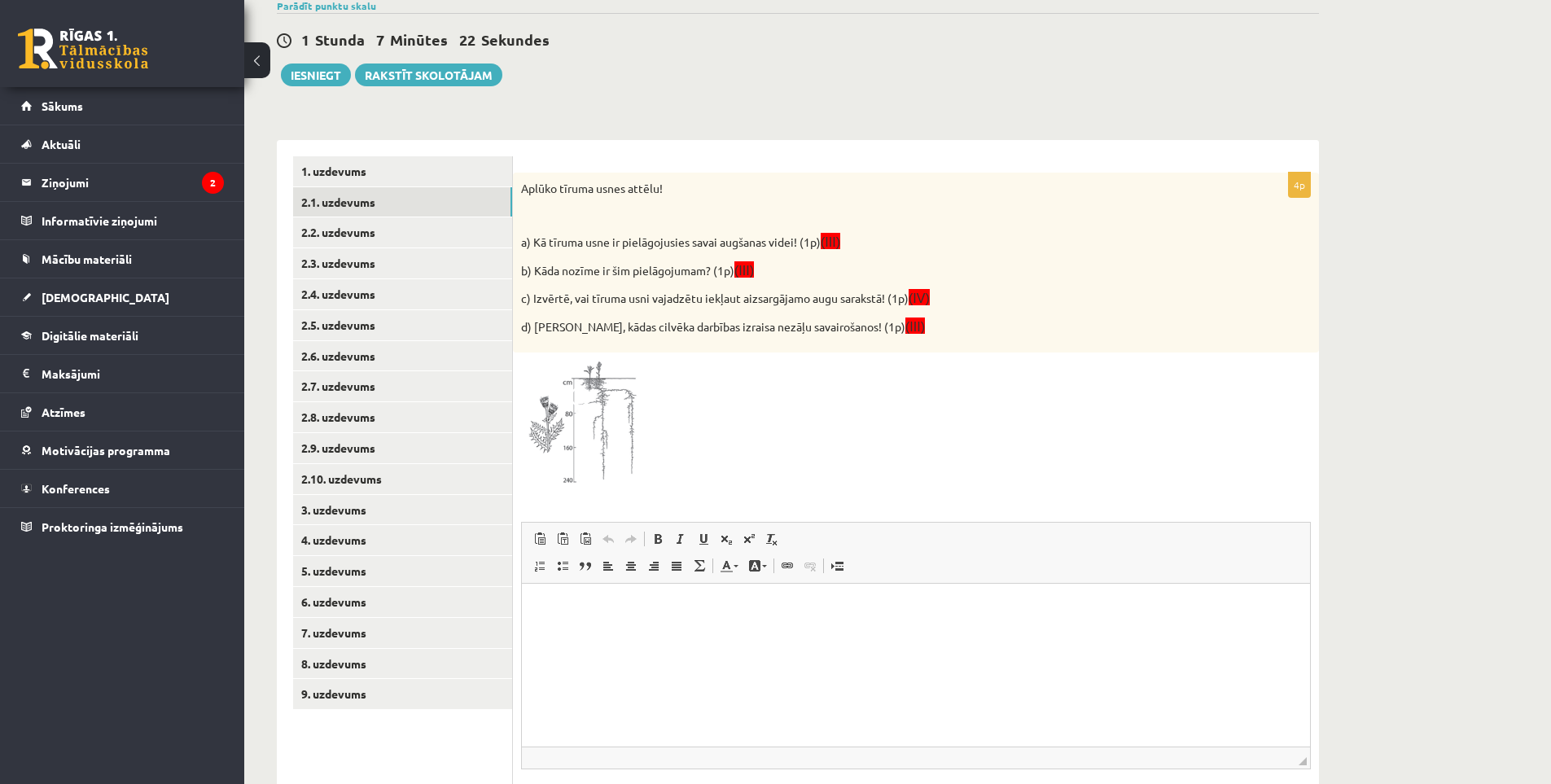
click at [525, 190] on p "Aplūko tīruma usnes attēlu!" at bounding box center [875, 189] width 708 height 16
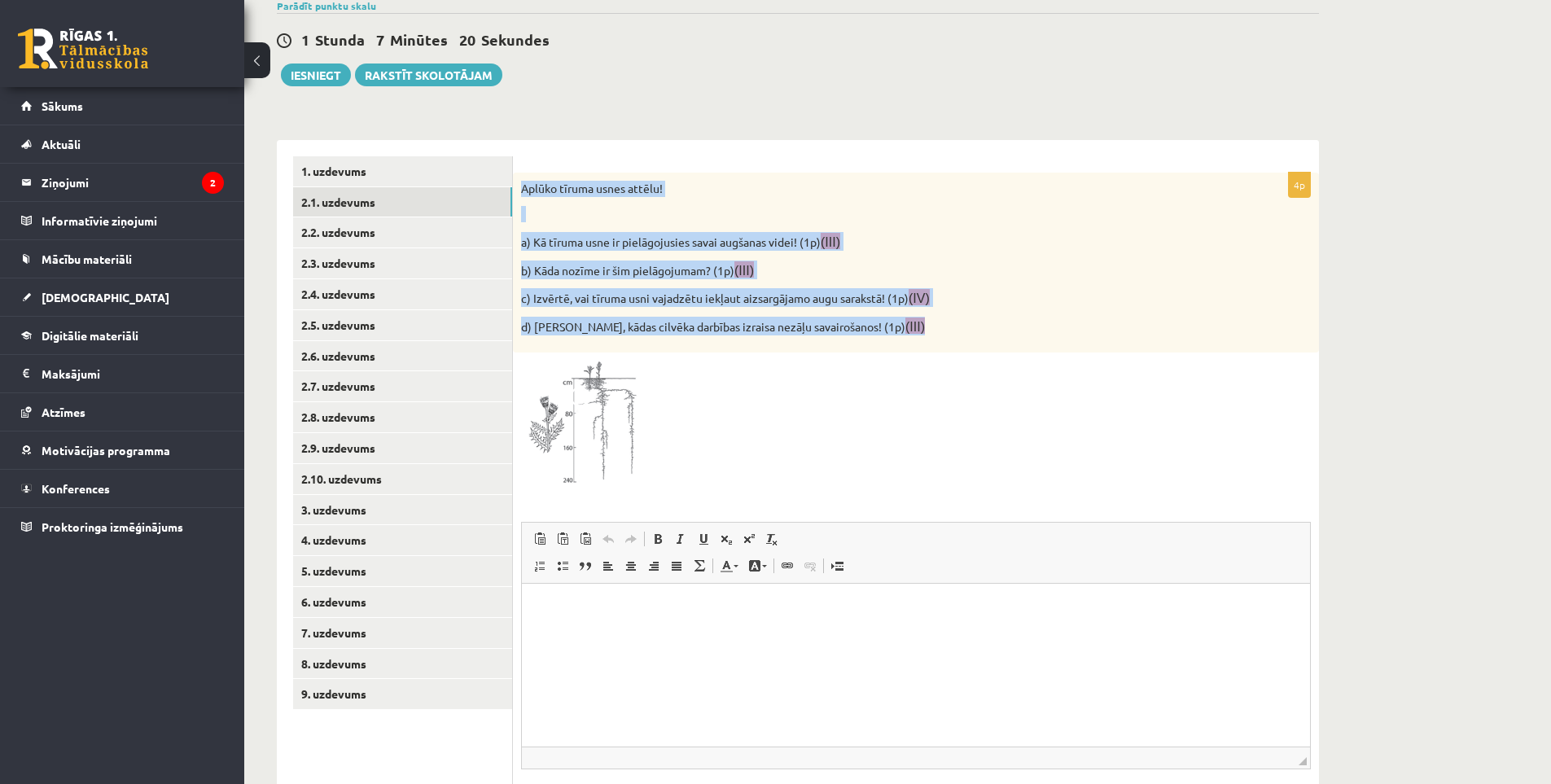
drag, startPoint x: 522, startPoint y: 190, endPoint x: 908, endPoint y: 343, distance: 415.2
click at [908, 343] on div "Aplūko tīruma usnes attēlu! a) Kā tīruma usne ir pielāgojusies savai augšanas v…" at bounding box center [916, 263] width 806 height 180
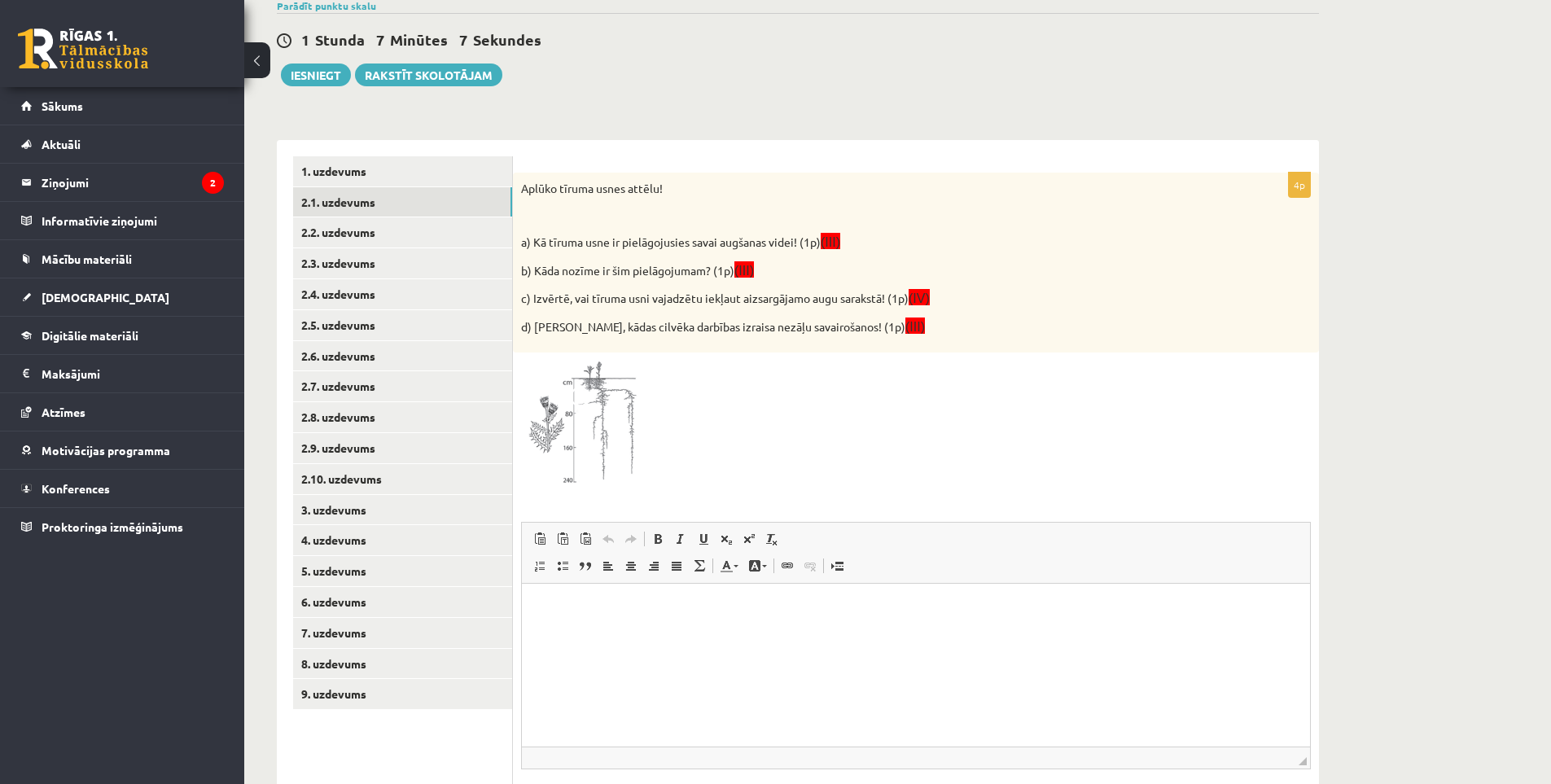
click at [538, 414] on img at bounding box center [582, 425] width 122 height 129
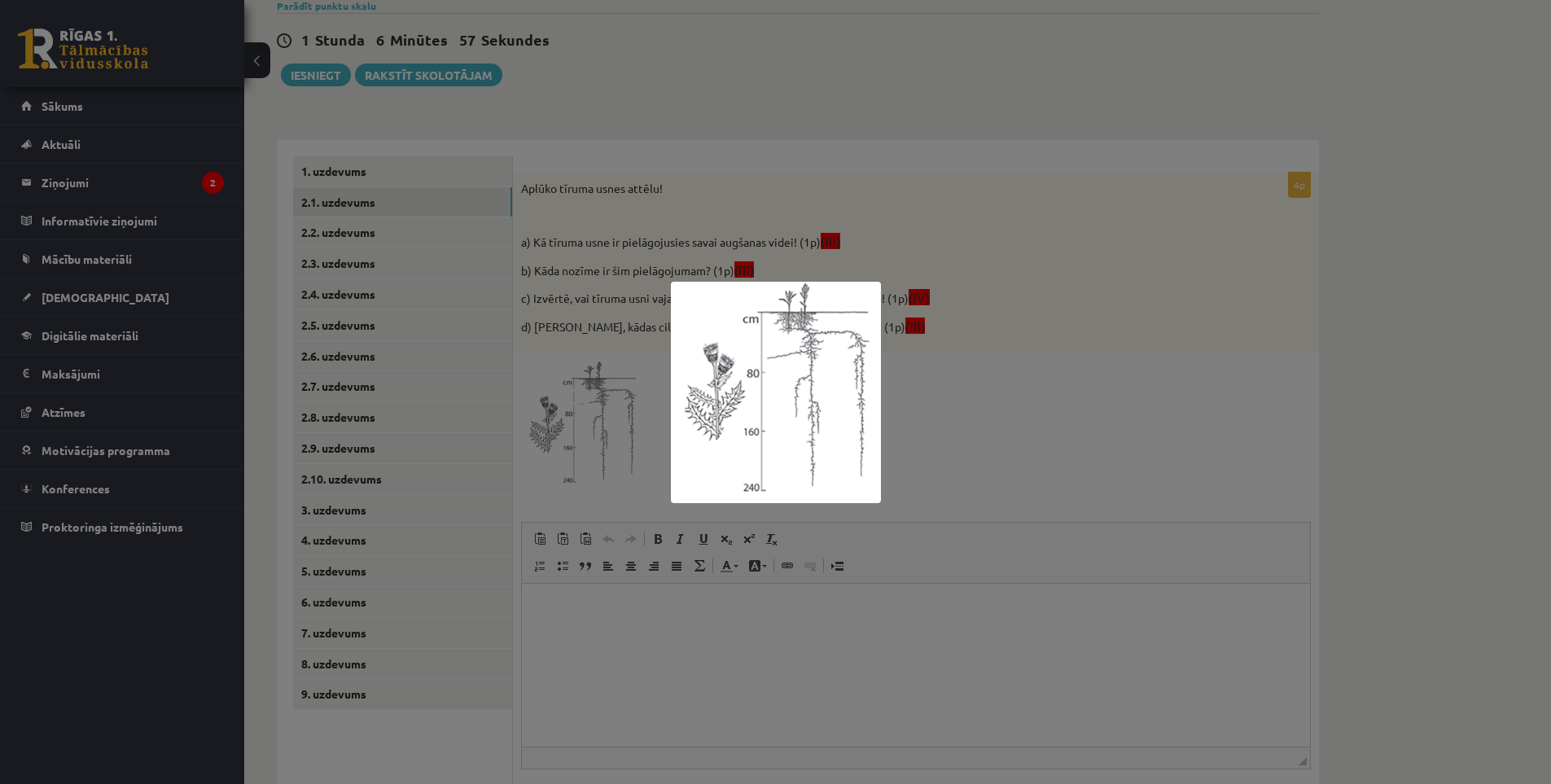
click at [983, 669] on div at bounding box center [775, 392] width 1551 height 784
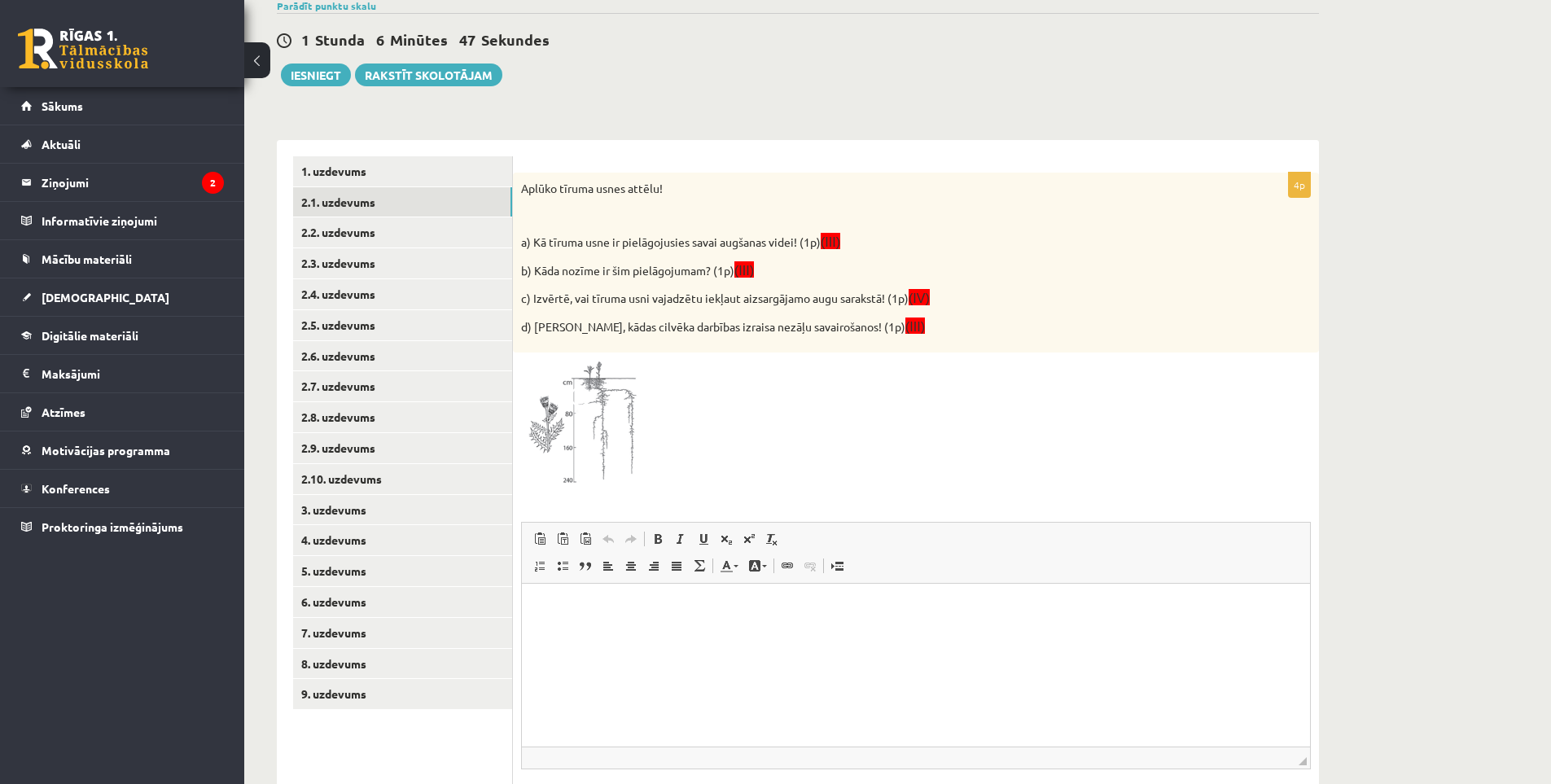
click at [661, 624] on html at bounding box center [916, 608] width 789 height 50
click at [631, 622] on html "**" at bounding box center [916, 608] width 789 height 50
drag, startPoint x: 1100, startPoint y: 603, endPoint x: 551, endPoint y: 602, distance: 549.0
click at [551, 602] on p "**********" at bounding box center [916, 608] width 755 height 17
click at [656, 540] on span at bounding box center [658, 539] width 13 height 13
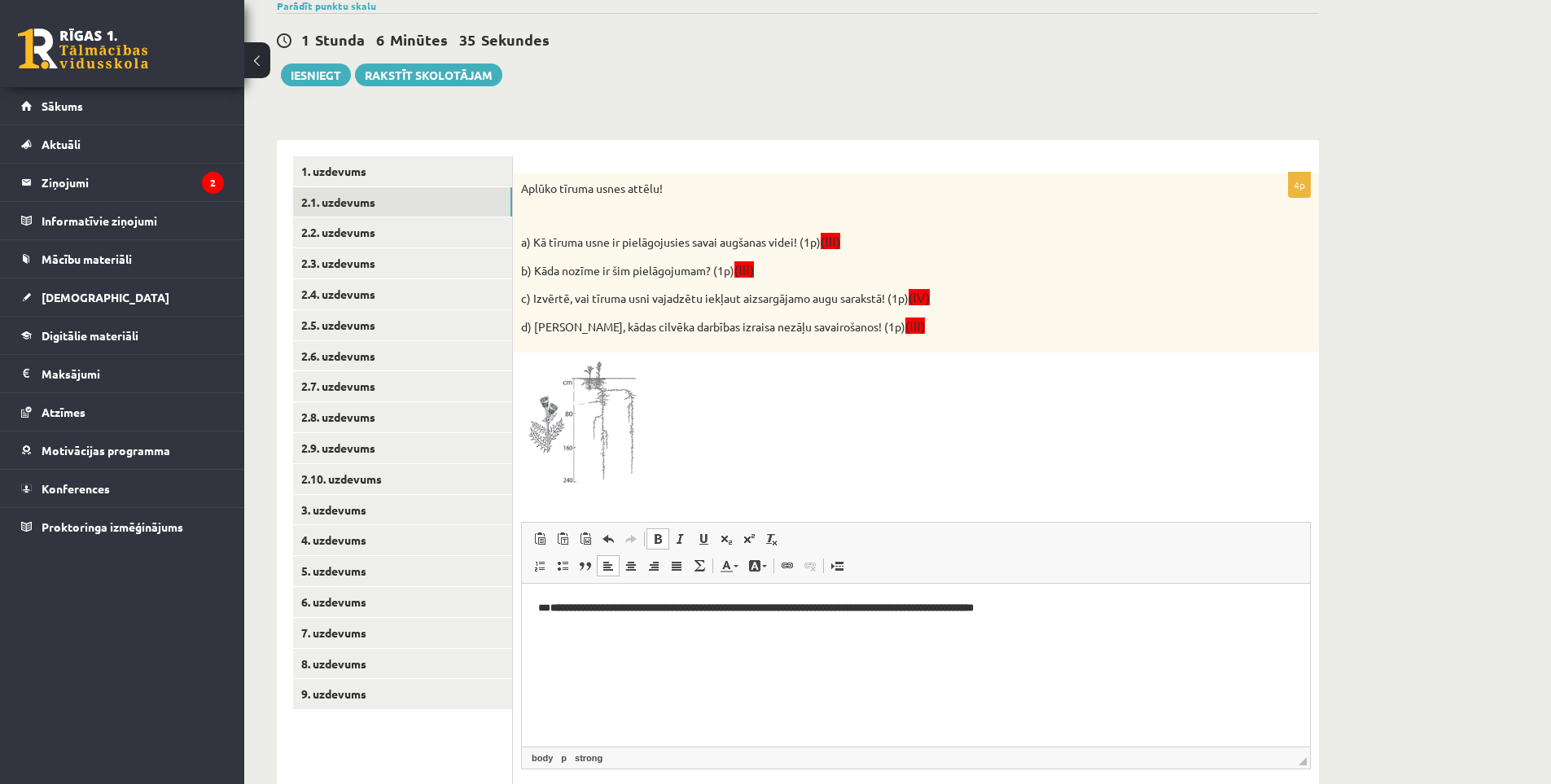
click at [1082, 611] on p "**********" at bounding box center [916, 608] width 755 height 17
click at [659, 648] on html "**********" at bounding box center [916, 622] width 789 height 77
click at [548, 632] on p "**********" at bounding box center [916, 636] width 755 height 17
click at [1020, 629] on p "**********" at bounding box center [916, 636] width 755 height 17
click at [618, 654] on body "**********" at bounding box center [916, 635] width 755 height 71
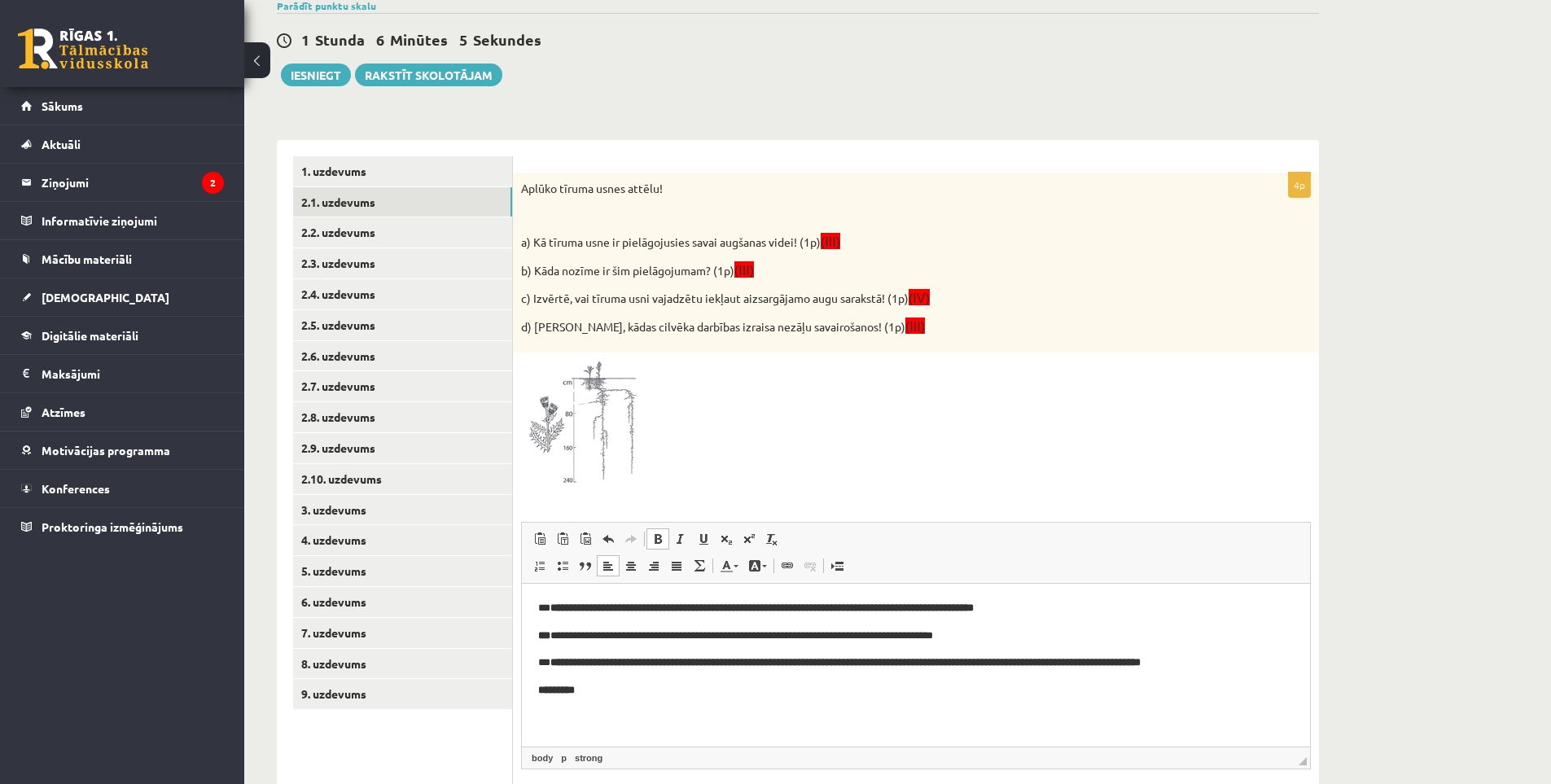
click at [597, 692] on p "*********" at bounding box center [916, 690] width 755 height 17
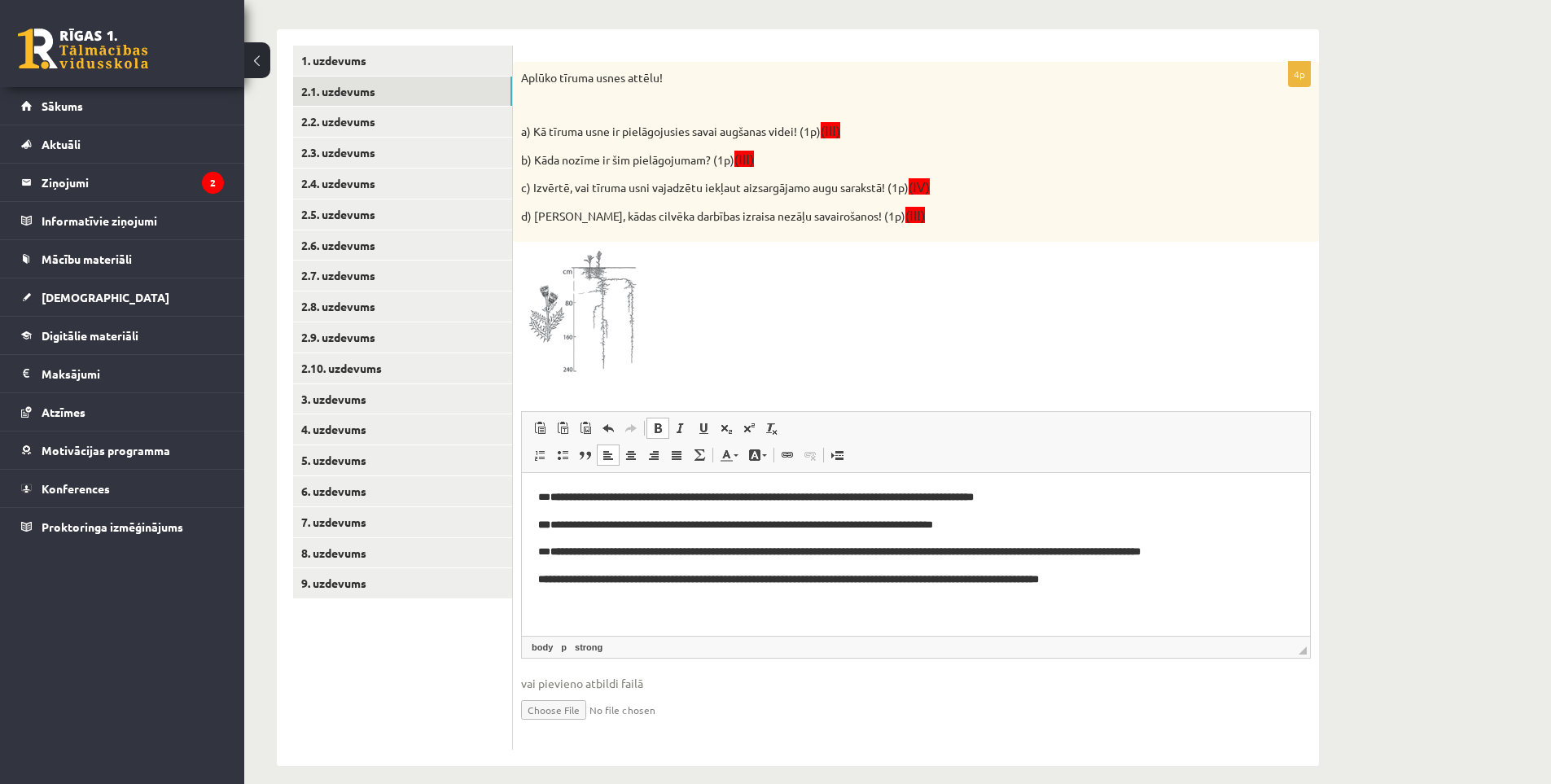
scroll to position [290, 0]
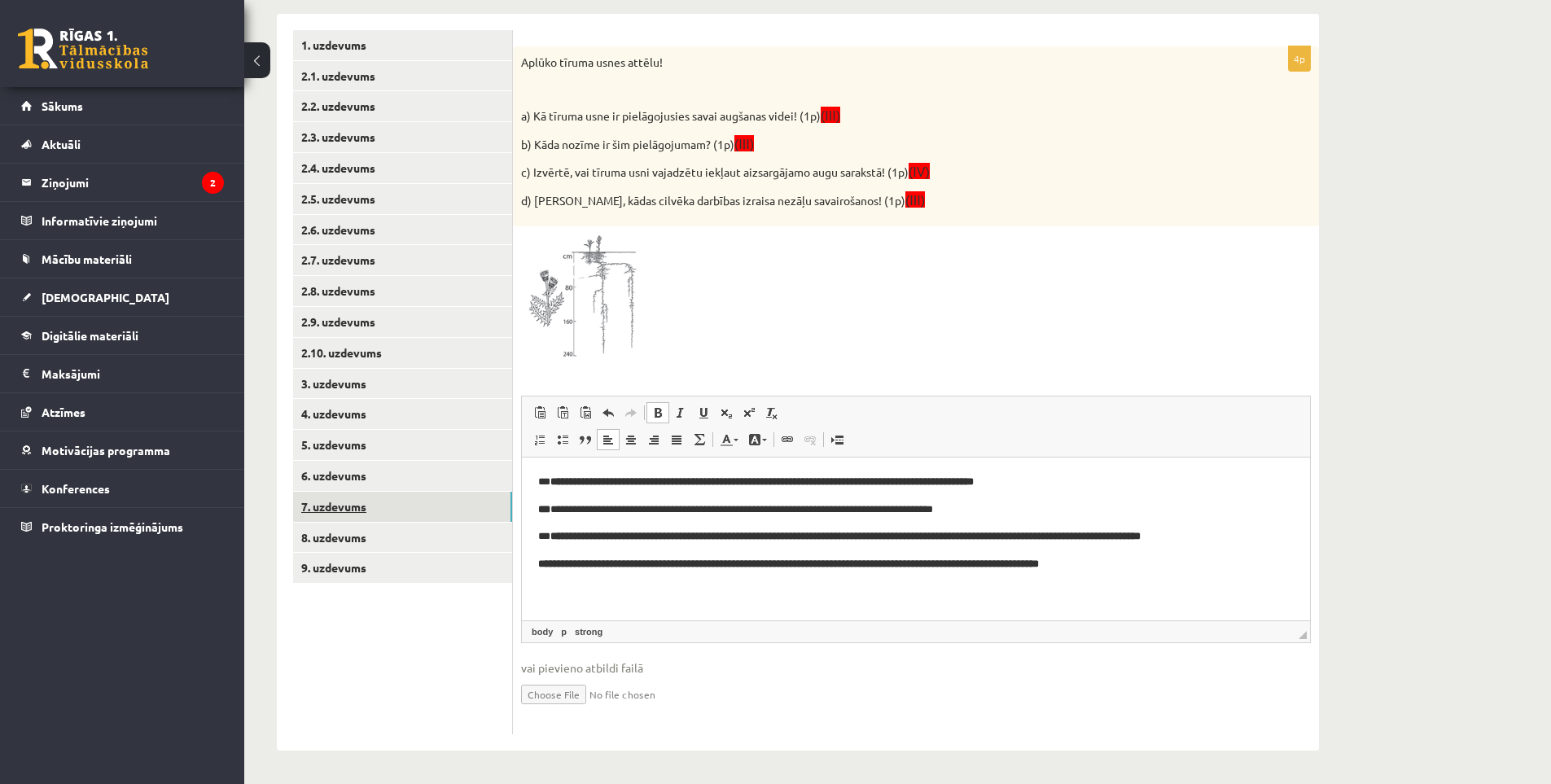
click at [341, 508] on link "7. uzdevums" at bounding box center [402, 506] width 219 height 30
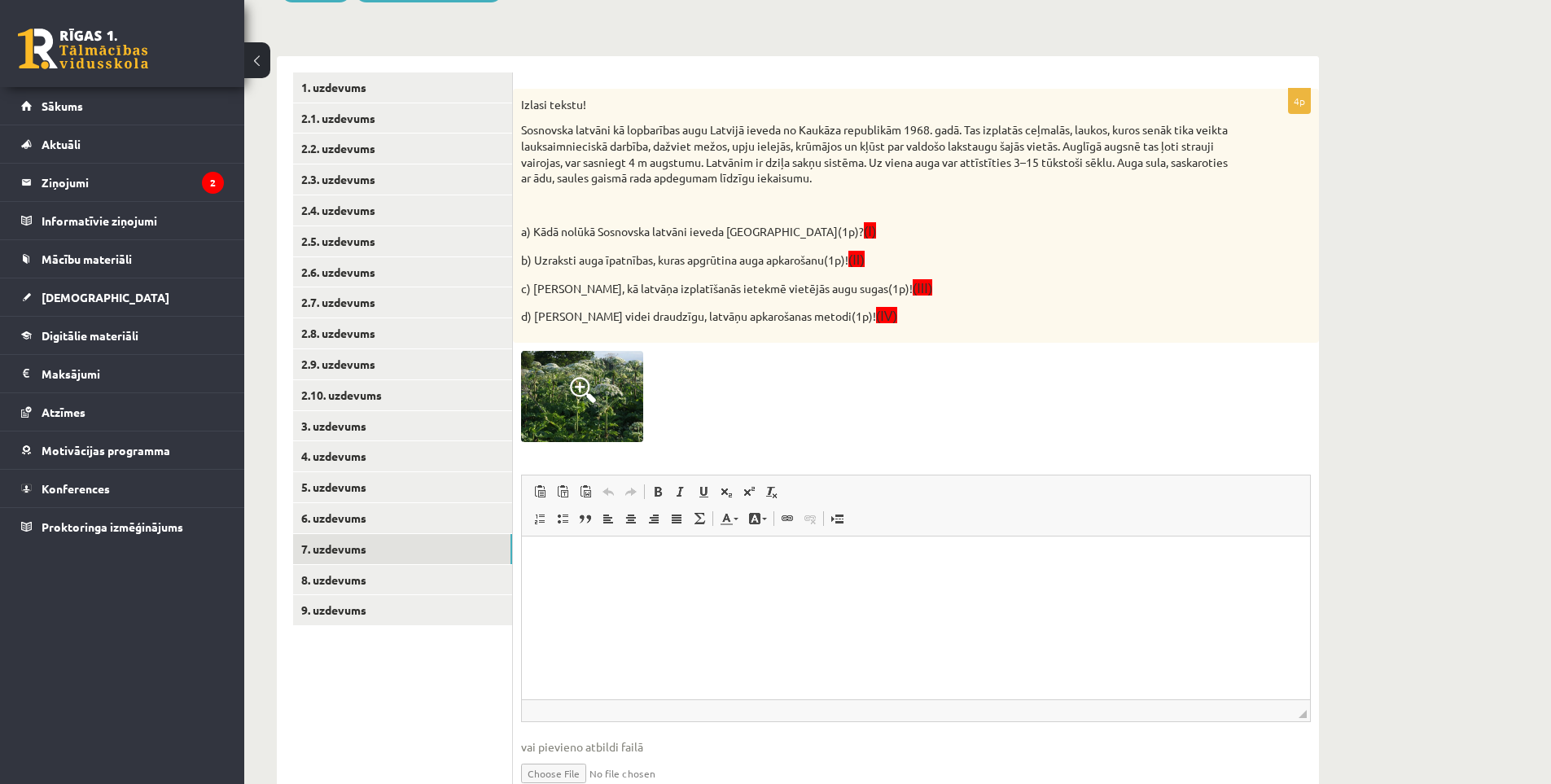
scroll to position [208, 0]
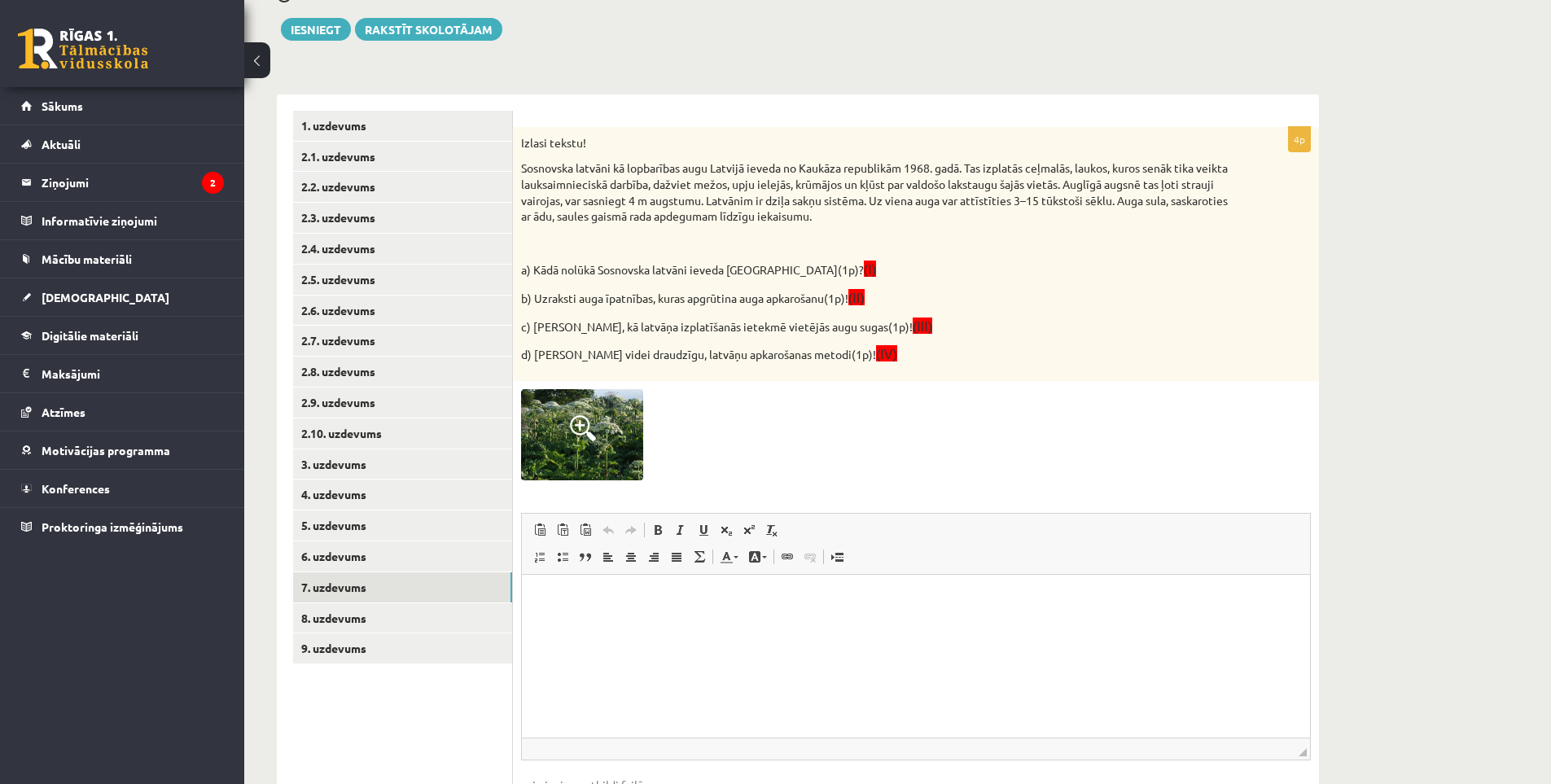
click at [594, 453] on img at bounding box center [582, 434] width 122 height 91
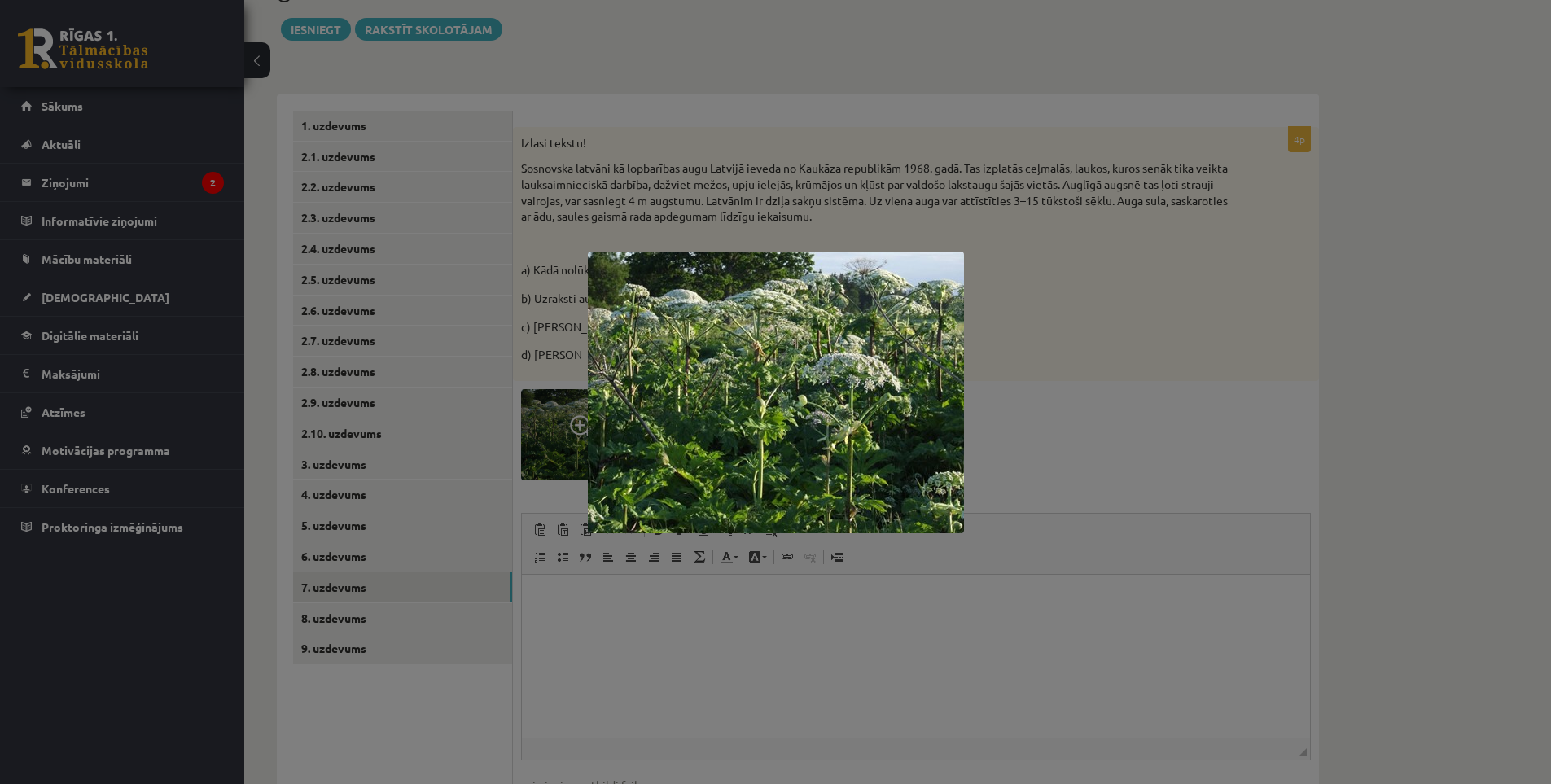
click at [1089, 462] on div at bounding box center [775, 392] width 1551 height 784
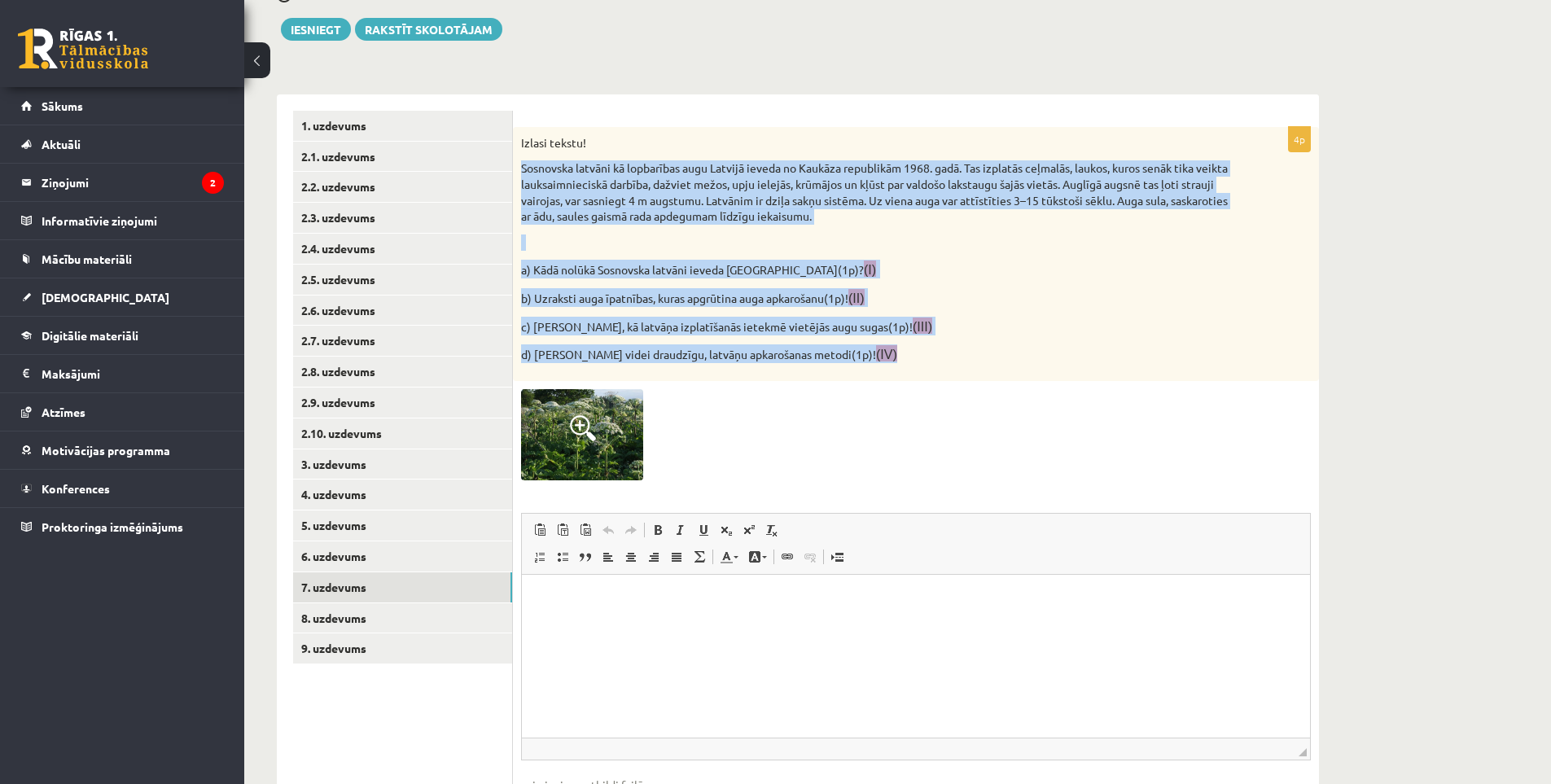
drag, startPoint x: 519, startPoint y: 169, endPoint x: 900, endPoint y: 347, distance: 420.5
click at [900, 347] on div "Izlasi tekstu! Sosnovska latvāni kā lopbarības augu Latvijā ieveda no Kaukāza r…" at bounding box center [916, 254] width 806 height 254
click at [914, 355] on p "d) Iesaki videi draudzīgu, latvāņu apkarošanas metodi(1p)! (IV)" at bounding box center [875, 354] width 708 height 19
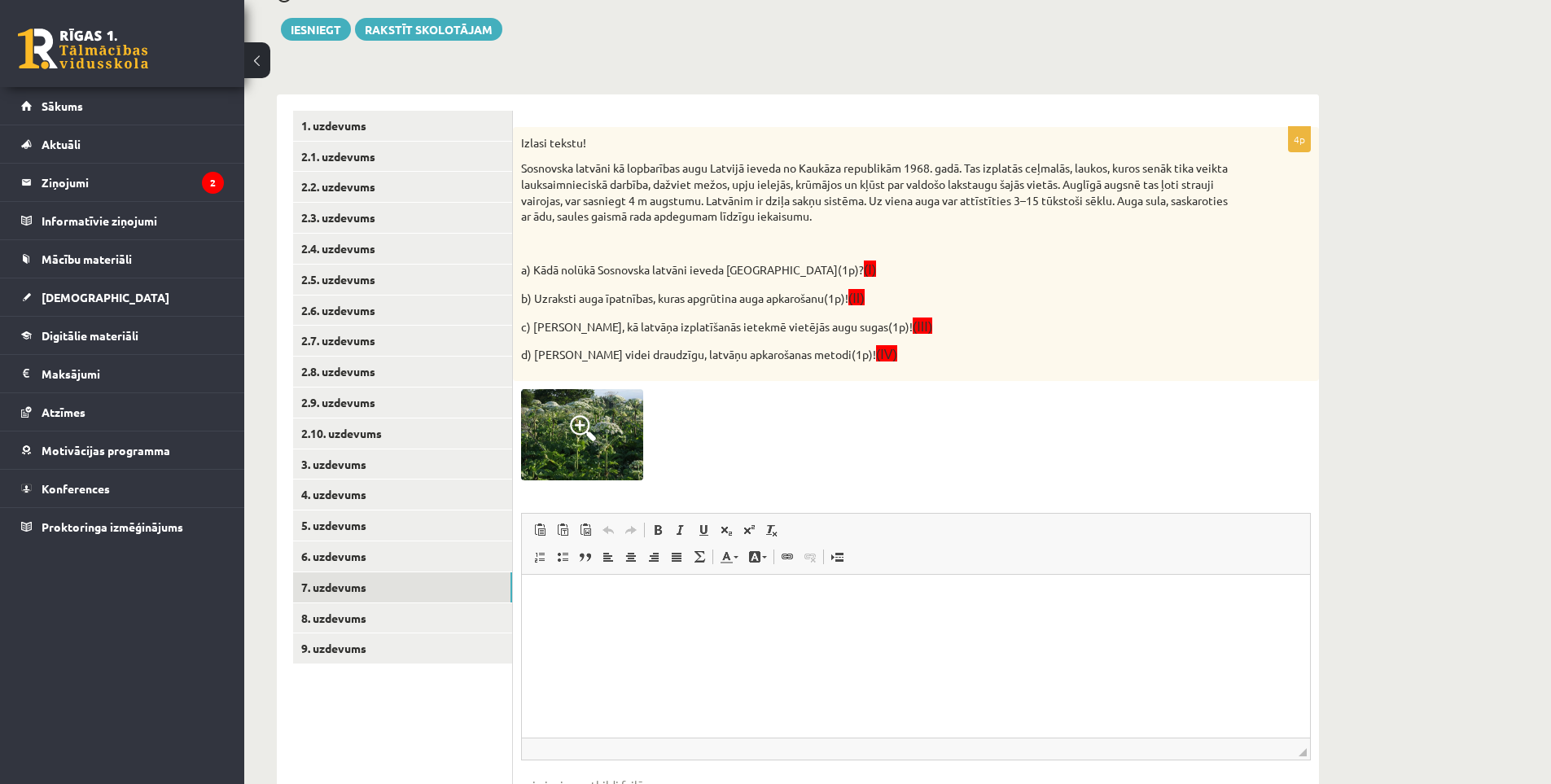
click at [602, 622] on html at bounding box center [916, 599] width 789 height 50
click at [659, 530] on span at bounding box center [658, 530] width 13 height 13
drag, startPoint x: 575, startPoint y: 598, endPoint x: 501, endPoint y: 598, distance: 74.0
click at [522, 598] on html "** *******" at bounding box center [916, 599] width 789 height 50
drag, startPoint x: 543, startPoint y: 596, endPoint x: 551, endPoint y: 602, distance: 10.0
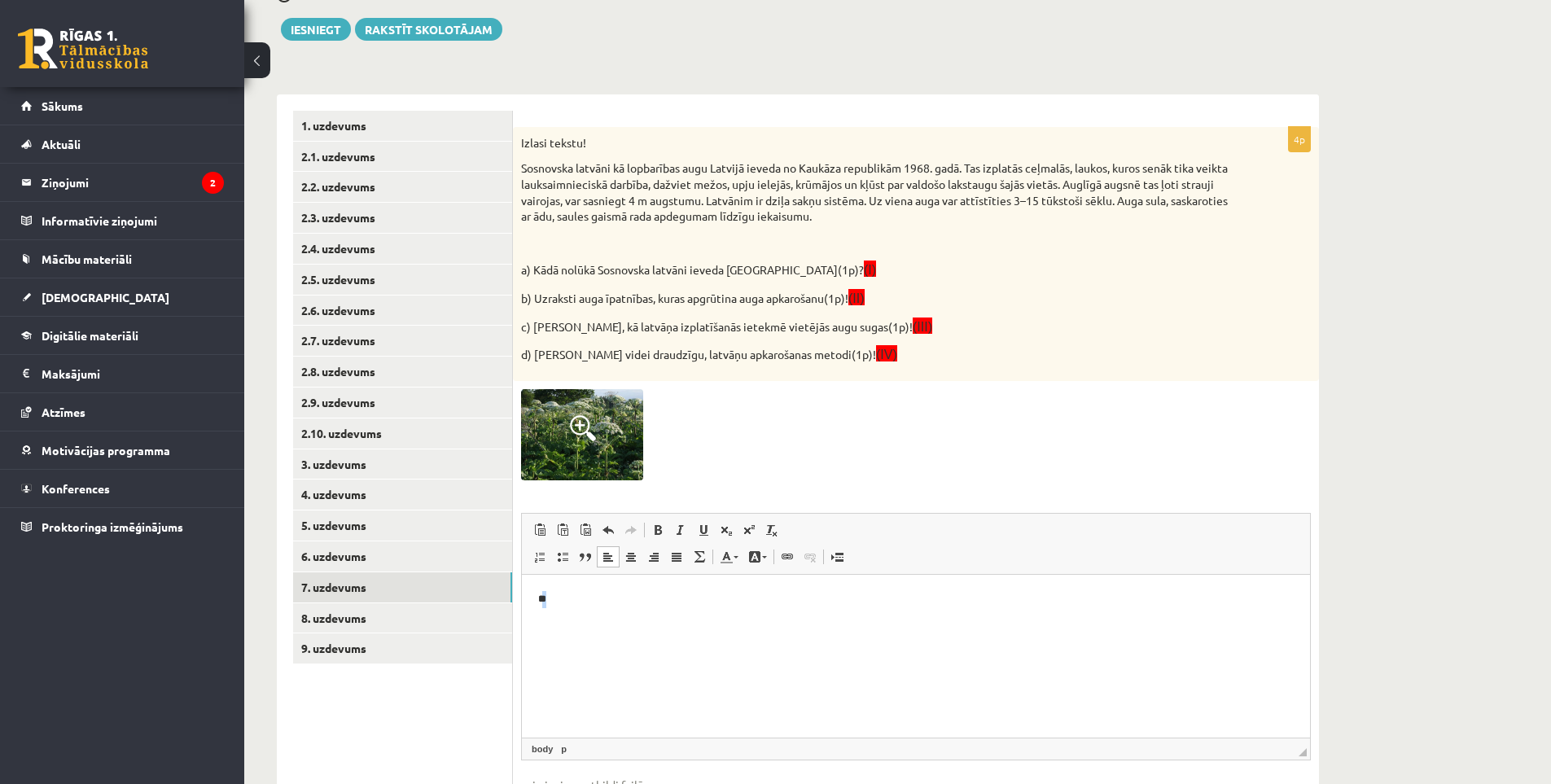
click at [551, 602] on p "**" at bounding box center [916, 599] width 755 height 17
click at [556, 600] on p "**" at bounding box center [916, 599] width 755 height 17
drag, startPoint x: 551, startPoint y: 597, endPoint x: 517, endPoint y: 597, distance: 34.0
click at [522, 597] on html "**" at bounding box center [916, 599] width 789 height 50
click at [653, 536] on span at bounding box center [658, 530] width 13 height 13
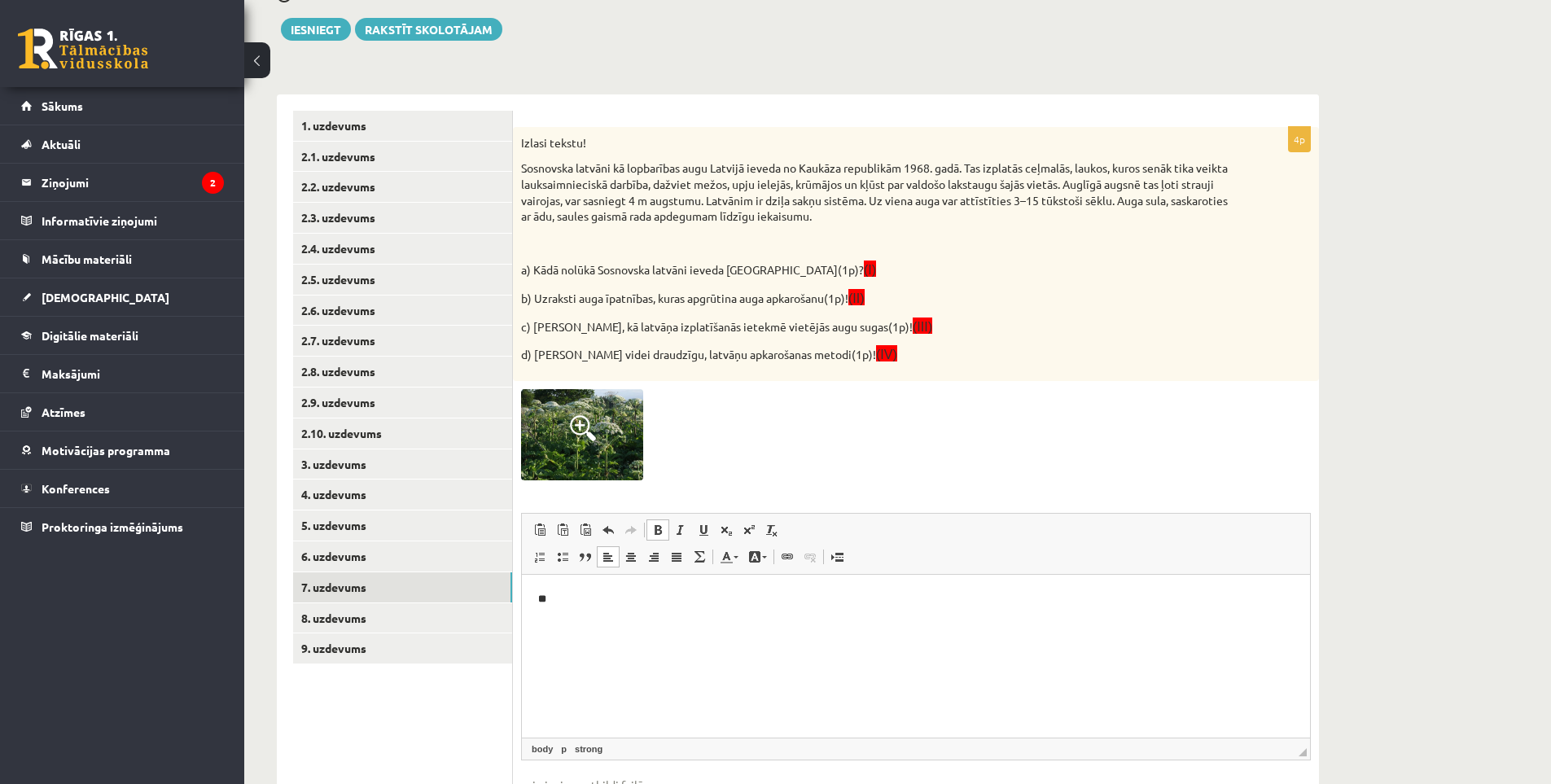
click at [562, 602] on p "**" at bounding box center [916, 599] width 755 height 17
click at [604, 593] on p "**" at bounding box center [916, 599] width 755 height 17
click at [608, 614] on body "**********" at bounding box center [916, 613] width 755 height 44
click at [568, 708] on ul "**********" at bounding box center [916, 681] width 755 height 71
click at [566, 678] on ul "**********" at bounding box center [916, 668] width 755 height 44
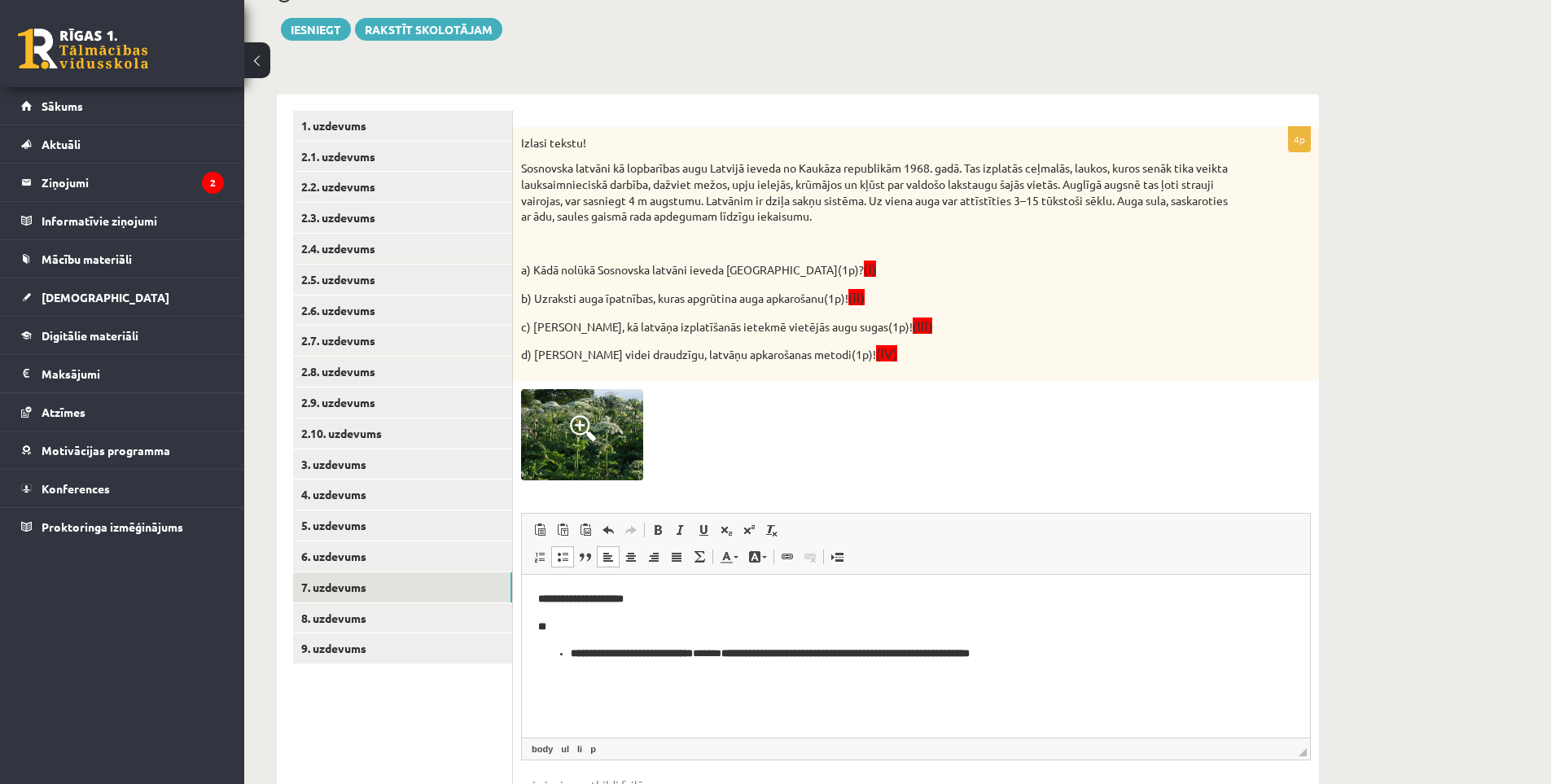
click at [568, 655] on ul "**********" at bounding box center [916, 654] width 755 height 17
click at [695, 650] on strong "**********" at bounding box center [699, 653] width 78 height 11
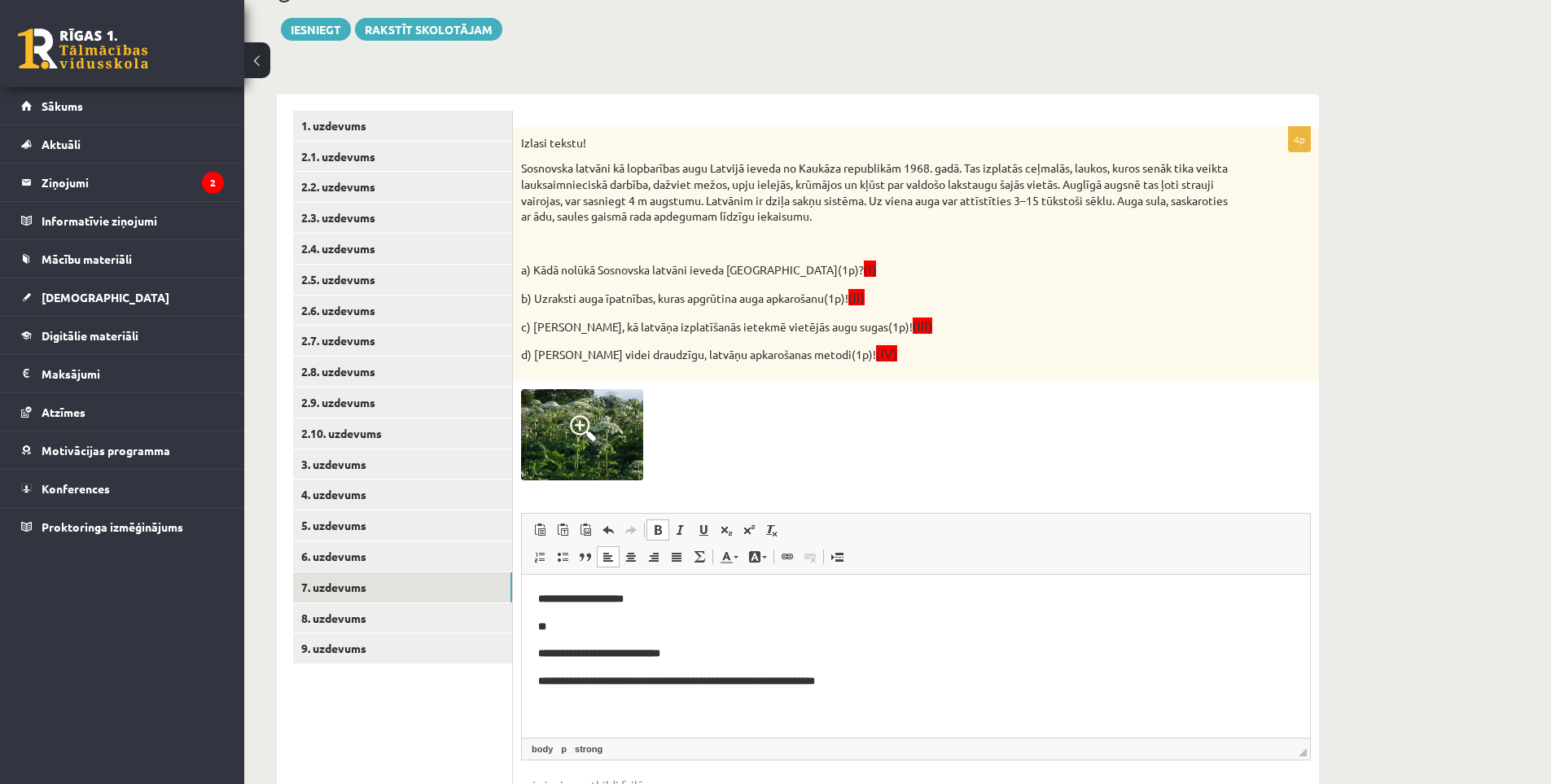
click at [644, 676] on strong "**********" at bounding box center [730, 681] width 171 height 11
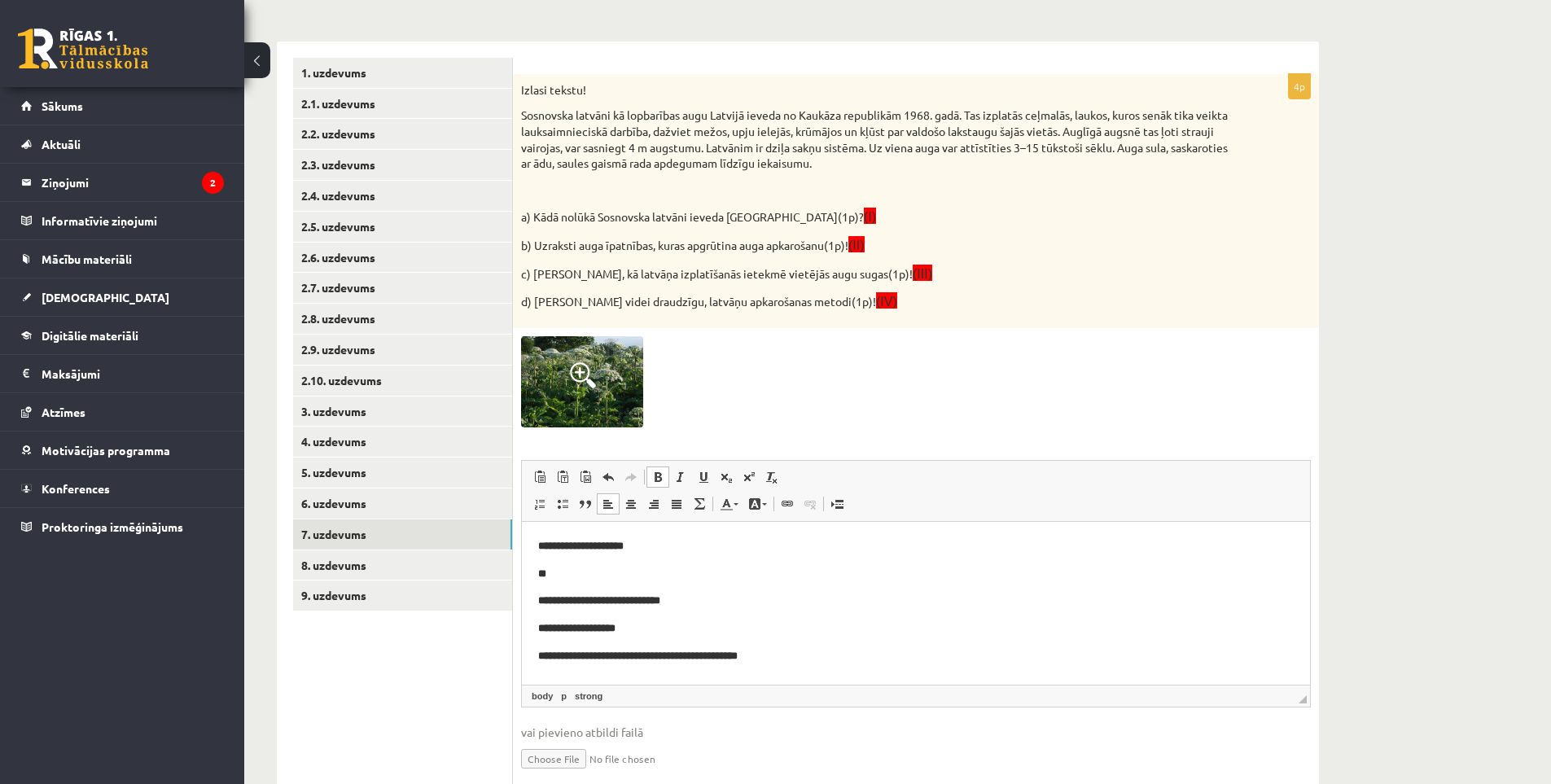
scroll to position [290, 0]
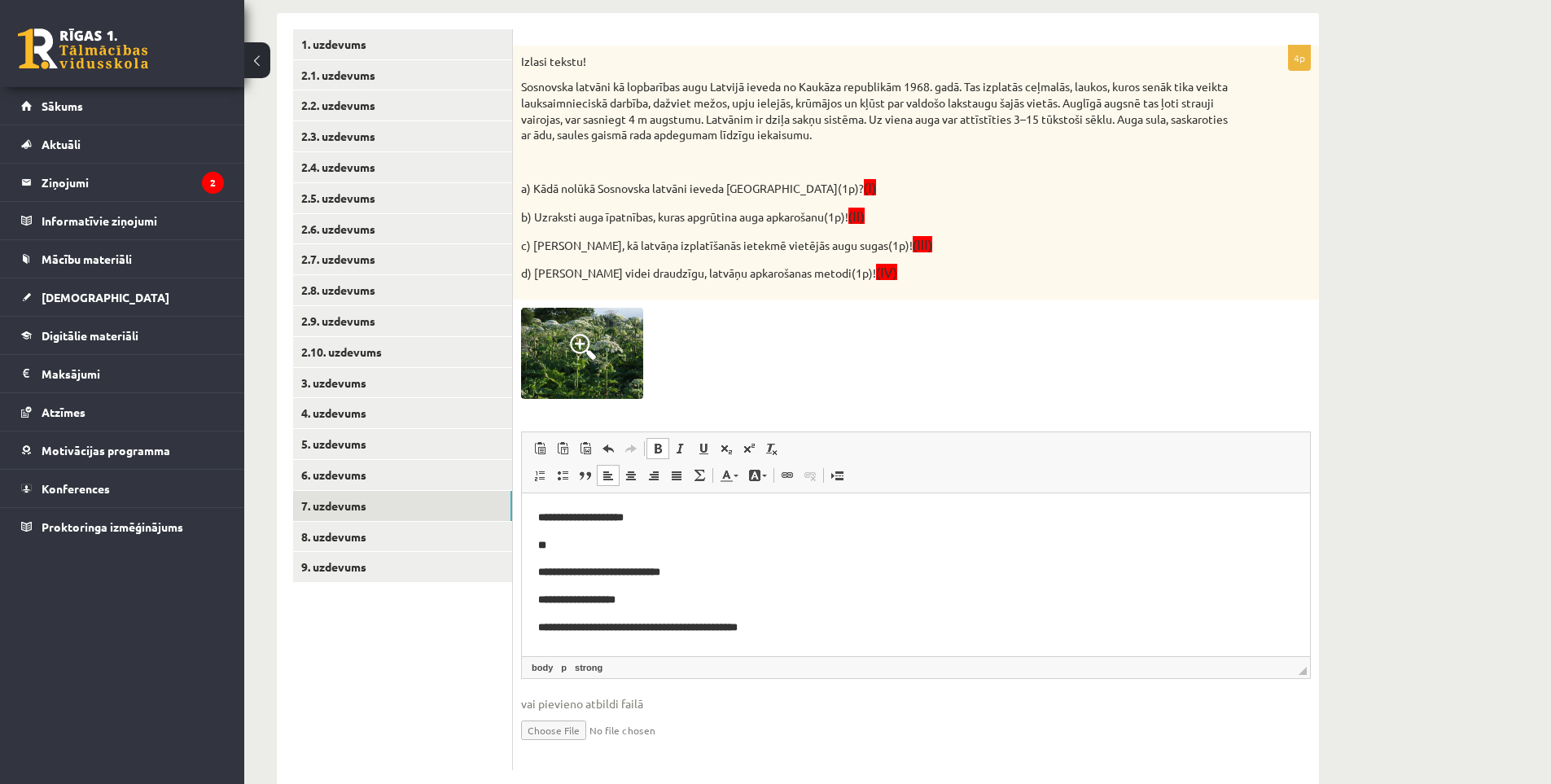
click at [753, 612] on body "**********" at bounding box center [916, 573] width 755 height 127
click at [616, 642] on p "**" at bounding box center [916, 650] width 755 height 17
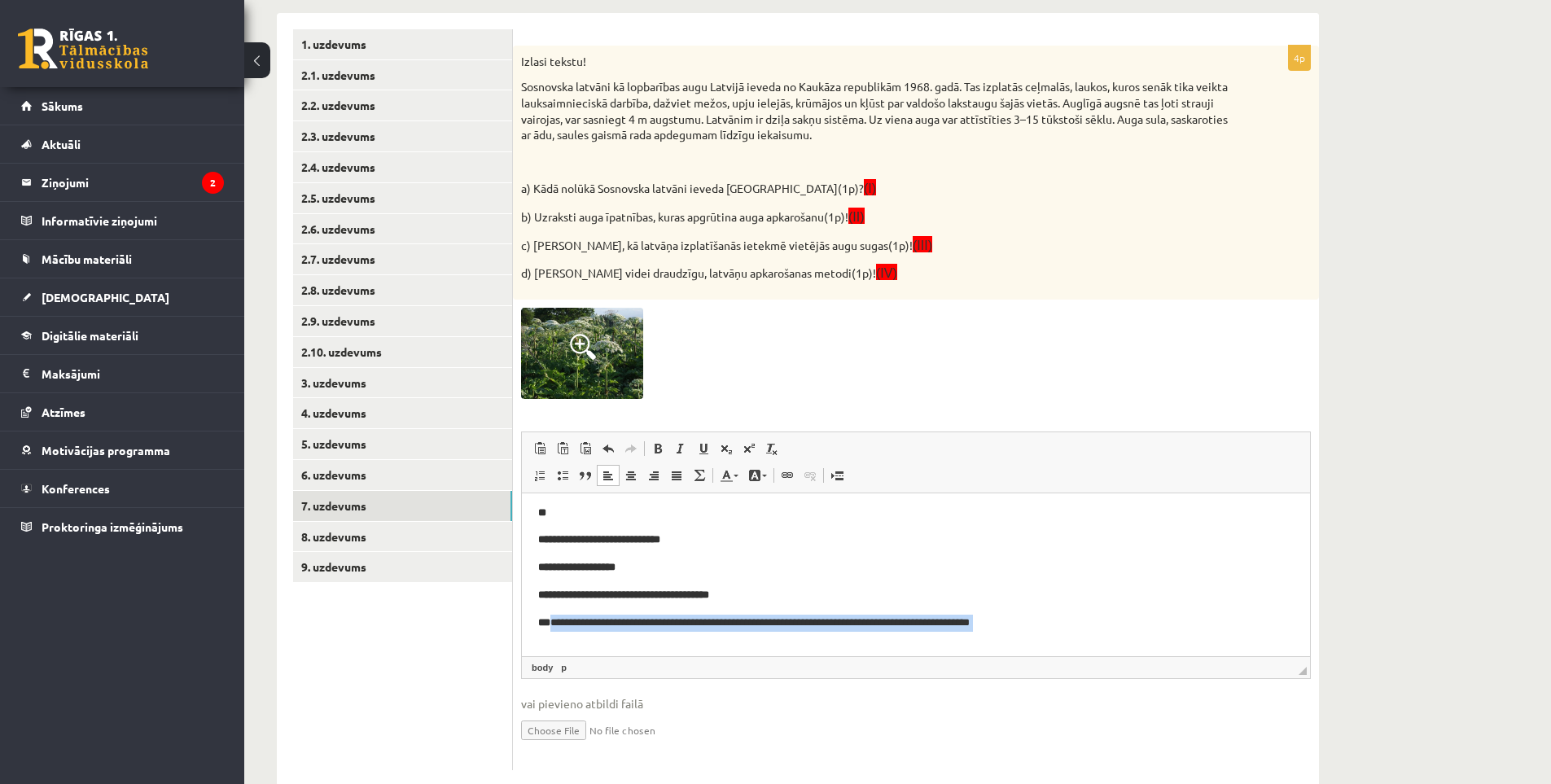
scroll to position [52, 0]
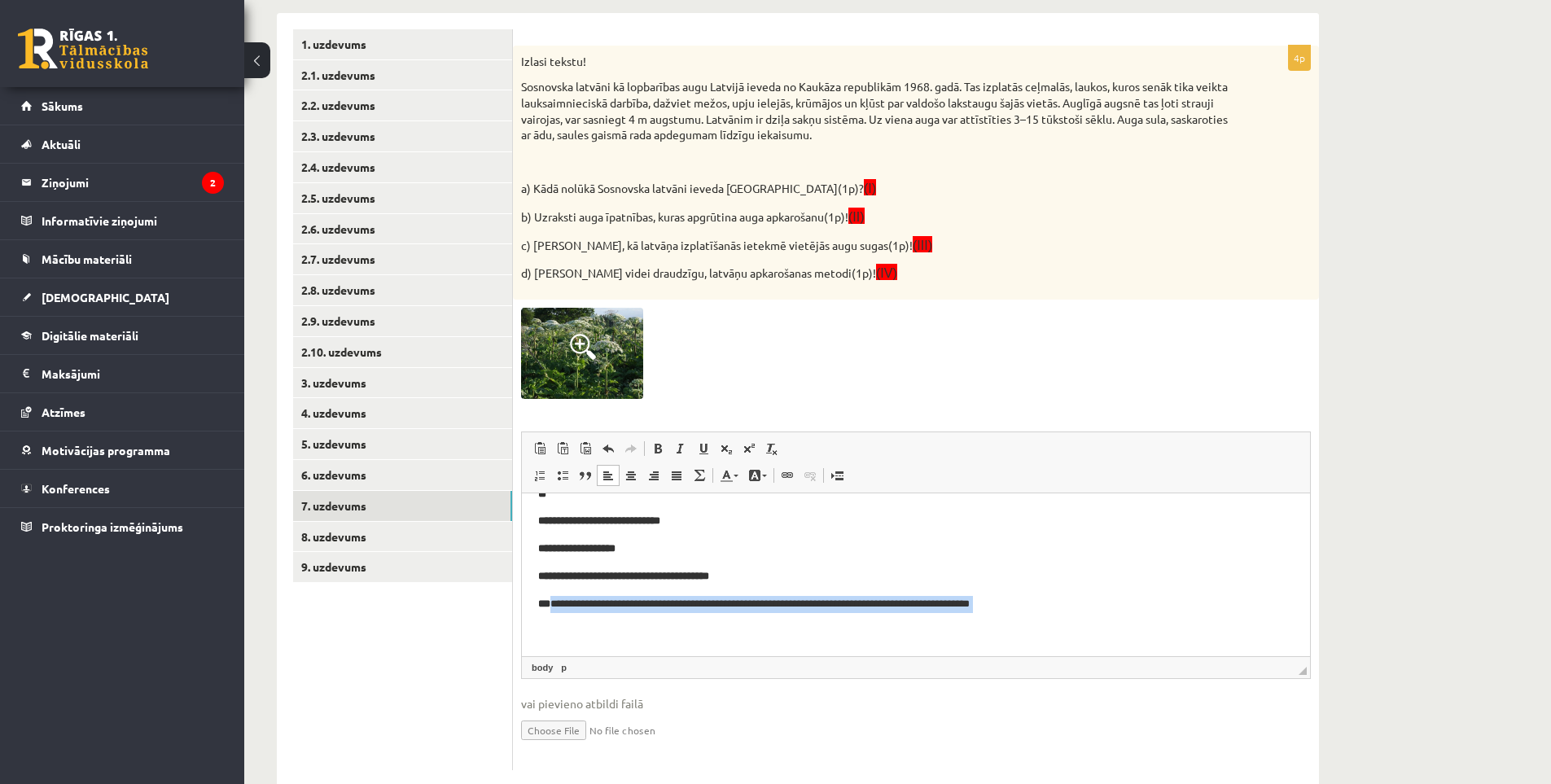
drag, startPoint x: 549, startPoint y: 622, endPoint x: 1128, endPoint y: 639, distance: 579.2
click at [1140, 640] on html "**********" at bounding box center [916, 549] width 789 height 214
click at [650, 450] on link "Bold Keyboard shortcut Ctrl+B" at bounding box center [658, 448] width 23 height 21
click at [1080, 604] on p "**********" at bounding box center [910, 604] width 743 height 17
click at [622, 628] on p "**" at bounding box center [916, 630] width 755 height 17
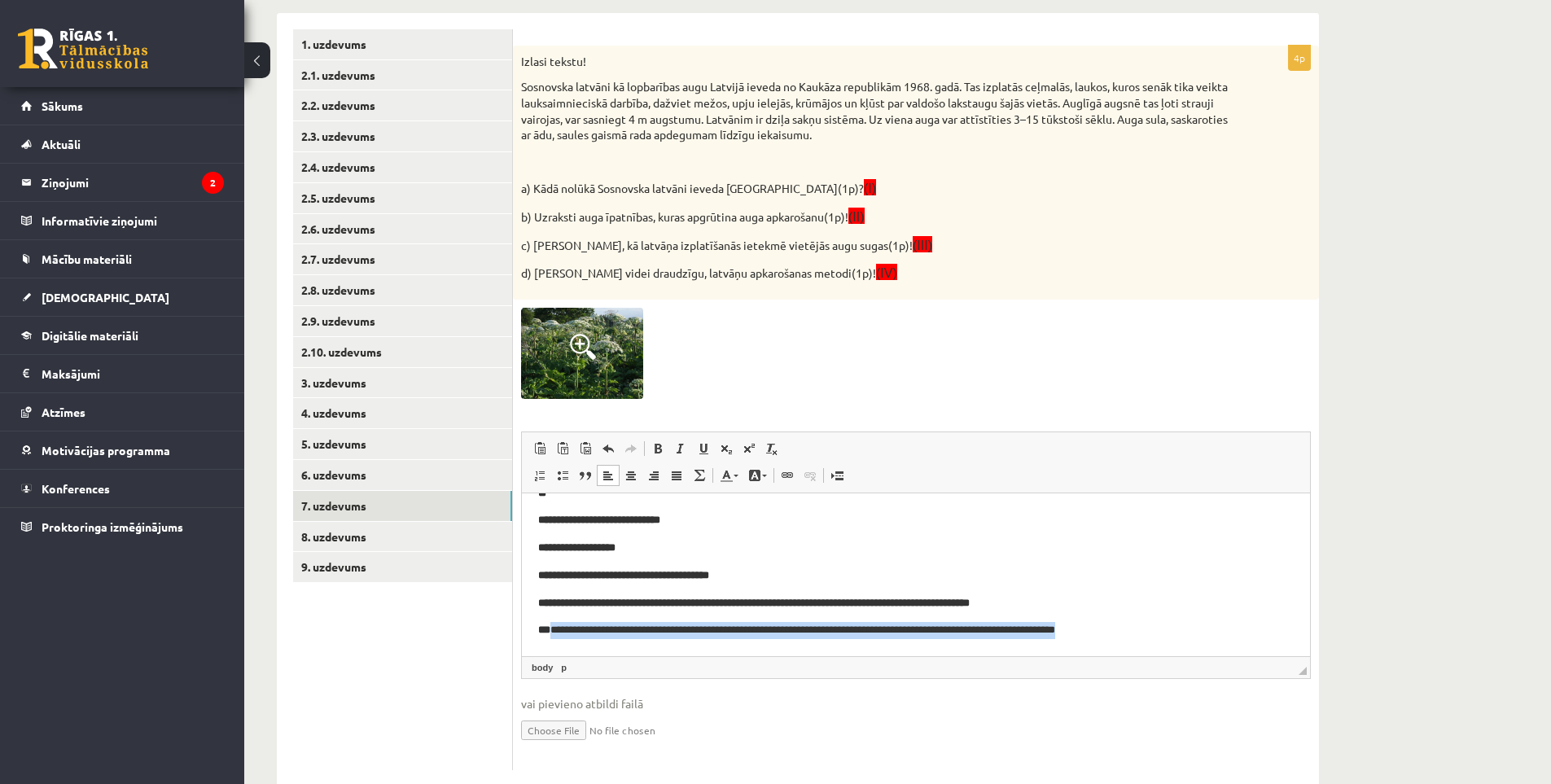
drag, startPoint x: 552, startPoint y: 631, endPoint x: 1160, endPoint y: 634, distance: 608.0
click at [1160, 634] on p "**********" at bounding box center [910, 630] width 743 height 17
click at [655, 446] on span at bounding box center [658, 448] width 13 height 13
drag, startPoint x: 828, startPoint y: 593, endPoint x: 839, endPoint y: 586, distance: 13.0
click at [828, 591] on body "**********" at bounding box center [916, 562] width 755 height 209
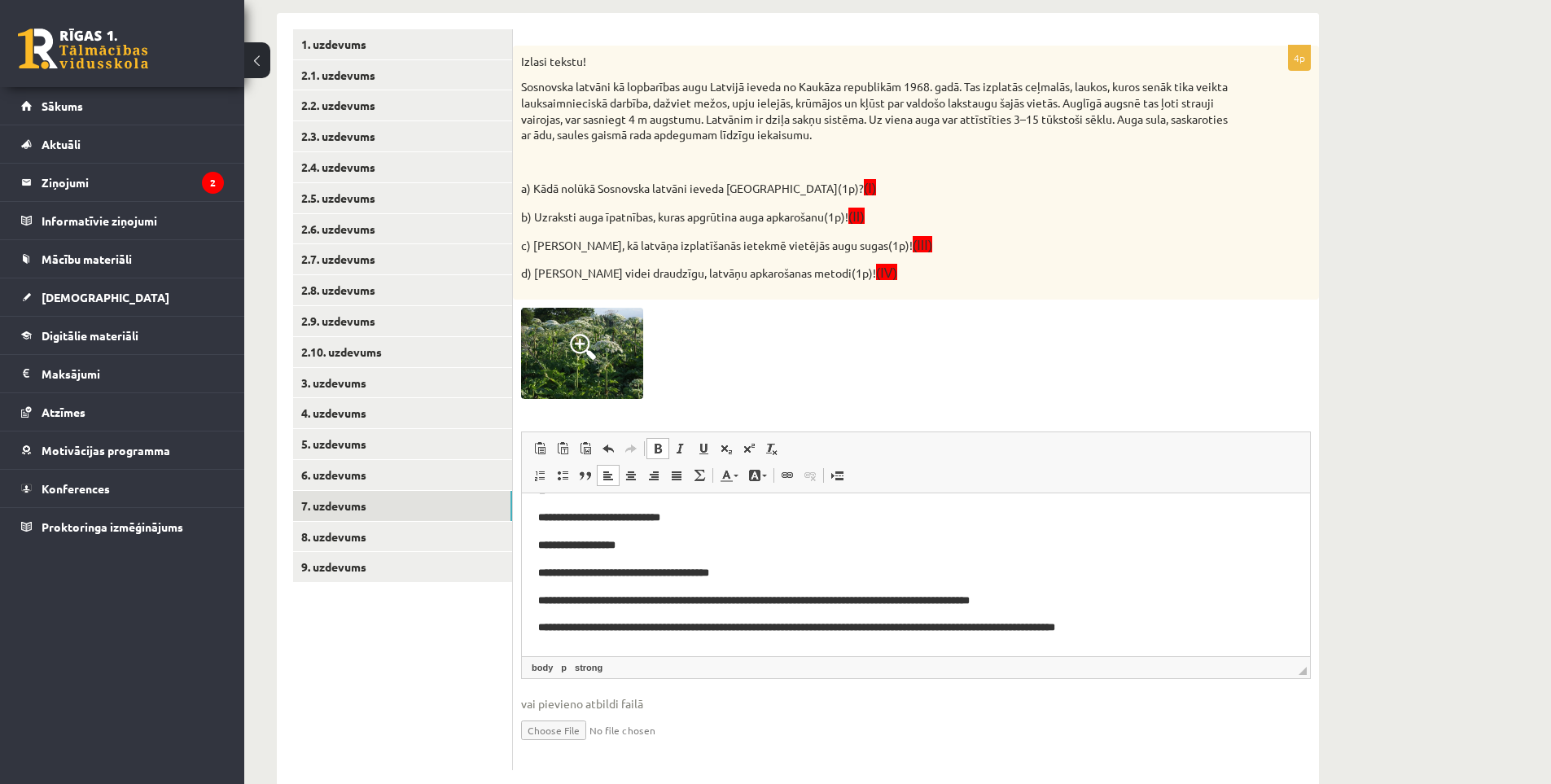
scroll to position [79, 0]
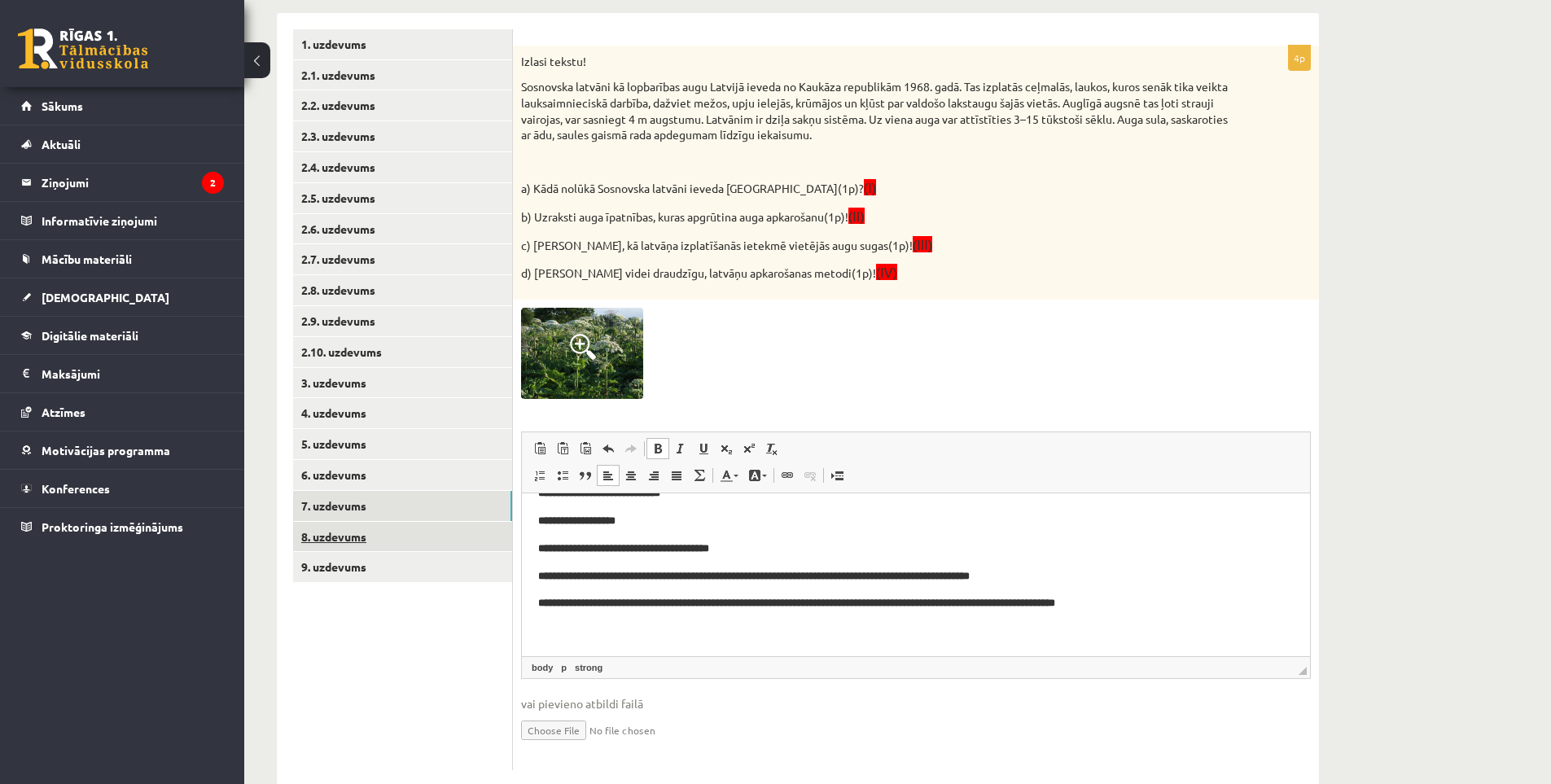
click at [318, 530] on link "8. uzdevums" at bounding box center [402, 536] width 219 height 30
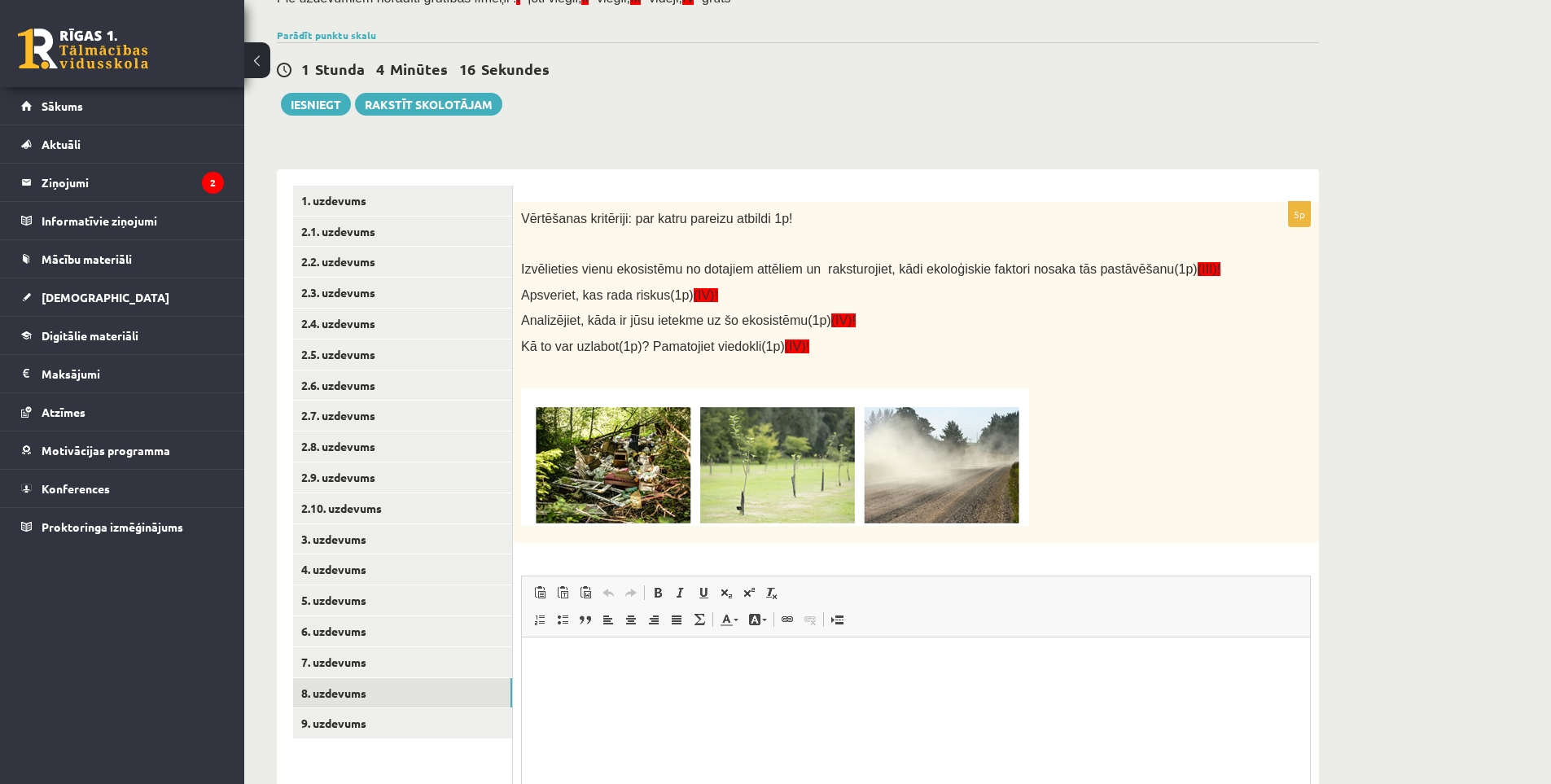
scroll to position [127, 0]
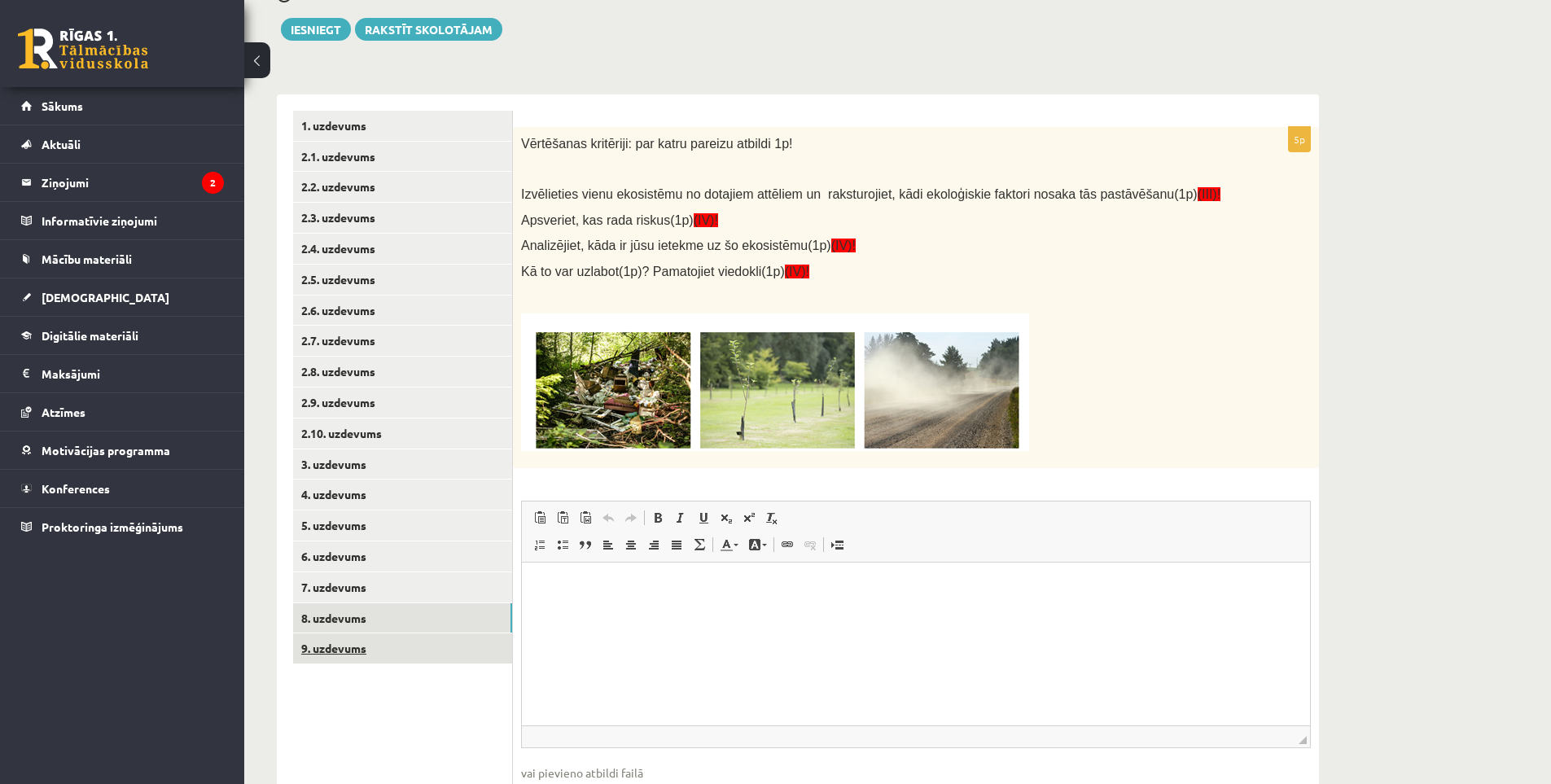
click at [354, 639] on link "9. uzdevums" at bounding box center [402, 648] width 219 height 30
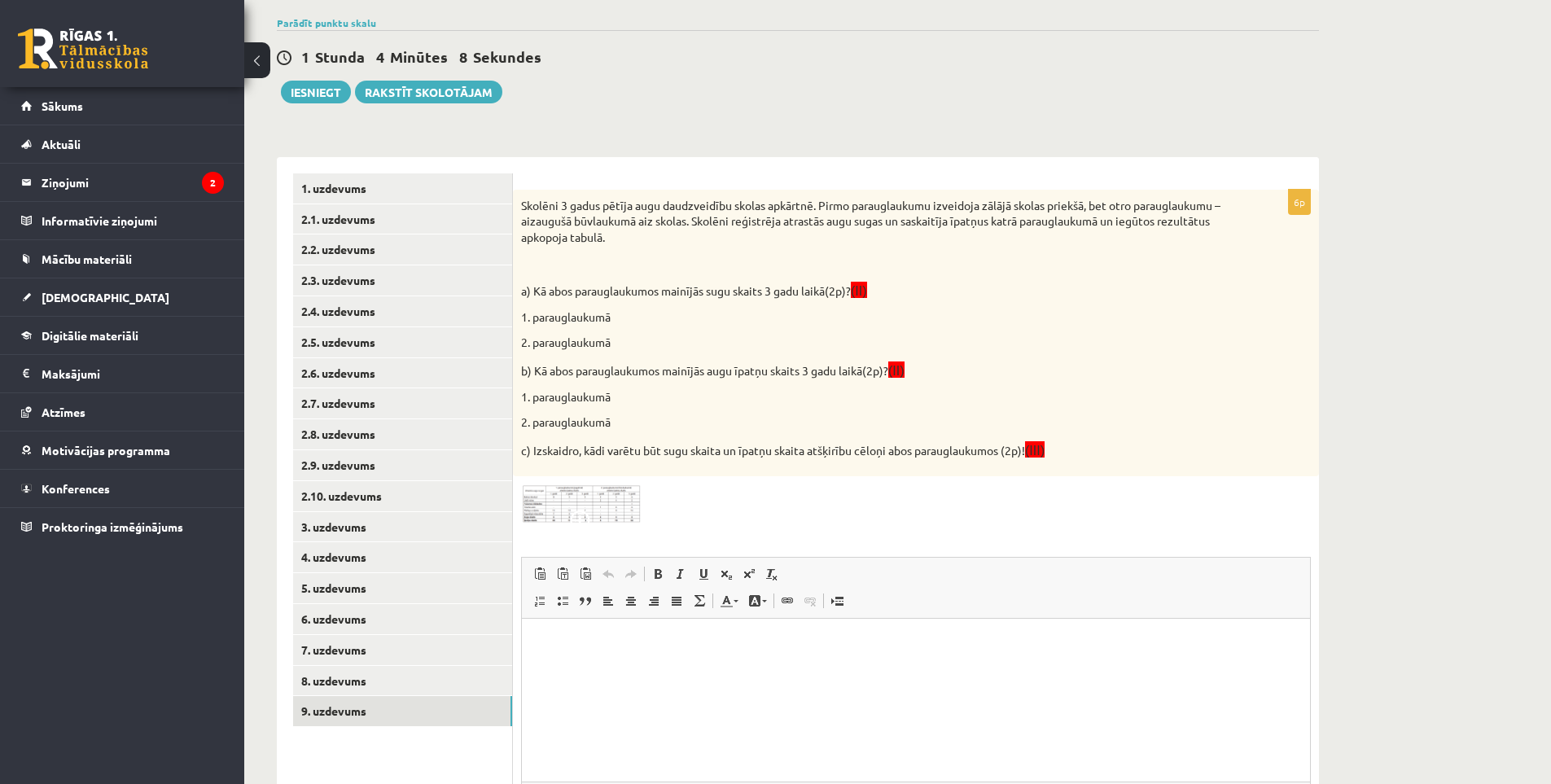
scroll to position [0, 0]
click at [568, 501] on img at bounding box center [582, 504] width 122 height 40
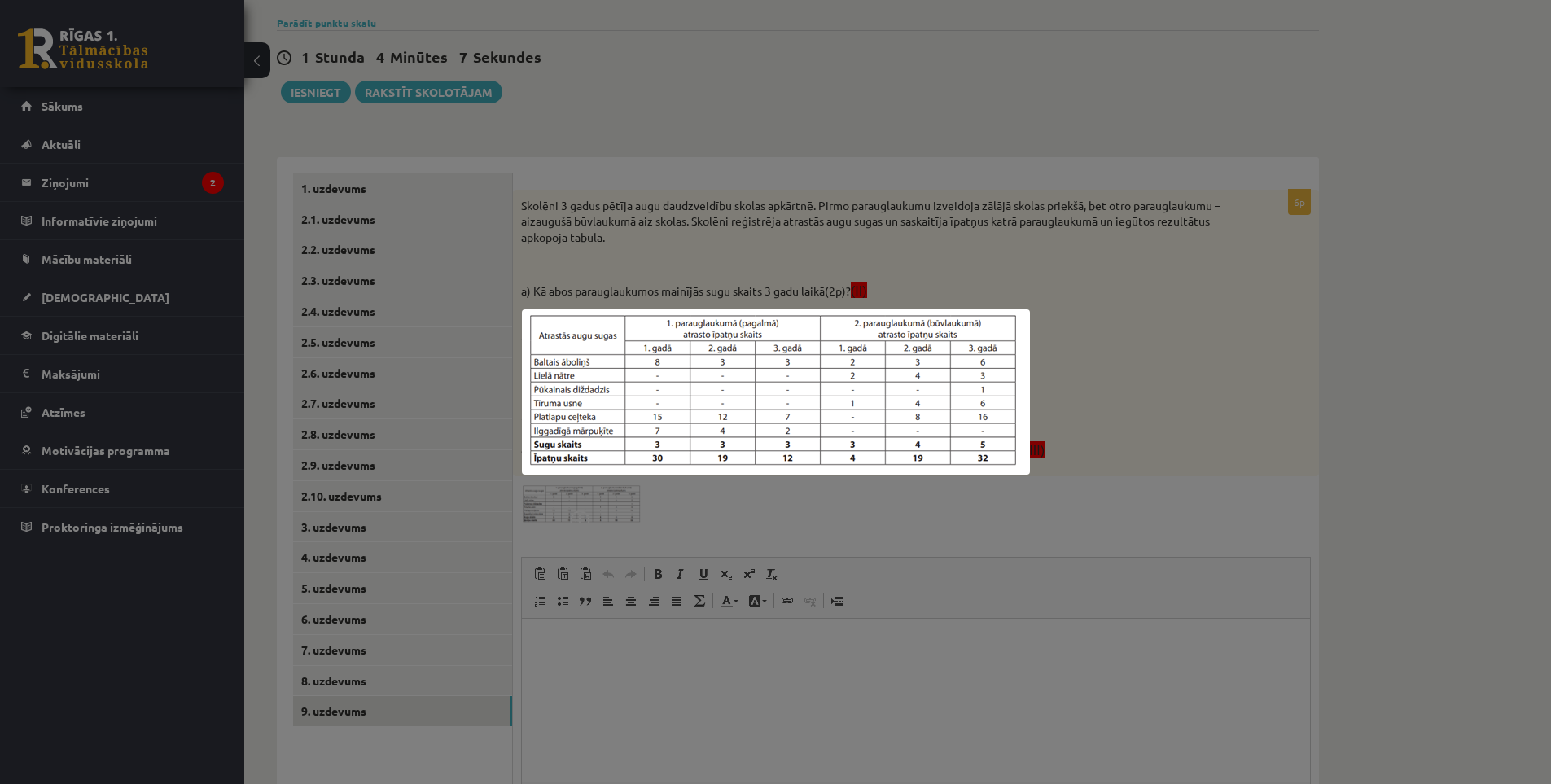
click at [695, 503] on div at bounding box center [775, 392] width 1551 height 784
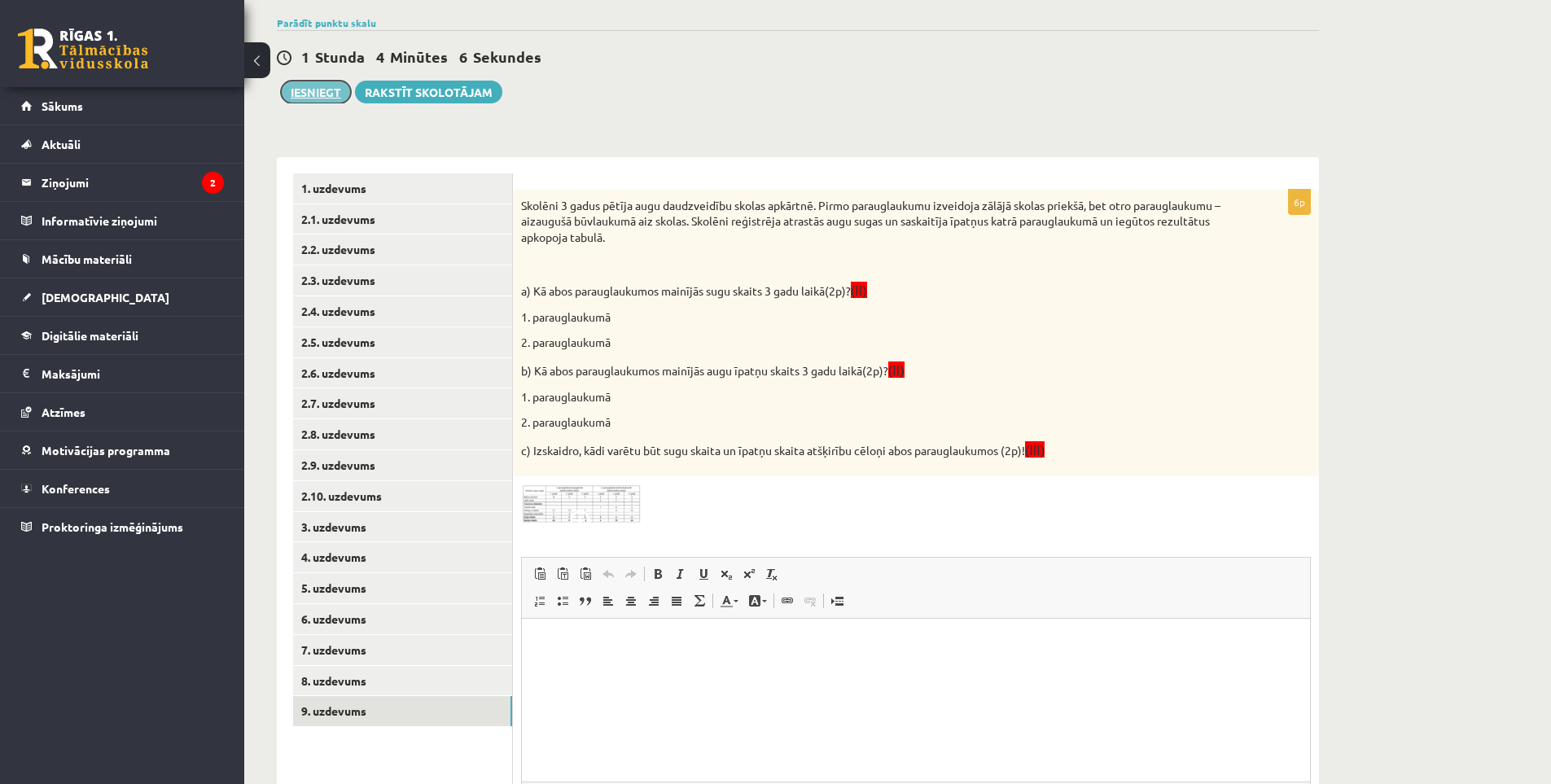
click at [313, 90] on button "Iesniegt" at bounding box center [316, 91] width 70 height 23
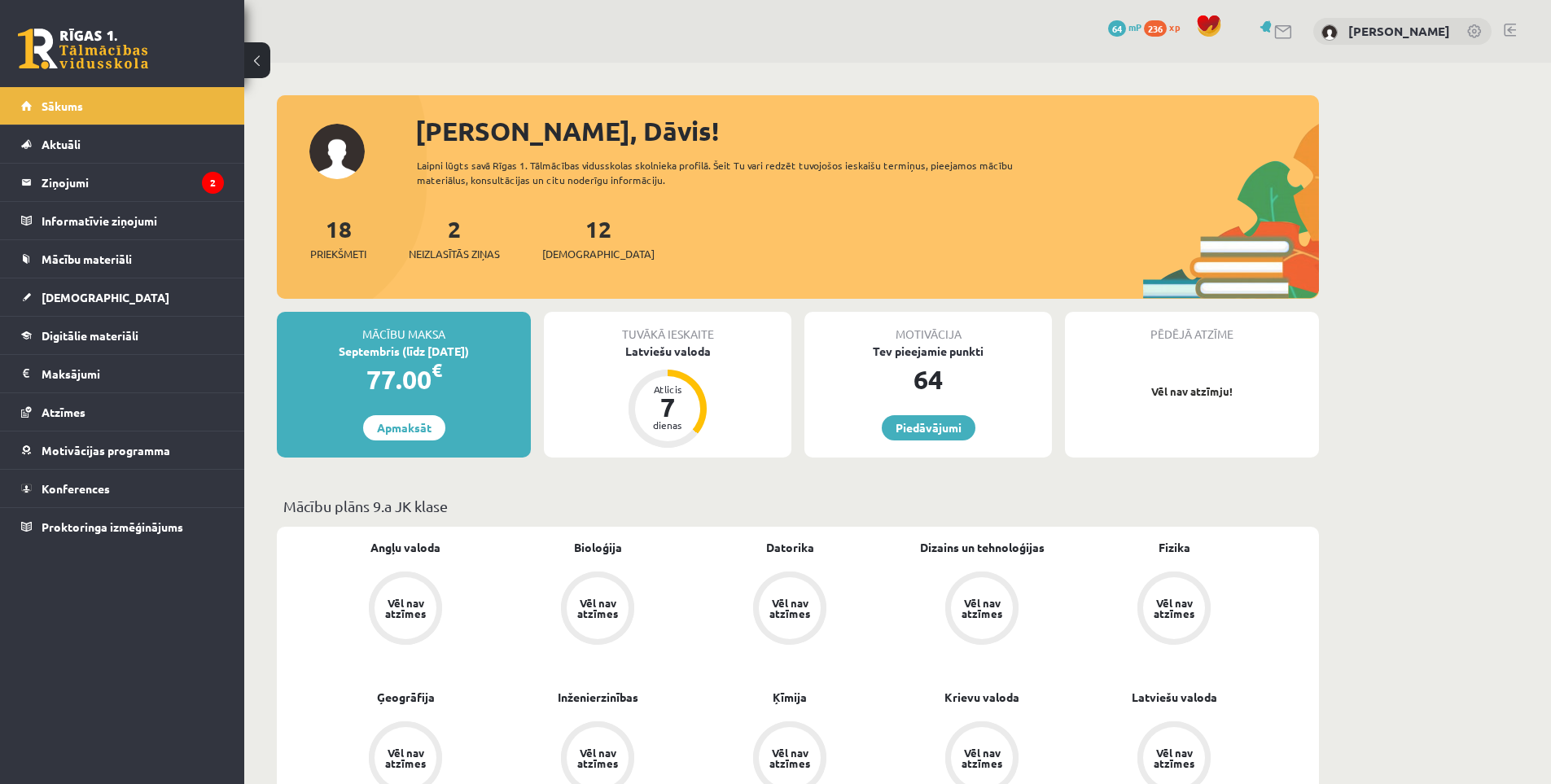
click at [647, 360] on div "Tuvākā ieskaite Latviešu valoda Atlicis 7 dienas" at bounding box center [668, 385] width 247 height 146
click at [659, 356] on div "Latviešu valoda" at bounding box center [668, 351] width 247 height 17
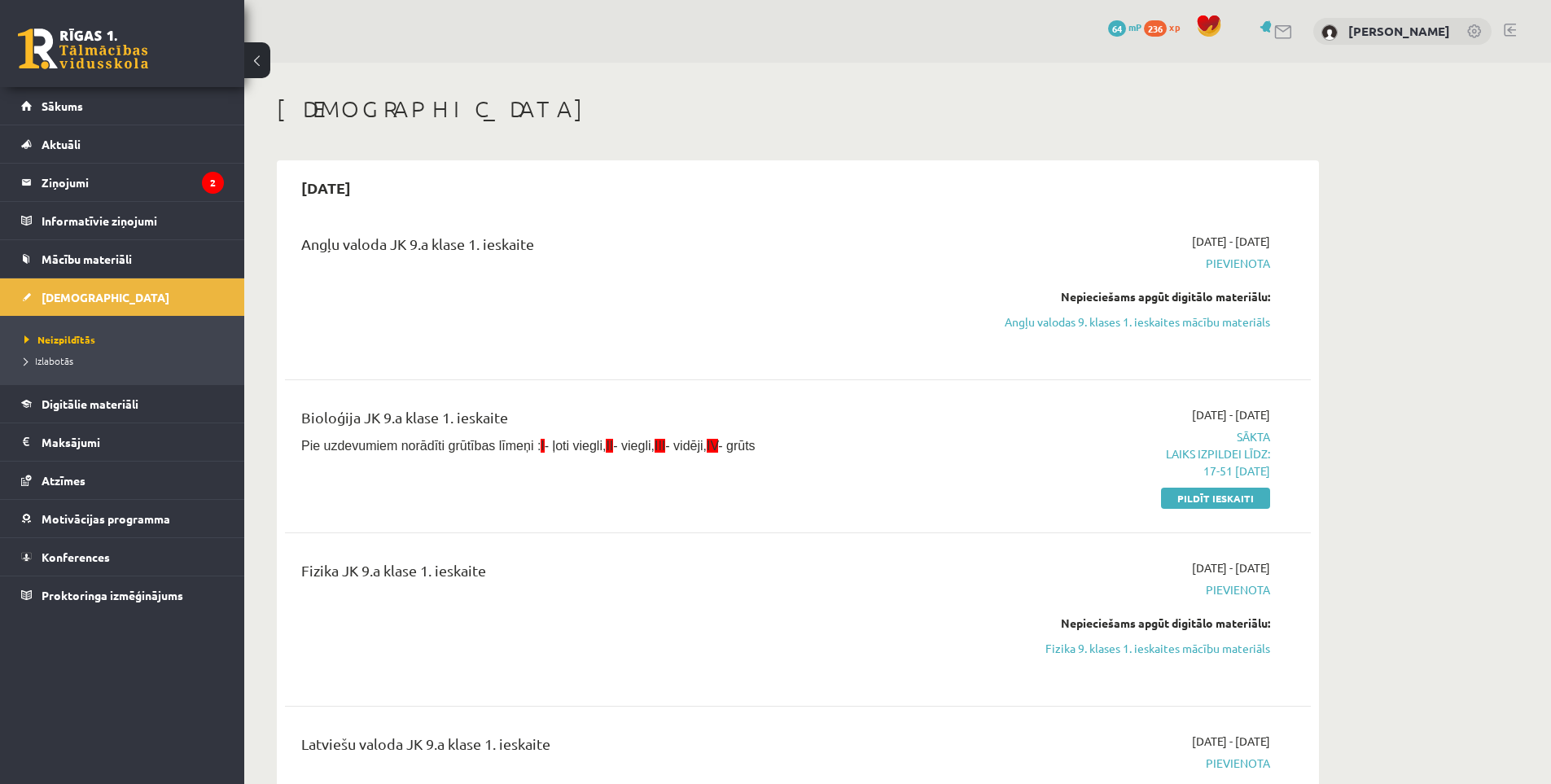
drag, startPoint x: 847, startPoint y: 383, endPoint x: 560, endPoint y: 111, distance: 395.4
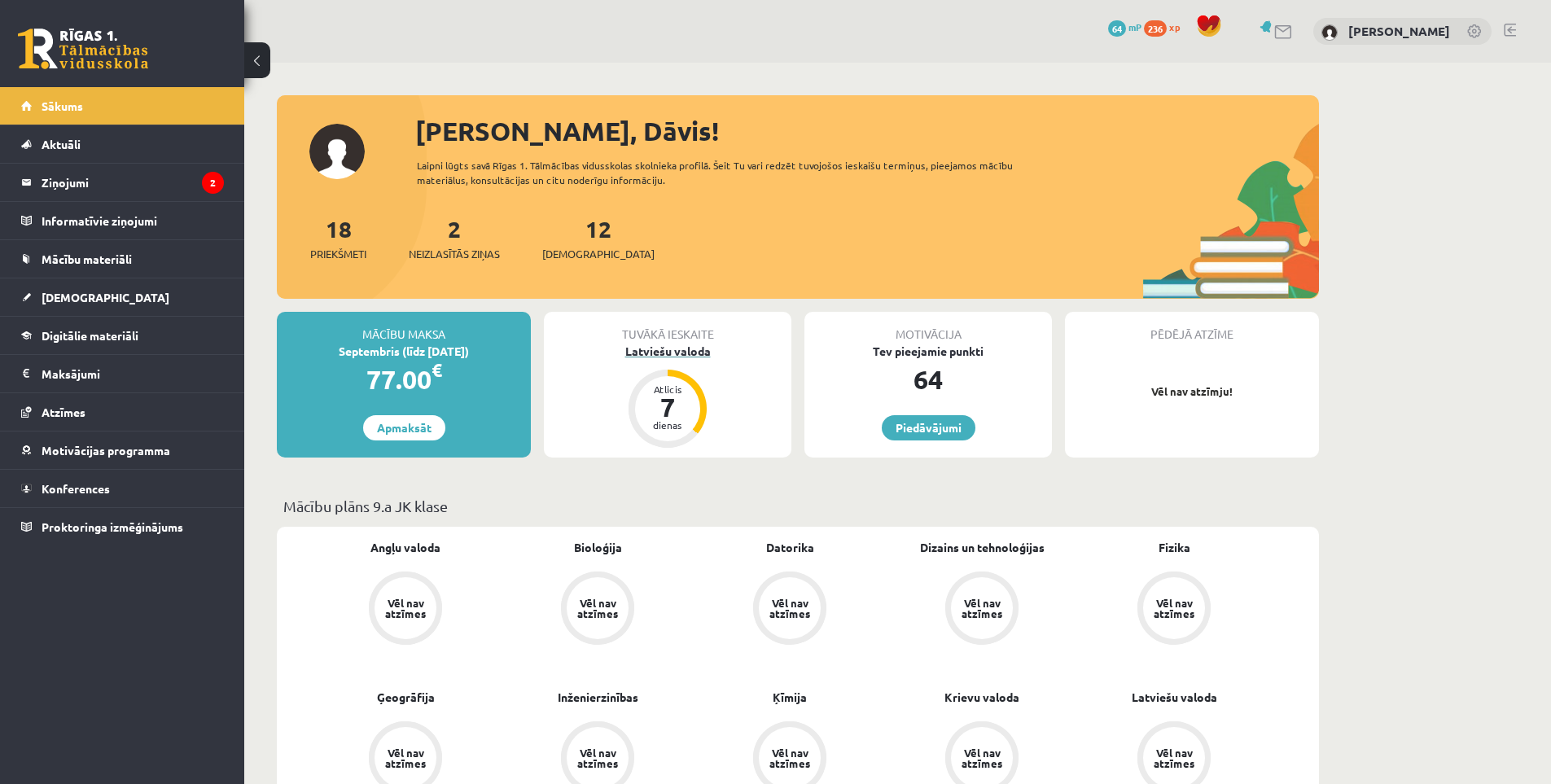
click at [664, 351] on div "Latviešu valoda" at bounding box center [668, 351] width 247 height 17
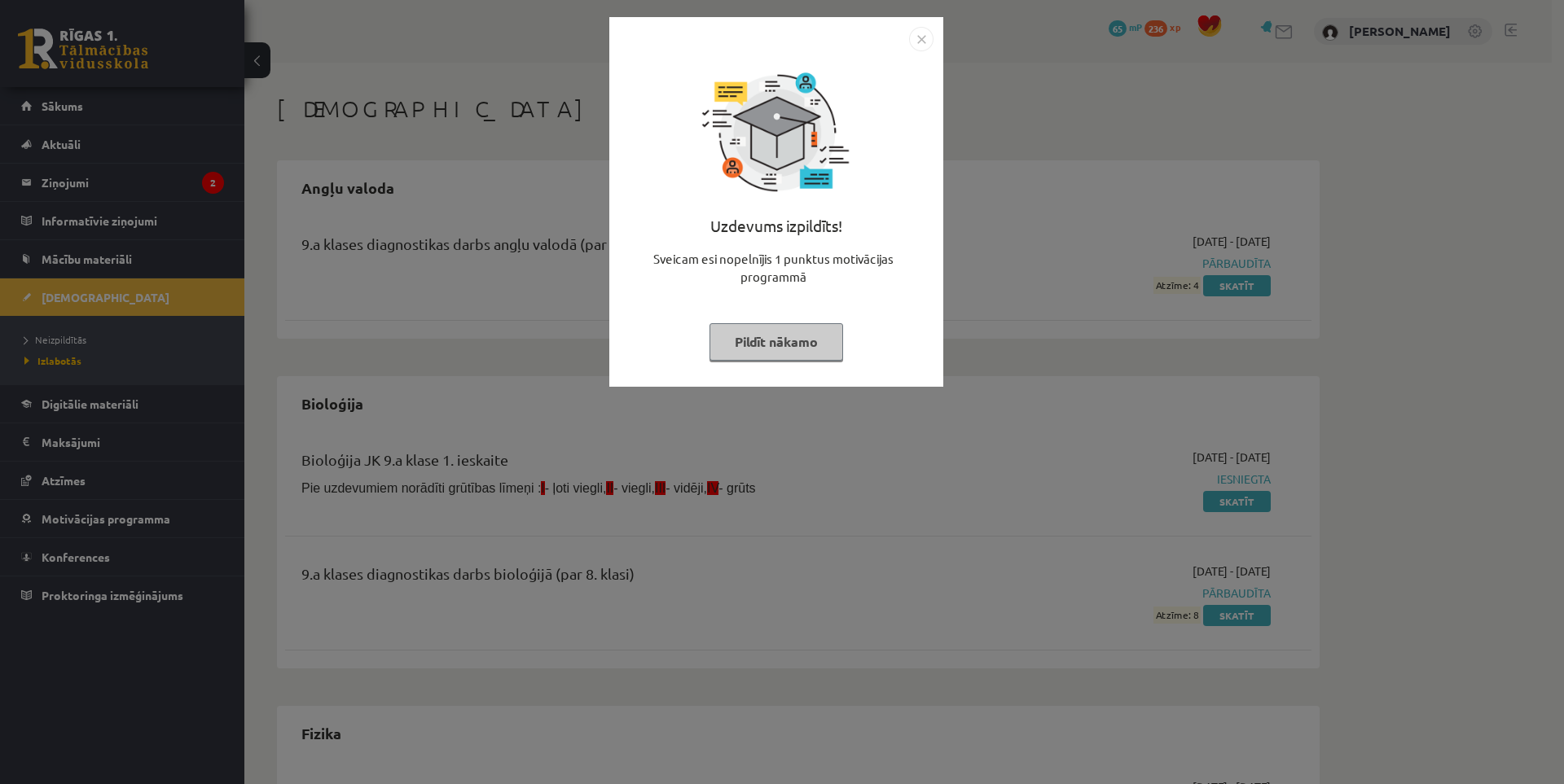
click at [918, 36] on img "Close" at bounding box center [921, 39] width 24 height 24
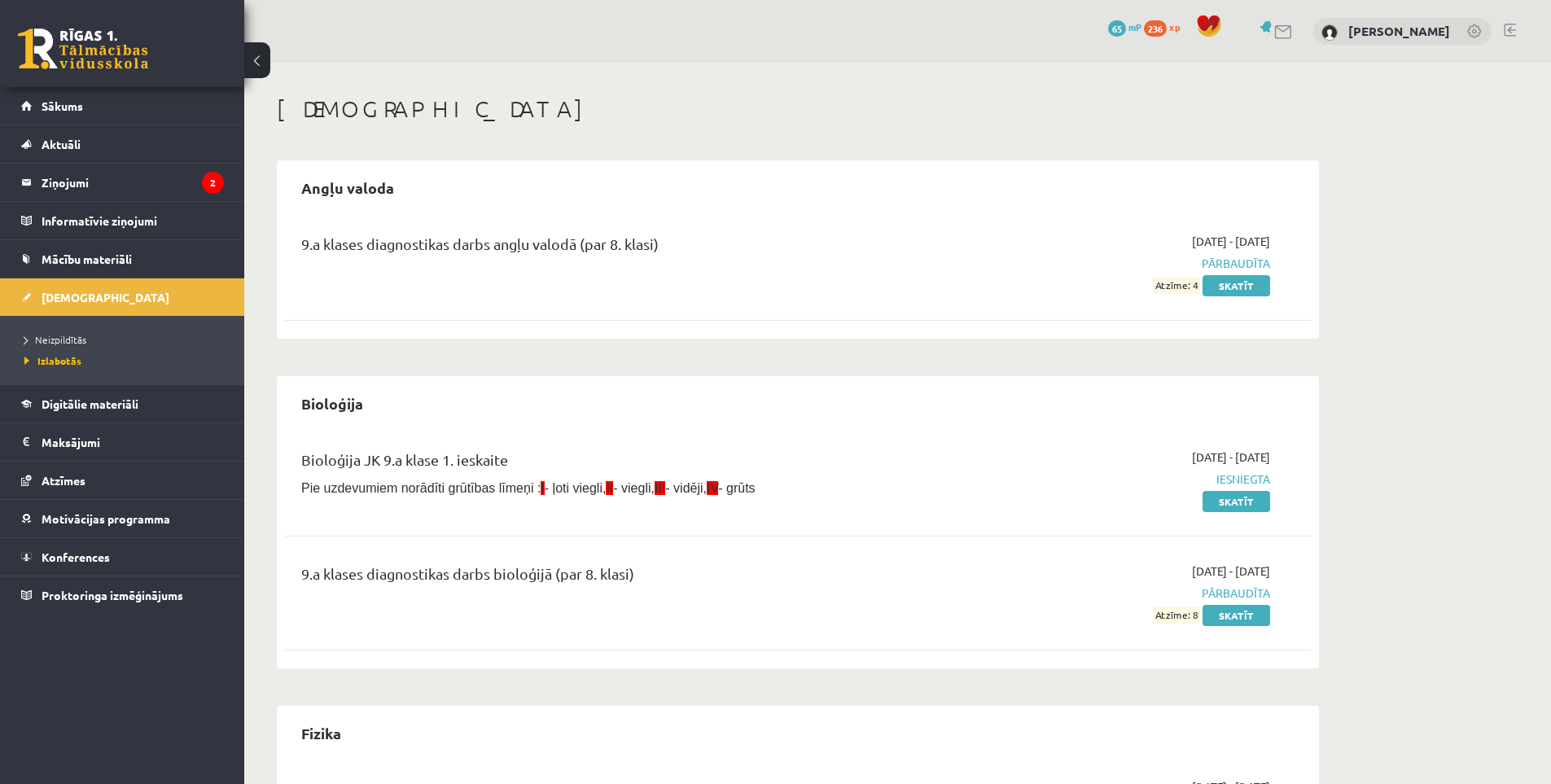
click at [1219, 491] on div "[DATE] - [DATE] Iesniegta Skatīt" at bounding box center [1116, 479] width 331 height 61
click at [1223, 496] on link "Skatīt" at bounding box center [1236, 501] width 68 height 21
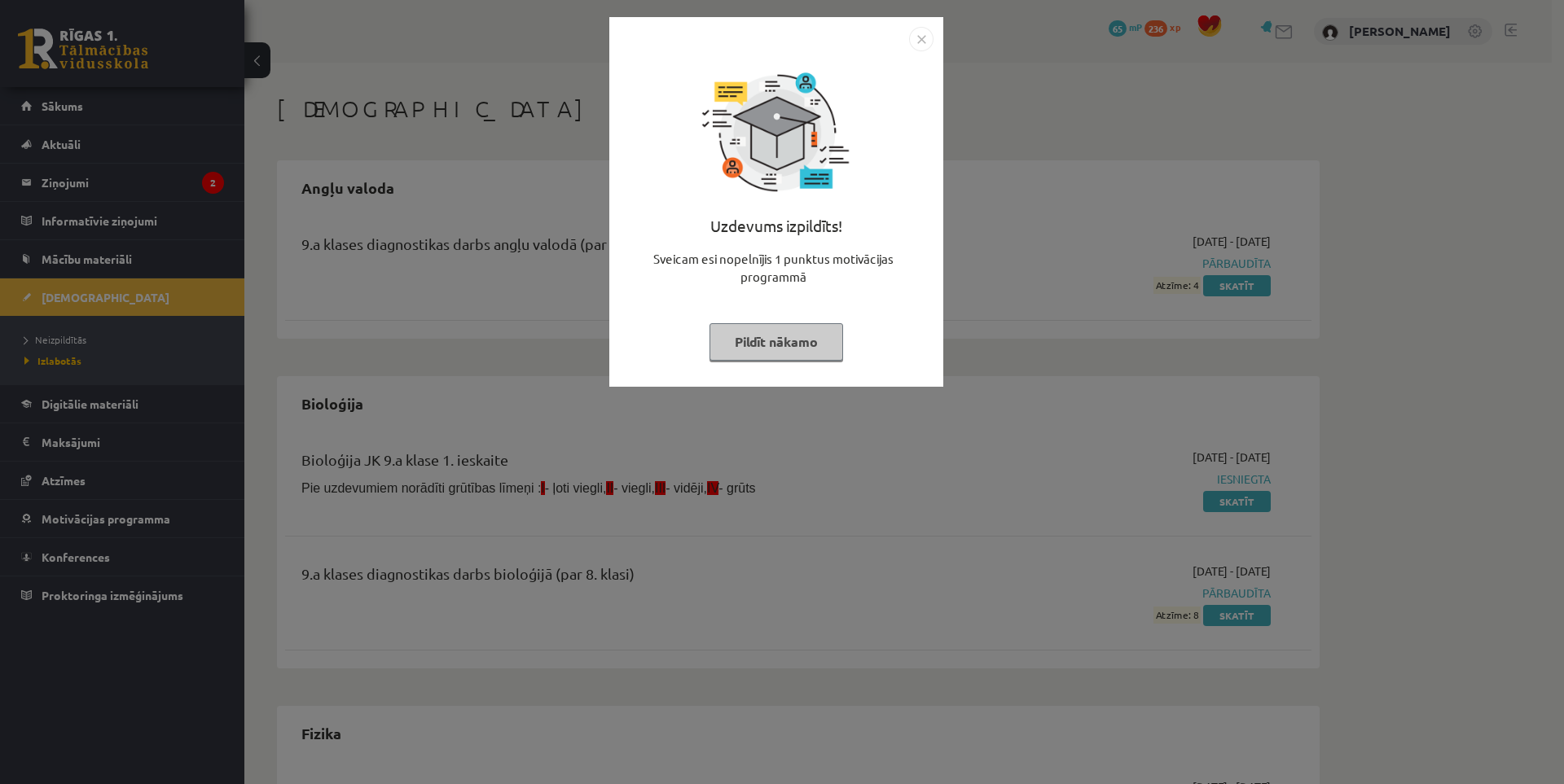
click at [918, 40] on img "Close" at bounding box center [921, 39] width 24 height 24
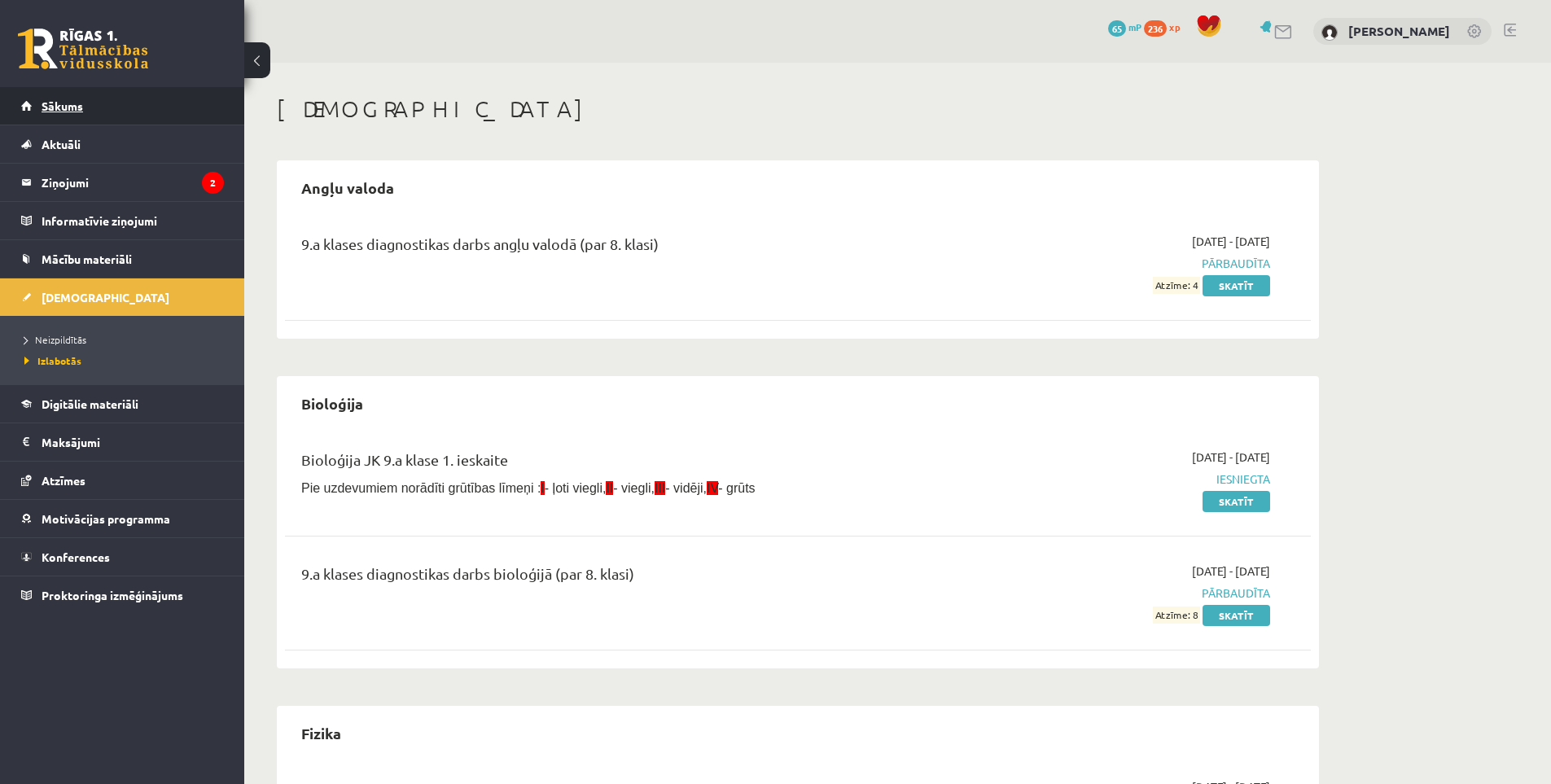
click at [76, 97] on link "Sākums" at bounding box center [122, 106] width 203 height 38
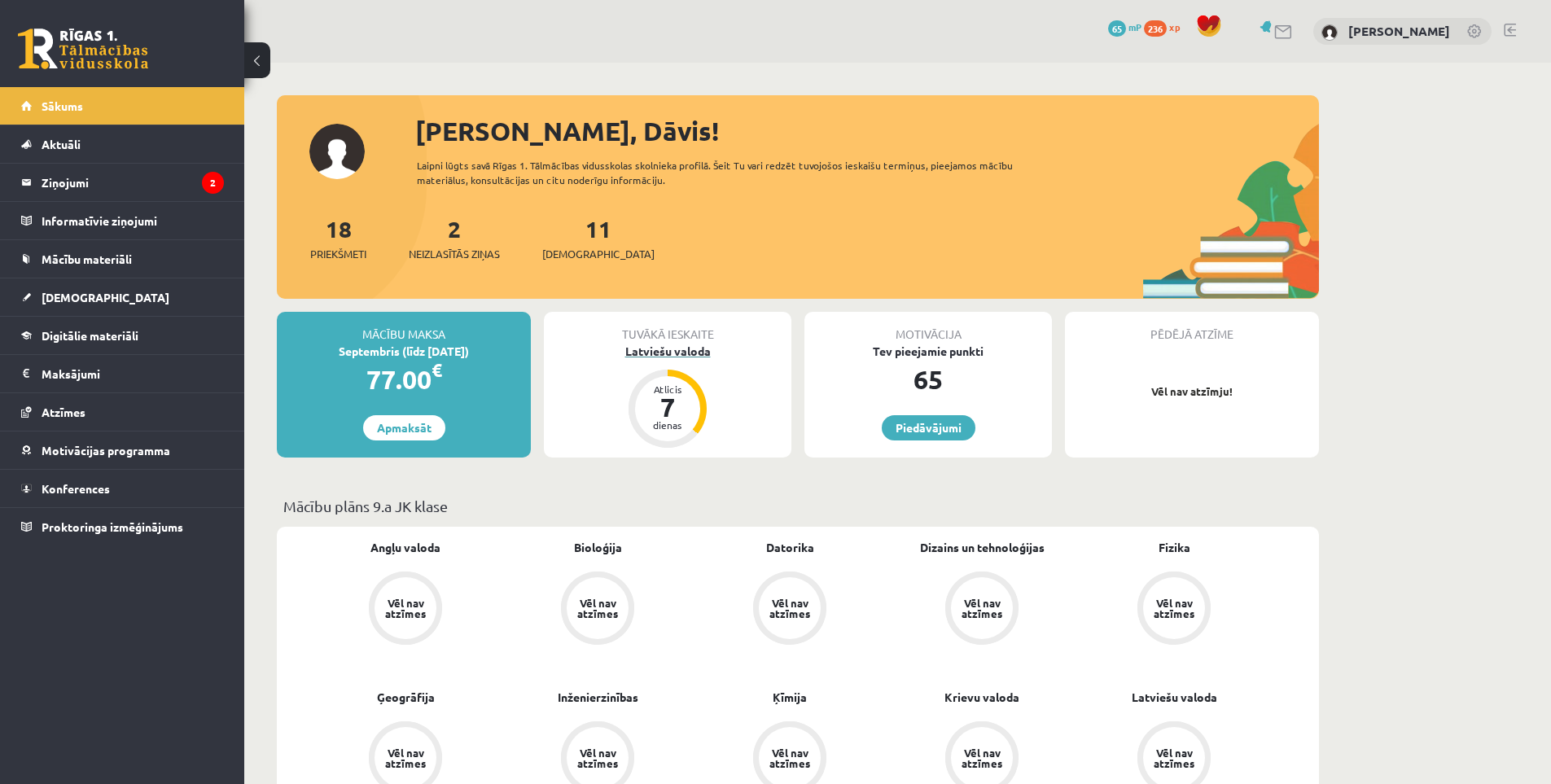
click at [667, 356] on div "Latviešu valoda" at bounding box center [668, 351] width 247 height 17
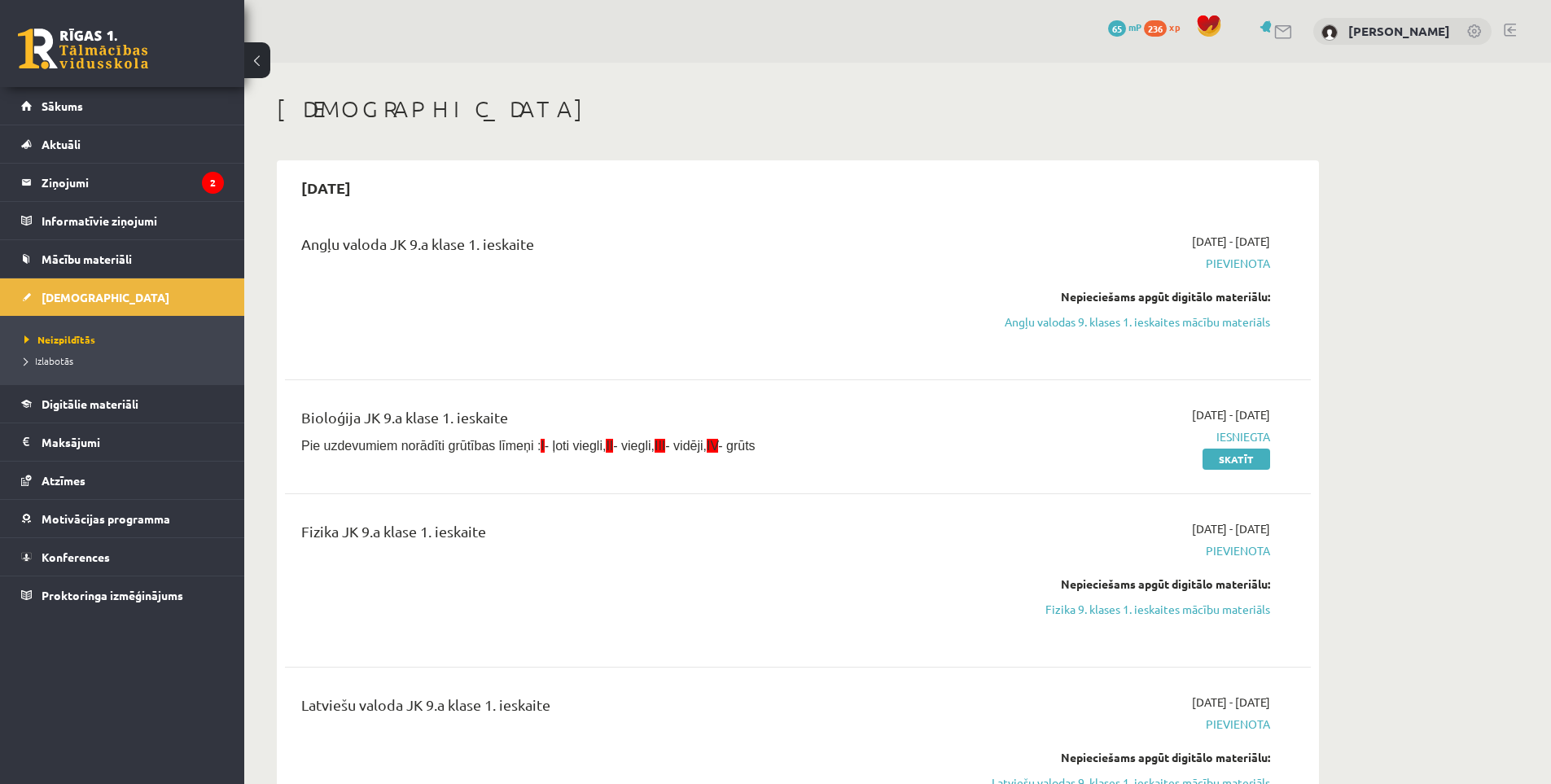
scroll to position [81, 0]
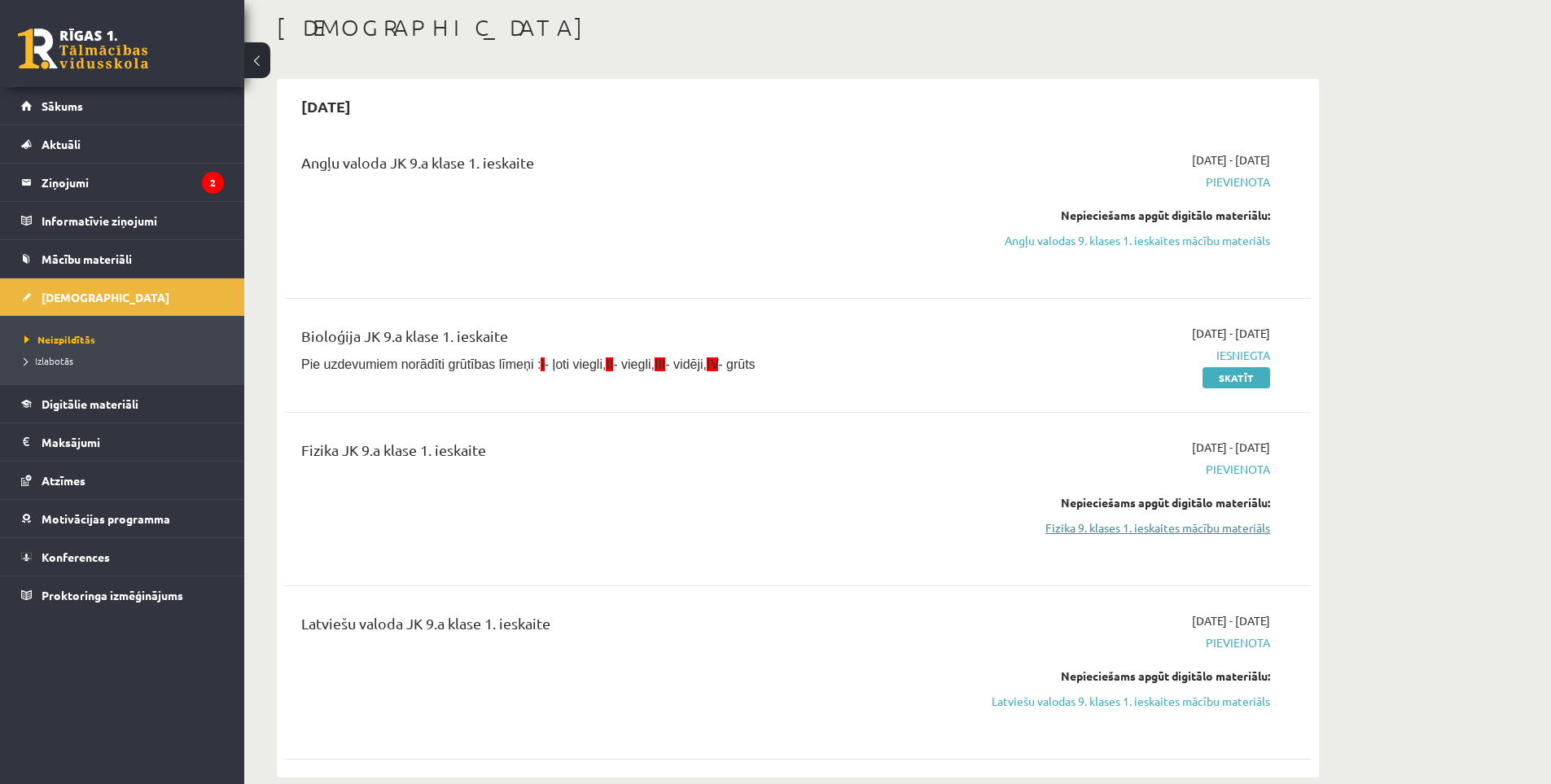
click at [1082, 525] on link "Fizika 9. klases 1. ieskaites mācību materiāls" at bounding box center [1117, 528] width 307 height 17
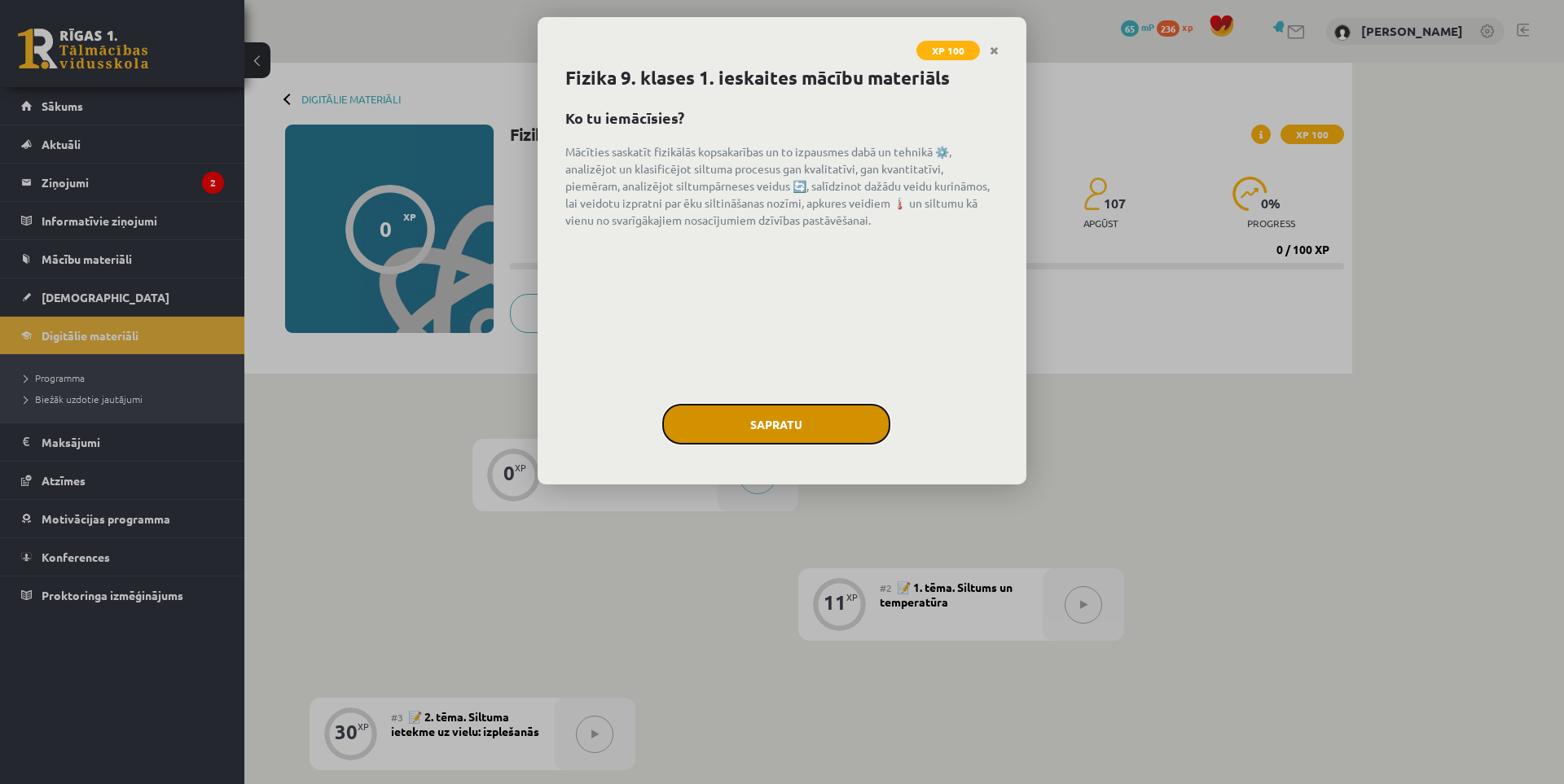
click at [742, 414] on button "Sapratu" at bounding box center [776, 424] width 228 height 41
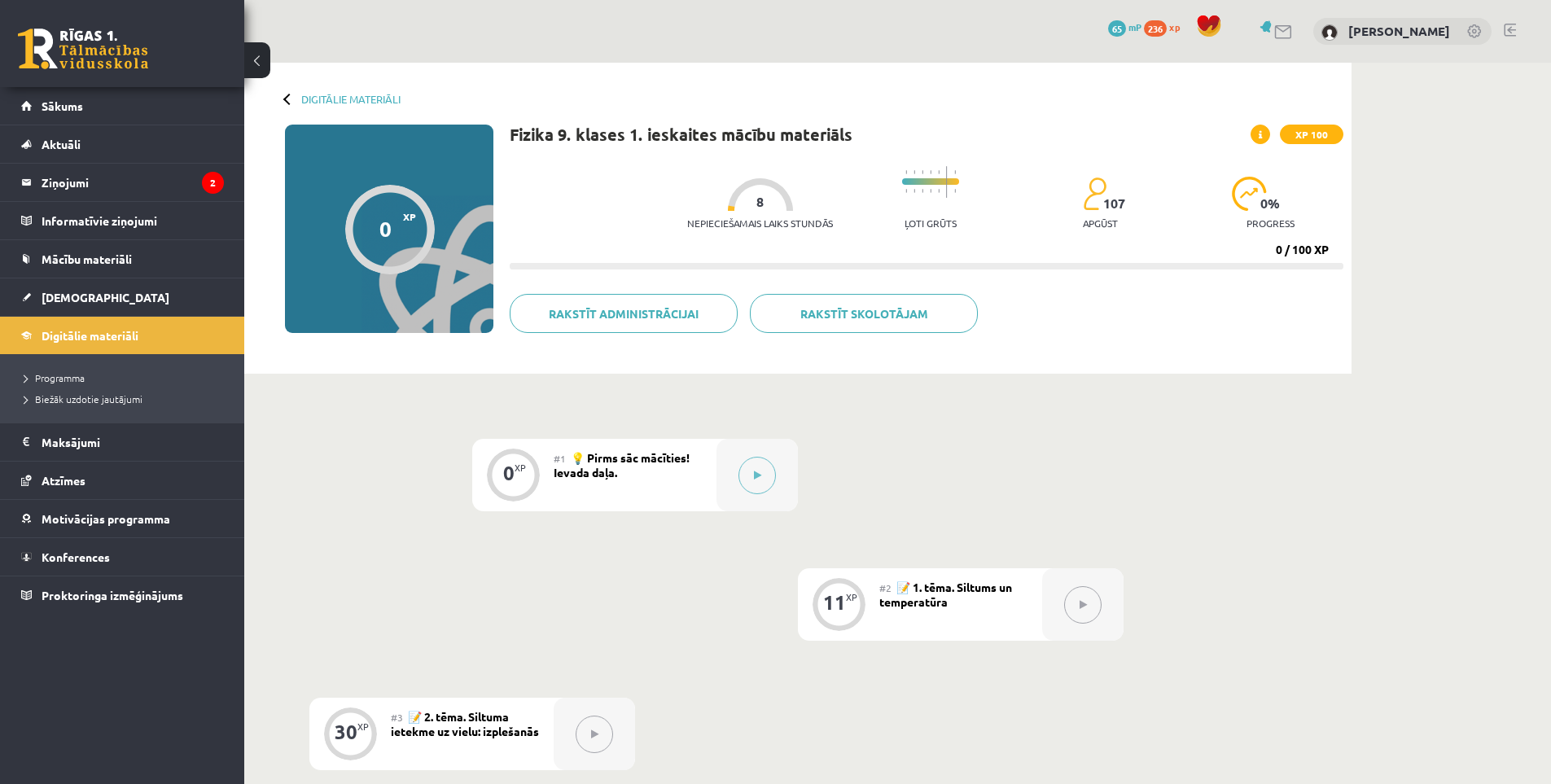
drag, startPoint x: 880, startPoint y: 373, endPoint x: 881, endPoint y: 263, distance: 110.0
click at [771, 470] on button at bounding box center [758, 475] width 38 height 38
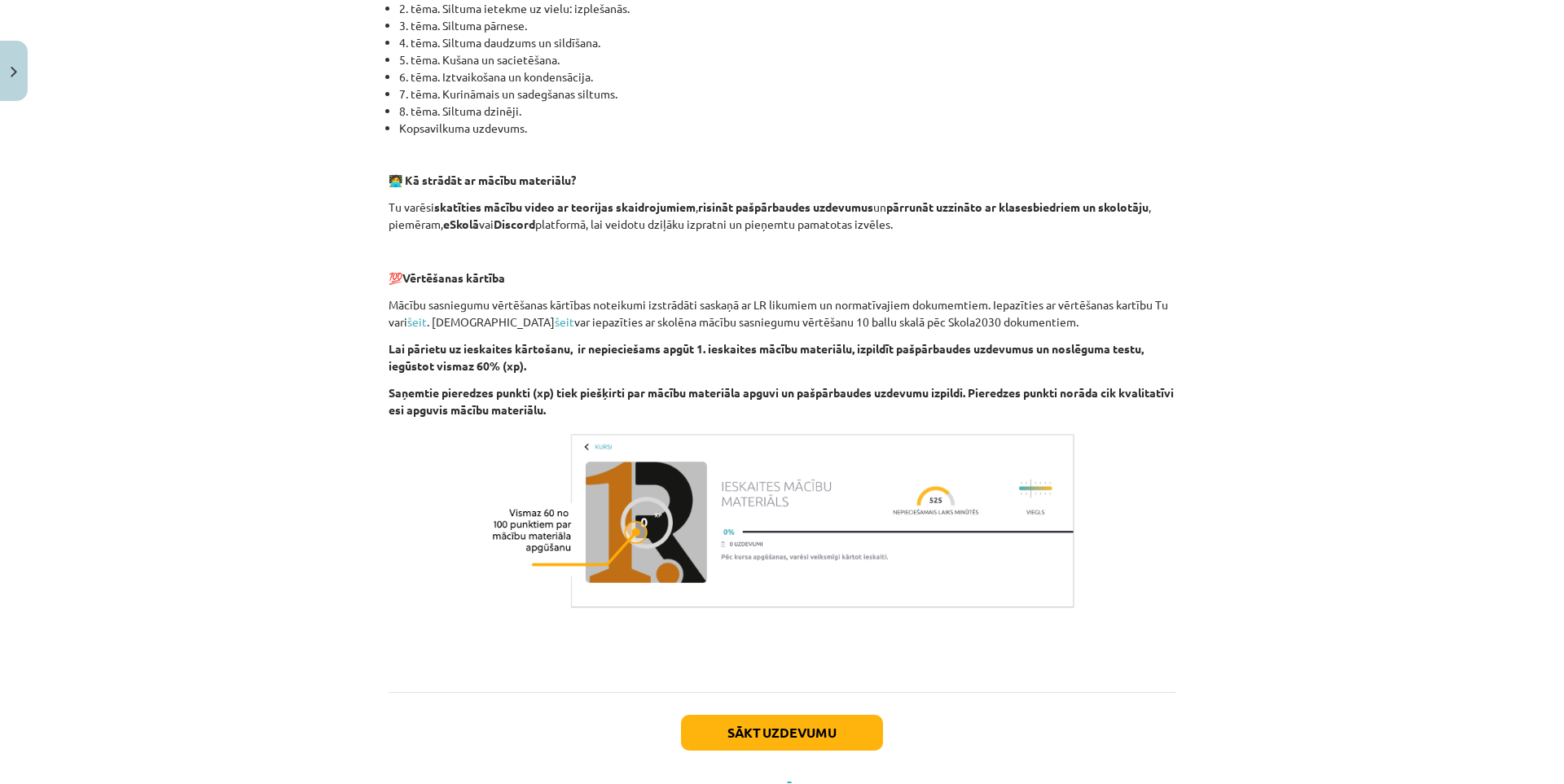
scroll to position [916, 0]
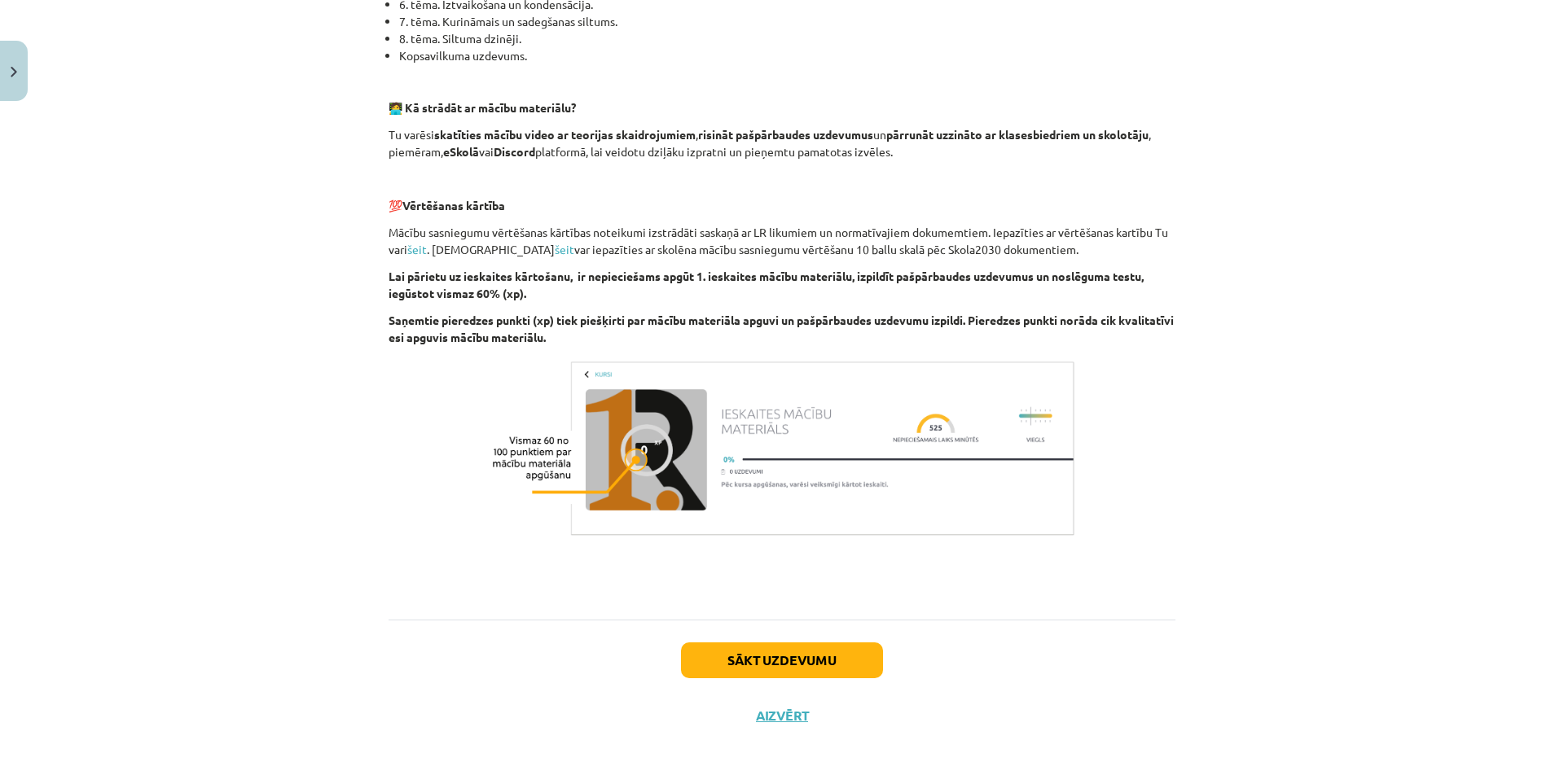
drag, startPoint x: 407, startPoint y: 432, endPoint x: 424, endPoint y: 530, distance: 99.5
click at [733, 643] on button "Sākt uzdevumu" at bounding box center [782, 660] width 202 height 36
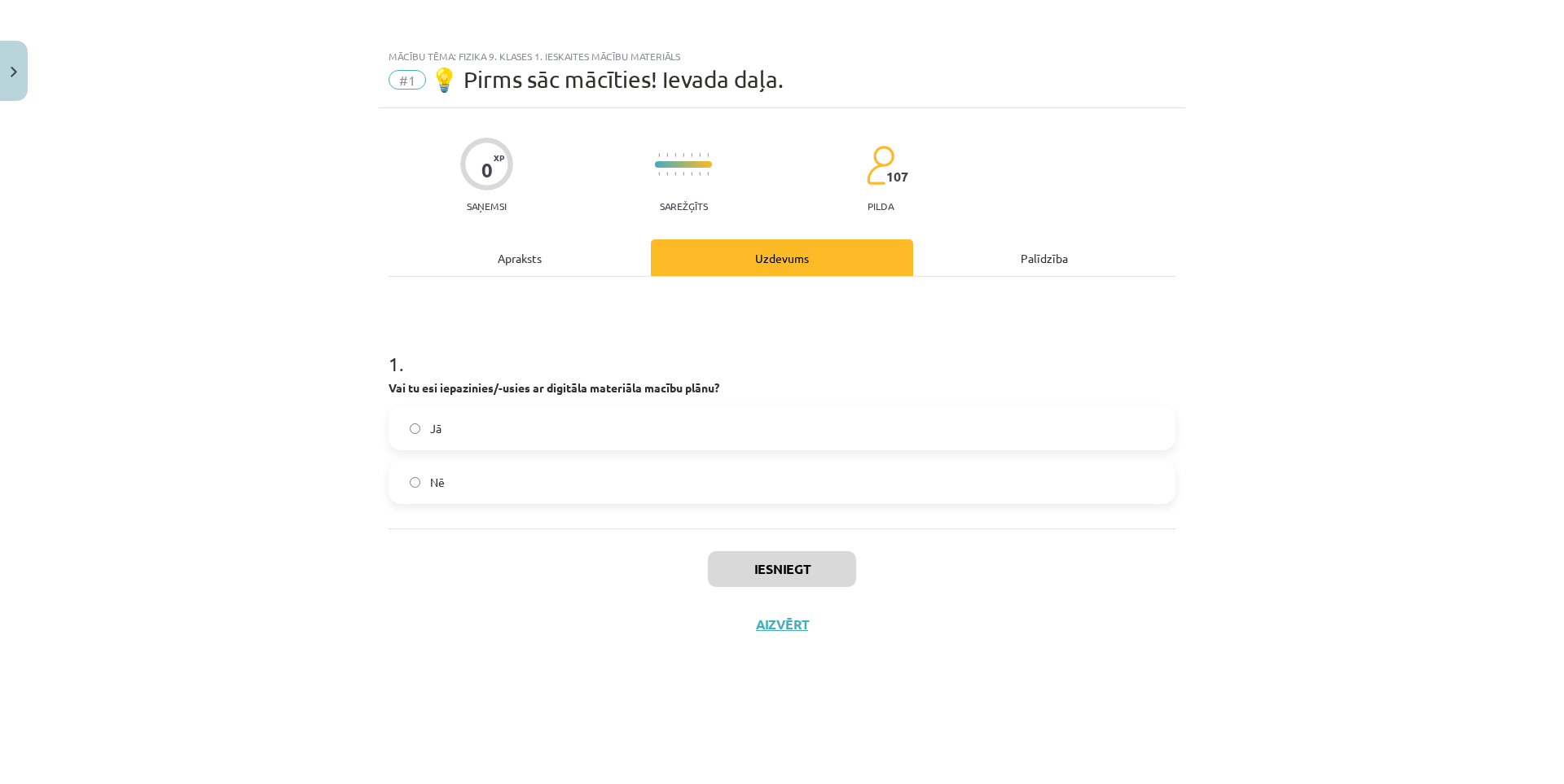
scroll to position [0, 0]
click at [435, 421] on span "Jā" at bounding box center [435, 429] width 12 height 17
click at [763, 576] on button "Iesniegt" at bounding box center [782, 569] width 148 height 36
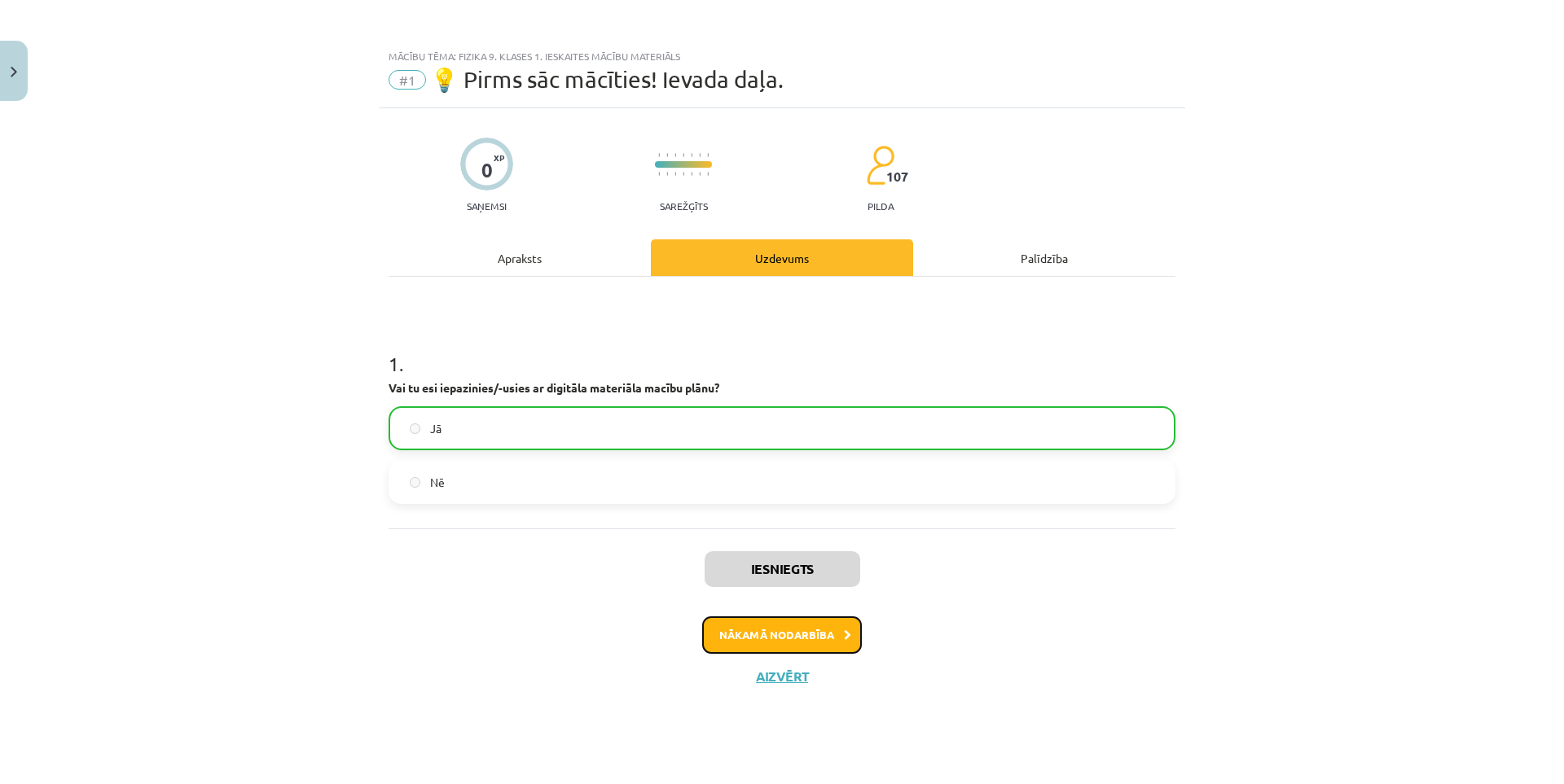
click at [784, 629] on button "Nākamā nodarbība" at bounding box center [782, 635] width 160 height 38
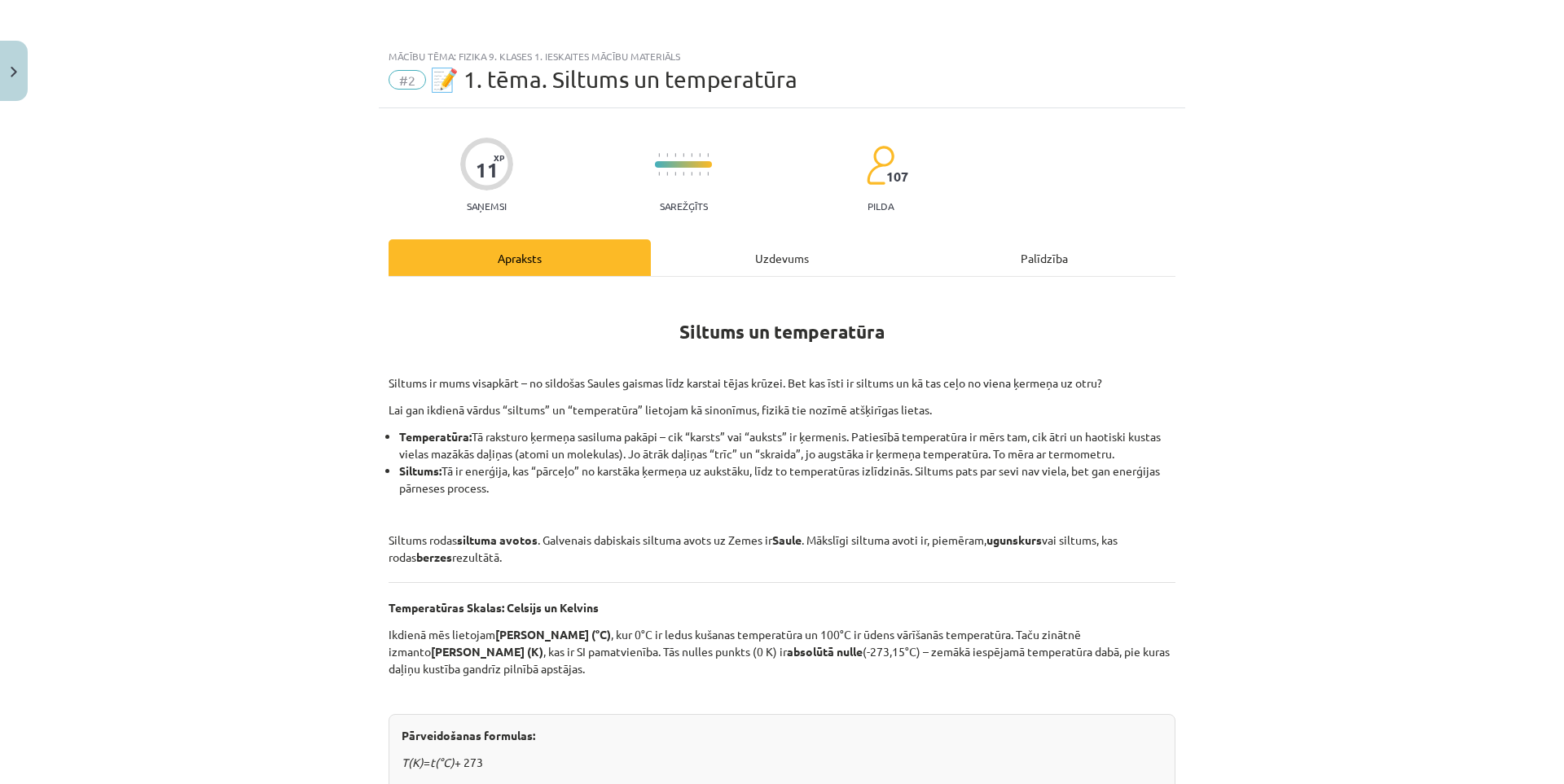
drag, startPoint x: 329, startPoint y: 238, endPoint x: 332, endPoint y: 186, distance: 52.1
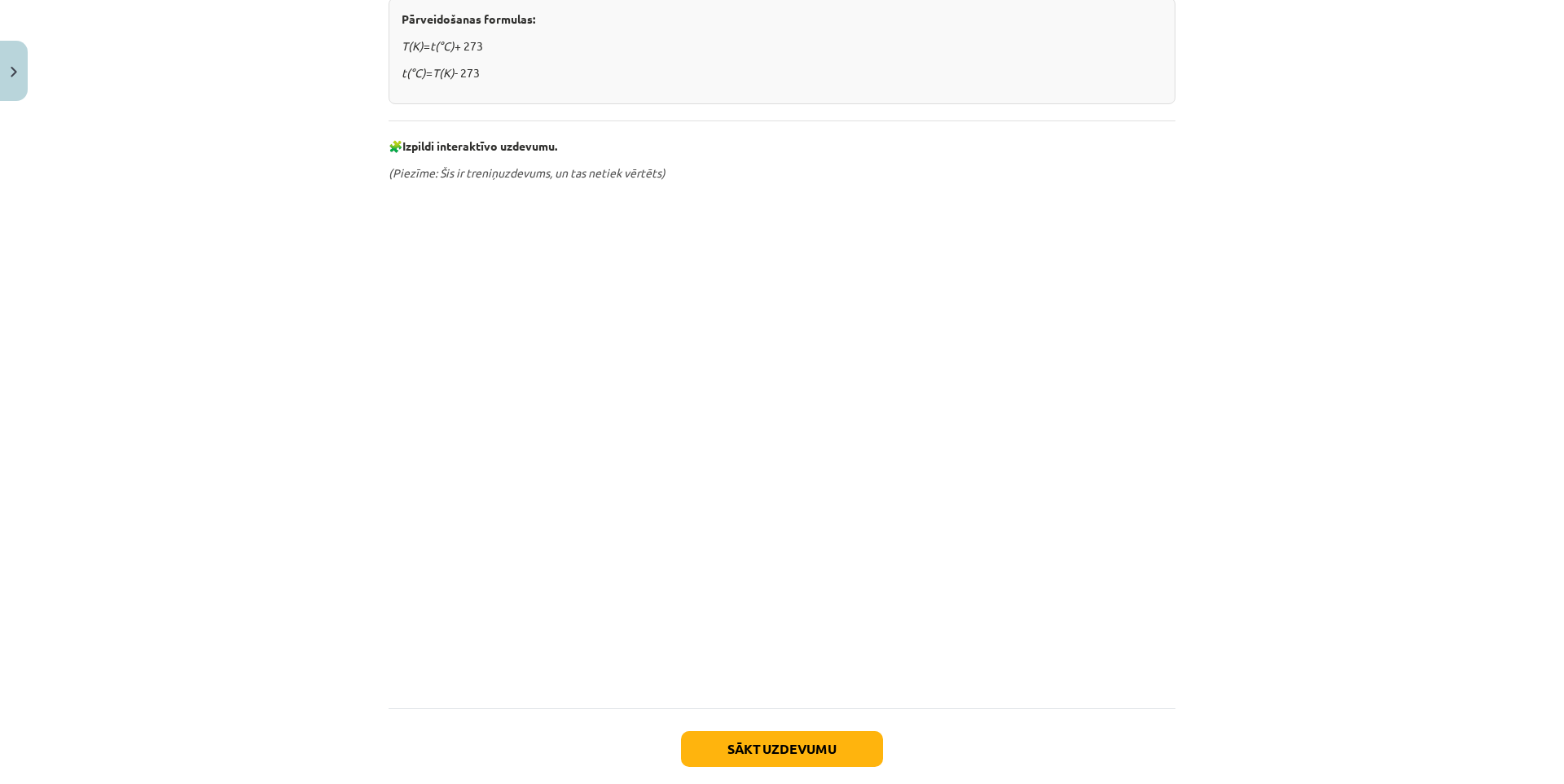
drag, startPoint x: 317, startPoint y: 254, endPoint x: 327, endPoint y: 376, distance: 122.4
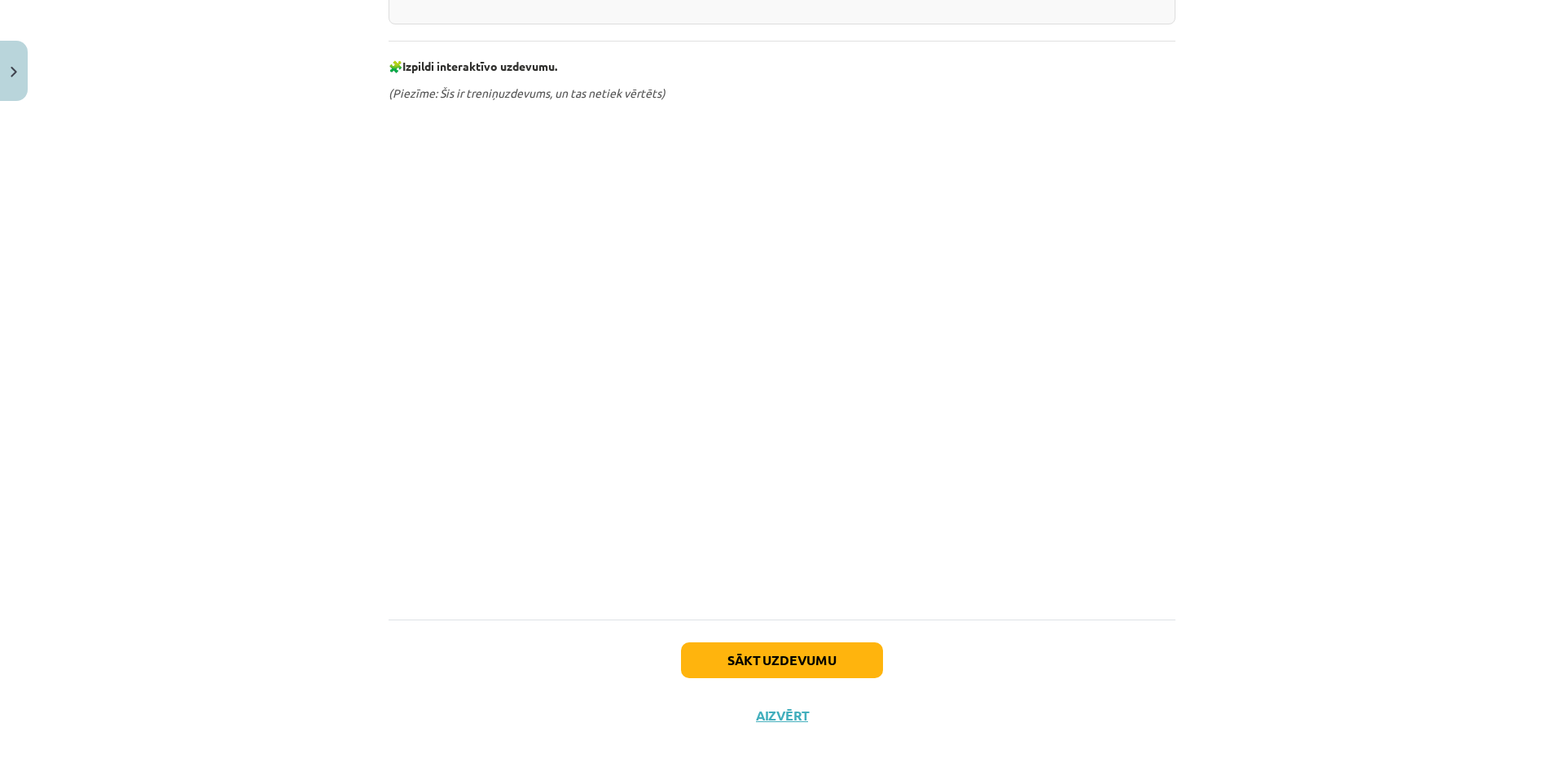
scroll to position [806, 0]
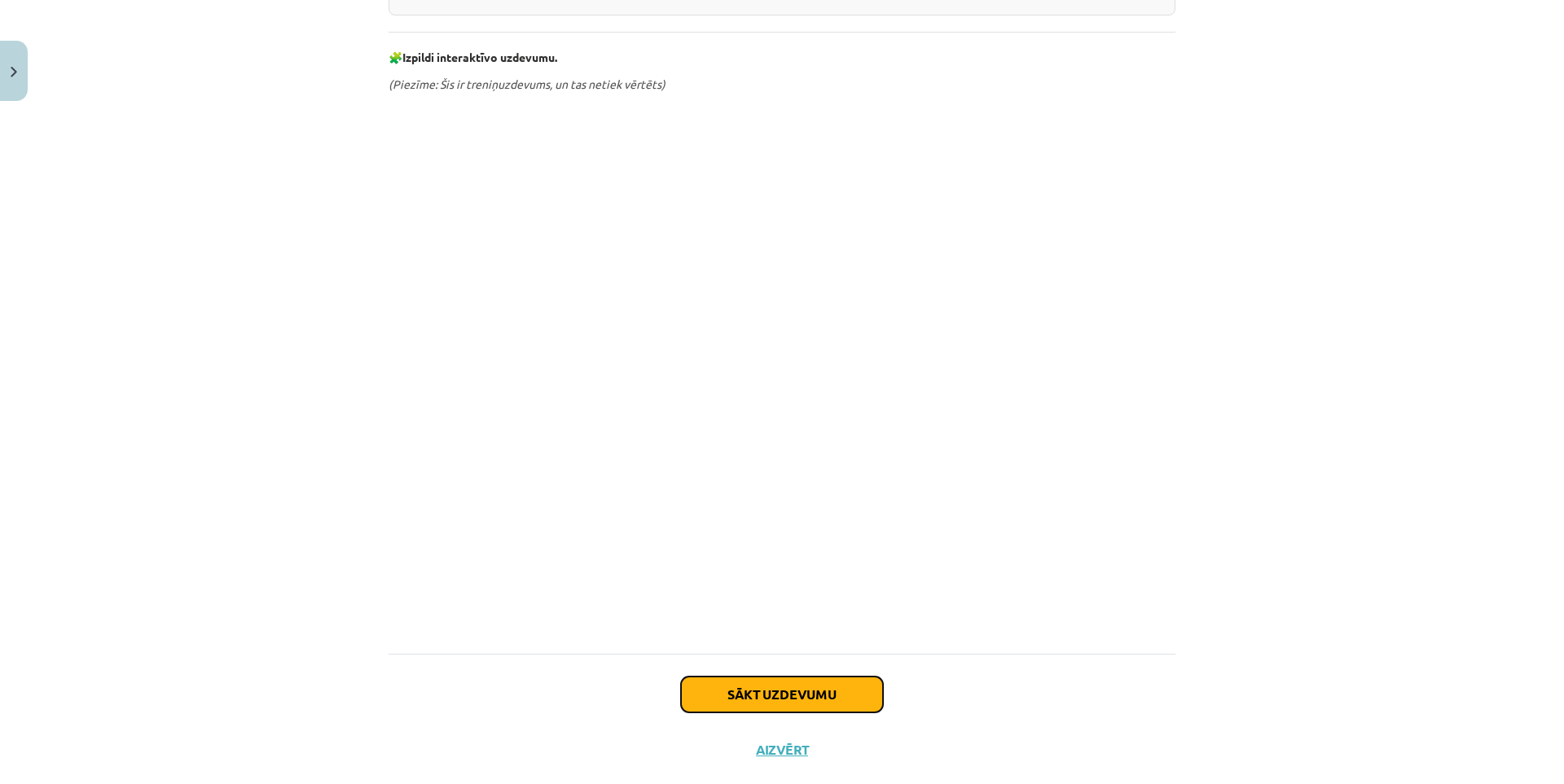
click at [789, 683] on button "Sākt uzdevumu" at bounding box center [782, 695] width 202 height 36
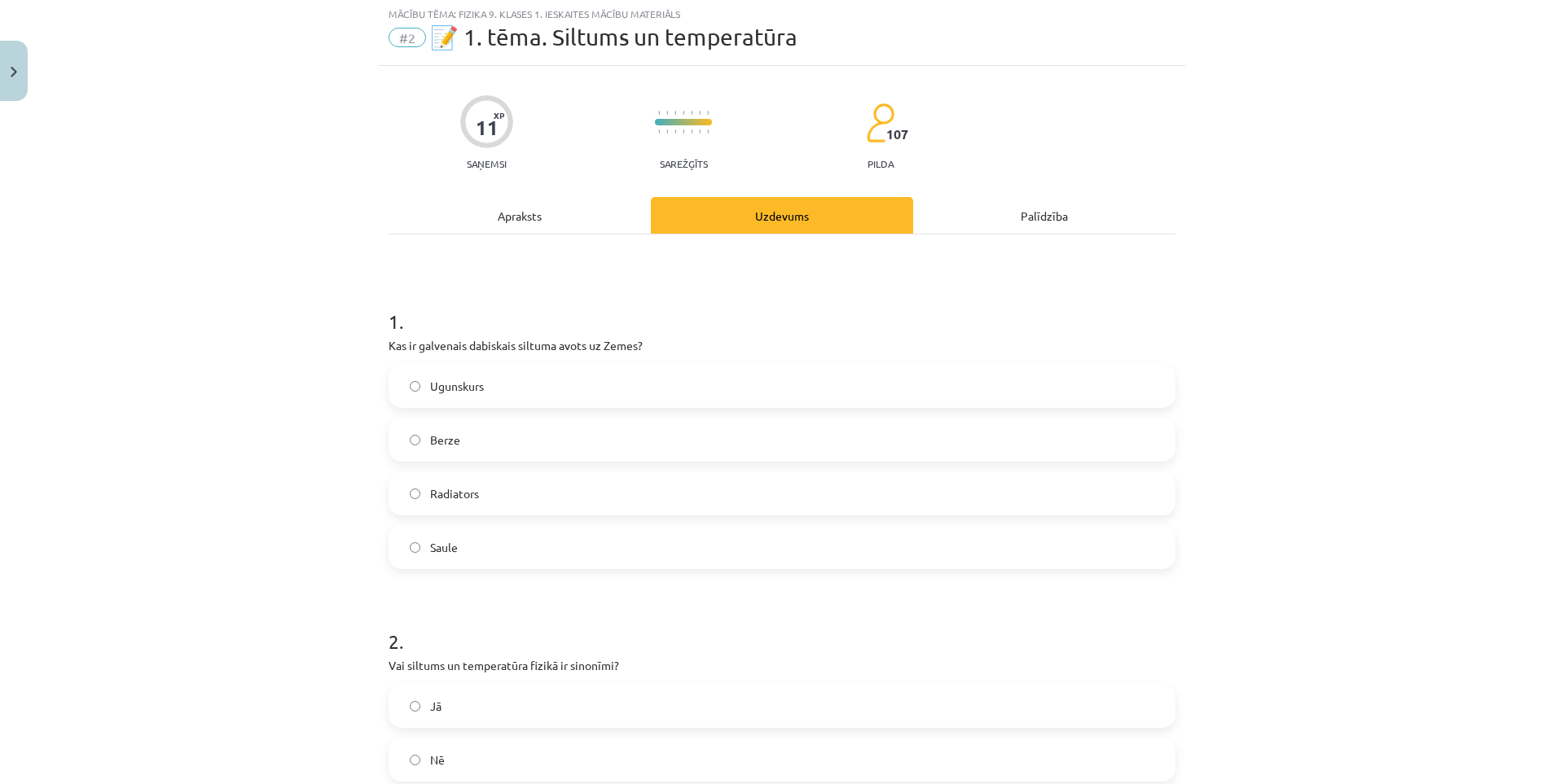
scroll to position [41, 0]
drag, startPoint x: 370, startPoint y: 346, endPoint x: 305, endPoint y: 341, distance: 65.2
click at [305, 341] on div "Mācību tēma: Fizika 9. klases 1. ieskaites mācību materiāls #2 📝 1. tēma. Siltu…" at bounding box center [782, 392] width 1564 height 784
click at [456, 536] on label "Saule" at bounding box center [782, 549] width 783 height 41
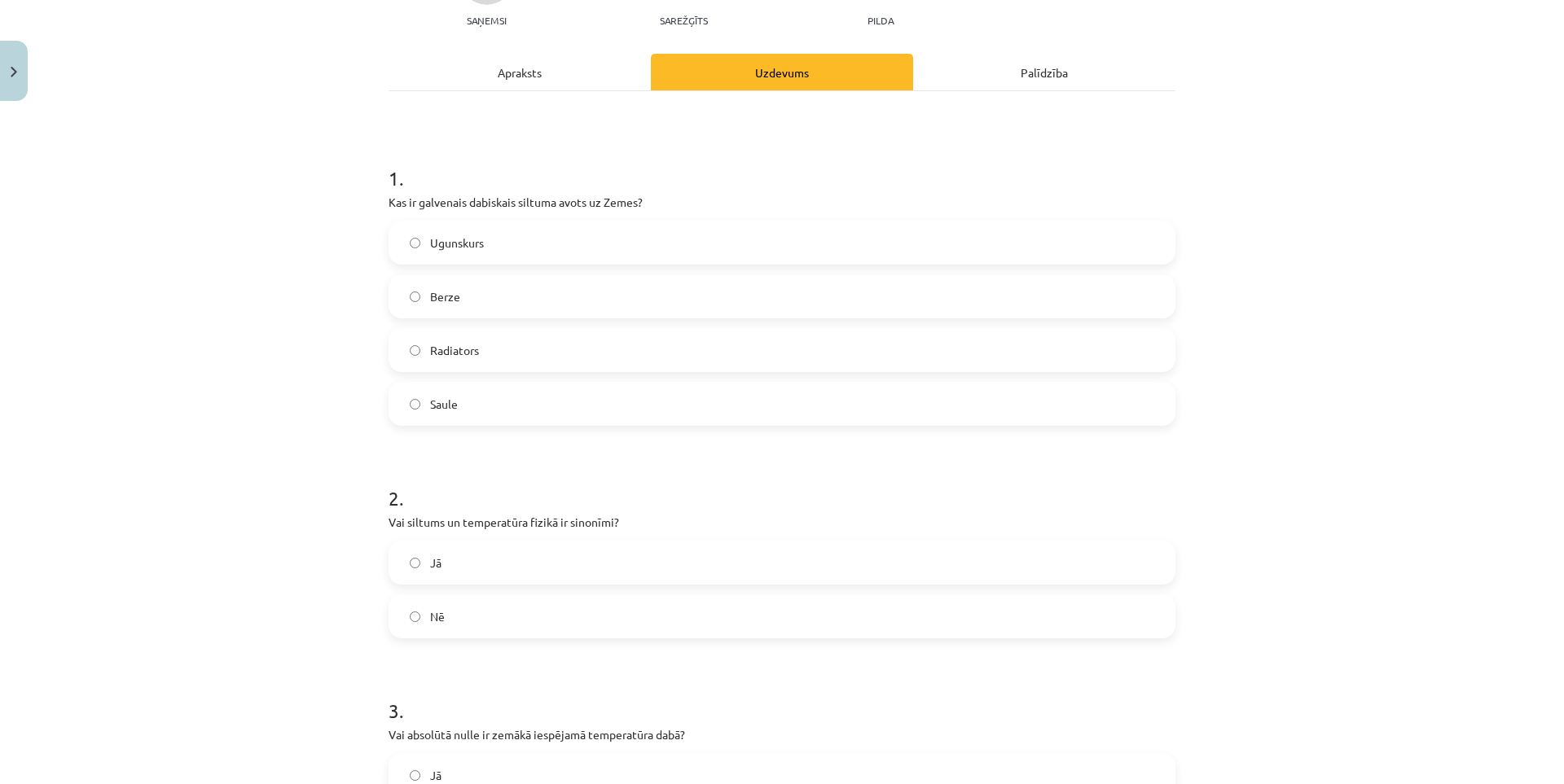
scroll to position [204, 0]
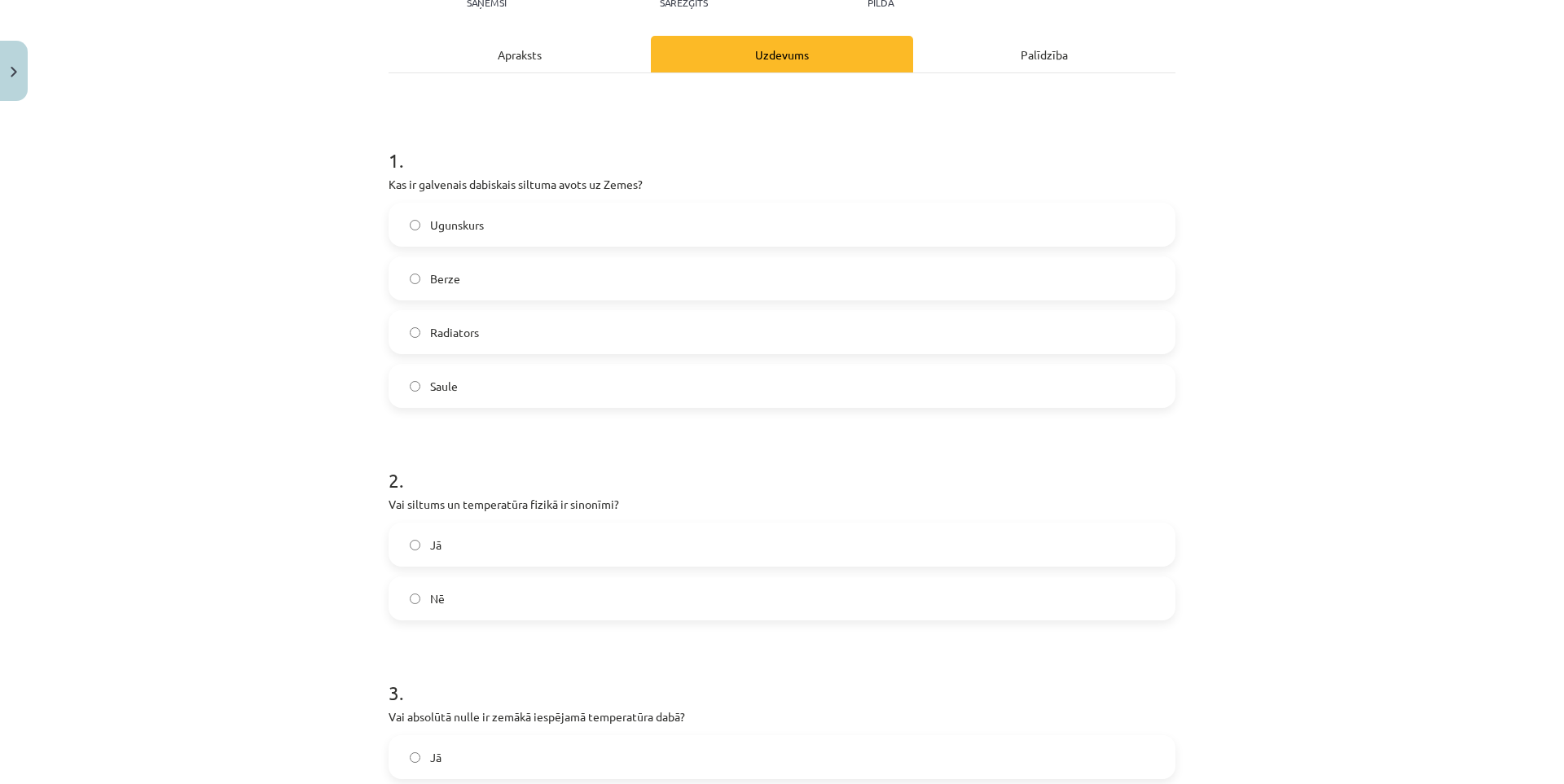
click at [434, 540] on span "Jā" at bounding box center [435, 545] width 12 height 17
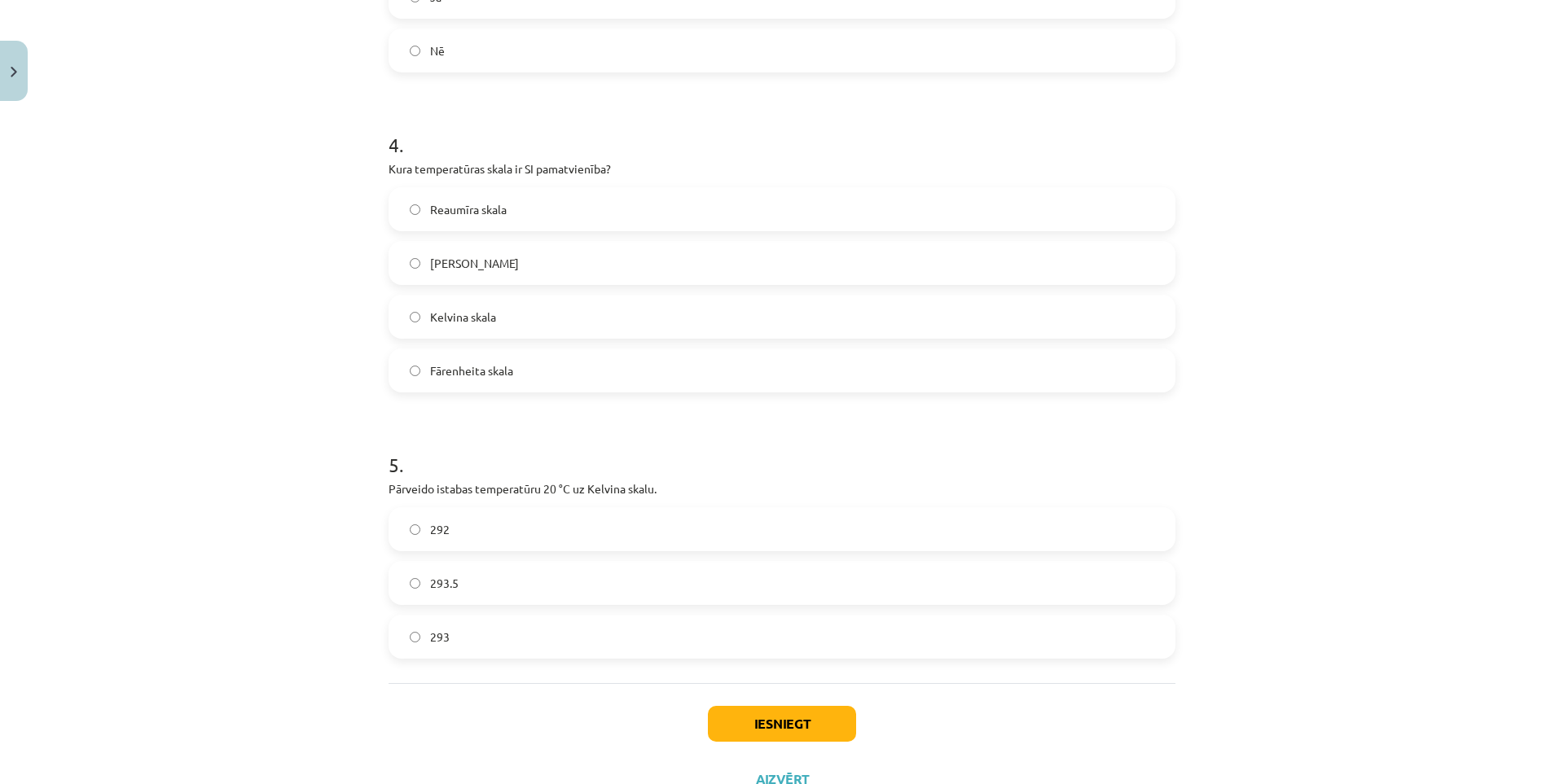
scroll to position [773, 0]
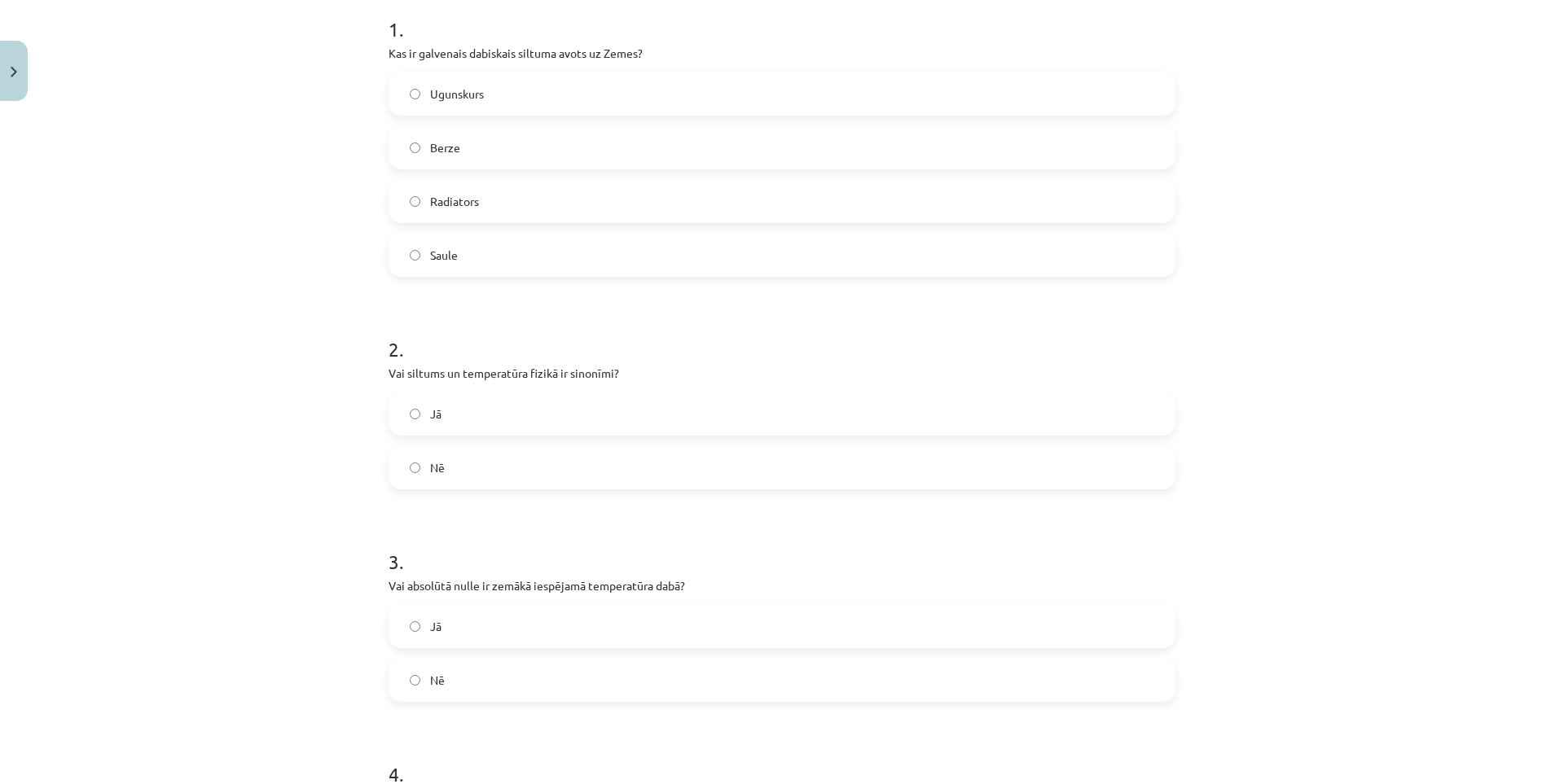
drag, startPoint x: 344, startPoint y: 329, endPoint x: 312, endPoint y: 143, distance: 188.7
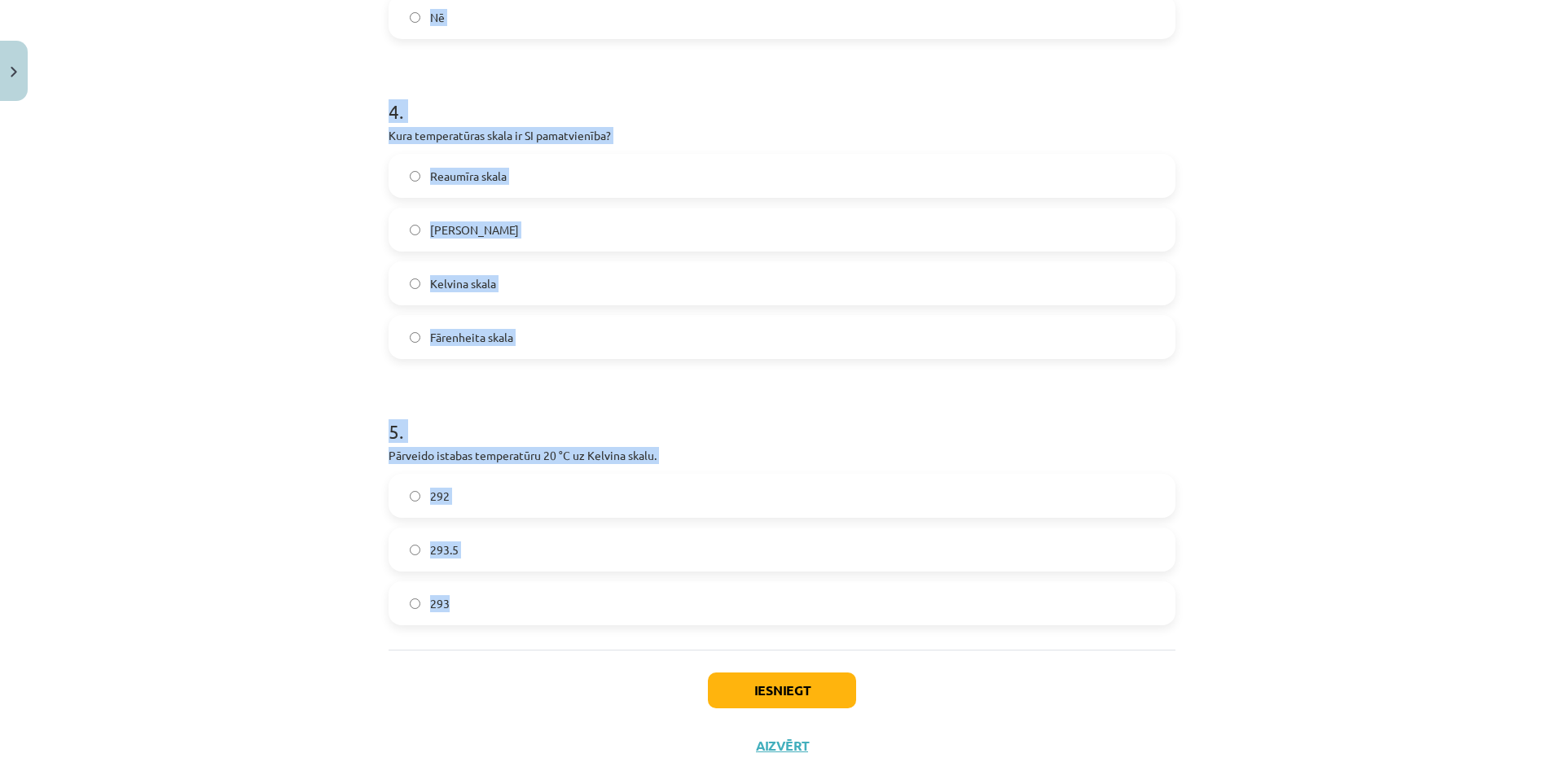
scroll to position [1028, 0]
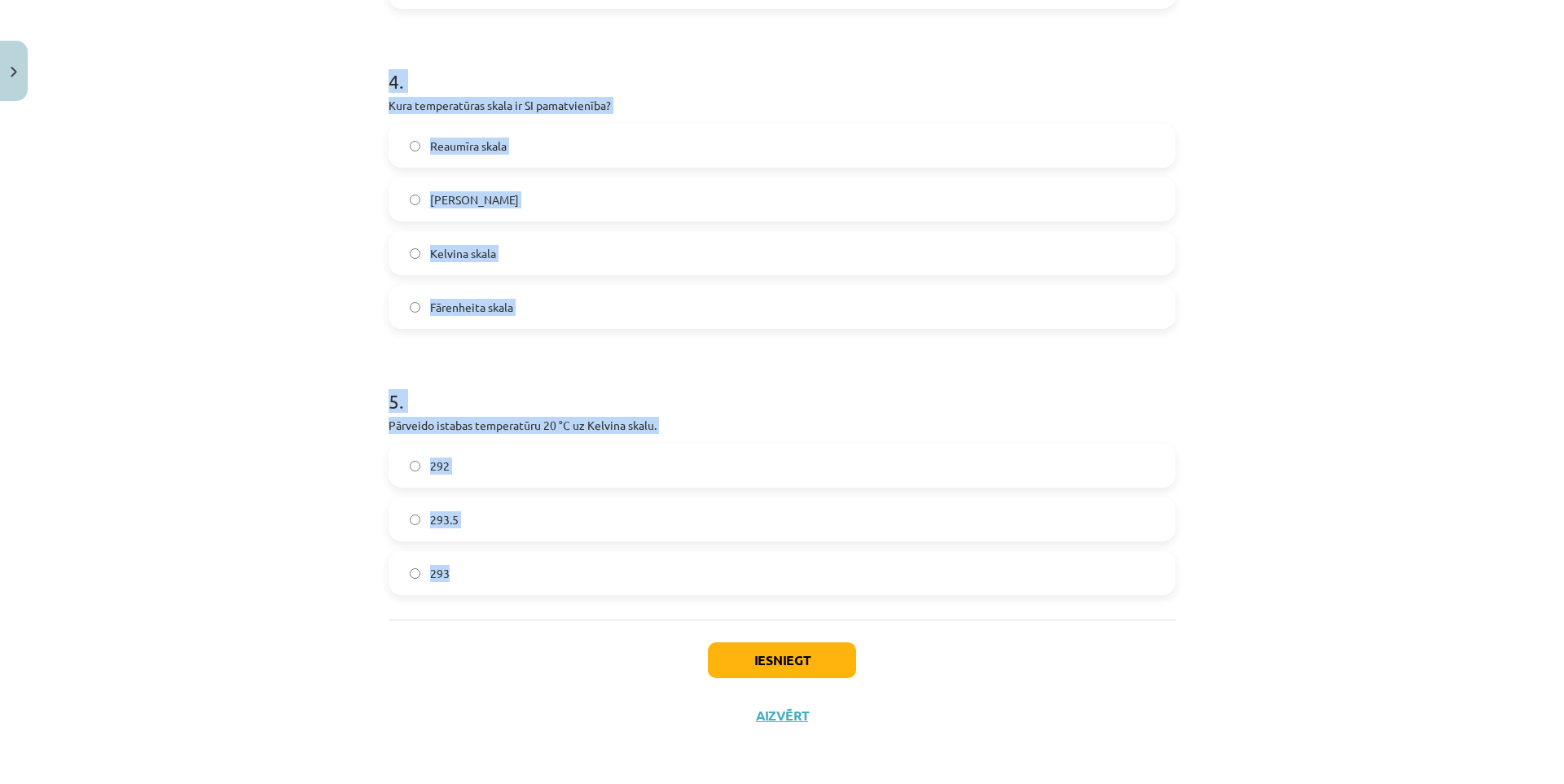
drag, startPoint x: 376, startPoint y: 99, endPoint x: 712, endPoint y: 563, distance: 572.9
copy form "Kas ir galvenais dabiskais siltuma avots uz Zemes? Ugunskurs Berze Radiators Sa…"
click at [225, 489] on div "Mācību tēma: Fizika 9. klases 1. ieskaites mācību materiāls #2 📝 1. tēma. Siltu…" at bounding box center [782, 392] width 1564 height 784
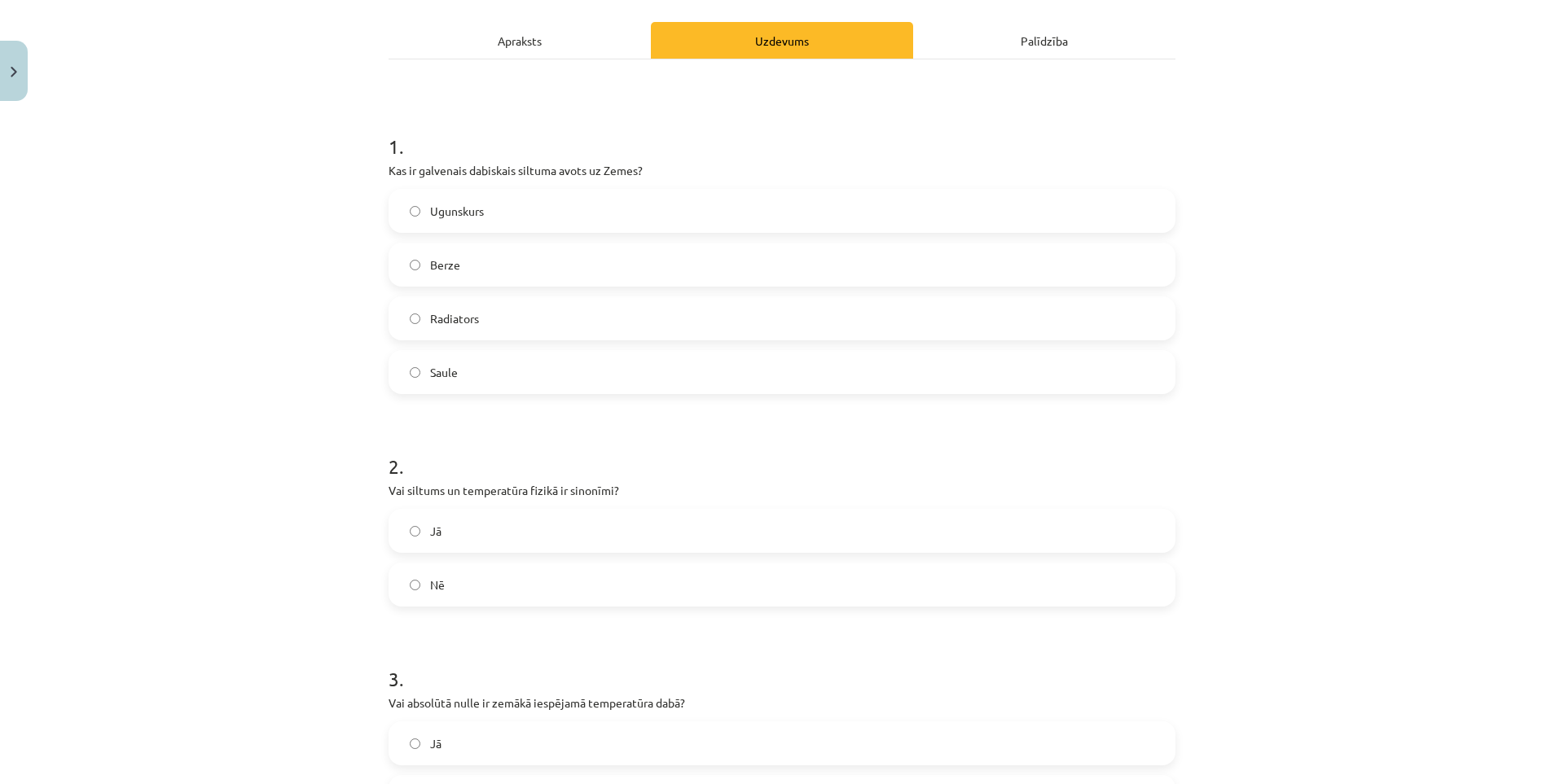
scroll to position [213, 0]
click at [423, 564] on div "Jā Nē" at bounding box center [782, 562] width 787 height 97
click at [406, 575] on label "Nē" at bounding box center [782, 588] width 783 height 41
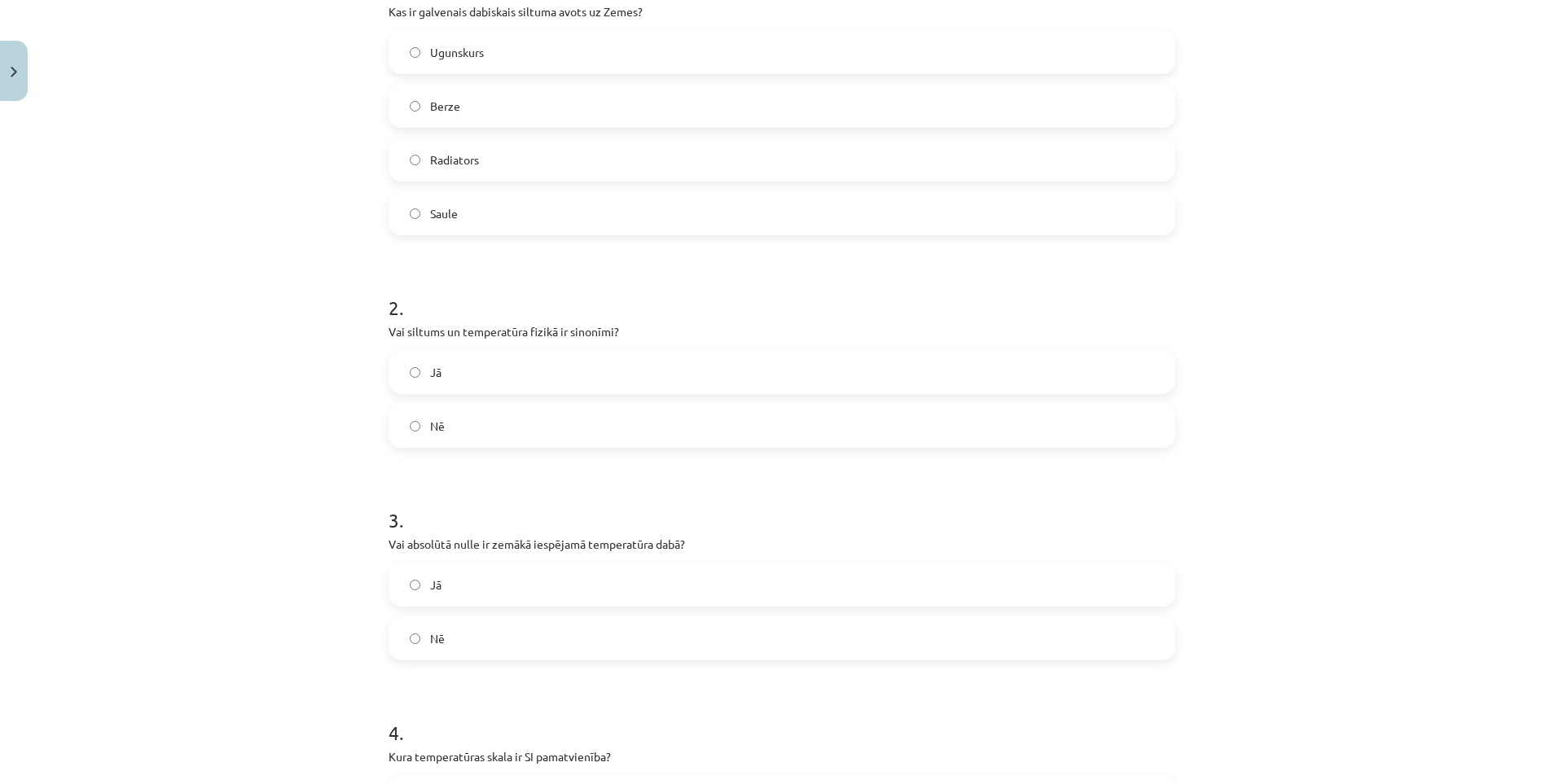
scroll to position [457, 0]
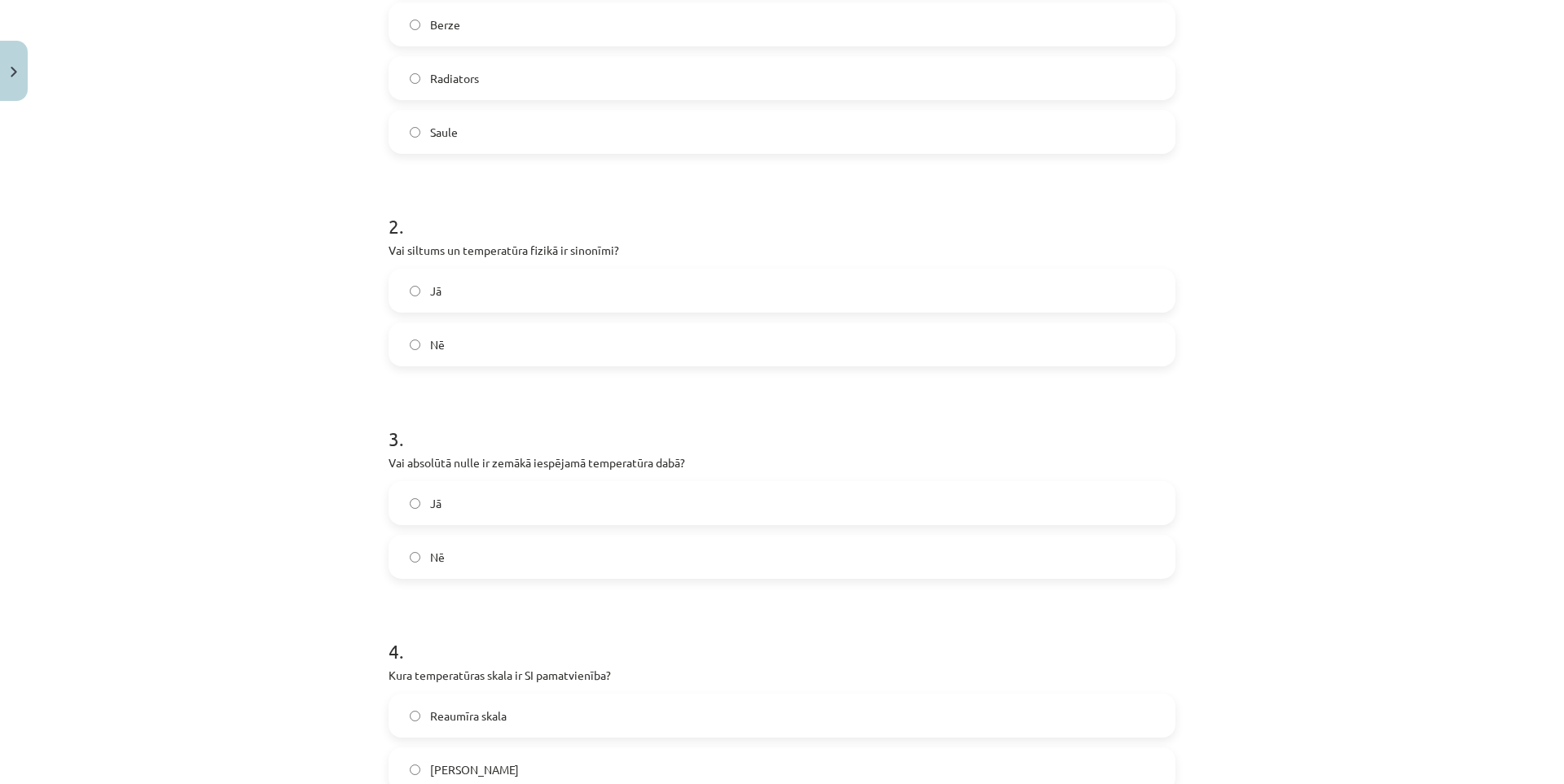
click at [418, 506] on label "Jā" at bounding box center [782, 503] width 783 height 41
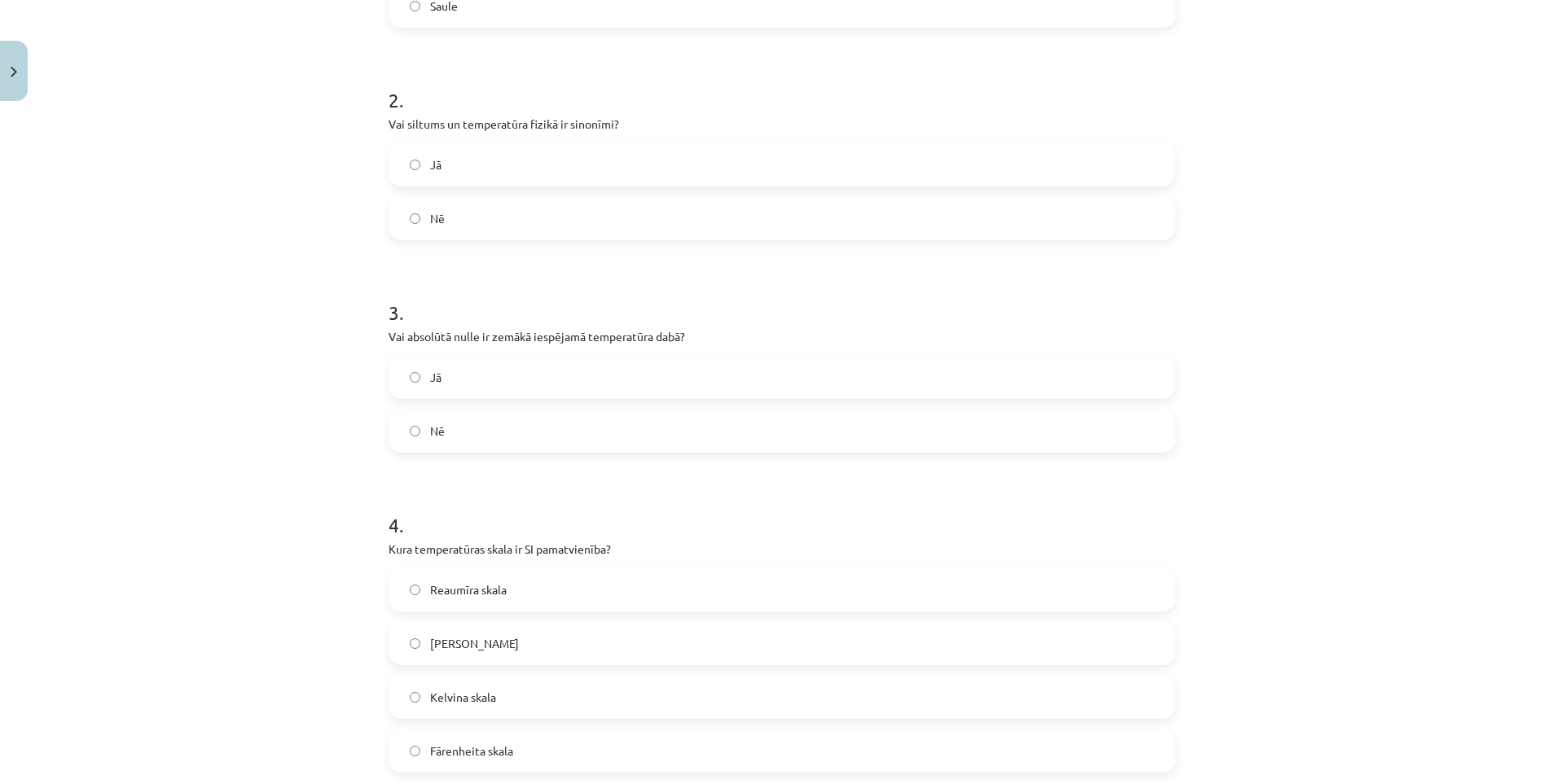
scroll to position [621, 0]
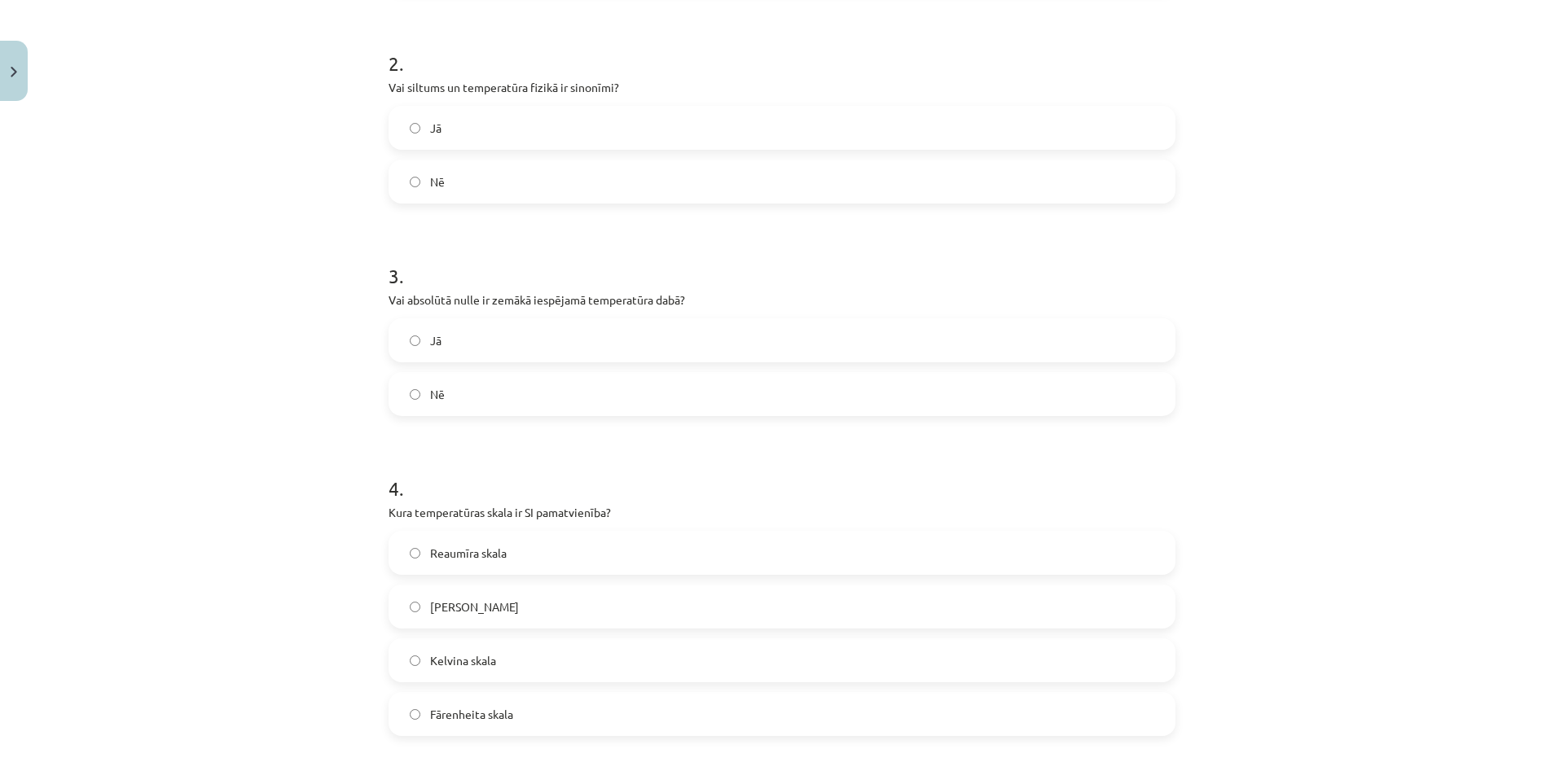
click at [439, 652] on span "Kelvina skala" at bounding box center [462, 660] width 66 height 17
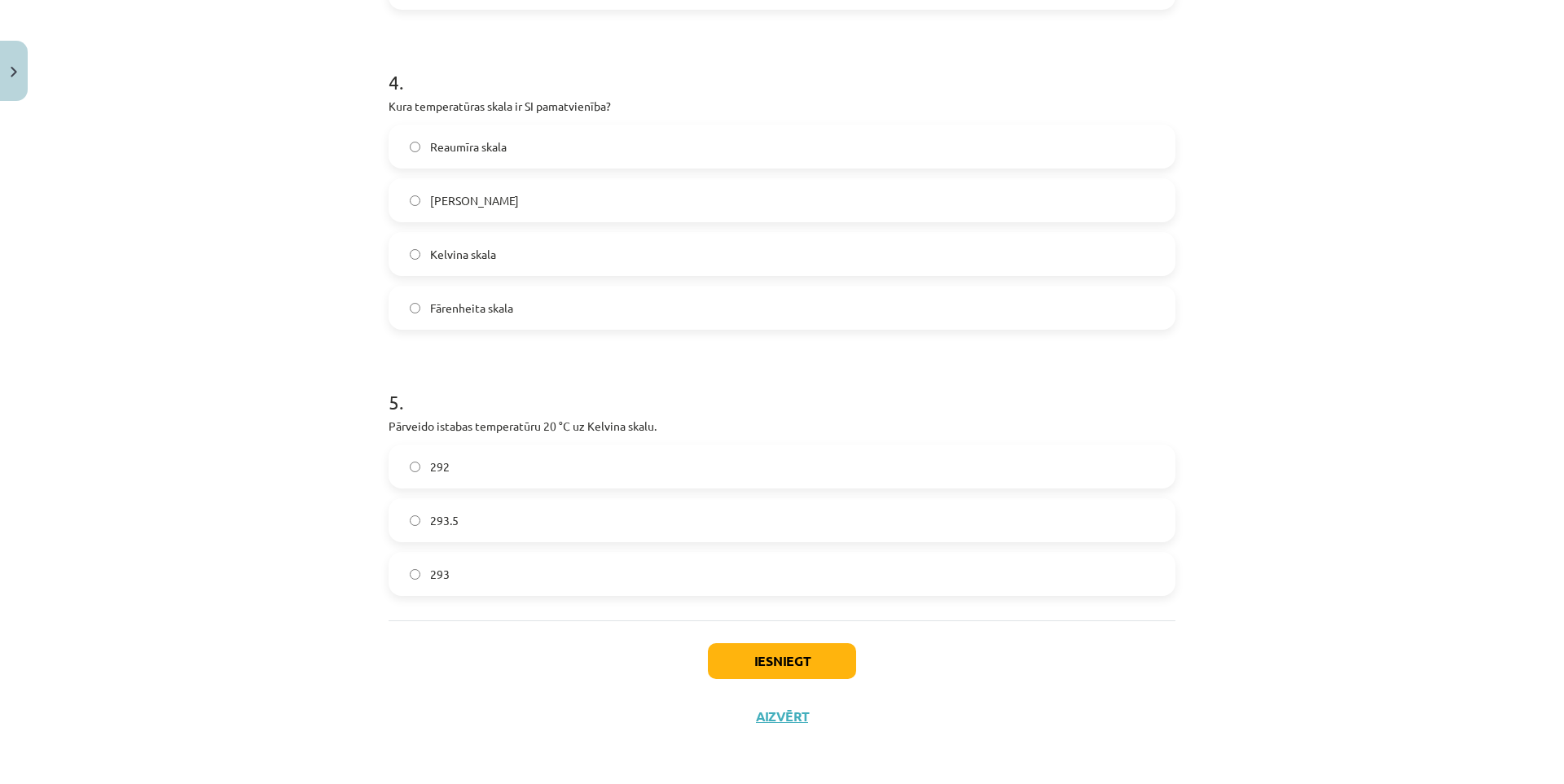
scroll to position [1028, 0]
click at [473, 568] on label "293" at bounding box center [782, 573] width 783 height 41
click at [747, 657] on button "Iesniegt" at bounding box center [782, 660] width 148 height 36
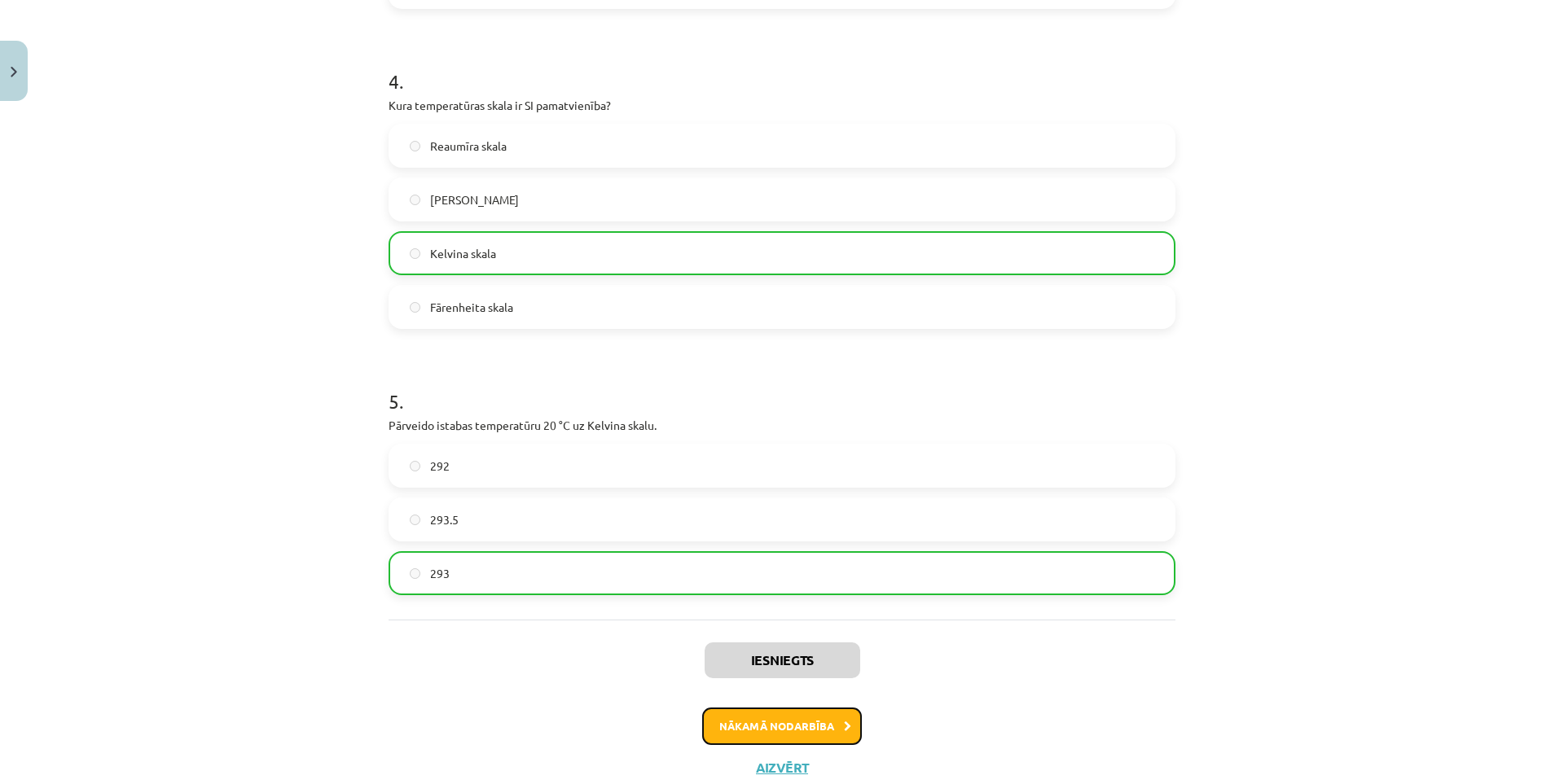
click at [760, 729] on button "Nākamā nodarbība" at bounding box center [782, 726] width 160 height 38
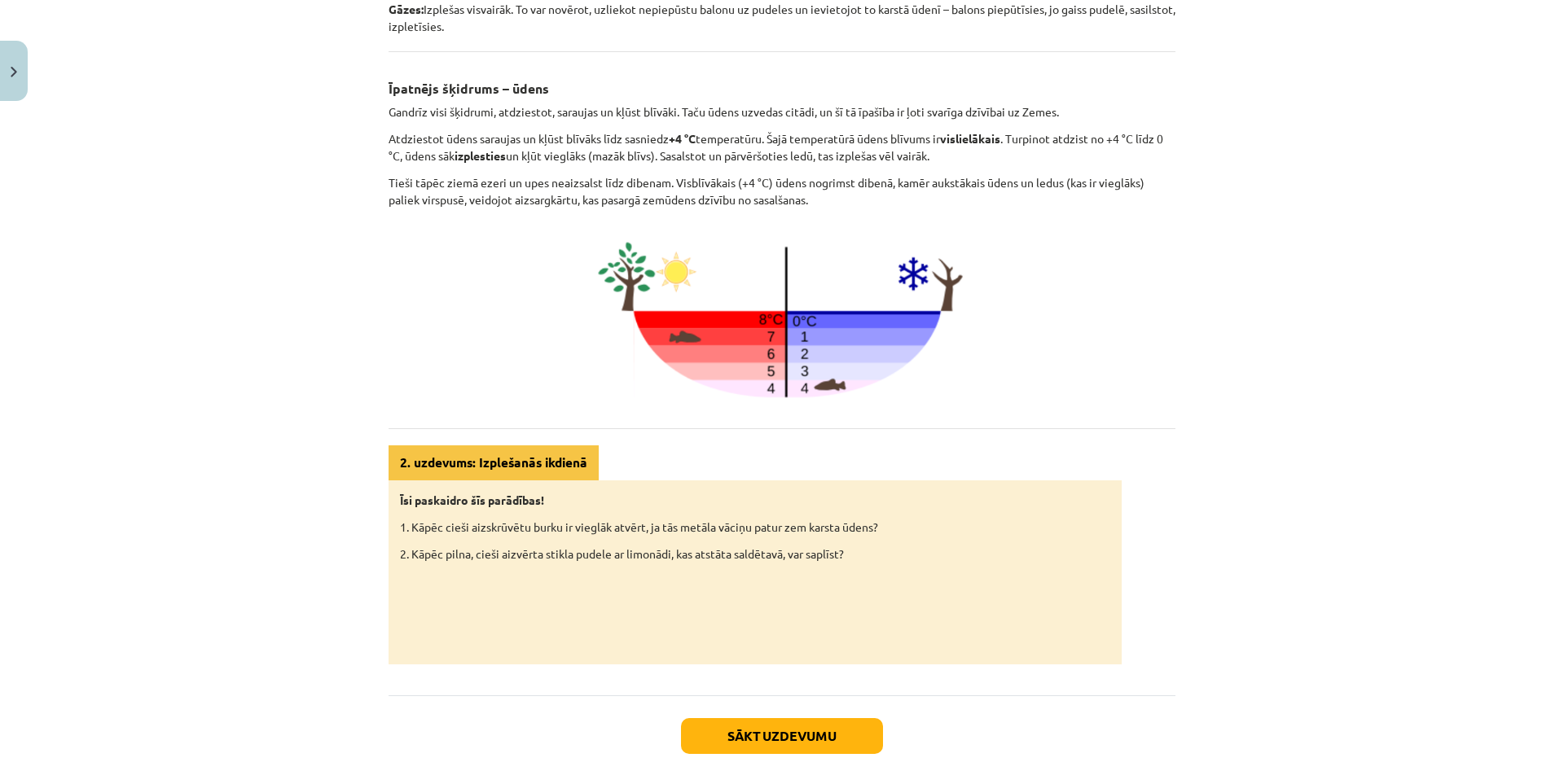
scroll to position [603, 0]
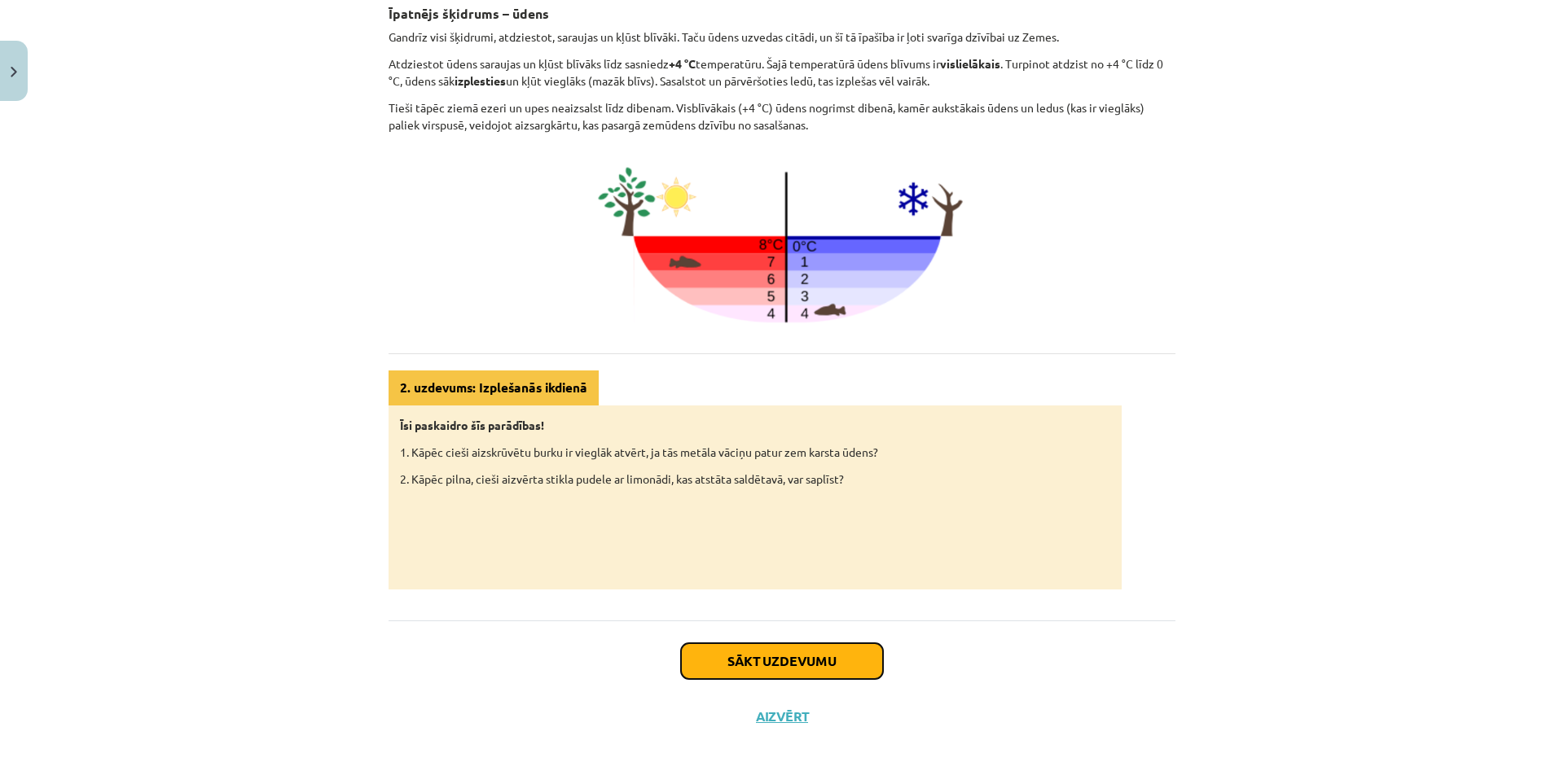
click at [743, 654] on button "Sākt uzdevumu" at bounding box center [782, 661] width 202 height 36
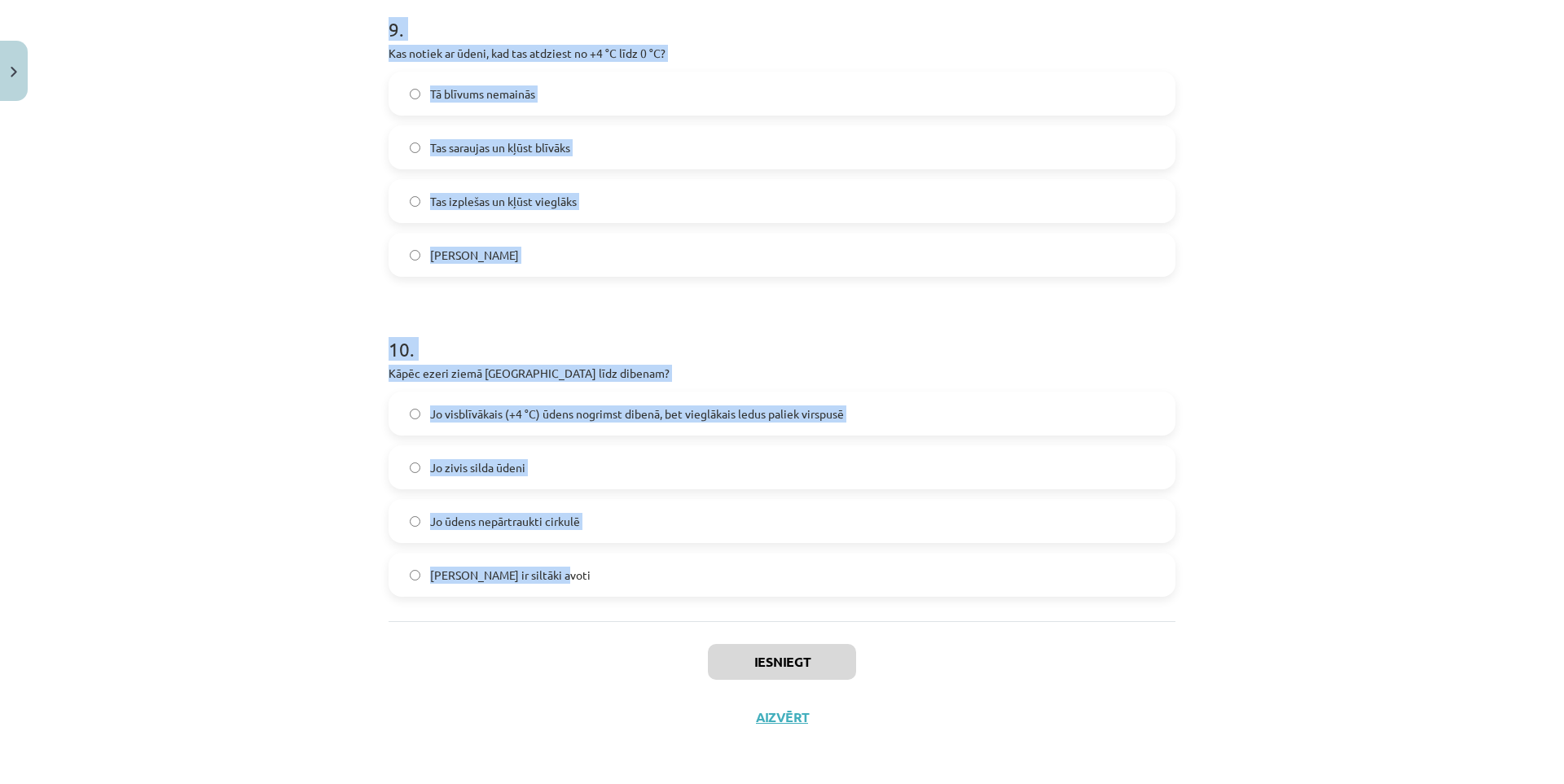
scroll to position [2467, 0]
drag, startPoint x: 371, startPoint y: 345, endPoint x: 695, endPoint y: 564, distance: 391.1
click at [696, 564] on div "Mācību tēma: Fizika 9. klases 1. ieskaites mācību materiāls #3 📝 2. tēma. Siltu…" at bounding box center [782, 392] width 1564 height 784
copy form "Lor, ipsumd sitame, con adipisc elitsedd? Ei Te 0 . Inc utlab, etdolo, magnaali…"
click at [213, 251] on div "Mācību tēma: Fizika 9. klases 1. ieskaites mācību materiāls #3 📝 2. tēma. Siltu…" at bounding box center [782, 392] width 1564 height 784
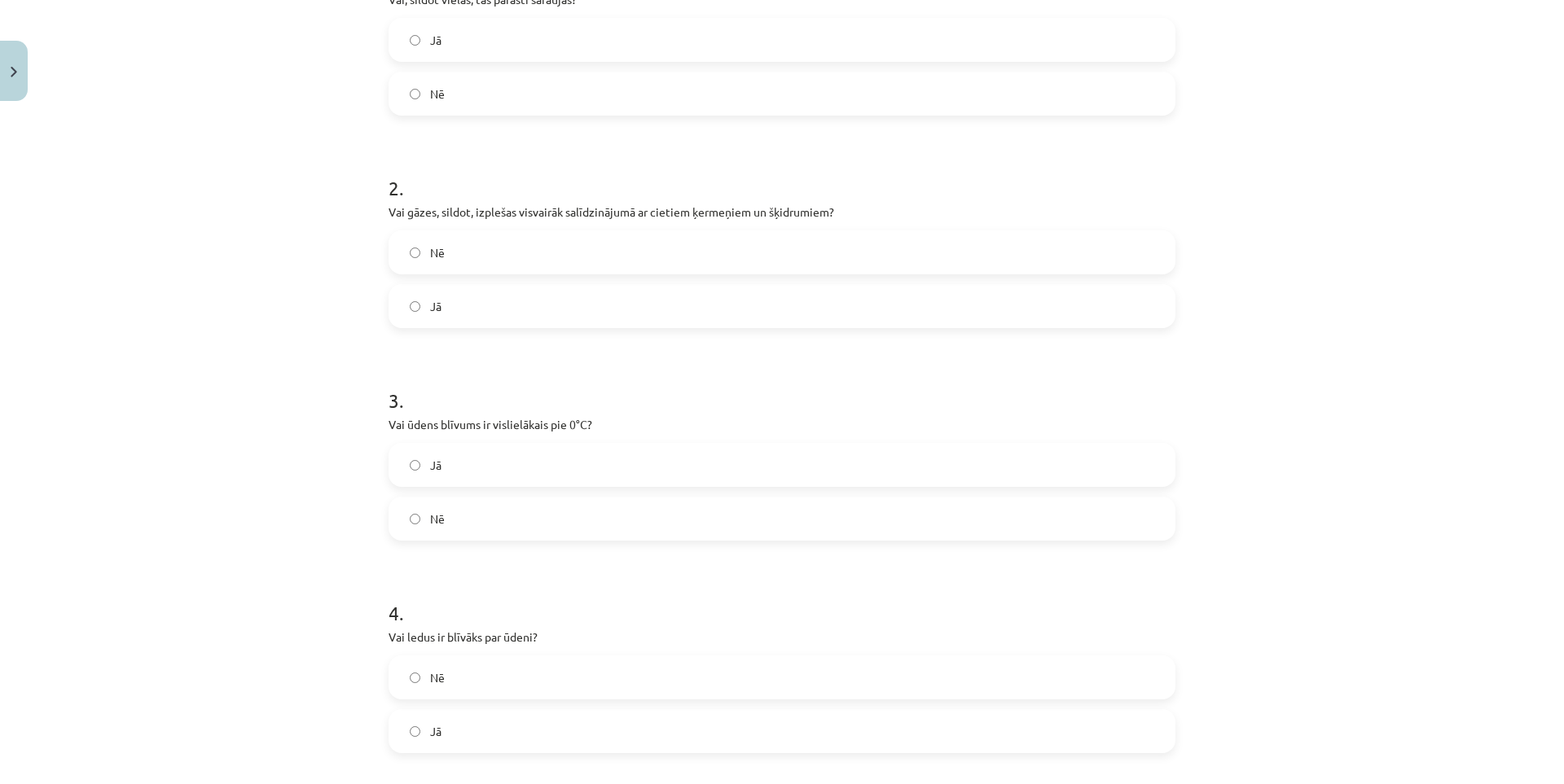
drag, startPoint x: 250, startPoint y: 320, endPoint x: 259, endPoint y: 147, distance: 173.2
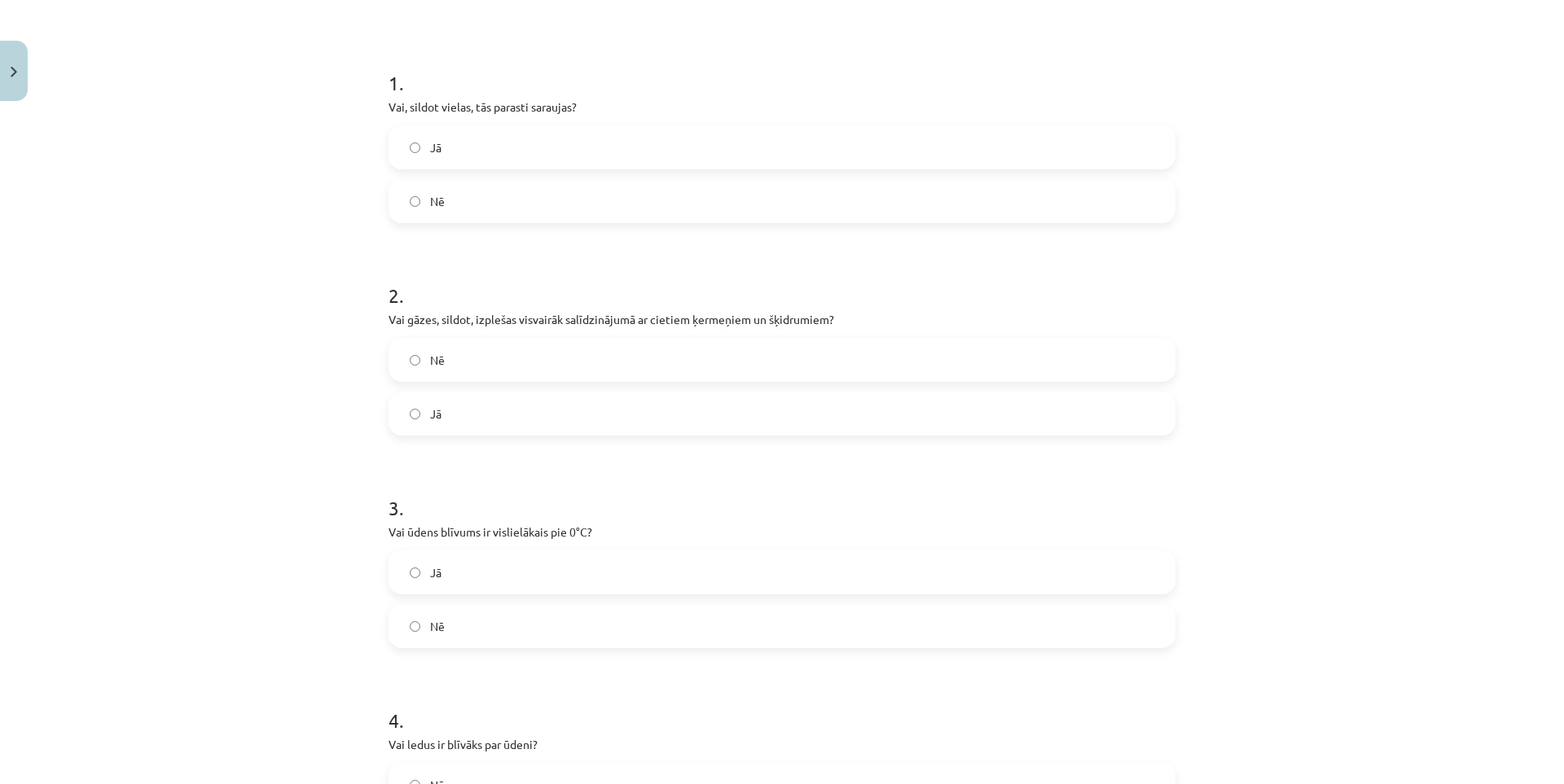
scroll to position [113, 0]
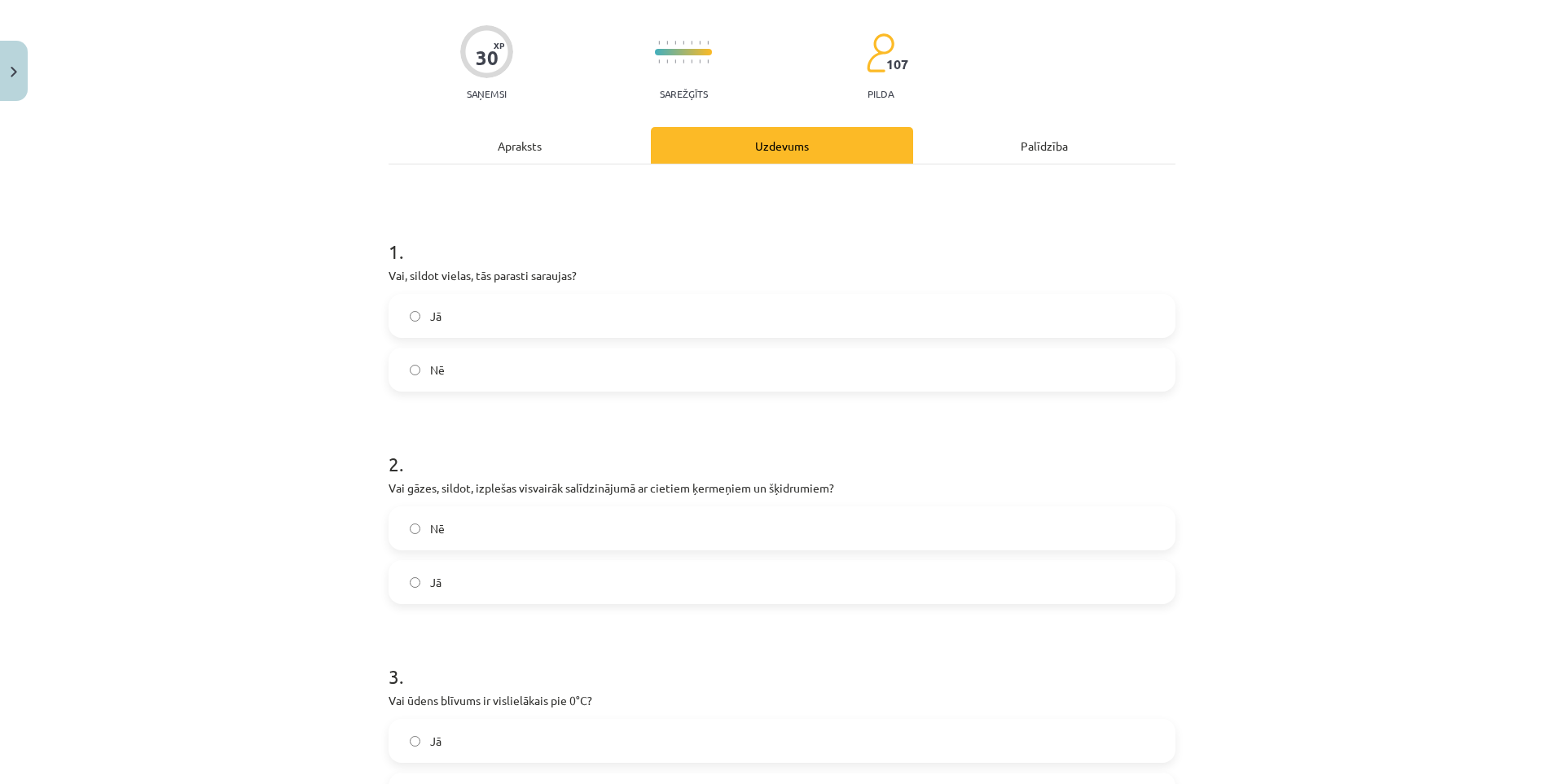
drag, startPoint x: 263, startPoint y: 285, endPoint x: 264, endPoint y: 137, distance: 148.0
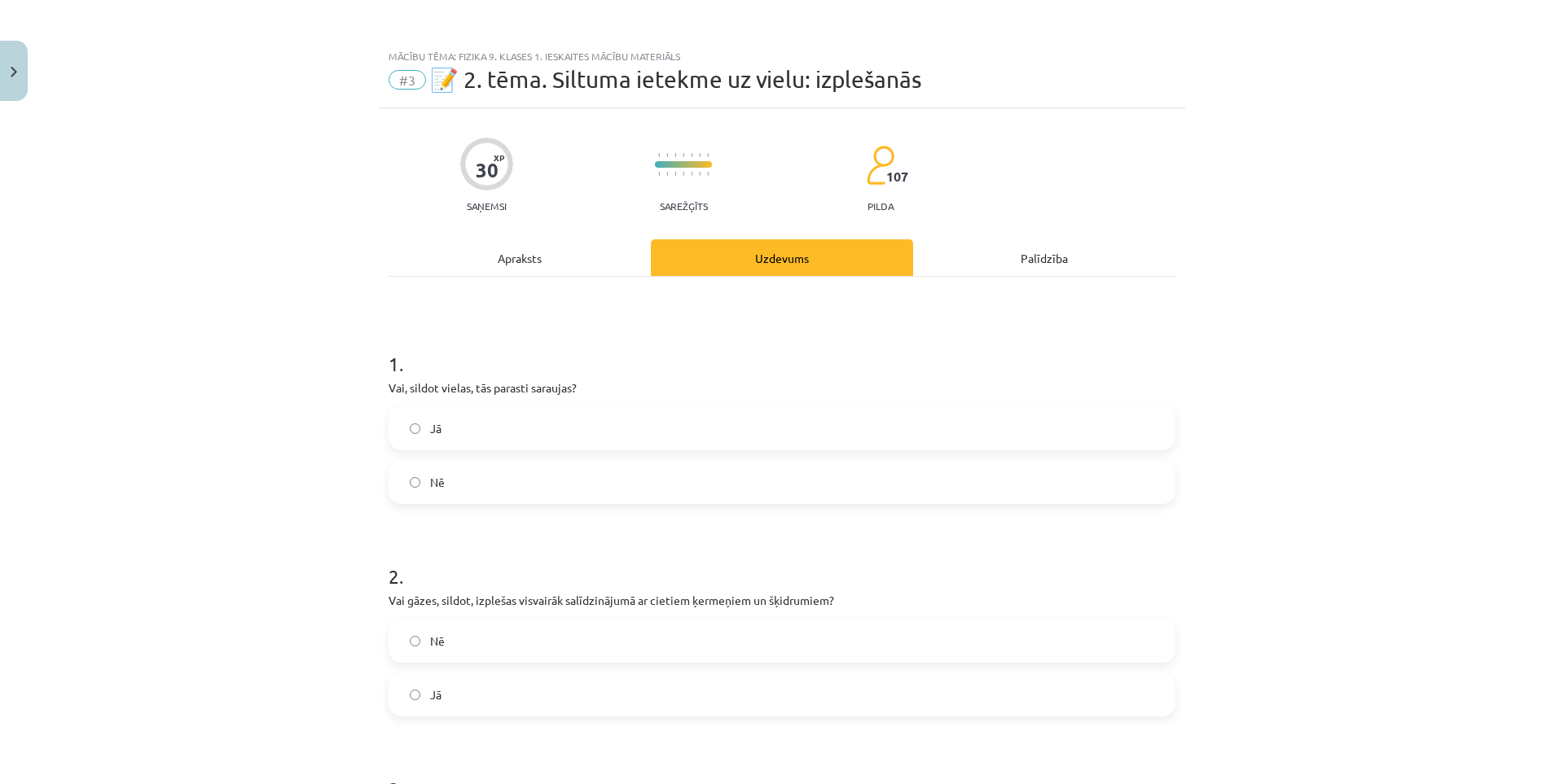
click at [466, 476] on label "Nē" at bounding box center [782, 482] width 783 height 41
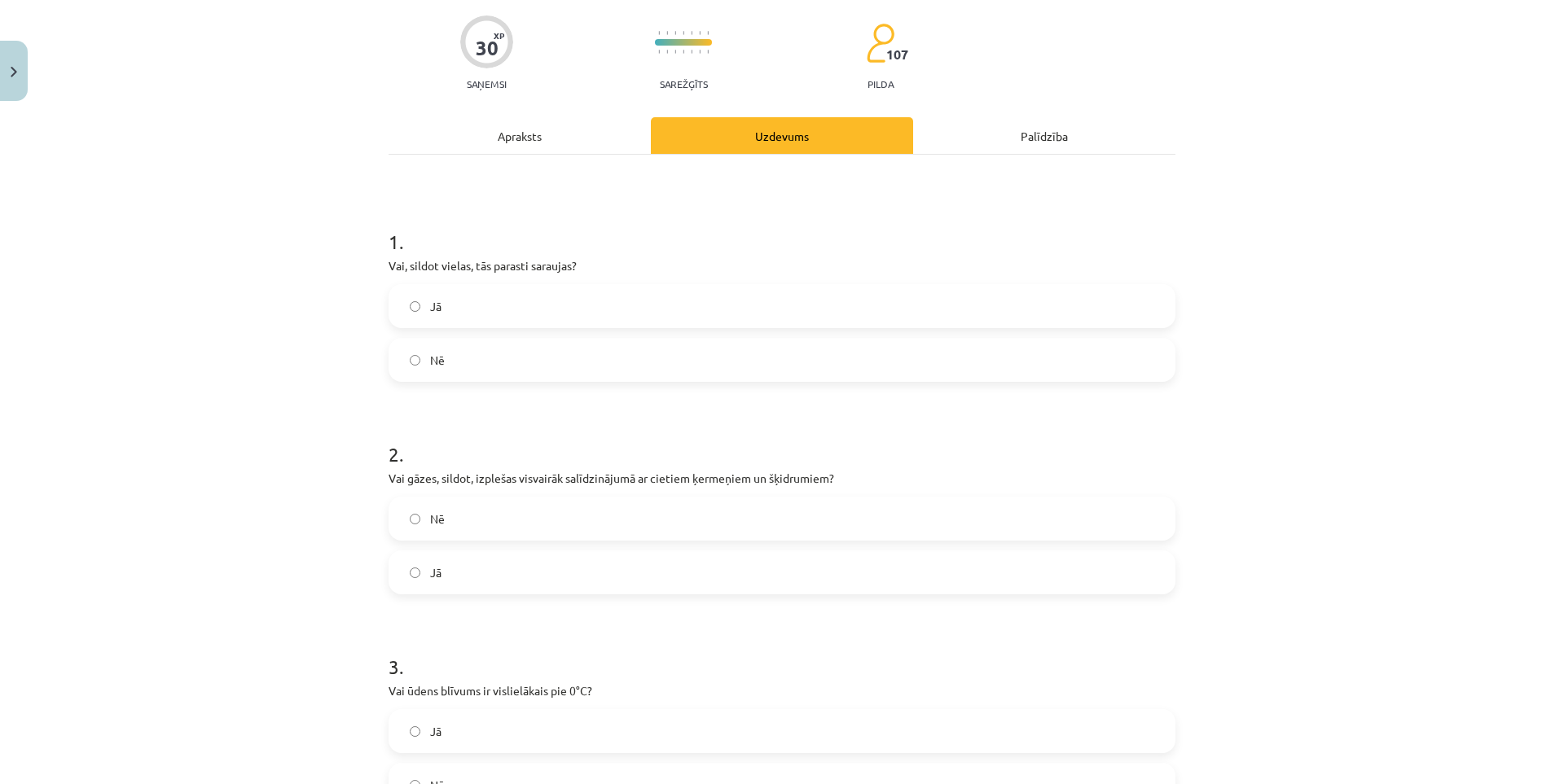
scroll to position [162, 0]
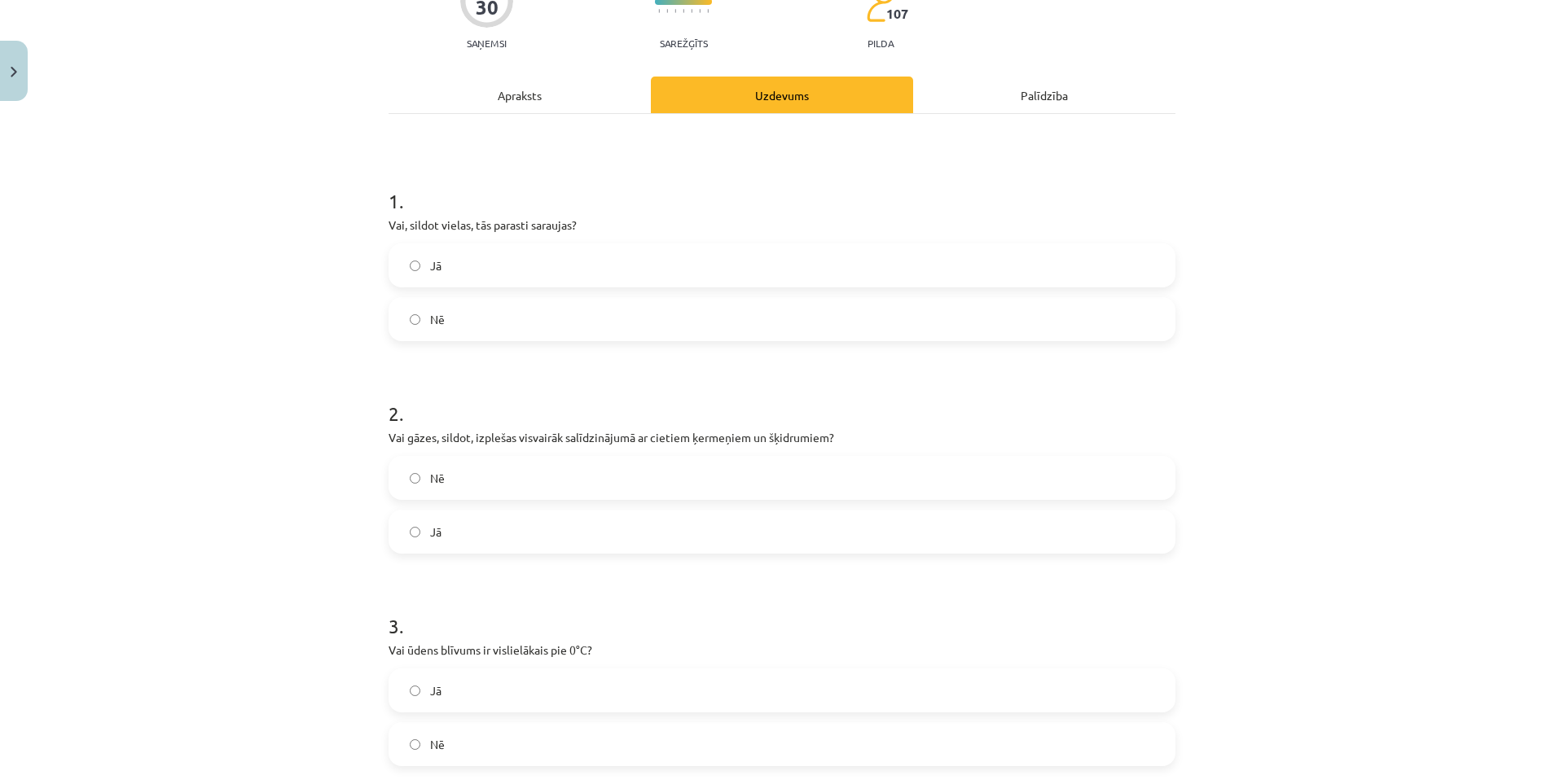
click at [451, 466] on label "Nē" at bounding box center [782, 477] width 783 height 41
click at [439, 513] on label "Jā" at bounding box center [782, 531] width 783 height 41
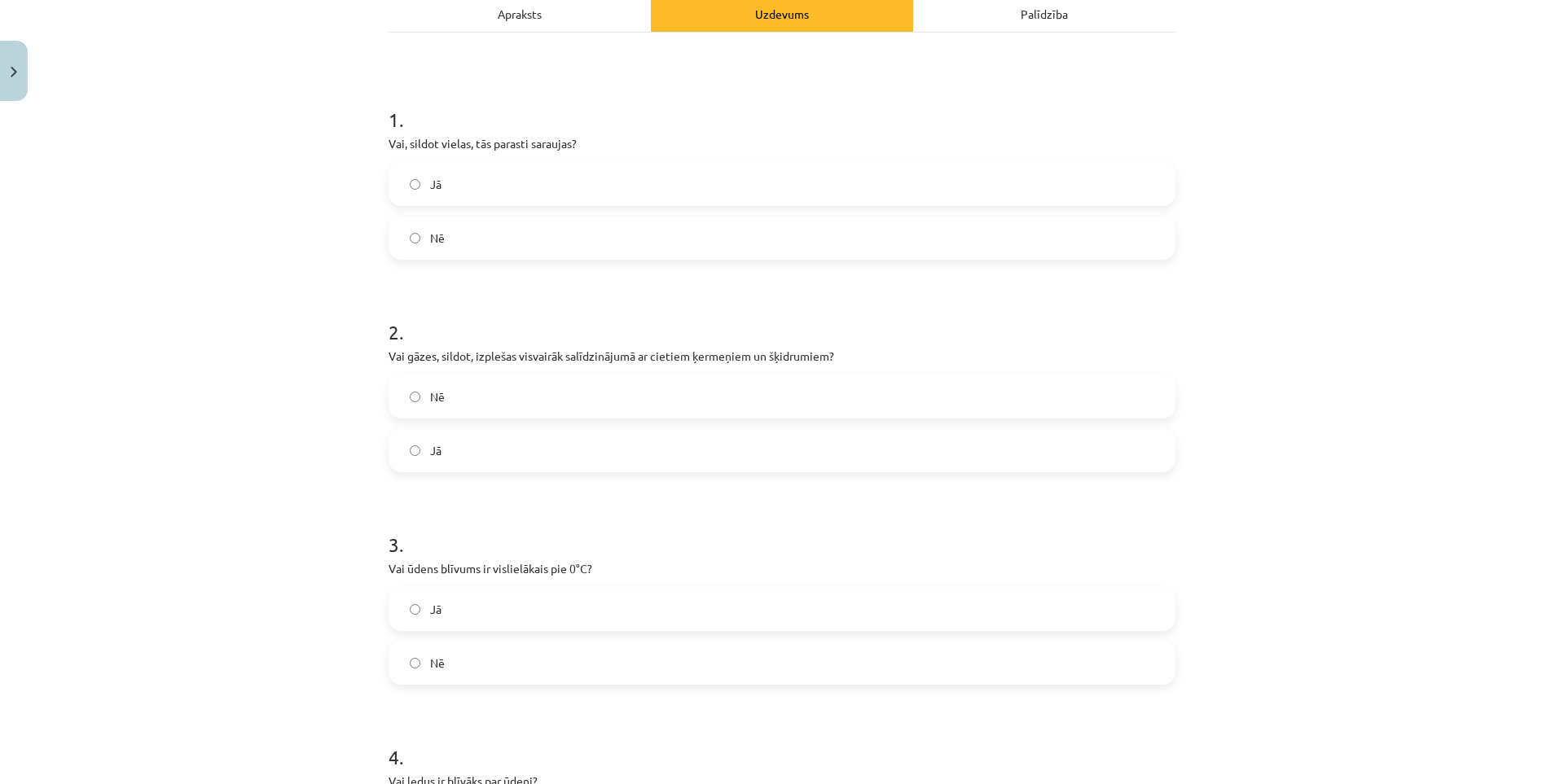
scroll to position [326, 0]
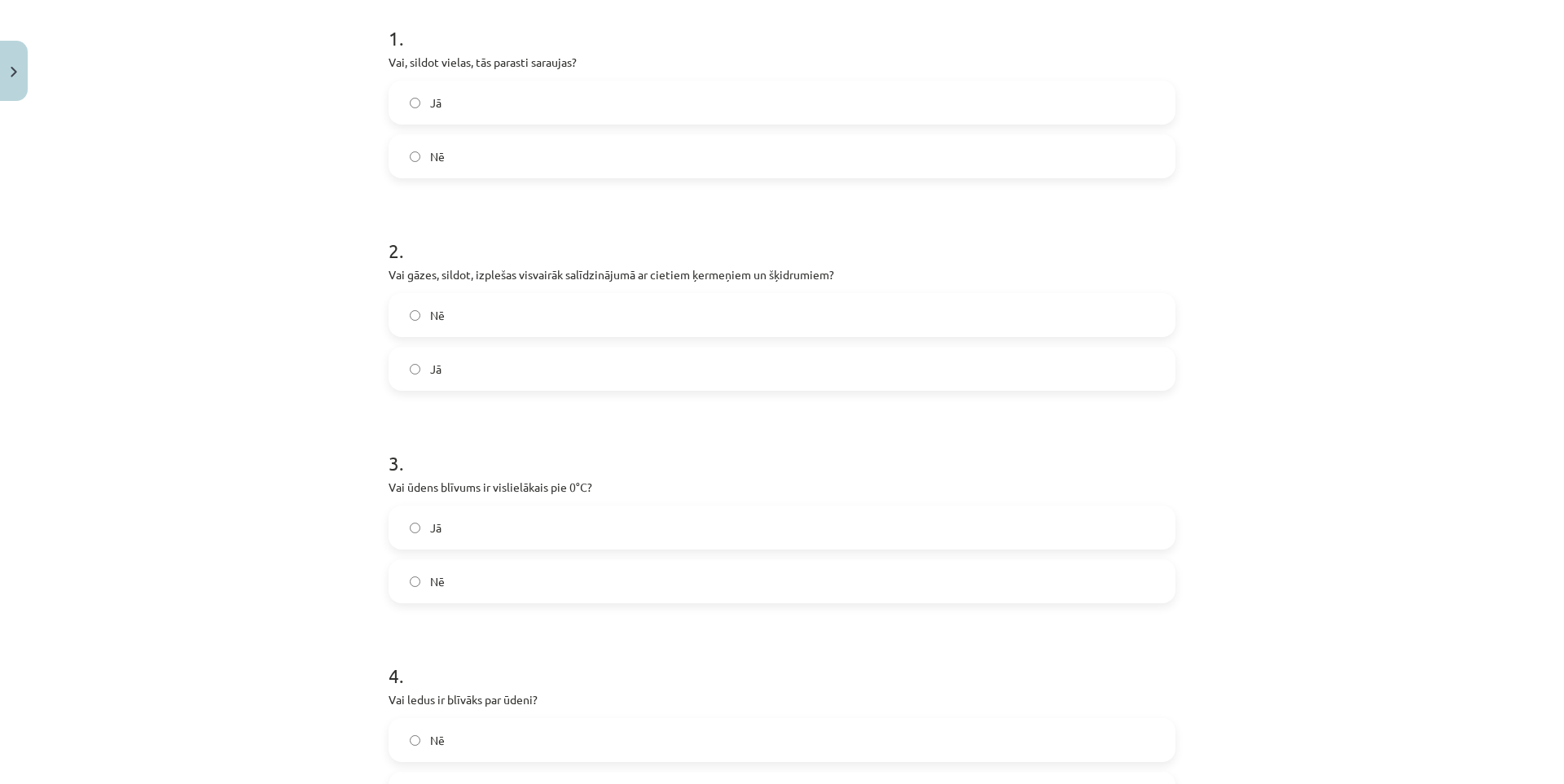
click at [454, 579] on label "Nē" at bounding box center [782, 581] width 783 height 41
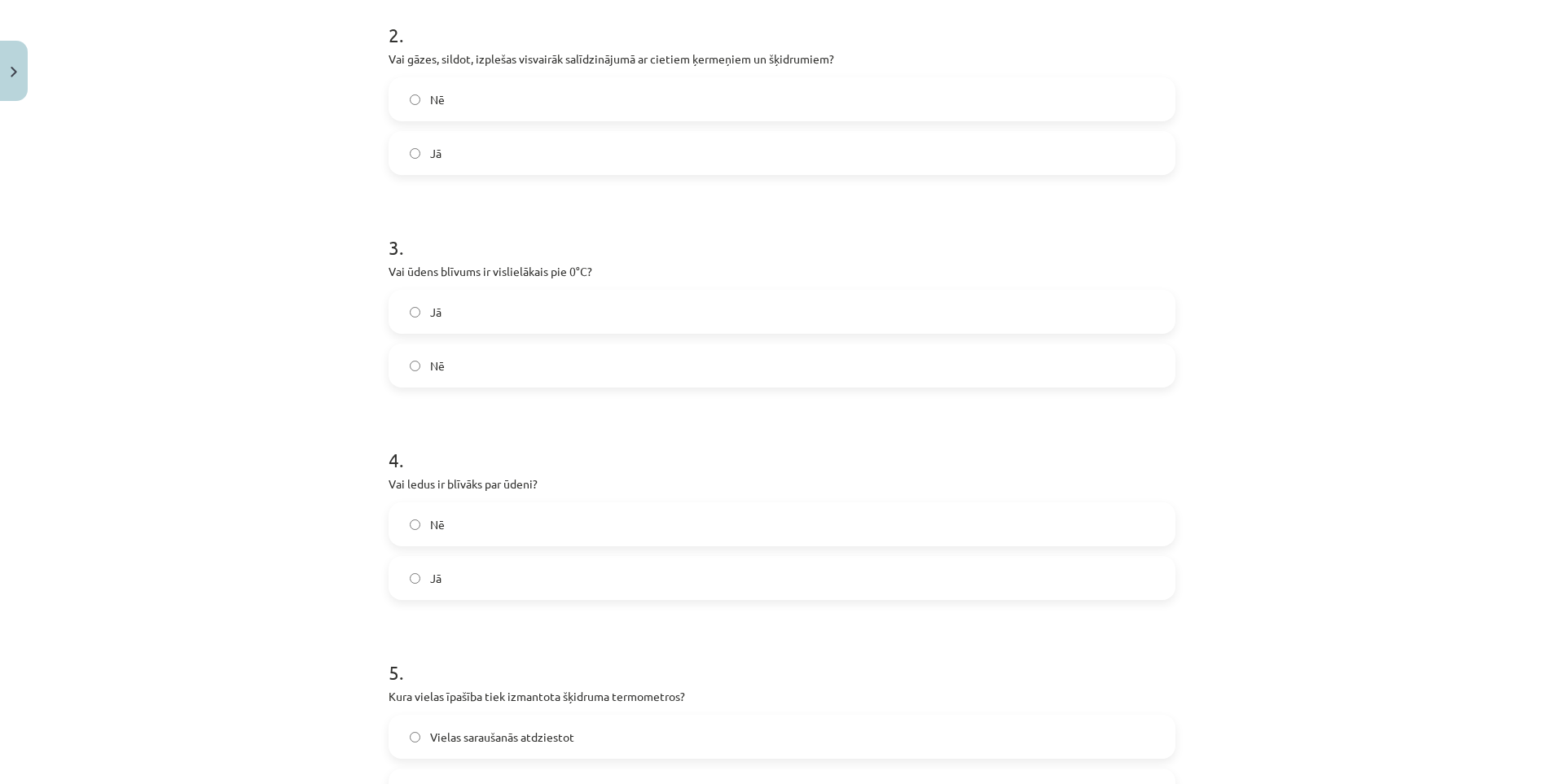
scroll to position [570, 0]
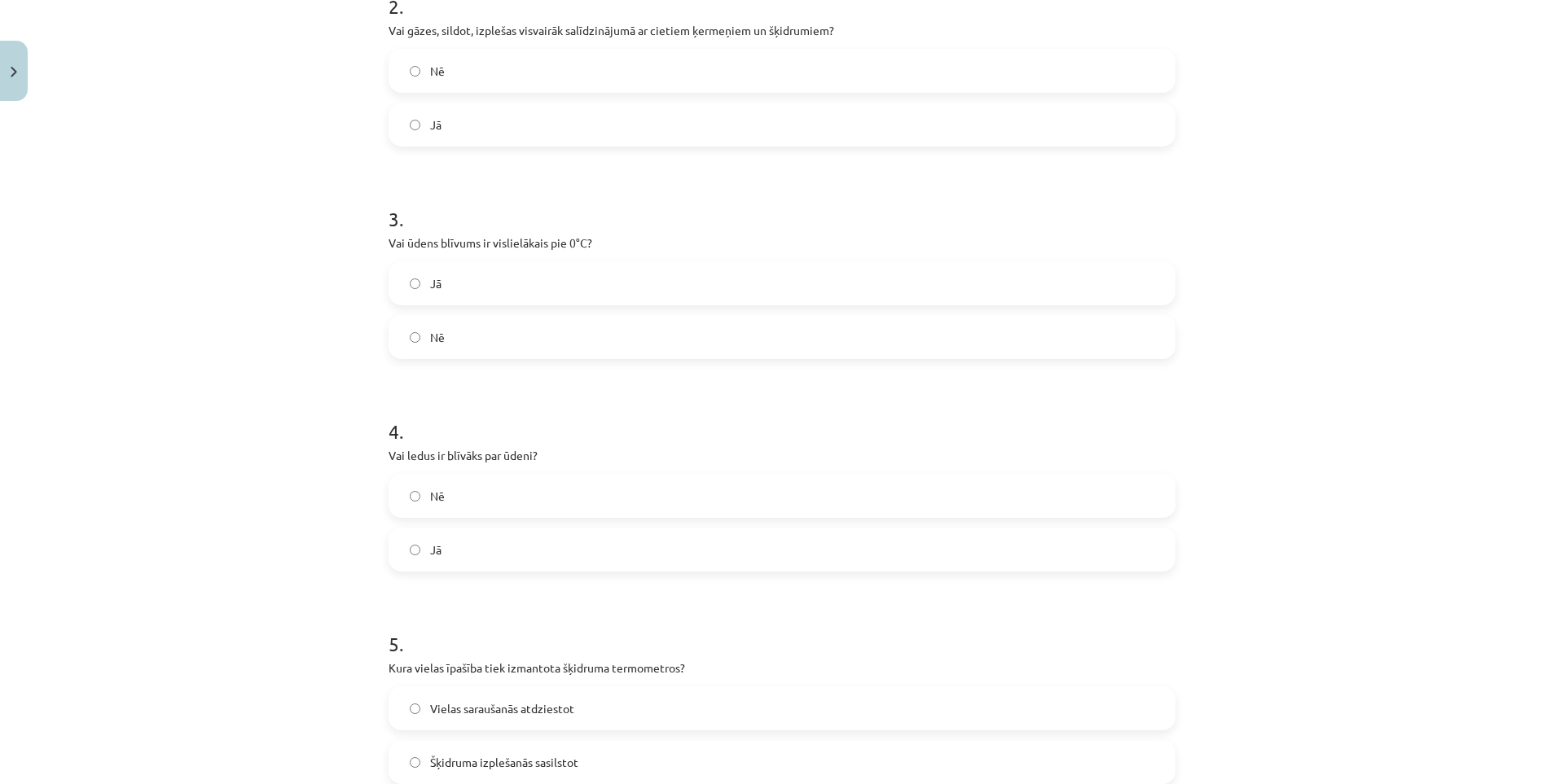
click at [451, 502] on label "Nē" at bounding box center [782, 495] width 783 height 41
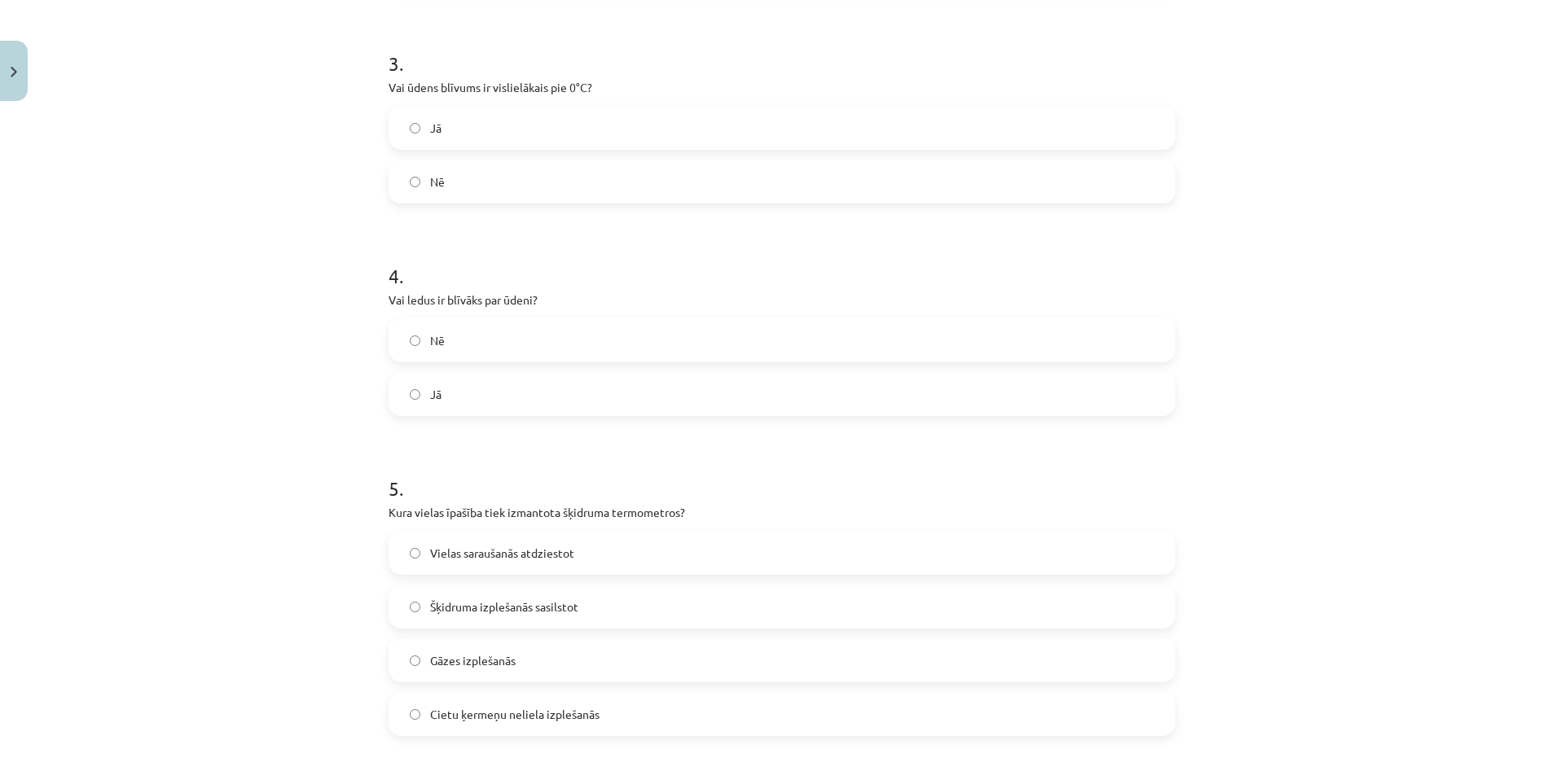
scroll to position [733, 0]
click at [447, 605] on span "Šķidruma izplešanās sasilstot" at bounding box center [504, 599] width 148 height 17
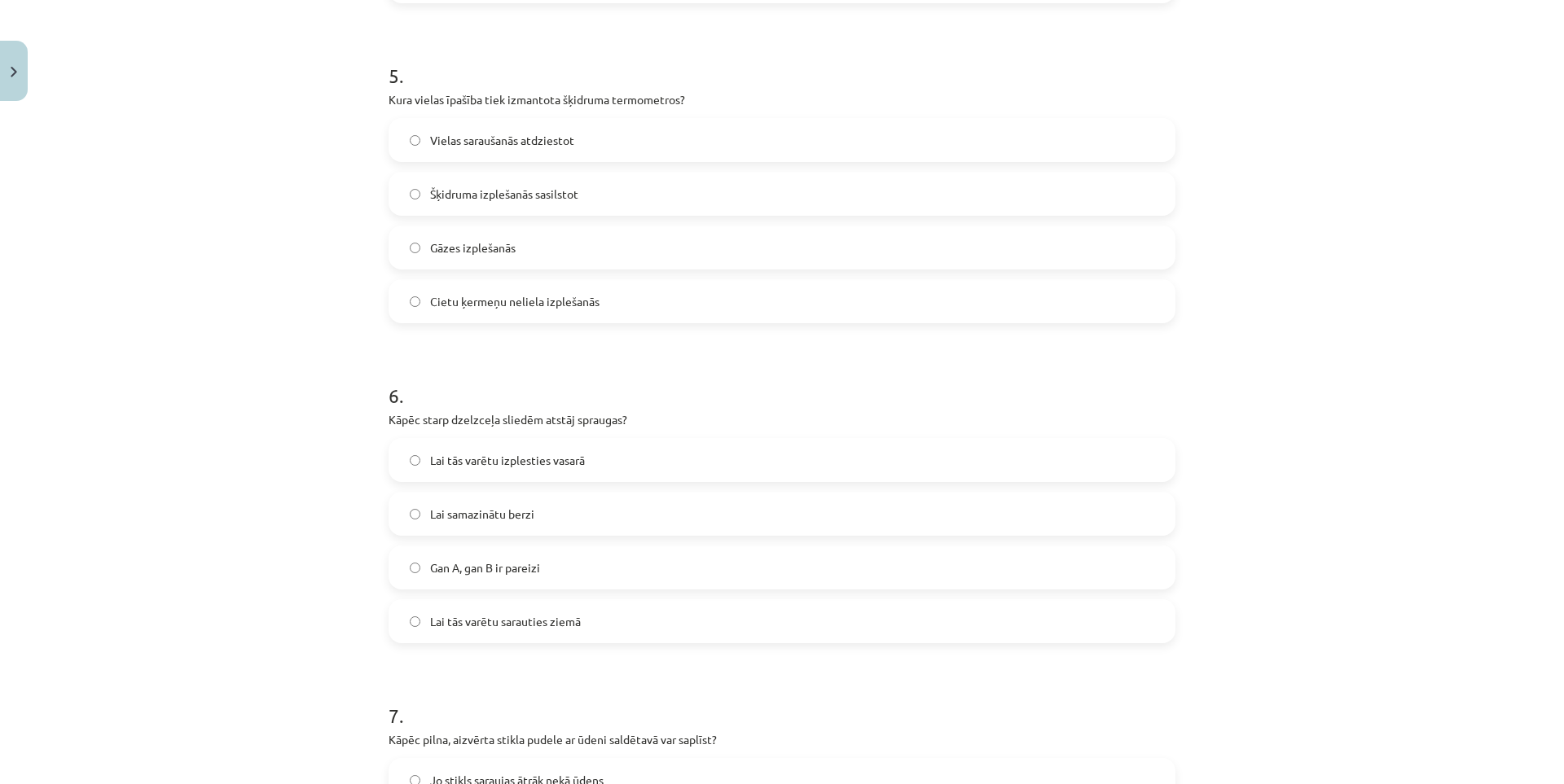
scroll to position [1139, 0]
click at [420, 504] on label "Lai samazinātu berzi" at bounding box center [782, 512] width 783 height 41
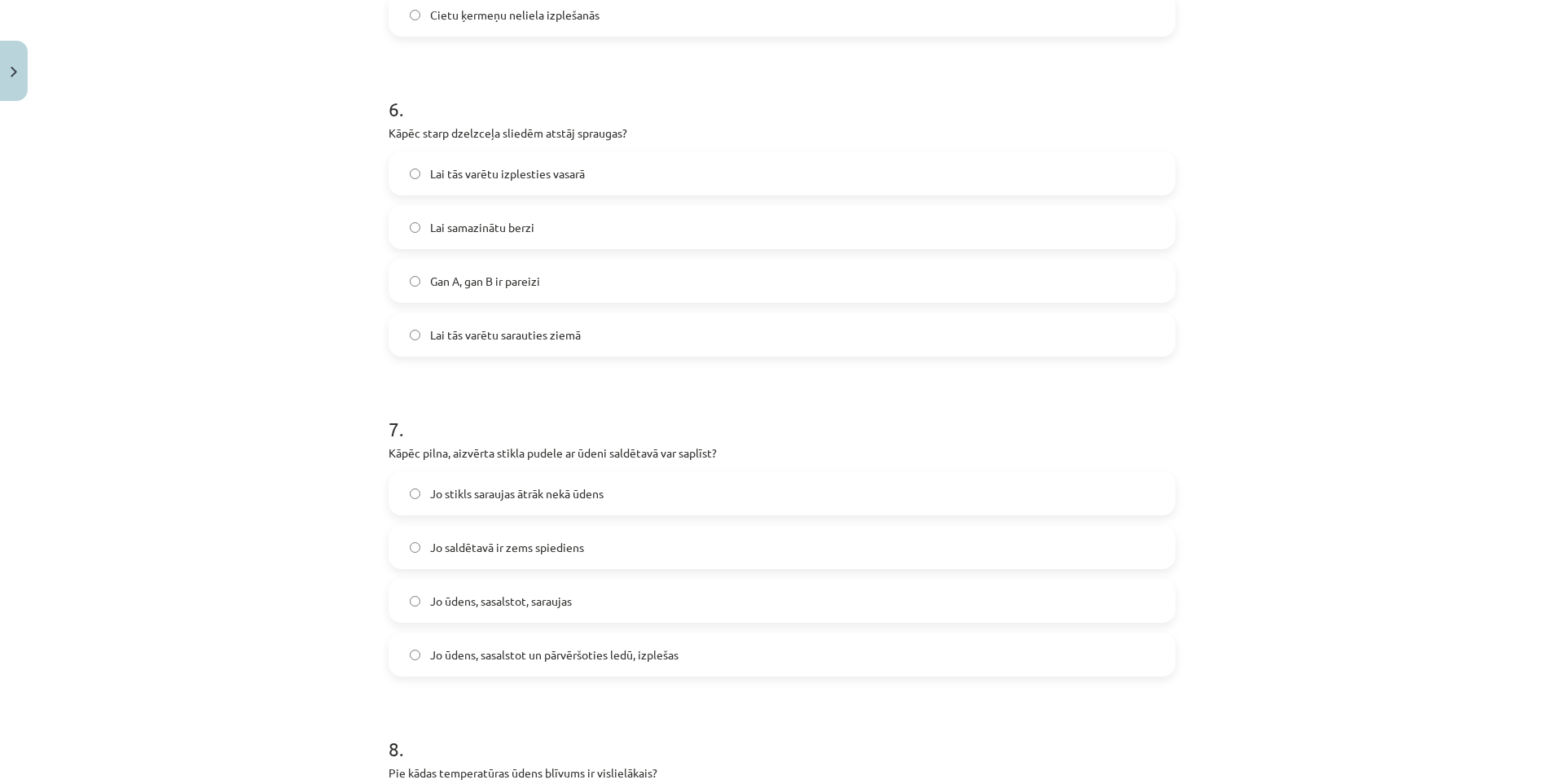
scroll to position [1465, 0]
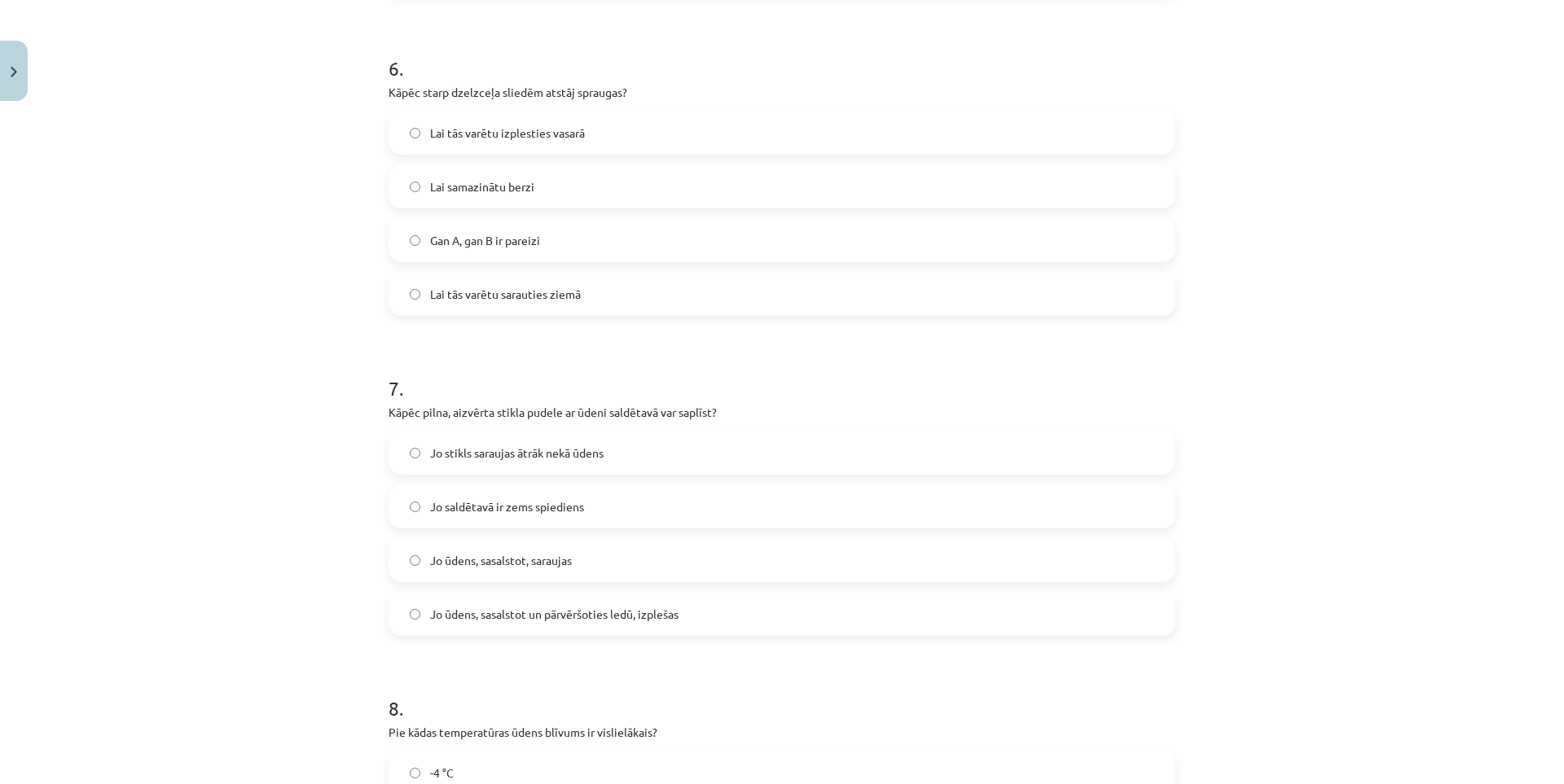
click at [463, 563] on span "Jo ūdens, sasalstot, saraujas" at bounding box center [500, 560] width 142 height 17
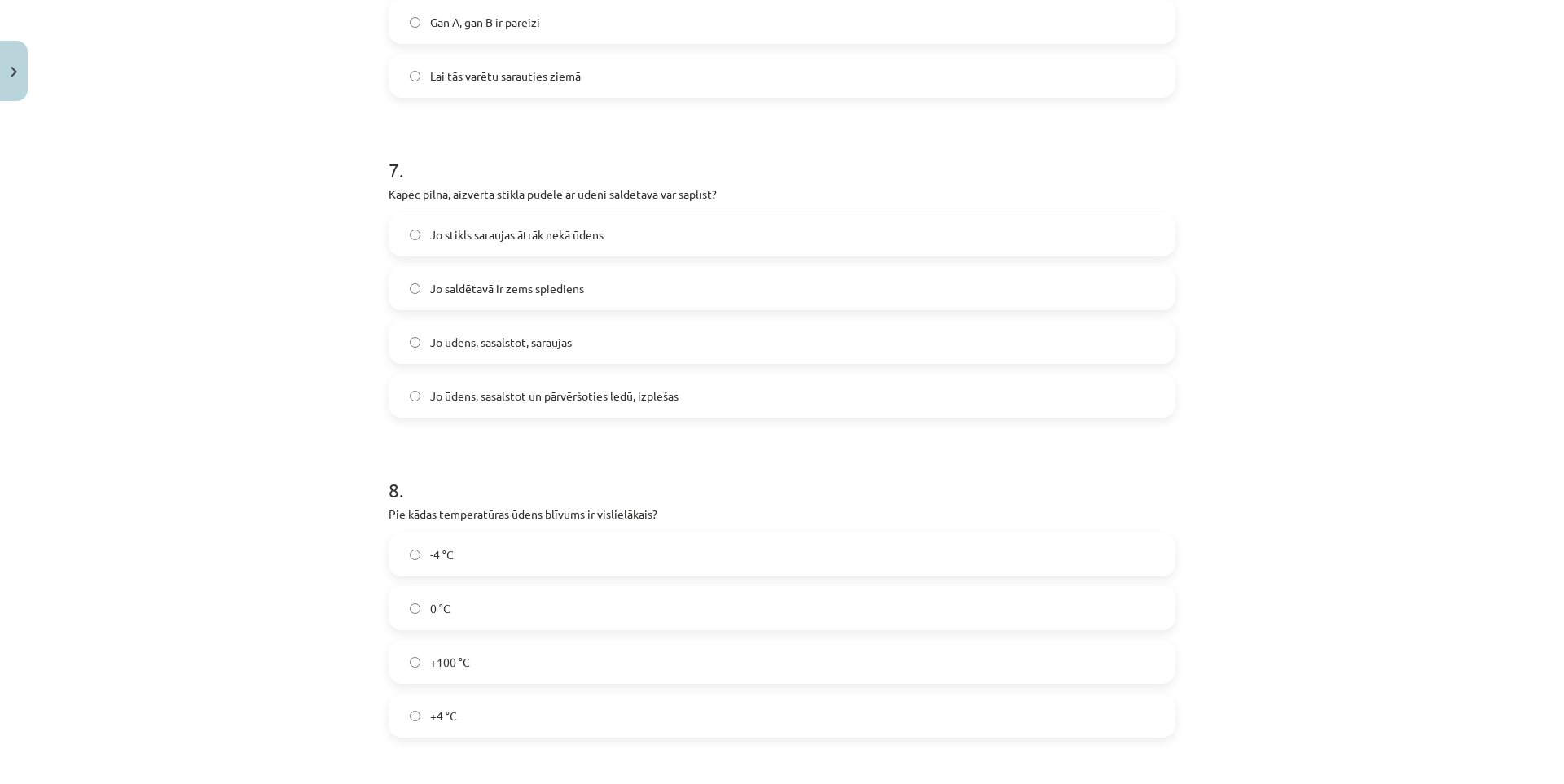
scroll to position [1710, 0]
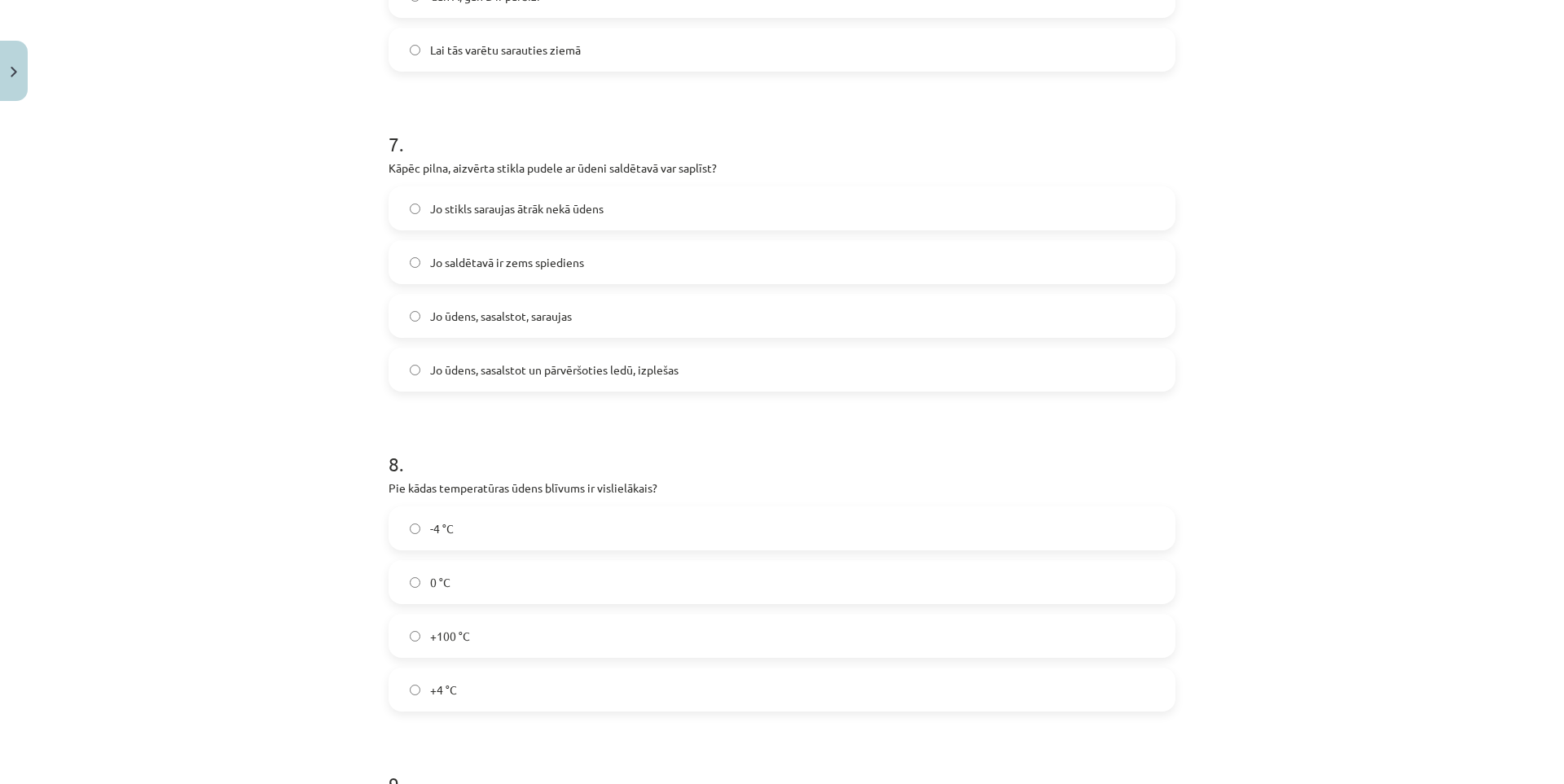
drag, startPoint x: 490, startPoint y: 684, endPoint x: 483, endPoint y: 678, distance: 9.2
click at [488, 682] on label "+4 °C" at bounding box center [782, 689] width 783 height 41
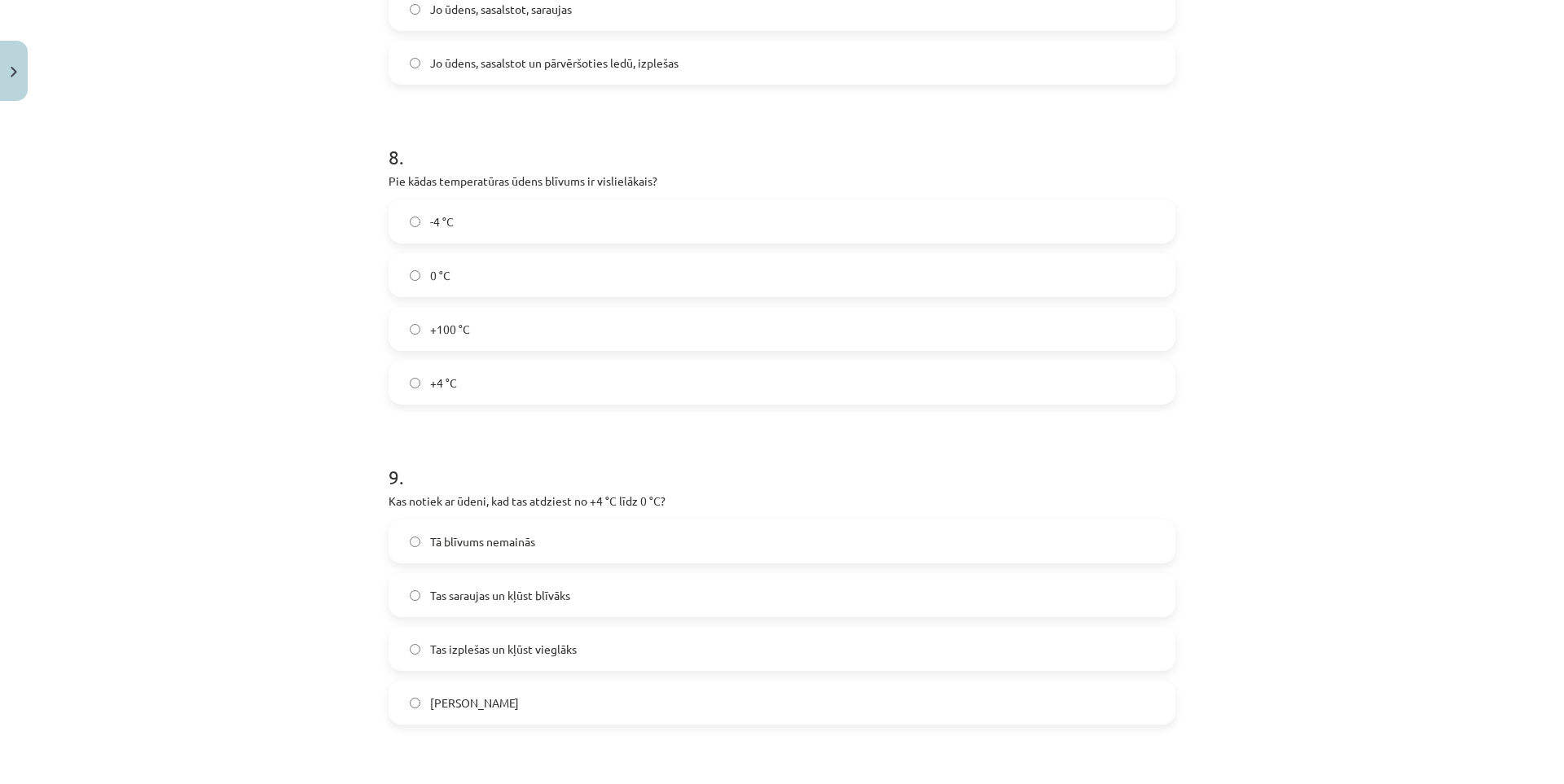
scroll to position [2035, 0]
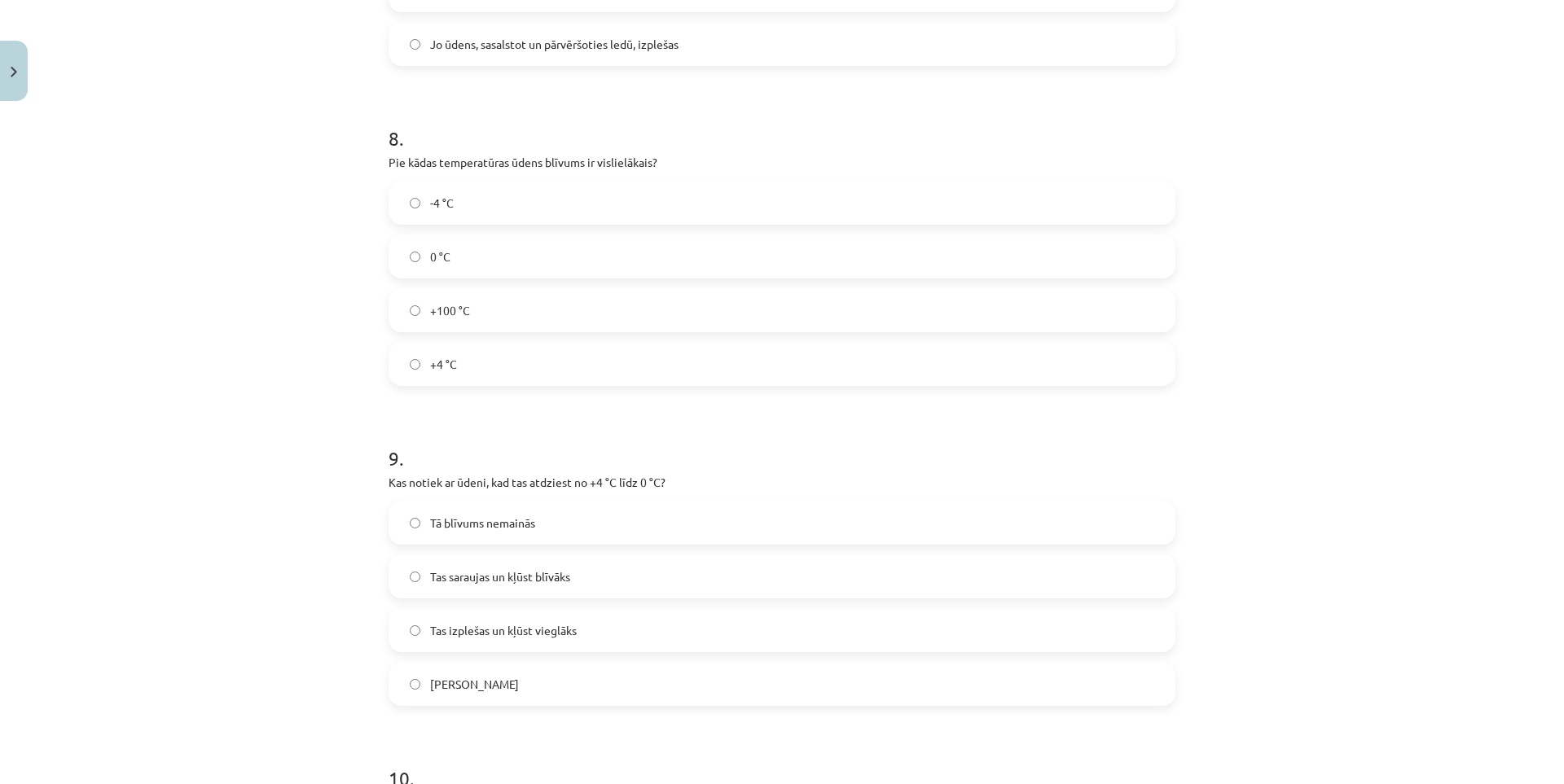
drag, startPoint x: 455, startPoint y: 637, endPoint x: 415, endPoint y: 604, distance: 51.9
click at [455, 636] on span "Tas izplešas un kļūst vieglāks" at bounding box center [503, 630] width 146 height 17
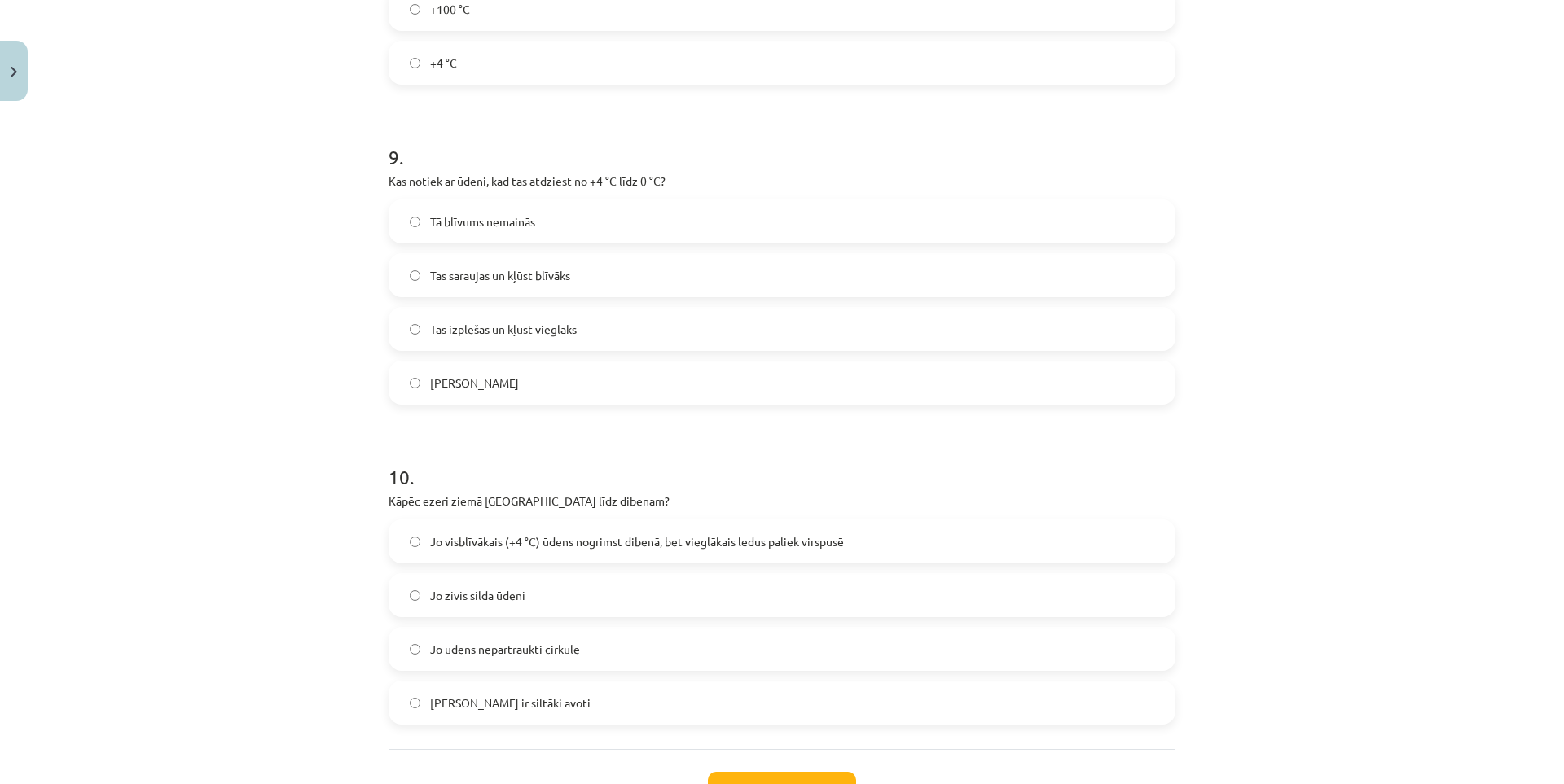
scroll to position [2361, 0]
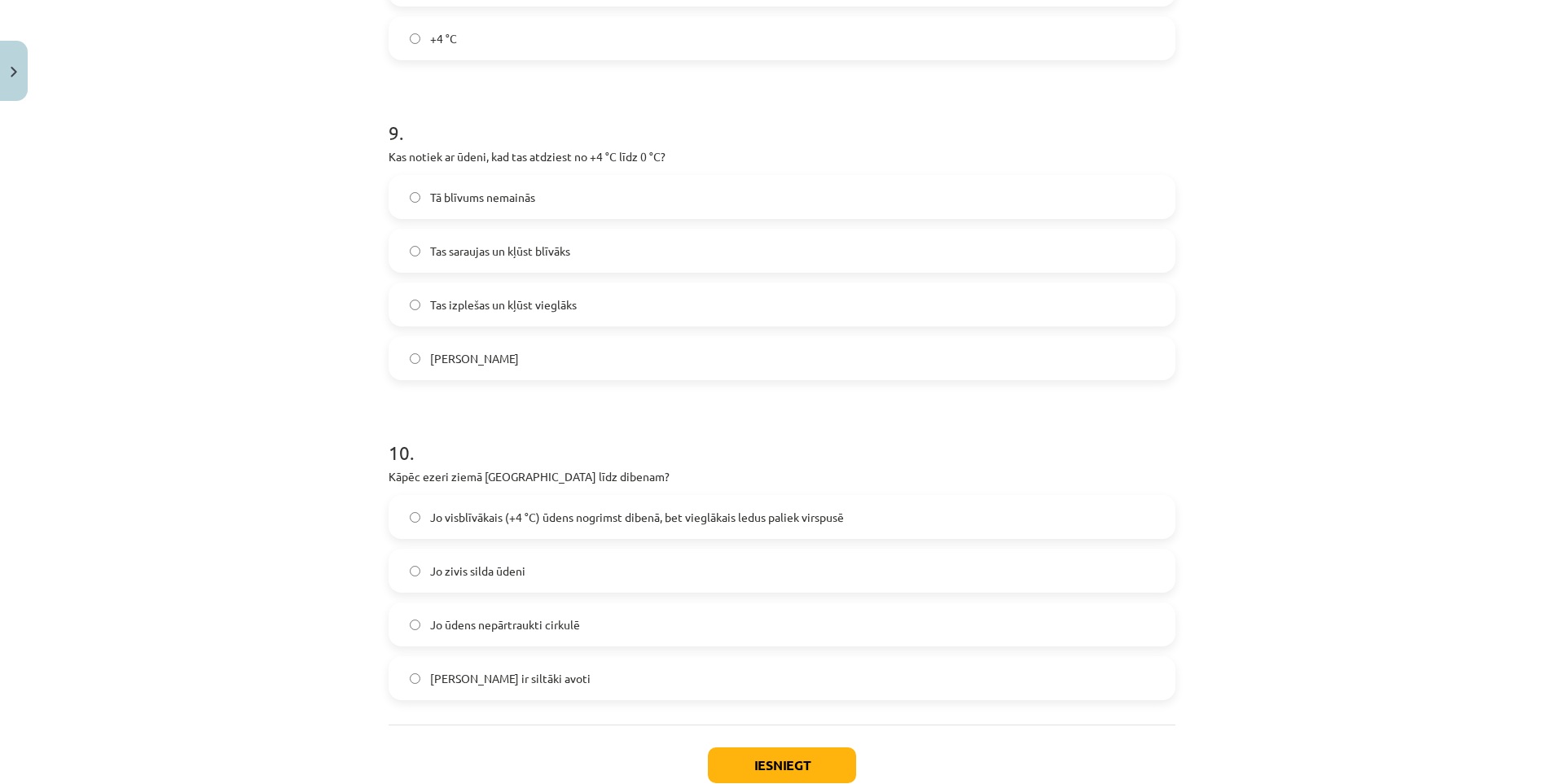
click at [430, 516] on span "Jo visblīvākais (+4 °C) ūdens nogrimst dibenā, bet vieglākais ledus paliek virs…" at bounding box center [636, 517] width 413 height 17
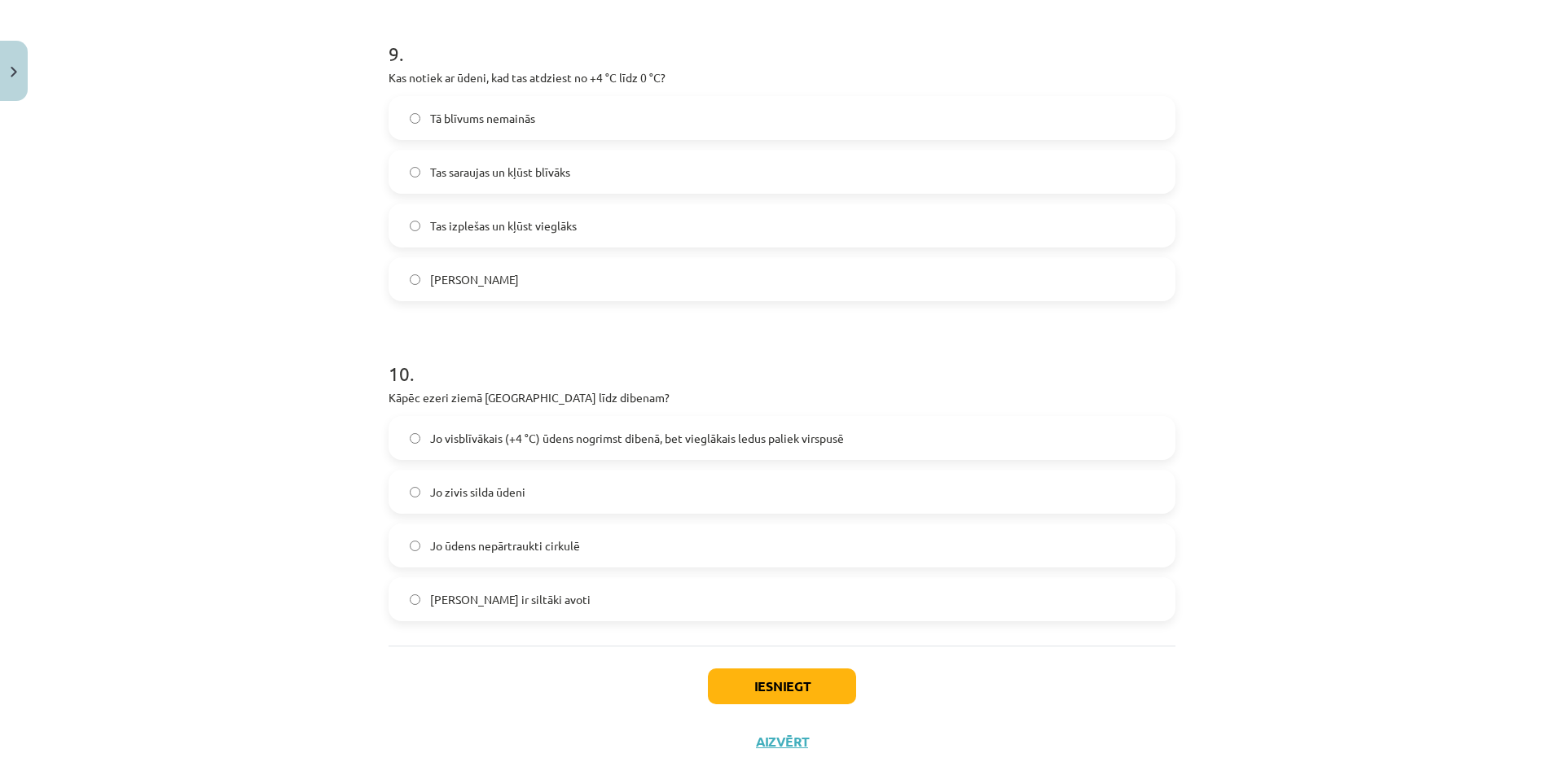
scroll to position [2442, 0]
click at [765, 680] on button "Iesniegt" at bounding box center [782, 684] width 148 height 36
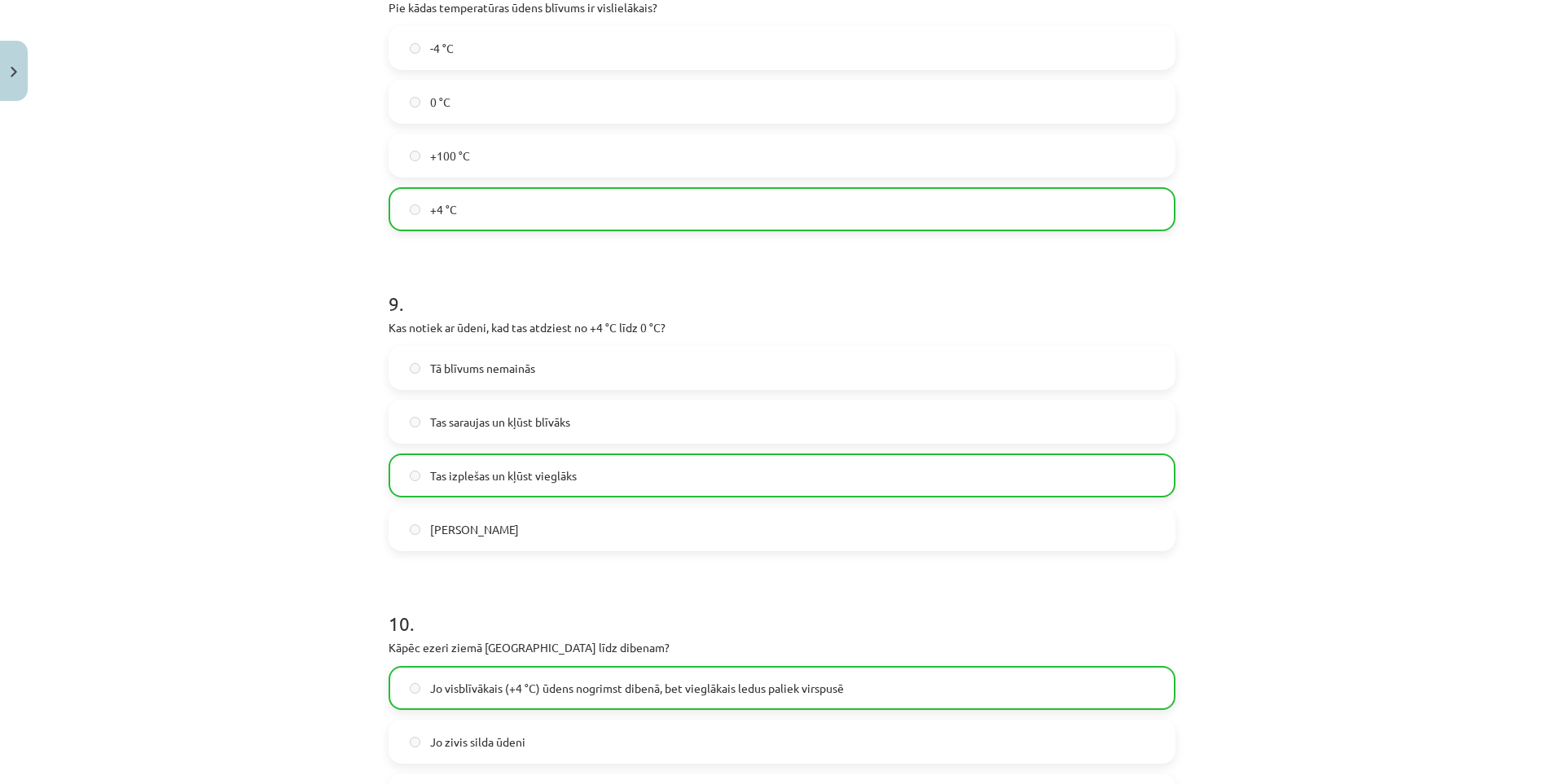
scroll to position [2518, 0]
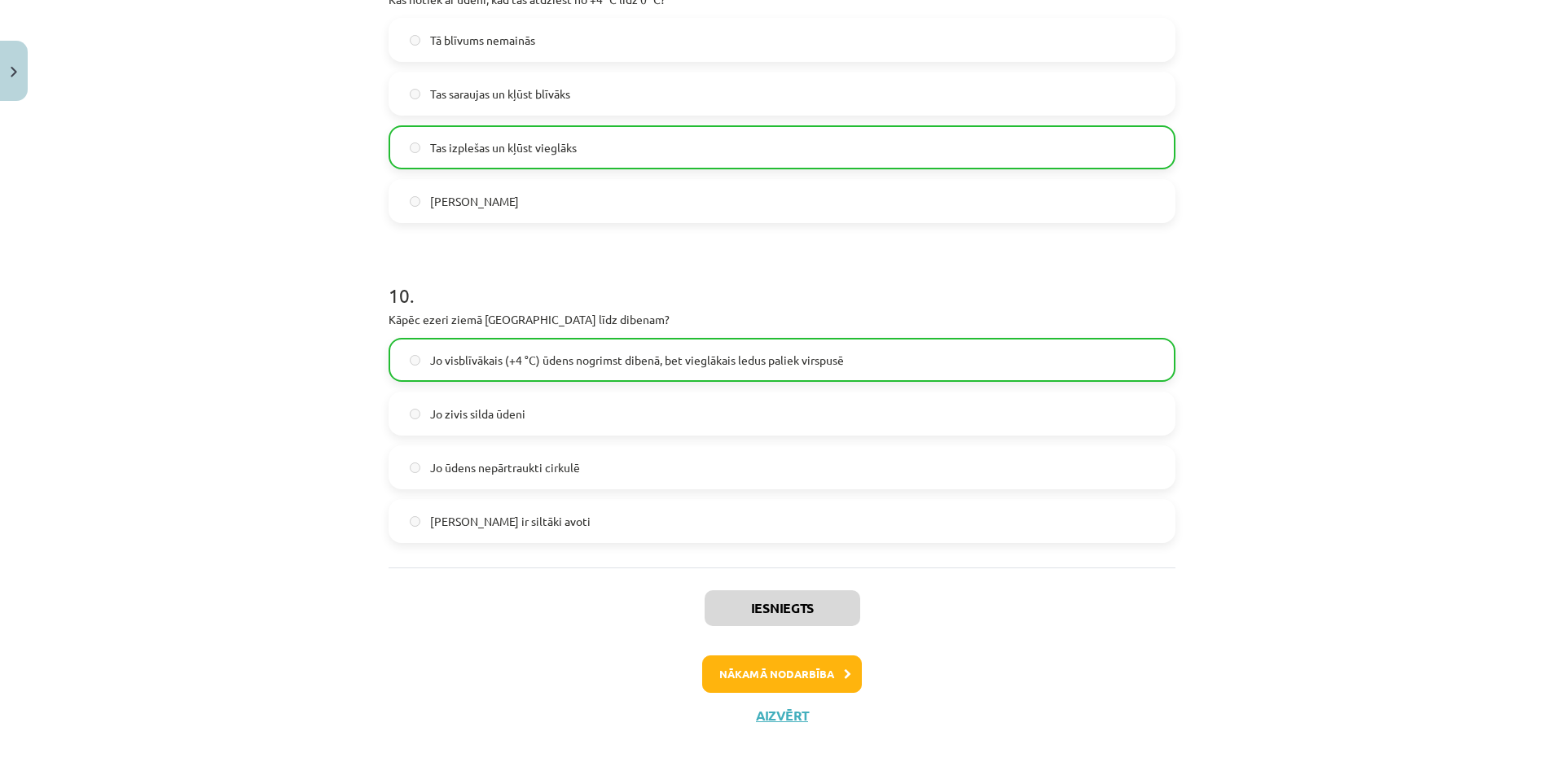
drag, startPoint x: 126, startPoint y: 376, endPoint x: 208, endPoint y: 693, distance: 327.4
click at [791, 679] on button "Nākamā nodarbība" at bounding box center [782, 674] width 160 height 38
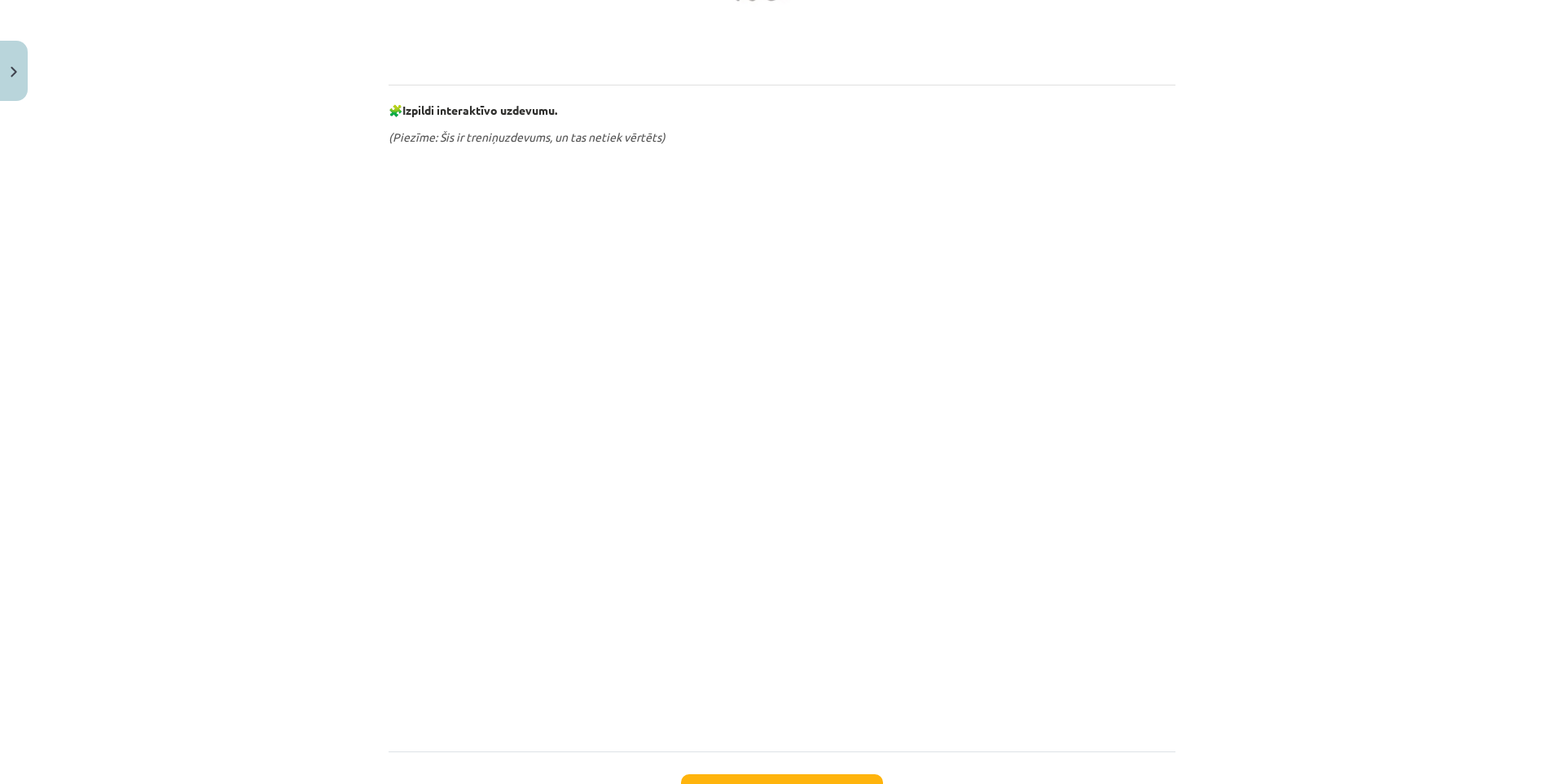
scroll to position [773, 0]
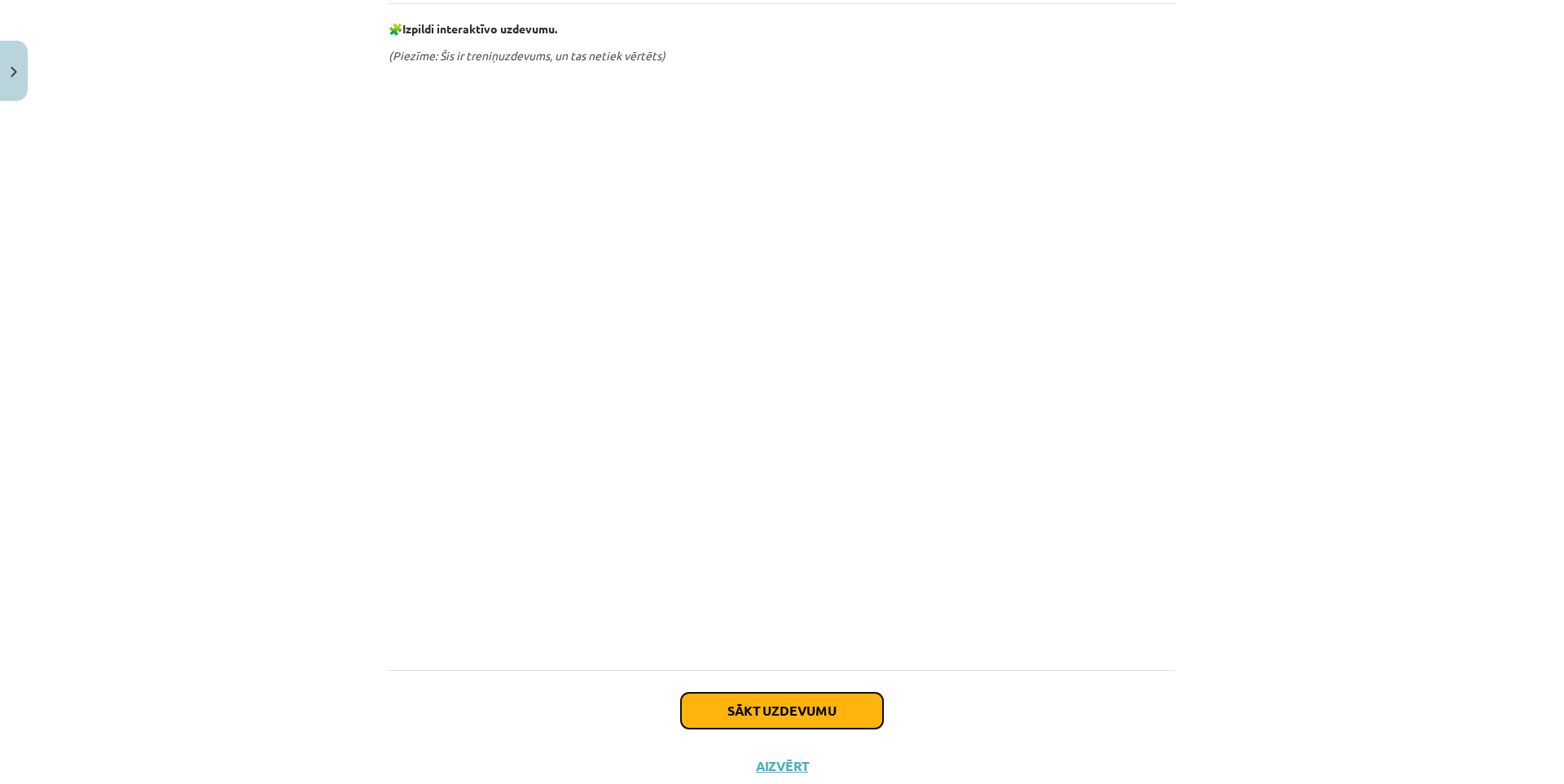
click at [731, 708] on button "Sākt uzdevumu" at bounding box center [782, 711] width 202 height 36
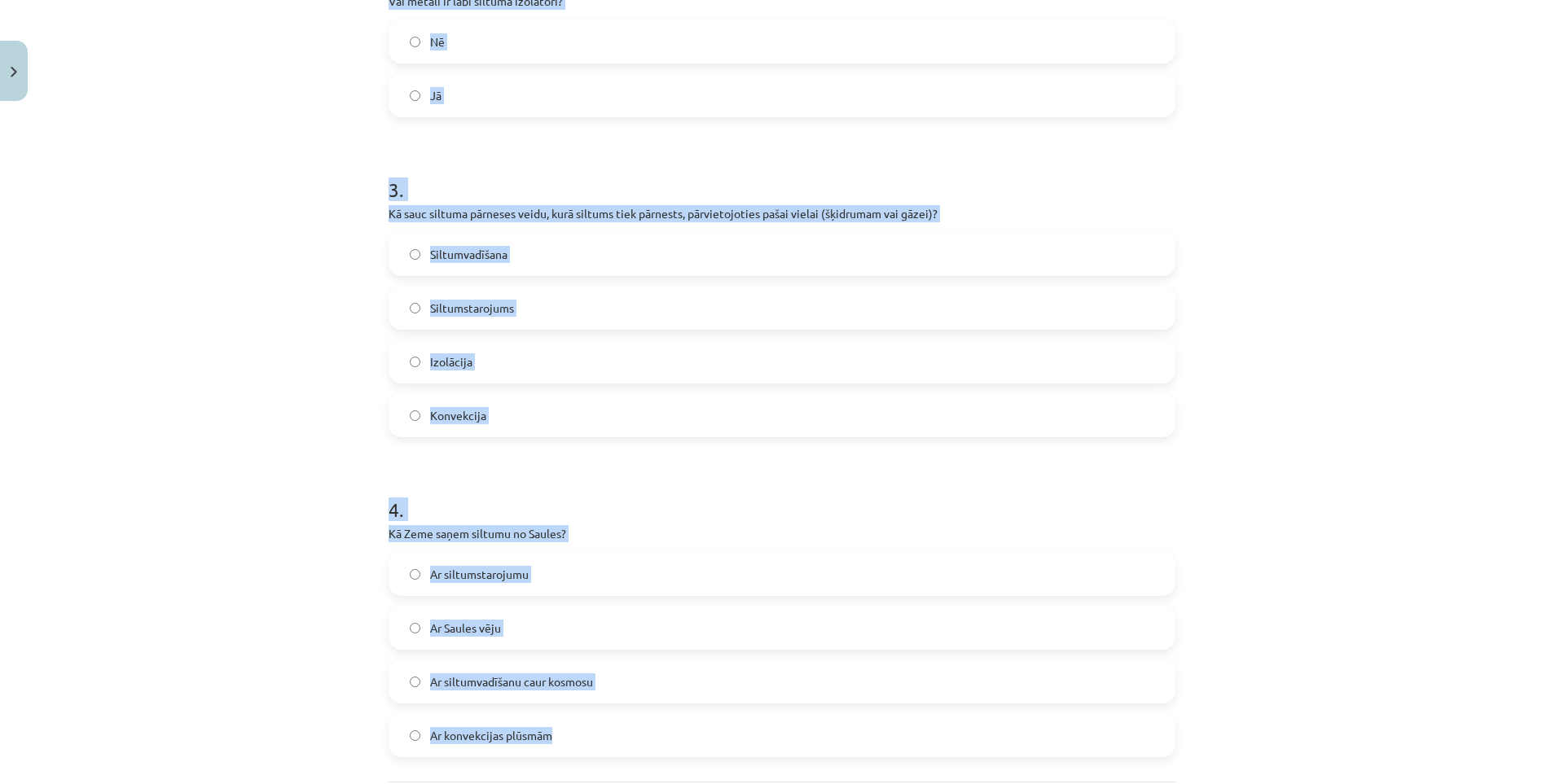
scroll to position [761, 0]
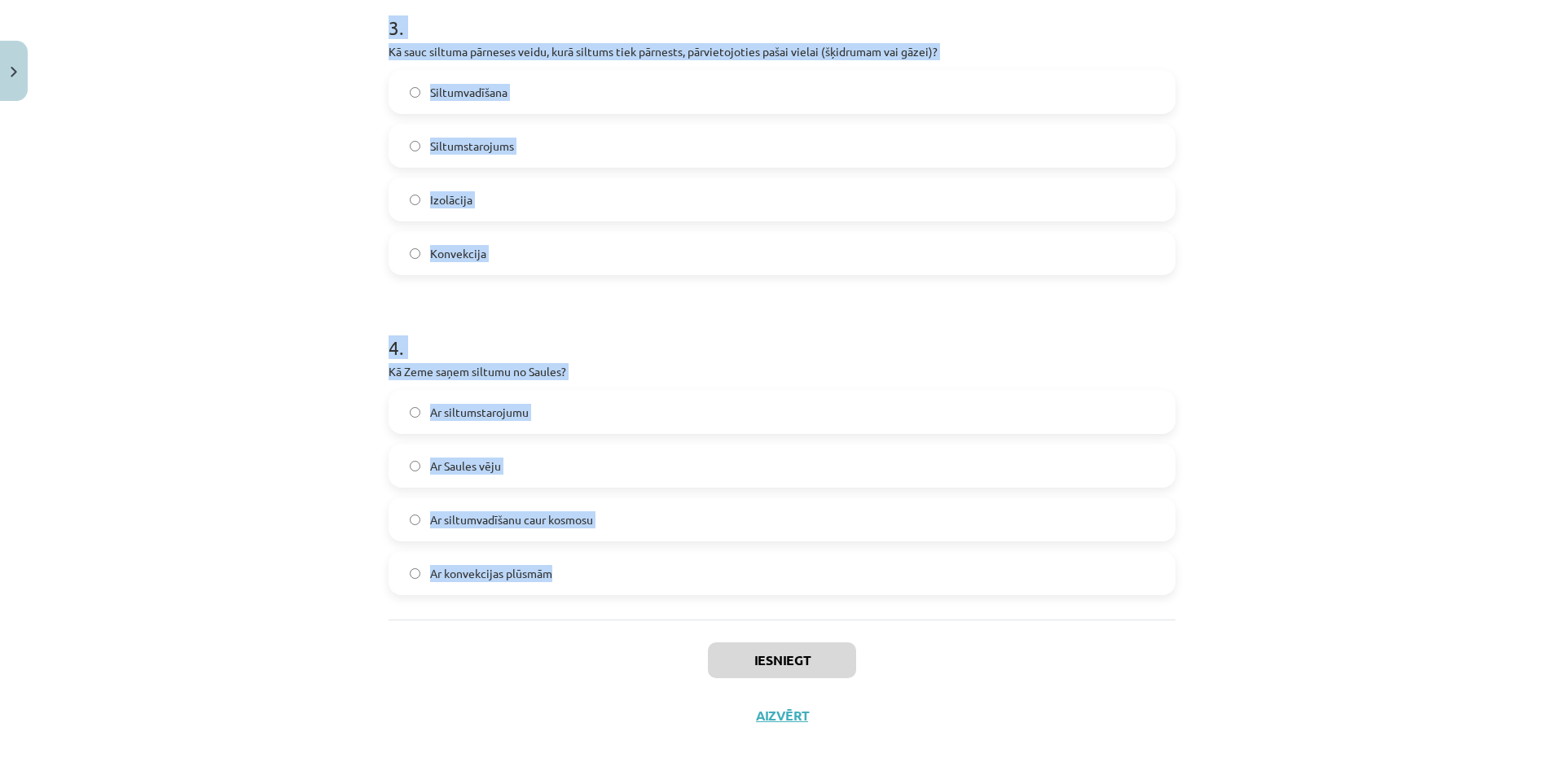
drag, startPoint x: 379, startPoint y: 346, endPoint x: 705, endPoint y: 588, distance: 406.0
click at [706, 588] on div "8 XP Saņemsi Sarežģīts 107 pilda Apraksts Uzdevums Palīdzība 1 . Vai siltumstar…" at bounding box center [782, 45] width 806 height 1397
copy form "Vai siltumstarojums var izplatīties vakuumā? Jā Nē 2 . Vai metāli ir labi siltu…"
click at [288, 438] on div "Mācību tēma: Fizika 9. klases 1. ieskaites mācību materiāls #4 📝 3. tēma. Siltu…" at bounding box center [782, 392] width 1564 height 784
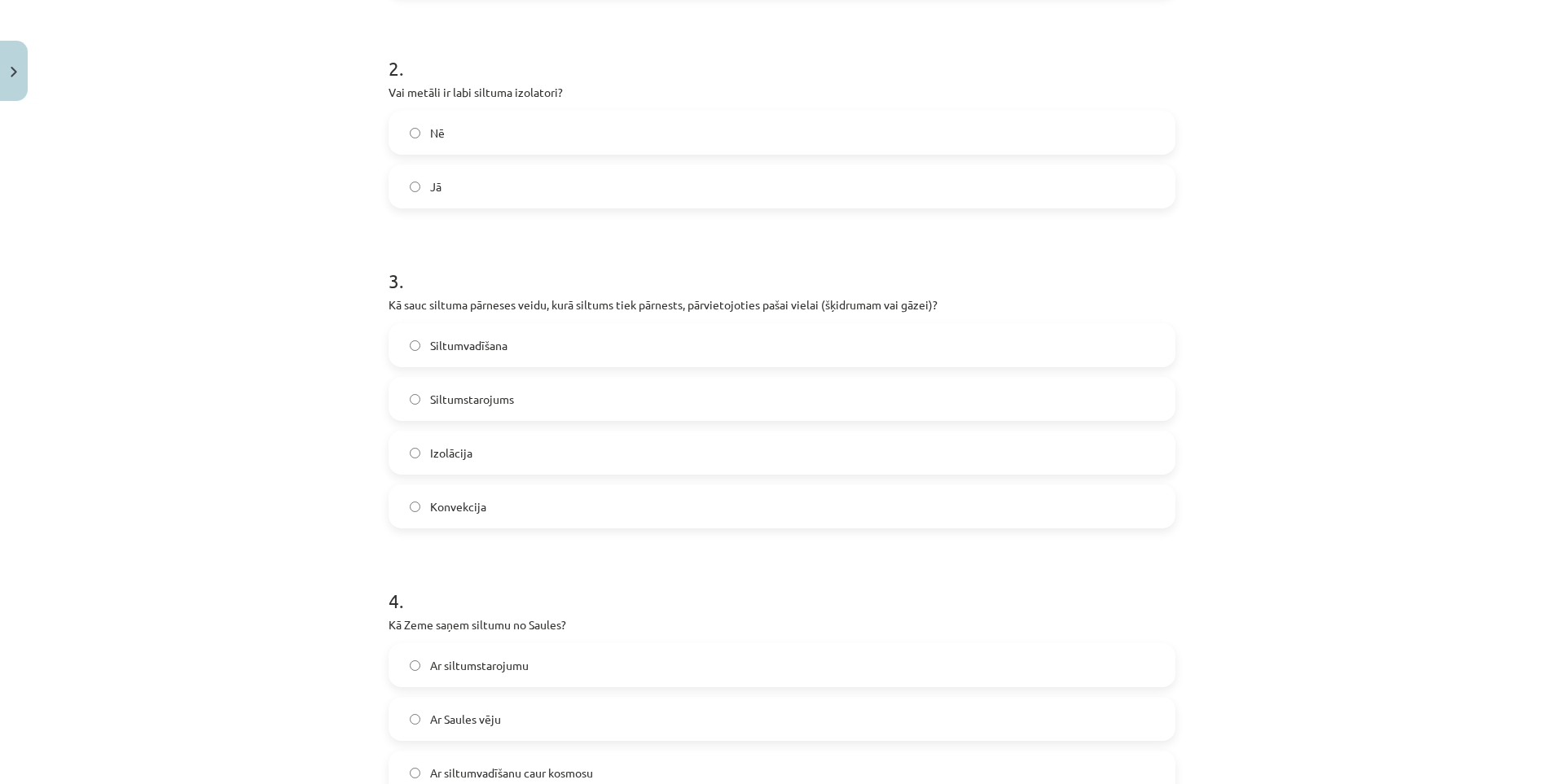
scroll to position [0, 0]
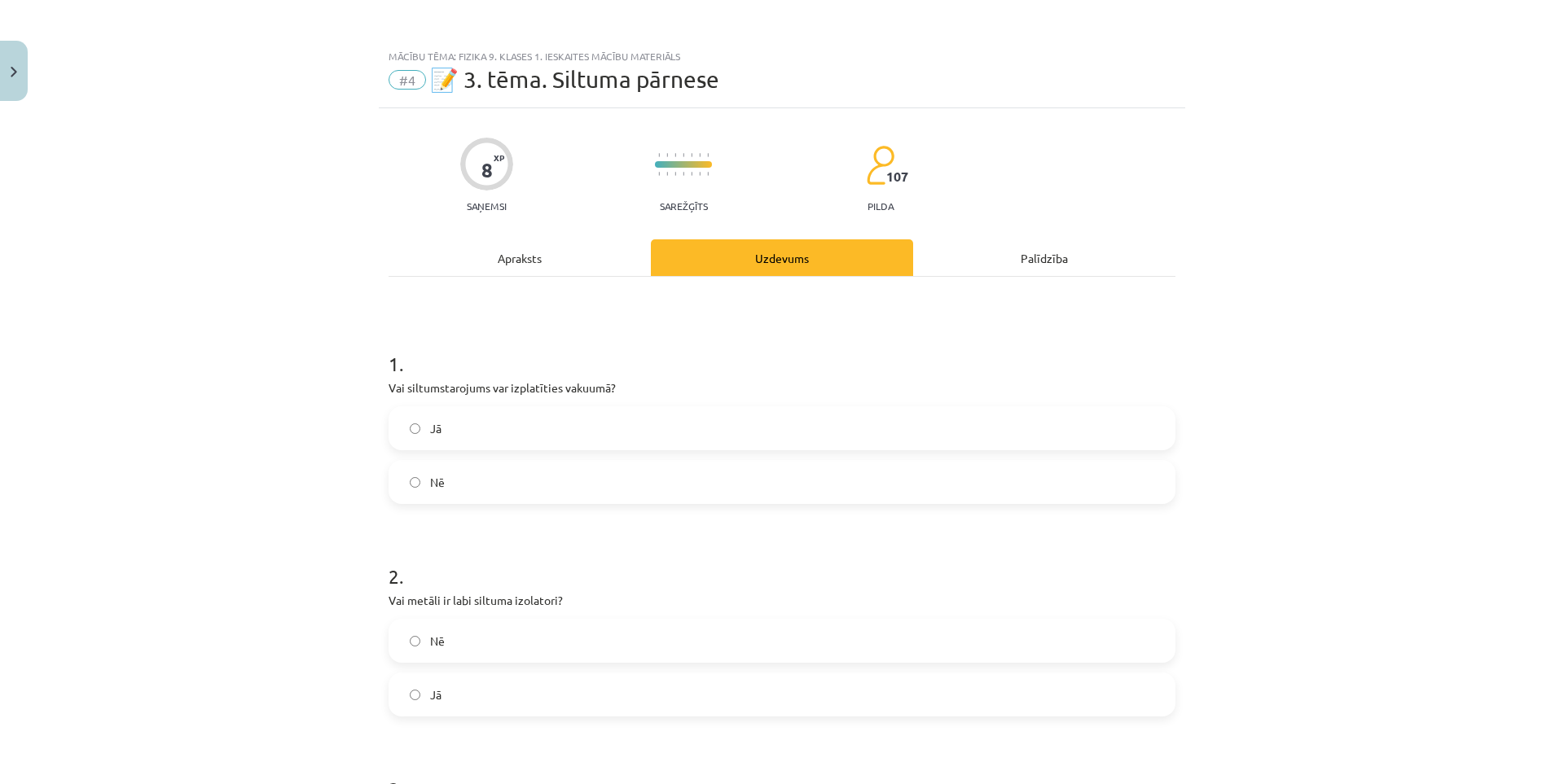
drag, startPoint x: 220, startPoint y: 362, endPoint x: 273, endPoint y: 254, distance: 120.3
click at [542, 424] on label "Jā" at bounding box center [782, 428] width 783 height 41
click at [465, 647] on label "Nē" at bounding box center [782, 641] width 783 height 41
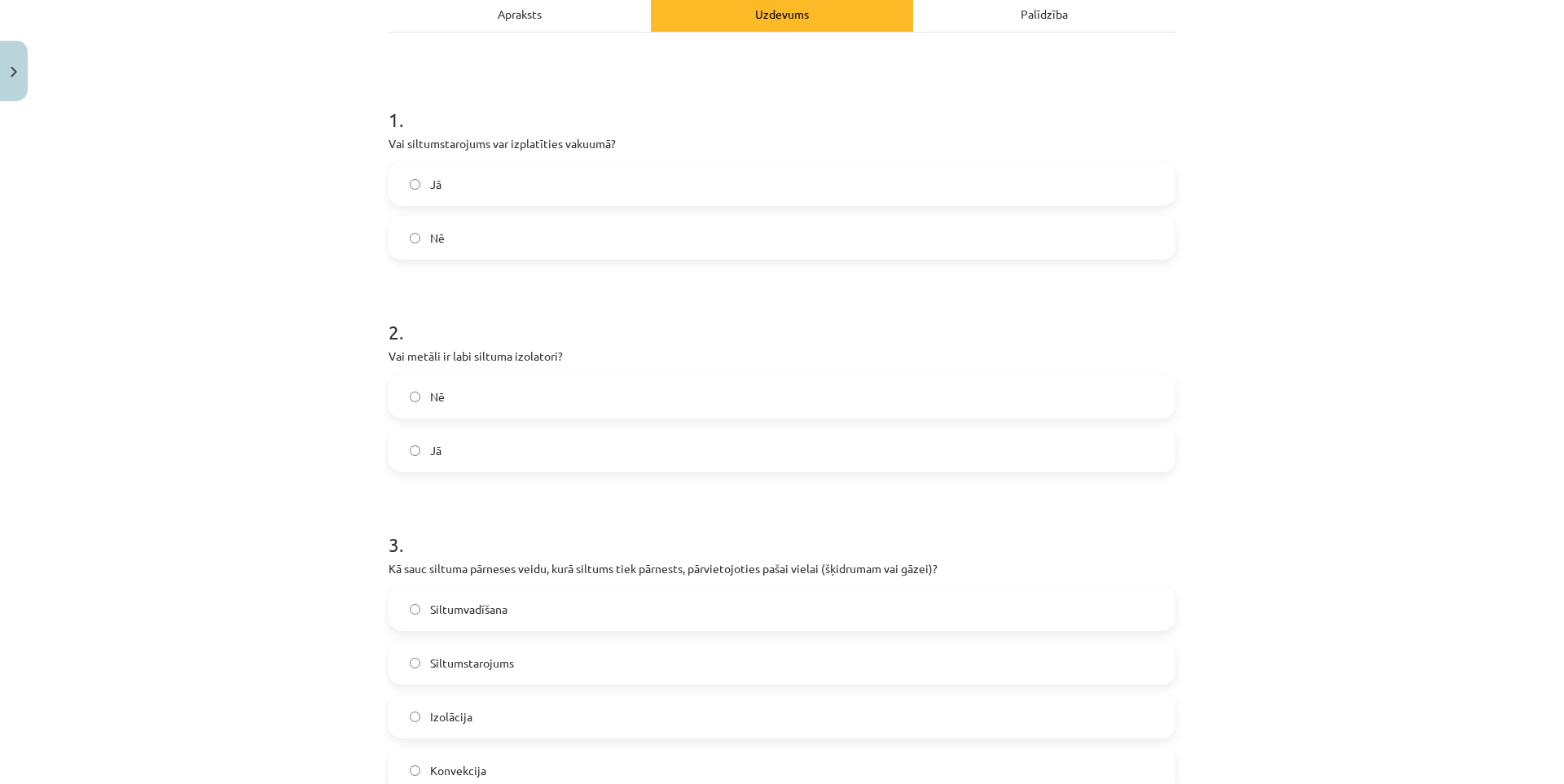
scroll to position [326, 0]
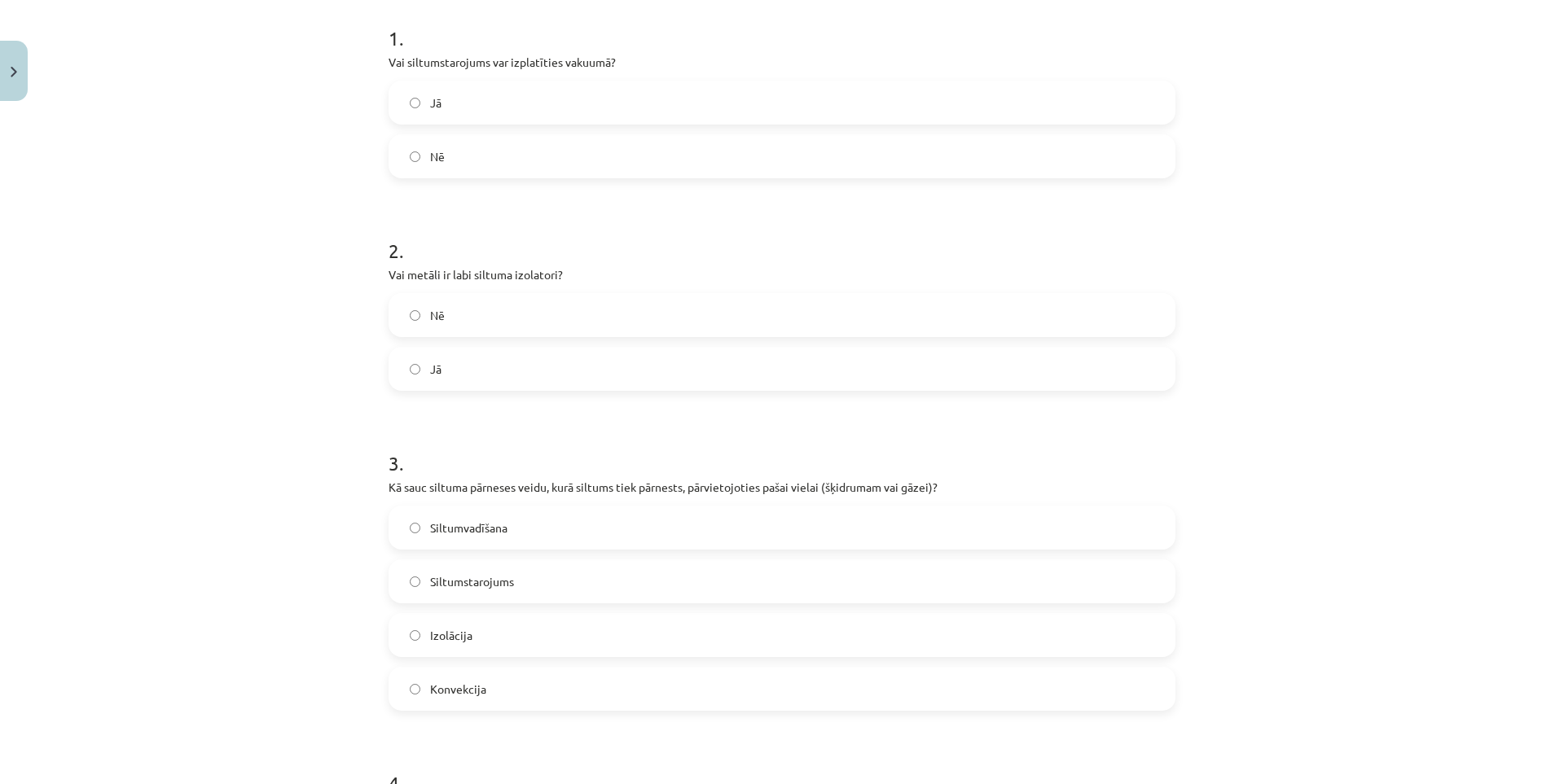
click at [480, 685] on label "Konvekcija" at bounding box center [782, 688] width 783 height 41
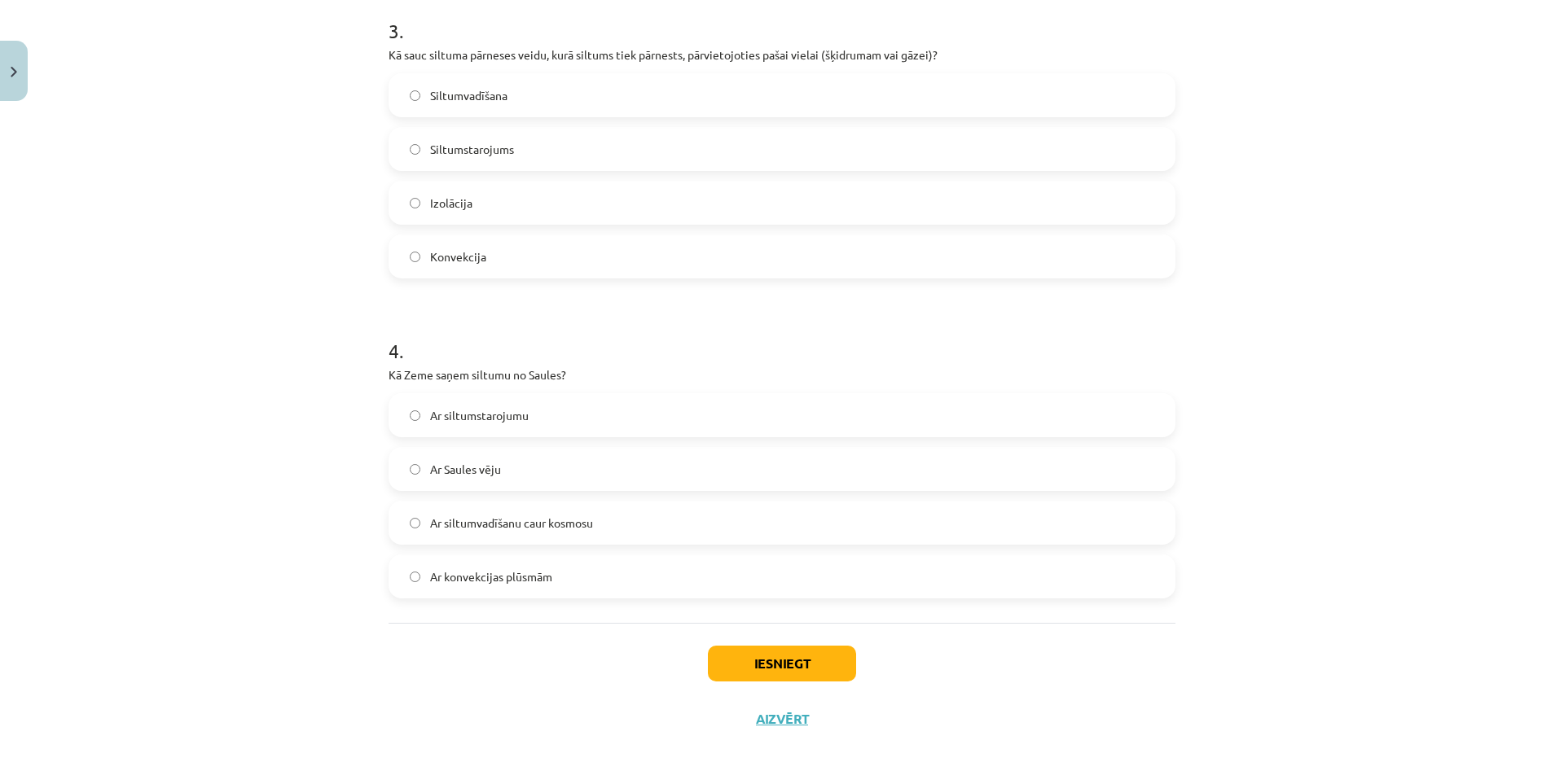
scroll to position [761, 0]
click at [721, 661] on button "Iesniegt" at bounding box center [782, 660] width 148 height 36
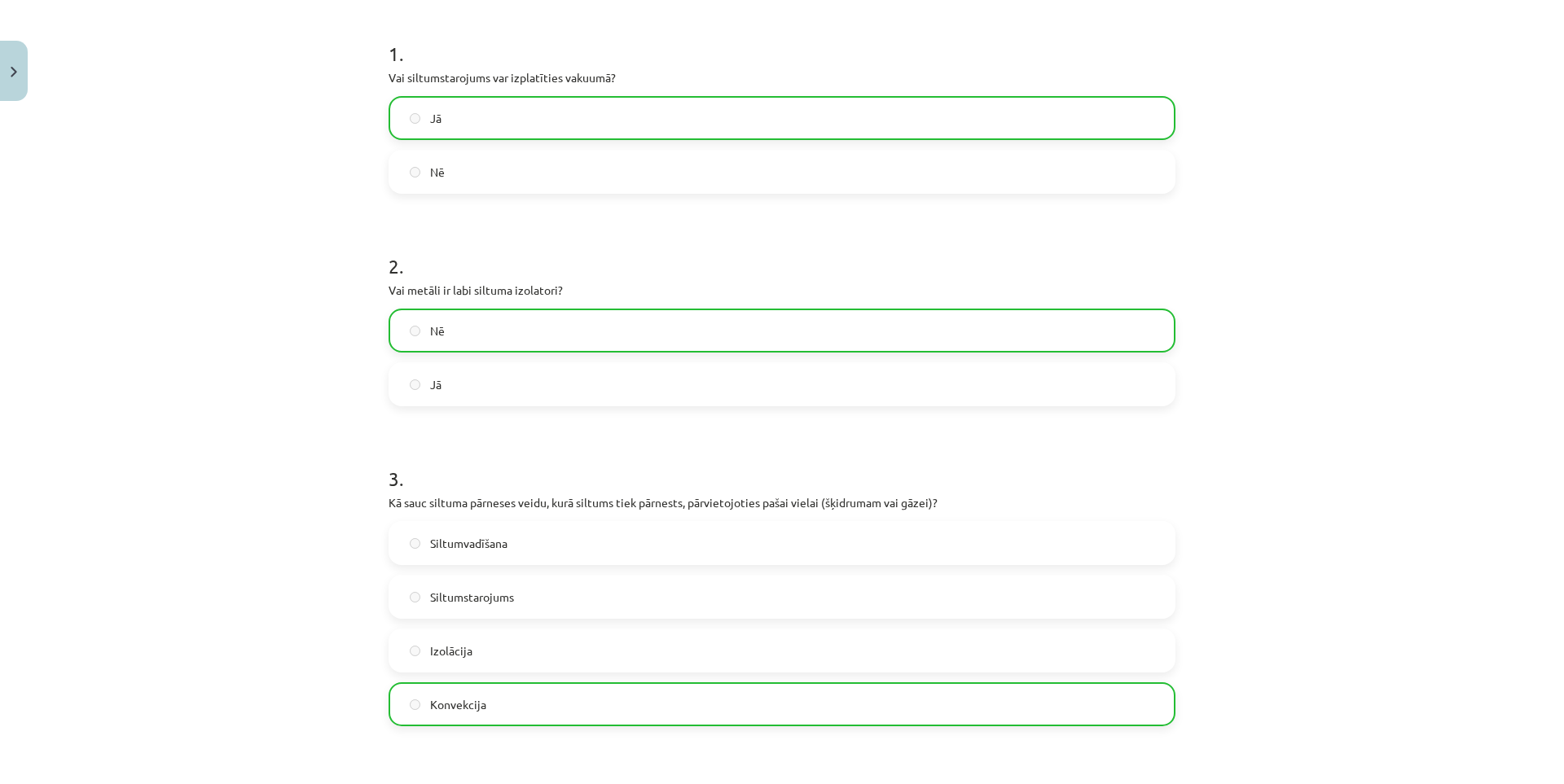
drag, startPoint x: 162, startPoint y: 450, endPoint x: 164, endPoint y: 364, distance: 86.0
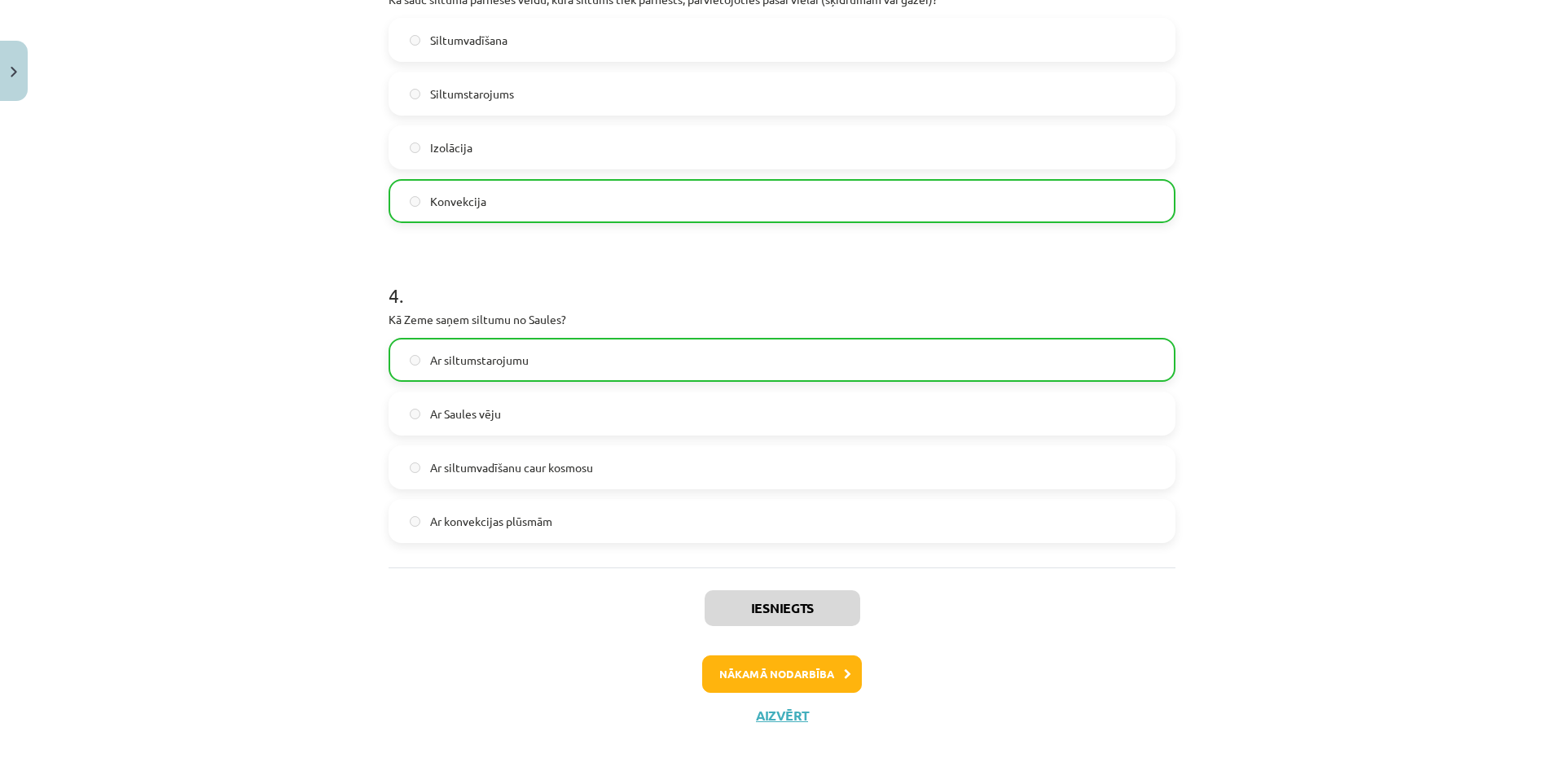
drag, startPoint x: 139, startPoint y: 366, endPoint x: 215, endPoint y: 597, distance: 243.2
click at [770, 679] on button "Nākamā nodarbība" at bounding box center [782, 674] width 160 height 38
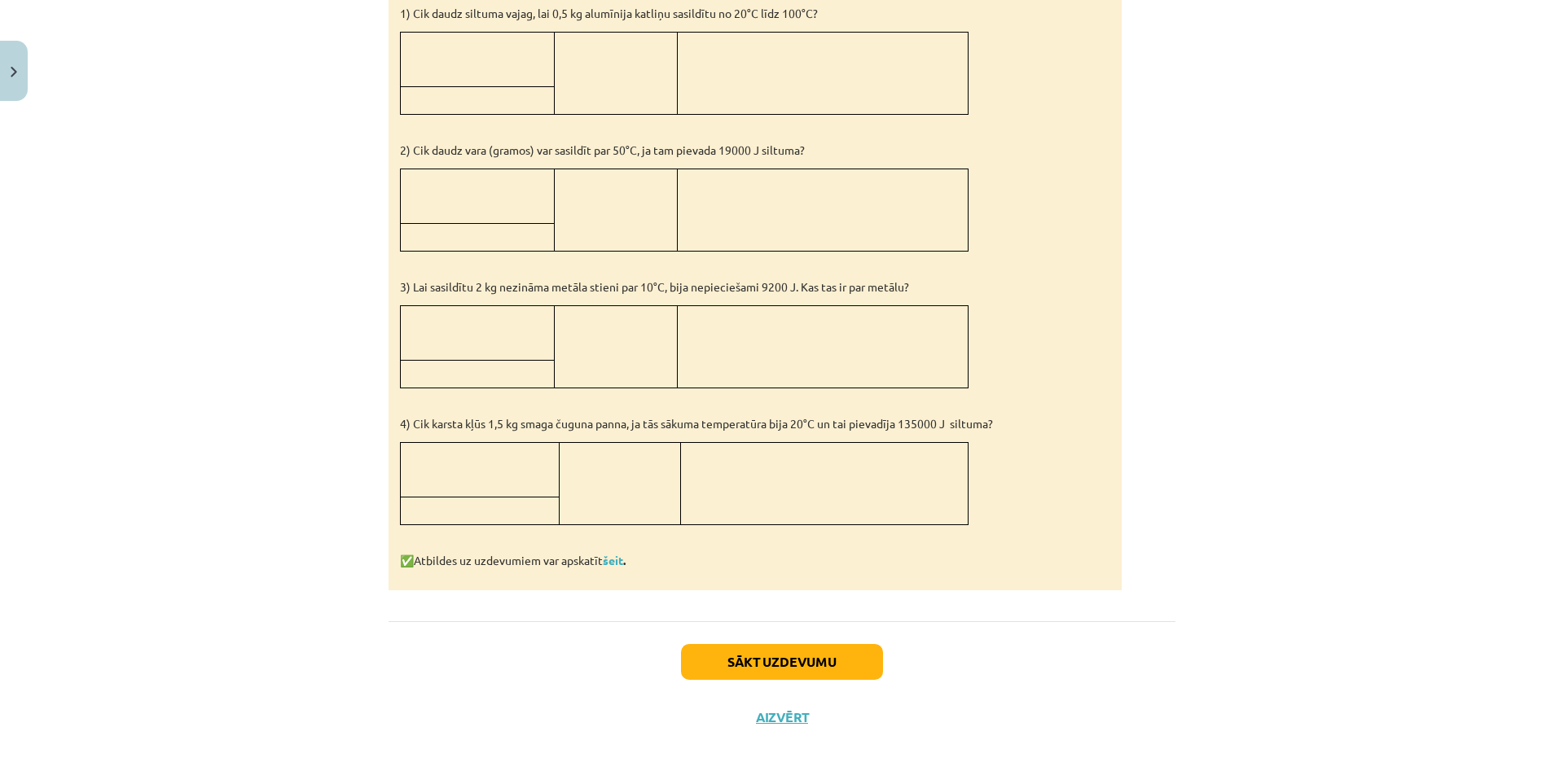
click at [454, 340] on p at bounding box center [477, 341] width 142 height 17
click at [755, 651] on button "Sākt uzdevumu" at bounding box center [782, 666] width 202 height 36
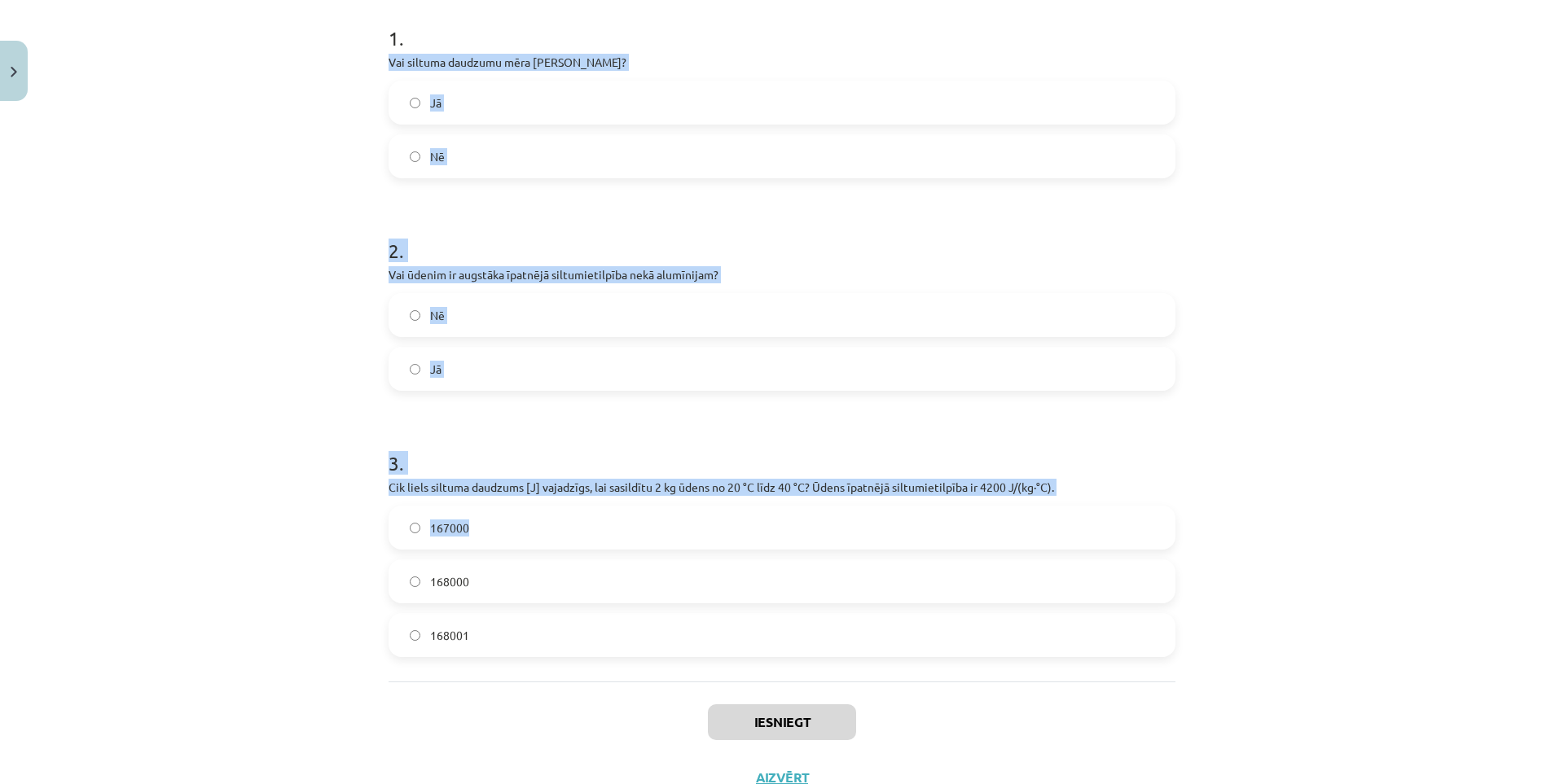
scroll to position [366, 0]
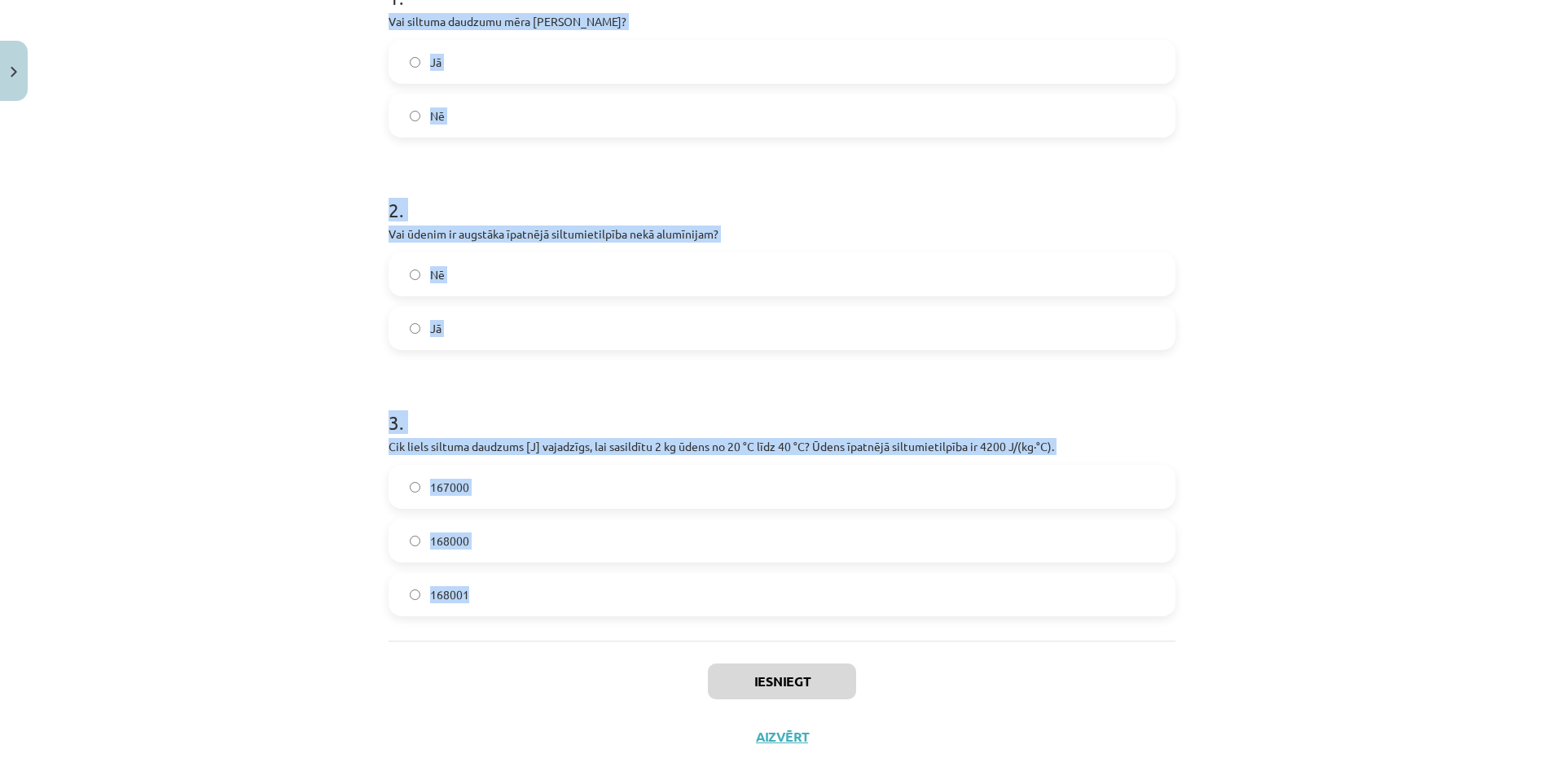
drag, startPoint x: 371, startPoint y: 342, endPoint x: 677, endPoint y: 602, distance: 401.5
click at [677, 602] on div "Mācību tēma: Fizika 9. klases 1. ieskaites mācību materiāls #5 📝 4. tēma. Siltu…" at bounding box center [782, 392] width 1564 height 784
copy form "Vai siltuma daudzumu mēra Celsija grādos? Jā Nē 2 . Vai ūdenim ir augstāka īpat…"
click at [254, 542] on div "Mācību tēma: Fizika 9. klases 1. ieskaites mācību materiāls #5 📝 4. tēma. Siltu…" at bounding box center [782, 392] width 1564 height 784
click at [254, 541] on div "Mācību tēma: Fizika 9. klases 1. ieskaites mācību materiāls #5 📝 4. tēma. Siltu…" at bounding box center [782, 392] width 1564 height 784
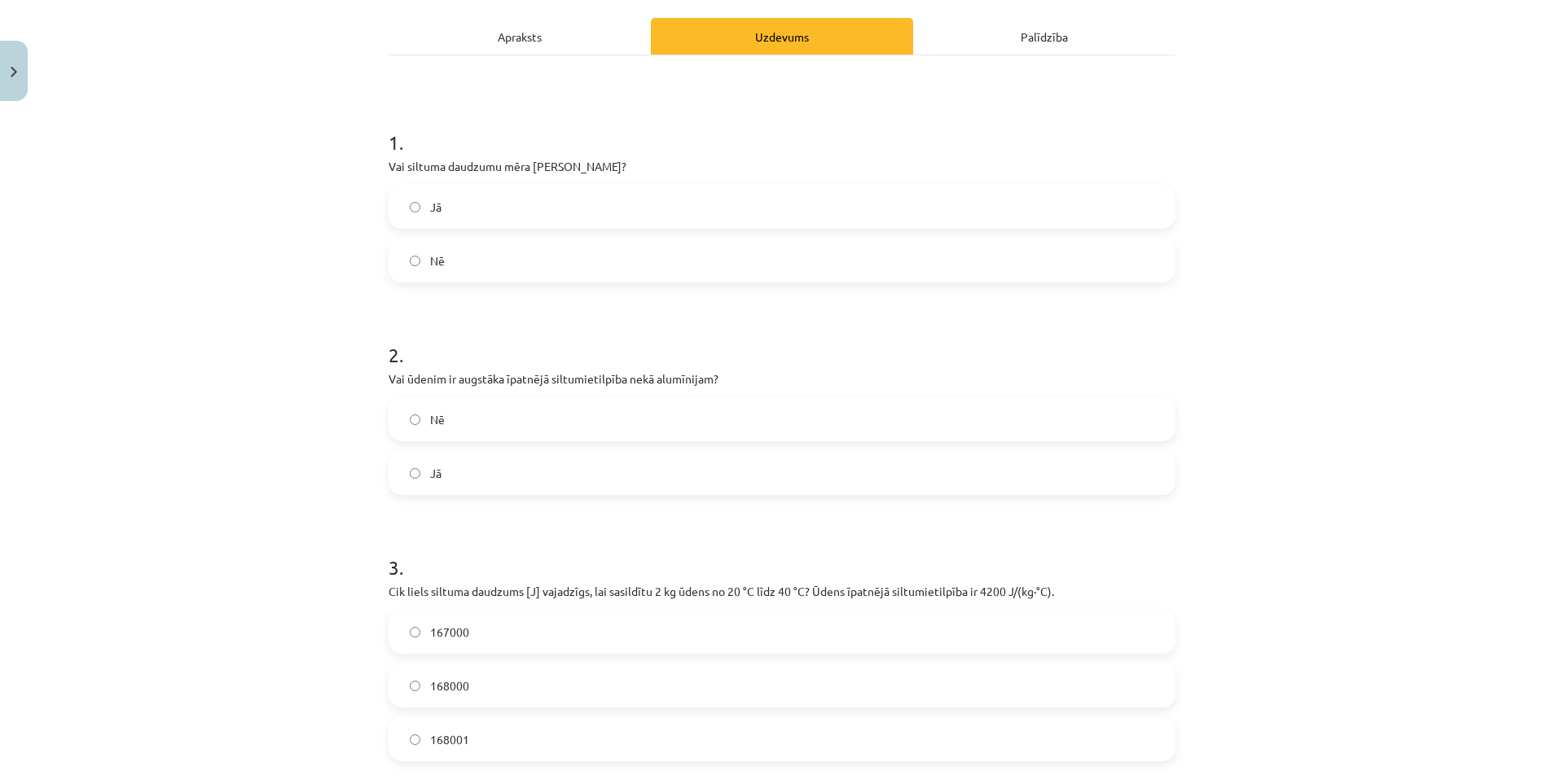
scroll to position [0, 0]
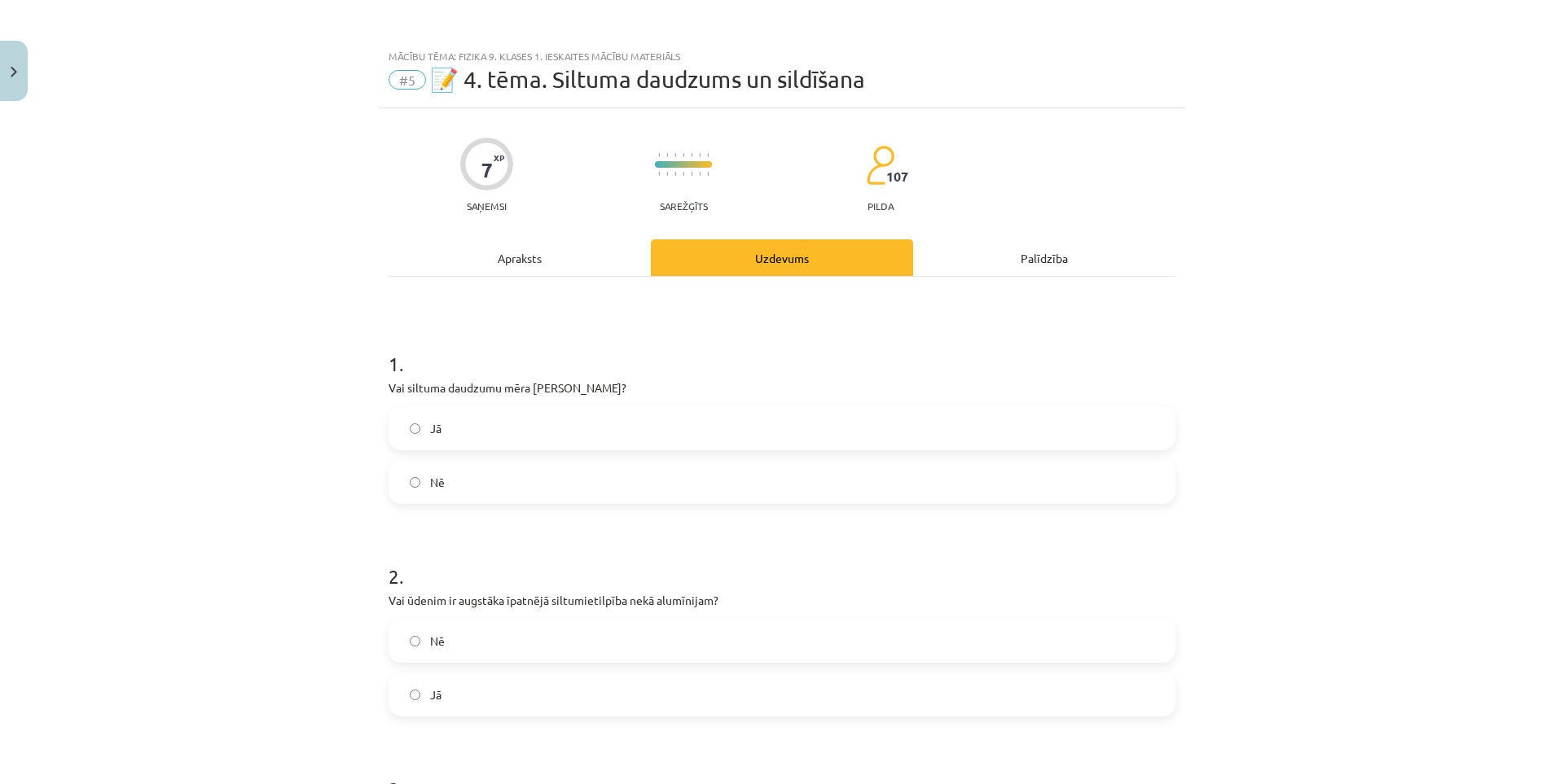
drag, startPoint x: 254, startPoint y: 541, endPoint x: 262, endPoint y: 296, distance: 245.1
click at [447, 480] on label "Nē" at bounding box center [782, 482] width 783 height 41
click at [459, 694] on label "Jā" at bounding box center [782, 694] width 783 height 41
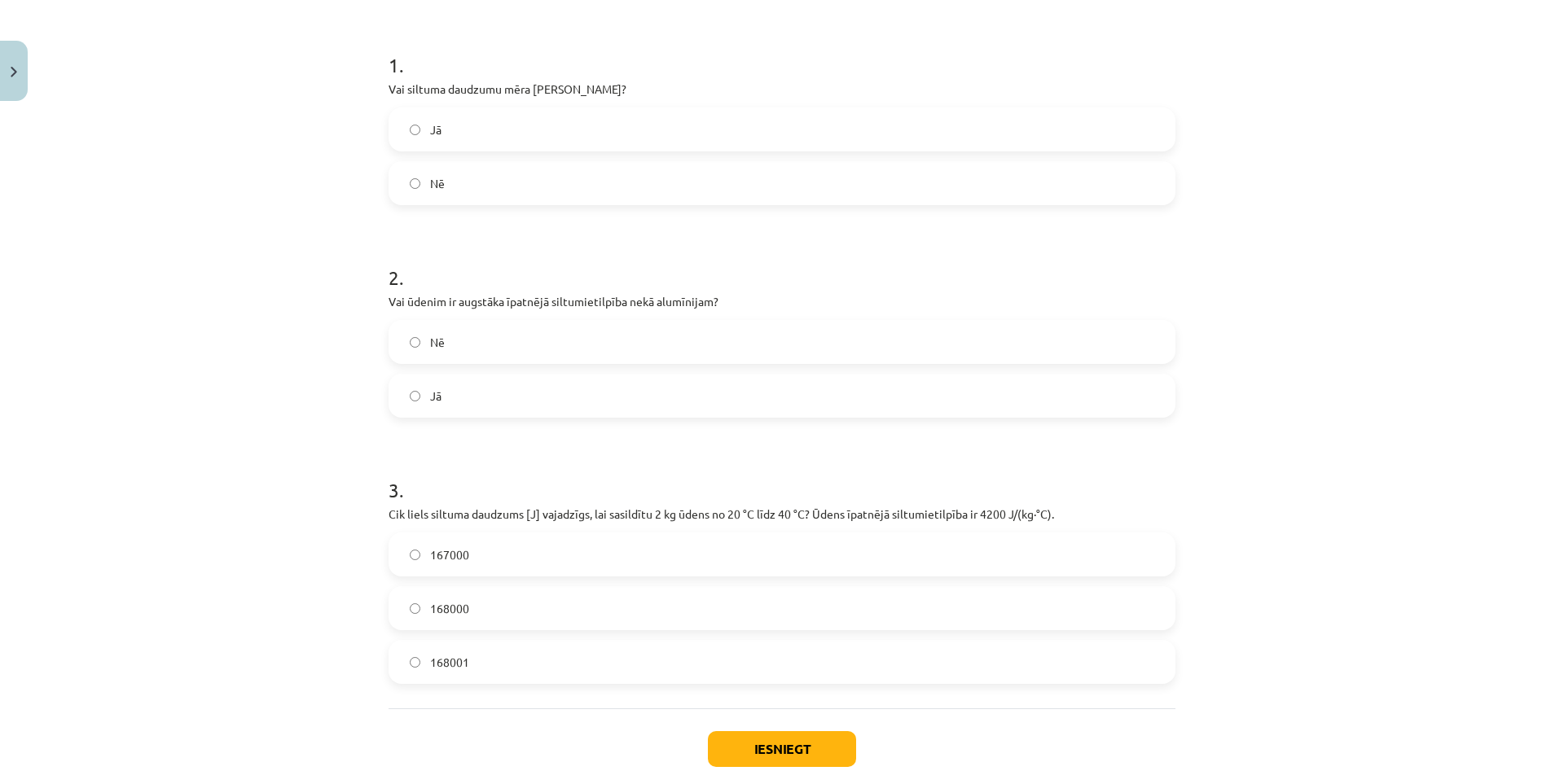
scroll to position [326, 0]
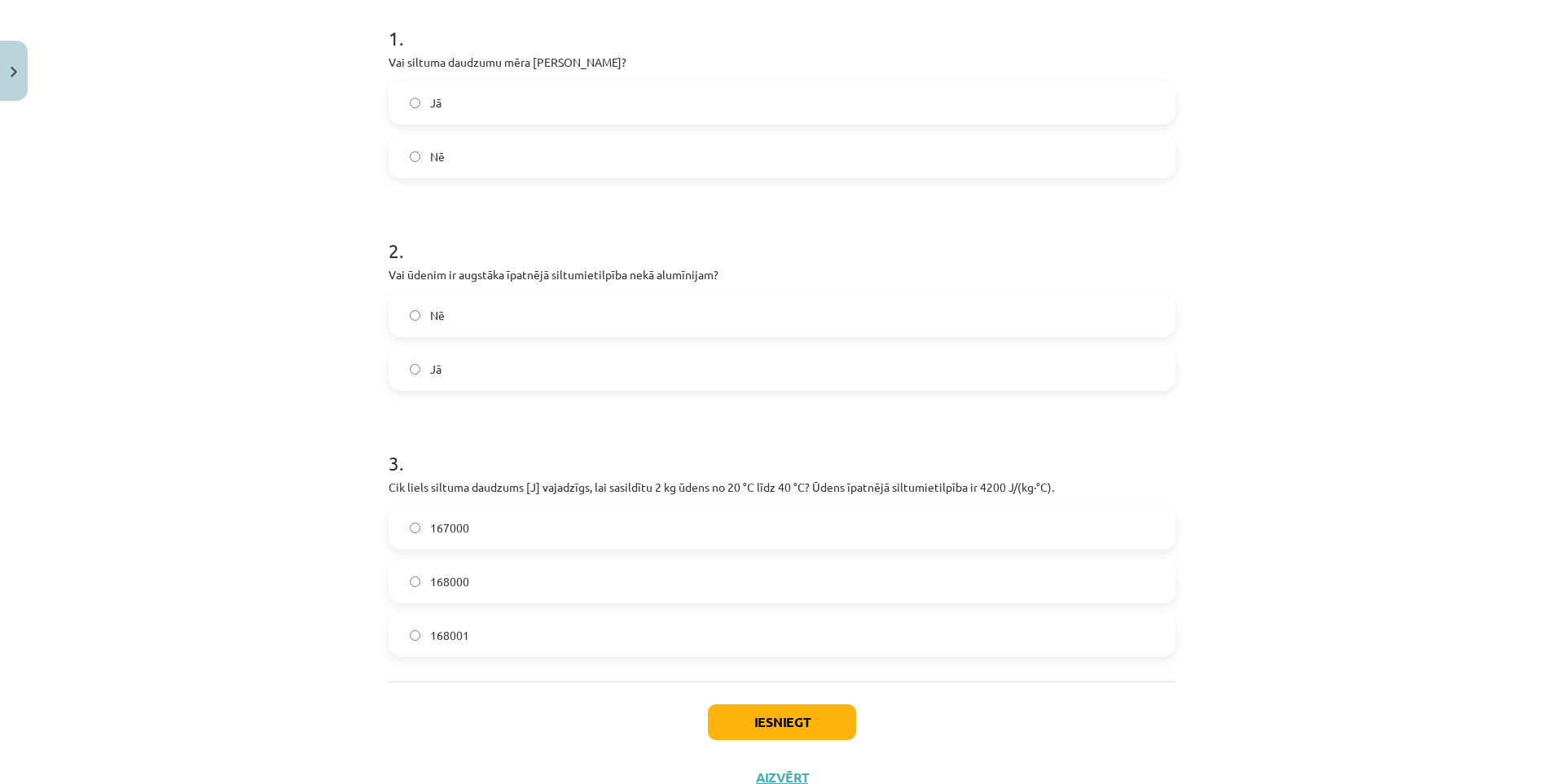
click at [469, 578] on label "168000" at bounding box center [782, 581] width 783 height 41
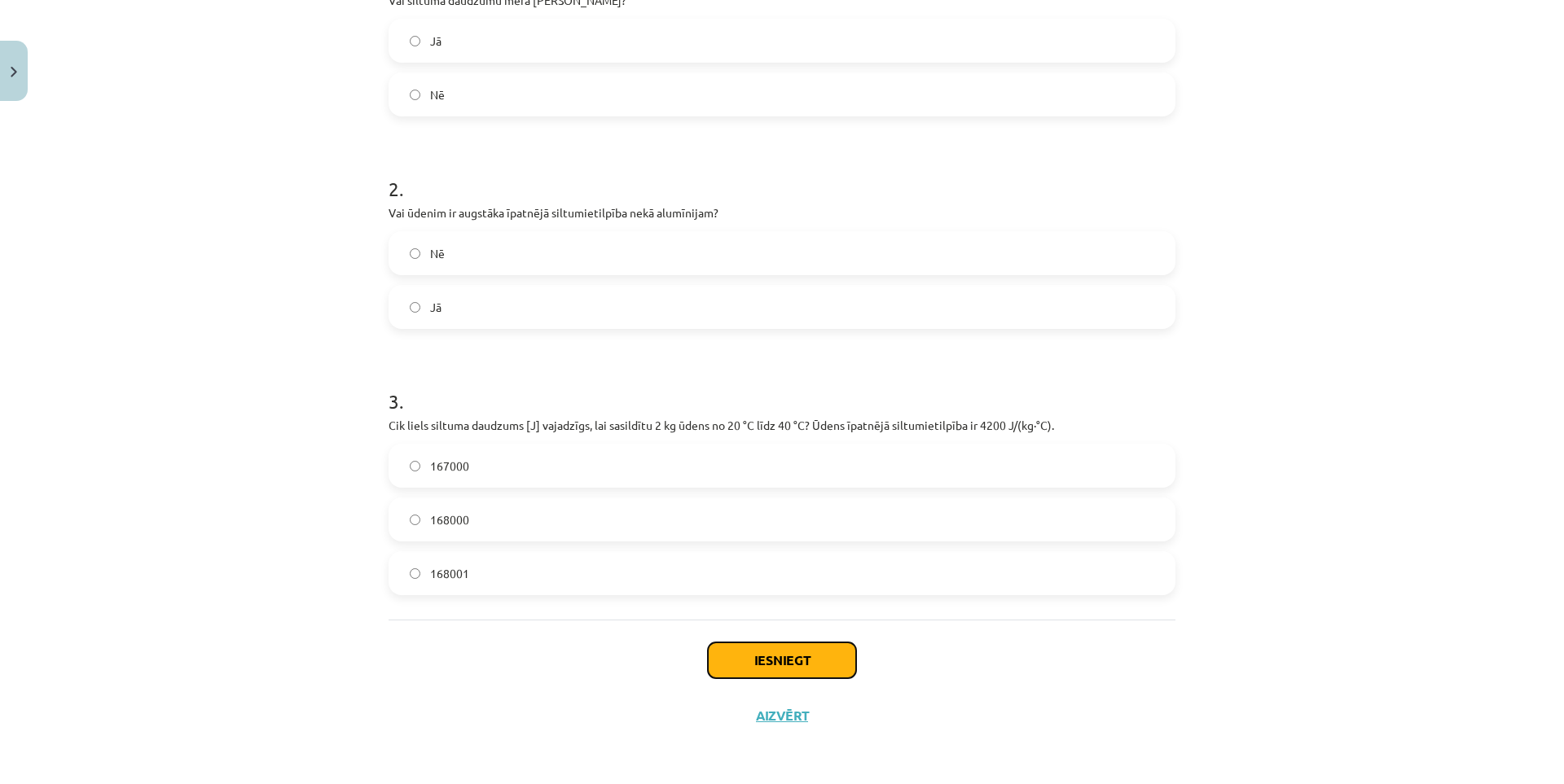
click at [757, 655] on button "Iesniegt" at bounding box center [782, 660] width 148 height 36
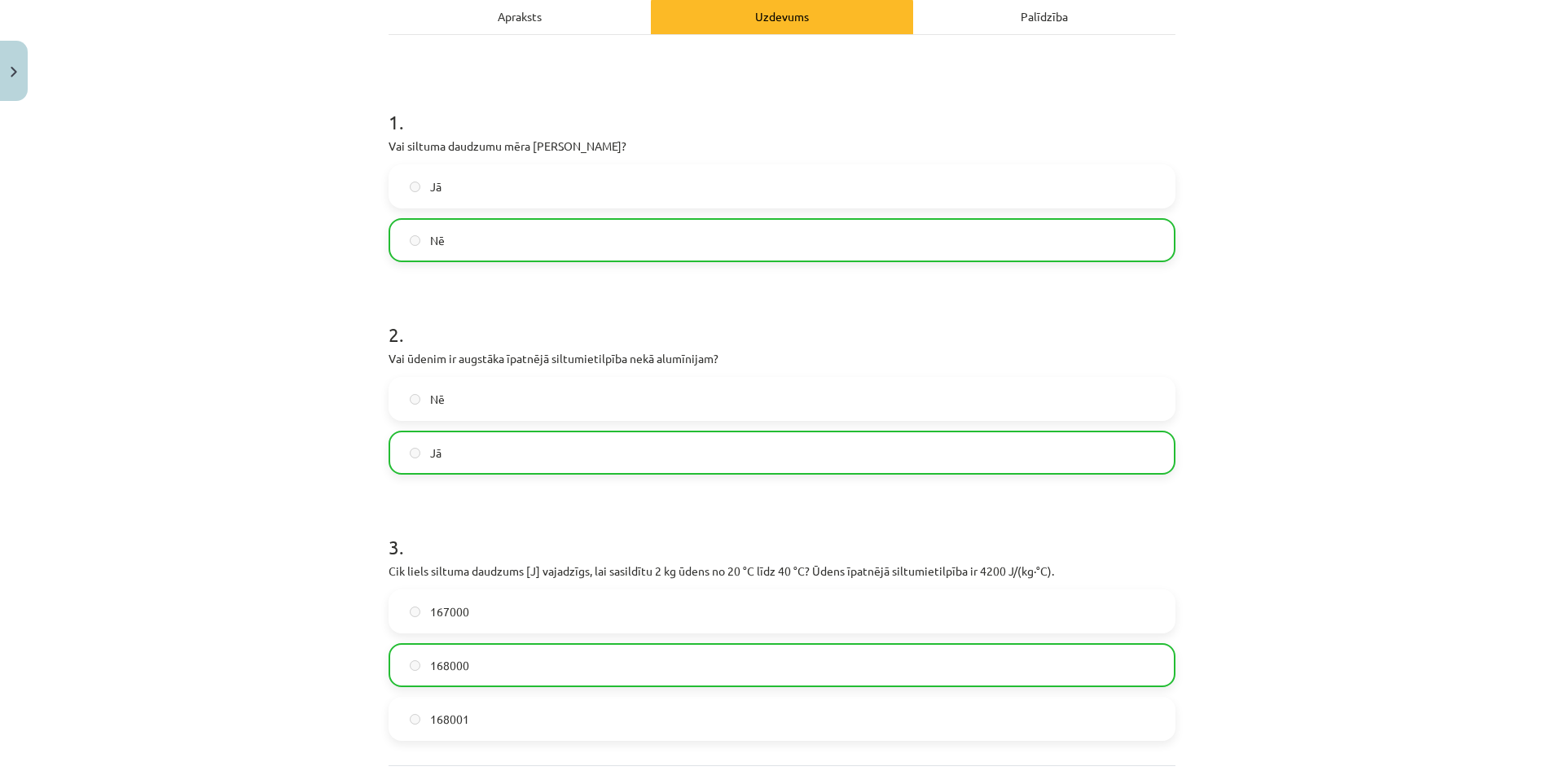
drag, startPoint x: 254, startPoint y: 480, endPoint x: 282, endPoint y: 647, distance: 169.3
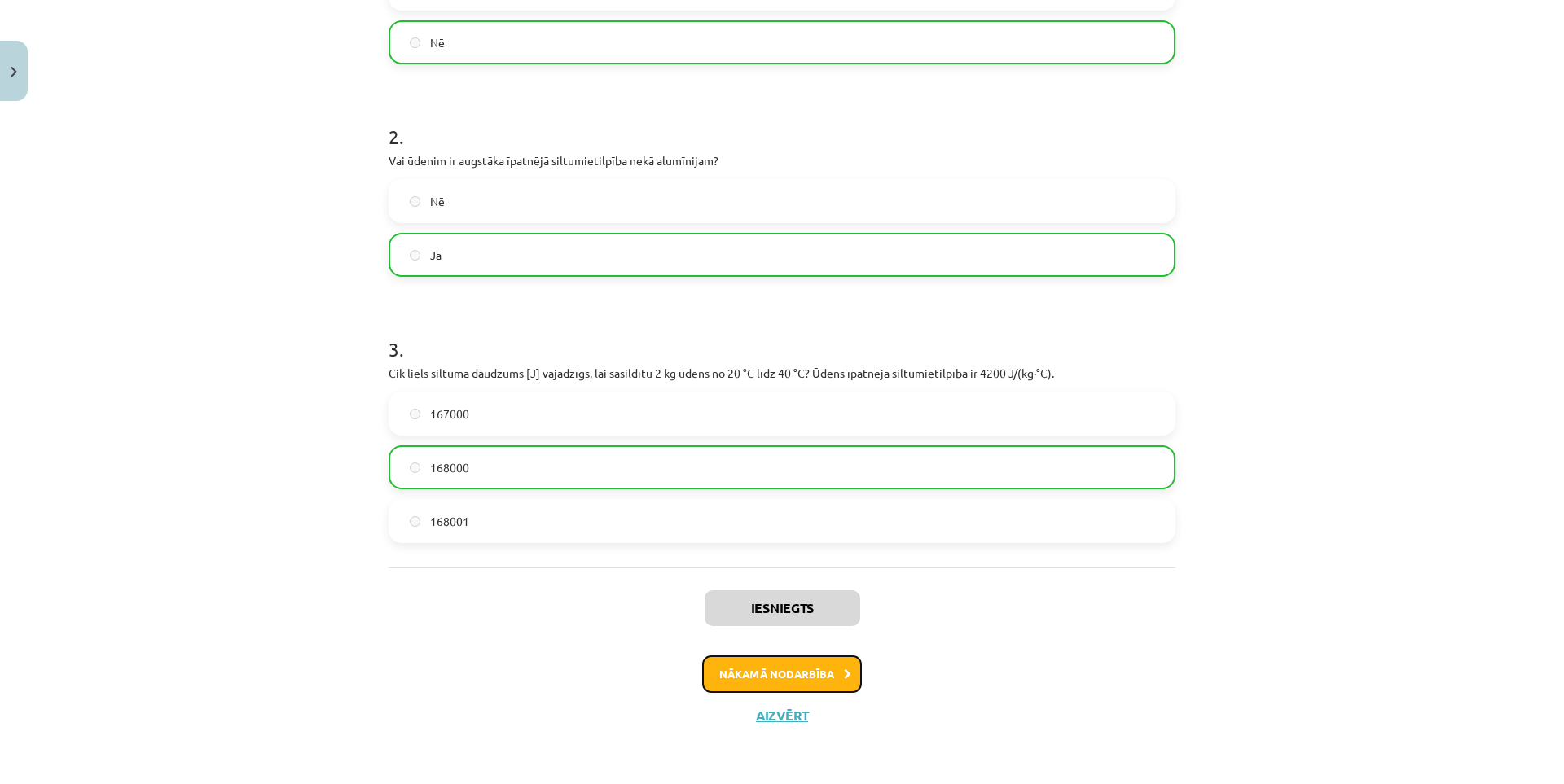
click at [731, 680] on button "Nākamā nodarbība" at bounding box center [782, 674] width 160 height 38
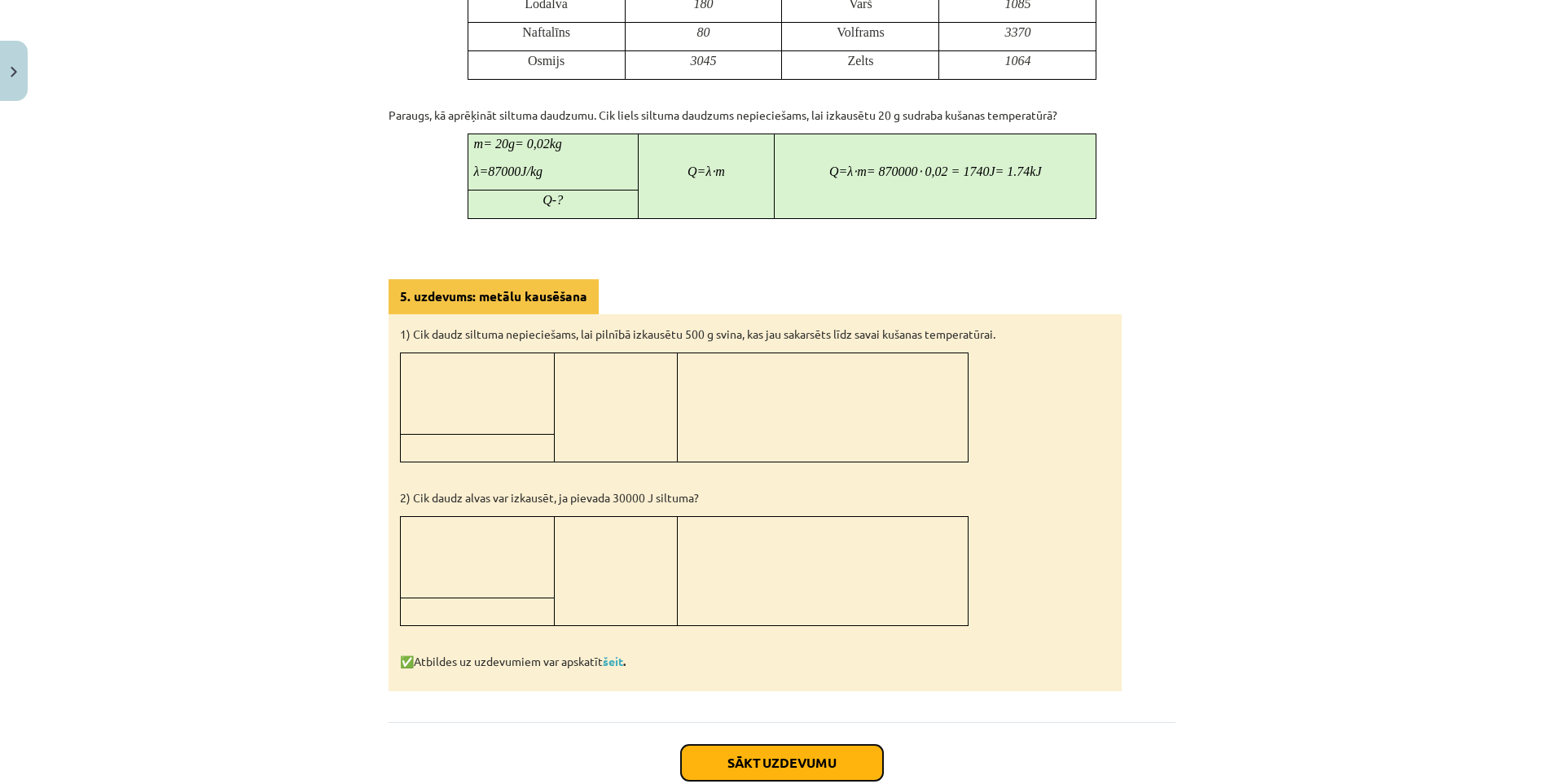
click at [778, 754] on button "Sākt uzdevumu" at bounding box center [782, 763] width 202 height 36
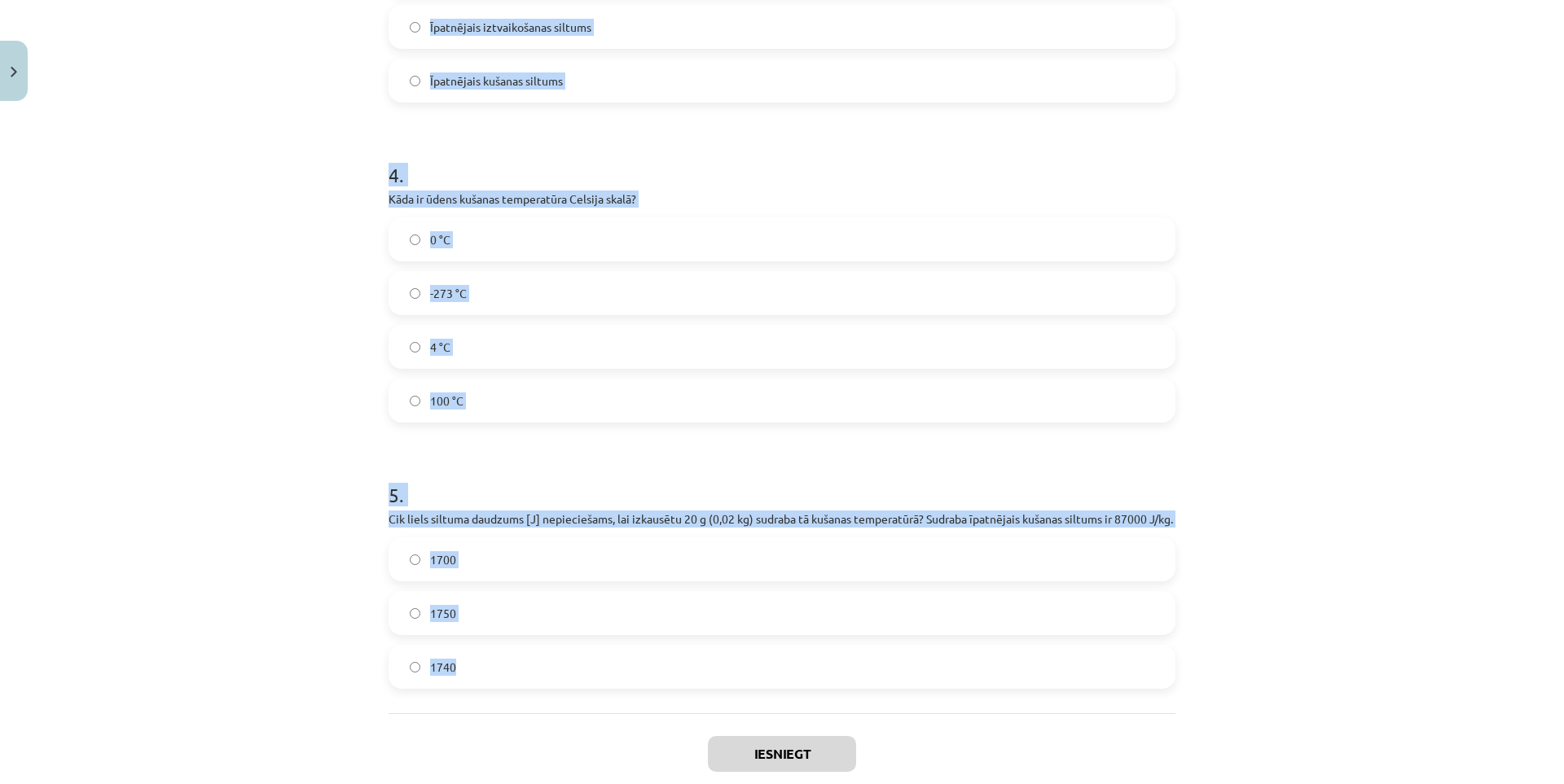
scroll to position [1018, 0]
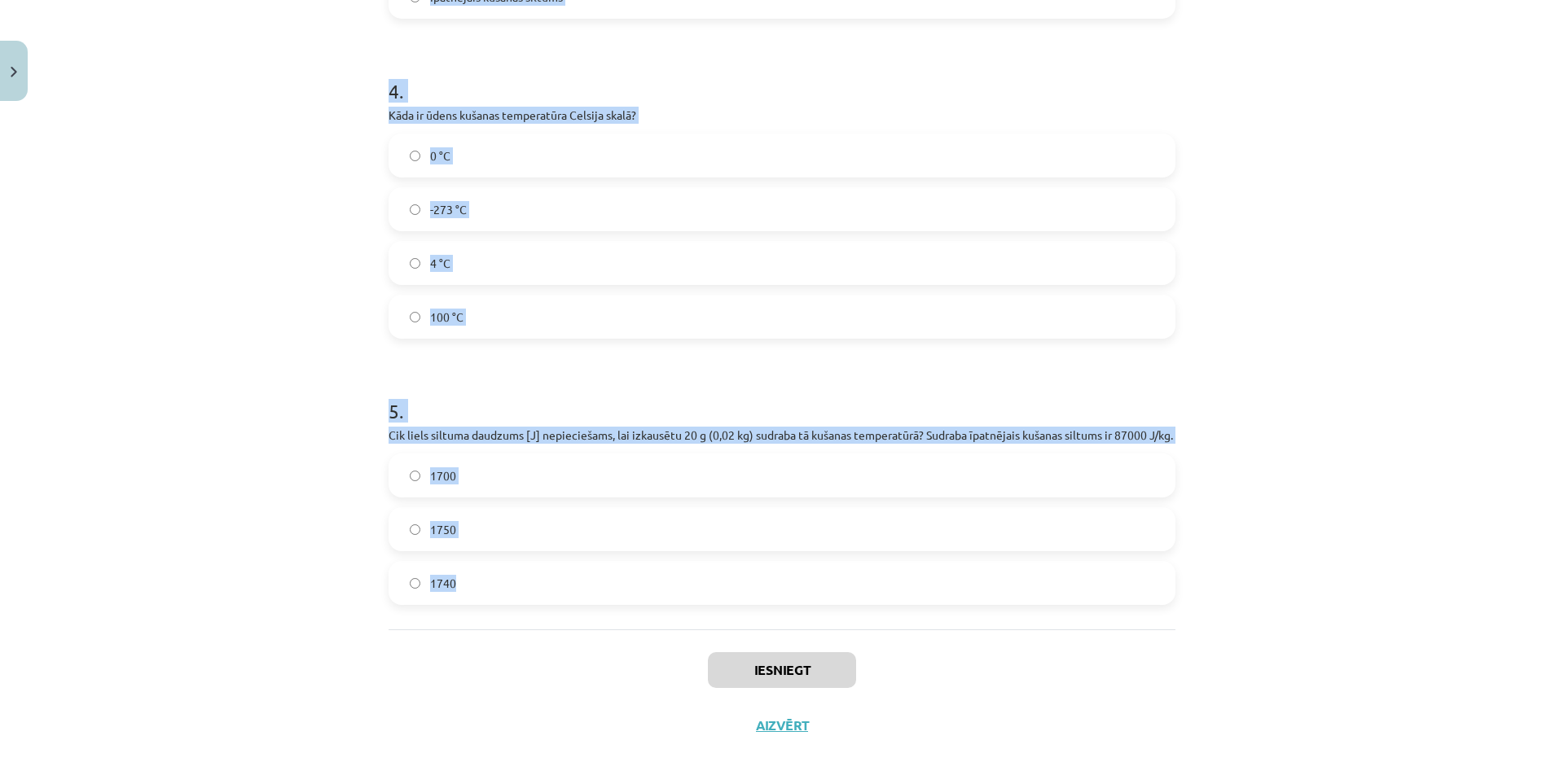
drag, startPoint x: 378, startPoint y: 348, endPoint x: 798, endPoint y: 632, distance: 507.0
copy form "Vai kušanas procesā vielas temperatūra nepārtraukti paaugstinās? Nē Jā 2 . Vai,…"
click at [191, 436] on div "Mācību tēma: Fizika 9. klases 1. ieskaites mācību materiāls #6 📝 5. tēma. Kušan…" at bounding box center [782, 392] width 1564 height 784
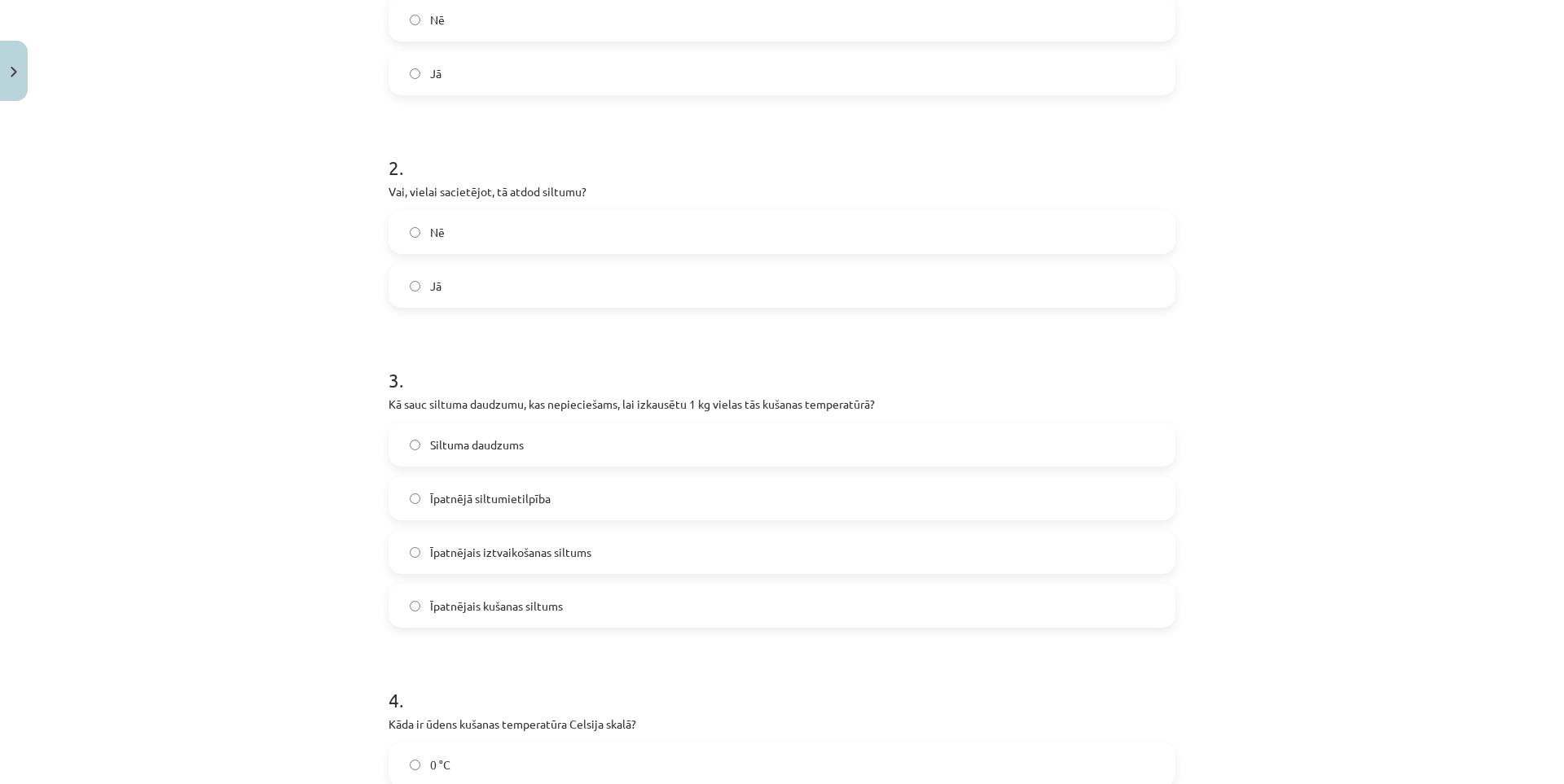
drag, startPoint x: 263, startPoint y: 347, endPoint x: 251, endPoint y: 254, distance: 93.8
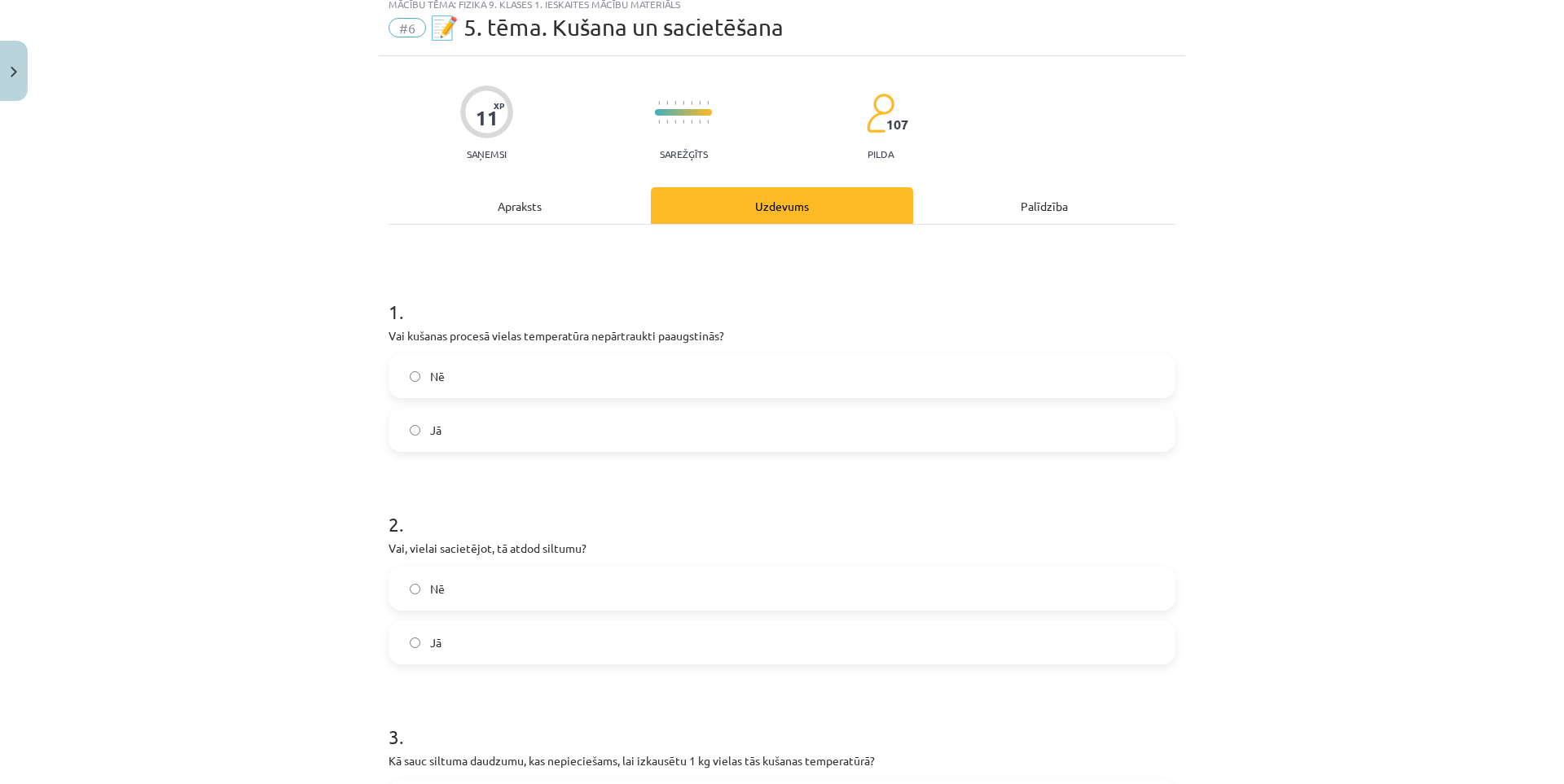
scroll to position [81, 0]
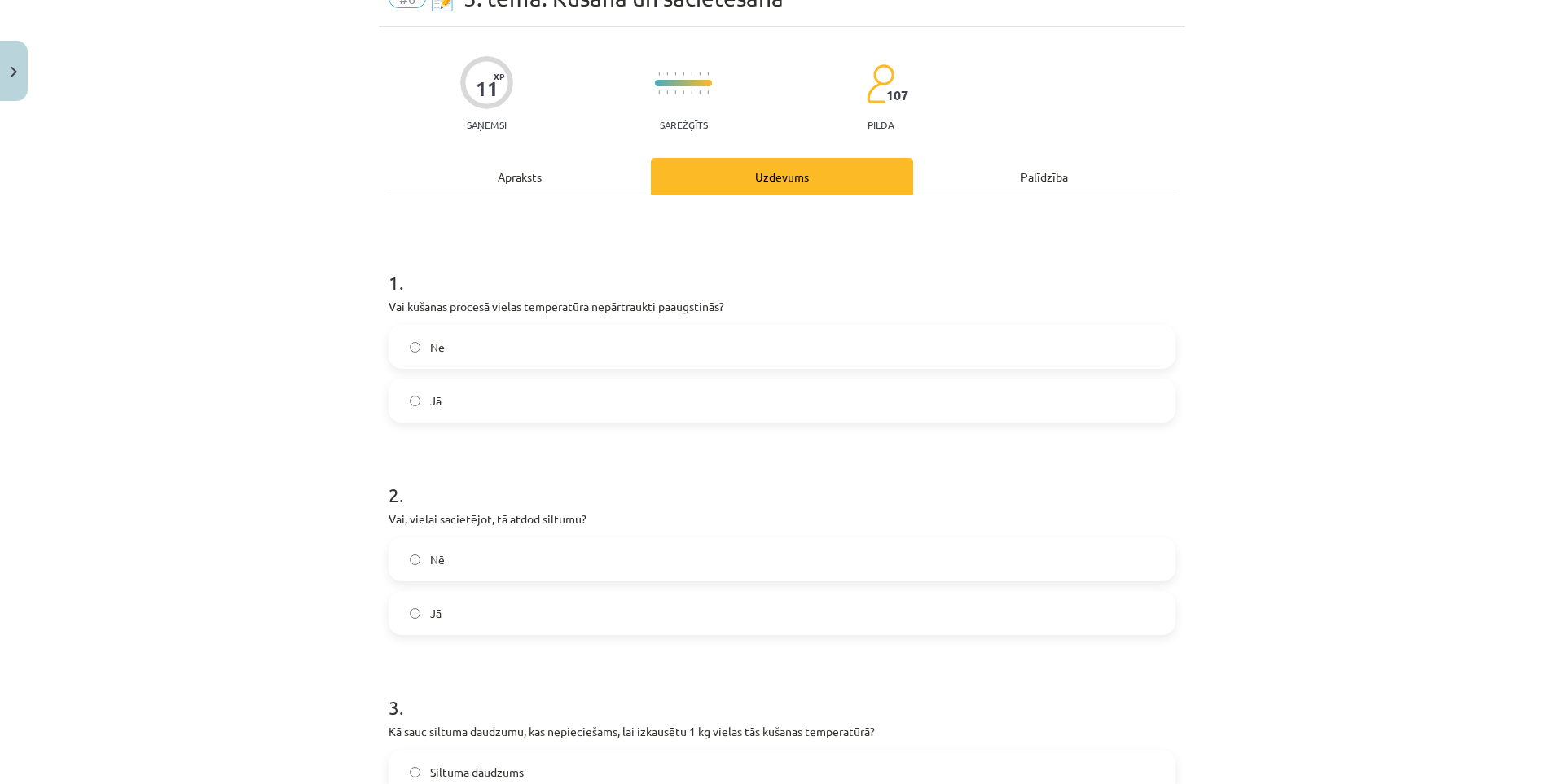
click at [493, 348] on label "Nē" at bounding box center [782, 346] width 783 height 41
click at [485, 602] on label "Jā" at bounding box center [782, 613] width 783 height 41
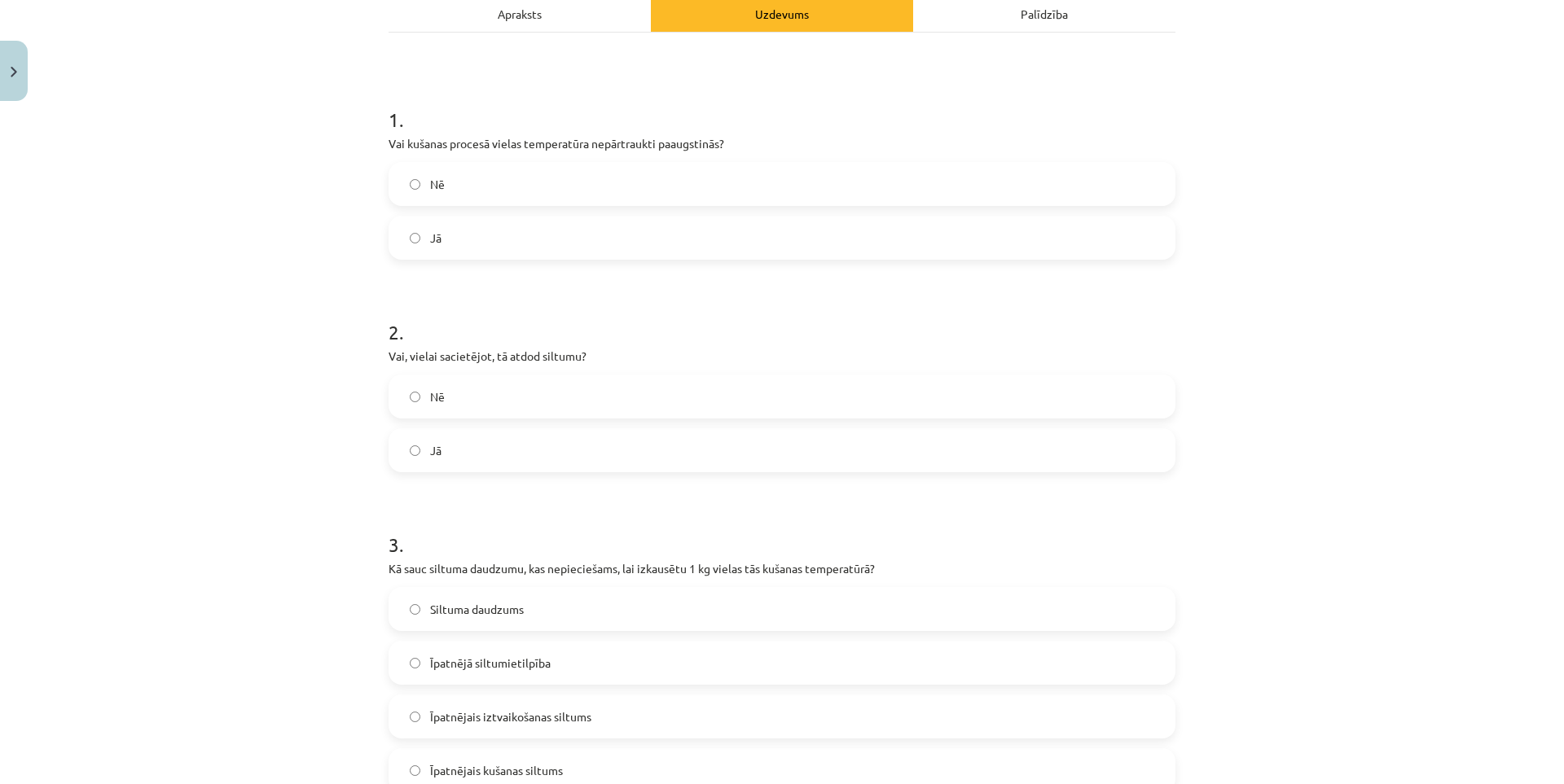
scroll to position [326, 0]
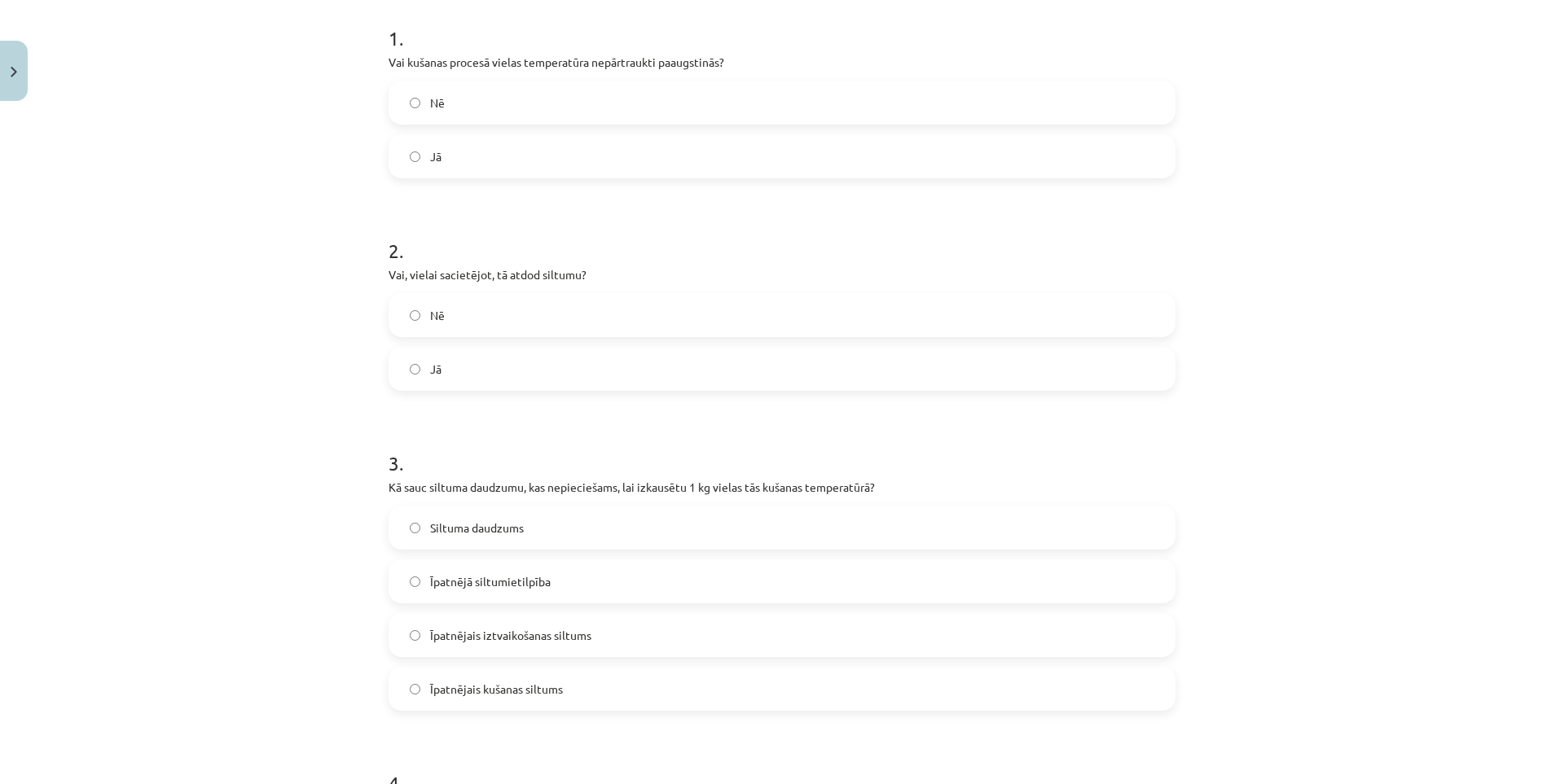
click at [464, 689] on span "Īpatnējais kušanas siltums" at bounding box center [495, 688] width 133 height 17
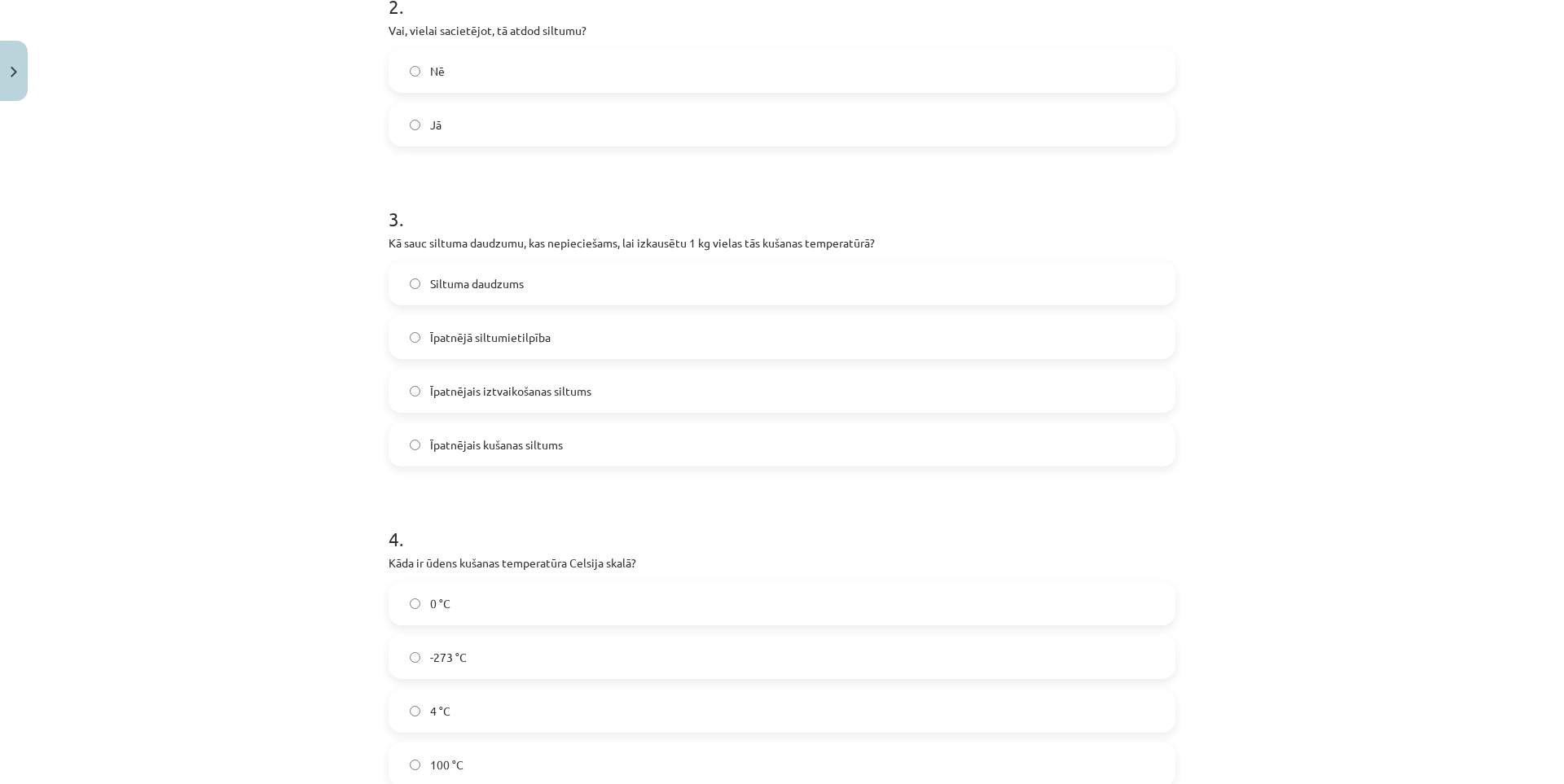
click at [475, 604] on label "0 °C" at bounding box center [782, 603] width 783 height 41
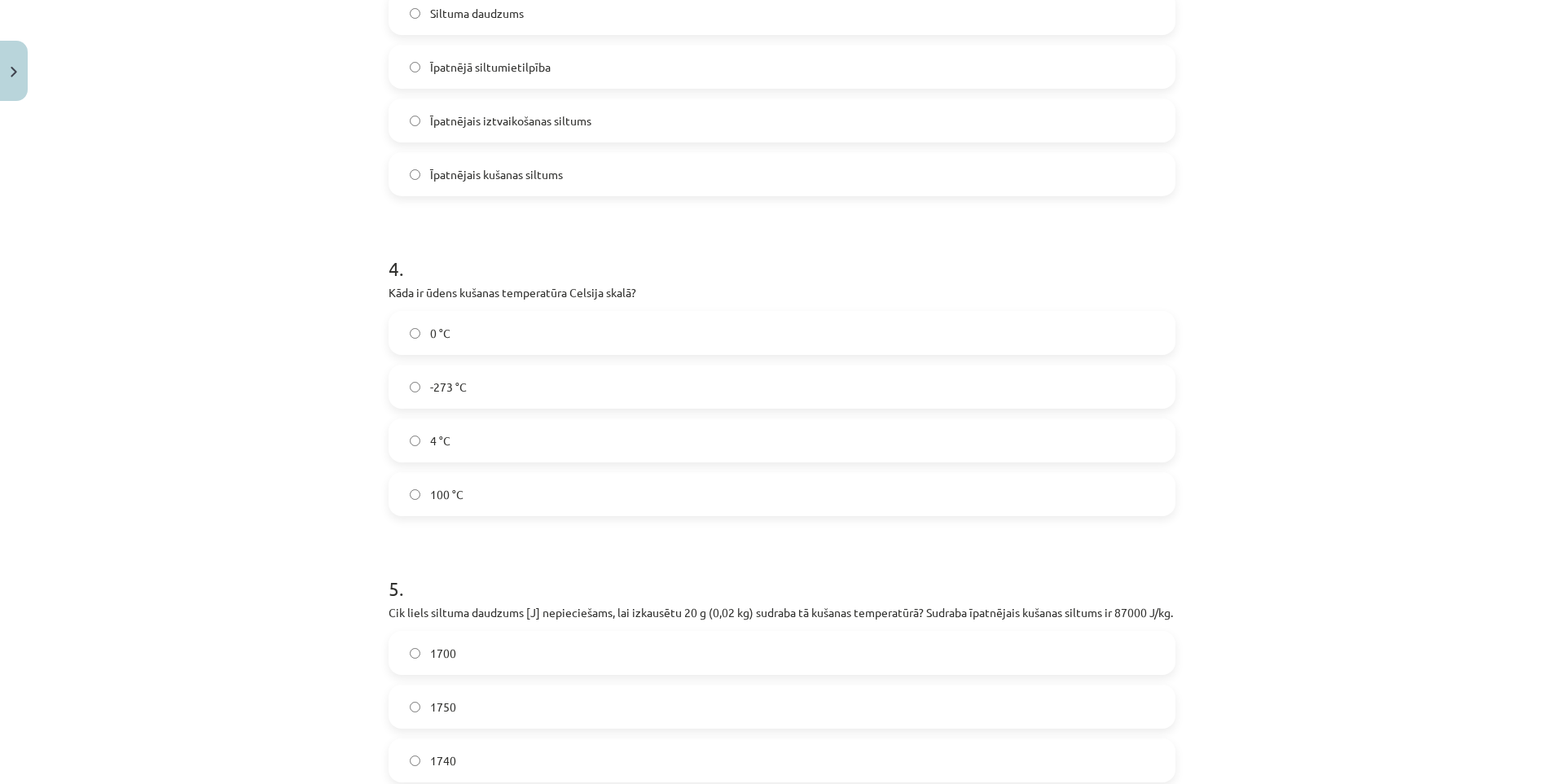
scroll to position [977, 0]
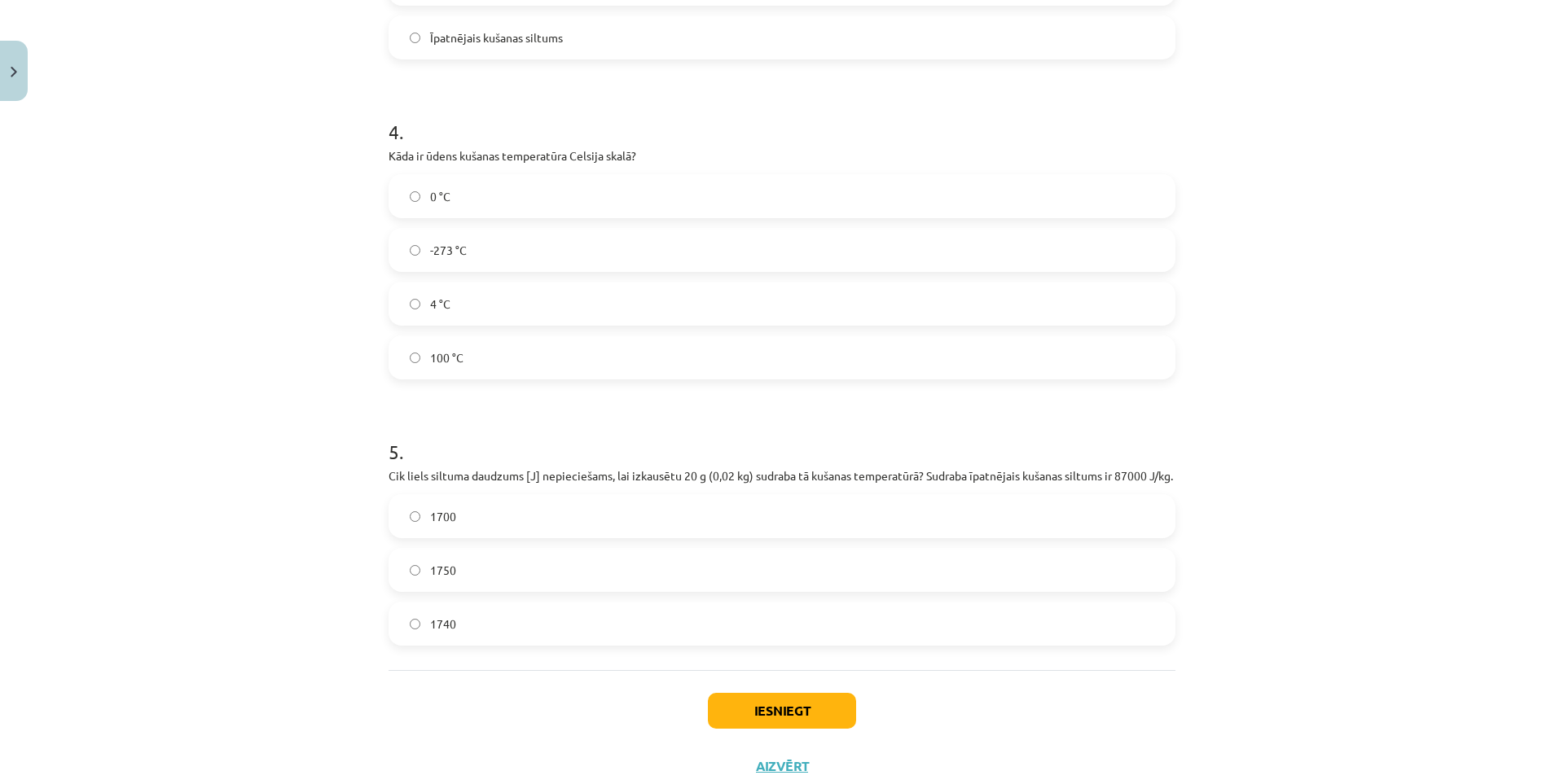
click at [476, 580] on label "1750" at bounding box center [782, 569] width 783 height 41
click at [739, 716] on button "Iesniegt" at bounding box center [782, 711] width 148 height 36
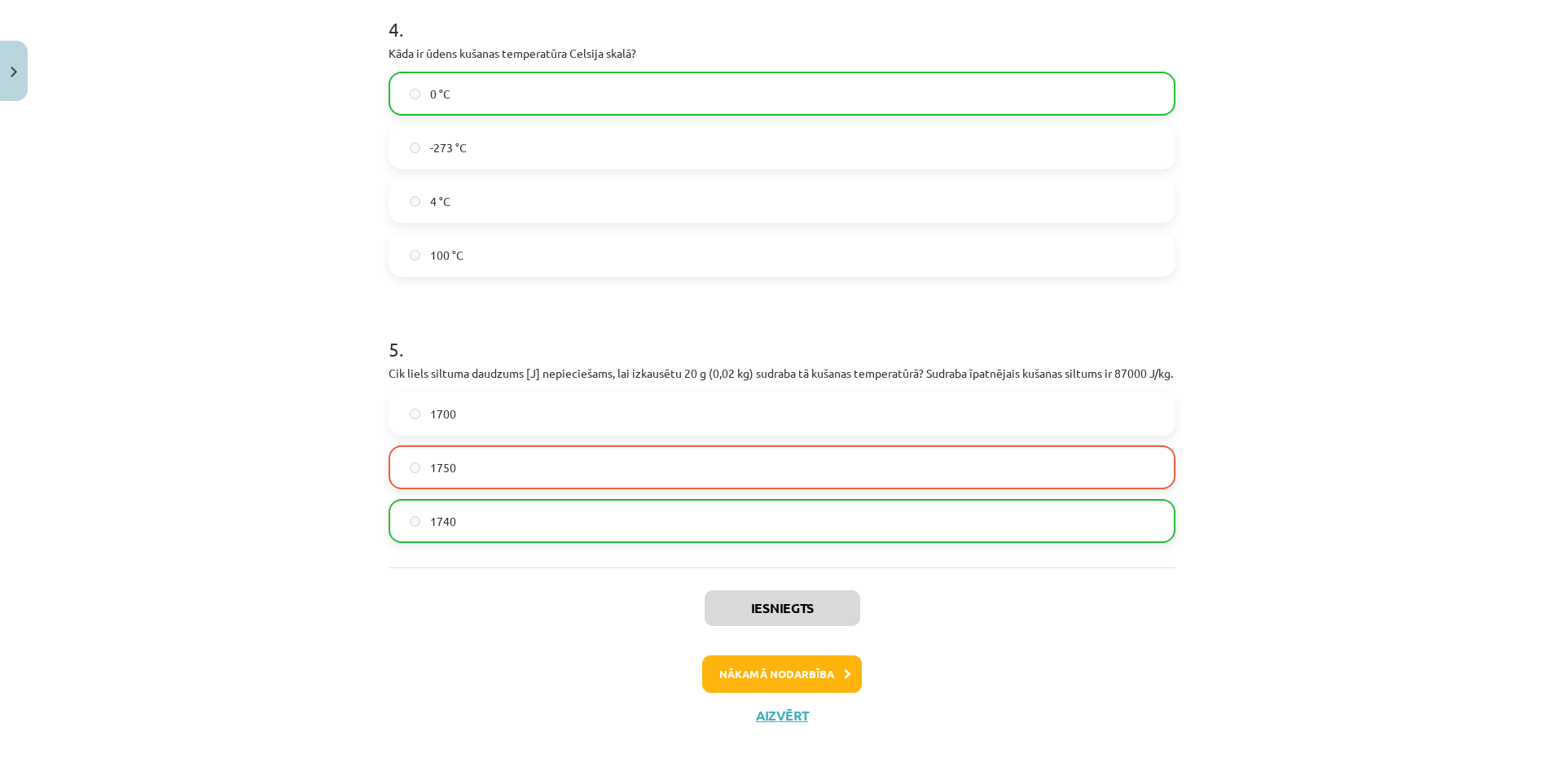
drag, startPoint x: 245, startPoint y: 468, endPoint x: 315, endPoint y: 708, distance: 250.0
click at [728, 672] on button "Nākamā nodarbība" at bounding box center [782, 674] width 160 height 38
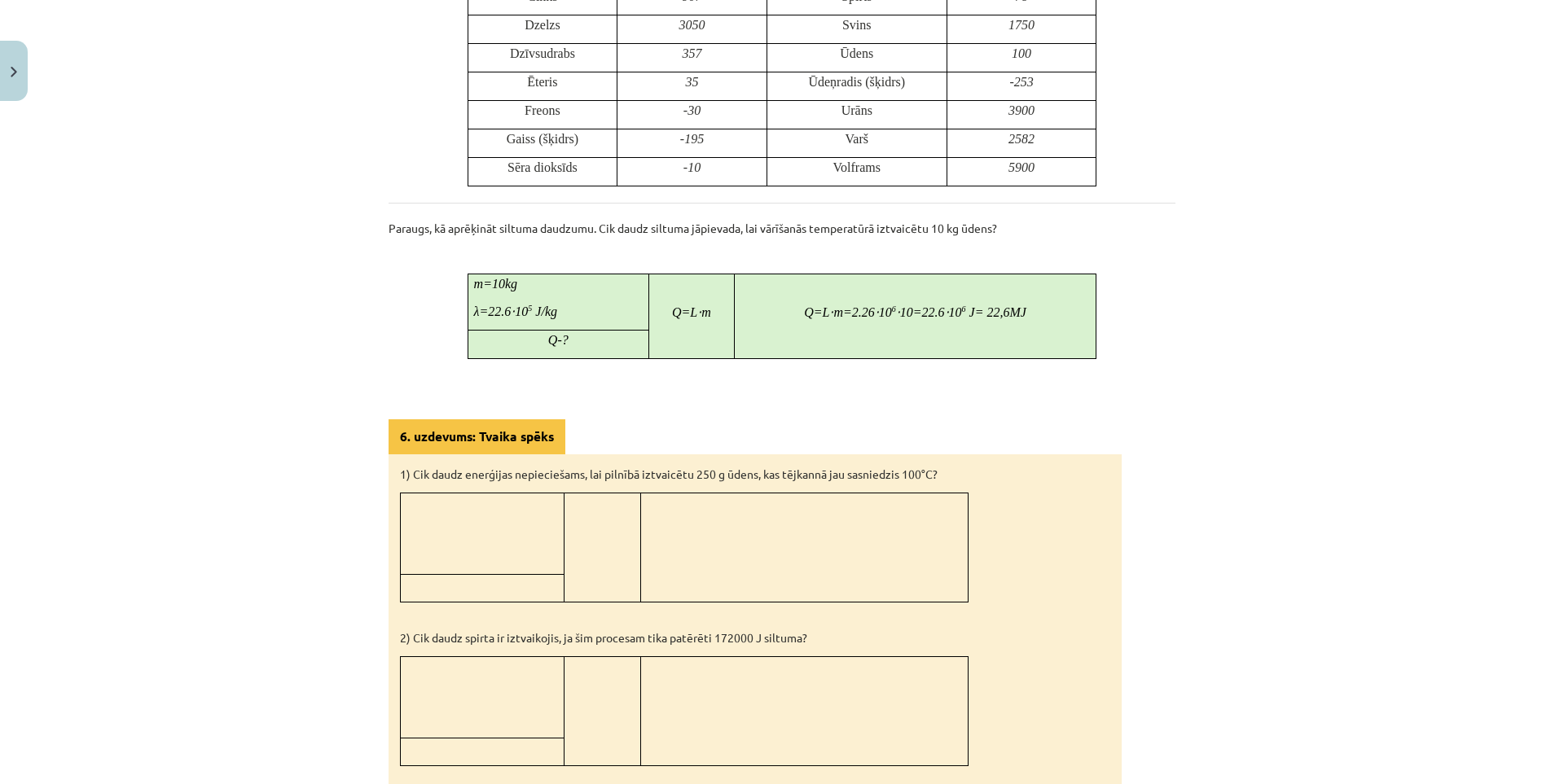
drag, startPoint x: 273, startPoint y: 427, endPoint x: 306, endPoint y: 631, distance: 206.7
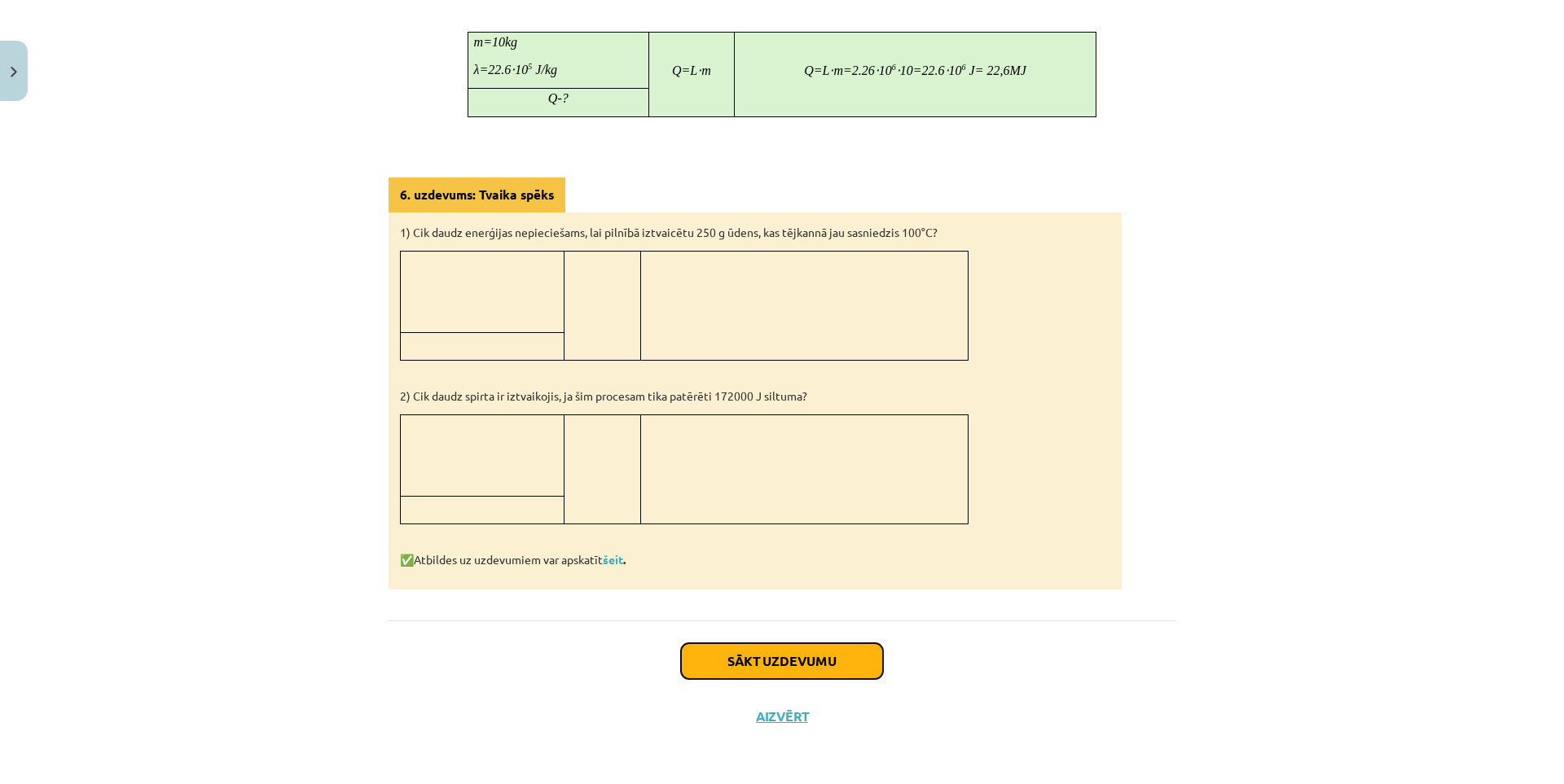
click at [750, 654] on button "Sākt uzdevumu" at bounding box center [782, 661] width 202 height 36
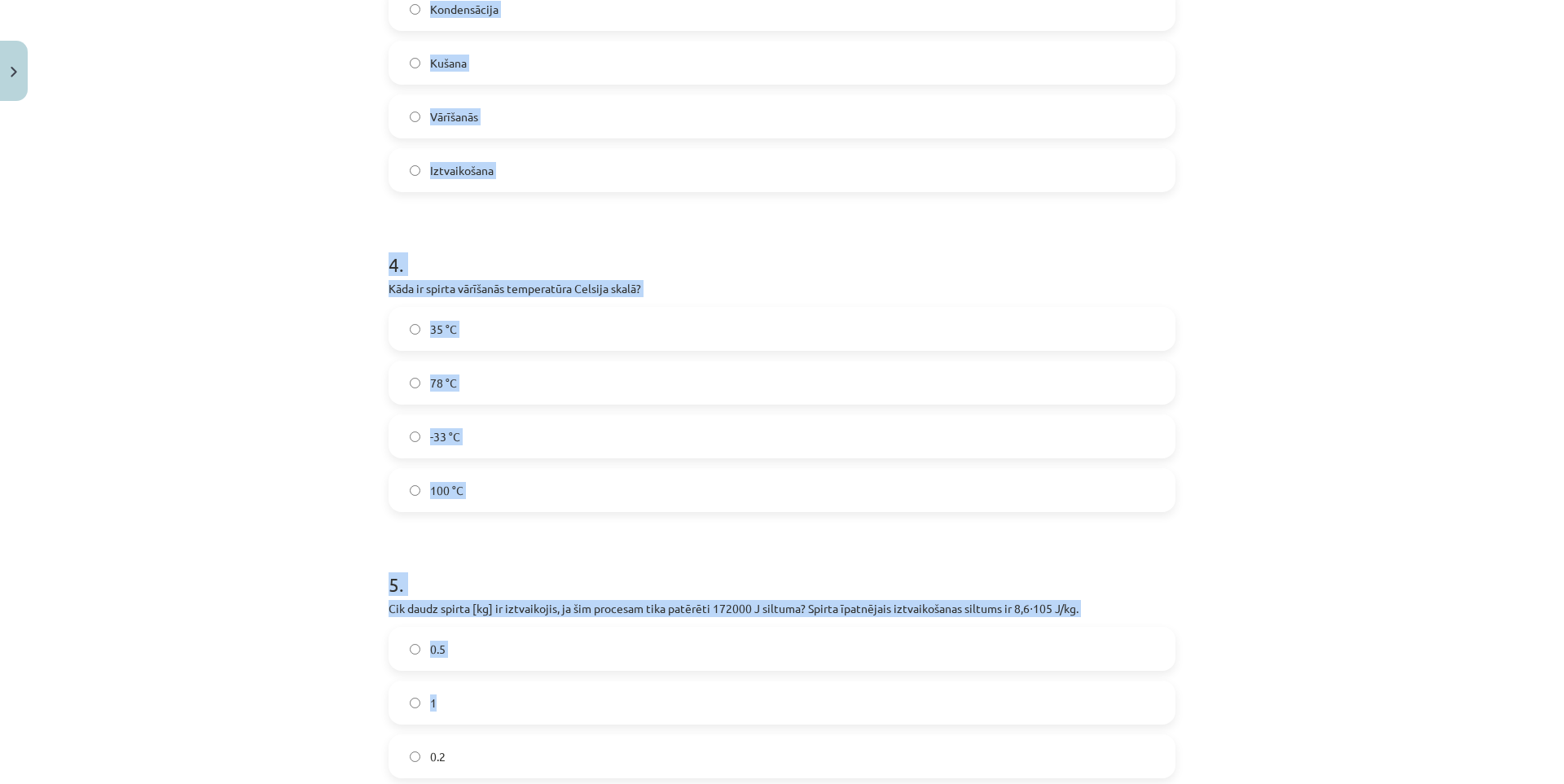
scroll to position [1018, 0]
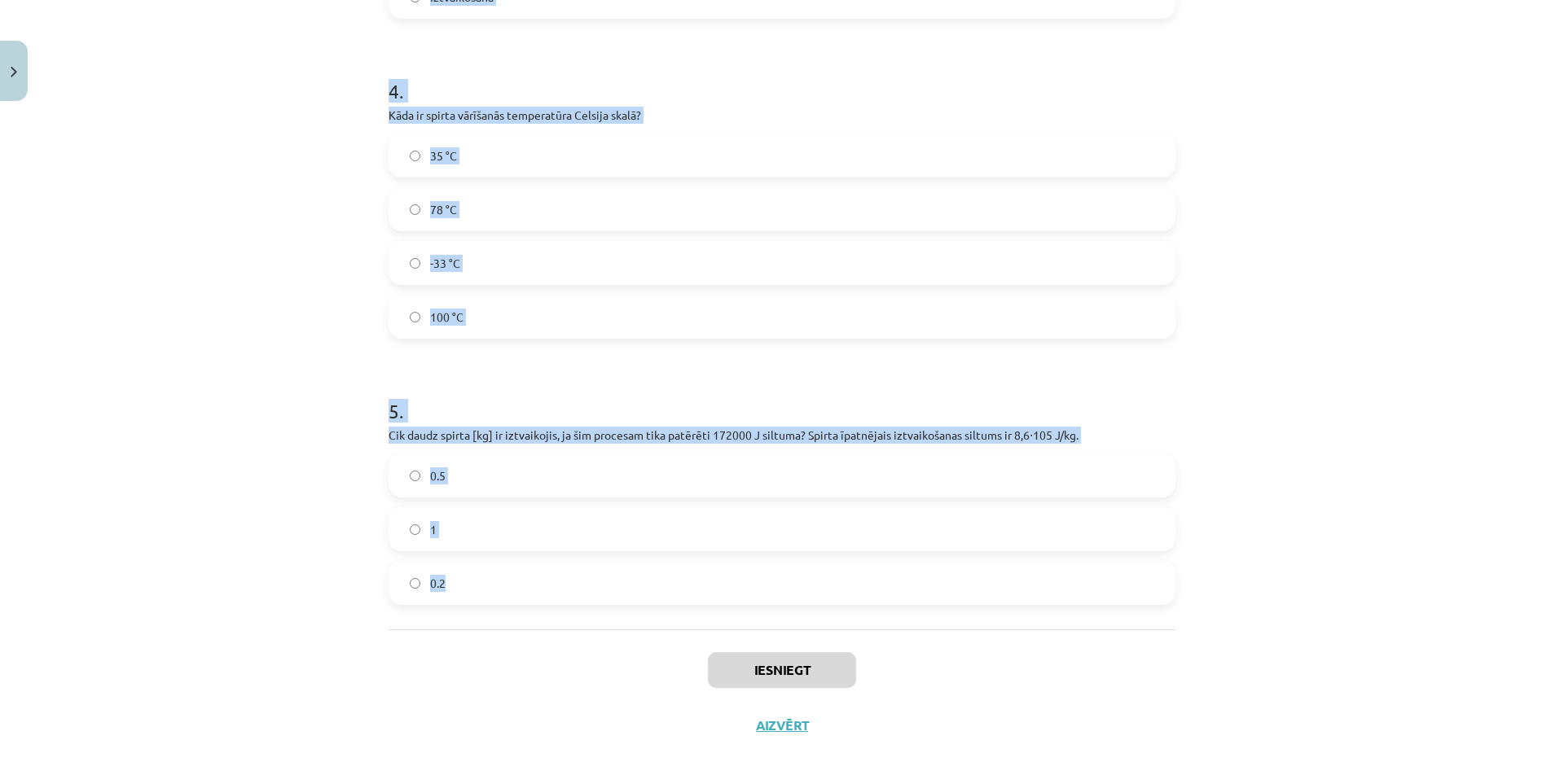
drag, startPoint x: 376, startPoint y: 342, endPoint x: 762, endPoint y: 583, distance: 455.1
copy form "Vai ūdens vārīšanās procesā tā temperatūra pārsniedz 100 °C? Jā Nē 2 . Vai kond…"
click at [270, 352] on div "Mācību tēma: Fizika 9. klases 1. ieskaites mācību materiāls #7 📝 6. tēma. Iztva…" at bounding box center [782, 392] width 1564 height 784
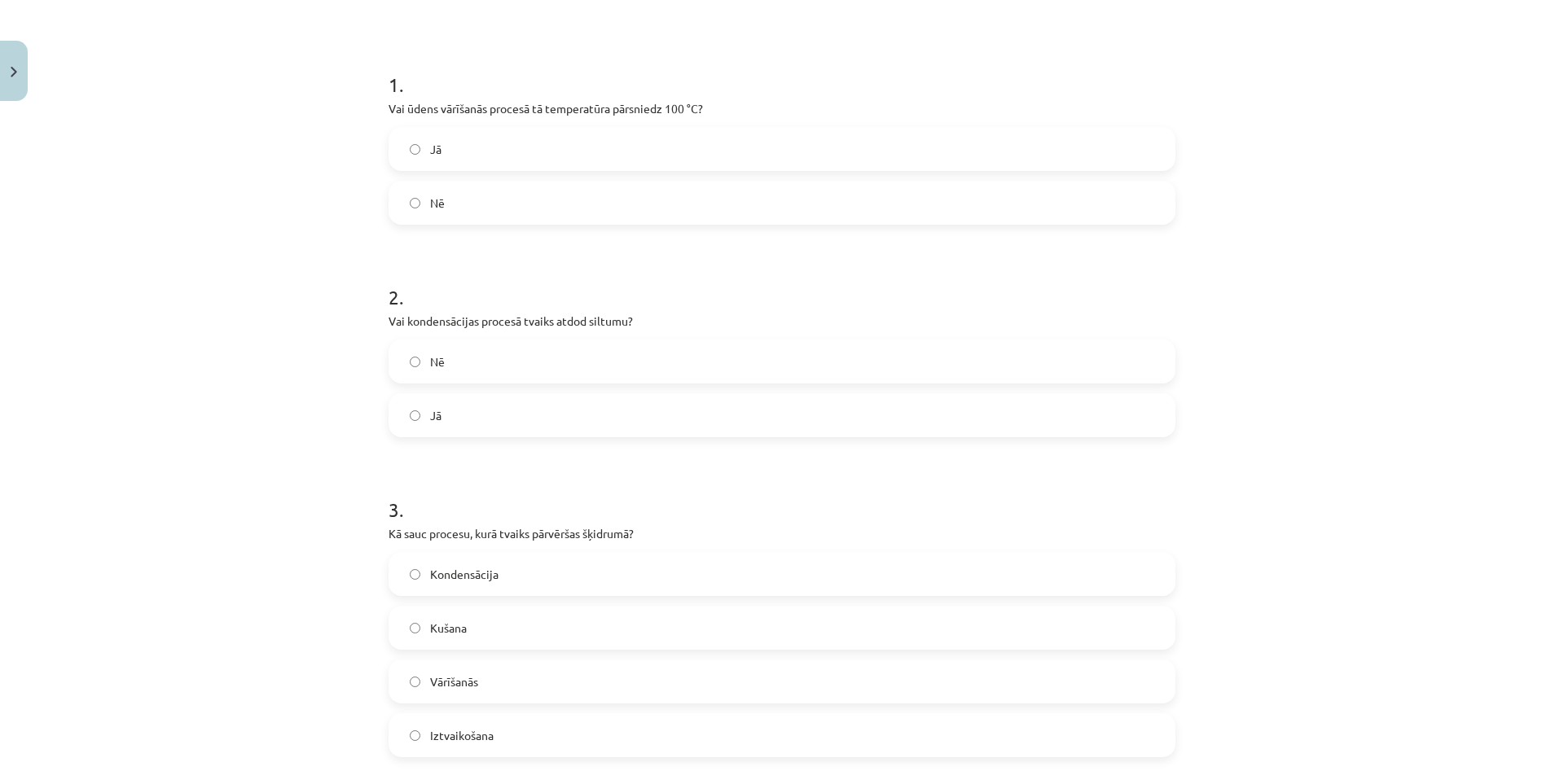
scroll to position [0, 0]
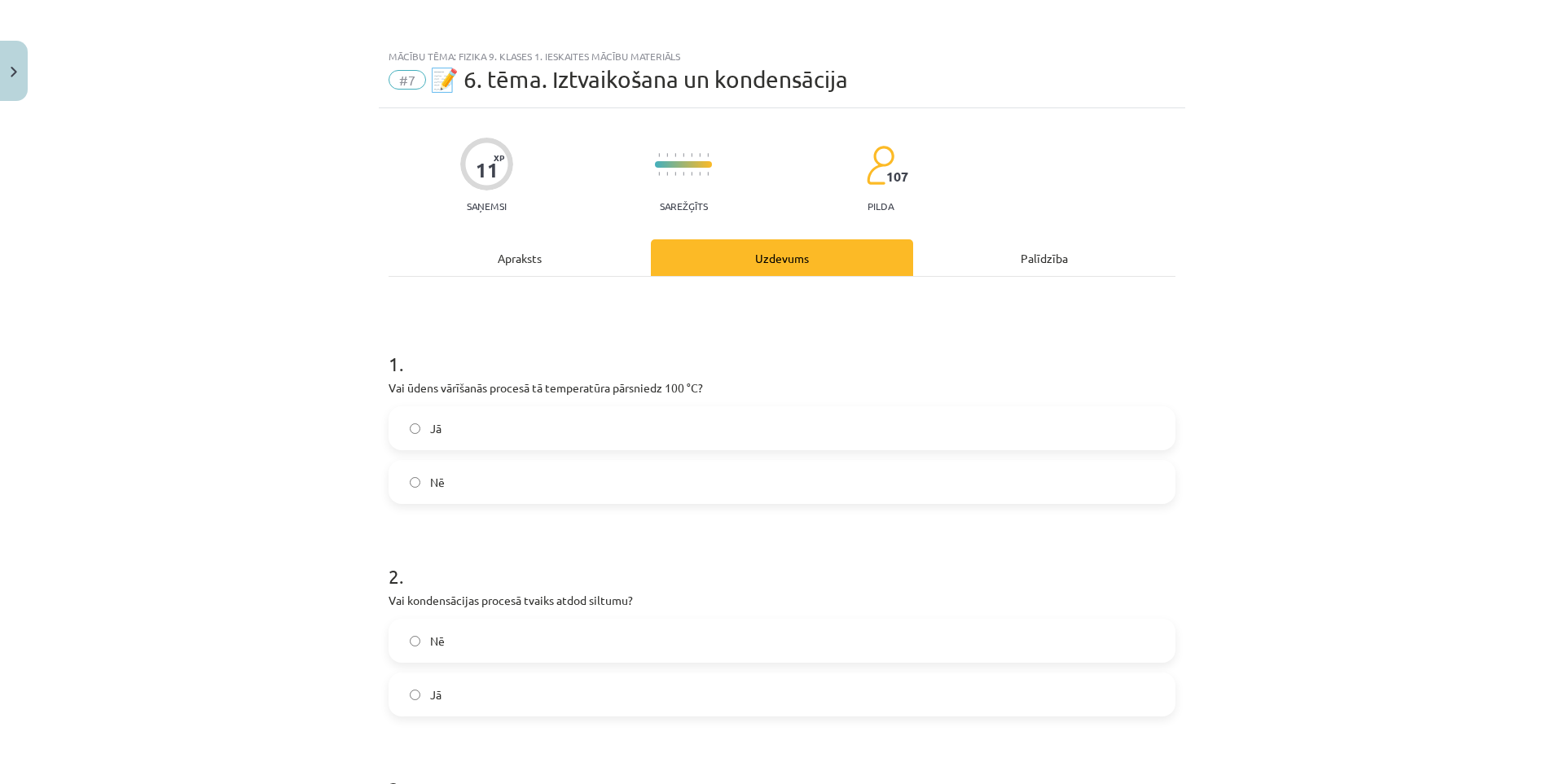
drag, startPoint x: 288, startPoint y: 443, endPoint x: 284, endPoint y: 325, distance: 118.1
click at [467, 484] on label "Nē" at bounding box center [782, 482] width 783 height 41
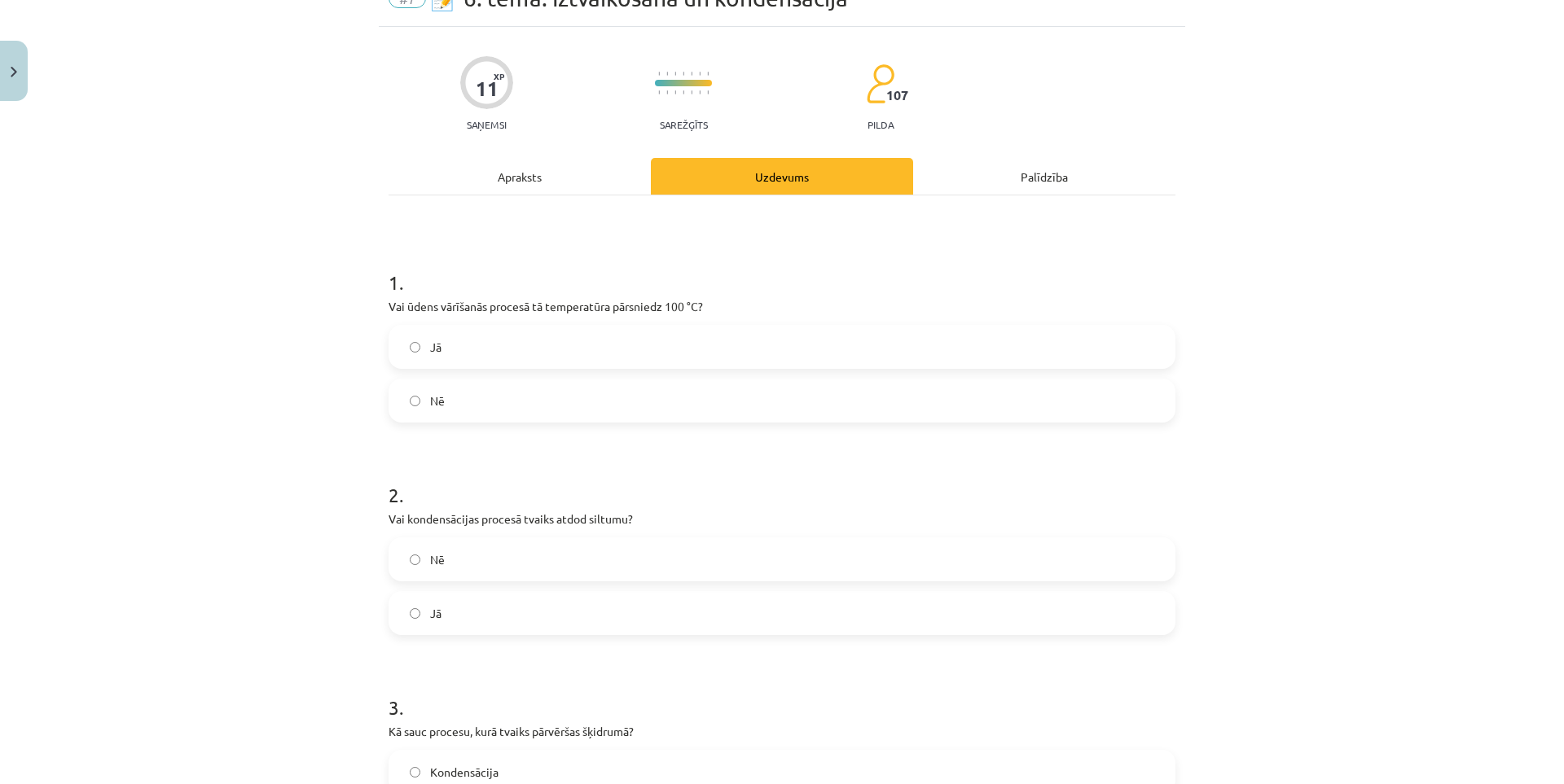
click at [523, 604] on label "Jā" at bounding box center [782, 613] width 783 height 41
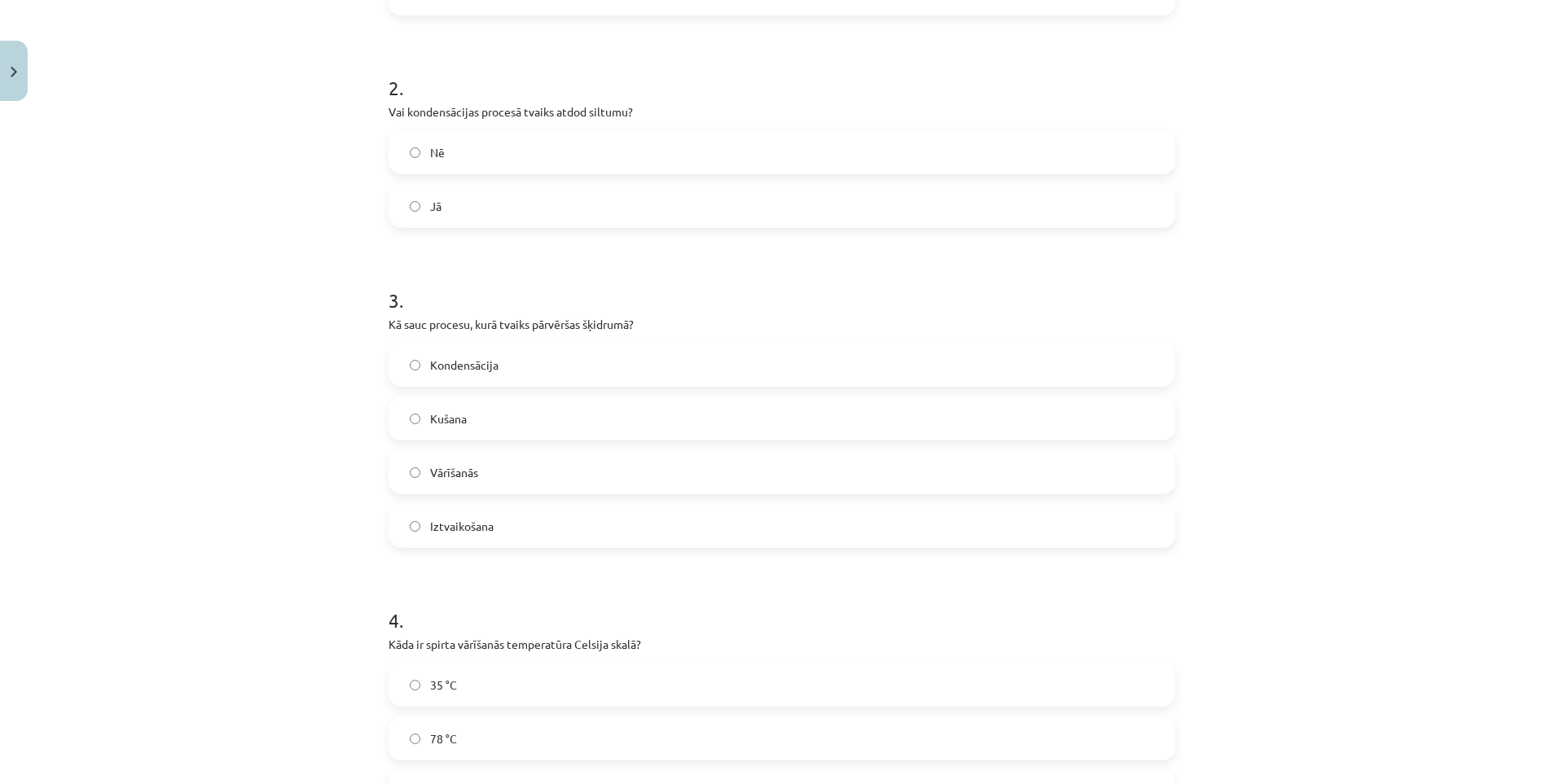
click at [469, 372] on span "Kondensācija" at bounding box center [464, 364] width 69 height 17
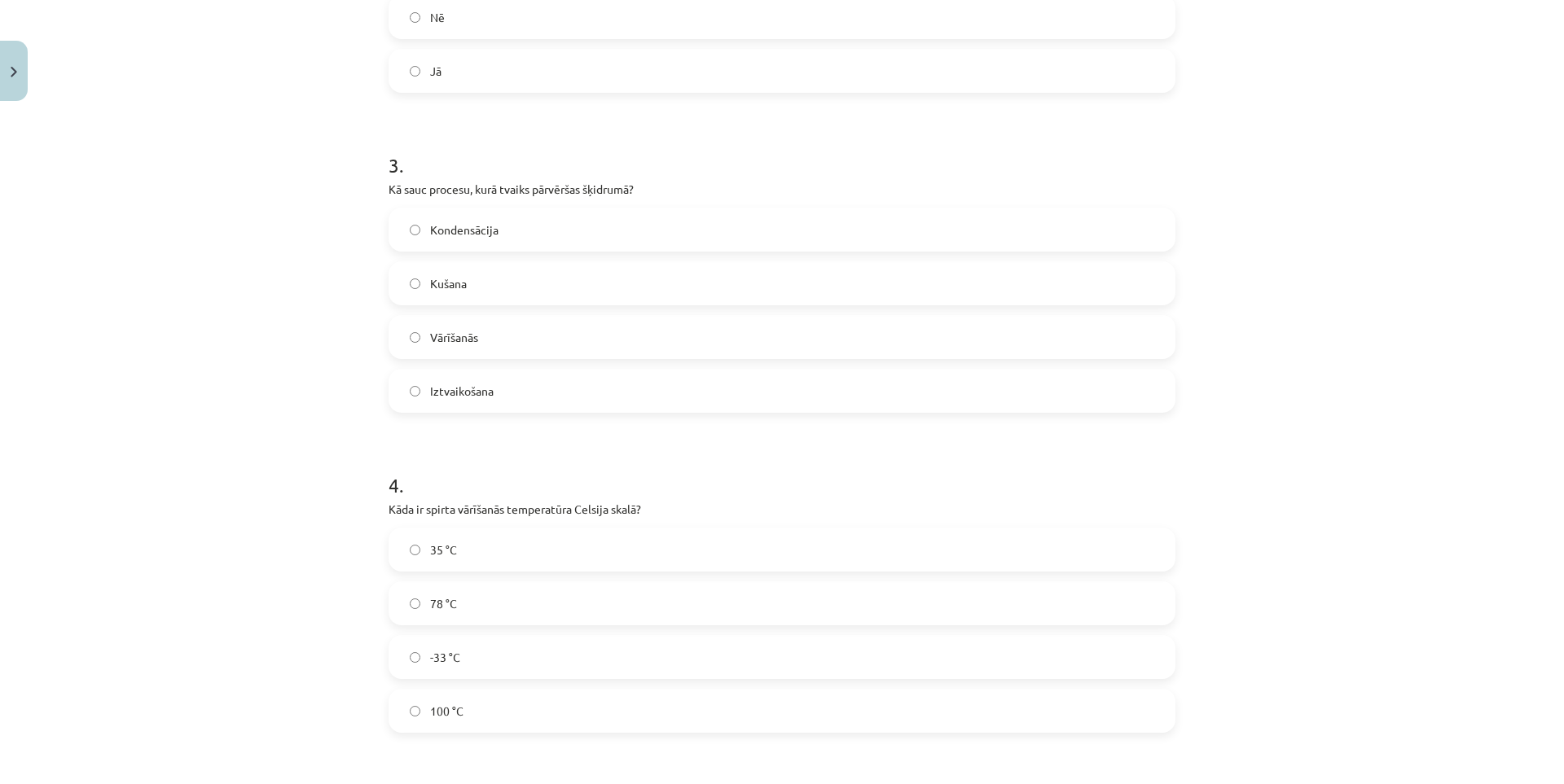
scroll to position [651, 0]
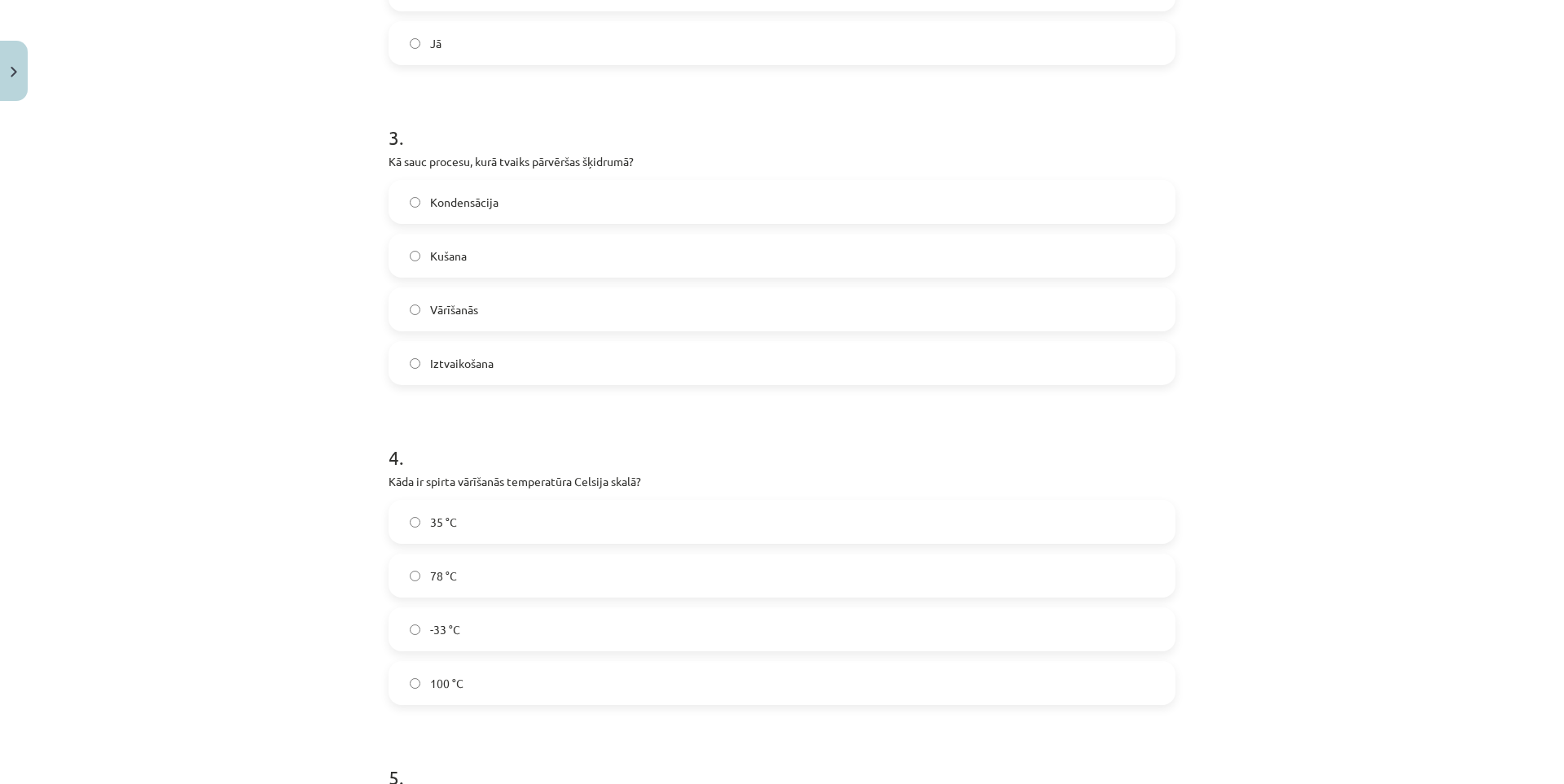
click at [465, 567] on label "78 °C" at bounding box center [782, 575] width 783 height 41
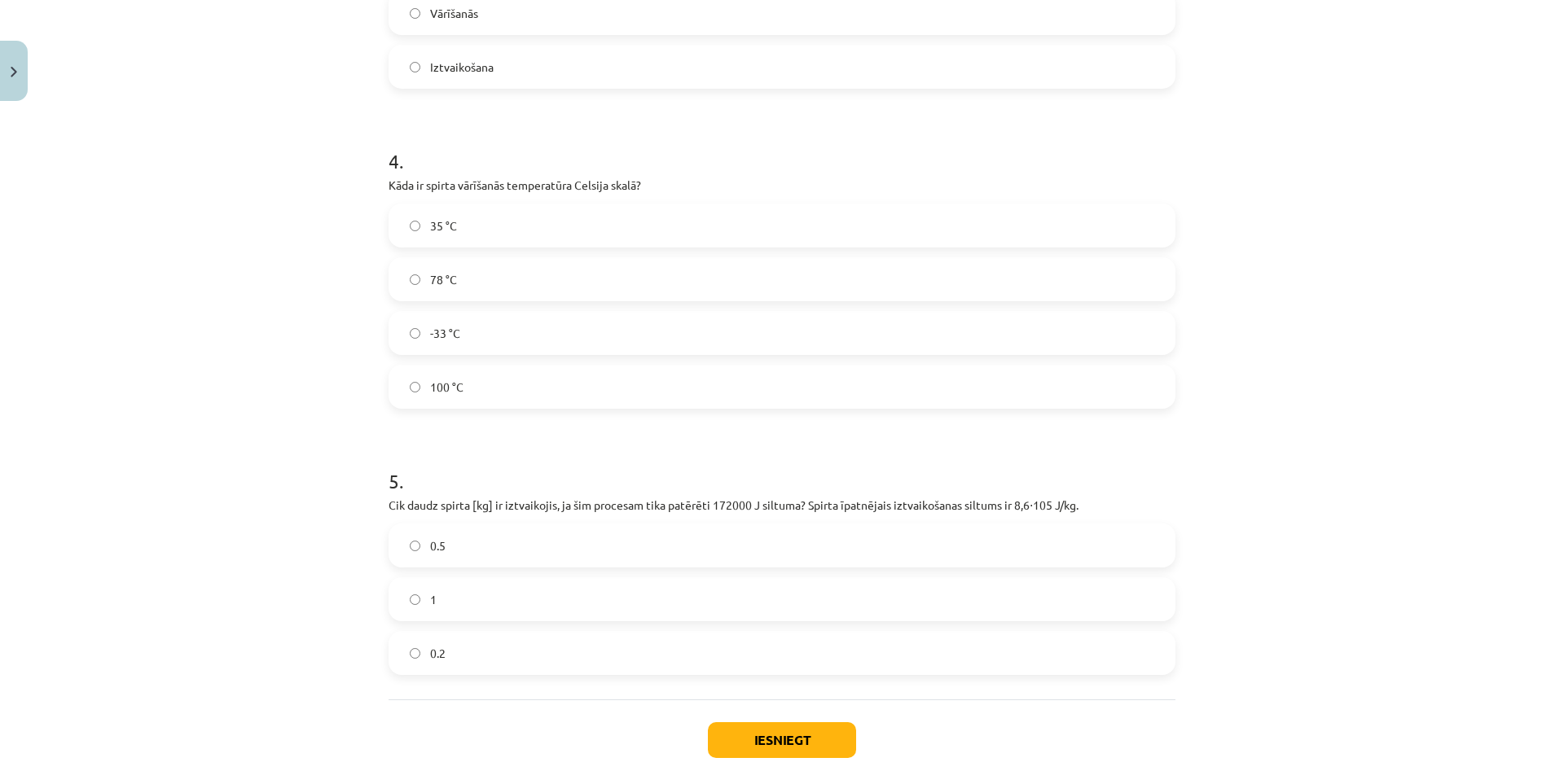
scroll to position [977, 0]
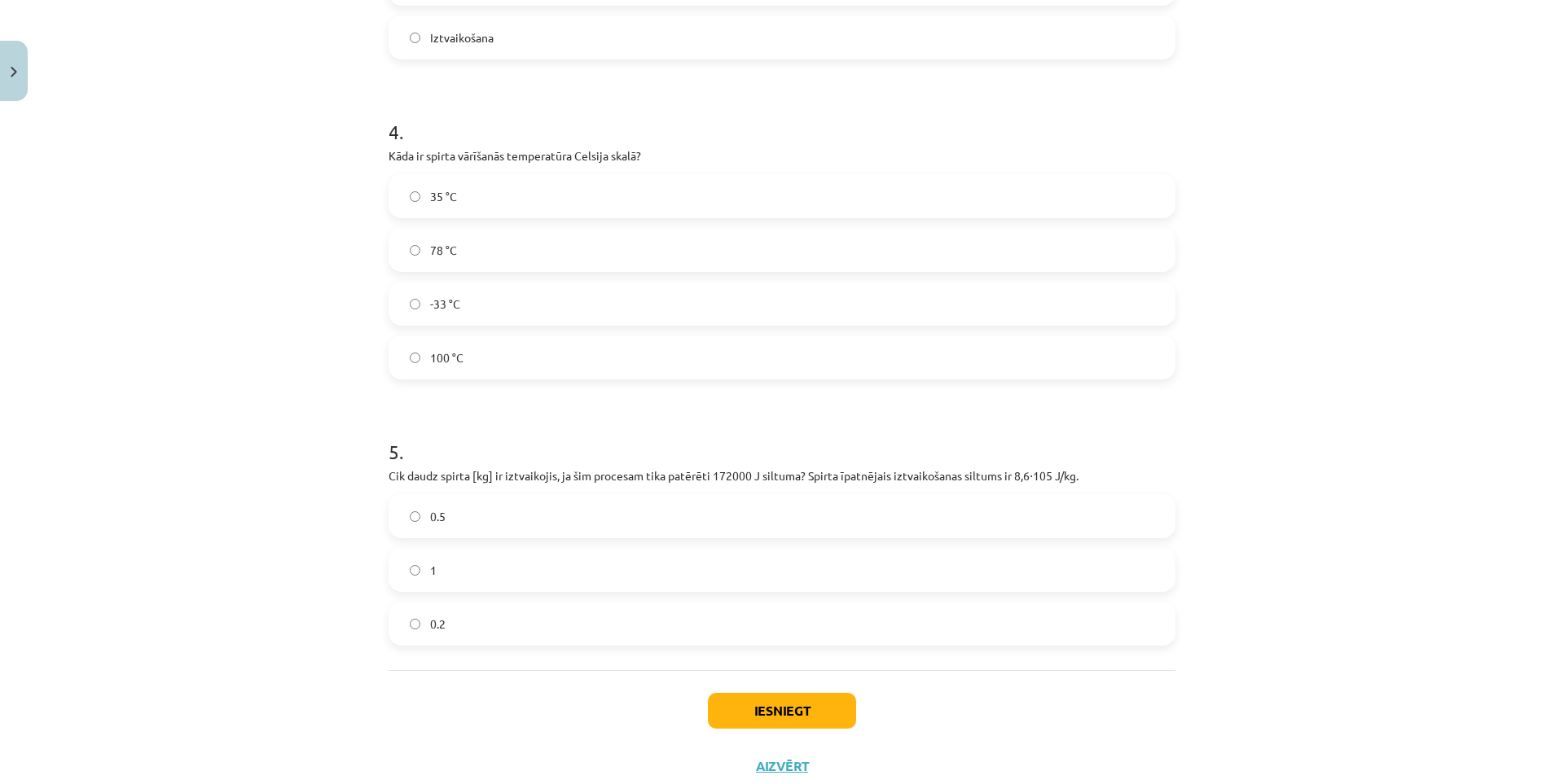
drag, startPoint x: 481, startPoint y: 626, endPoint x: 392, endPoint y: 549, distance: 117.7
click at [479, 623] on label "0.2" at bounding box center [782, 623] width 783 height 41
click at [810, 706] on button "Iesniegt" at bounding box center [782, 711] width 148 height 36
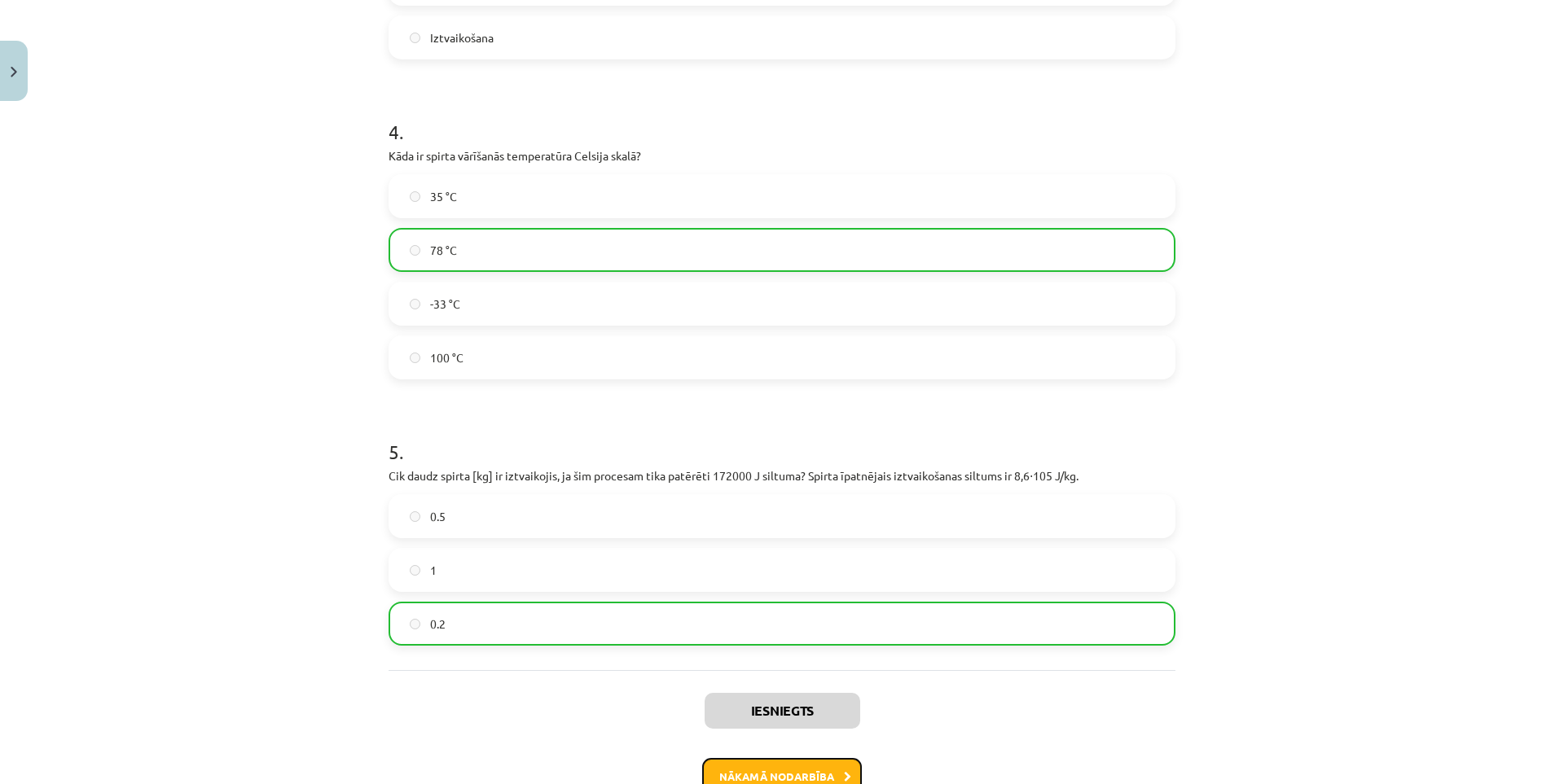
click at [784, 770] on button "Nākamā nodarbība" at bounding box center [782, 777] width 160 height 38
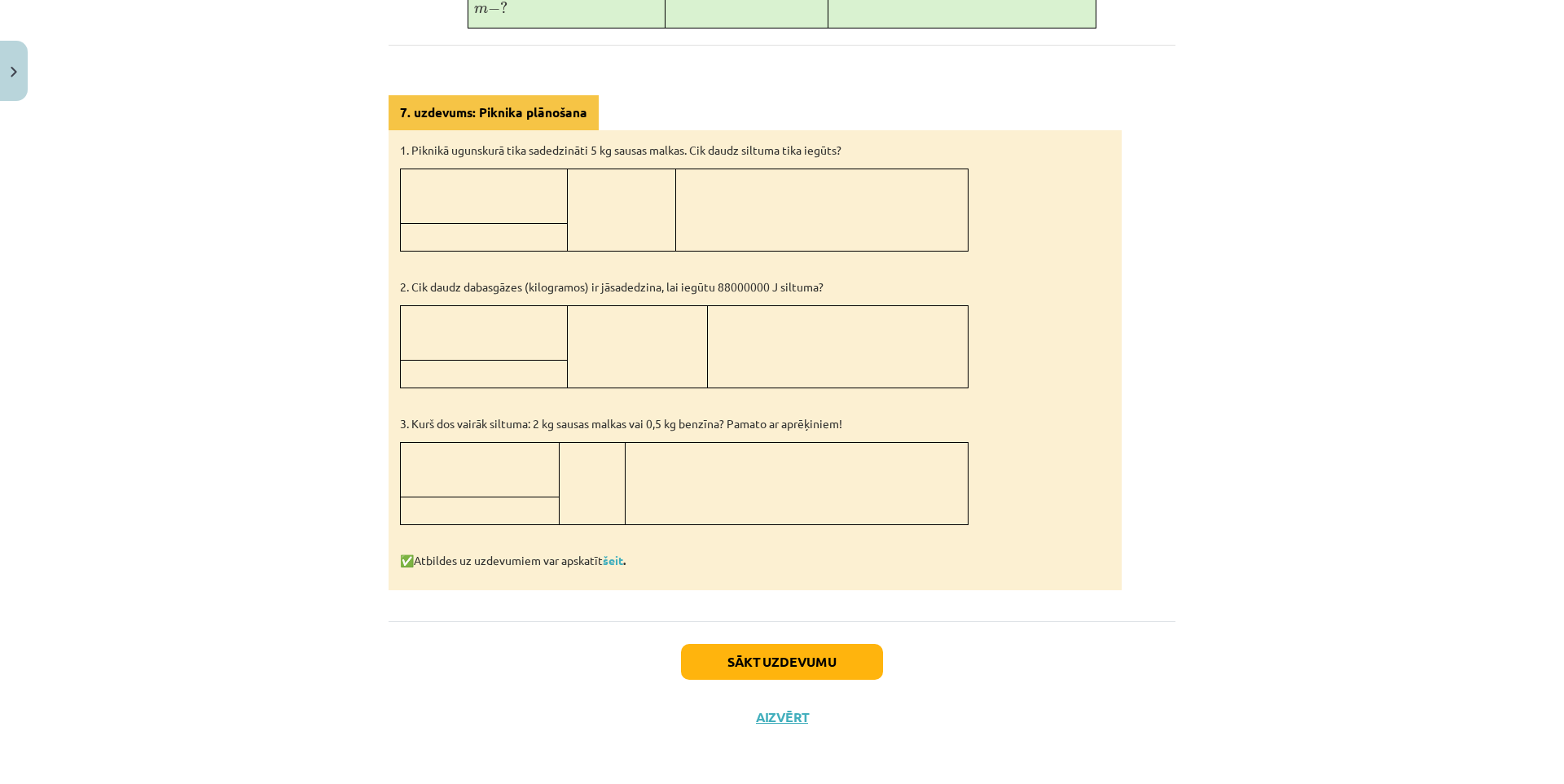
drag, startPoint x: 258, startPoint y: 622, endPoint x: 312, endPoint y: 623, distance: 54.0
click at [710, 664] on button "Sākt uzdevumu" at bounding box center [782, 663] width 202 height 36
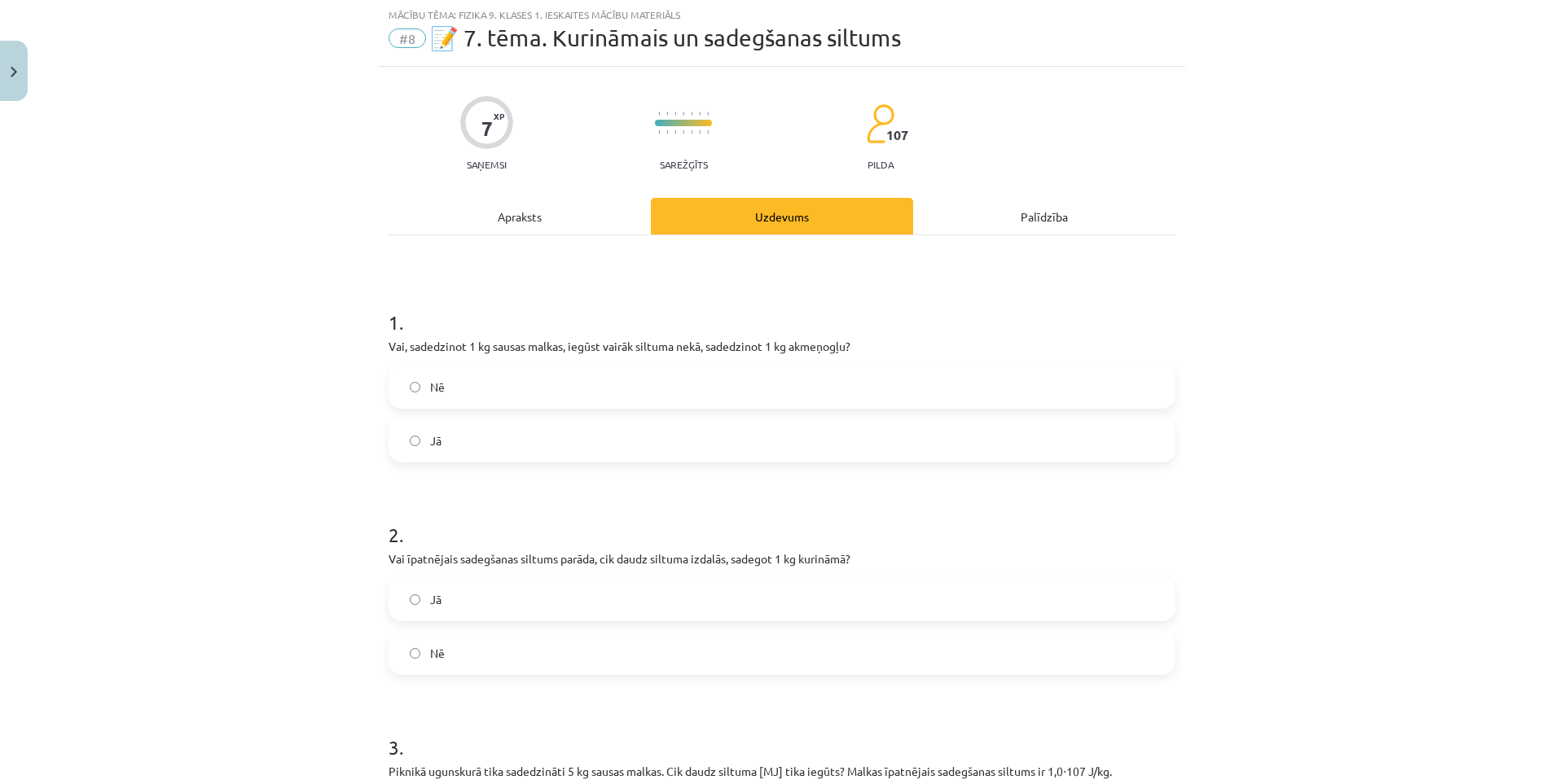
scroll to position [41, 0]
click at [452, 436] on label "Jā" at bounding box center [782, 441] width 783 height 41
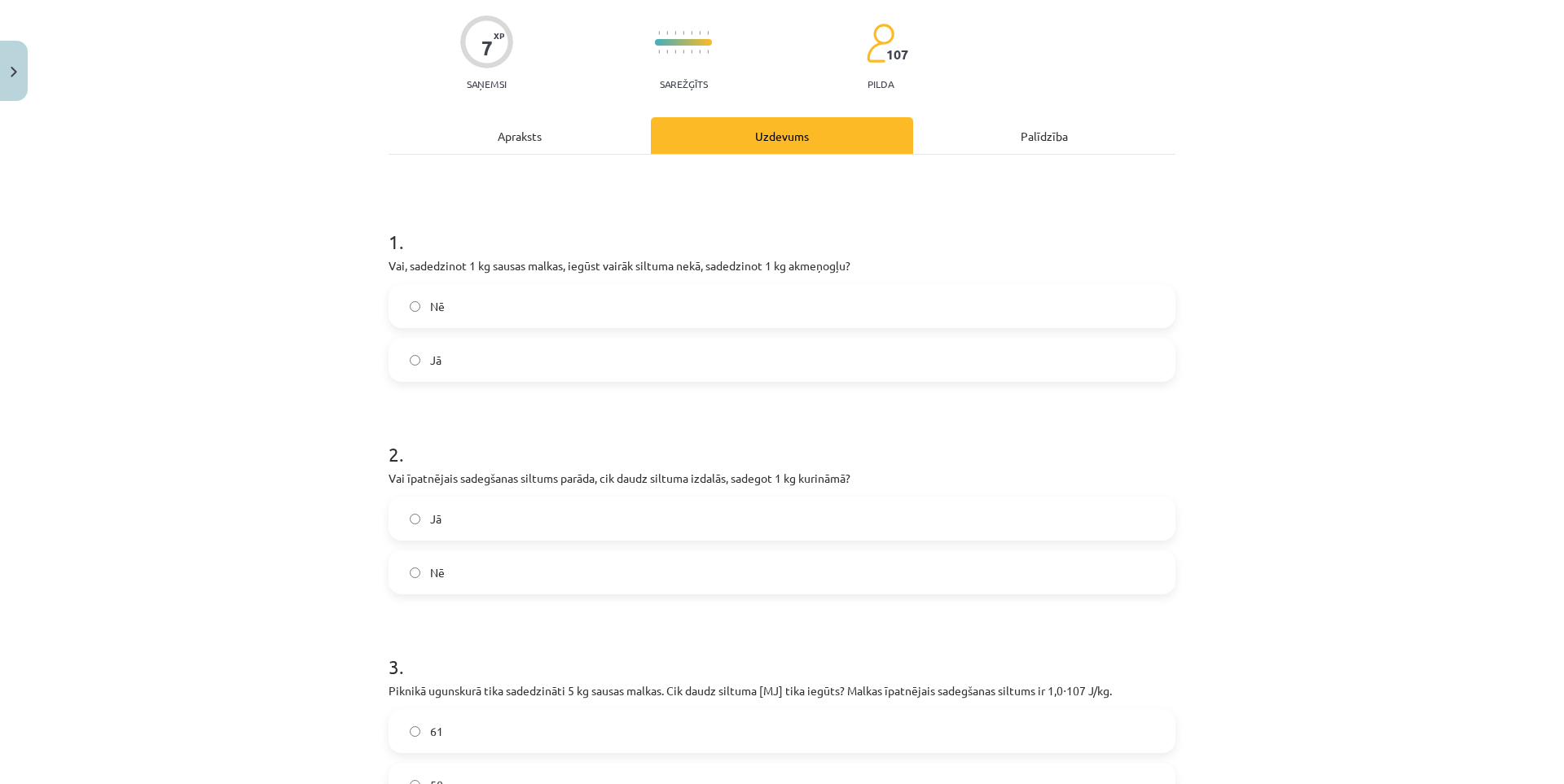
click at [458, 585] on label "Nē" at bounding box center [782, 572] width 783 height 41
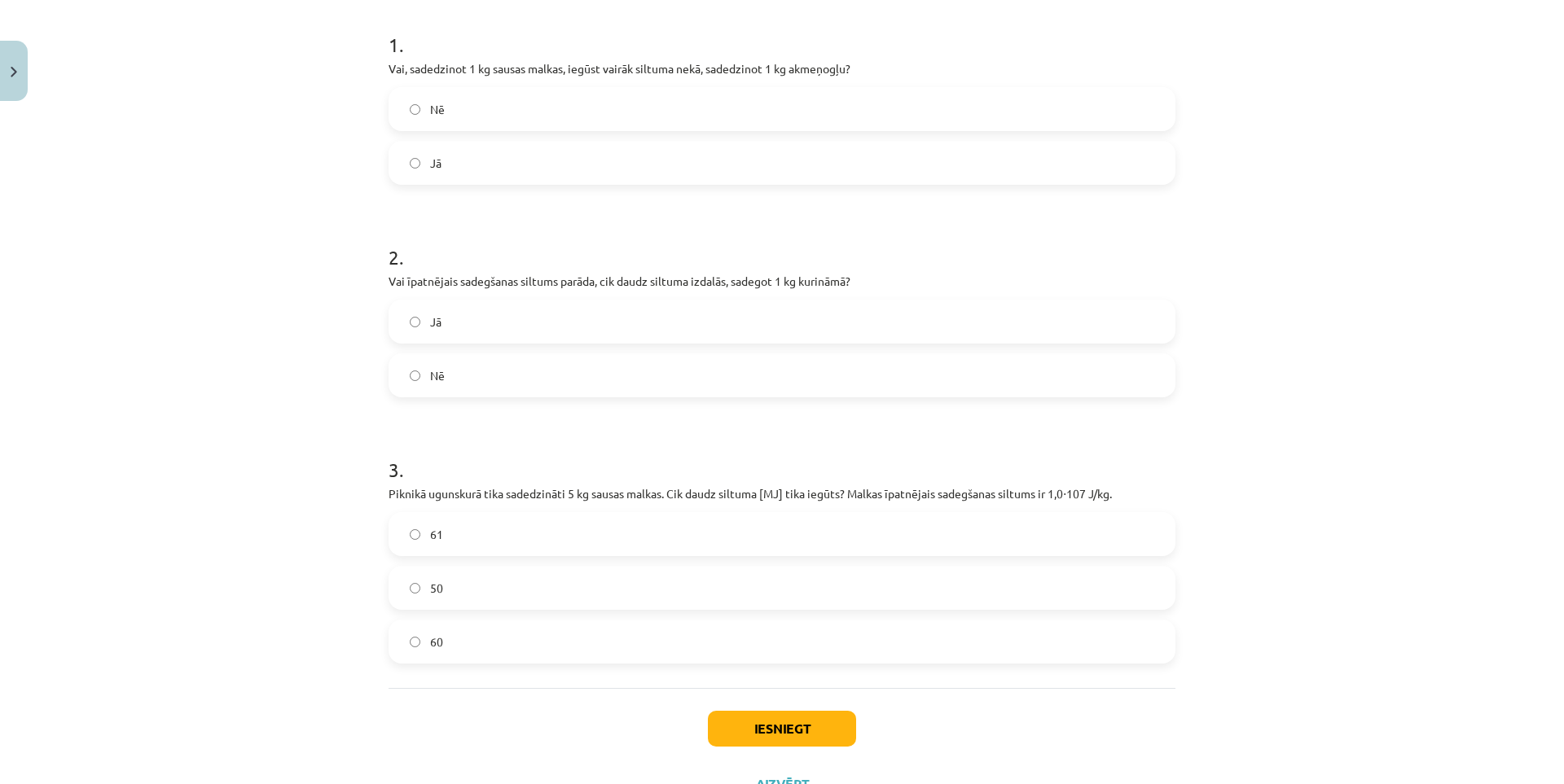
scroll to position [366, 0]
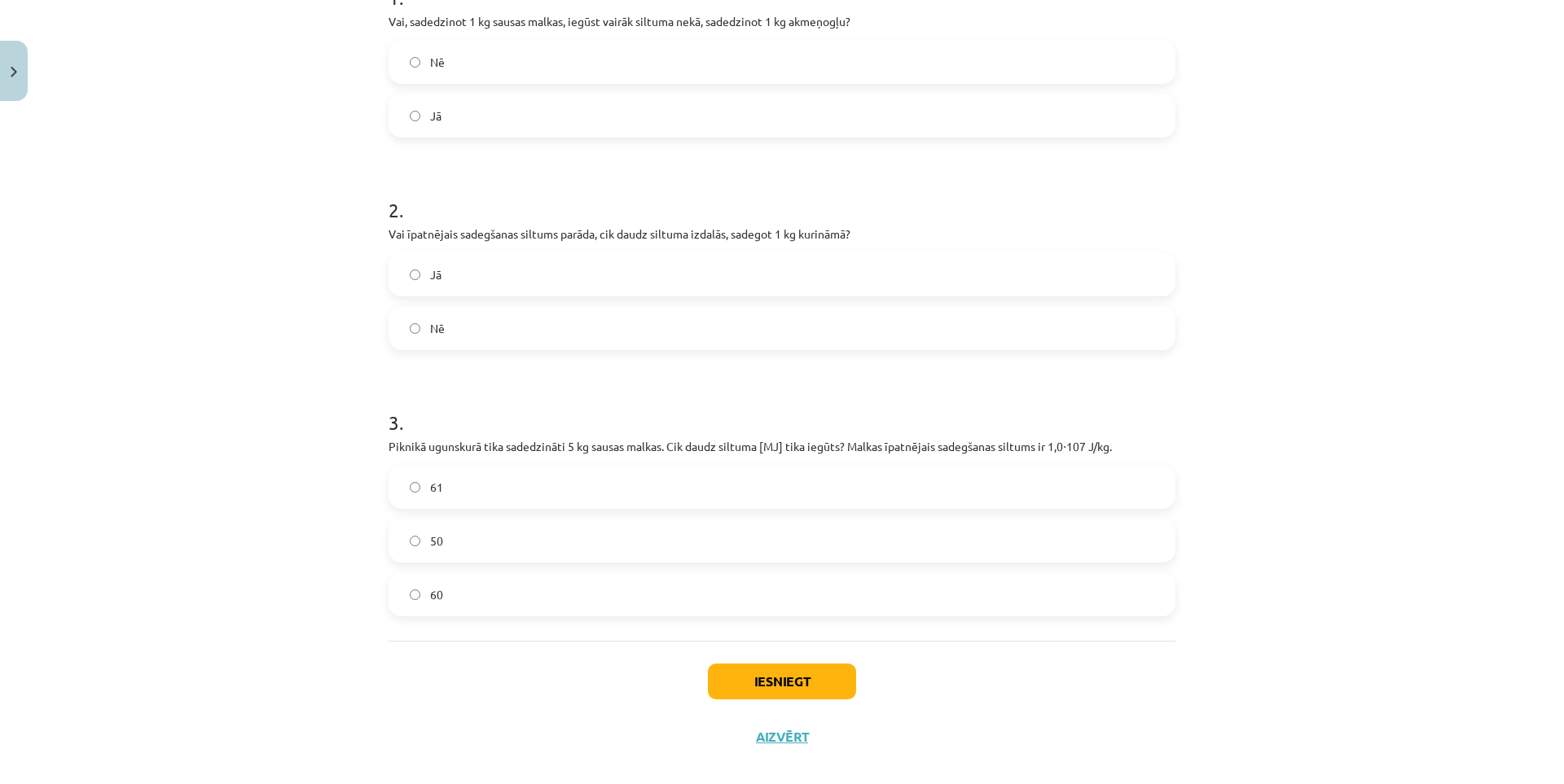
drag, startPoint x: 477, startPoint y: 541, endPoint x: 682, endPoint y: 613, distance: 217.3
click at [480, 544] on label "50" at bounding box center [782, 540] width 783 height 41
click at [782, 680] on button "Iesniegt" at bounding box center [782, 682] width 148 height 36
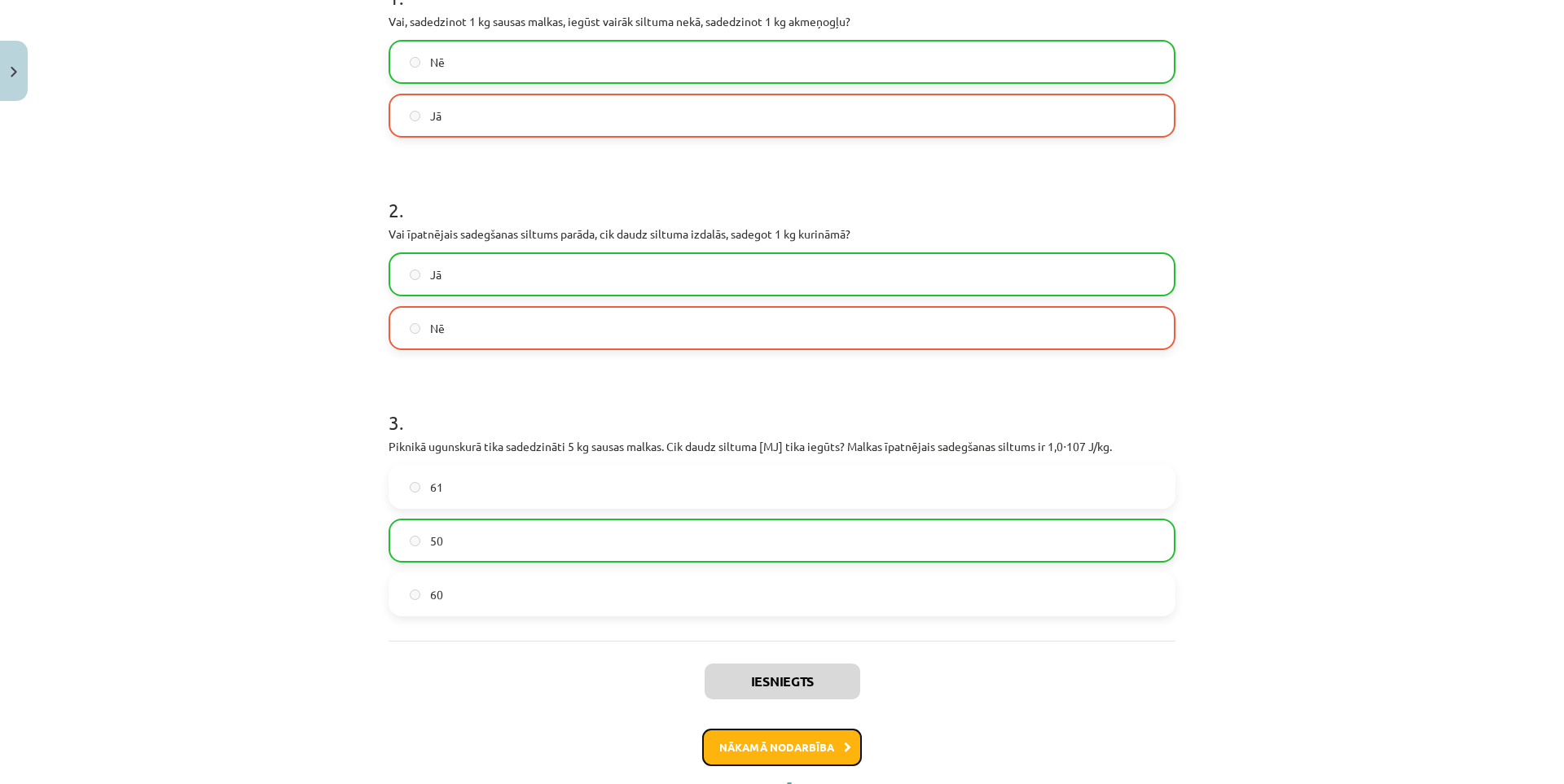
click at [790, 747] on button "Nākamā nodarbība" at bounding box center [782, 748] width 160 height 38
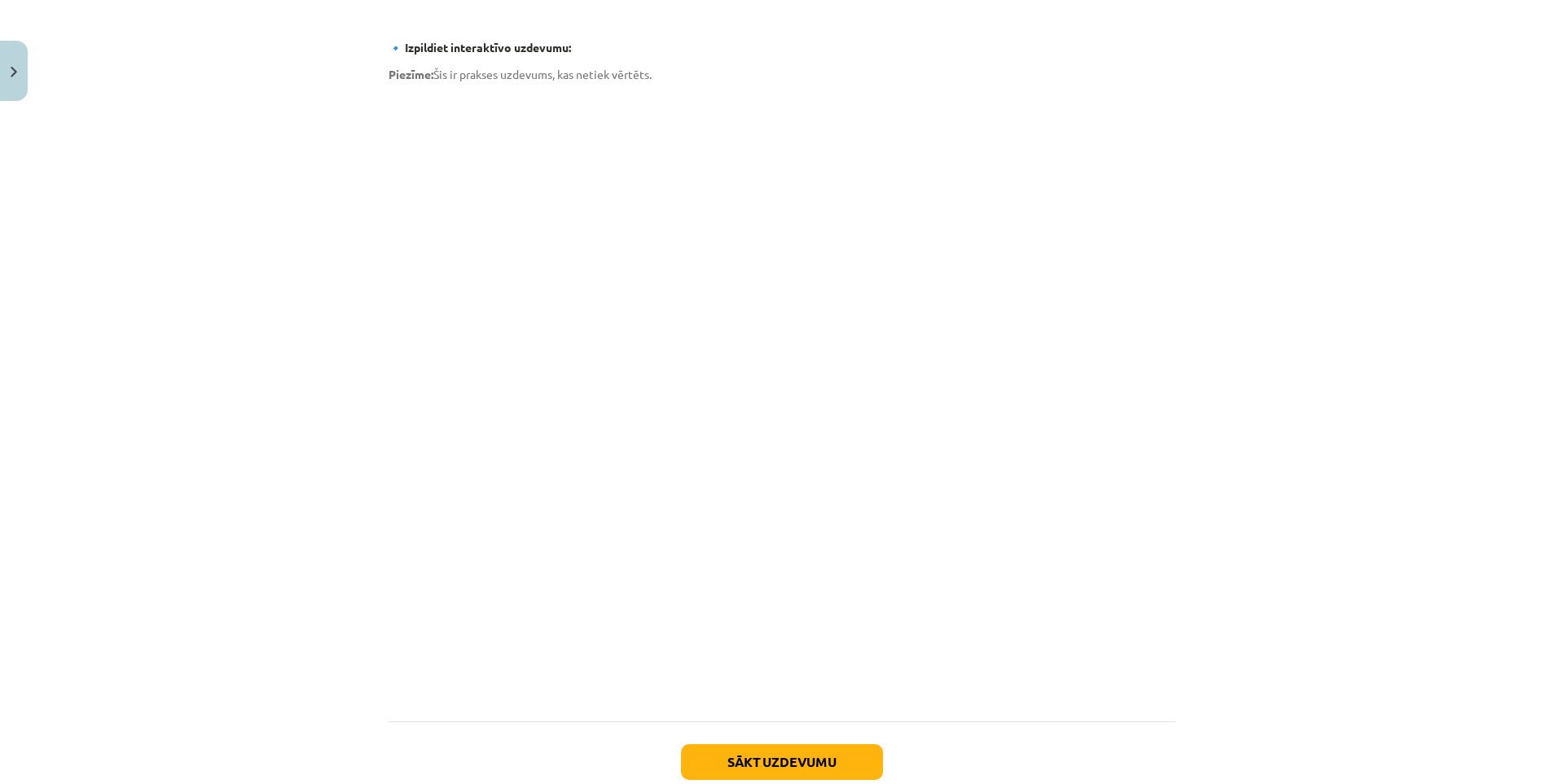
scroll to position [1001, 0]
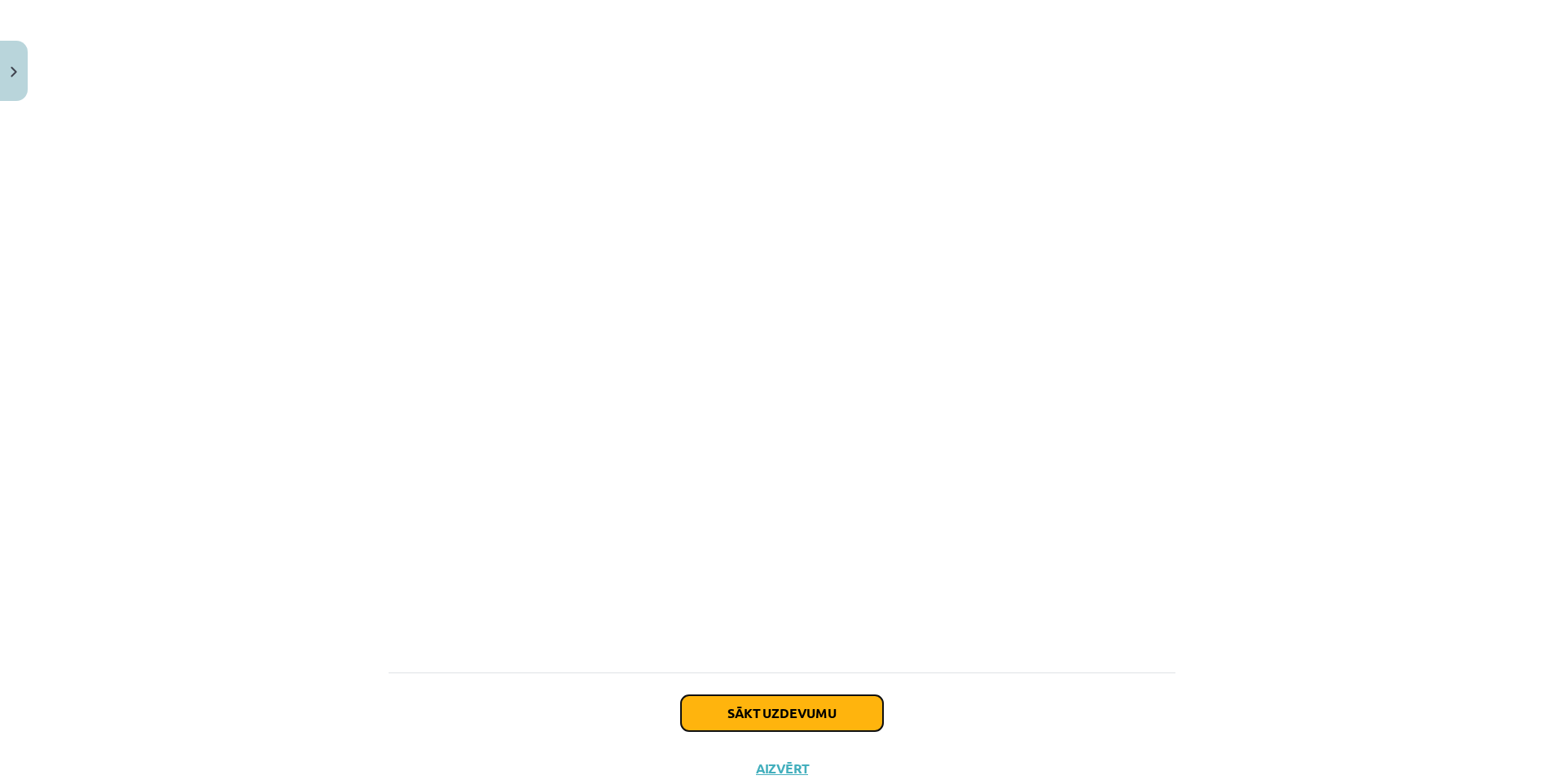
click at [738, 701] on button "Sākt uzdevumu" at bounding box center [782, 714] width 202 height 36
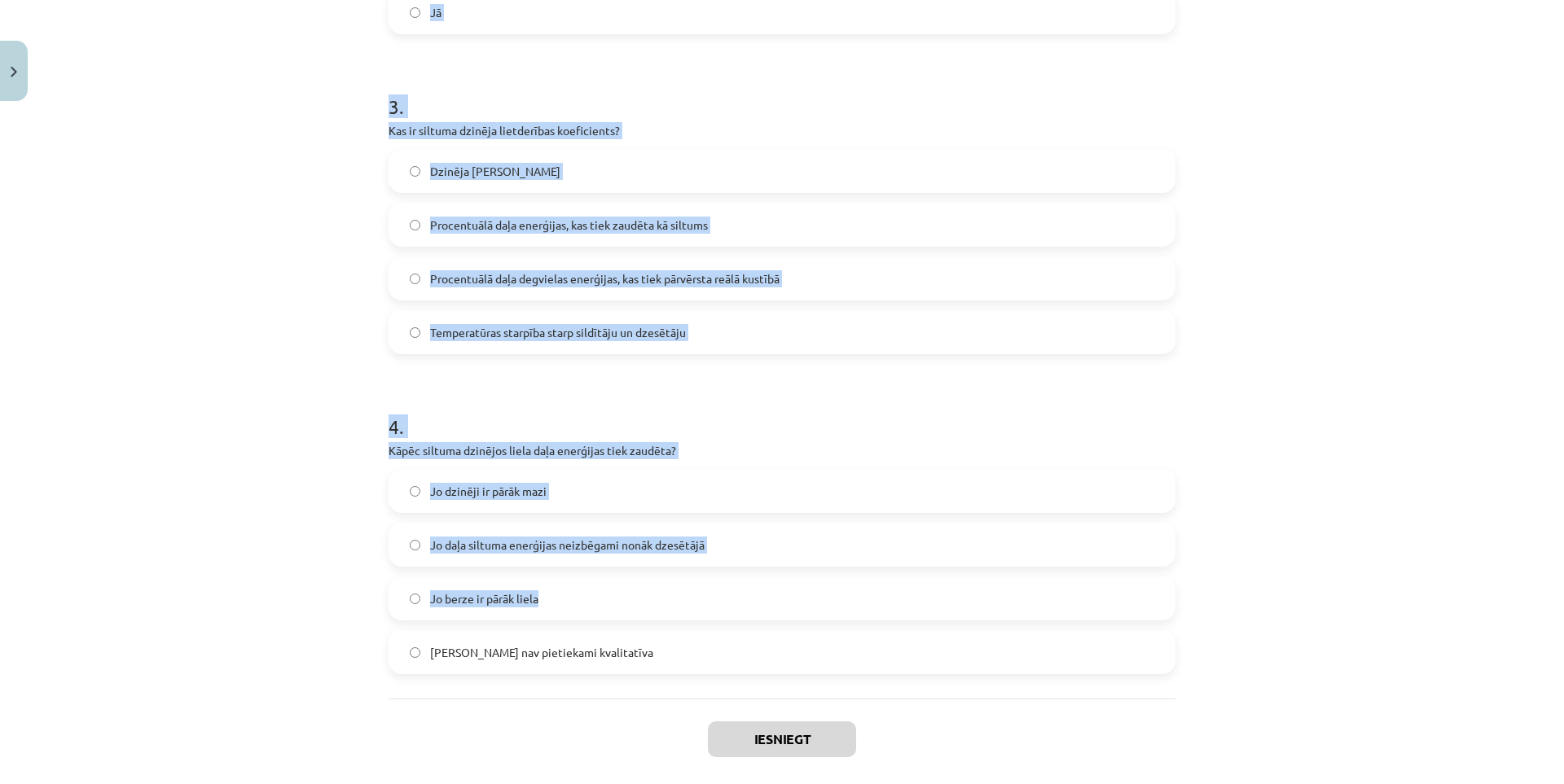
scroll to position [761, 0]
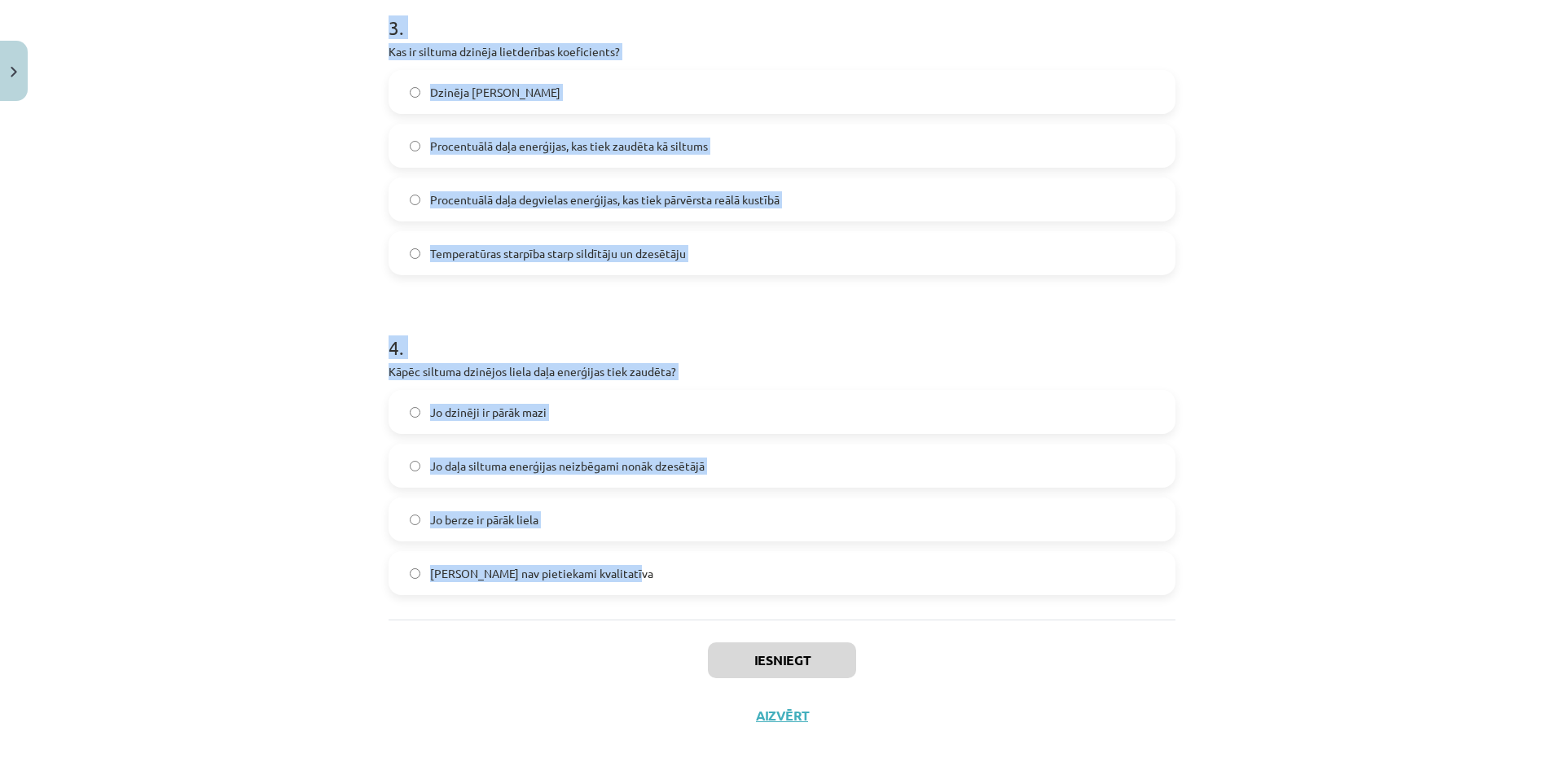
drag, startPoint x: 384, startPoint y: 351, endPoint x: 961, endPoint y: 566, distance: 615.8
click at [961, 566] on form "1 . Vai siltuma dzinēji spēj visu siltuma enerģiju no degvielas pārvērst 100% l…" at bounding box center [782, 78] width 787 height 1032
copy form "Vai siltuma dzinēji spēj visu siltuma enerģiju no degvielas pārvērst 100% lietd…"
click at [219, 511] on div "Mācību tēma: Fizika 9. klases 1. ieskaites mācību materiāls #9 📝 8. tēma. Siltu…" at bounding box center [782, 392] width 1564 height 784
click at [233, 505] on div "Mācību tēma: Fizika 9. klases 1. ieskaites mācību materiāls #9 📝 8. tēma. Siltu…" at bounding box center [782, 392] width 1564 height 784
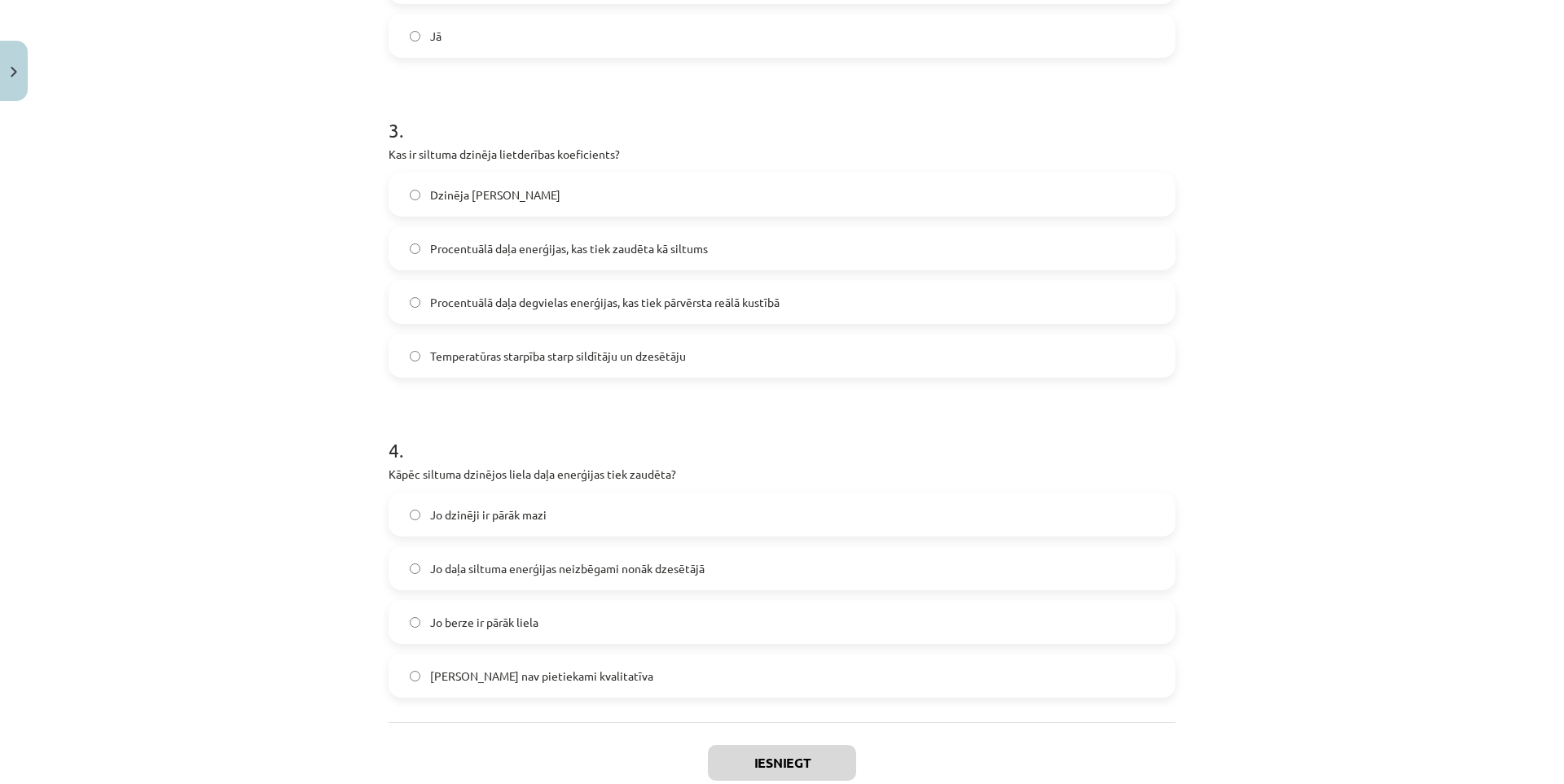
scroll to position [0, 0]
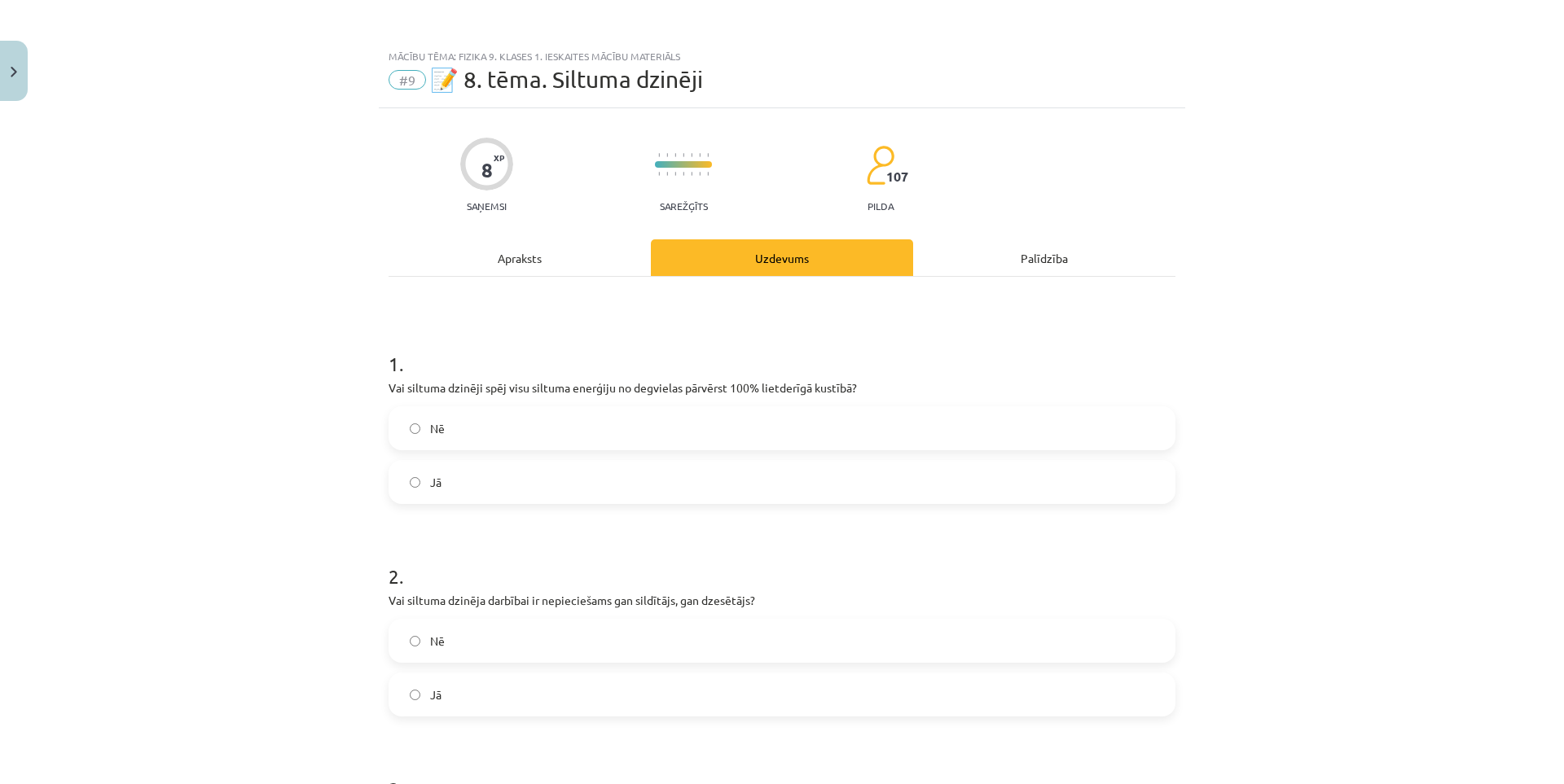
drag, startPoint x: 236, startPoint y: 505, endPoint x: 277, endPoint y: 231, distance: 277.1
click at [486, 438] on label "Nē" at bounding box center [782, 428] width 783 height 41
drag, startPoint x: 485, startPoint y: 689, endPoint x: 484, endPoint y: 677, distance: 12.0
click at [485, 687] on label "Jā" at bounding box center [782, 694] width 783 height 41
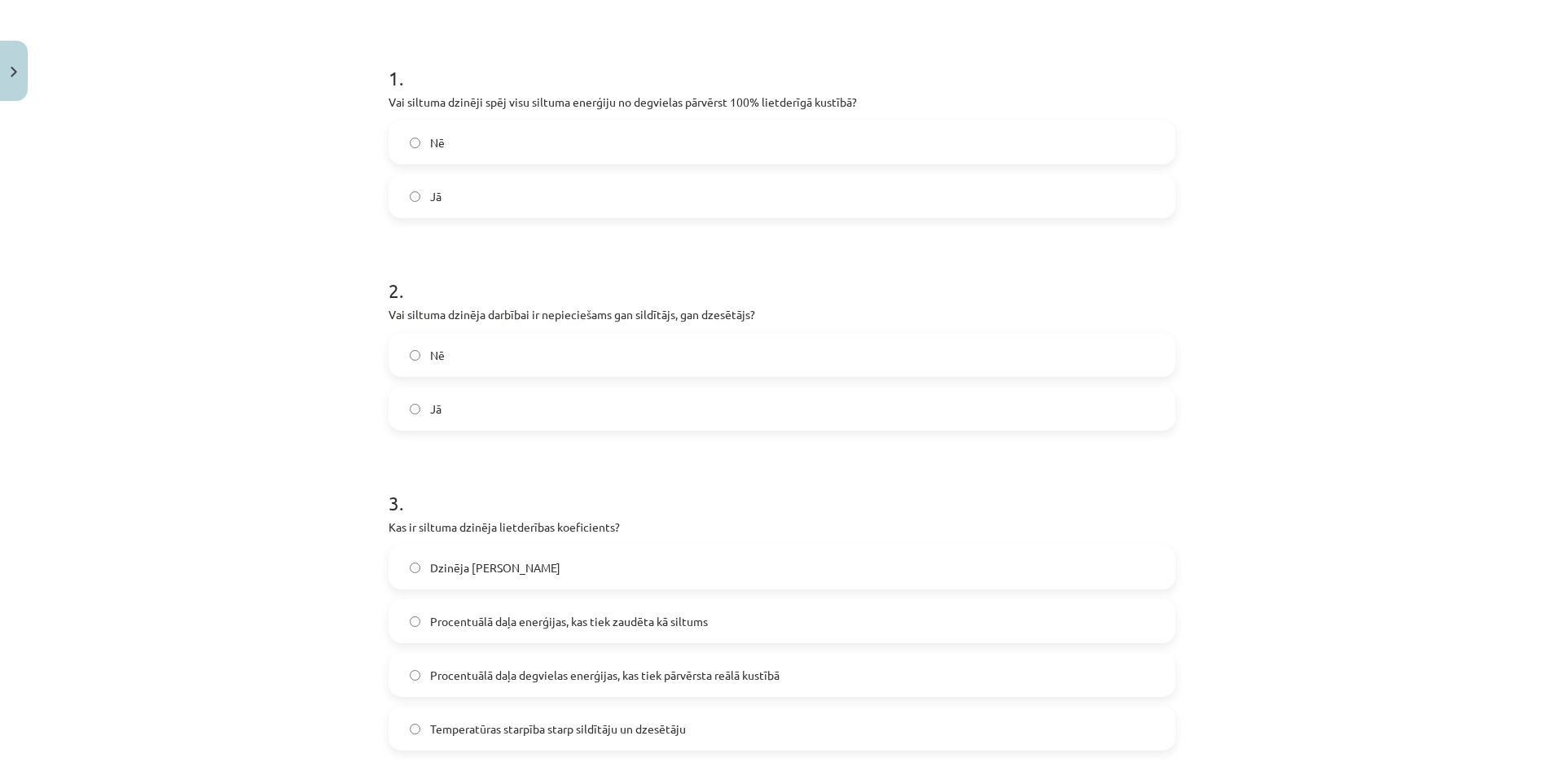
scroll to position [326, 0]
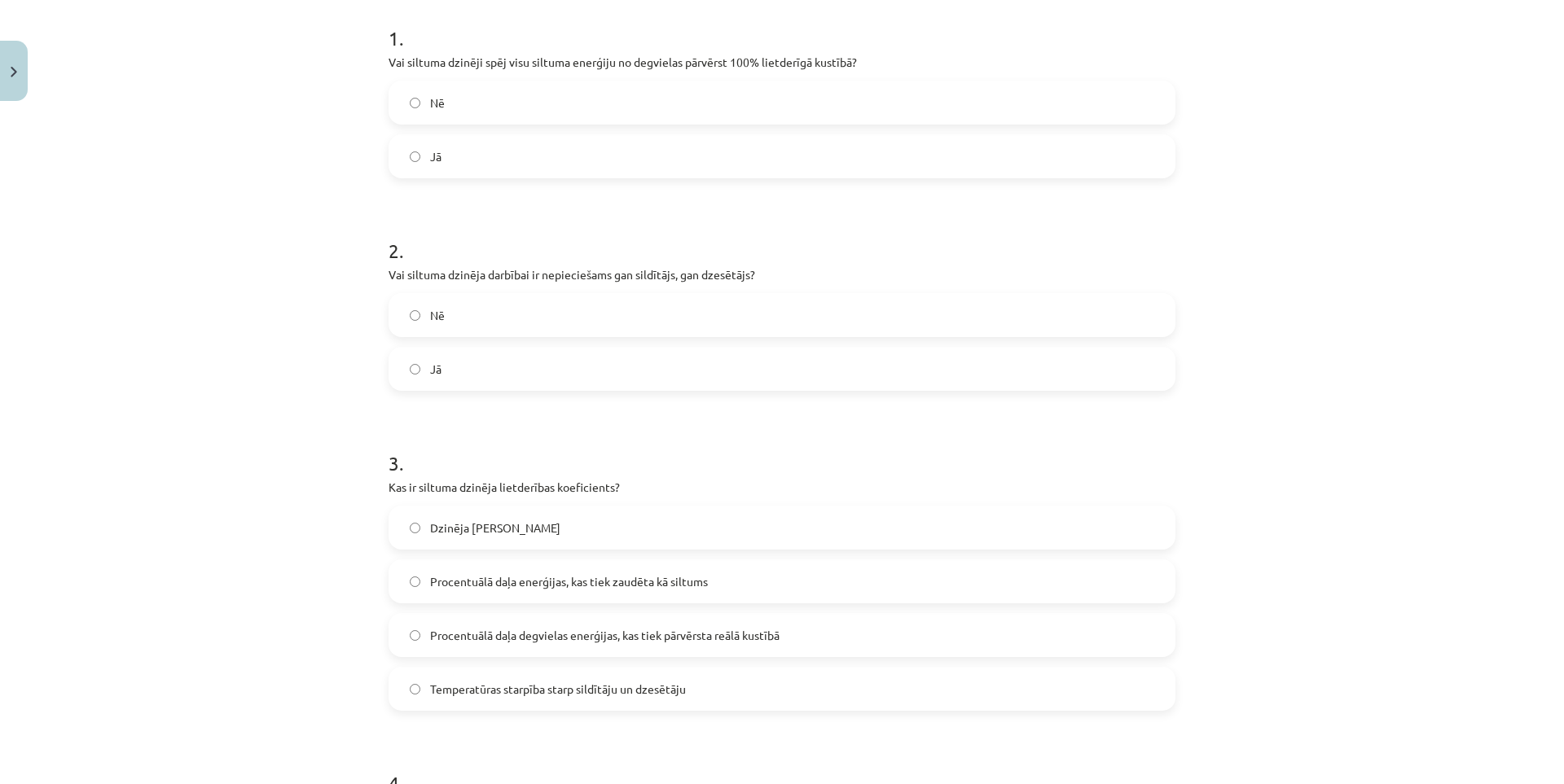
click at [578, 572] on label "Procentuālā daļa enerģijas, kas tiek zaudēta kā siltums" at bounding box center [782, 581] width 783 height 41
click at [563, 624] on label "Procentuālā daļa degvielas enerģijas, kas tiek pārvērsta reālā kustībā" at bounding box center [782, 634] width 783 height 41
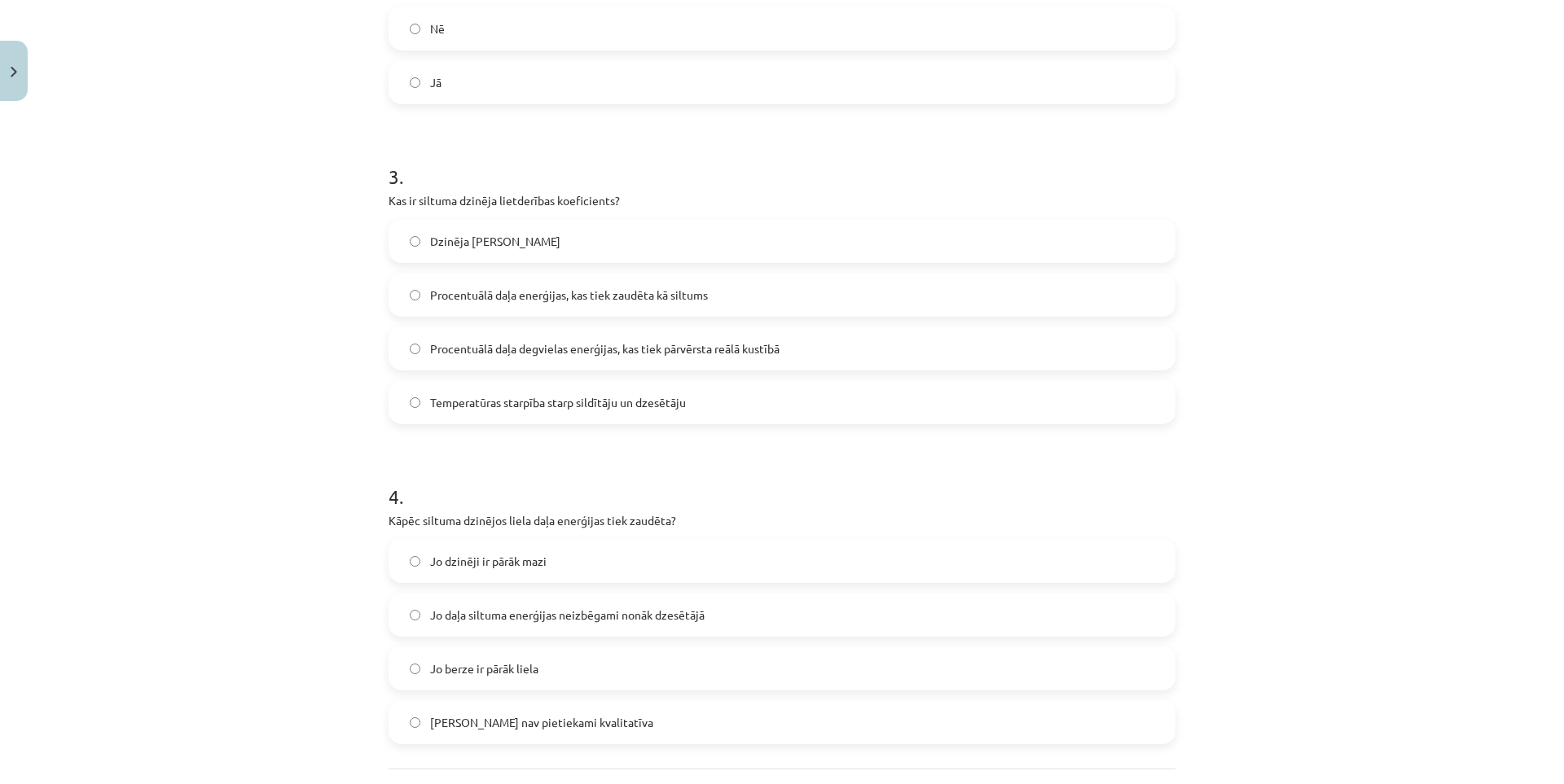
scroll to position [651, 0]
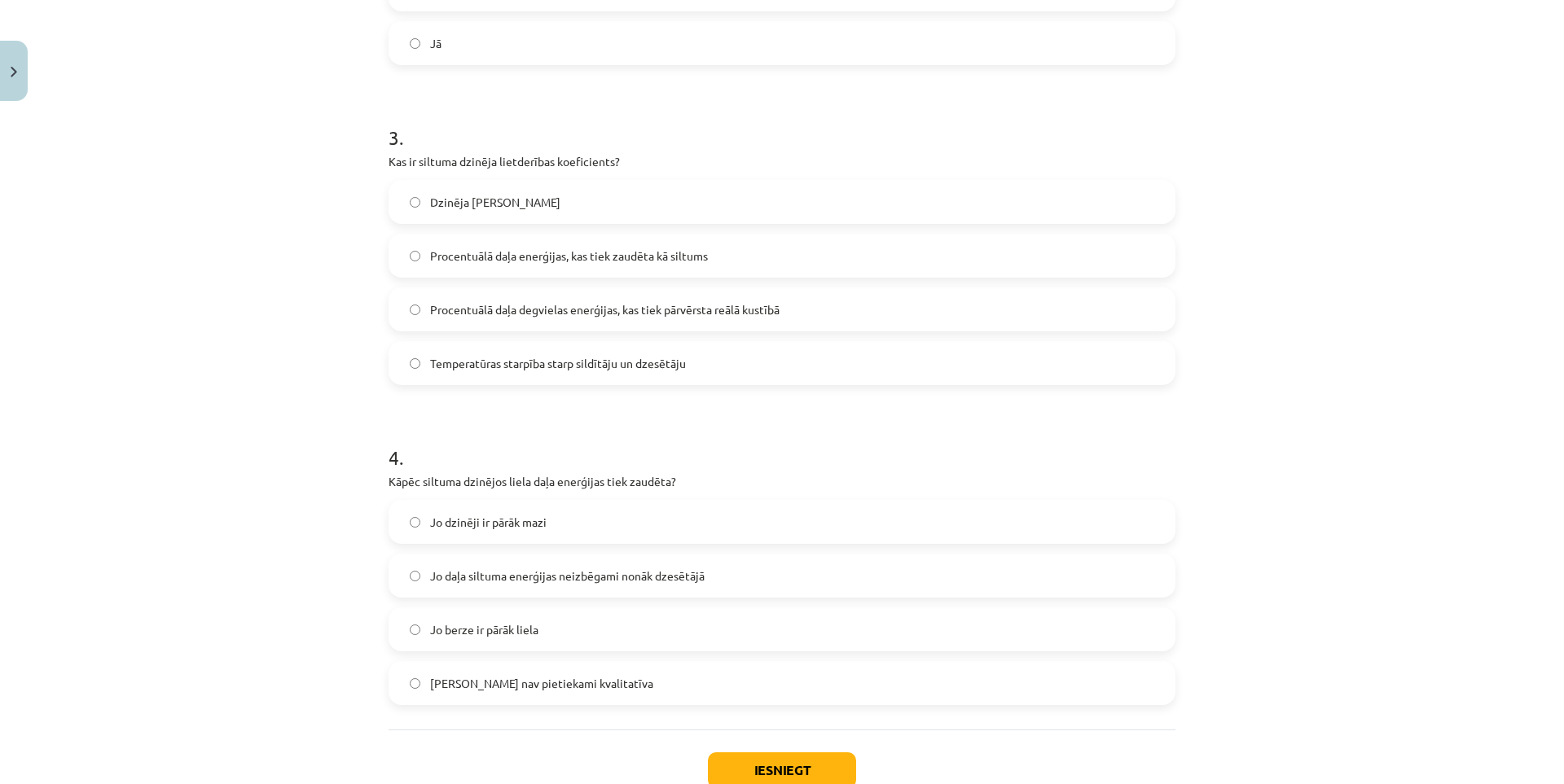
click at [435, 579] on span "Jo daļa siltuma enerģijas neizbēgami nonāk dzesētājā" at bounding box center [567, 576] width 274 height 17
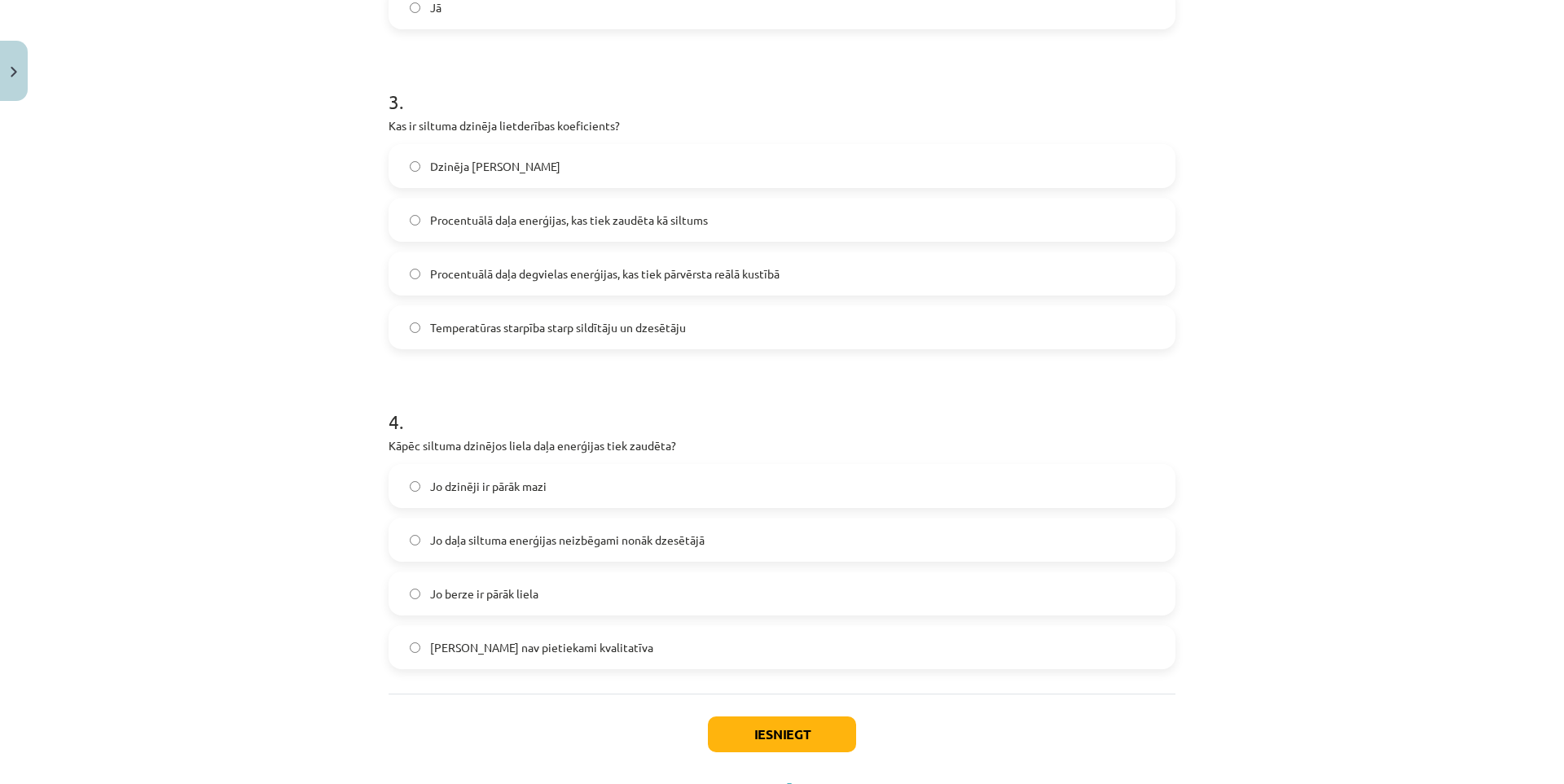
scroll to position [761, 0]
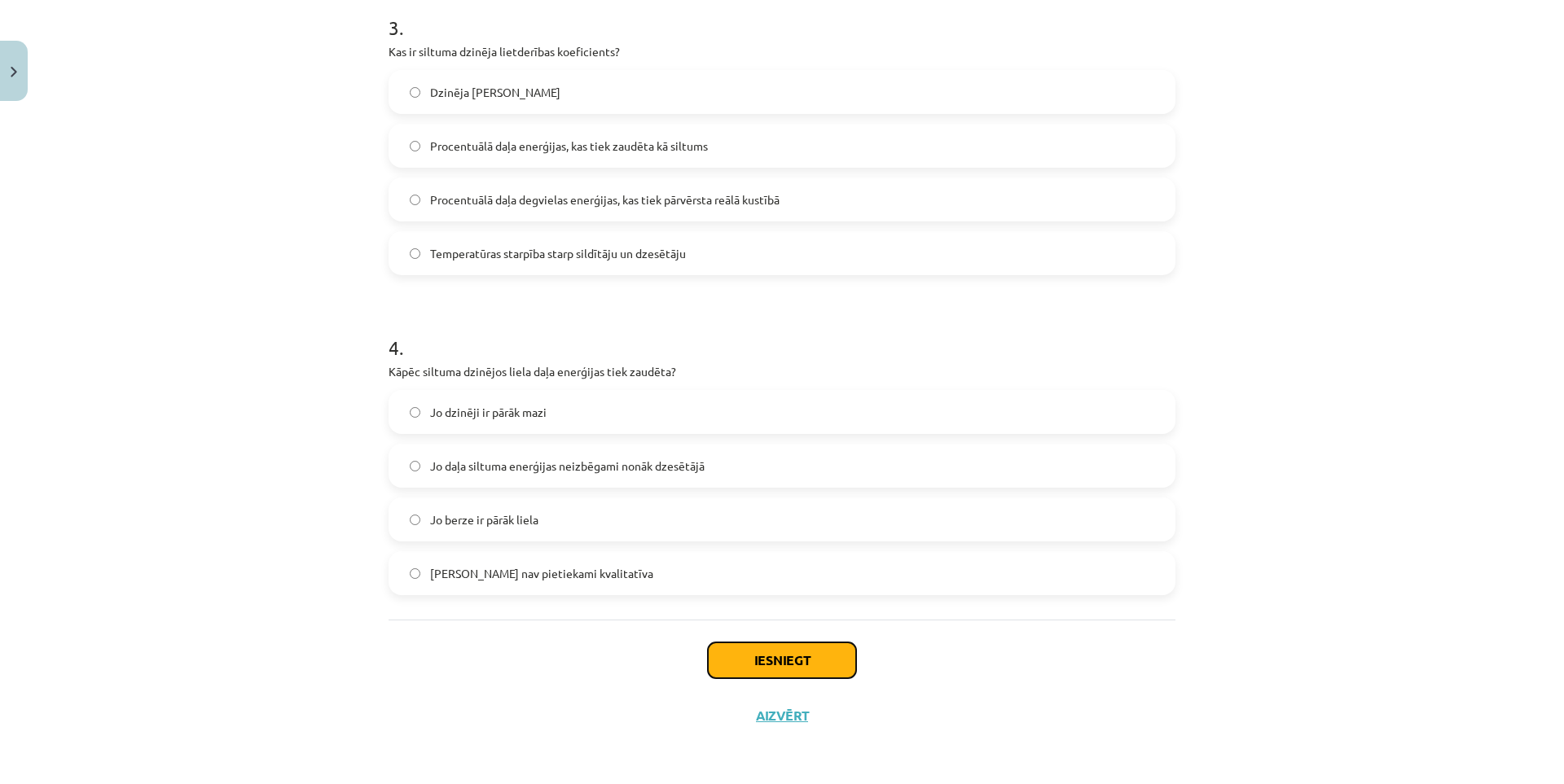
click at [750, 655] on button "Iesniegt" at bounding box center [782, 660] width 148 height 36
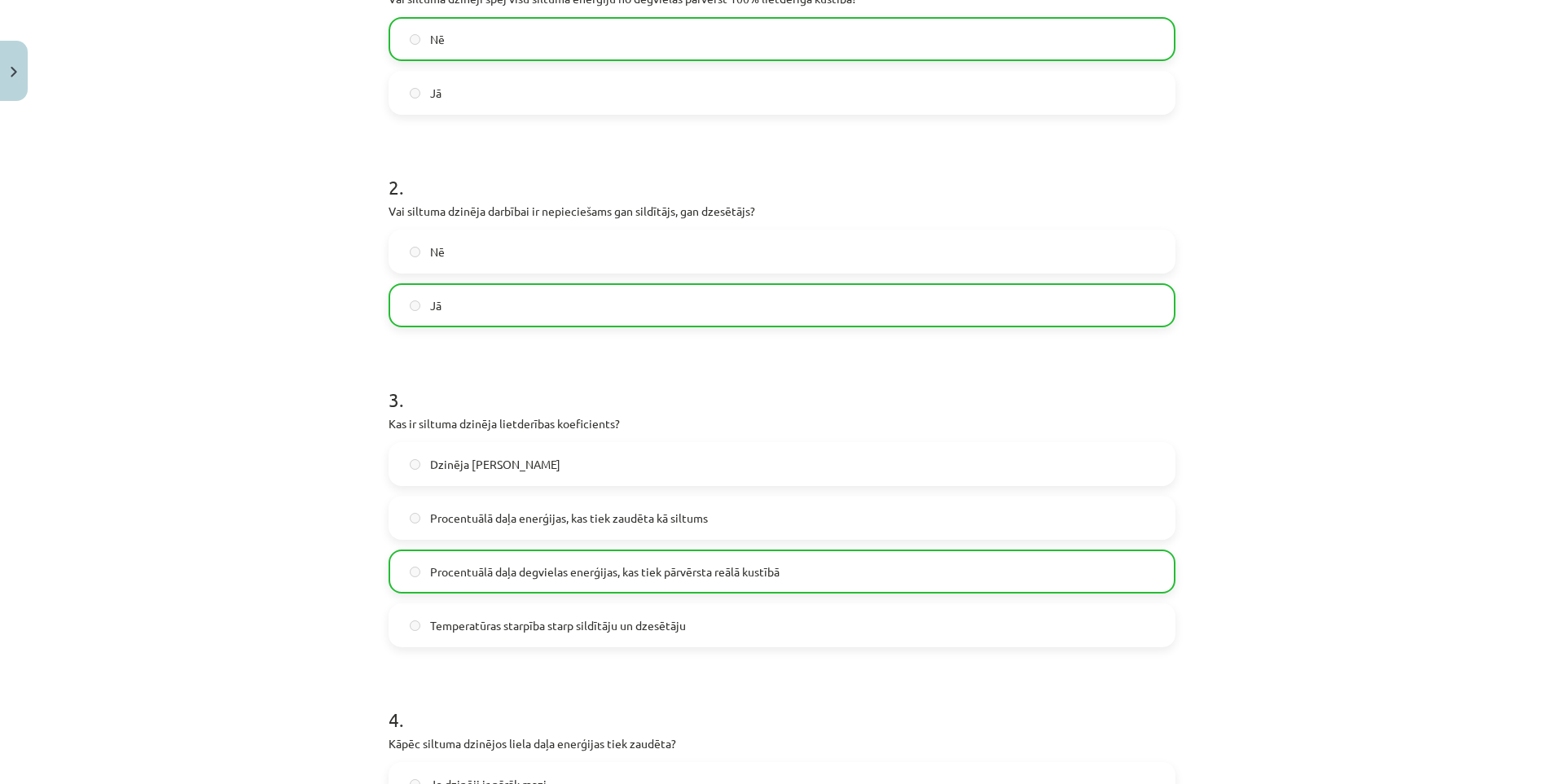
drag, startPoint x: 295, startPoint y: 555, endPoint x: 286, endPoint y: 423, distance: 132.3
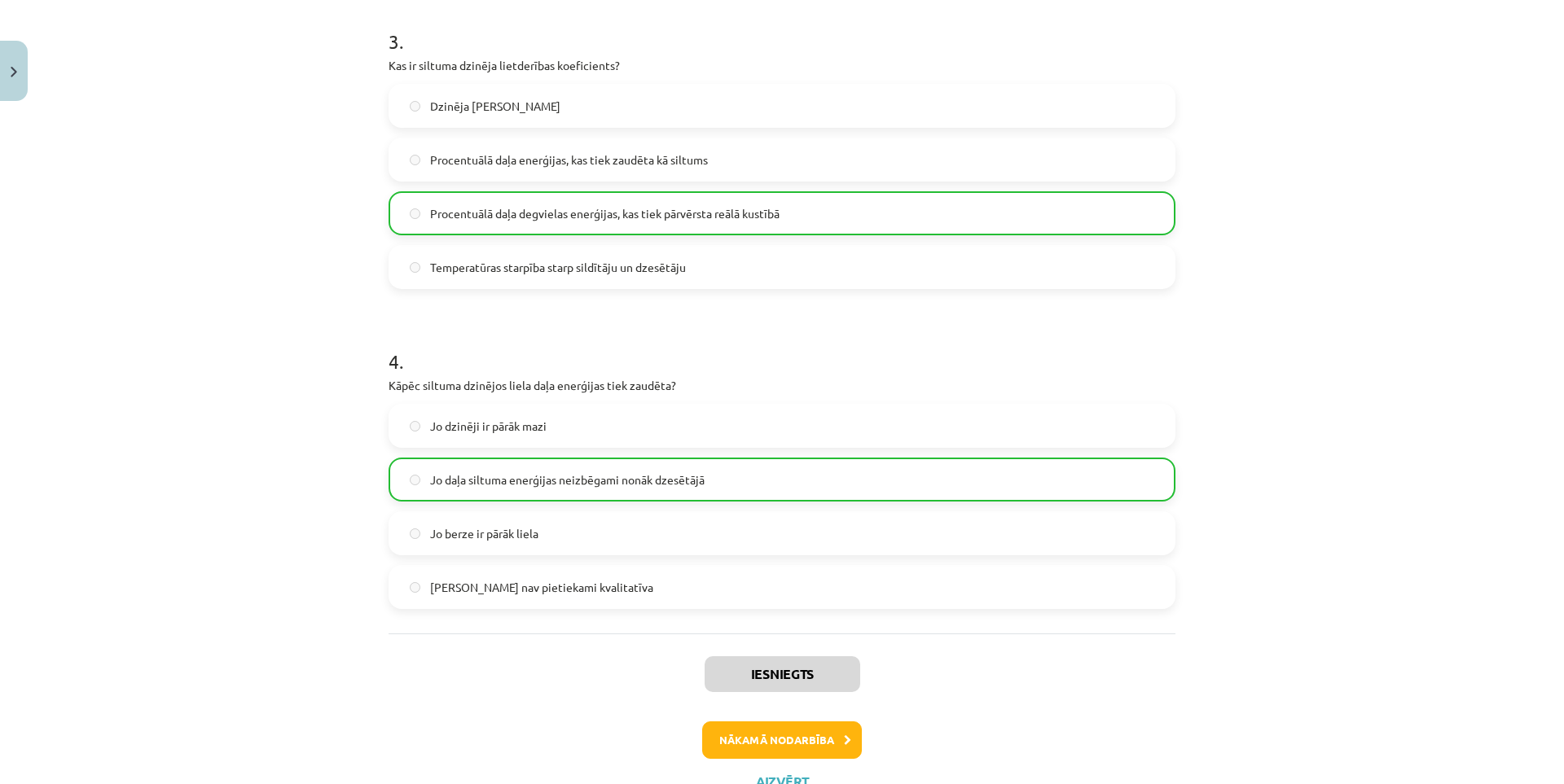
drag, startPoint x: 286, startPoint y: 423, endPoint x: 326, endPoint y: 595, distance: 176.6
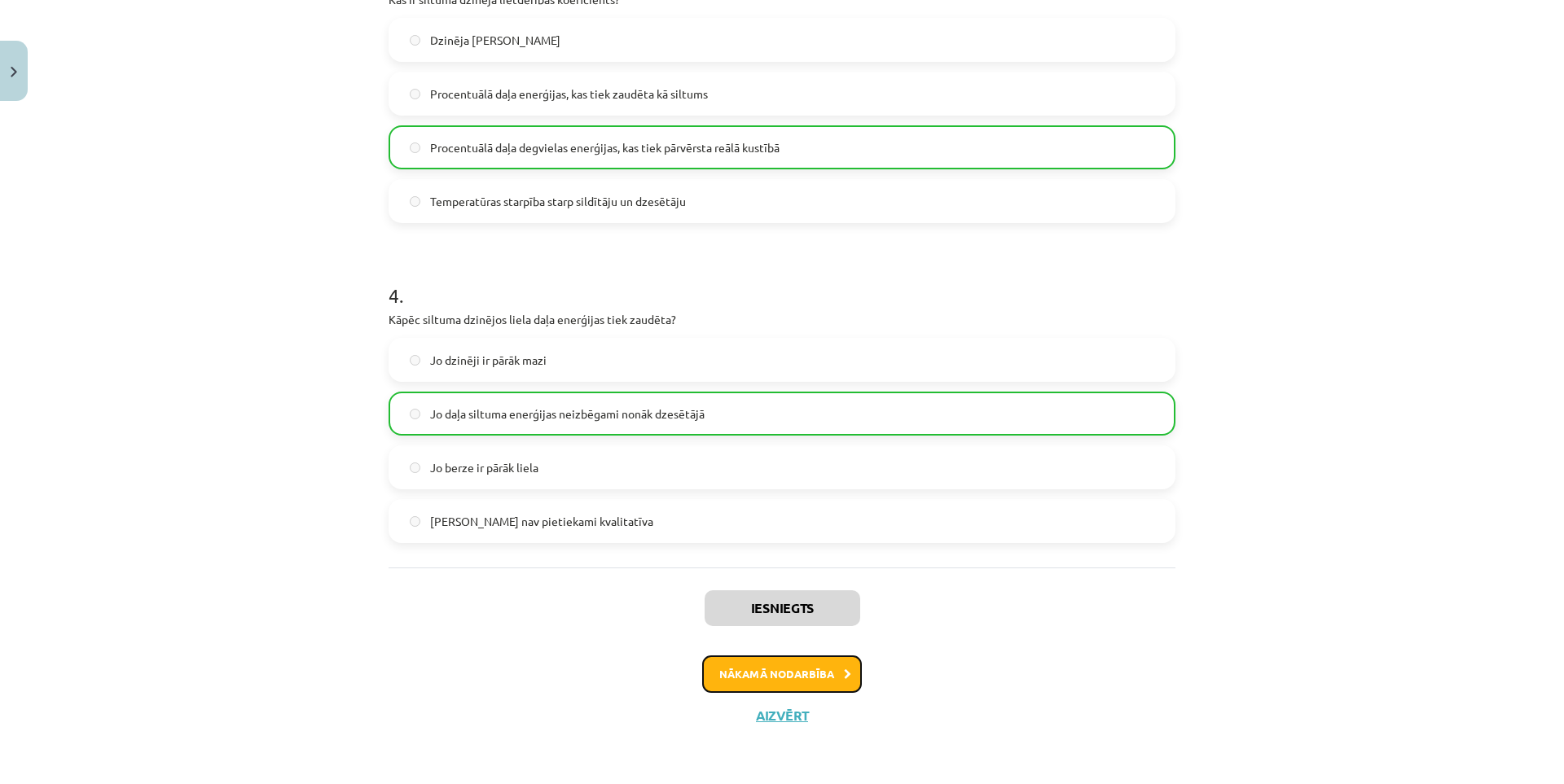
click at [750, 666] on button "Nākamā nodarbība" at bounding box center [782, 674] width 160 height 38
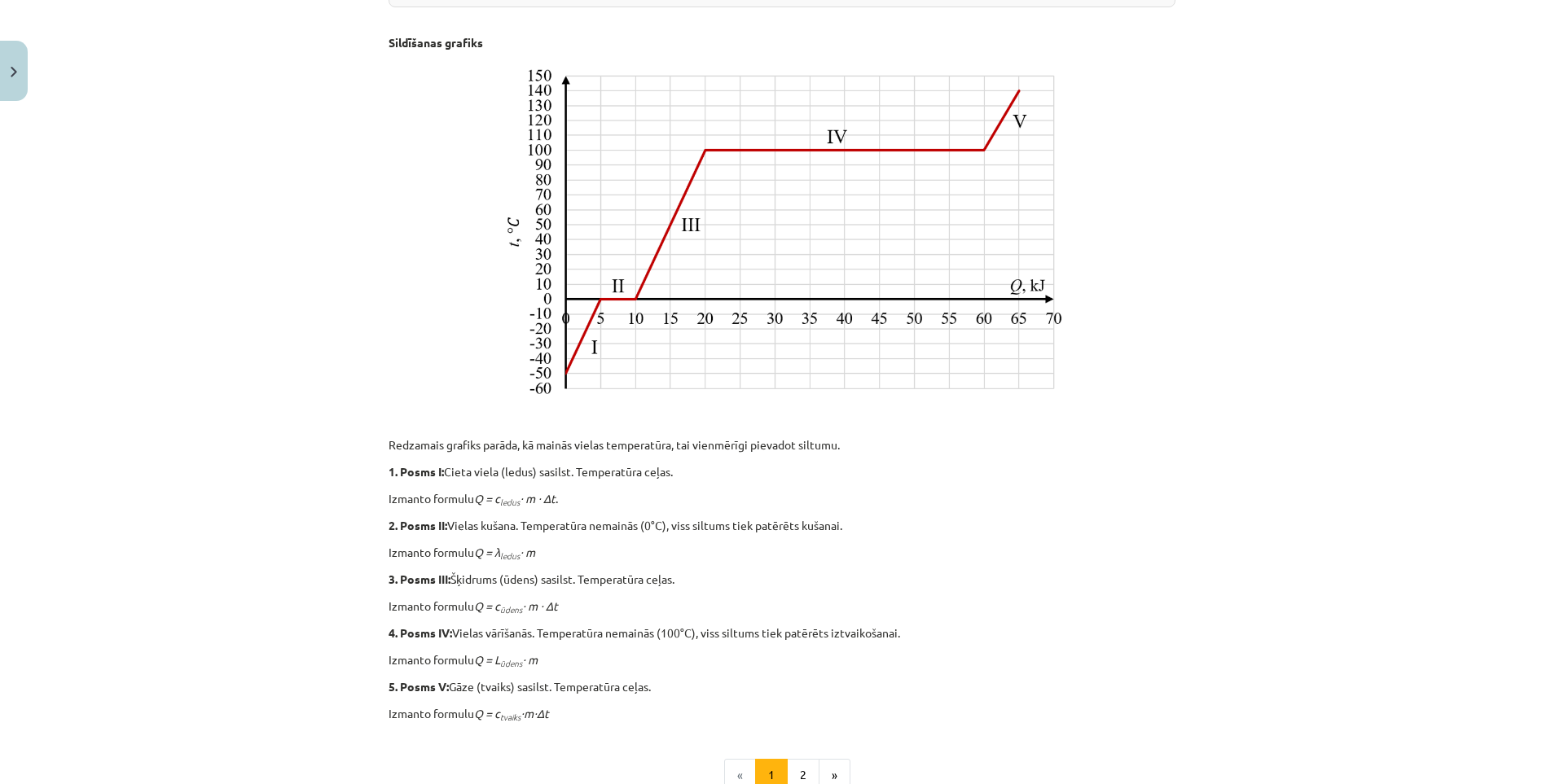
scroll to position [599, 0]
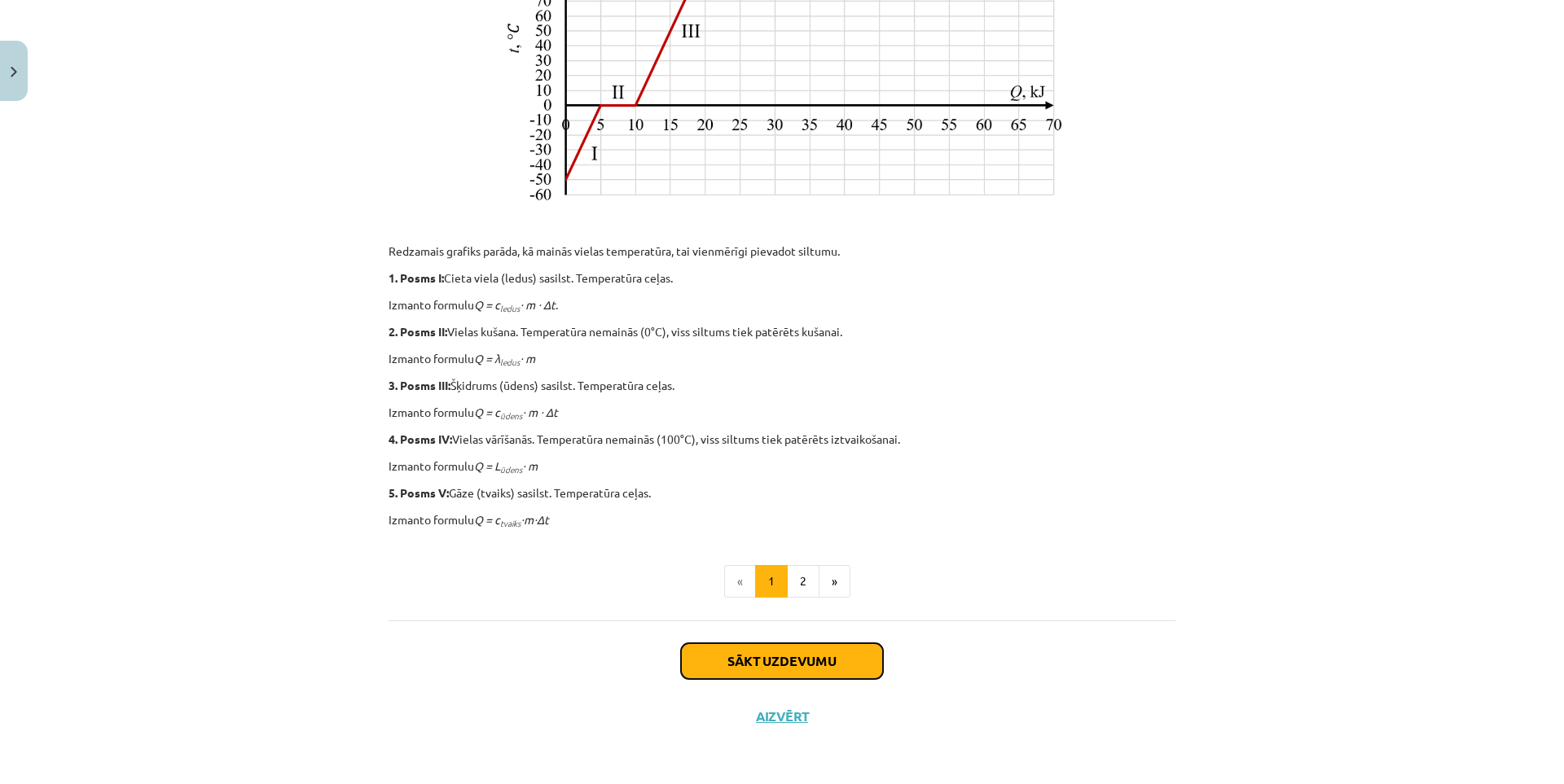
click at [710, 662] on button "Sākt uzdevumu" at bounding box center [782, 661] width 202 height 36
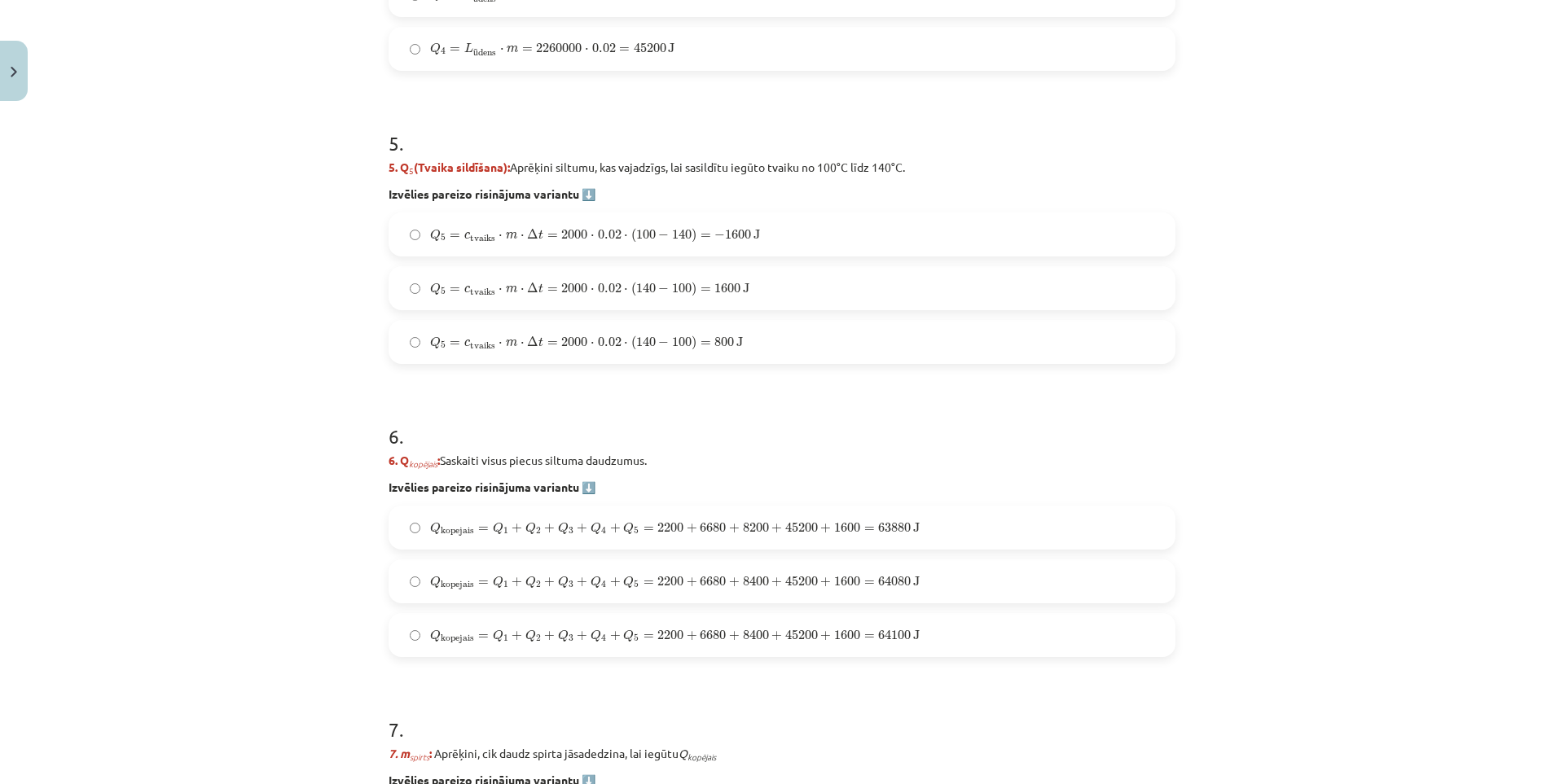
scroll to position [2124, 0]
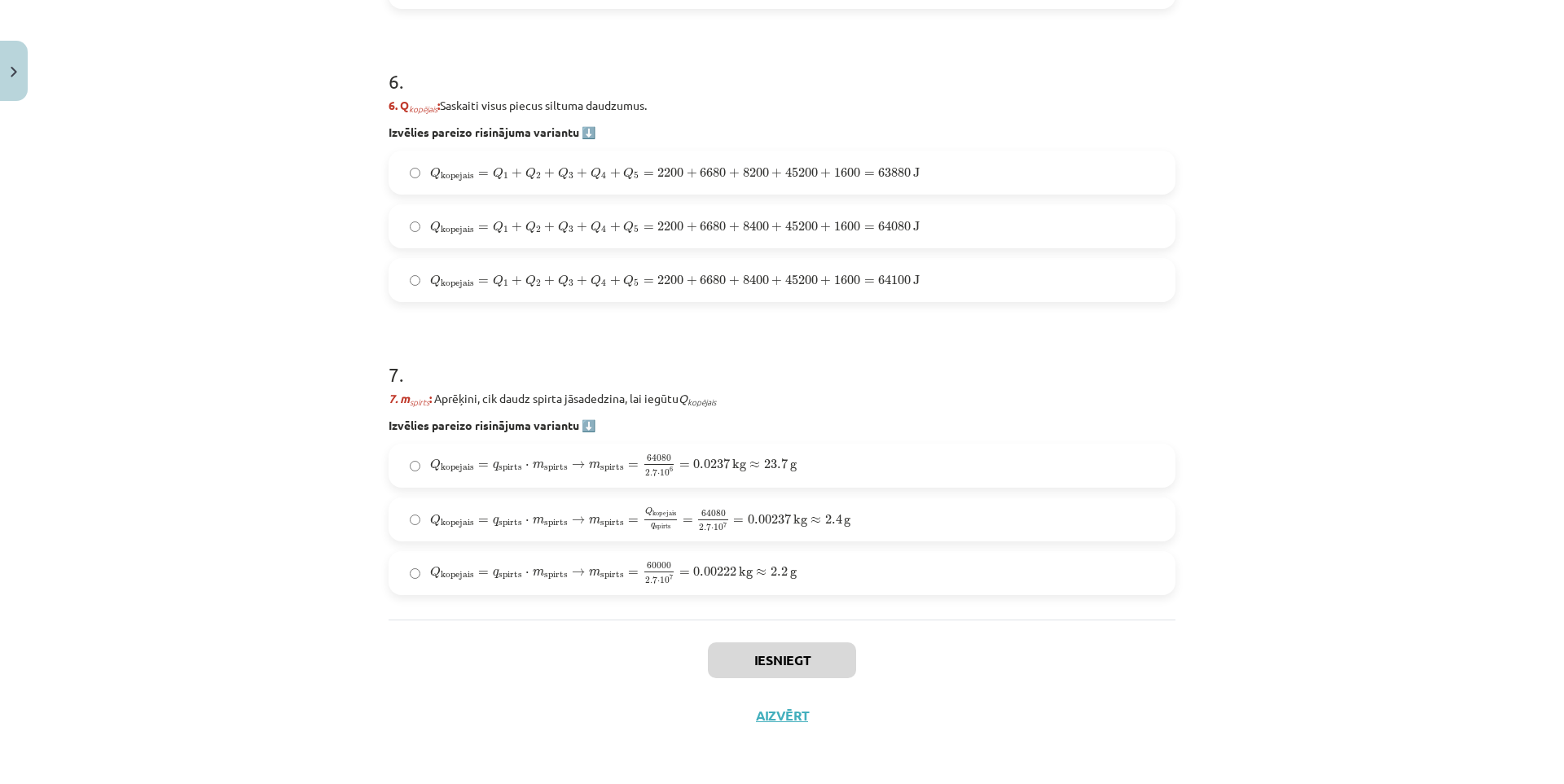
drag, startPoint x: 364, startPoint y: 454, endPoint x: 241, endPoint y: 453, distance: 123.0
click at [241, 453] on div "Mācību tēma: Fizika 9. klases 1. ieskaites mācību materiāls #10 ✅ Kopsavilkuma …" at bounding box center [782, 392] width 1564 height 784
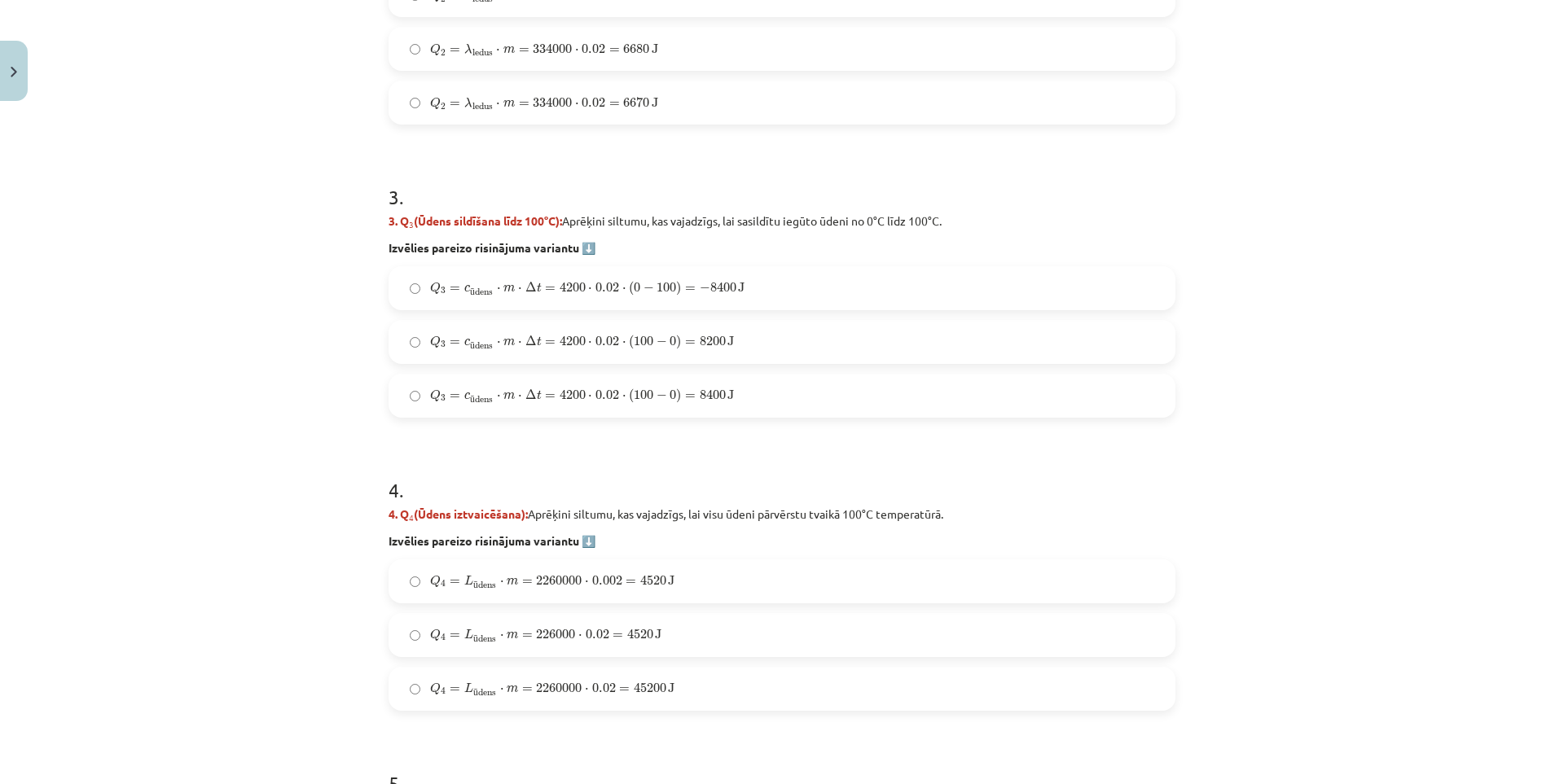
drag, startPoint x: 246, startPoint y: 447, endPoint x: 259, endPoint y: 335, distance: 112.8
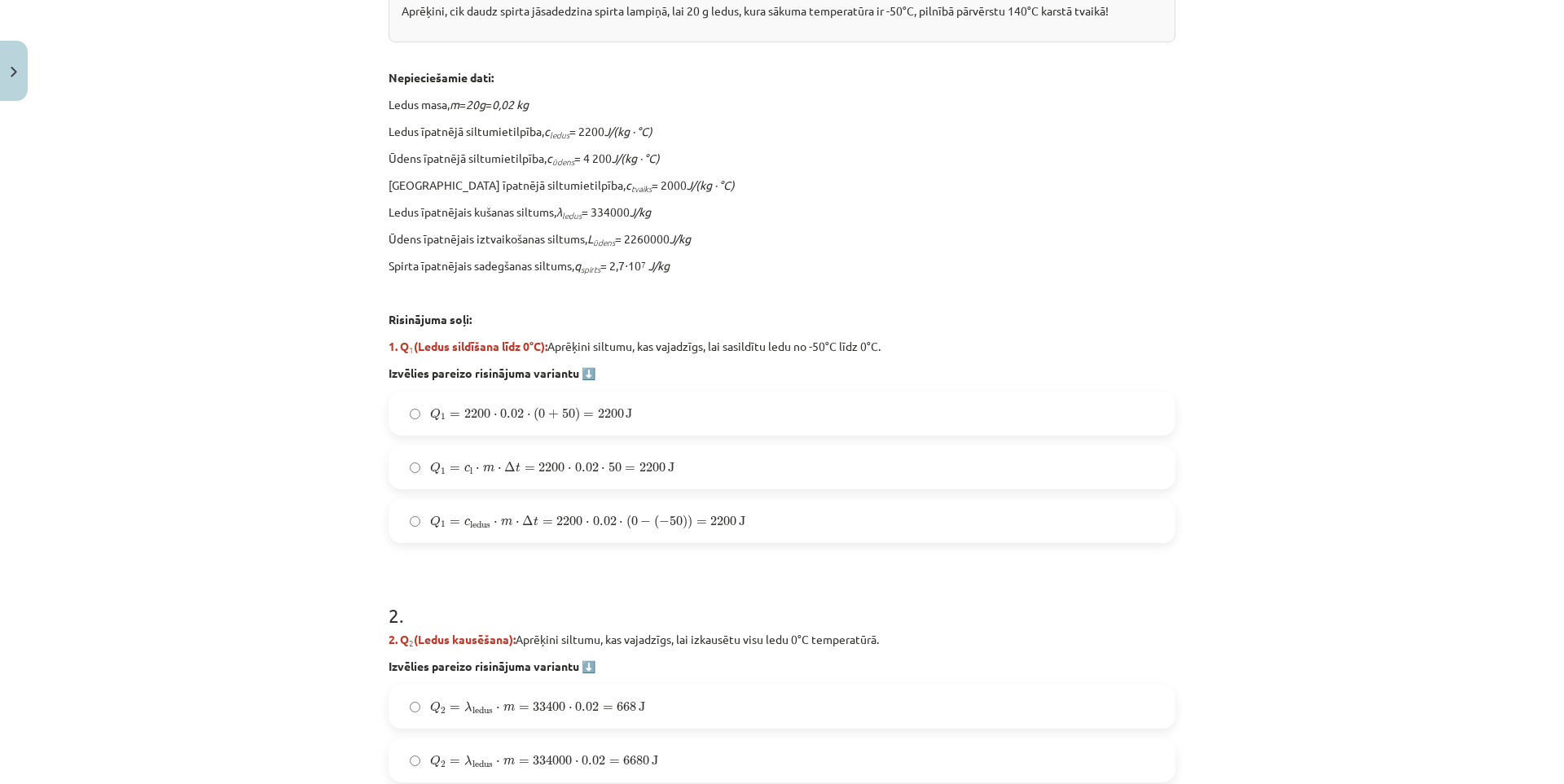
scroll to position [388, 0]
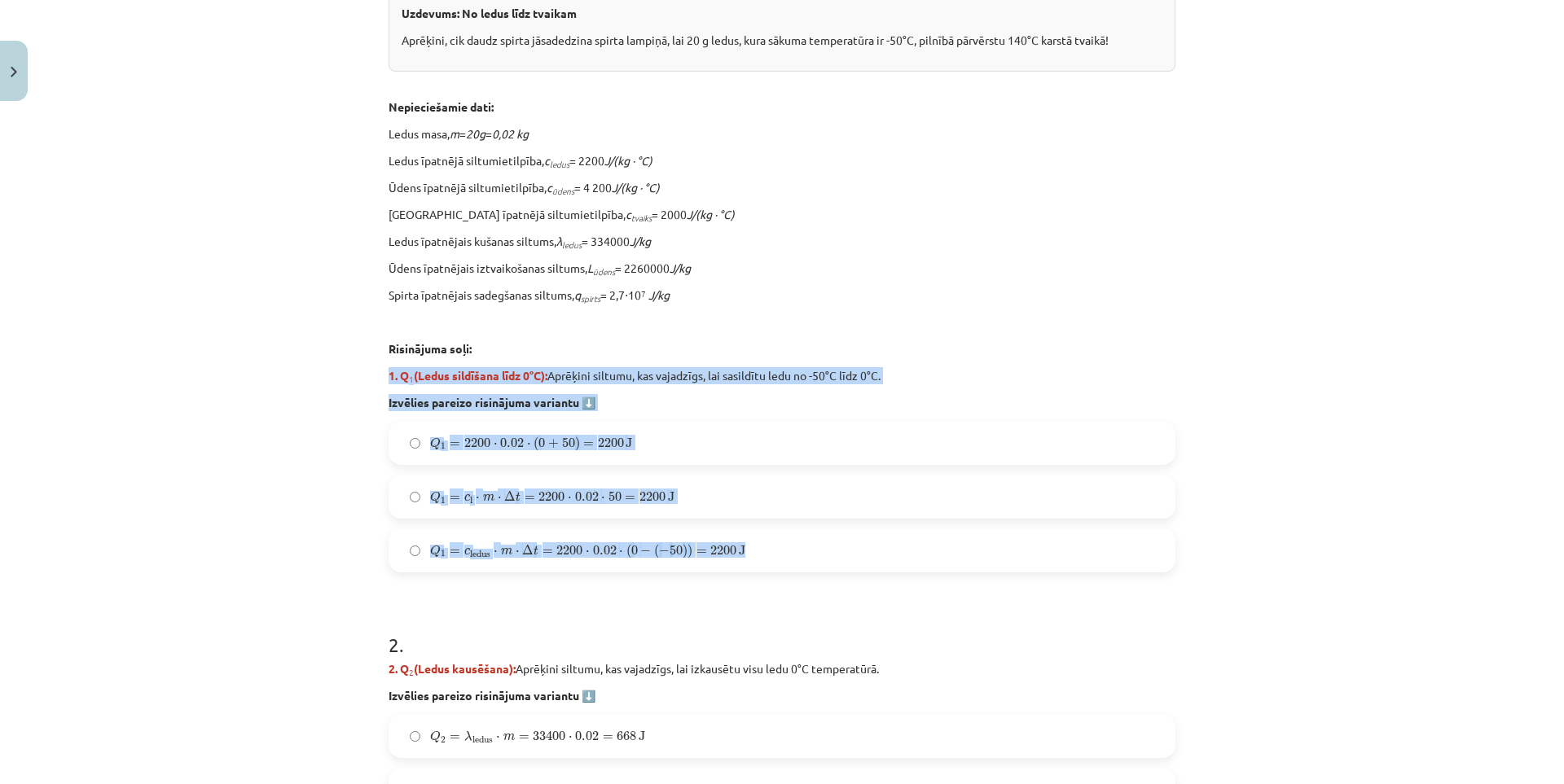
drag, startPoint x: 380, startPoint y: 372, endPoint x: 938, endPoint y: 550, distance: 585.7
copy div "1. Q 1 (Ledus sildīšana līdz 0°C): Aprēķini siltumu, kas vajadzīgs, lai sasildī…"
click at [224, 483] on div "Mācību tēma: Fizika 9. klases 1. ieskaites mācību materiāls #10 ✅ Kopsavilkuma …" at bounding box center [782, 392] width 1564 height 784
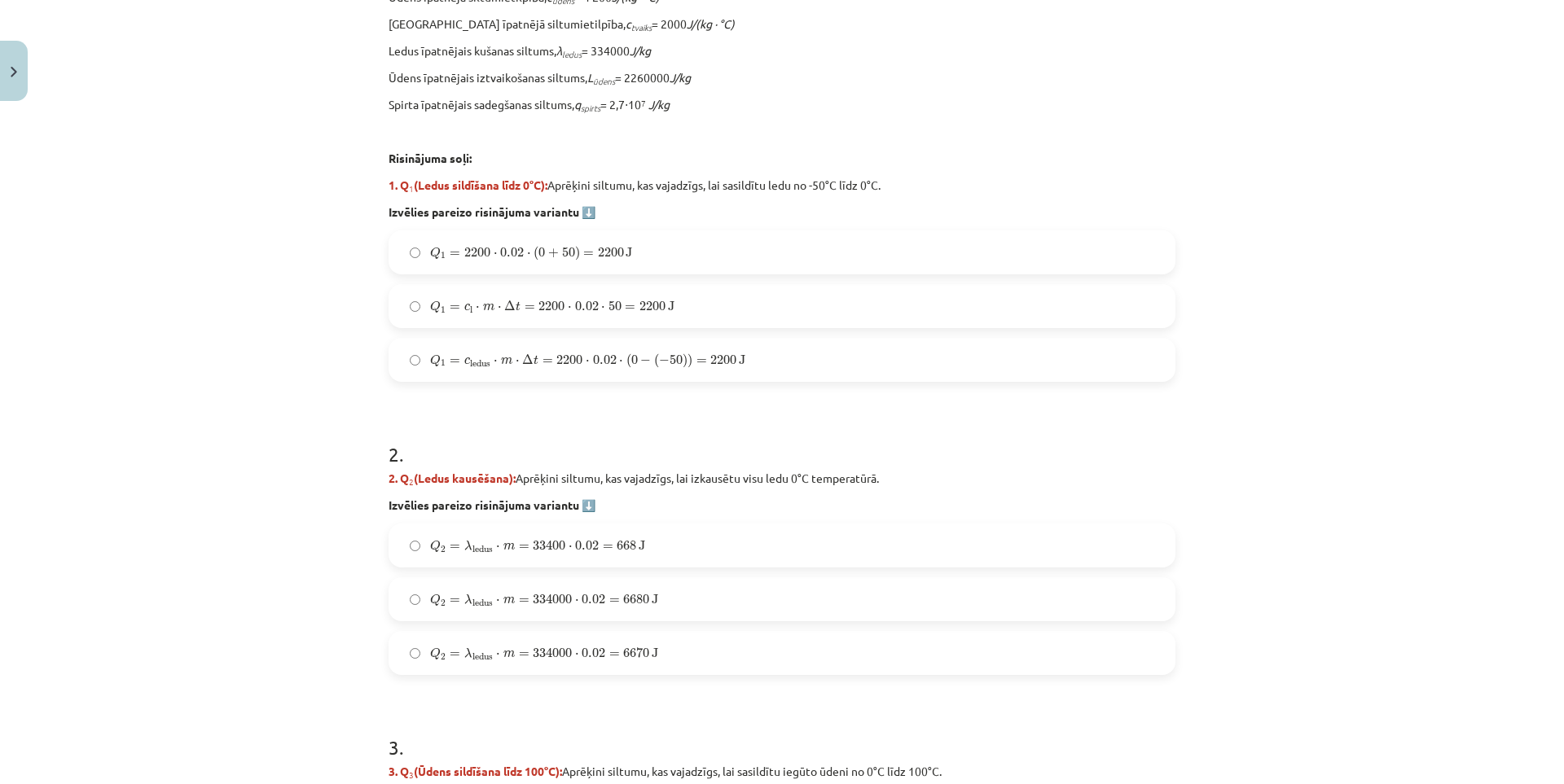
scroll to position [550, 0]
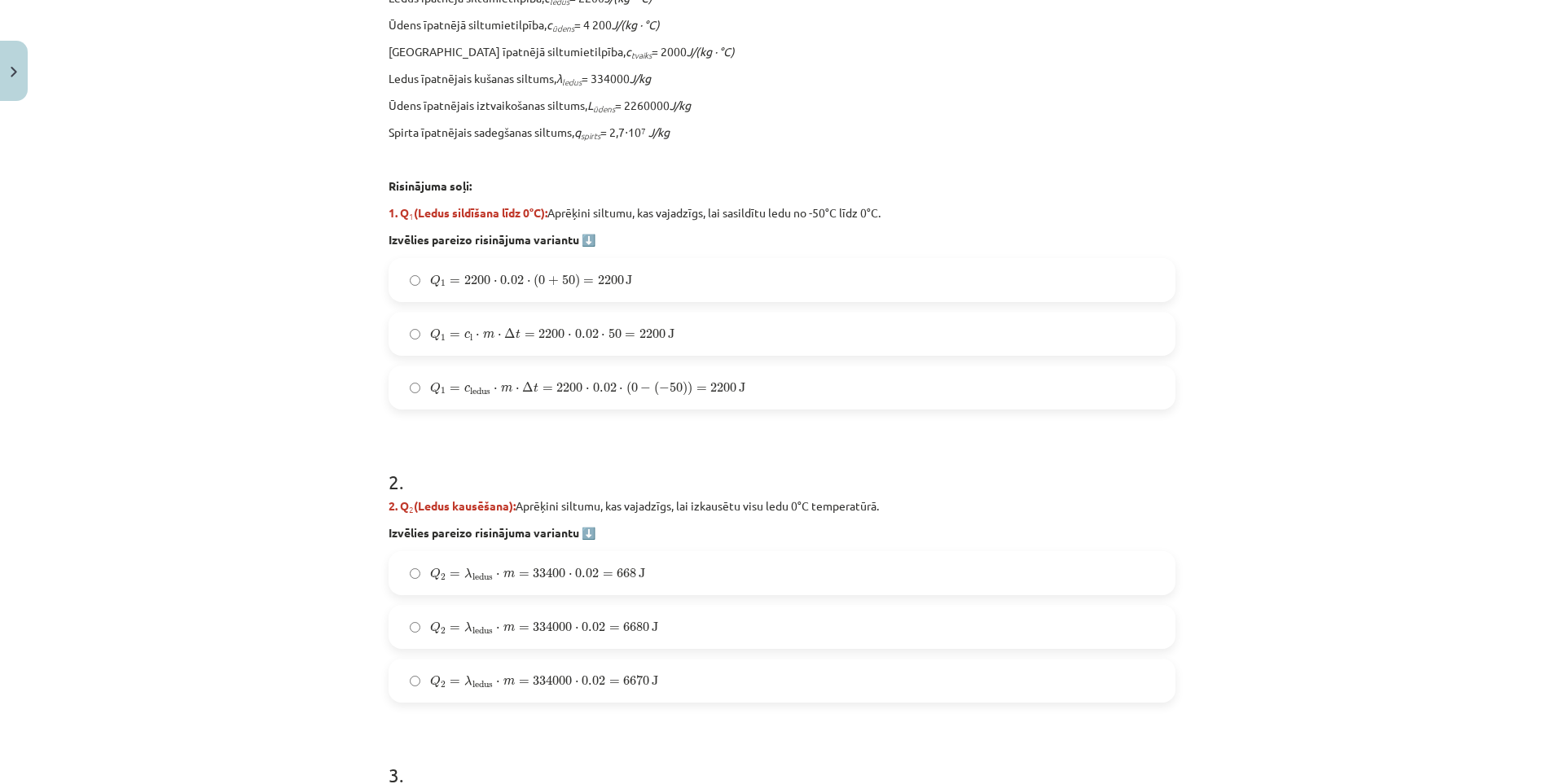
drag, startPoint x: 621, startPoint y: 275, endPoint x: 611, endPoint y: 287, distance: 15.6
click at [625, 275] on span "J" at bounding box center [628, 280] width 6 height 10
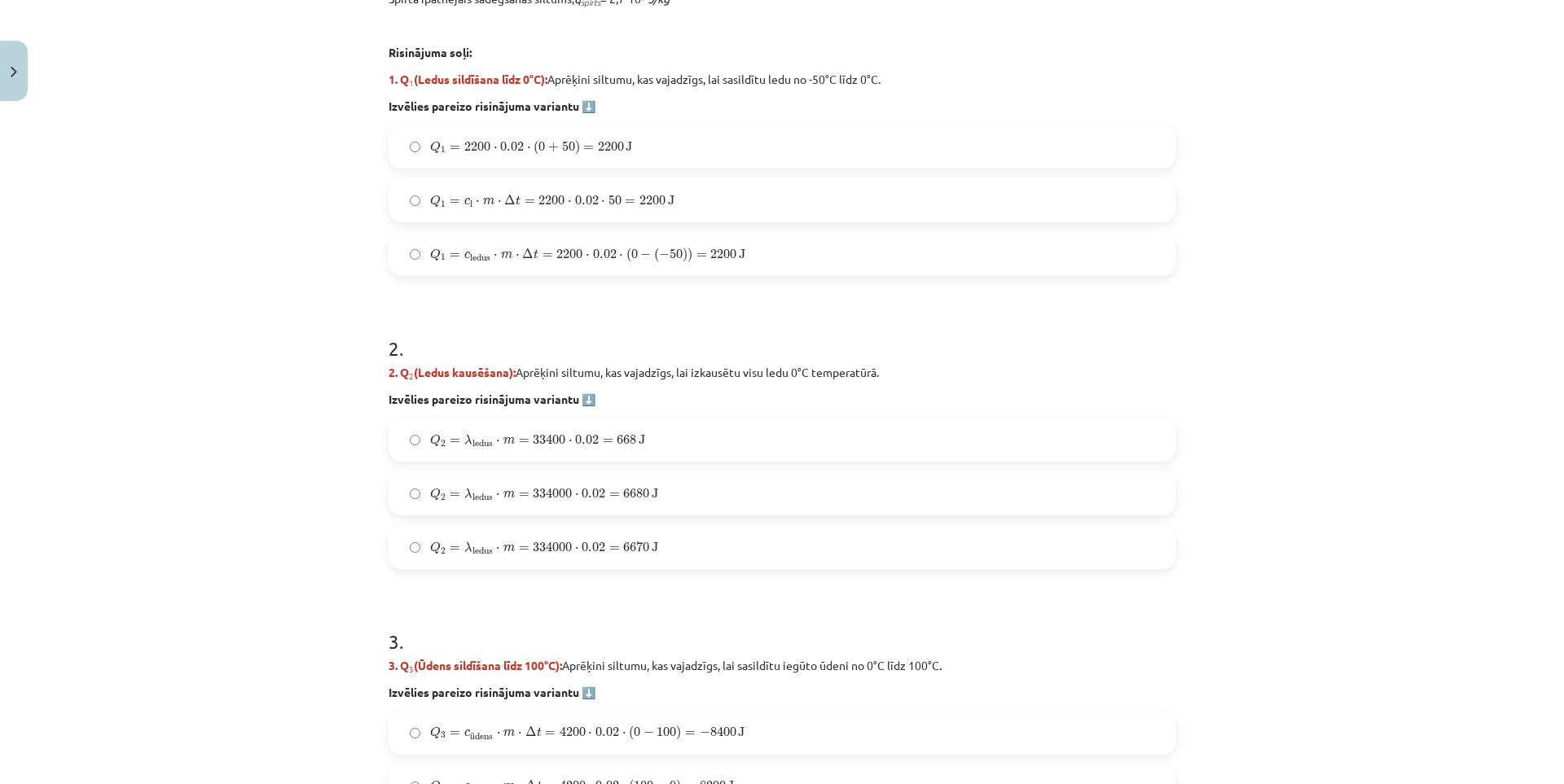
scroll to position [714, 0]
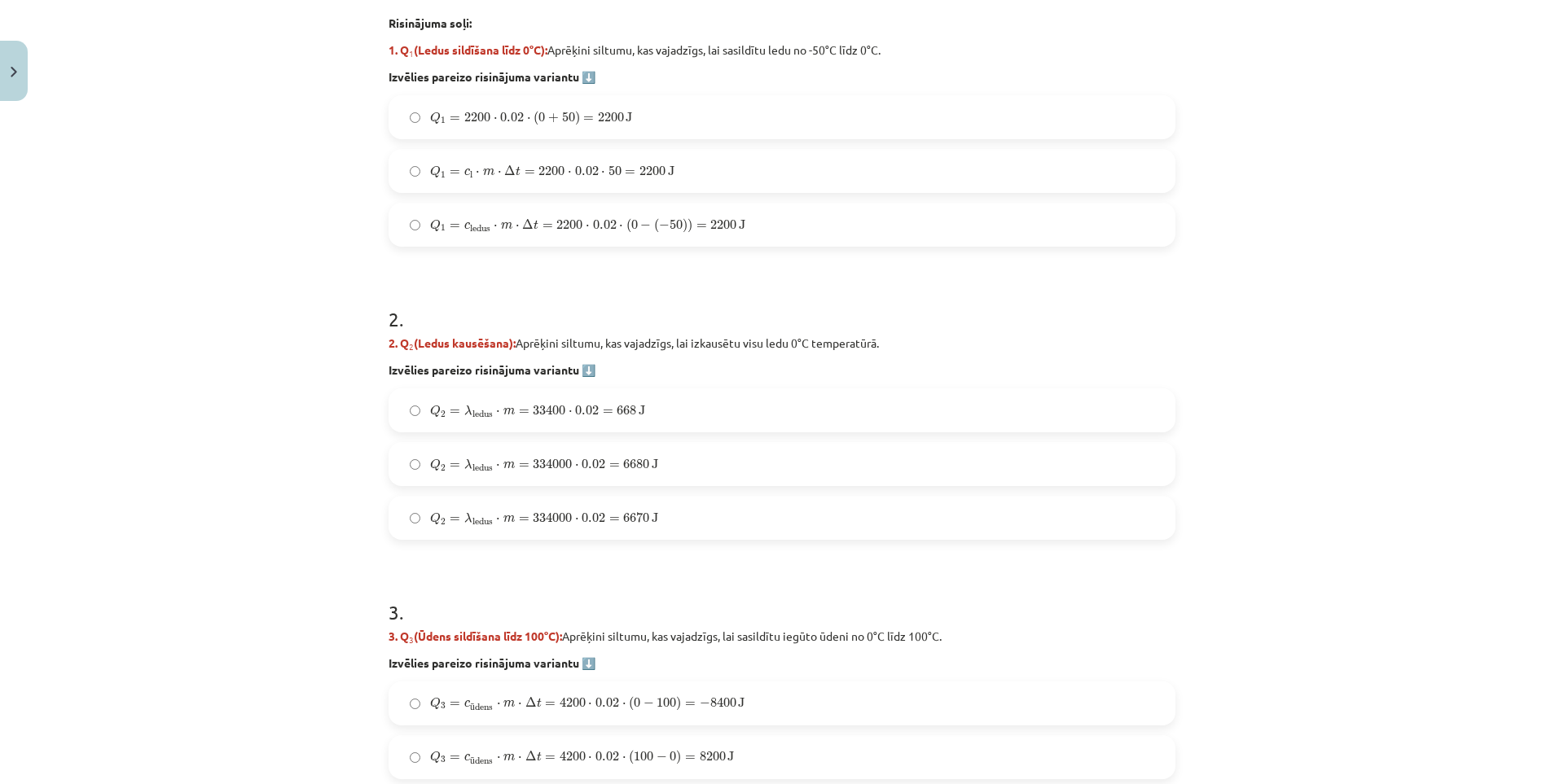
click at [486, 461] on span "λ ledus" at bounding box center [478, 465] width 29 height 13
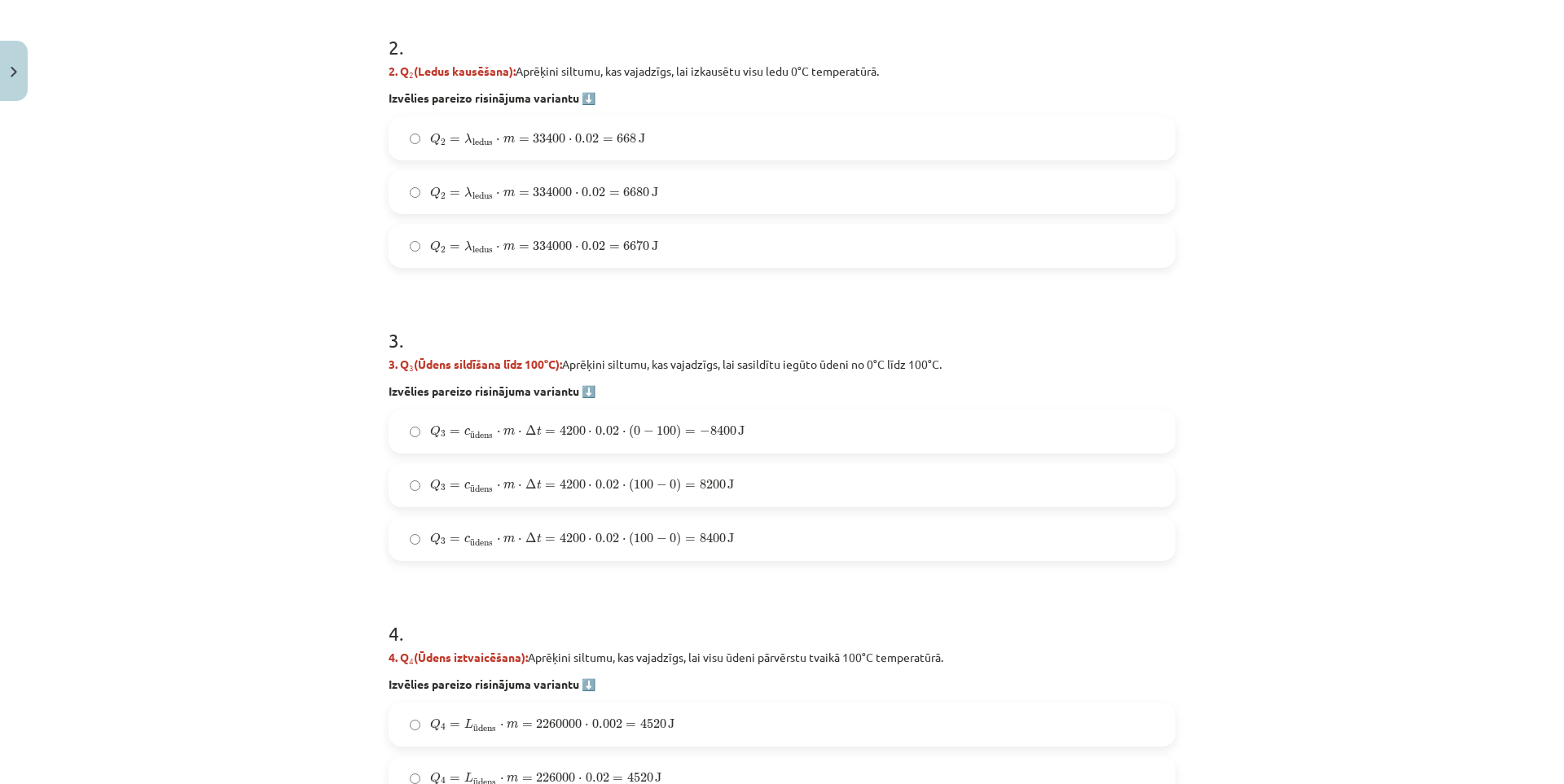
scroll to position [983, 0]
click at [482, 545] on span "dens" at bounding box center [484, 547] width 18 height 4
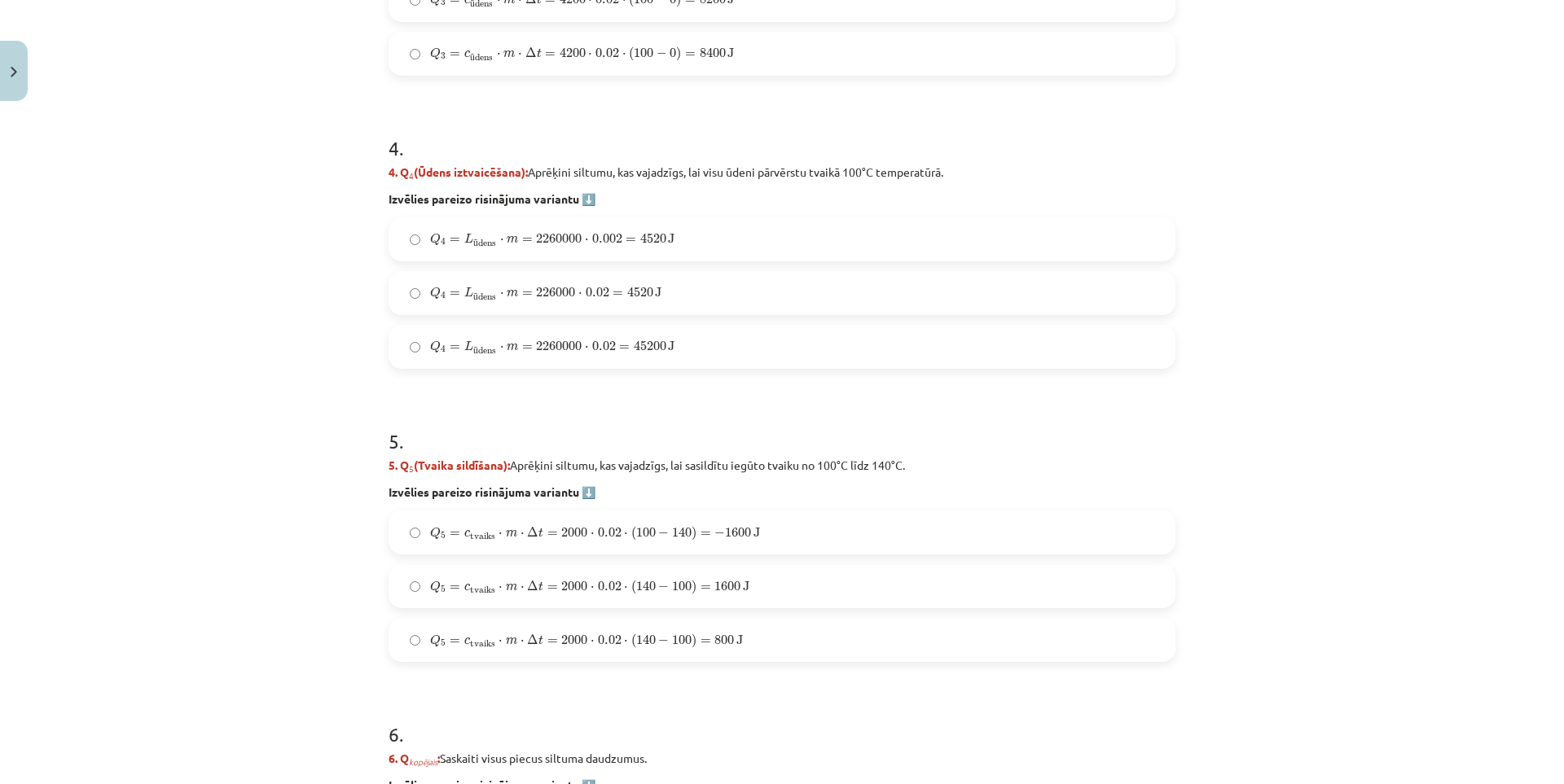
scroll to position [1472, 0]
click at [450, 253] on label "Q 4 = L ū dens ⋅ m = 2260000 ⋅ 0.002 = 4520 J Q 4 = L ūdens ⋅ m = 2260000 ⋅ 0.0…" at bounding box center [782, 237] width 783 height 41
click at [477, 527] on span "Q 5 = c tvaiks ⋅ m ⋅ Δ t = 2000 ⋅ 0.02 ⋅ ( 100 − 140 ) = − 1600 J" at bounding box center [594, 531] width 329 height 14
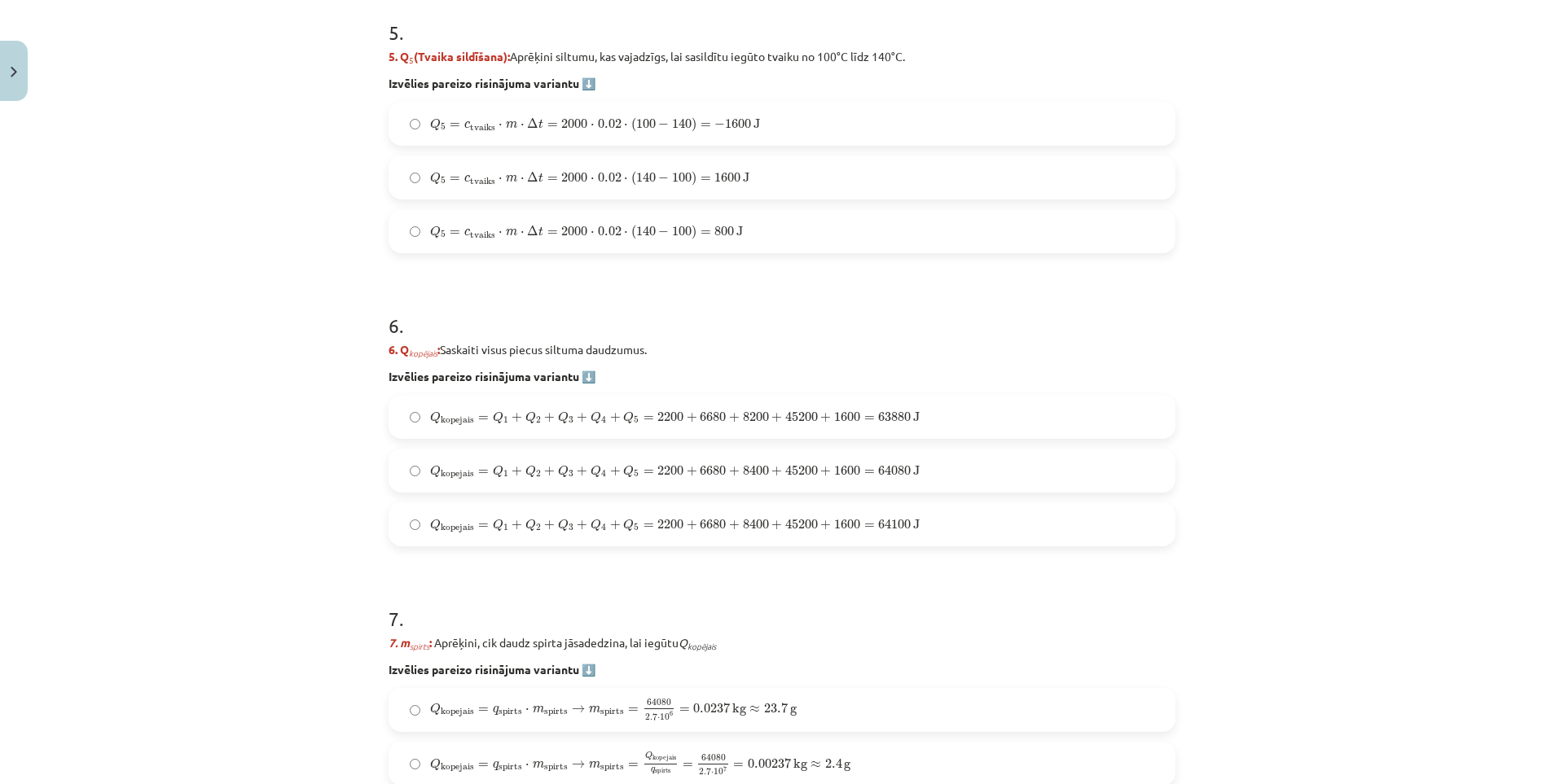
click at [441, 476] on span "kopejais" at bounding box center [457, 475] width 33 height 9
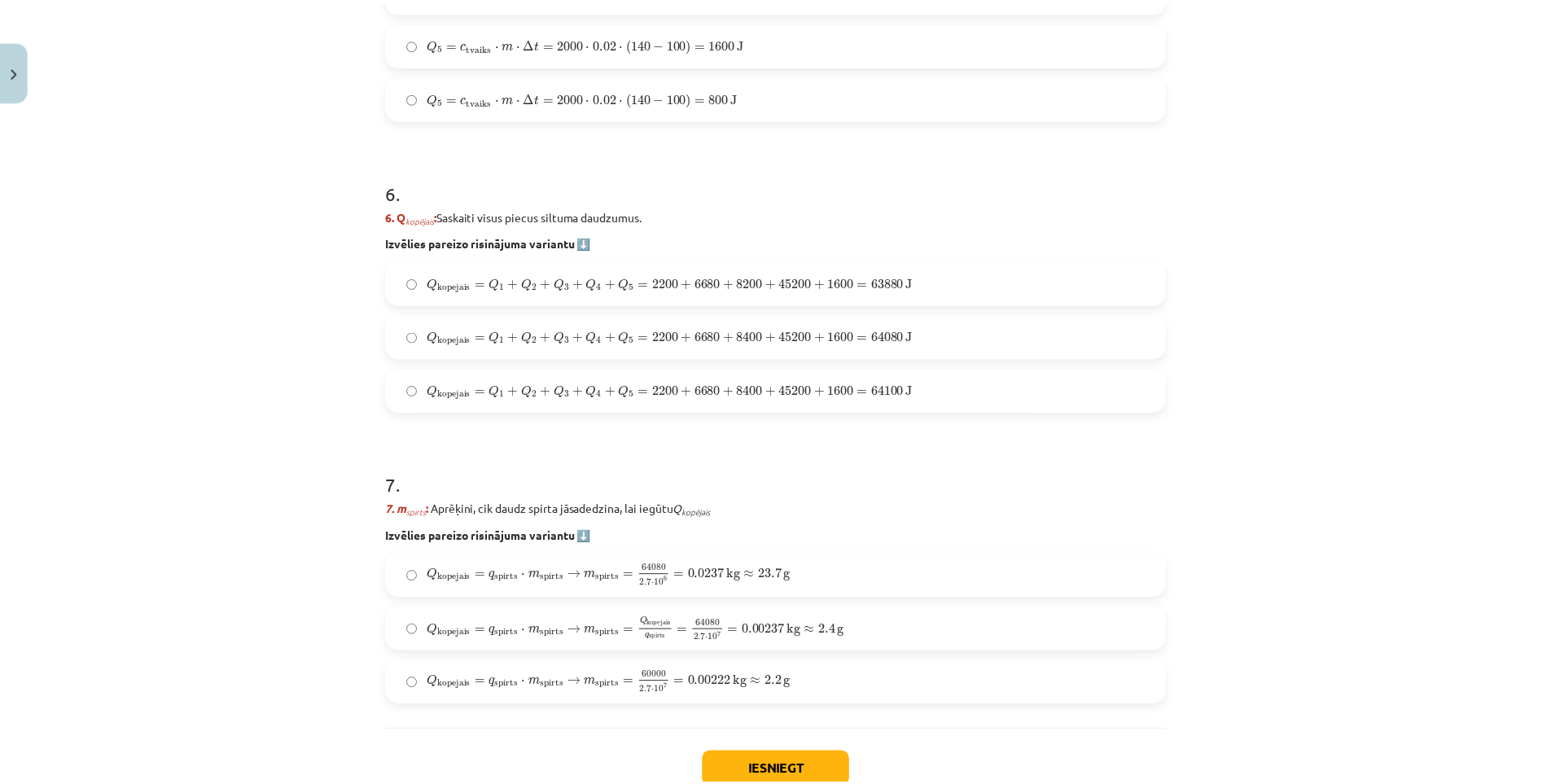
scroll to position [2042, 0]
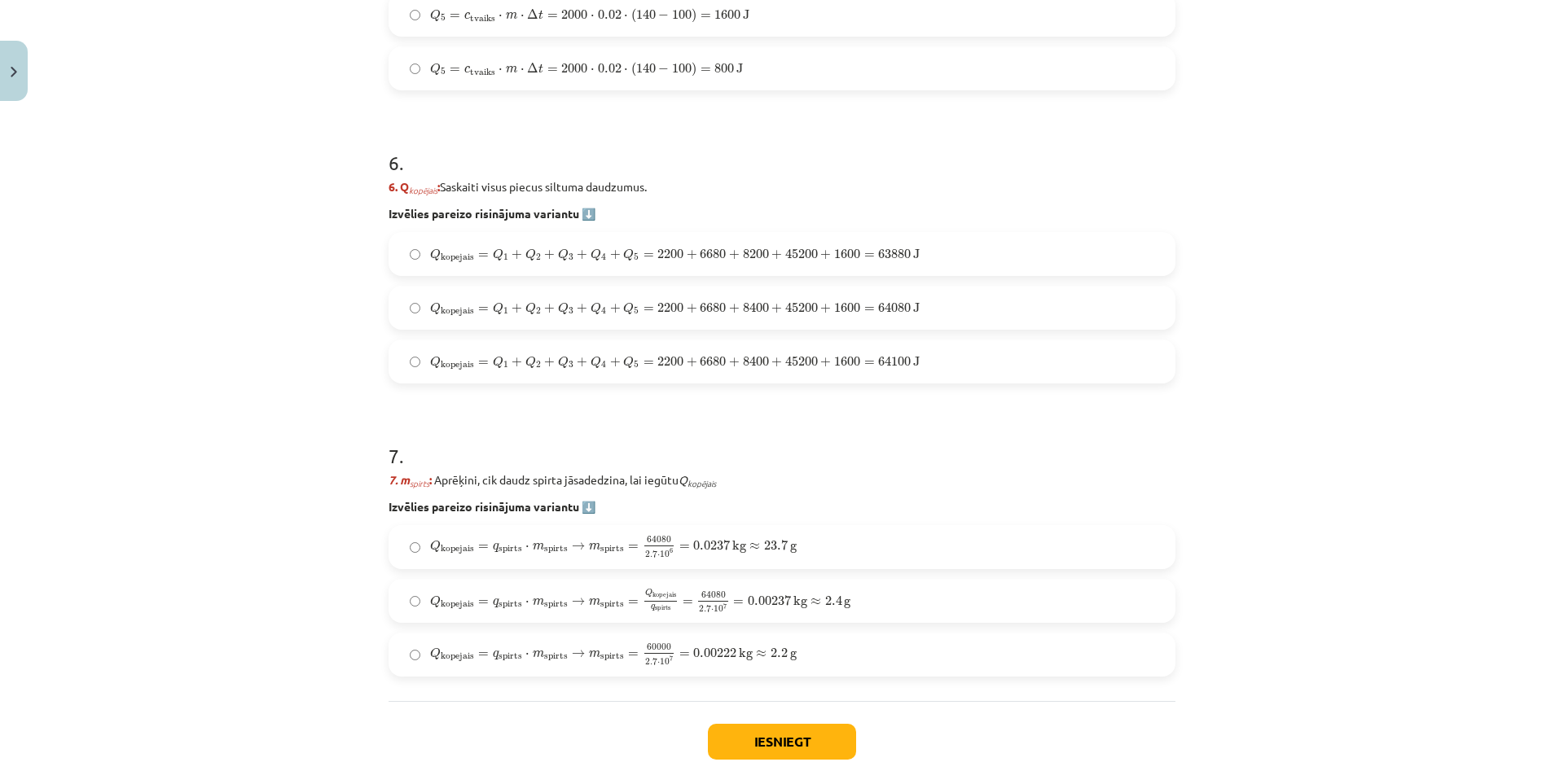
click at [447, 647] on span "Q kopejais" at bounding box center [452, 654] width 45 height 14
click at [803, 733] on button "Iesniegt" at bounding box center [782, 742] width 148 height 36
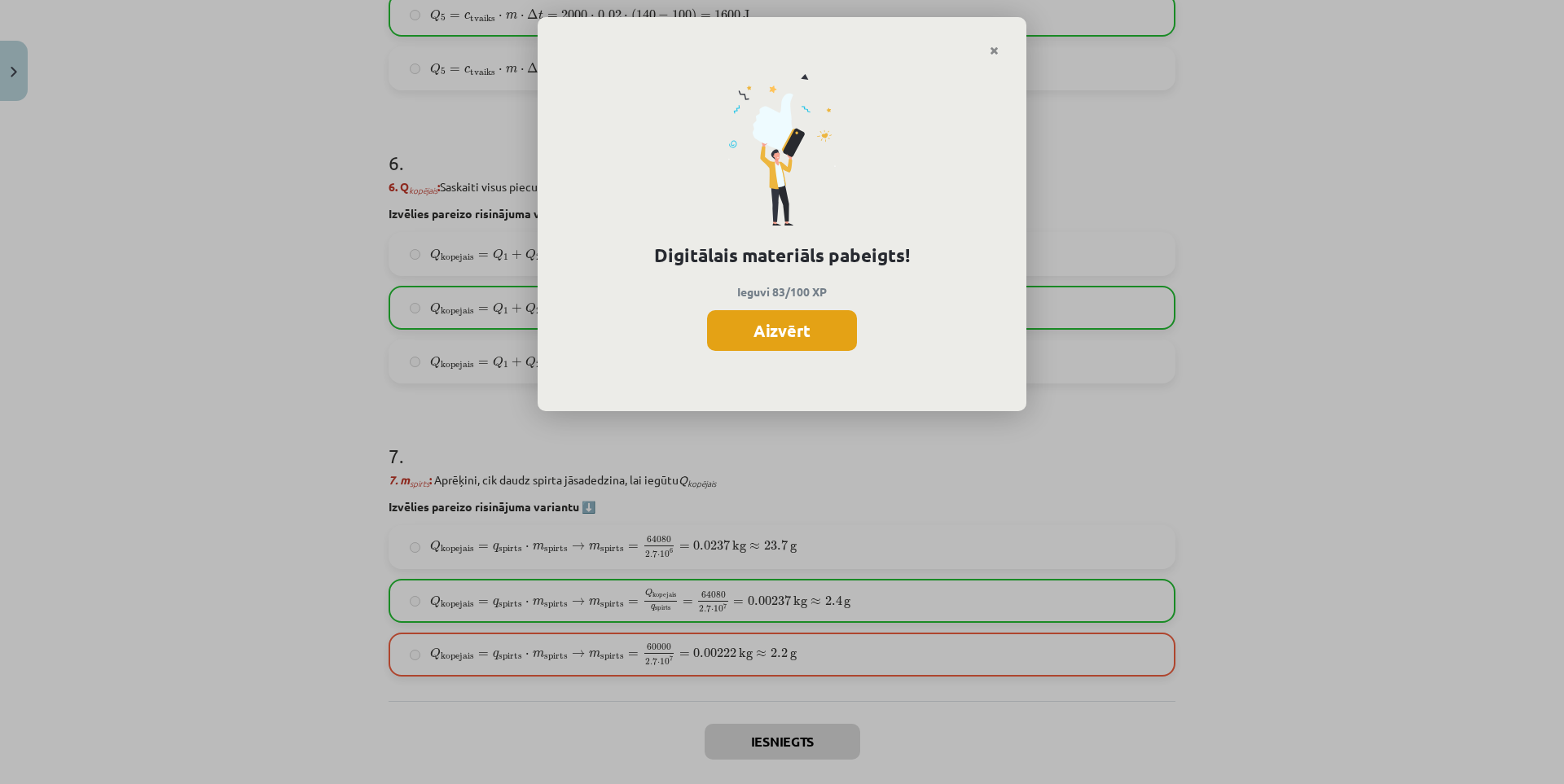
click at [810, 329] on button "Aizvērt" at bounding box center [782, 330] width 150 height 41
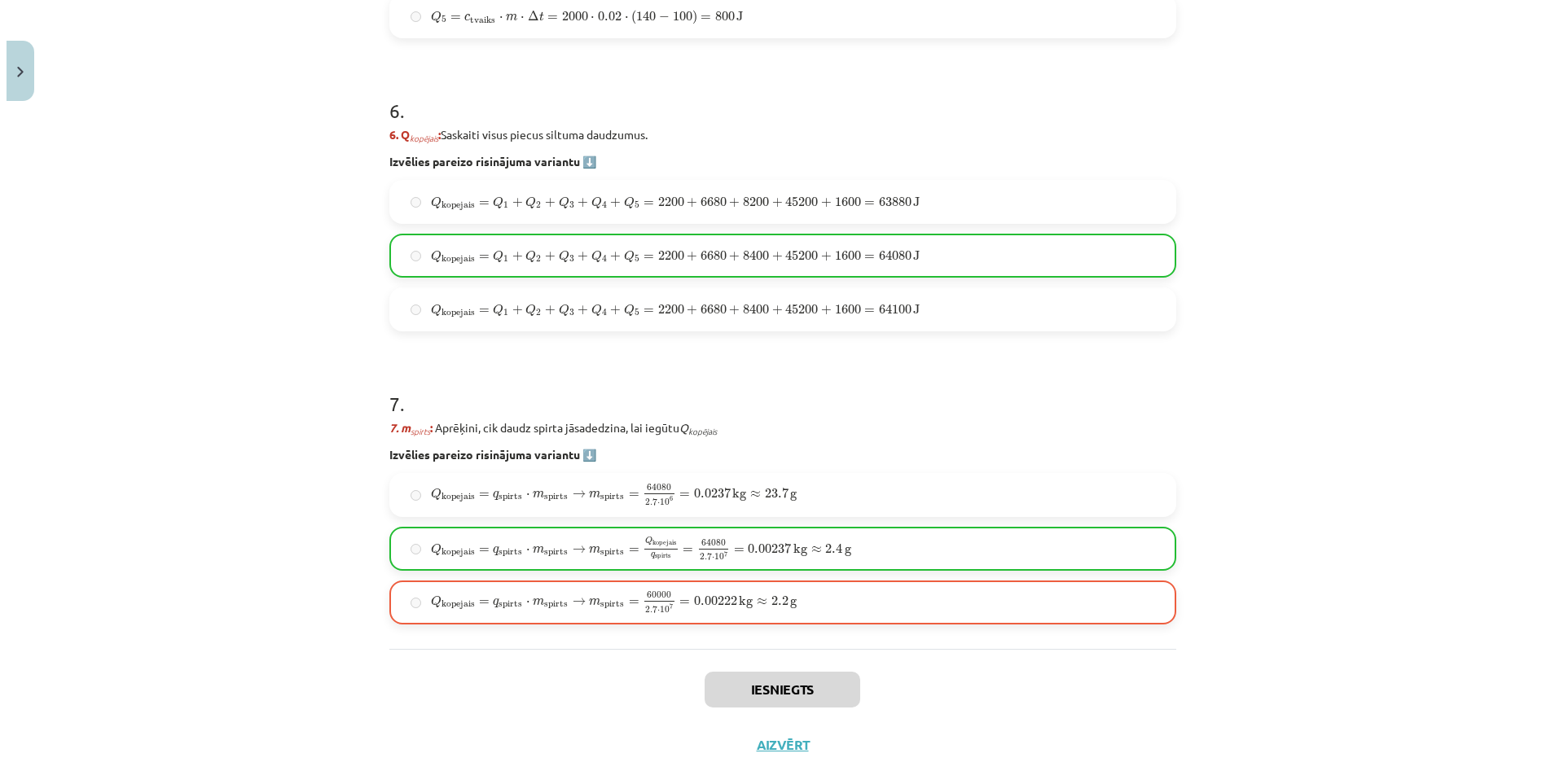
scroll to position [2124, 0]
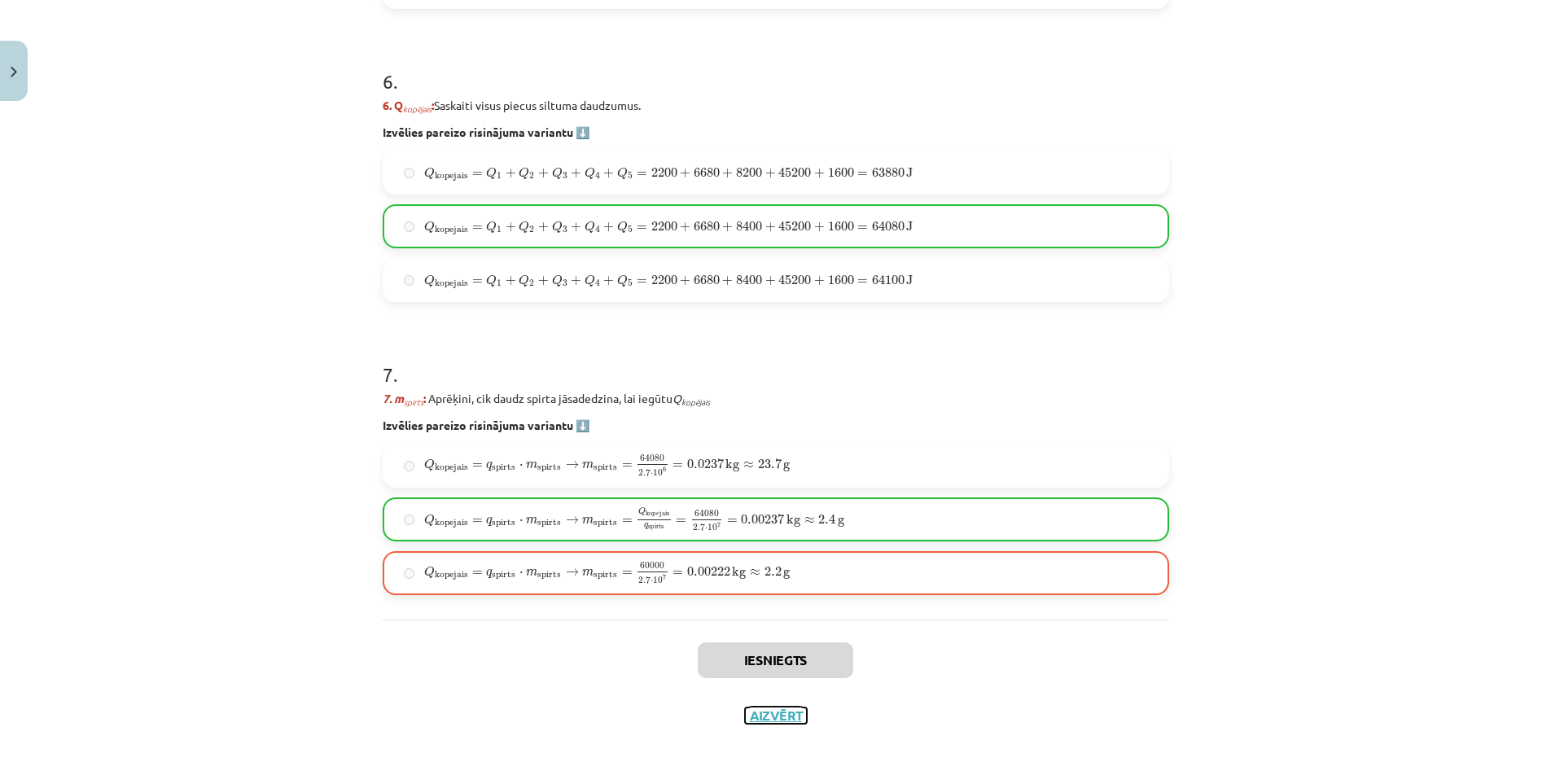
click at [767, 717] on button "Aizvērt" at bounding box center [776, 715] width 62 height 16
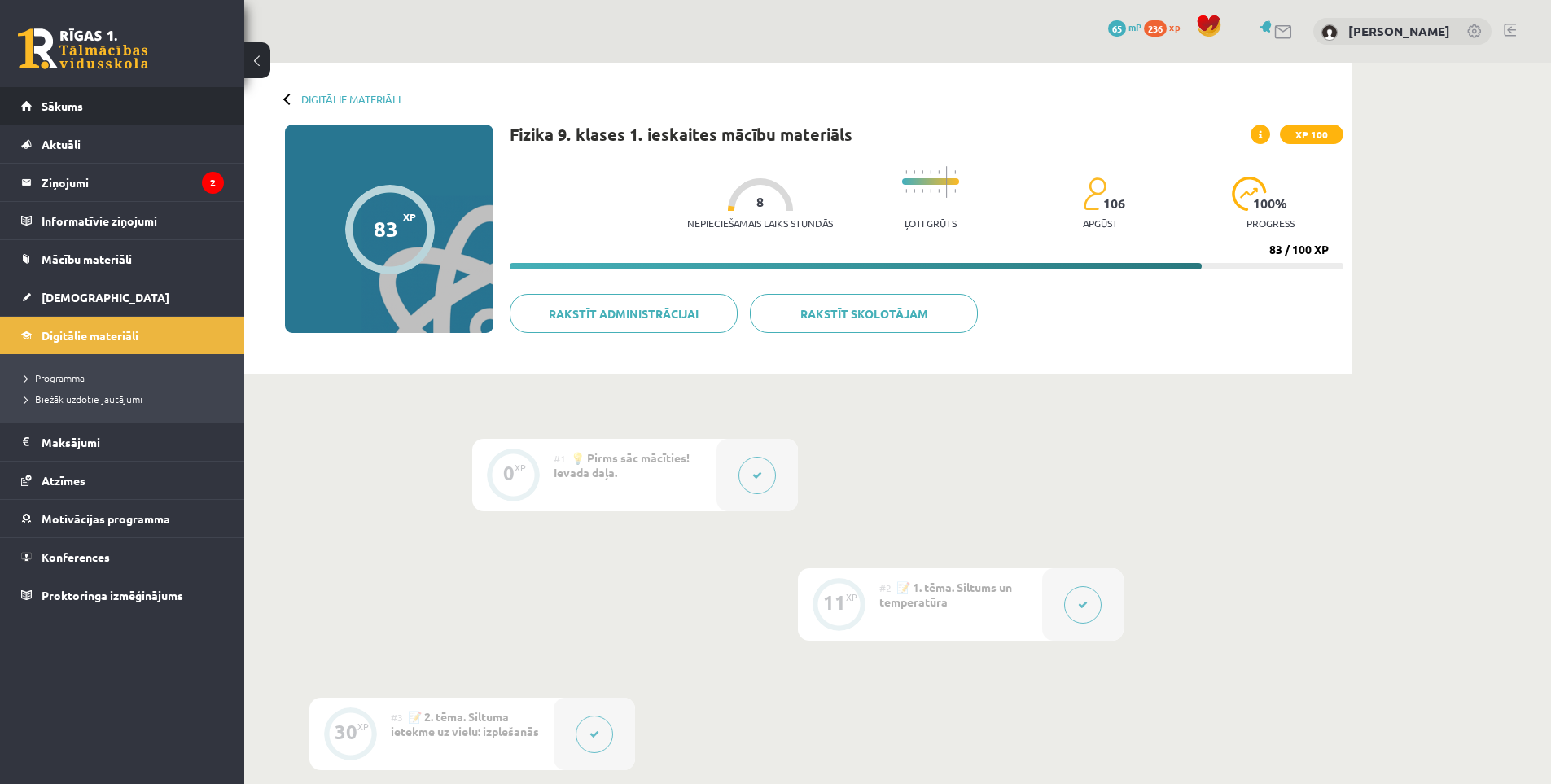
click at [60, 106] on span "Sākums" at bounding box center [62, 106] width 42 height 14
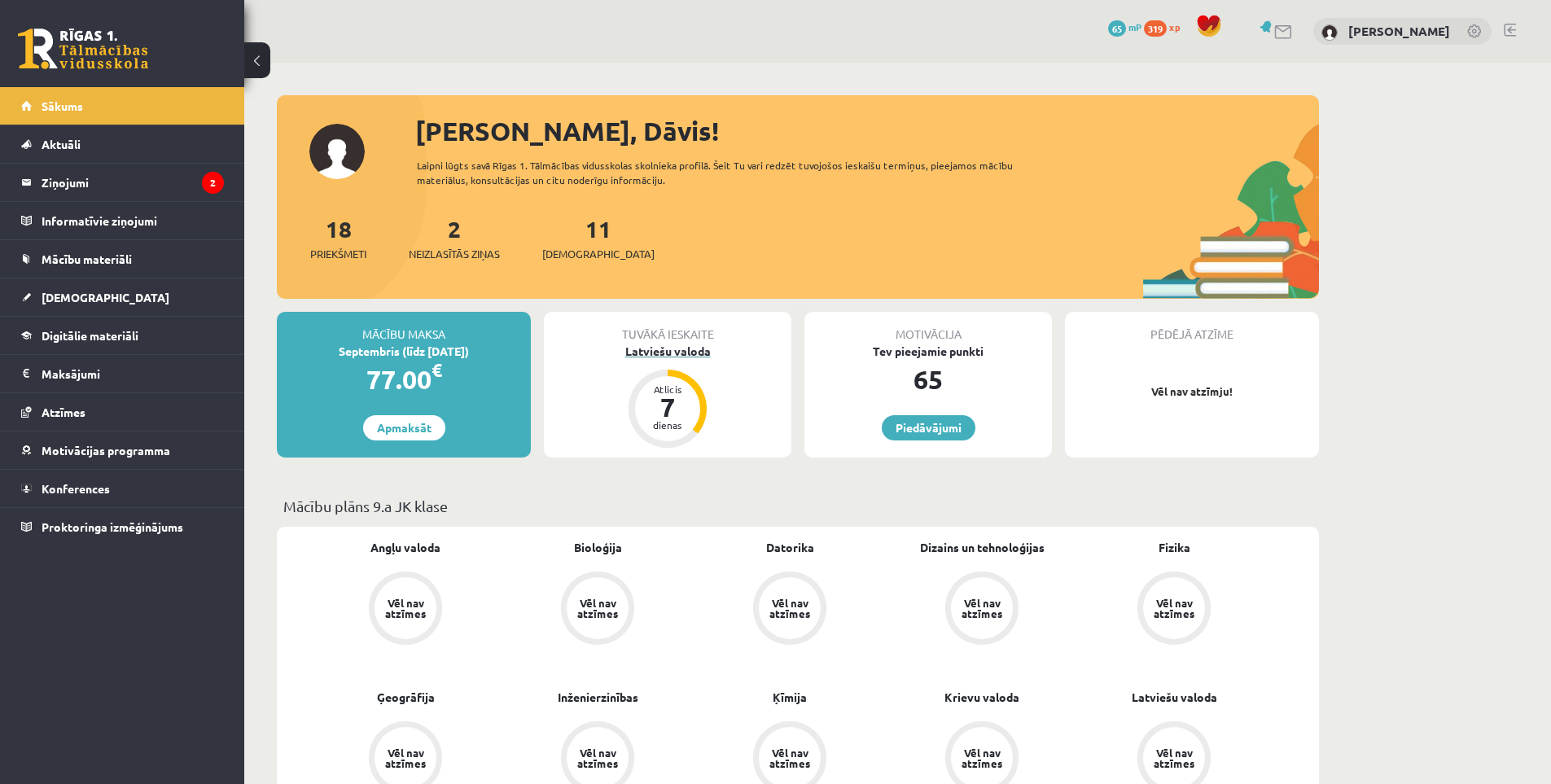
click at [656, 352] on div "Latviešu valoda" at bounding box center [668, 351] width 247 height 17
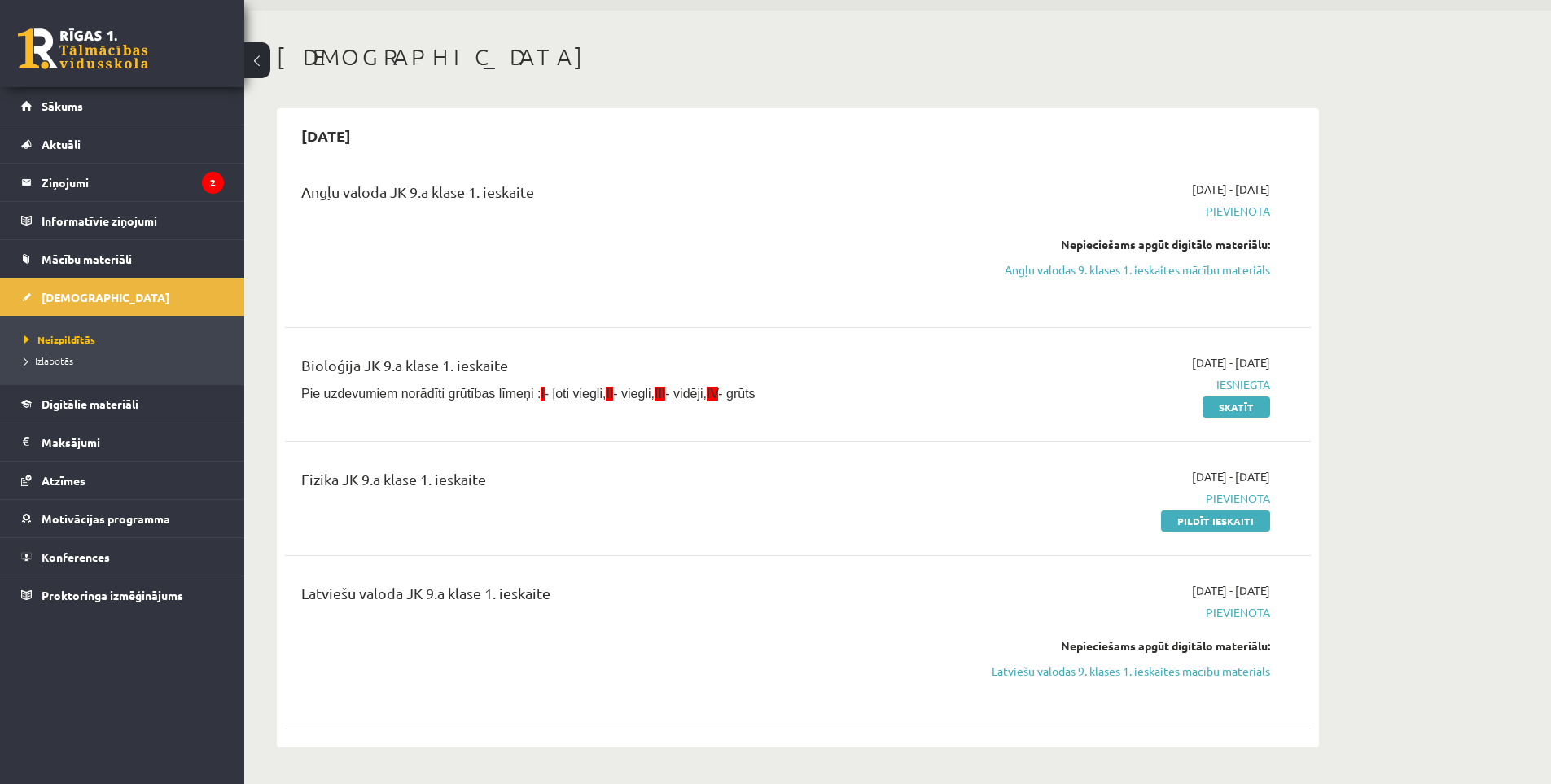
scroll to position [81, 0]
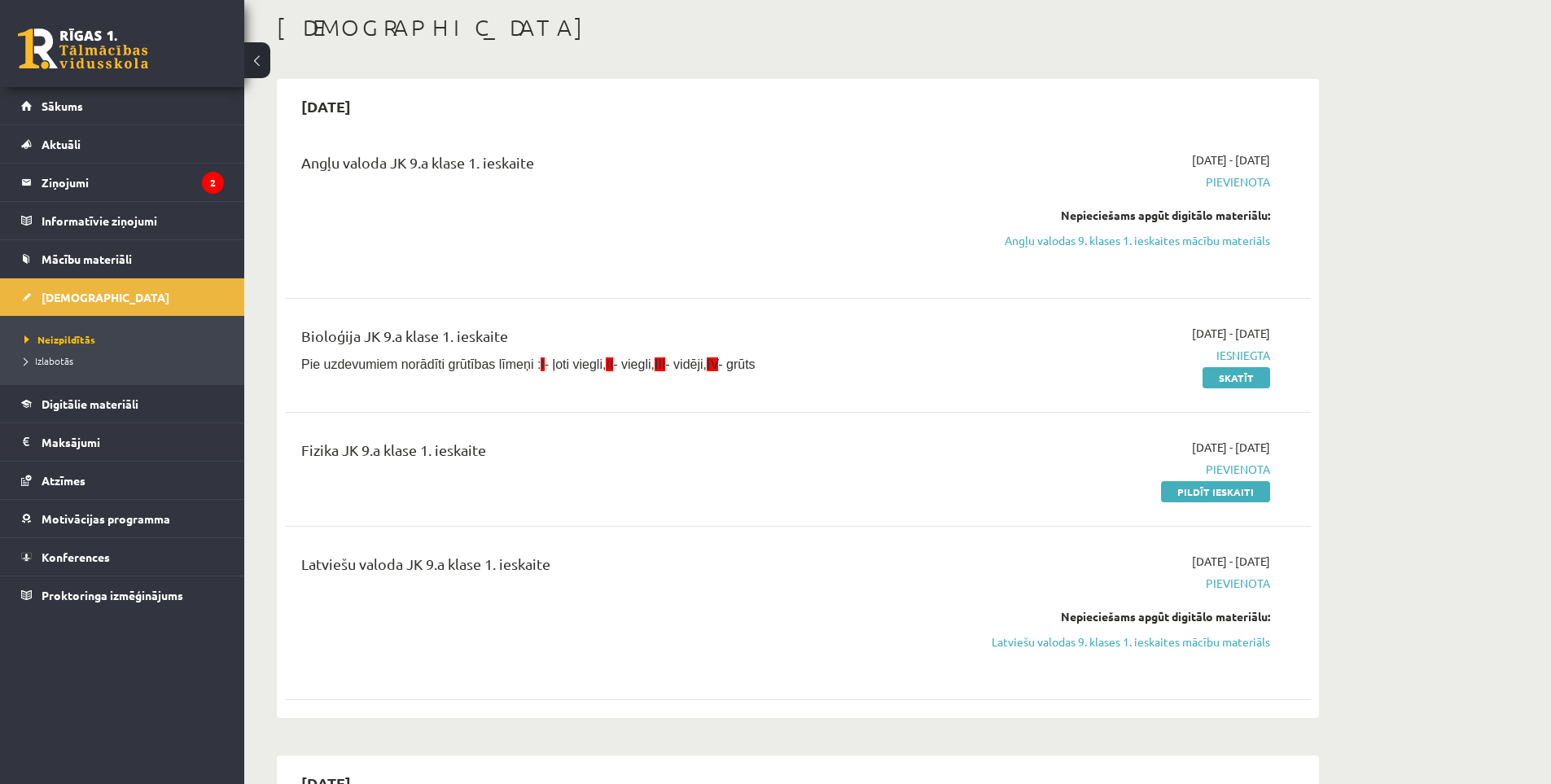
drag, startPoint x: 1206, startPoint y: 482, endPoint x: 839, endPoint y: 89, distance: 537.7
click at [1206, 482] on link "Pildīt ieskaiti" at bounding box center [1215, 491] width 109 height 21
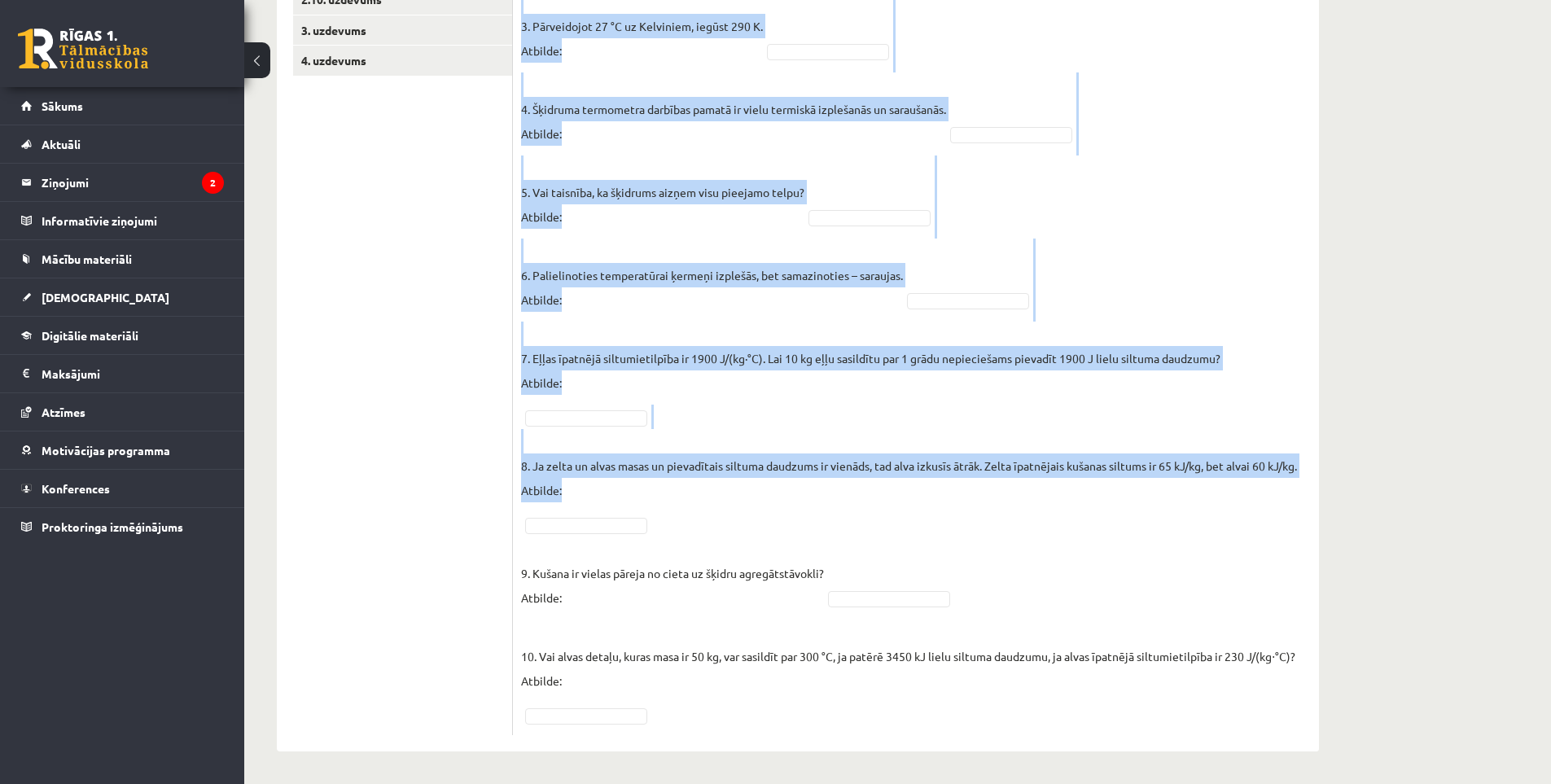
scroll to position [616, 0]
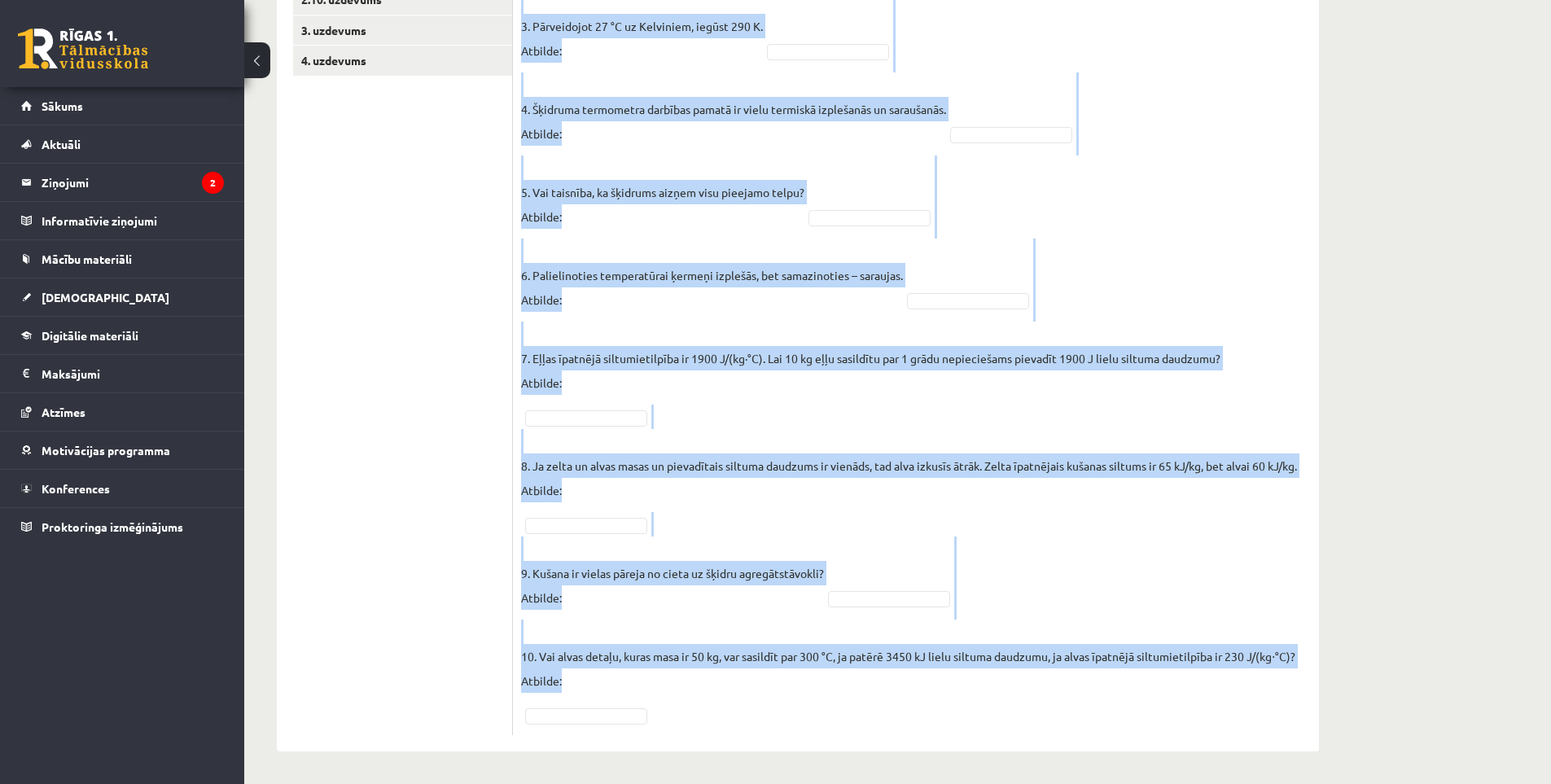
drag, startPoint x: 532, startPoint y: 210, endPoint x: 981, endPoint y: 697, distance: 662.4
click at [981, 697] on div "10p Vai apgalvojums ir patiess? Pieejamie vārdi Jā Jā Jā Nē Nē Jā Nē Jā Nē Jā J…" at bounding box center [916, 214] width 806 height 1042
copy div "Loremipsu dolor Si Am Co Ad El Se Do Ei Te In Ut La Et Do Ma Al En Ad Mi Ve 5. …"
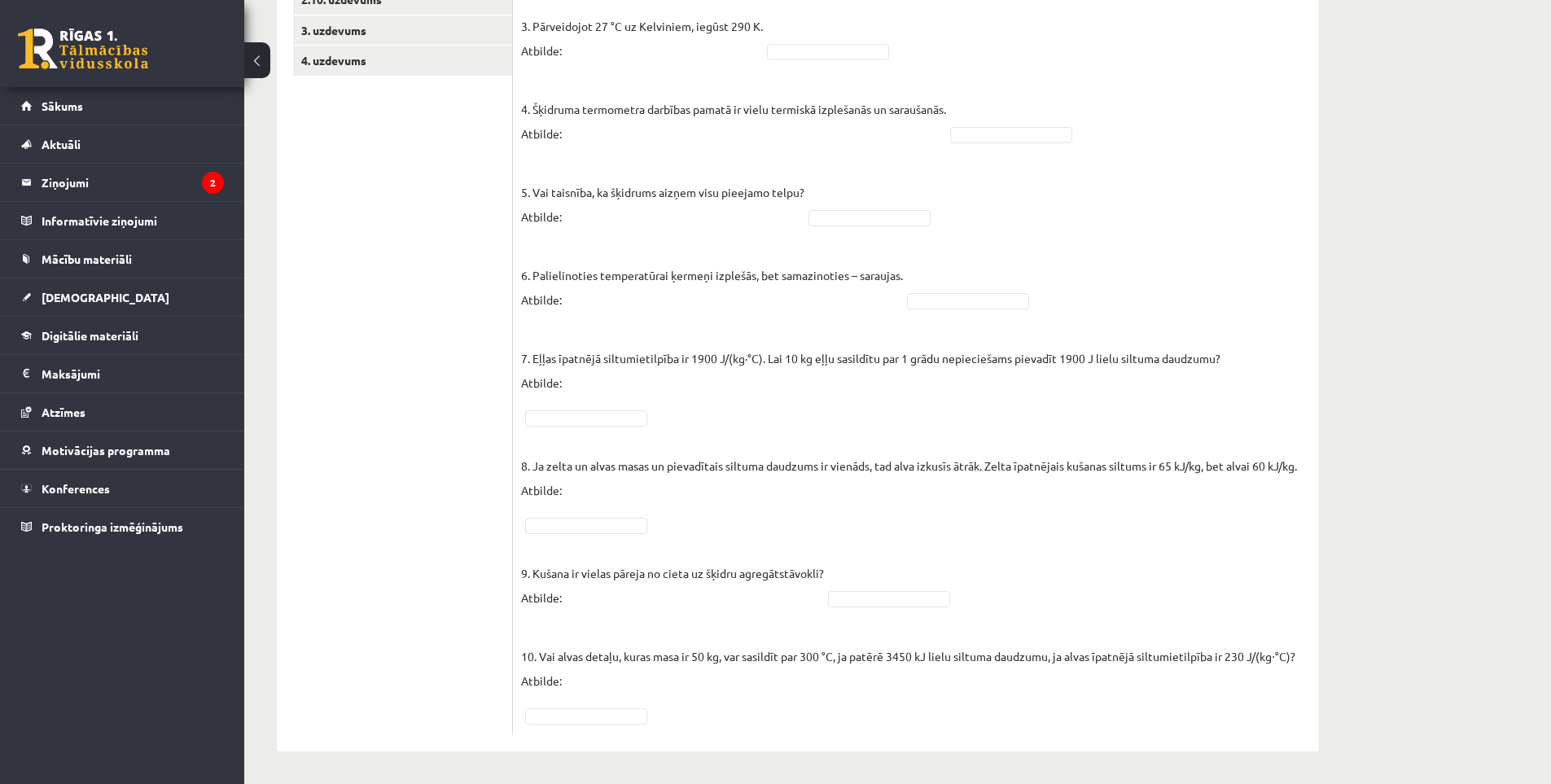
click at [743, 740] on div "10p Vai apgalvojums ir patiess? Pieejamie vārdi Jā Jā Jā Nē Nē Jā Nē Jā Nē Jā J…" at bounding box center [916, 206] width 806 height 1091
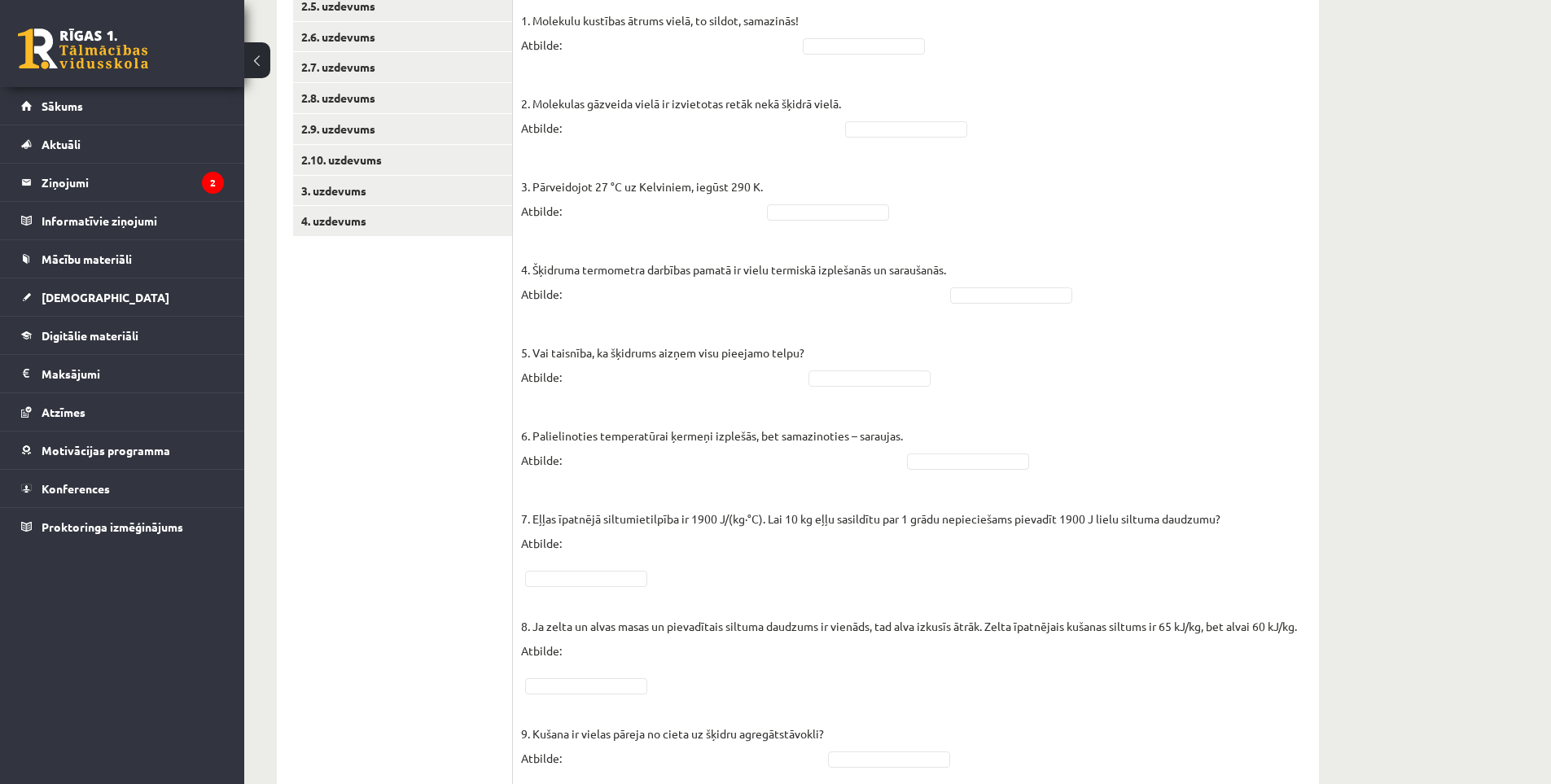
scroll to position [0, 0]
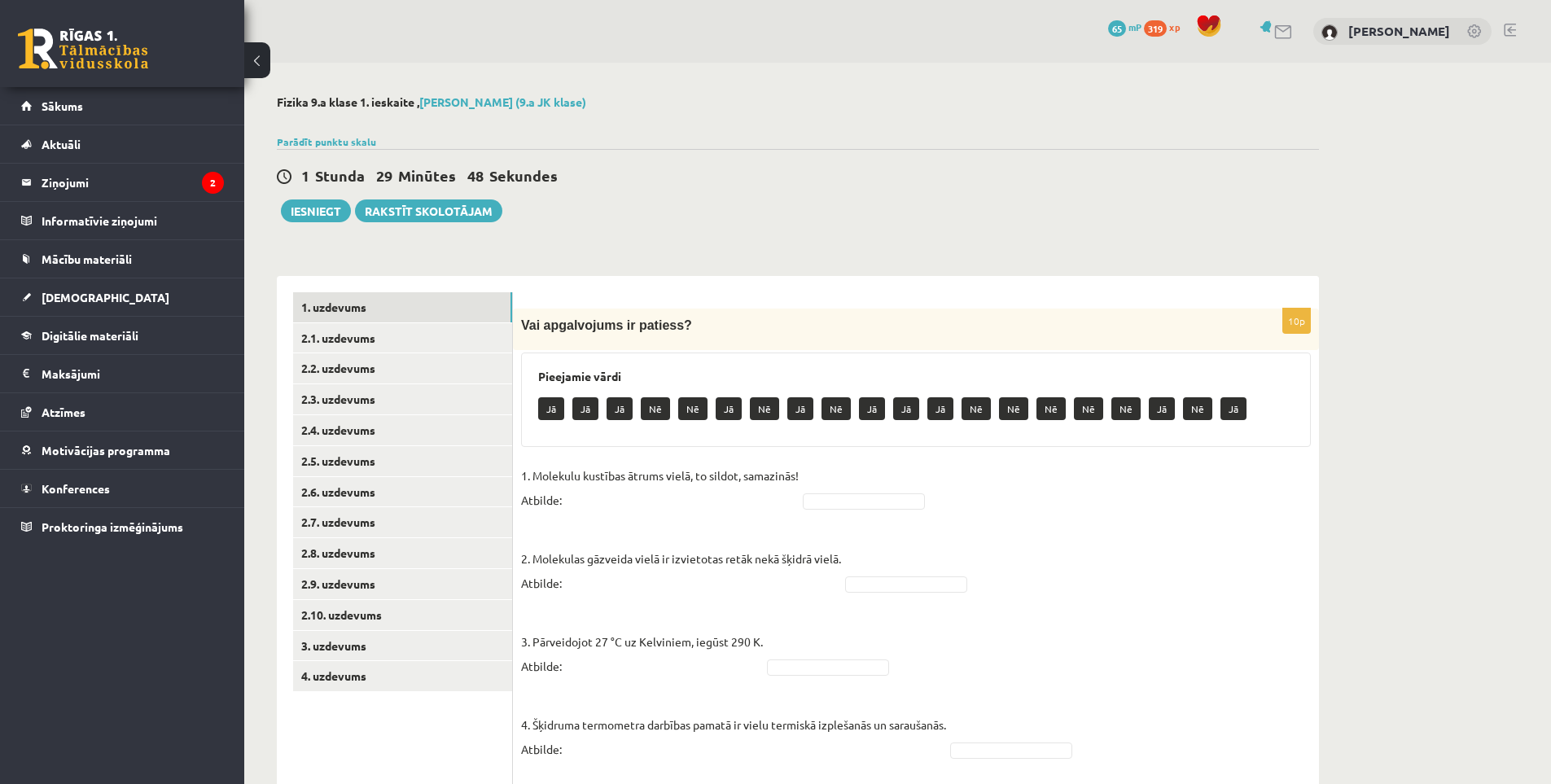
drag, startPoint x: 752, startPoint y: 709, endPoint x: 731, endPoint y: 457, distance: 252.9
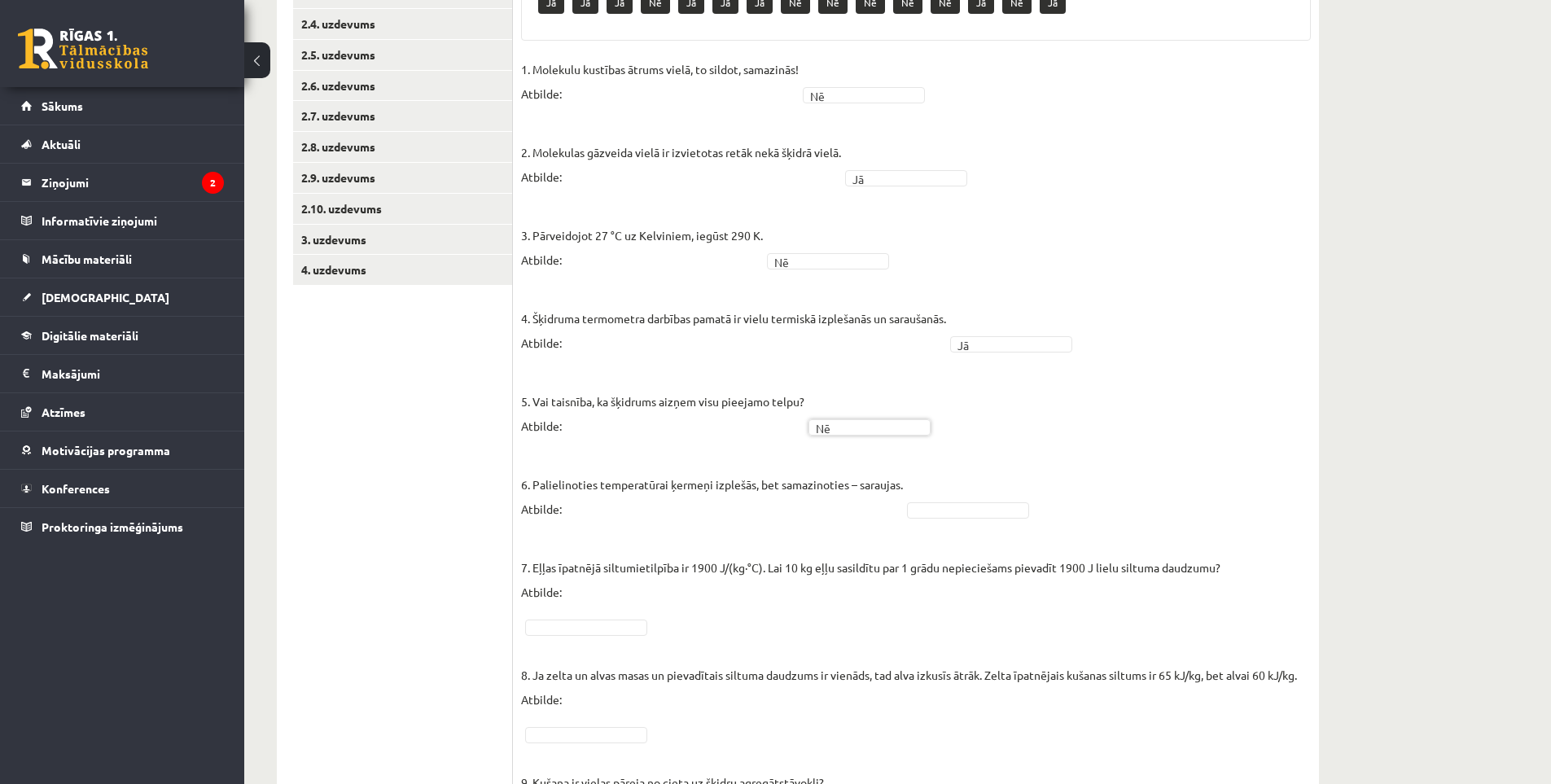
scroll to position [407, 0]
click at [945, 519] on fieldset "1. Molekulu kustības ātrums vielā, to sildot, samazinās! Atbilde: Nē ** 2. Mole…" at bounding box center [916, 495] width 789 height 880
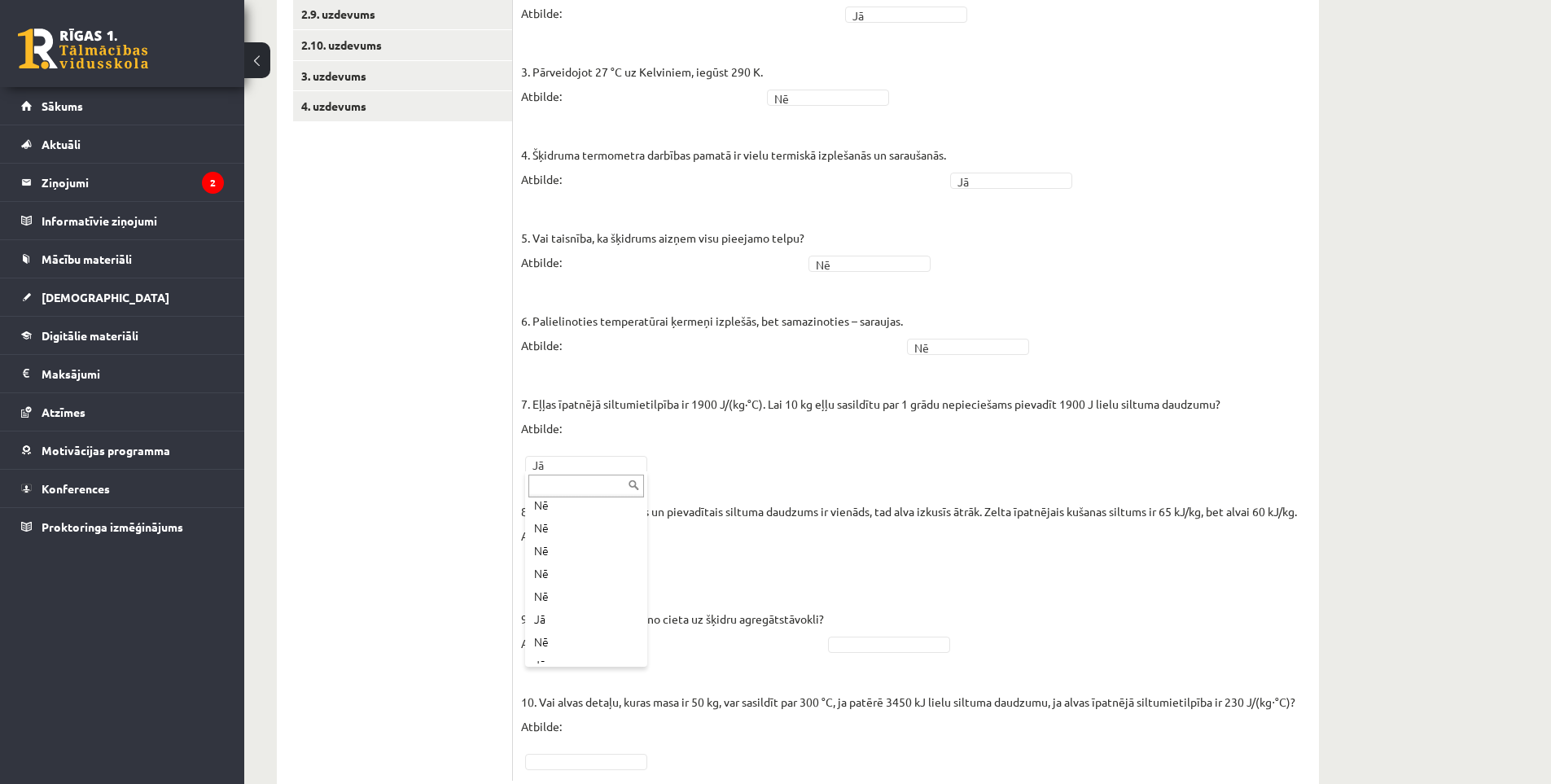
scroll to position [156, 0]
click at [851, 634] on fieldset "1. Molekulu kustības ātrums vielā, to sildot, samazinās! Atbilde: Nē ** 2. Mole…" at bounding box center [916, 333] width 789 height 880
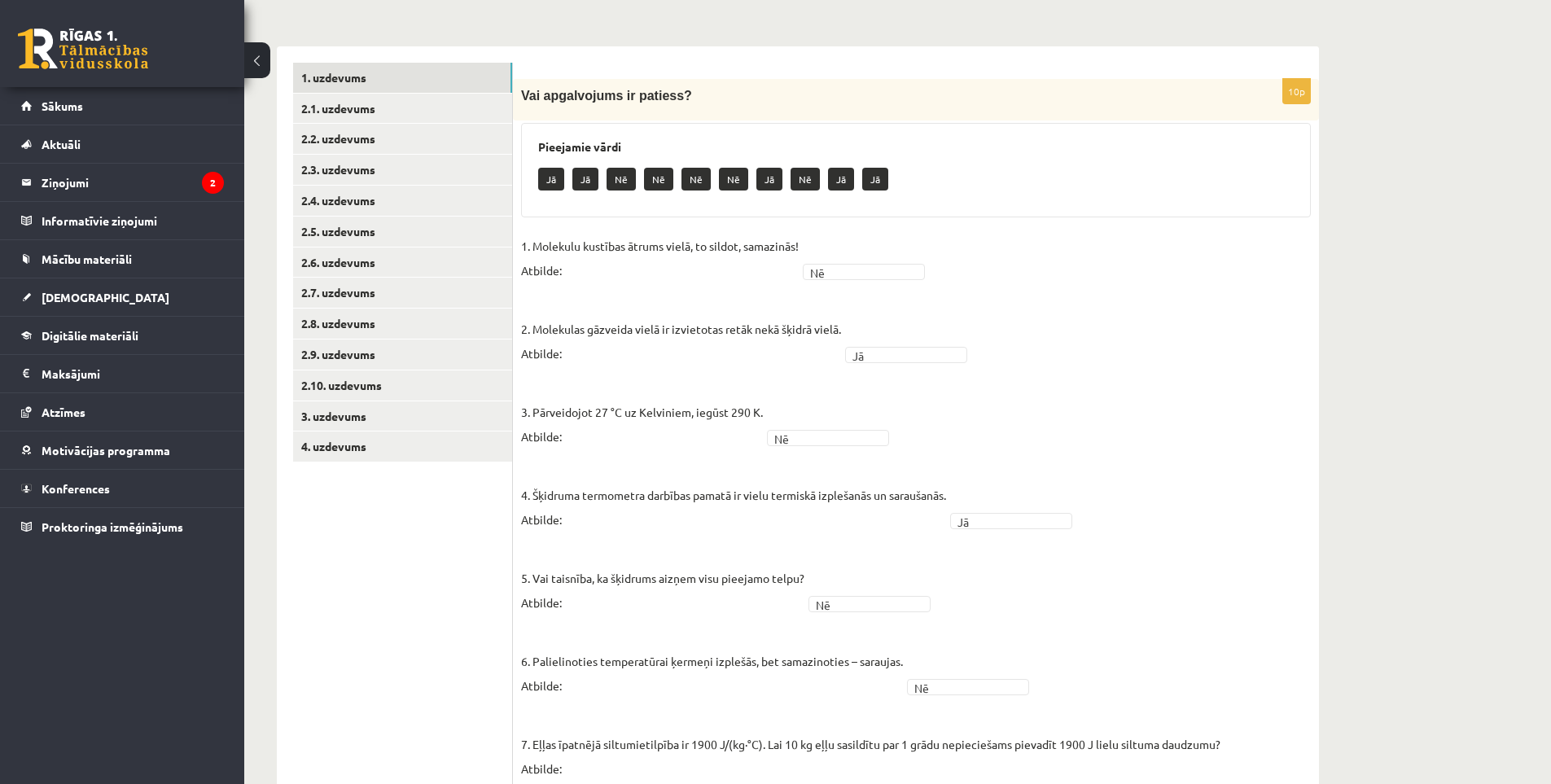
scroll to position [0, 0]
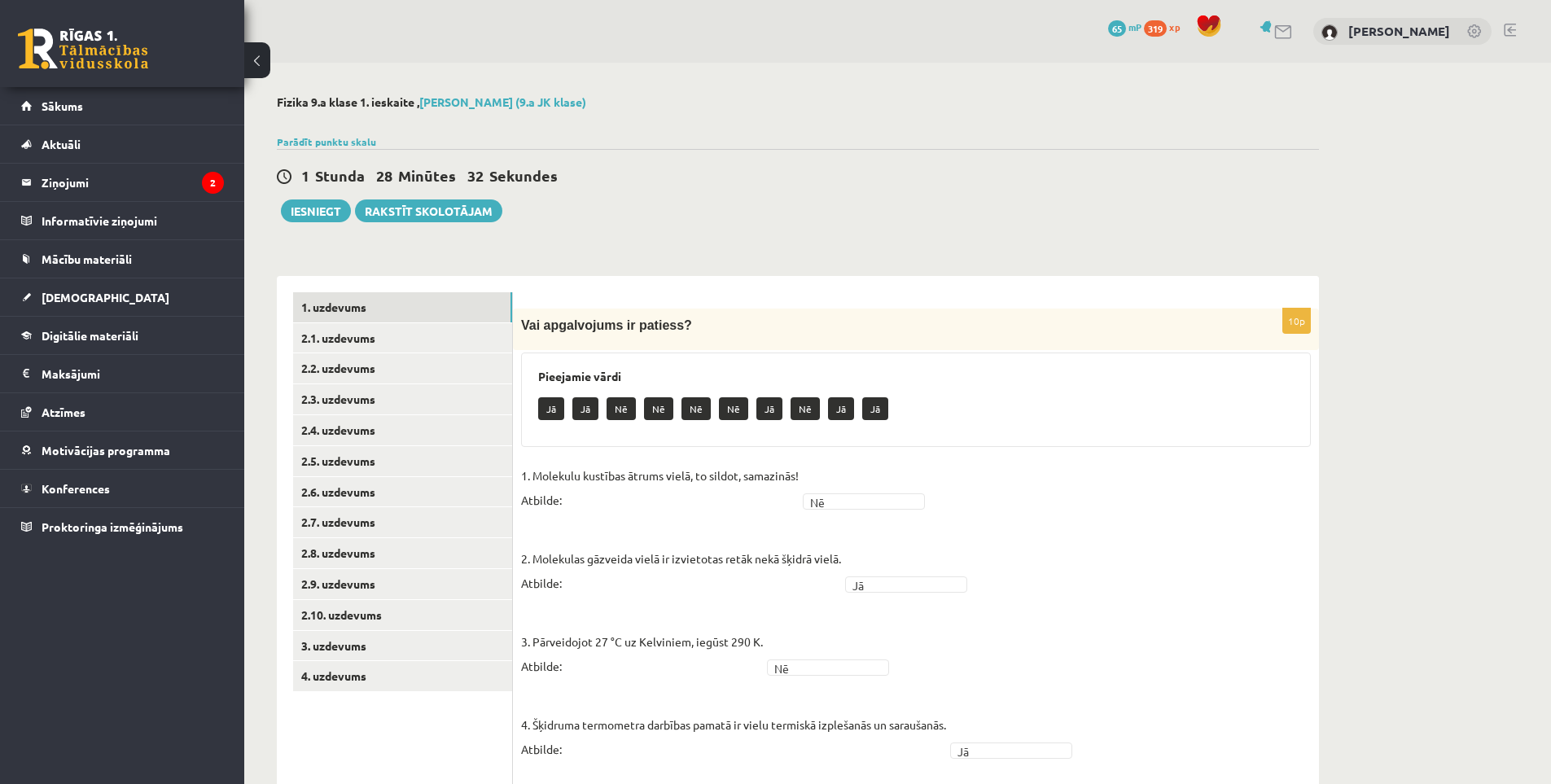
drag, startPoint x: 767, startPoint y: 523, endPoint x: 751, endPoint y: 421, distance: 103.2
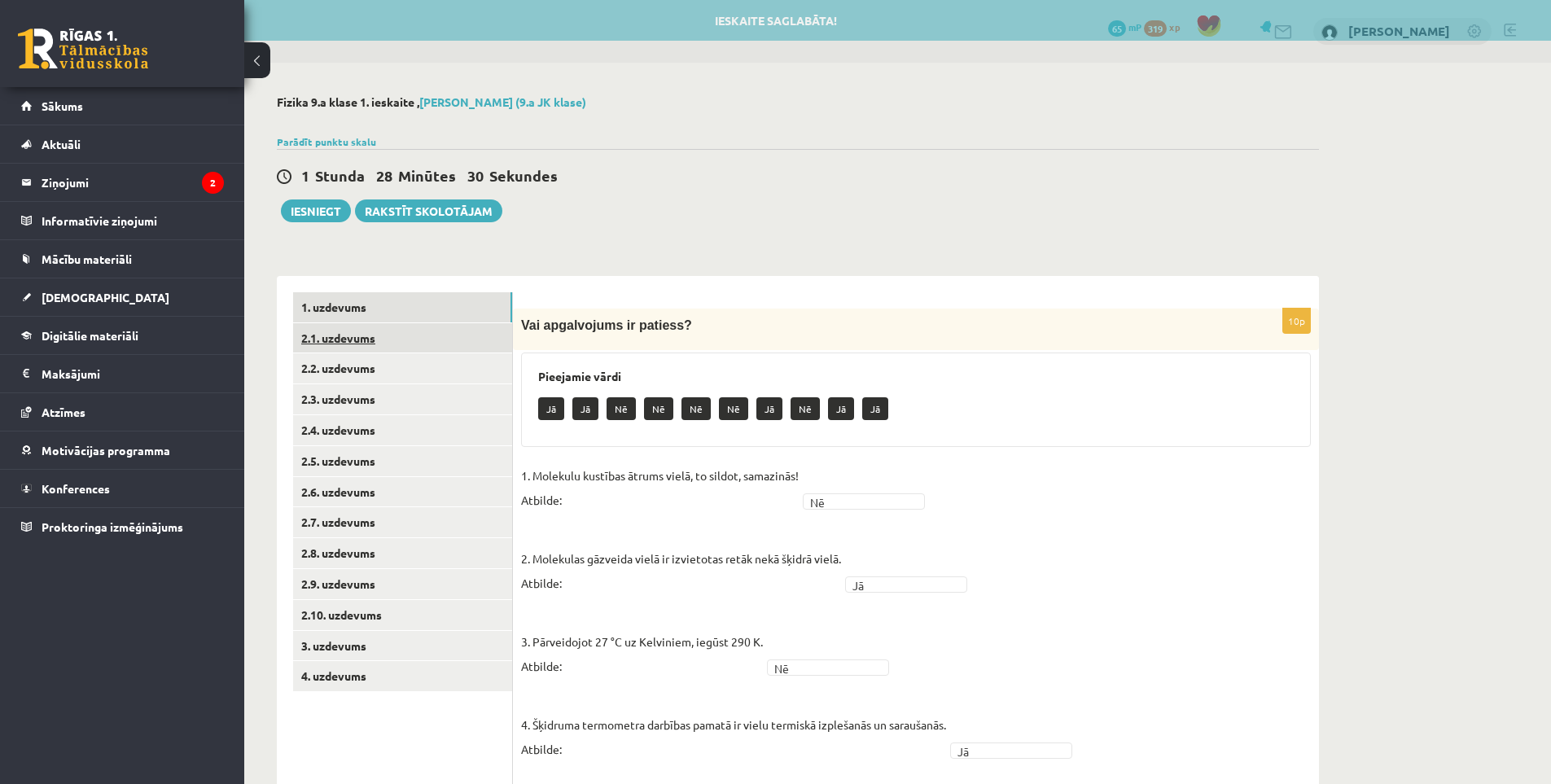
click at [344, 337] on link "2.1. uzdevums" at bounding box center [402, 337] width 219 height 30
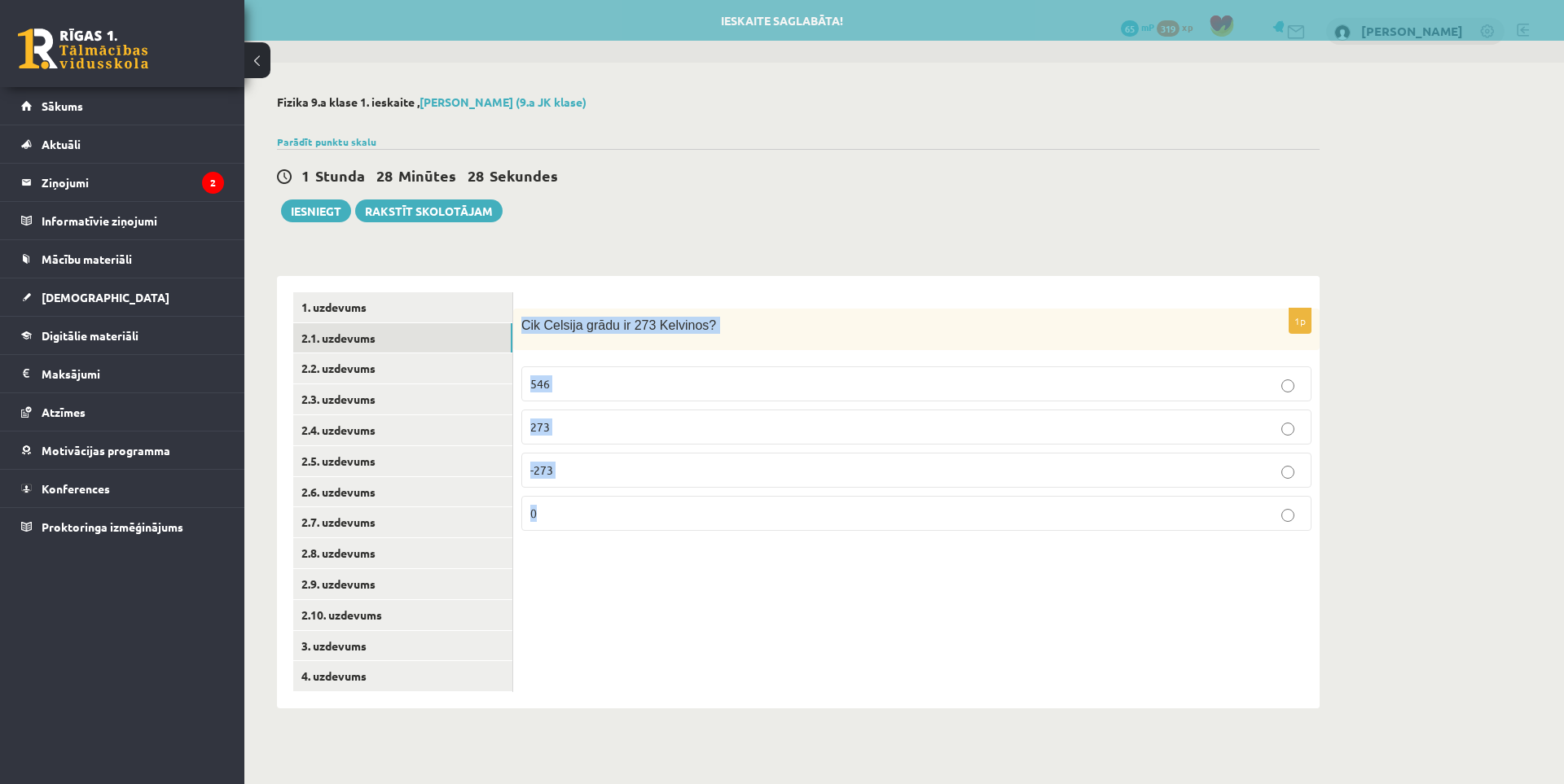
drag, startPoint x: 521, startPoint y: 322, endPoint x: 807, endPoint y: 521, distance: 348.4
click at [807, 521] on div "1p Cik Celsija grādu ir 273 Kelvinos? 546 273 -273 0" at bounding box center [916, 426] width 806 height 235
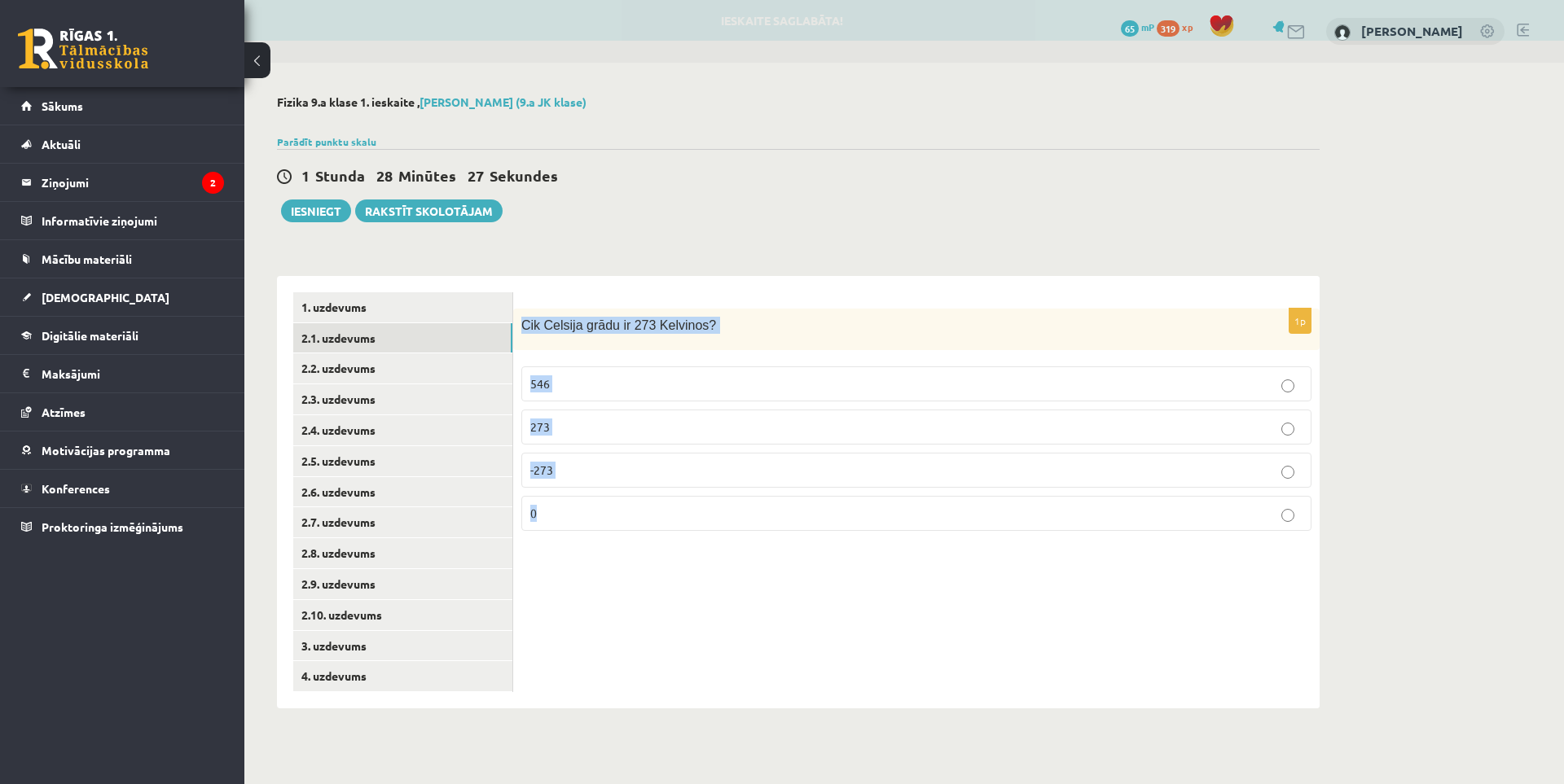
copy div "Cik Celsija grādu ir 273 Kelvinos? 546 273 -273 0"
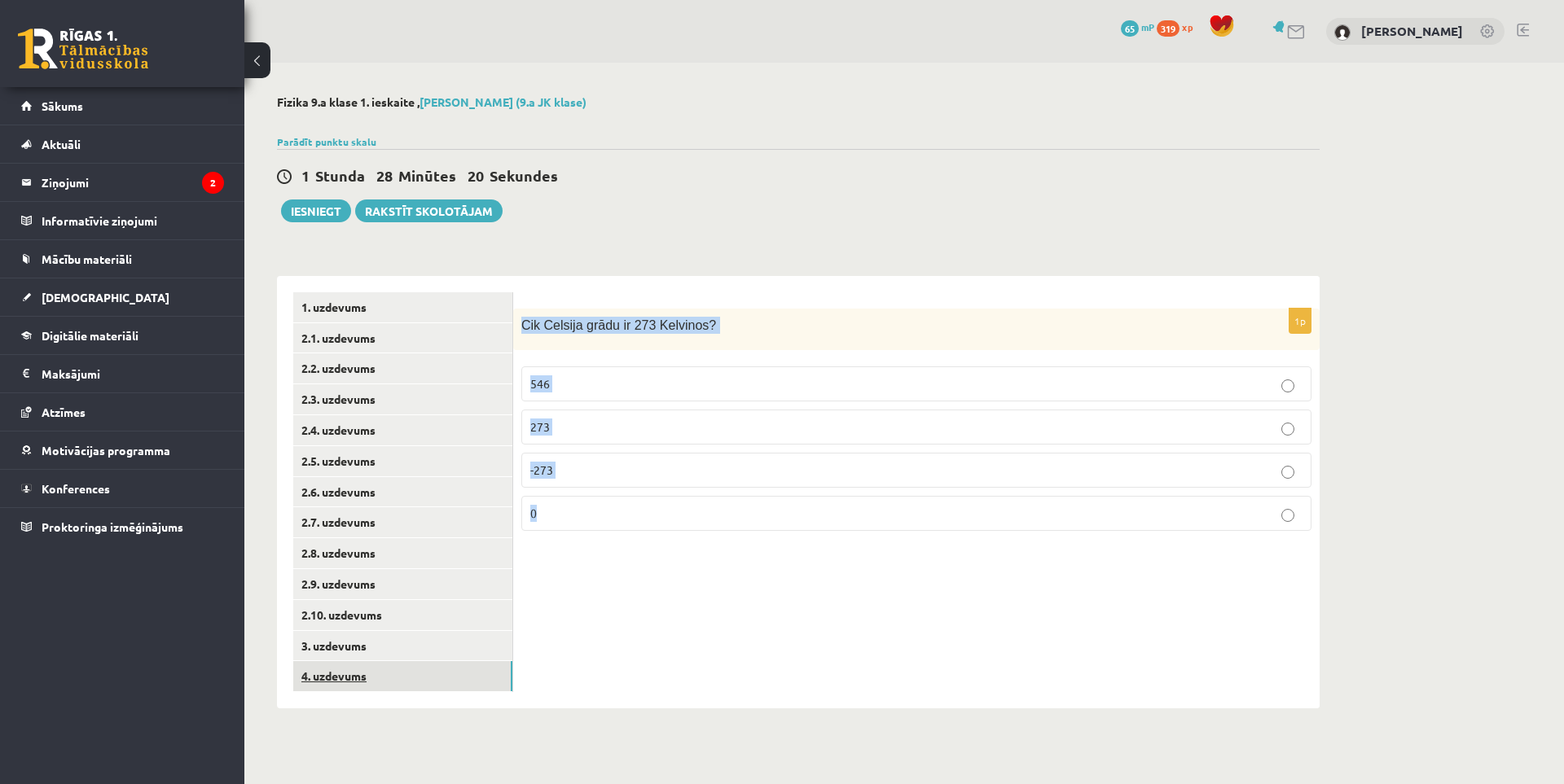
click at [359, 678] on link "4. uzdevums" at bounding box center [403, 676] width 219 height 30
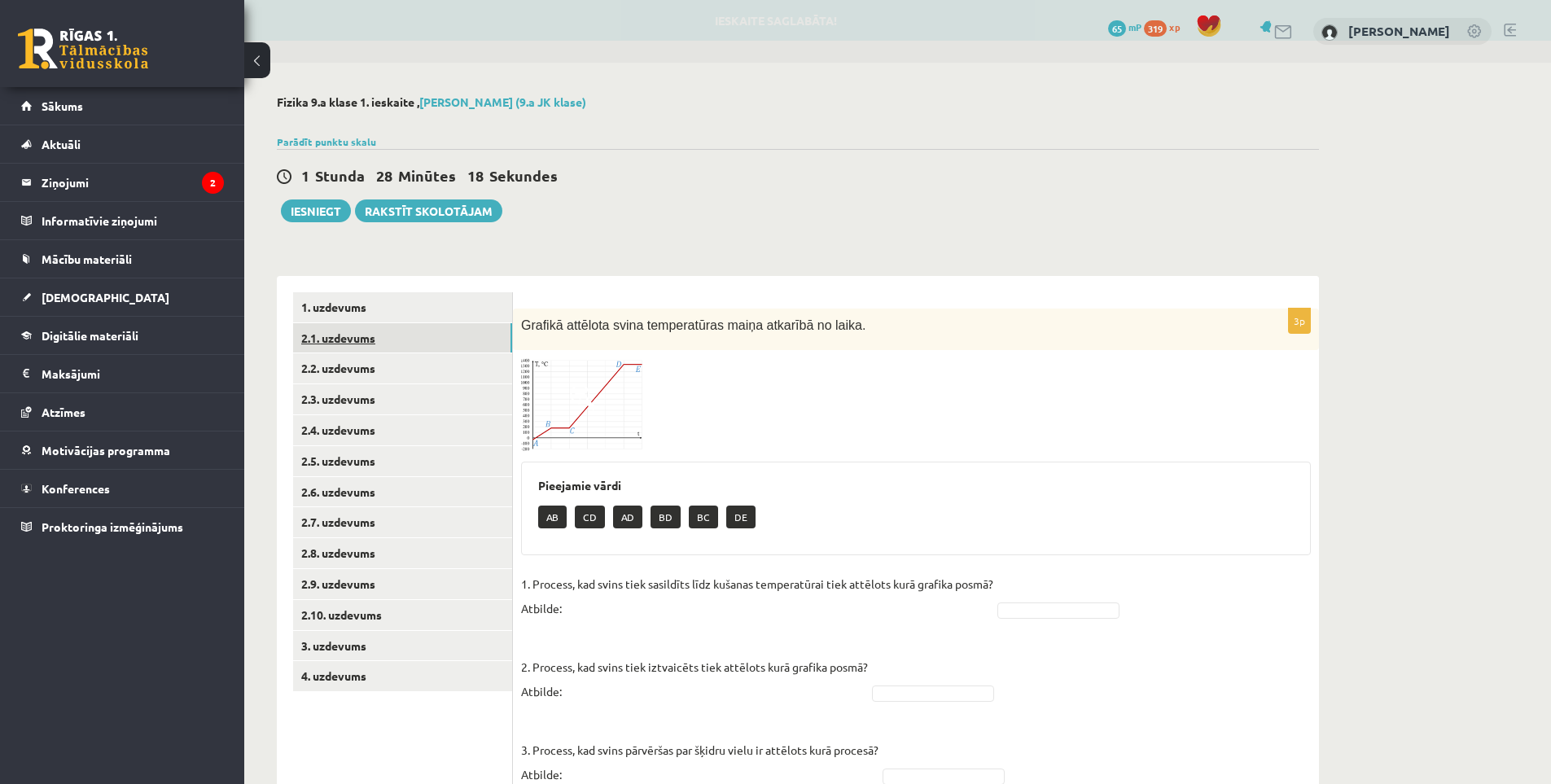
click at [345, 336] on link "2.1. uzdevums" at bounding box center [402, 337] width 219 height 30
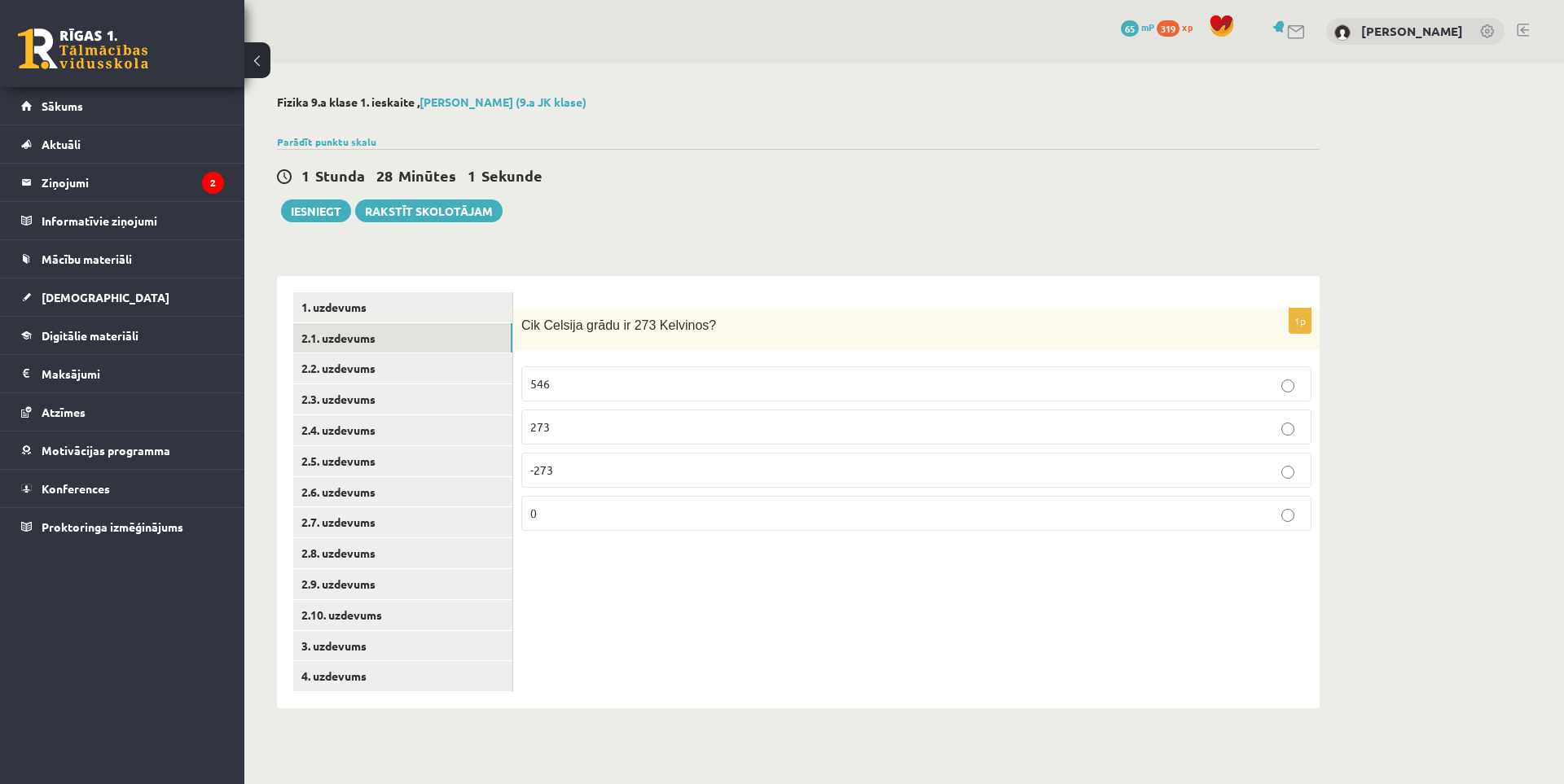
click at [604, 509] on p "0" at bounding box center [916, 513] width 773 height 17
click at [350, 374] on link "2.2. uzdevums" at bounding box center [403, 368] width 219 height 30
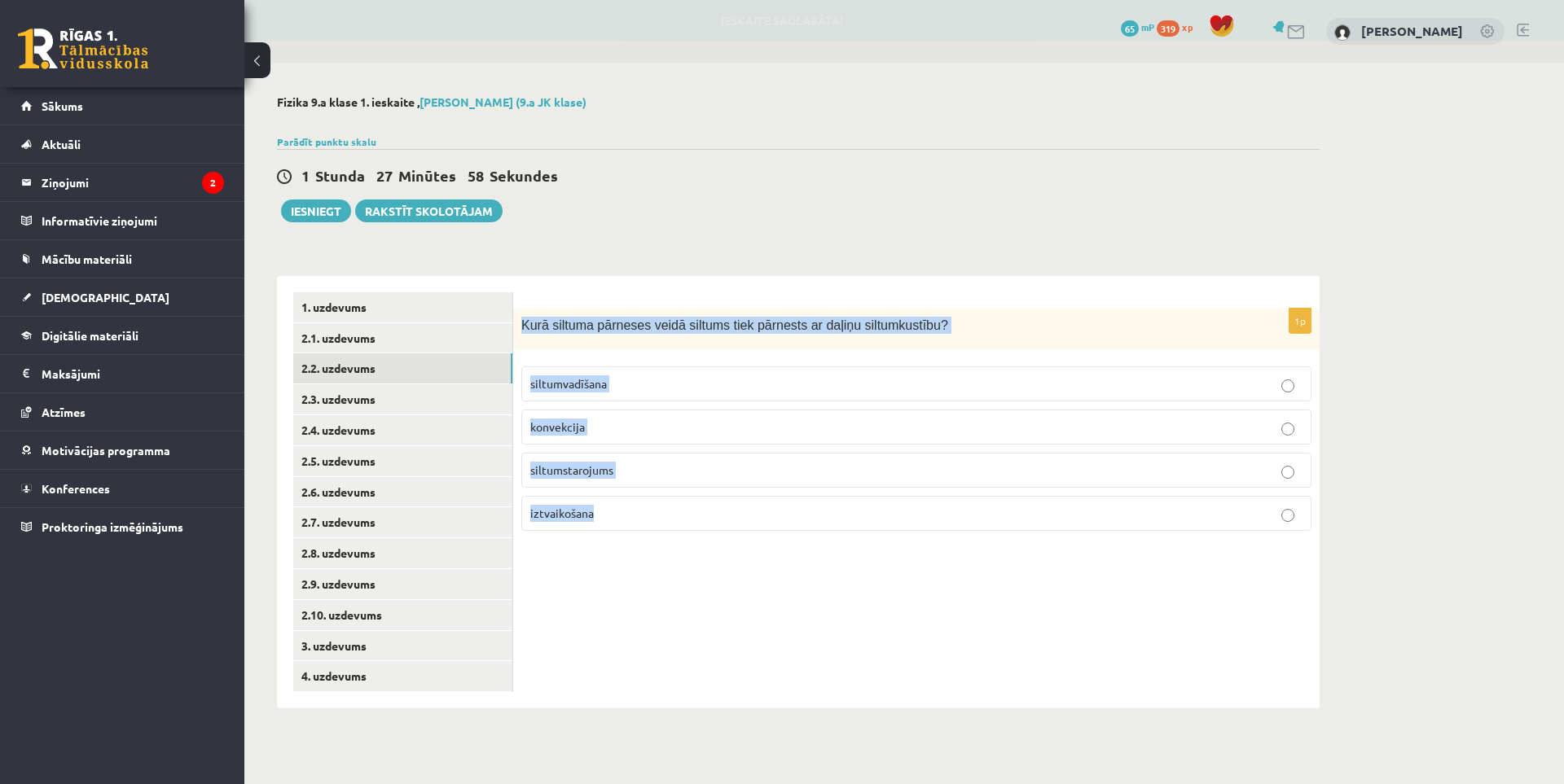
drag, startPoint x: 520, startPoint y: 322, endPoint x: 769, endPoint y: 509, distance: 311.4
click at [769, 509] on div "1p Kurā siltuma pārneses veidā siltums tiek pārnests ar daļiņu siltumkustību? s…" at bounding box center [916, 426] width 806 height 235
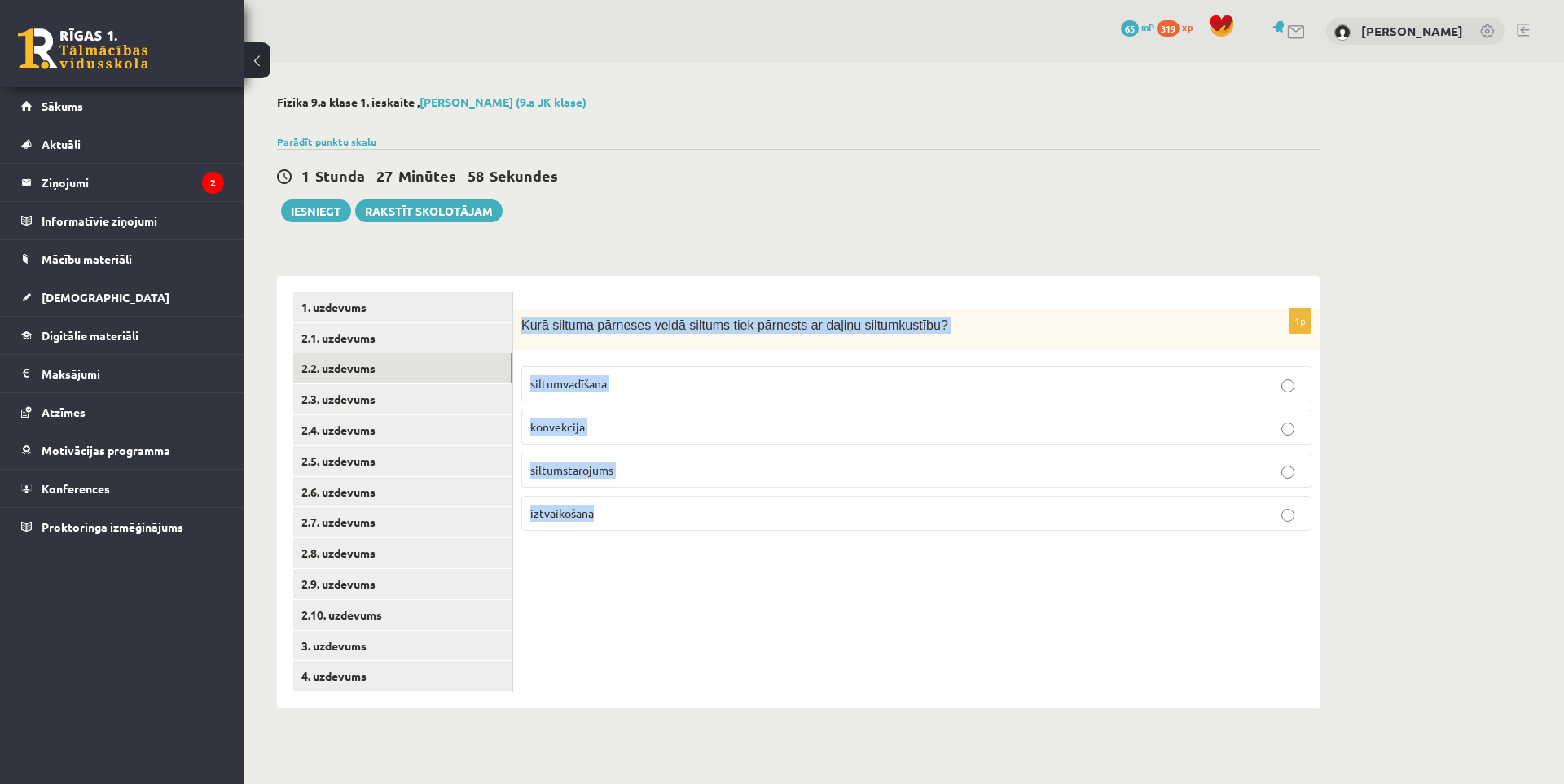
copy div "Kurā siltuma pārneses veidā siltums tiek pārnests ar daļiņu siltumkustību? silt…"
click at [693, 641] on div "1p Kurā siltuma pārneses veidā siltums tiek pārnests ar daļiņu siltumkustību? s…" at bounding box center [916, 492] width 806 height 432
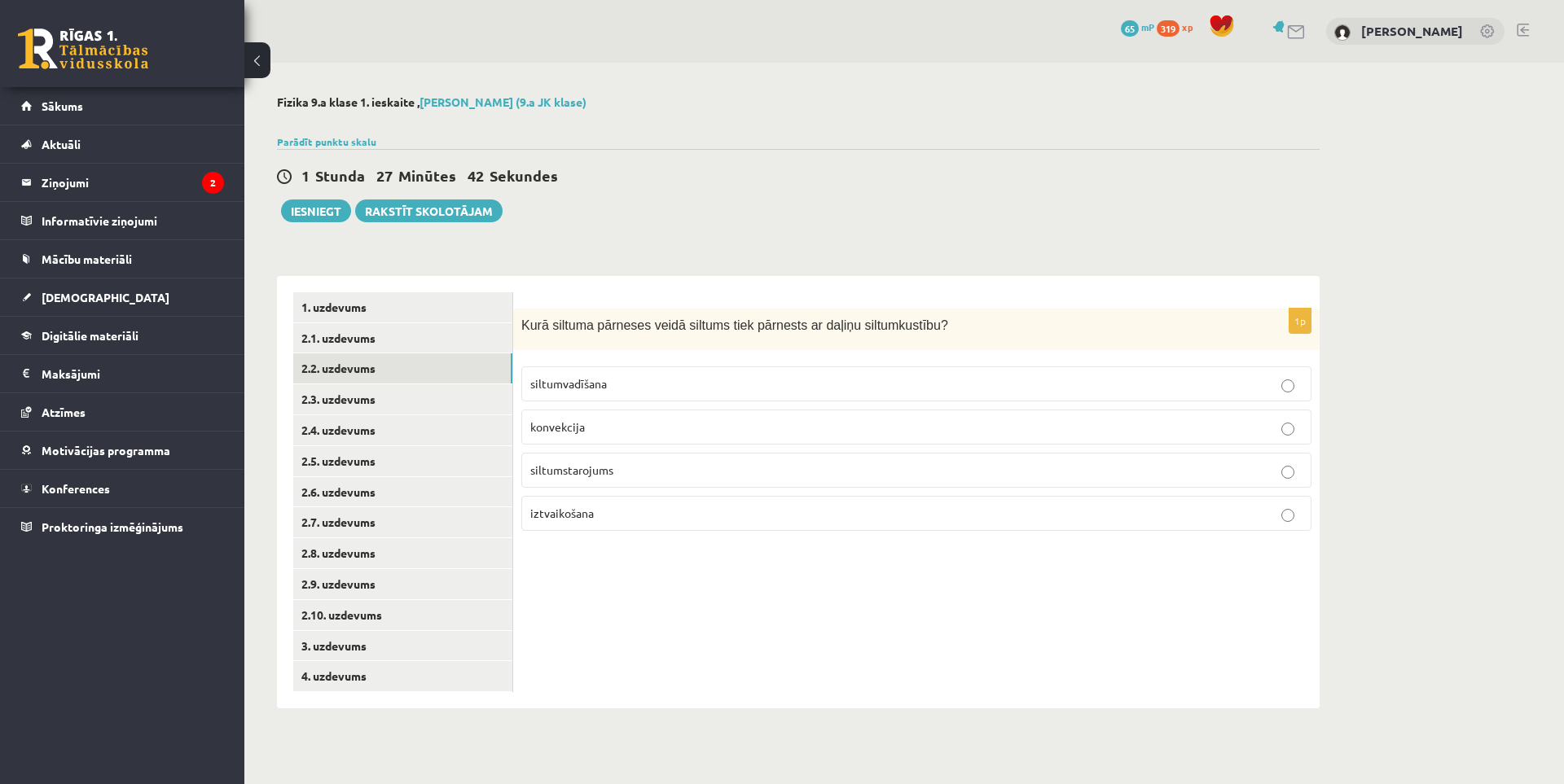
click at [610, 385] on p "siltumvadīšana" at bounding box center [916, 383] width 773 height 17
click at [366, 396] on link "2.3. uzdevums" at bounding box center [403, 399] width 219 height 30
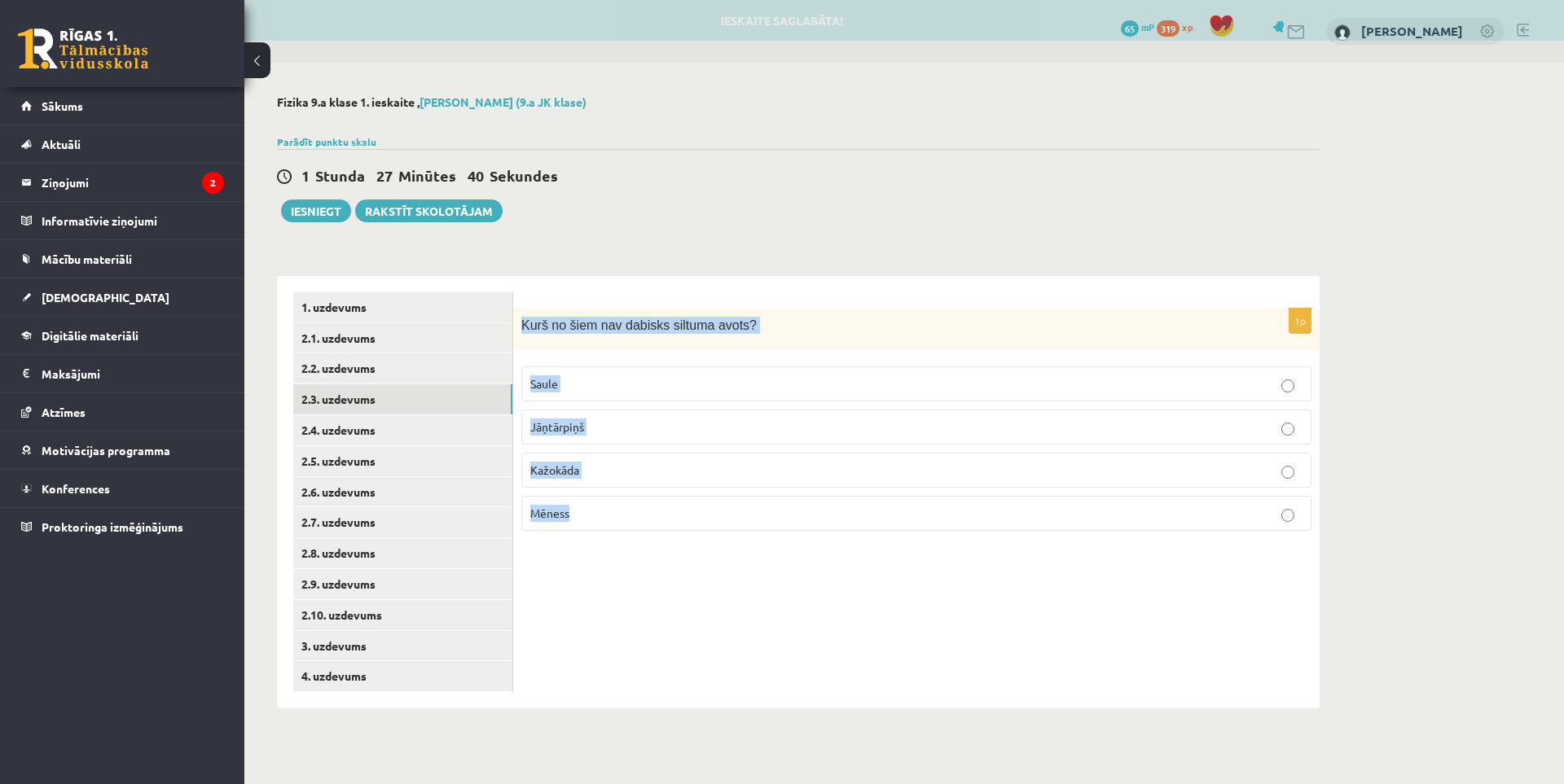
drag, startPoint x: 521, startPoint y: 327, endPoint x: 784, endPoint y: 512, distance: 321.5
click at [784, 512] on div "1p Kurš no šiem nav dabisks siltuma avots? Saule Jāņtārpiņš Kažokāda Mēness" at bounding box center [916, 426] width 806 height 235
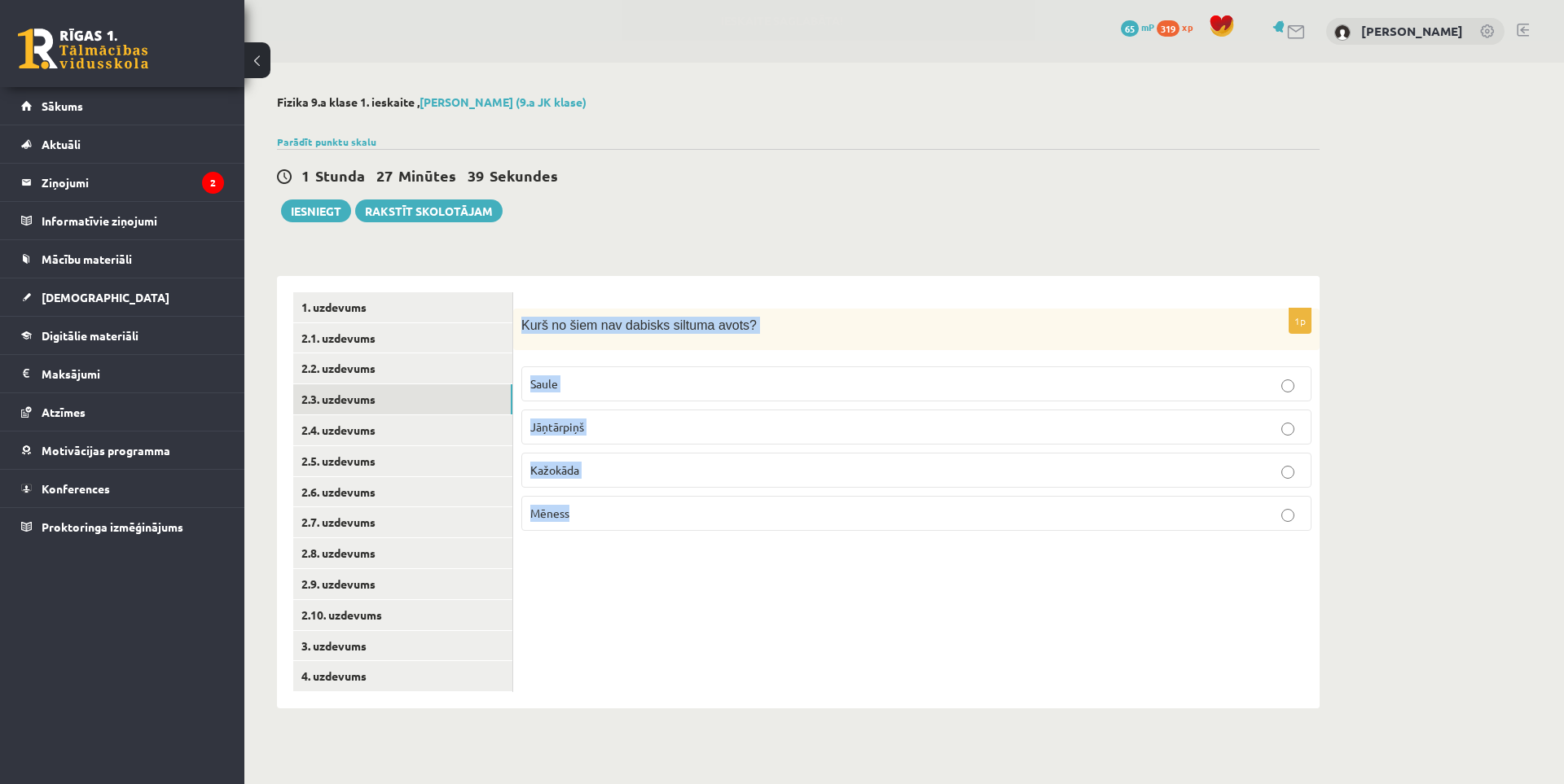
copy div "Kurš no šiem nav dabisks siltuma avots? Saule Jāņtārpiņš Kažokāda Mēness"
click at [865, 646] on div "1p Kurš no šiem nav dabisks siltuma avots? Saule Jāņtārpiņš Kažokāda Mēness" at bounding box center [916, 492] width 806 height 432
click at [571, 524] on label "Mēness" at bounding box center [916, 513] width 790 height 35
click at [338, 437] on link "2.4. uzdevums" at bounding box center [403, 429] width 219 height 30
drag, startPoint x: 541, startPoint y: 322, endPoint x: 799, endPoint y: 508, distance: 318.1
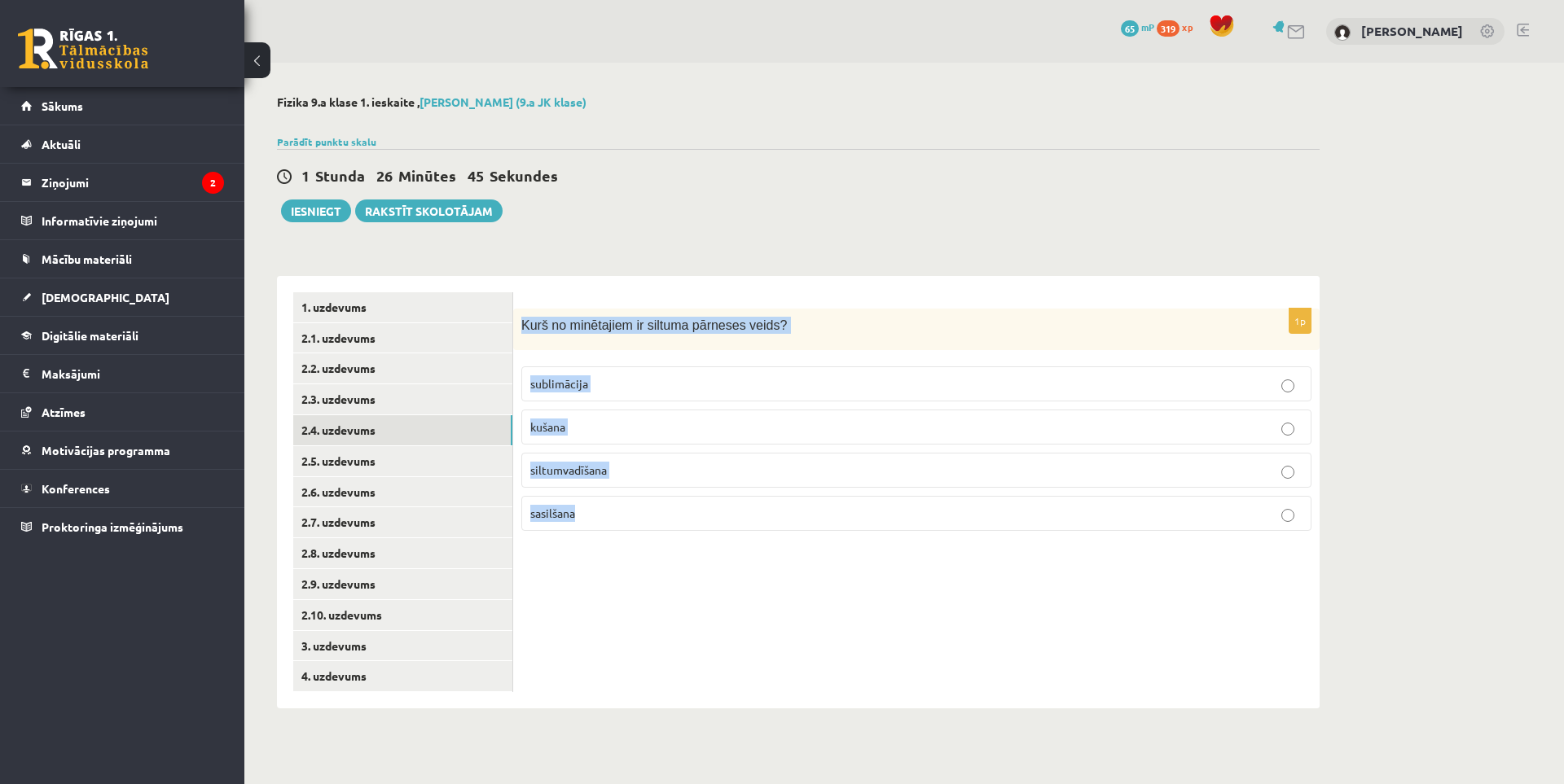
click at [799, 508] on div "1p Kurš no minētajiem ir siltuma pārneses veids? sublimācija kušana siltumvadīš…" at bounding box center [916, 426] width 806 height 235
copy div "Kurš no minētajiem ir siltuma pārneses veids? sublimācija kušana siltumvadīšana…"
click at [753, 631] on div "1p Kurš no minētajiem ir siltuma pārneses veids? sublimācija kušana siltumvadīš…" at bounding box center [916, 492] width 806 height 432
click at [636, 471] on p "siltumvadīšana" at bounding box center [916, 470] width 773 height 17
click at [375, 445] on link "2.4. uzdevums" at bounding box center [403, 429] width 219 height 30
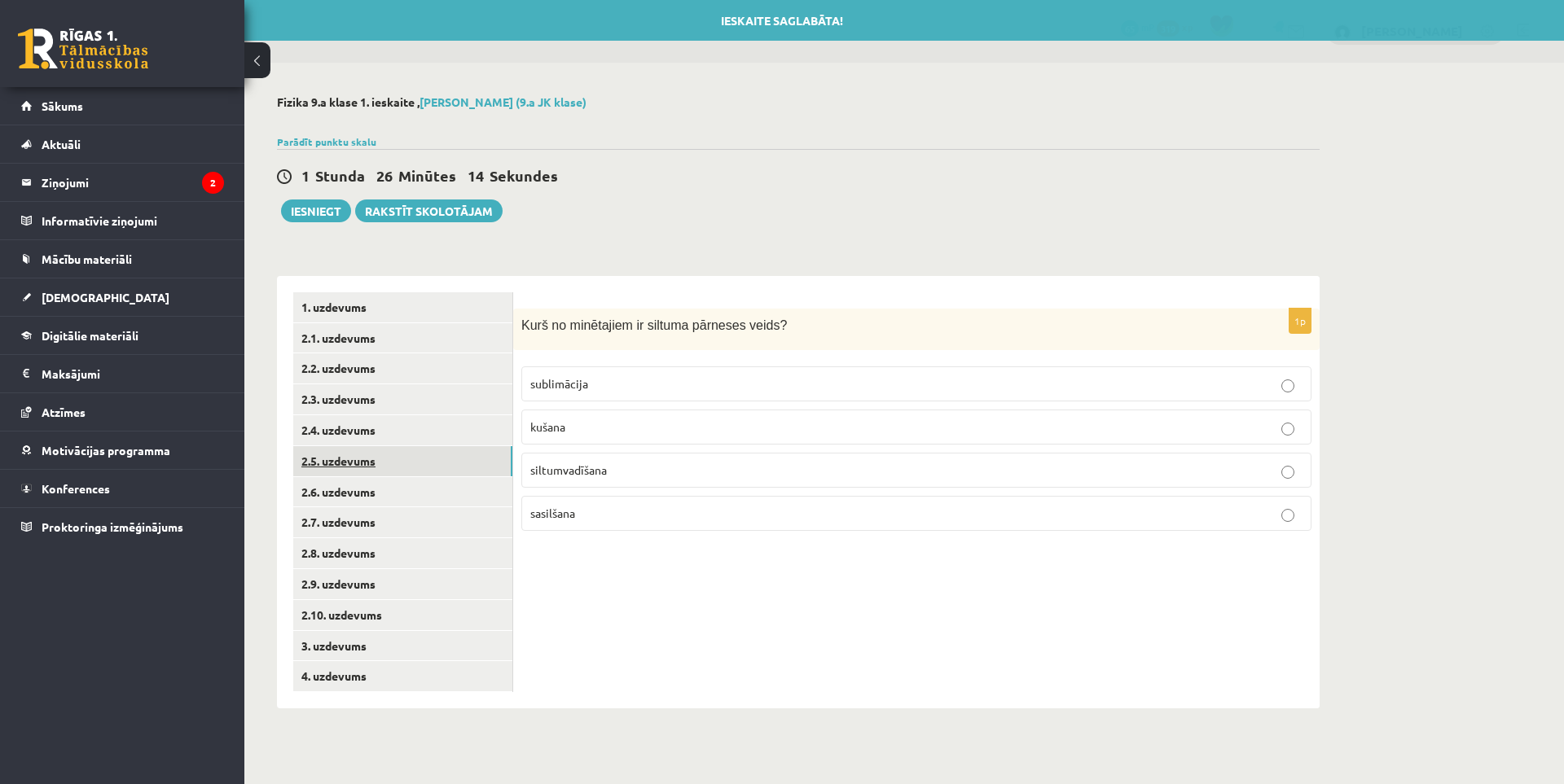
click at [375, 455] on link "2.5. uzdevums" at bounding box center [403, 461] width 219 height 30
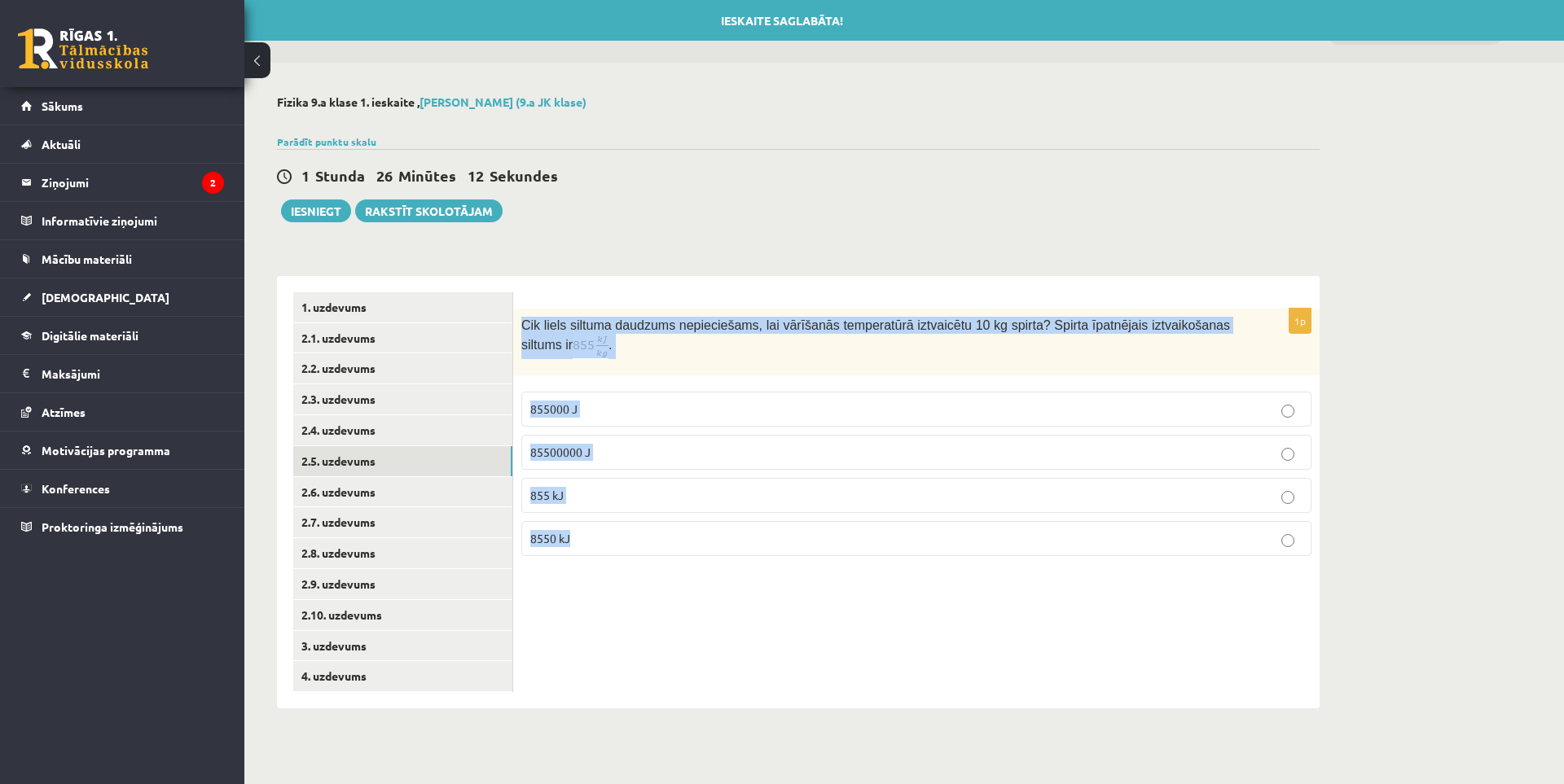
drag, startPoint x: 523, startPoint y: 323, endPoint x: 655, endPoint y: 547, distance: 260.0
click at [655, 547] on div "1p Cik liels siltuma daudzums nepieciešams, lai vārīšanās temperatūrā iztvaicēt…" at bounding box center [916, 438] width 806 height 261
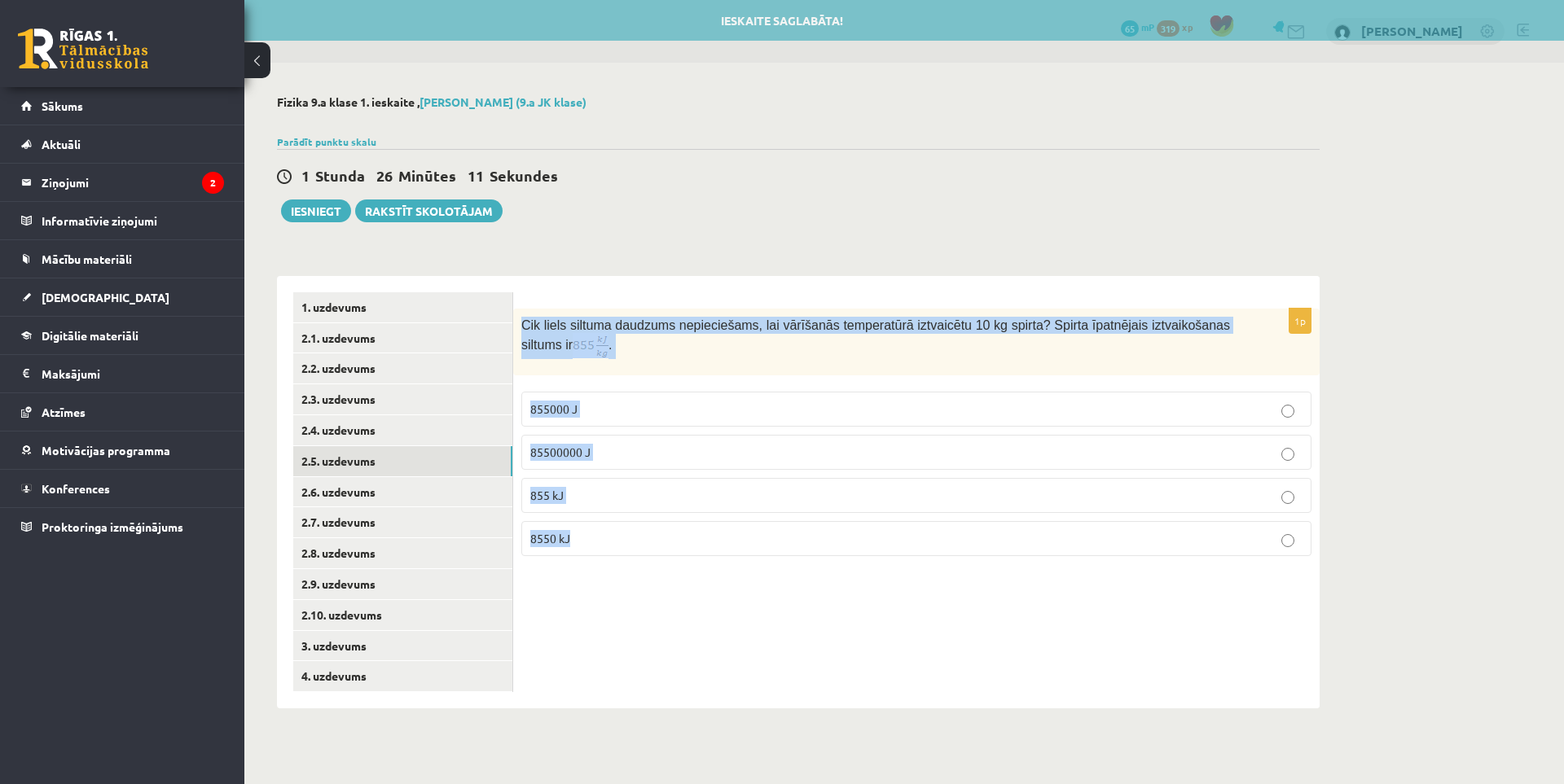
copy div "Cik liels siltuma daudzums nepieciešams, lai vārīšanās temperatūrā iztvaicētu 1…"
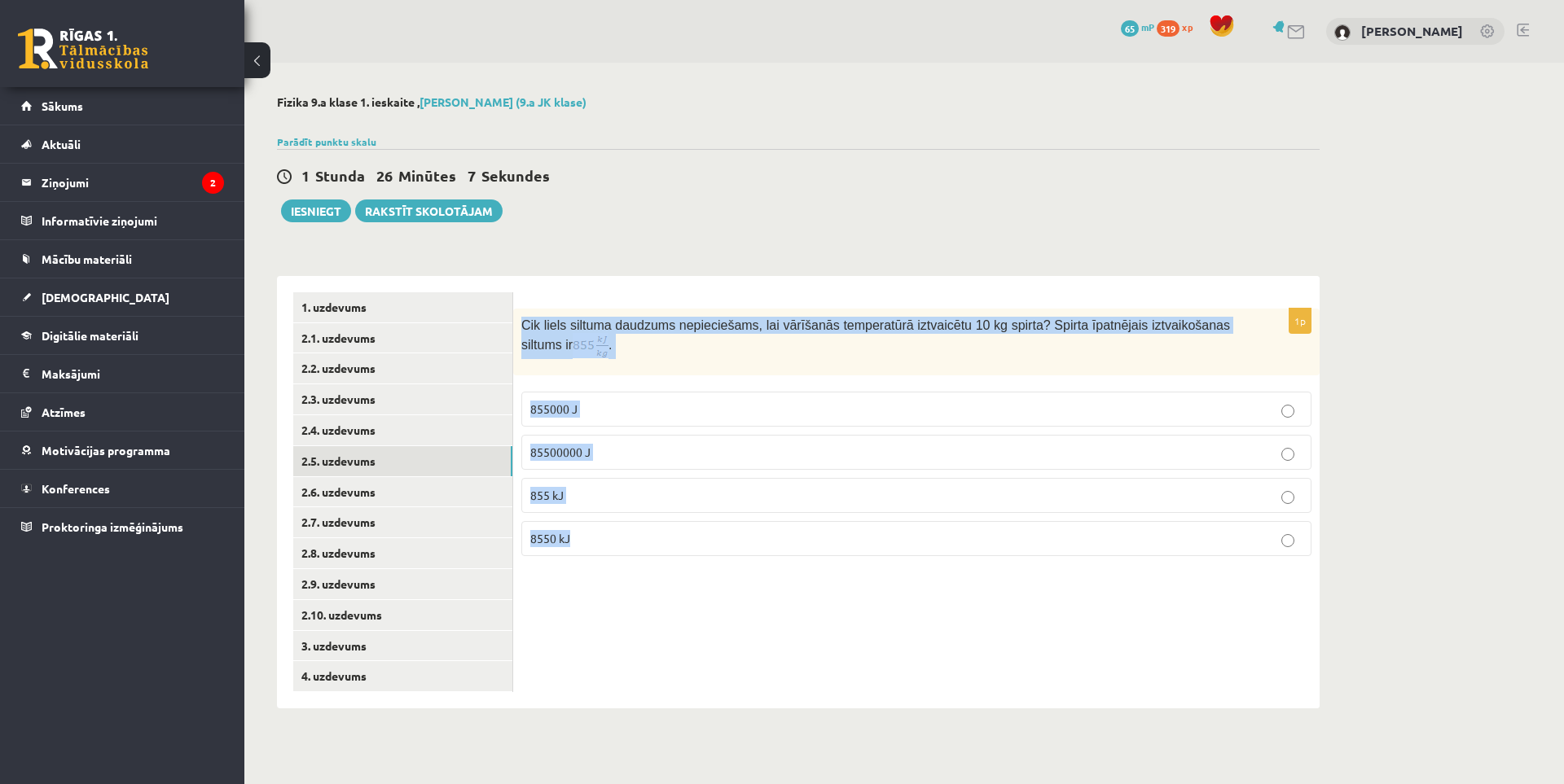
click at [717, 647] on div "1p Cik liels siltuma daudzums nepieciešams, lai vārīšanās temperatūrā iztvaicēt…" at bounding box center [916, 492] width 806 height 432
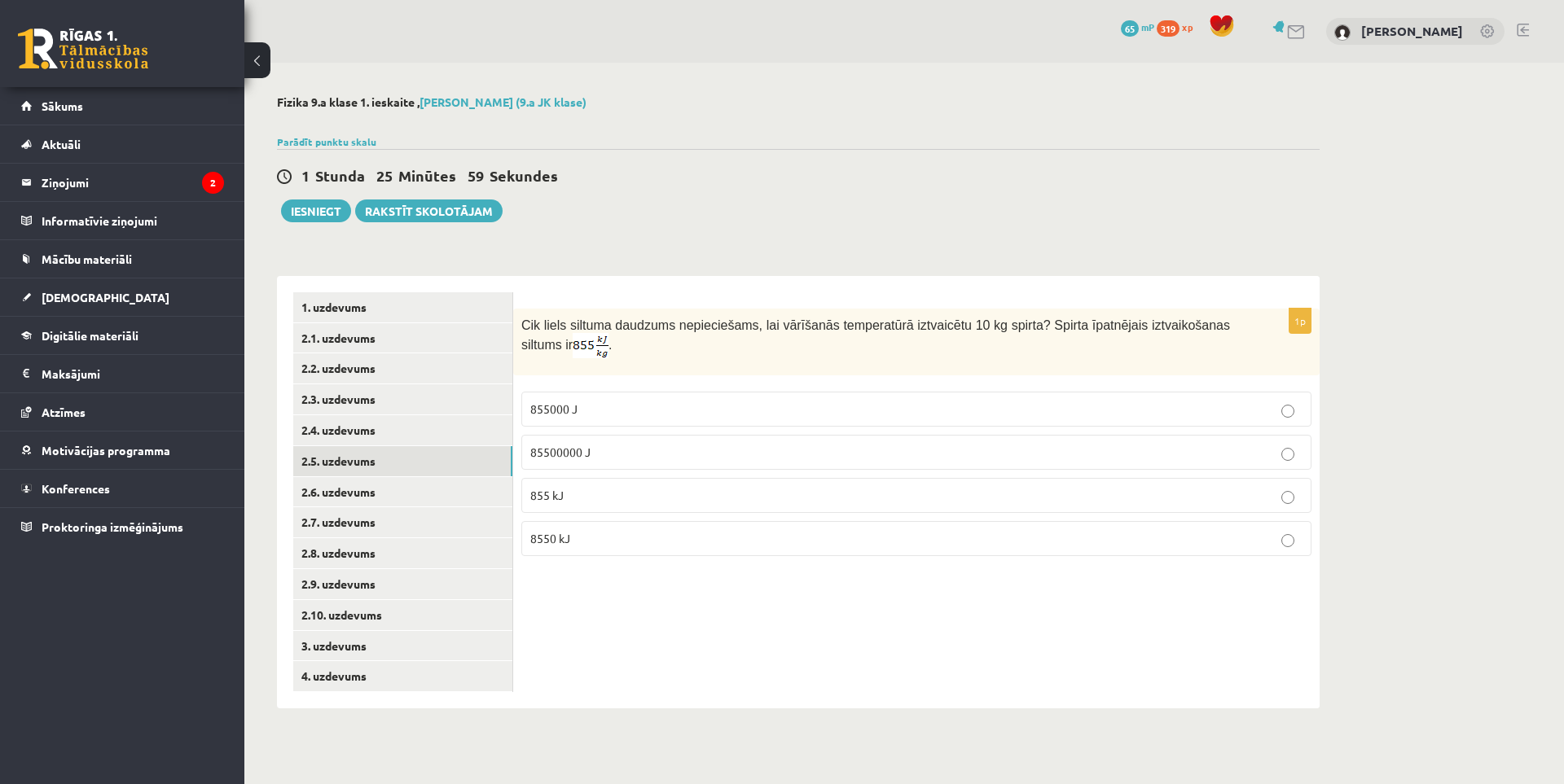
click at [596, 542] on p "8550 kJ" at bounding box center [916, 538] width 773 height 17
click at [339, 496] on link "2.6. uzdevums" at bounding box center [403, 492] width 219 height 30
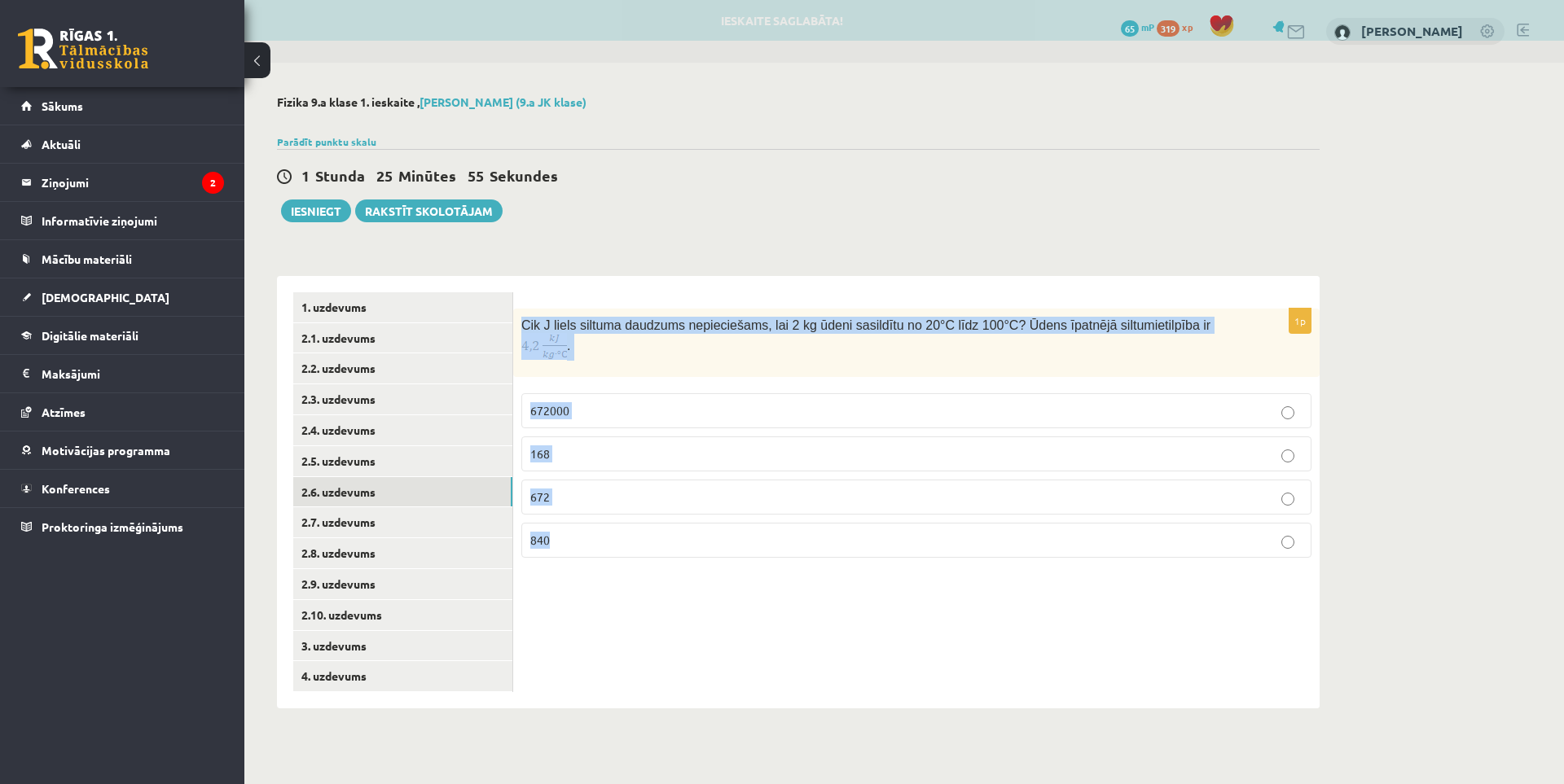
drag, startPoint x: 520, startPoint y: 328, endPoint x: 760, endPoint y: 532, distance: 315.0
click at [760, 532] on div "1p Cik J liels siltuma daudzums nepieciešams, lai 2 kg ūdeni sasildītu no 20°C …" at bounding box center [916, 439] width 806 height 263
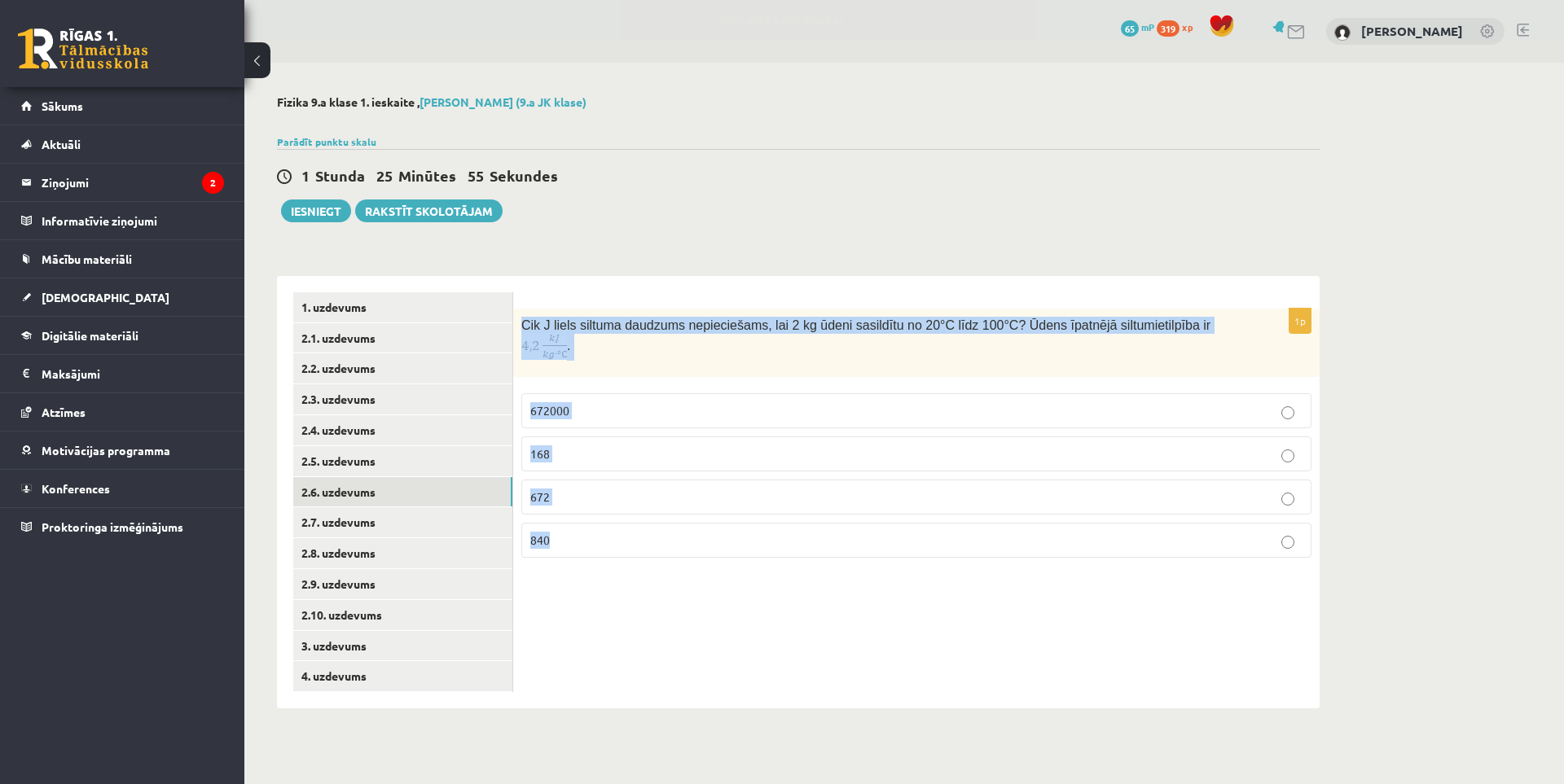
copy div "Cik J liels siltuma daudzums nepieciešams, lai 2 kg ūdeni sasildītu no 20°C līd…"
click at [775, 613] on div "1p Cik J liels siltuma daudzums nepieciešams, lai 2 kg ūdeni sasildītu no 20°C …" at bounding box center [916, 492] width 806 height 432
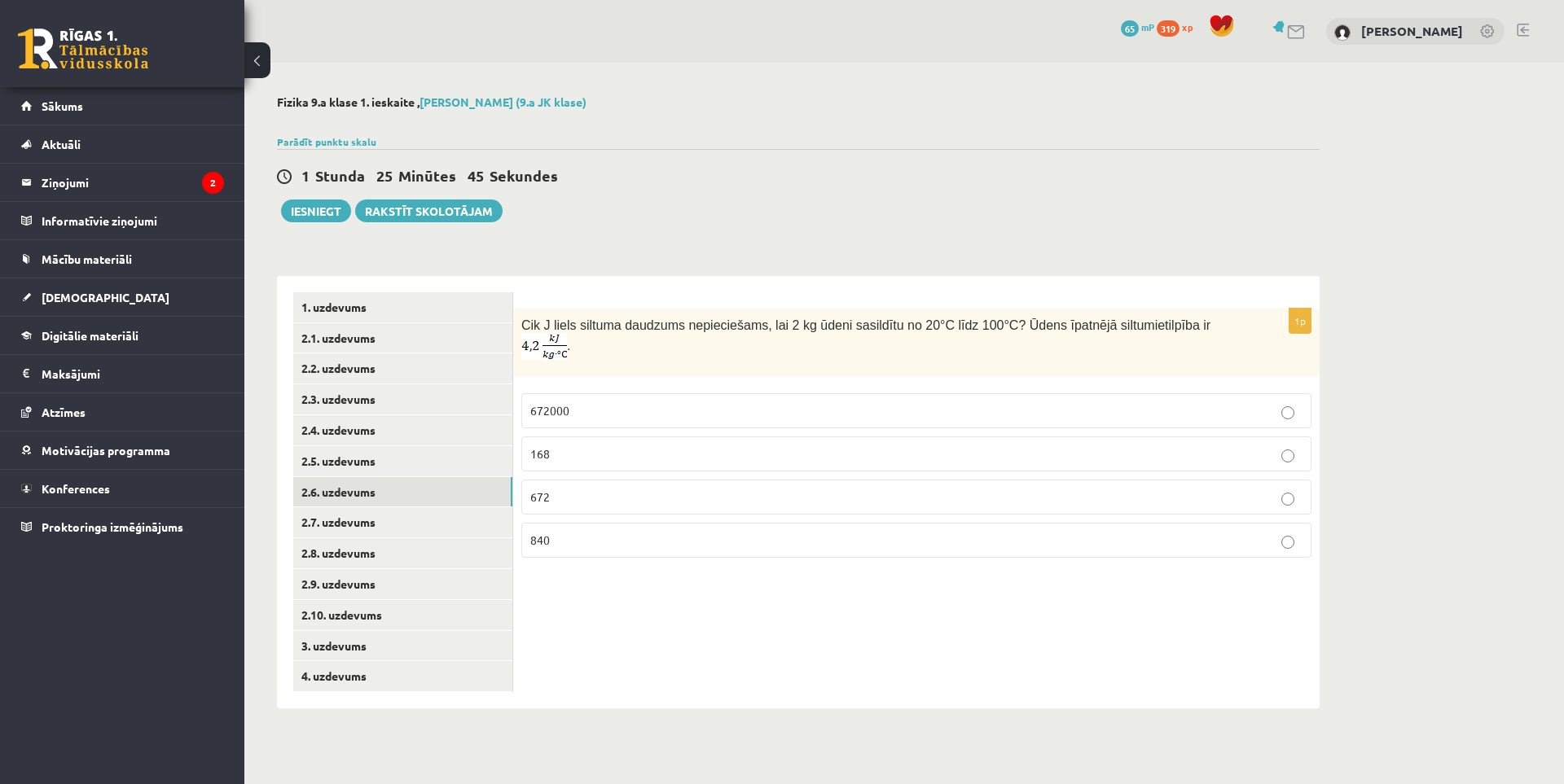
click at [613, 402] on p "672000" at bounding box center [916, 410] width 773 height 17
click at [335, 518] on link "2.7. uzdevums" at bounding box center [403, 521] width 219 height 30
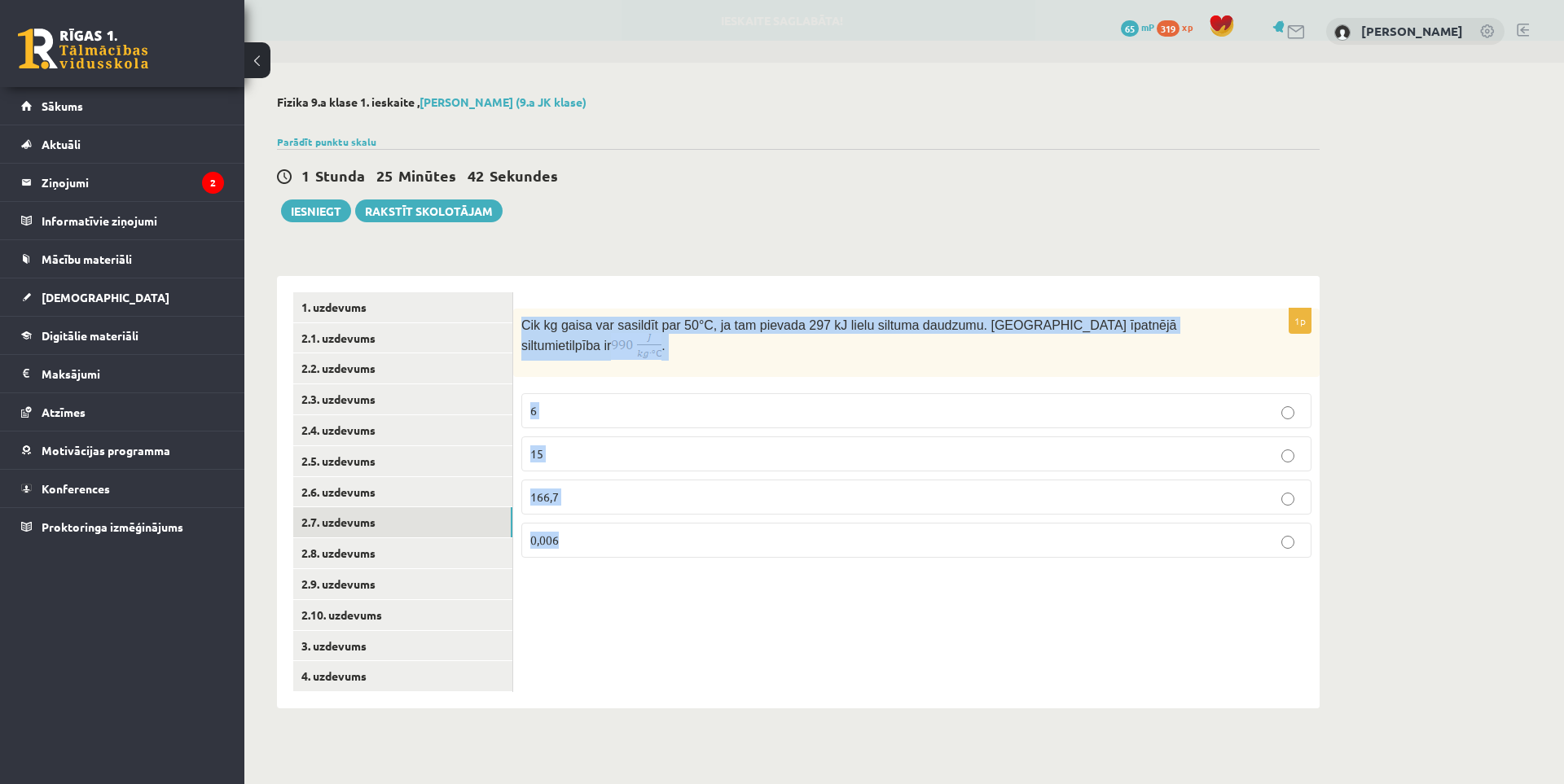
drag, startPoint x: 519, startPoint y: 325, endPoint x: 1171, endPoint y: 523, distance: 681.4
click at [1171, 523] on div "1p Cik kg gaisa var sasildīt par 50 °C, ja tam pievada 297 kJ lielu siltuma dau…" at bounding box center [916, 439] width 806 height 263
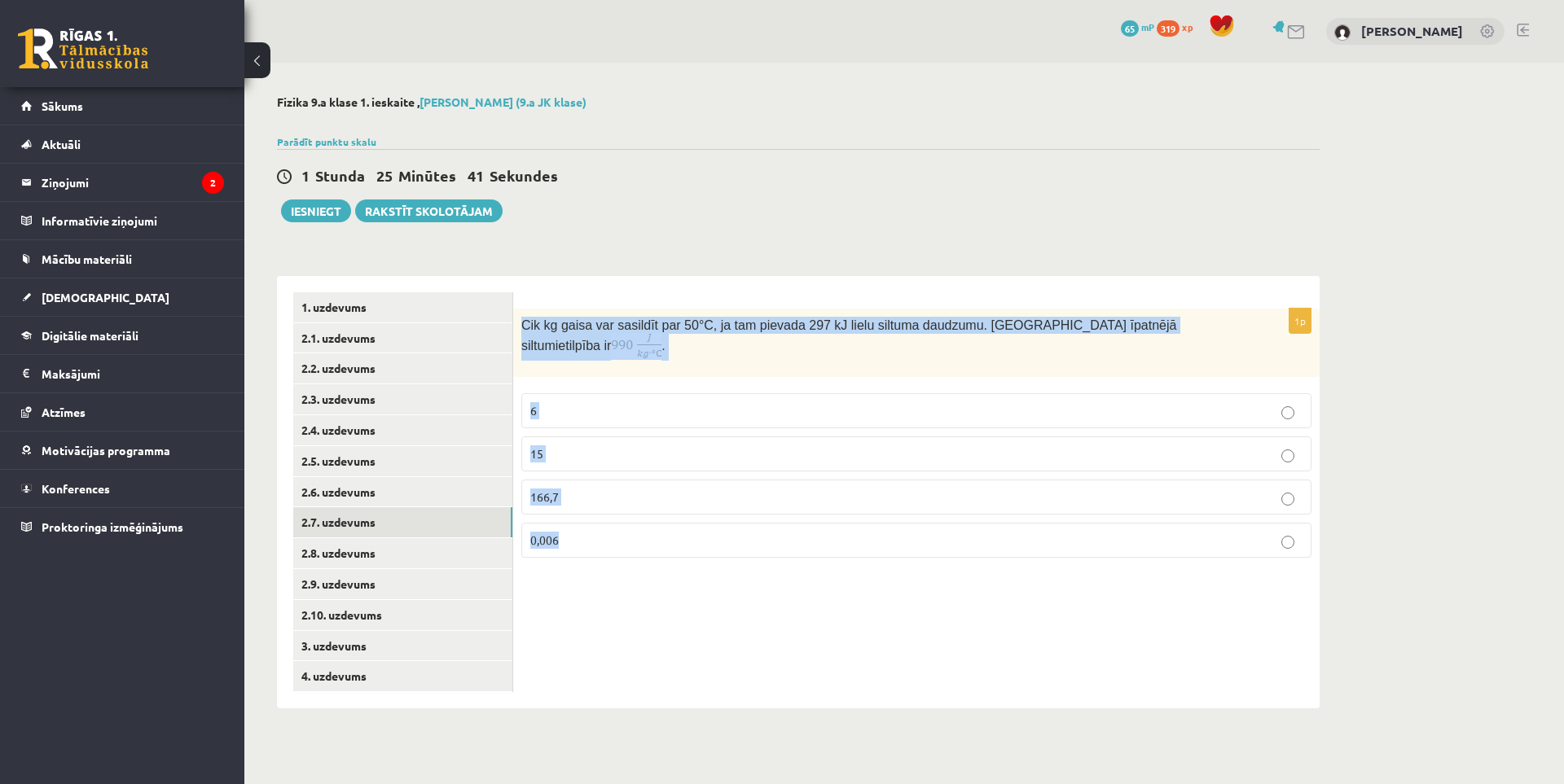
copy div "Cik kg gaisa var sasildīt par 50 °C, ja tam pievada 297 kJ lielu siltuma daudzu…"
click at [716, 612] on div "1p Cik kg gaisa var sasildīt par 50 °C, ja tam pievada 297 kJ lielu siltuma dau…" at bounding box center [916, 492] width 806 height 432
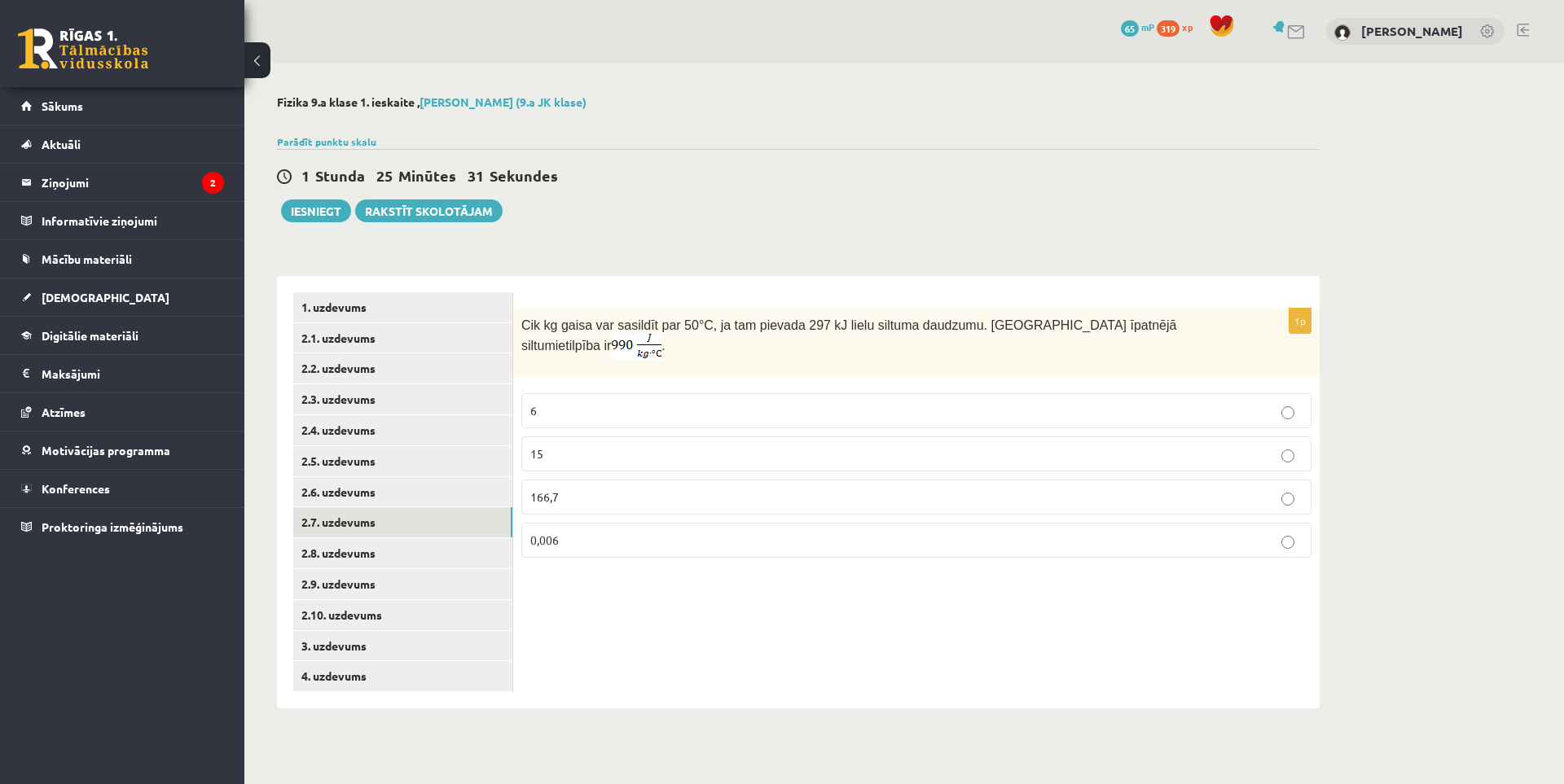
click at [562, 402] on p "6" at bounding box center [916, 410] width 773 height 17
click at [388, 551] on link "2.8. uzdevums" at bounding box center [403, 553] width 219 height 30
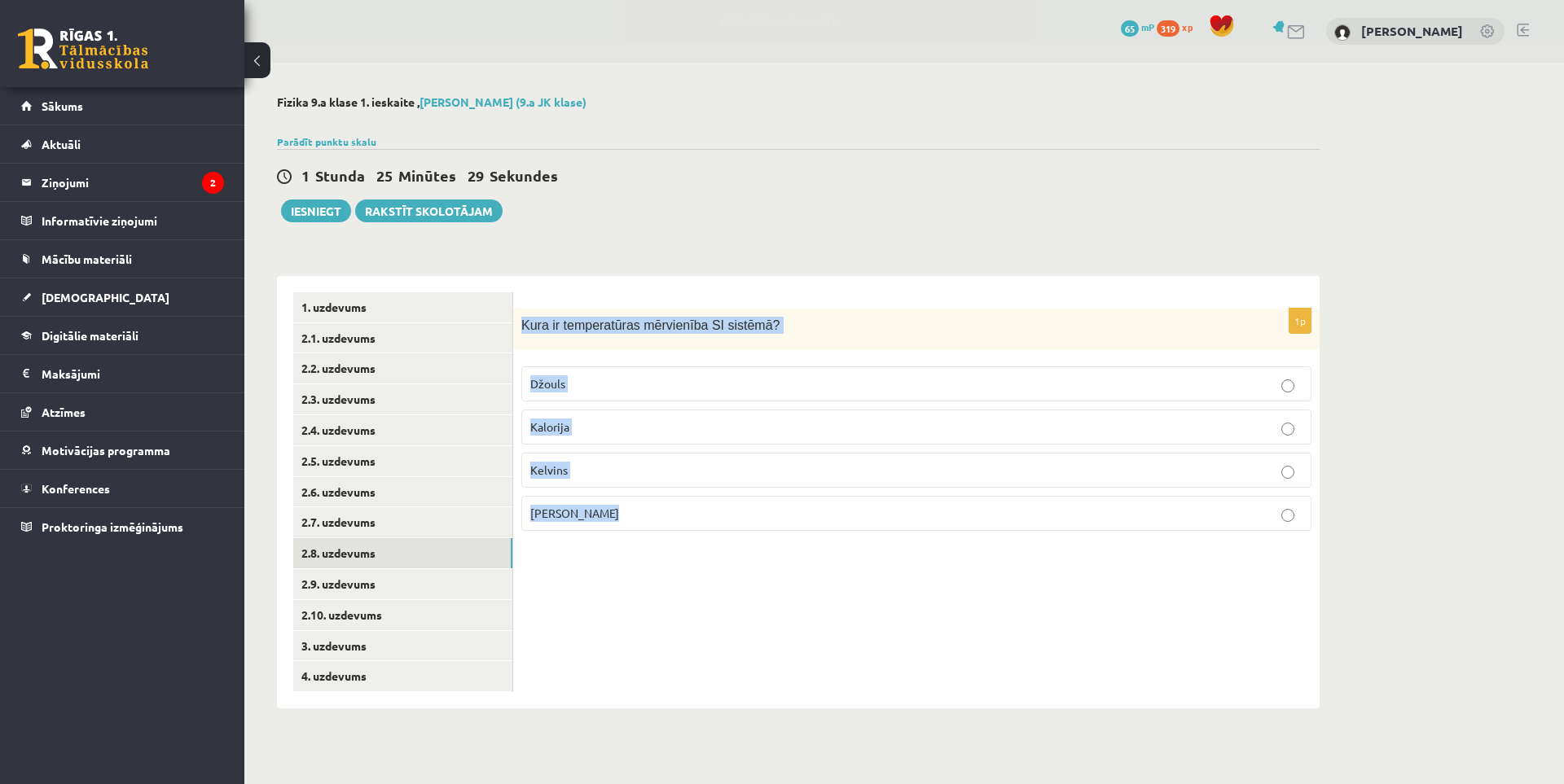
drag, startPoint x: 521, startPoint y: 326, endPoint x: 812, endPoint y: 522, distance: 350.9
click at [812, 522] on div "1p Kura ir temperatūras mērvienība SI sistēmā ? Džouls Kalorija Kelvins Celsija…" at bounding box center [916, 426] width 806 height 235
copy div "Kura ir temperatūras mērvienība SI sistēmā ? Džouls Kalorija Kelvins Celsija gr…"
click at [719, 635] on div "1p Kura ir temperatūras mērvienība SI sistēmā ? Džouls Kalorija Kelvins Celsija…" at bounding box center [916, 492] width 806 height 432
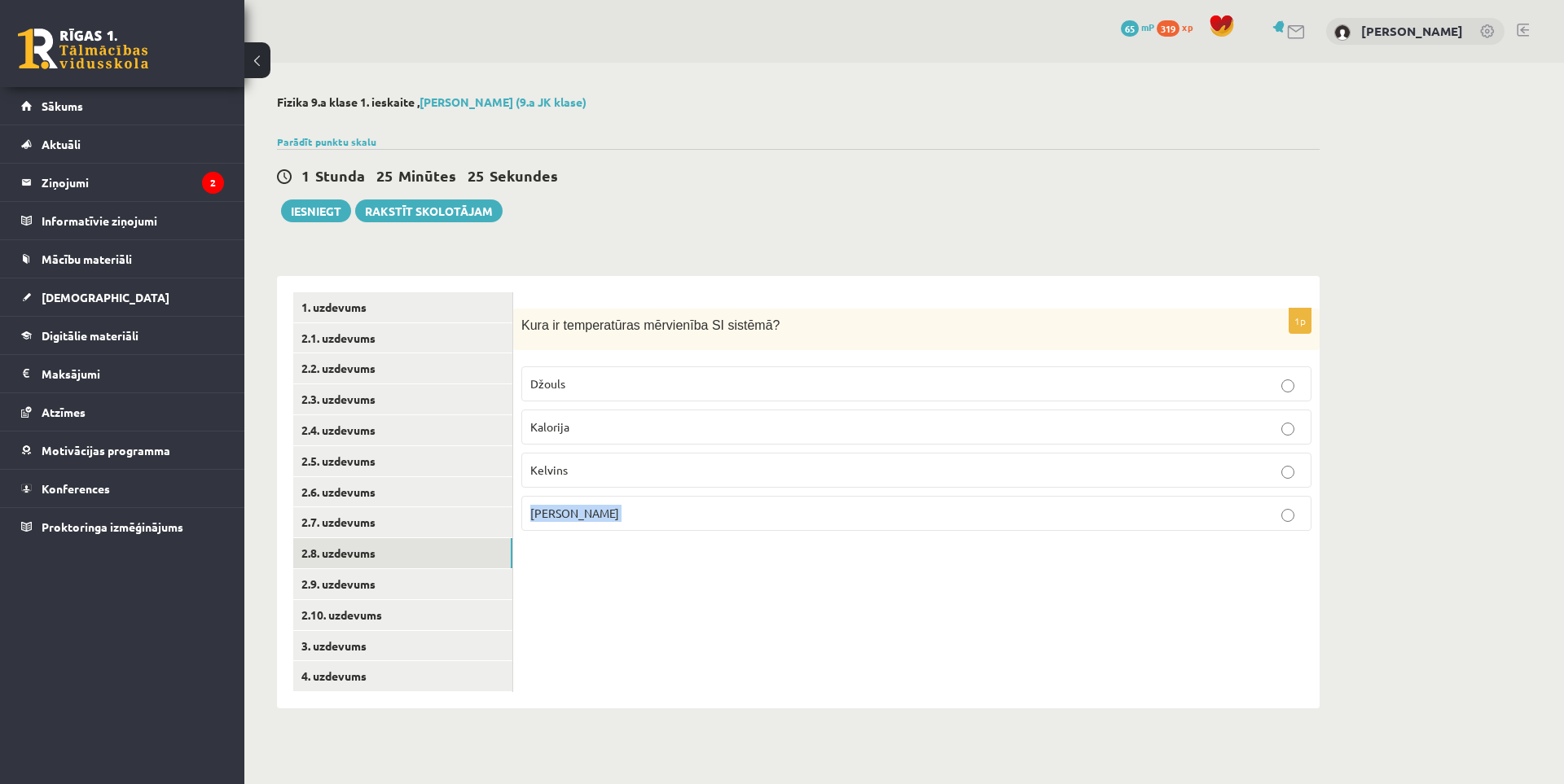
click at [719, 635] on div "1p Kura ir temperatūras mērvienība SI sistēmā ? Džouls Kalorija Kelvins Celsija…" at bounding box center [916, 492] width 806 height 432
click at [706, 622] on div "1p Kura ir temperatūras mērvienība SI sistēmā ? Džouls Kalorija Kelvins Celsija…" at bounding box center [916, 492] width 806 height 432
click at [658, 570] on div "1p Kura ir temperatūras mērvienība SI sistēmā ? Džouls Kalorija Kelvins Celsija…" at bounding box center [916, 492] width 806 height 432
click at [597, 465] on p "Kelvins" at bounding box center [916, 470] width 773 height 17
click at [332, 590] on link "2.9. uzdevums" at bounding box center [403, 584] width 219 height 30
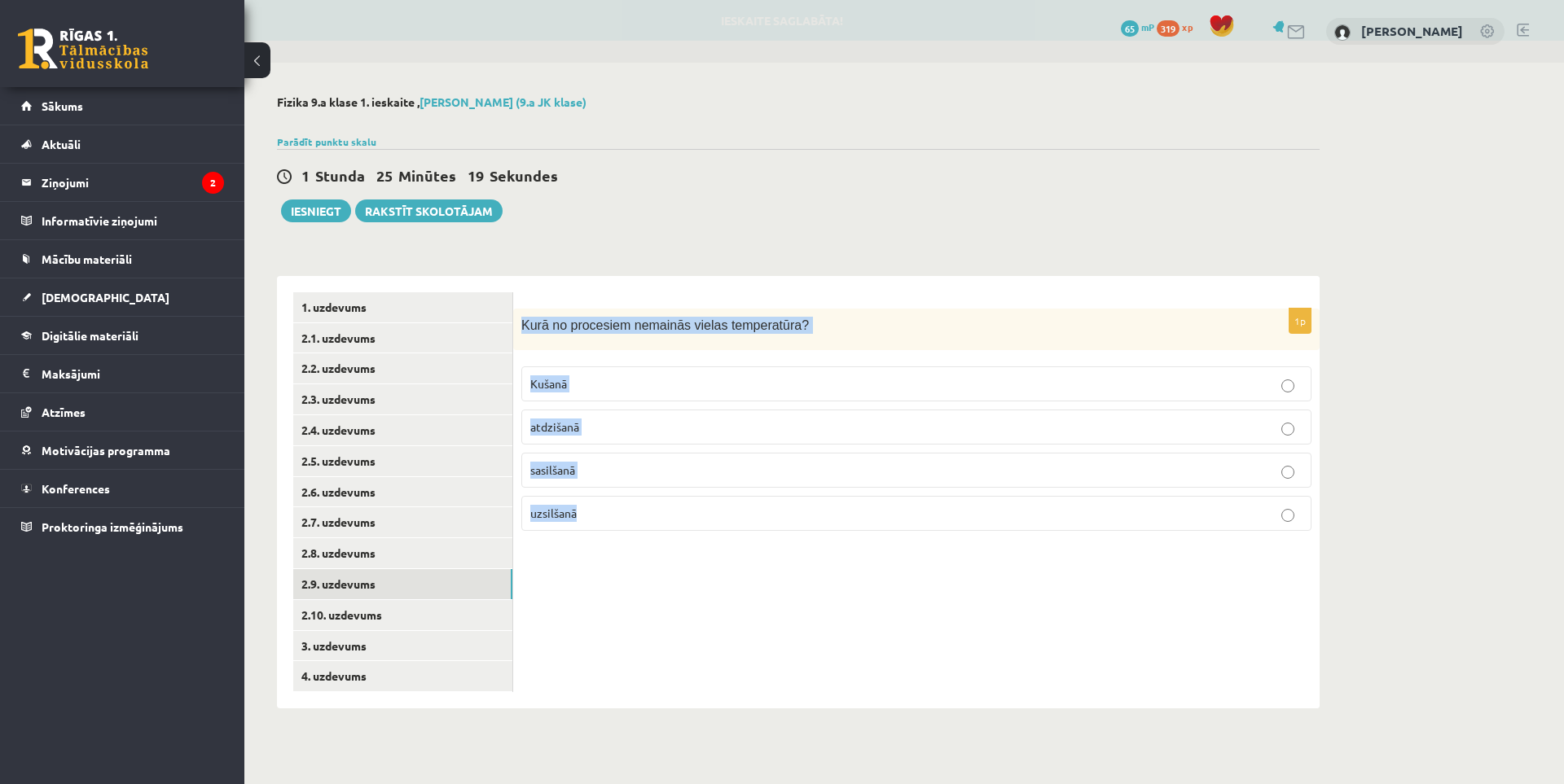
drag, startPoint x: 521, startPoint y: 323, endPoint x: 788, endPoint y: 537, distance: 342.2
click at [788, 537] on div "1p Kurā no procesiem nemainās vielas temperatūra? Kušanā atdzišanā sasilšanā uz…" at bounding box center [916, 426] width 806 height 235
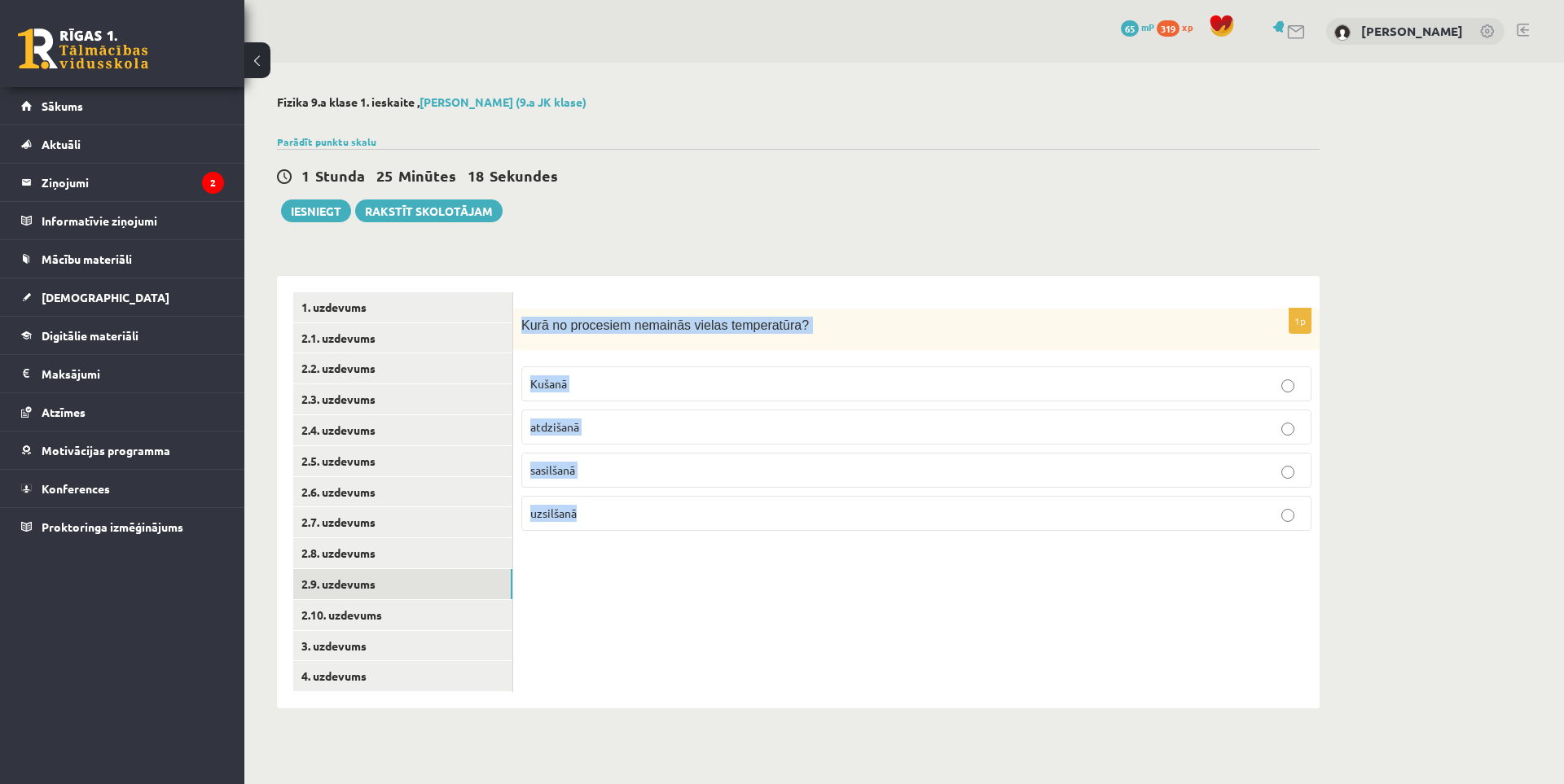
copy div "Kurā no procesiem nemainās vielas temperatūra? Kušanā atdzišanā sasilšanā uzsil…"
click at [574, 634] on div "1p Kurā no procesiem nemainās vielas temperatūra? Kušanā atdzišanā sasilšanā uz…" at bounding box center [916, 492] width 806 height 432
click at [593, 374] on label "Kušanā" at bounding box center [916, 383] width 790 height 35
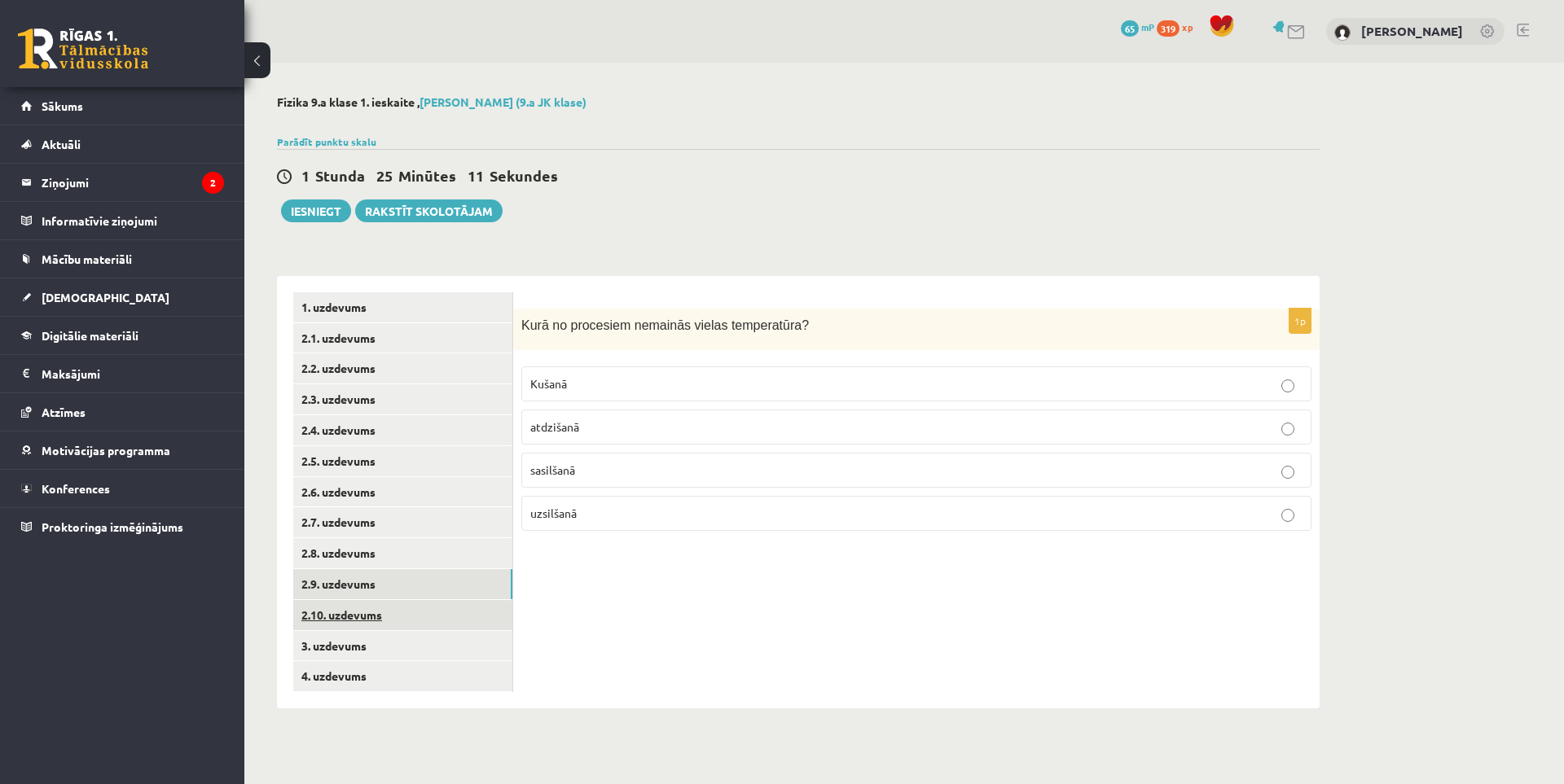
click at [341, 612] on link "2.10. uzdevums" at bounding box center [403, 614] width 219 height 30
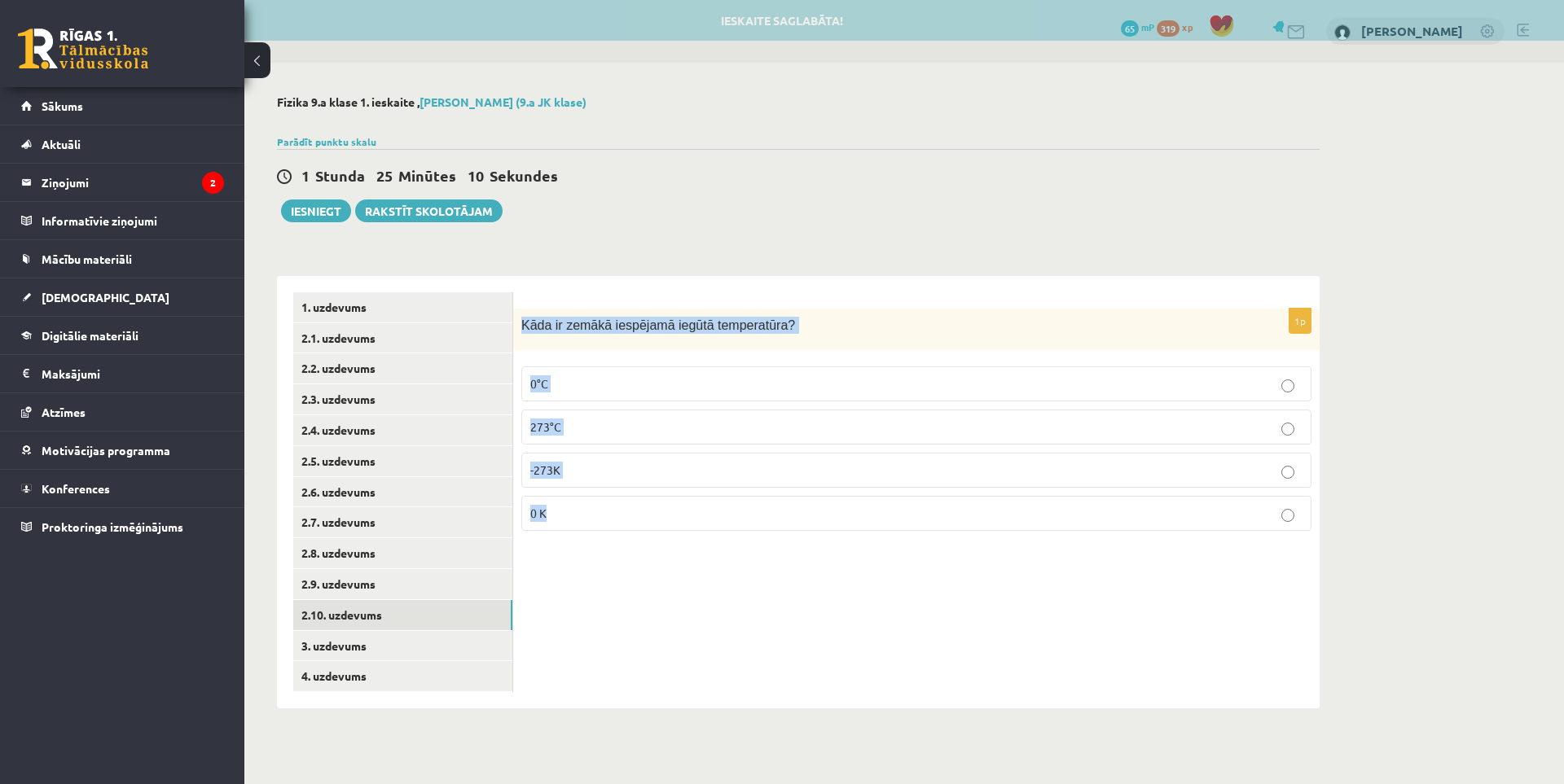
drag, startPoint x: 521, startPoint y: 321, endPoint x: 820, endPoint y: 530, distance: 364.8
click at [820, 530] on div "1p Kāda ir zemākā iespējamā iegūtā temperatūra? 0°C 273°C -273K 0 K" at bounding box center [916, 426] width 806 height 235
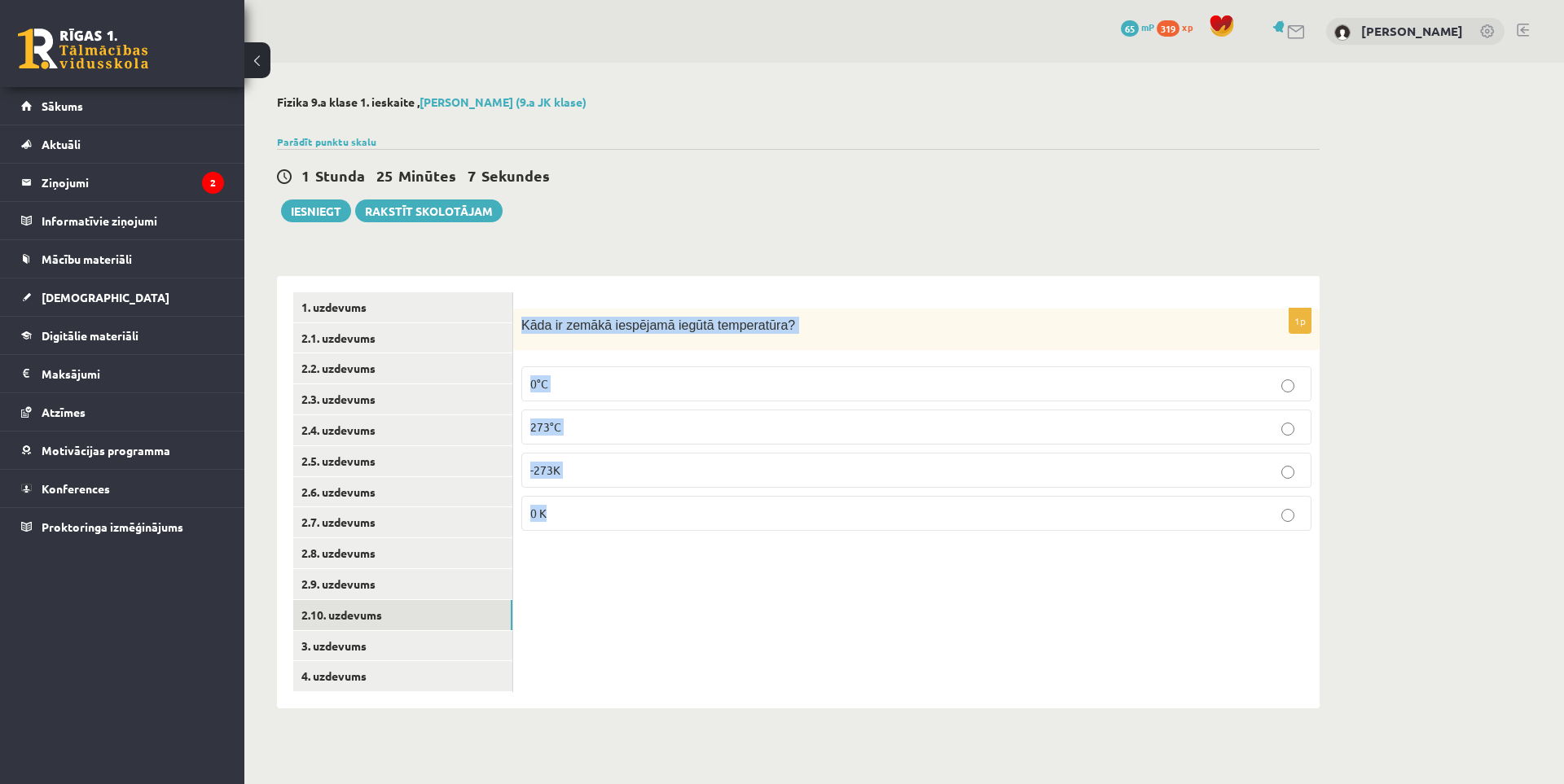
click at [874, 605] on div "1p Kāda ir zemākā iespējamā iegūtā temperatūra? 0°C 273°C -273K 0 K" at bounding box center [916, 492] width 806 height 432
click at [563, 514] on p "0 K" at bounding box center [916, 513] width 773 height 17
click at [375, 638] on link "3. uzdevums" at bounding box center [403, 645] width 219 height 30
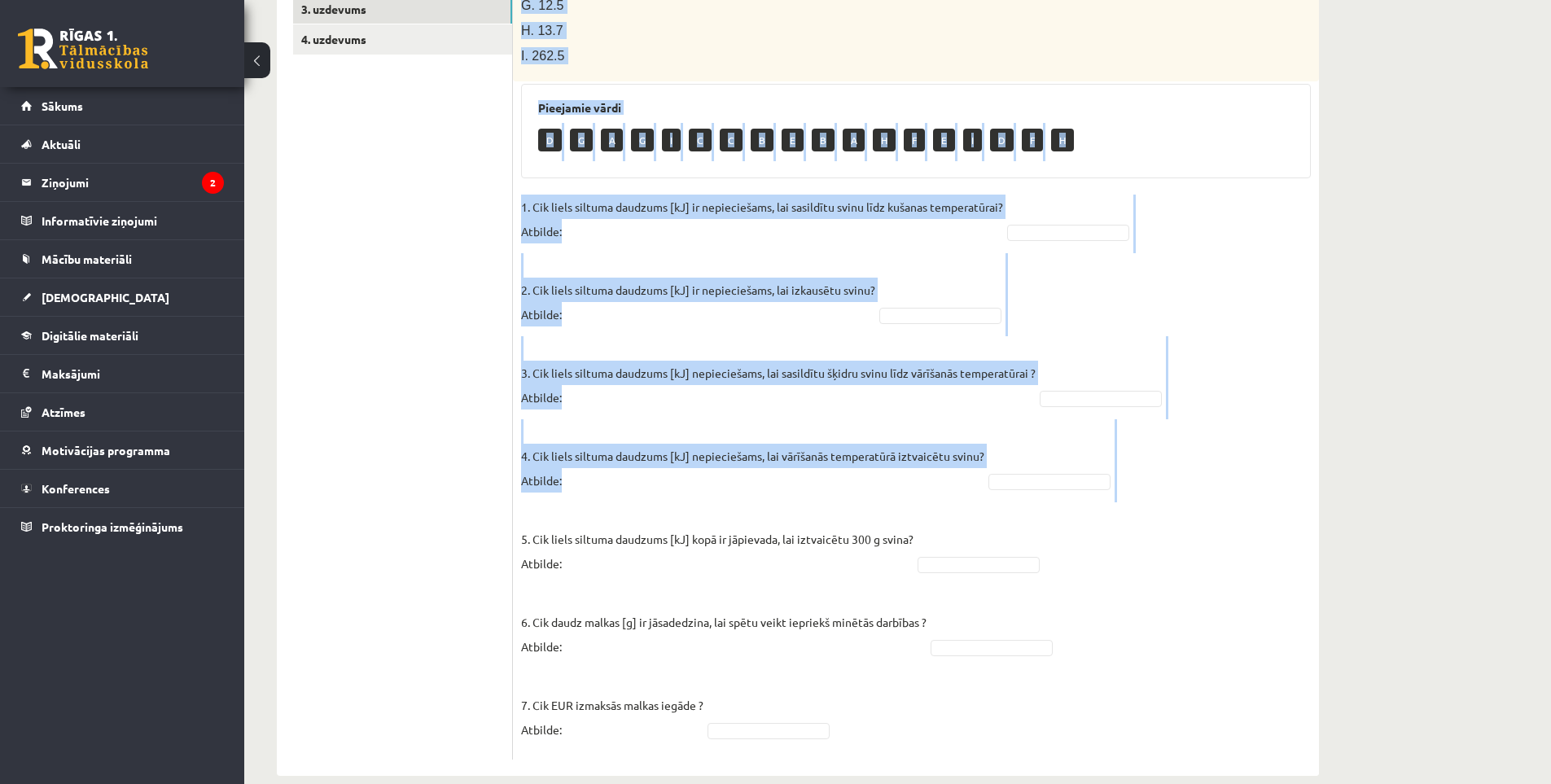
scroll to position [647, 0]
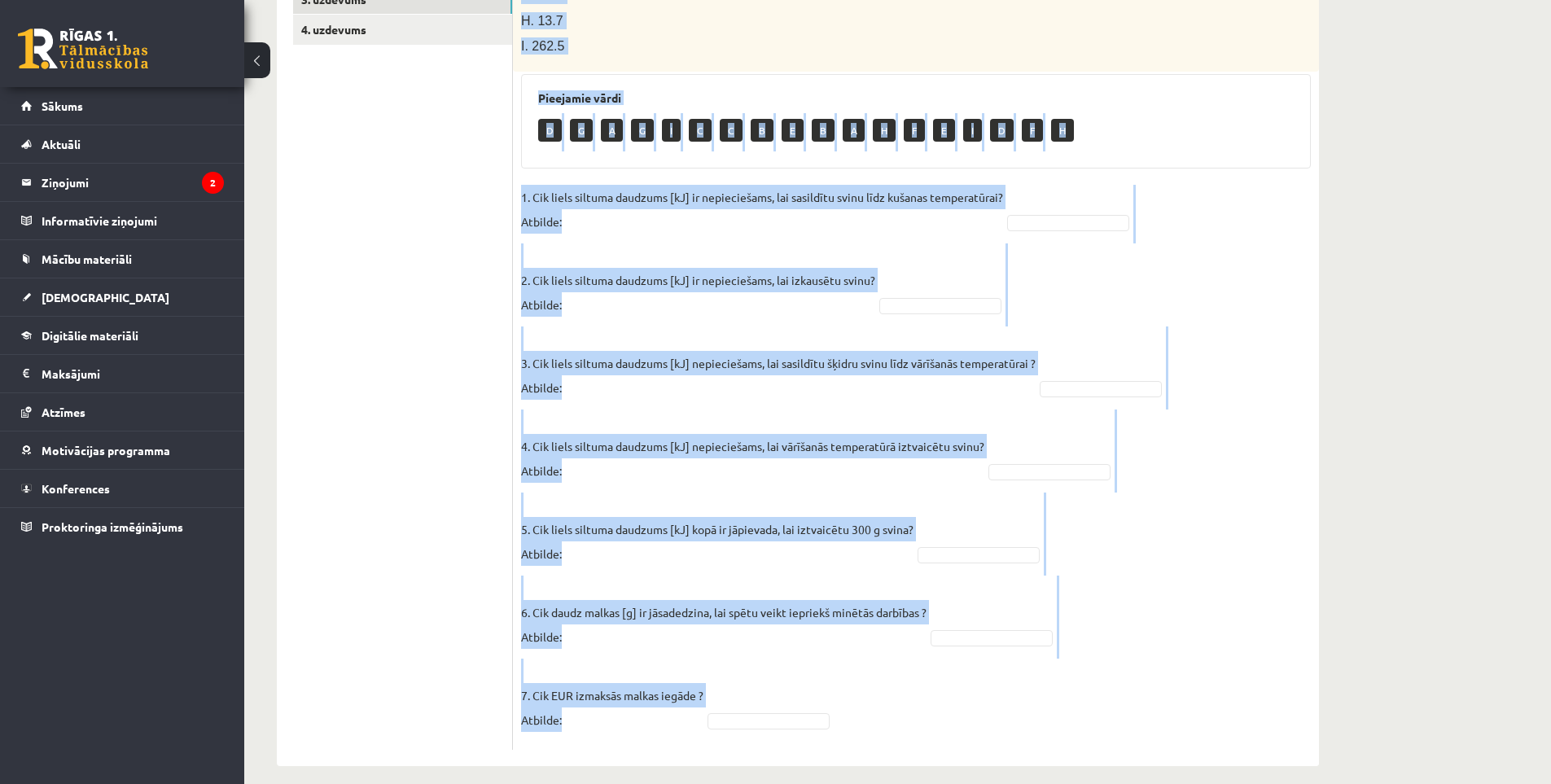
drag, startPoint x: 520, startPoint y: 162, endPoint x: 847, endPoint y: 689, distance: 620.2
click at [847, 689] on div "7p Svina klucīti, kura masa ir 300 g un temperatūra ir - 30 ° C , silda kamēr t…" at bounding box center [916, 206] width 806 height 1088
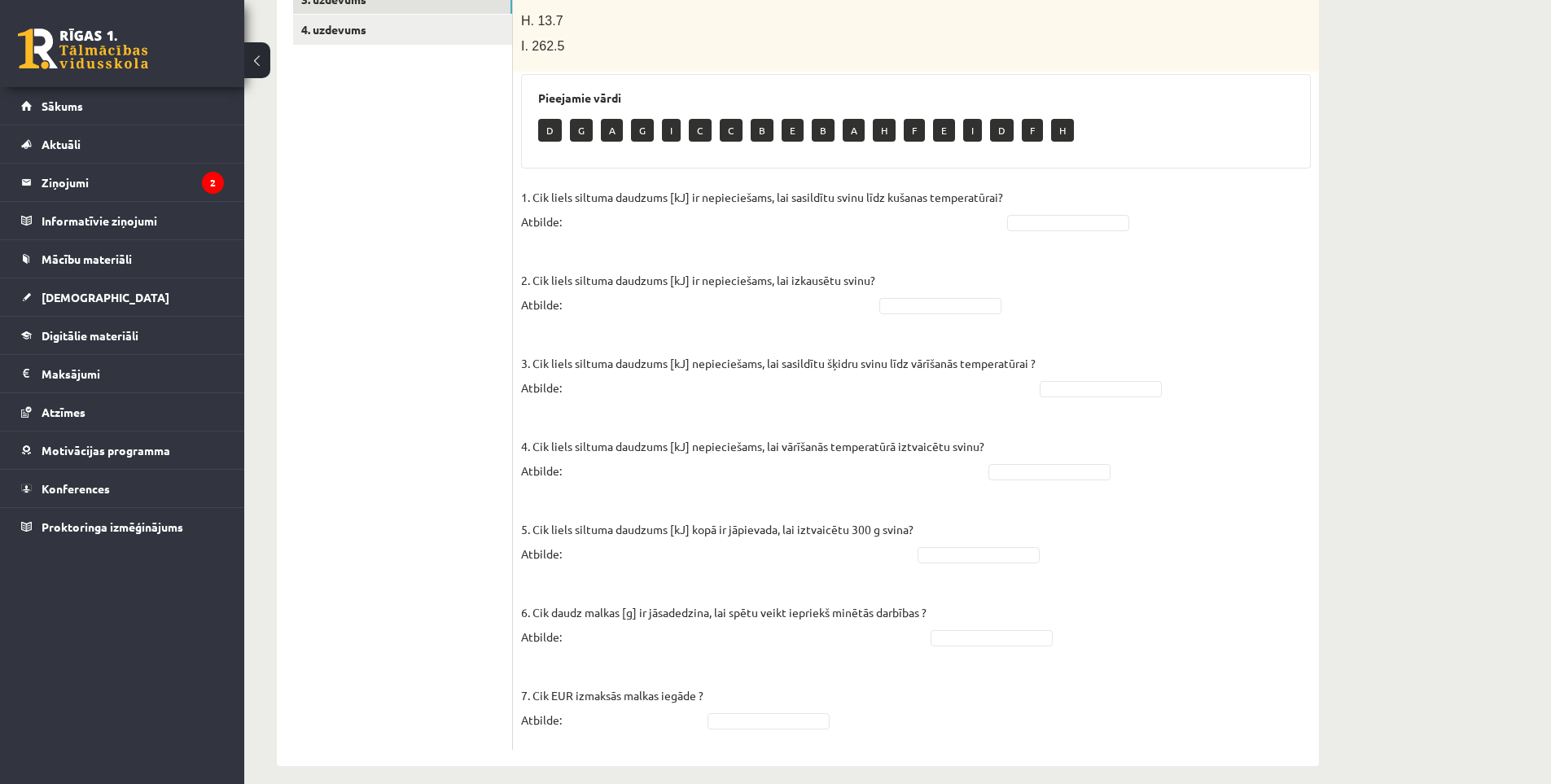
click at [847, 687] on fieldset "1. Cik liels siltuma daudzums [kJ] ir nepieciešams, lai sasildītu svinu līdz ku…" at bounding box center [916, 463] width 789 height 557
click at [952, 280] on fieldset "1. Cik liels siltuma daudzums [kJ] ir nepieciešams, lai sasildītu svinu līdz ku…" at bounding box center [916, 463] width 789 height 557
click at [1104, 364] on fieldset "1. Cik liels siltuma daudzums [kJ] ir nepieciešams, lai sasildītu svinu līdz ku…" at bounding box center [916, 463] width 789 height 557
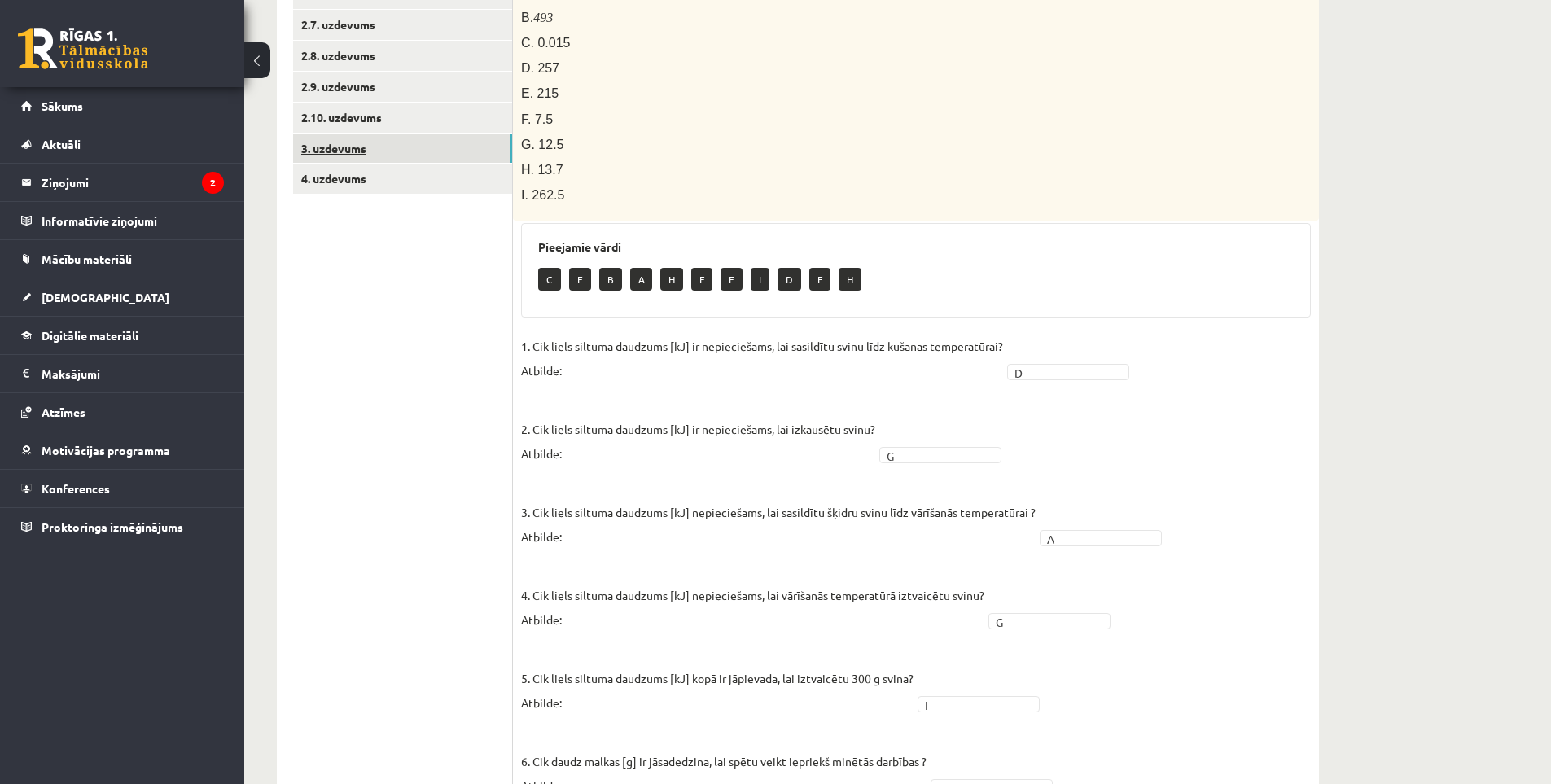
scroll to position [402, 0]
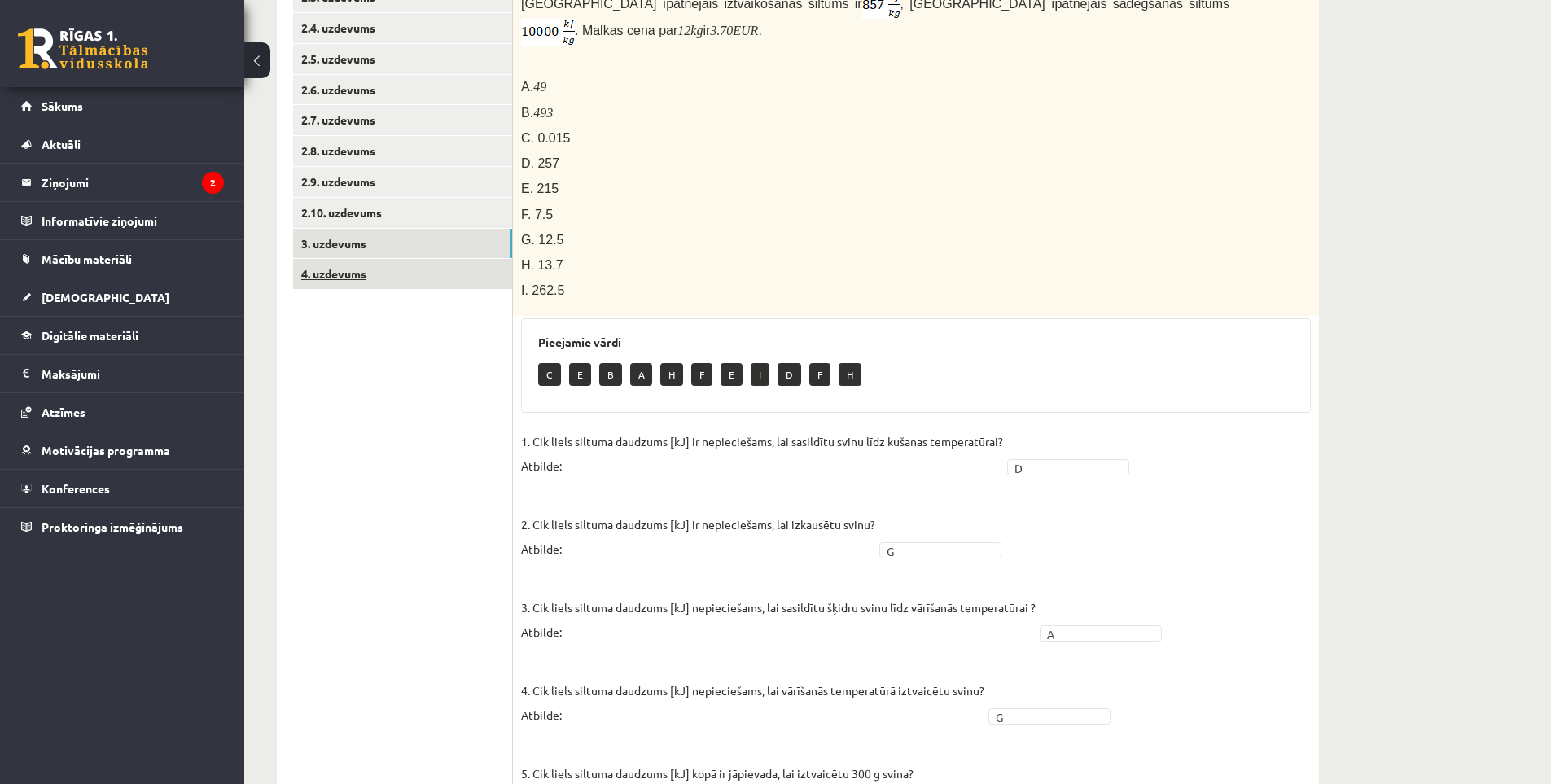
click at [355, 271] on link "4. uzdevums" at bounding box center [402, 273] width 219 height 30
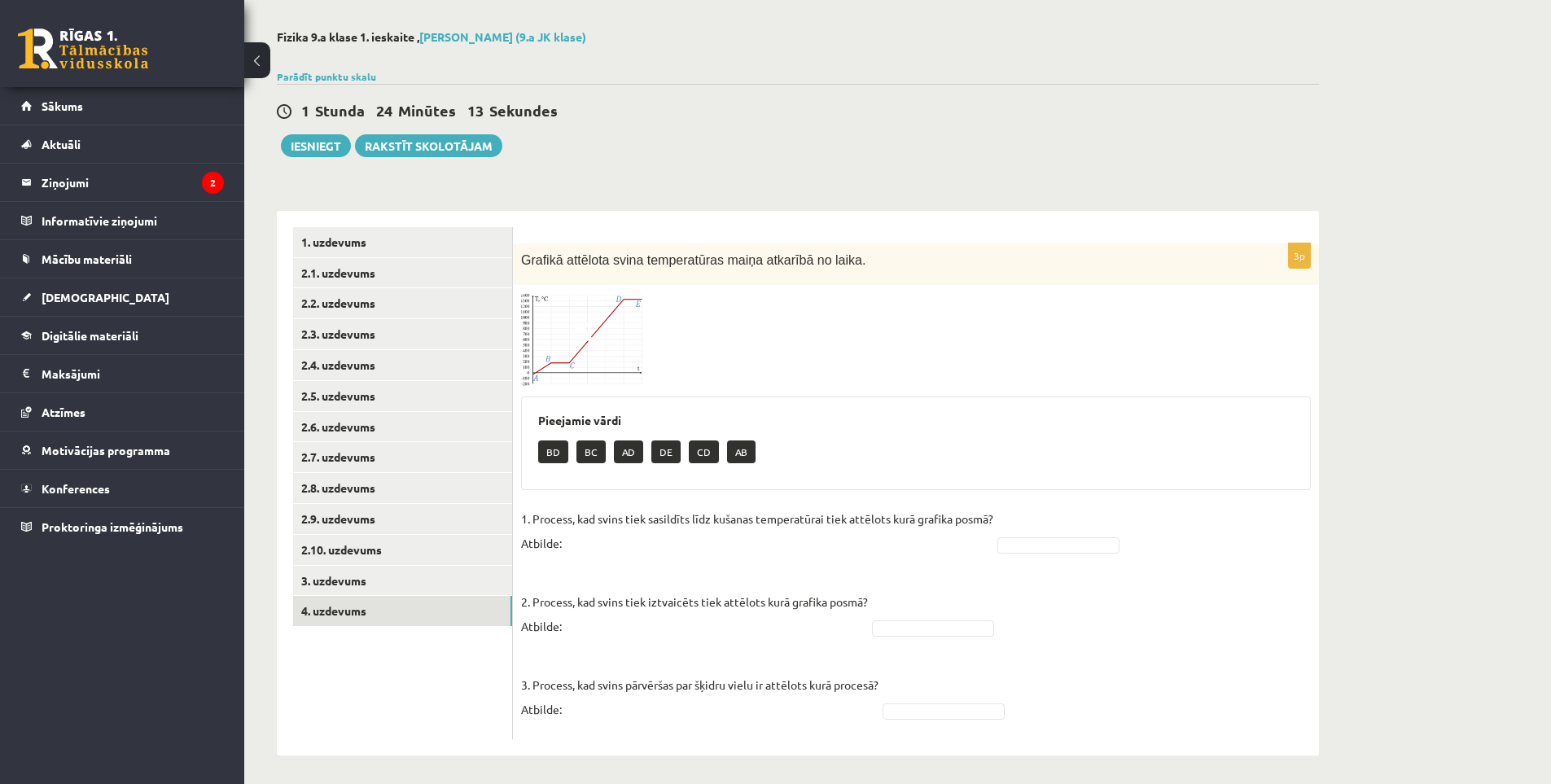
scroll to position [70, 0]
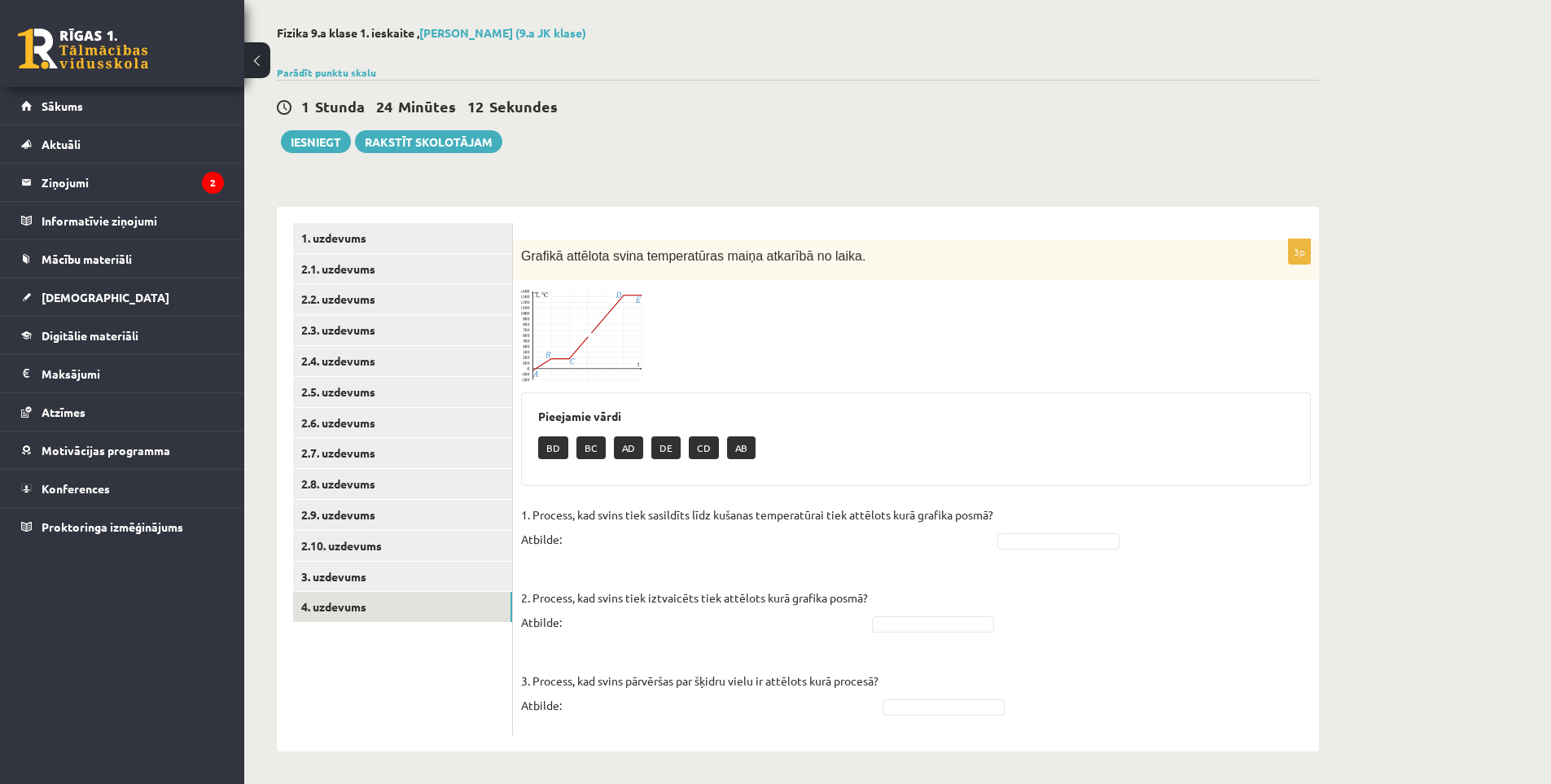
click at [621, 318] on img at bounding box center [582, 335] width 122 height 93
click at [1018, 363] on div at bounding box center [775, 392] width 1551 height 784
click at [603, 314] on img at bounding box center [582, 335] width 122 height 93
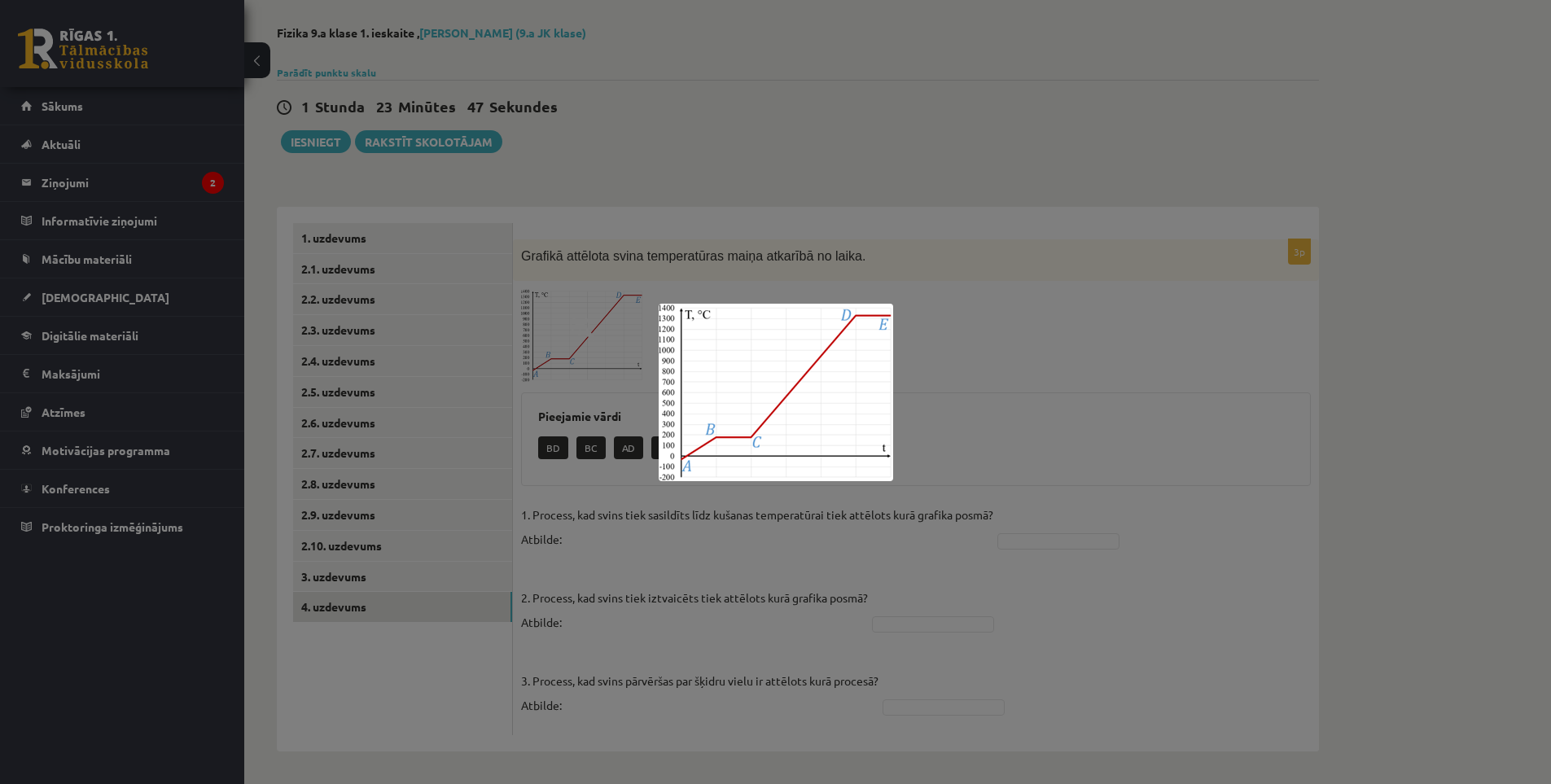
click div
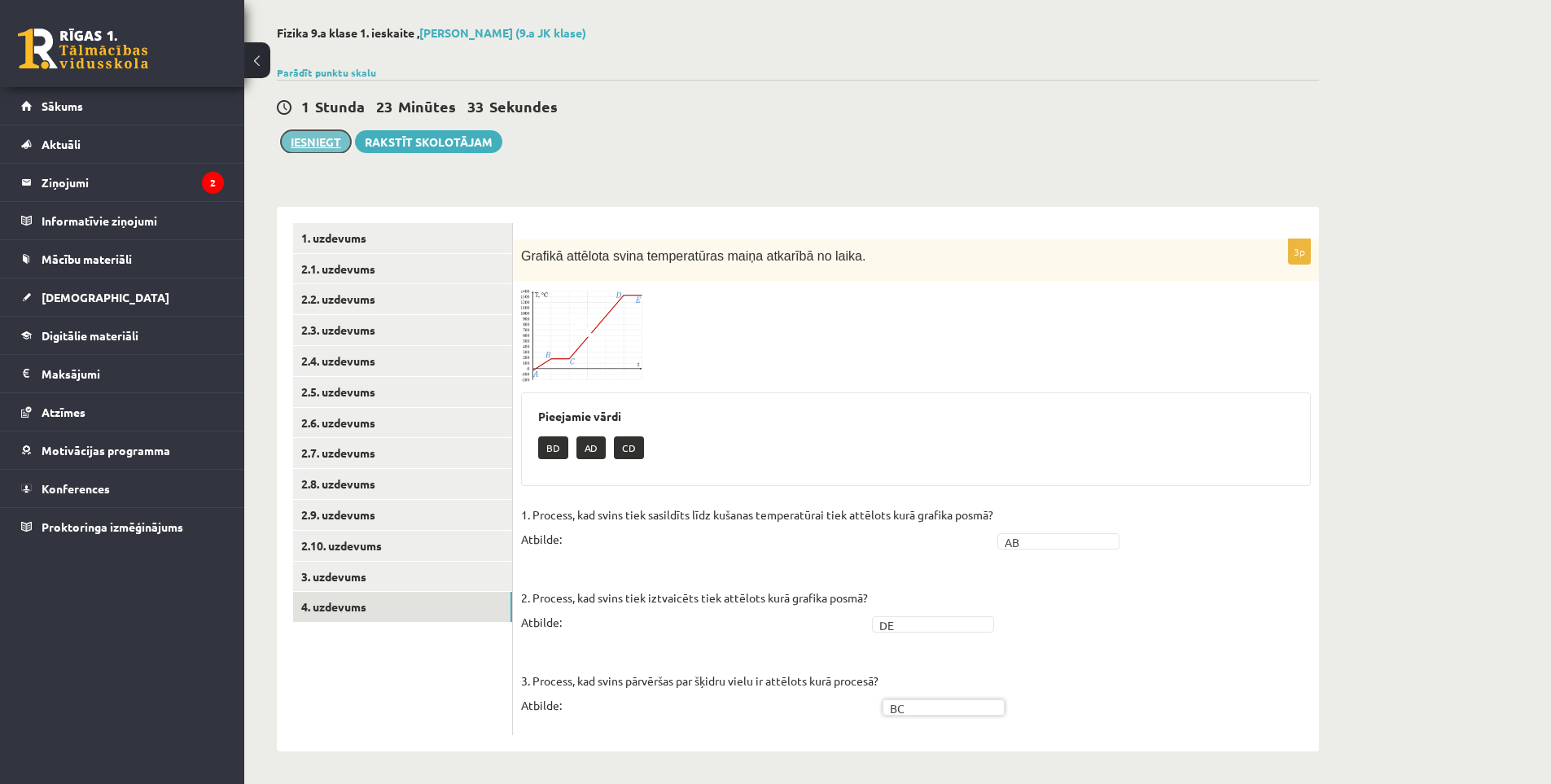
click button "Iesniegt"
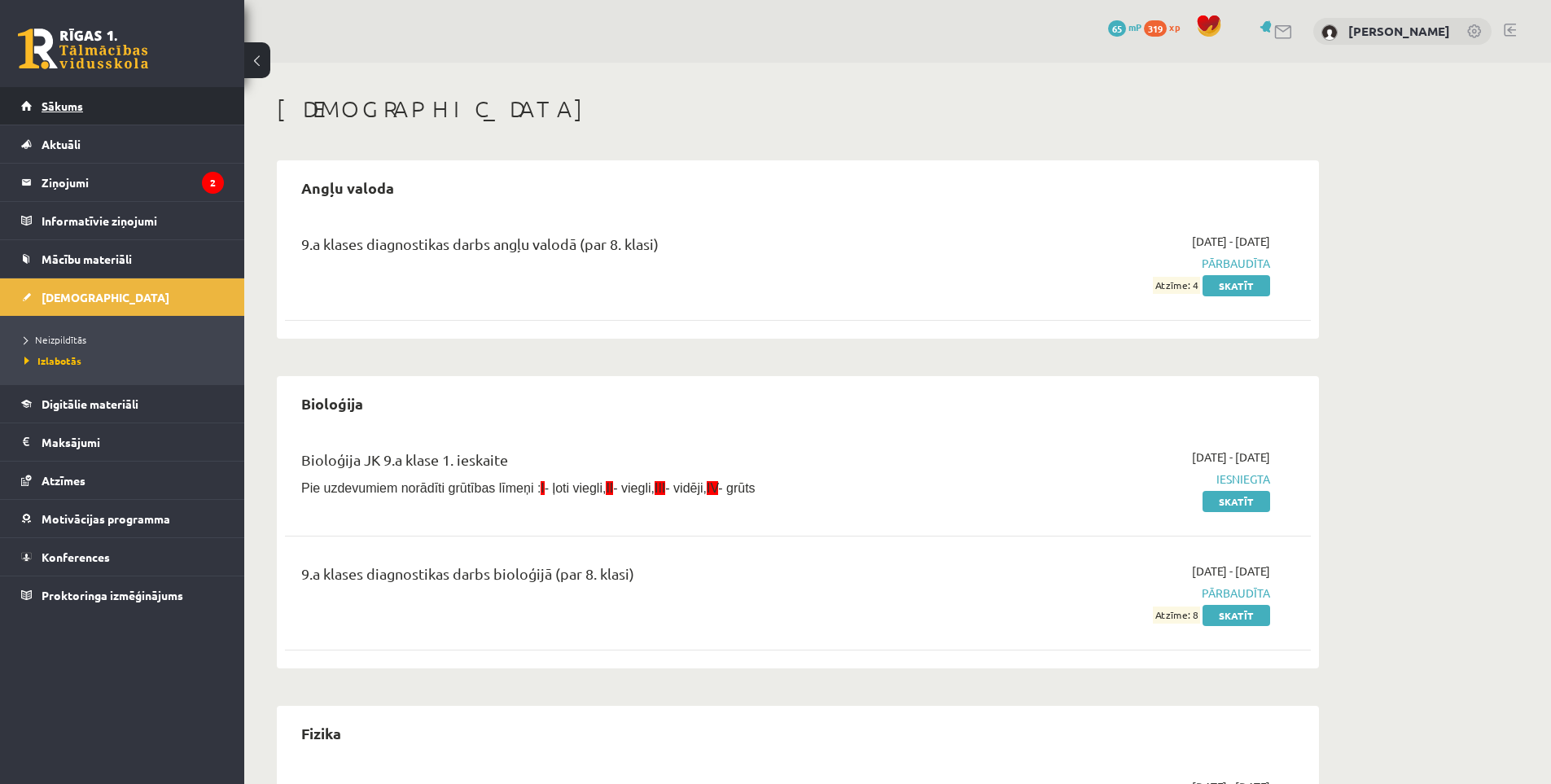
click at [72, 120] on link "Sākums" at bounding box center [122, 106] width 203 height 38
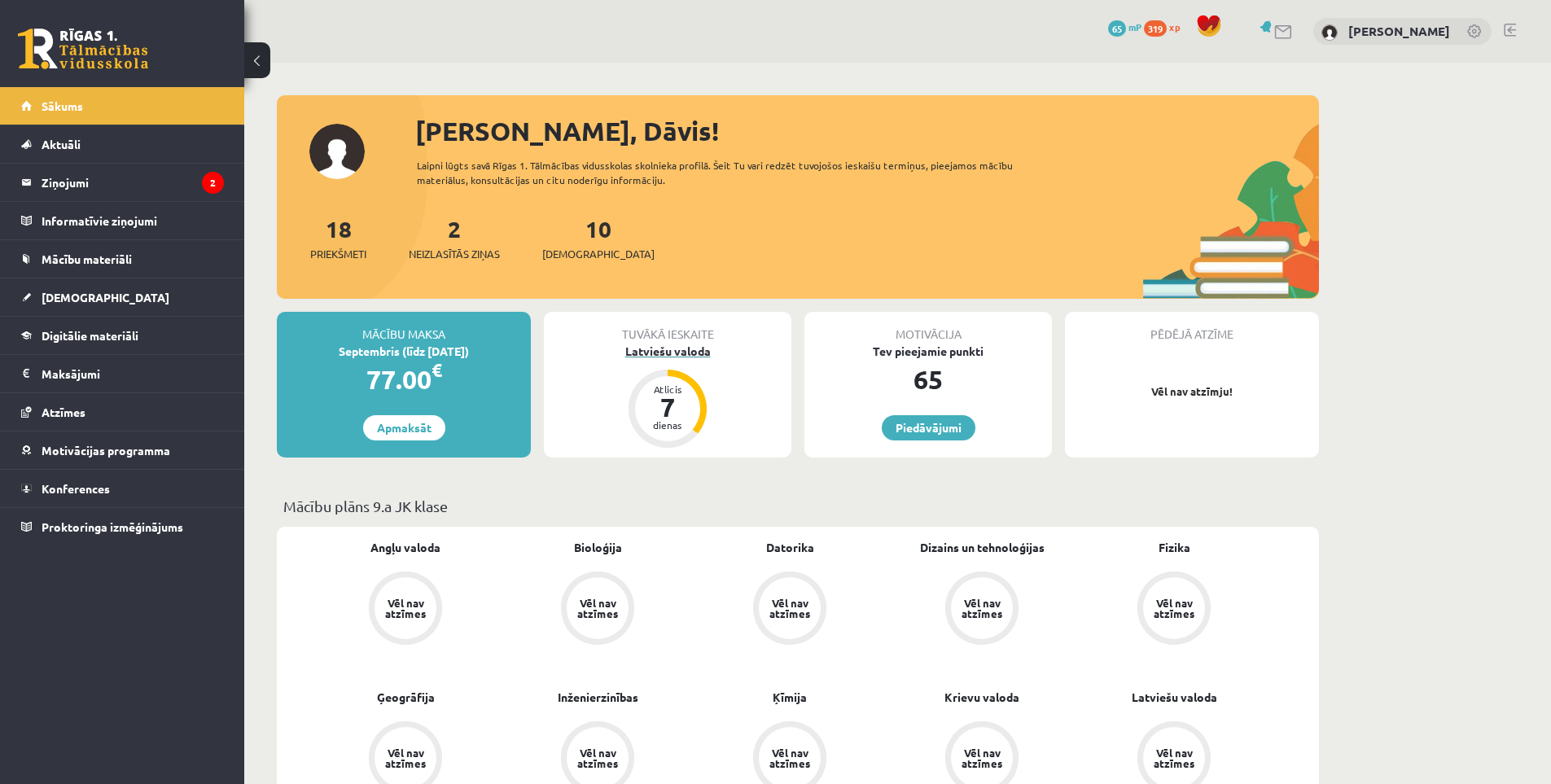
click at [664, 347] on div "Latviešu valoda" at bounding box center [668, 351] width 247 height 17
